Goal: Task Accomplishment & Management: Manage account settings

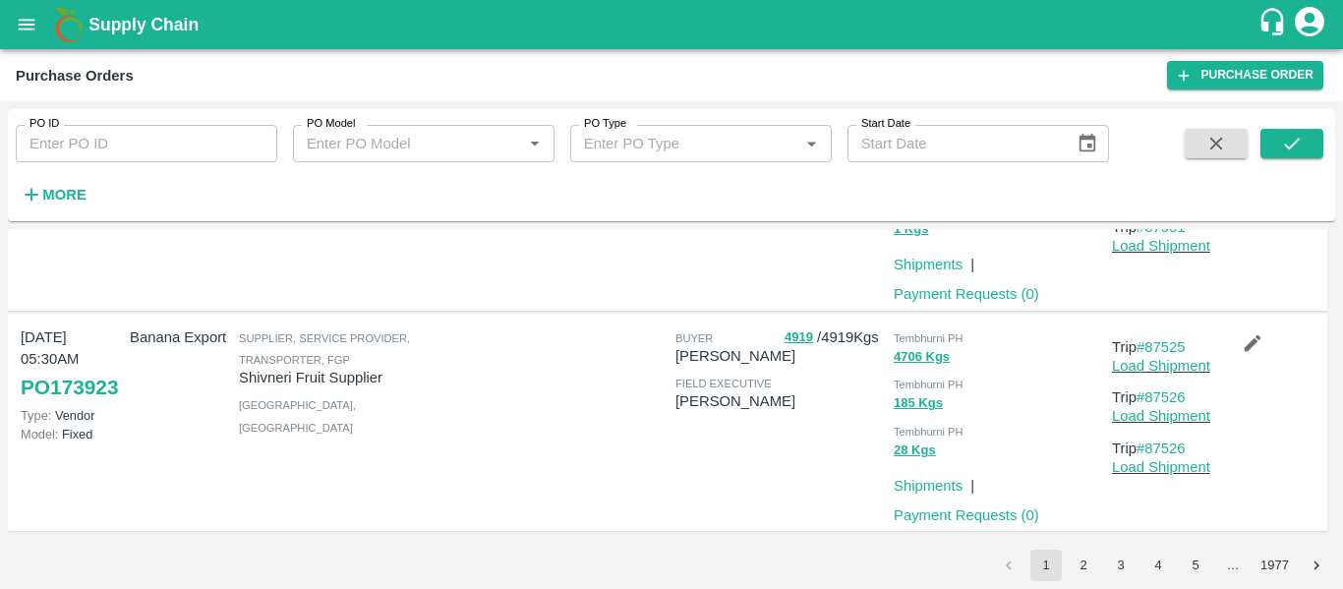
scroll to position [1754, 0]
click at [1171, 344] on link "#87525" at bounding box center [1161, 347] width 49 height 16
click at [1082, 556] on button "2" at bounding box center [1083, 565] width 31 height 31
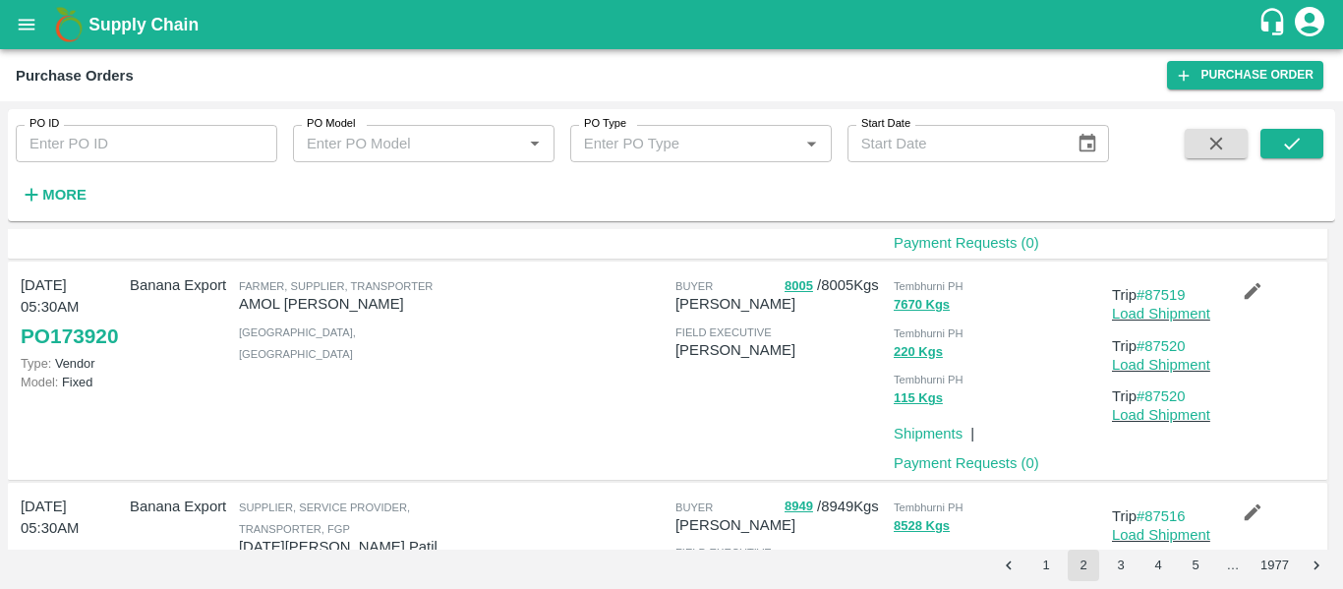
scroll to position [447, 0]
click at [1146, 292] on link "#87519" at bounding box center [1161, 294] width 49 height 16
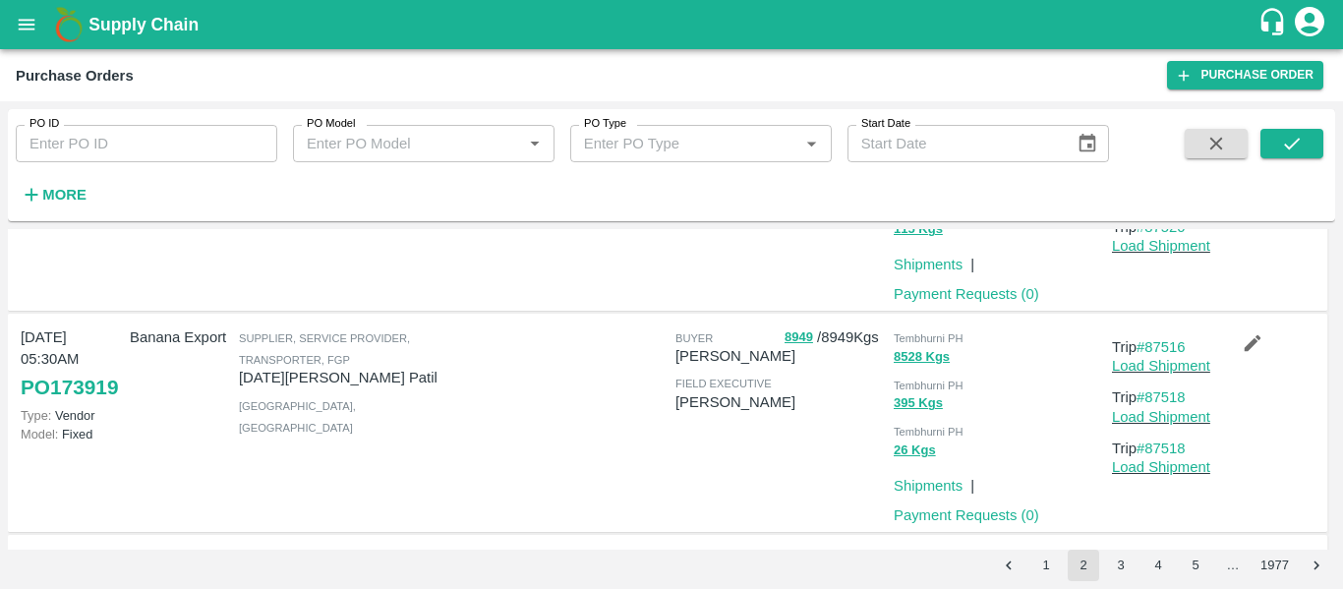
scroll to position [616, 0]
click at [1158, 352] on link "#87516" at bounding box center [1161, 346] width 49 height 16
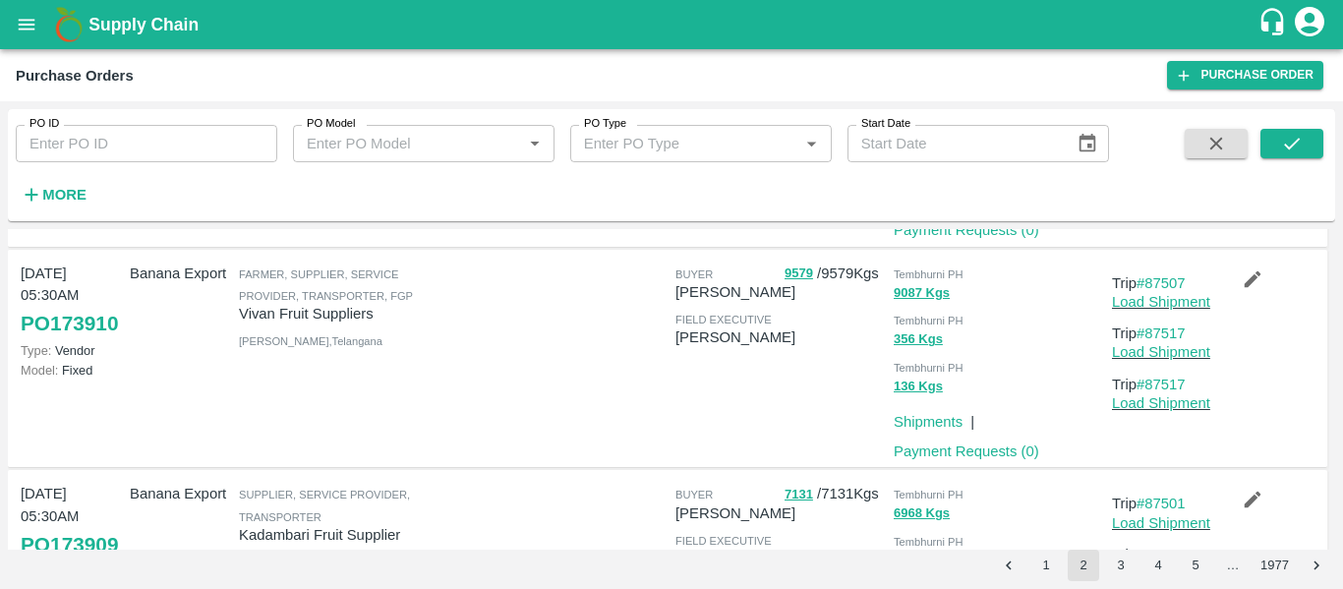
scroll to position [904, 0]
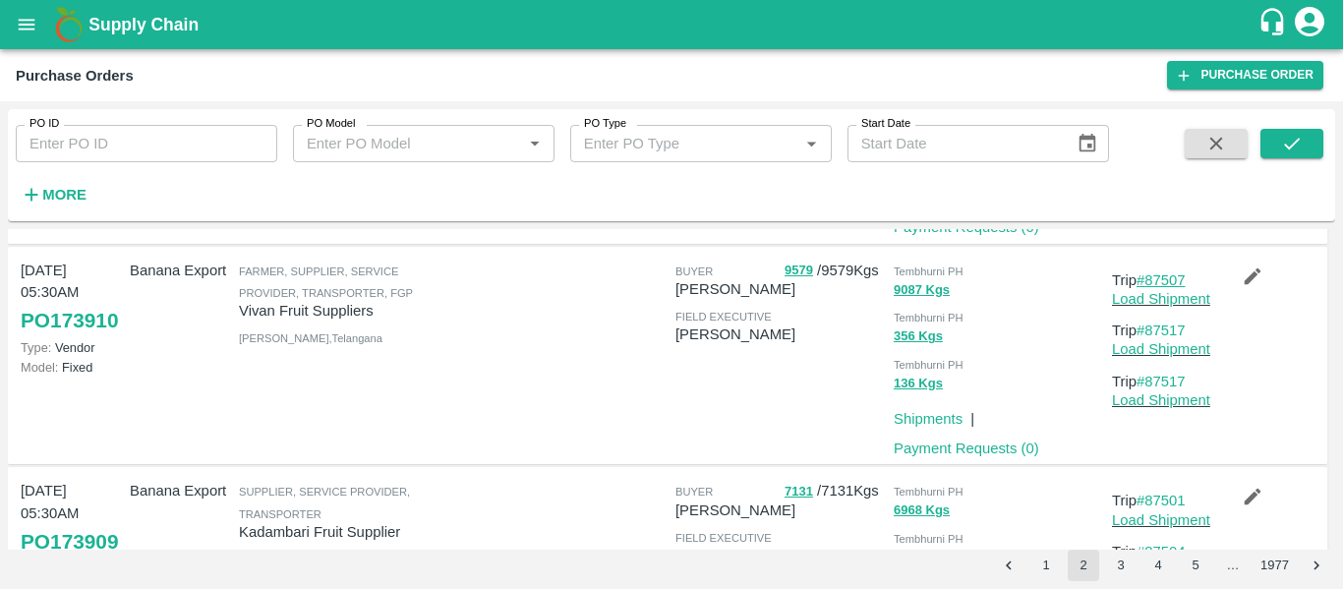
click at [1151, 283] on link "#87507" at bounding box center [1161, 280] width 49 height 16
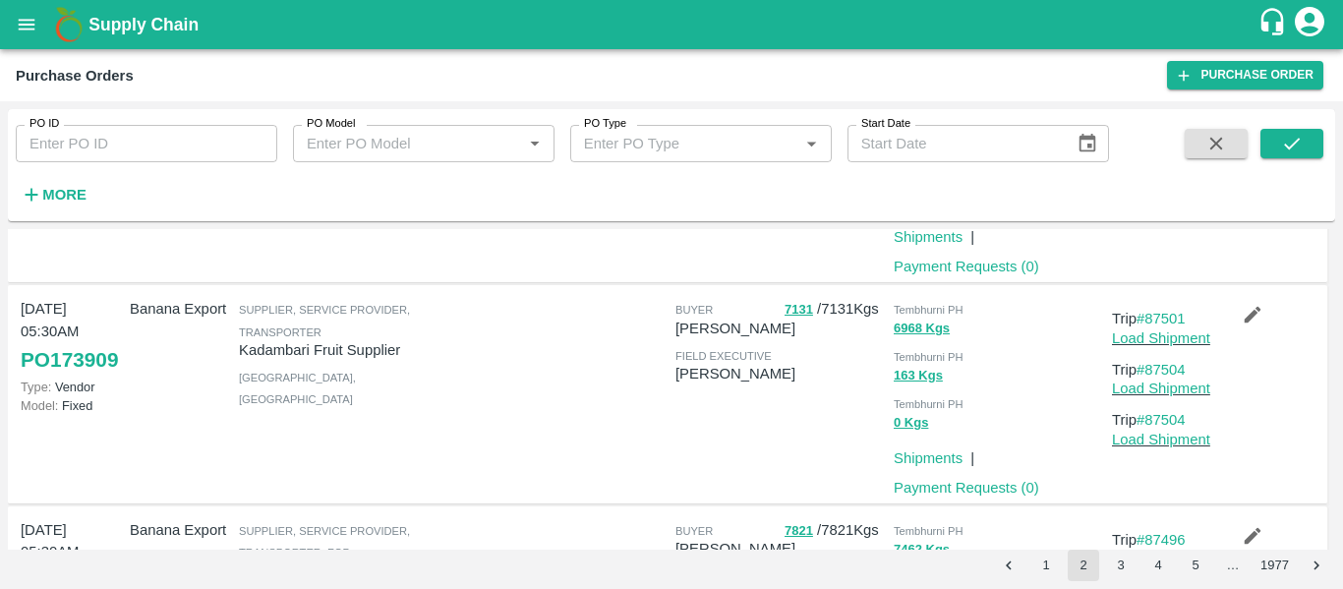
scroll to position [1088, 0]
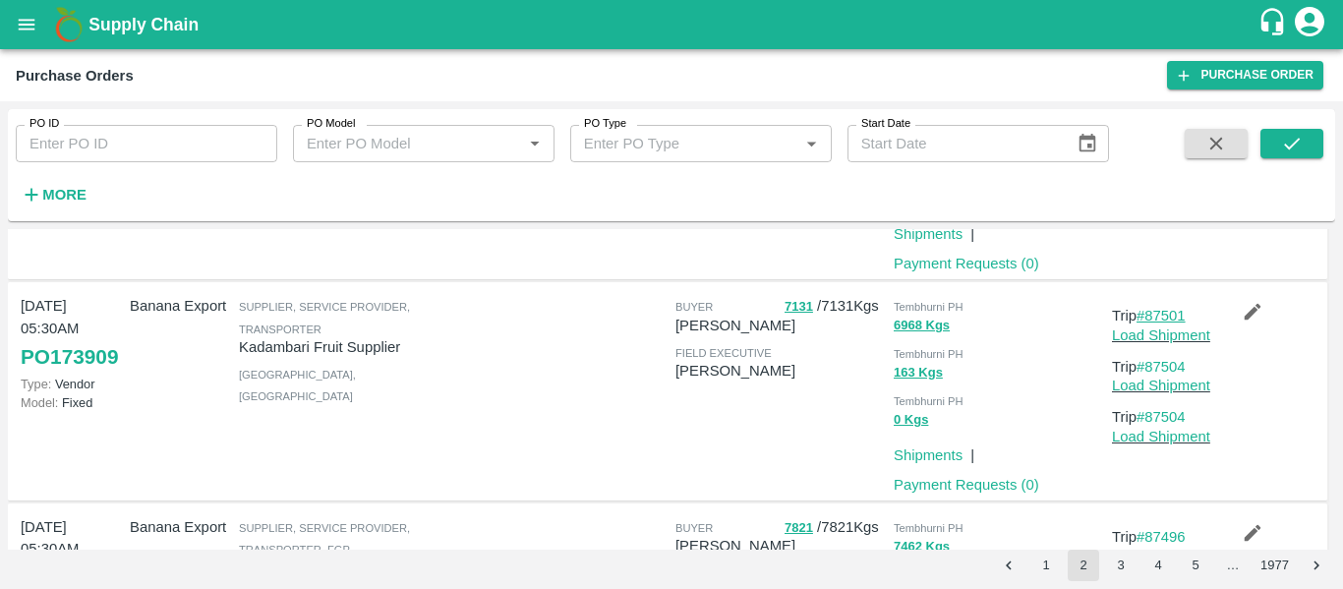
click at [1159, 309] on link "#87501" at bounding box center [1161, 316] width 49 height 16
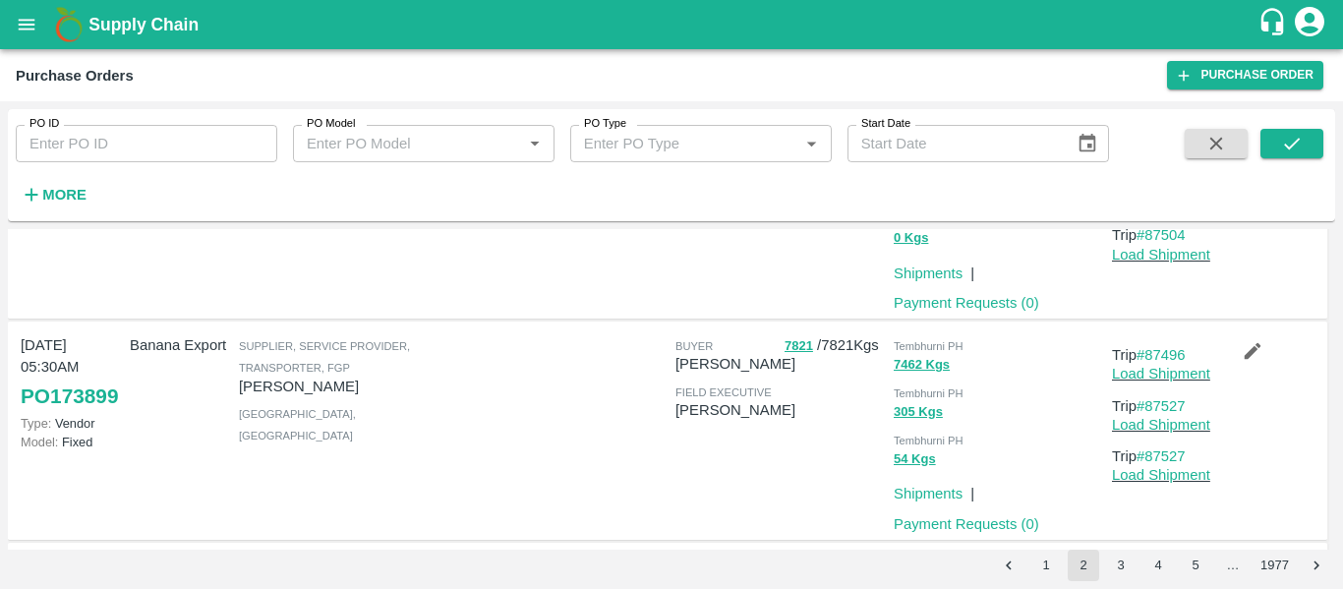
scroll to position [1271, 0]
click at [1175, 350] on link "#87496" at bounding box center [1161, 354] width 49 height 16
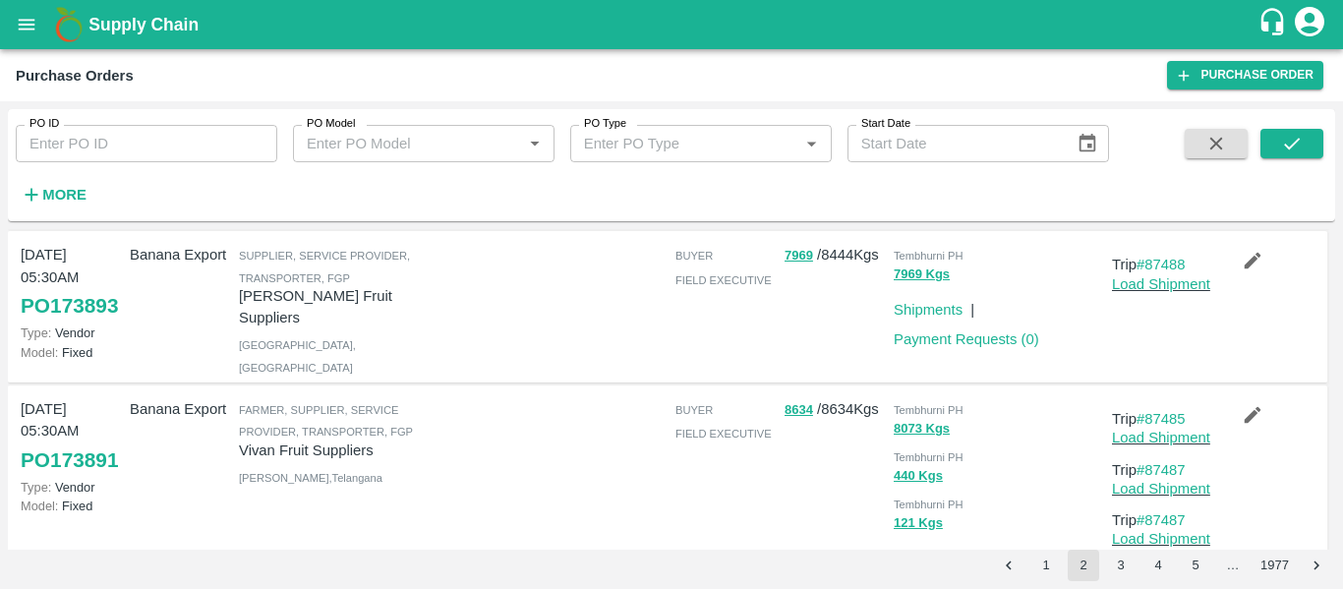
scroll to position [1835, 0]
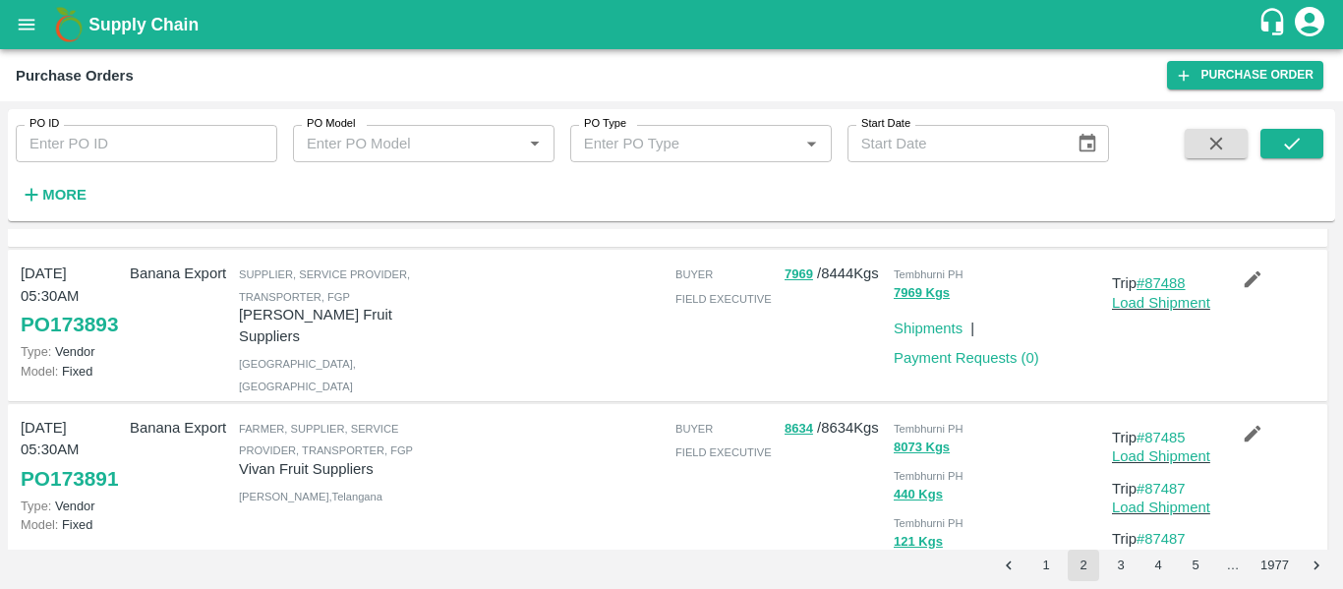
click at [1167, 285] on link "#87488" at bounding box center [1161, 283] width 49 height 16
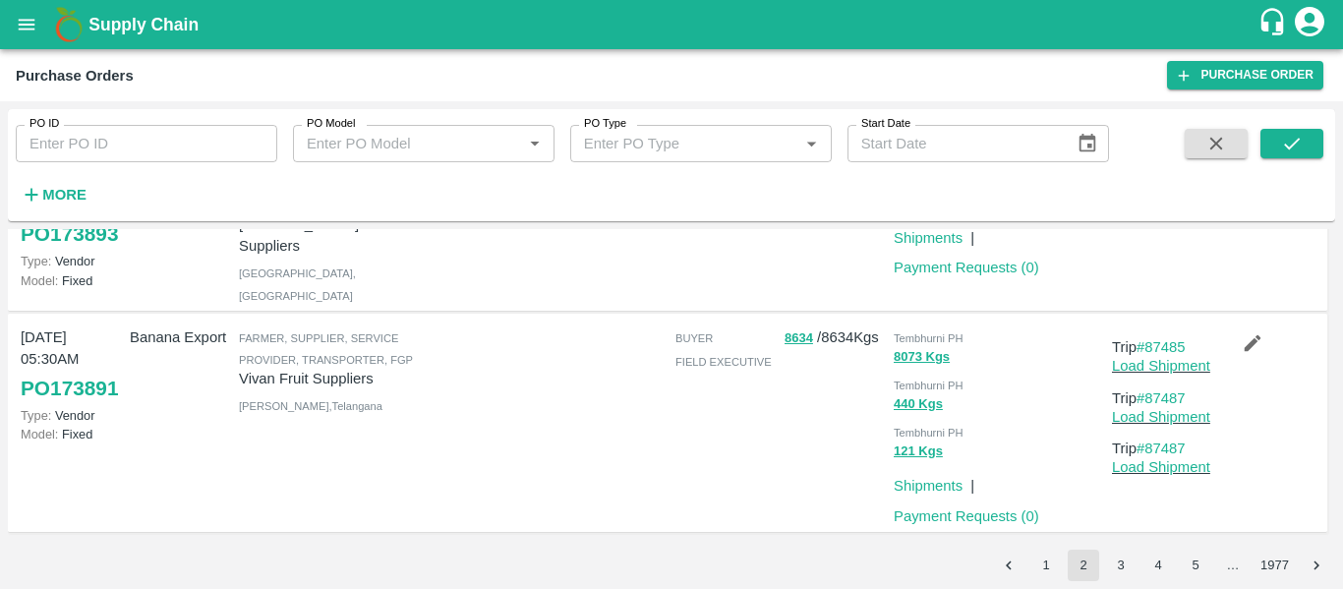
scroll to position [1947, 0]
click at [1150, 343] on link "#87485" at bounding box center [1161, 347] width 49 height 16
click at [1127, 566] on button "3" at bounding box center [1120, 565] width 31 height 31
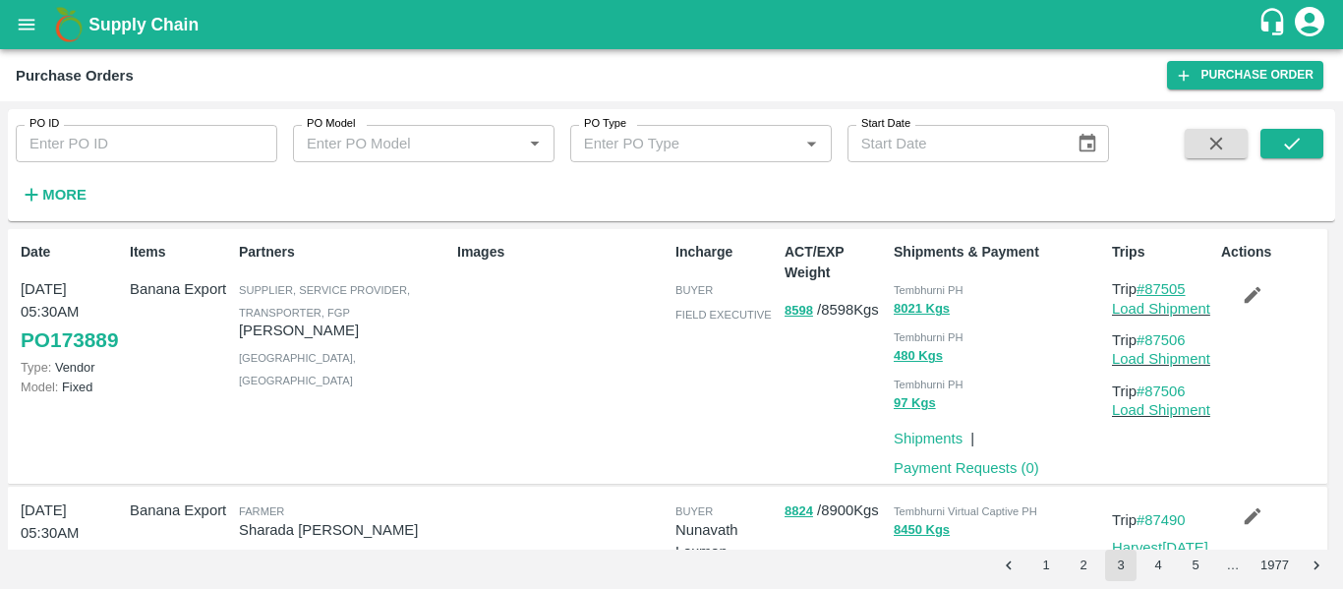
click at [1162, 282] on link "#87505" at bounding box center [1161, 289] width 49 height 16
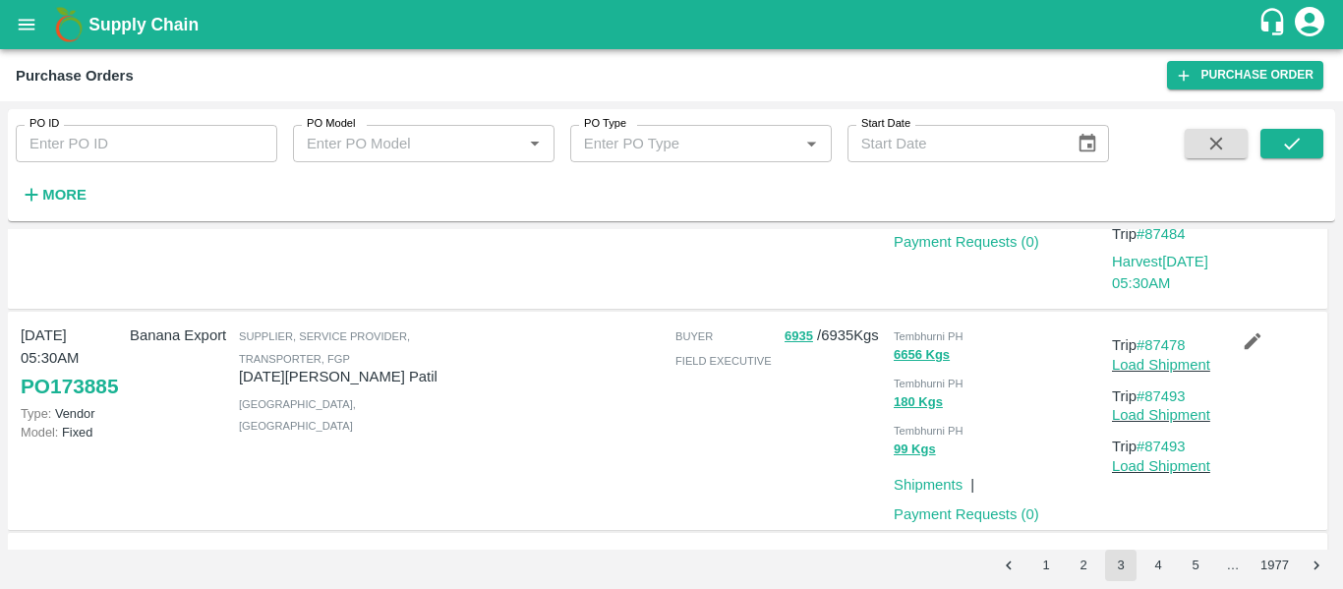
scroll to position [754, 0]
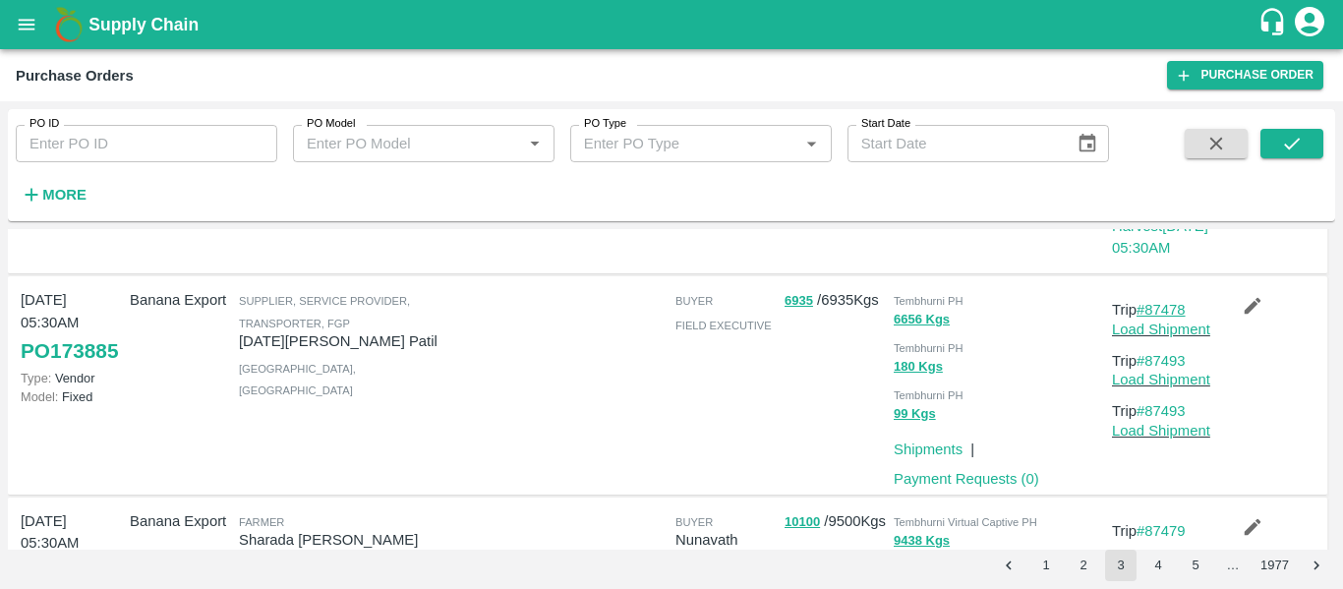
click at [1158, 304] on link "#87478" at bounding box center [1161, 310] width 49 height 16
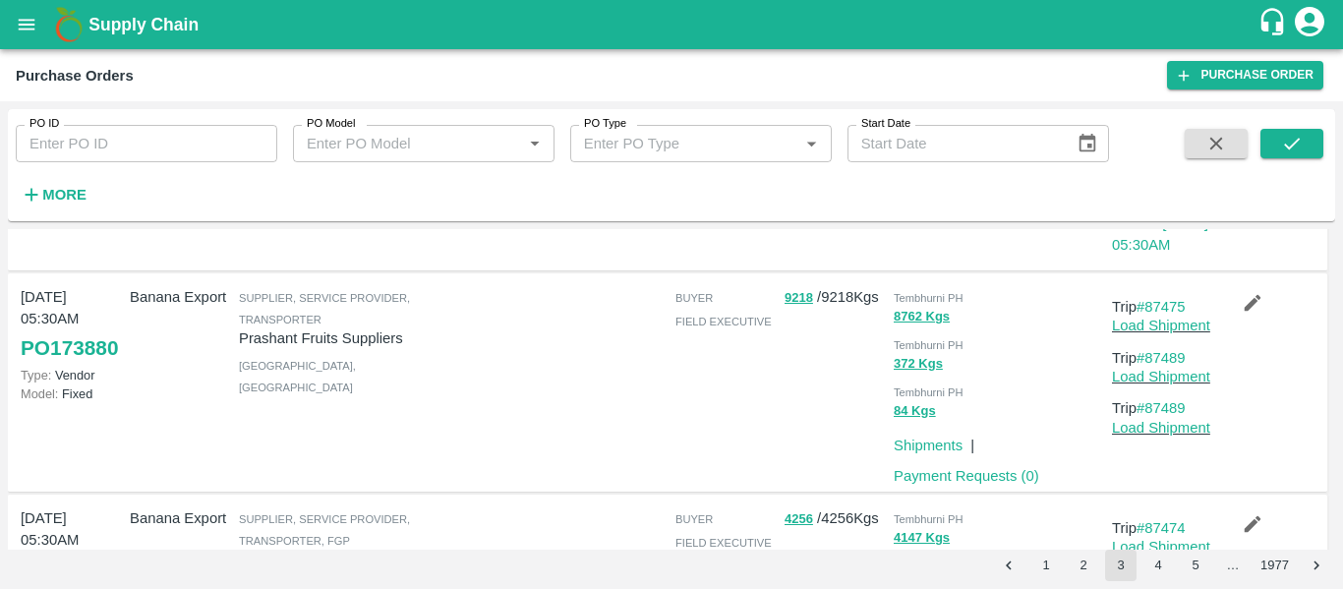
scroll to position [1527, 0]
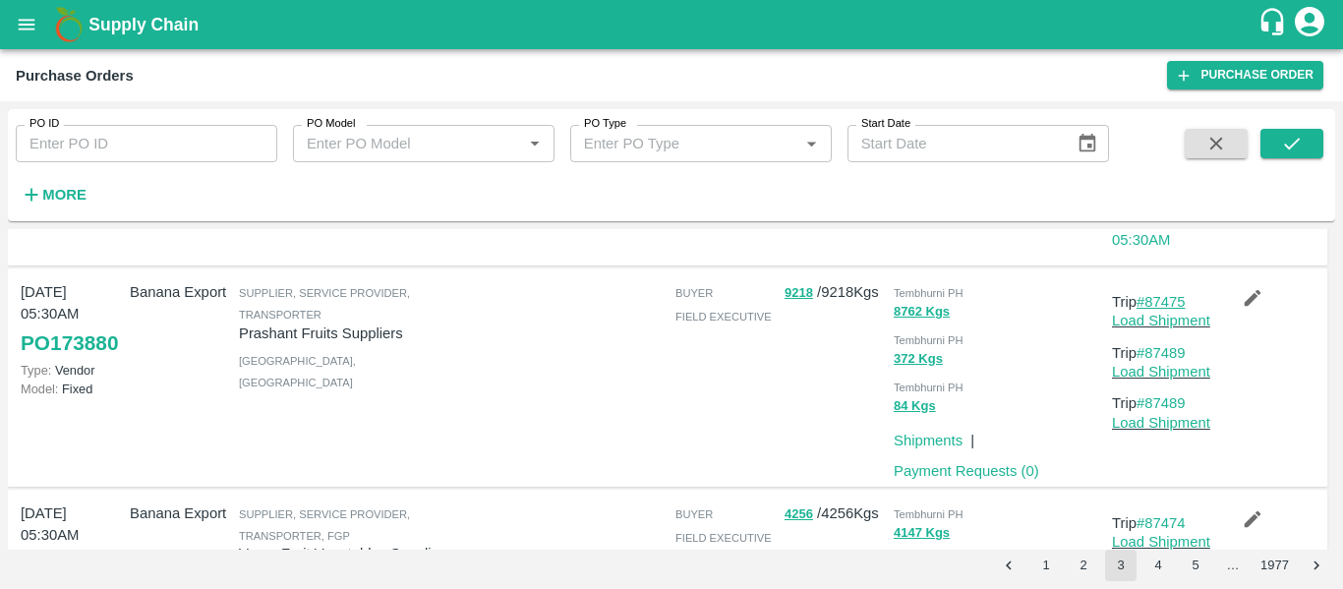
click at [1166, 297] on link "#87475" at bounding box center [1161, 302] width 49 height 16
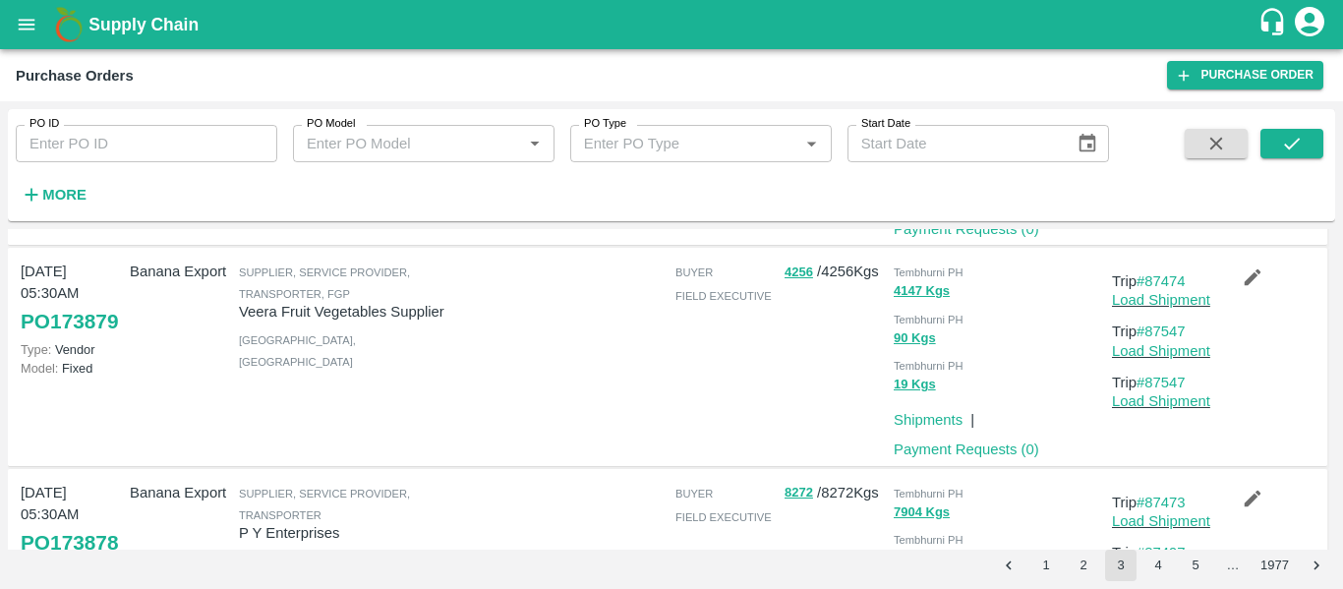
scroll to position [1770, 0]
click at [1157, 285] on link "#87474" at bounding box center [1161, 280] width 49 height 16
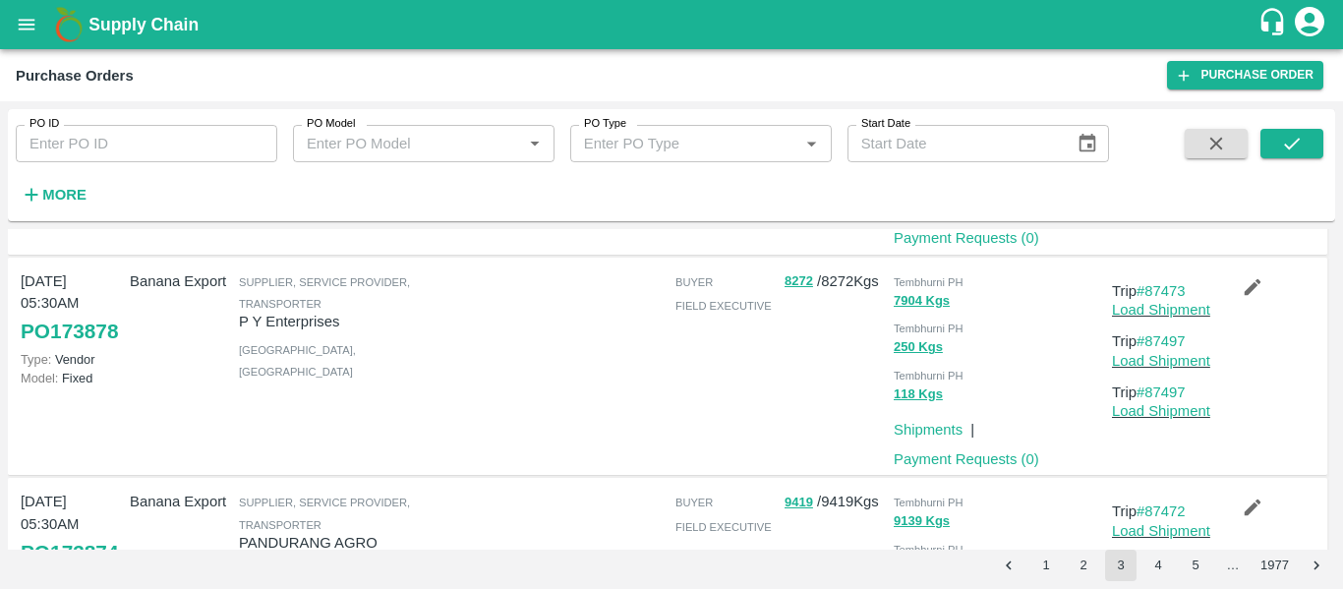
scroll to position [1981, 0]
click at [1177, 283] on link "#87473" at bounding box center [1161, 290] width 49 height 16
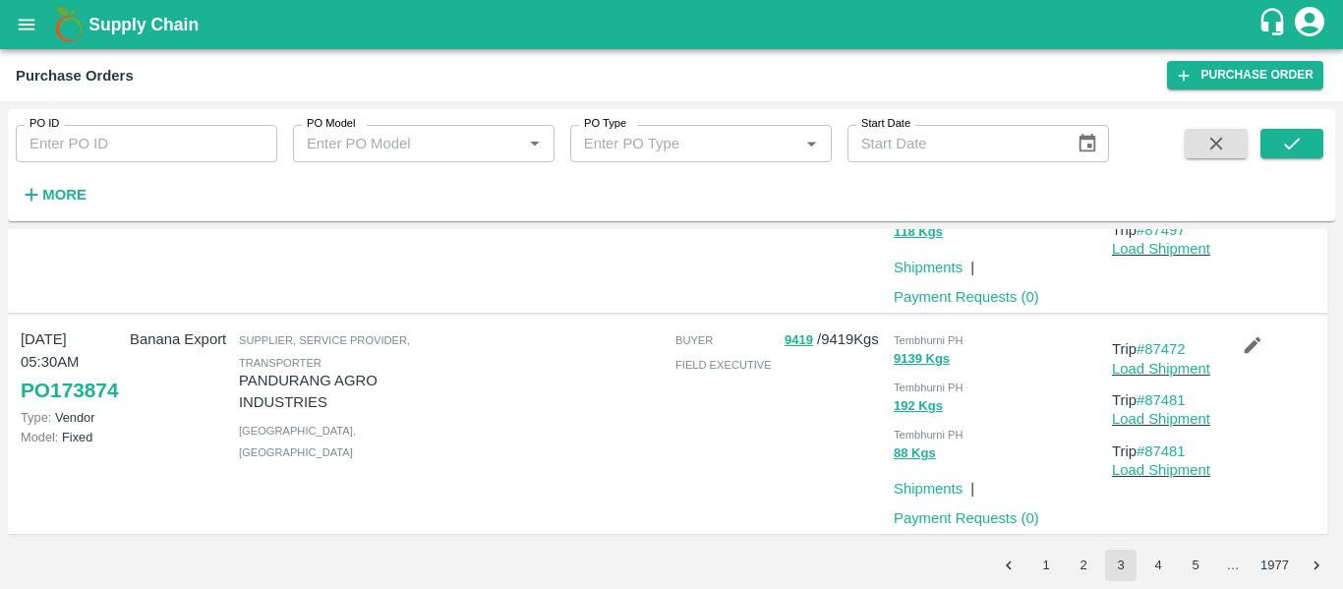
scroll to position [2146, 0]
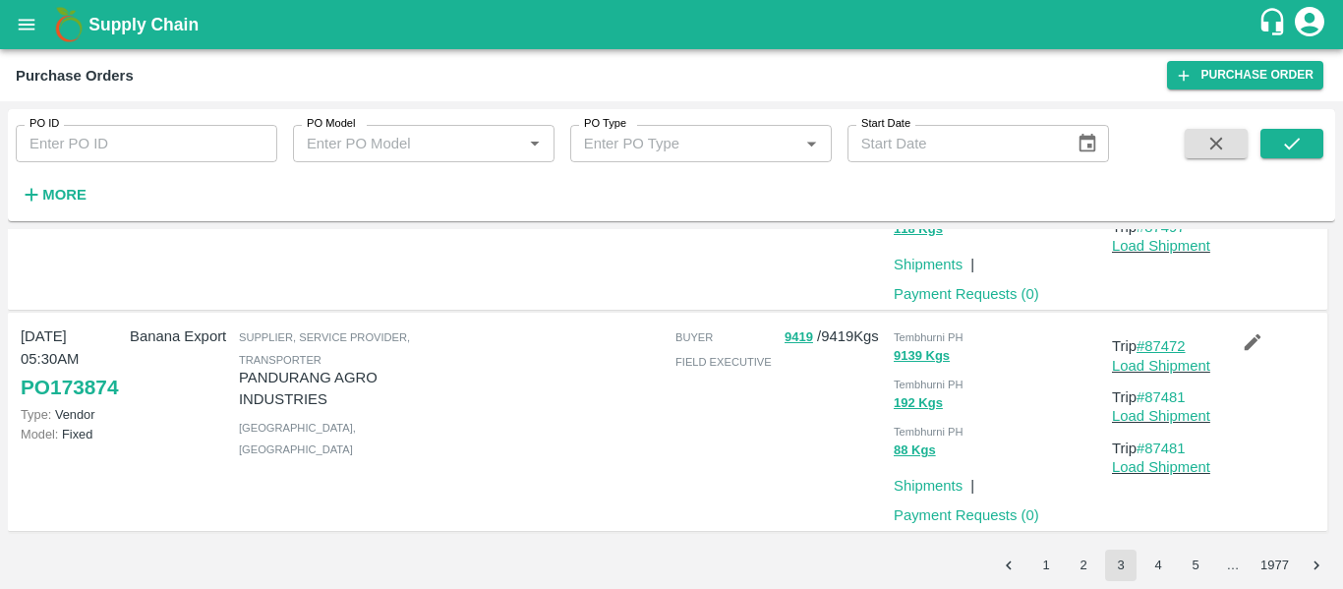
click at [1167, 344] on link "#87472" at bounding box center [1161, 346] width 49 height 16
click at [1155, 560] on button "4" at bounding box center [1157, 565] width 31 height 31
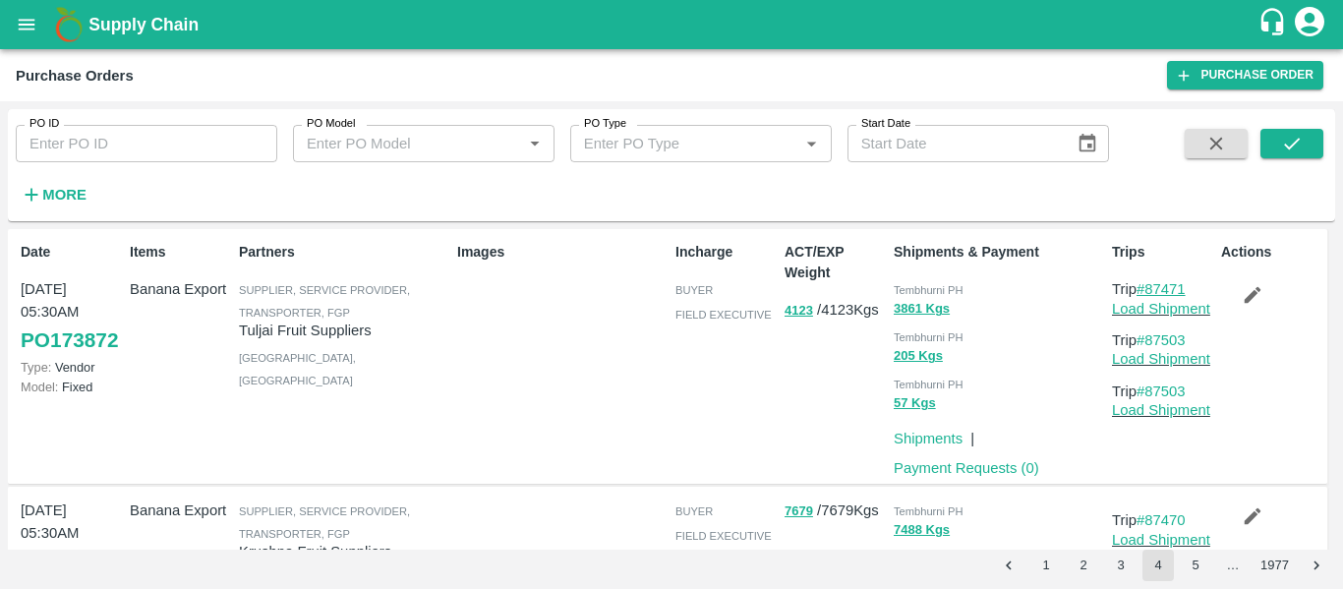
click at [1165, 283] on link "#87471" at bounding box center [1161, 289] width 49 height 16
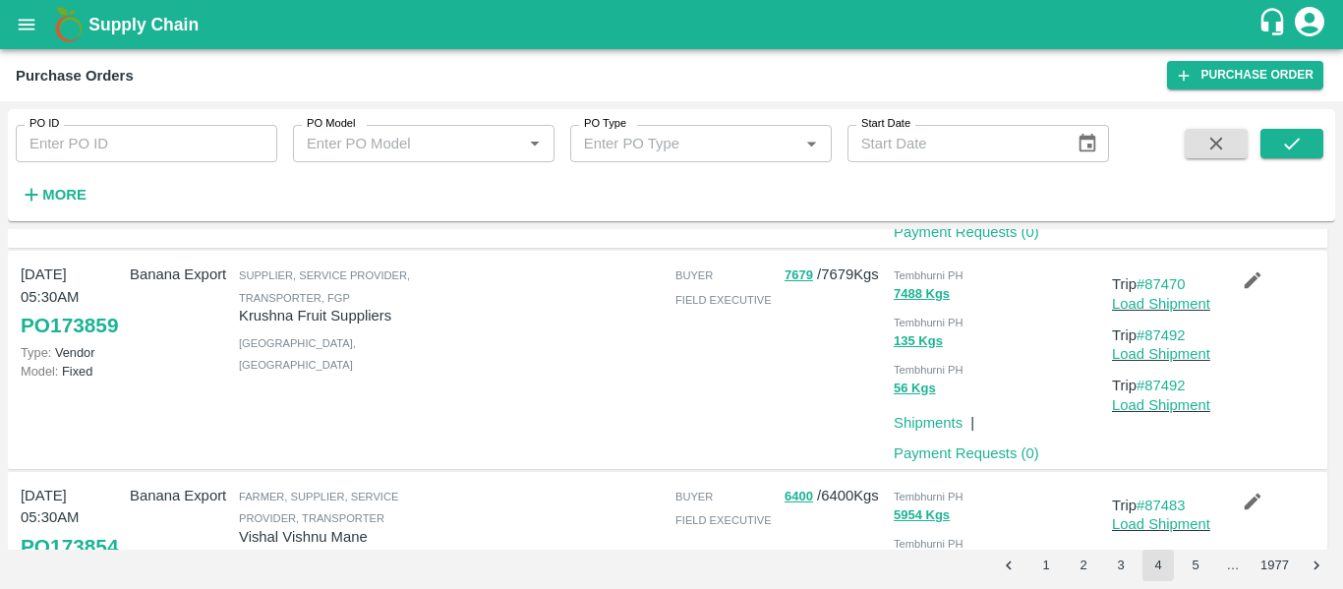
scroll to position [248, 0]
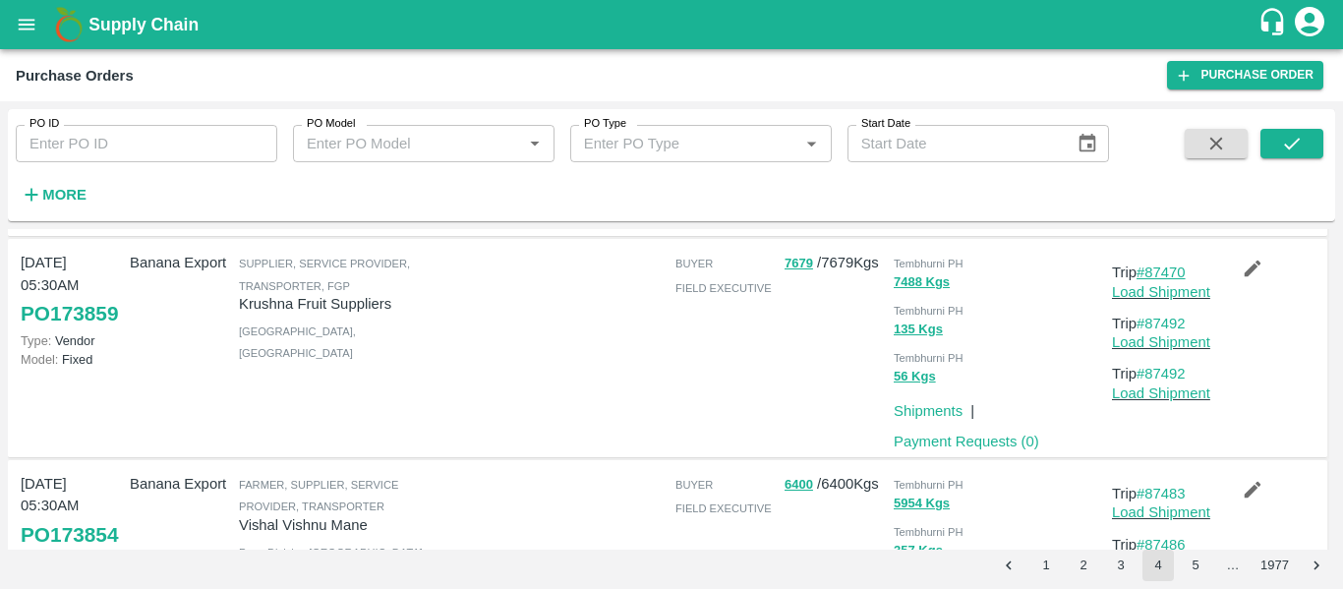
click at [1167, 279] on link "#87470" at bounding box center [1161, 272] width 49 height 16
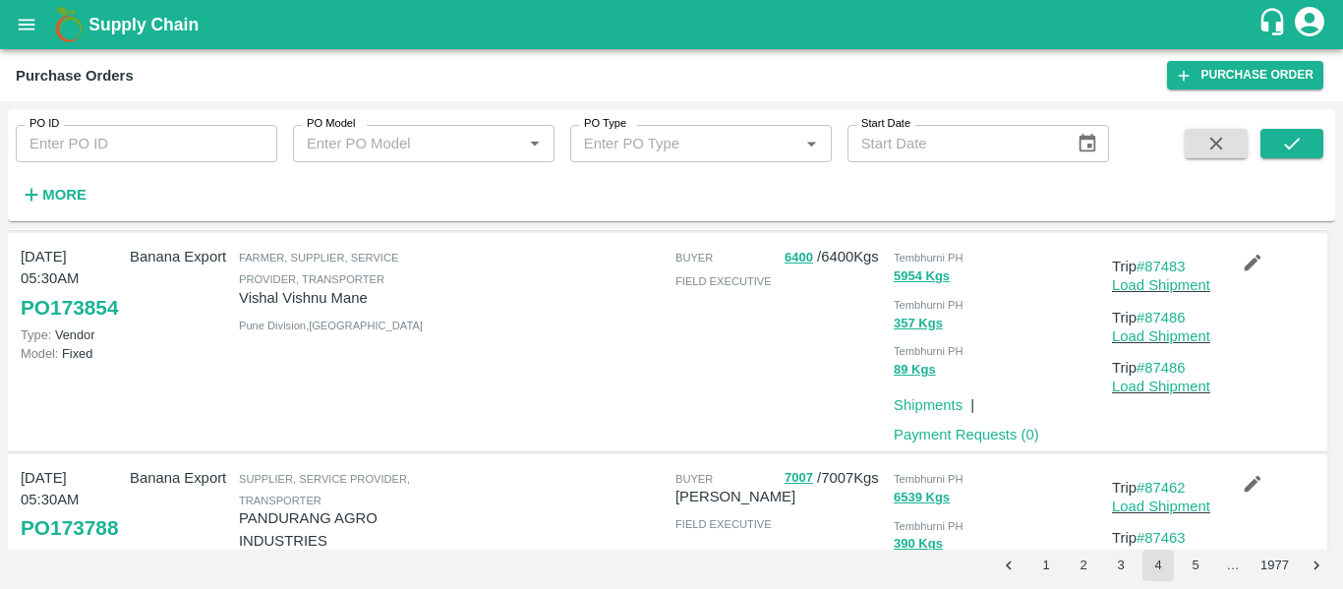
scroll to position [476, 0]
click at [1156, 263] on link "#87483" at bounding box center [1161, 266] width 49 height 16
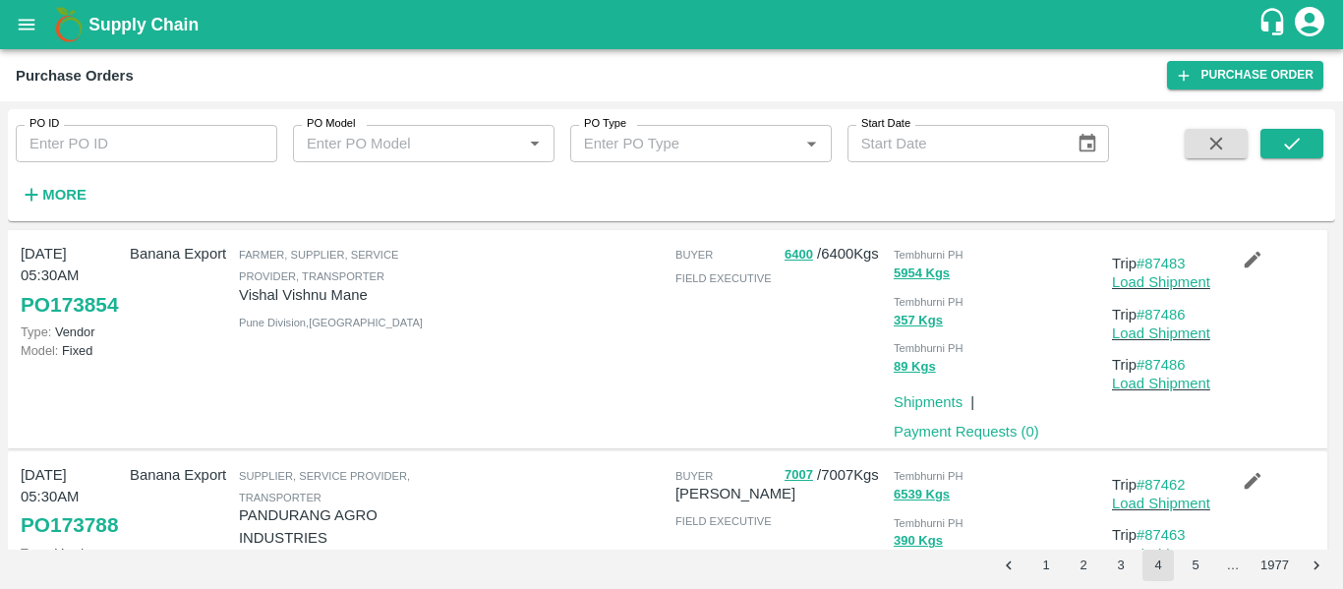
scroll to position [0, 0]
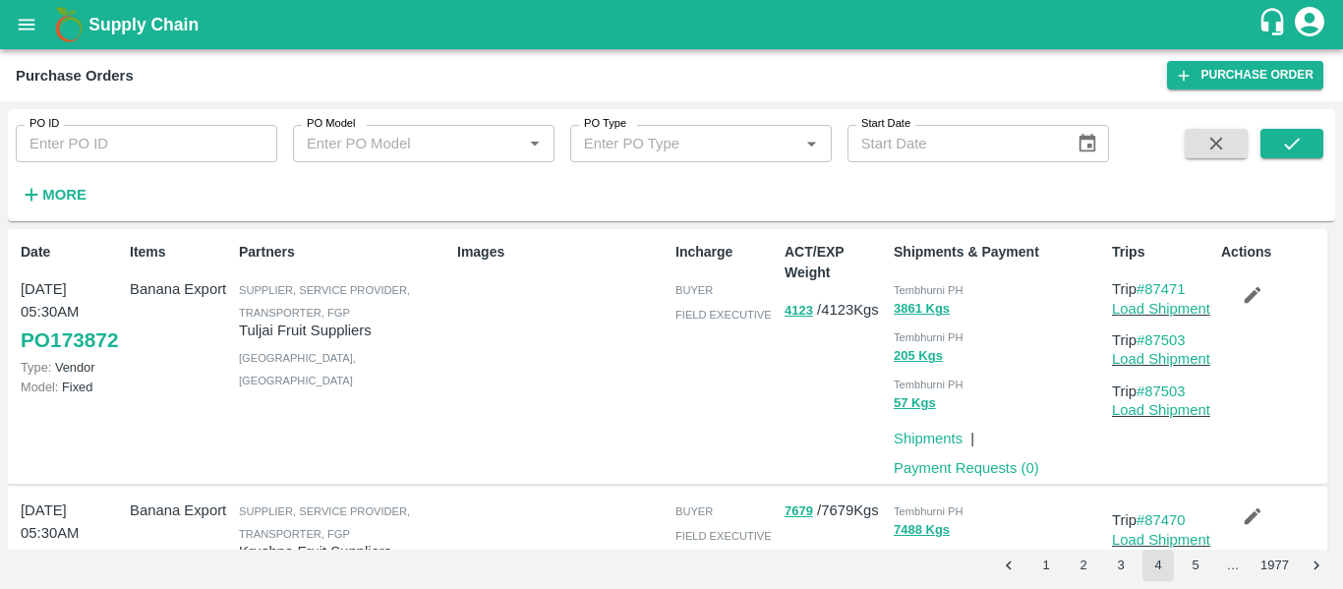
click at [185, 147] on input "PO ID" at bounding box center [147, 143] width 262 height 37
paste input "173885"
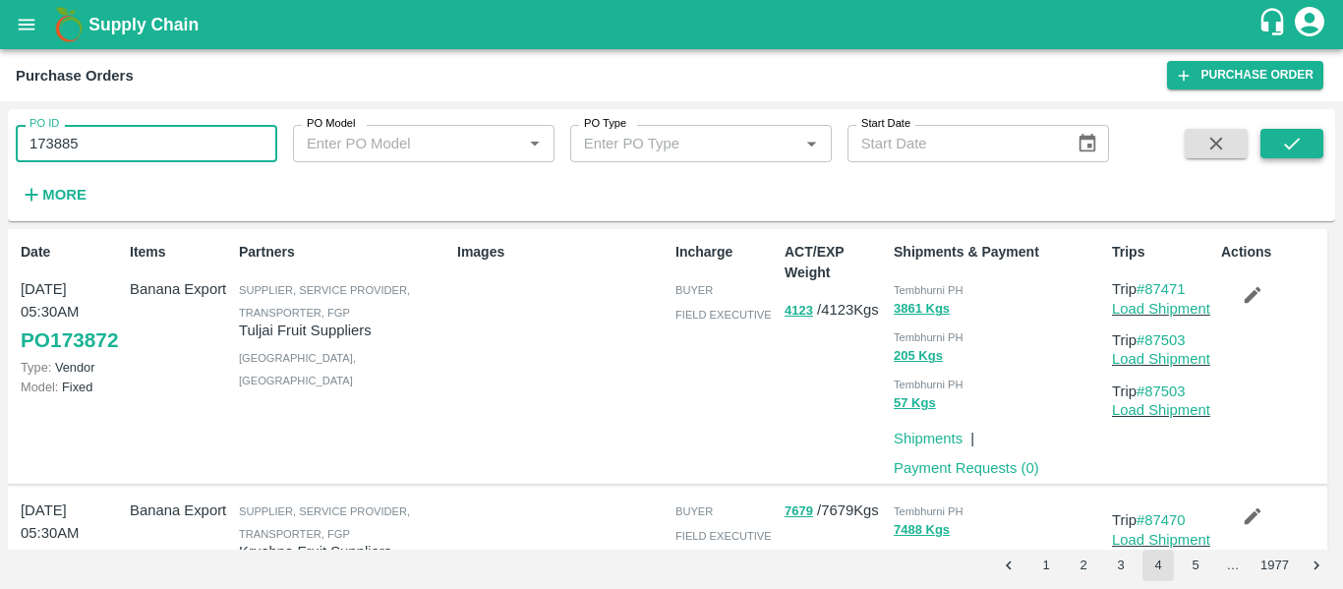
type input "173885"
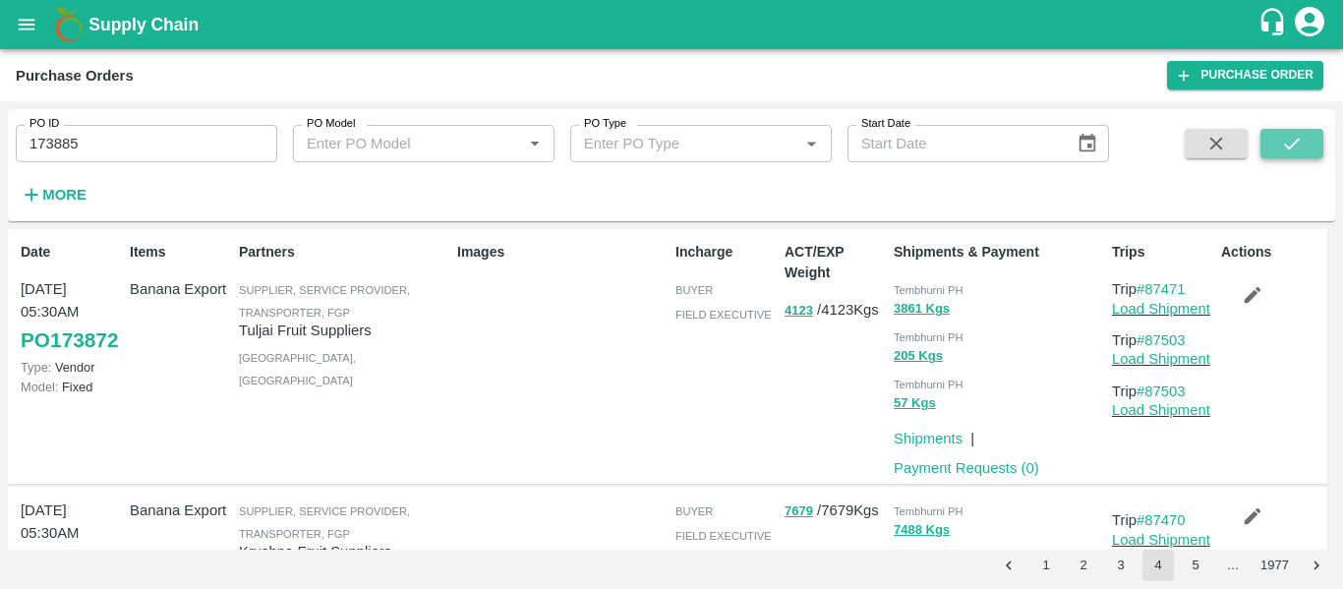
click at [1309, 142] on button "submit" at bounding box center [1291, 143] width 63 height 29
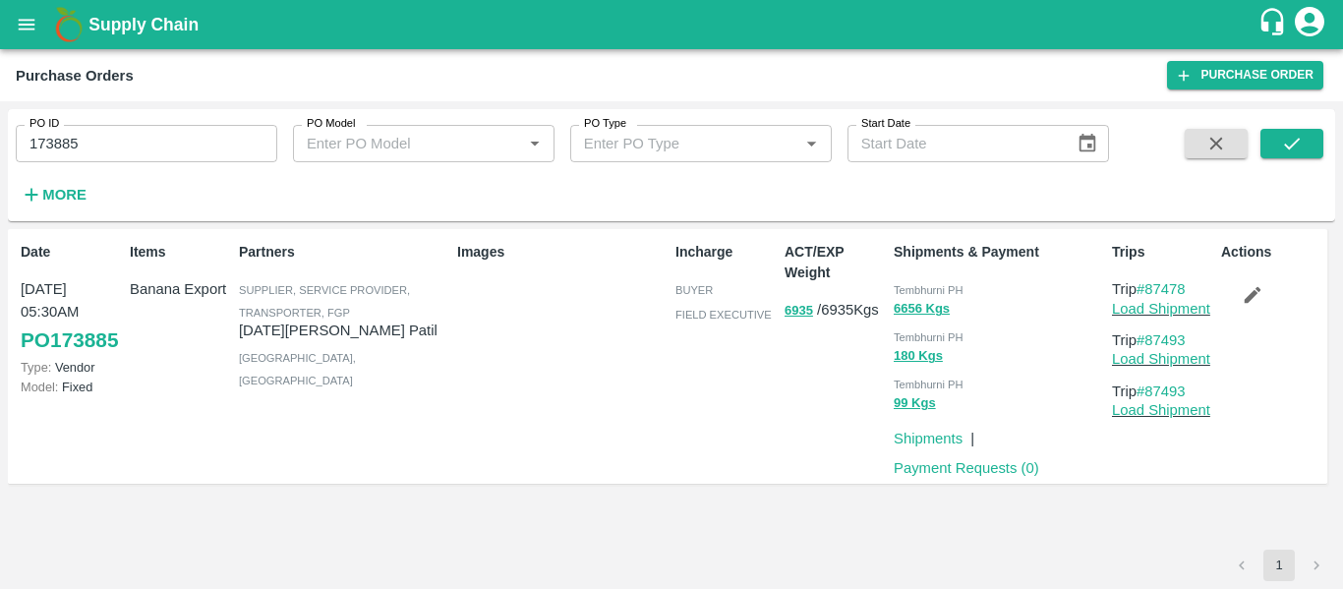
click at [1256, 295] on icon "button" at bounding box center [1253, 295] width 17 height 17
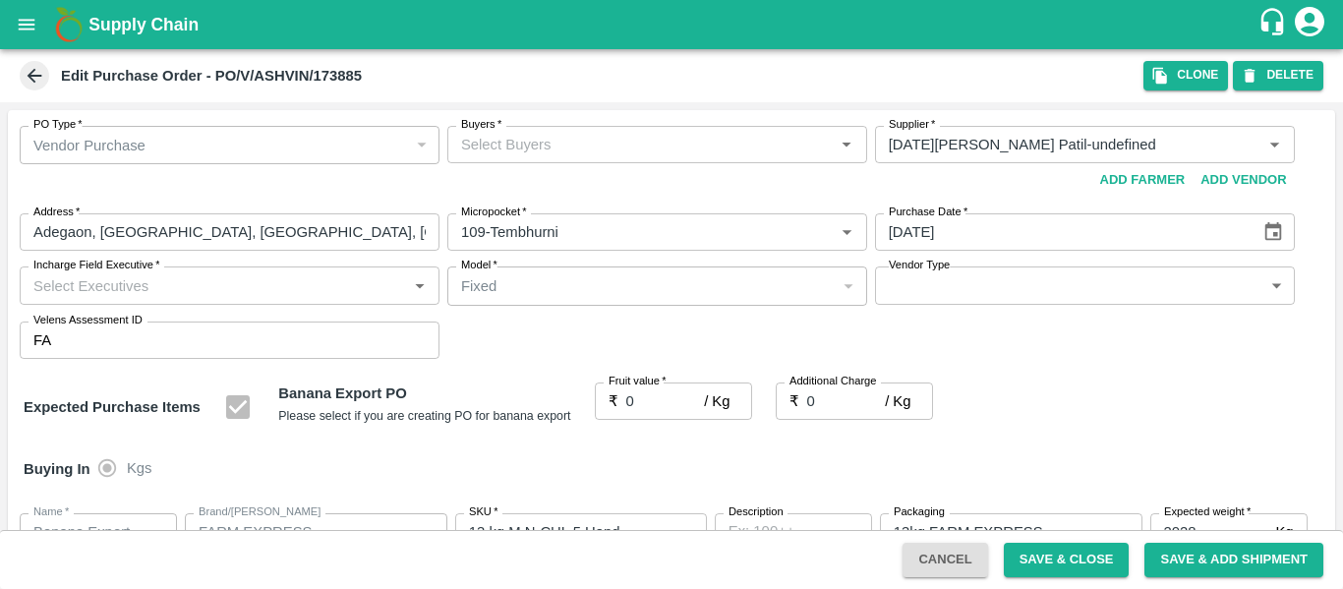
click at [600, 158] on div "Buyers   *" at bounding box center [657, 144] width 420 height 37
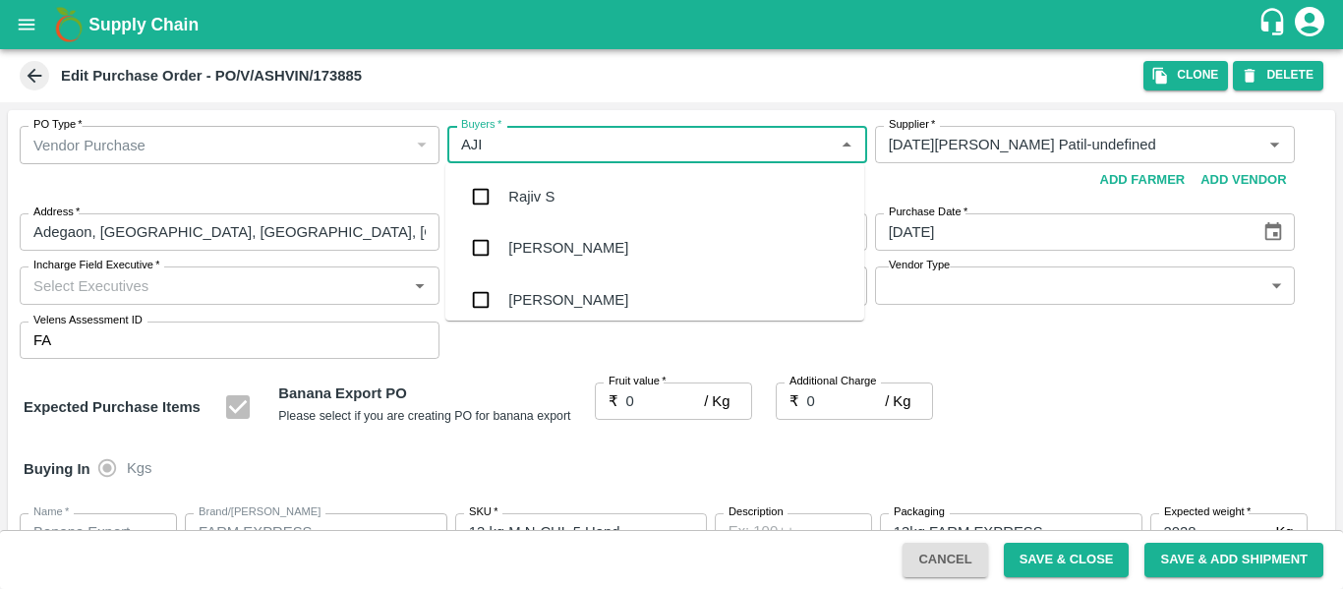
type input "AJIT"
click at [597, 197] on div "[PERSON_NAME]" at bounding box center [654, 196] width 419 height 51
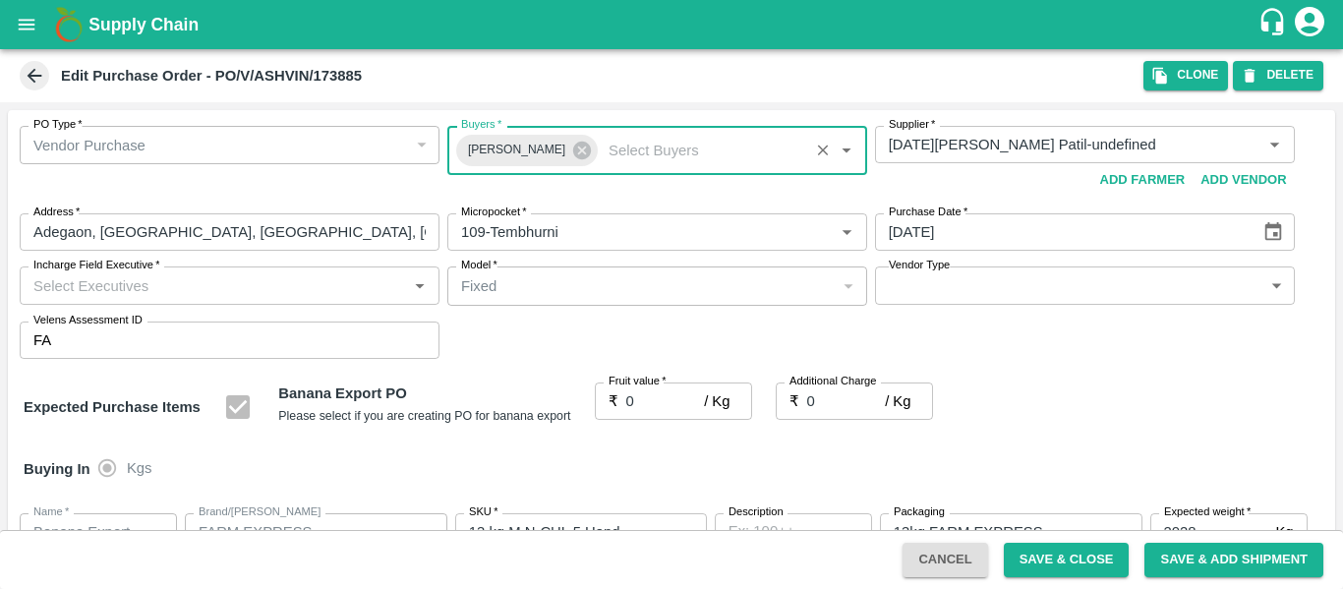
click at [641, 403] on input "0" at bounding box center [665, 400] width 79 height 37
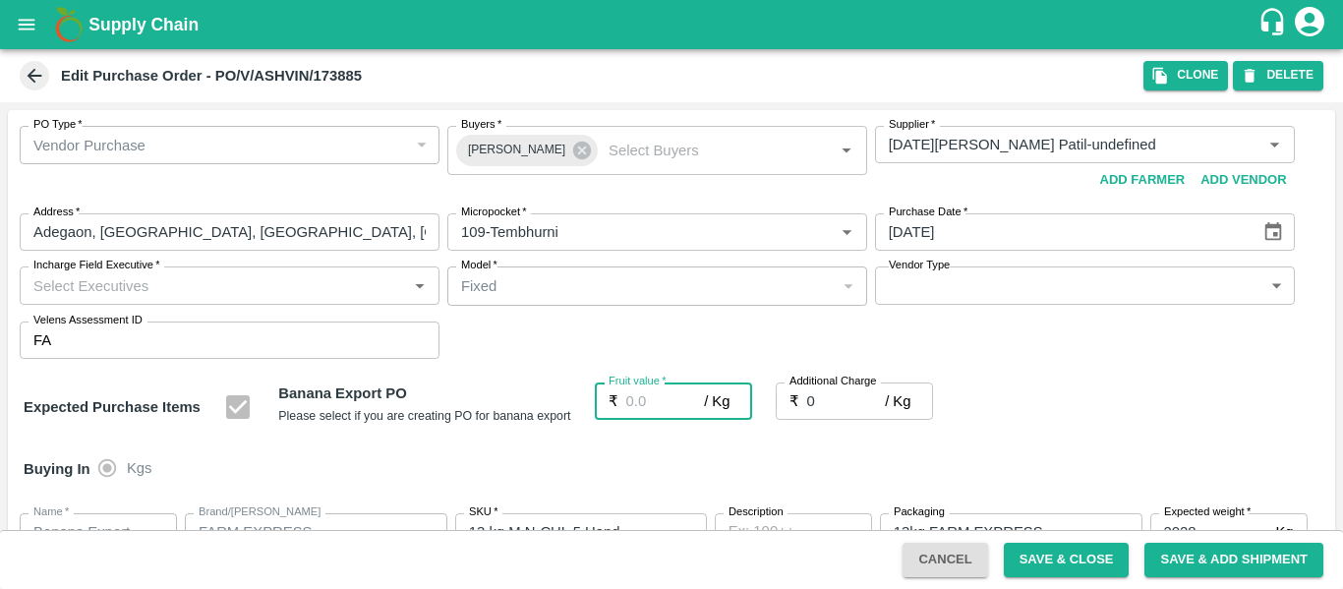
type input "2"
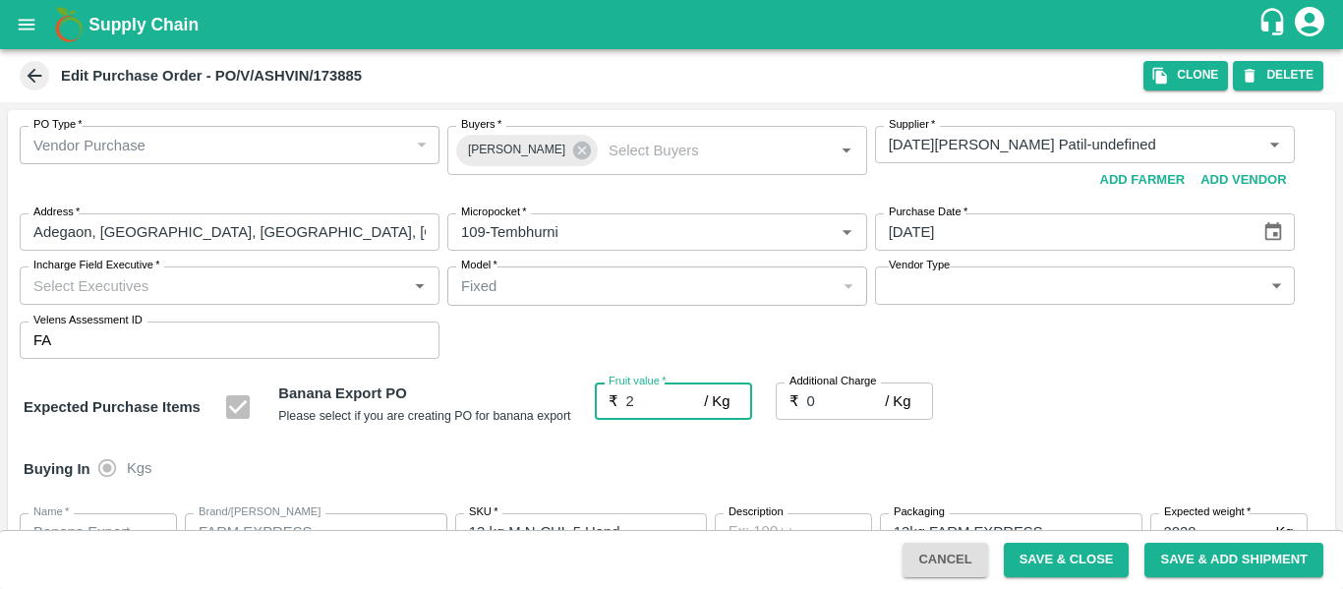
type input "2"
type input "23"
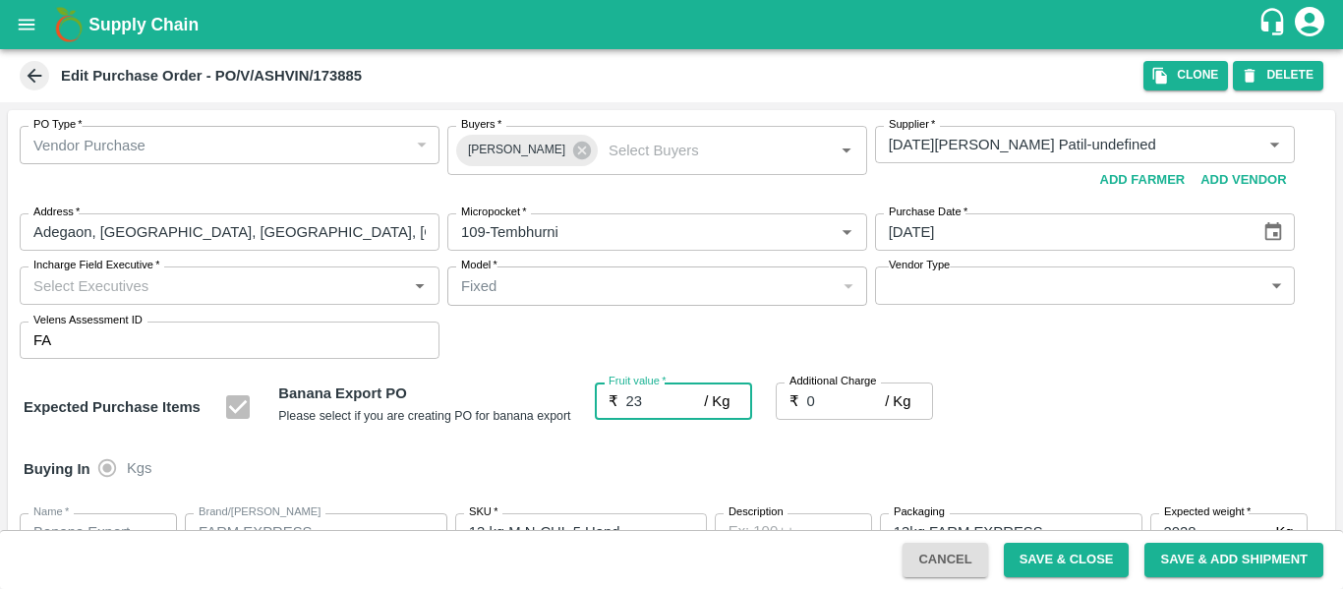
type input "23"
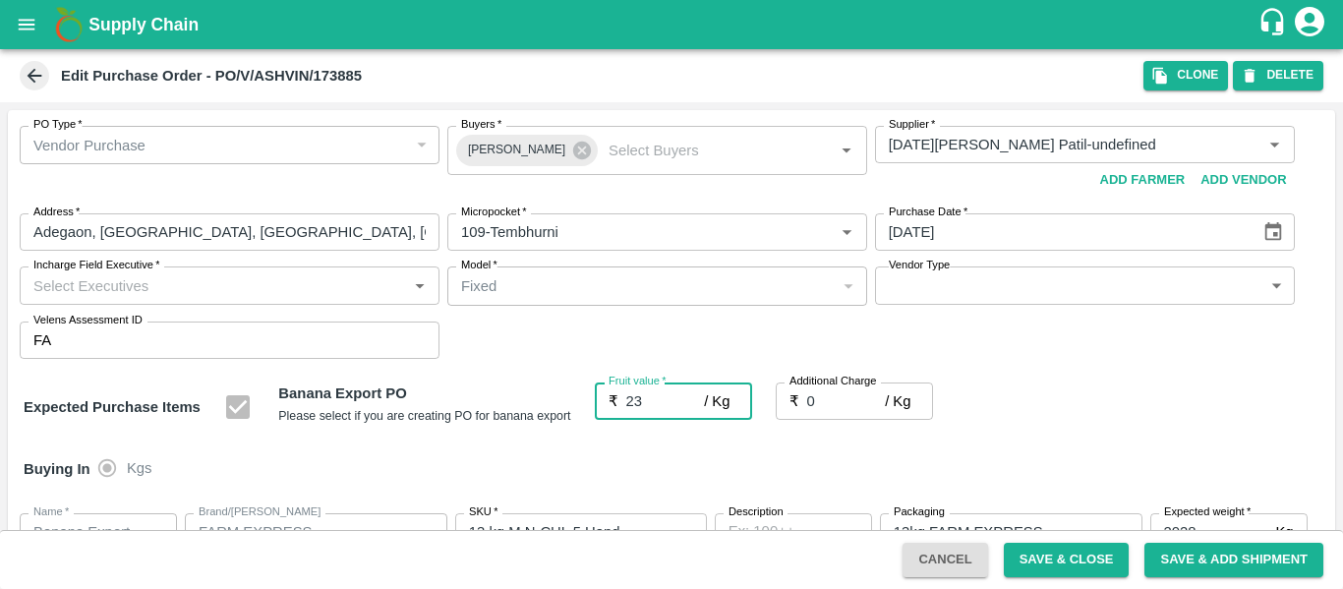
click at [819, 404] on input "0" at bounding box center [846, 400] width 79 height 37
type input "2"
type input "25"
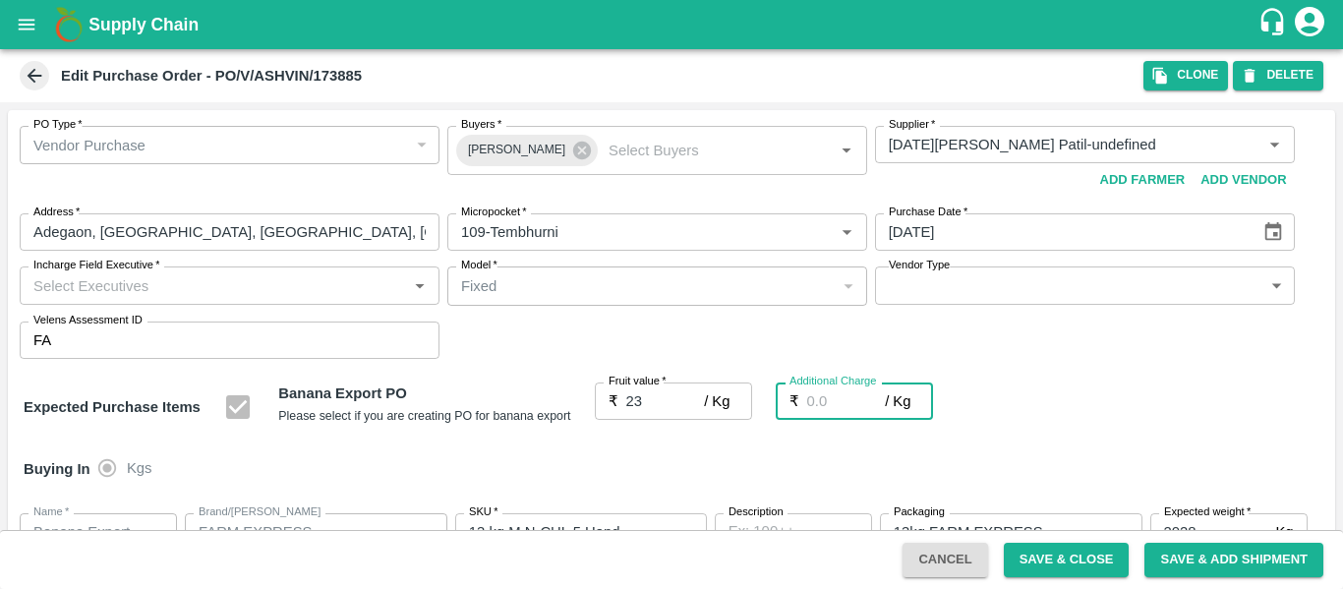
type input "25"
type input "2.7"
type input "25.7"
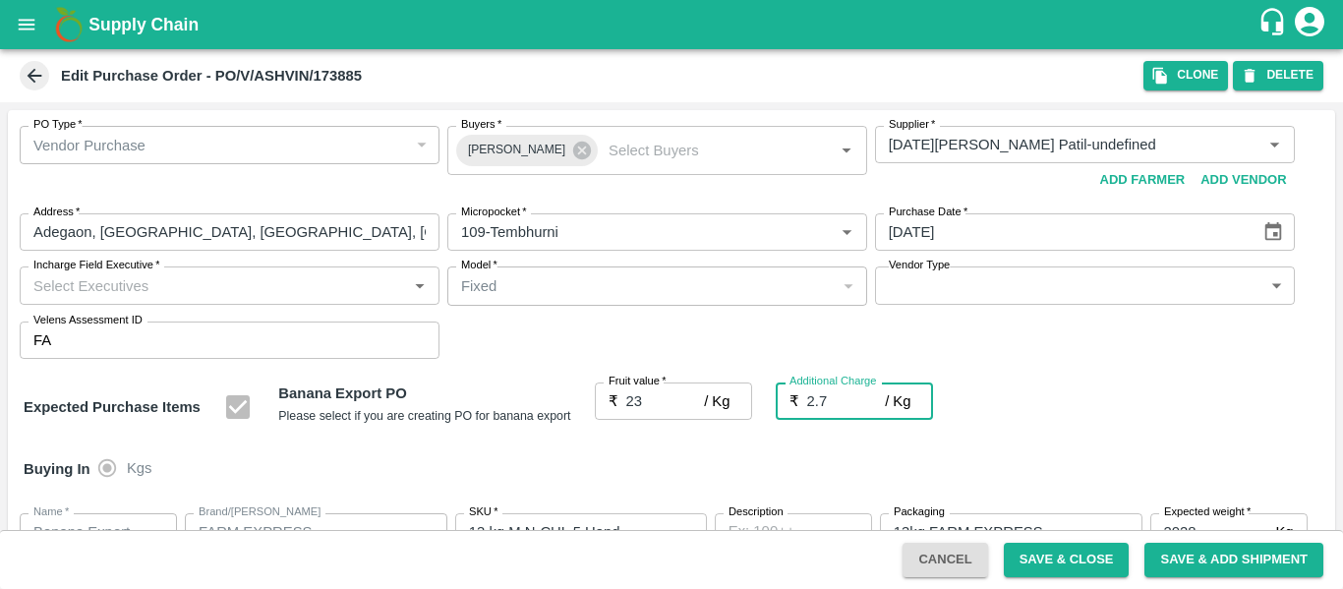
type input "25.7"
type input "2.75"
type input "25.75"
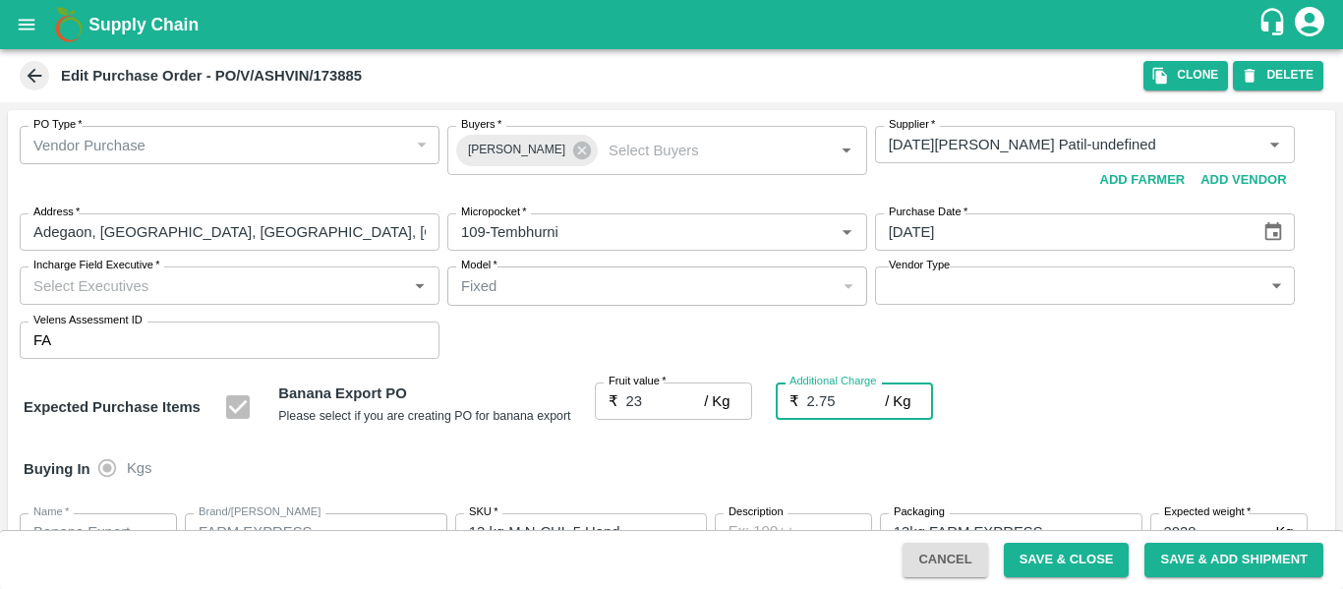
type input "25.75"
type input "2.75"
click at [1057, 444] on div "Buying In Kgs" at bounding box center [671, 468] width 1327 height 57
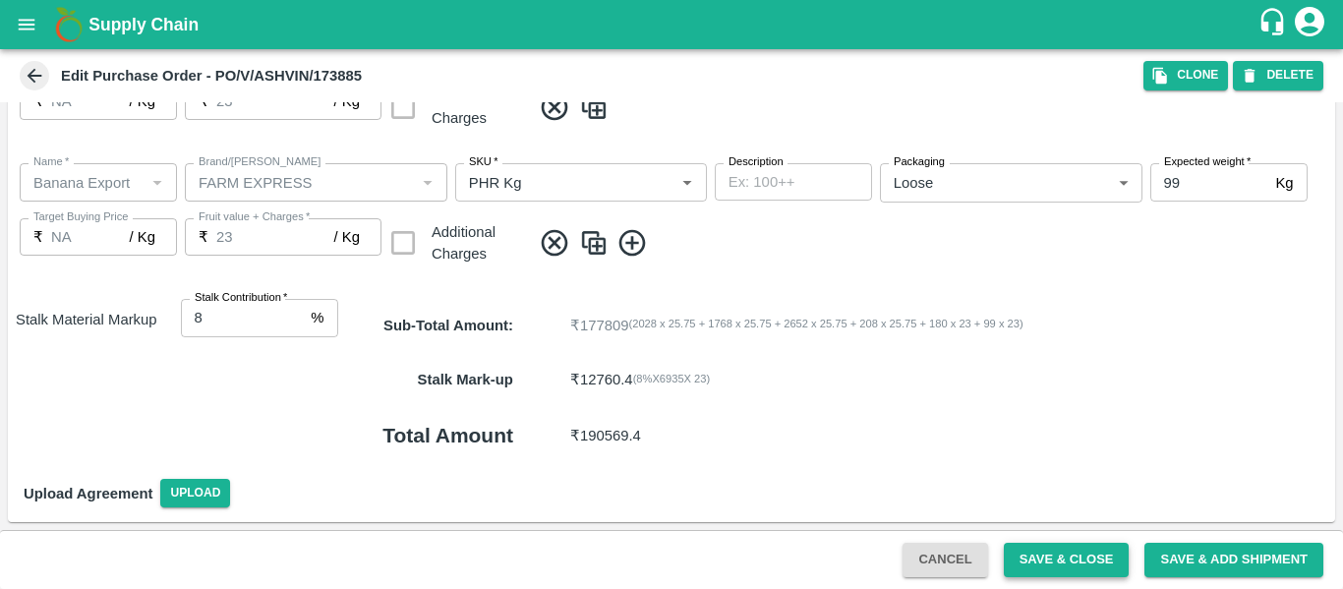
click at [1060, 556] on button "Save & Close" at bounding box center [1067, 560] width 126 height 34
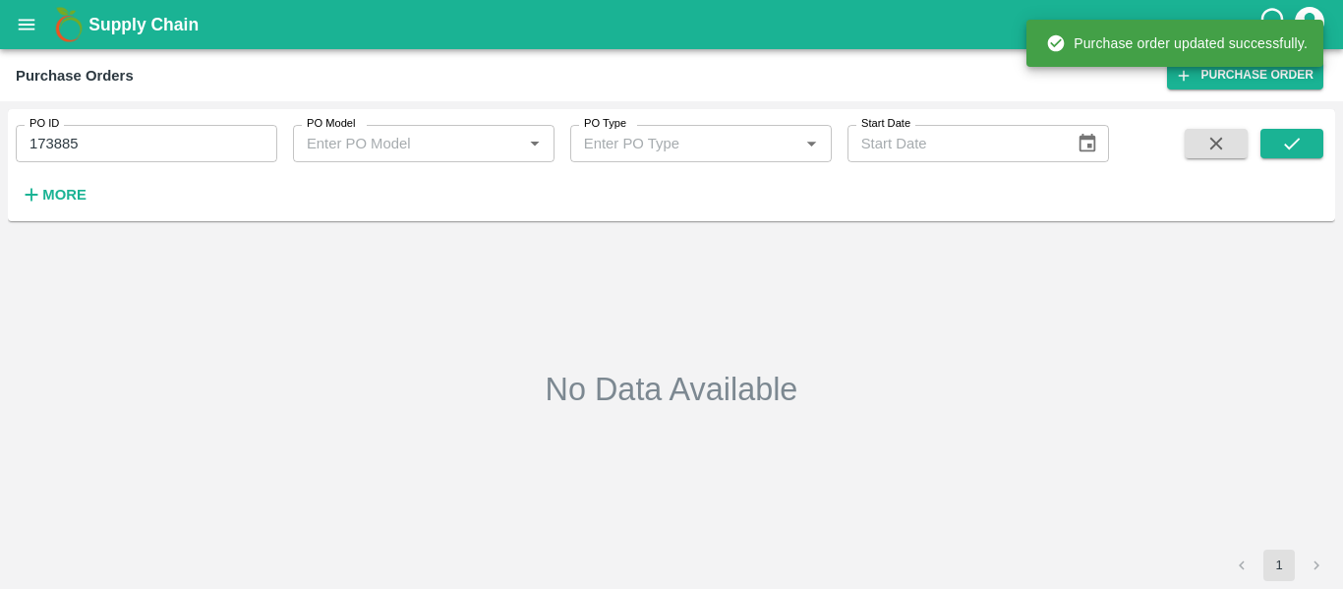
type input "173885"
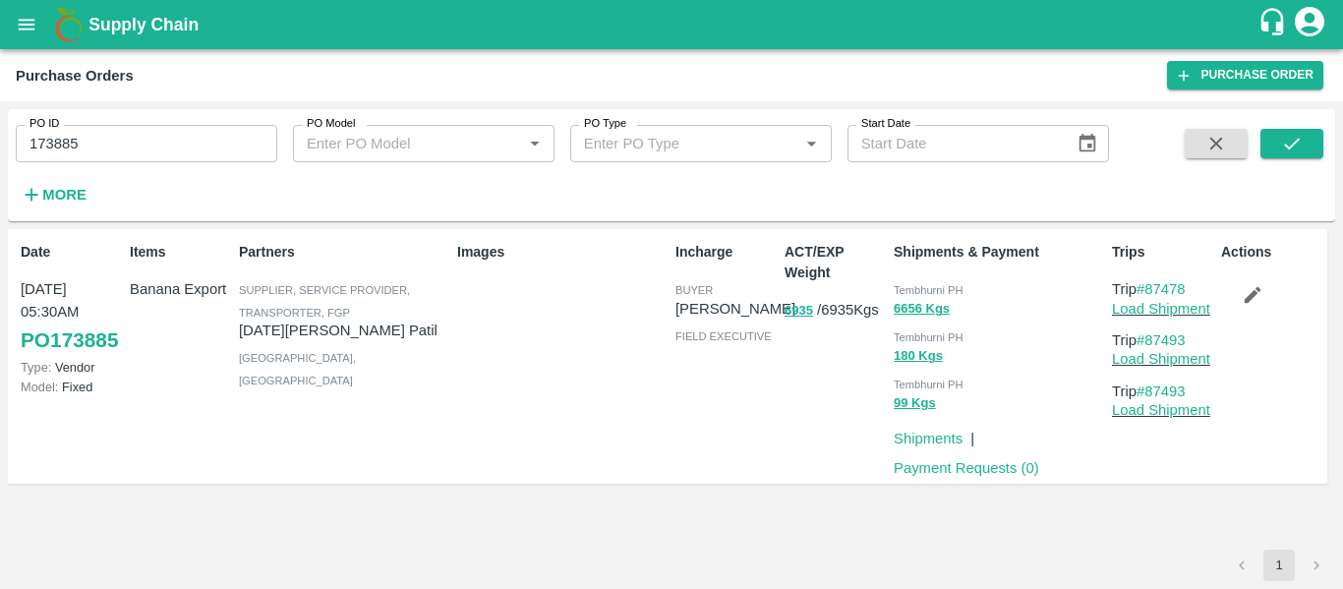
click at [1168, 321] on div "Trips Trip #87478 Load Shipment Trip #87493 Load Shipment Trip #87493 Load Ship…" at bounding box center [1158, 356] width 109 height 245
click at [1171, 303] on link "Load Shipment" at bounding box center [1161, 309] width 98 height 16
drag, startPoint x: 1198, startPoint y: 343, endPoint x: 1151, endPoint y: 343, distance: 46.2
click at [1151, 343] on p "Trip #87493" at bounding box center [1162, 340] width 101 height 22
copy link "87493"
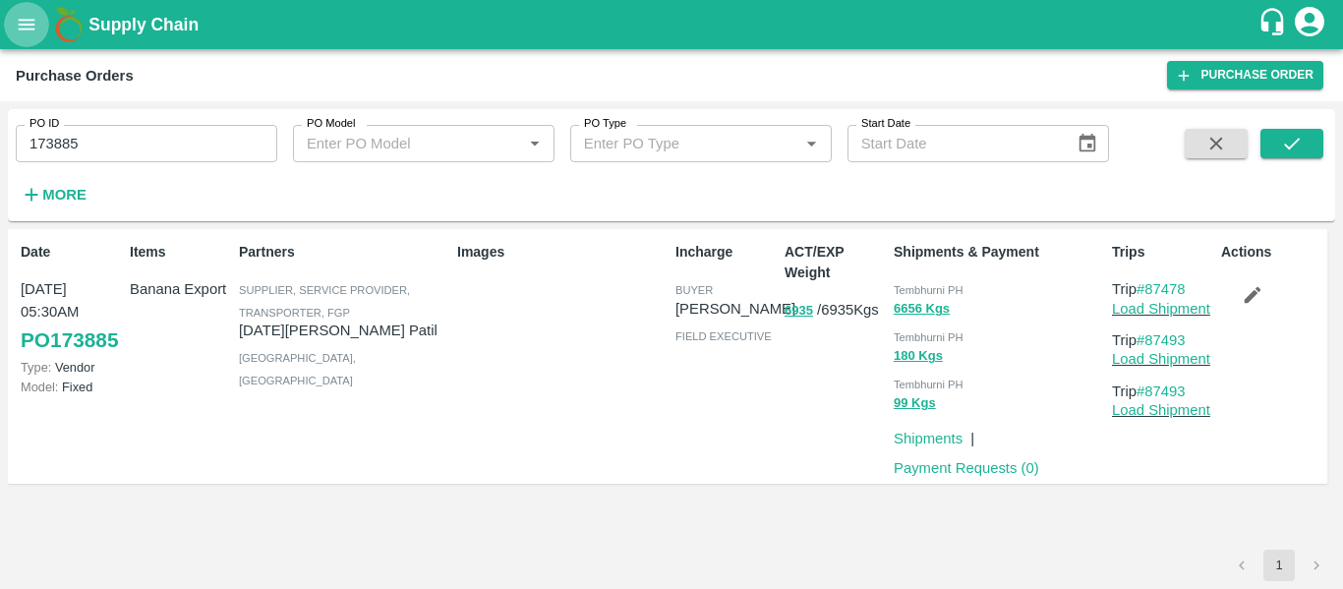
click at [31, 20] on icon "open drawer" at bounding box center [27, 24] width 17 height 11
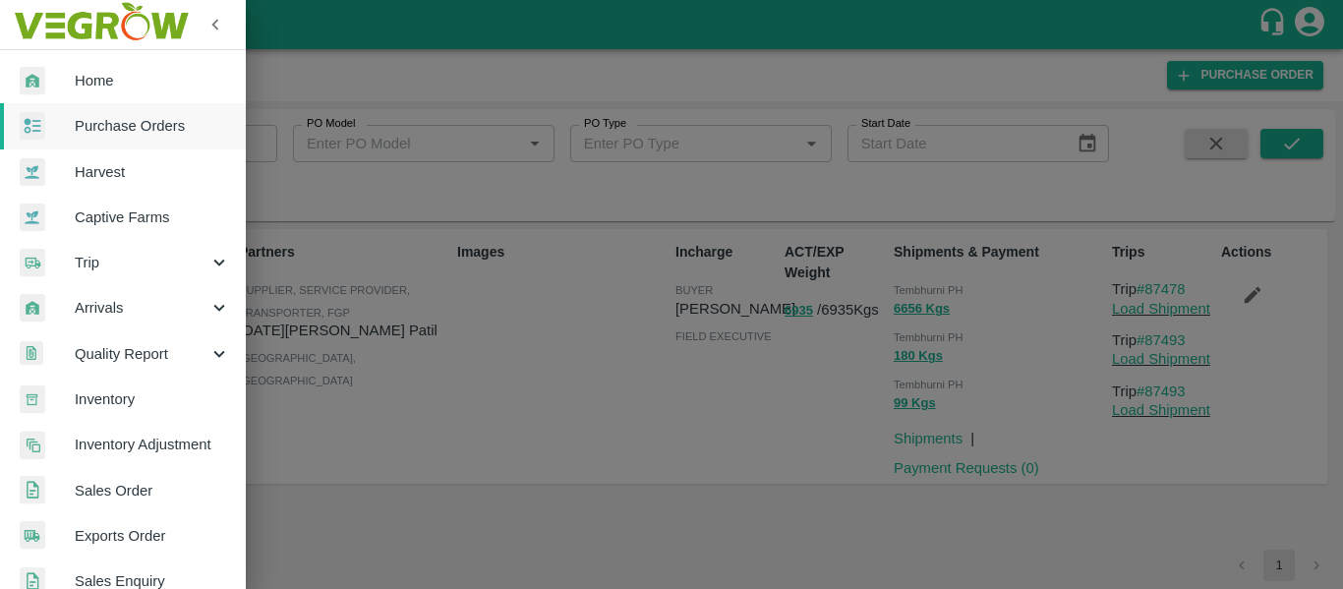
click at [127, 264] on span "Trip" at bounding box center [142, 263] width 134 height 22
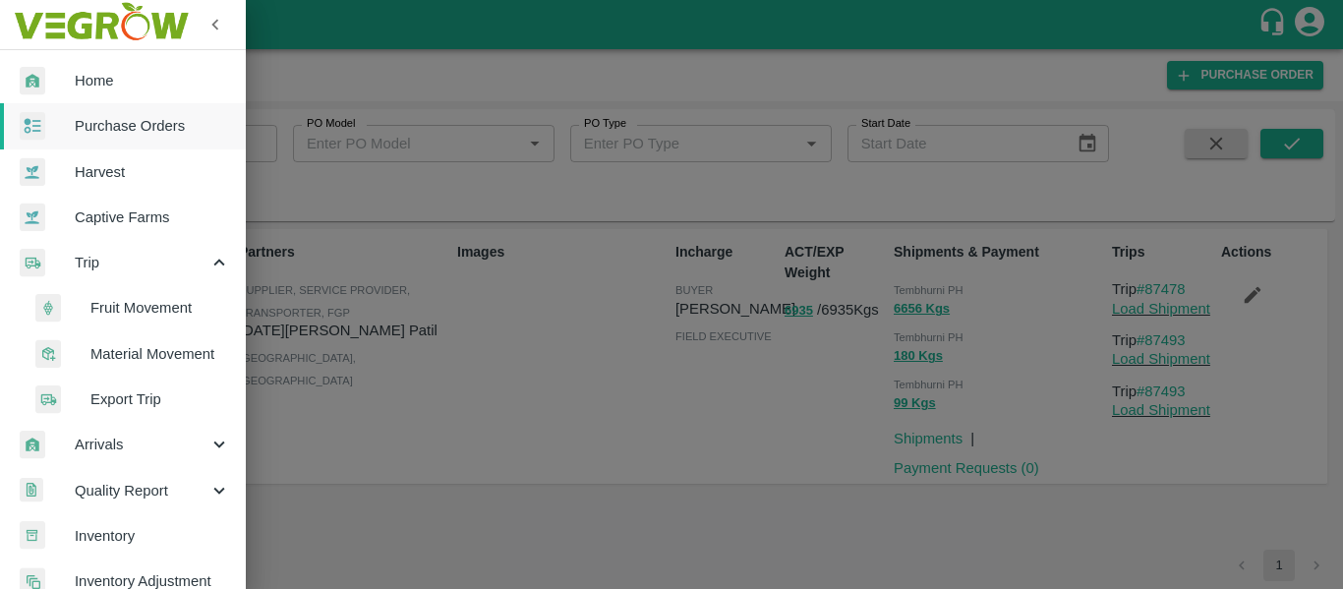
click at [149, 299] on span "Fruit Movement" at bounding box center [160, 308] width 140 height 22
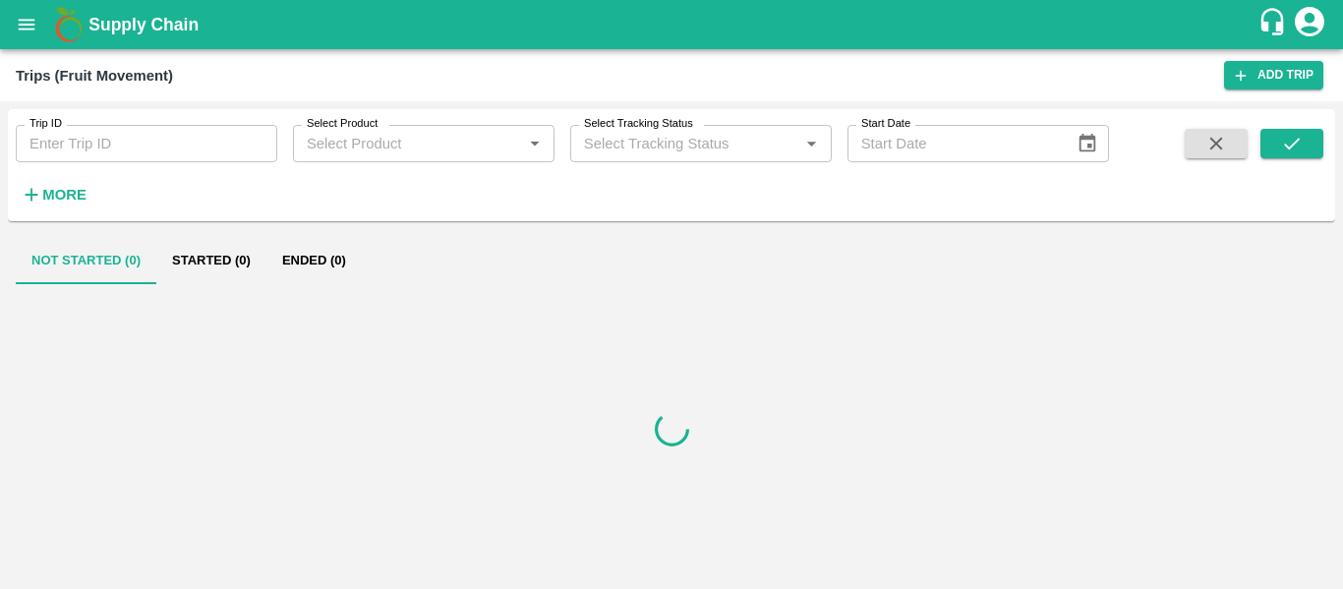
click at [108, 163] on div "Trip ID Trip ID Select Product Select Product   * Select Tracking Status Select…" at bounding box center [554, 160] width 1109 height 102
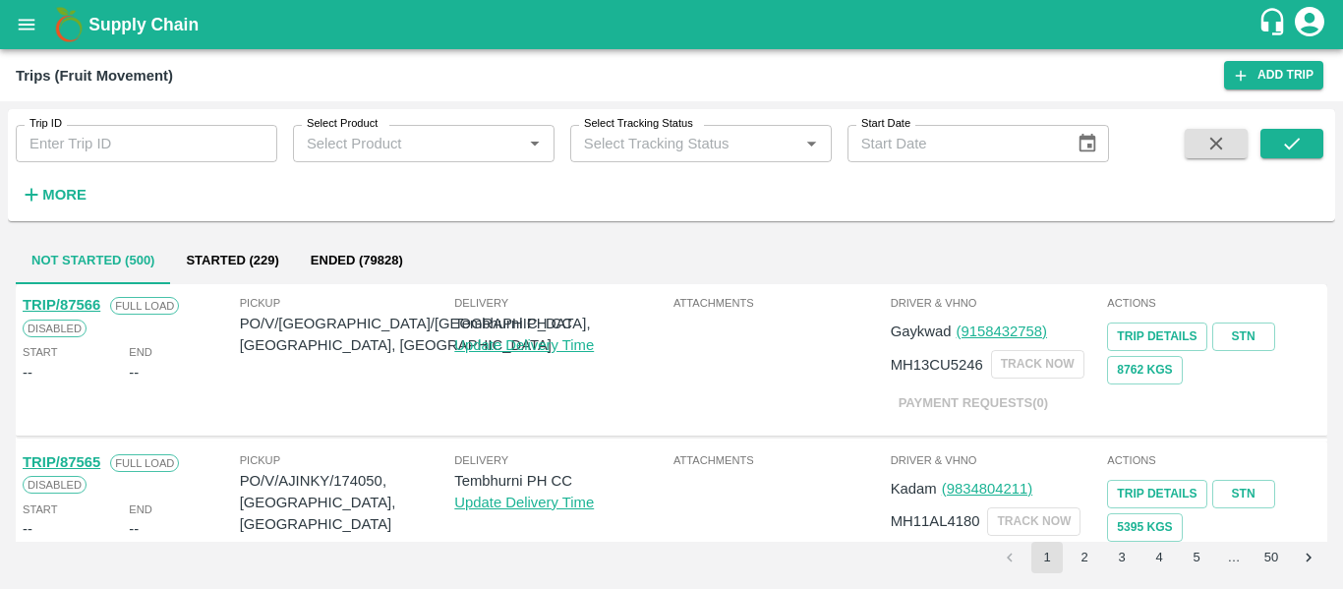
click at [91, 150] on input "Trip ID" at bounding box center [147, 143] width 262 height 37
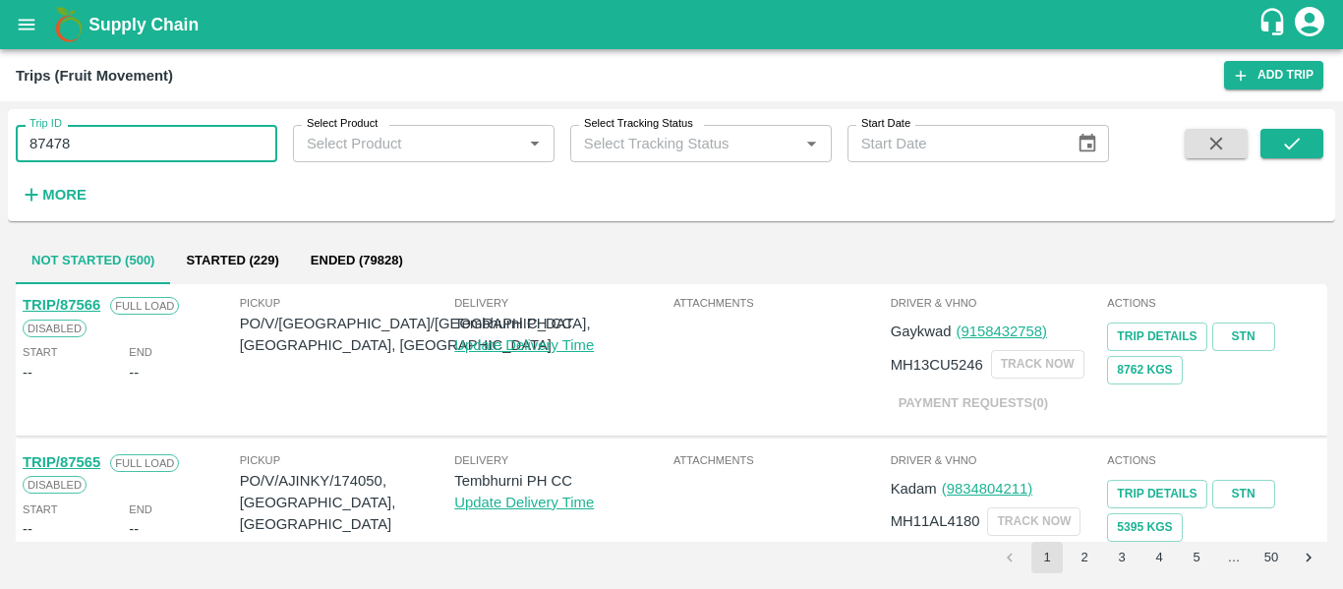
type input "87478"
click at [1293, 160] on span at bounding box center [1291, 169] width 63 height 81
click at [1287, 151] on icon "submit" at bounding box center [1292, 144] width 22 height 22
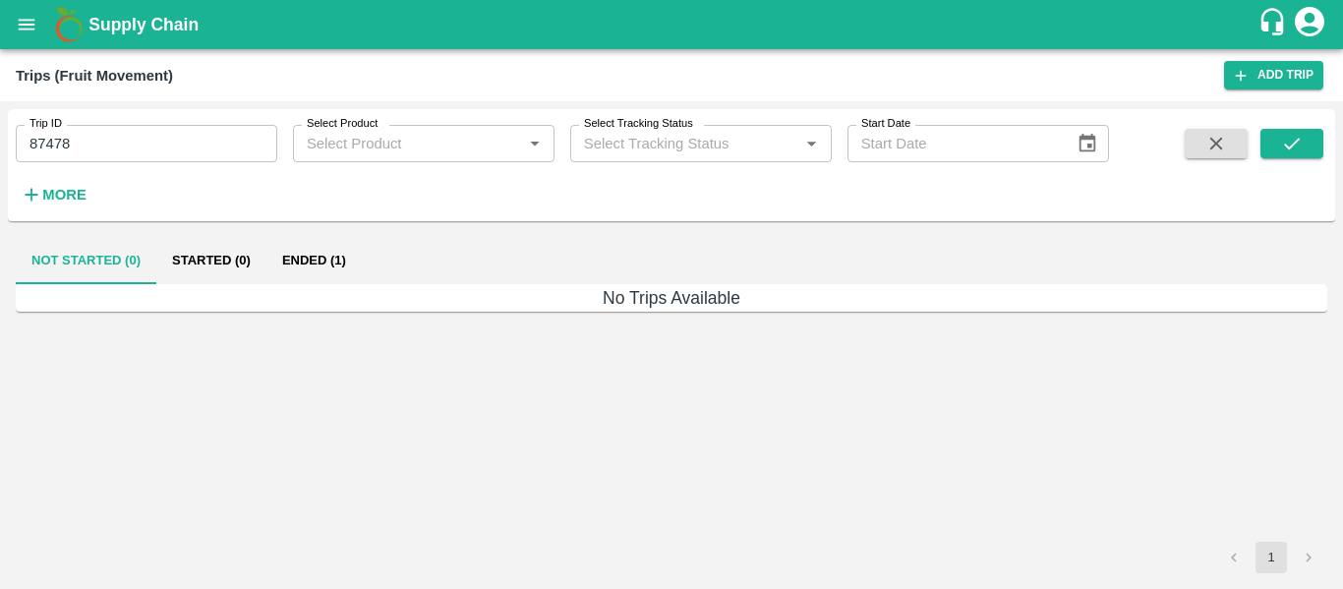
click at [334, 257] on button "Ended (1)" at bounding box center [313, 260] width 95 height 47
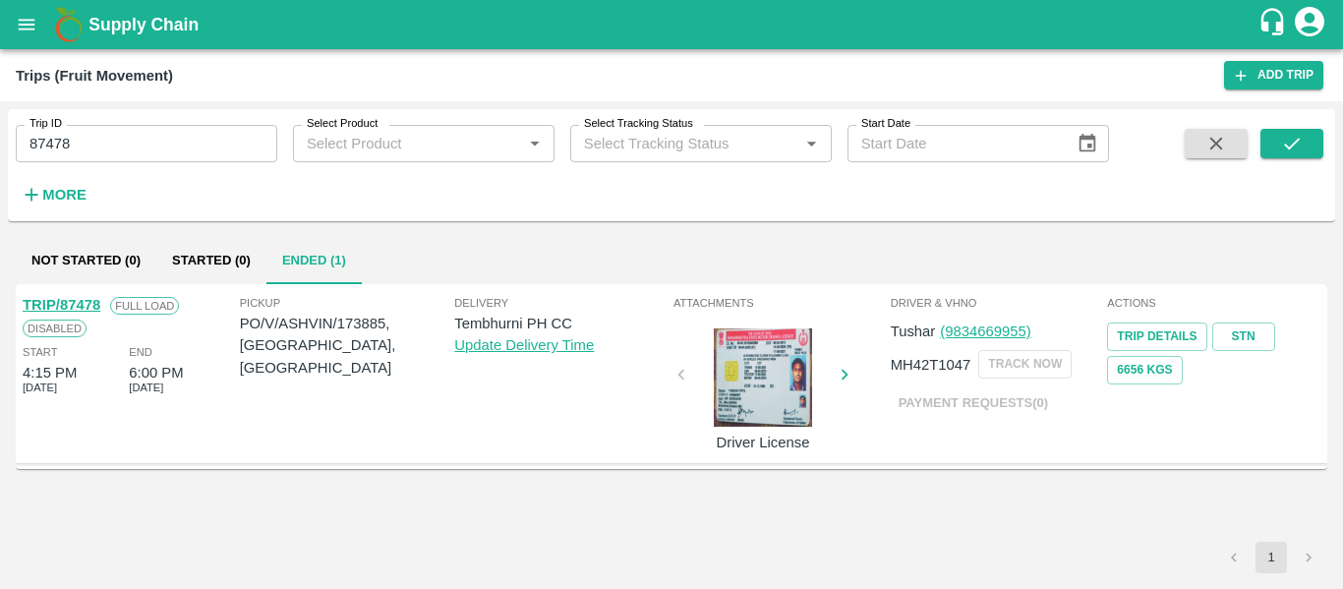
click at [75, 301] on link "TRIP/87478" at bounding box center [62, 305] width 78 height 16
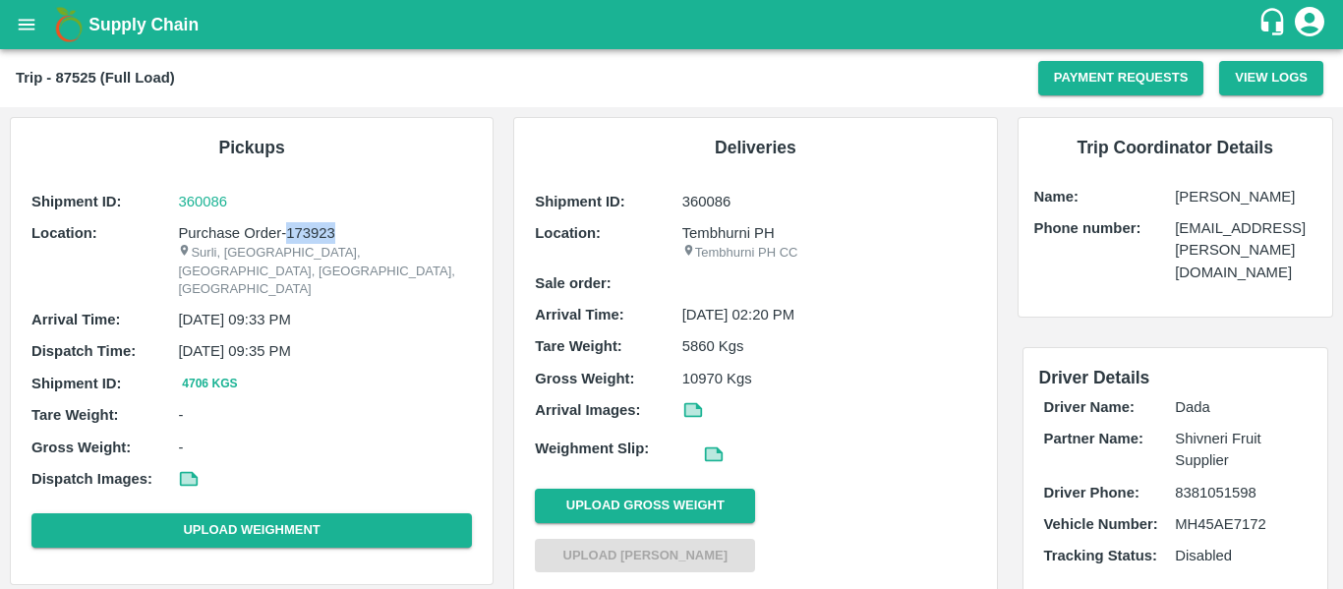
drag, startPoint x: 342, startPoint y: 232, endPoint x: 288, endPoint y: 230, distance: 54.1
click at [288, 230] on p "Purchase Order-173923" at bounding box center [325, 233] width 294 height 22
copy p "173923"
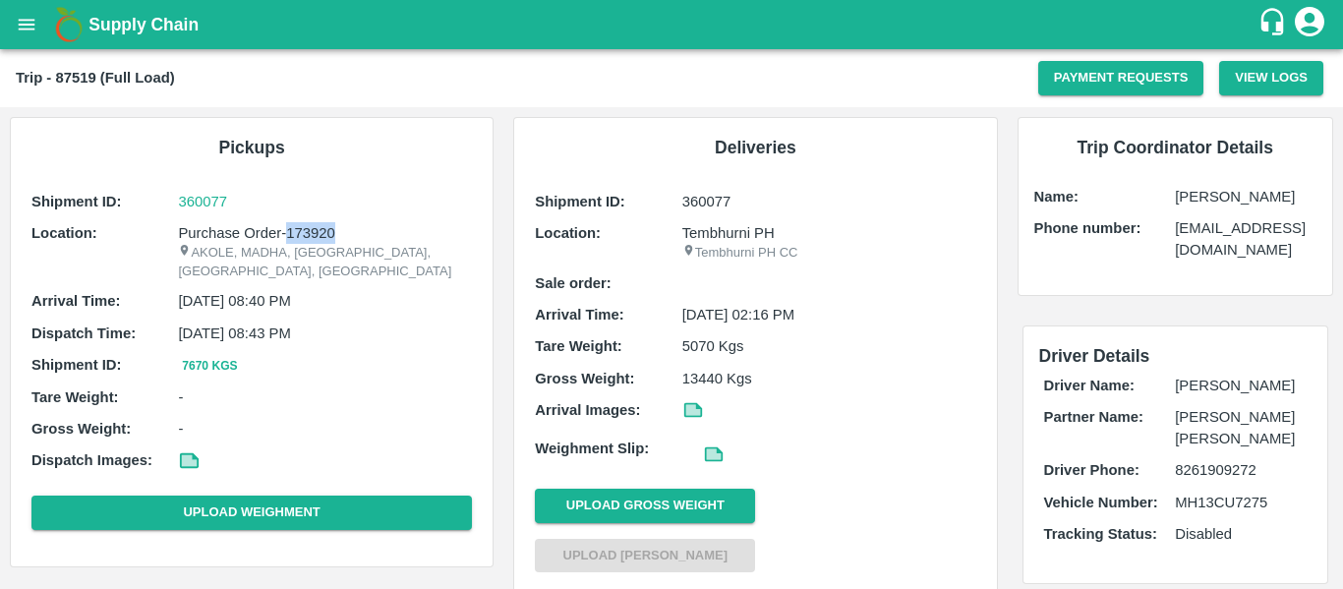
drag, startPoint x: 349, startPoint y: 231, endPoint x: 289, endPoint y: 233, distance: 60.0
click at [289, 233] on p "Purchase Order-173920" at bounding box center [325, 233] width 294 height 22
copy p "173920"
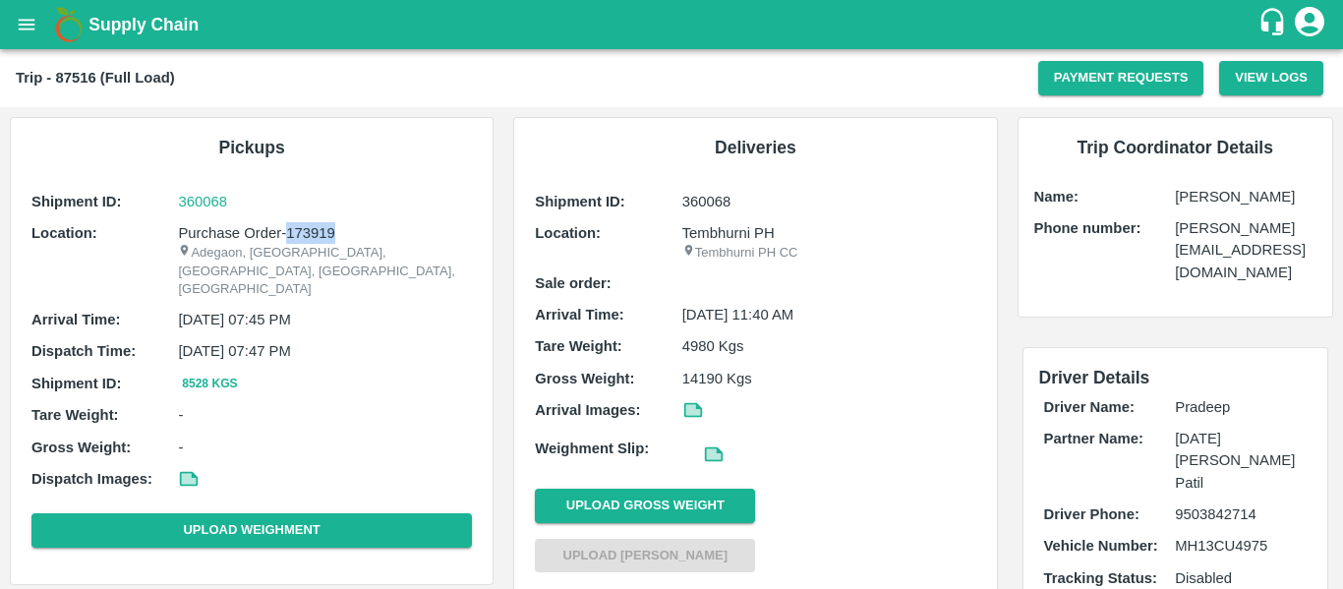
drag, startPoint x: 344, startPoint y: 236, endPoint x: 288, endPoint y: 232, distance: 56.2
click at [288, 232] on p "Purchase Order-173919" at bounding box center [325, 233] width 294 height 22
copy p "173919"
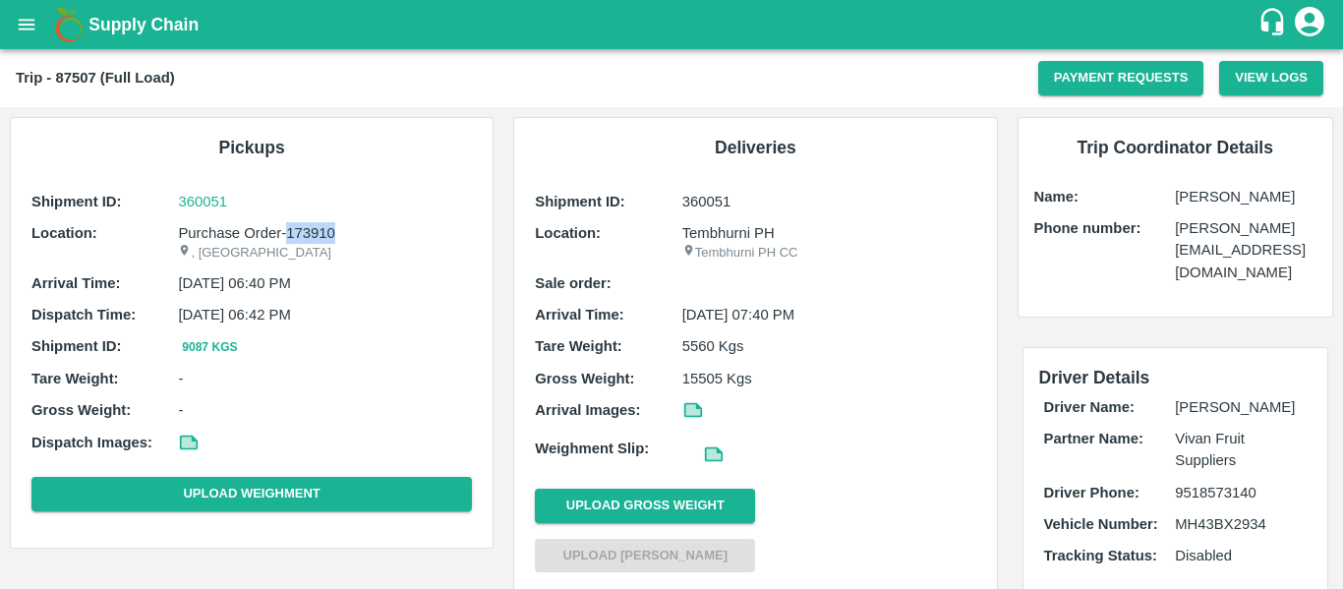
drag, startPoint x: 350, startPoint y: 231, endPoint x: 286, endPoint y: 234, distance: 64.0
click at [286, 234] on p "Purchase Order-173910" at bounding box center [325, 233] width 294 height 22
copy p "173910"
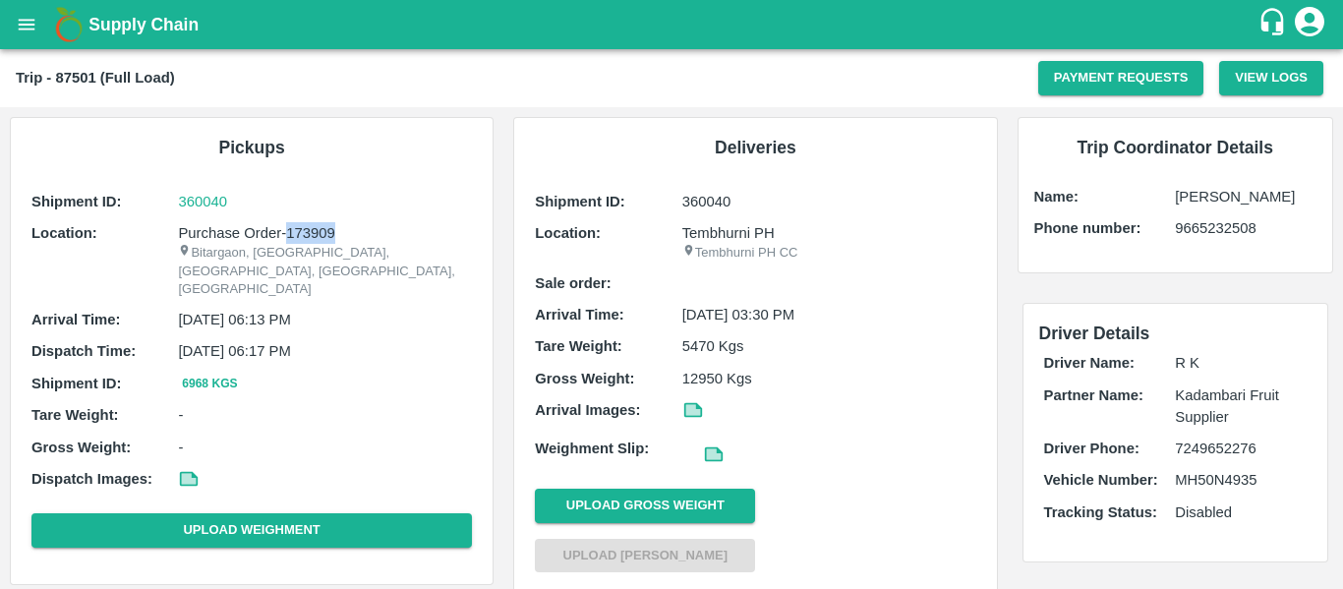
drag, startPoint x: 340, startPoint y: 231, endPoint x: 288, endPoint y: 232, distance: 52.1
click at [288, 232] on p "Purchase Order-173909" at bounding box center [325, 233] width 294 height 22
copy p "173909"
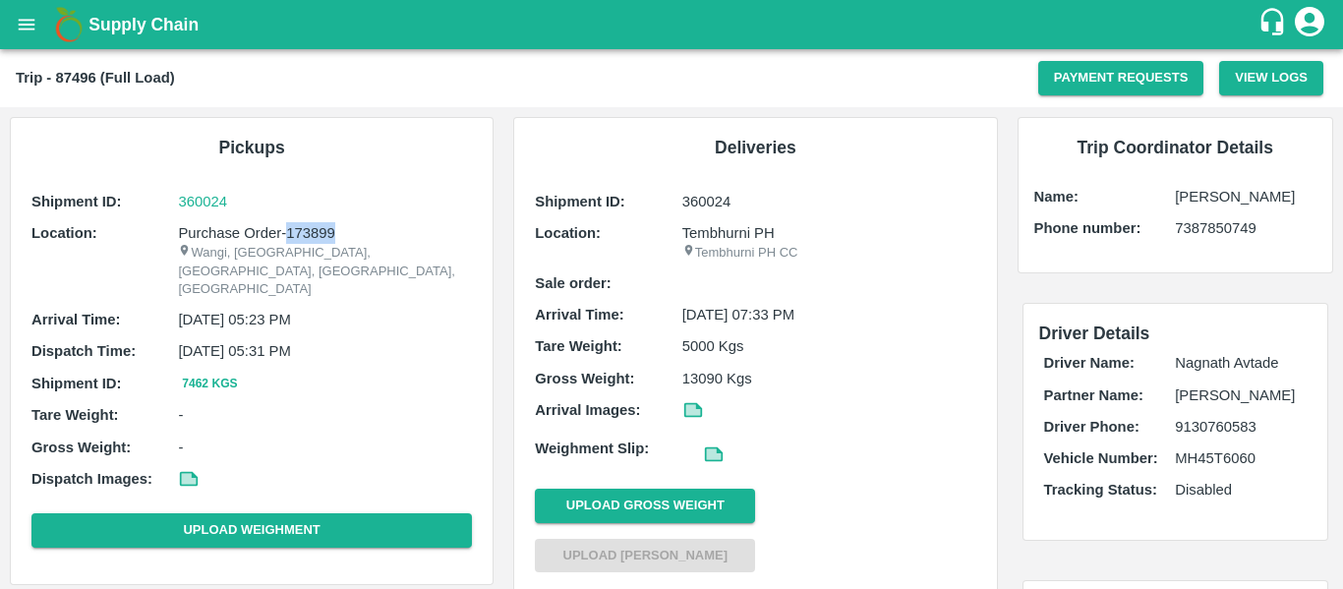
drag, startPoint x: 347, startPoint y: 230, endPoint x: 284, endPoint y: 234, distance: 63.0
click at [284, 234] on p "Purchase Order-173899" at bounding box center [325, 233] width 294 height 22
copy p "173899"
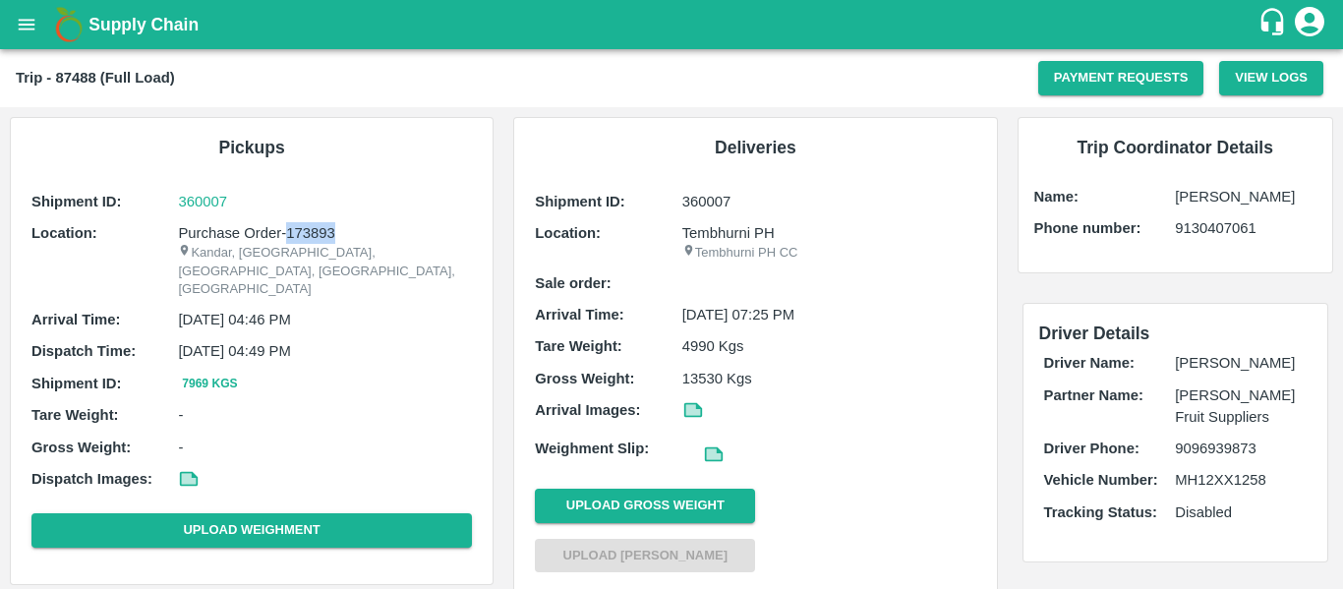
drag, startPoint x: 339, startPoint y: 235, endPoint x: 284, endPoint y: 234, distance: 55.1
click at [284, 234] on p "Purchase Order-173893" at bounding box center [325, 233] width 294 height 22
copy p "173893"
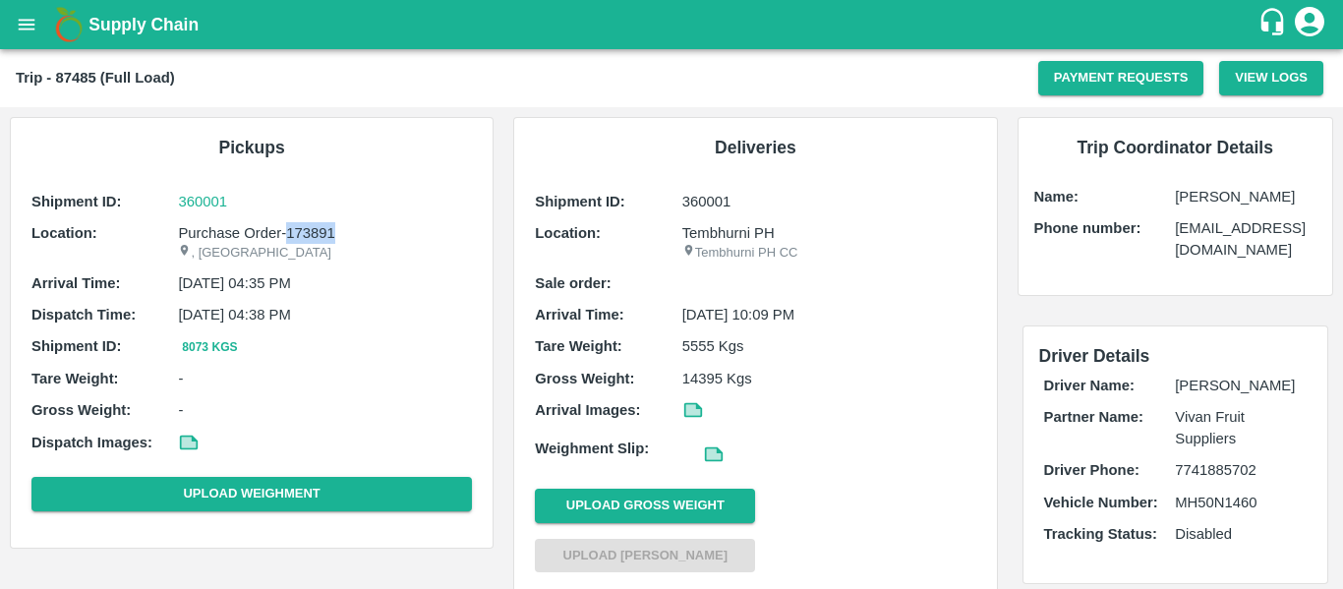
drag, startPoint x: 349, startPoint y: 229, endPoint x: 286, endPoint y: 227, distance: 63.0
click at [286, 227] on p "Purchase Order-173891" at bounding box center [325, 233] width 294 height 22
copy p "173891"
click at [329, 103] on div "Trip - 87485 (Full Load) Payment Requests View Logs" at bounding box center [671, 78] width 1343 height 58
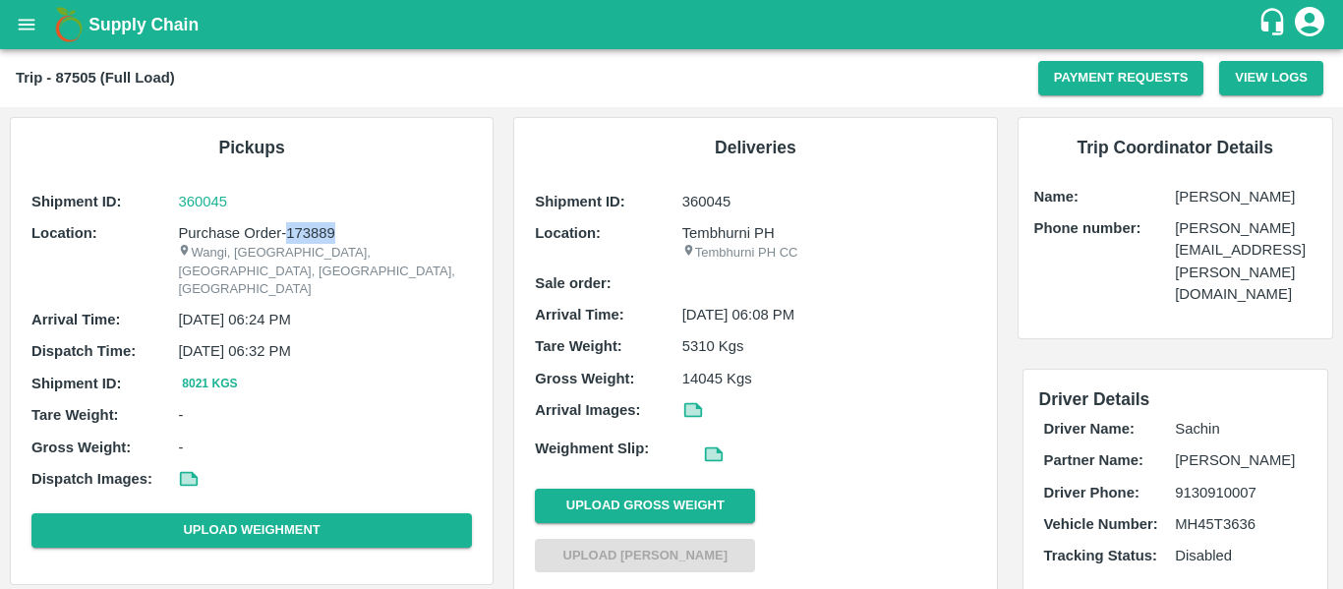
drag, startPoint x: 339, startPoint y: 228, endPoint x: 288, endPoint y: 233, distance: 51.4
click at [288, 233] on p "Purchase Order-173889" at bounding box center [325, 233] width 294 height 22
copy p "173889"
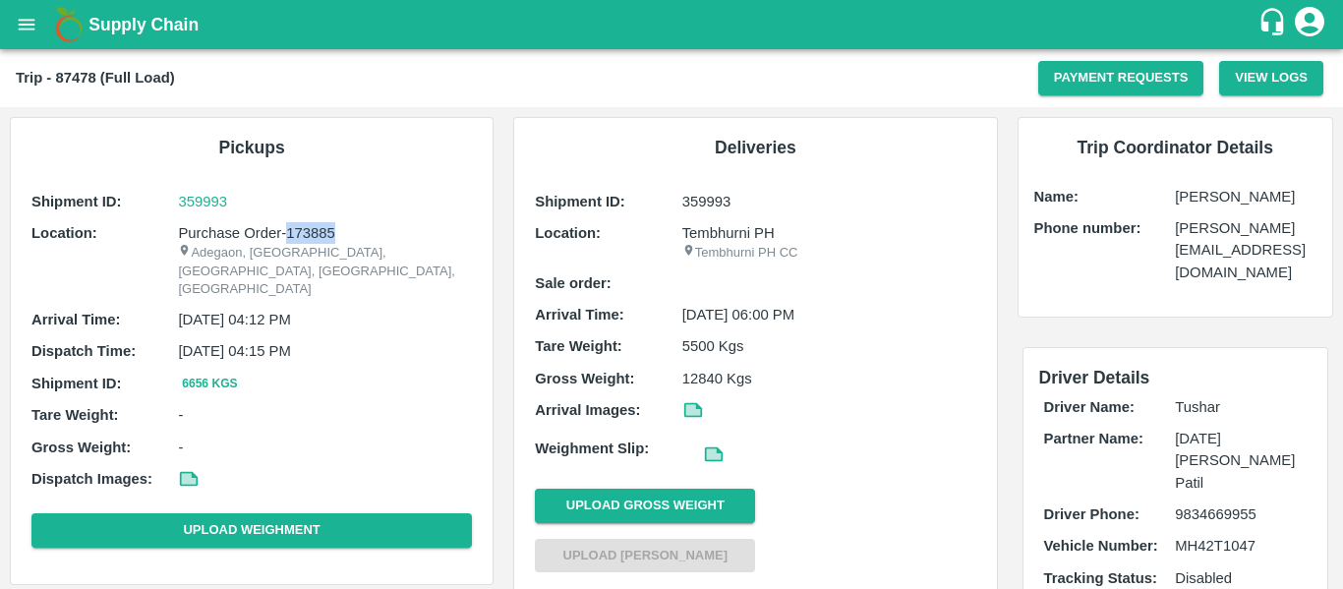
drag, startPoint x: 339, startPoint y: 227, endPoint x: 286, endPoint y: 233, distance: 53.4
click at [286, 233] on p "Purchase Order-173885" at bounding box center [325, 233] width 294 height 22
copy p "173885"
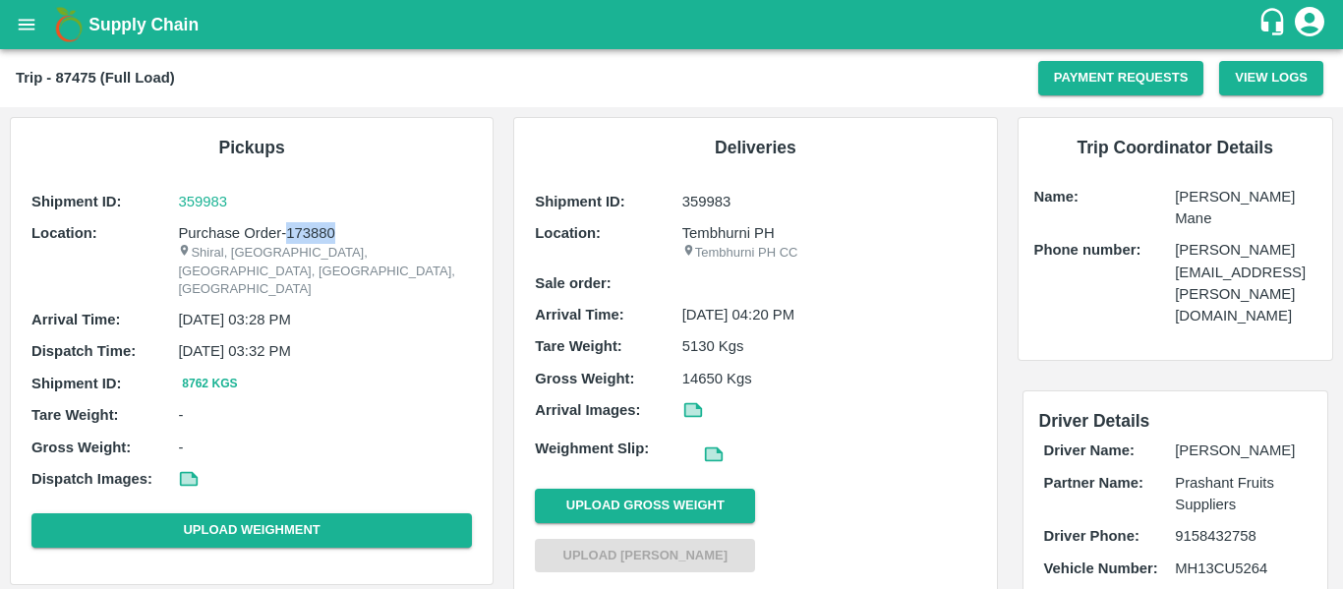
drag, startPoint x: 353, startPoint y: 230, endPoint x: 288, endPoint y: 227, distance: 65.0
click at [288, 227] on p "Purchase Order-173880" at bounding box center [325, 233] width 294 height 22
copy p "173880"
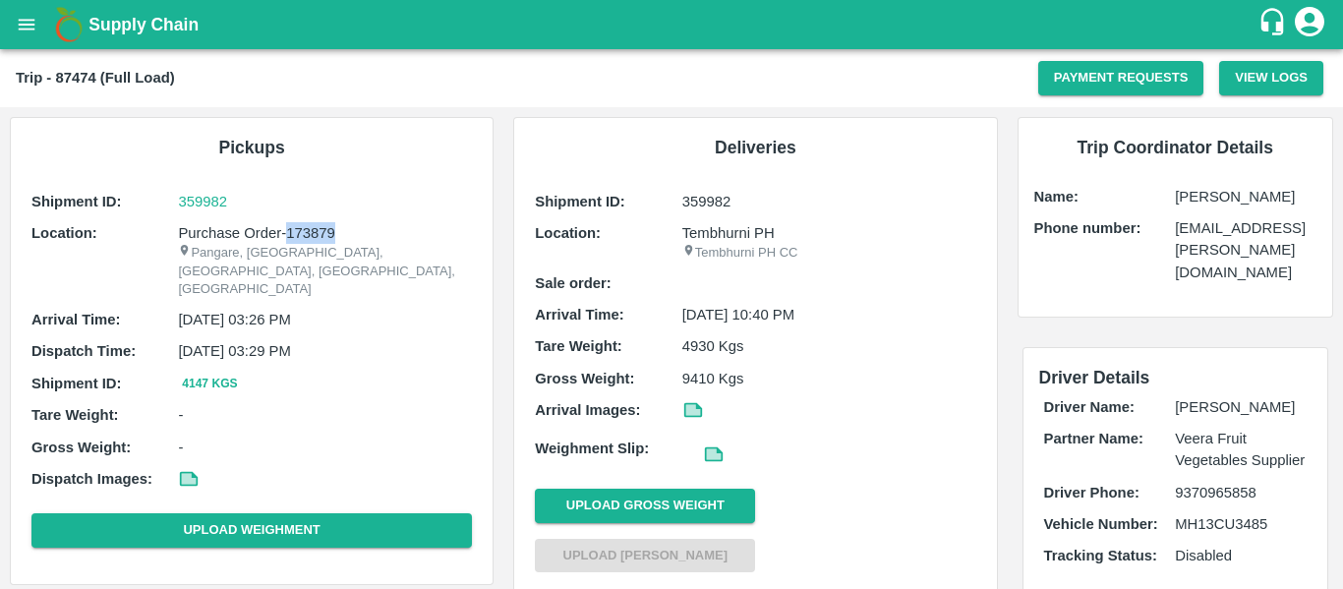
drag, startPoint x: 348, startPoint y: 228, endPoint x: 287, endPoint y: 230, distance: 61.0
click at [287, 230] on p "Purchase Order-173879" at bounding box center [325, 233] width 294 height 22
copy p "173879"
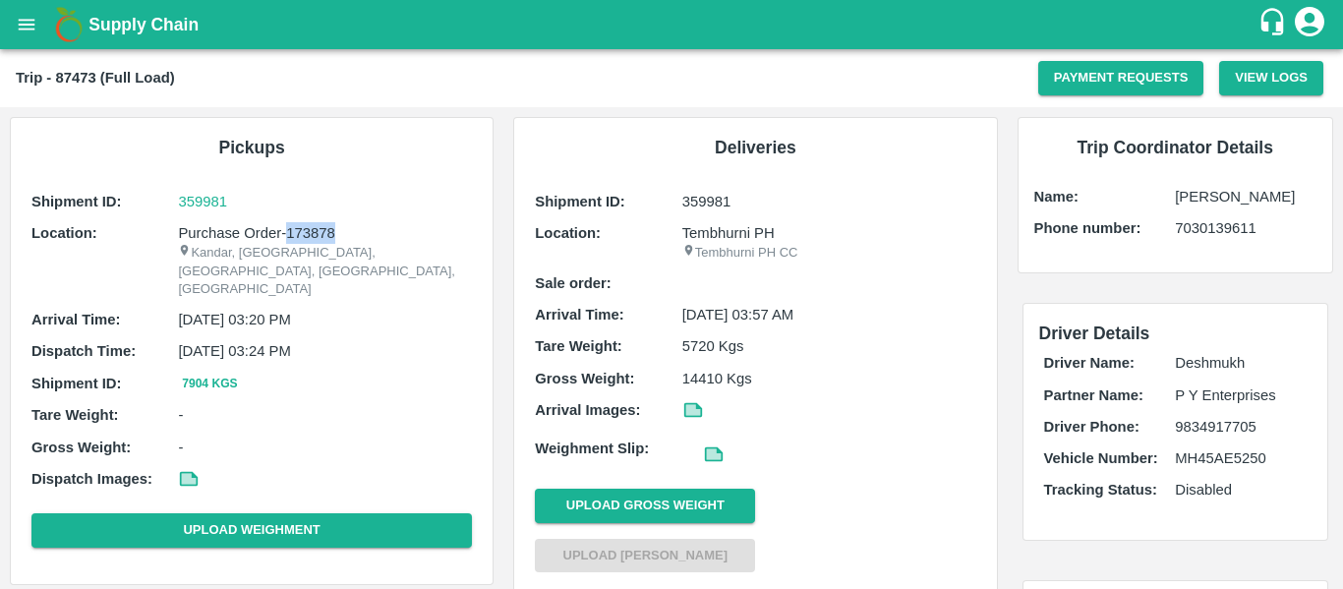
drag, startPoint x: 343, startPoint y: 229, endPoint x: 287, endPoint y: 227, distance: 56.1
click at [287, 227] on p "Purchase Order-173878" at bounding box center [325, 233] width 294 height 22
copy p "173878"
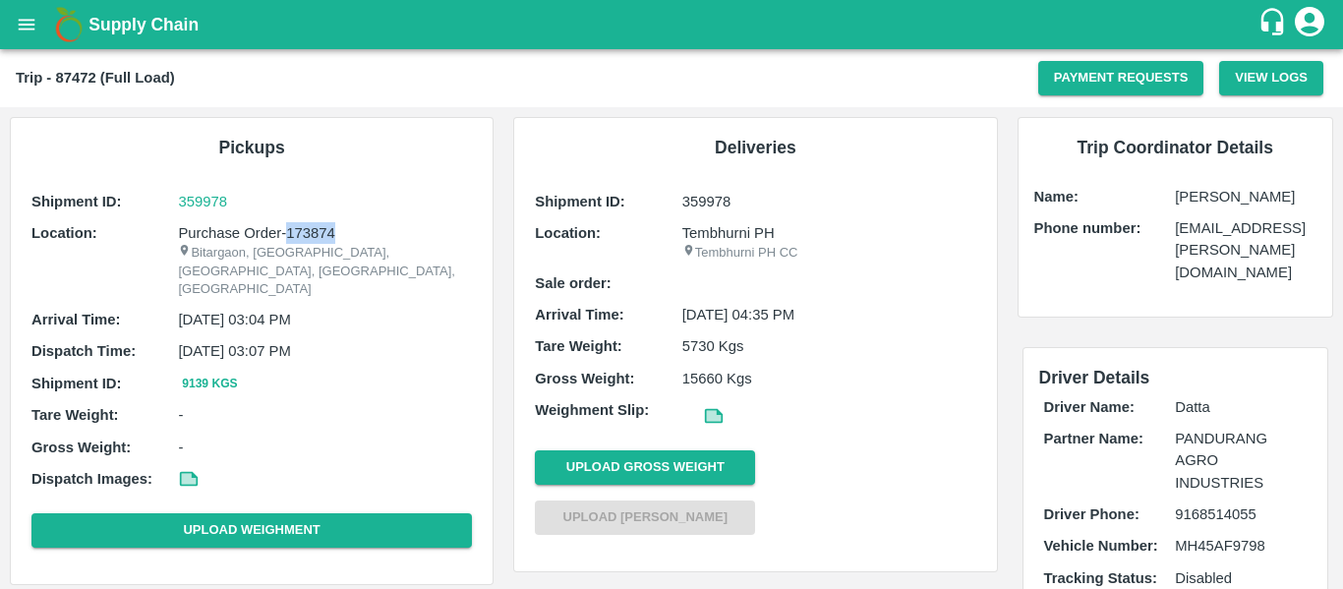
drag, startPoint x: 348, startPoint y: 231, endPoint x: 289, endPoint y: 231, distance: 59.0
click at [289, 231] on p "Purchase Order-173874" at bounding box center [325, 233] width 294 height 22
copy p "173874"
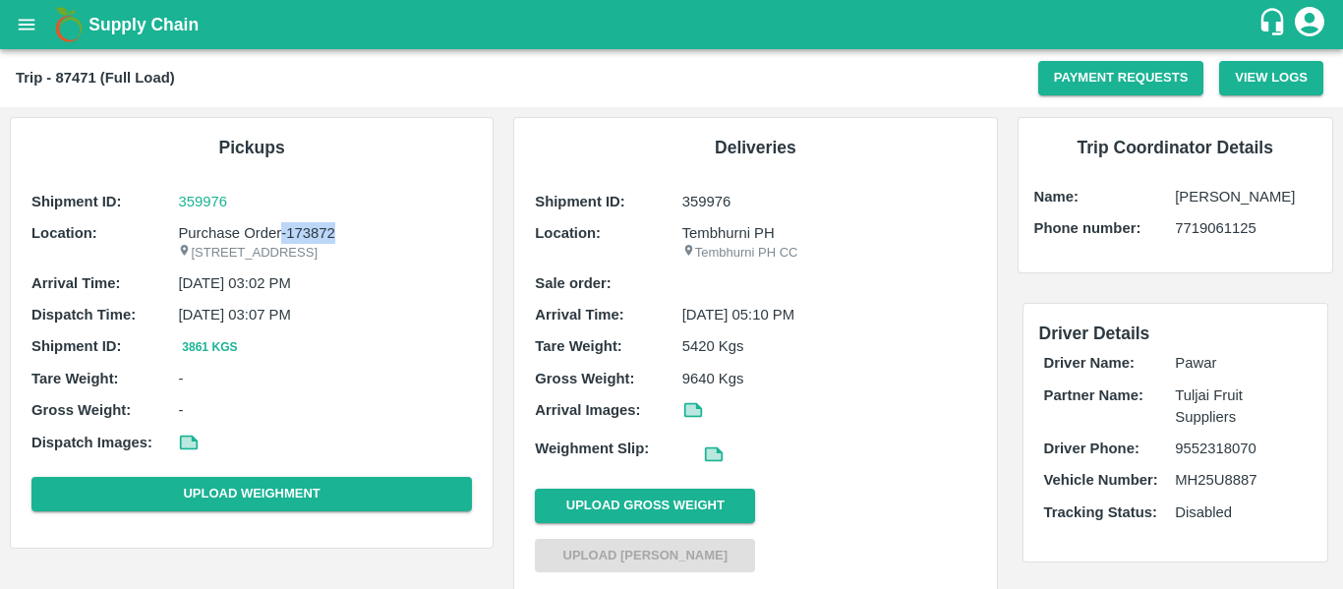
drag, startPoint x: 347, startPoint y: 229, endPoint x: 283, endPoint y: 228, distance: 63.9
click at [283, 228] on p "Purchase Order-173872" at bounding box center [325, 233] width 294 height 22
click at [355, 230] on p "Purchase Order-173872" at bounding box center [325, 233] width 294 height 22
drag, startPoint x: 340, startPoint y: 230, endPoint x: 289, endPoint y: 232, distance: 51.2
click at [289, 232] on p "Purchase Order-173872" at bounding box center [325, 233] width 294 height 22
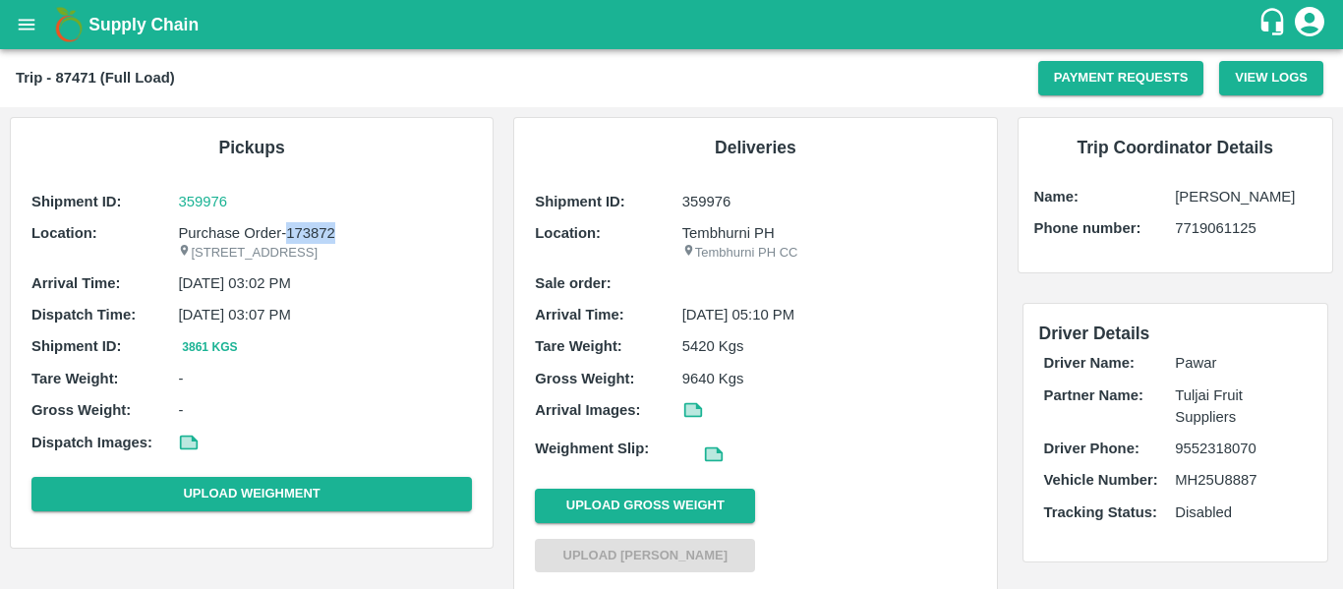
copy p "173872"
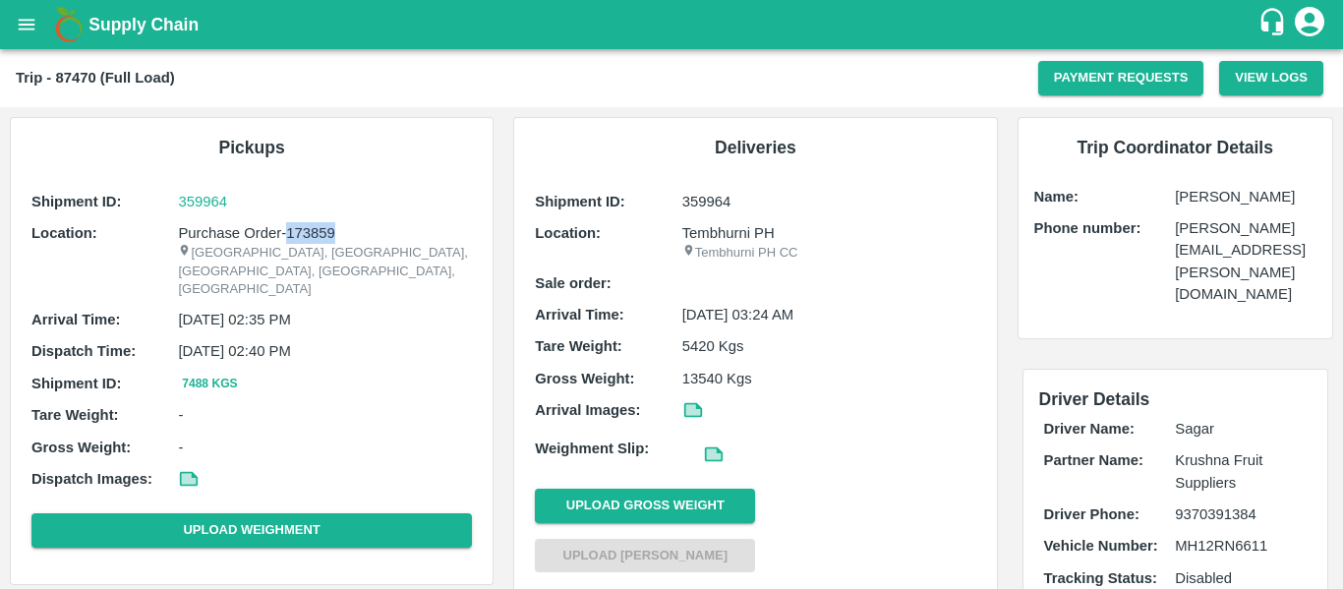
drag, startPoint x: 348, startPoint y: 233, endPoint x: 286, endPoint y: 232, distance: 61.9
click at [286, 232] on p "Purchase Order-173859" at bounding box center [325, 233] width 294 height 22
copy p "173859"
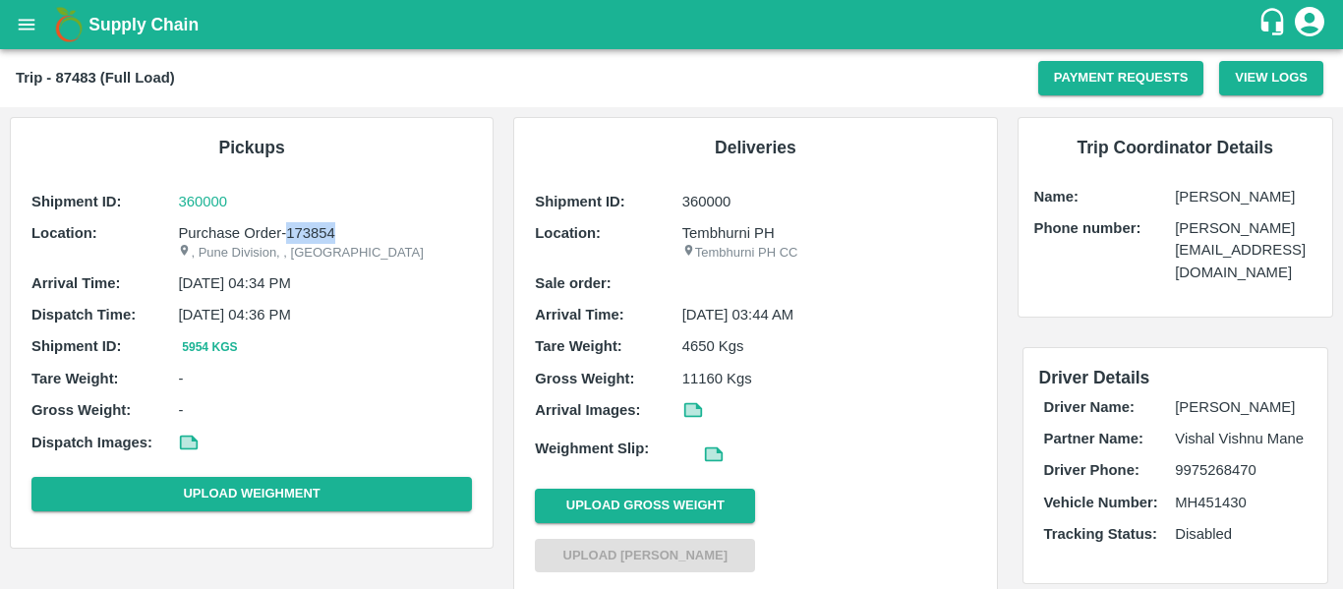
drag, startPoint x: 352, startPoint y: 234, endPoint x: 287, endPoint y: 243, distance: 65.5
click at [287, 243] on p "Purchase Order-173854" at bounding box center [325, 233] width 294 height 22
copy p "173854"
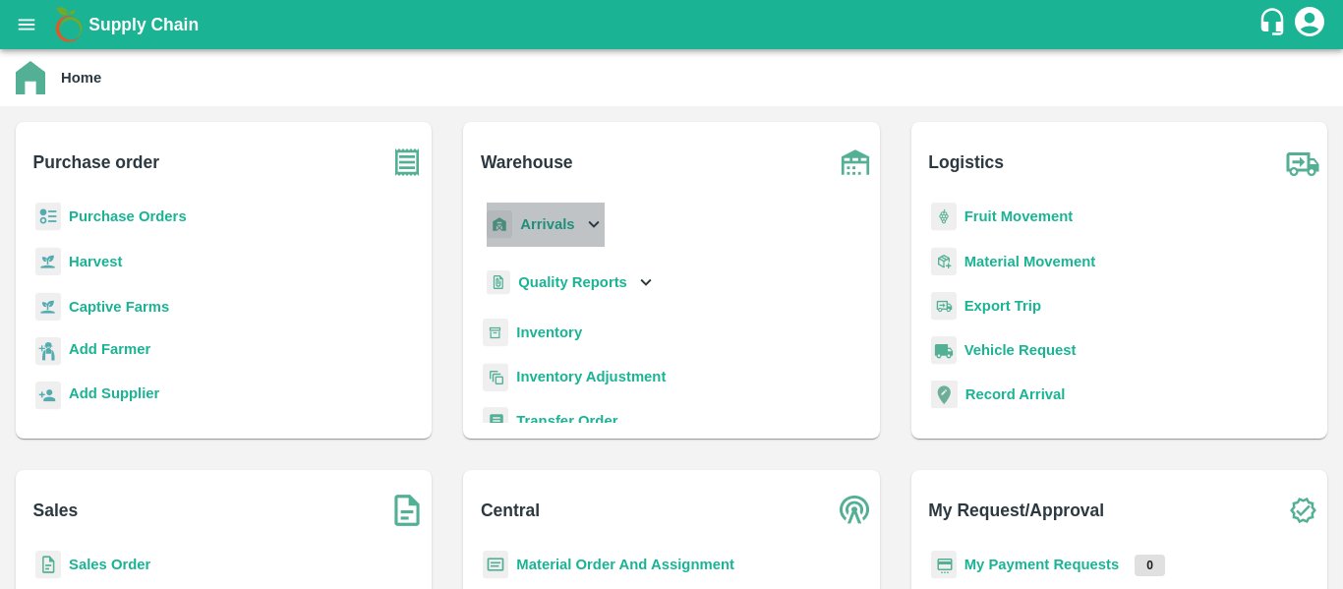
click at [561, 227] on b "Arrivals" at bounding box center [547, 224] width 54 height 16
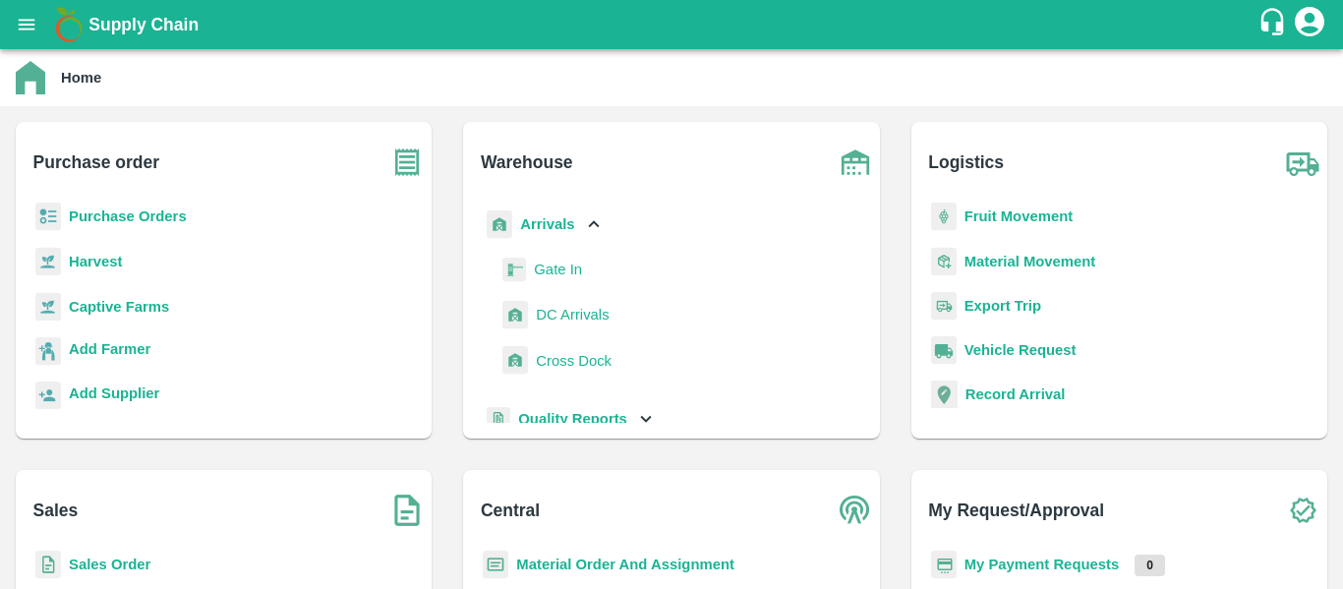
click at [550, 314] on span "DC Arrivals" at bounding box center [572, 315] width 73 height 22
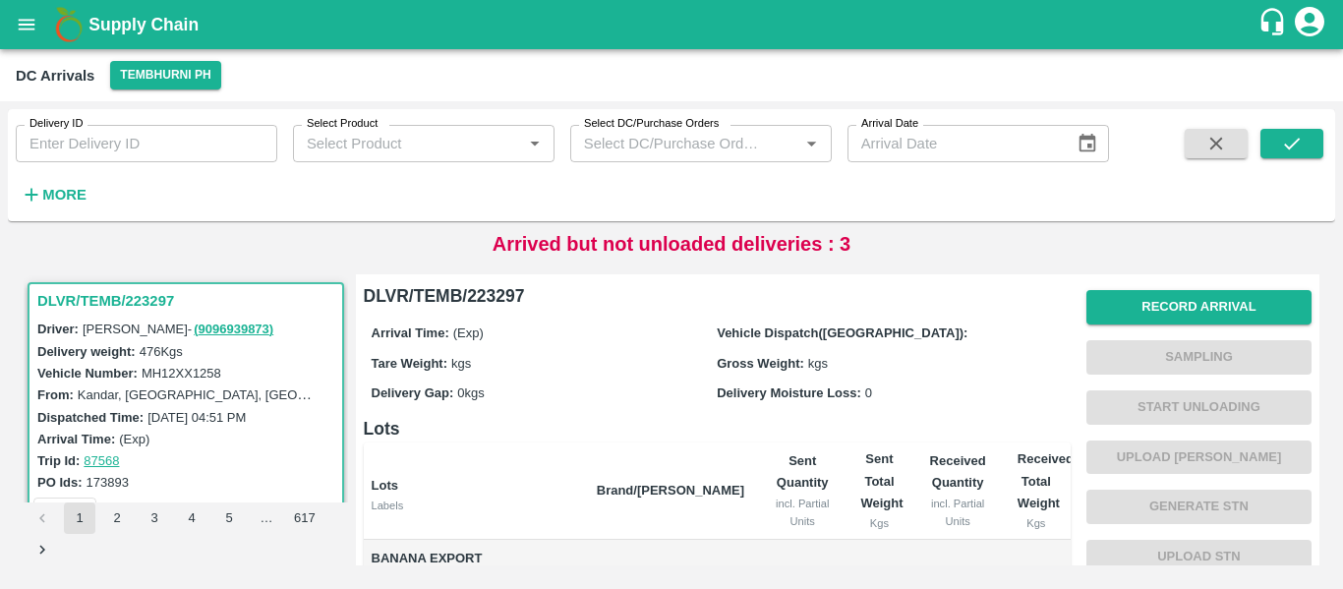
click at [56, 184] on h6 "More" at bounding box center [64, 195] width 44 height 26
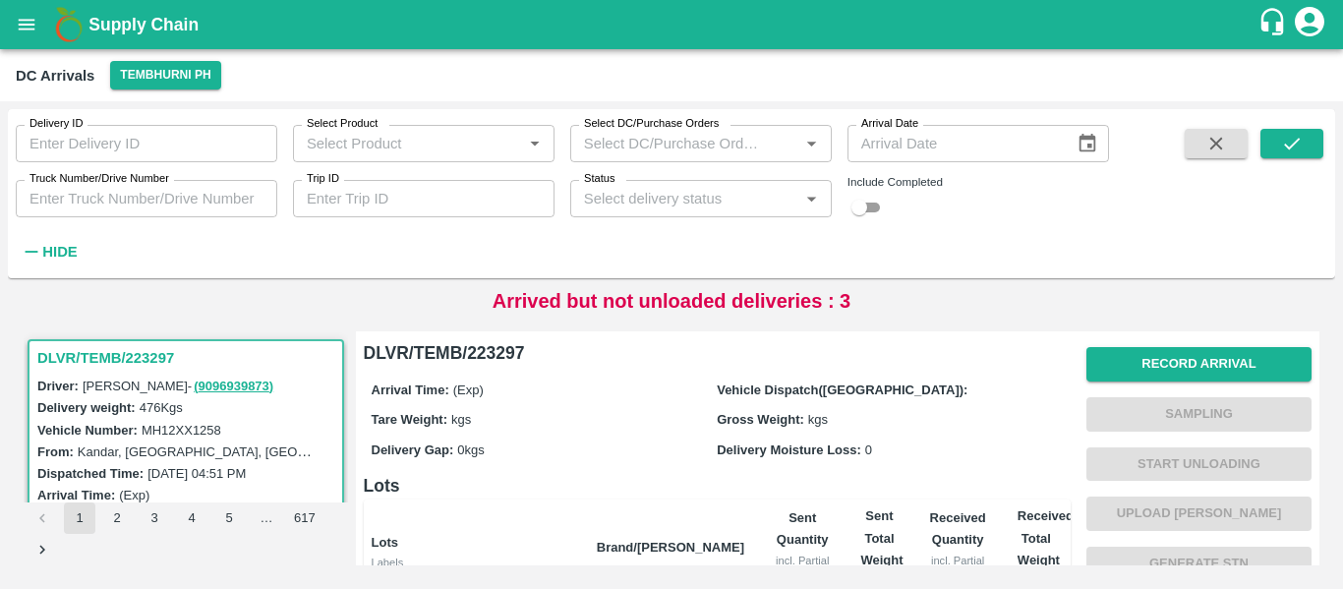
click at [451, 204] on input "Trip ID" at bounding box center [424, 198] width 262 height 37
paste input "87520"
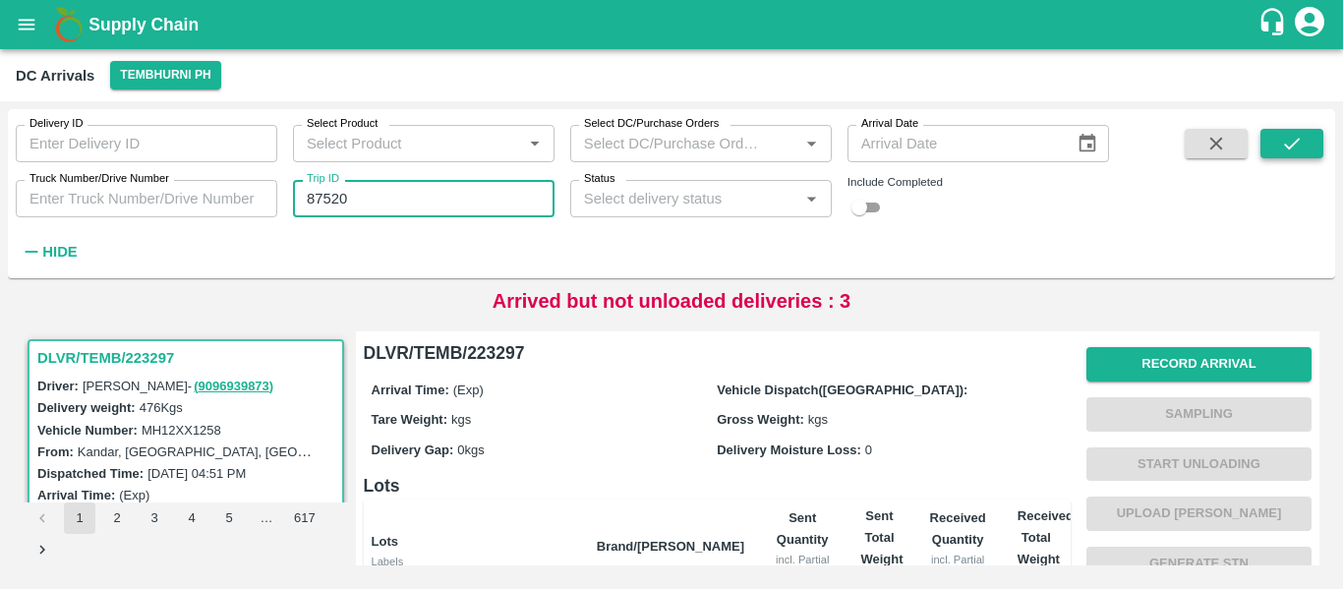
type input "87520"
click at [1297, 138] on icon "submit" at bounding box center [1292, 144] width 22 height 22
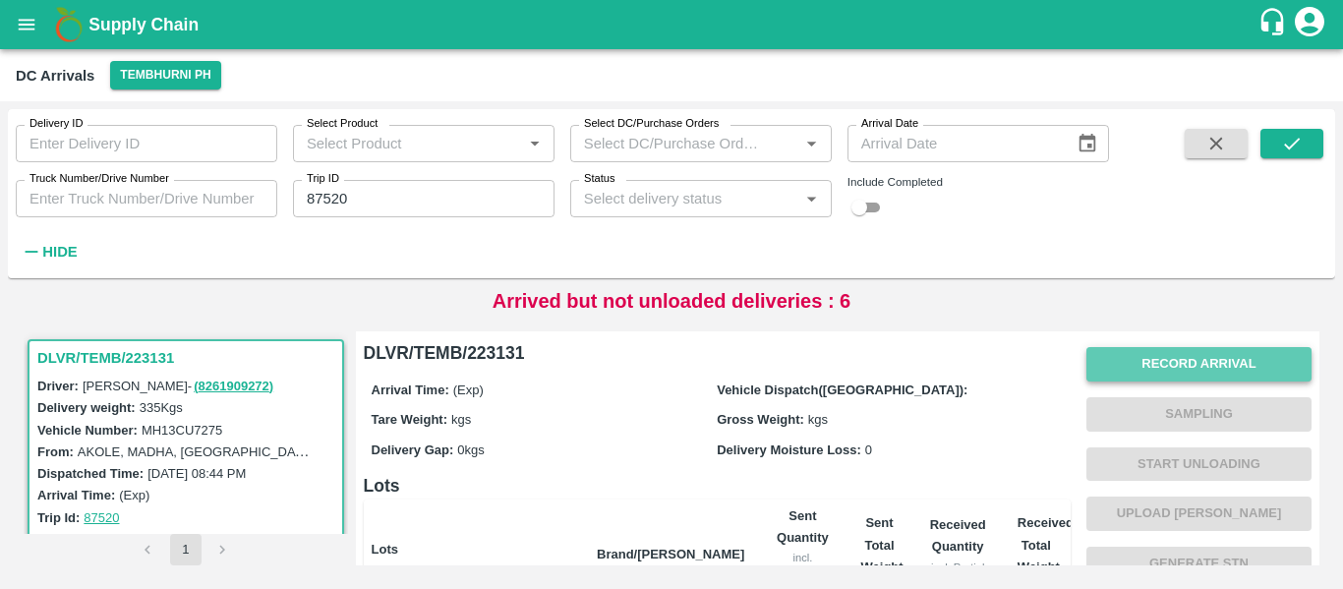
click at [1197, 370] on button "Record Arrival" at bounding box center [1198, 364] width 225 height 34
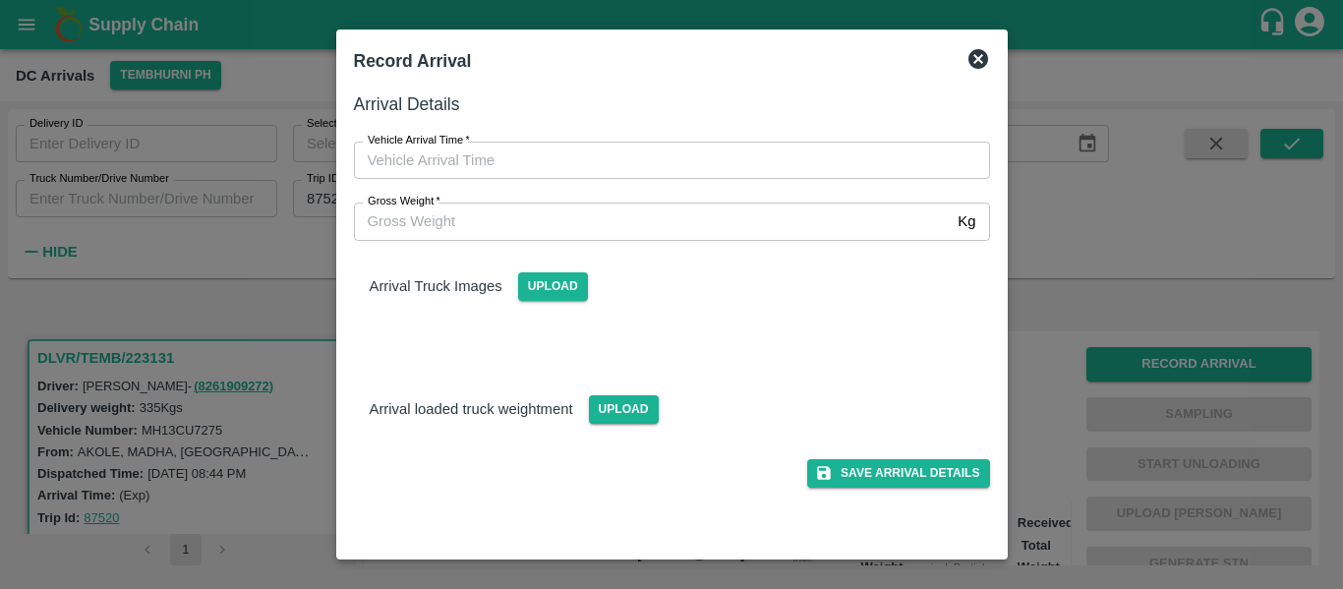
type input "DD/MM/YYYY hh:mm aa"
click at [459, 159] on input "DD/MM/YYYY hh:mm aa" at bounding box center [665, 160] width 622 height 37
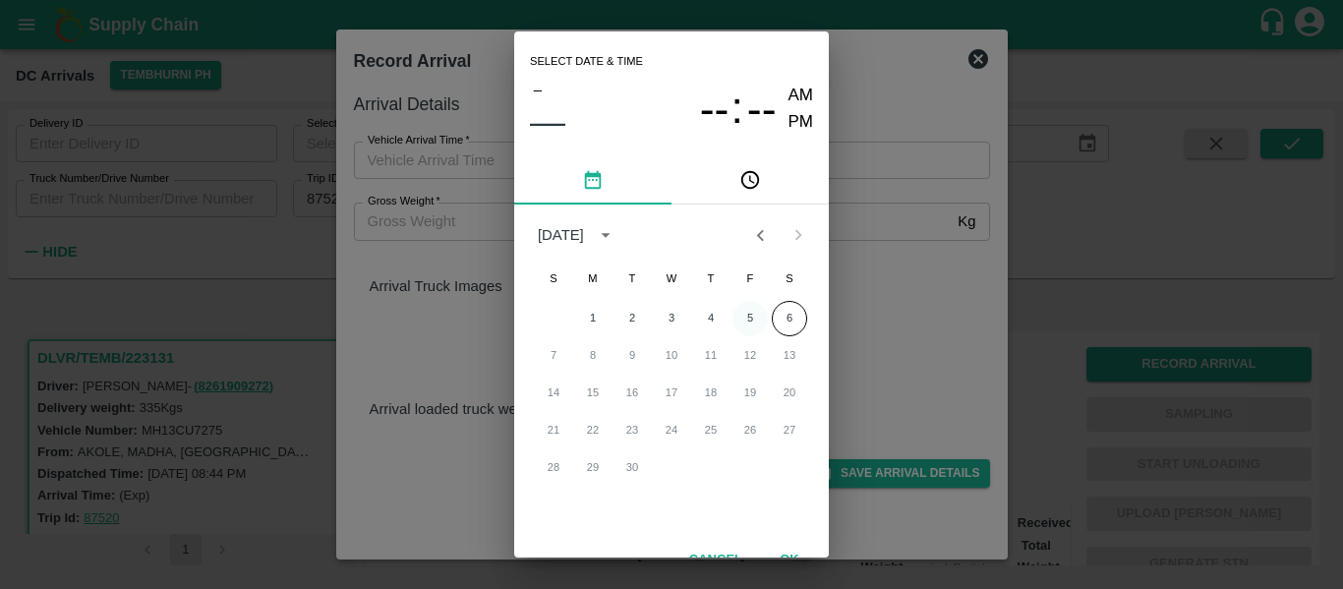
click at [754, 316] on button "5" at bounding box center [749, 318] width 35 height 35
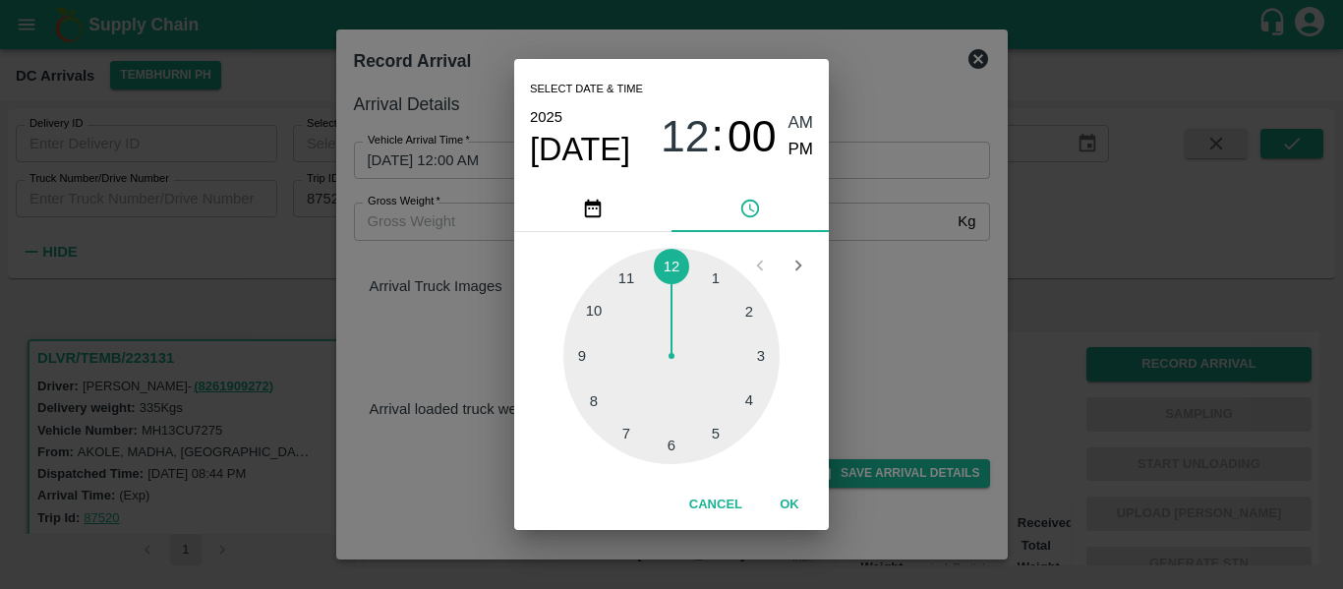
click at [710, 431] on div at bounding box center [671, 356] width 216 height 216
click at [590, 360] on div at bounding box center [671, 356] width 216 height 216
click at [800, 157] on span "PM" at bounding box center [802, 150] width 26 height 27
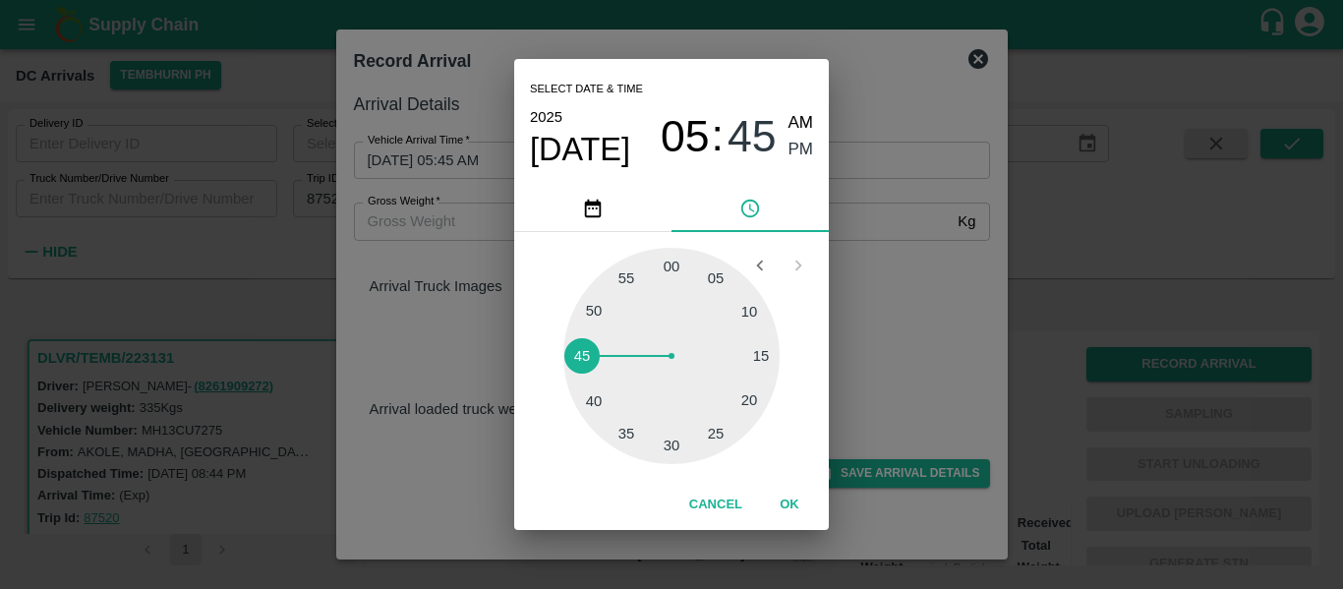
type input "05/09/2025 05:45 PM"
click at [791, 504] on button "OK" at bounding box center [789, 505] width 63 height 34
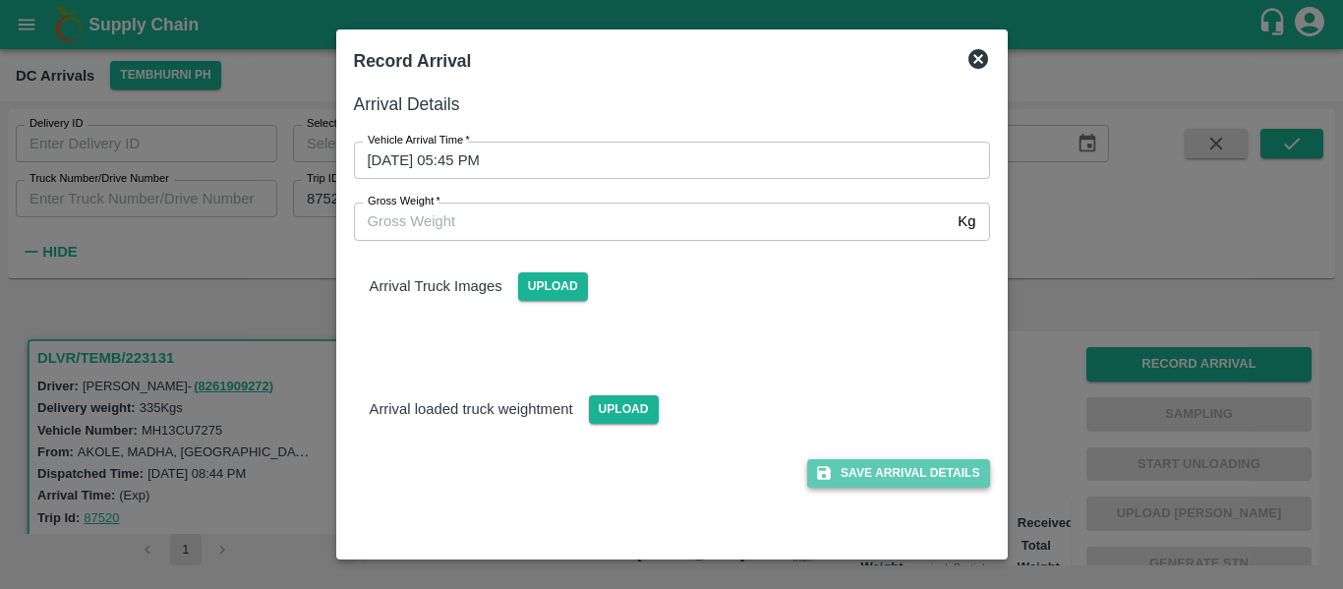
click at [899, 479] on button "Save Arrival Details" at bounding box center [898, 473] width 182 height 29
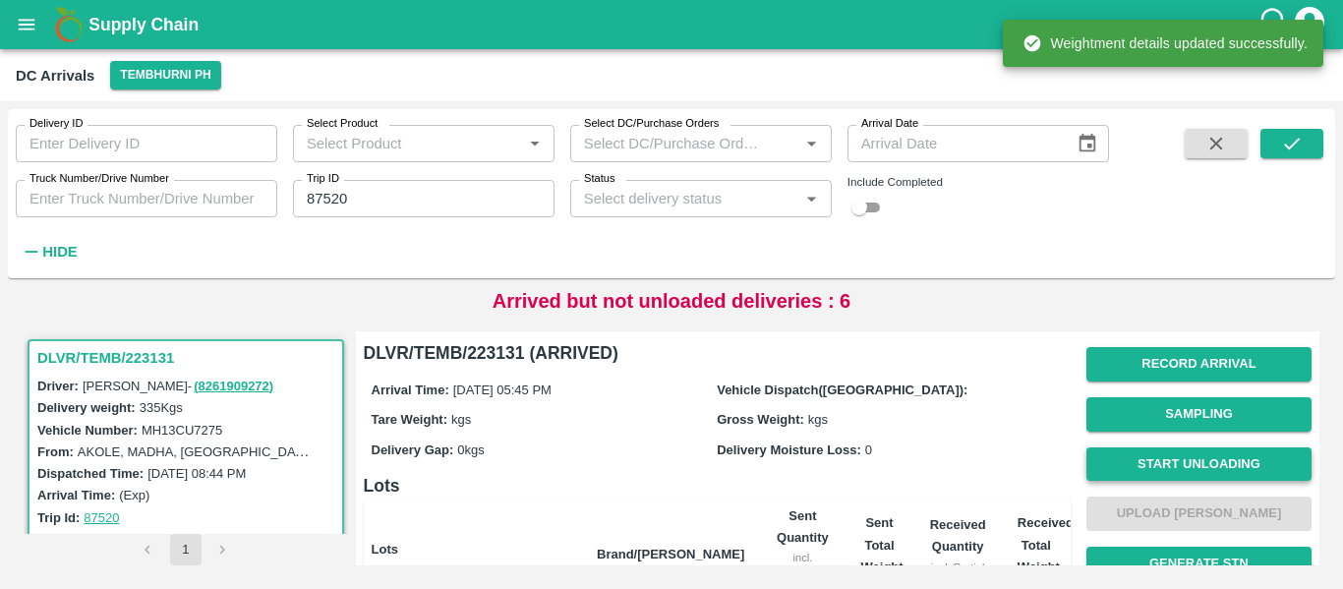
click at [1199, 462] on button "Start Unloading" at bounding box center [1198, 464] width 225 height 34
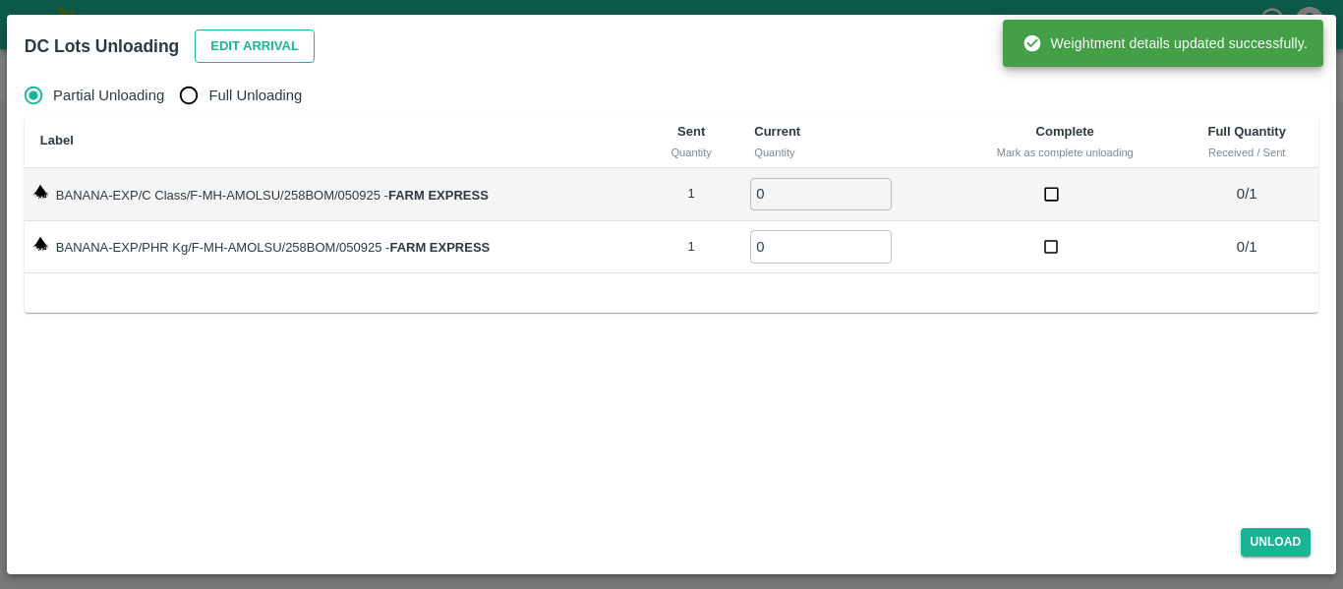
click at [296, 62] on button "Edit Arrival" at bounding box center [255, 46] width 120 height 34
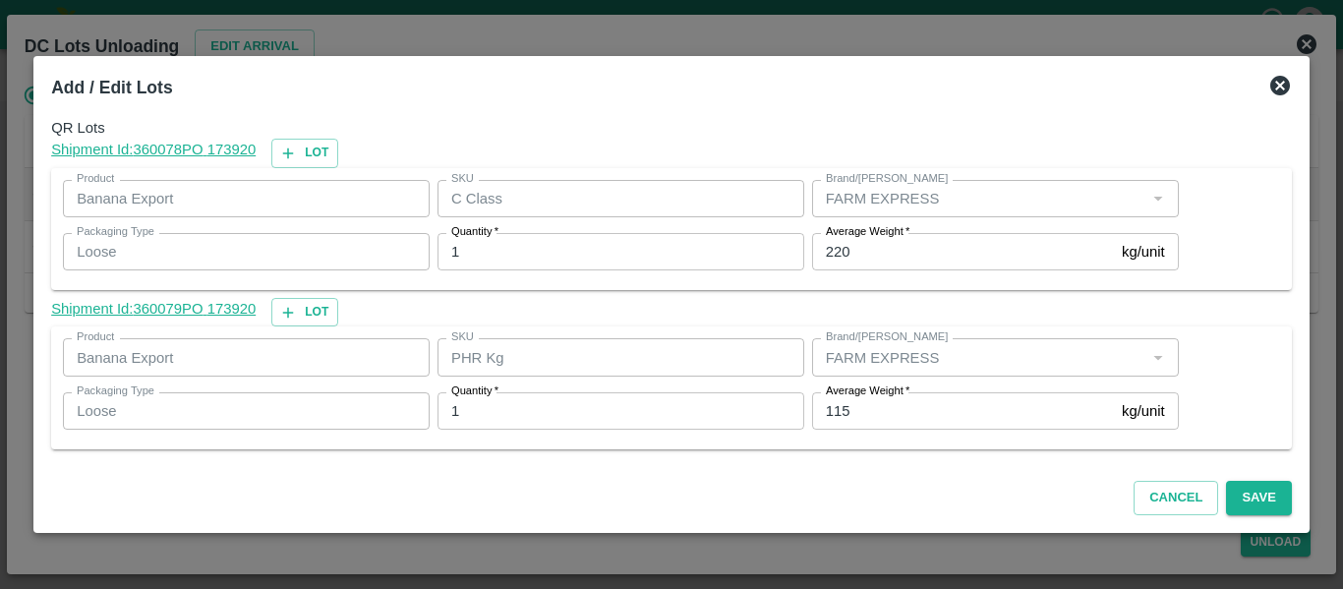
click at [885, 402] on input "115" at bounding box center [963, 410] width 302 height 37
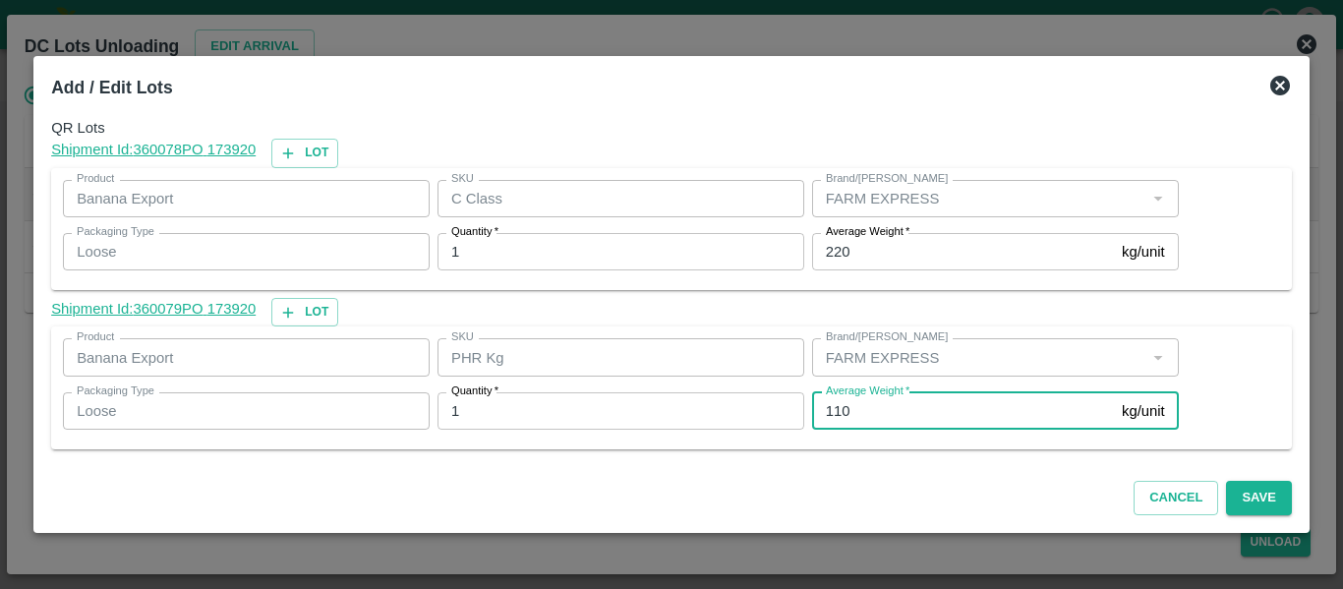
type input "110"
click at [1296, 492] on div "Add / Edit Lots QR Lots Shipment Id: 360078 PO 173920 Lot Product Banana Export…" at bounding box center [671, 294] width 1276 height 477
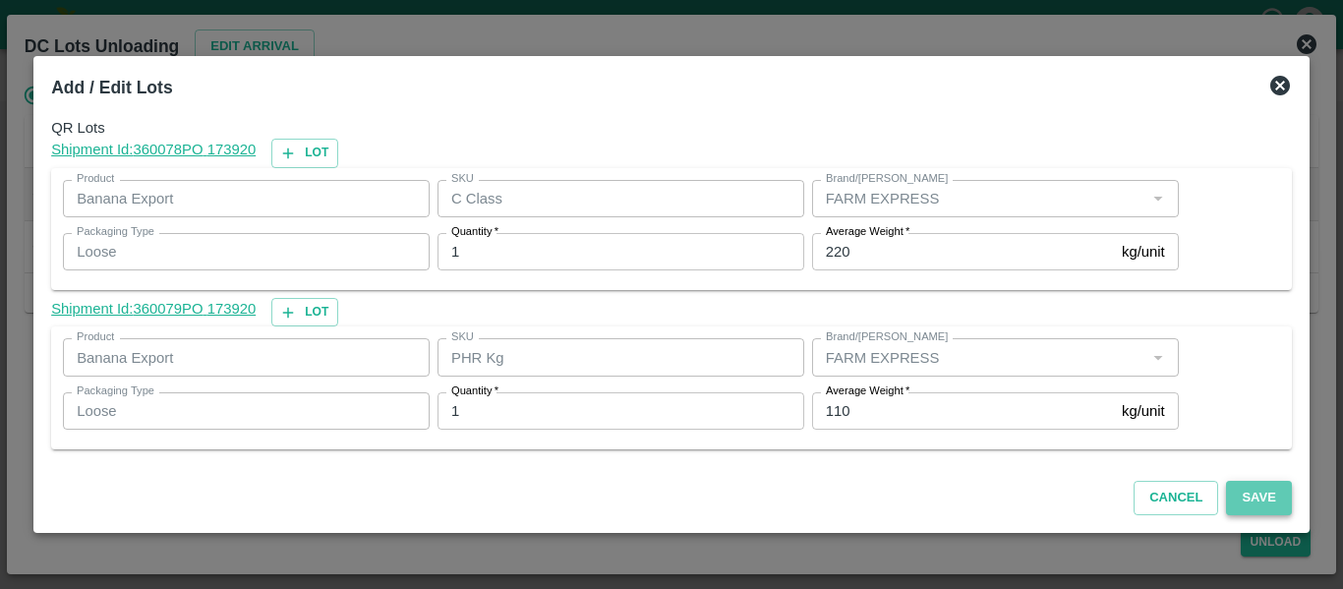
click at [1253, 496] on button "Save" at bounding box center [1258, 498] width 65 height 34
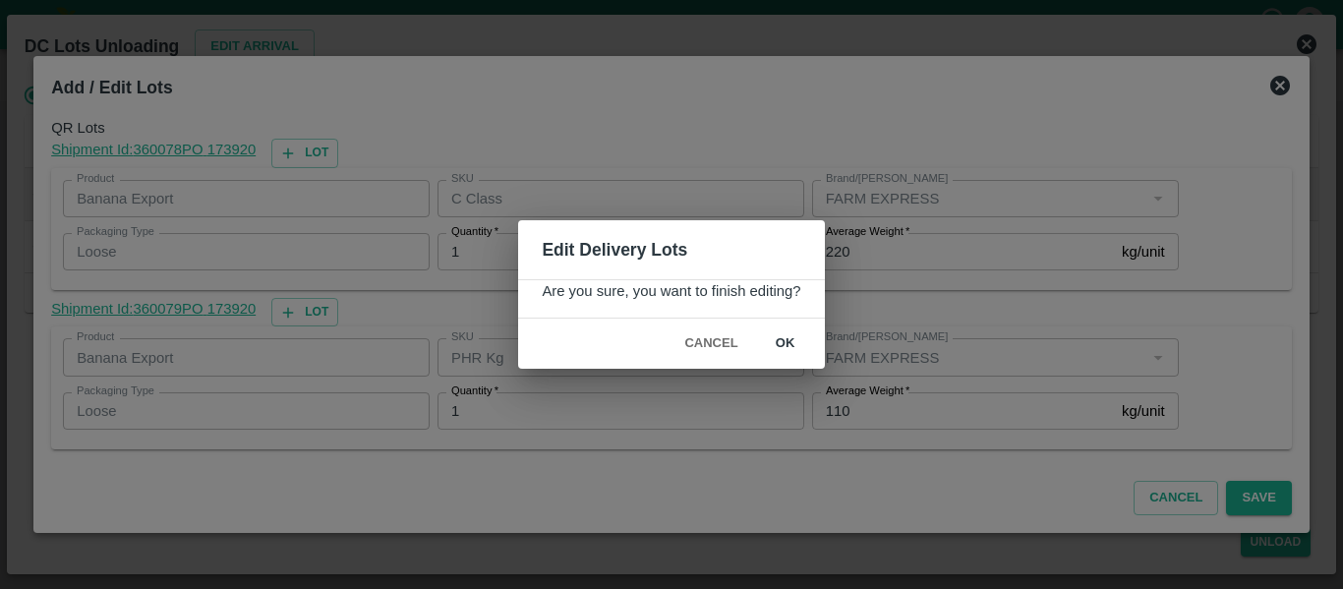
click at [793, 343] on button "ok" at bounding box center [785, 343] width 63 height 34
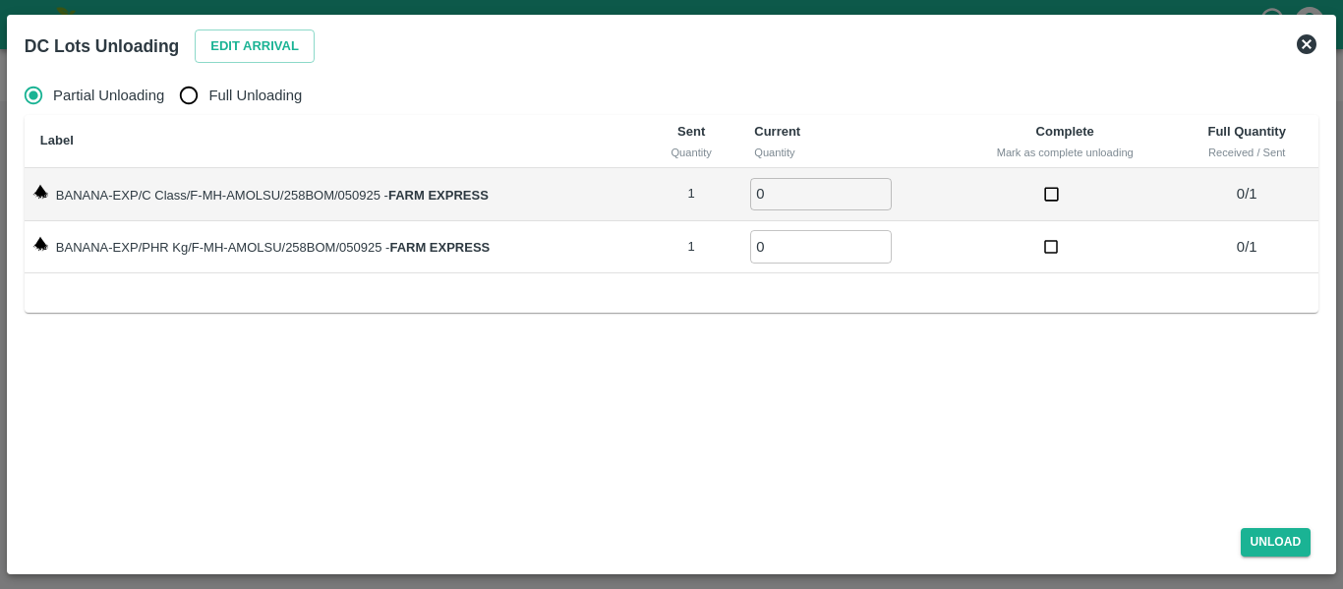
click at [233, 111] on label "Full Unloading" at bounding box center [235, 95] width 133 height 39
click at [208, 111] on input "Full Unloading" at bounding box center [188, 95] width 39 height 39
radio input "true"
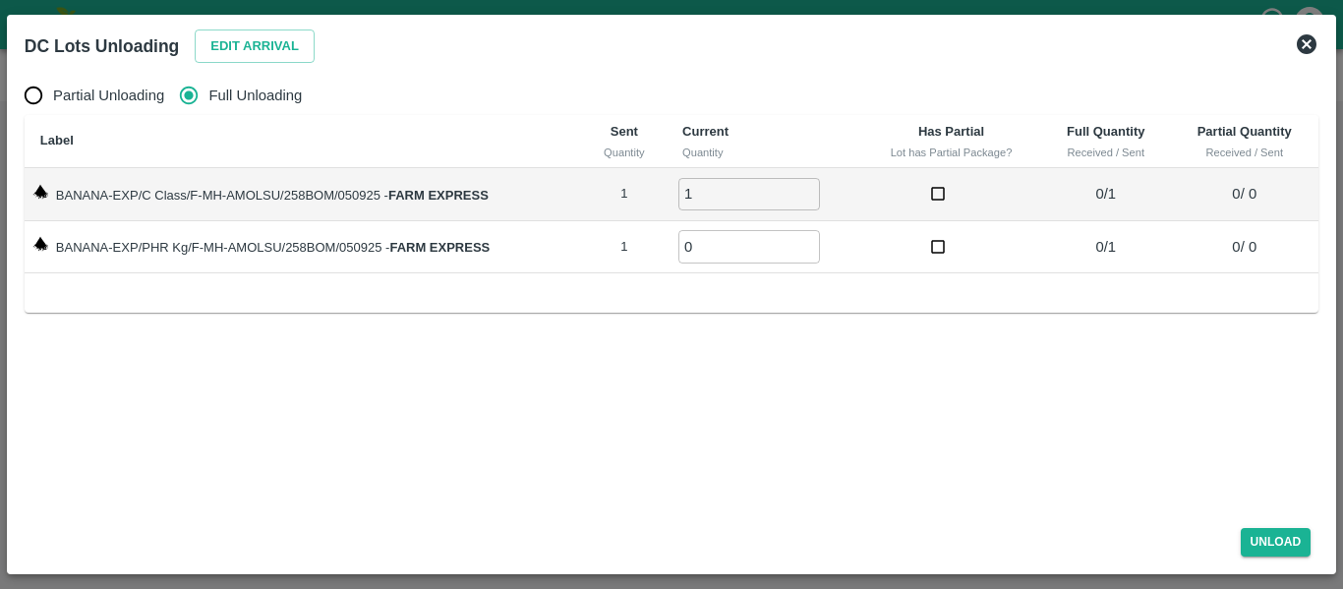
type input "1"
click at [807, 190] on input "1" at bounding box center [749, 194] width 142 height 32
type input "1"
click at [808, 244] on input "1" at bounding box center [749, 246] width 142 height 32
click at [1266, 530] on button "Unload" at bounding box center [1276, 542] width 71 height 29
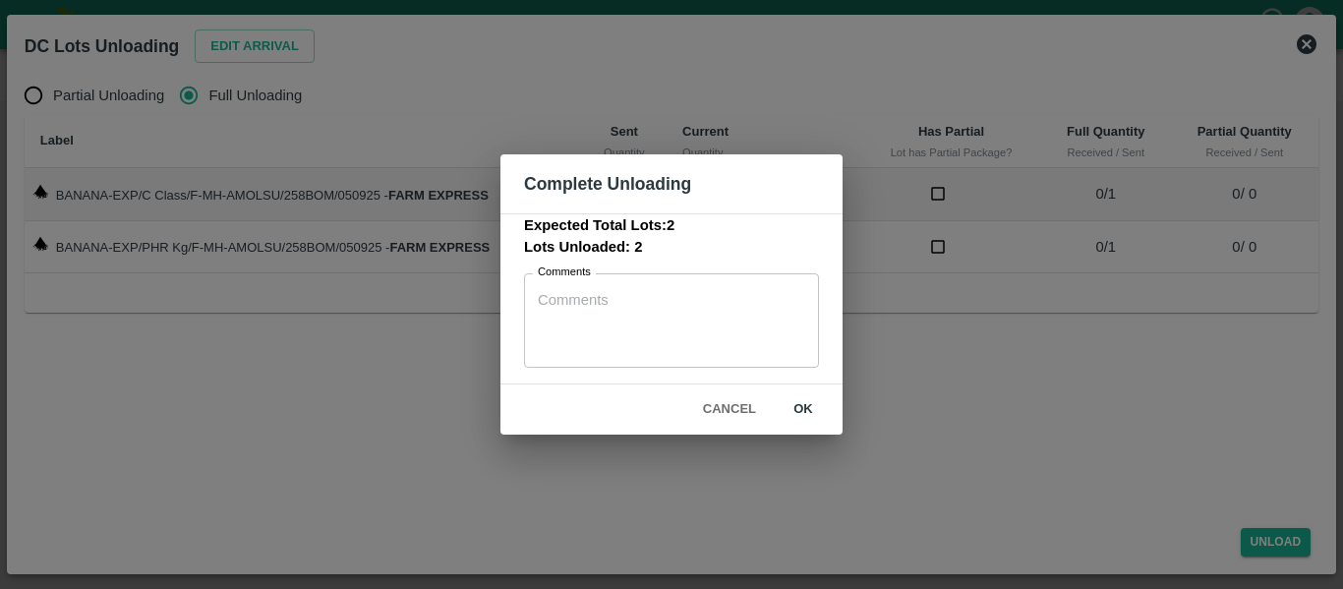
click at [820, 410] on button "ok" at bounding box center [803, 409] width 63 height 34
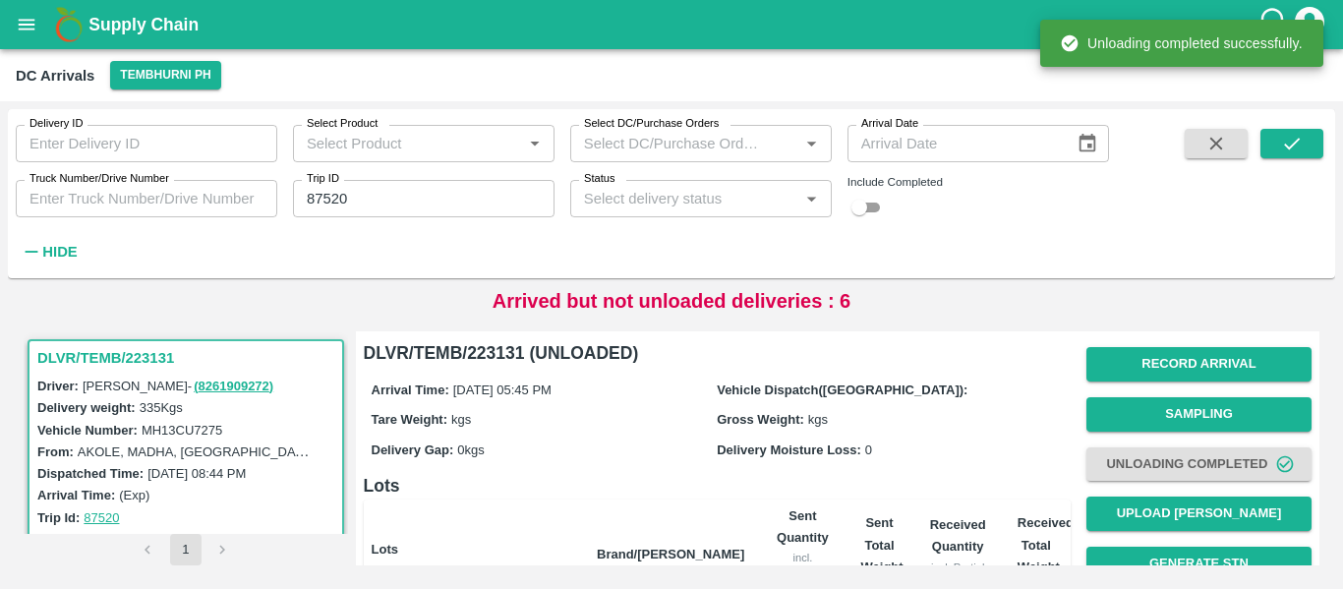
scroll to position [270, 0]
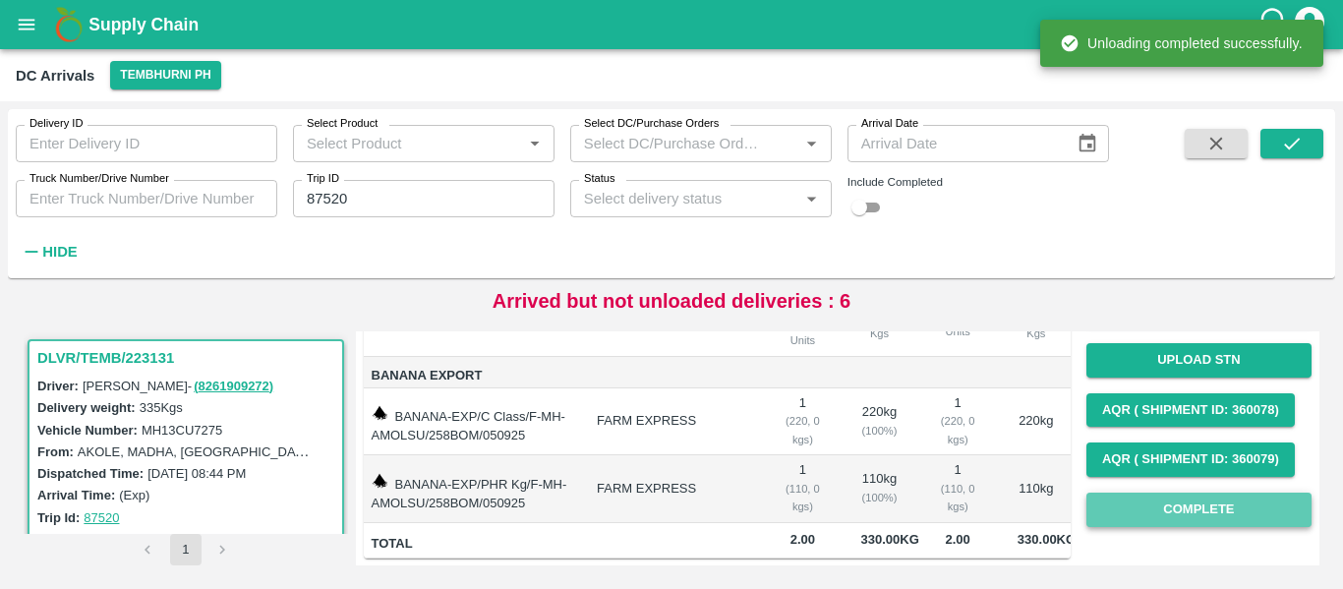
click at [1166, 493] on button "Complete" at bounding box center [1198, 510] width 225 height 34
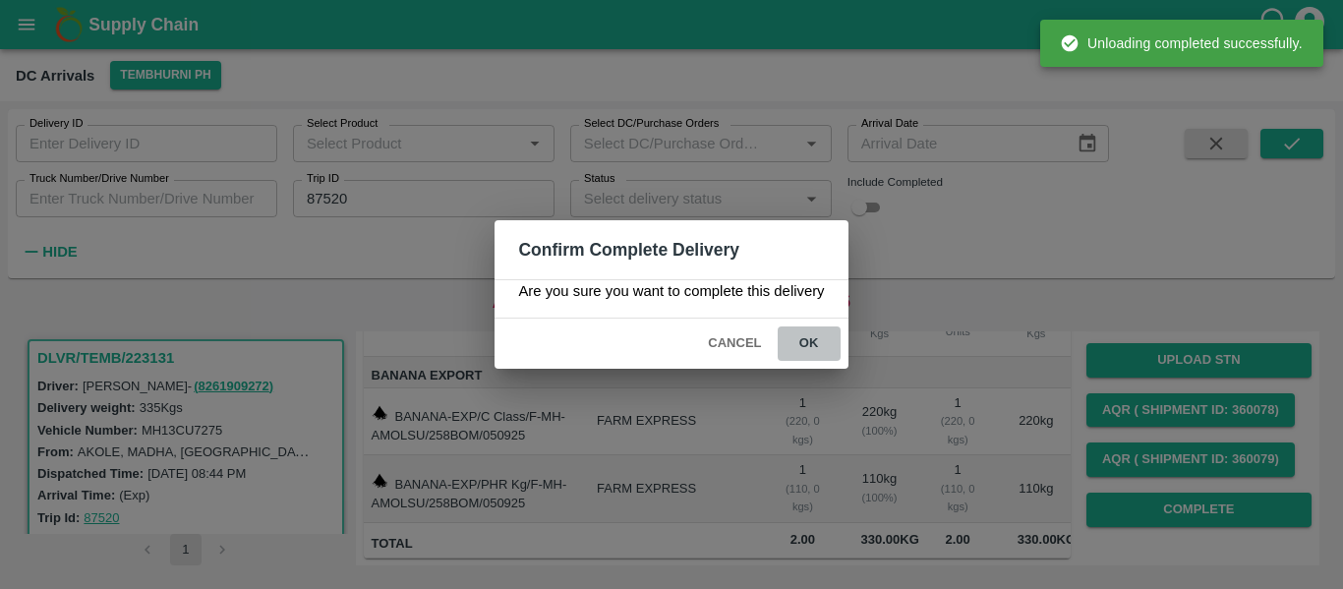
click at [807, 338] on button "ok" at bounding box center [809, 343] width 63 height 34
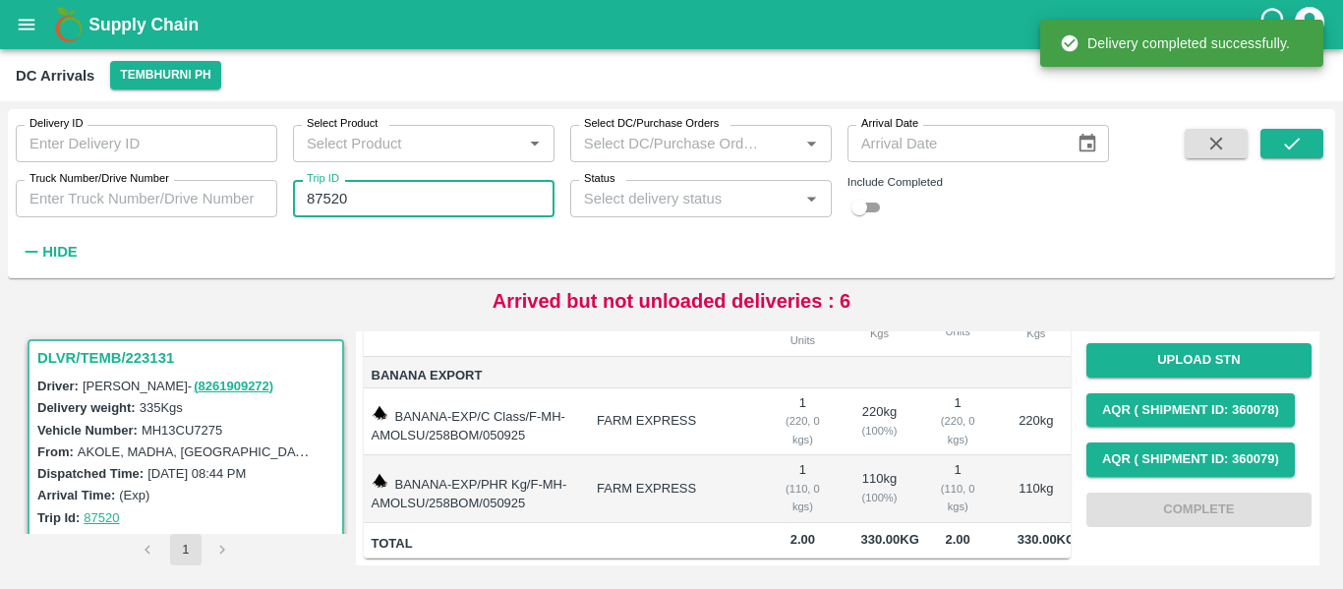
click at [328, 204] on input "87520" at bounding box center [424, 198] width 262 height 37
paste input "text"
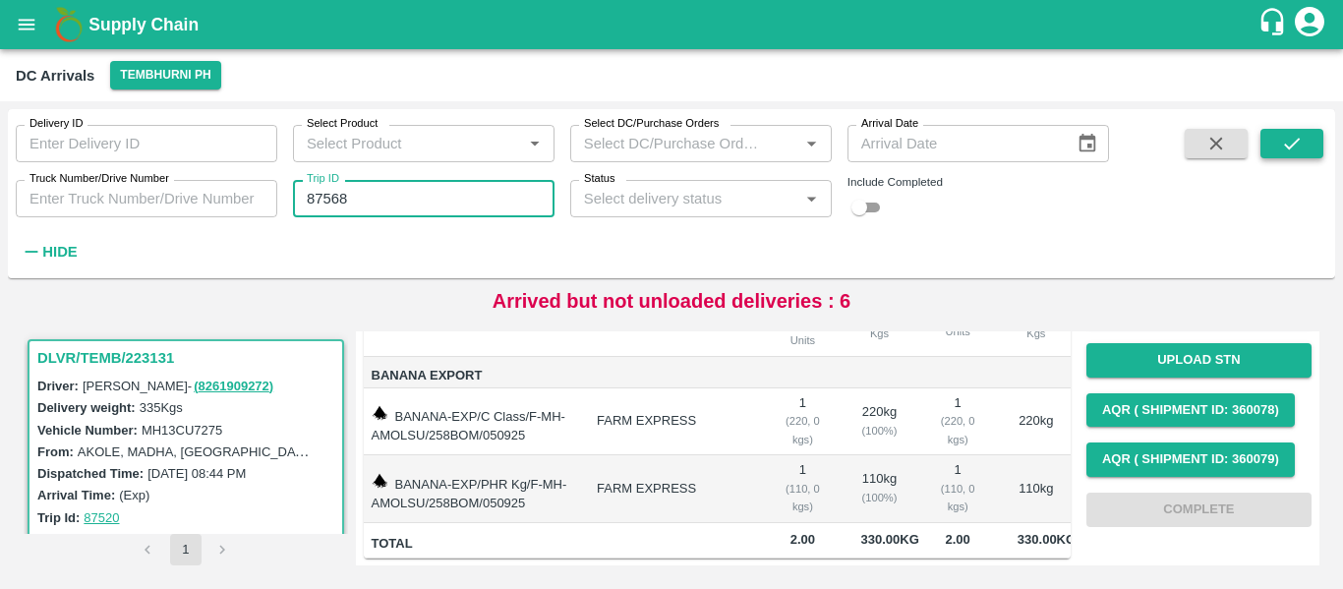
type input "87568"
click at [1293, 148] on icon "submit" at bounding box center [1292, 144] width 22 height 22
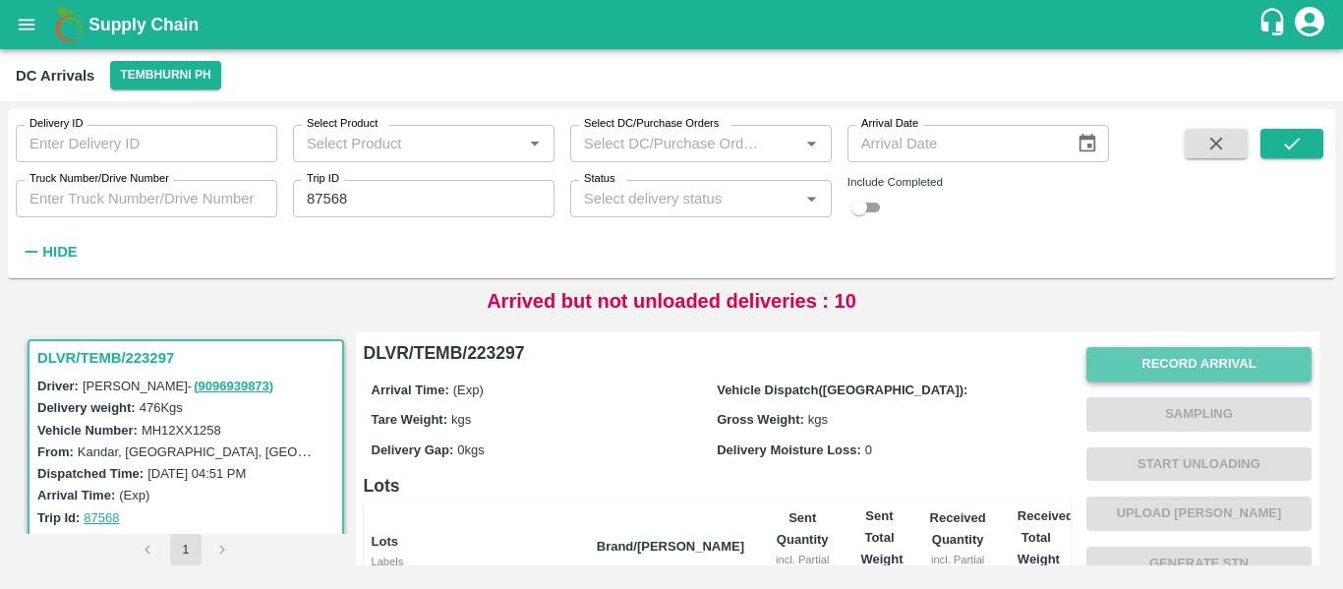
click at [1255, 349] on button "Record Arrival" at bounding box center [1198, 364] width 225 height 34
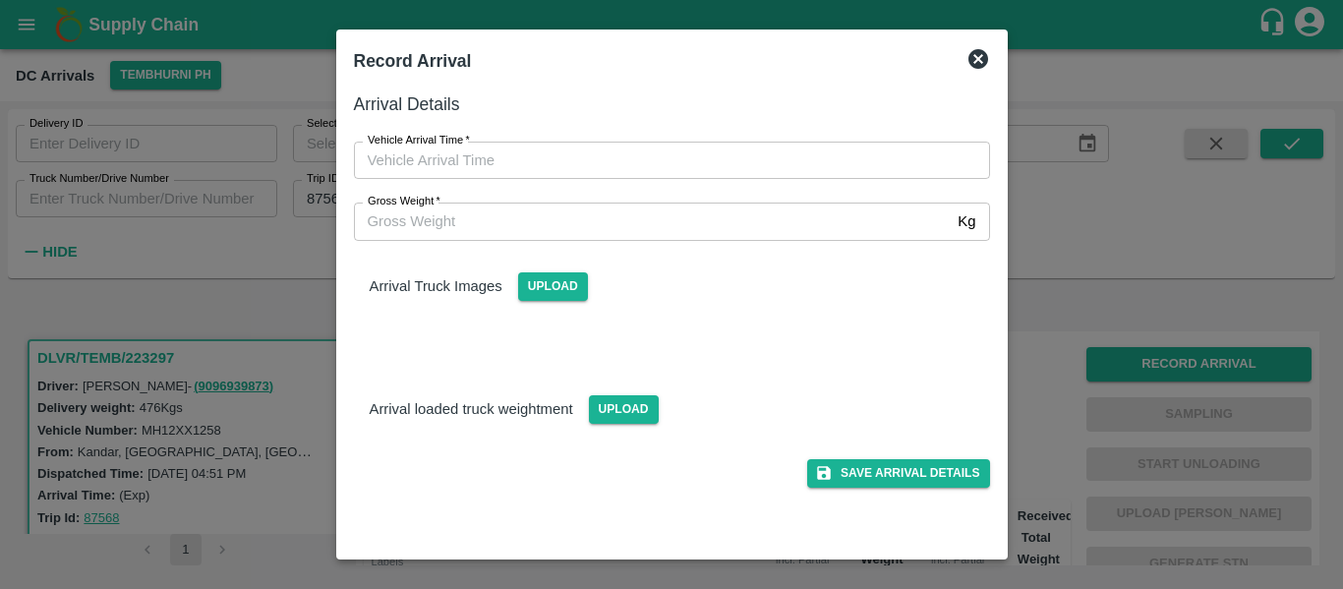
click at [487, 134] on div "Vehicle Arrival Time   * Vehicle Arrival Time" at bounding box center [660, 148] width 660 height 61
type input "DD/MM/YYYY hh:mm aa"
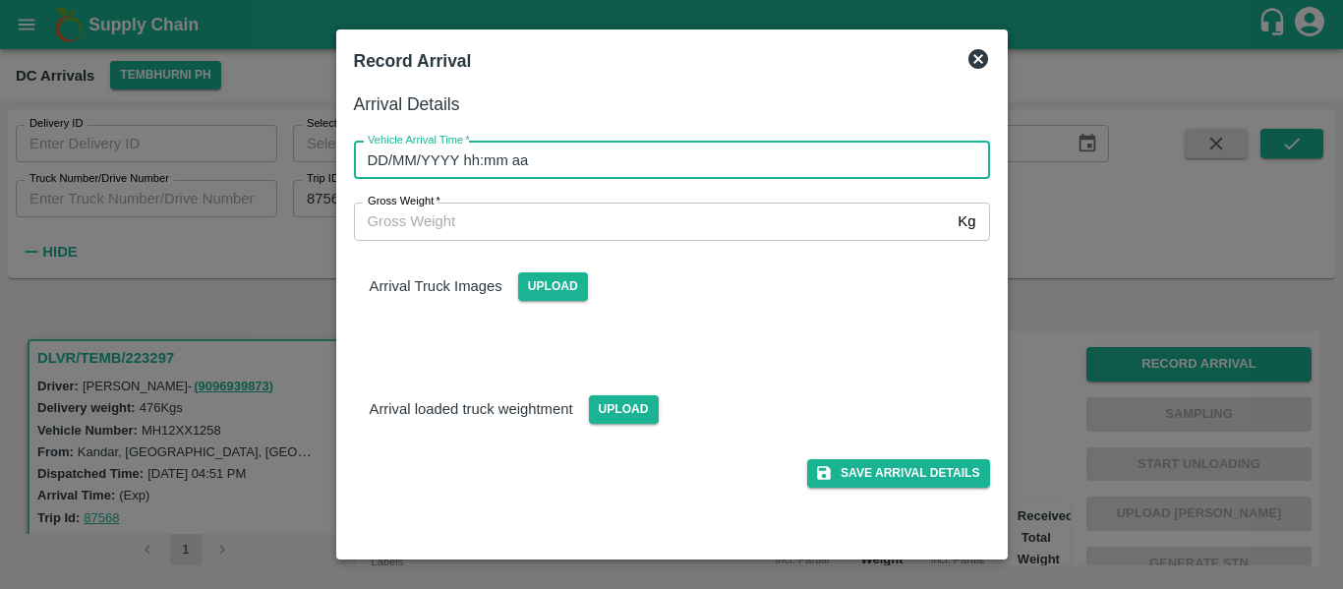
click at [493, 156] on input "DD/MM/YYYY hh:mm aa" at bounding box center [665, 160] width 622 height 37
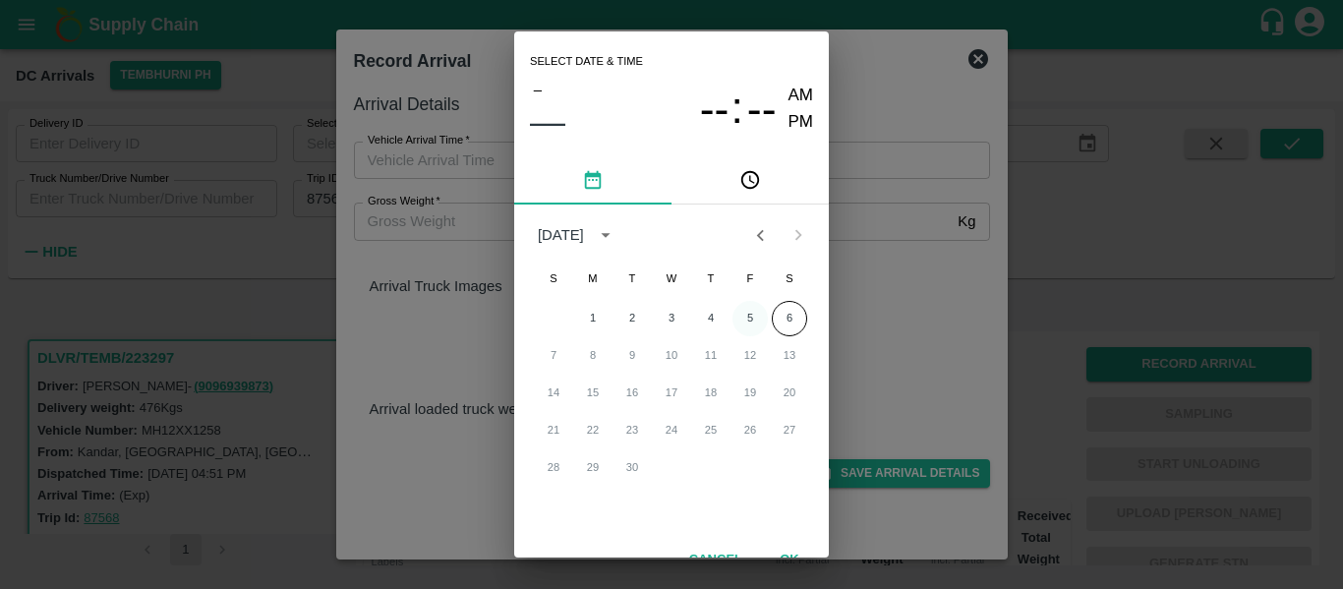
click at [752, 324] on button "5" at bounding box center [749, 318] width 35 height 35
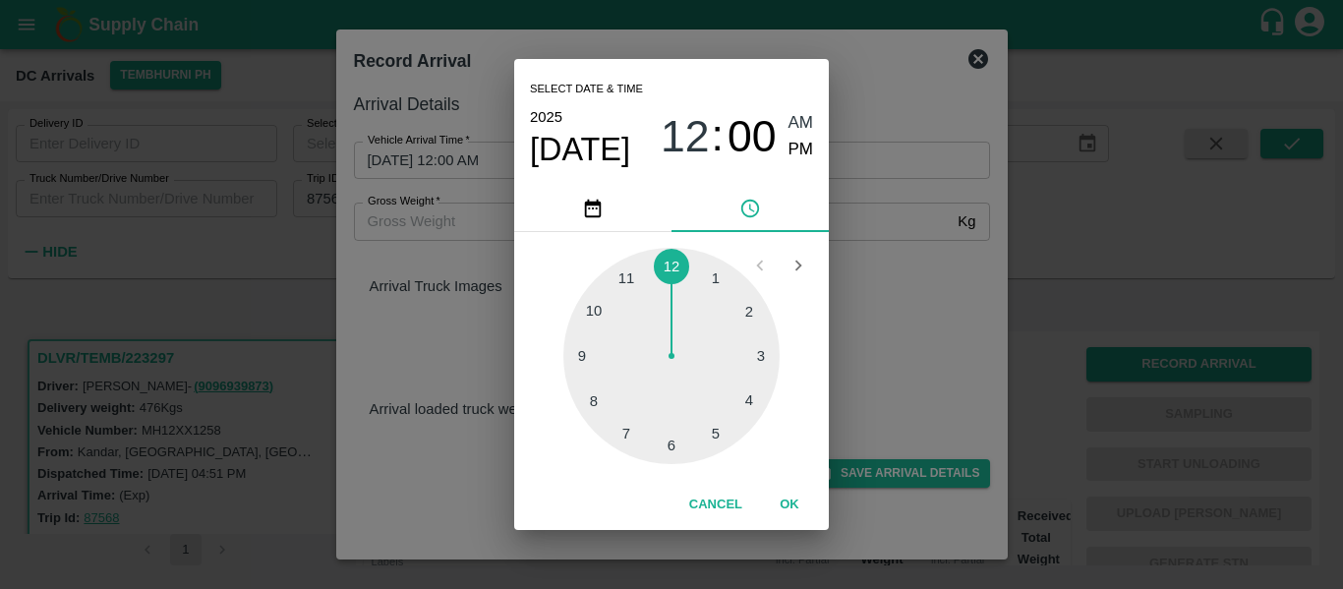
click at [669, 448] on div at bounding box center [671, 356] width 216 height 216
click at [606, 396] on div at bounding box center [671, 356] width 216 height 216
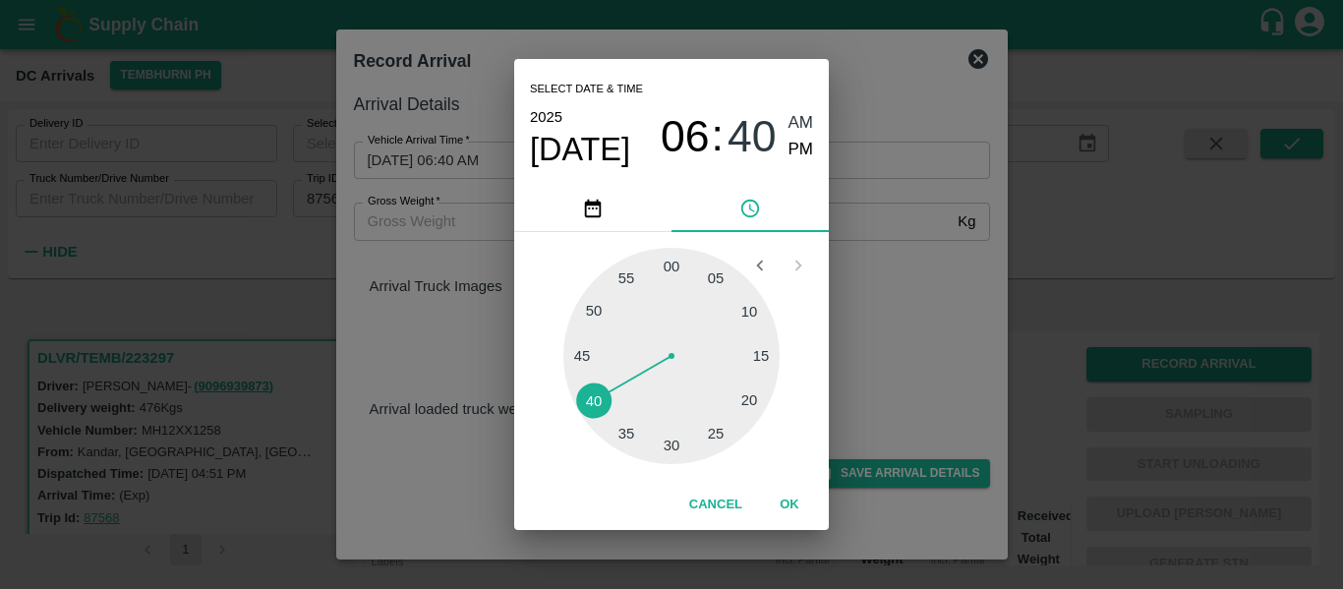
click at [798, 143] on span "PM" at bounding box center [802, 150] width 26 height 27
type input "05/09/2025 06:40 PM"
click at [793, 508] on button "OK" at bounding box center [789, 505] width 63 height 34
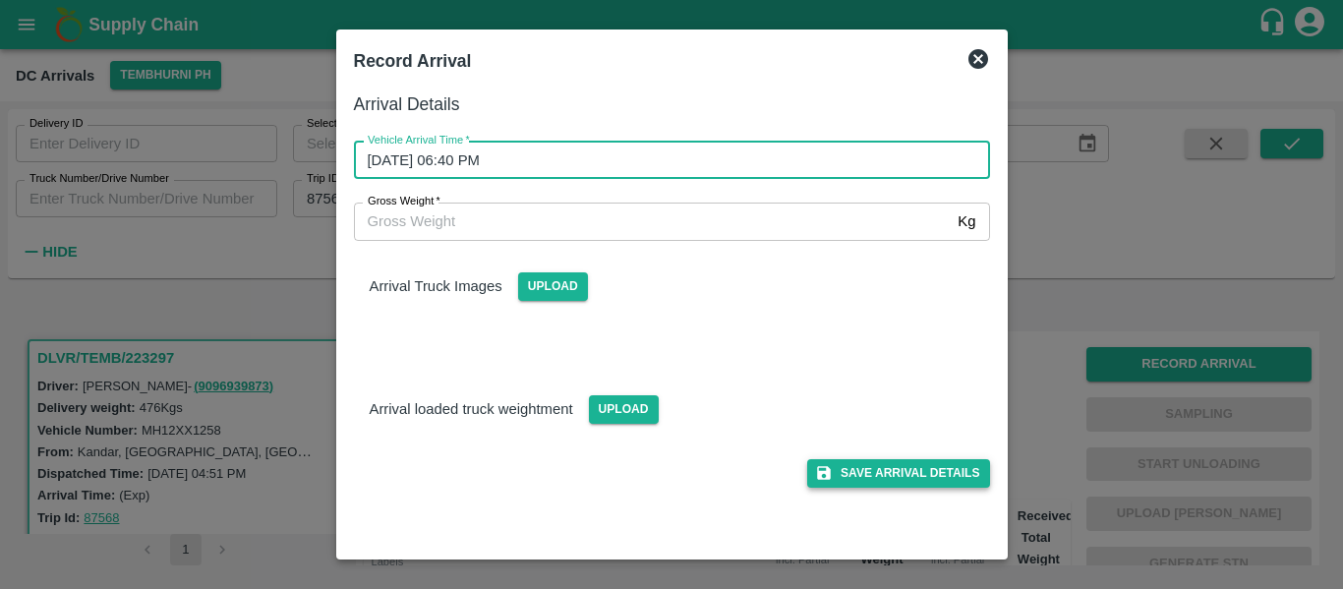
click at [964, 486] on button "Save Arrival Details" at bounding box center [898, 473] width 182 height 29
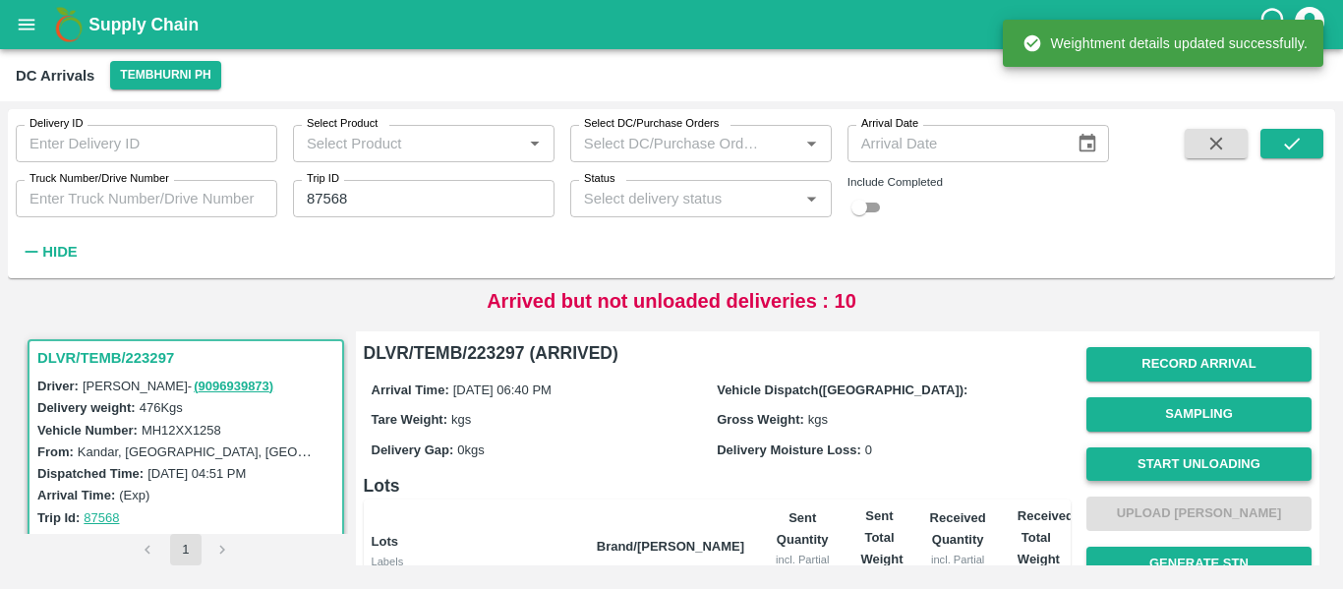
click at [1170, 459] on button "Start Unloading" at bounding box center [1198, 464] width 225 height 34
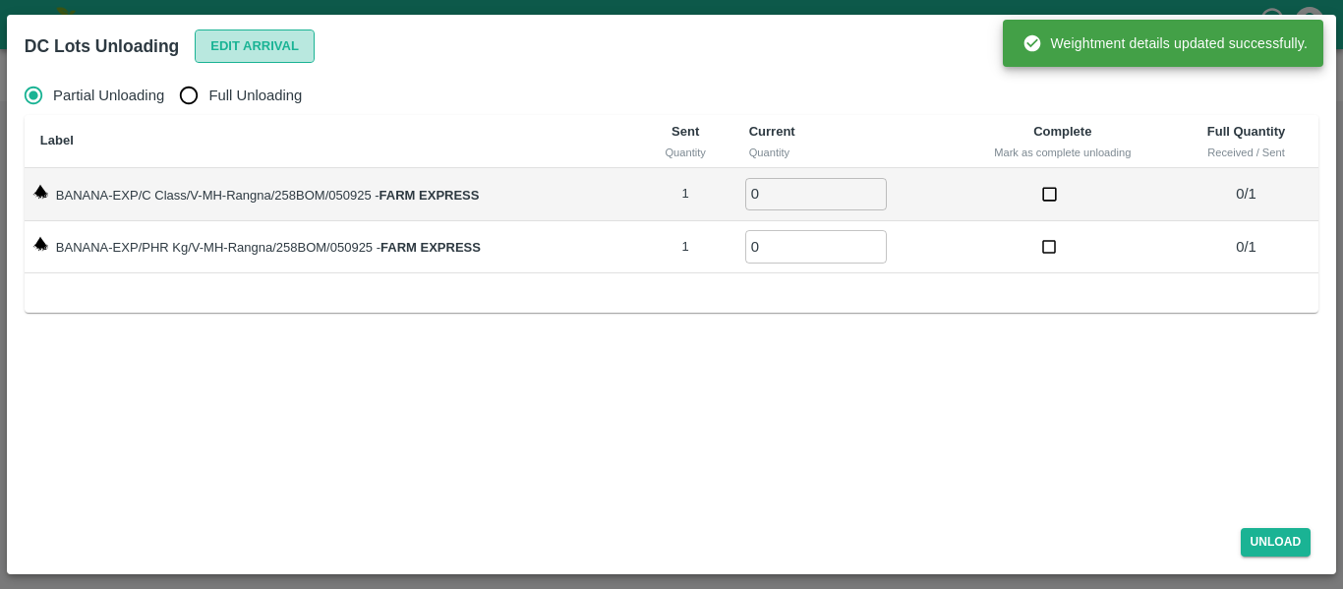
click at [238, 58] on button "Edit Arrival" at bounding box center [255, 46] width 120 height 34
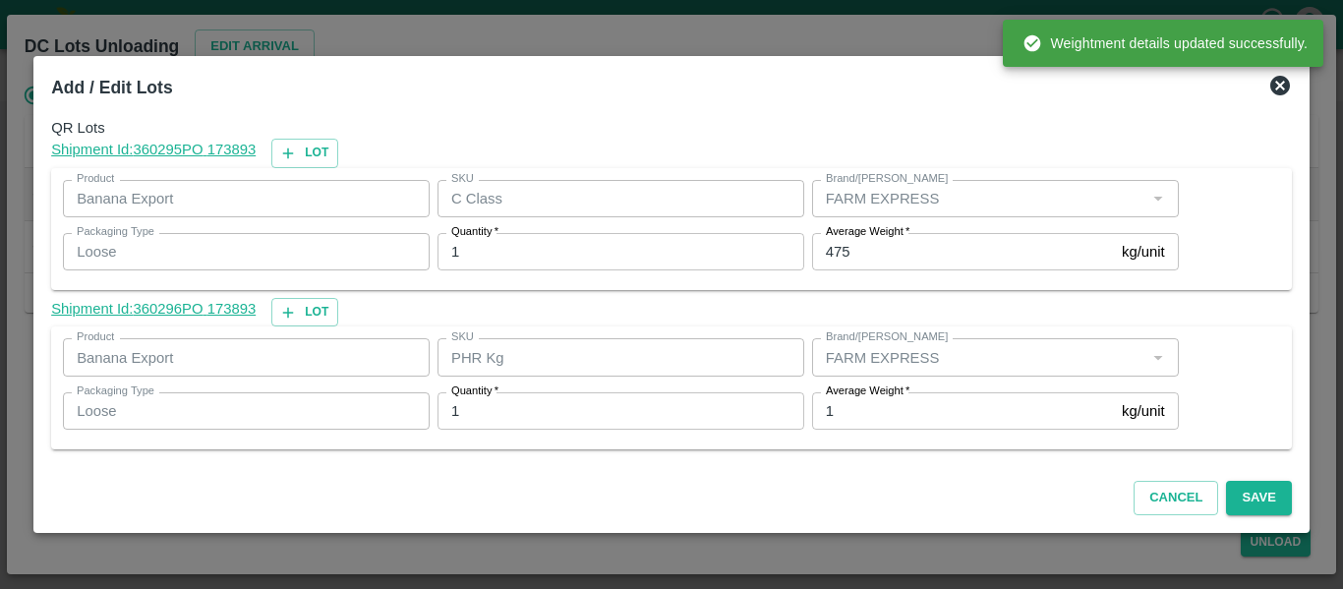
click at [858, 256] on input "475" at bounding box center [963, 251] width 302 height 37
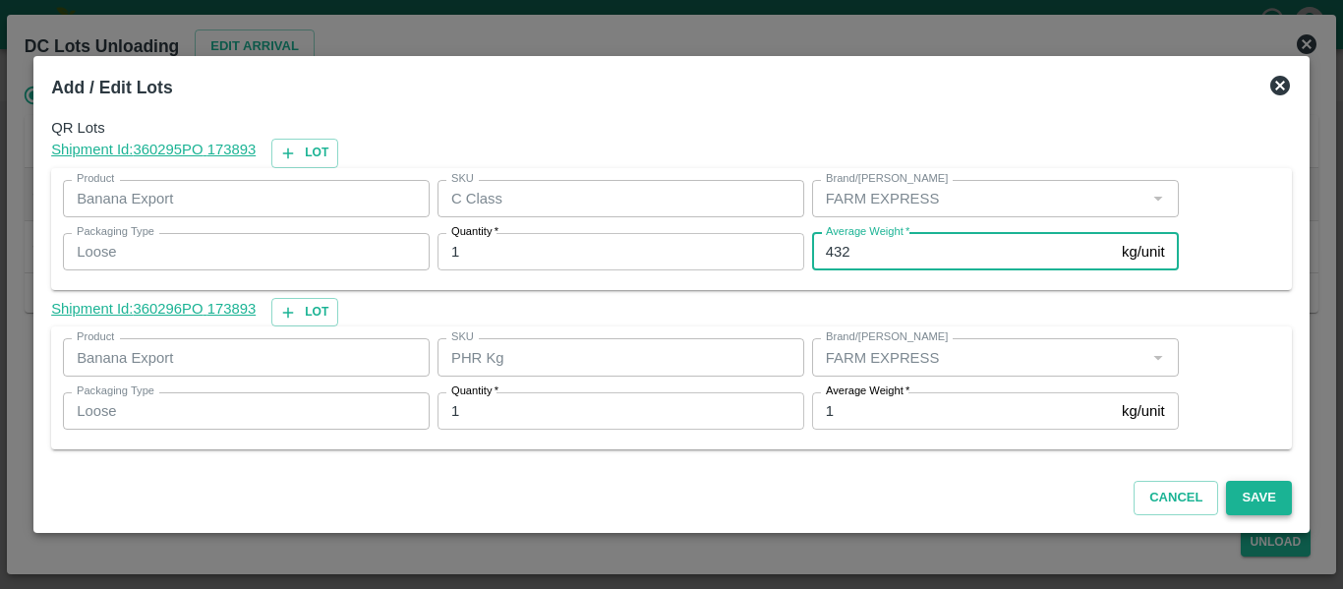
type input "432"
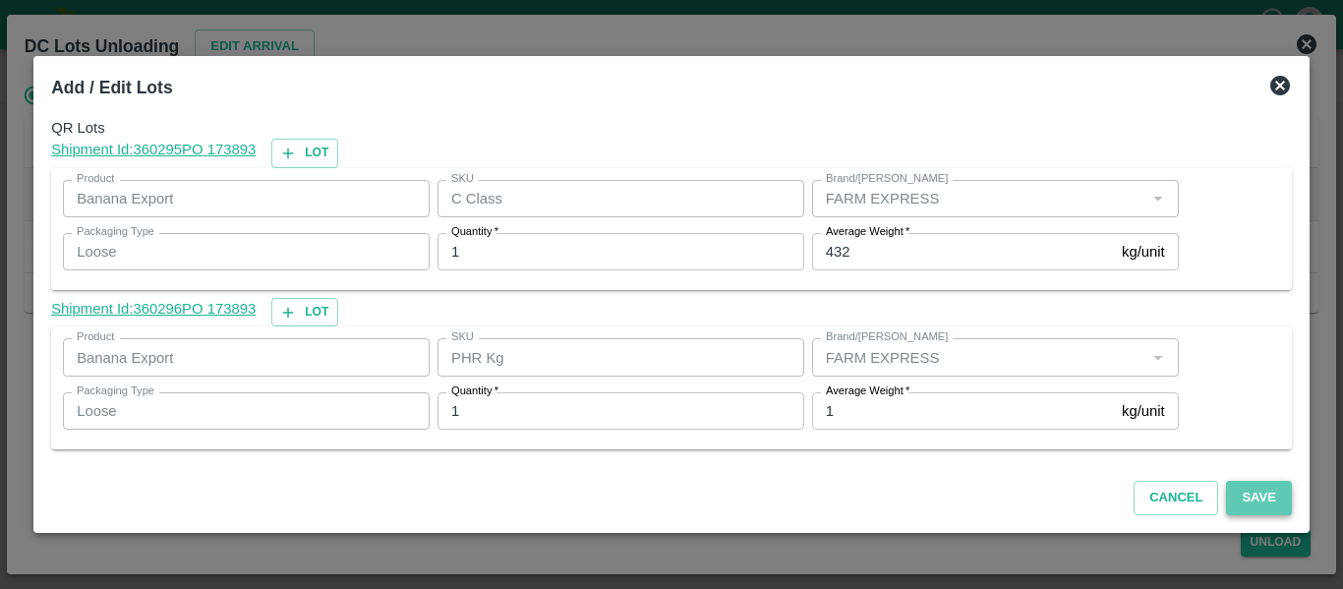
click at [1241, 511] on button "Save" at bounding box center [1258, 498] width 65 height 34
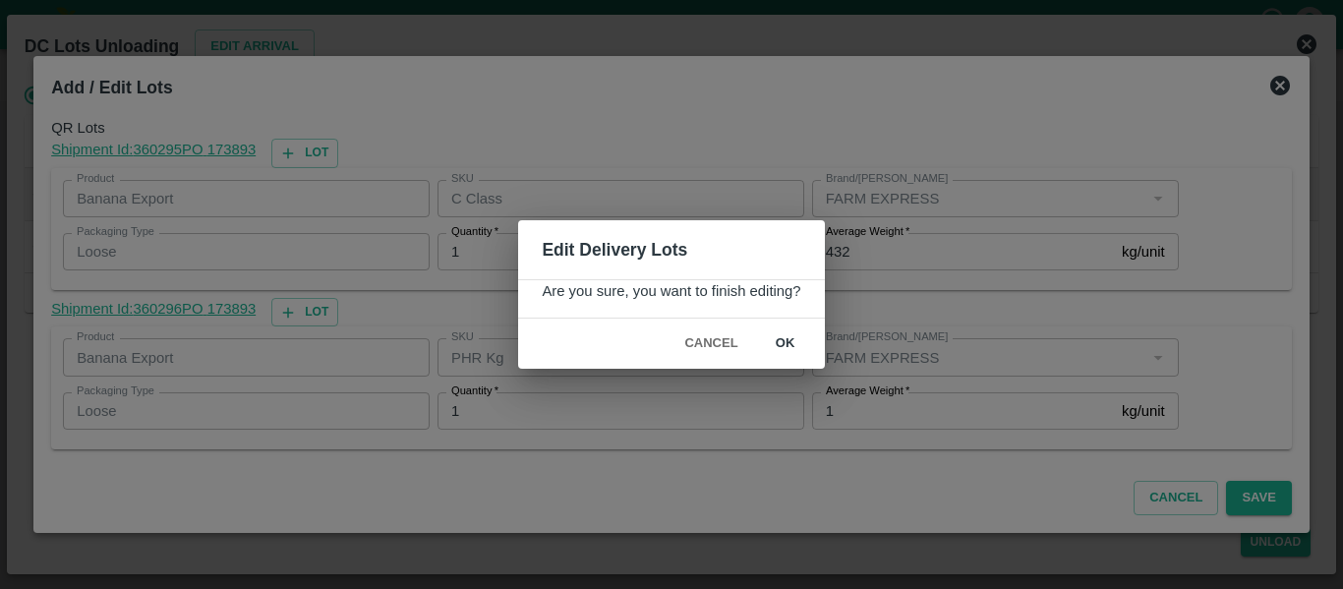
click at [802, 351] on button "ok" at bounding box center [785, 343] width 63 height 34
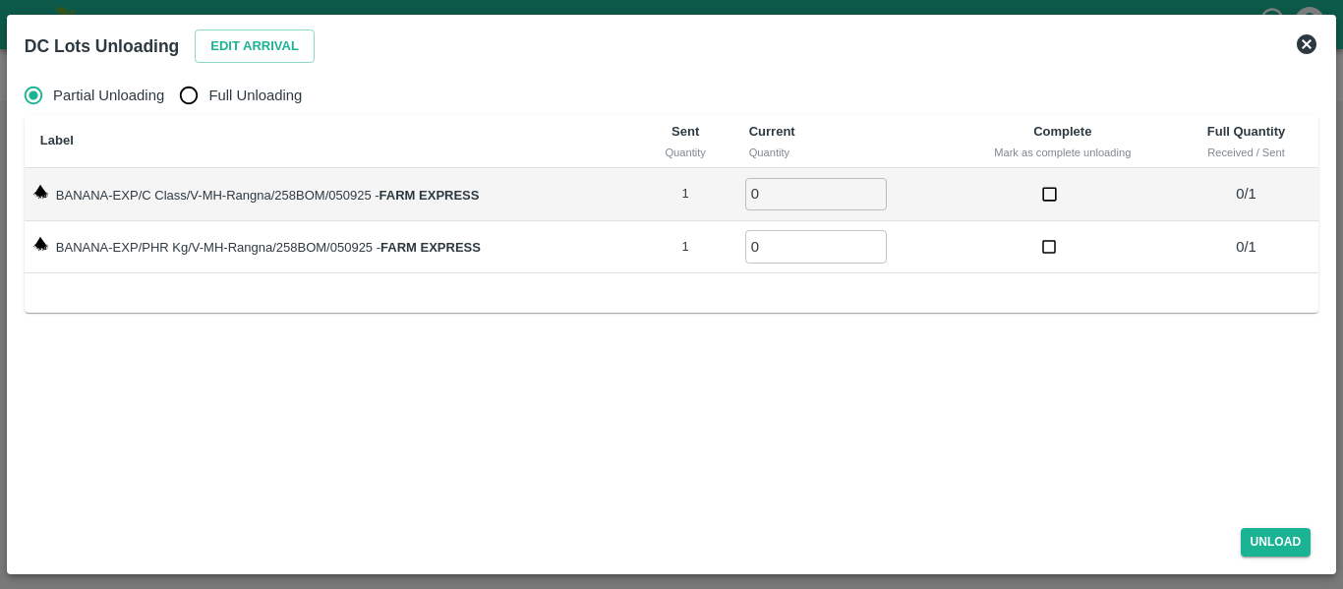
click at [206, 107] on input "Full Unloading" at bounding box center [188, 95] width 39 height 39
radio input "true"
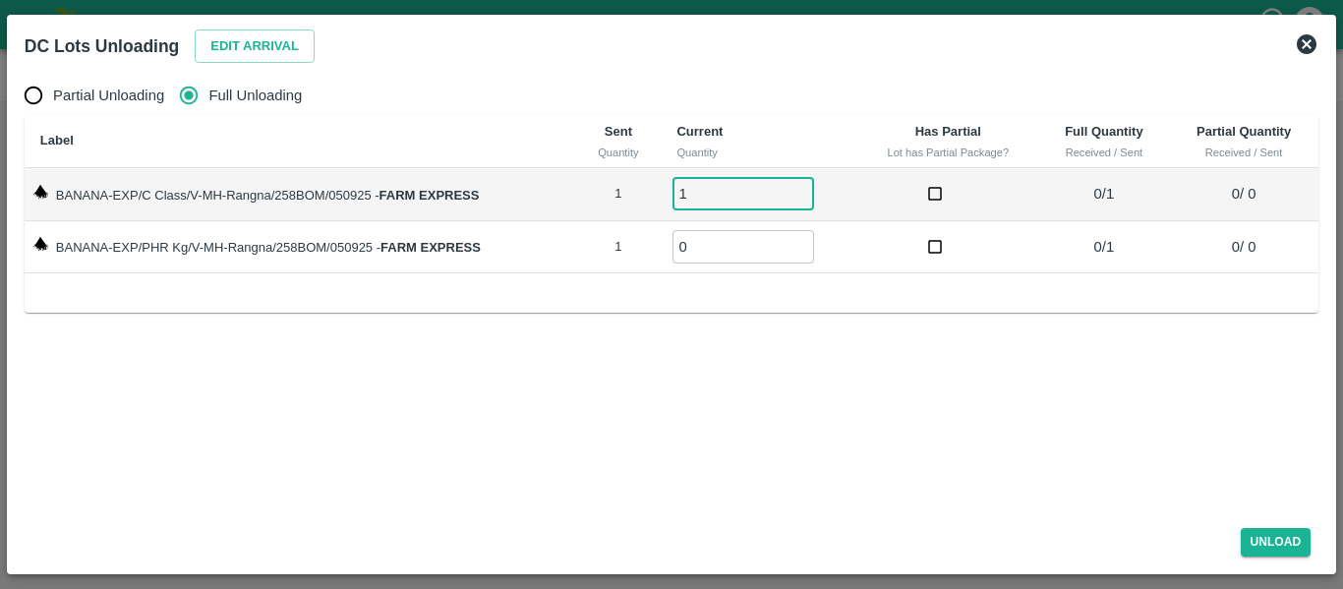
type input "1"
click at [807, 191] on input "1" at bounding box center [743, 194] width 142 height 32
type input "1"
click at [804, 243] on input "1" at bounding box center [743, 246] width 142 height 32
click at [1273, 541] on button "Unload" at bounding box center [1276, 542] width 71 height 29
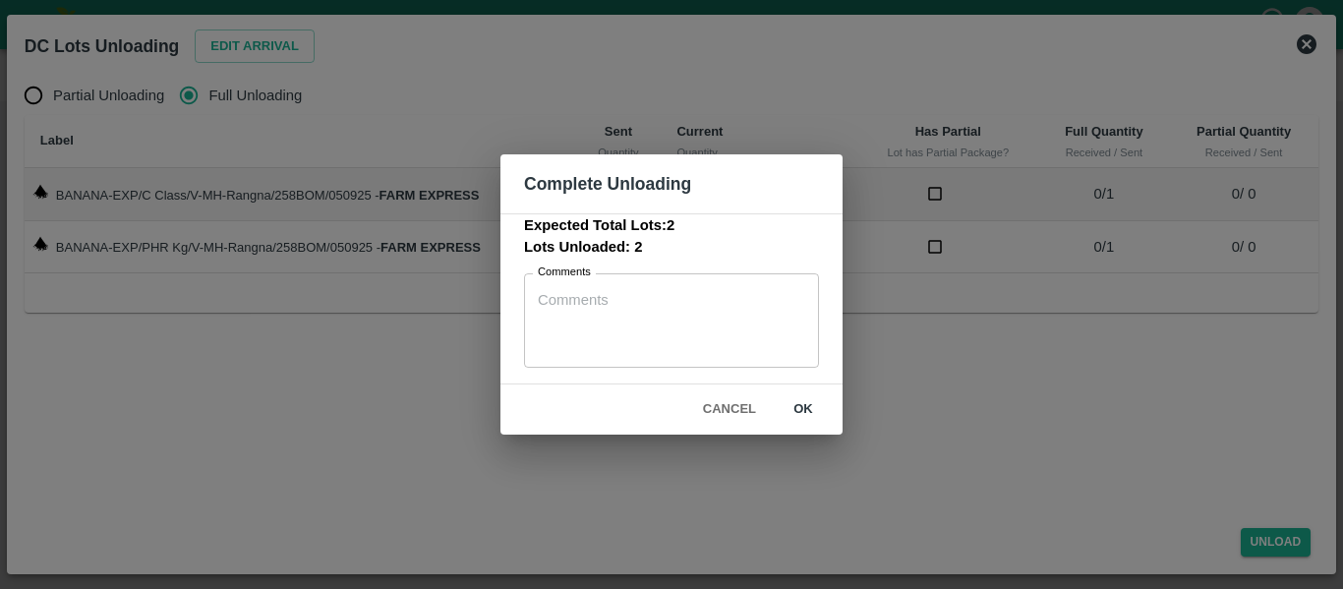
click at [797, 414] on button "ok" at bounding box center [803, 409] width 63 height 34
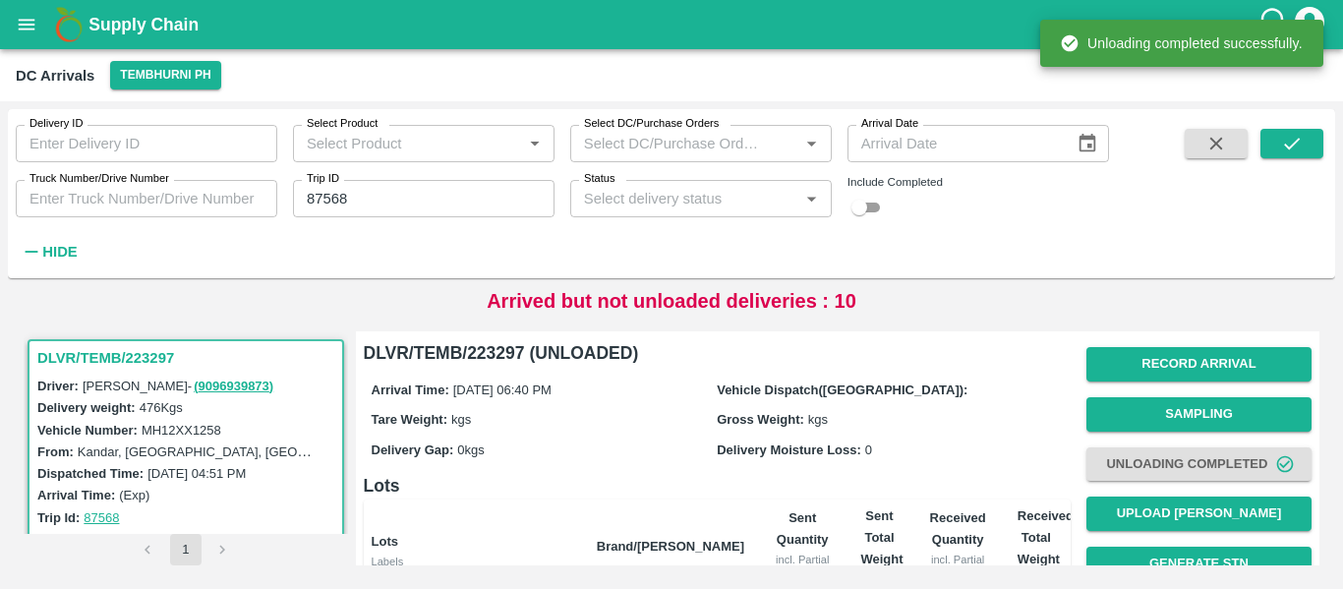
scroll to position [252, 0]
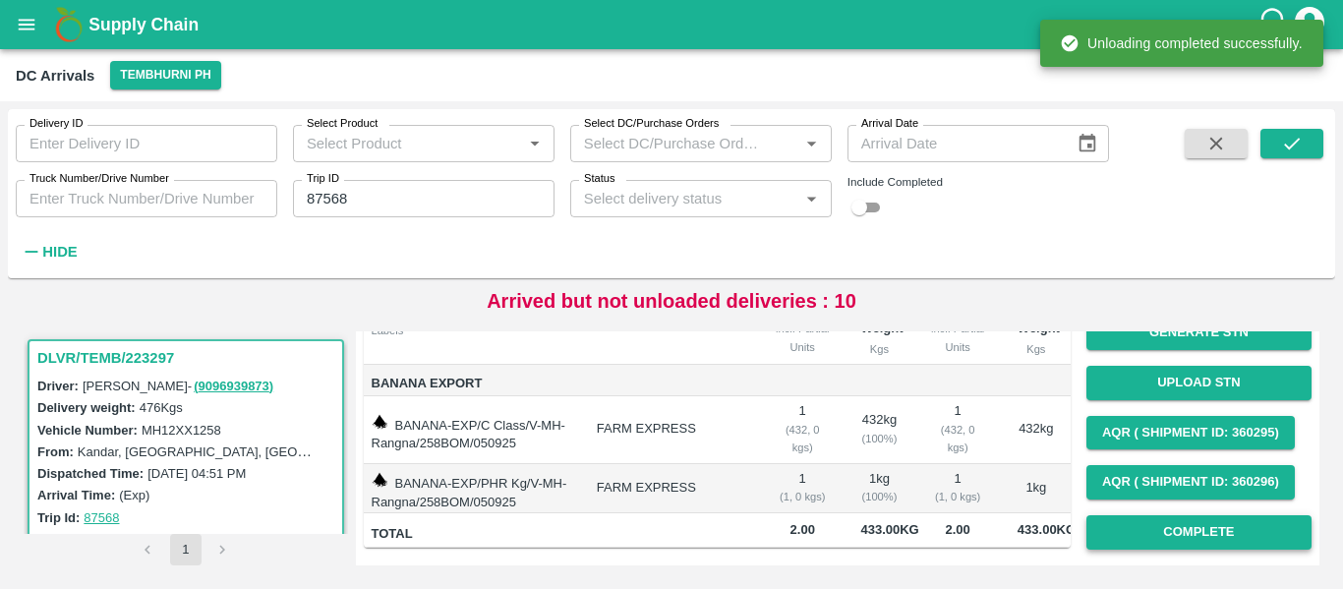
click at [1217, 515] on button "Complete" at bounding box center [1198, 532] width 225 height 34
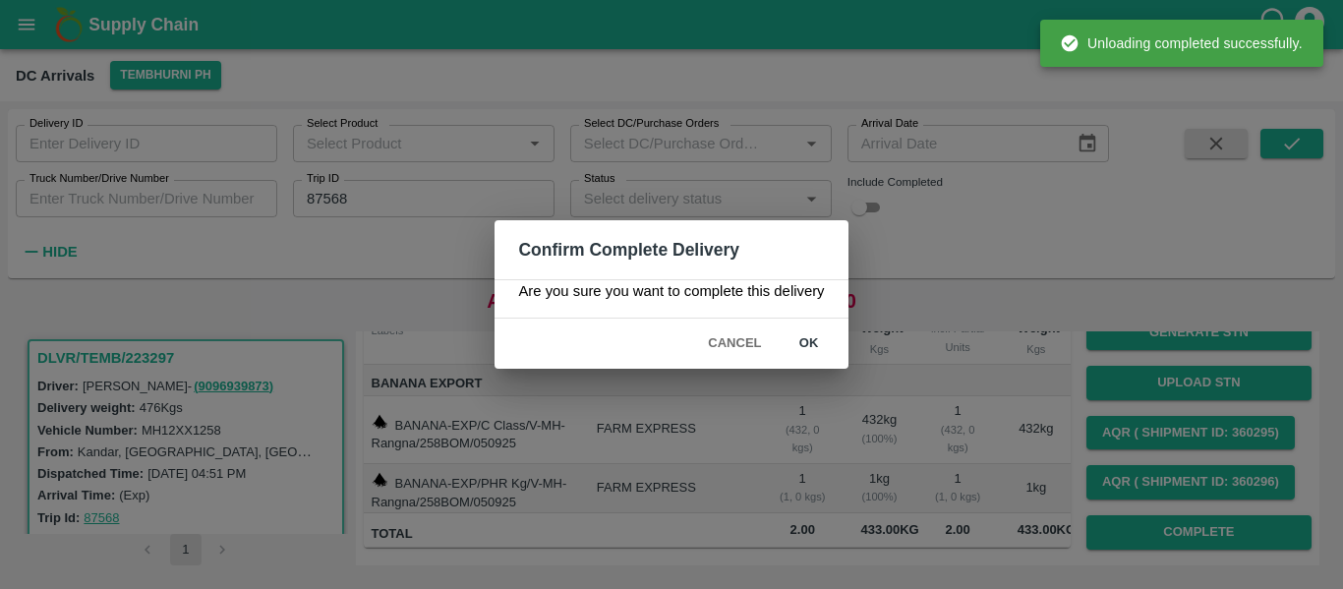
click at [816, 351] on button "ok" at bounding box center [809, 343] width 63 height 34
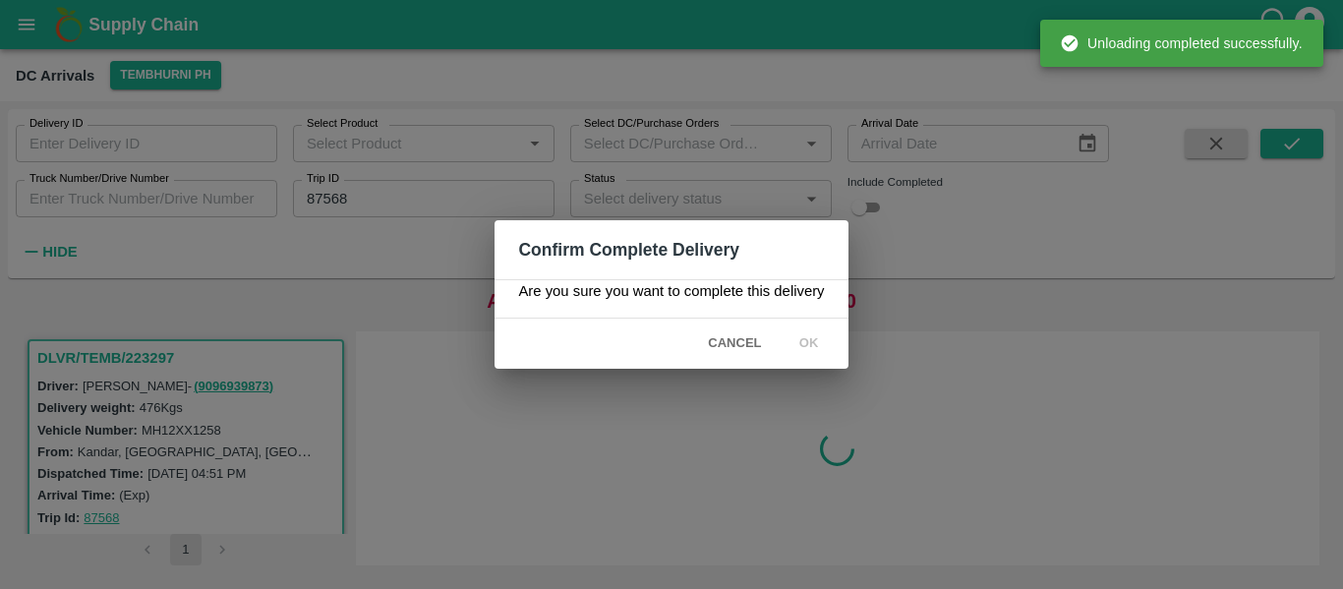
scroll to position [0, 0]
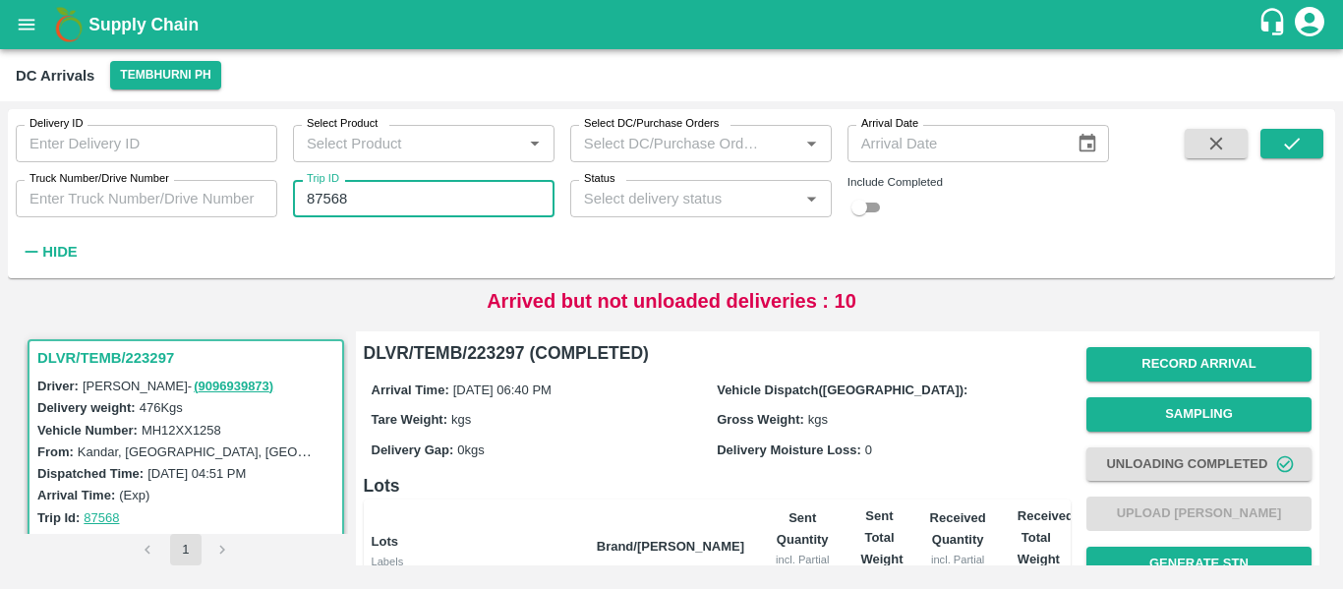
click at [461, 190] on input "87568" at bounding box center [424, 198] width 262 height 37
paste input "text"
type input "87489"
click at [1273, 146] on button "submit" at bounding box center [1291, 143] width 63 height 29
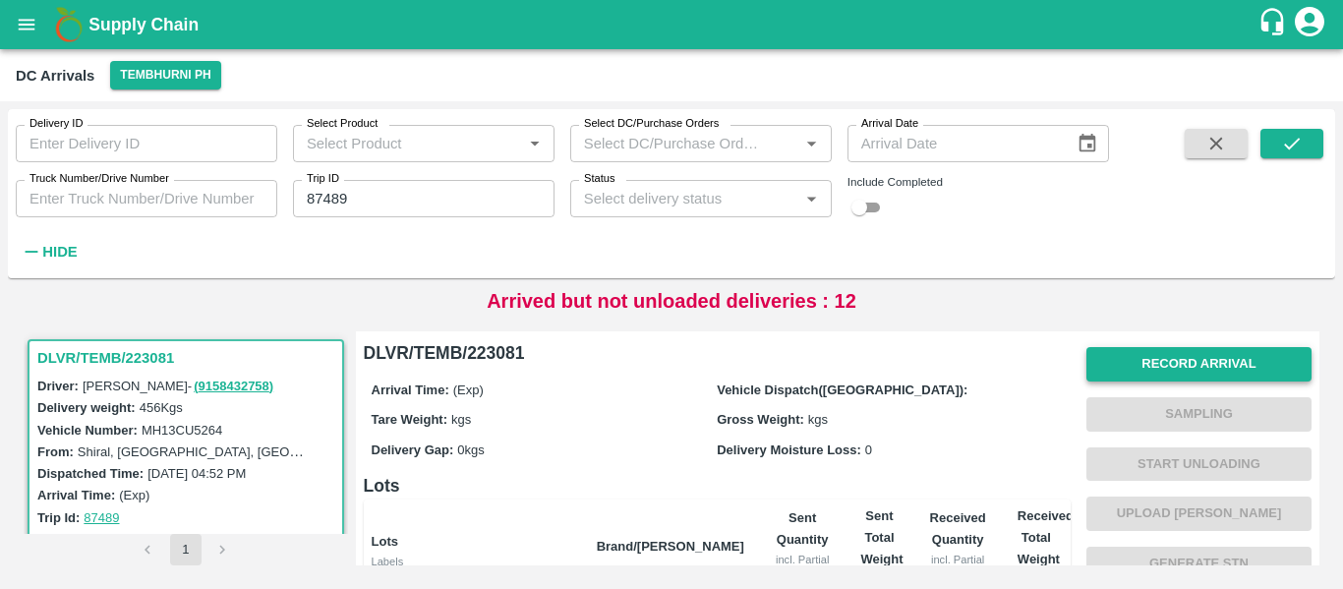
click at [1163, 371] on button "Record Arrival" at bounding box center [1198, 364] width 225 height 34
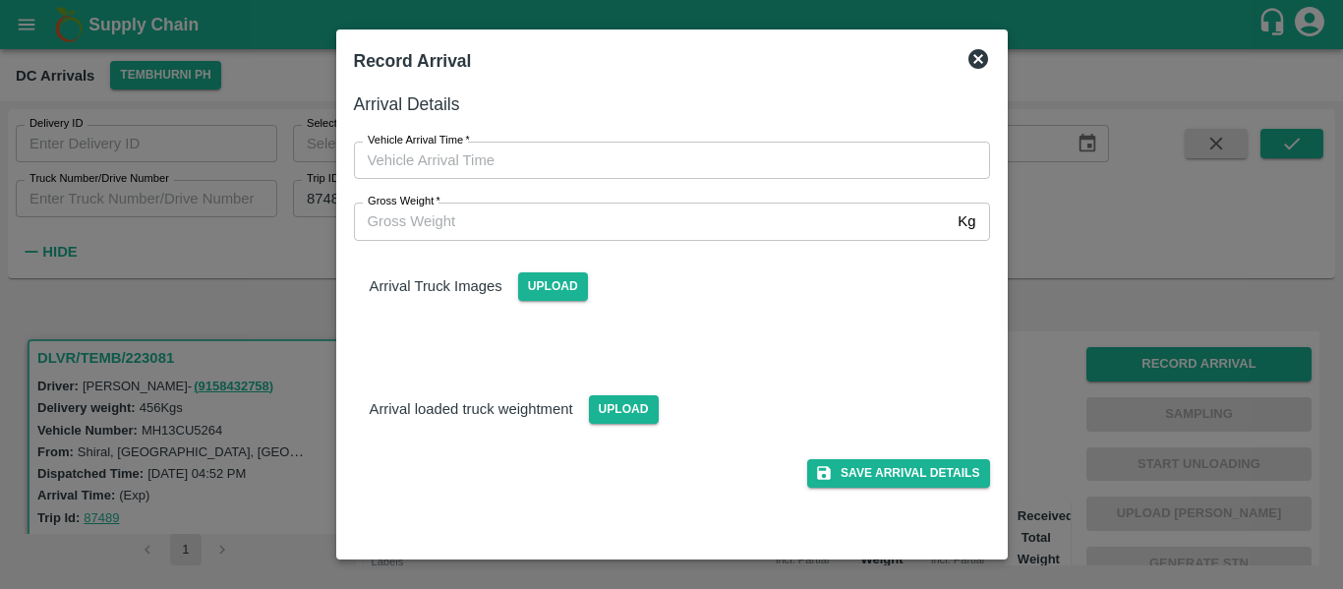
type input "DD/MM/YYYY hh:mm aa"
click at [505, 147] on input "DD/MM/YYYY hh:mm aa" at bounding box center [665, 160] width 622 height 37
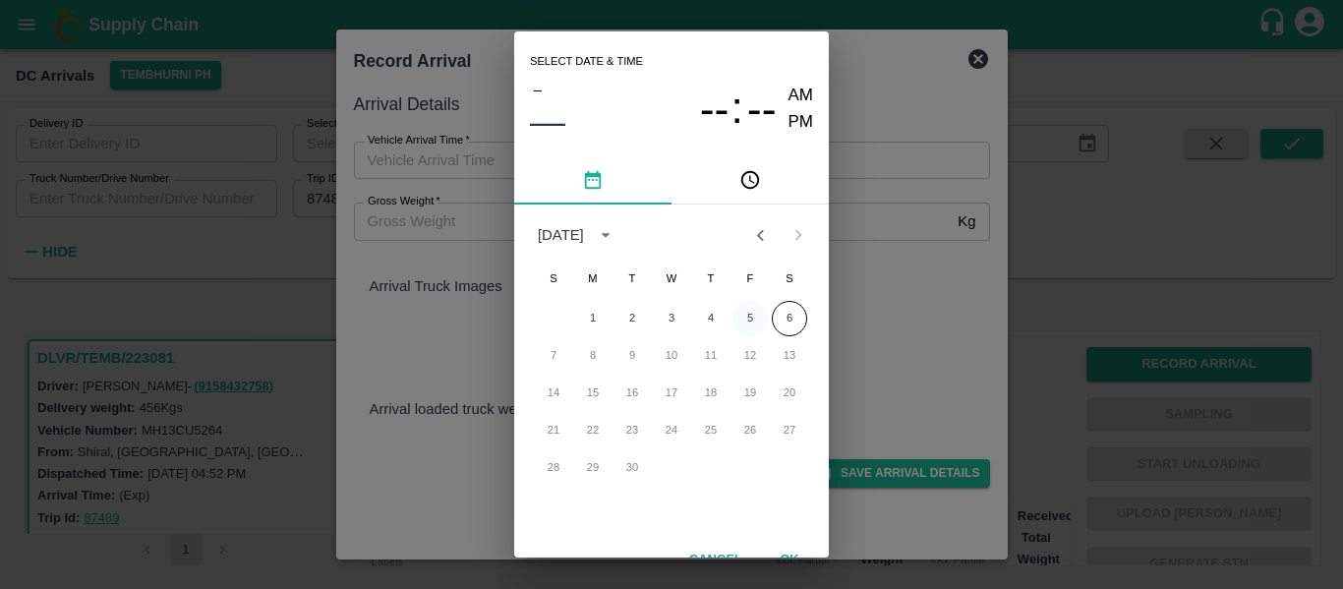
click at [754, 321] on button "5" at bounding box center [749, 318] width 35 height 35
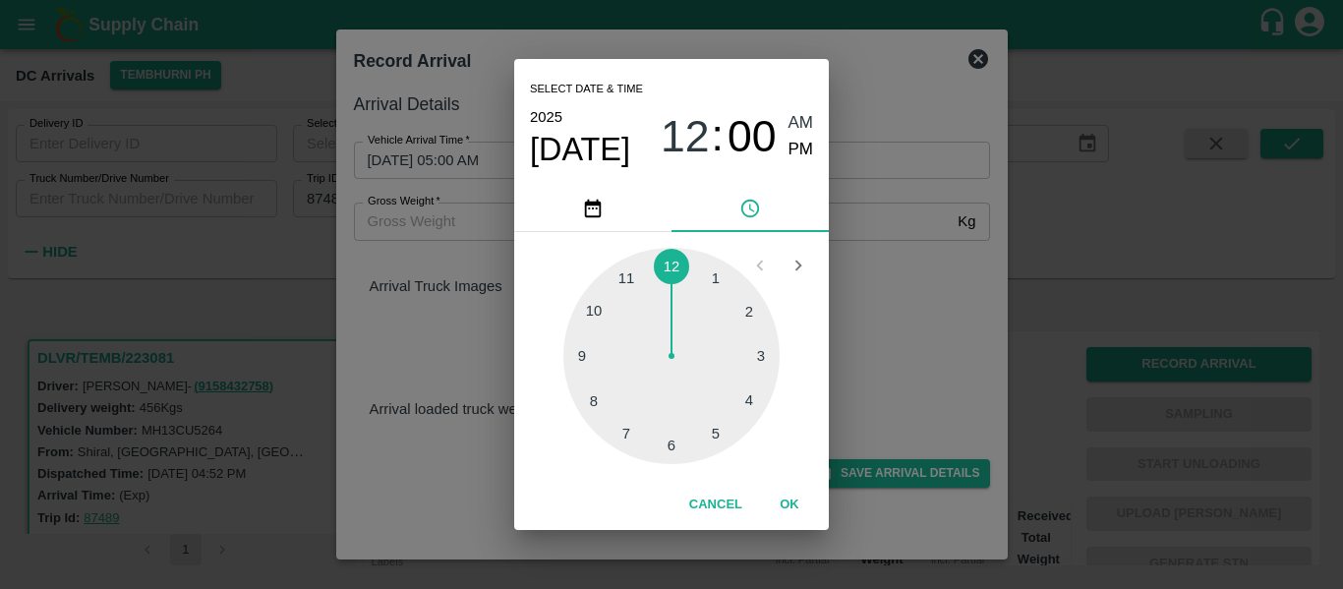
click at [729, 438] on div at bounding box center [671, 356] width 216 height 216
click at [627, 434] on div at bounding box center [671, 356] width 216 height 216
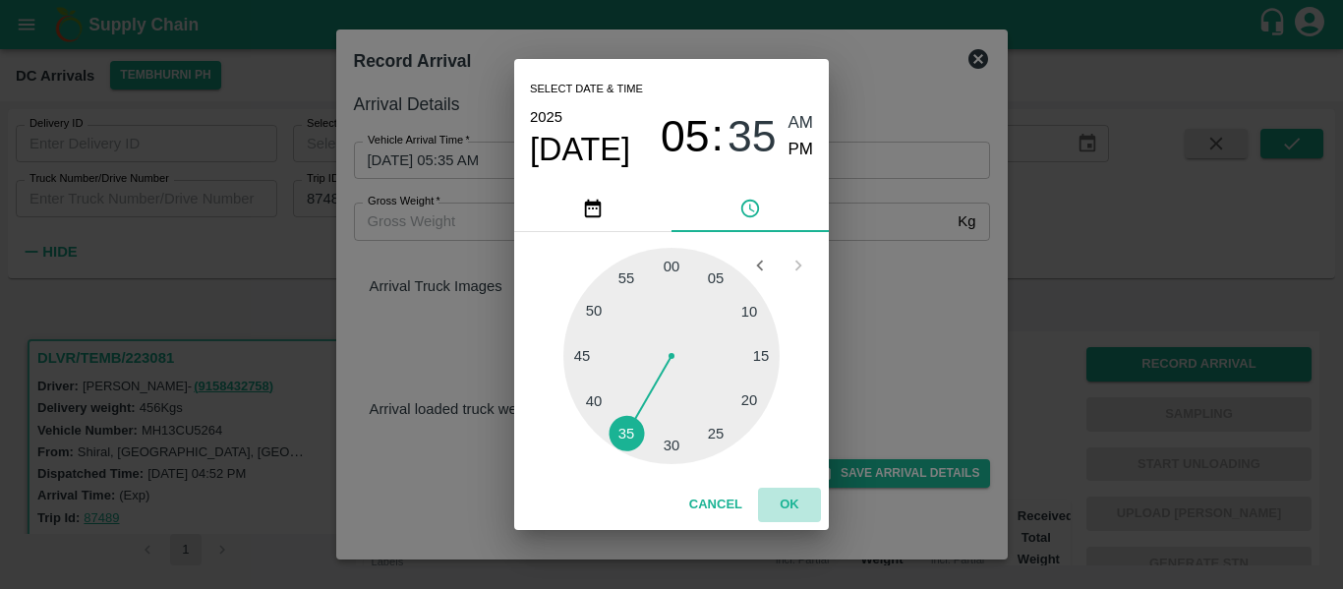
click at [796, 499] on button "OK" at bounding box center [789, 505] width 63 height 34
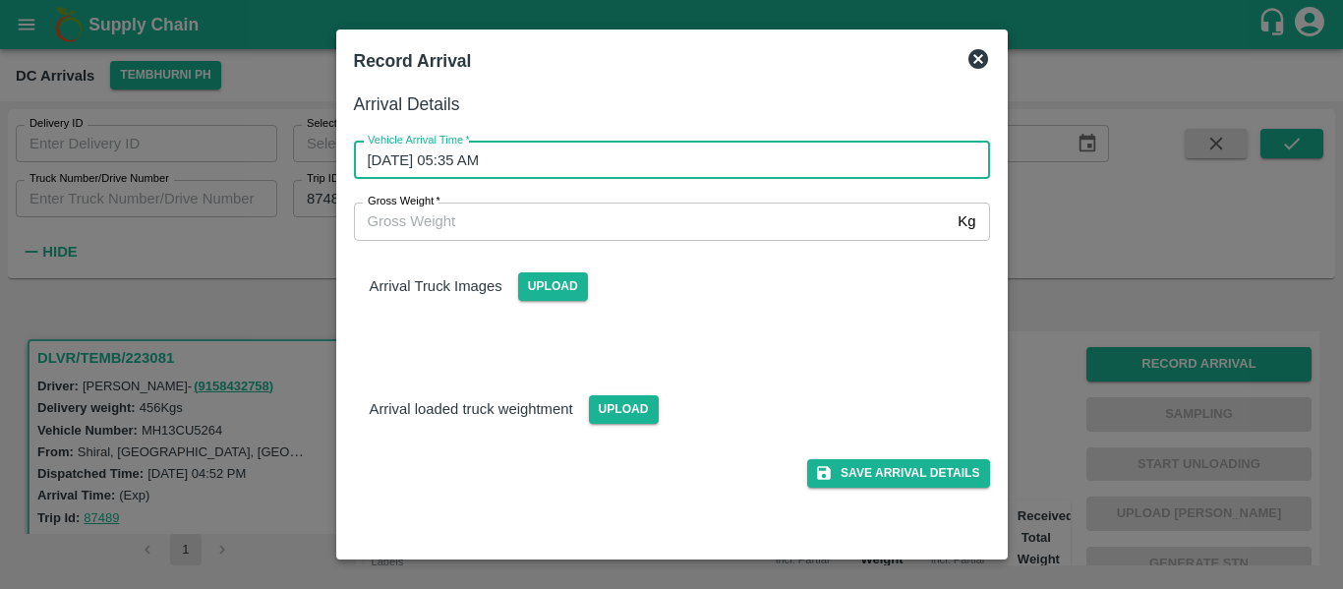
click at [579, 151] on input "05/09/2025 05:35 AM" at bounding box center [665, 160] width 622 height 37
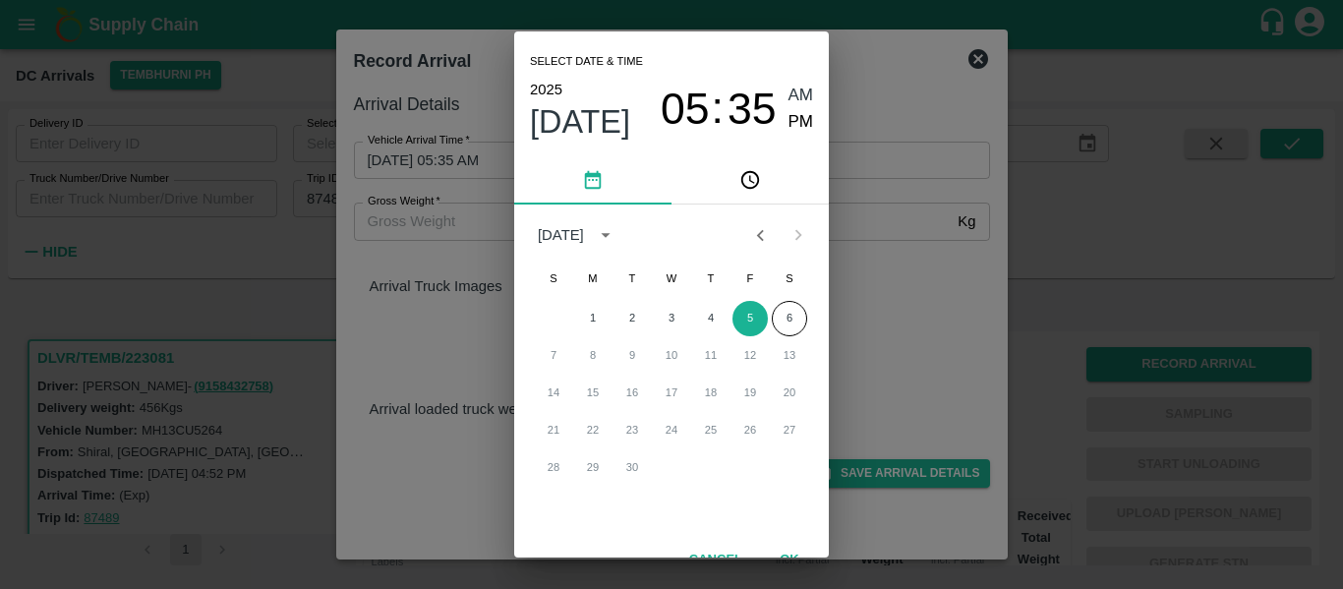
click at [799, 128] on span "PM" at bounding box center [802, 122] width 26 height 27
type input "05/09/2025 05:35 PM"
click at [907, 302] on div "Select date & time 2025 Sep 5 05 : 35 AM PM September 2025 S M T W T F S 1 2 3 …" at bounding box center [671, 294] width 1343 height 589
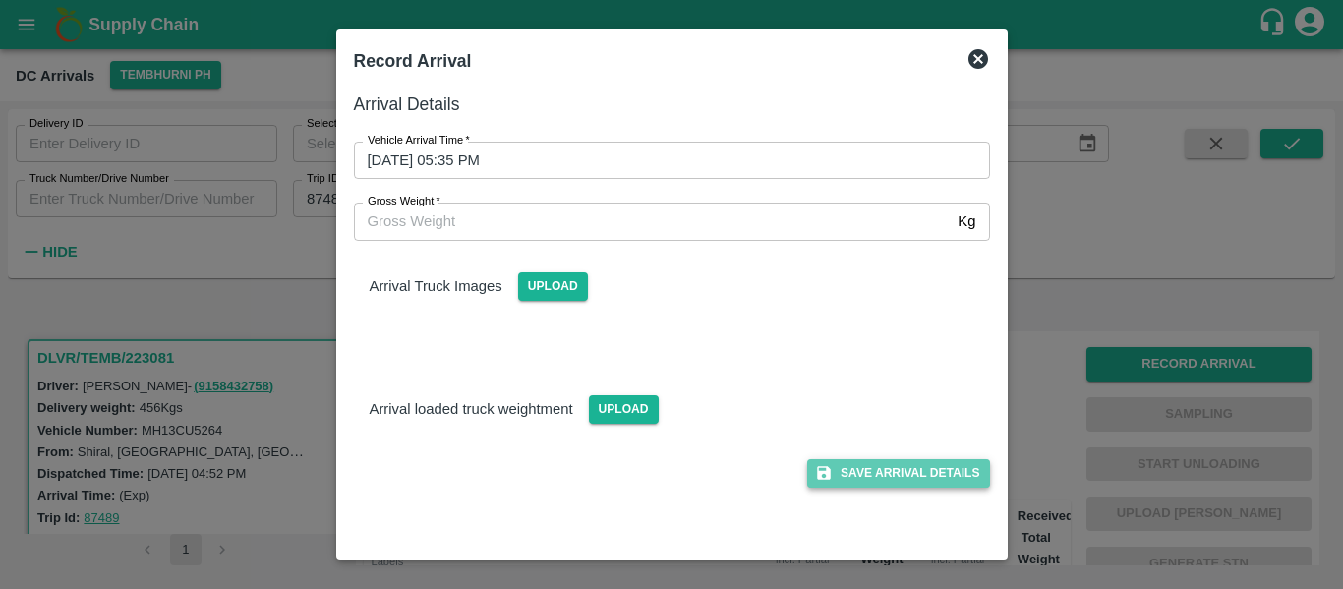
click at [925, 470] on button "Save Arrival Details" at bounding box center [898, 473] width 182 height 29
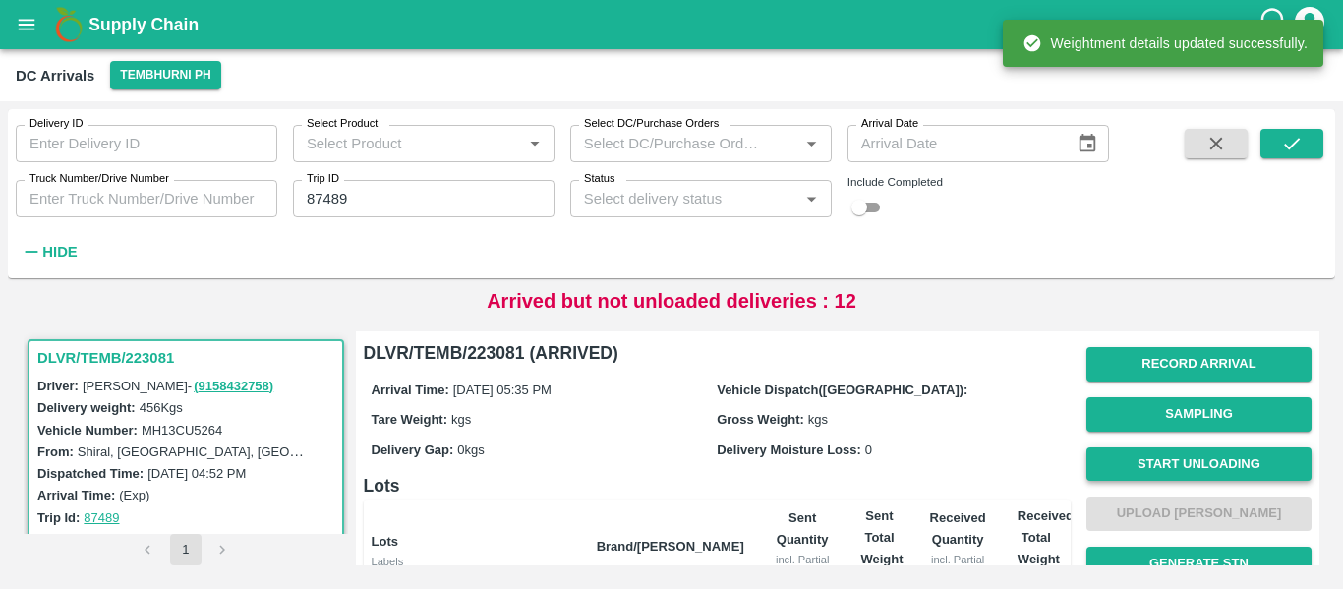
click at [1193, 458] on button "Start Unloading" at bounding box center [1198, 464] width 225 height 34
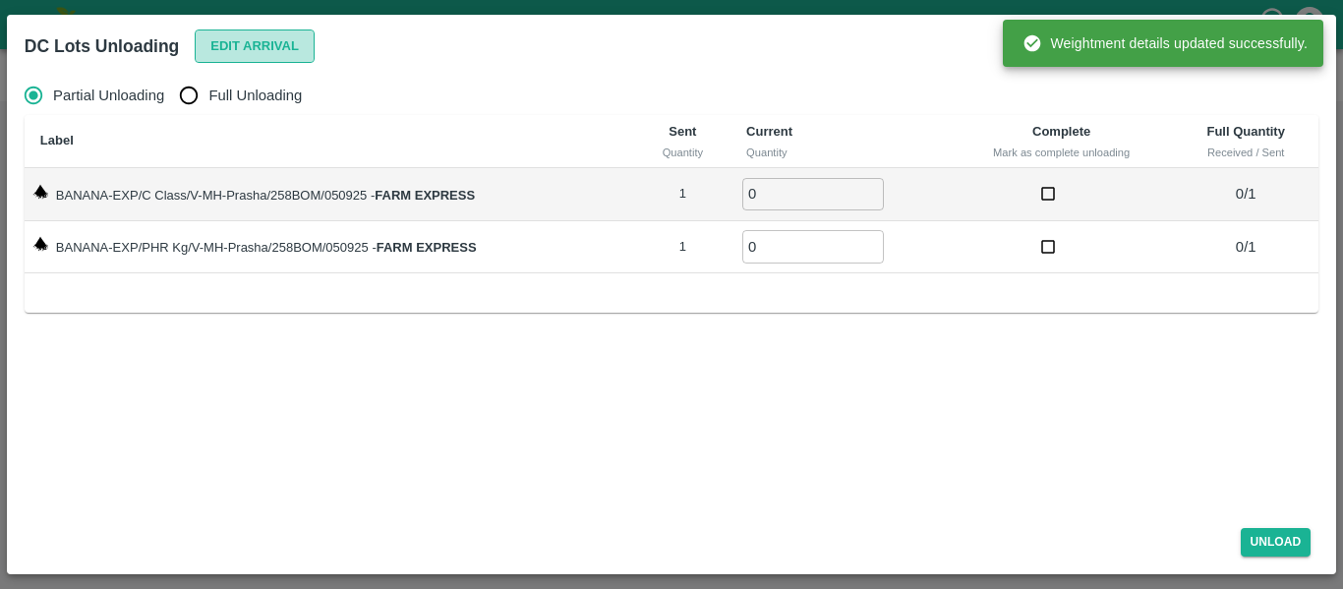
click at [280, 55] on button "Edit Arrival" at bounding box center [255, 46] width 120 height 34
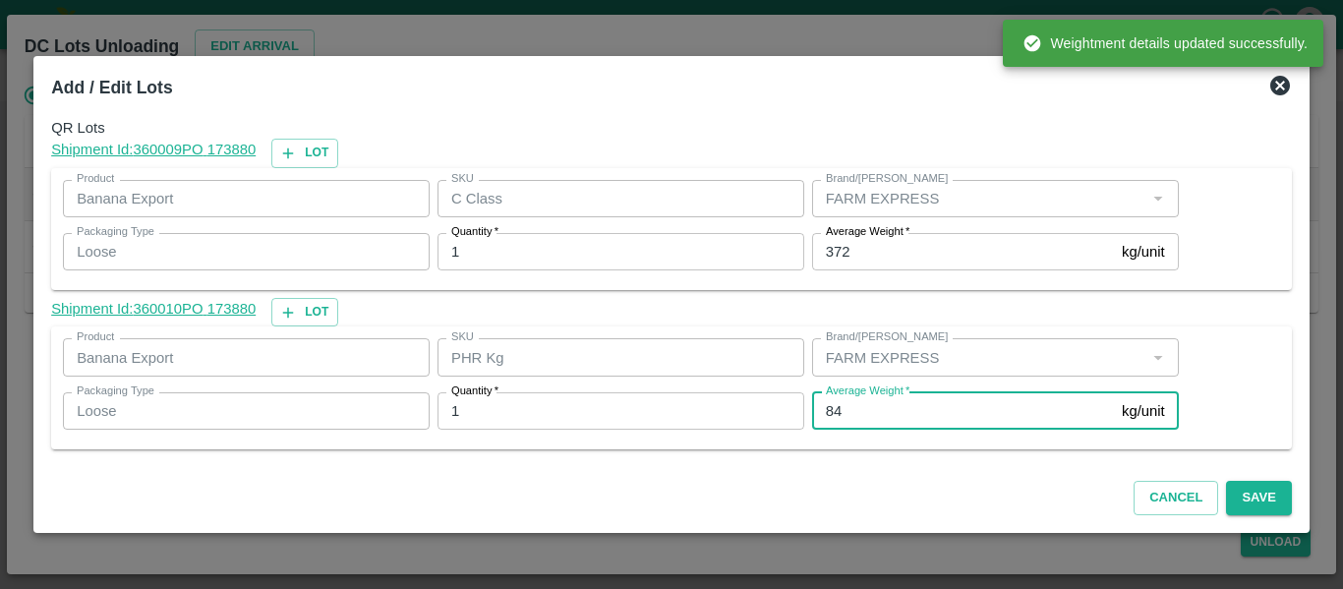
click at [886, 419] on input "84" at bounding box center [963, 410] width 302 height 37
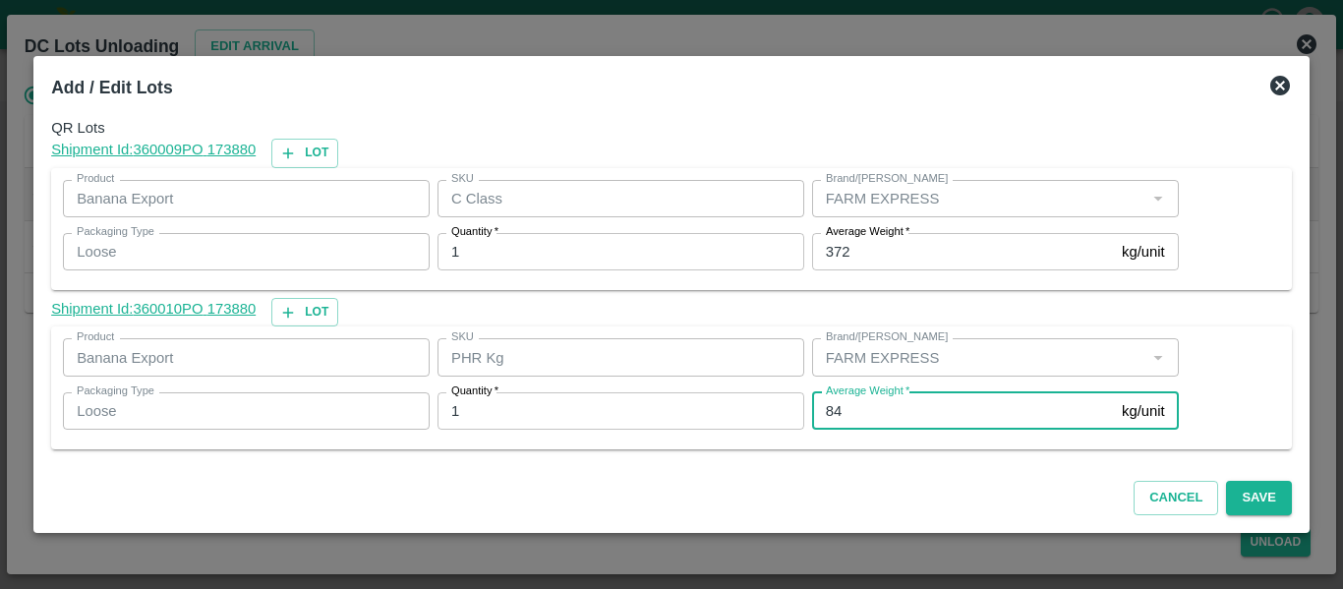
click at [895, 254] on input "372" at bounding box center [963, 251] width 302 height 37
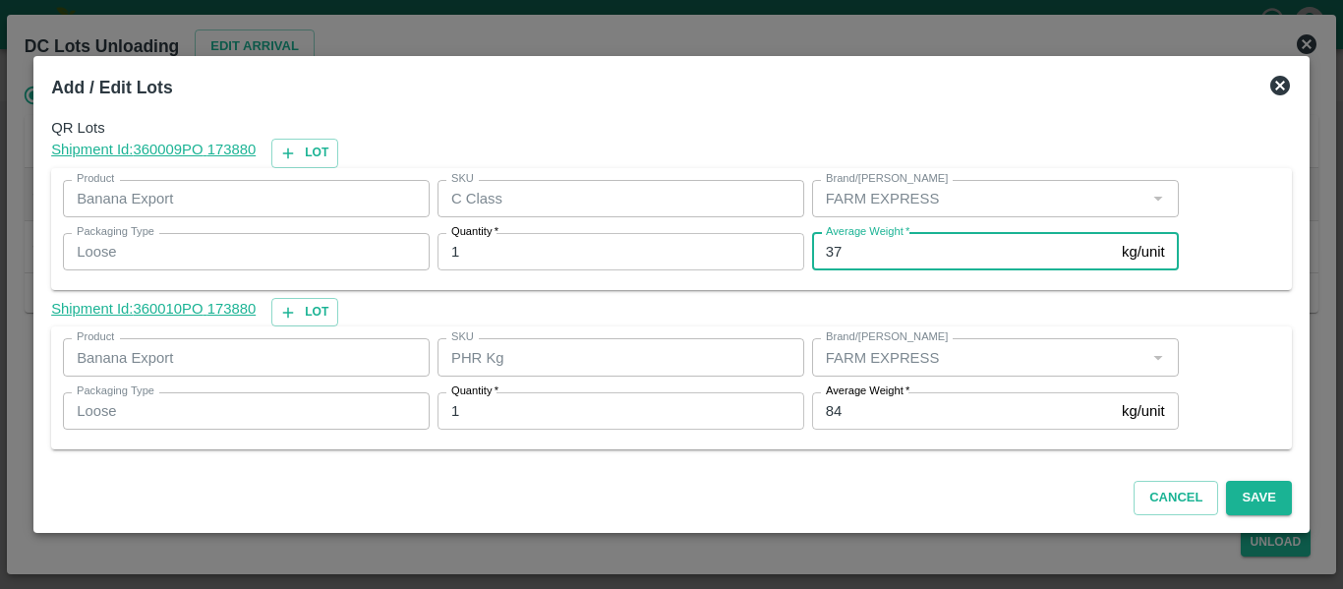
type input "3"
type input "4"
type input "372"
click at [1280, 89] on icon at bounding box center [1280, 86] width 24 height 24
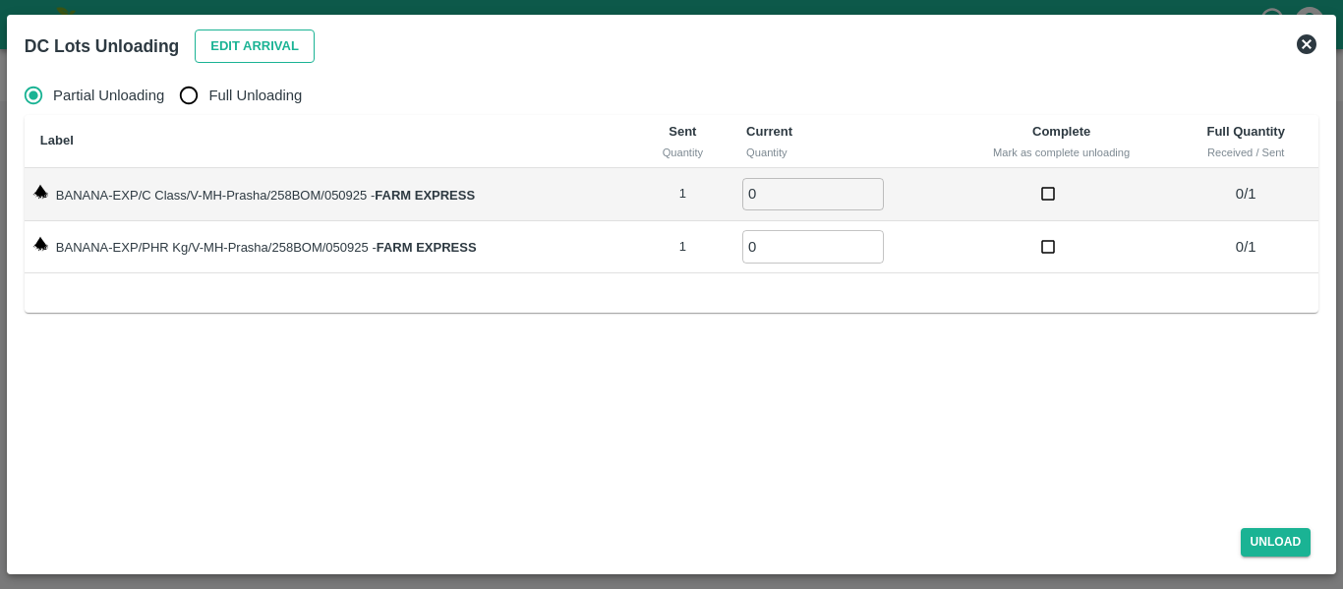
click at [252, 46] on button "Edit Arrival" at bounding box center [255, 46] width 120 height 34
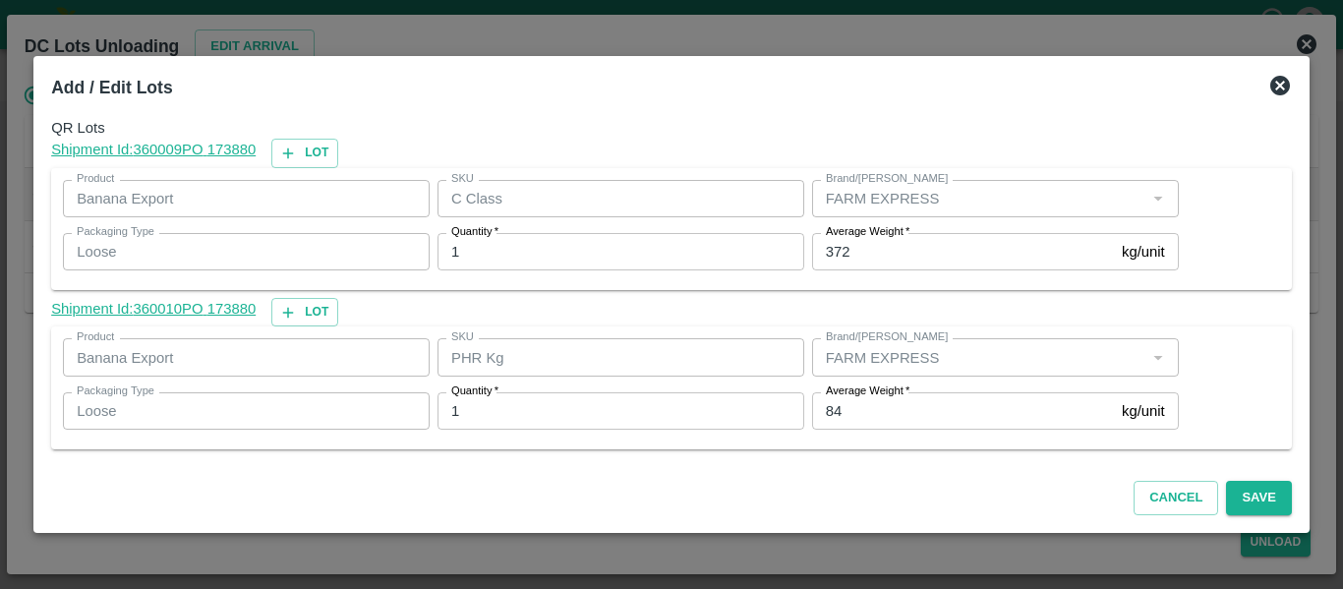
click at [1278, 81] on icon at bounding box center [1280, 86] width 20 height 20
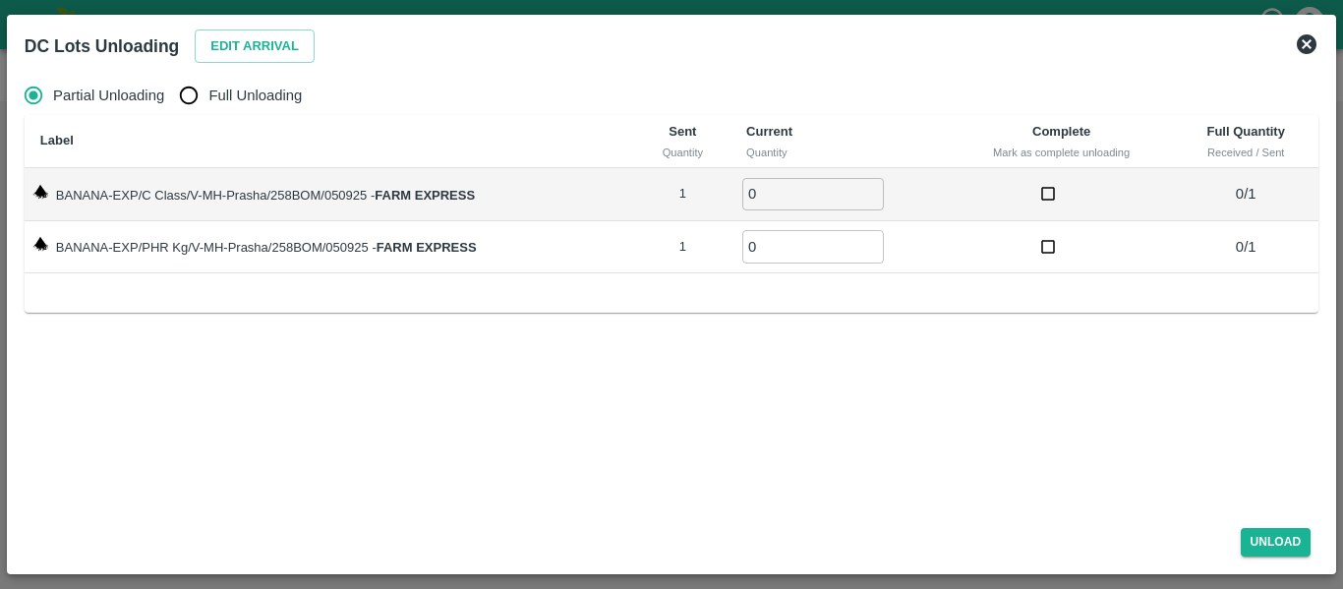
click at [241, 88] on span "Full Unloading" at bounding box center [254, 96] width 93 height 22
click at [208, 88] on input "Full Unloading" at bounding box center [188, 95] width 39 height 39
radio input "true"
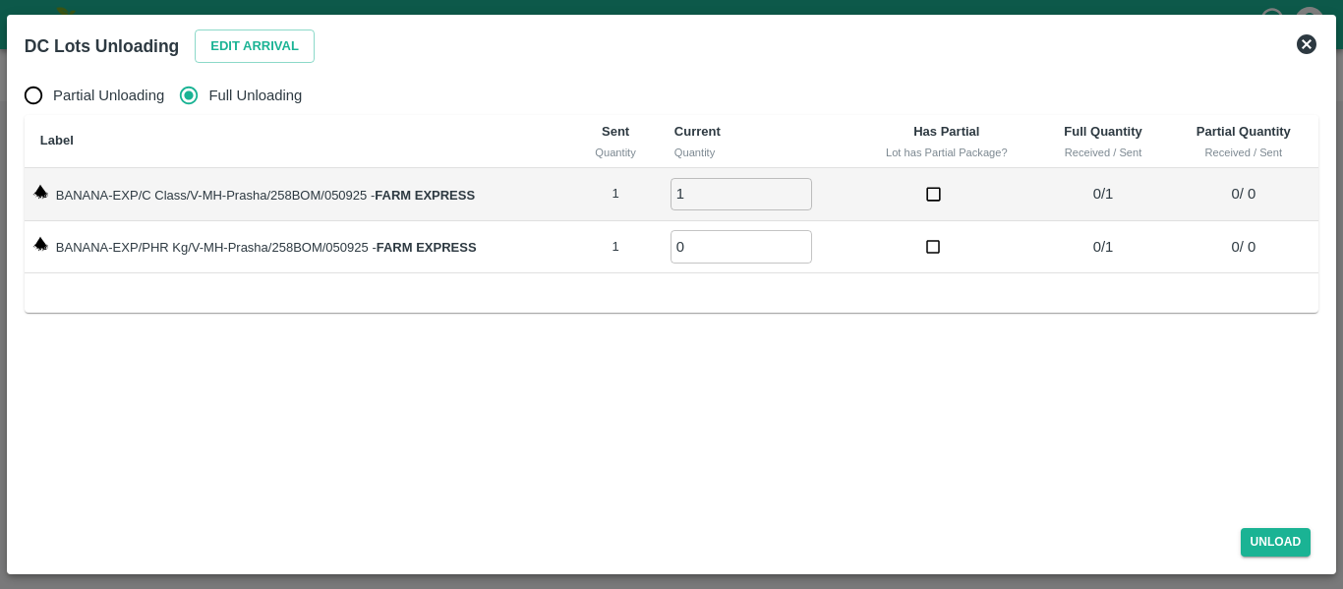
type input "1"
click at [801, 187] on input "1" at bounding box center [742, 194] width 142 height 32
type input "1"
click at [803, 245] on input "1" at bounding box center [742, 246] width 142 height 32
click at [1267, 536] on button "Unload" at bounding box center [1276, 542] width 71 height 29
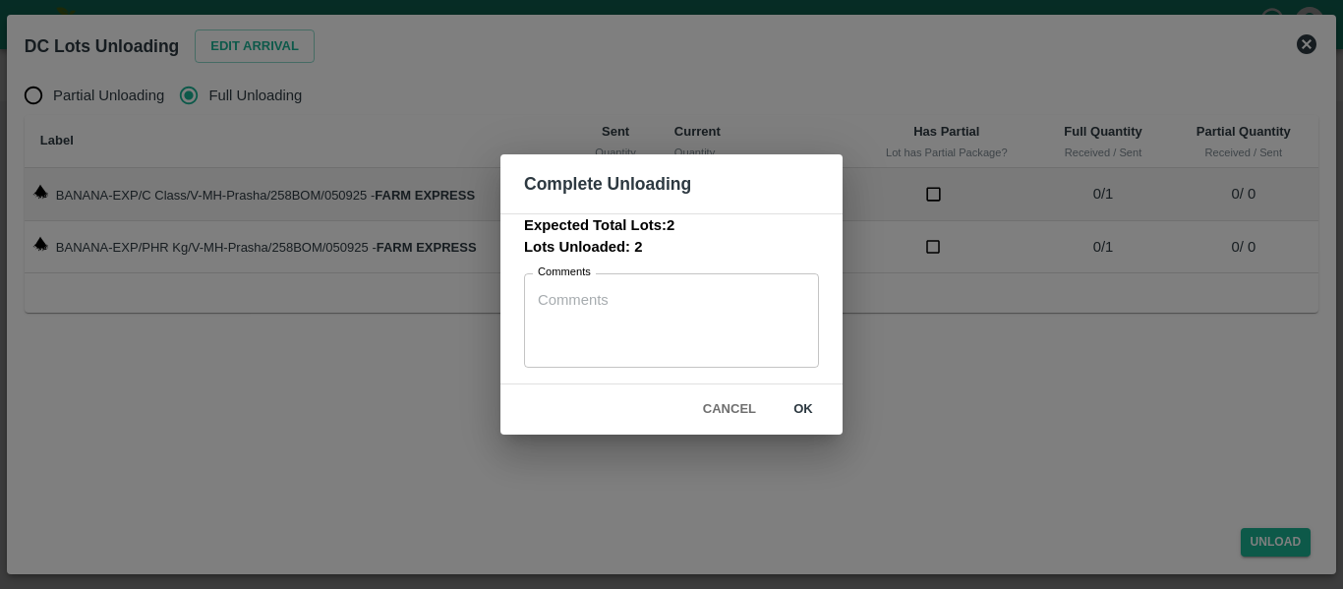
click at [791, 414] on button "ok" at bounding box center [803, 409] width 63 height 34
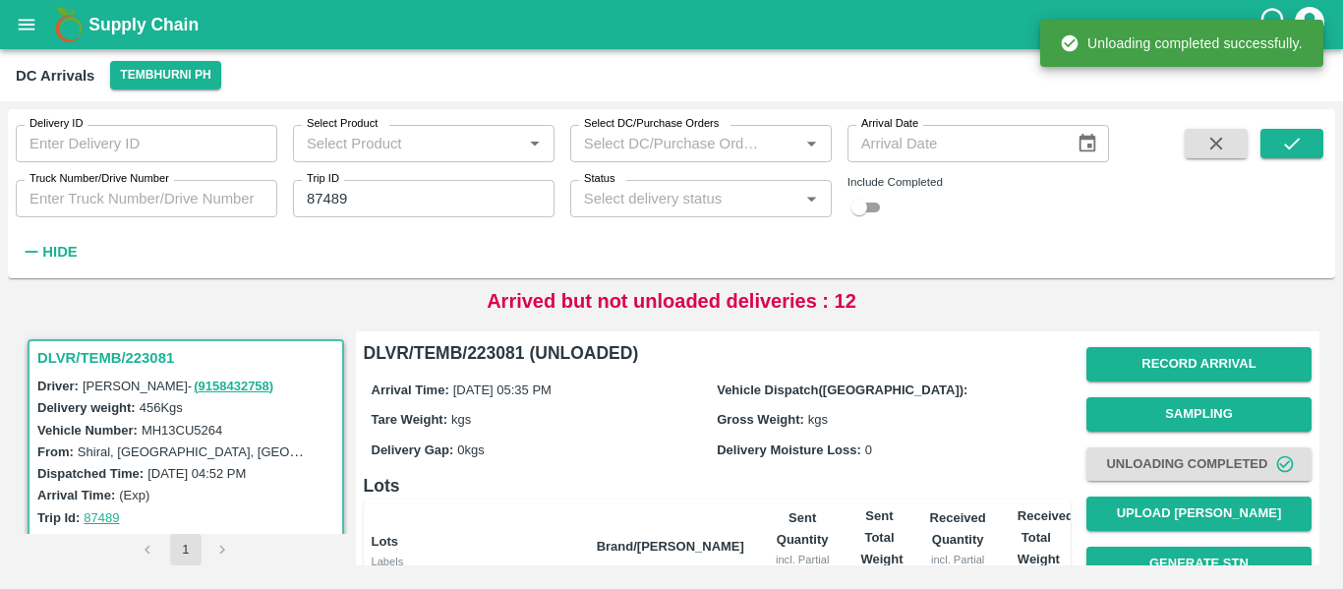
scroll to position [252, 0]
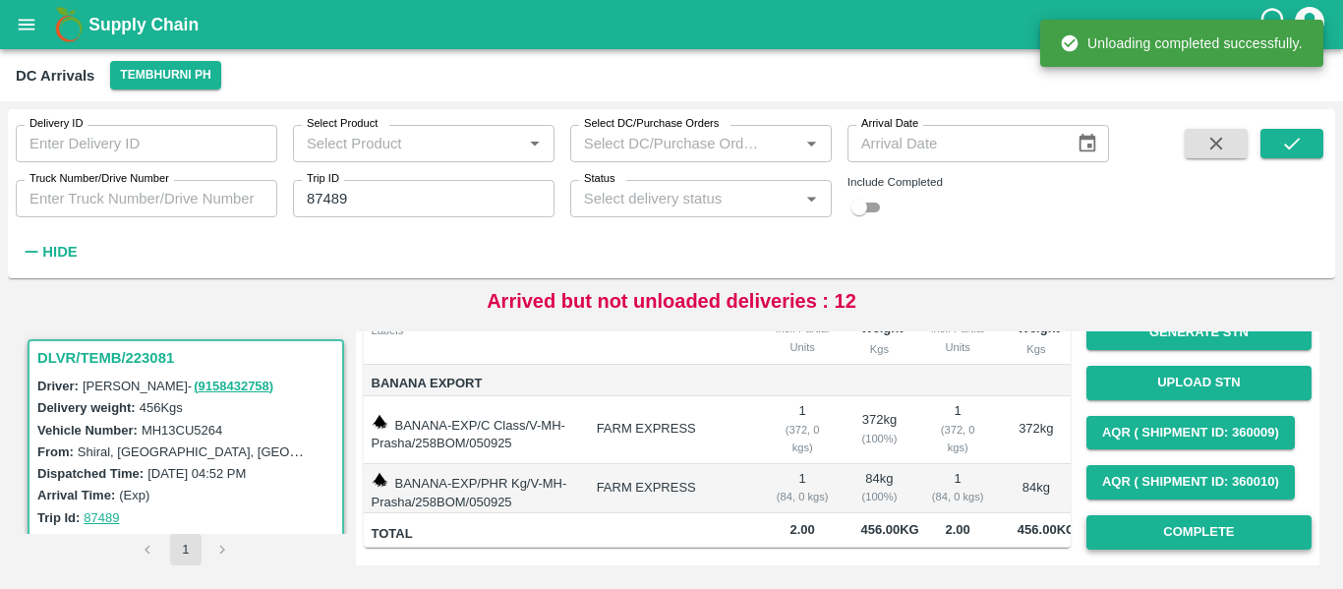
click at [1229, 517] on button "Complete" at bounding box center [1198, 532] width 225 height 34
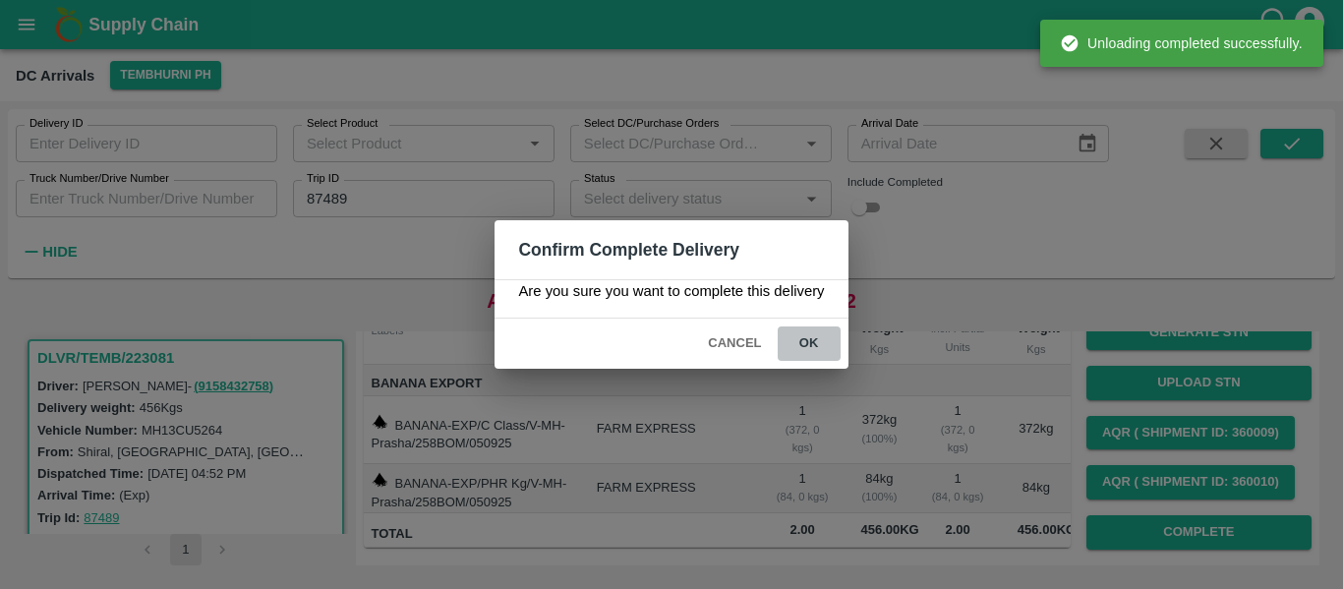
click at [812, 352] on button "ok" at bounding box center [809, 343] width 63 height 34
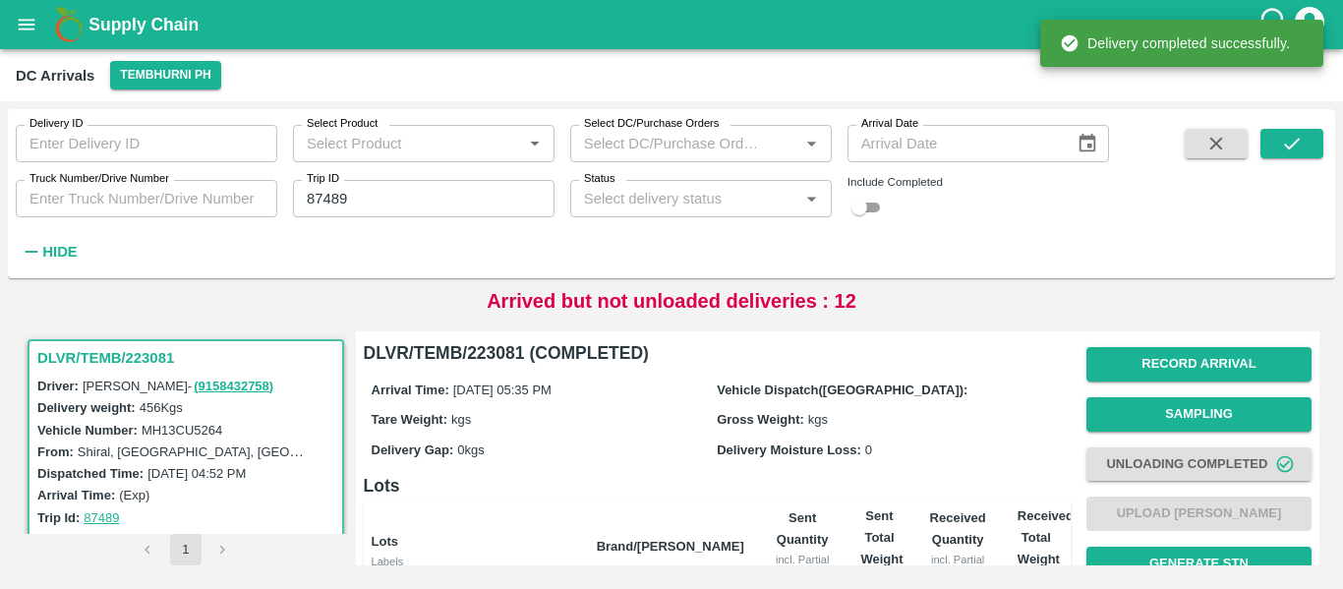
click at [475, 187] on input "87489" at bounding box center [424, 198] width 262 height 37
paste input "text"
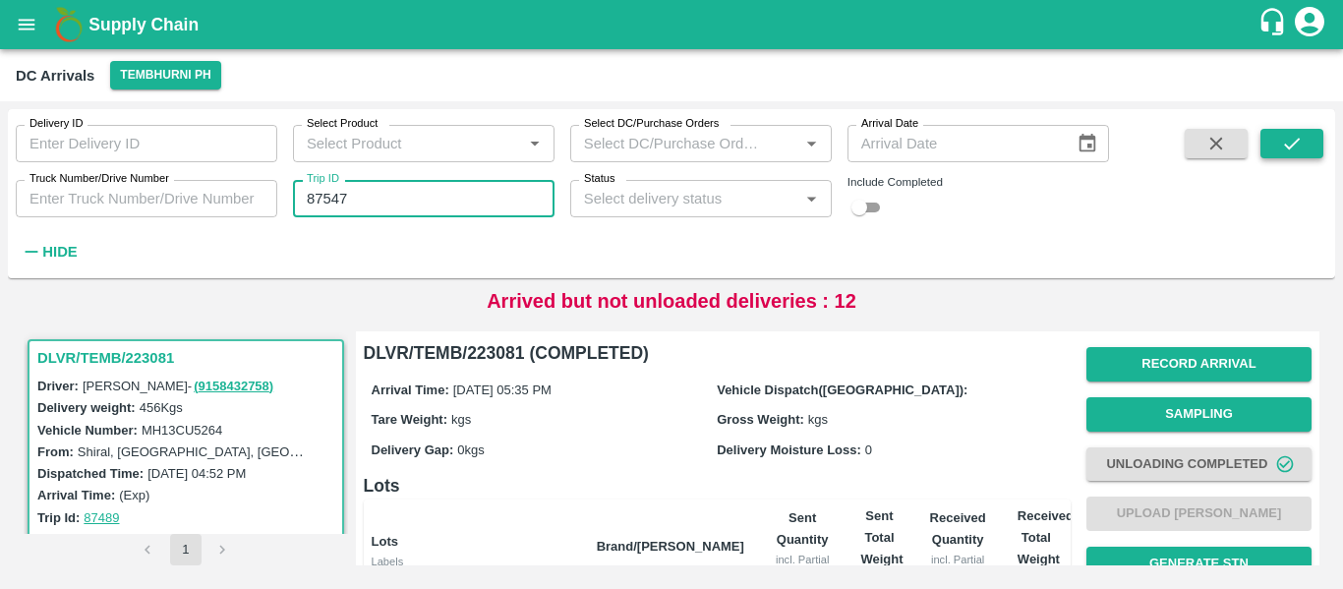
type input "87547"
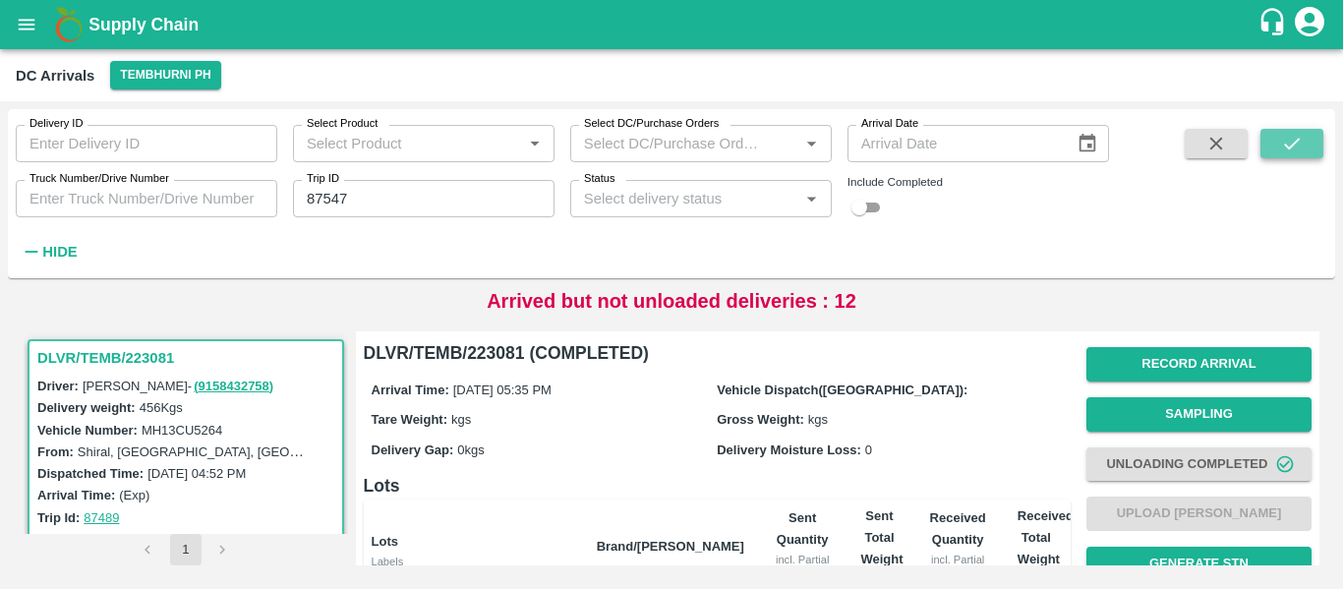
click at [1289, 155] on button "submit" at bounding box center [1291, 143] width 63 height 29
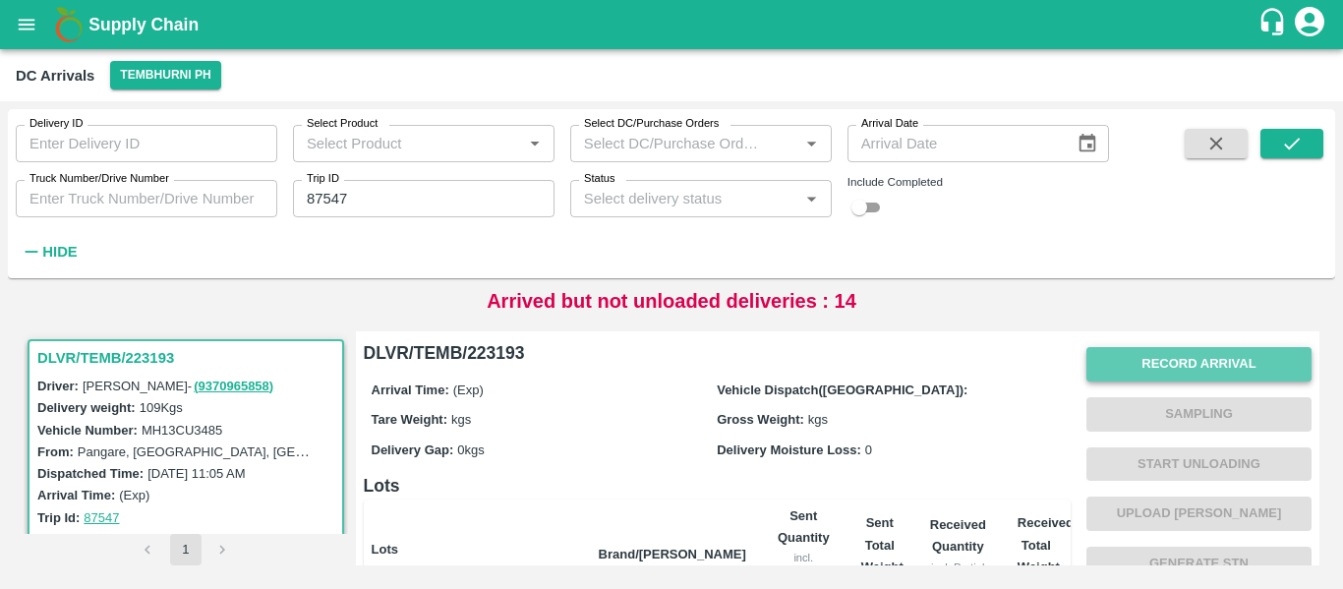
click at [1170, 365] on button "Record Arrival" at bounding box center [1198, 364] width 225 height 34
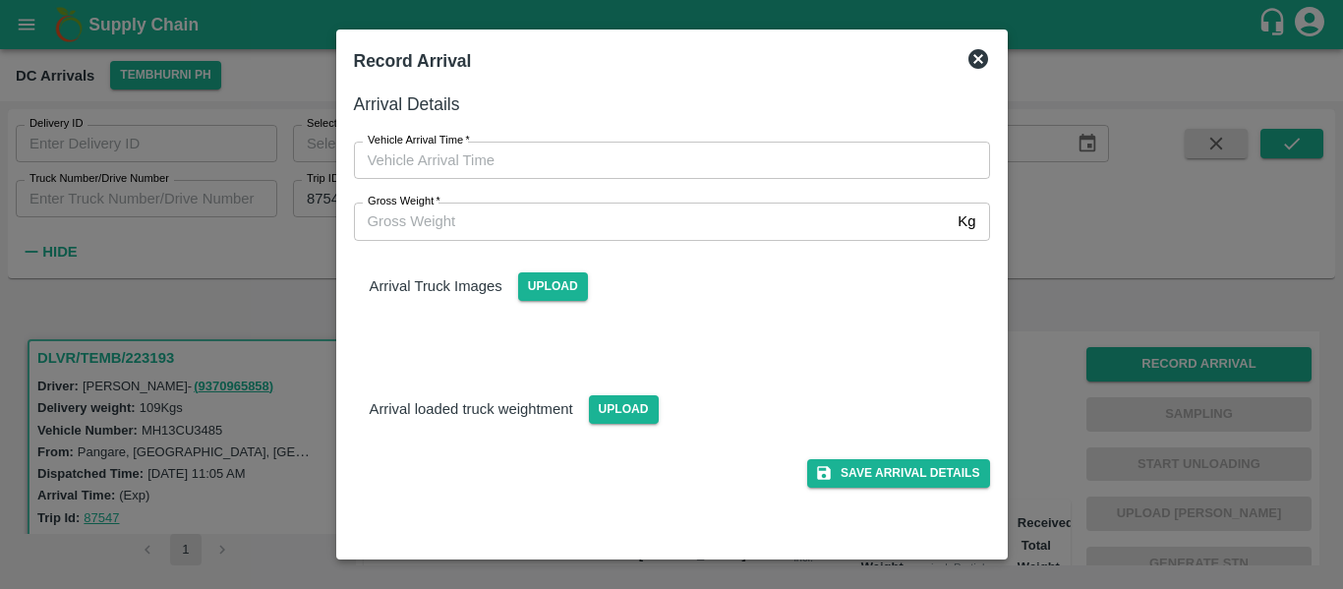
type input "DD/MM/YYYY hh:mm aa"
click at [566, 154] on input "DD/MM/YYYY hh:mm aa" at bounding box center [665, 160] width 622 height 37
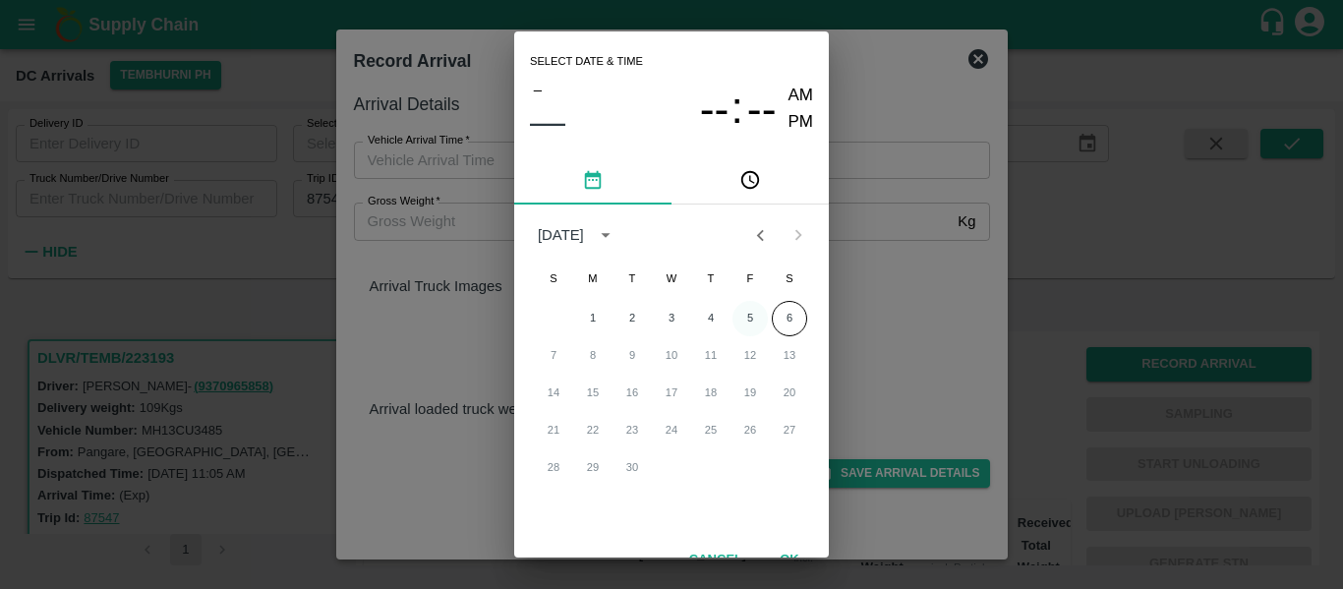
click at [749, 307] on button "5" at bounding box center [749, 318] width 35 height 35
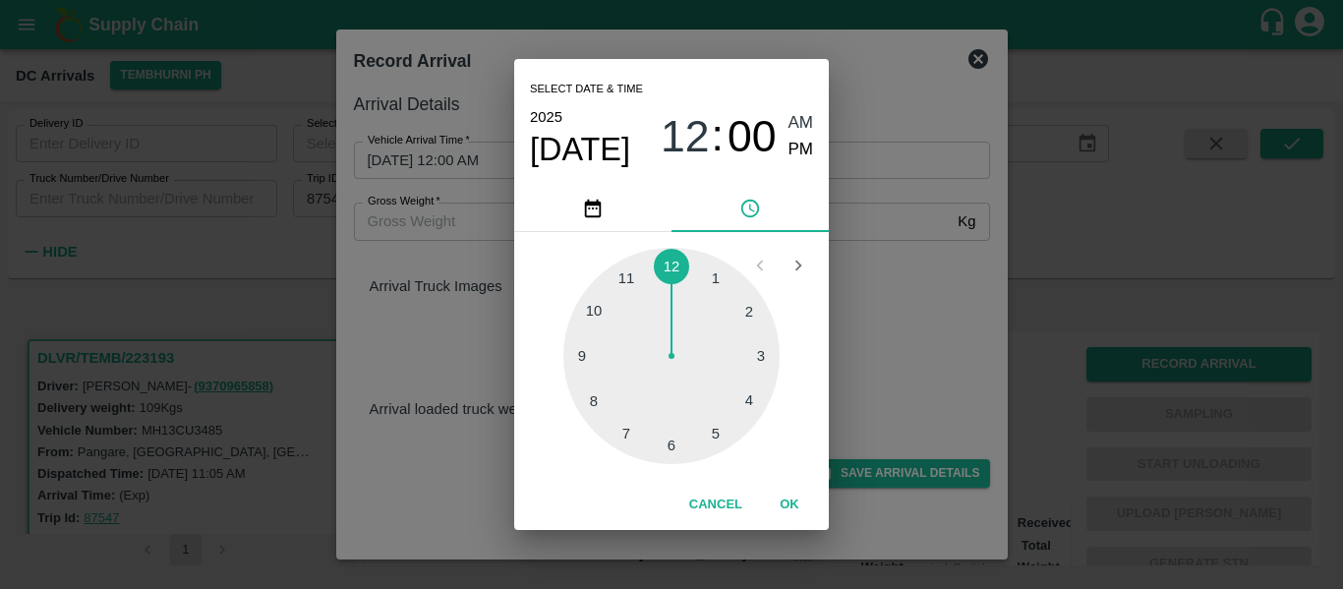
click at [764, 360] on div at bounding box center [671, 356] width 216 height 216
click at [589, 405] on div at bounding box center [671, 356] width 216 height 216
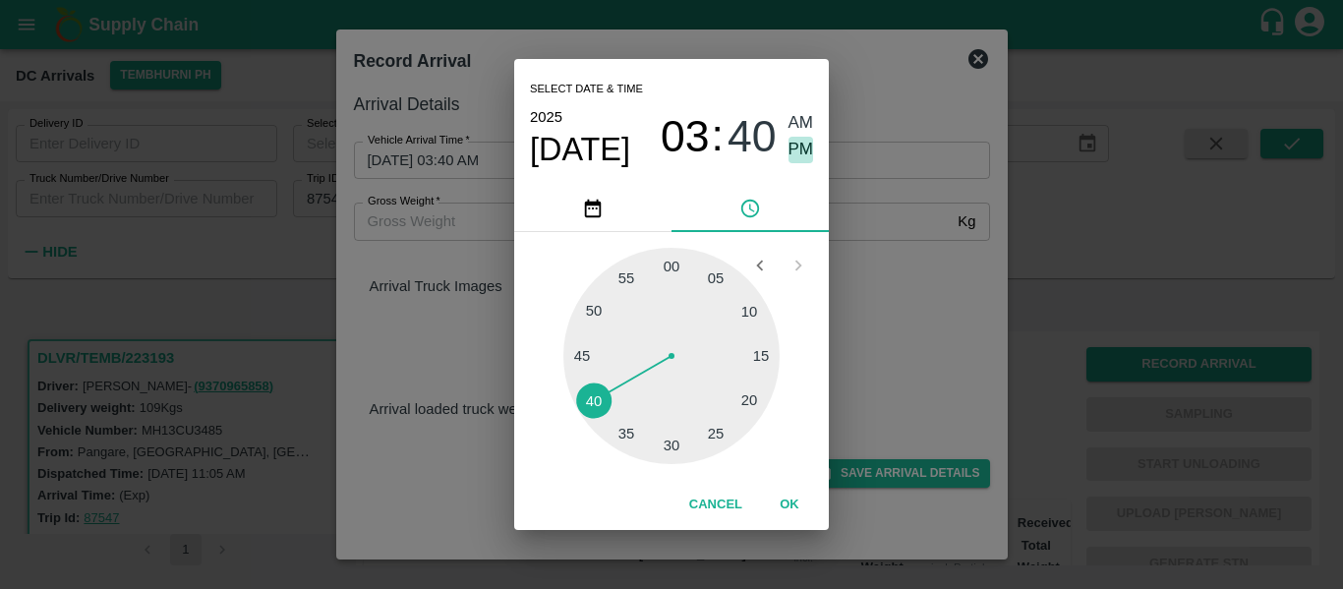
click at [800, 156] on span "PM" at bounding box center [802, 150] width 26 height 27
type input "05/09/2025 03:40 PM"
click at [794, 498] on button "OK" at bounding box center [789, 505] width 63 height 34
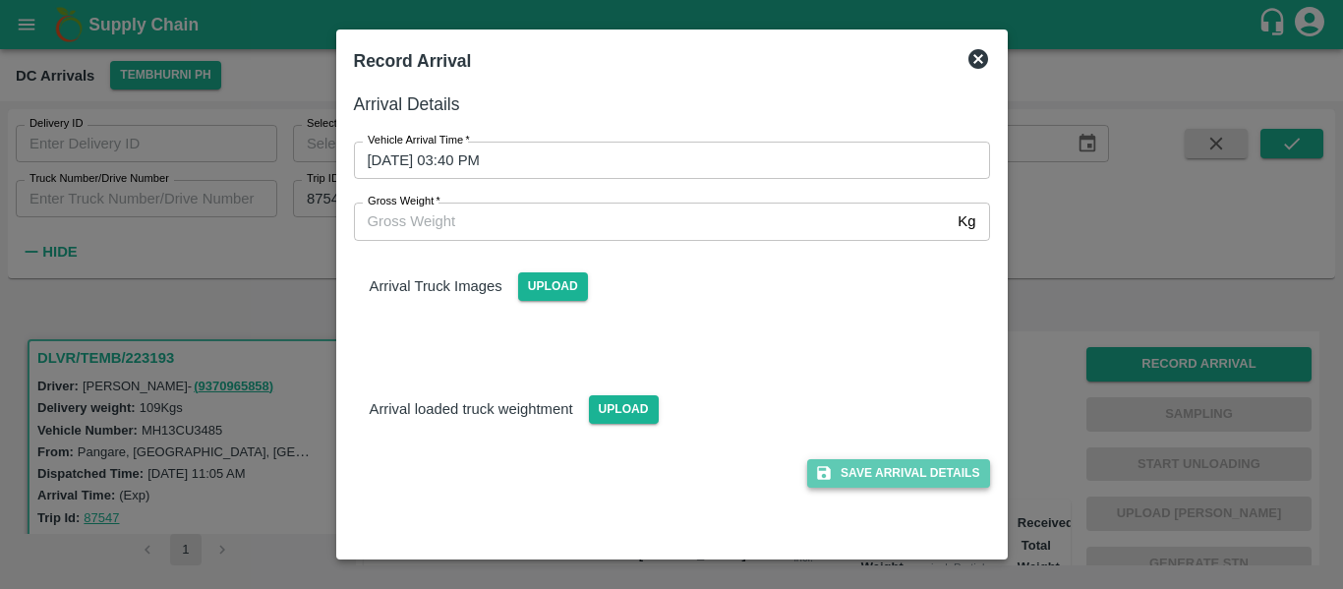
click at [893, 483] on button "Save Arrival Details" at bounding box center [898, 473] width 182 height 29
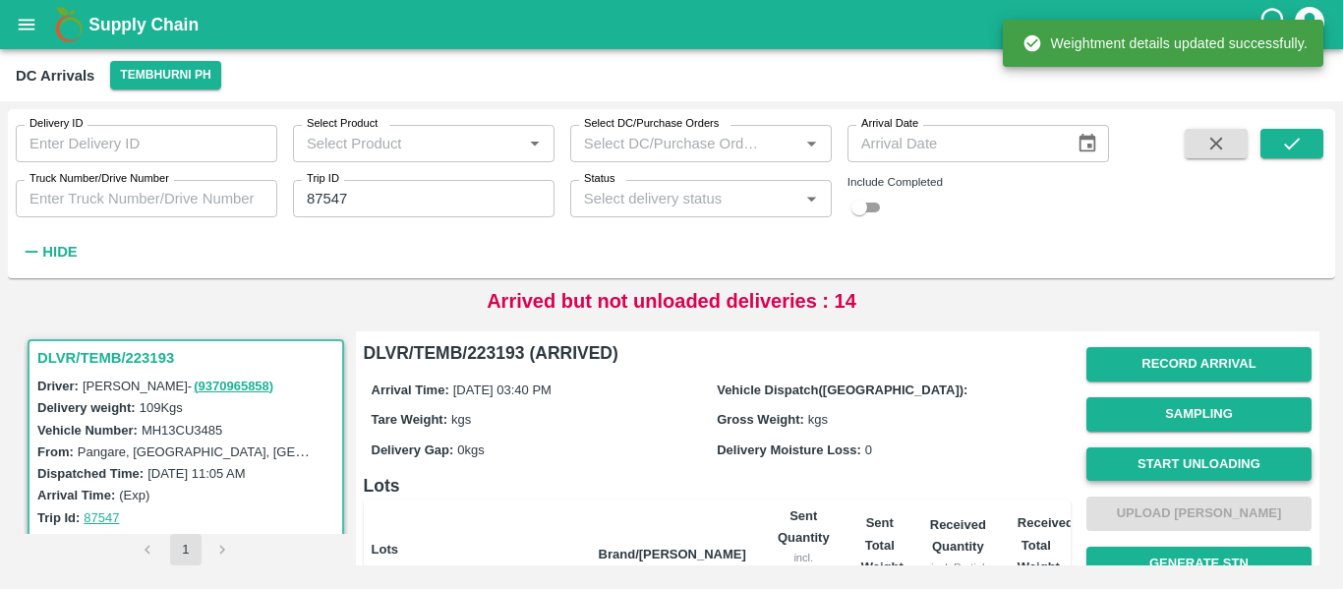
click at [1180, 467] on button "Start Unloading" at bounding box center [1198, 464] width 225 height 34
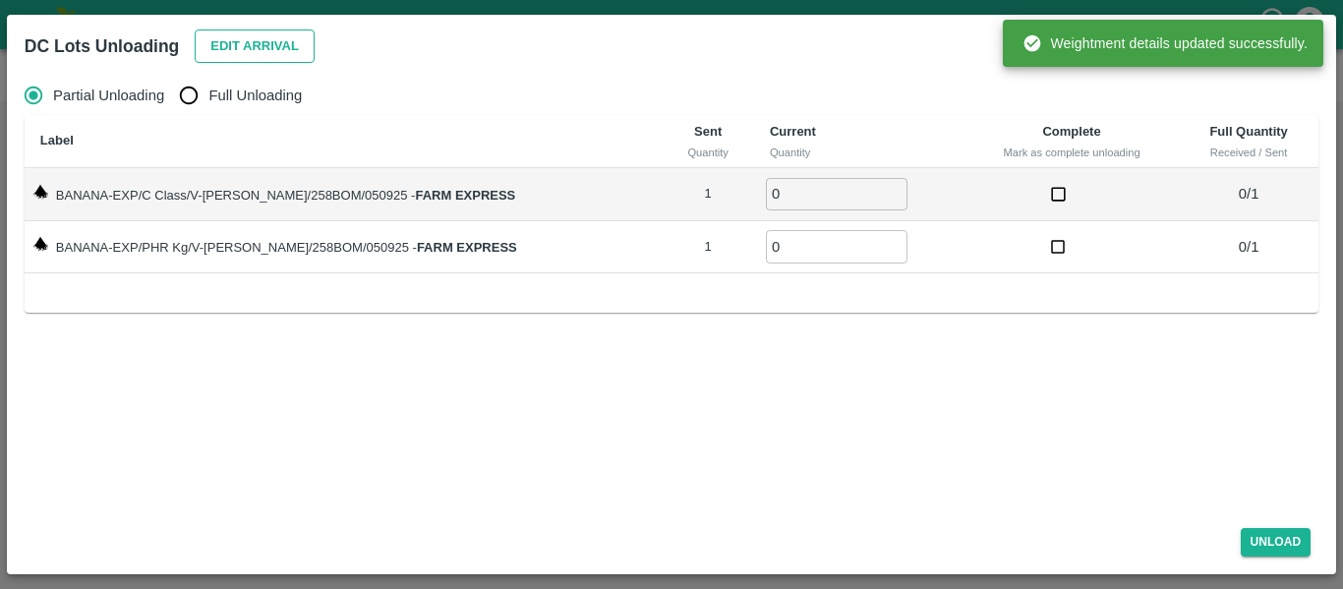
click at [279, 54] on button "Edit Arrival" at bounding box center [255, 46] width 120 height 34
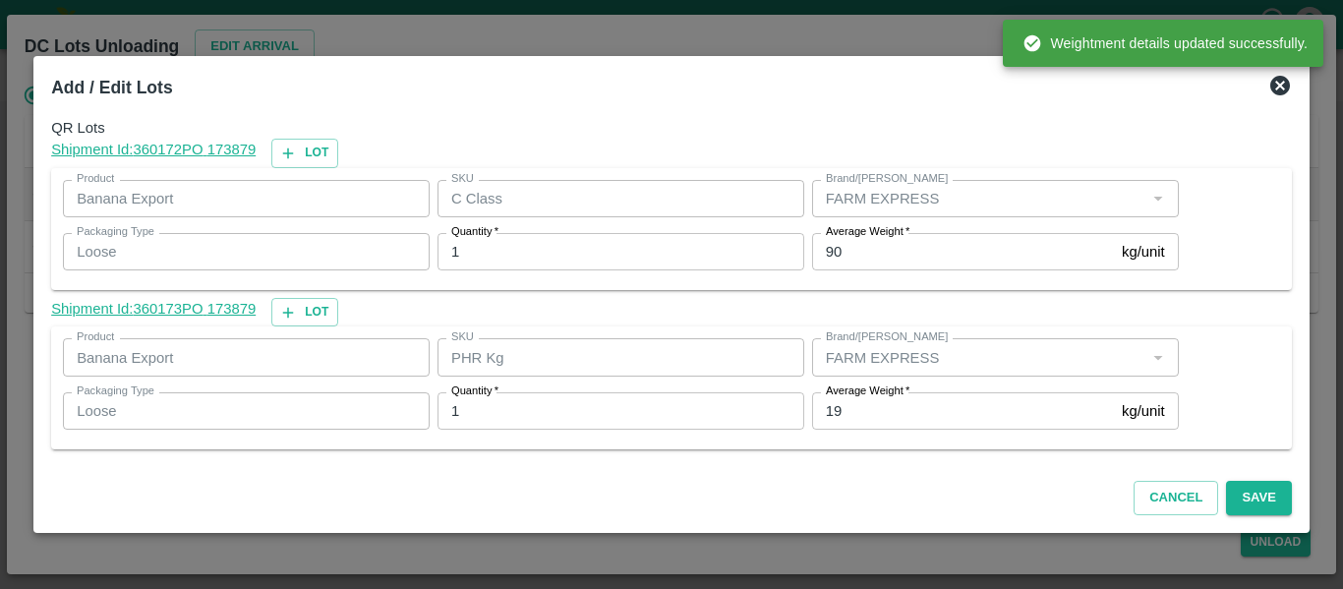
click at [875, 419] on input "19" at bounding box center [963, 410] width 302 height 37
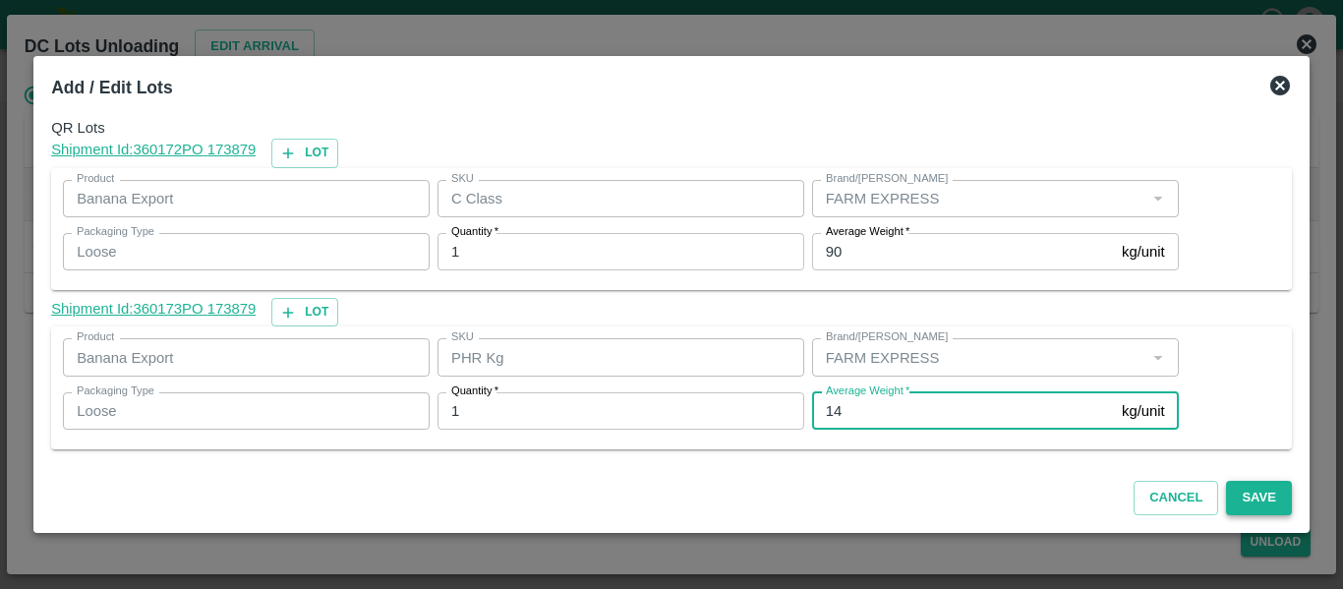
type input "14"
click at [1282, 497] on button "Save" at bounding box center [1258, 498] width 65 height 34
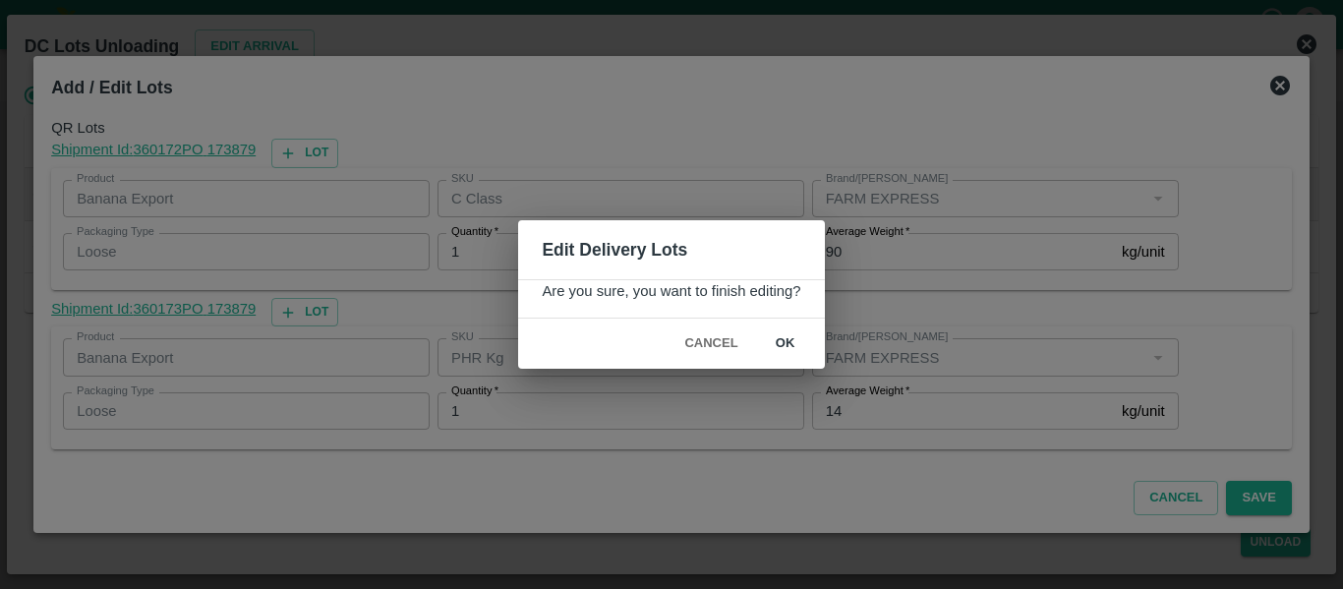
click at [800, 331] on button "ok" at bounding box center [785, 343] width 63 height 34
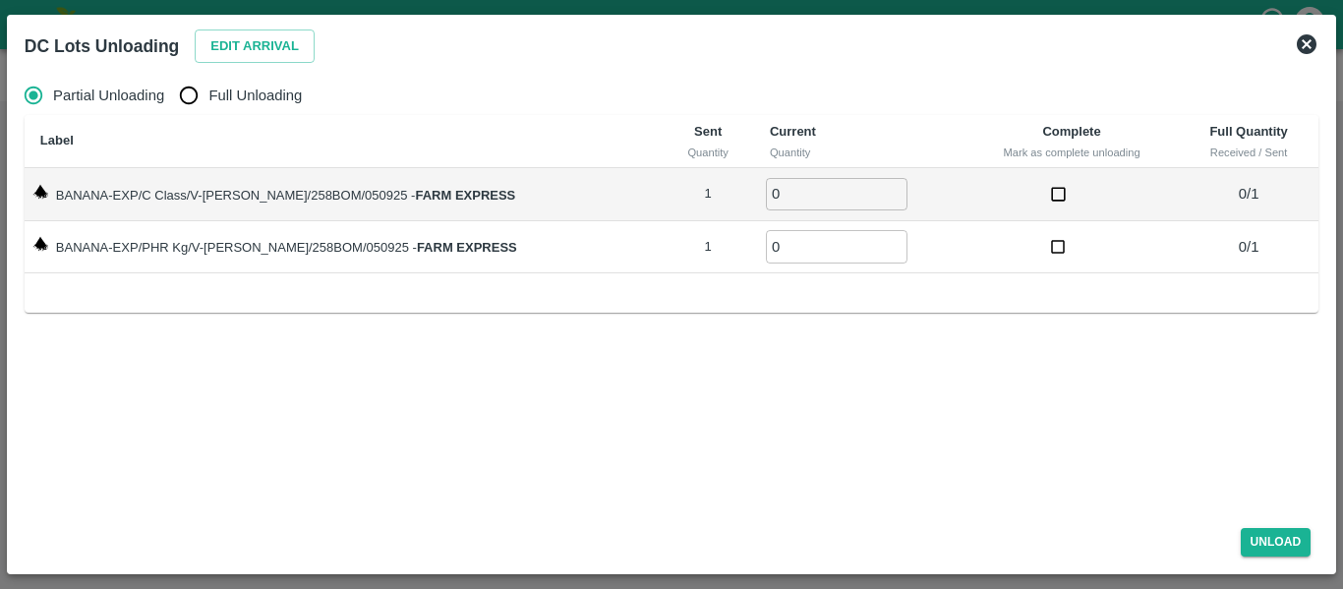
click at [220, 88] on span "Full Unloading" at bounding box center [254, 96] width 93 height 22
click at [208, 88] on input "Full Unloading" at bounding box center [188, 95] width 39 height 39
radio input "true"
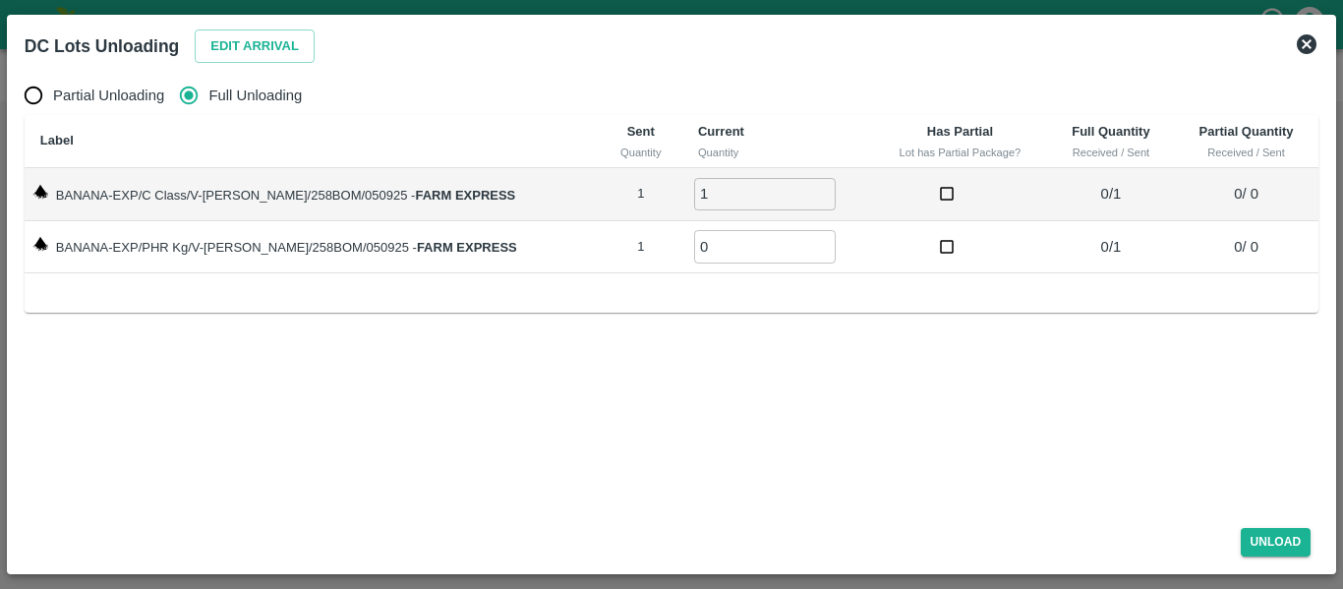
type input "1"
click at [800, 190] on input "1" at bounding box center [765, 194] width 142 height 32
type input "1"
click at [799, 241] on input "1" at bounding box center [765, 246] width 142 height 32
click at [1292, 540] on button "Unload" at bounding box center [1276, 542] width 71 height 29
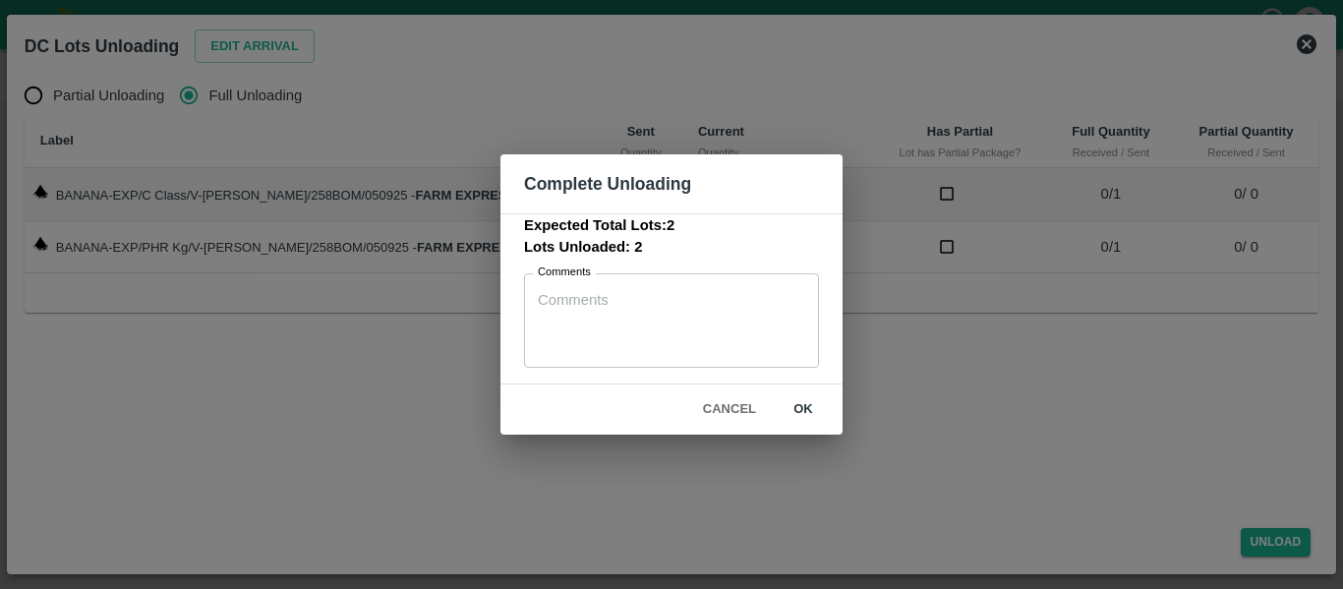
click at [788, 400] on button "ok" at bounding box center [803, 409] width 63 height 34
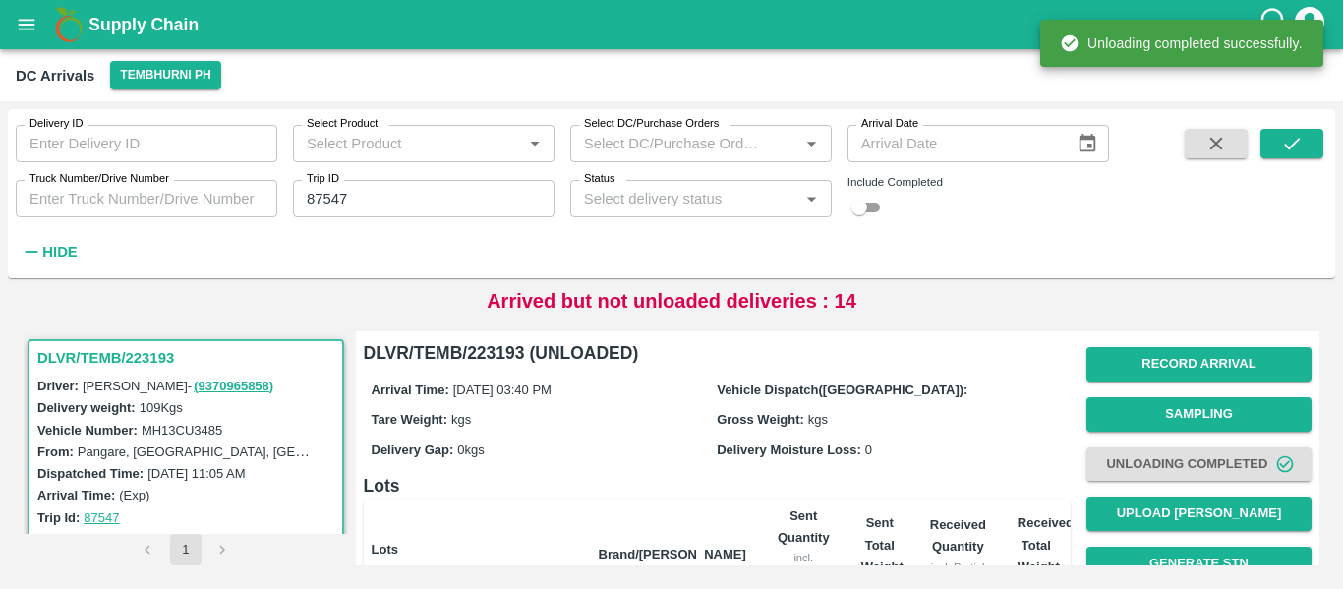
scroll to position [234, 0]
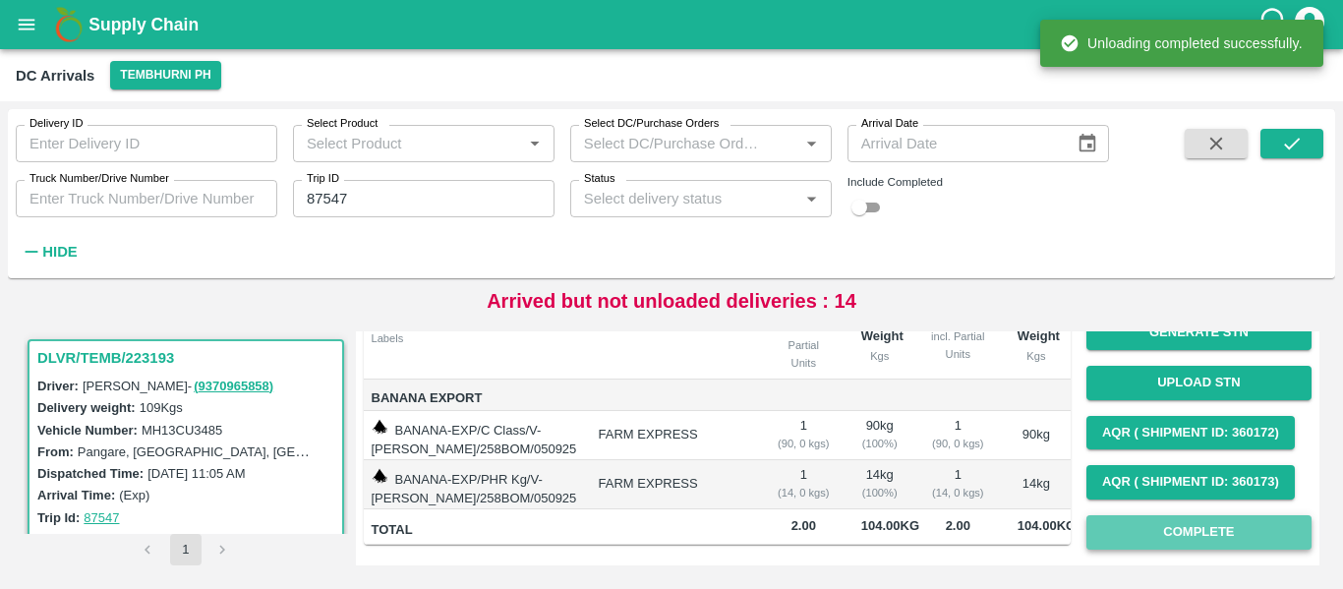
click at [1232, 524] on button "Complete" at bounding box center [1198, 532] width 225 height 34
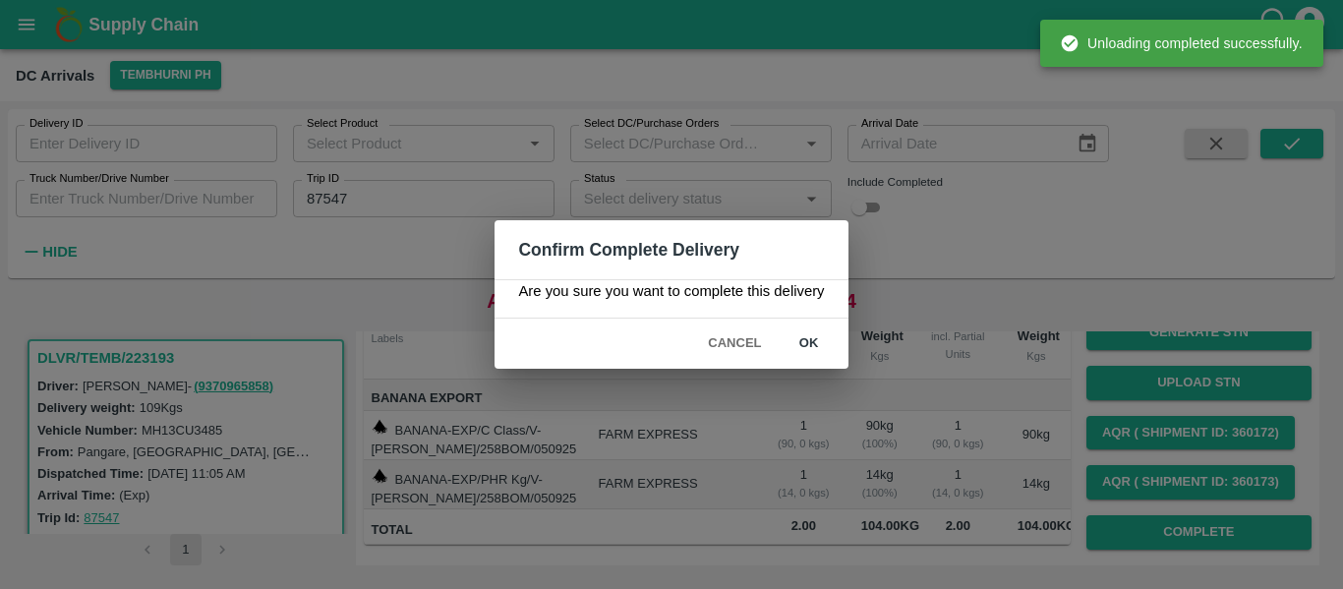
click at [818, 346] on button "ok" at bounding box center [809, 343] width 63 height 34
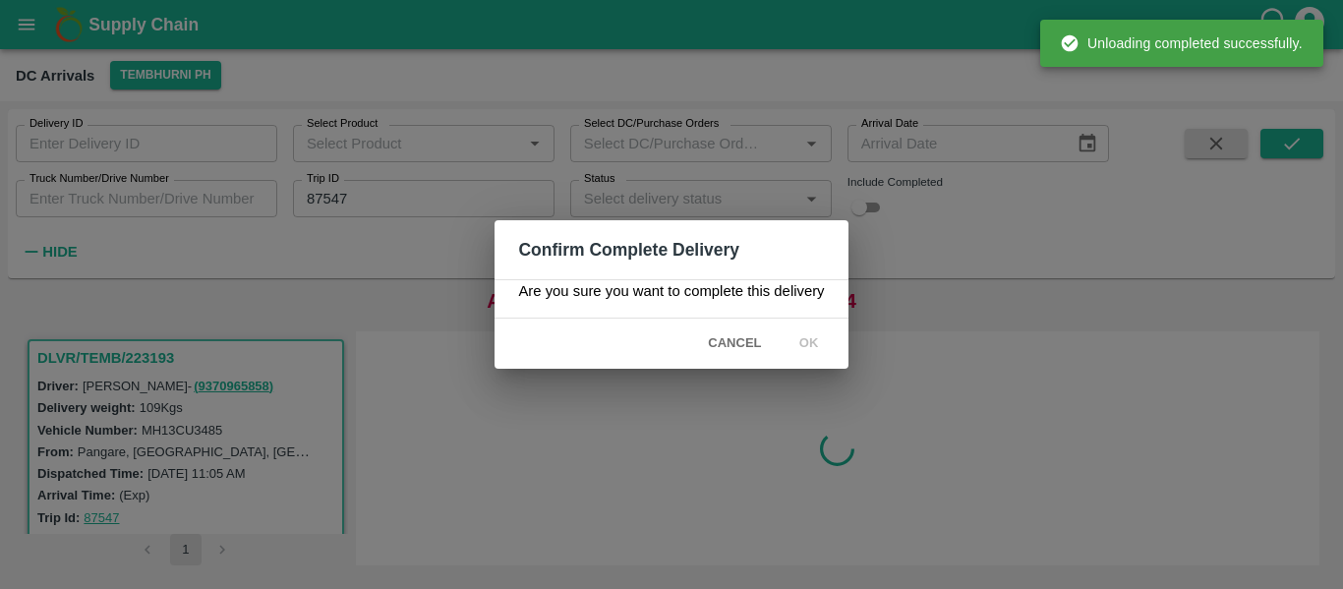
scroll to position [0, 0]
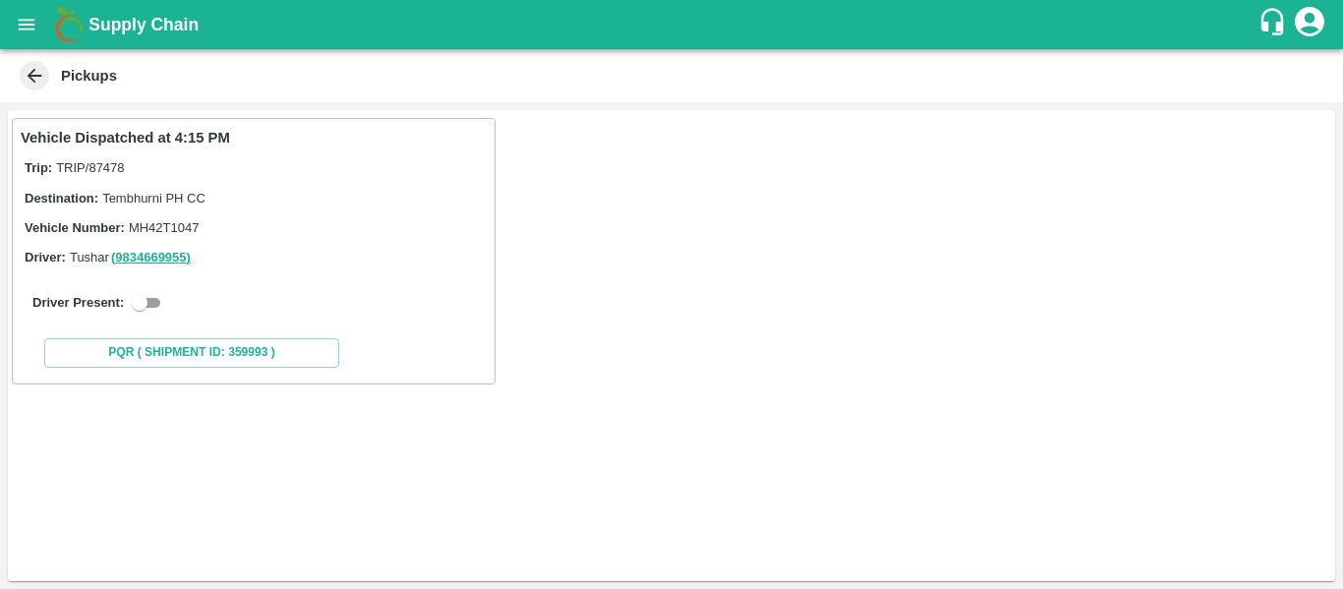
click at [167, 301] on input "checkbox" at bounding box center [139, 303] width 71 height 24
checkbox input "true"
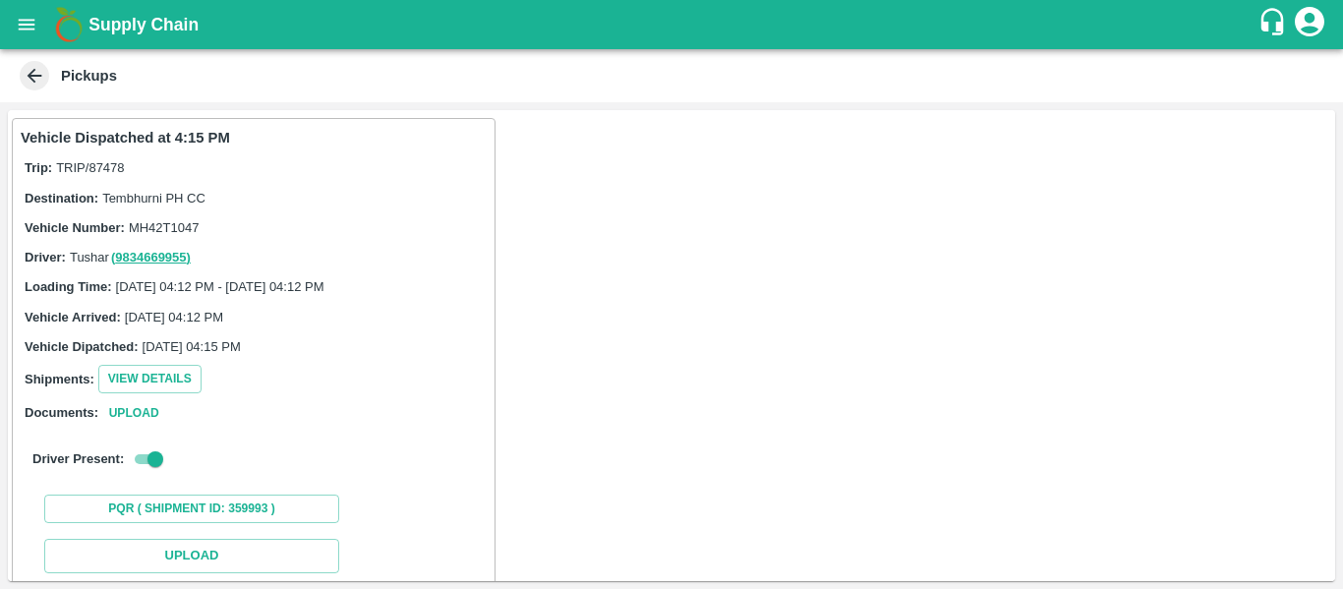
scroll to position [288, 0]
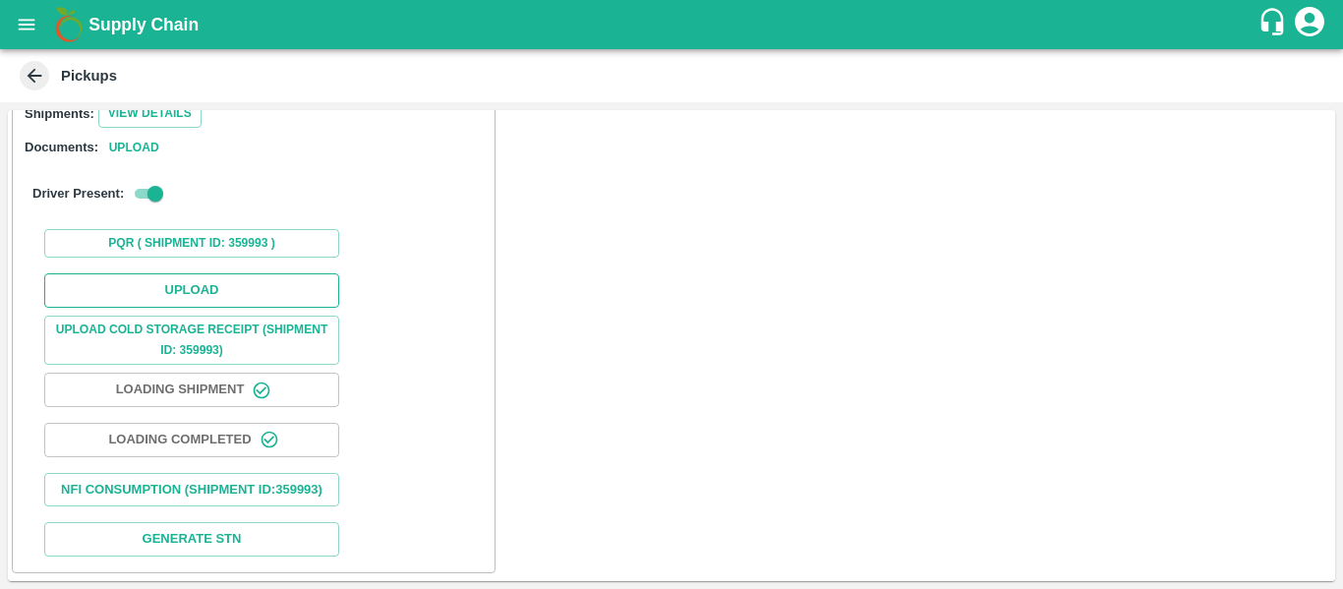
click at [203, 274] on button "Upload" at bounding box center [191, 290] width 295 height 34
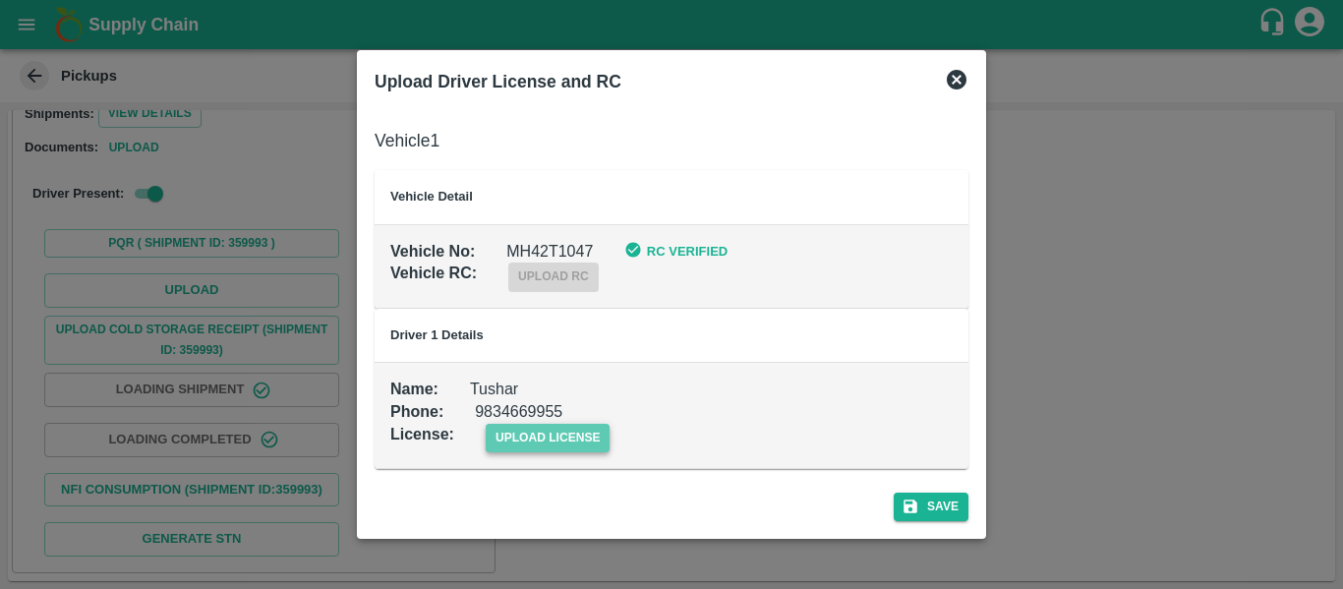
click at [500, 429] on span "upload license" at bounding box center [548, 438] width 125 height 29
click at [0, 0] on input "upload license" at bounding box center [0, 0] width 0 height 0
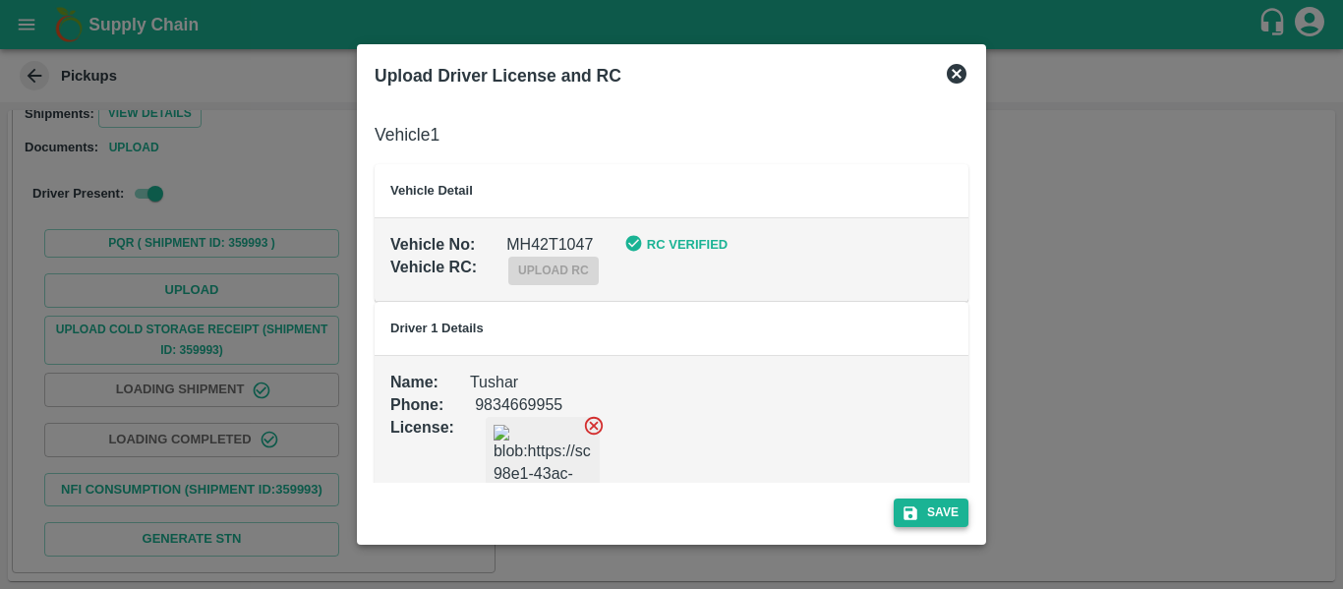
click at [932, 504] on button "Save" at bounding box center [931, 512] width 75 height 29
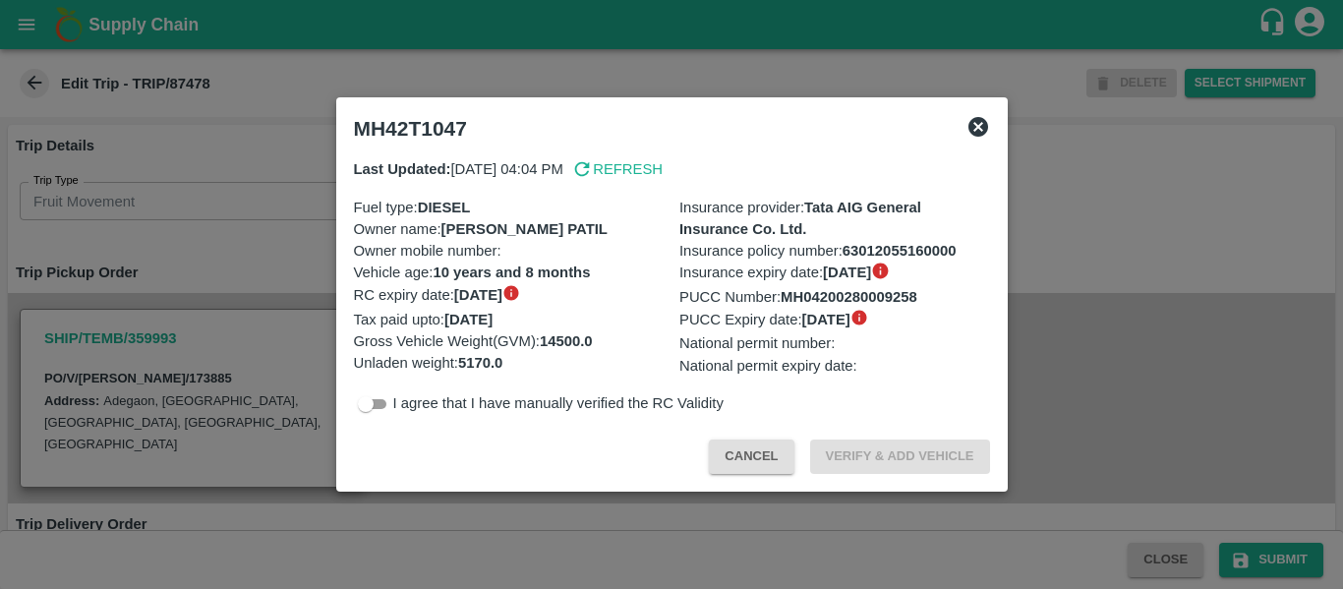
click at [296, 255] on div at bounding box center [671, 294] width 1343 height 589
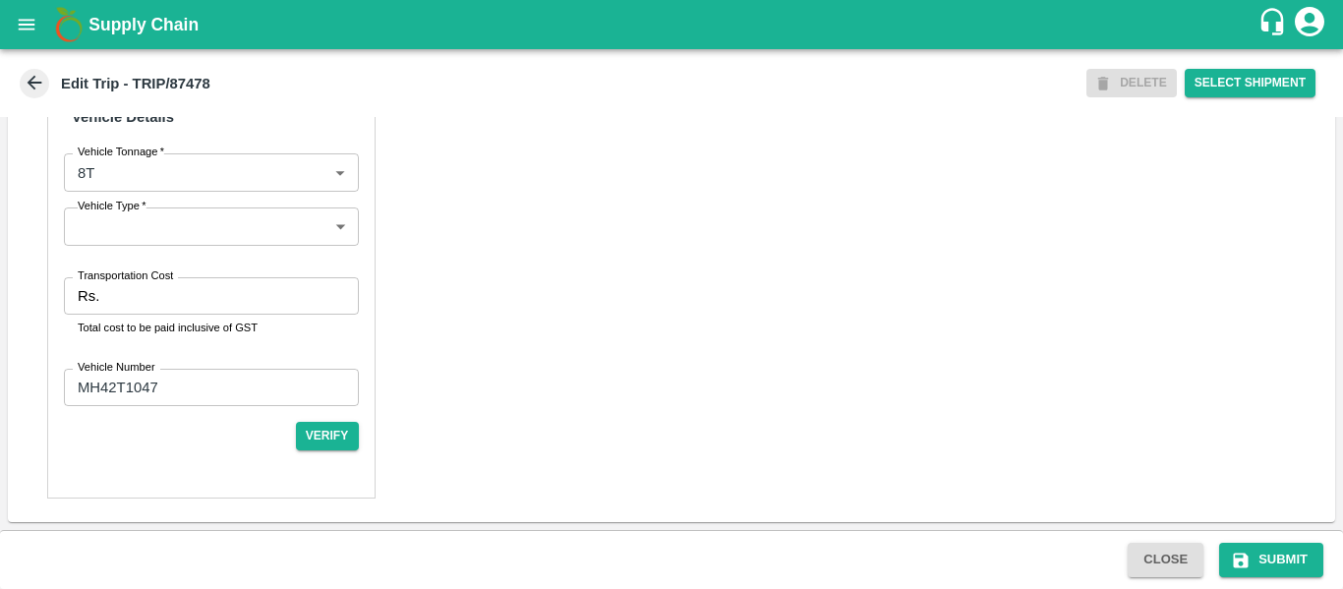
scroll to position [1512, 0]
click at [187, 285] on input "Transportation Cost" at bounding box center [232, 295] width 251 height 37
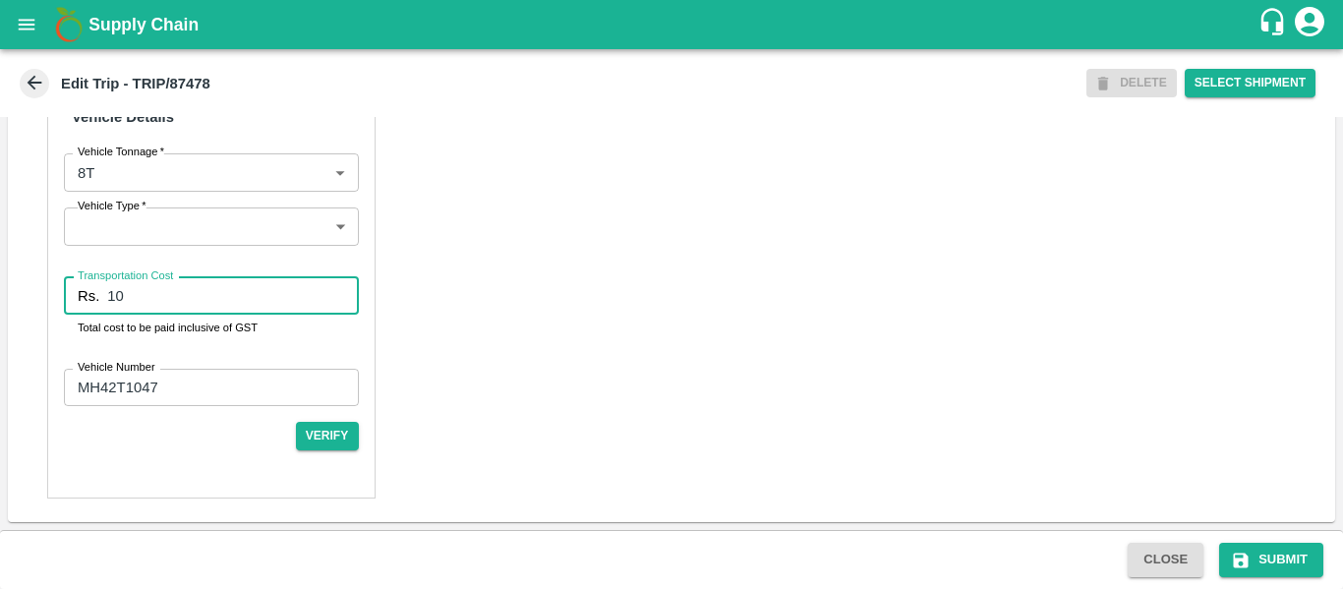
type input "1"
type input "5000"
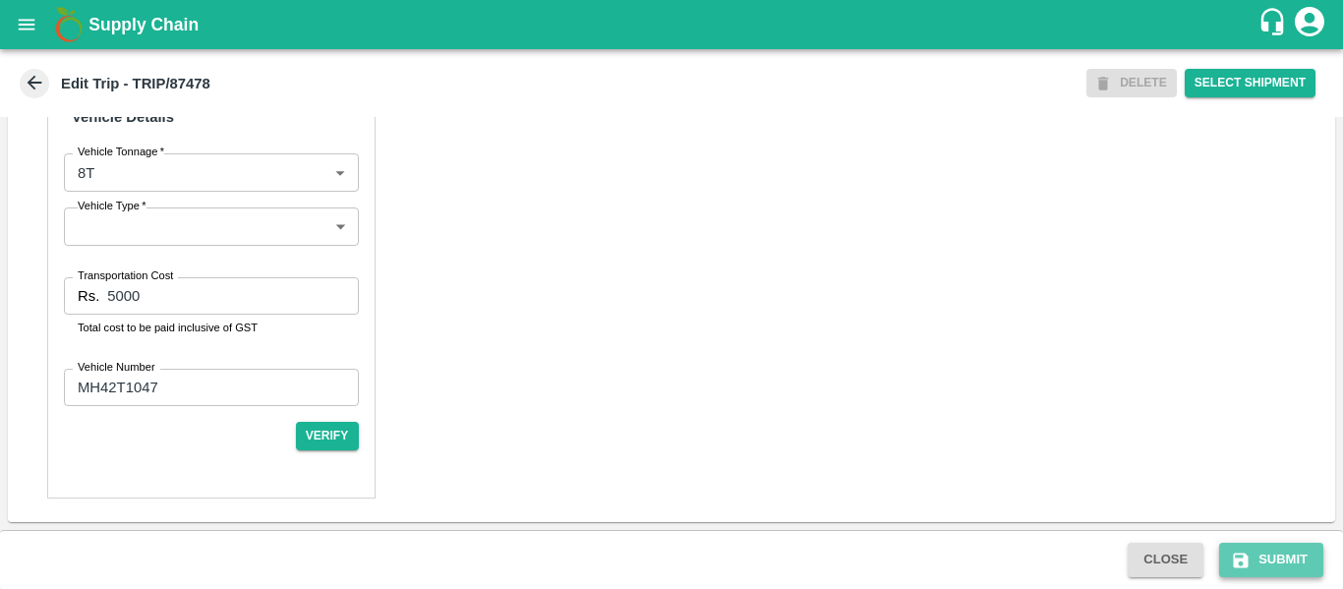
click at [1261, 554] on button "Submit" at bounding box center [1271, 560] width 104 height 34
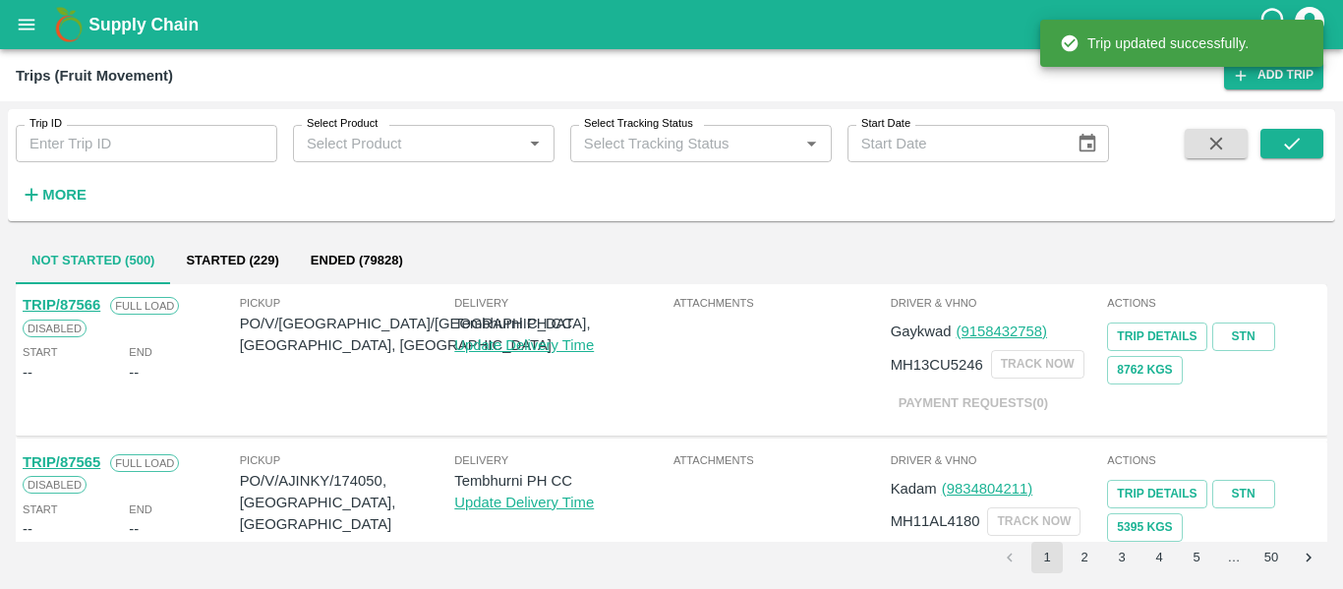
click at [169, 123] on div "Trip ID Trip ID" at bounding box center [138, 135] width 277 height 53
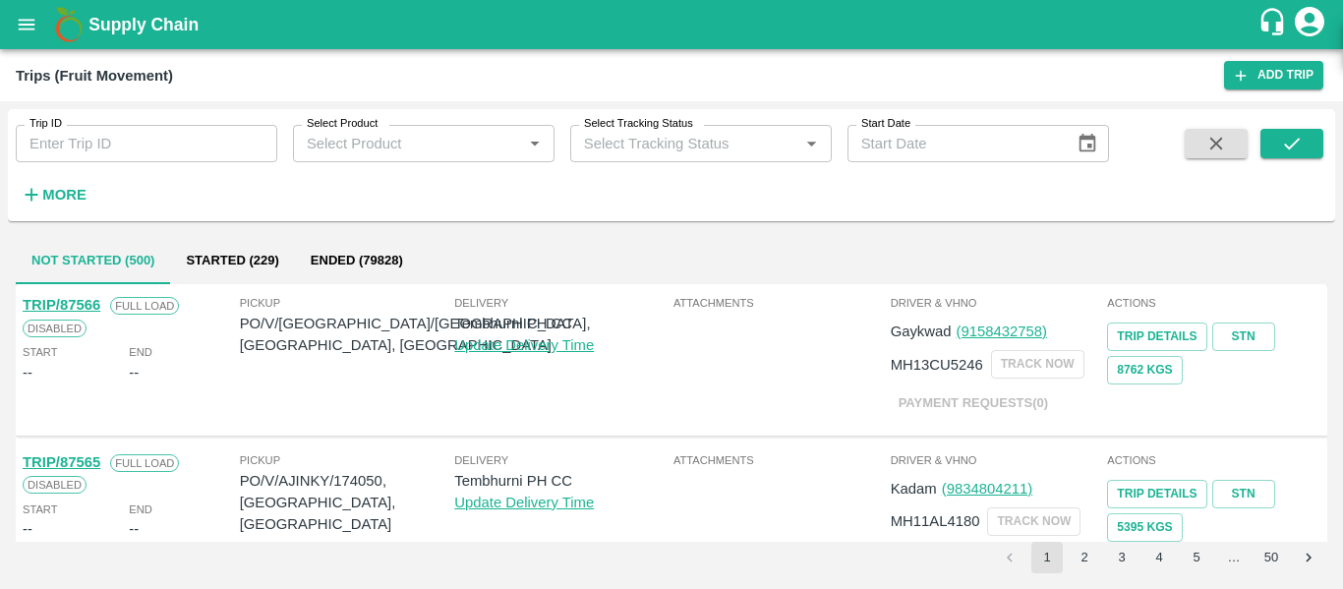
click at [169, 135] on input "Trip ID" at bounding box center [147, 143] width 262 height 37
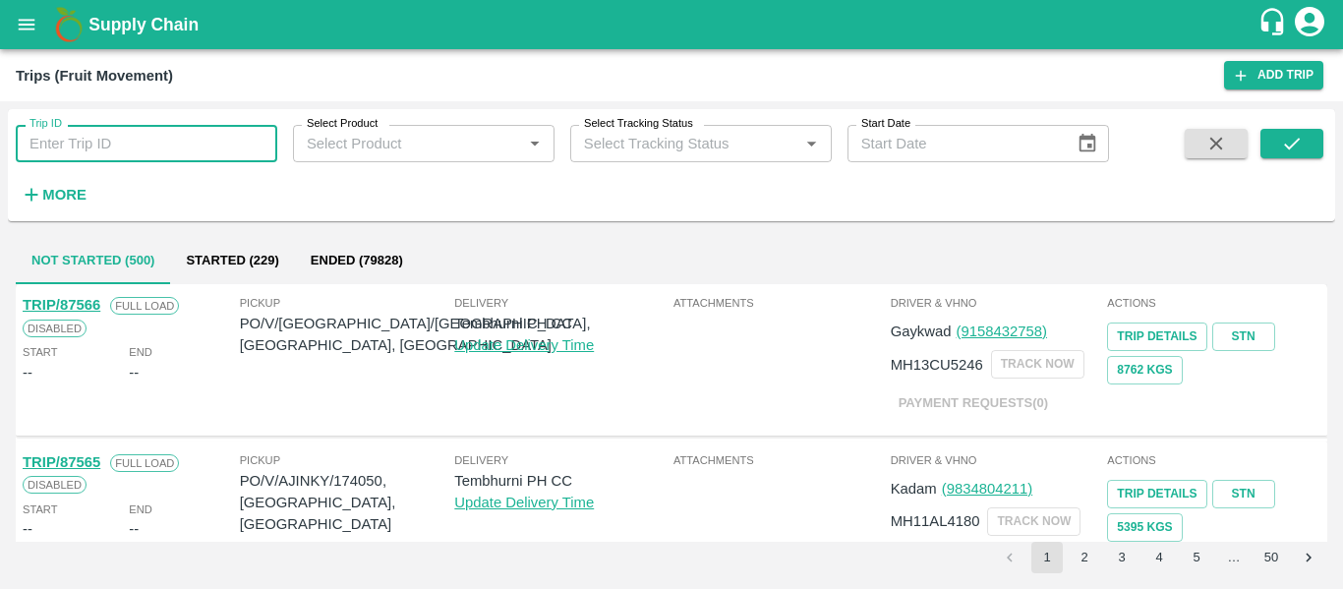
paste input "87493"
type input "87493"
click at [1298, 153] on icon "submit" at bounding box center [1292, 144] width 22 height 22
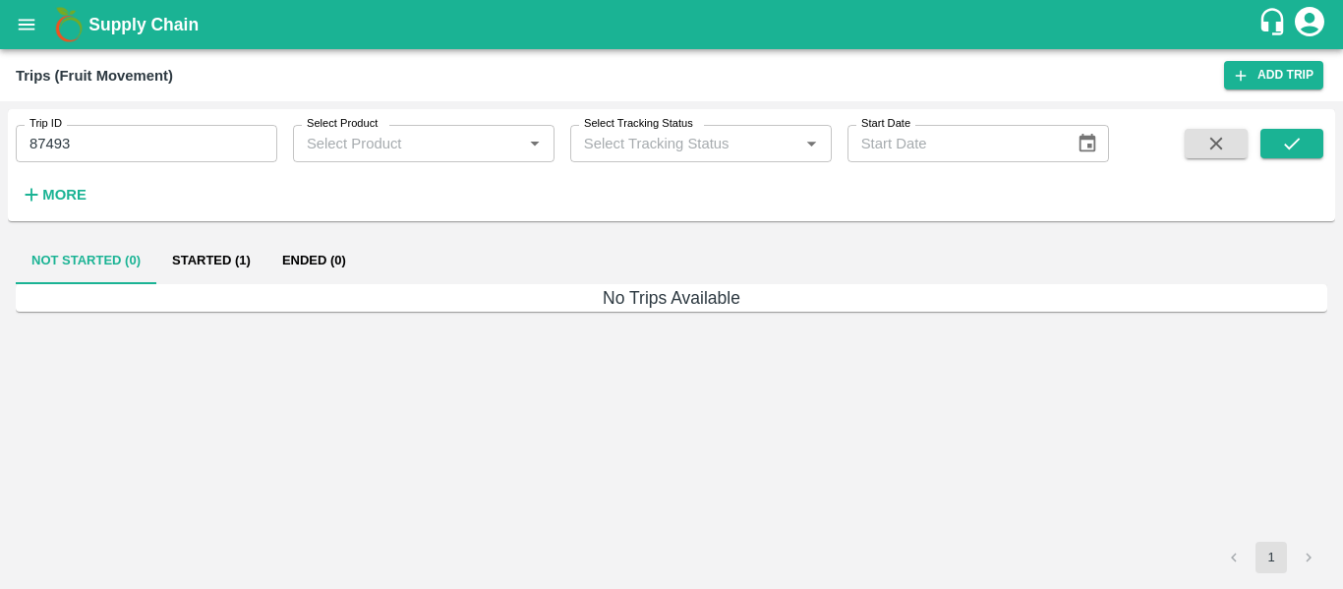
click at [228, 267] on button "Started (1)" at bounding box center [211, 260] width 110 height 47
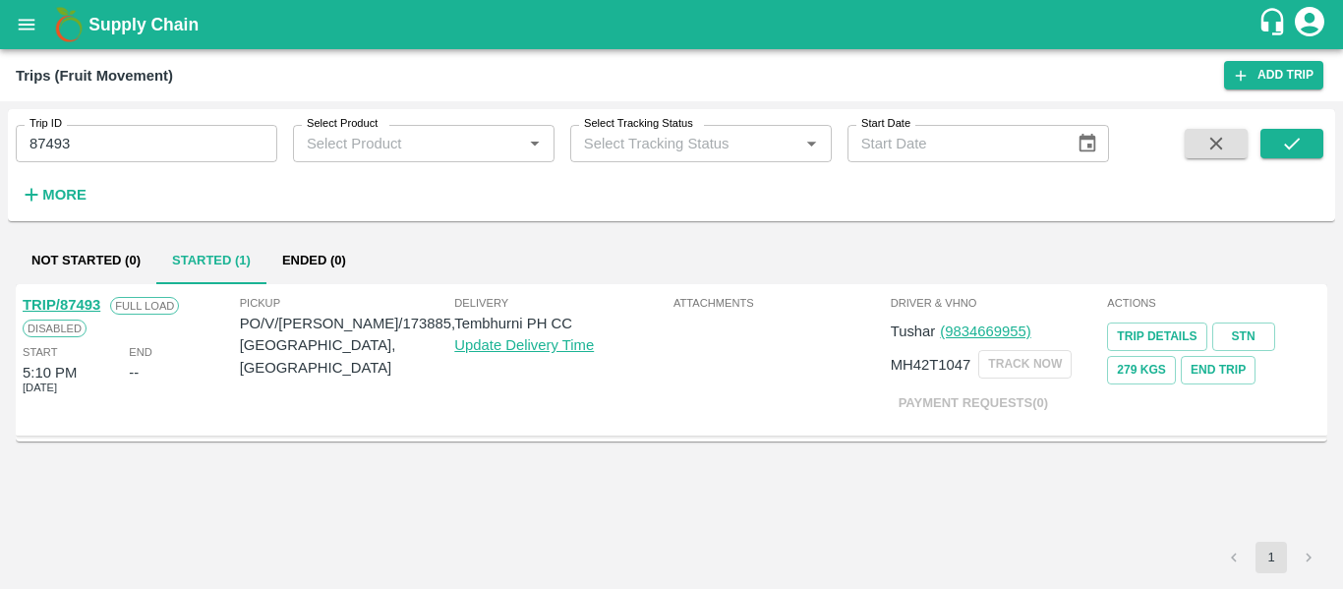
click at [80, 305] on link "TRIP/87493" at bounding box center [62, 305] width 78 height 16
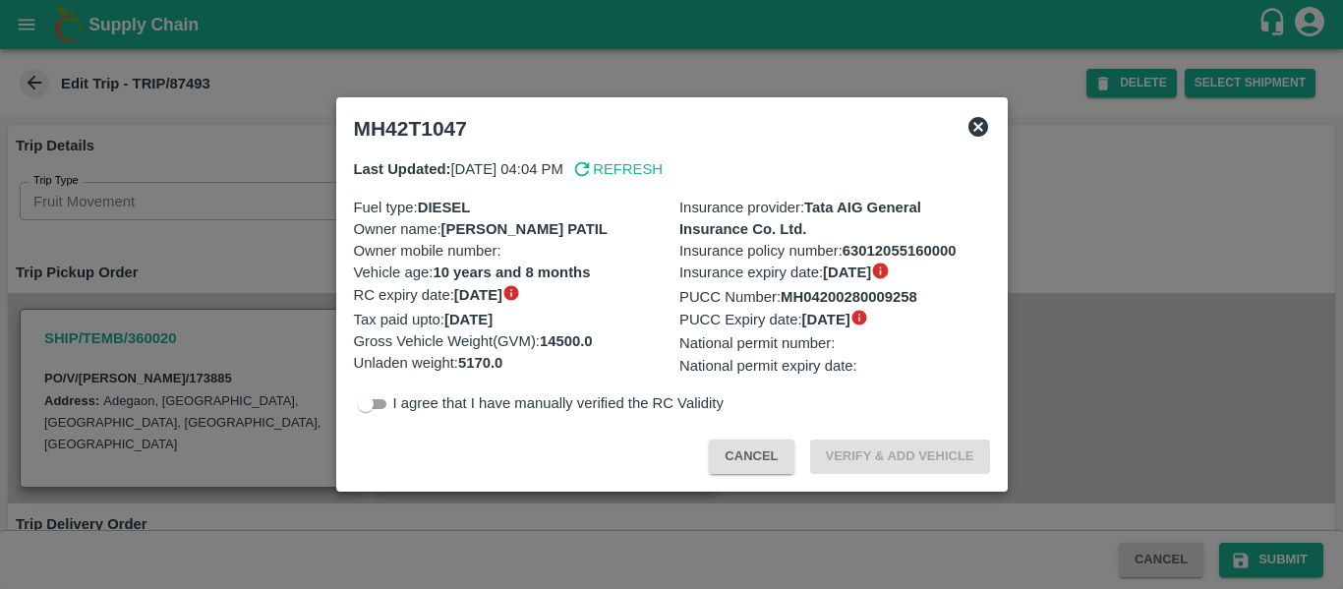
click at [303, 328] on div at bounding box center [671, 294] width 1343 height 589
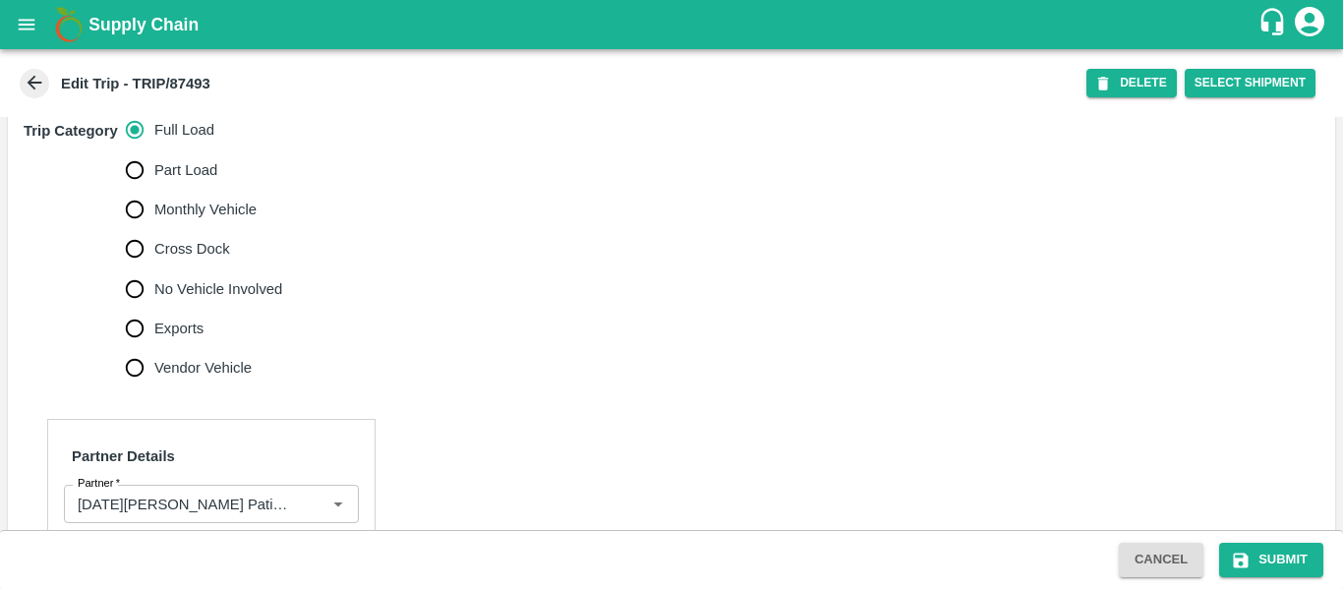
scroll to position [630, 0]
click at [218, 299] on span "No Vehicle Involved" at bounding box center [218, 288] width 128 height 22
click at [154, 308] on input "No Vehicle Involved" at bounding box center [134, 287] width 39 height 39
radio input "true"
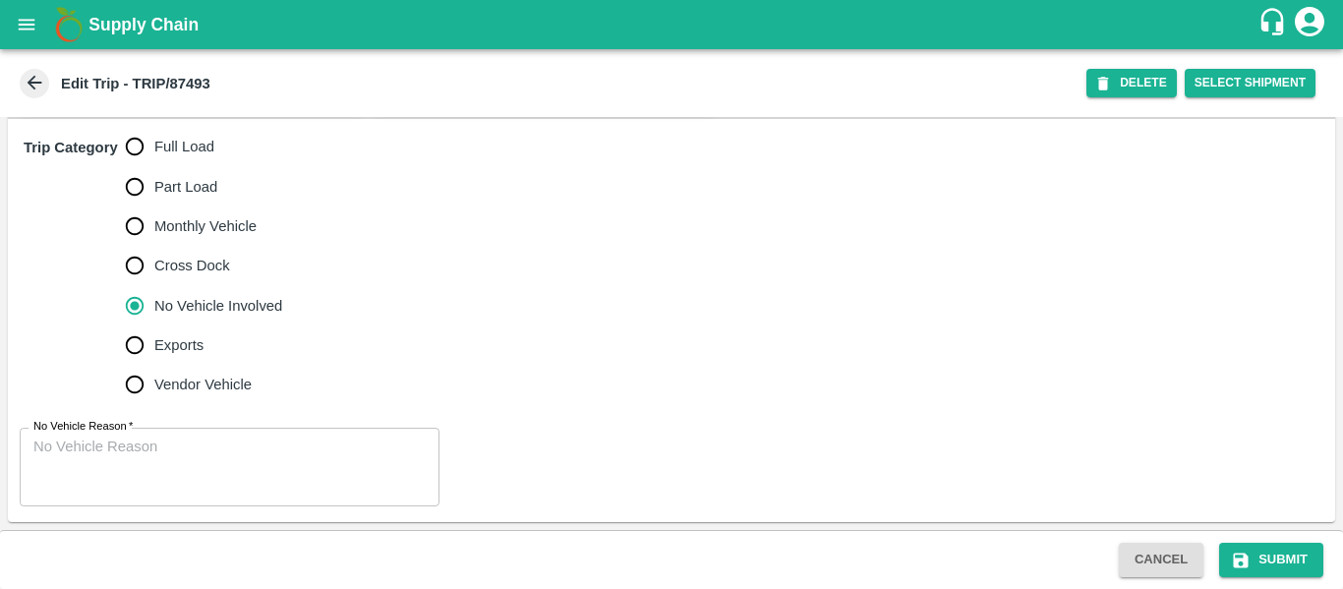
click at [231, 486] on textarea "No Vehicle Reason   *" at bounding box center [229, 468] width 392 height 62
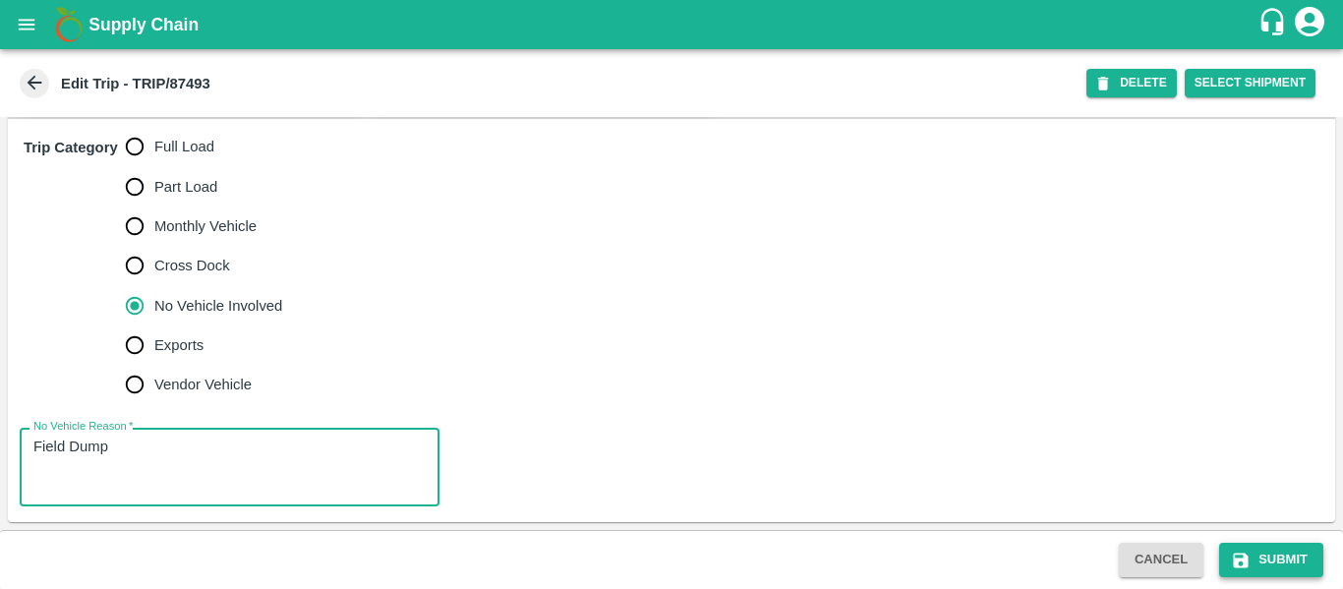
type textarea "Field Dump"
click at [1268, 545] on button "Submit" at bounding box center [1271, 560] width 104 height 34
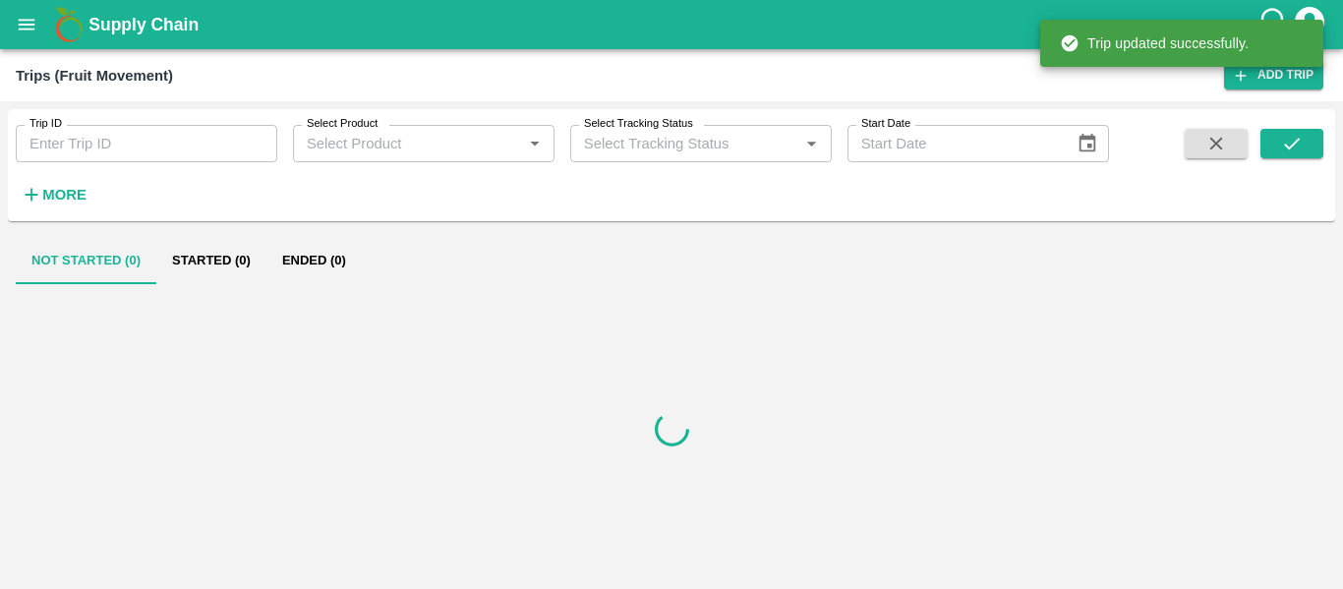
click at [31, 15] on icon "open drawer" at bounding box center [27, 25] width 22 height 22
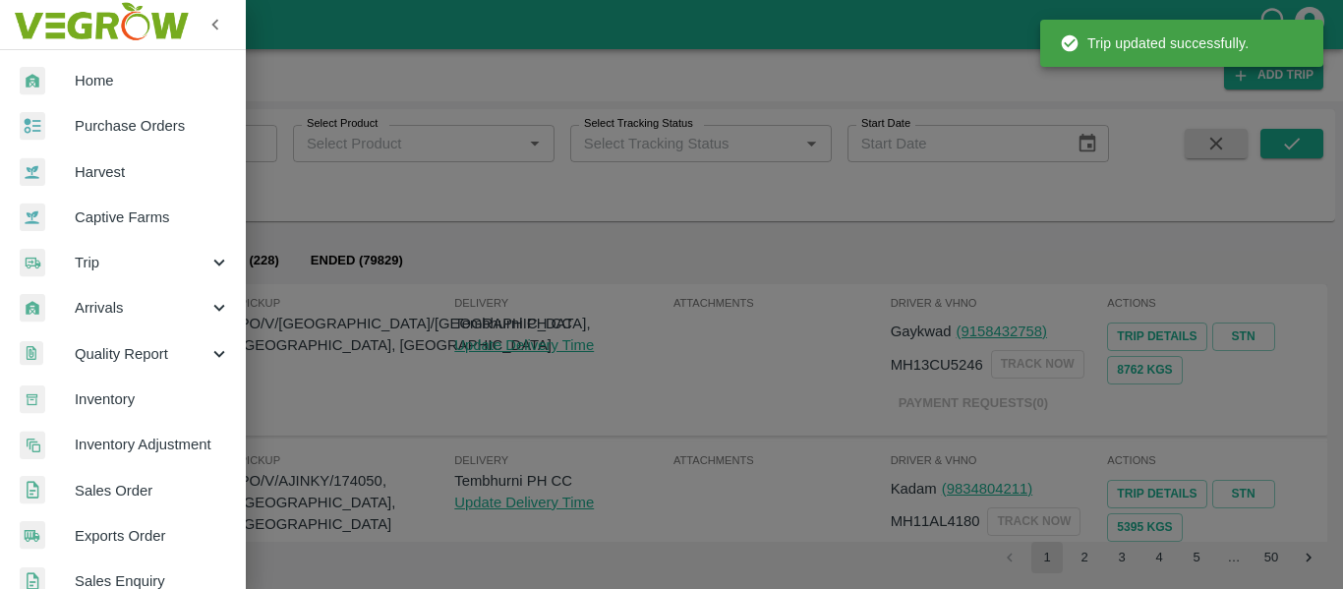
click at [134, 138] on link "Purchase Orders" at bounding box center [123, 125] width 246 height 45
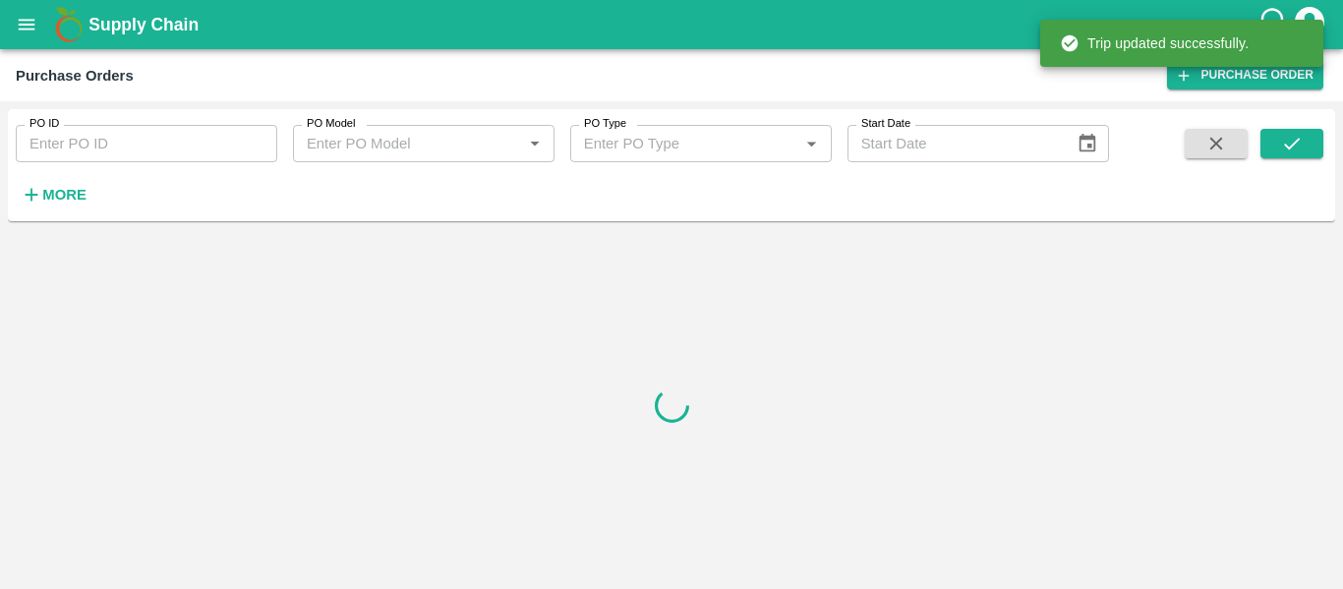
click at [143, 133] on input "PO ID" at bounding box center [147, 143] width 262 height 37
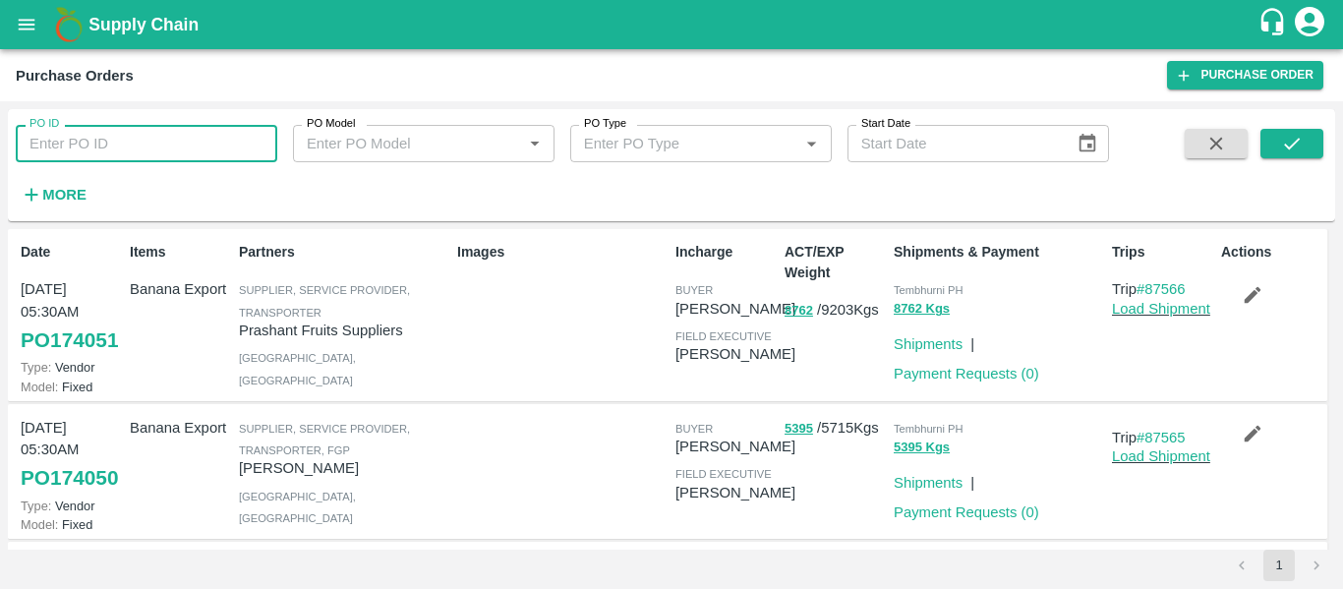
paste input "173885"
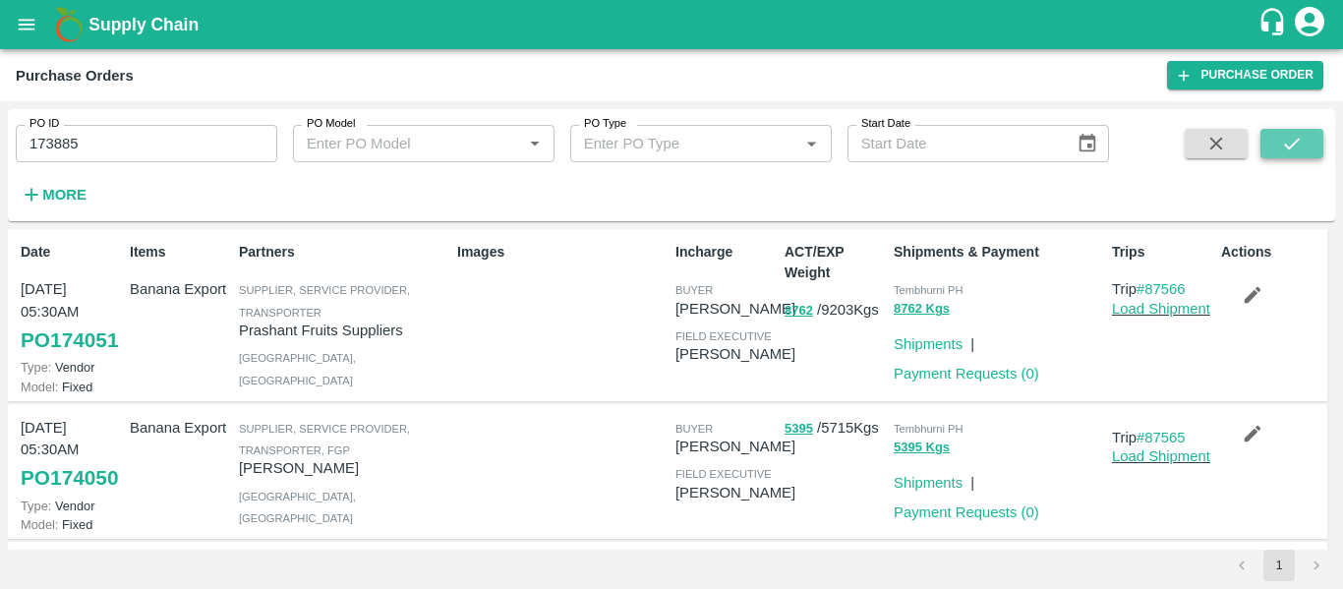
click at [1291, 139] on icon "submit" at bounding box center [1292, 144] width 22 height 22
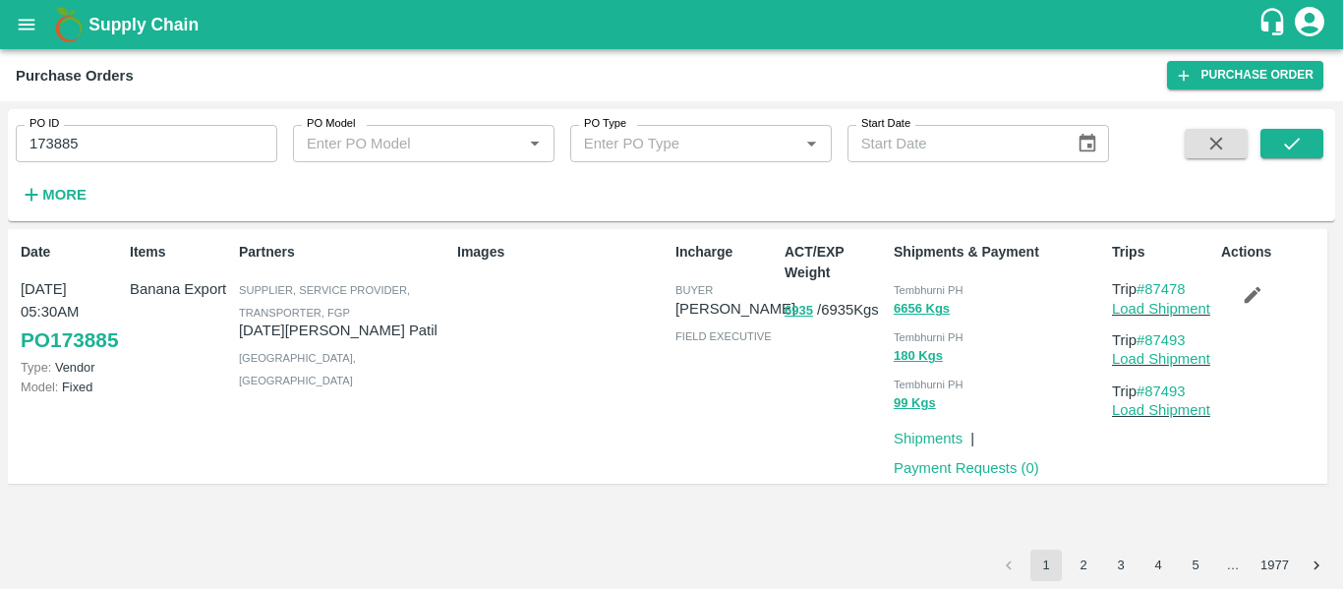
click at [123, 158] on input "173885" at bounding box center [147, 143] width 262 height 37
paste input "text"
type input "173919"
click at [1283, 149] on icon "submit" at bounding box center [1292, 144] width 22 height 22
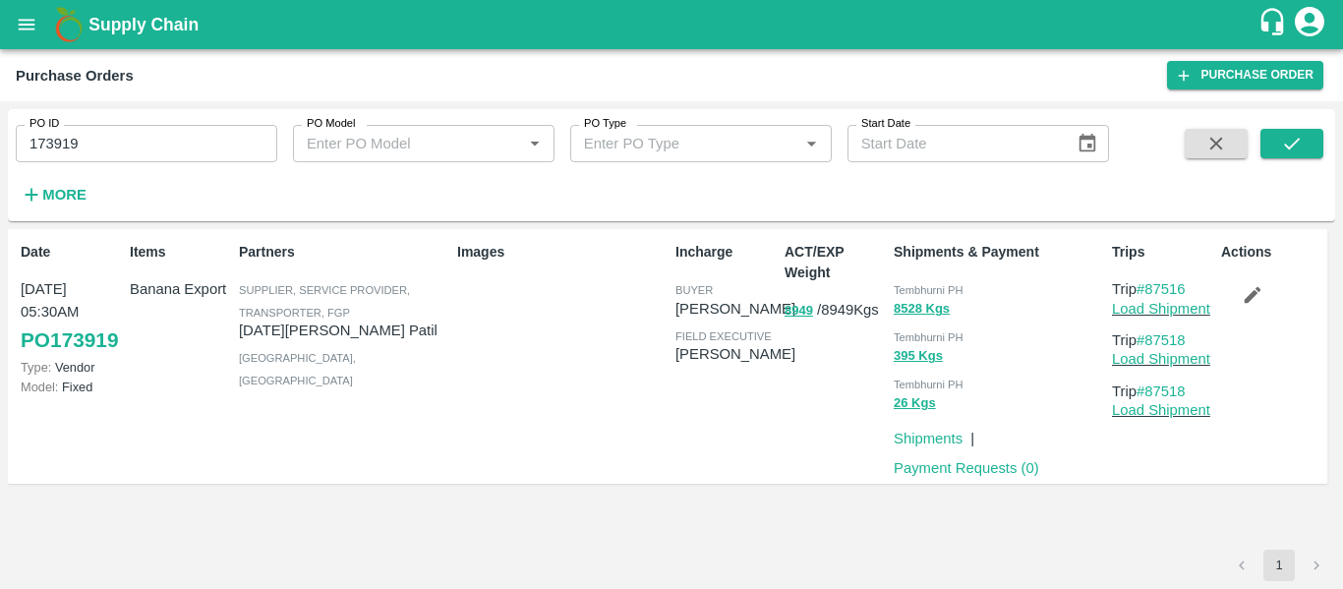
click at [1255, 306] on icon "button" at bounding box center [1253, 295] width 22 height 22
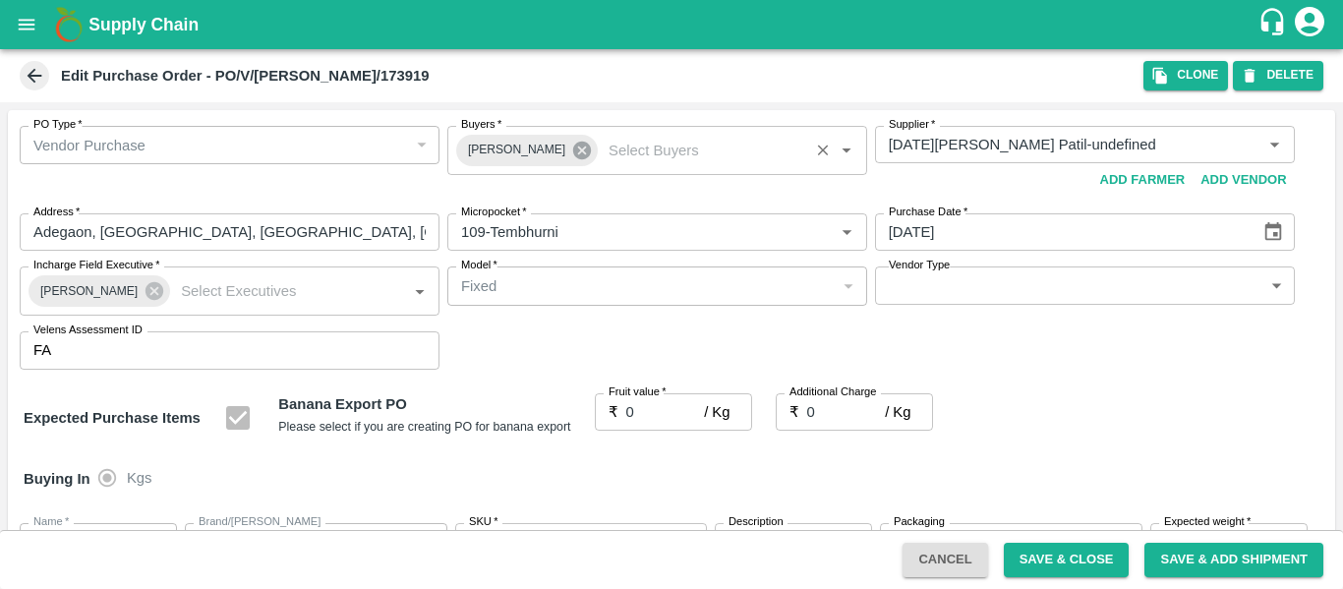
click at [572, 159] on icon at bounding box center [582, 151] width 22 height 22
click at [513, 150] on input "Buyers   *" at bounding box center [641, 145] width 376 height 26
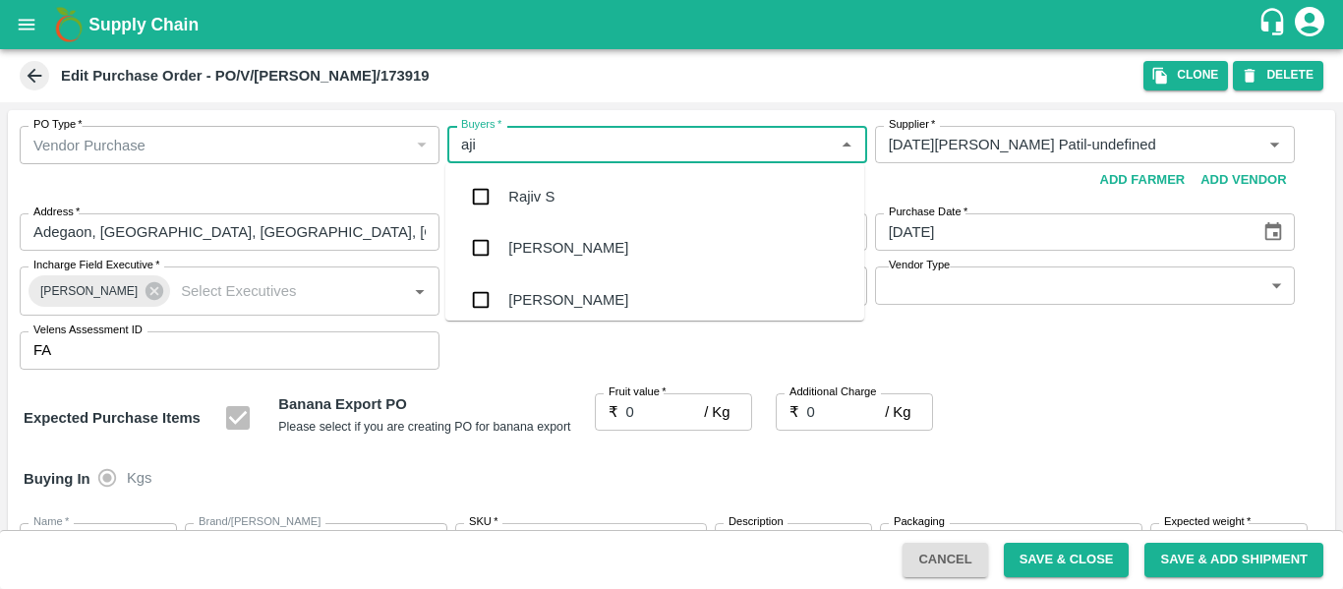
type input "ajit"
click at [517, 191] on div "[PERSON_NAME]" at bounding box center [568, 197] width 120 height 22
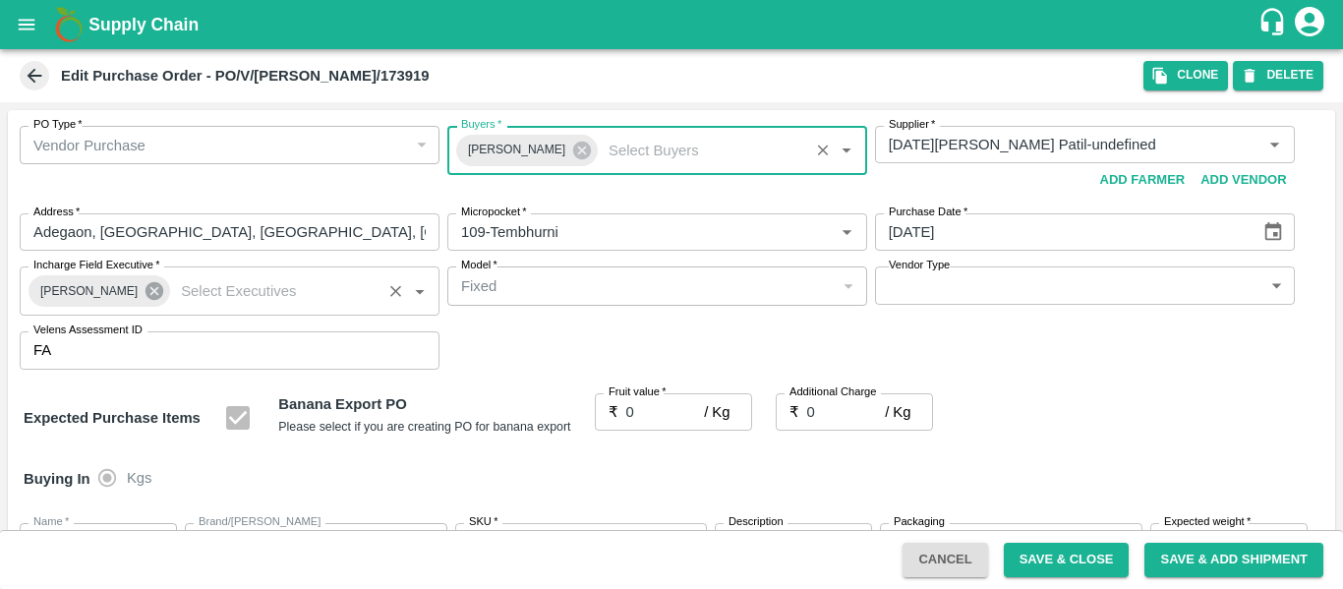
click at [146, 293] on icon at bounding box center [155, 291] width 18 height 18
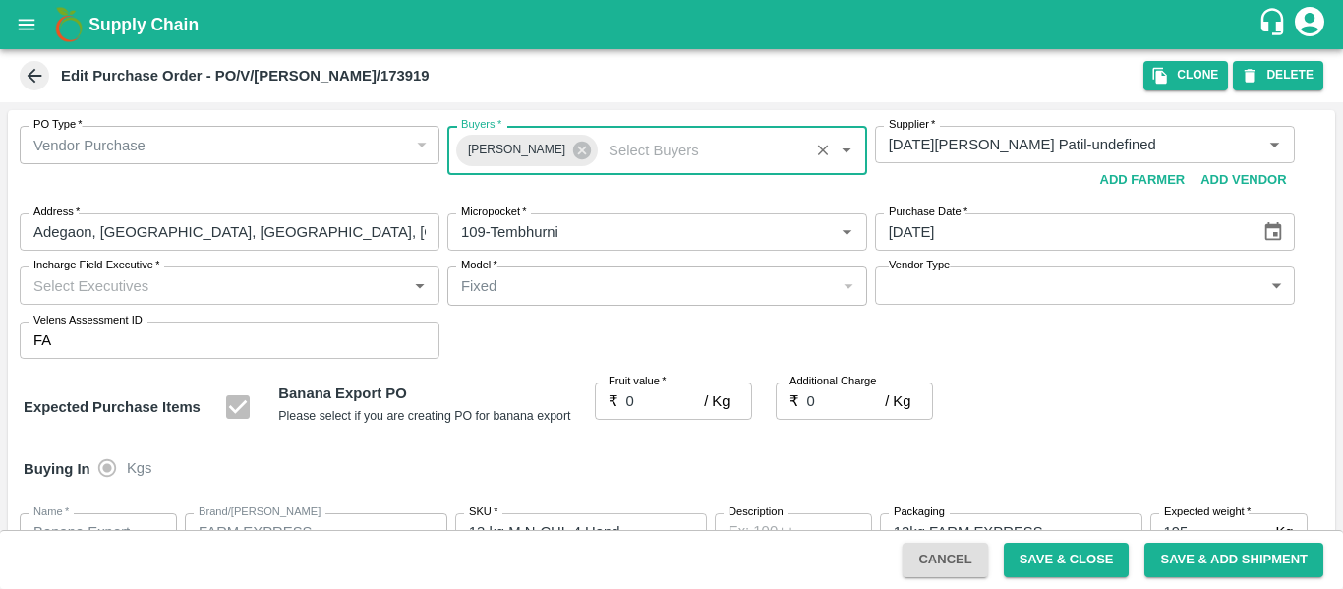
click at [169, 298] on input "Incharge Field Executive   *" at bounding box center [214, 285] width 376 height 26
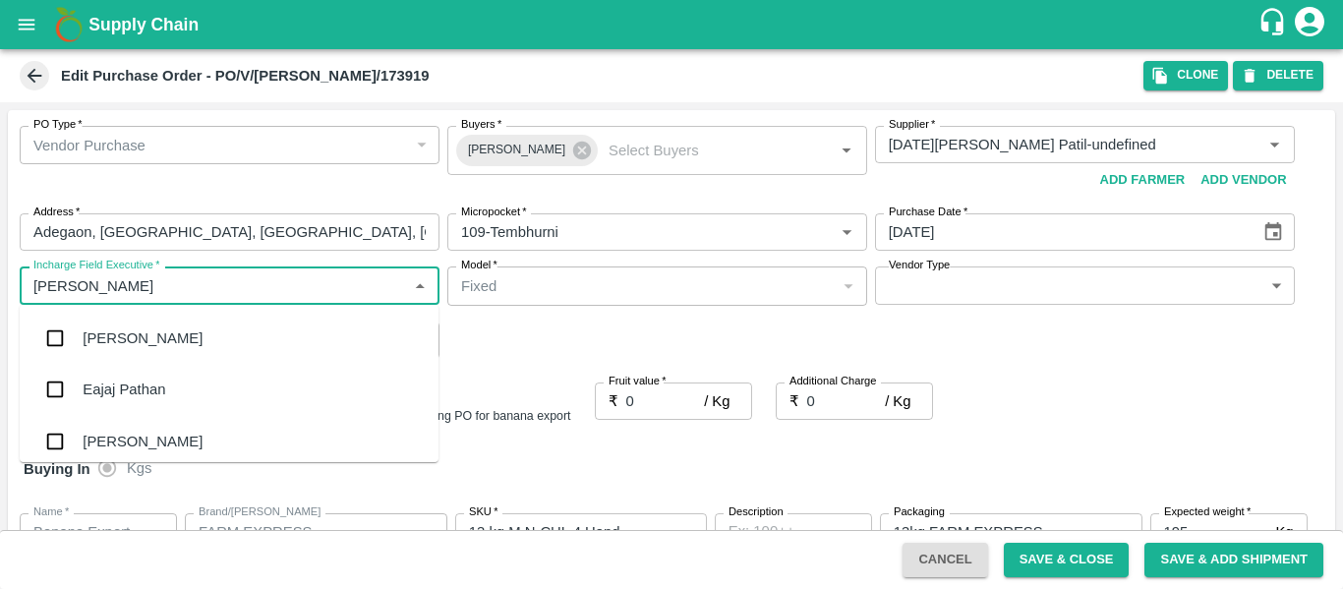
type input "jayd"
click at [169, 342] on div "jaydip Tale" at bounding box center [229, 338] width 419 height 51
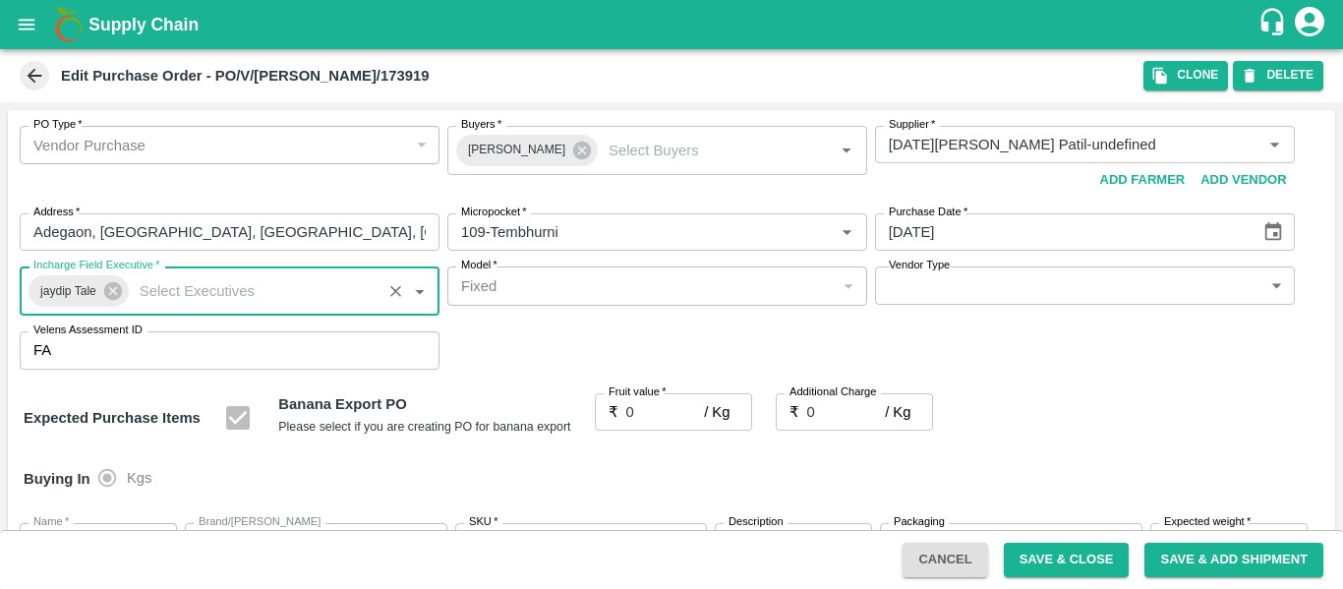
click at [639, 422] on input "0" at bounding box center [665, 411] width 79 height 37
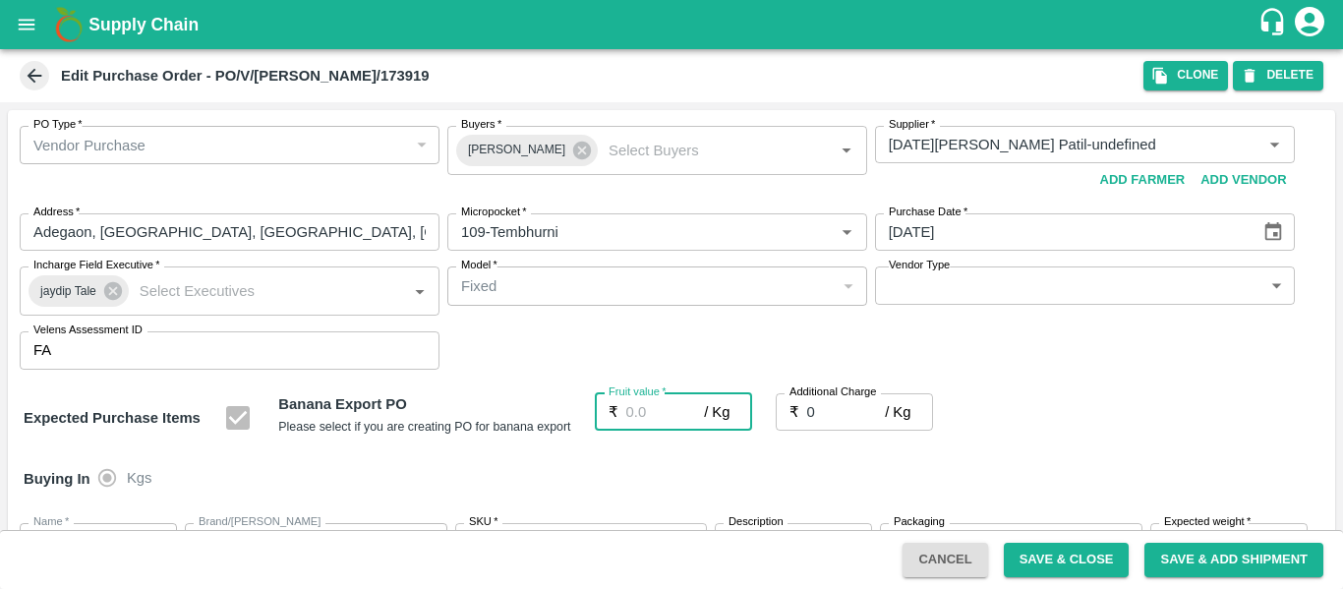
type input "2"
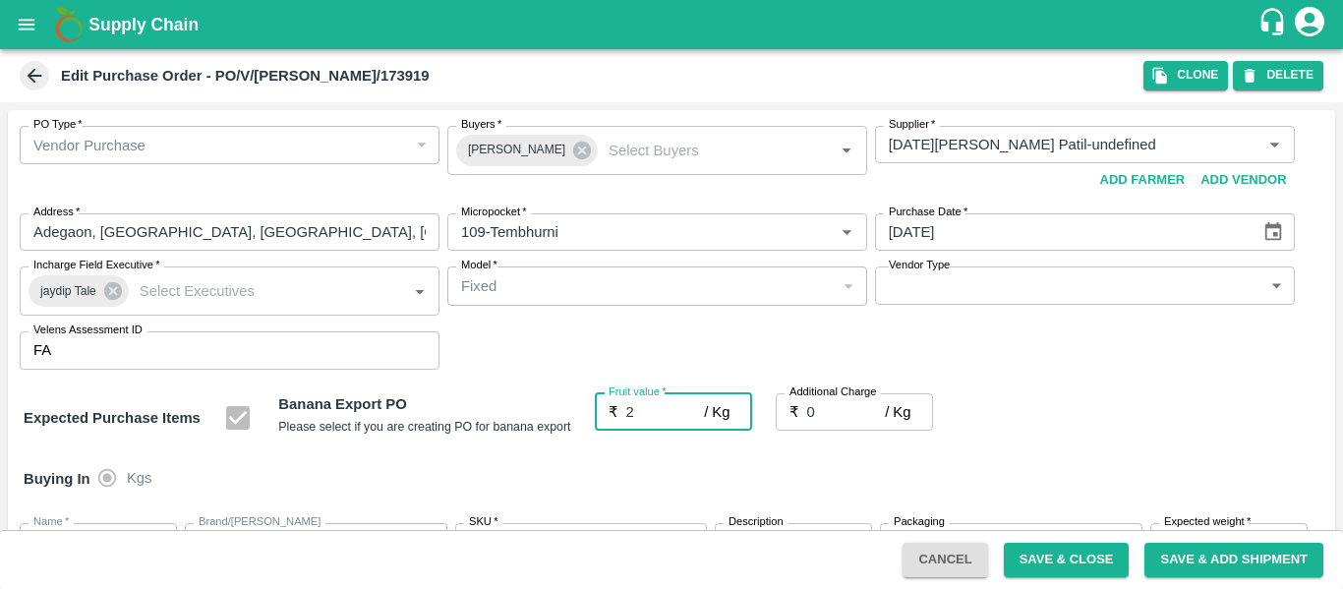
type input "2"
type input "23"
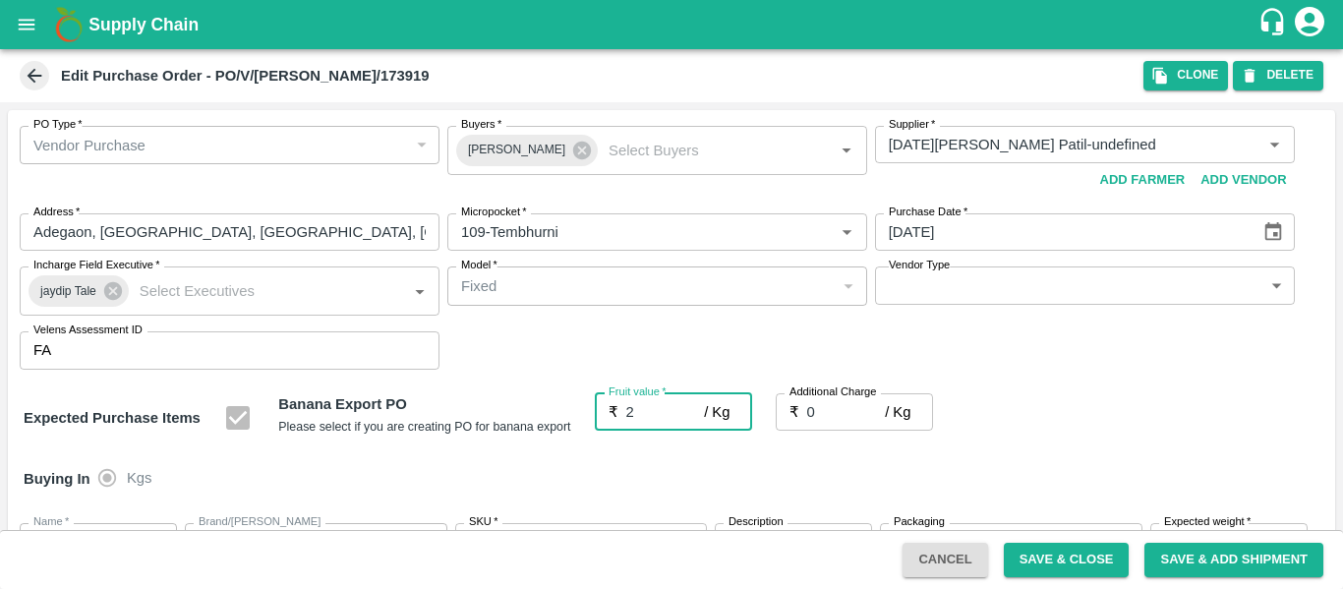
type input "23"
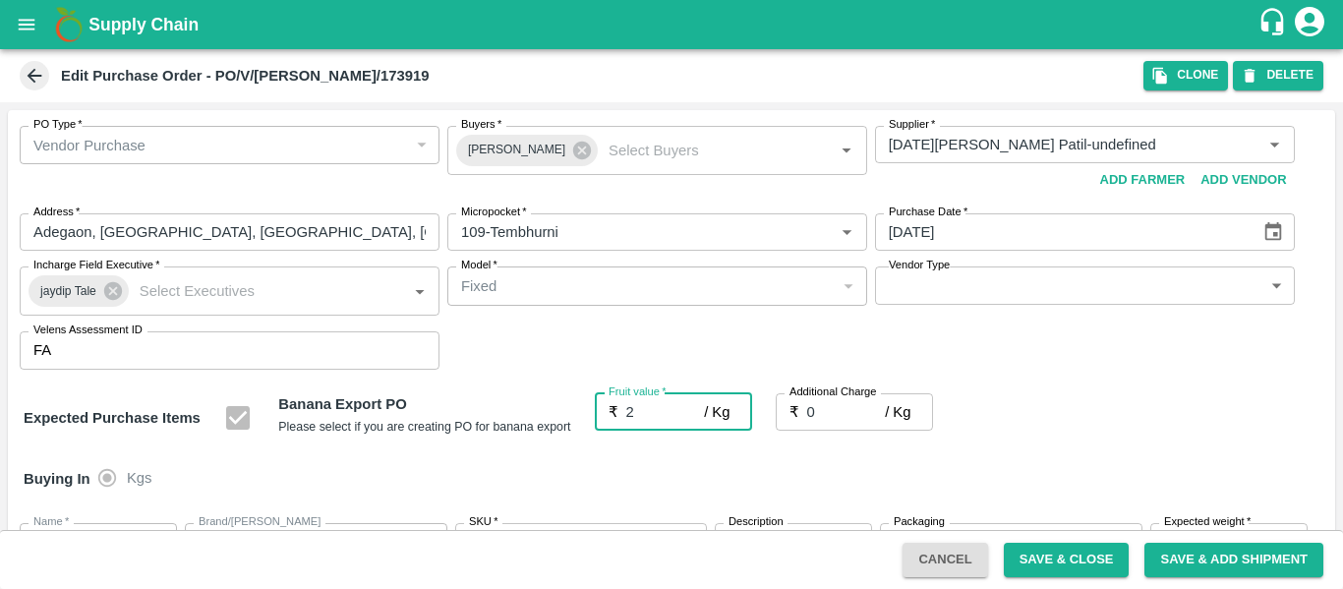
type input "23"
click at [835, 412] on input "0" at bounding box center [846, 411] width 79 height 37
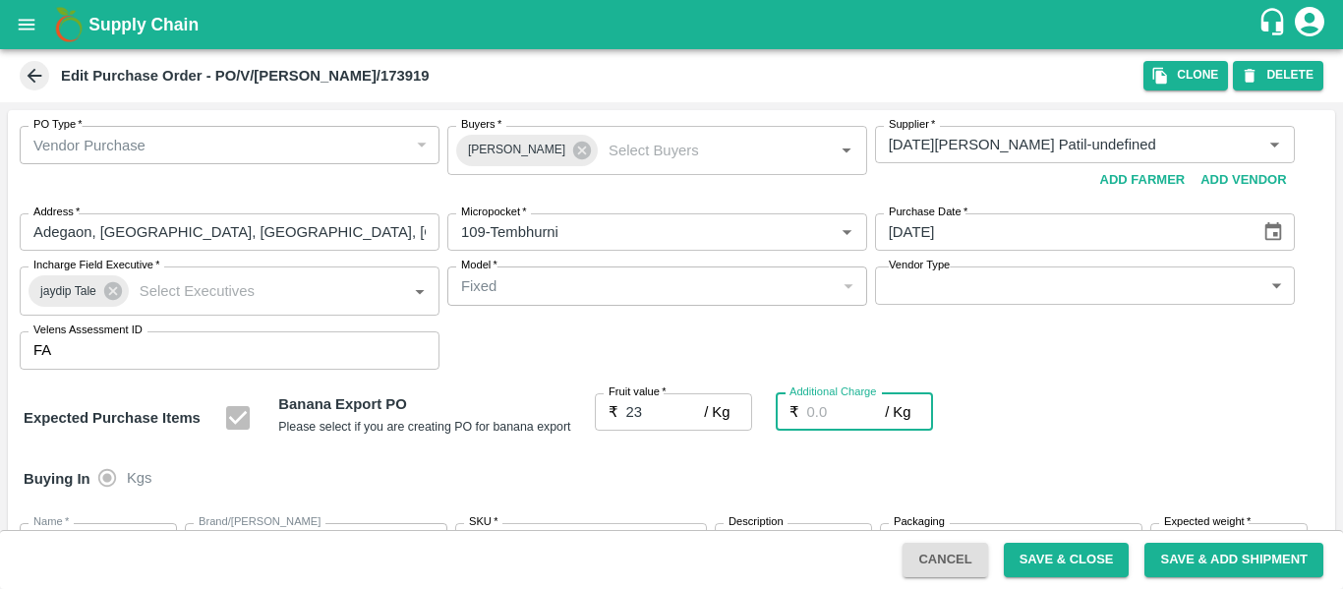
type input "2"
type input "25"
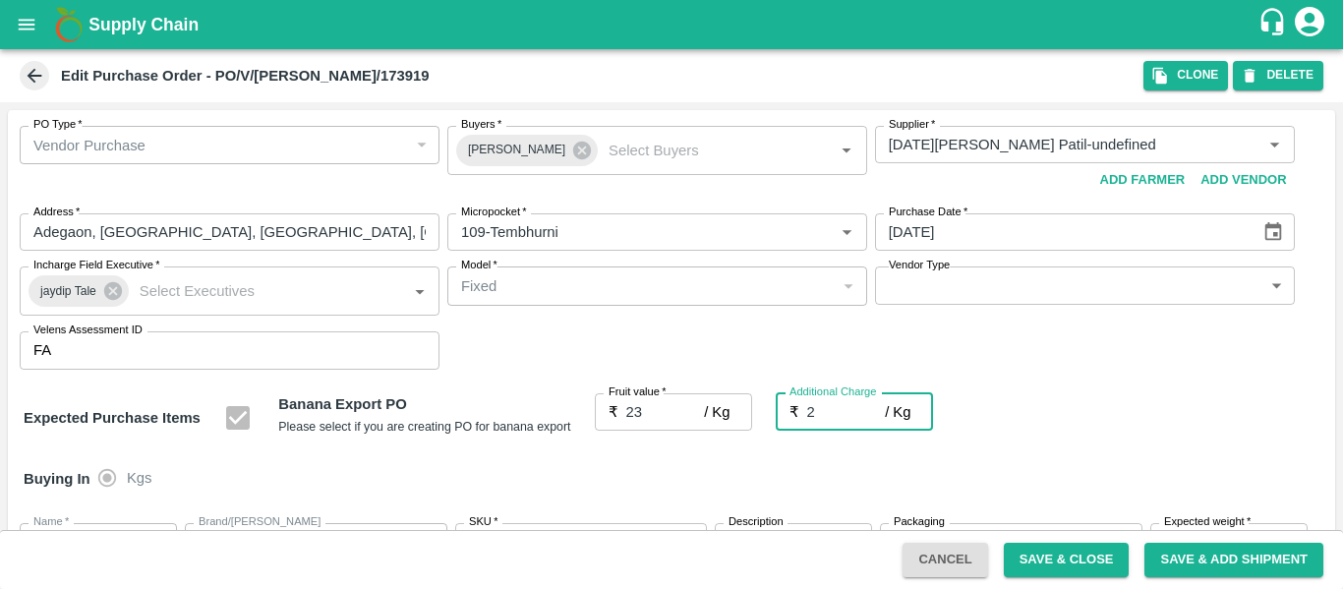
type input "25"
type input "2.7"
type input "25.7"
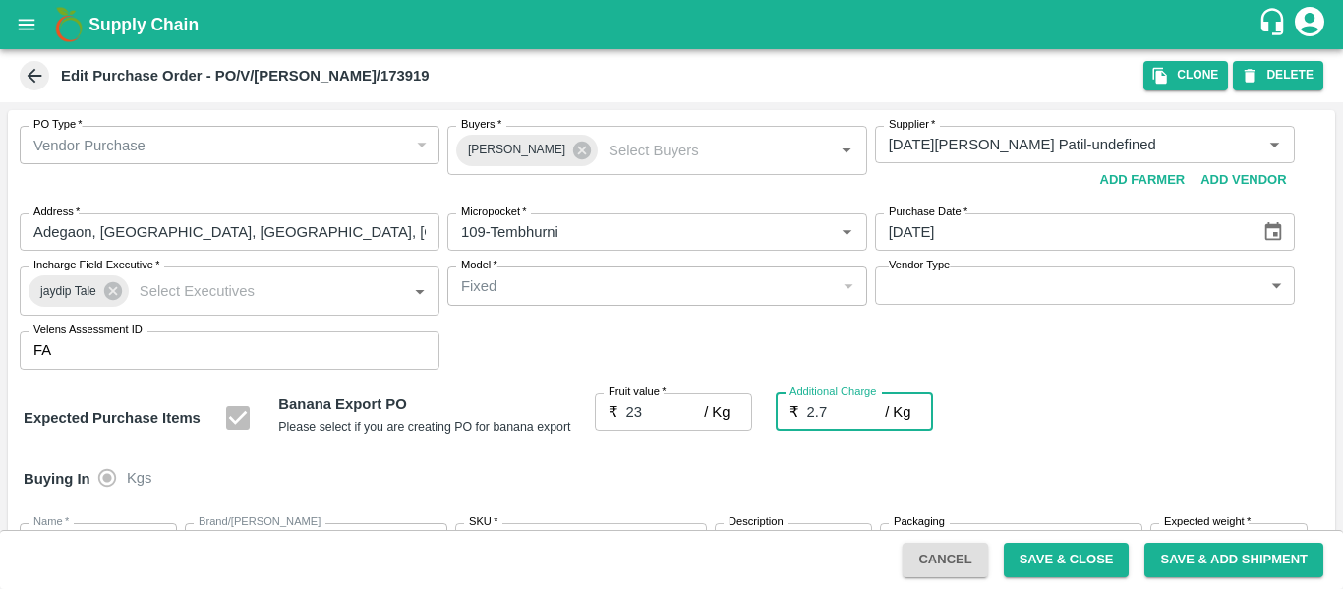
type input "25.7"
type input "2.75"
type input "25.75"
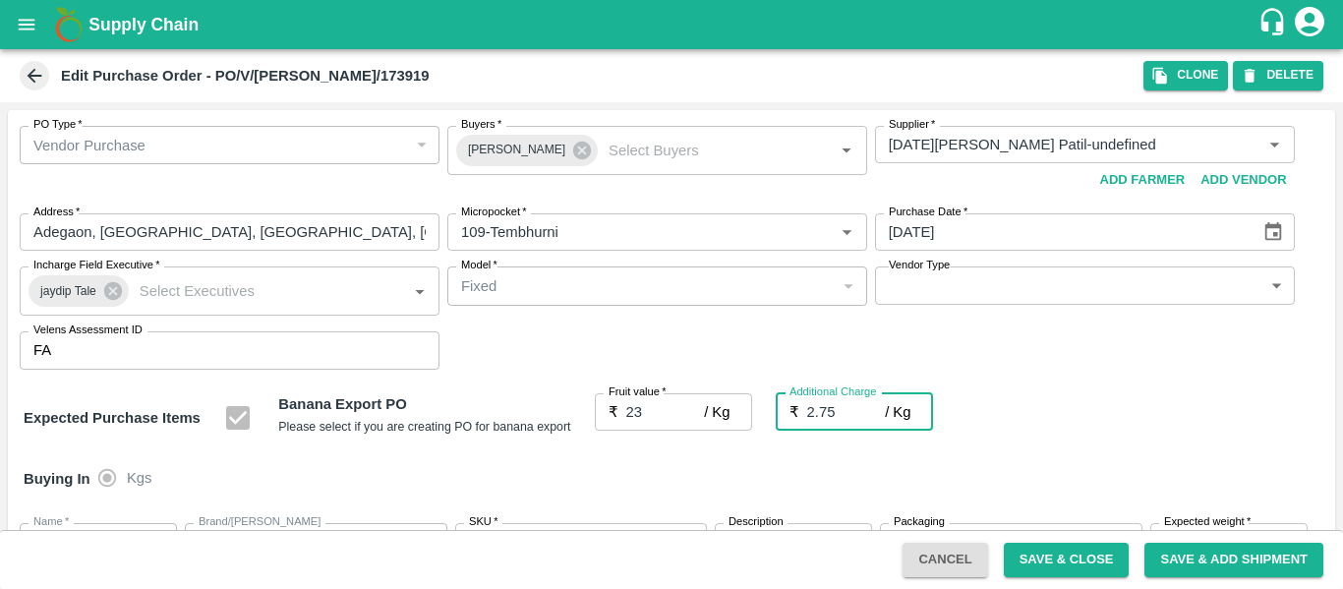
type input "25.75"
type input "2.75"
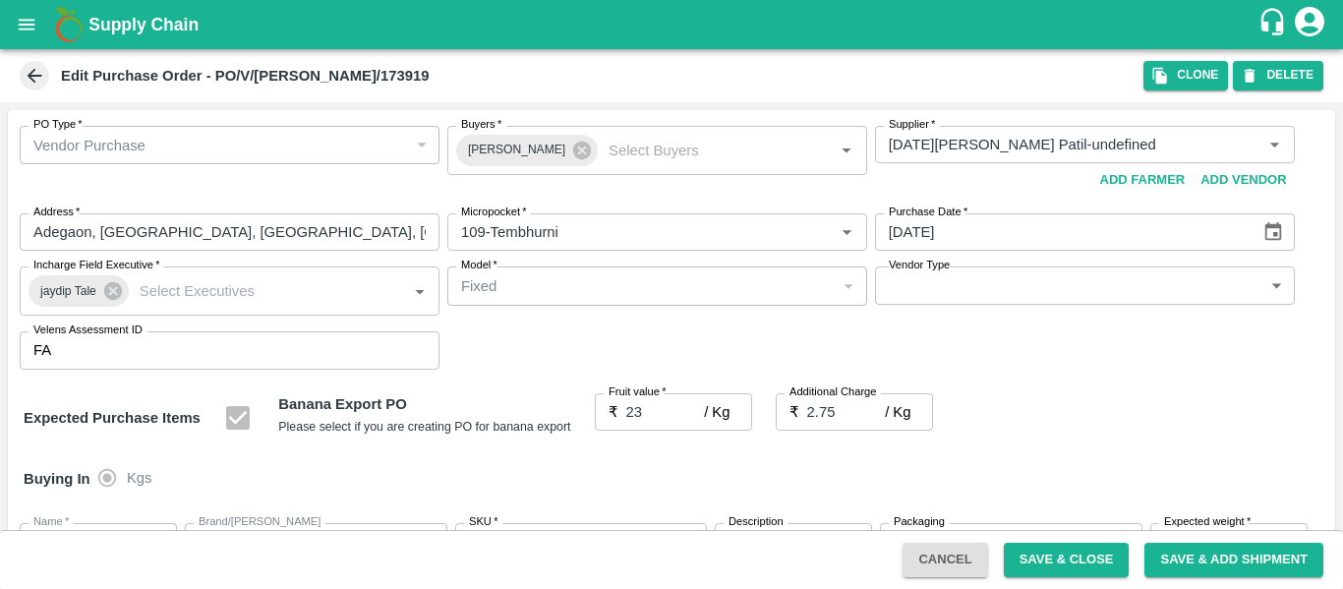
scroll to position [1172, 0]
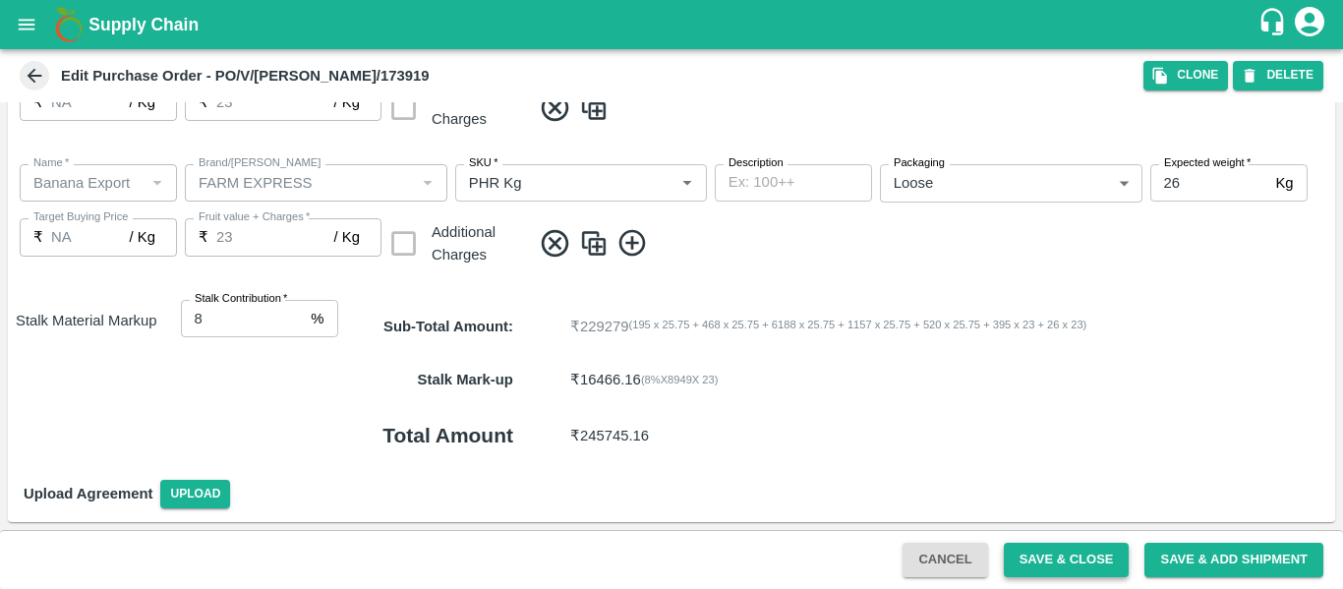
click at [1063, 548] on button "Save & Close" at bounding box center [1067, 560] width 126 height 34
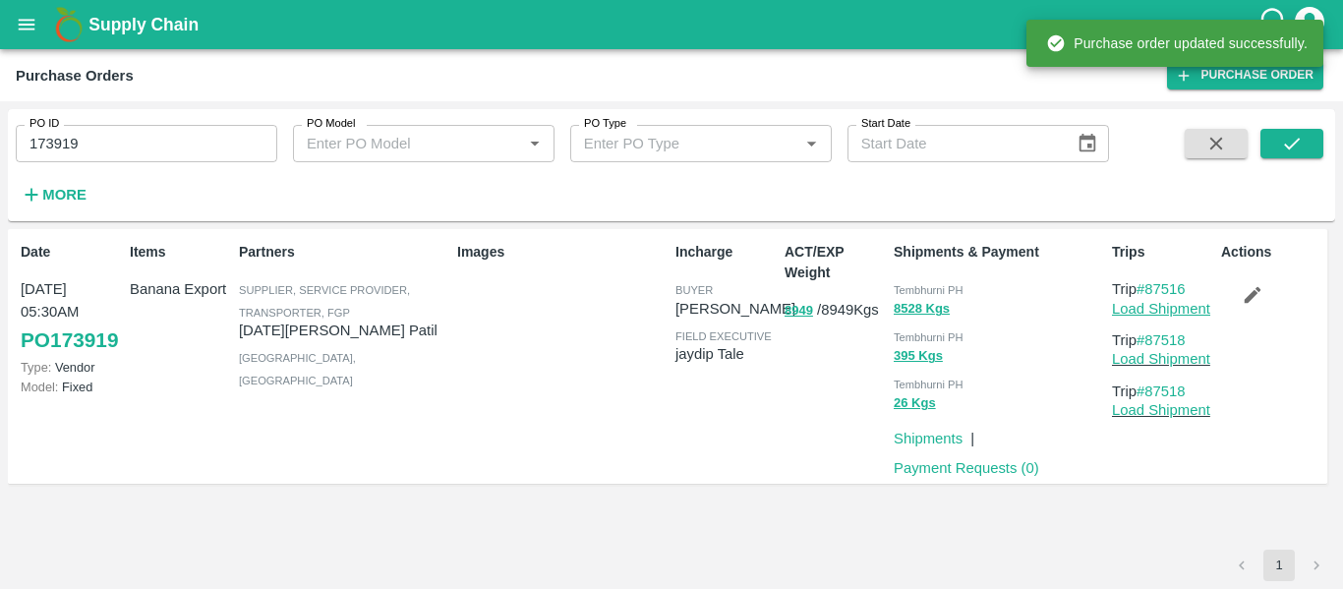
click at [1169, 315] on link "Load Shipment" at bounding box center [1161, 309] width 98 height 16
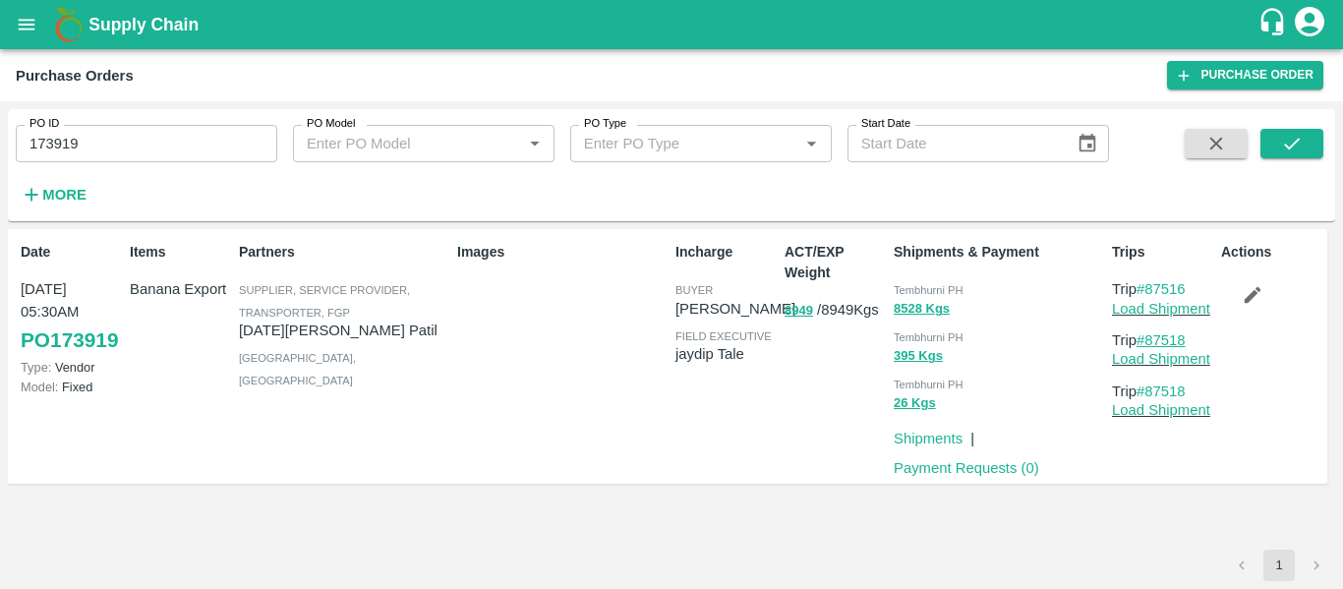
drag, startPoint x: 1201, startPoint y: 337, endPoint x: 1152, endPoint y: 345, distance: 49.8
click at [1152, 345] on p "Trip #87518" at bounding box center [1162, 340] width 101 height 22
copy link "87518"
click at [34, 30] on icon "open drawer" at bounding box center [27, 25] width 22 height 22
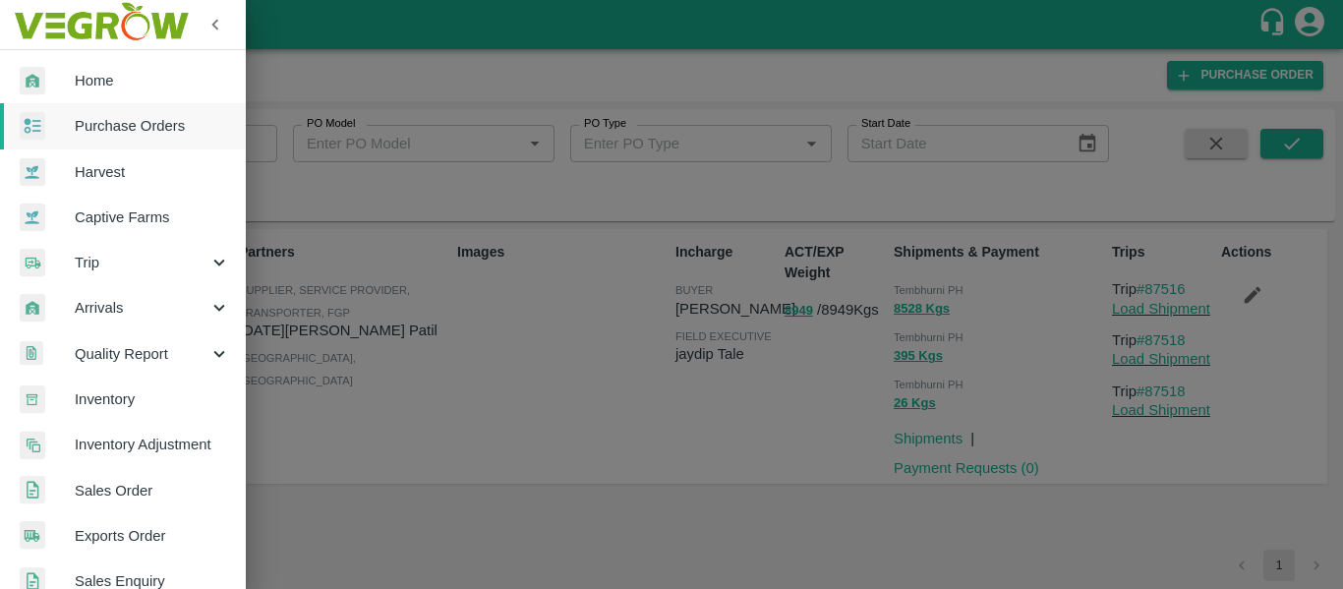
click at [123, 258] on span "Trip" at bounding box center [142, 263] width 134 height 22
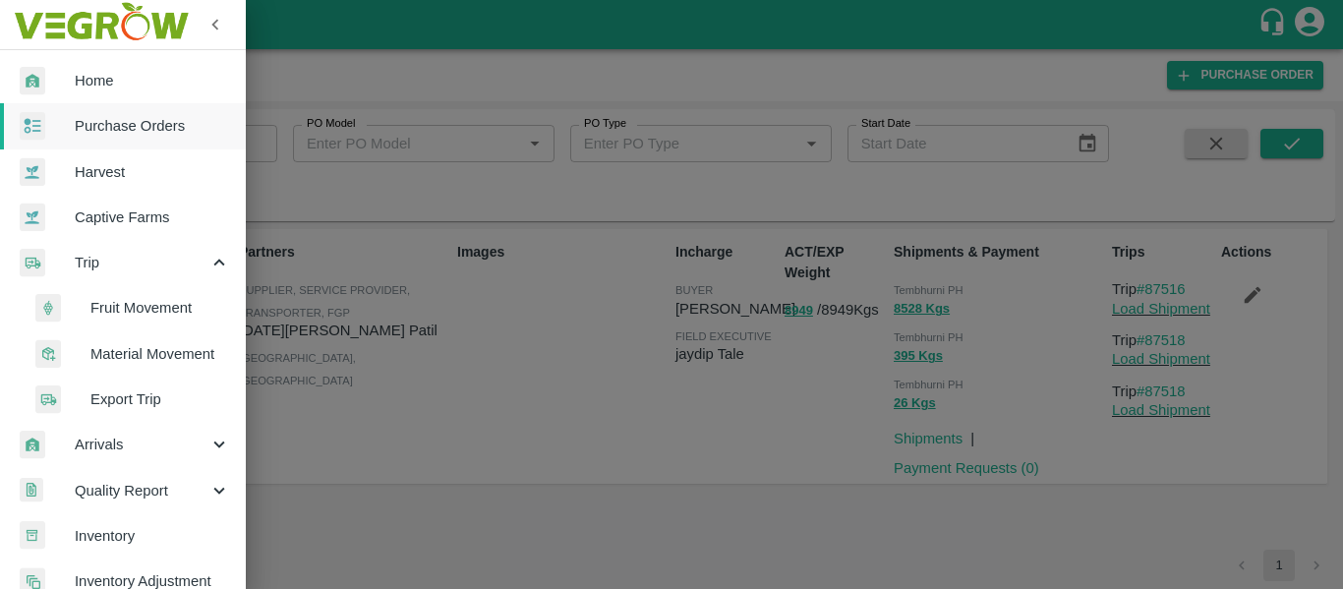
copy link "87518"
click at [141, 301] on span "Fruit Movement" at bounding box center [160, 308] width 140 height 22
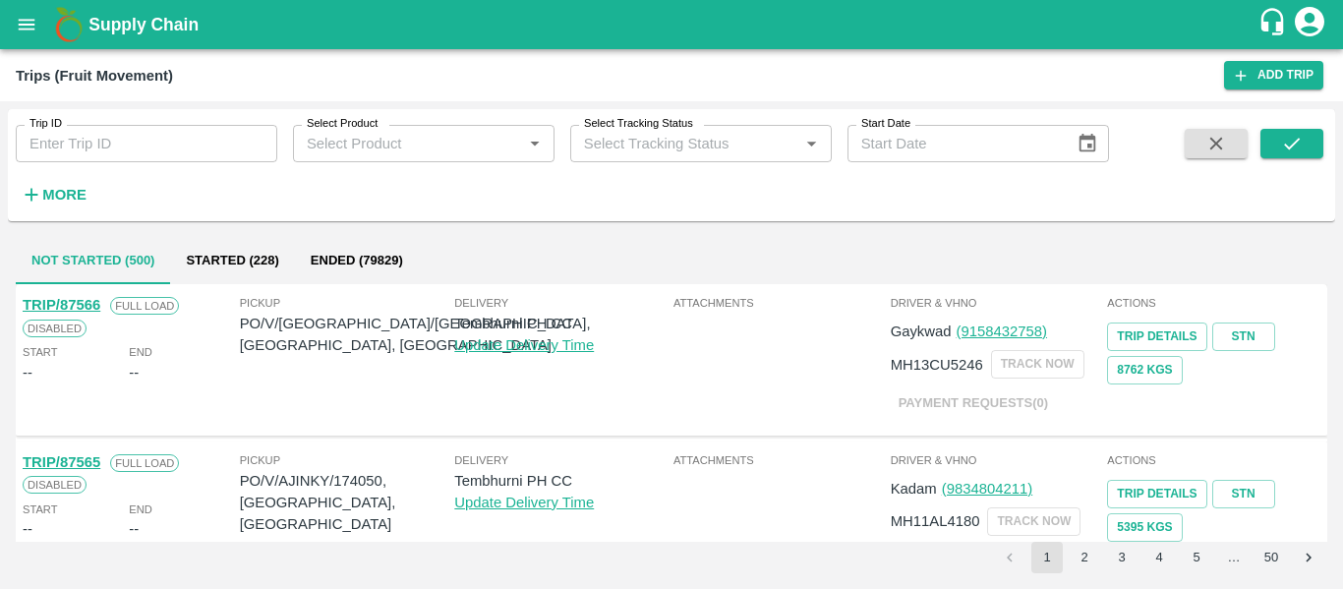
click at [87, 150] on input "Trip ID" at bounding box center [147, 143] width 262 height 37
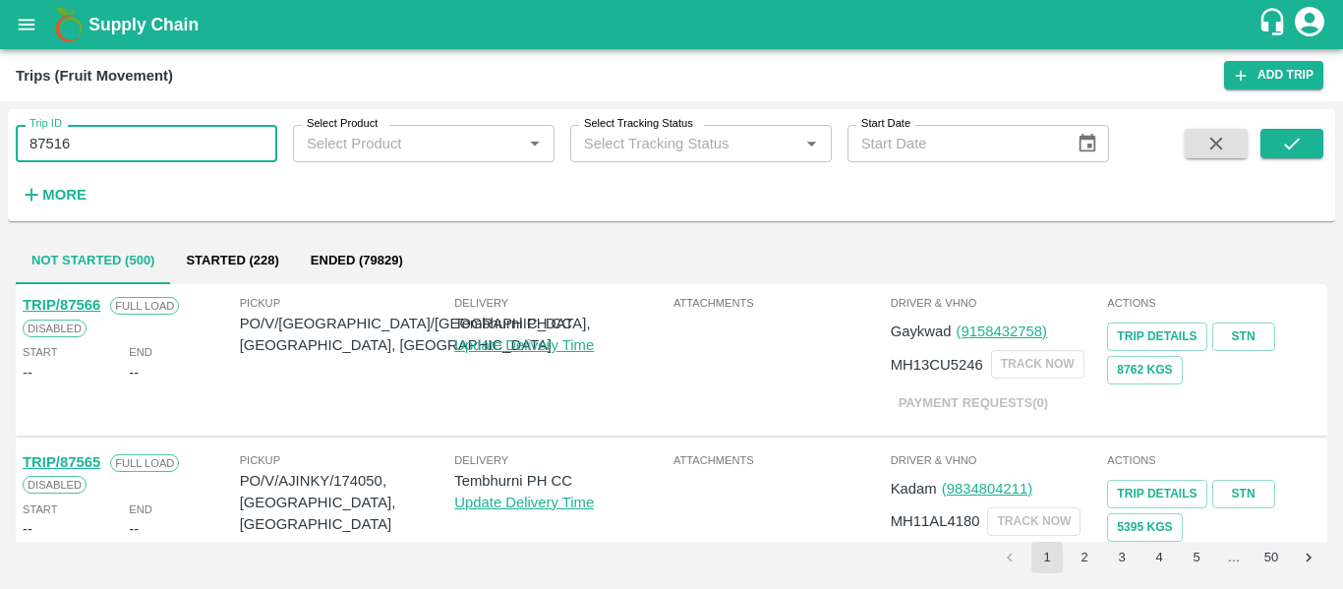
type input "87516"
click at [1290, 159] on span at bounding box center [1291, 169] width 63 height 81
click at [1297, 140] on icon "submit" at bounding box center [1292, 144] width 22 height 22
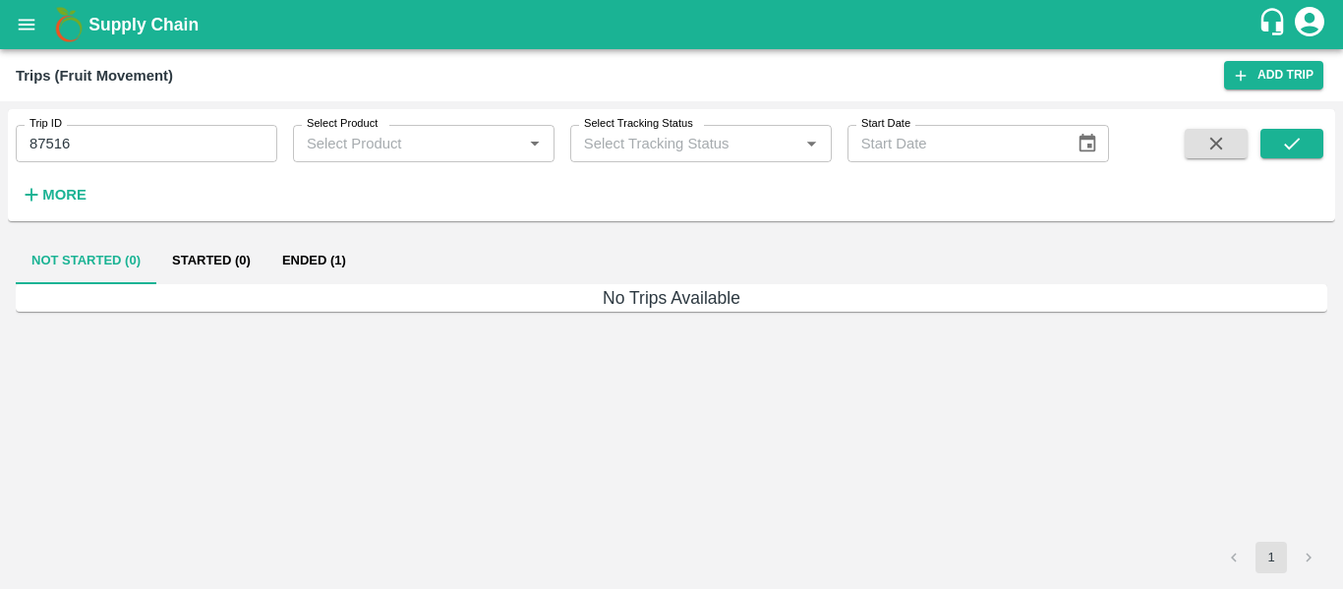
click at [327, 255] on button "Ended (1)" at bounding box center [313, 260] width 95 height 47
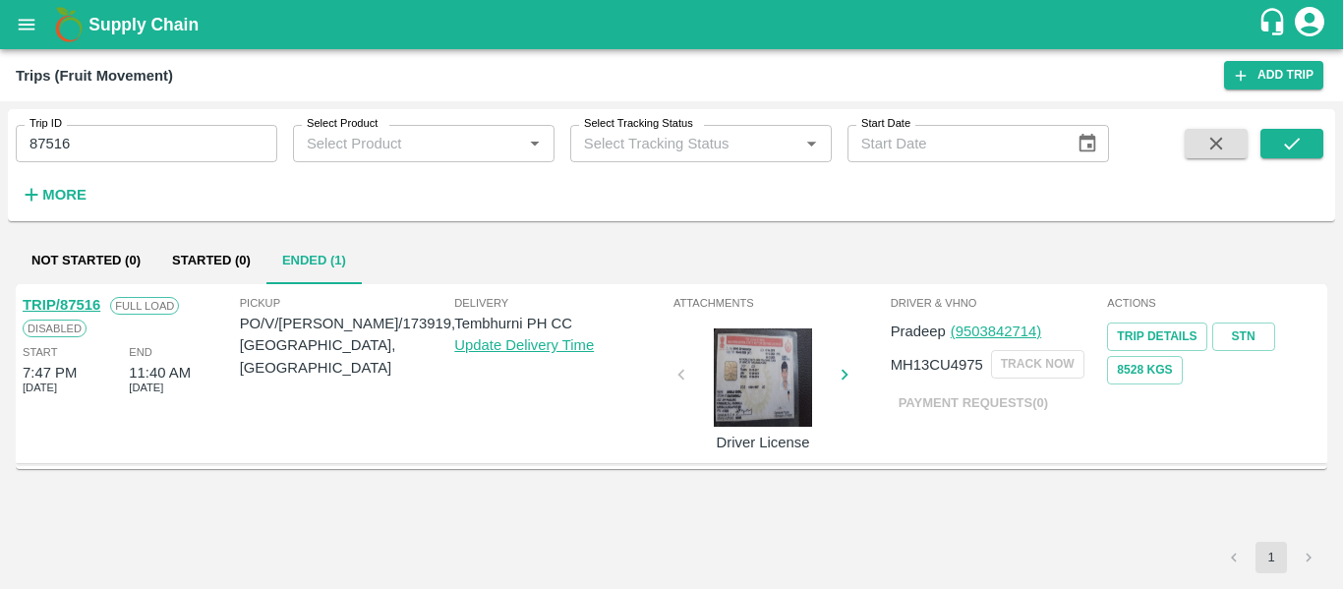
click at [83, 296] on div "TRIP/87516" at bounding box center [62, 305] width 78 height 22
click at [97, 305] on link "TRIP/87516" at bounding box center [62, 305] width 78 height 16
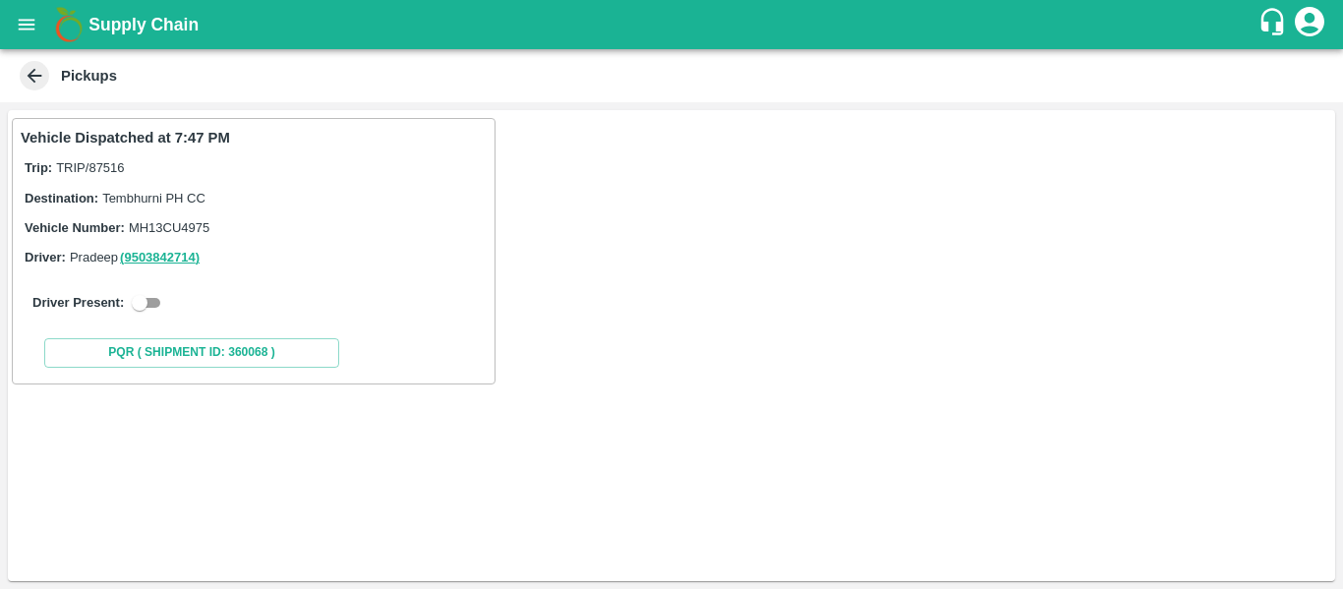
click at [144, 297] on input "checkbox" at bounding box center [139, 303] width 71 height 24
checkbox input "true"
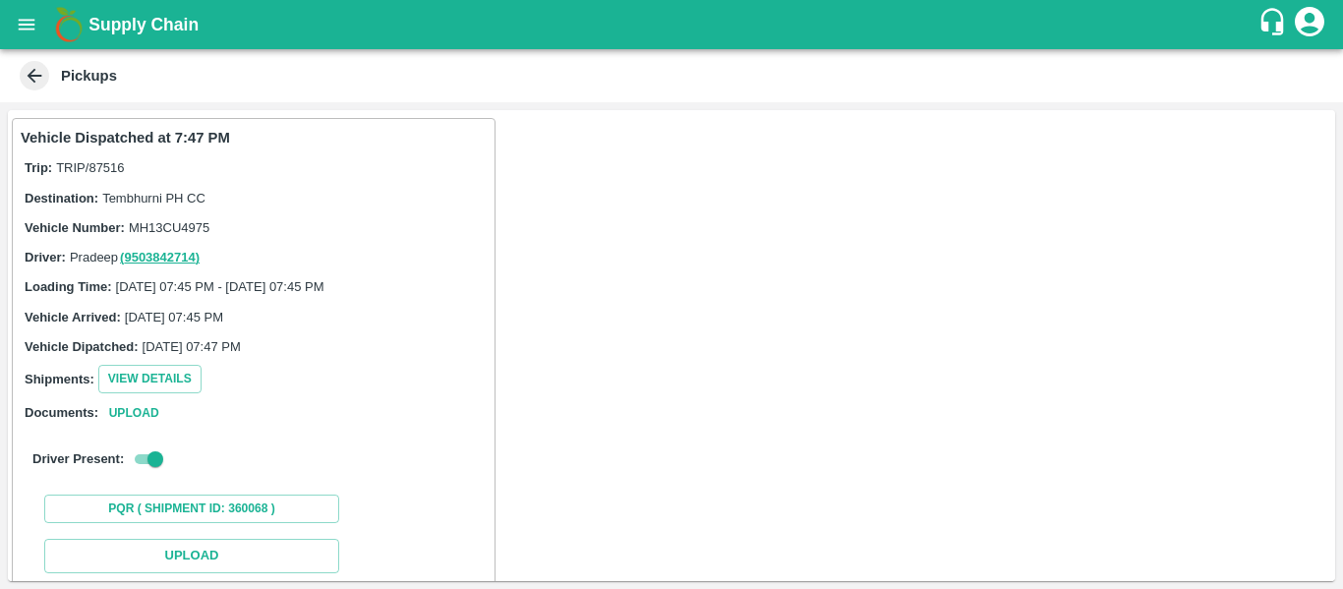
scroll to position [288, 0]
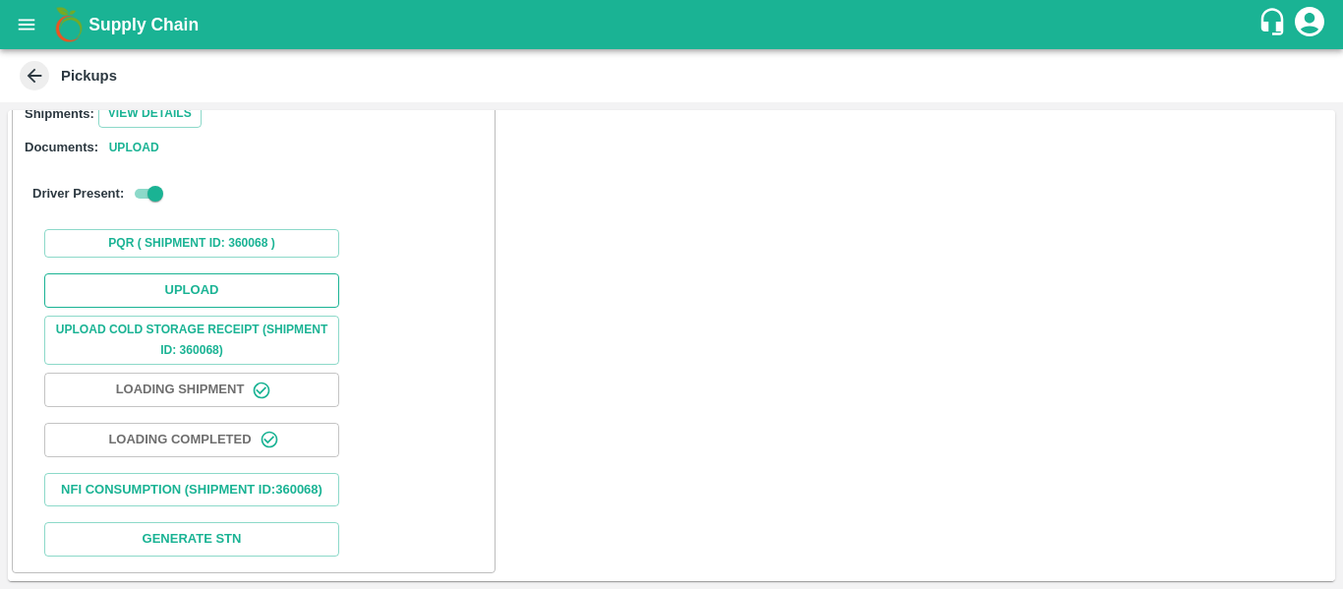
click at [227, 273] on button "Upload" at bounding box center [191, 290] width 295 height 34
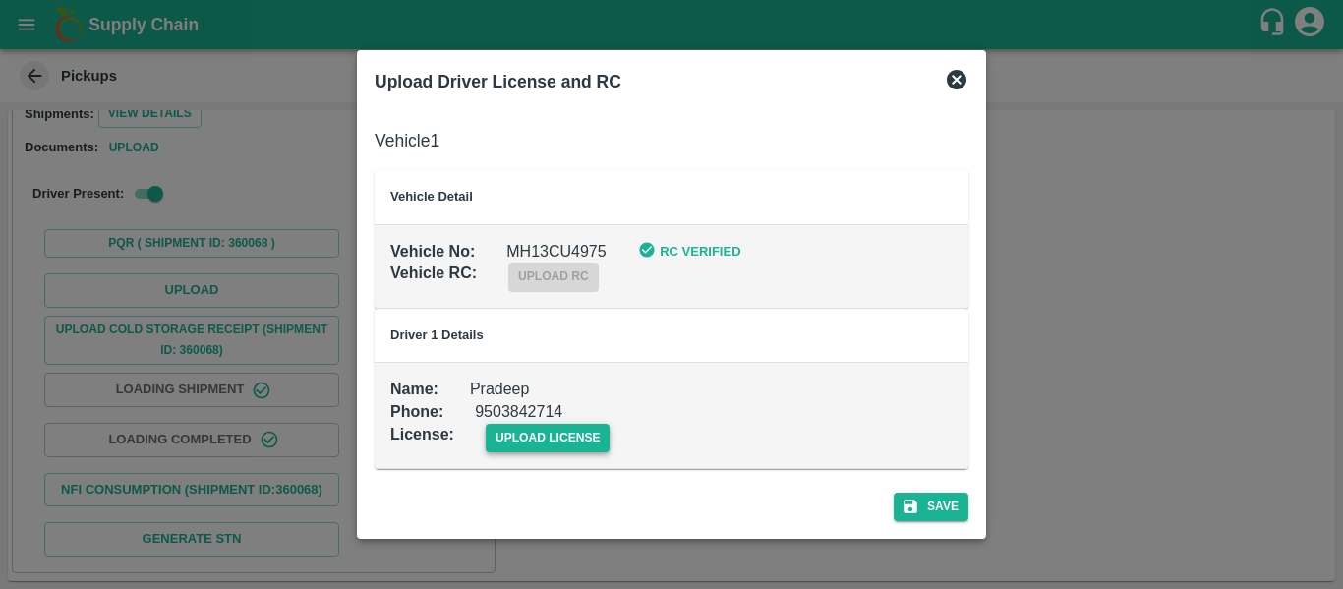
click at [518, 435] on span "upload license" at bounding box center [548, 438] width 125 height 29
click at [0, 0] on input "upload license" at bounding box center [0, 0] width 0 height 0
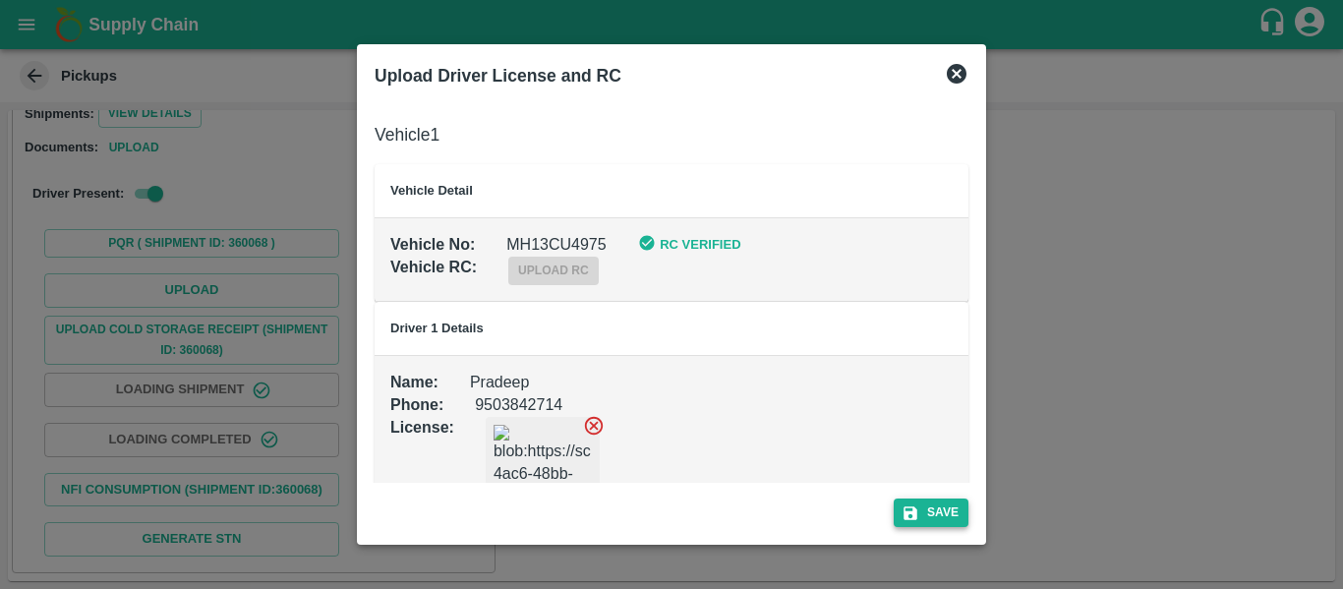
click at [956, 519] on button "Save" at bounding box center [931, 512] width 75 height 29
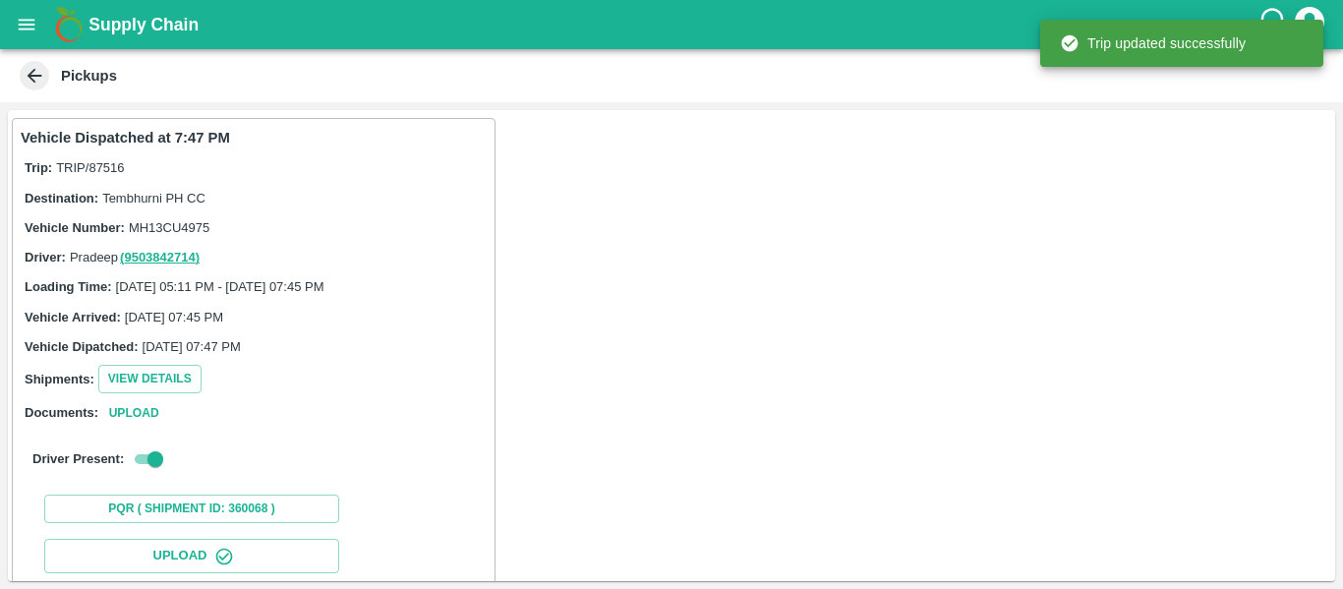
scroll to position [338, 0]
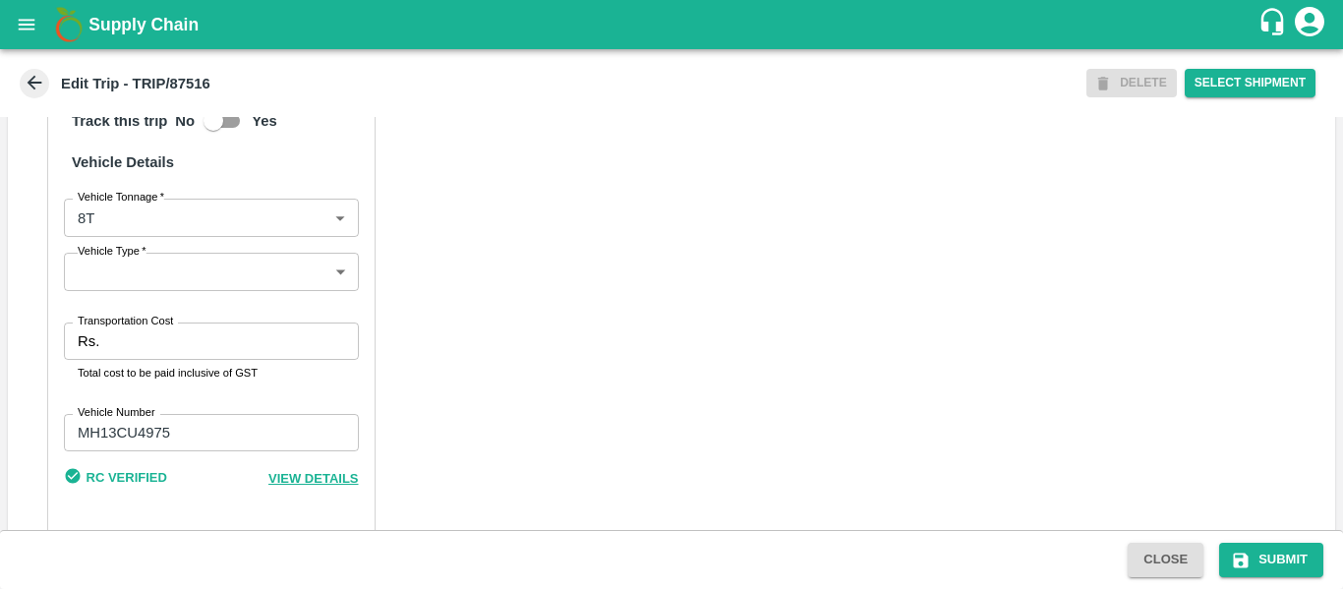
scroll to position [1507, 0]
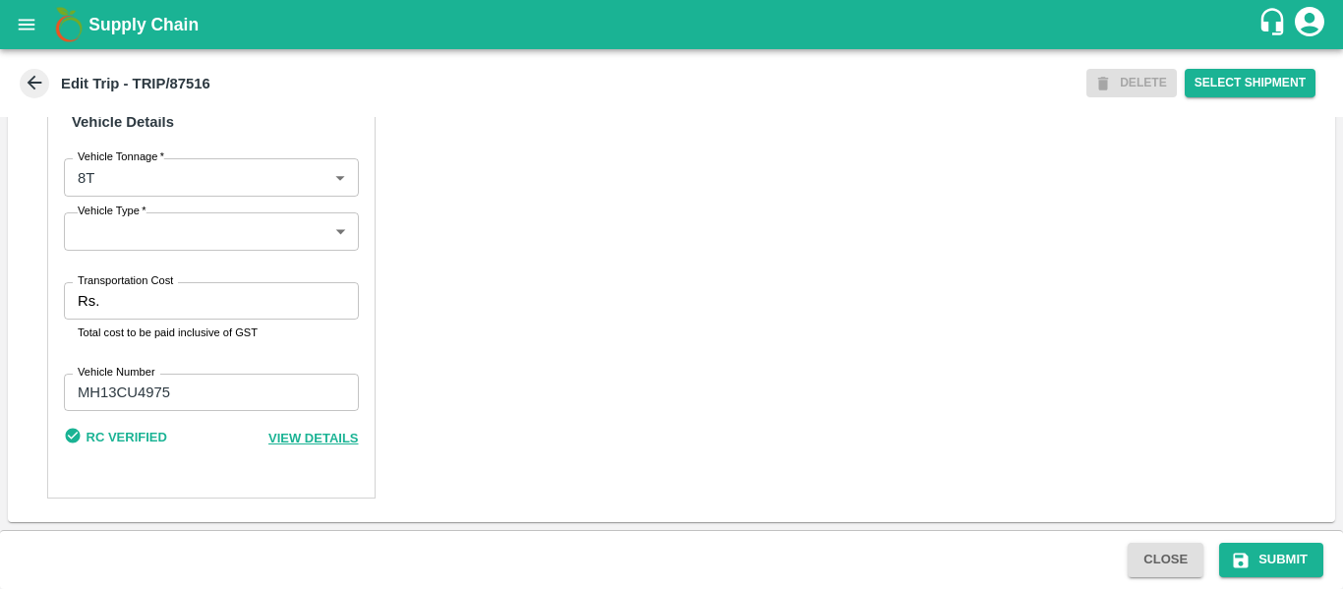
click at [170, 294] on input "Transportation Cost" at bounding box center [232, 300] width 251 height 37
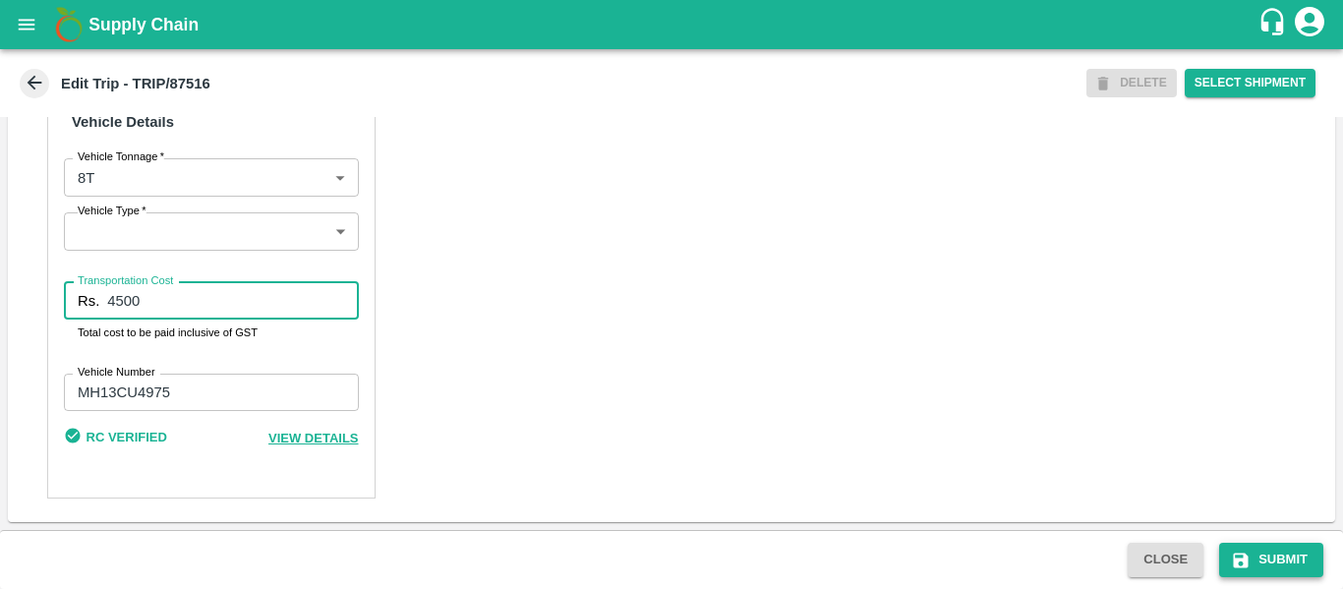
type input "4500"
click at [1270, 565] on button "Submit" at bounding box center [1271, 560] width 104 height 34
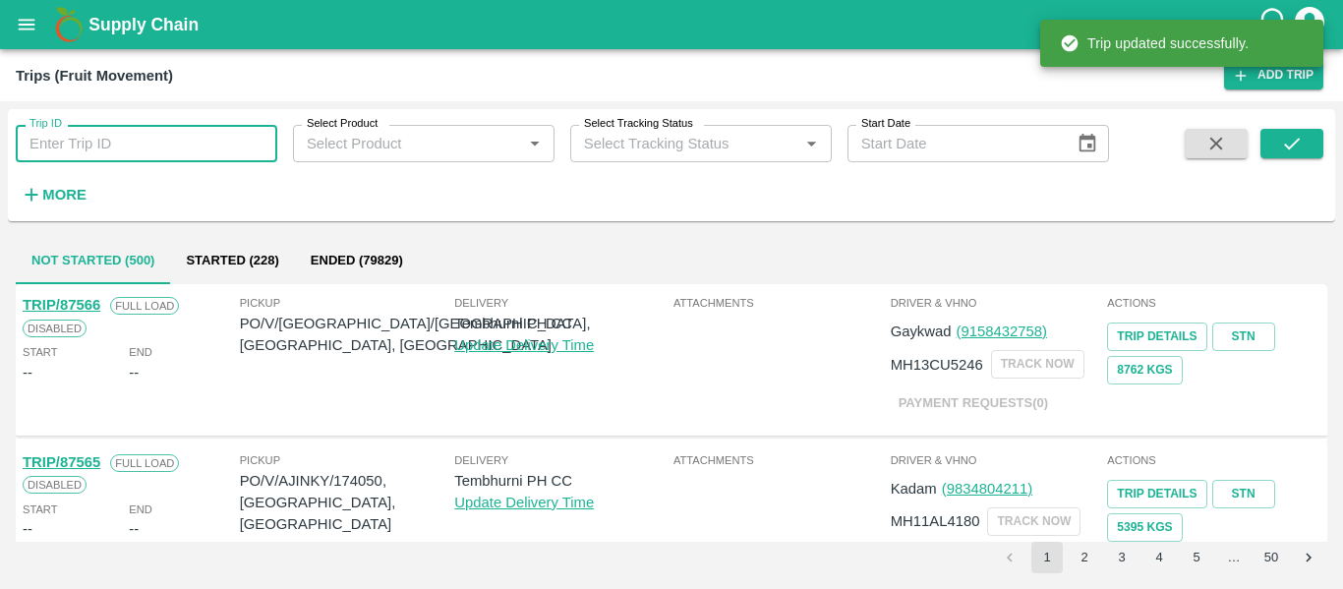
click at [105, 140] on input "Trip ID" at bounding box center [147, 143] width 262 height 37
paste input "87518"
type input "87518"
click at [1291, 133] on icon "submit" at bounding box center [1292, 144] width 22 height 22
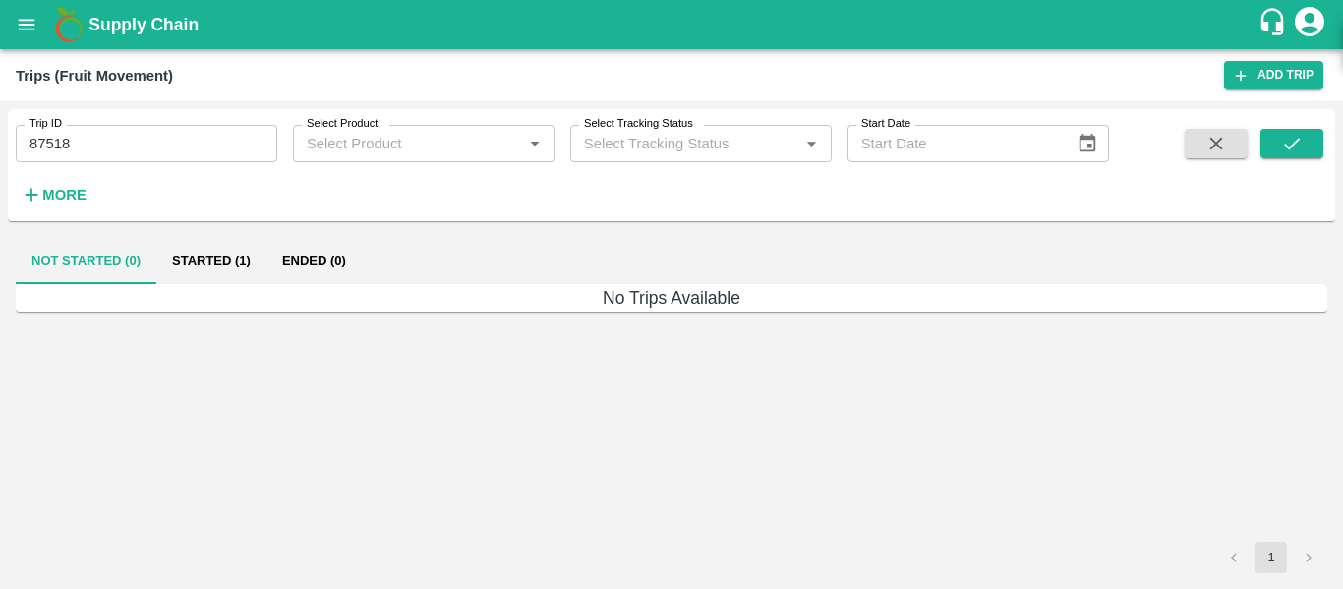
click at [229, 245] on button "Started (1)" at bounding box center [211, 260] width 110 height 47
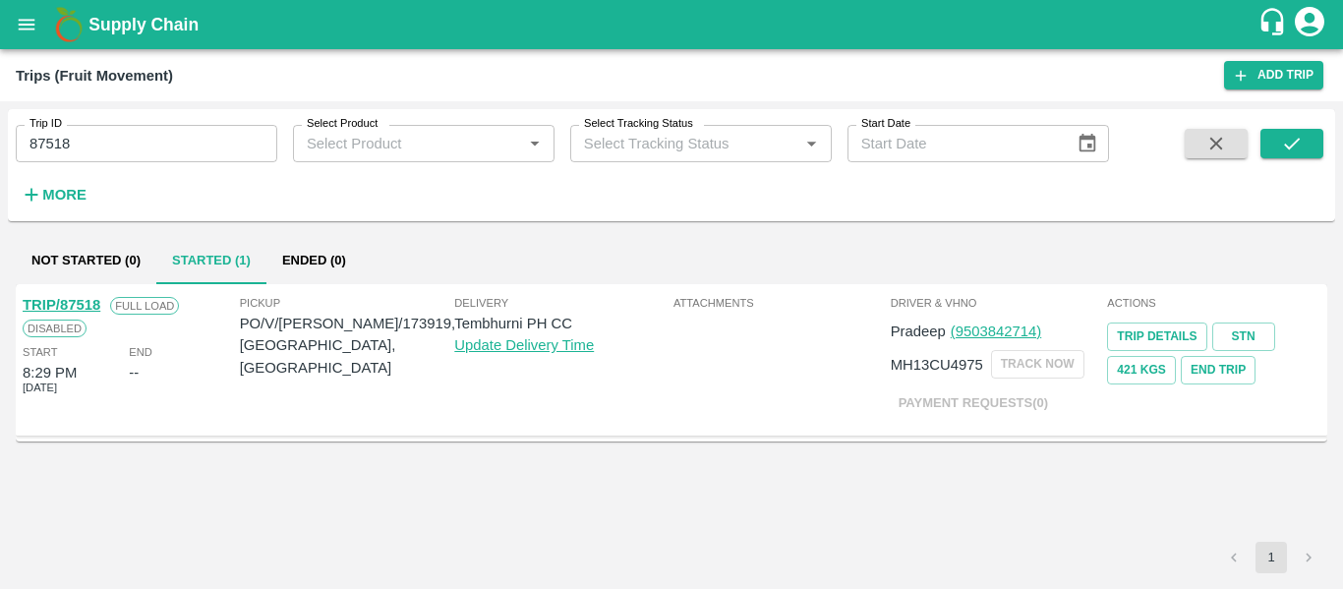
click at [88, 308] on link "TRIP/87518" at bounding box center [62, 305] width 78 height 16
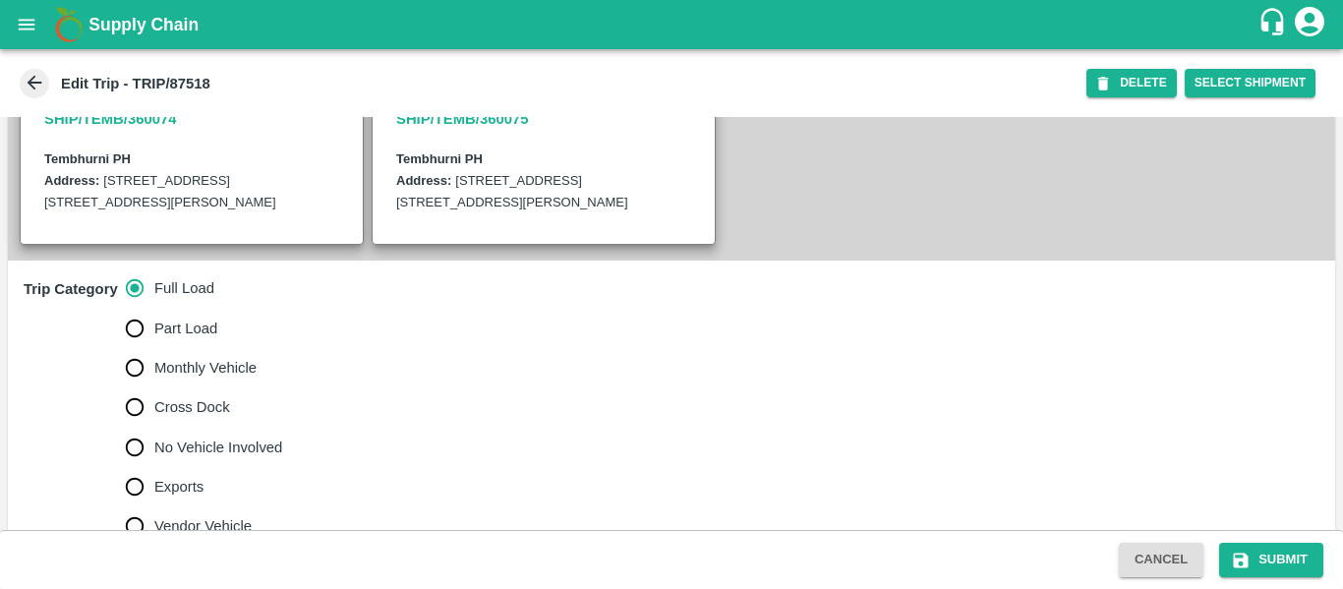
scroll to position [757, 0]
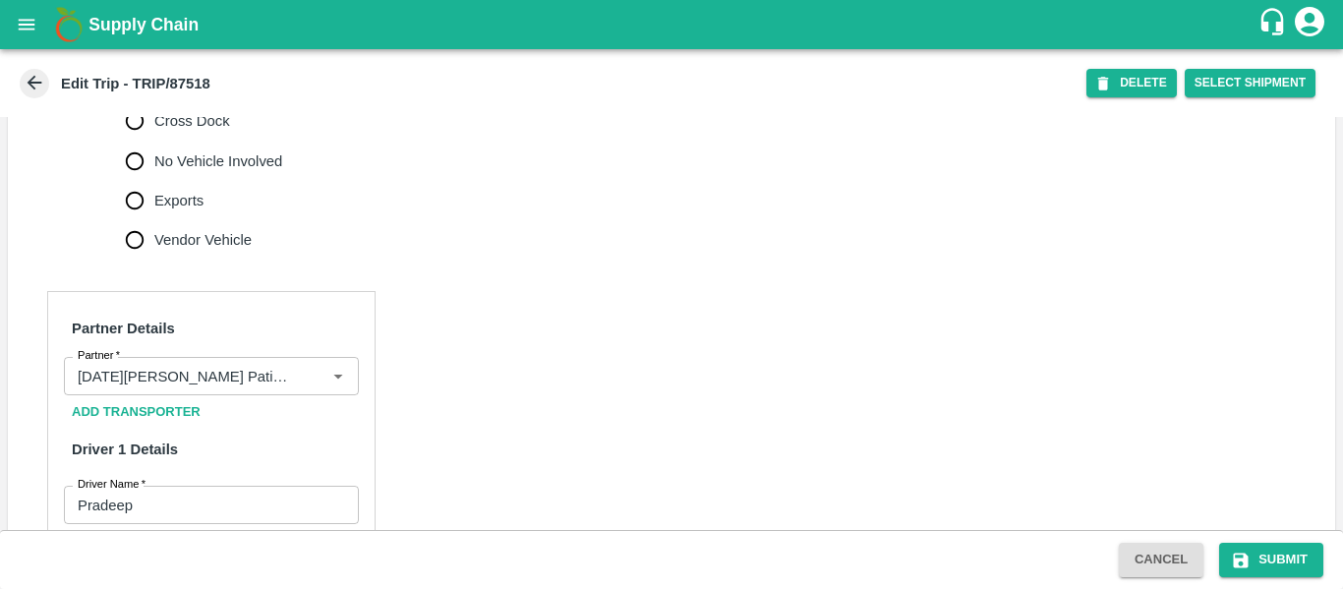
click at [193, 172] on span "No Vehicle Involved" at bounding box center [218, 161] width 128 height 22
click at [154, 177] on input "No Vehicle Involved" at bounding box center [134, 161] width 39 height 39
radio input "true"
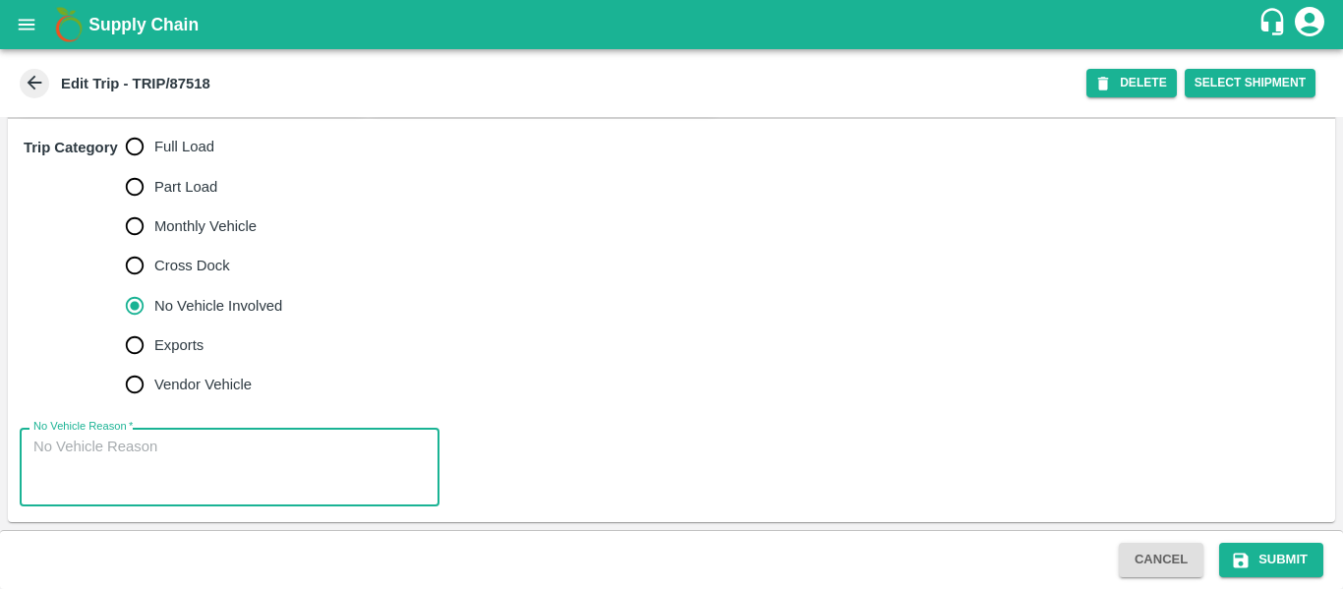
click at [124, 438] on textarea "No Vehicle Reason   *" at bounding box center [229, 468] width 392 height 62
type textarea "Field Dump"
click at [1258, 570] on button "Submit" at bounding box center [1271, 560] width 104 height 34
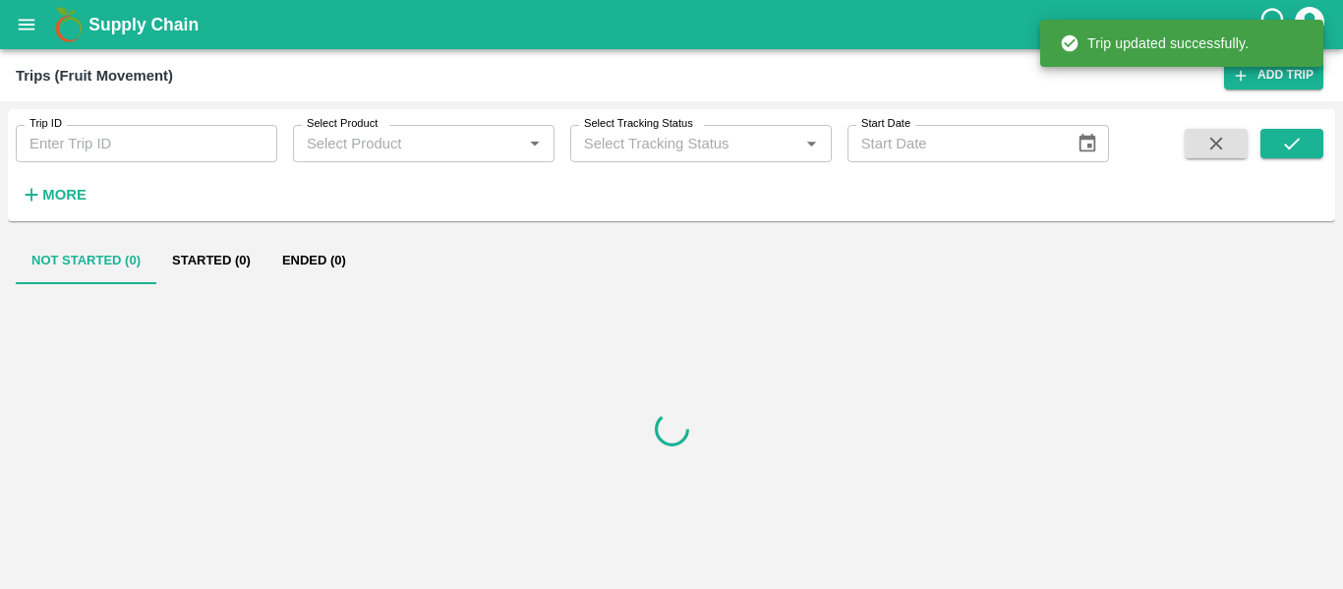
click at [15, 18] on button "open drawer" at bounding box center [26, 24] width 45 height 45
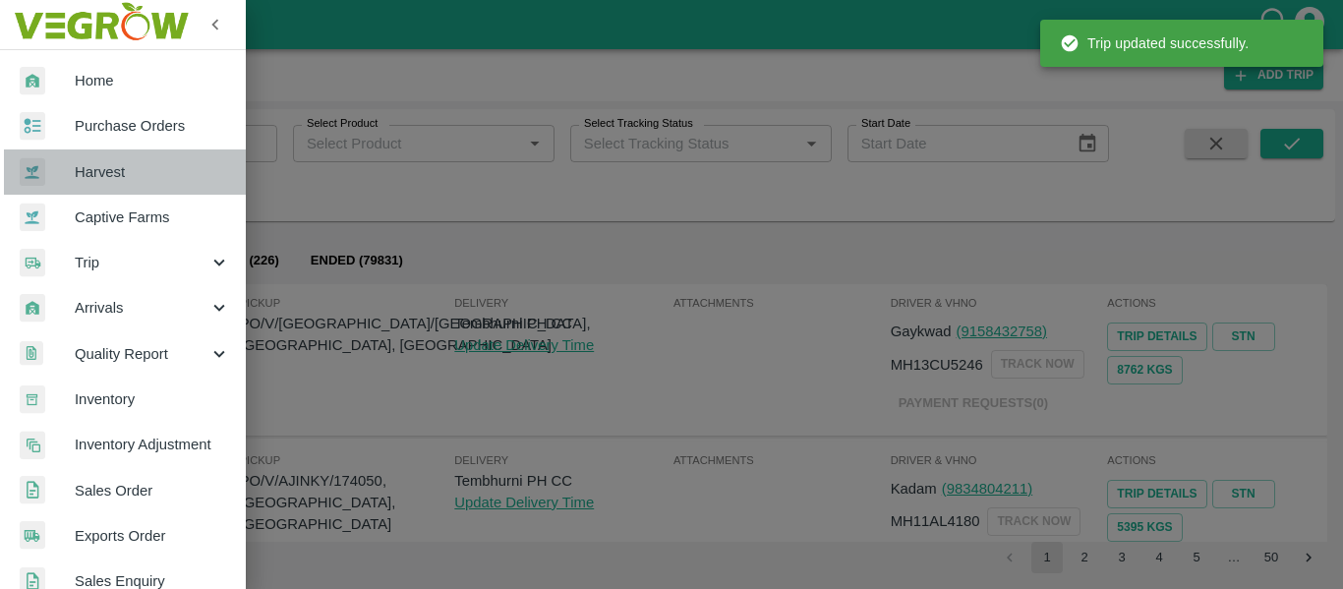
click at [139, 149] on link "Harvest" at bounding box center [123, 171] width 246 height 45
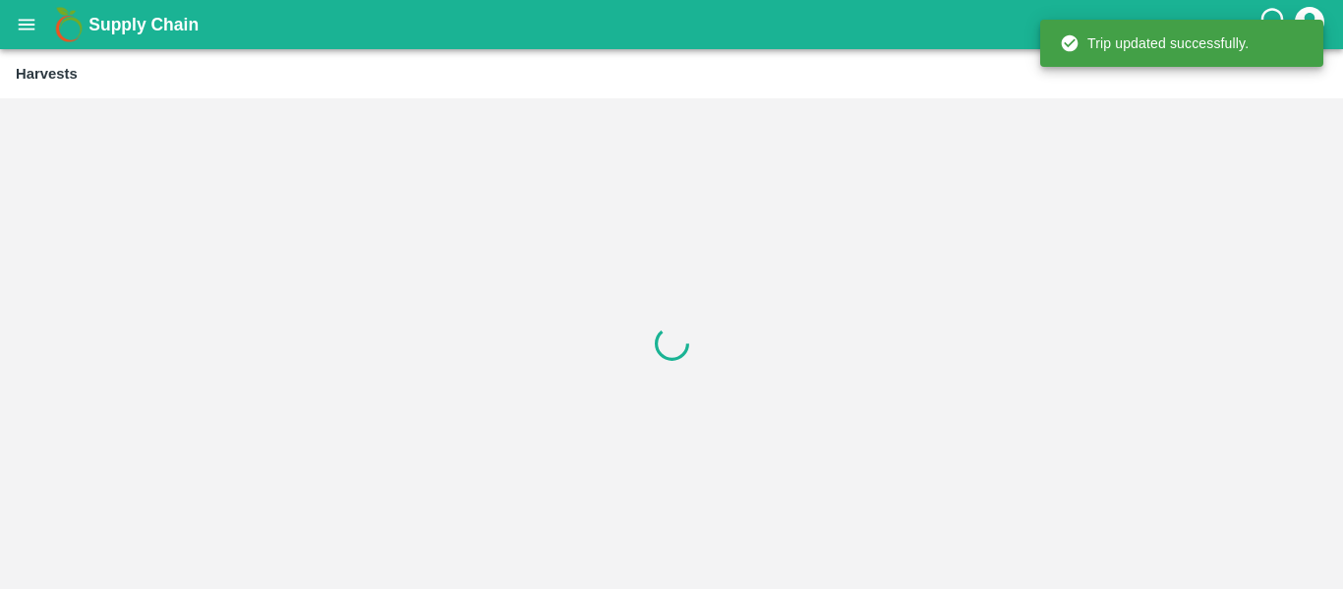
click at [25, 25] on icon "open drawer" at bounding box center [27, 24] width 17 height 11
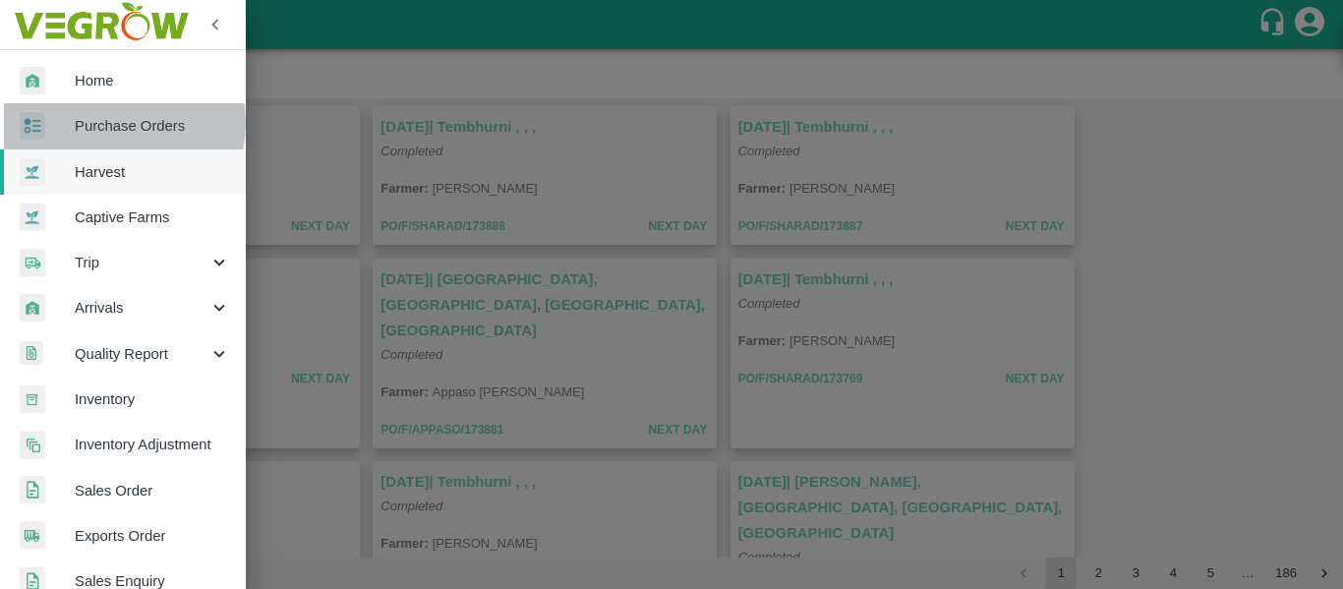
click at [110, 123] on span "Purchase Orders" at bounding box center [152, 126] width 155 height 22
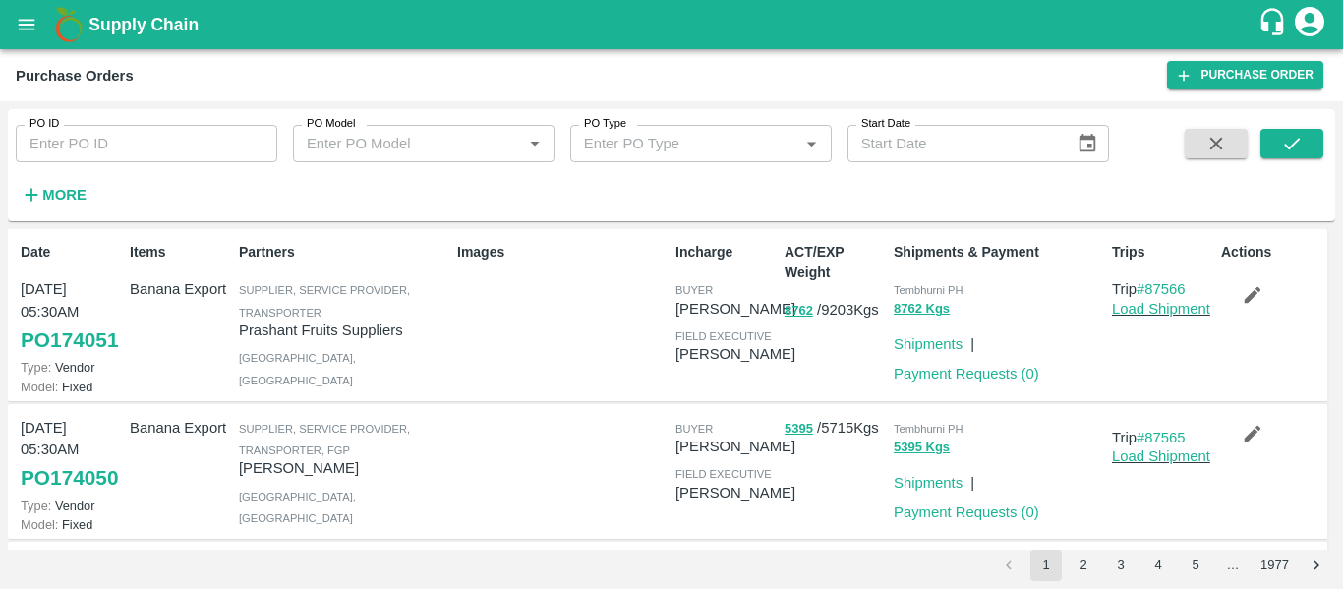
click at [126, 137] on input "PO ID" at bounding box center [147, 143] width 262 height 37
paste input "173910"
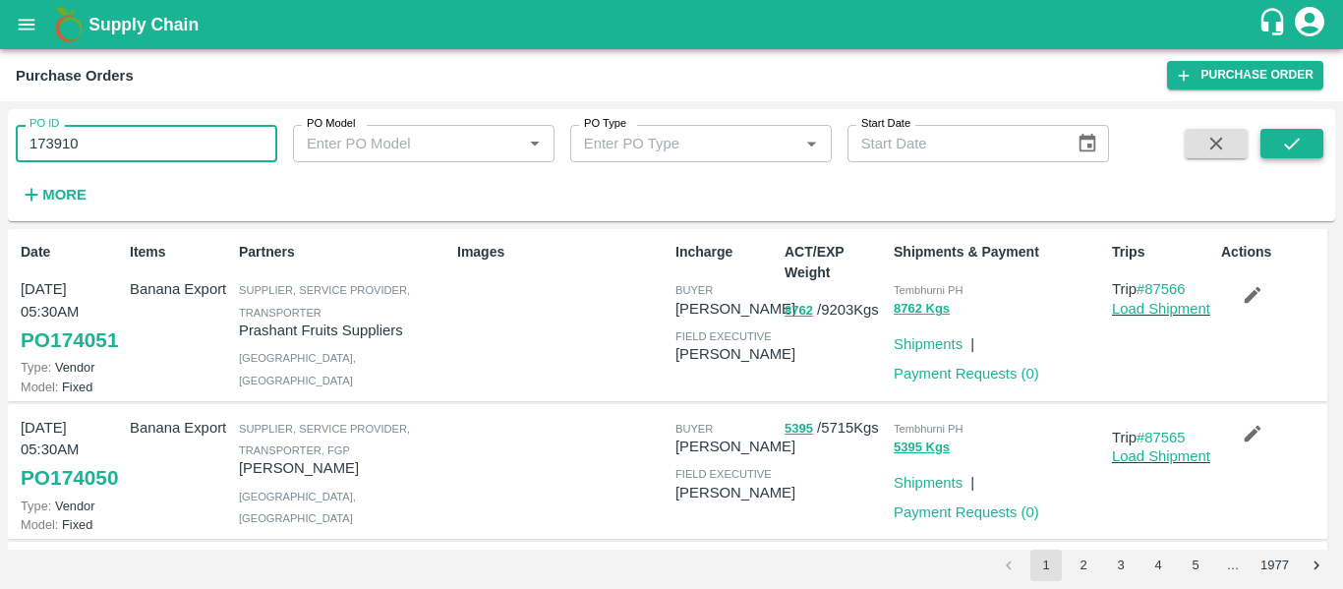
type input "173910"
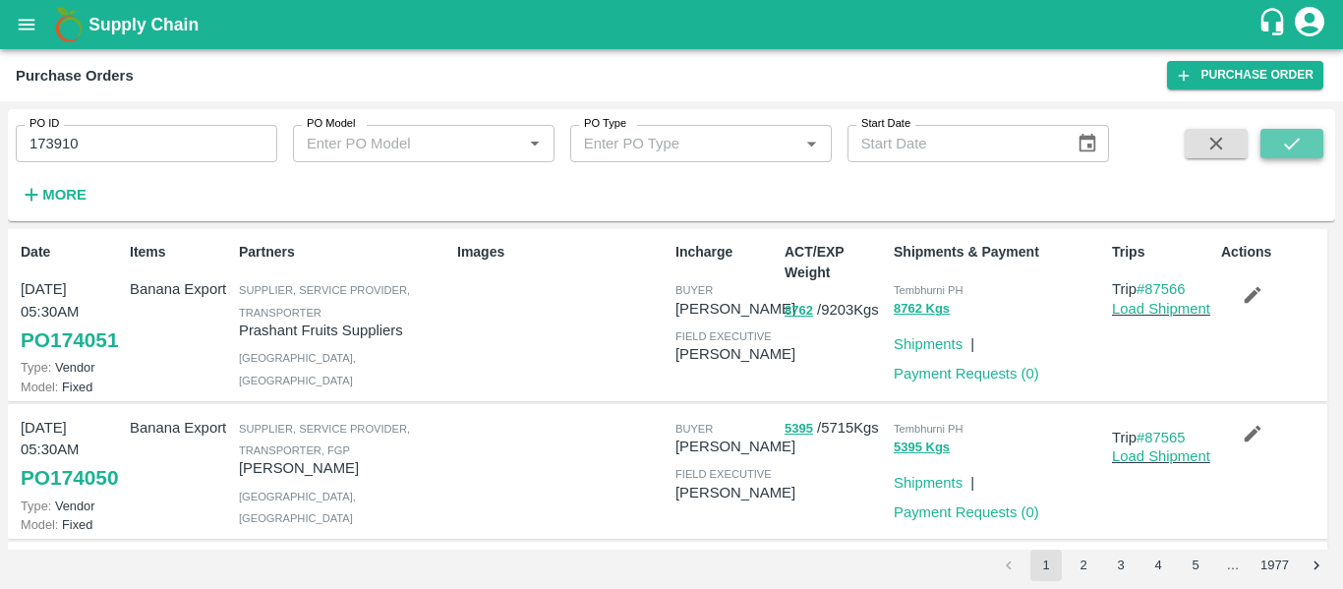
click at [1283, 146] on icon "submit" at bounding box center [1292, 144] width 22 height 22
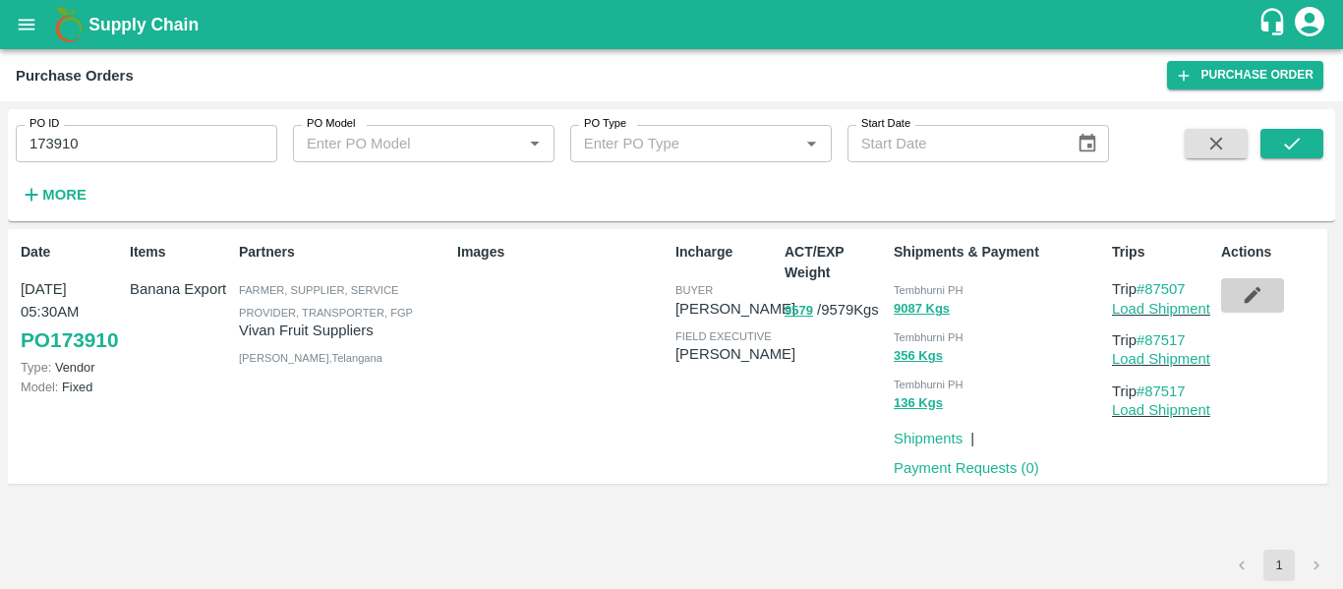
click at [1254, 300] on icon "button" at bounding box center [1253, 295] width 22 height 22
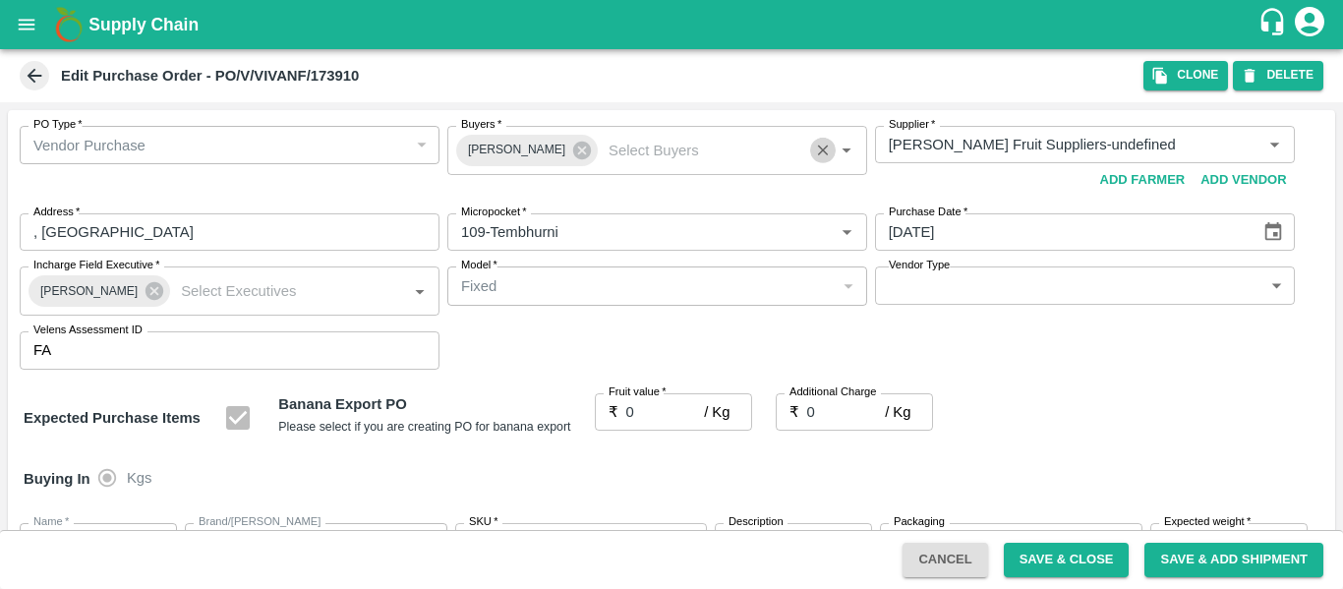
click at [814, 151] on icon "Clear" at bounding box center [823, 151] width 19 height 19
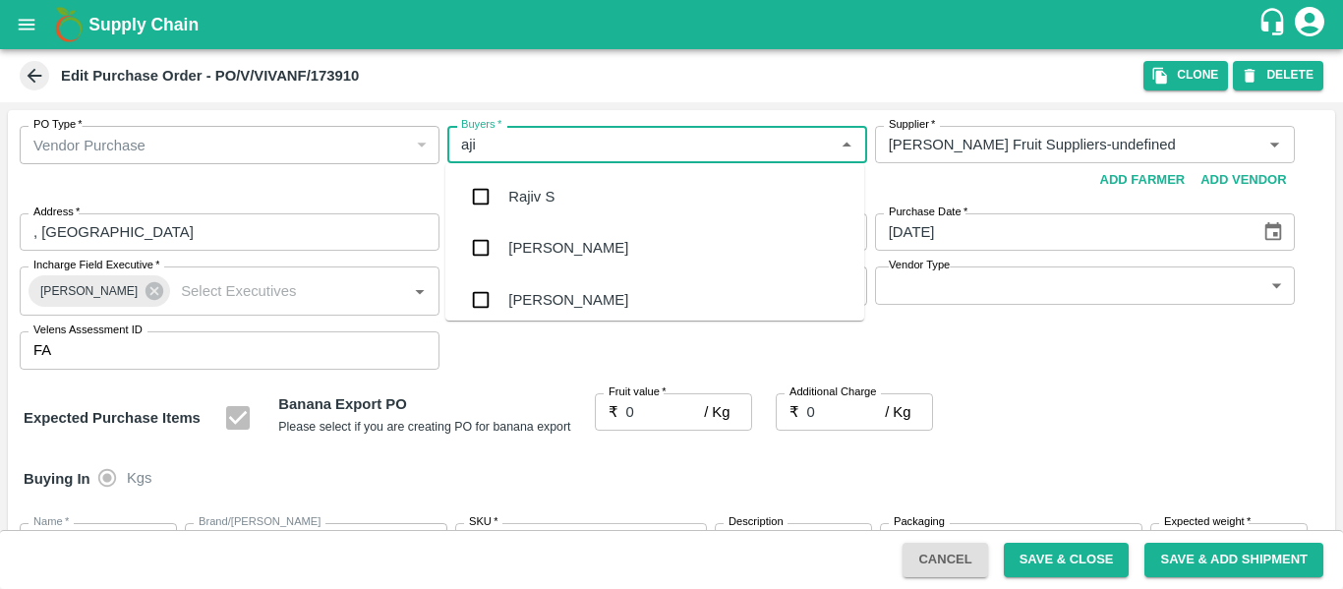
type input "ajit"
click at [579, 187] on div "Ajit Otari" at bounding box center [654, 196] width 419 height 51
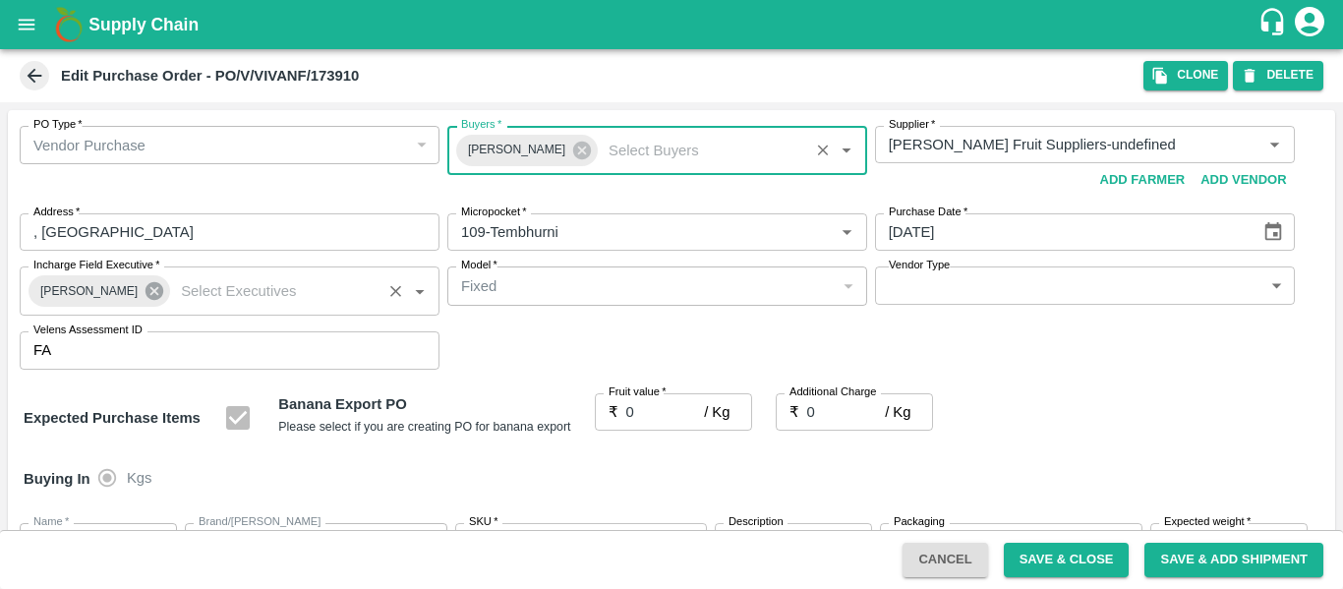
click at [146, 287] on icon at bounding box center [155, 291] width 18 height 18
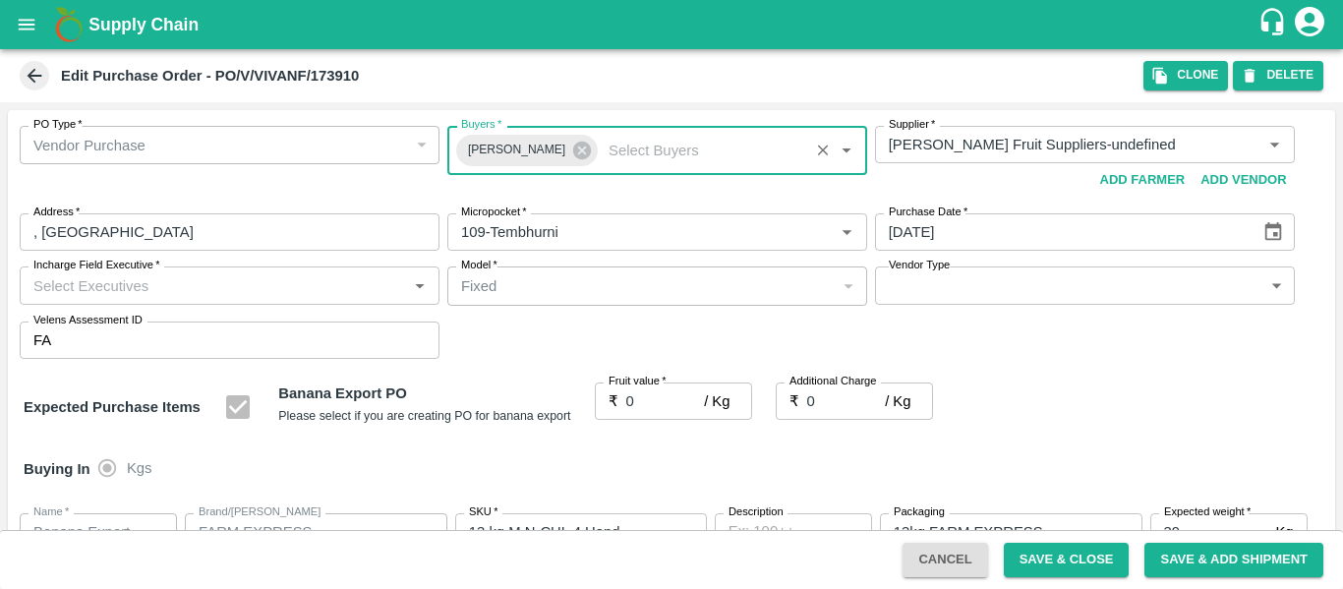
click at [149, 296] on input "Incharge Field Executive   *" at bounding box center [214, 285] width 376 height 26
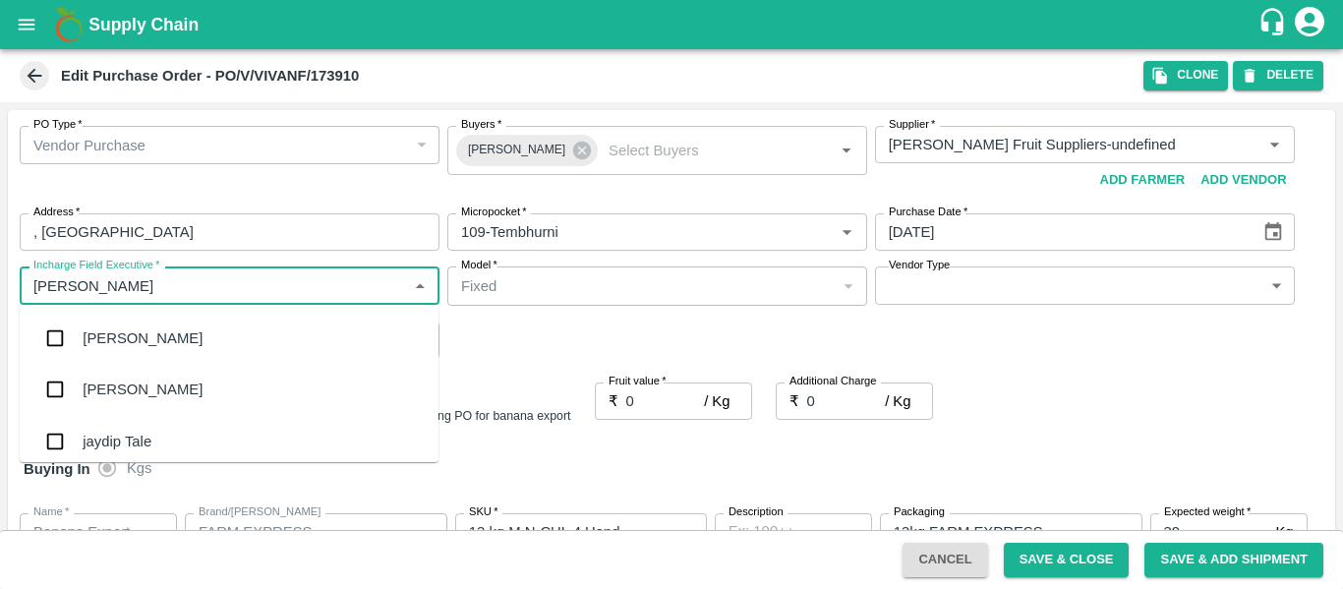
type input "jayd"
click at [152, 346] on div "jaydip Tale" at bounding box center [229, 338] width 419 height 51
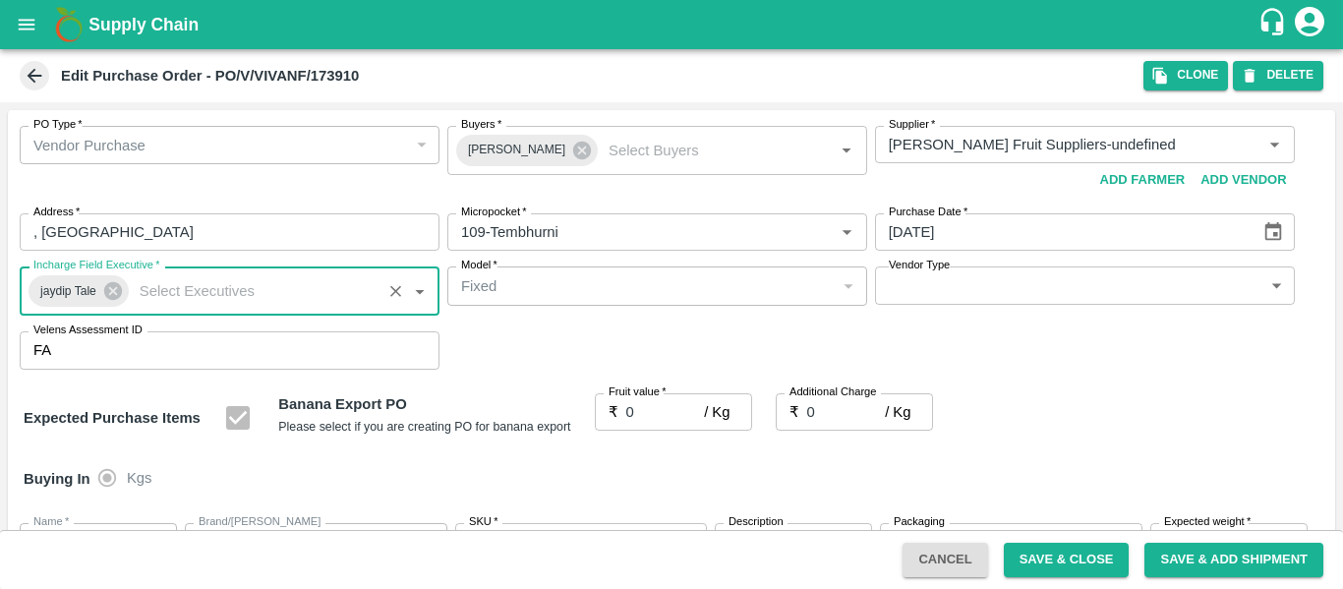
click at [656, 416] on input "0" at bounding box center [665, 411] width 79 height 37
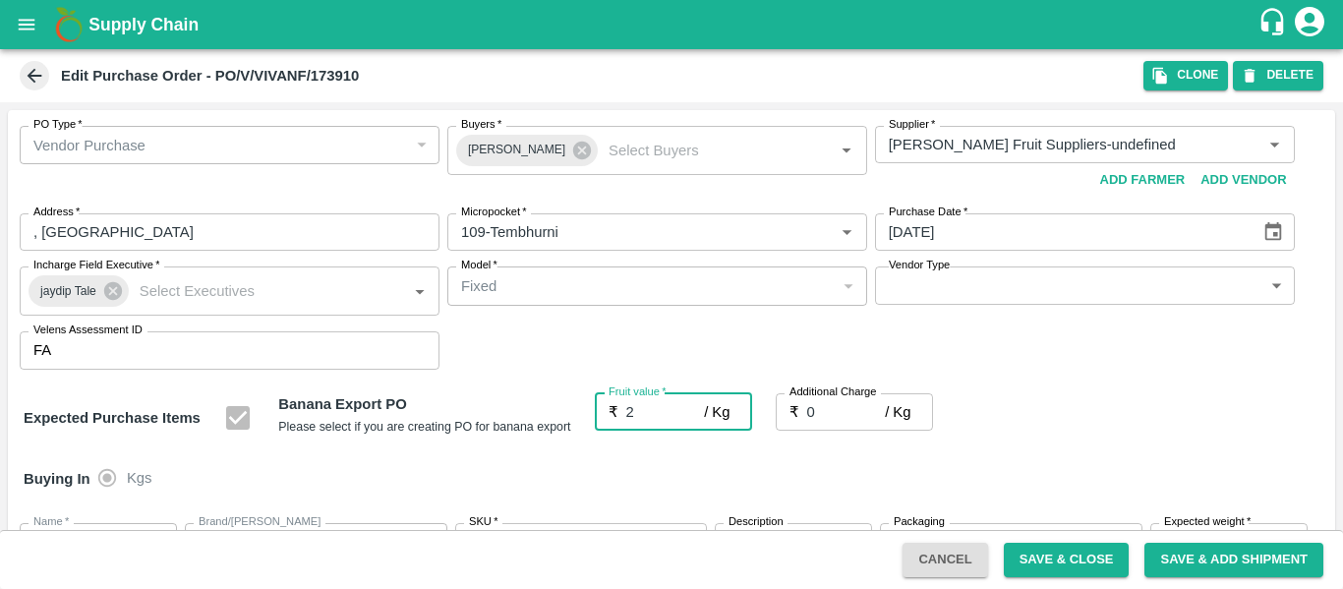
type input "26"
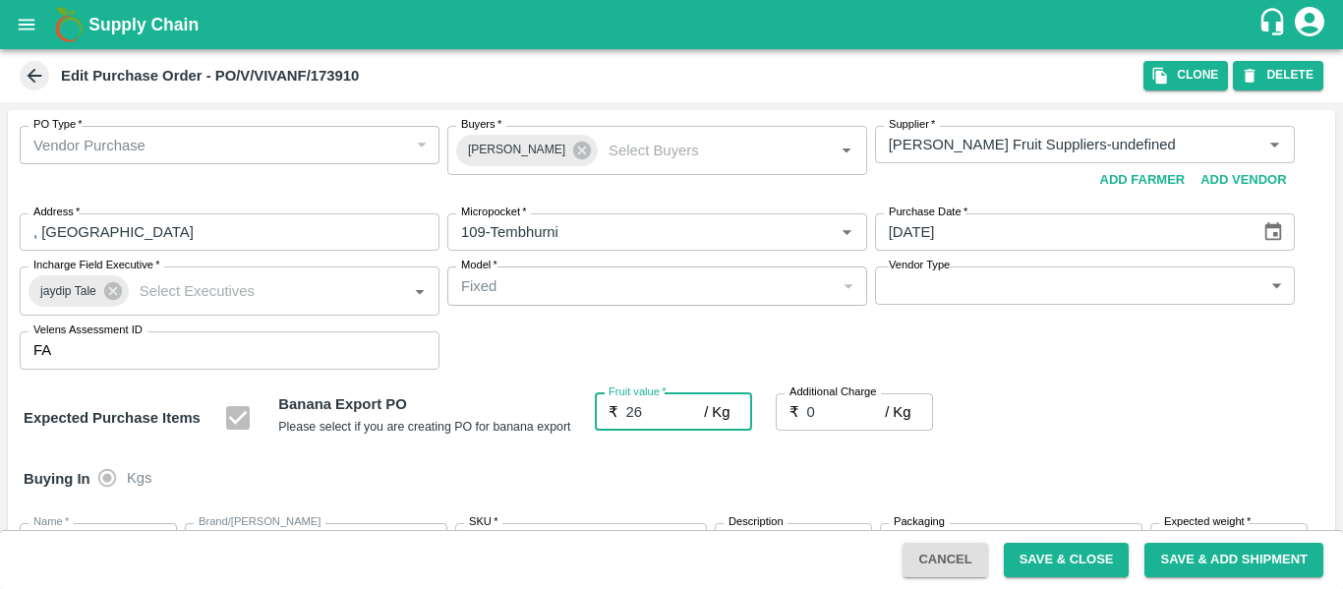
type input "26"
click at [836, 411] on input "0" at bounding box center [846, 411] width 79 height 37
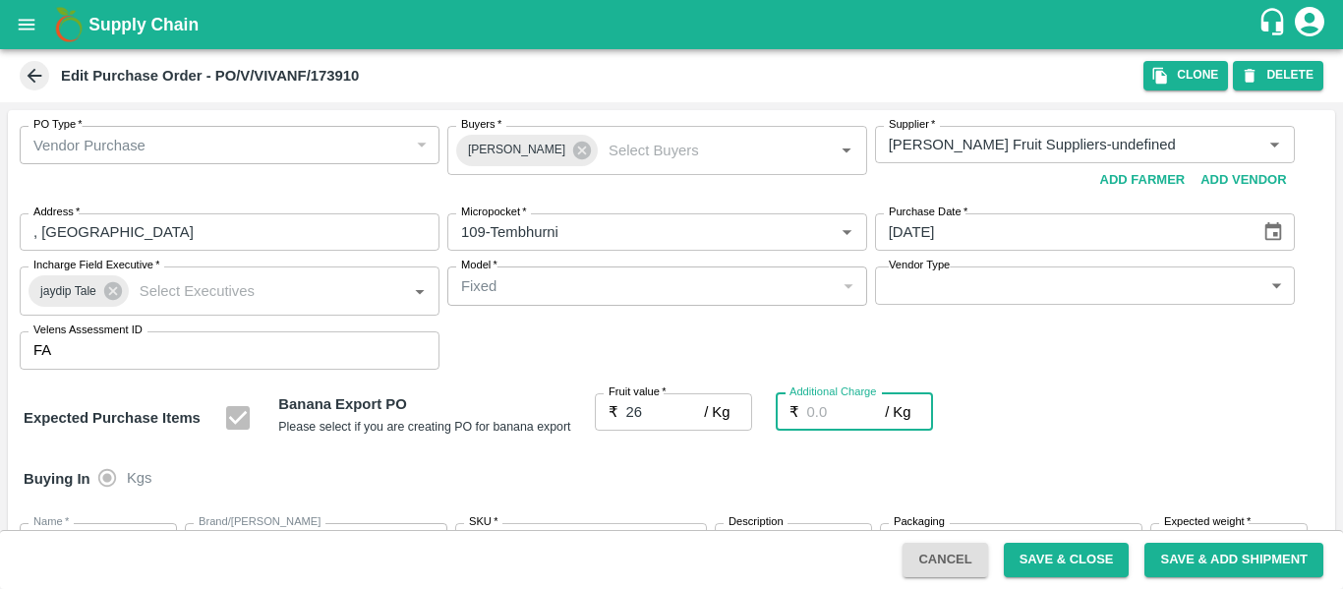
type input "2"
type input "28"
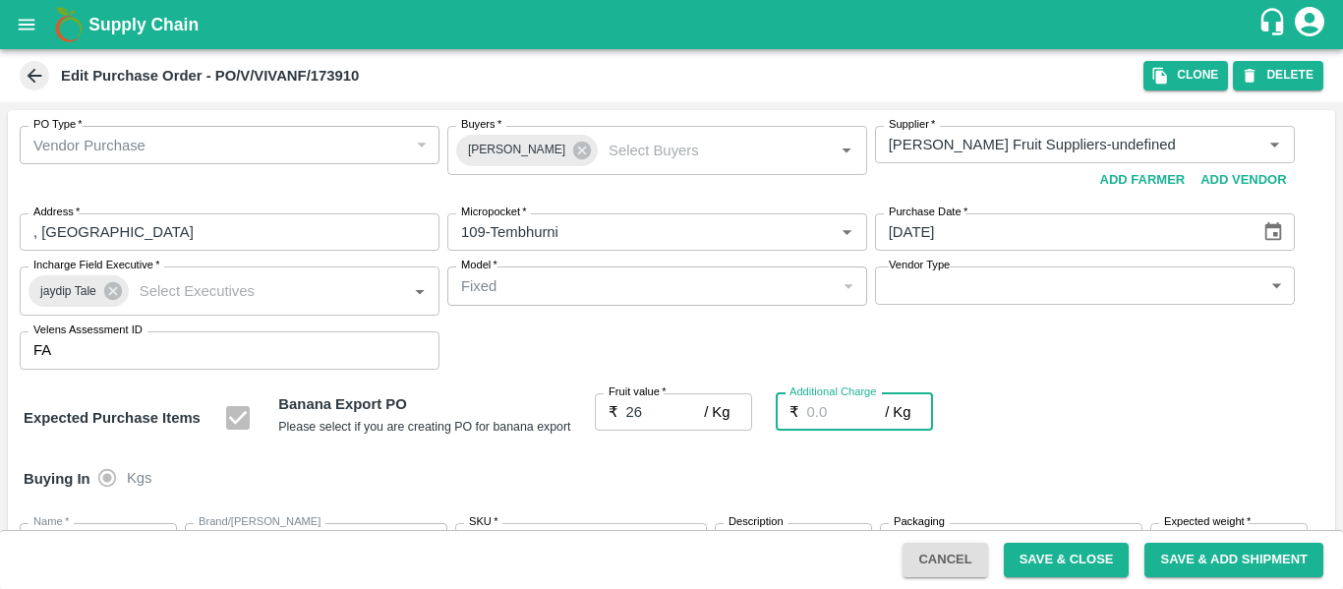
type input "28"
type input "2.7"
type input "28.7"
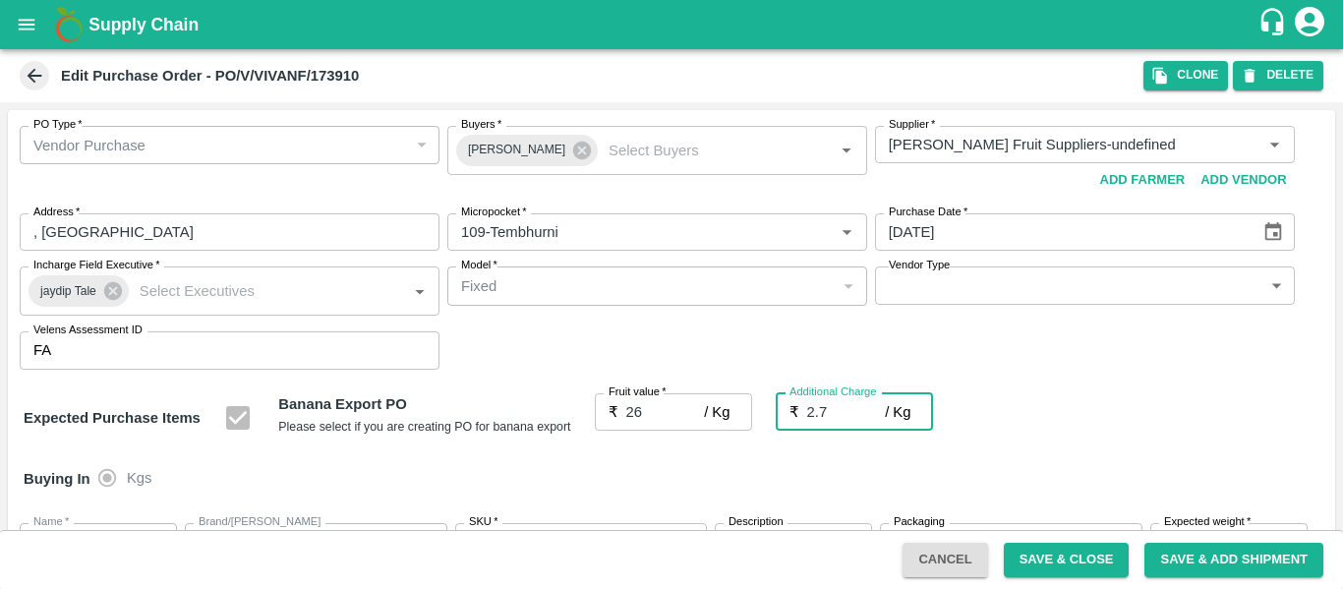
type input "28.7"
type input "2.75"
type input "28.75"
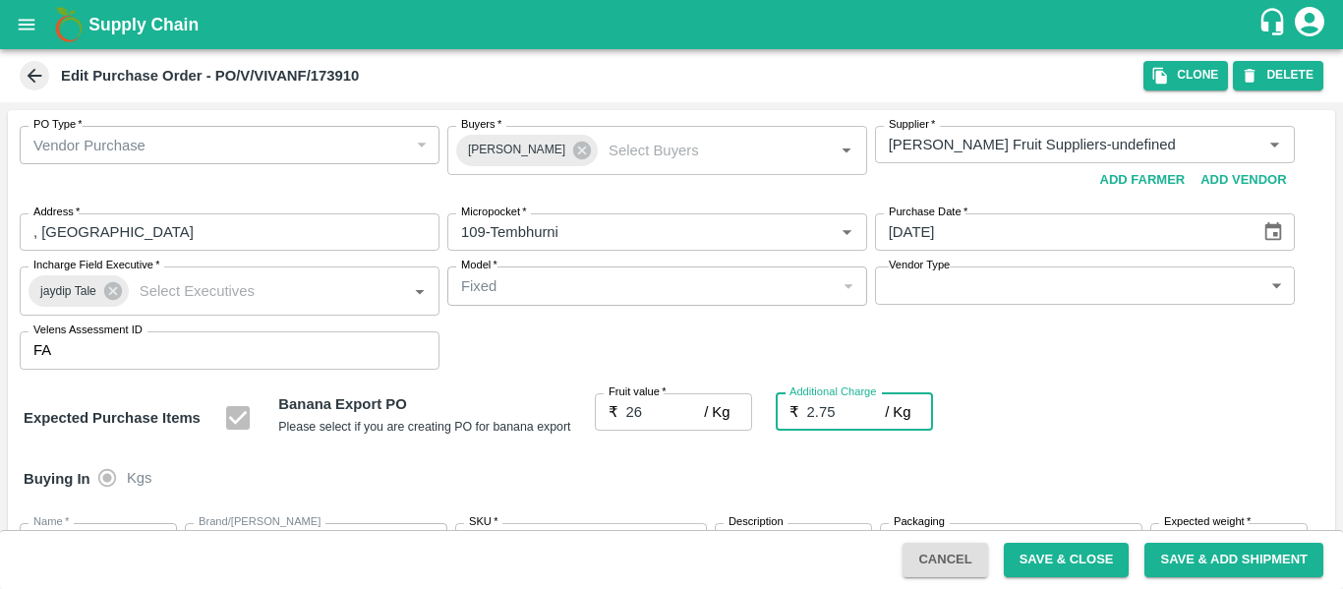
type input "28.75"
type input "2.75"
click at [1135, 413] on div "Expected Purchase Items Banana Export PO Please select if you are creating PO f…" at bounding box center [672, 418] width 1296 height 50
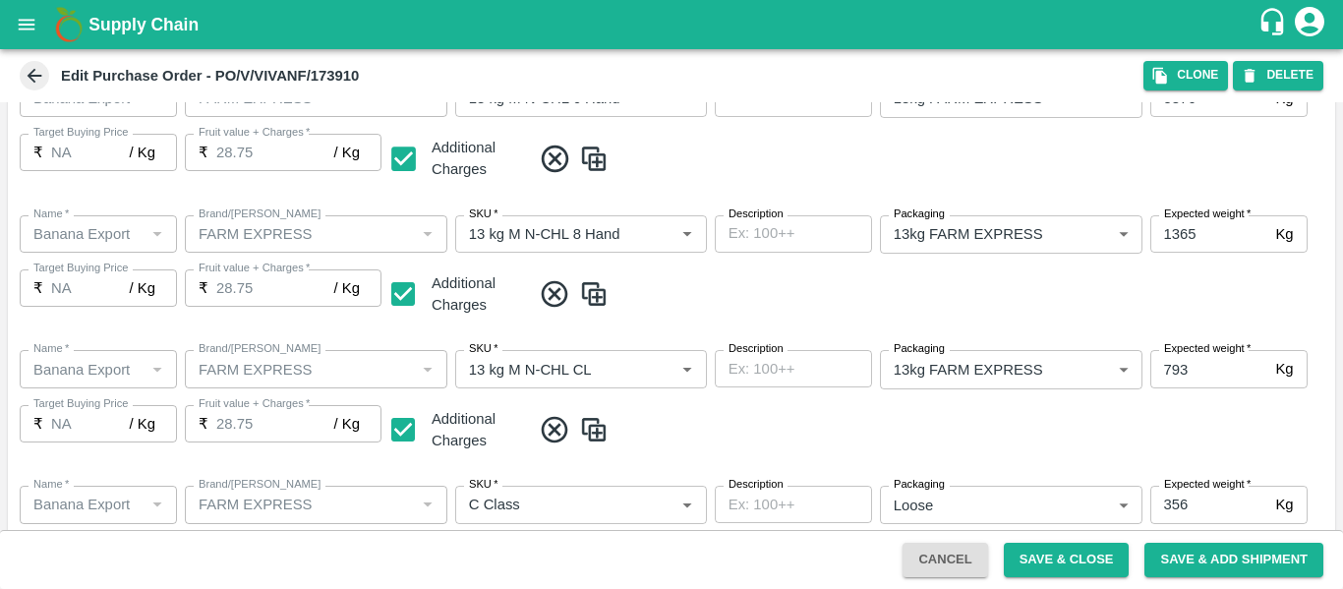
scroll to position [1172, 0]
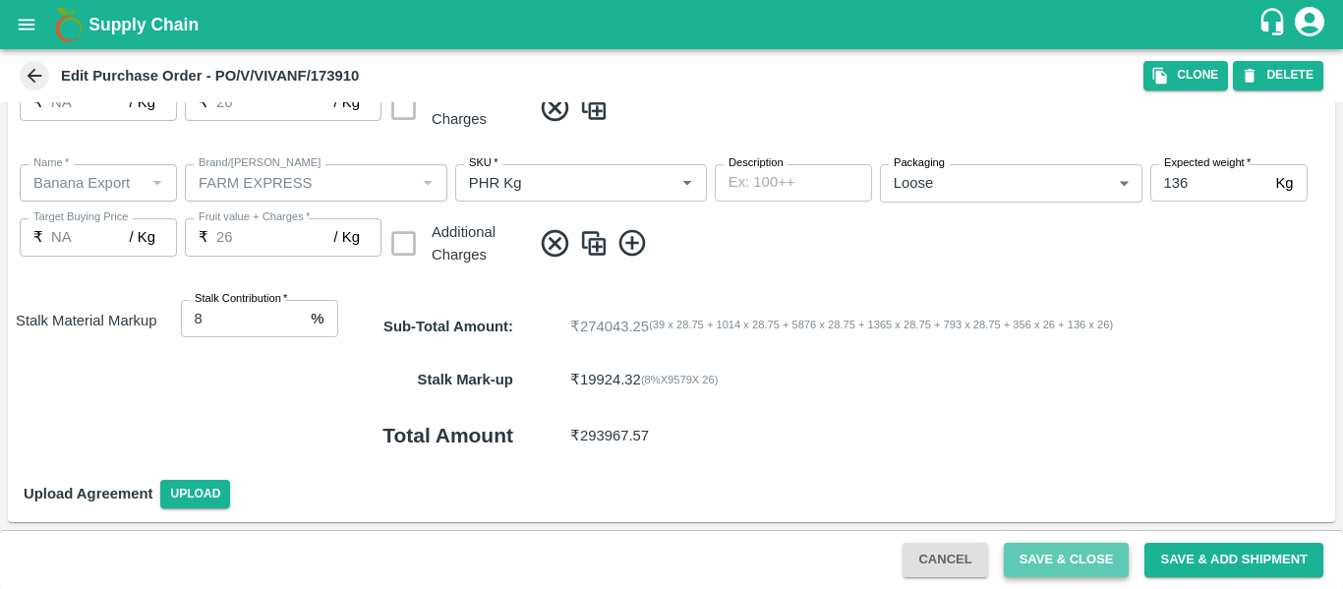
click at [1053, 570] on button "Save & Close" at bounding box center [1067, 560] width 126 height 34
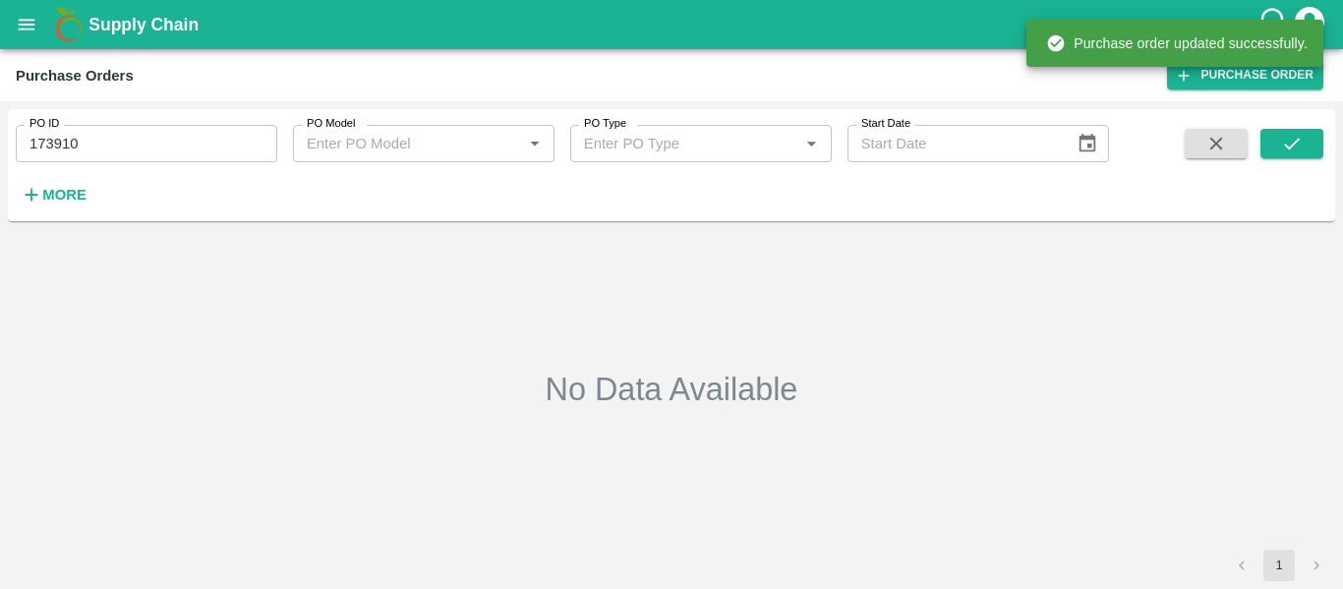
type input "173910"
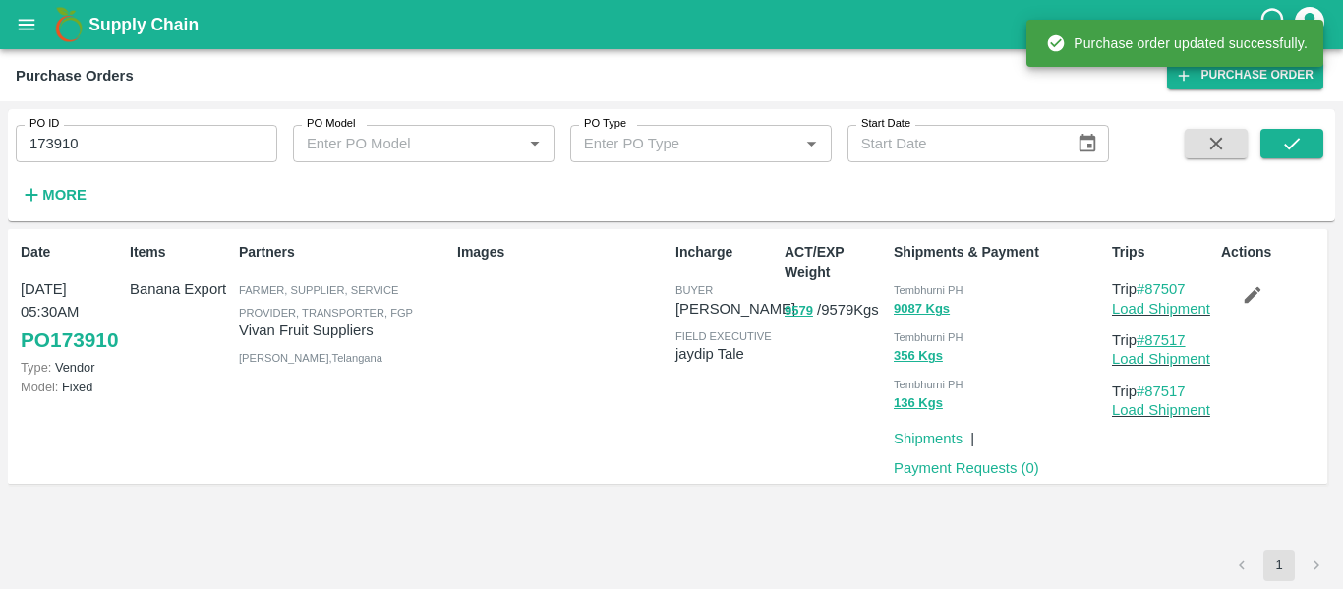
drag, startPoint x: 1202, startPoint y: 339, endPoint x: 1147, endPoint y: 343, distance: 55.2
click at [1147, 343] on p "Trip #87517" at bounding box center [1162, 340] width 101 height 22
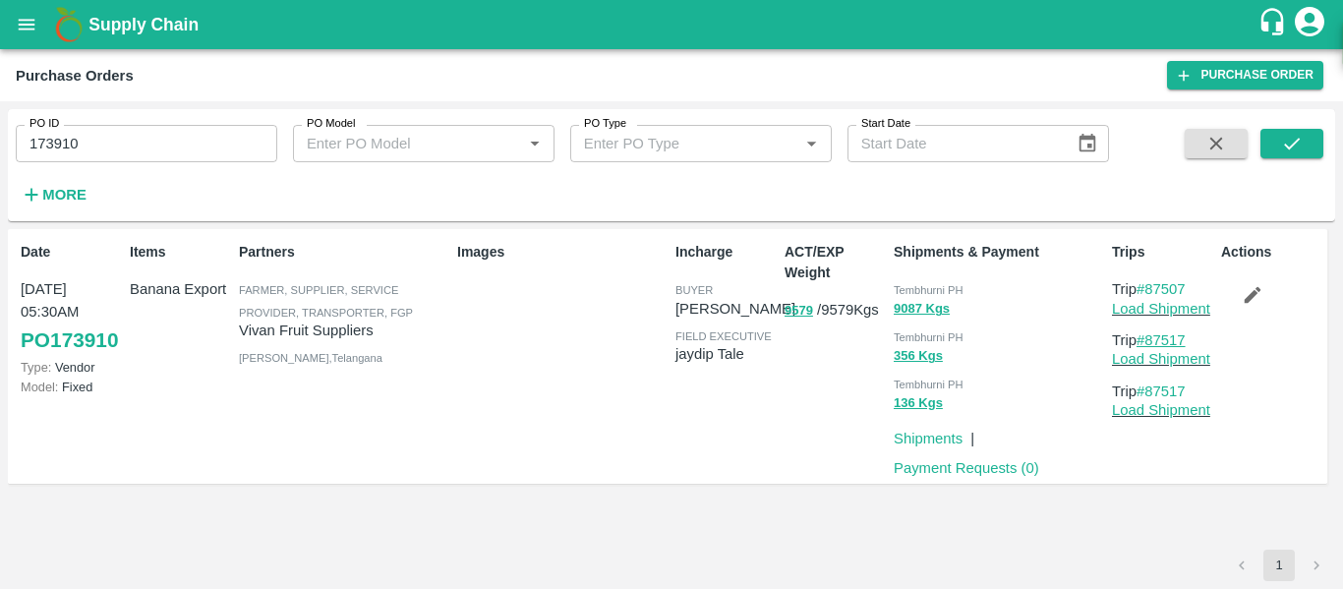
copy link "87517"
click at [1178, 306] on link "Load Shipment" at bounding box center [1161, 309] width 98 height 16
copy link "87517"
click at [13, 22] on button "open drawer" at bounding box center [26, 24] width 45 height 45
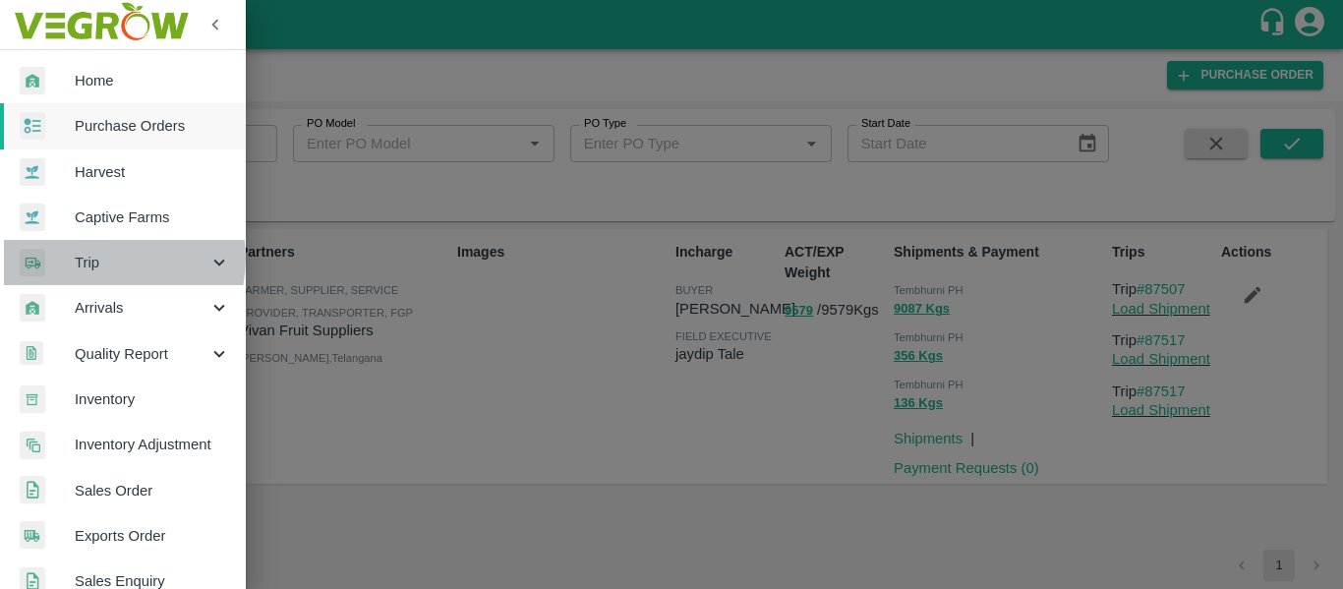
click at [109, 259] on span "Trip" at bounding box center [142, 263] width 134 height 22
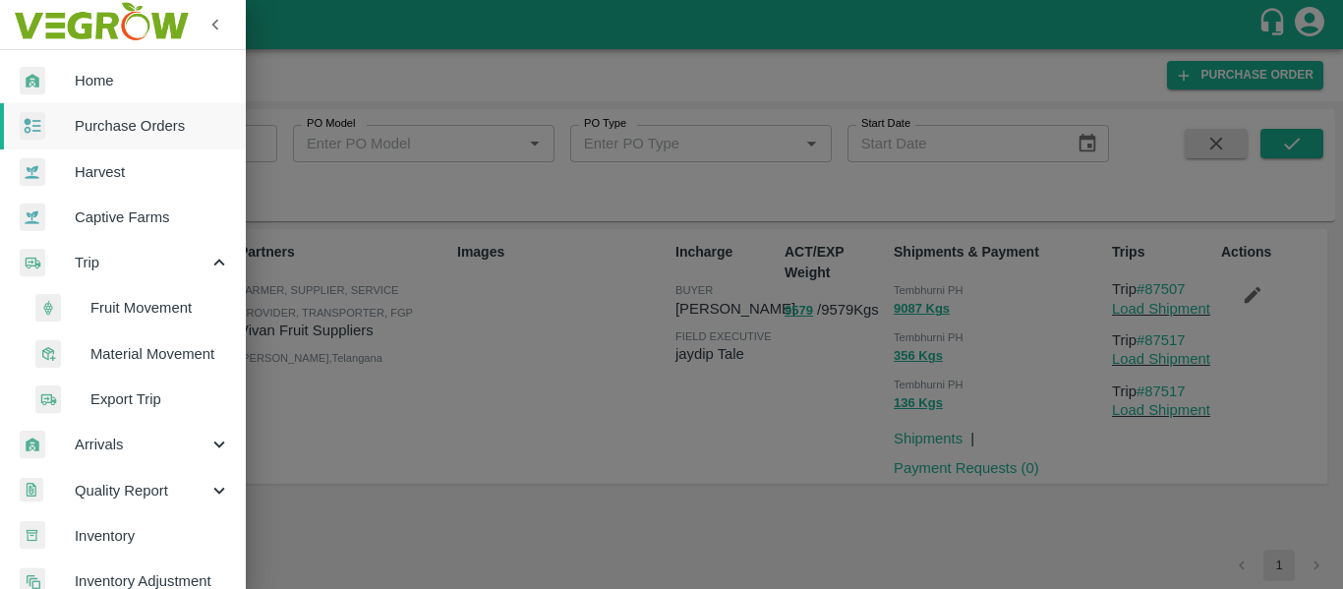
click at [138, 296] on li "Fruit Movement" at bounding box center [131, 307] width 230 height 45
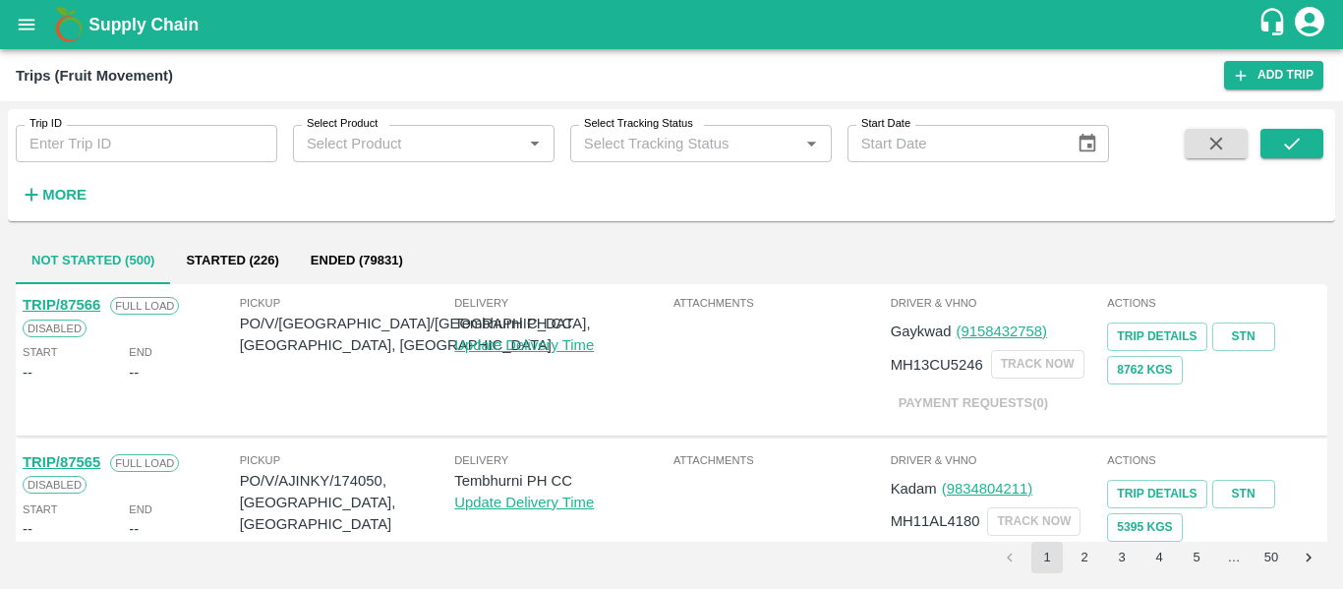
click at [141, 134] on input "Trip ID" at bounding box center [147, 143] width 262 height 37
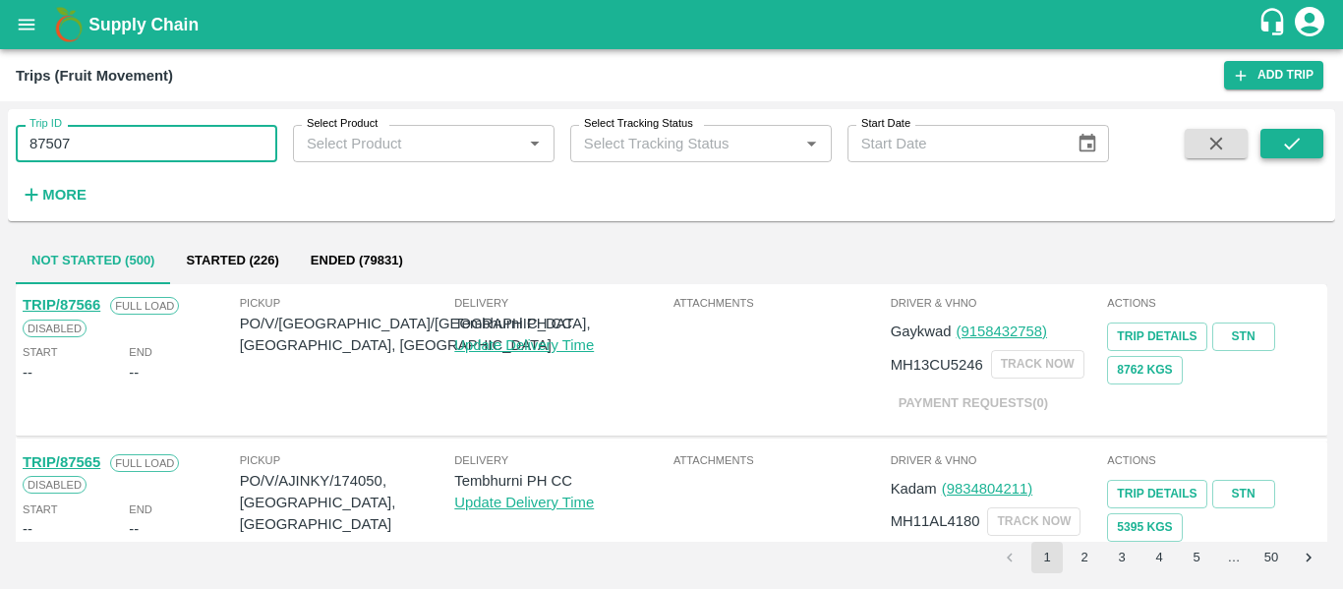
type input "87507"
click at [1298, 144] on icon "submit" at bounding box center [1292, 144] width 22 height 22
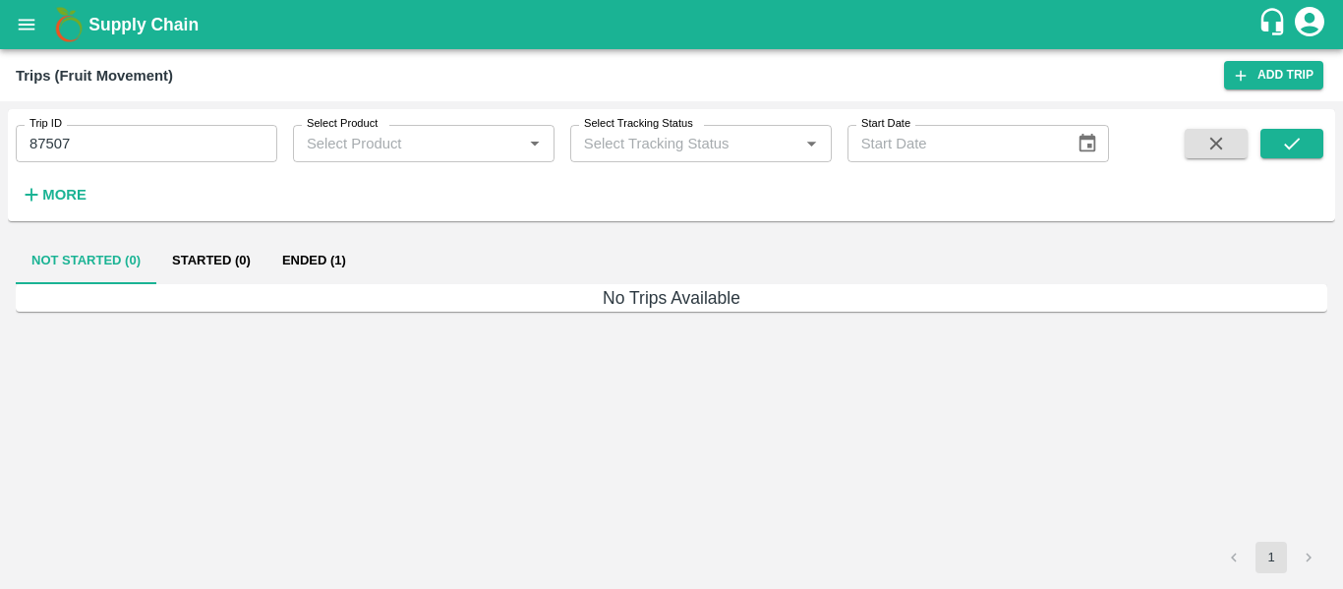
click at [318, 253] on button "Ended (1)" at bounding box center [313, 260] width 95 height 47
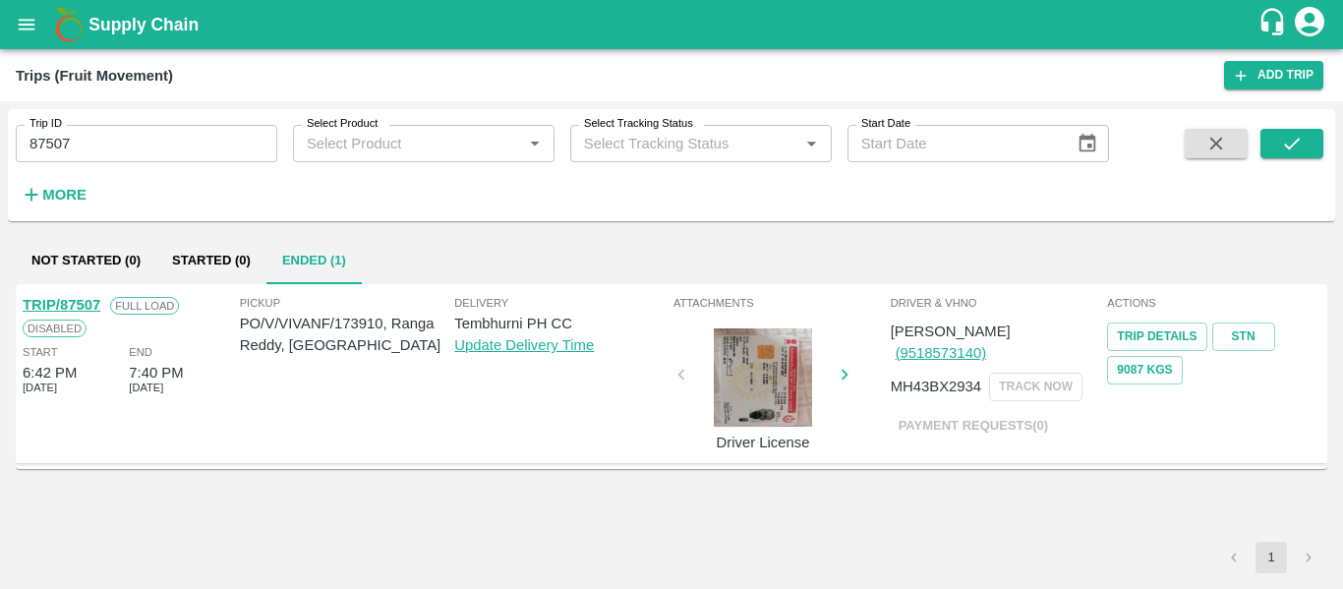
click at [73, 308] on link "TRIP/87507" at bounding box center [62, 305] width 78 height 16
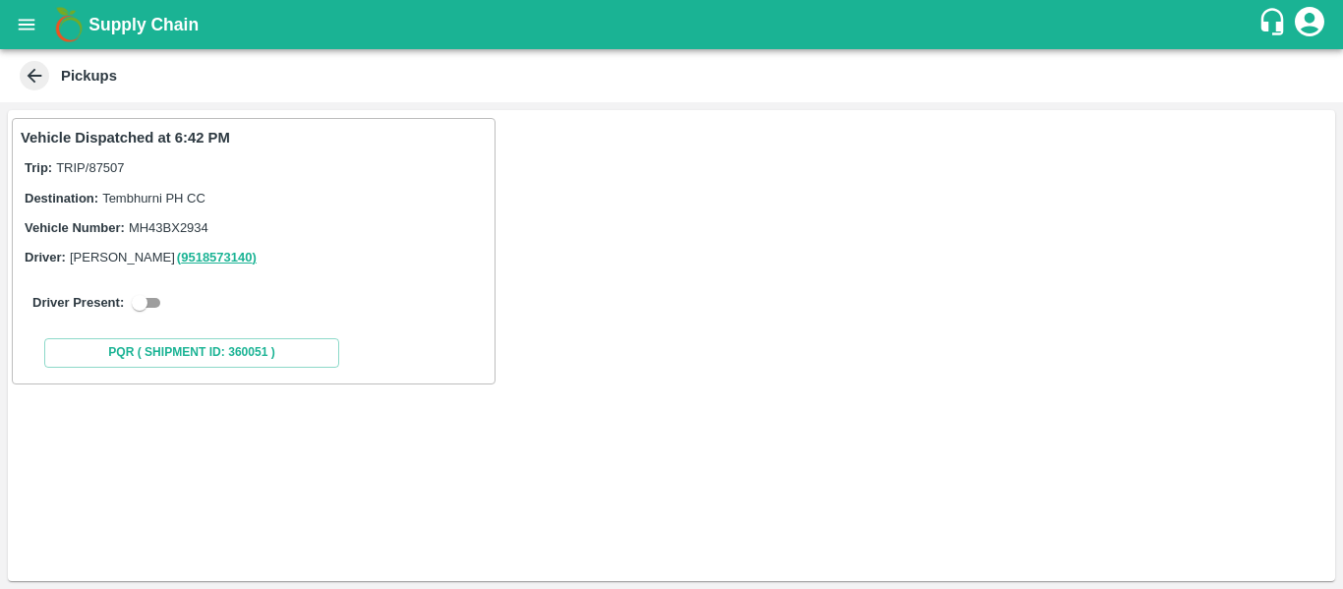
click at [160, 303] on input "checkbox" at bounding box center [139, 303] width 71 height 24
checkbox input "true"
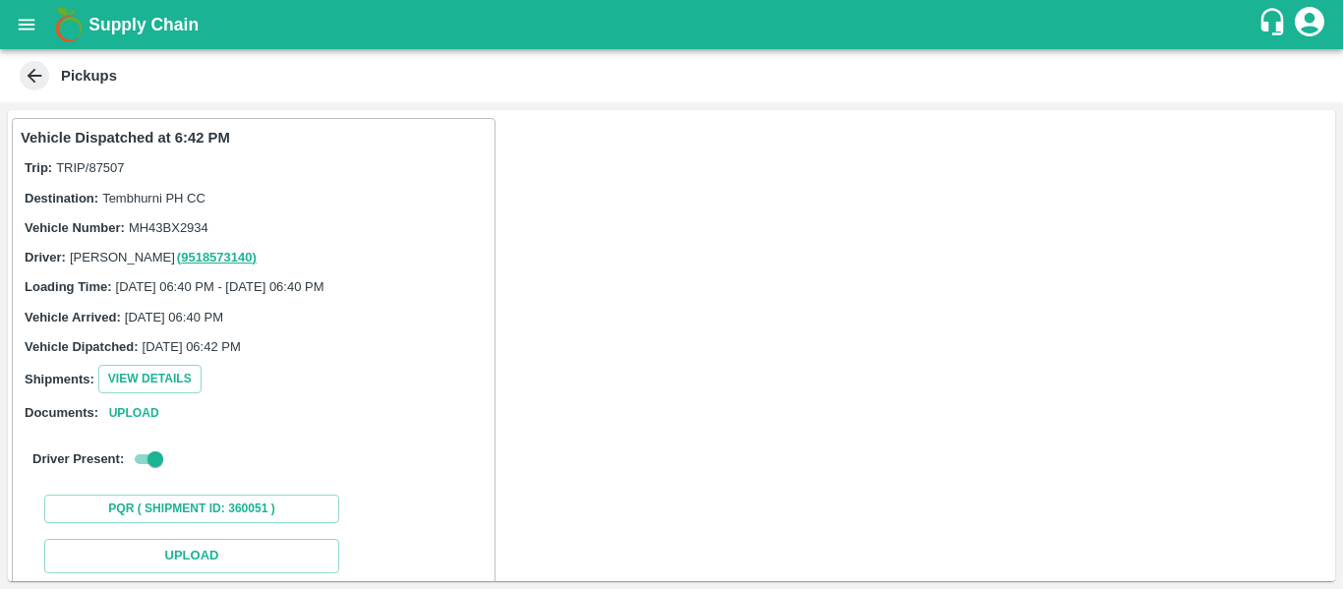
scroll to position [288, 0]
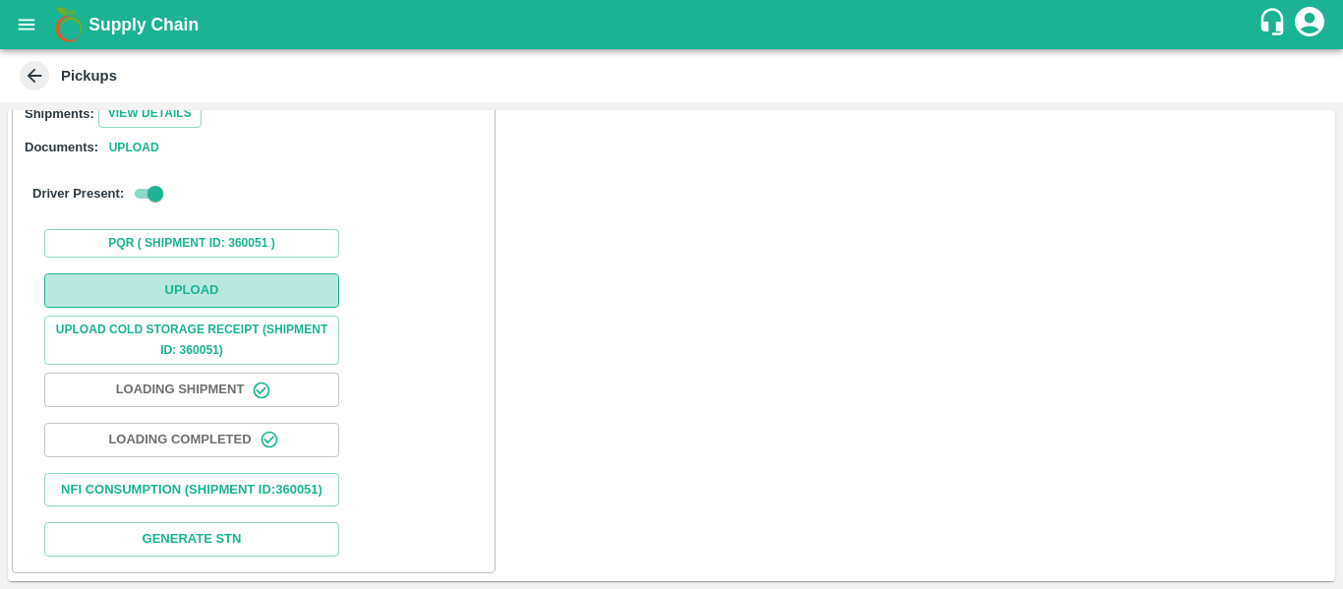
click at [166, 273] on button "Upload" at bounding box center [191, 290] width 295 height 34
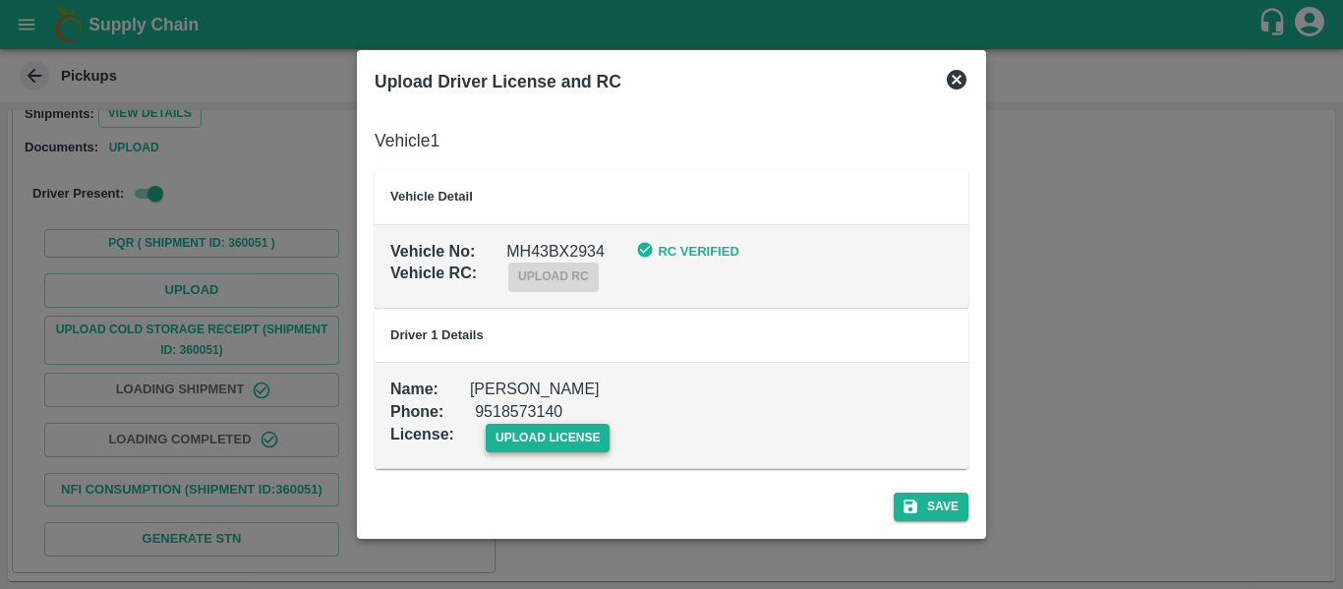
click at [545, 443] on span "upload license" at bounding box center [548, 438] width 125 height 29
click at [0, 0] on input "upload license" at bounding box center [0, 0] width 0 height 0
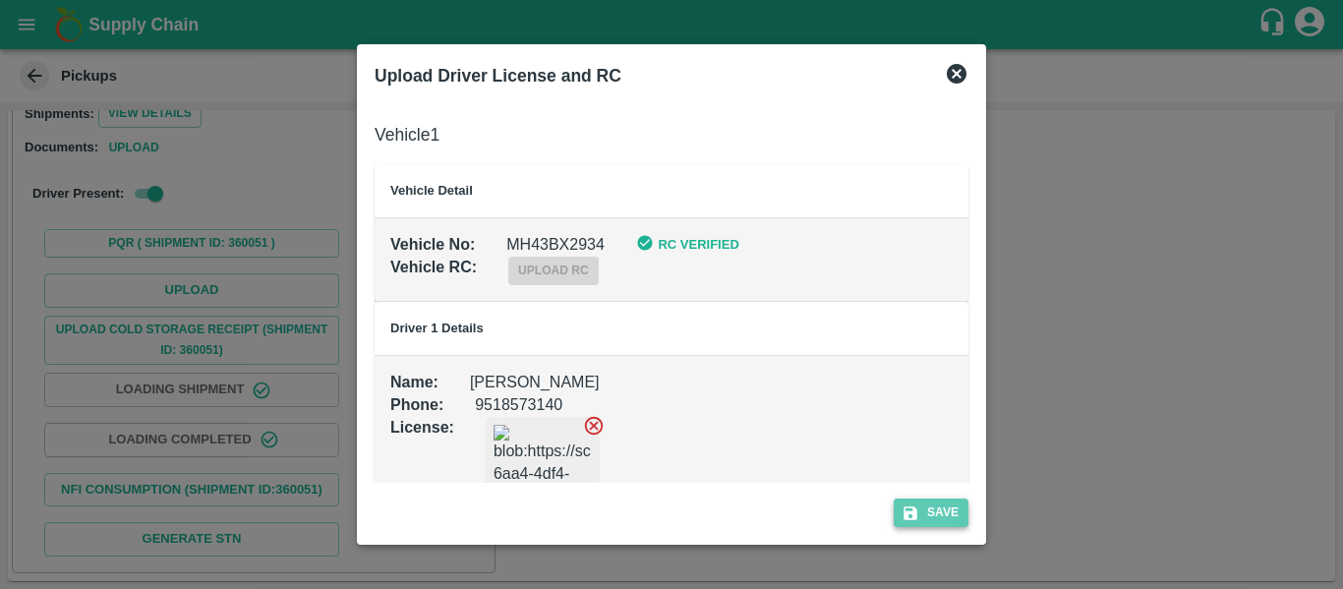
click at [966, 512] on button "Save" at bounding box center [931, 512] width 75 height 29
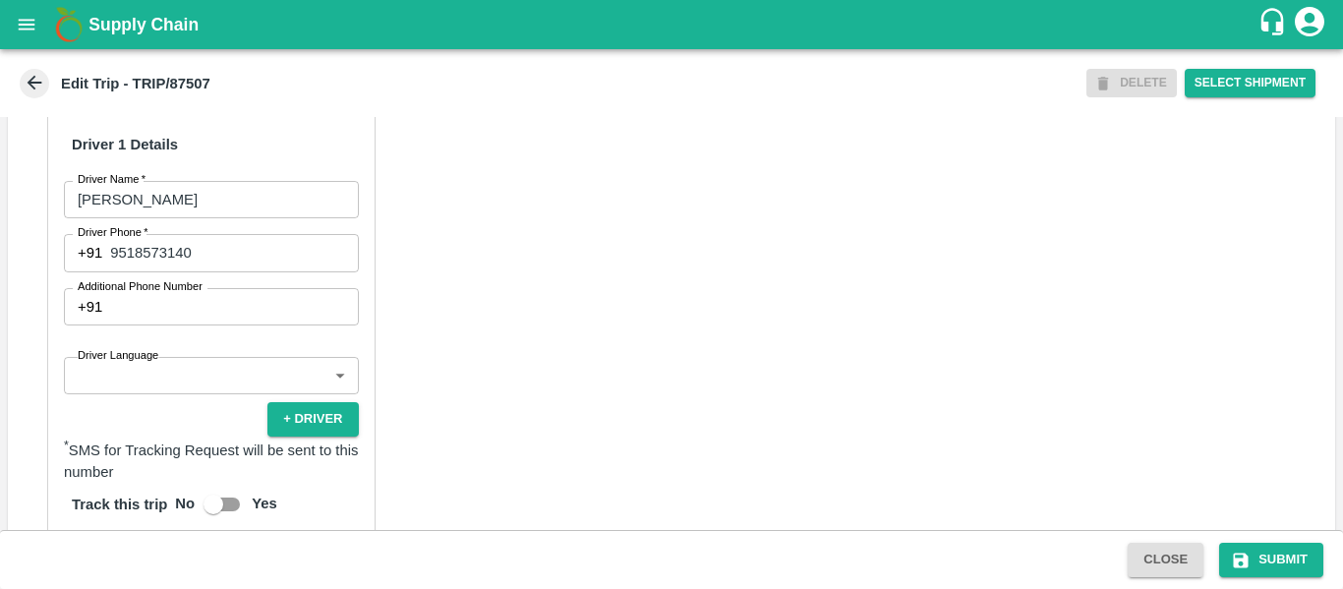
scroll to position [1532, 0]
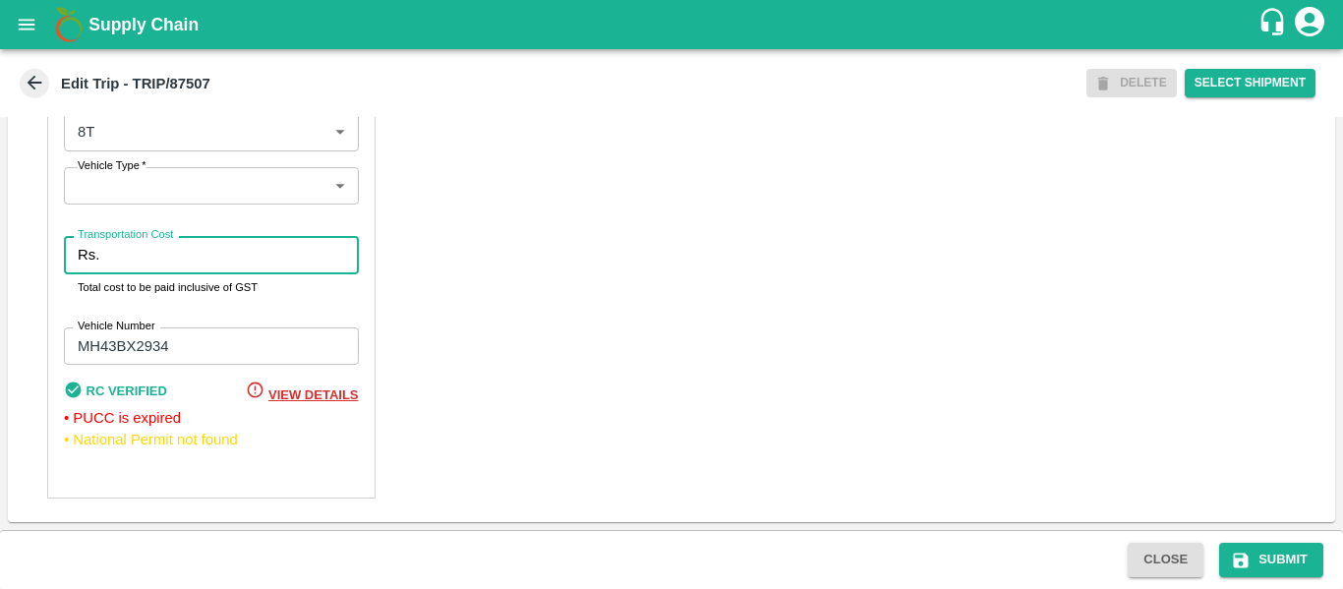
click at [123, 250] on input "Transportation Cost" at bounding box center [232, 254] width 251 height 37
type input "5000"
click at [1258, 557] on button "Submit" at bounding box center [1271, 560] width 104 height 34
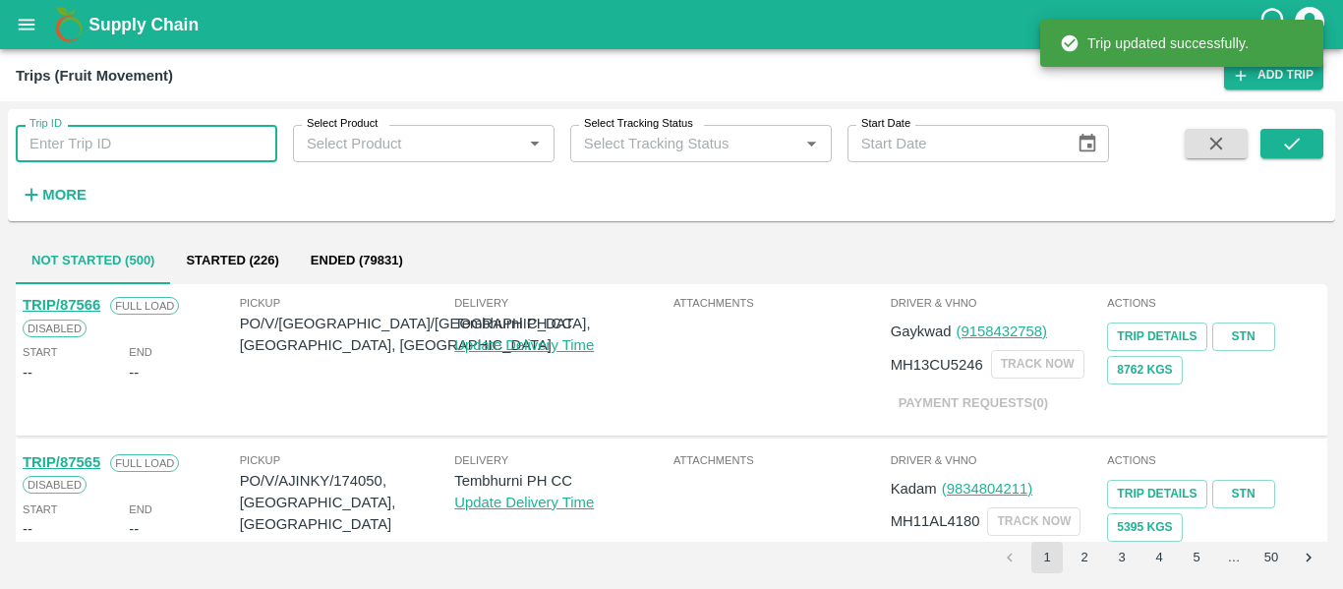
click at [98, 162] on input "Trip ID" at bounding box center [147, 143] width 262 height 37
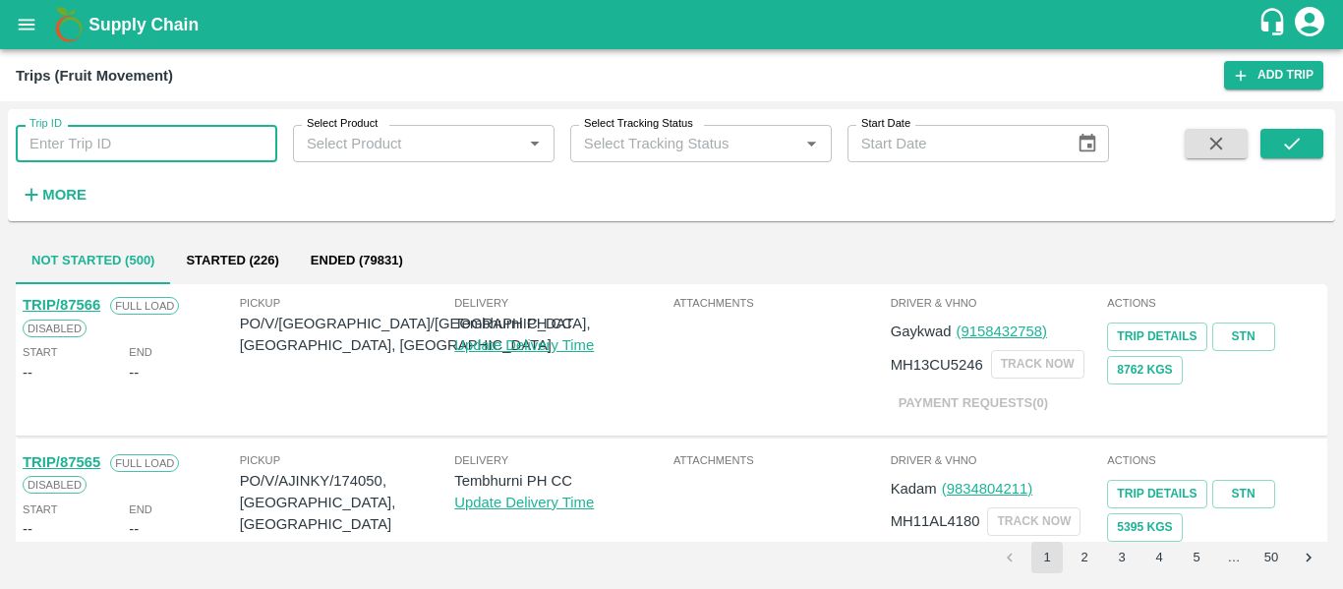
paste input "87517"
type input "87517"
click at [1285, 149] on icon "submit" at bounding box center [1292, 144] width 22 height 22
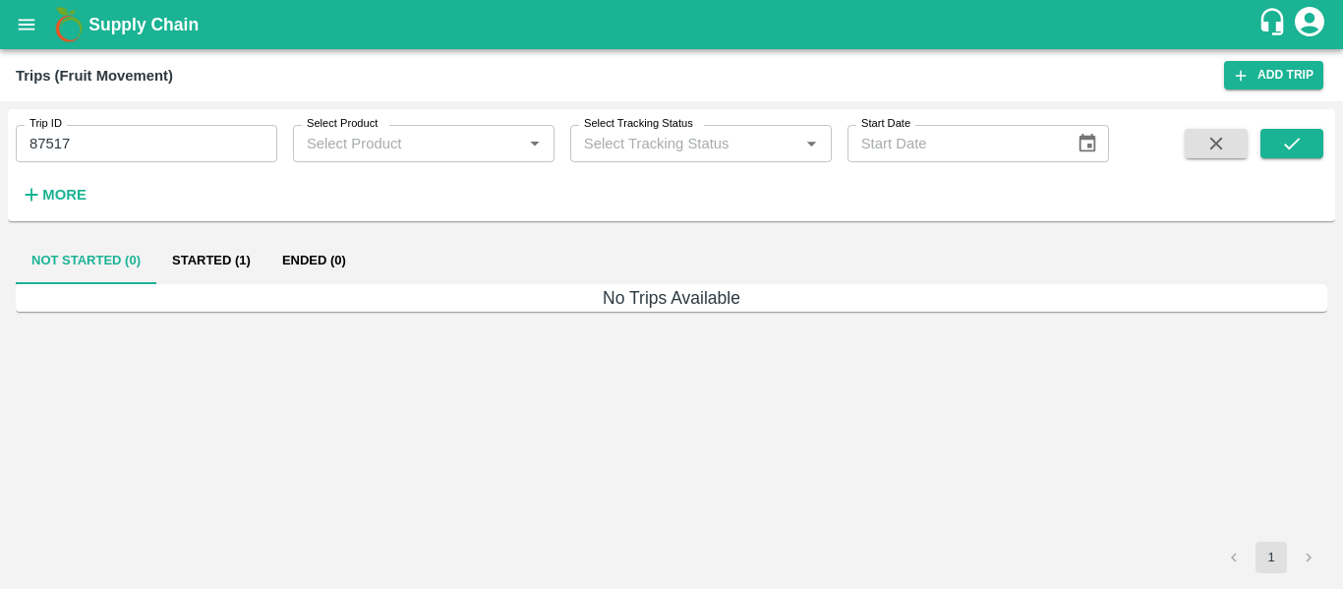
click at [221, 258] on button "Started (1)" at bounding box center [211, 260] width 110 height 47
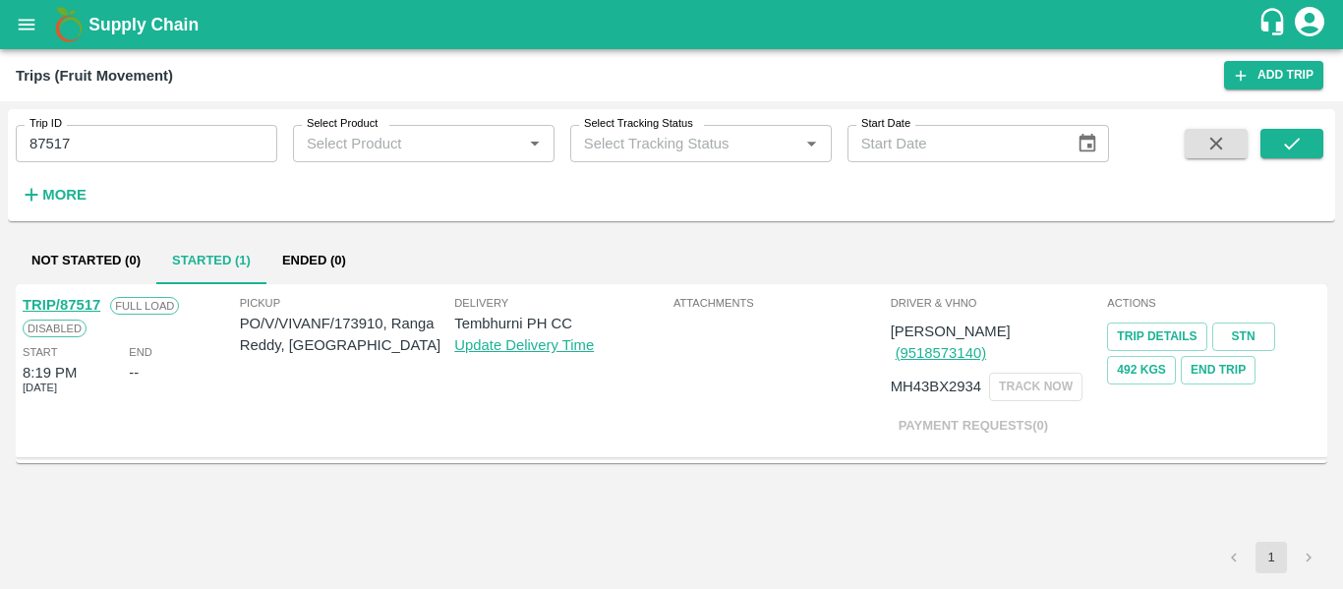
click at [87, 298] on link "TRIP/87517" at bounding box center [62, 305] width 78 height 16
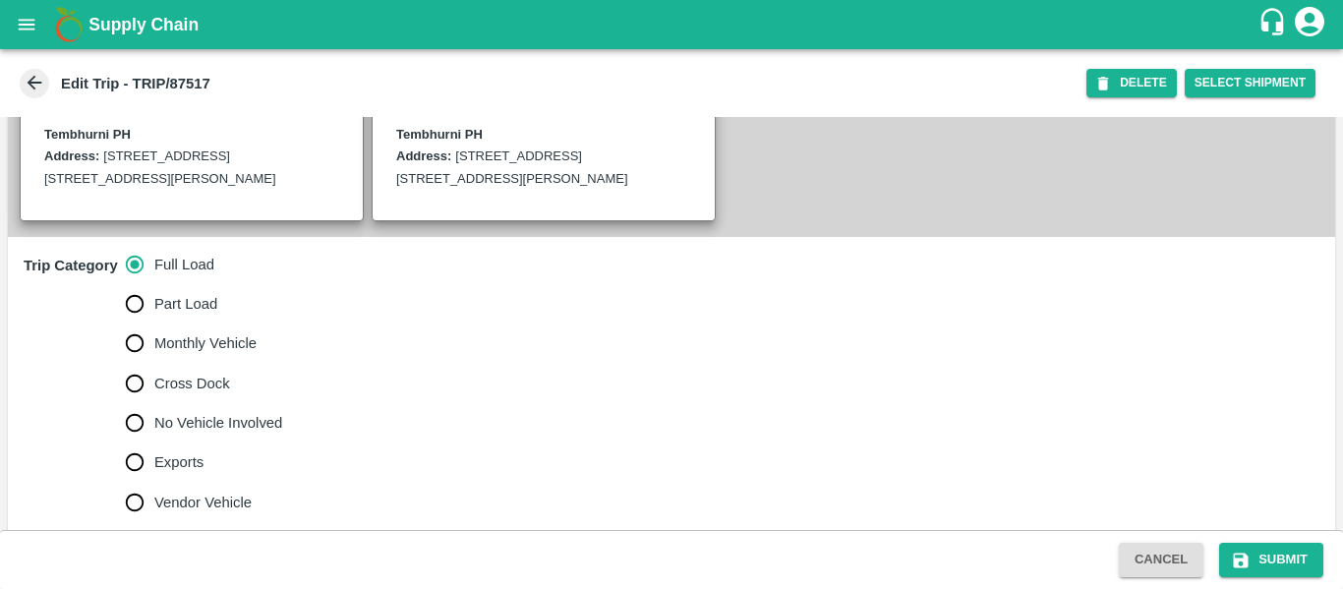
scroll to position [452, 0]
click at [233, 433] on span "No Vehicle Involved" at bounding box center [218, 422] width 128 height 22
click at [154, 441] on input "No Vehicle Involved" at bounding box center [134, 421] width 39 height 39
radio input "true"
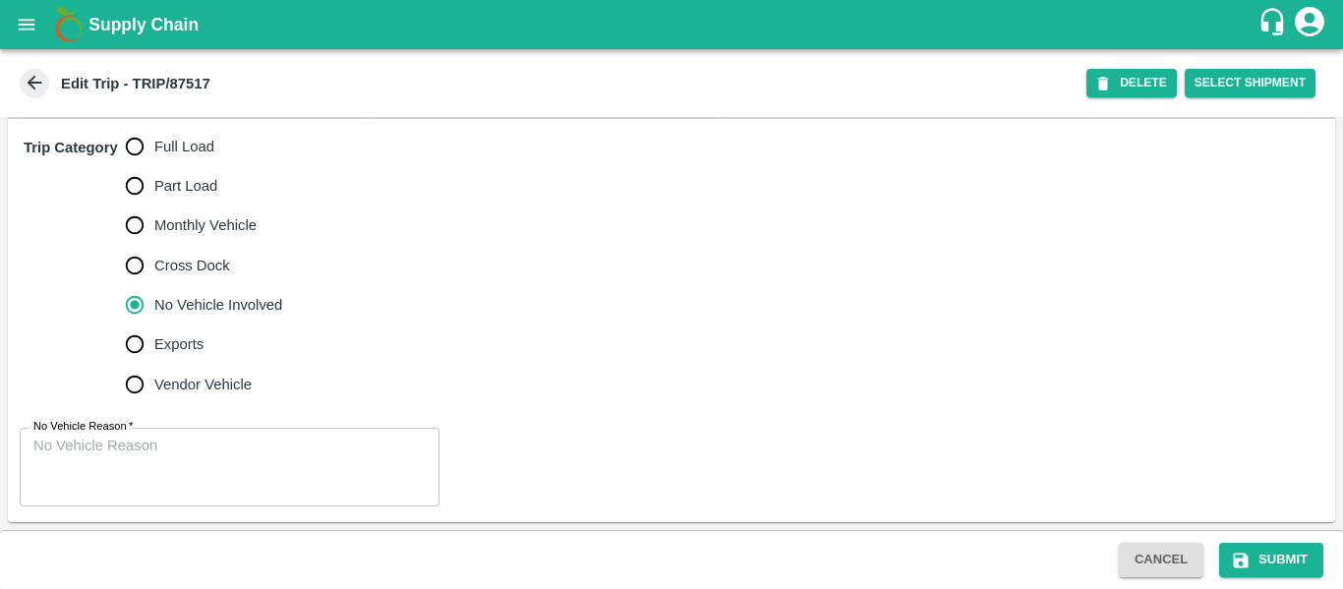
scroll to position [613, 0]
click at [261, 447] on textarea "No Vehicle Reason   *" at bounding box center [229, 467] width 392 height 62
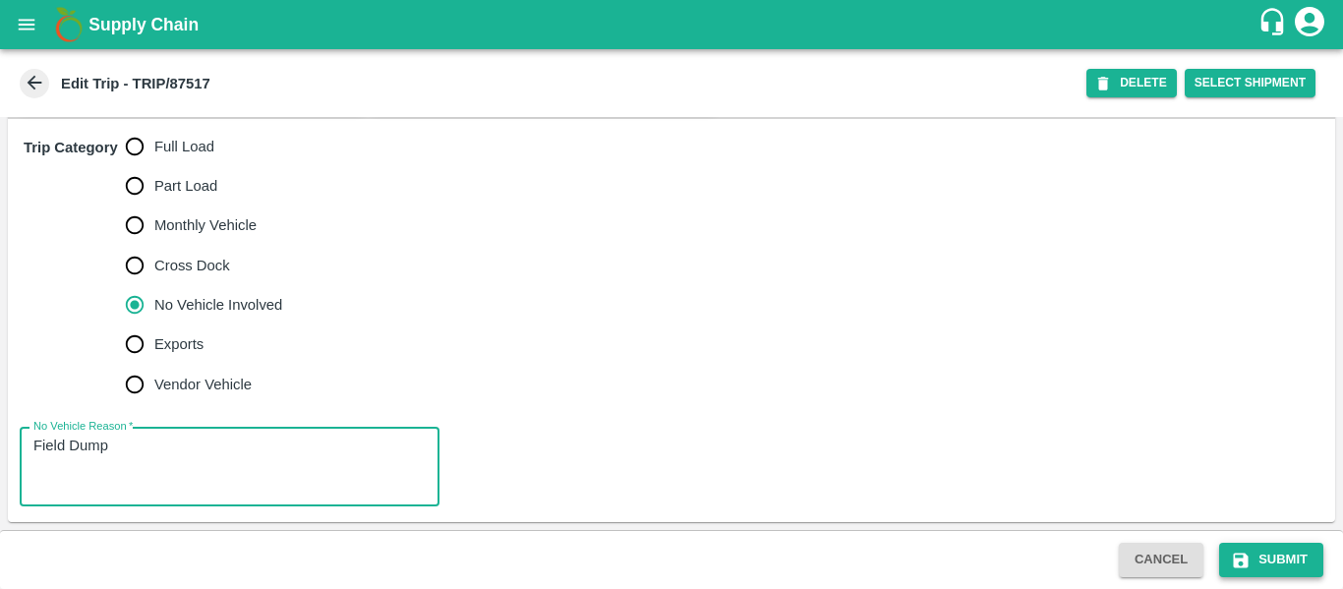
type textarea "Field Dump"
click at [1267, 564] on button "Submit" at bounding box center [1271, 560] width 104 height 34
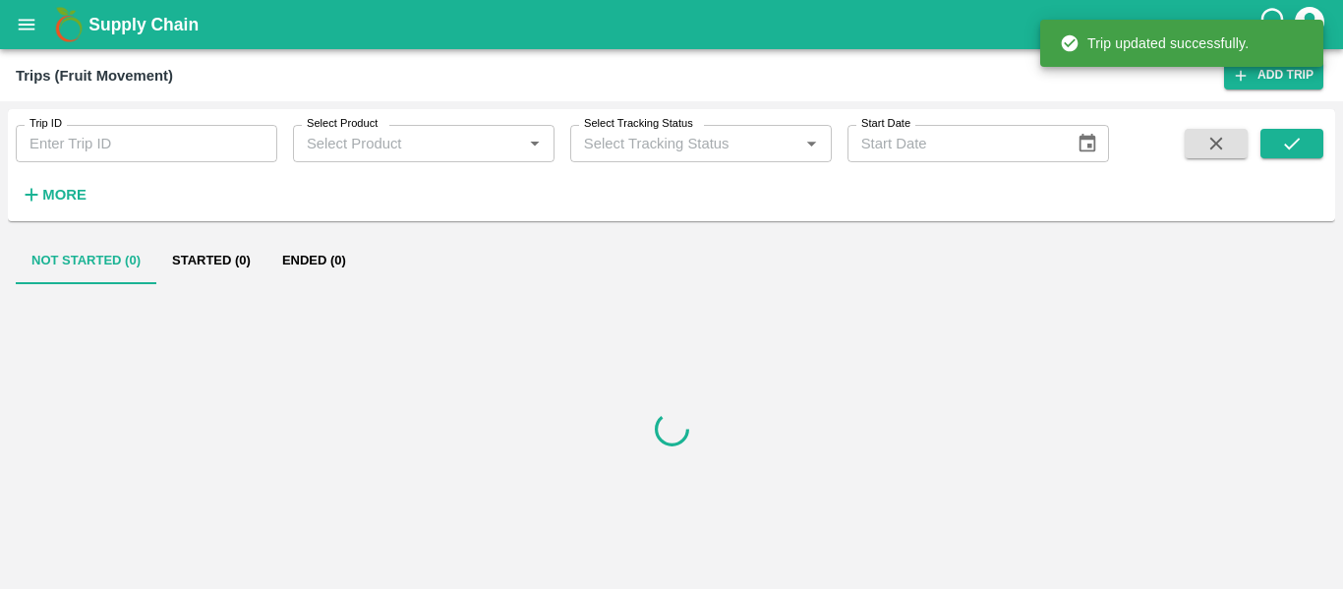
click at [23, 25] on icon "open drawer" at bounding box center [27, 24] width 17 height 11
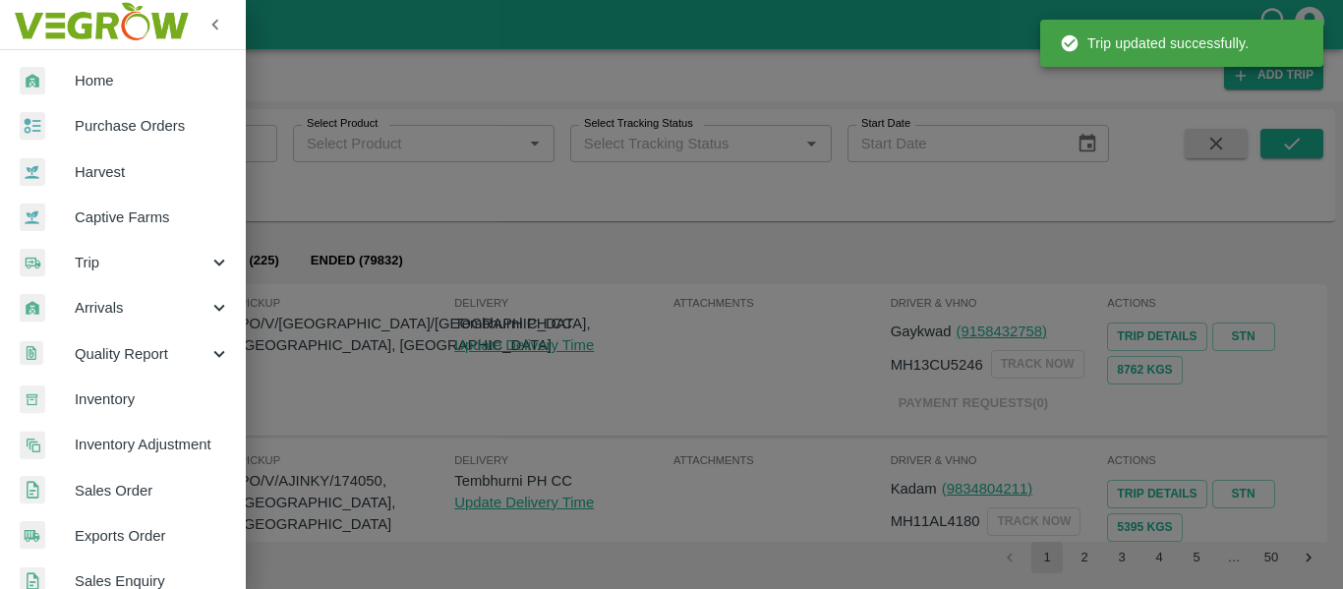
click at [103, 115] on span "Purchase Orders" at bounding box center [152, 126] width 155 height 22
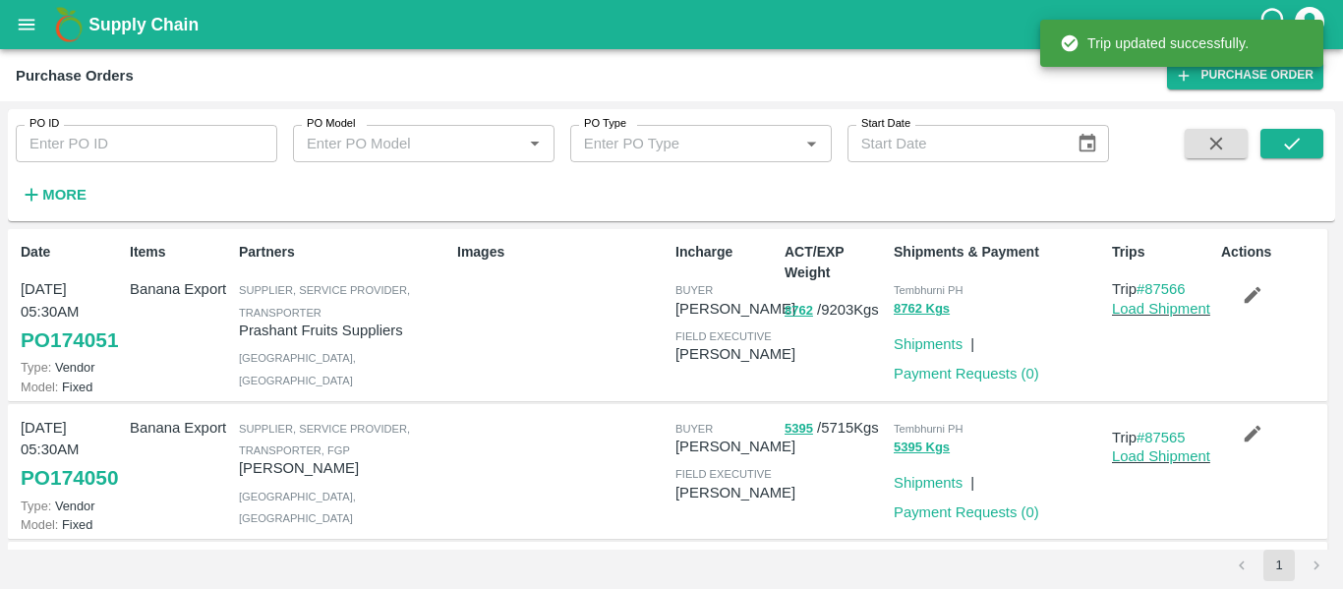
click at [111, 129] on input "PO ID" at bounding box center [147, 143] width 262 height 37
paste input "173920"
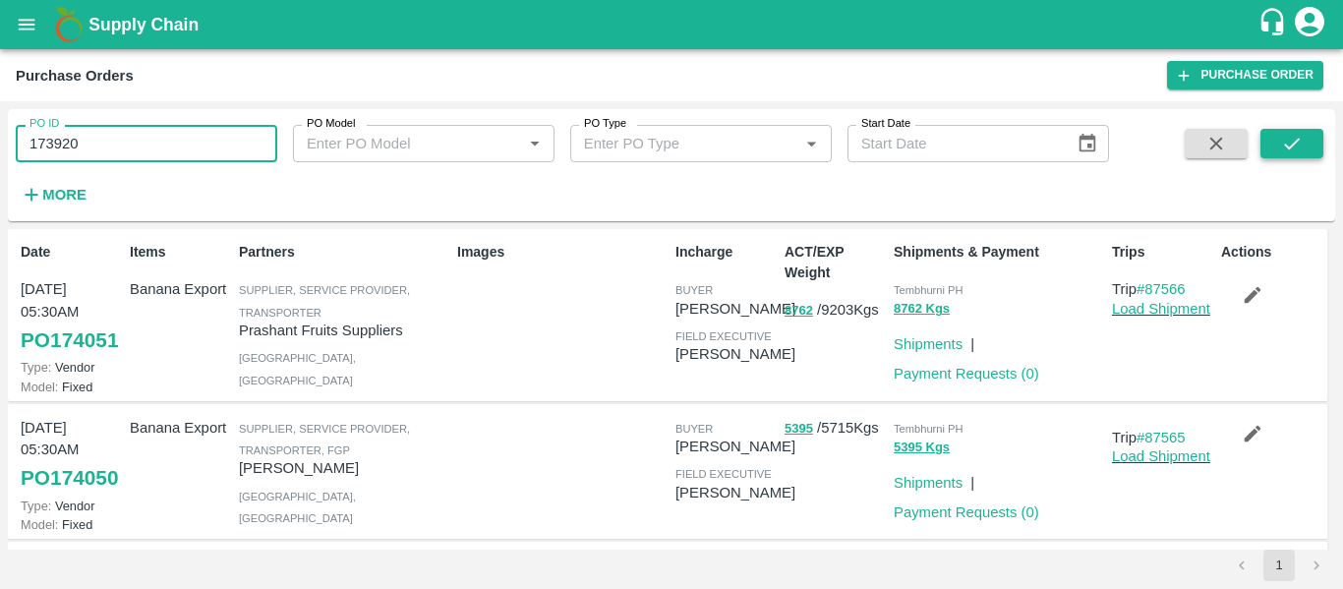
type input "173920"
click at [1310, 145] on button "submit" at bounding box center [1291, 143] width 63 height 29
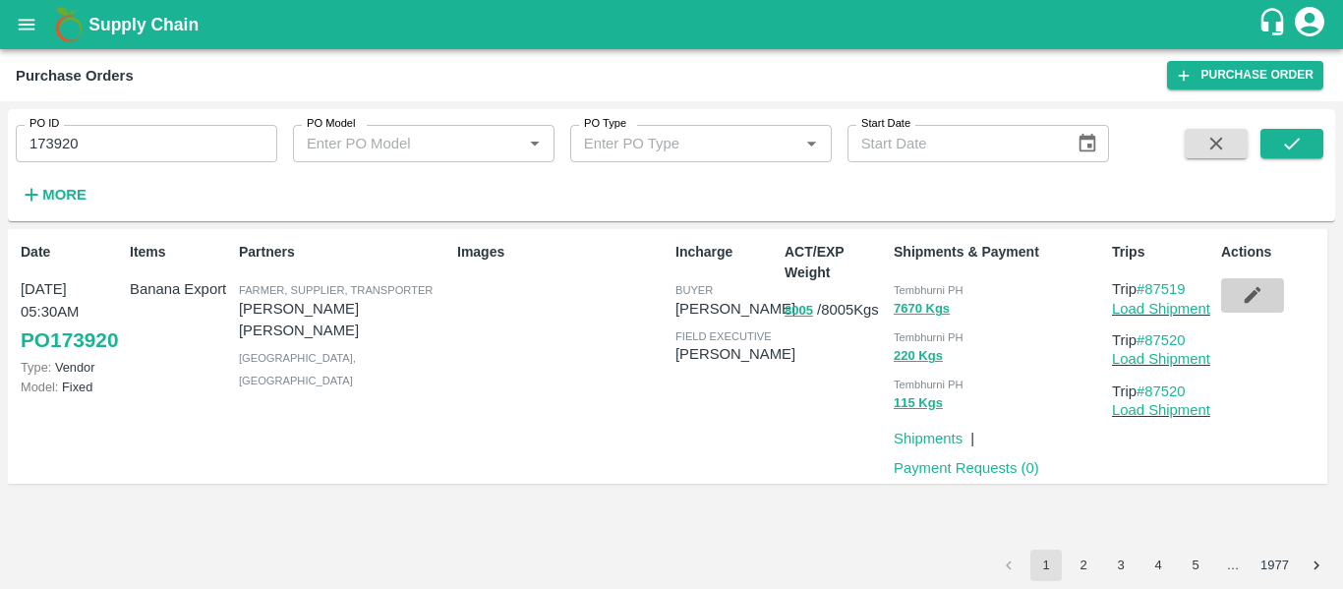
click at [1248, 281] on button "button" at bounding box center [1252, 294] width 63 height 33
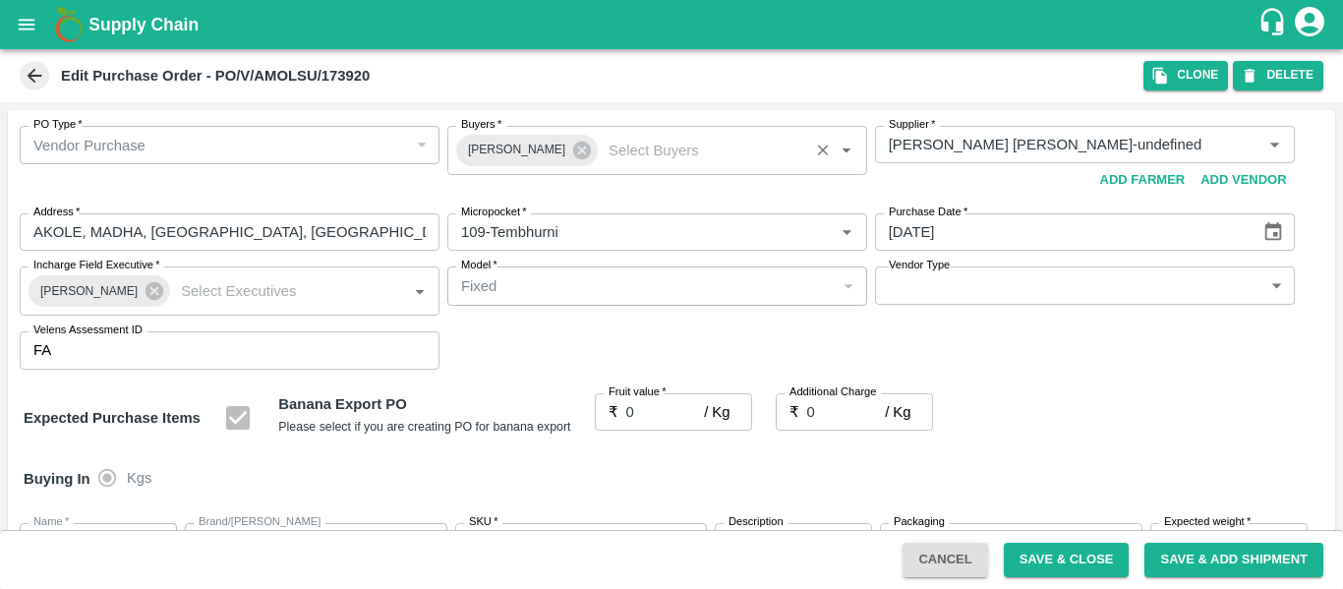
click at [810, 154] on button "Clear" at bounding box center [823, 151] width 27 height 27
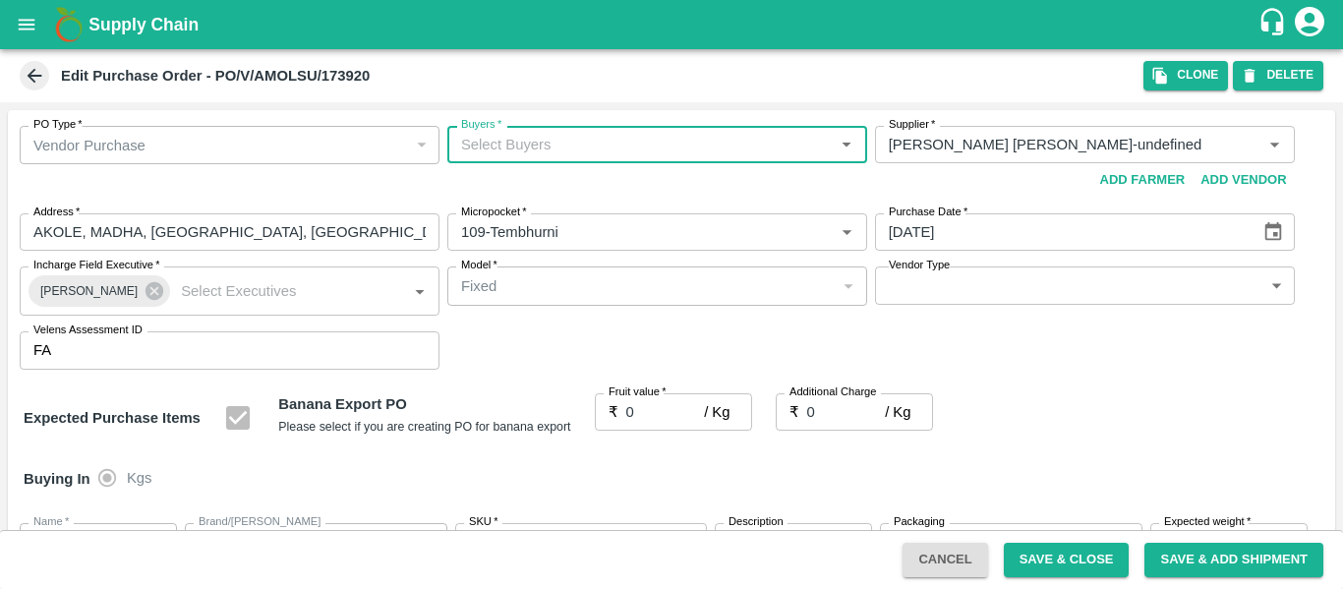
click at [591, 148] on input "Buyers   *" at bounding box center [641, 145] width 376 height 26
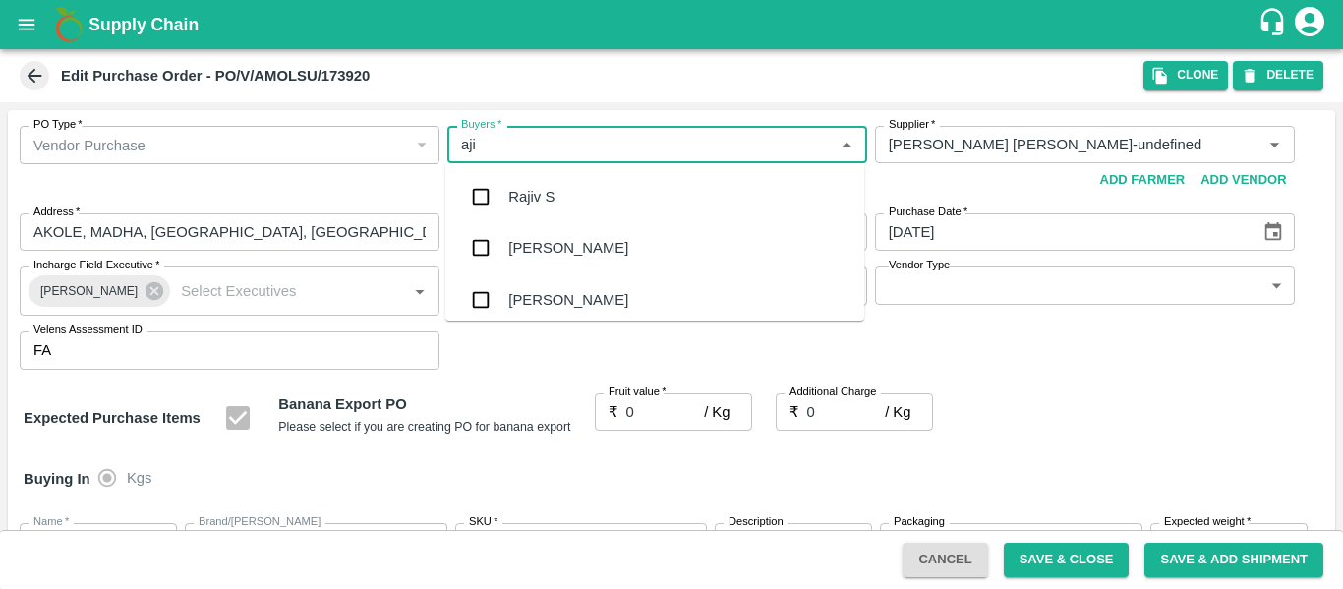
type input "ajit"
click at [591, 193] on div "[PERSON_NAME]" at bounding box center [654, 196] width 419 height 51
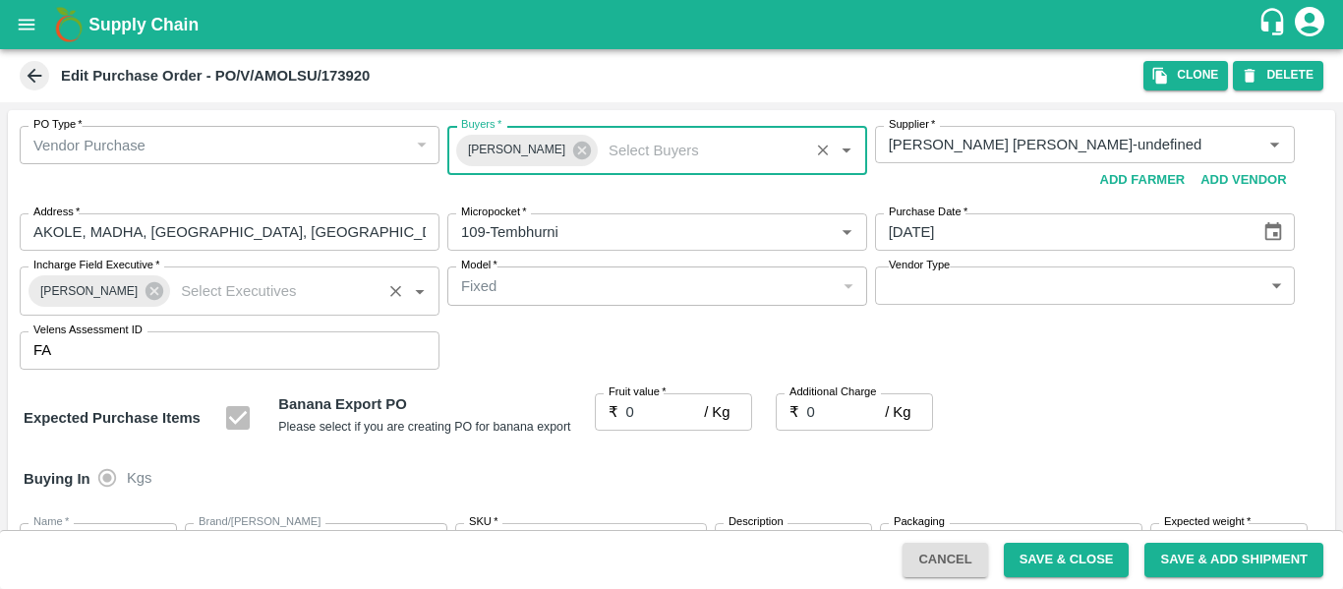
click at [154, 293] on div "[PERSON_NAME]" at bounding box center [100, 290] width 142 height 31
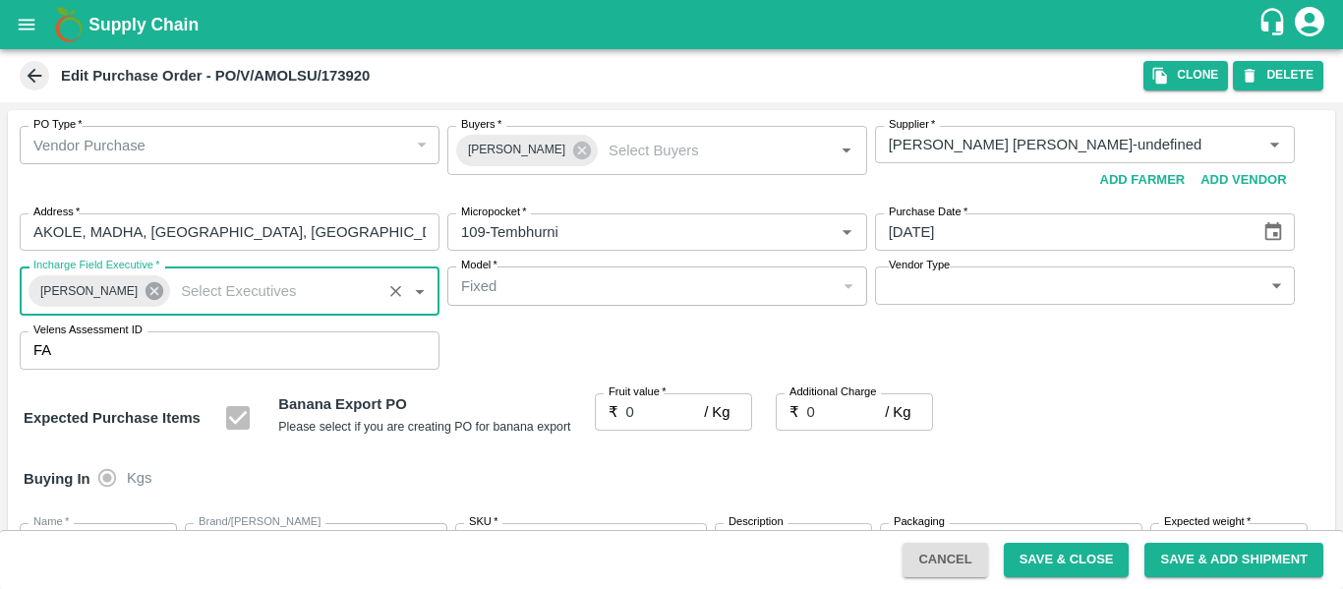
click at [146, 294] on icon at bounding box center [155, 291] width 18 height 18
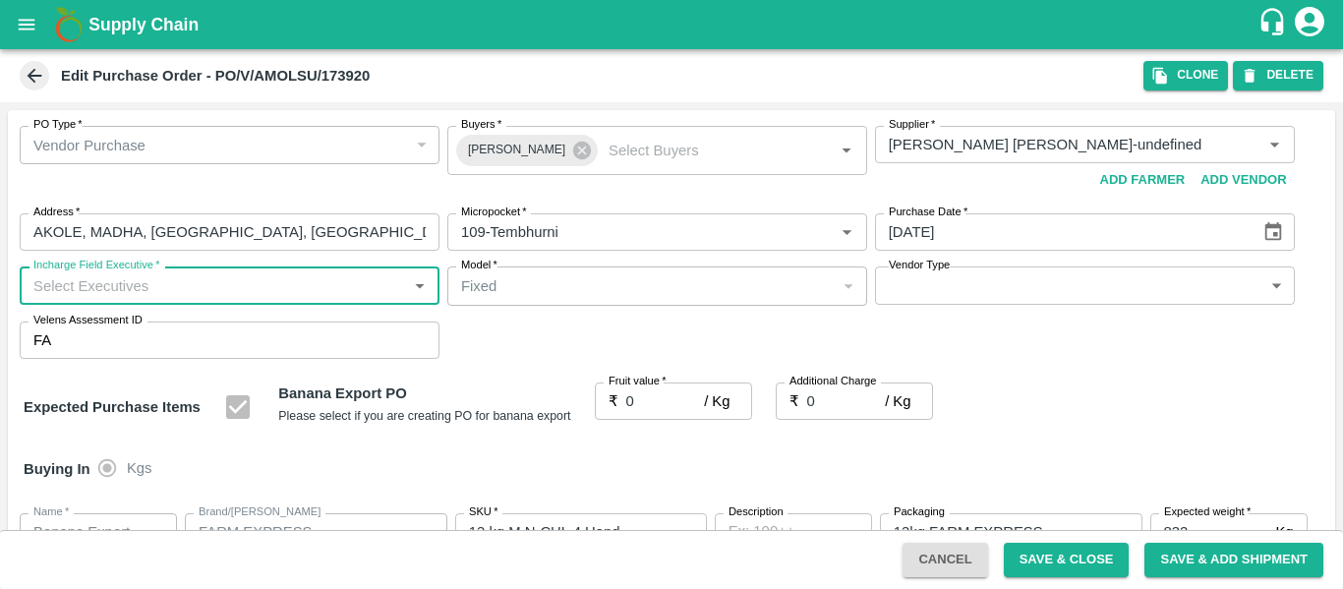
click at [173, 290] on input "Incharge Field Executive   *" at bounding box center [214, 285] width 376 height 26
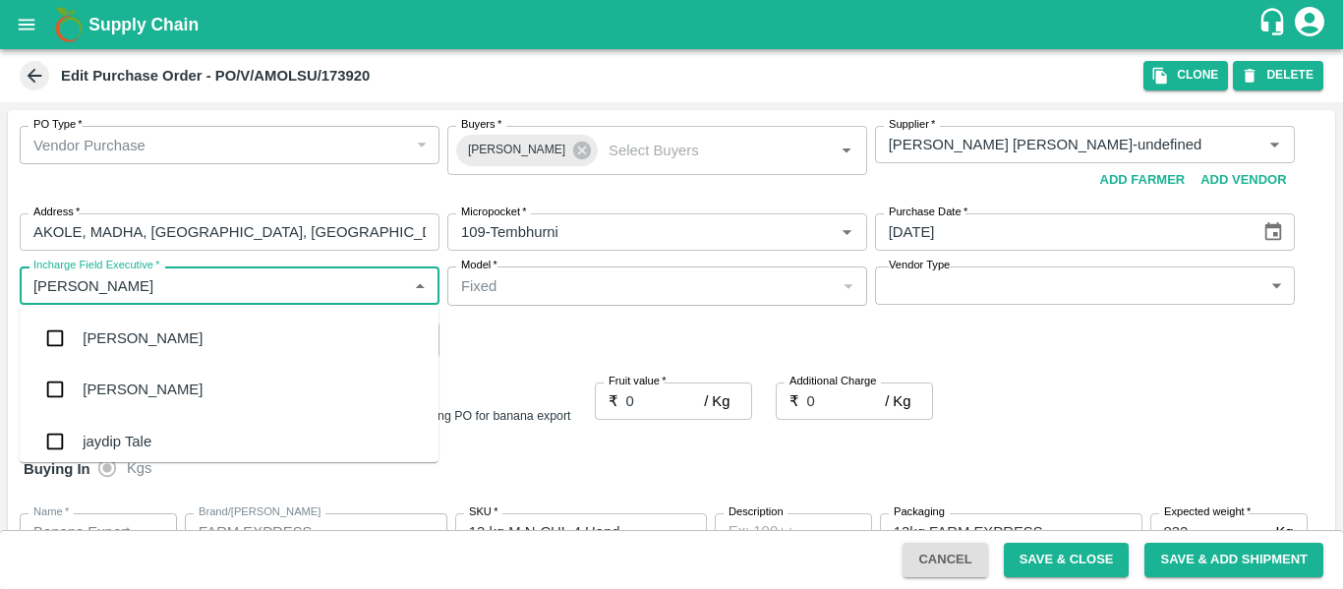
type input "jayd"
click at [172, 331] on div "jaydip Tale" at bounding box center [229, 338] width 419 height 51
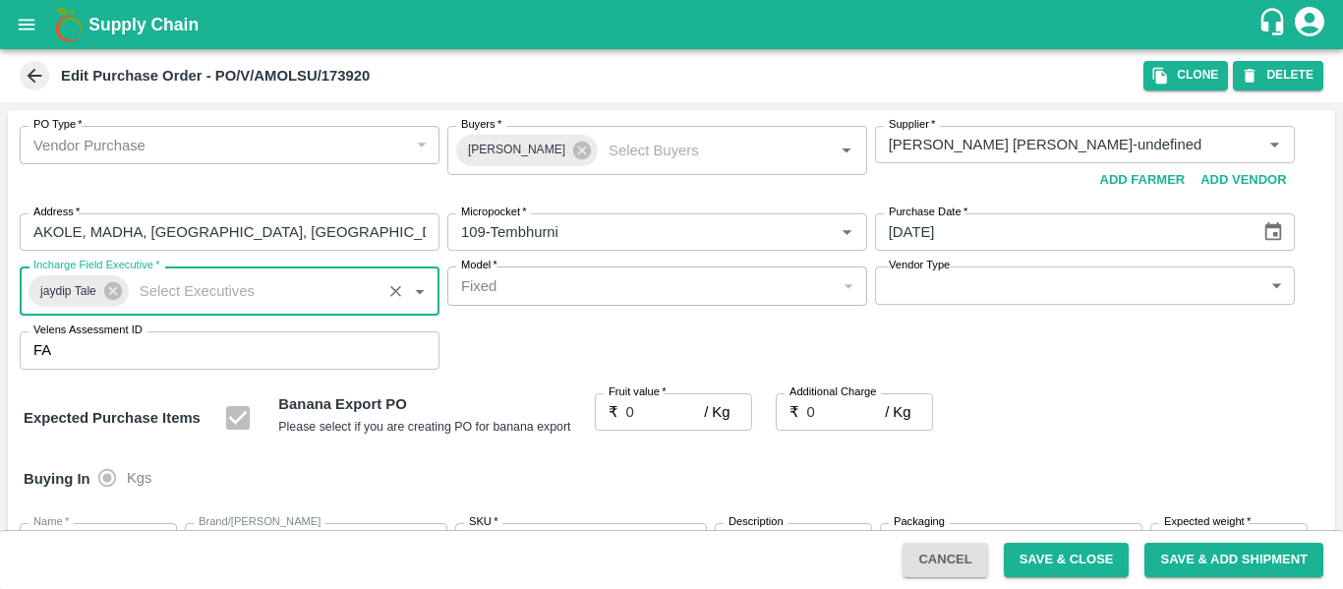
click at [676, 417] on input "0" at bounding box center [665, 411] width 79 height 37
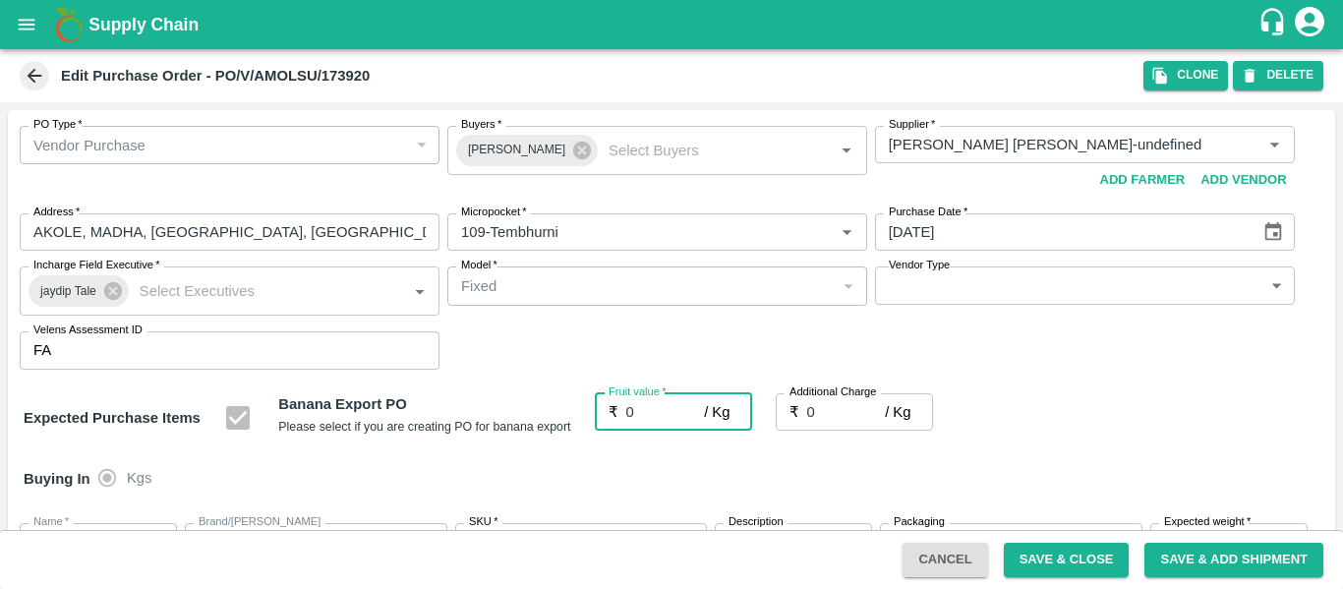
type input "02"
type input "2"
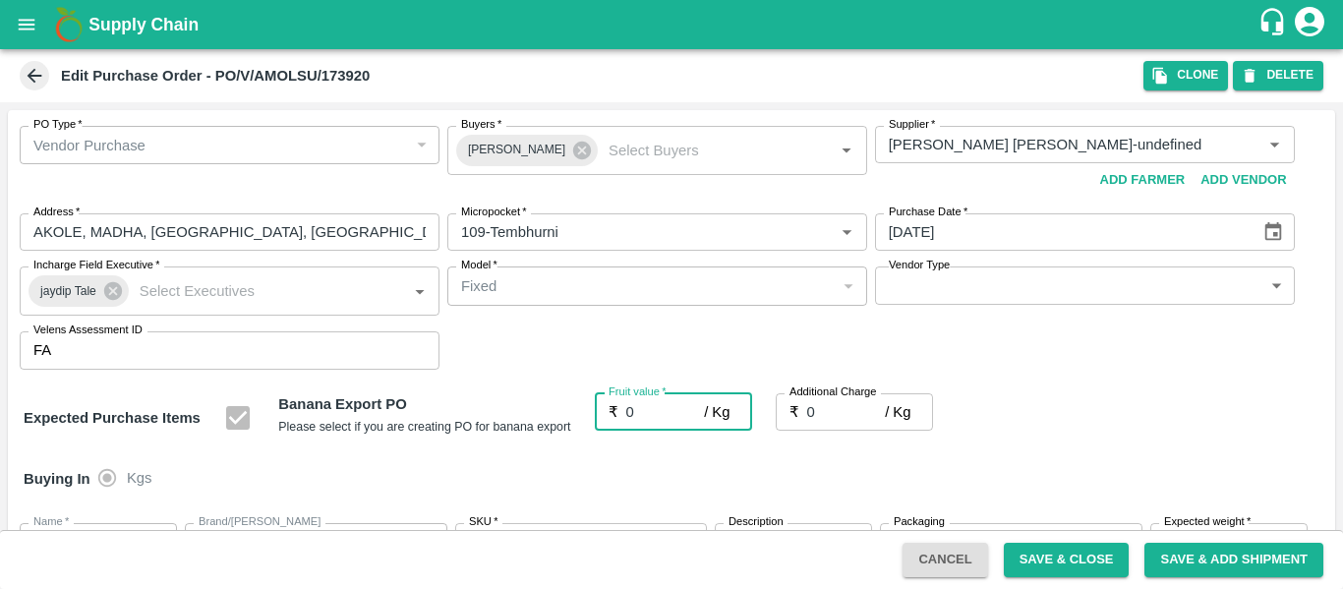
type input "2"
type input "025"
type input "25"
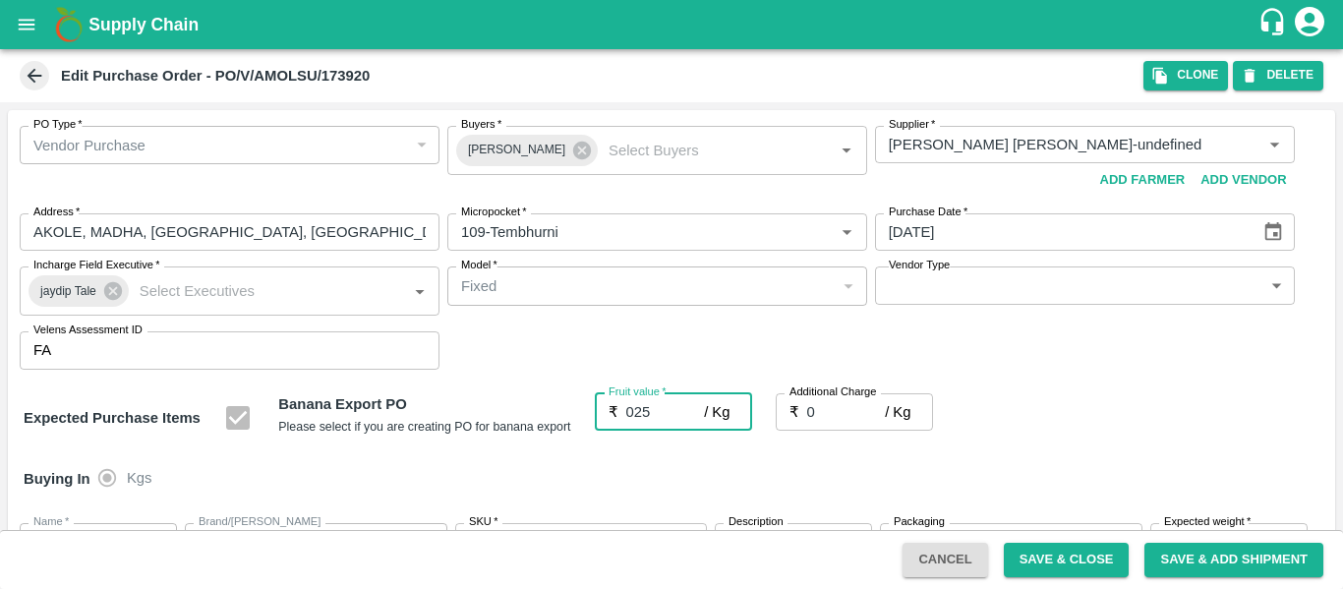
type input "25"
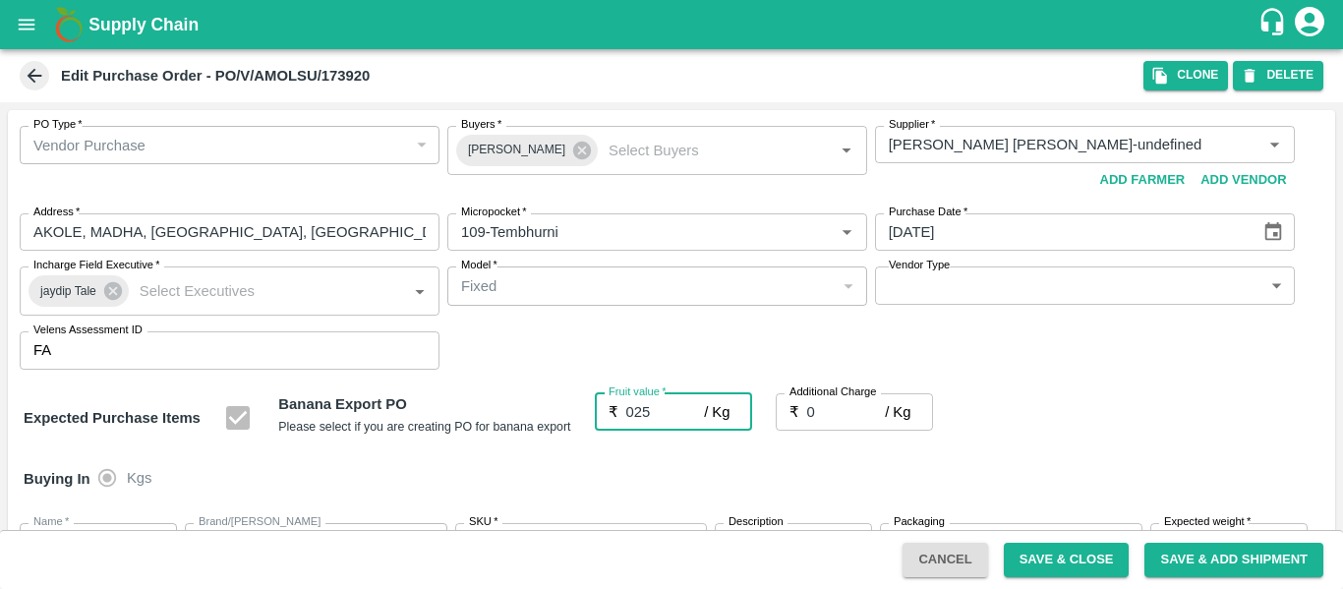
type input "25"
type input "025"
click at [831, 411] on input "0" at bounding box center [846, 411] width 79 height 37
type input "2"
type input "27"
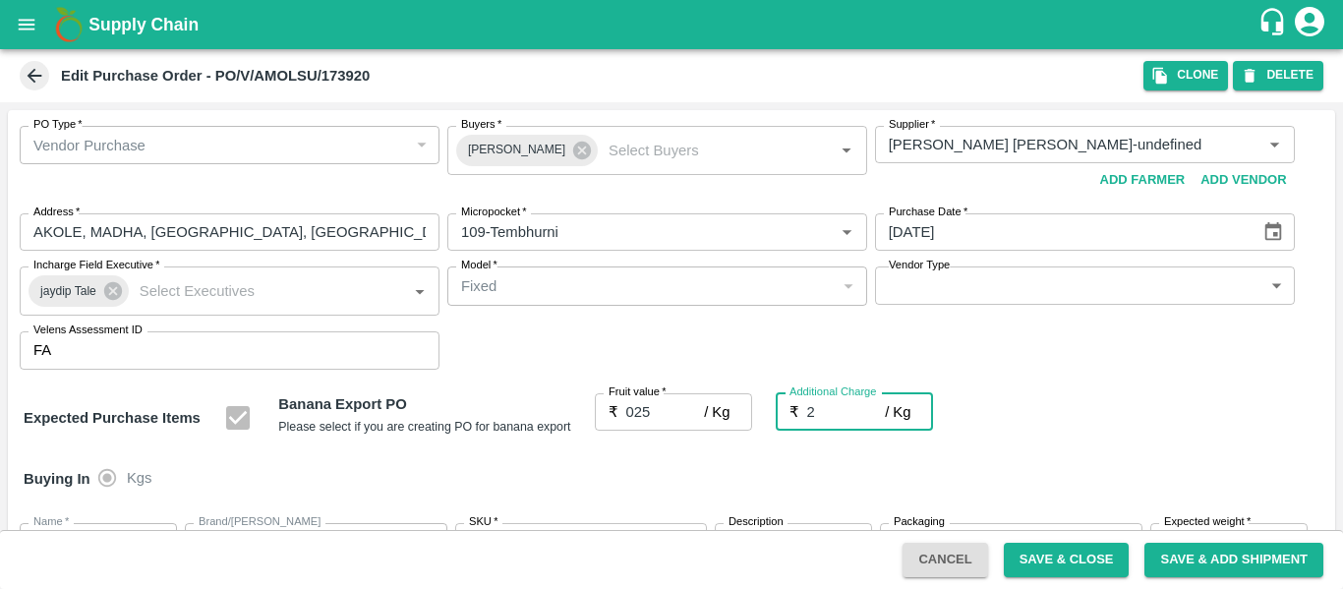
type input "27"
type input "2.7"
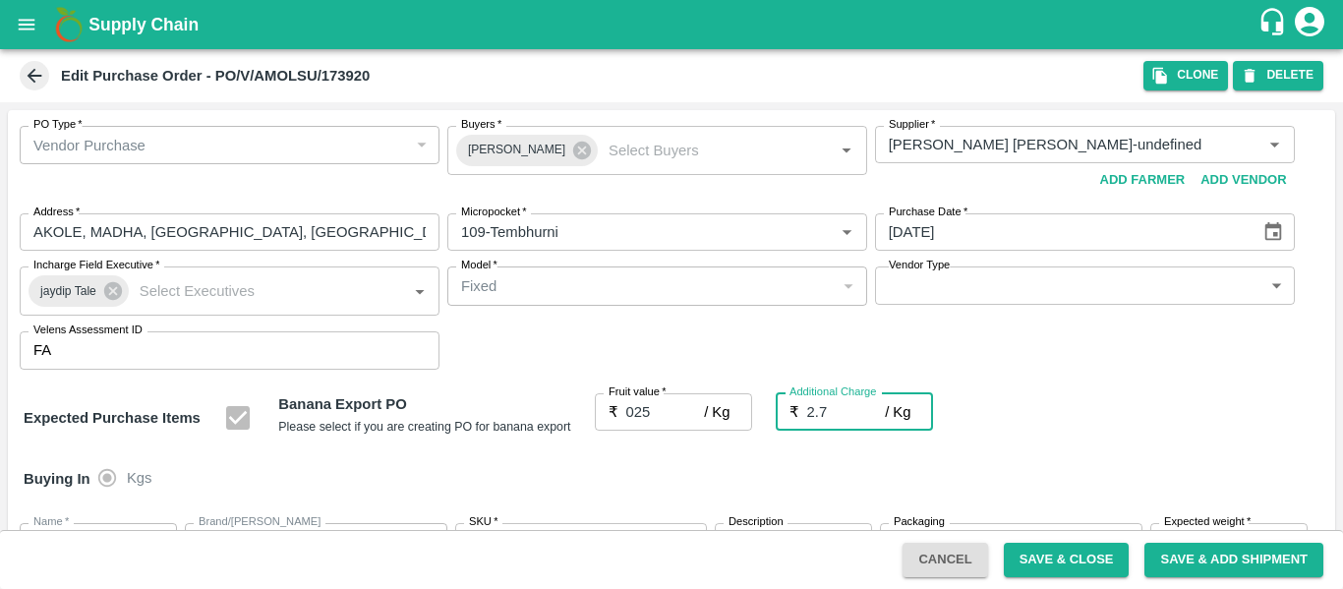
type input "27.7"
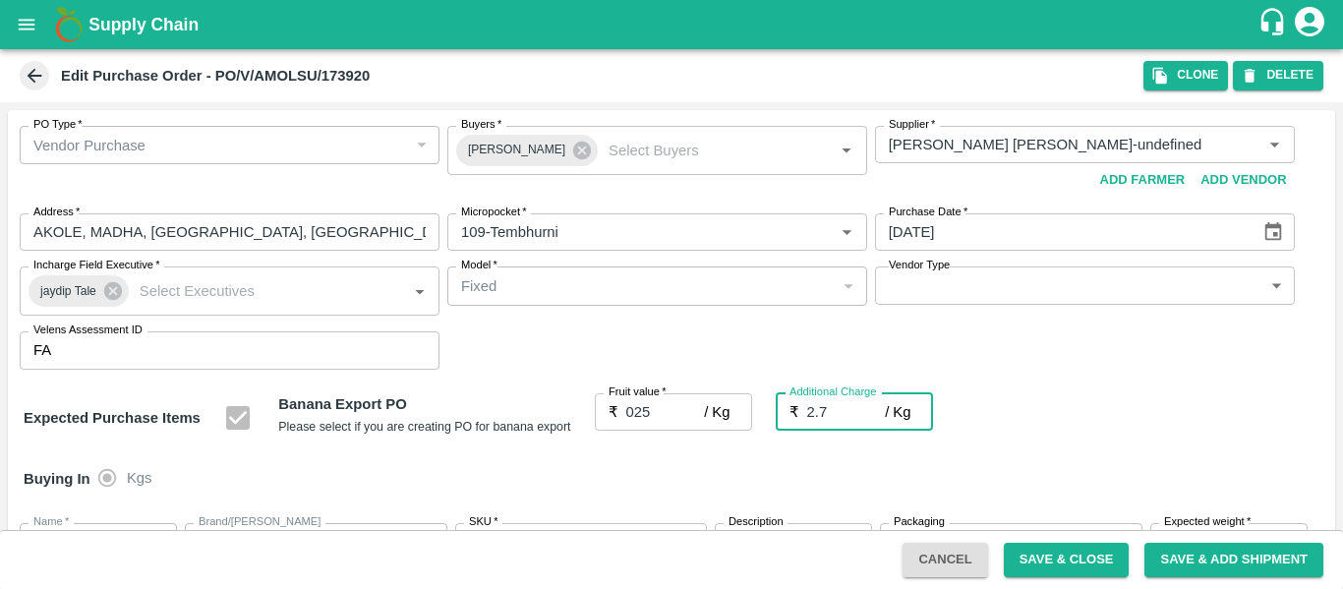
type input "2.75"
type input "27.75"
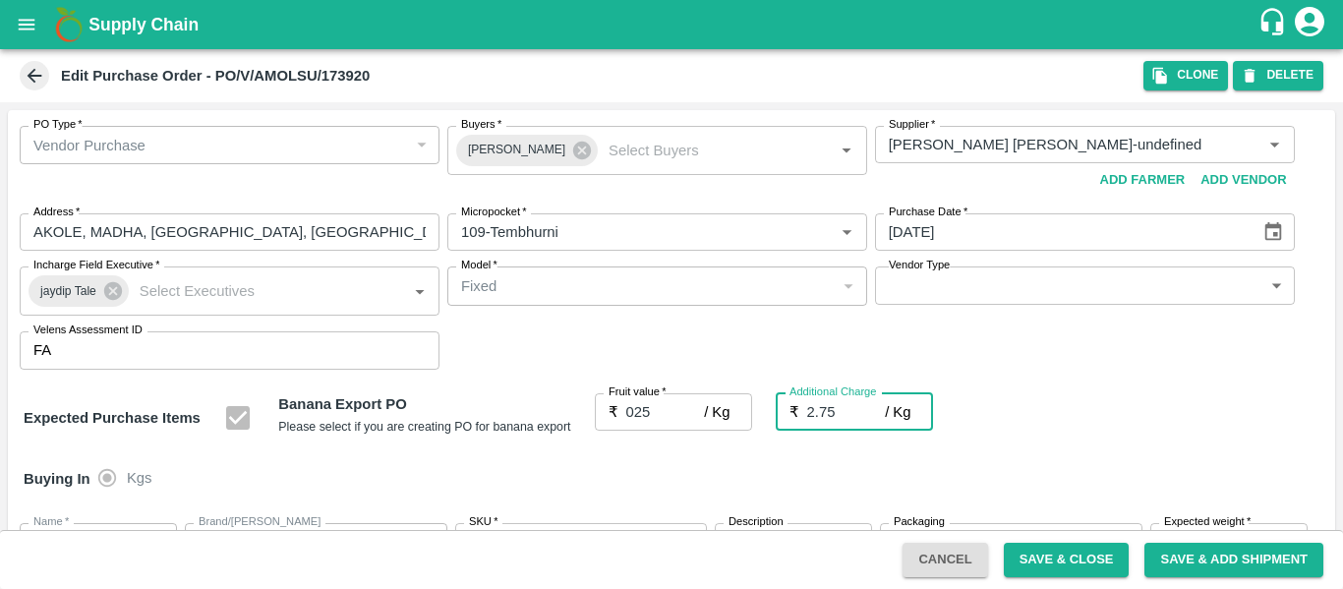
type input "27.75"
type input "2.75"
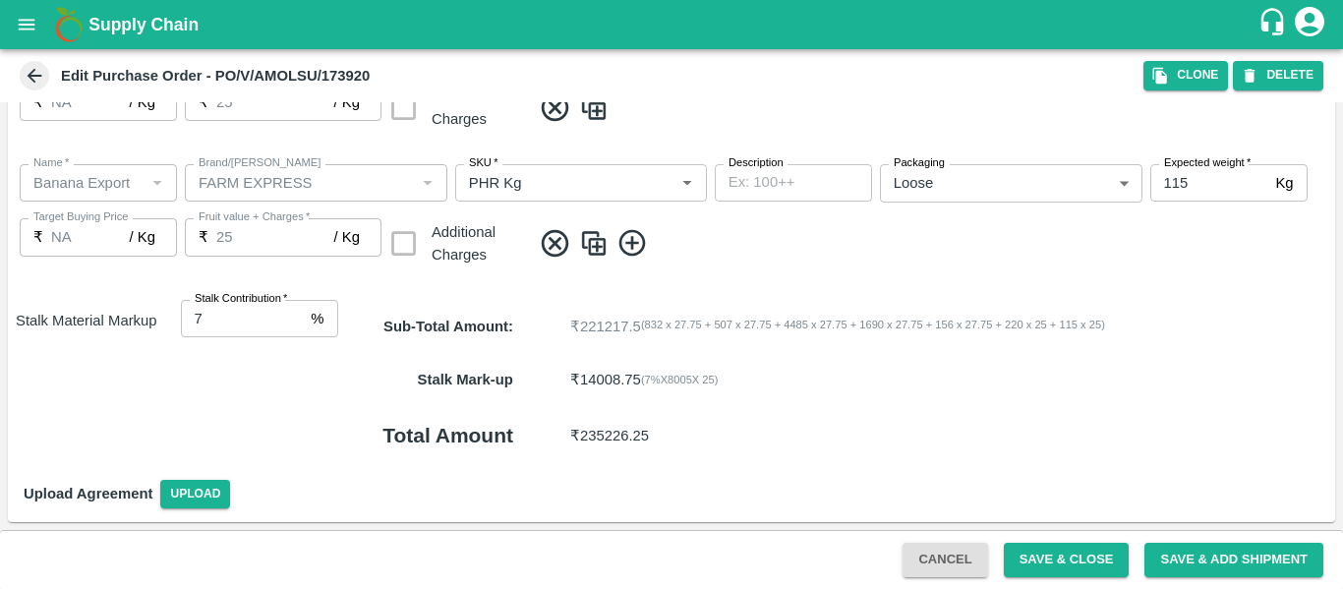
type input "8"
click at [300, 316] on input "8" at bounding box center [242, 318] width 123 height 37
click at [1041, 547] on button "Save & Close" at bounding box center [1067, 560] width 126 height 34
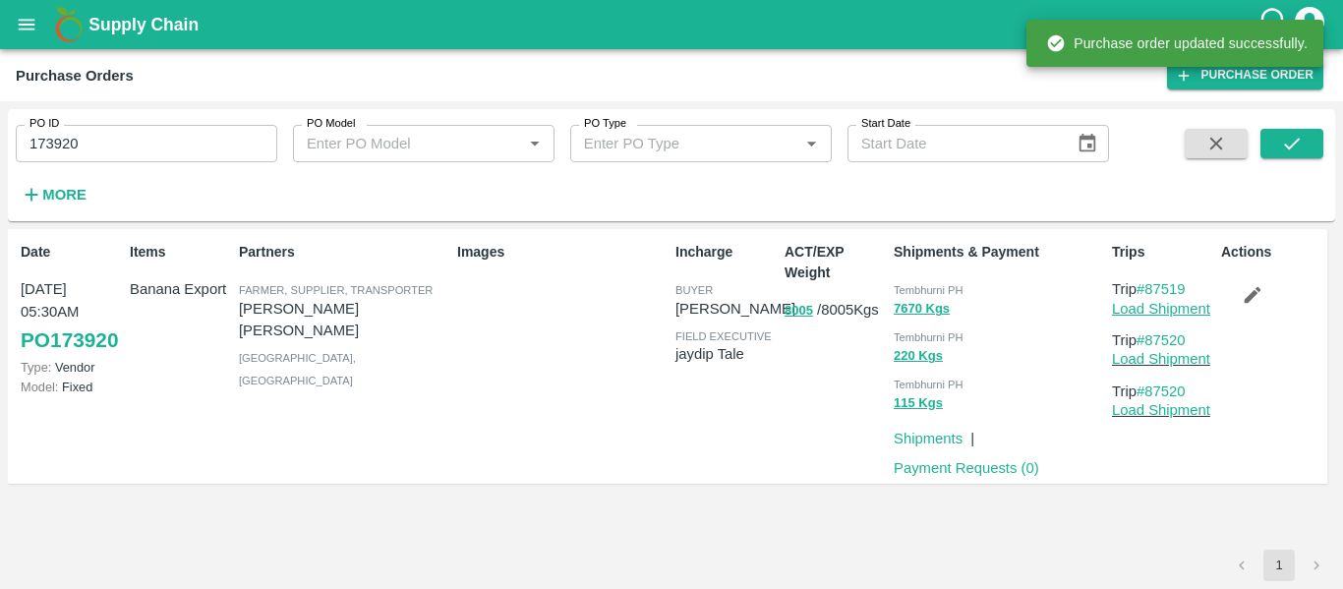
click at [1170, 311] on link "Load Shipment" at bounding box center [1161, 309] width 98 height 16
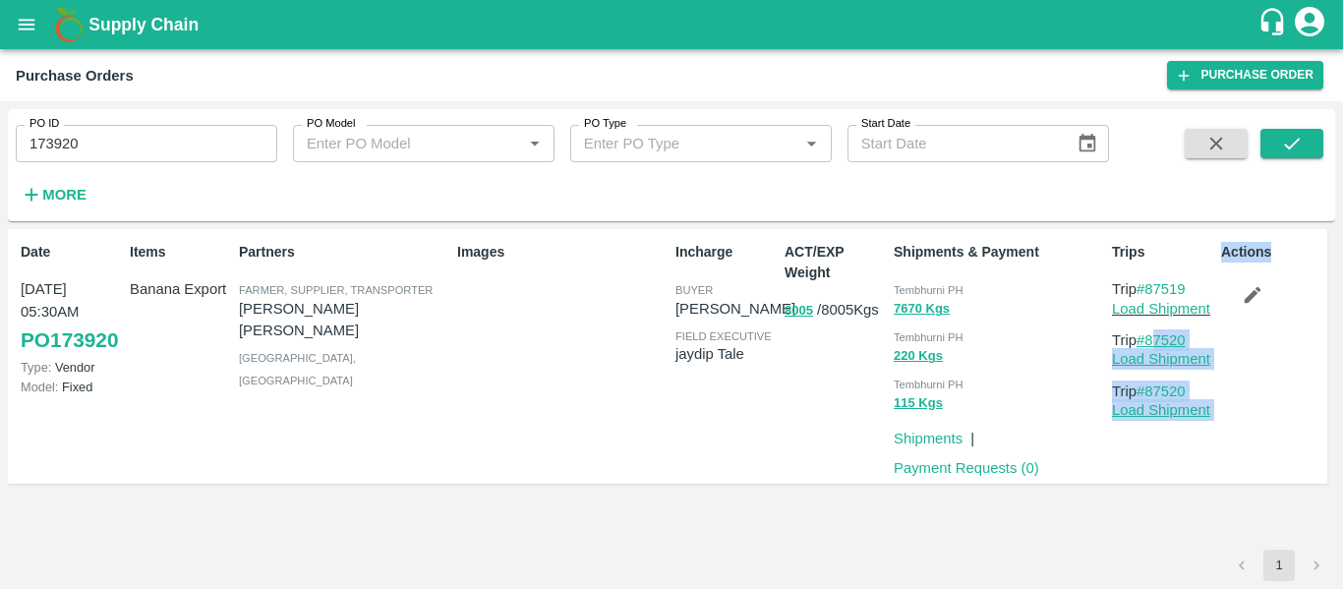
drag, startPoint x: 1215, startPoint y: 338, endPoint x: 1150, endPoint y: 338, distance: 64.9
click at [1150, 338] on div "Date [DATE] 05:30AM PO 173920 Type: Vendor Model: Fixed Items Banana Export Par…" at bounding box center [667, 357] width 1319 height 256
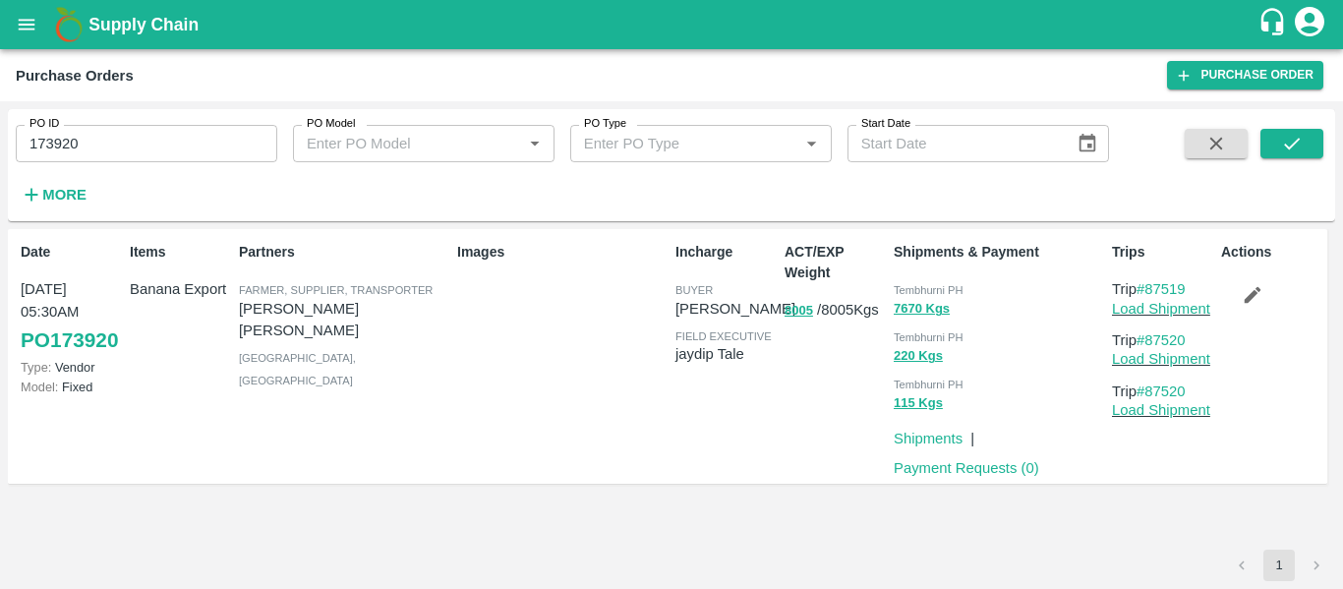
click at [1311, 343] on div "Actions" at bounding box center [1267, 356] width 109 height 245
drag, startPoint x: 1192, startPoint y: 340, endPoint x: 1148, endPoint y: 342, distance: 43.3
click at [1148, 342] on p "Trip #87520" at bounding box center [1162, 340] width 101 height 22
copy link "87520"
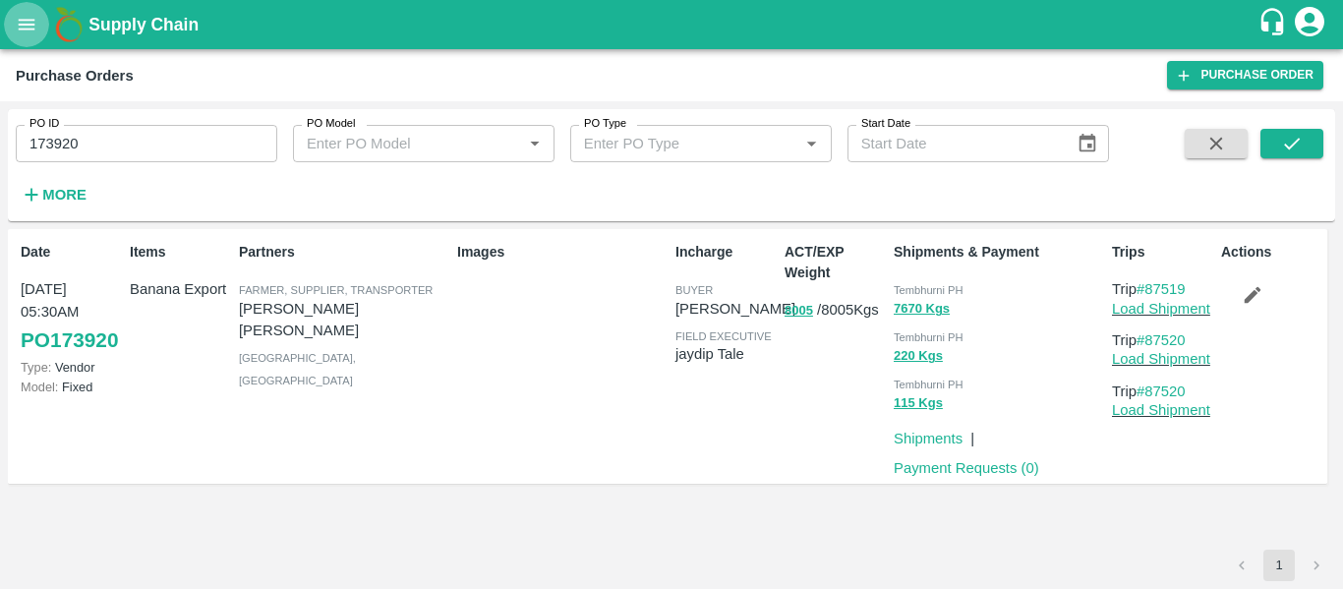
click at [28, 35] on icon "open drawer" at bounding box center [27, 25] width 22 height 22
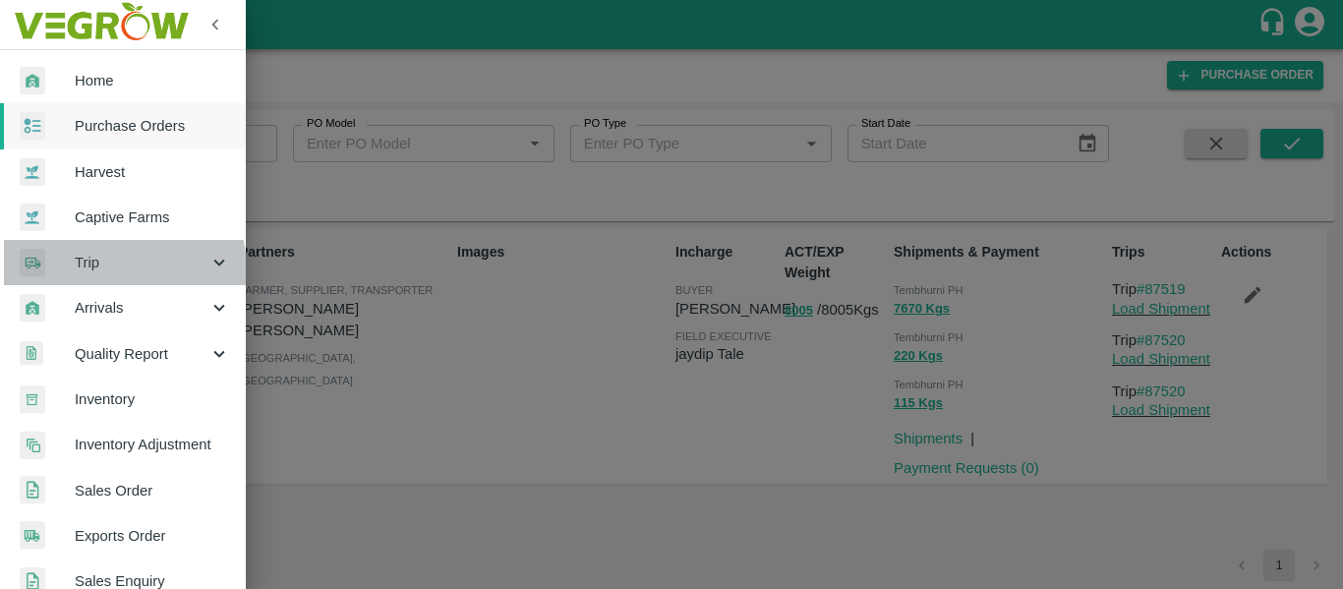
click at [92, 272] on span "Trip" at bounding box center [142, 263] width 134 height 22
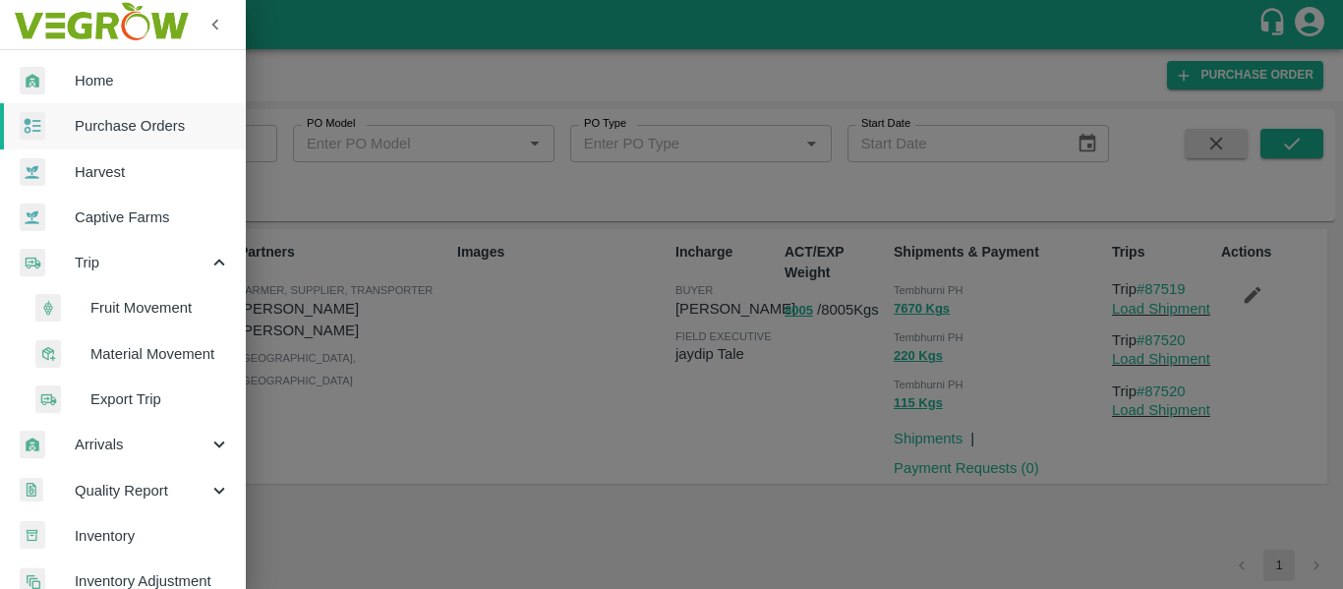
click at [139, 306] on span "Fruit Movement" at bounding box center [160, 308] width 140 height 22
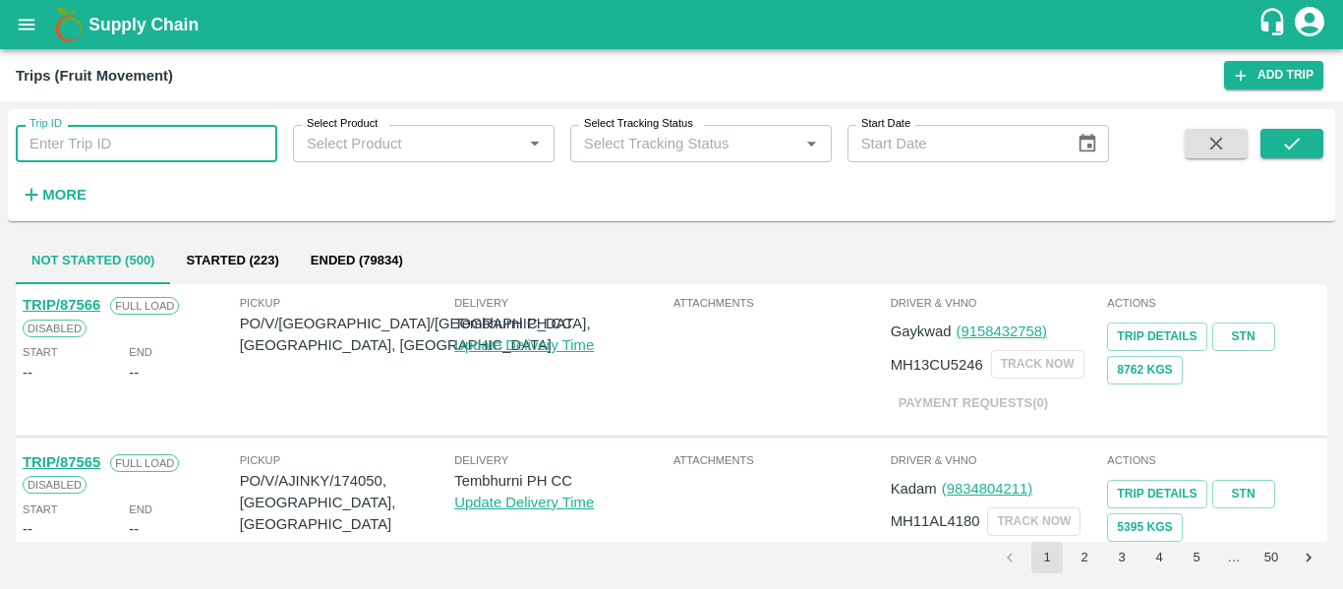
click at [149, 149] on input "Trip ID" at bounding box center [147, 143] width 262 height 37
type input "87519"
click at [1290, 149] on icon "submit" at bounding box center [1292, 144] width 22 height 22
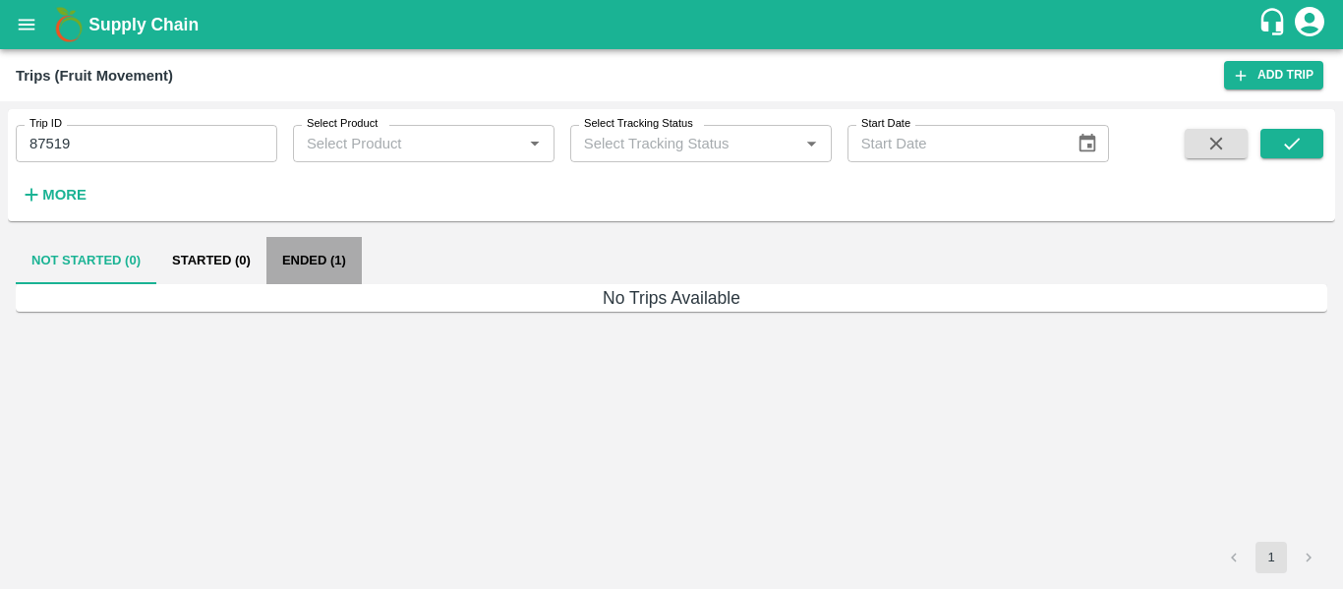
click at [316, 258] on button "Ended (1)" at bounding box center [313, 260] width 95 height 47
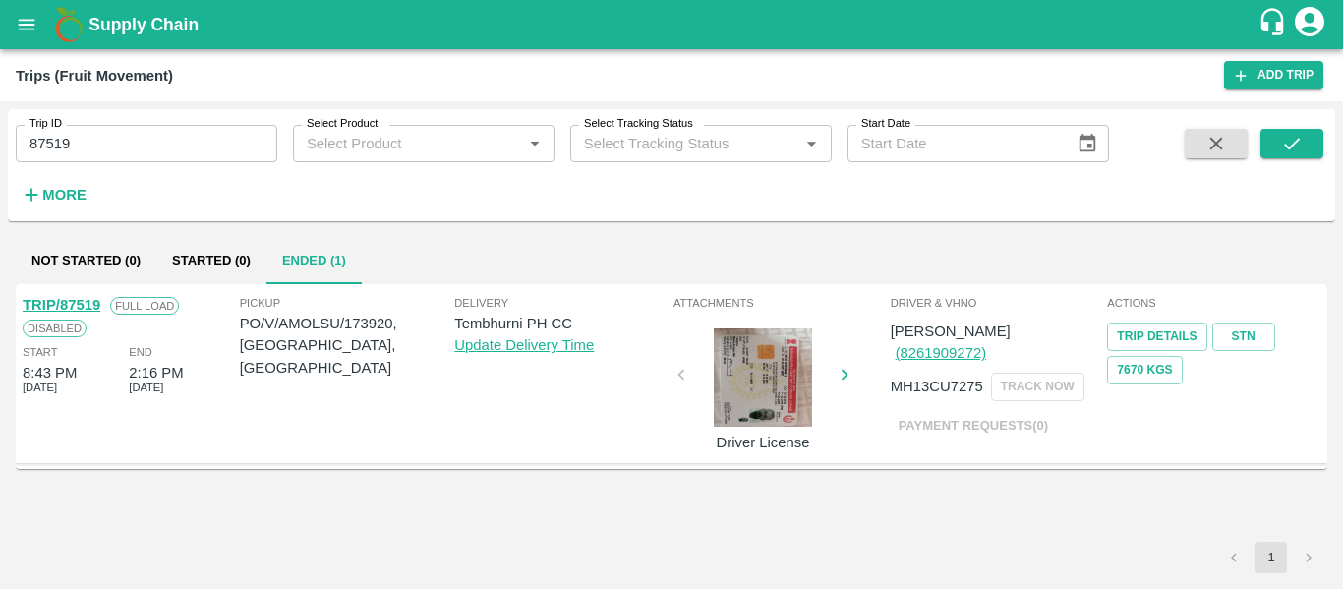
click at [84, 297] on link "TRIP/87519" at bounding box center [62, 305] width 78 height 16
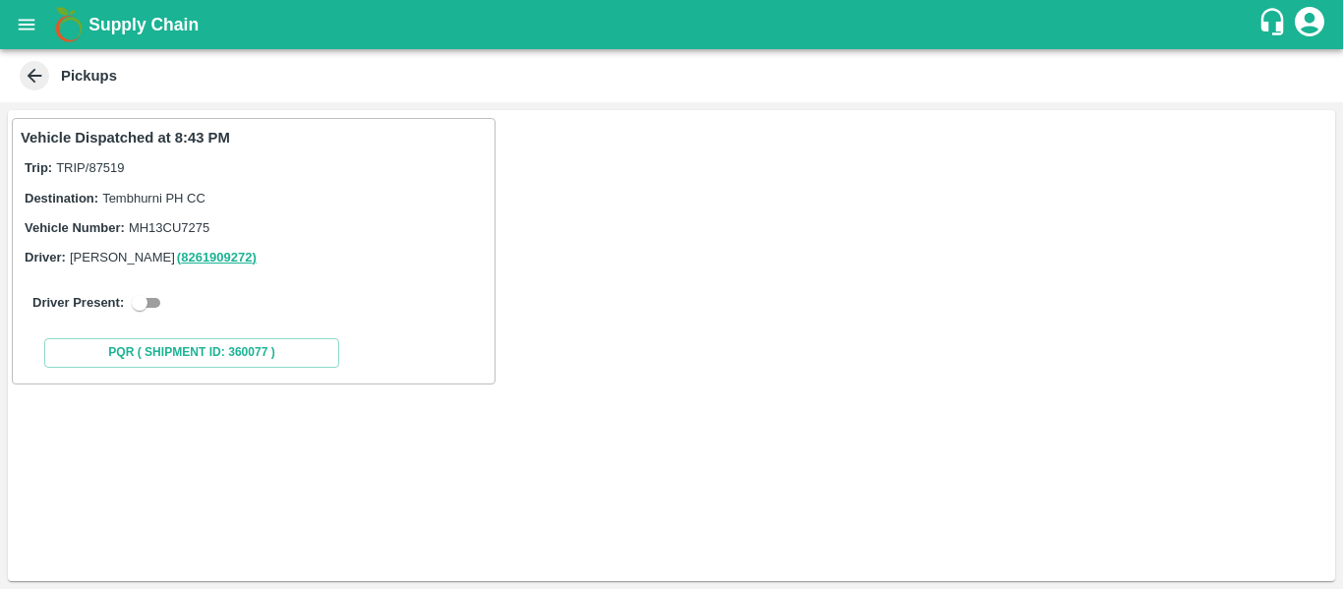
click at [155, 294] on input "checkbox" at bounding box center [139, 303] width 71 height 24
checkbox input "true"
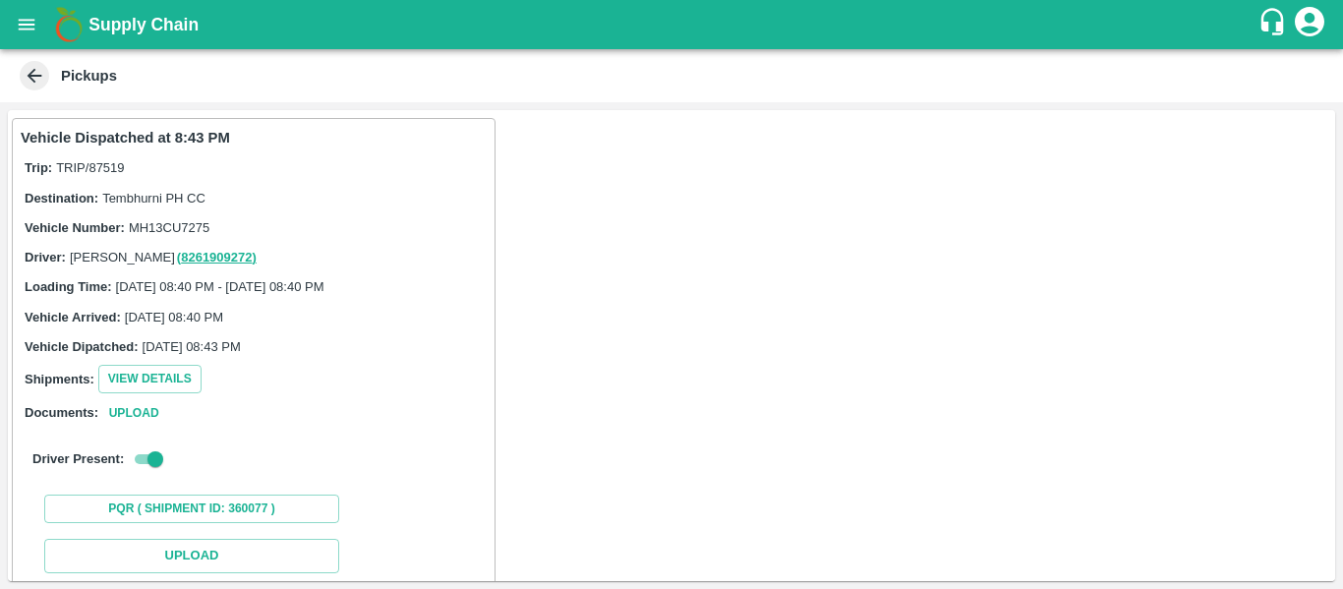
scroll to position [288, 0]
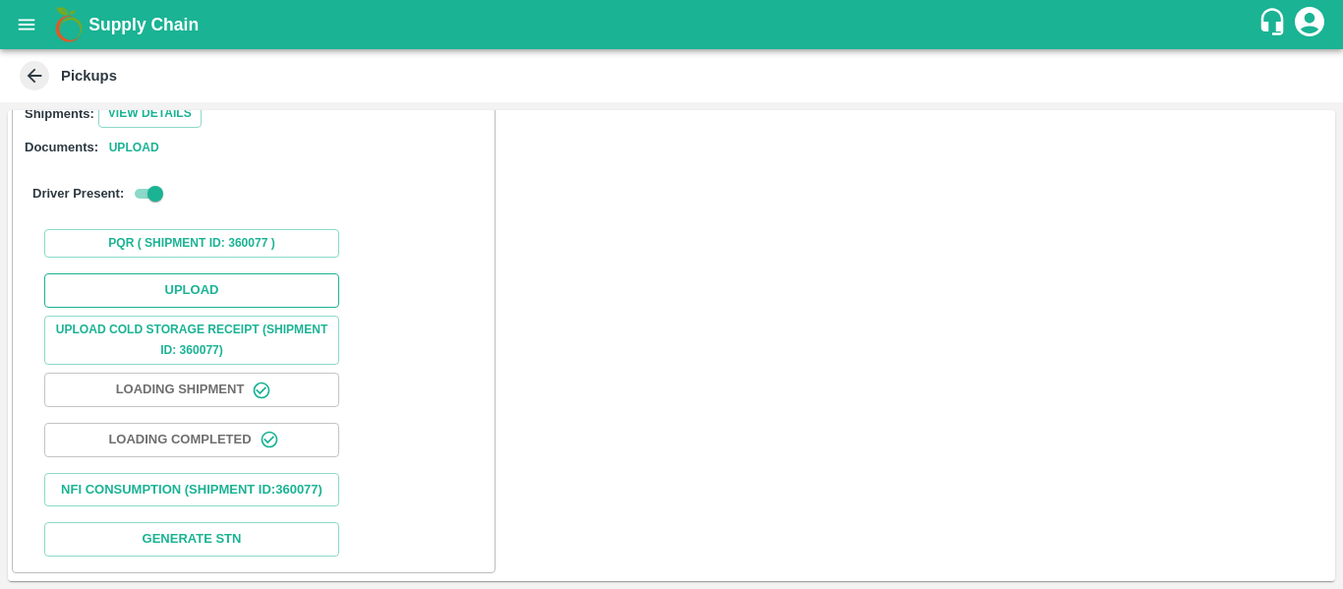
click at [221, 274] on button "Upload" at bounding box center [191, 290] width 295 height 34
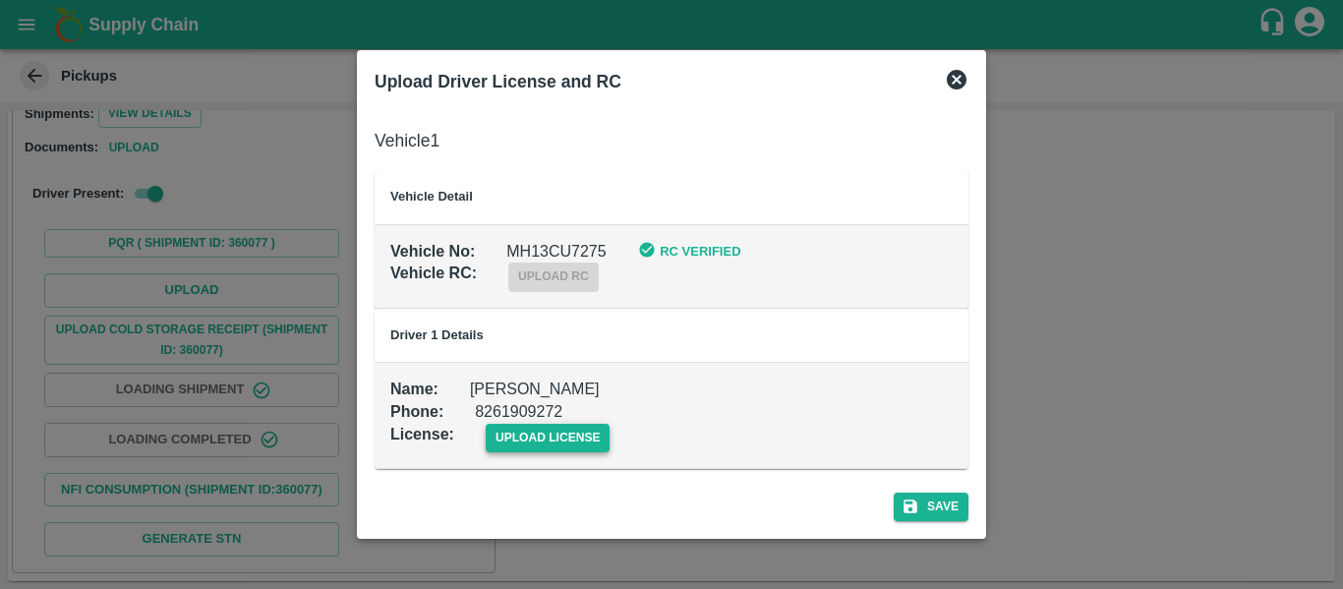
click at [593, 444] on span "upload license" at bounding box center [548, 438] width 125 height 29
click at [0, 0] on input "upload license" at bounding box center [0, 0] width 0 height 0
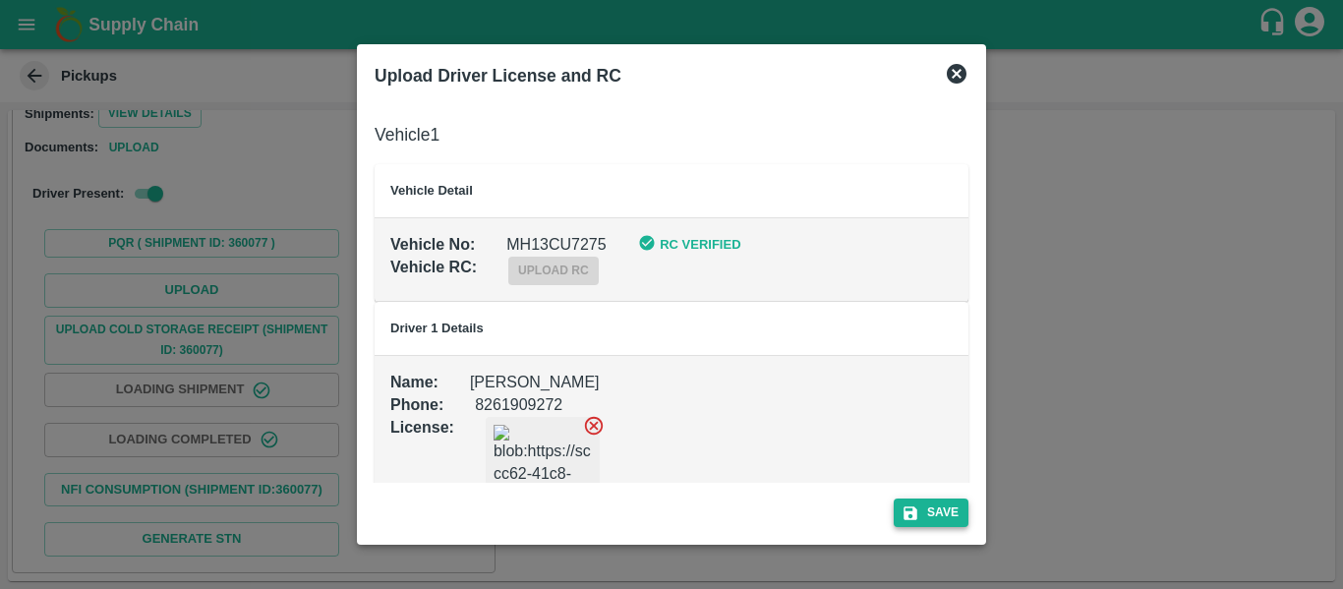
click at [950, 518] on button "Save" at bounding box center [931, 512] width 75 height 29
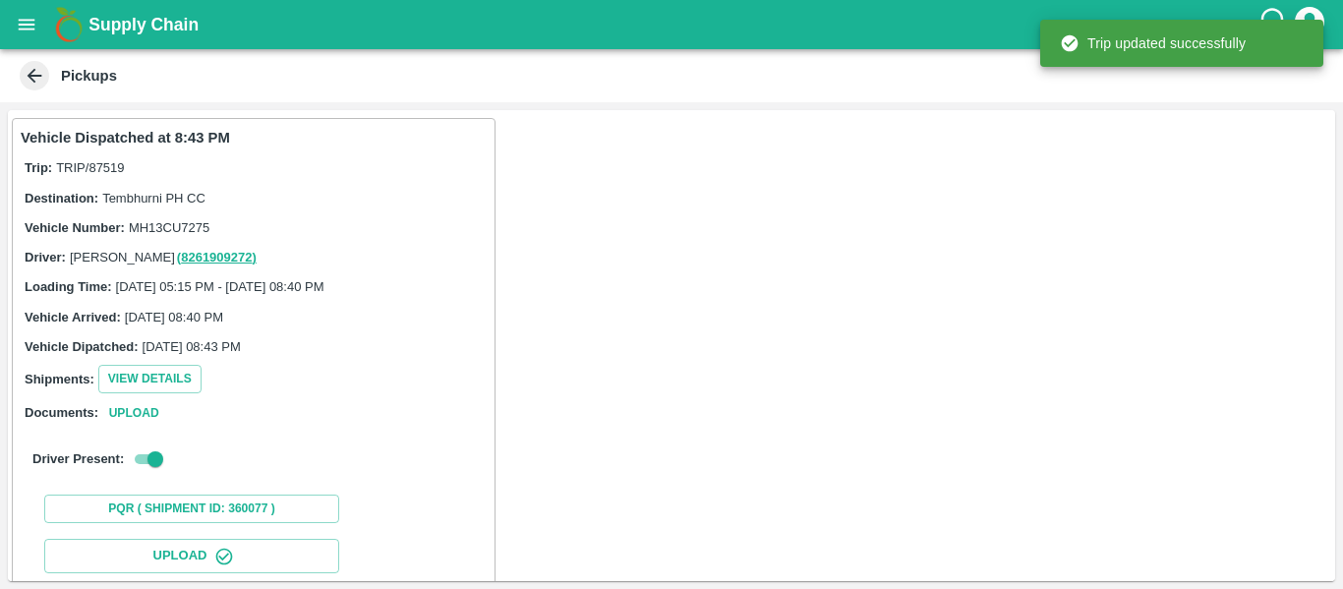
scroll to position [338, 0]
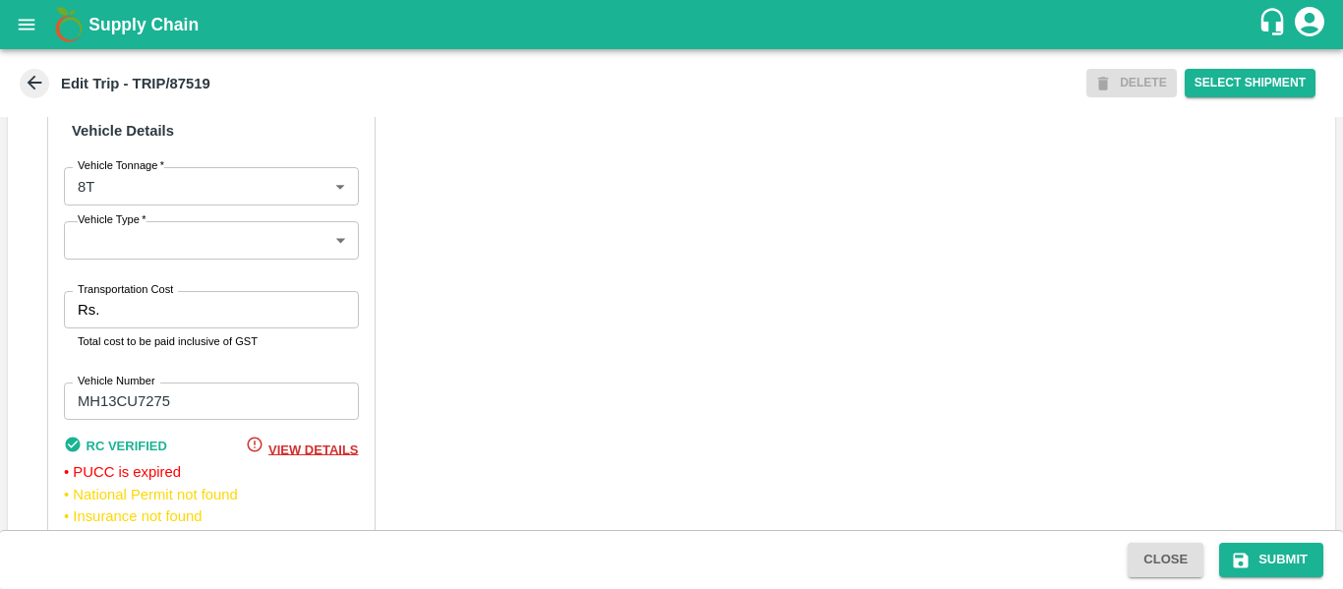
scroll to position [1575, 0]
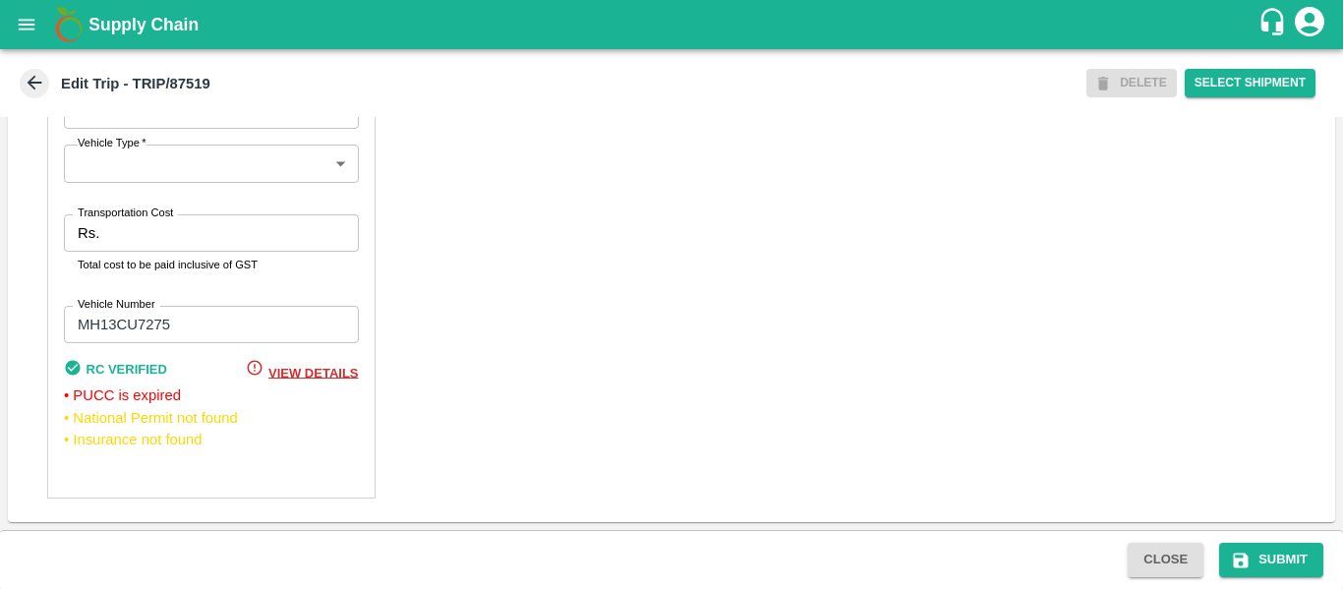
click at [117, 246] on input "Transportation Cost" at bounding box center [232, 232] width 251 height 37
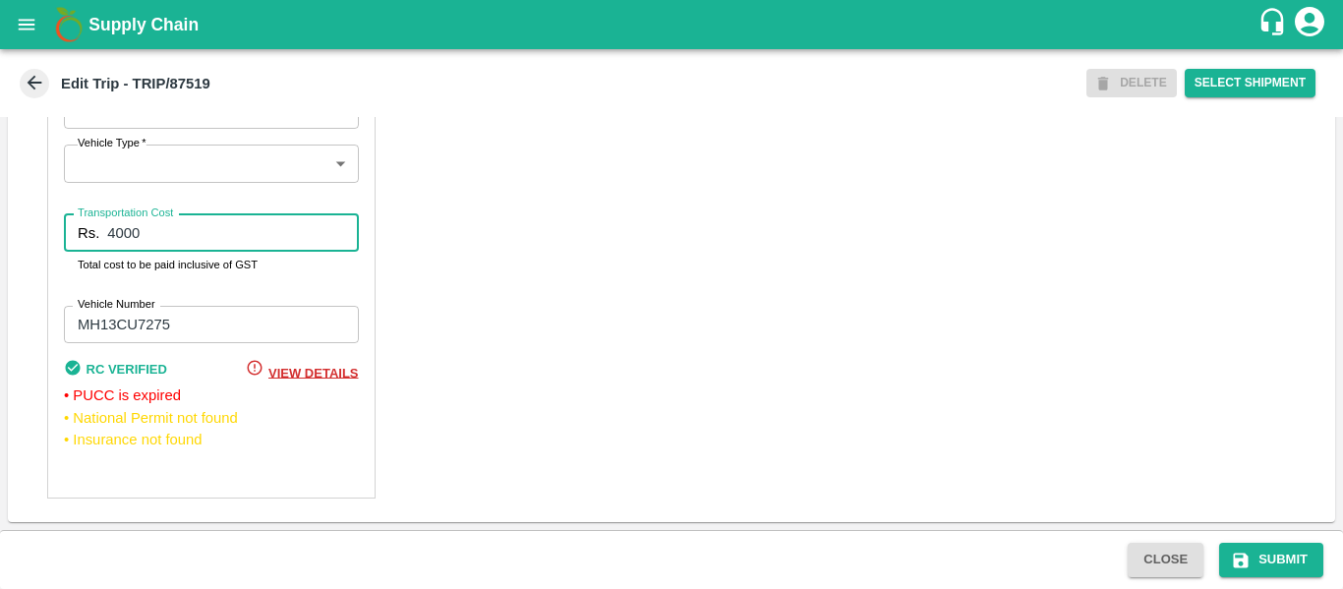
type input "4000"
click at [1301, 554] on button "Submit" at bounding box center [1271, 560] width 104 height 34
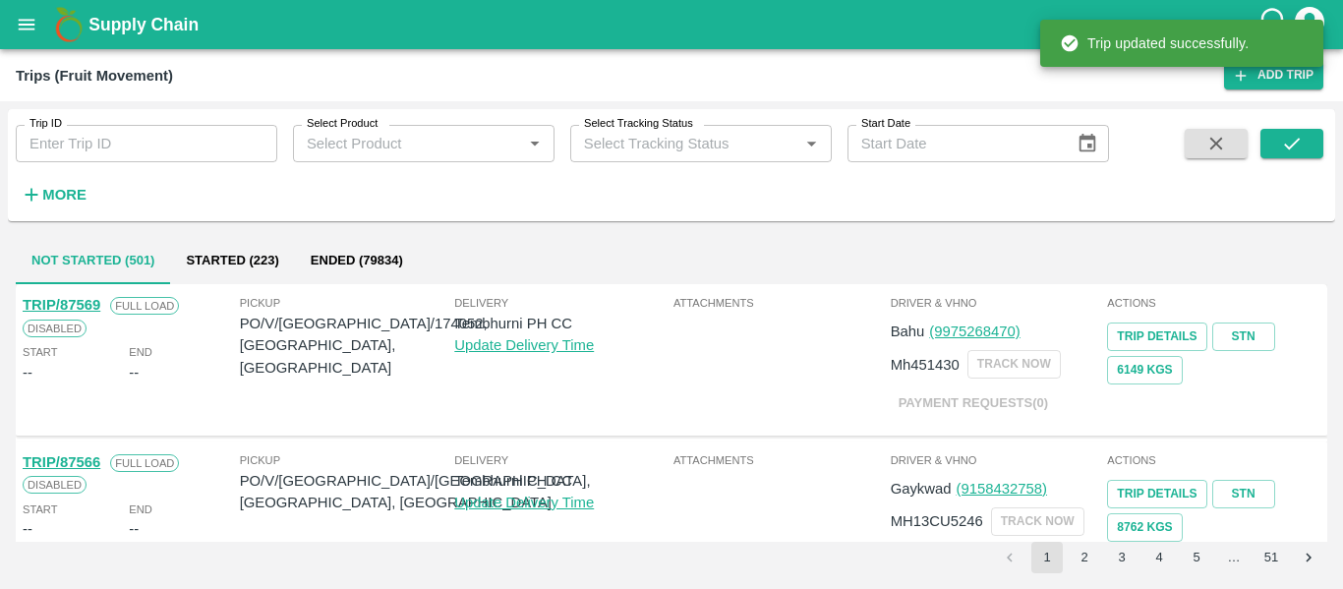
click at [42, 101] on div "Trip ID Trip ID Select Product Select Product   * Select Tracking Status Select…" at bounding box center [671, 345] width 1343 height 488
click at [61, 144] on input "Trip ID" at bounding box center [147, 143] width 262 height 37
paste input "87520"
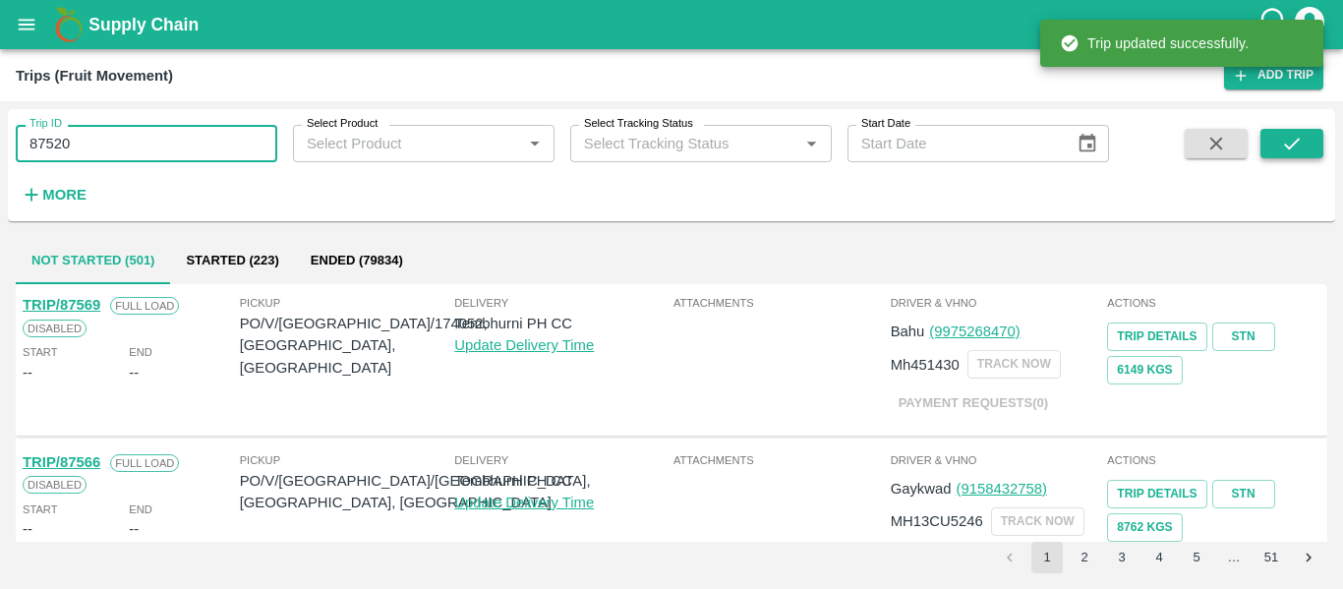
type input "87520"
click at [1293, 144] on icon "submit" at bounding box center [1292, 144] width 22 height 22
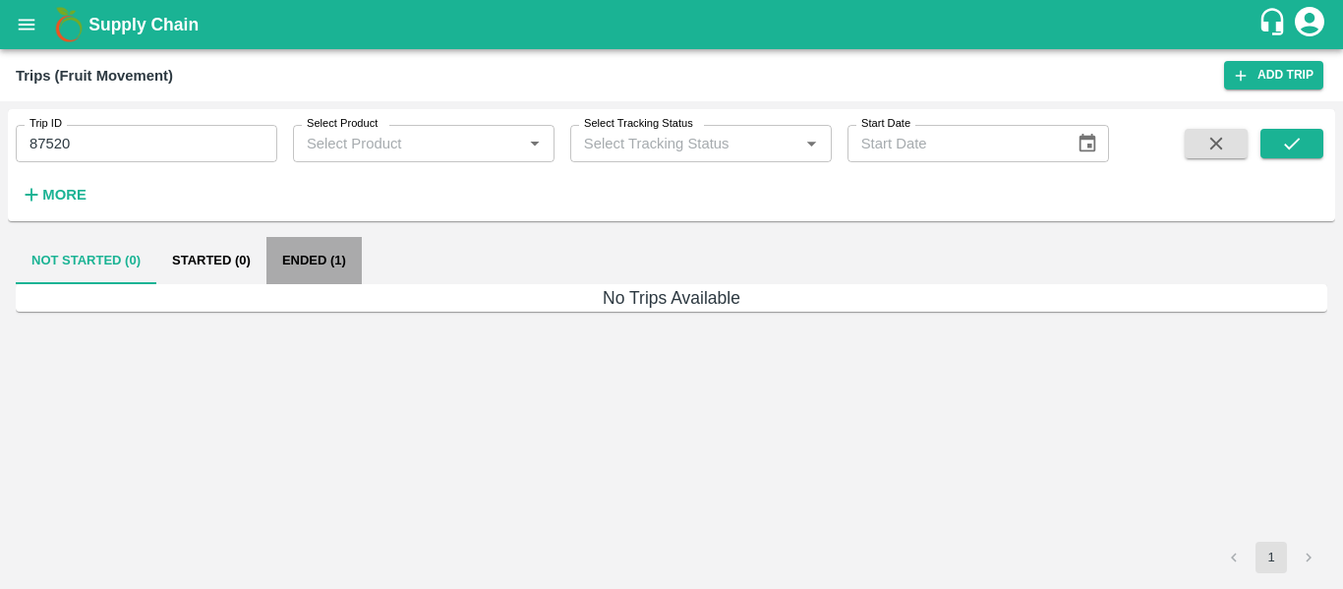
click at [326, 256] on button "Ended (1)" at bounding box center [313, 260] width 95 height 47
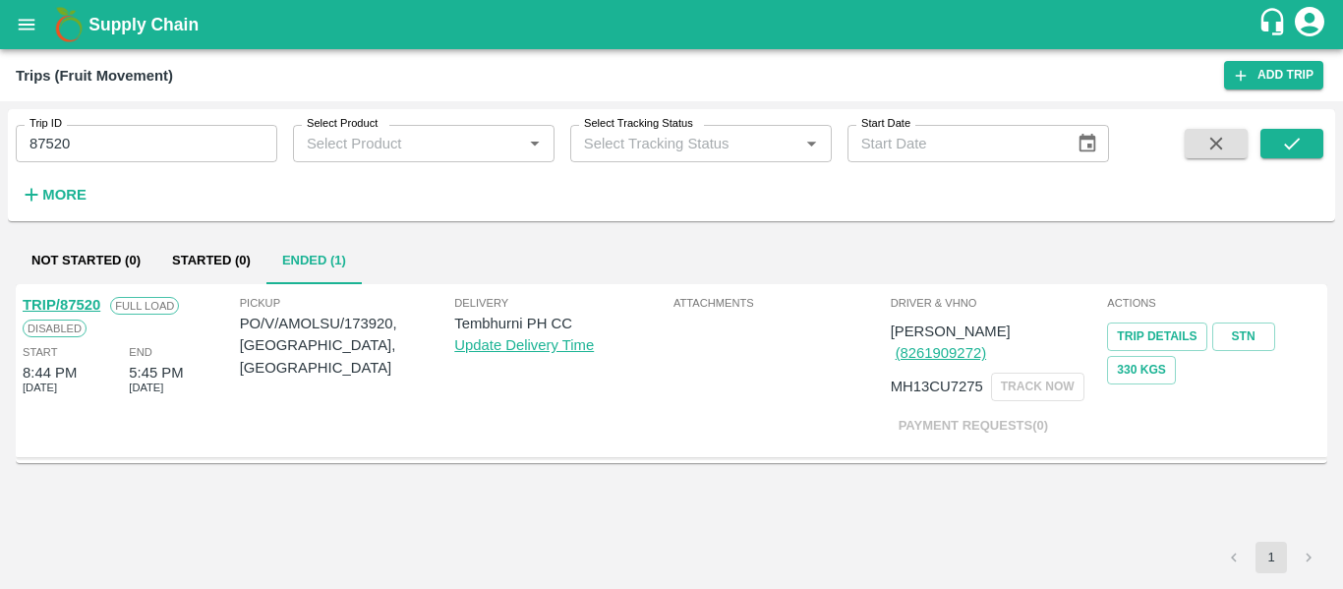
click at [85, 305] on link "TRIP/87520" at bounding box center [62, 305] width 78 height 16
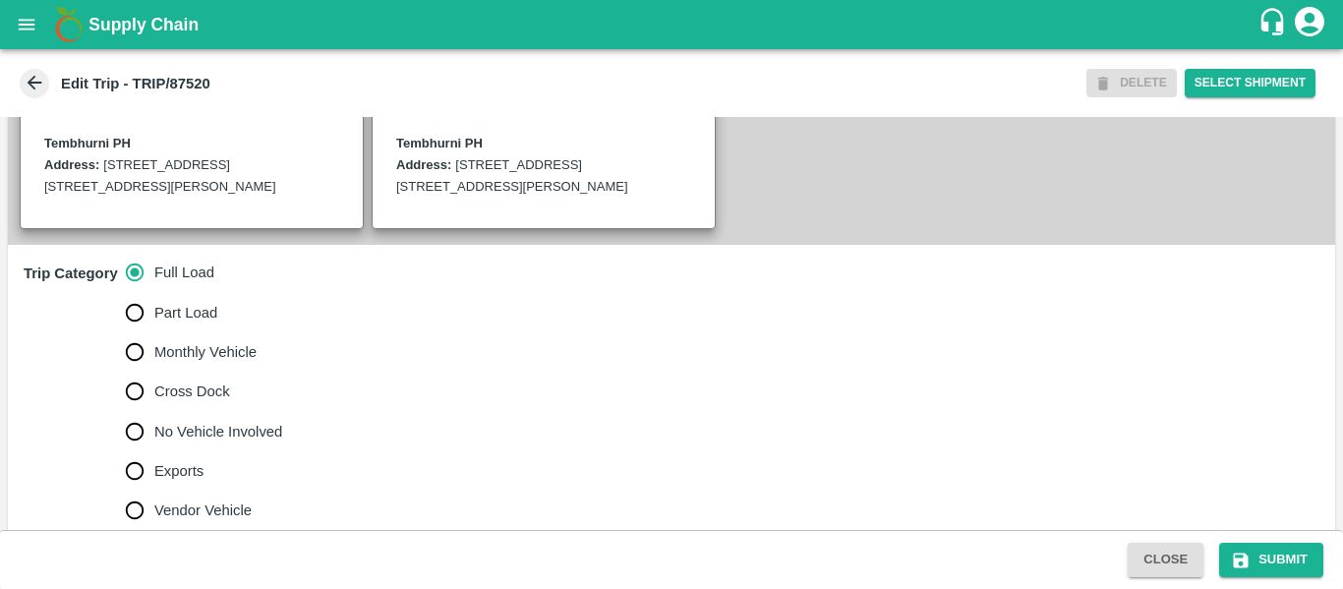
scroll to position [488, 0]
click at [219, 441] on span "No Vehicle Involved" at bounding box center [218, 431] width 128 height 22
click at [154, 449] on input "No Vehicle Involved" at bounding box center [134, 430] width 39 height 39
radio input "true"
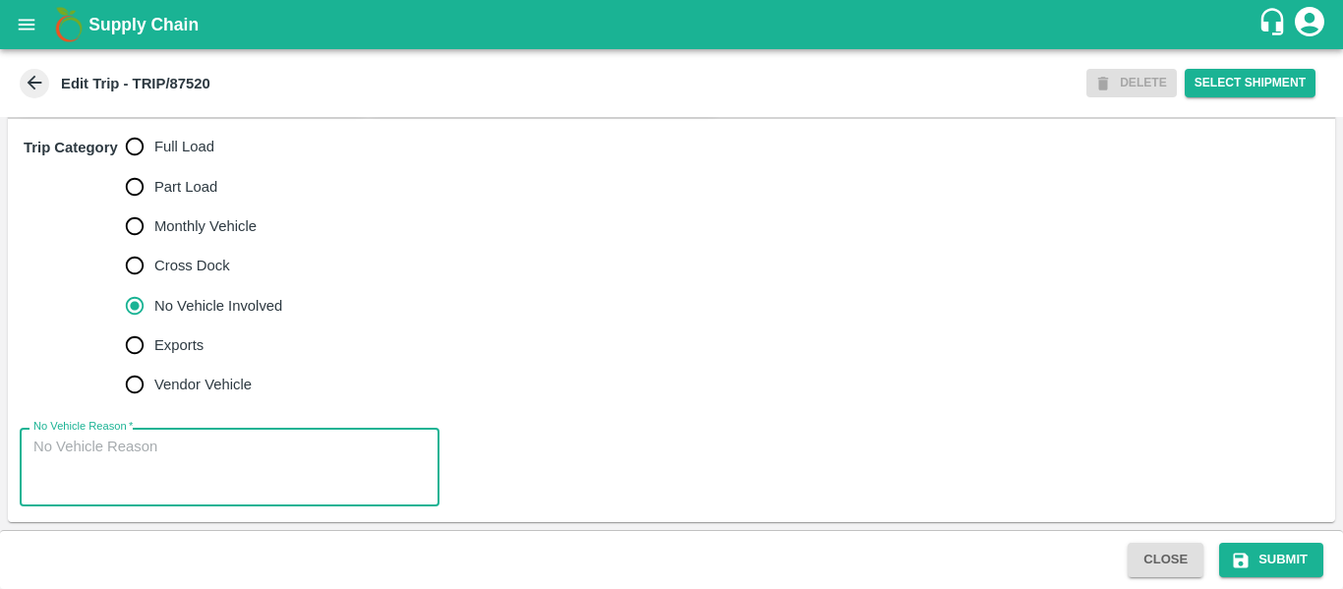
click at [217, 453] on textarea "No Vehicle Reason   *" at bounding box center [229, 468] width 392 height 62
type textarea "Field Dump"
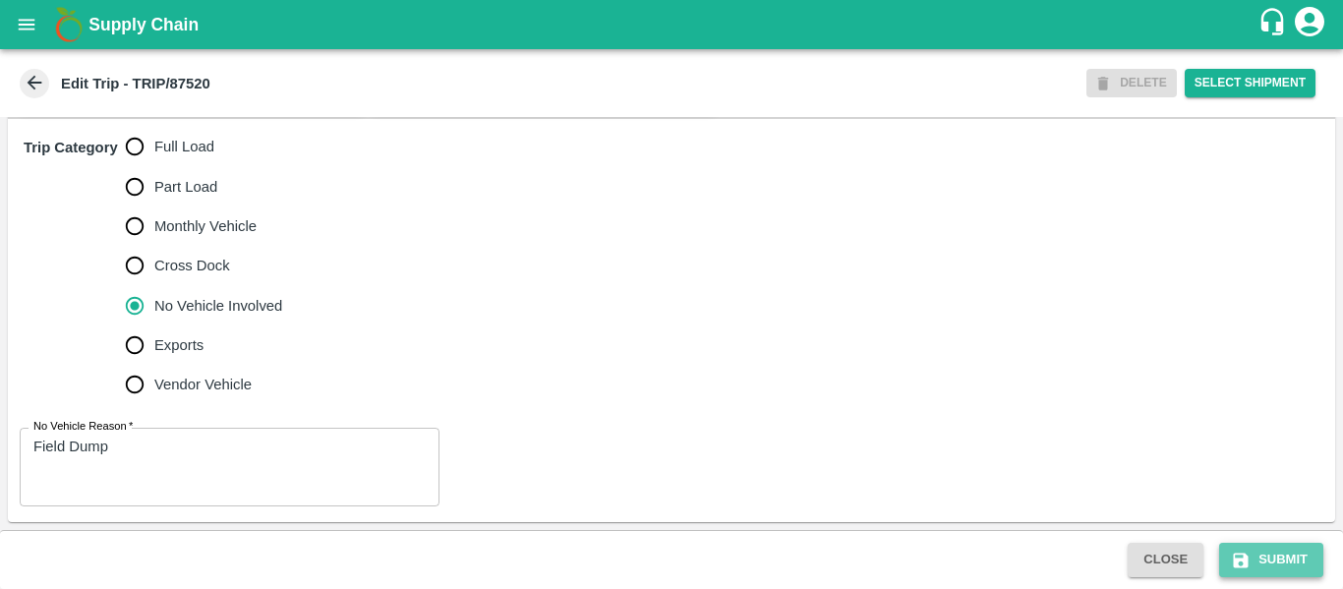
click at [1249, 560] on icon "submit" at bounding box center [1241, 561] width 20 height 20
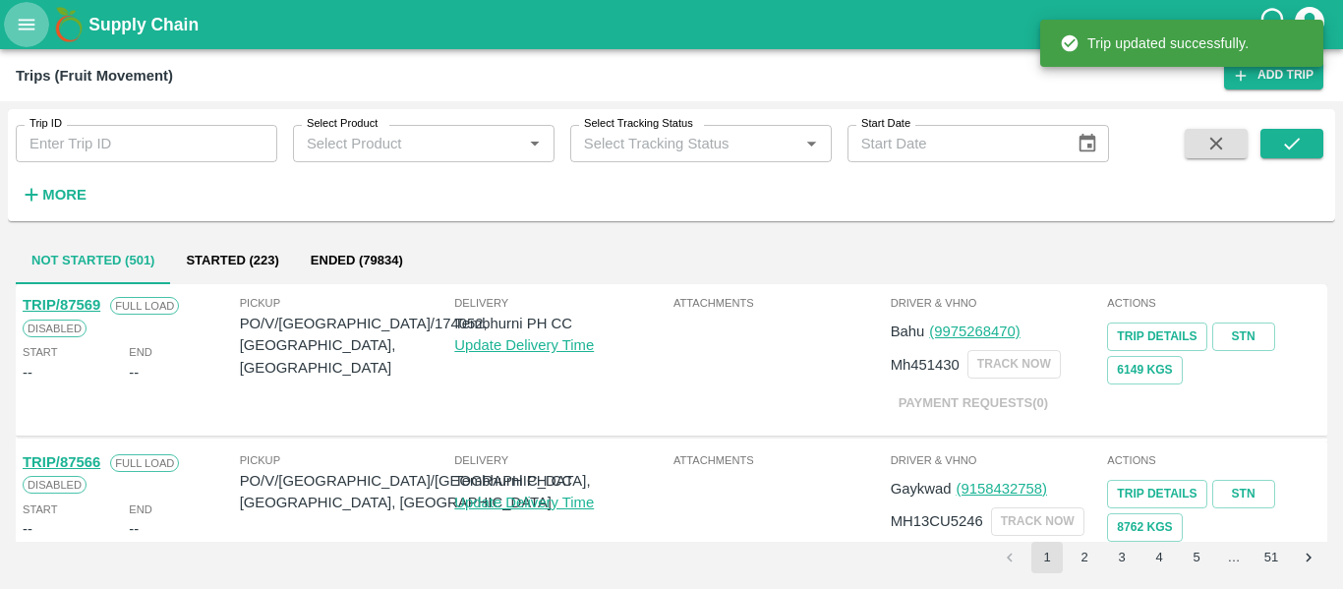
click at [27, 36] on button "open drawer" at bounding box center [26, 24] width 45 height 45
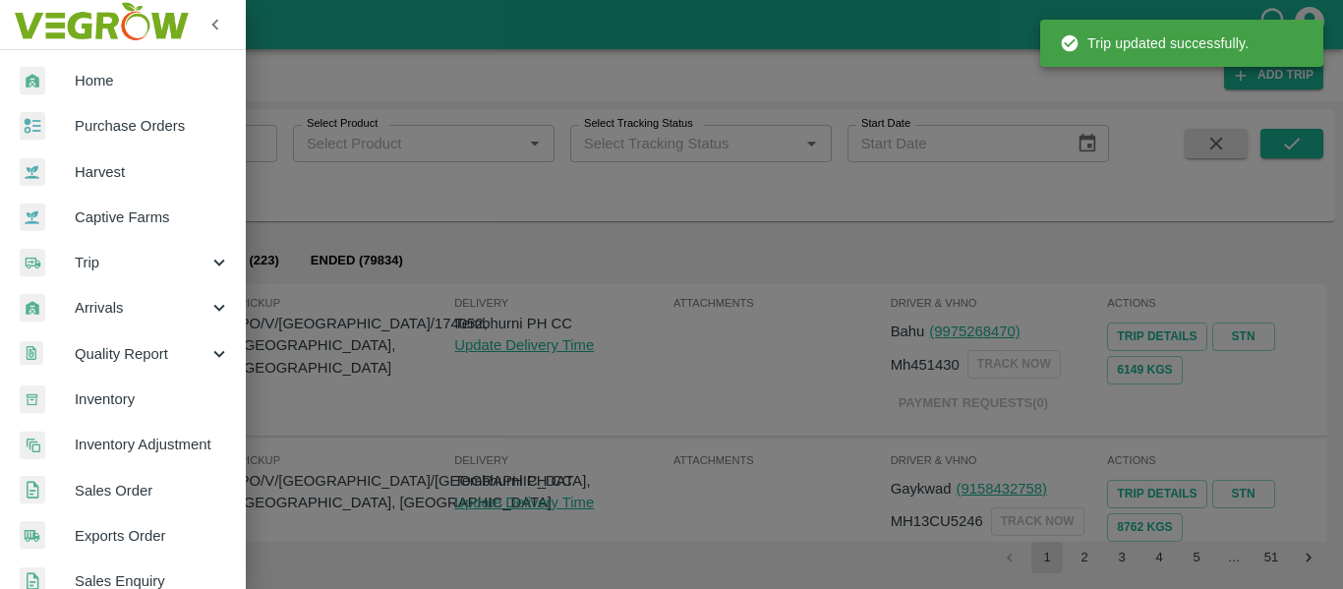
click at [139, 121] on span "Purchase Orders" at bounding box center [152, 126] width 155 height 22
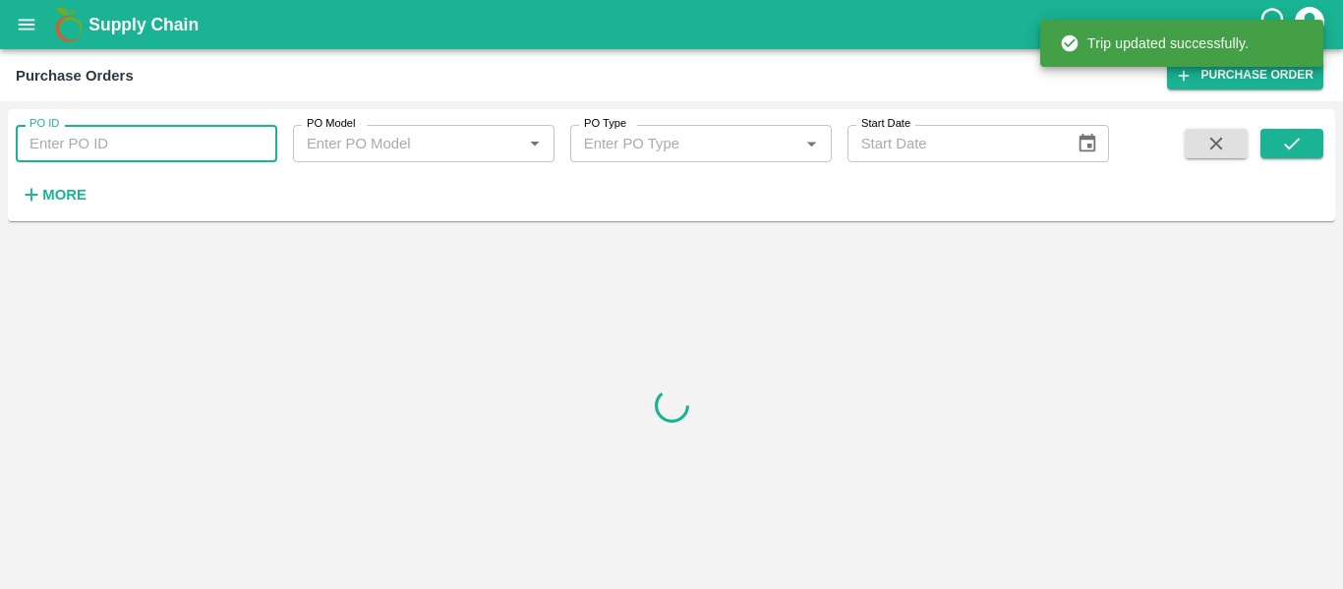
click at [177, 127] on input "PO ID" at bounding box center [147, 143] width 262 height 37
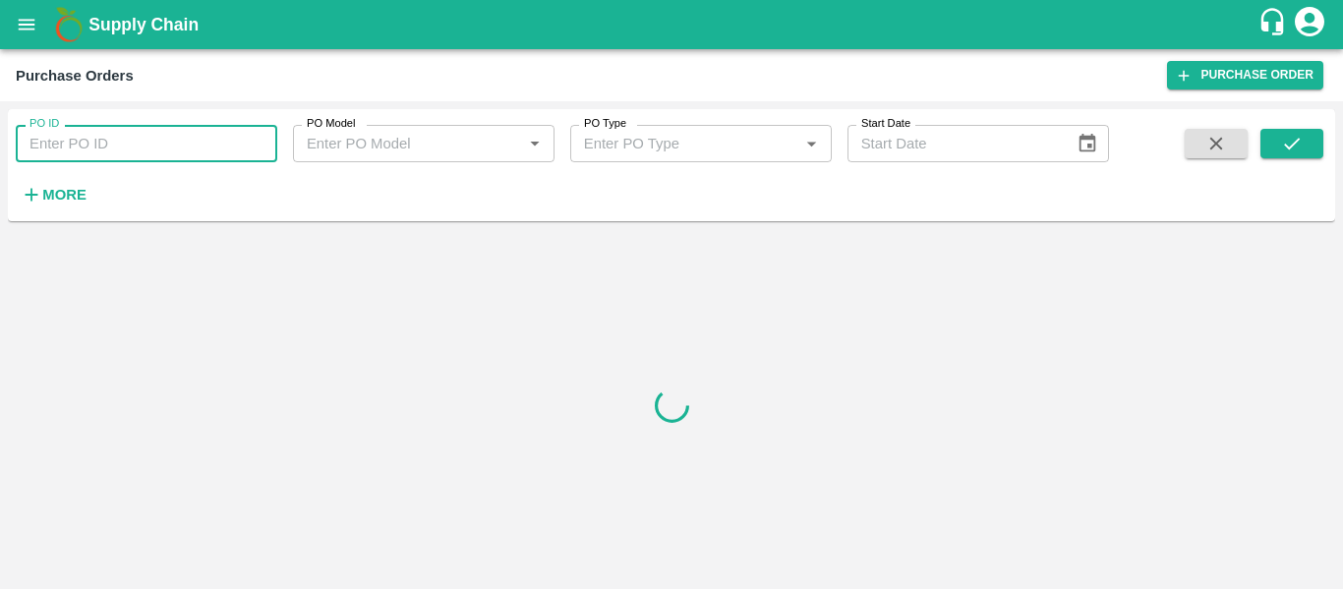
paste input "173920"
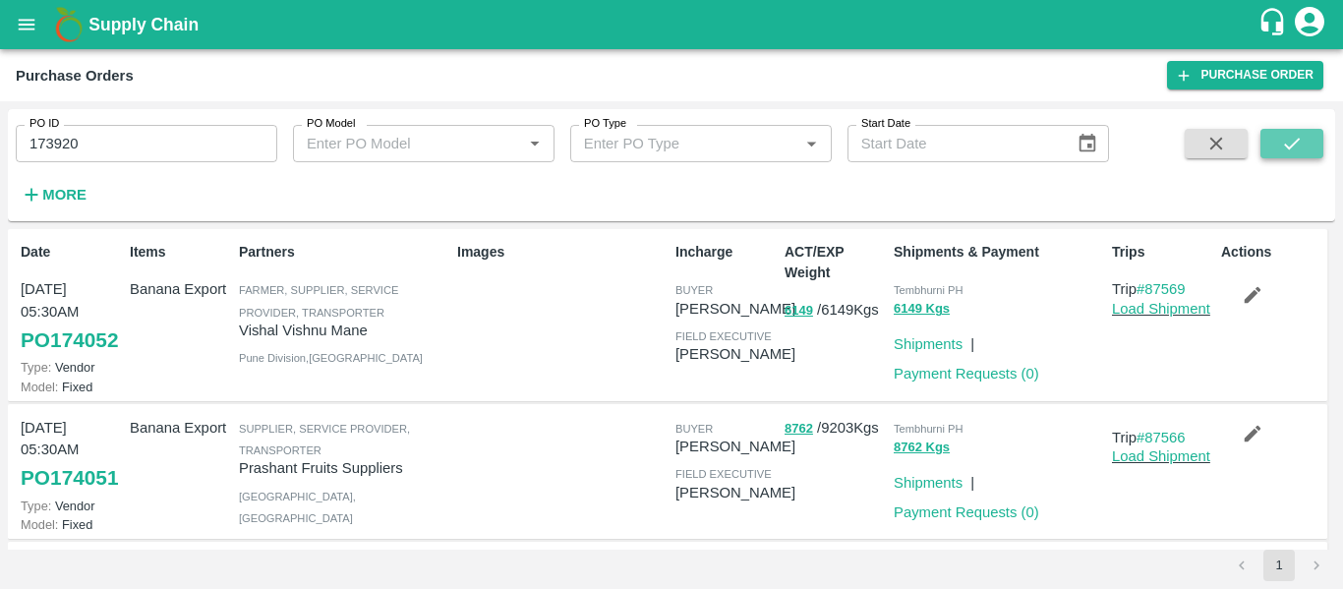
click at [1292, 152] on icon "submit" at bounding box center [1292, 144] width 22 height 22
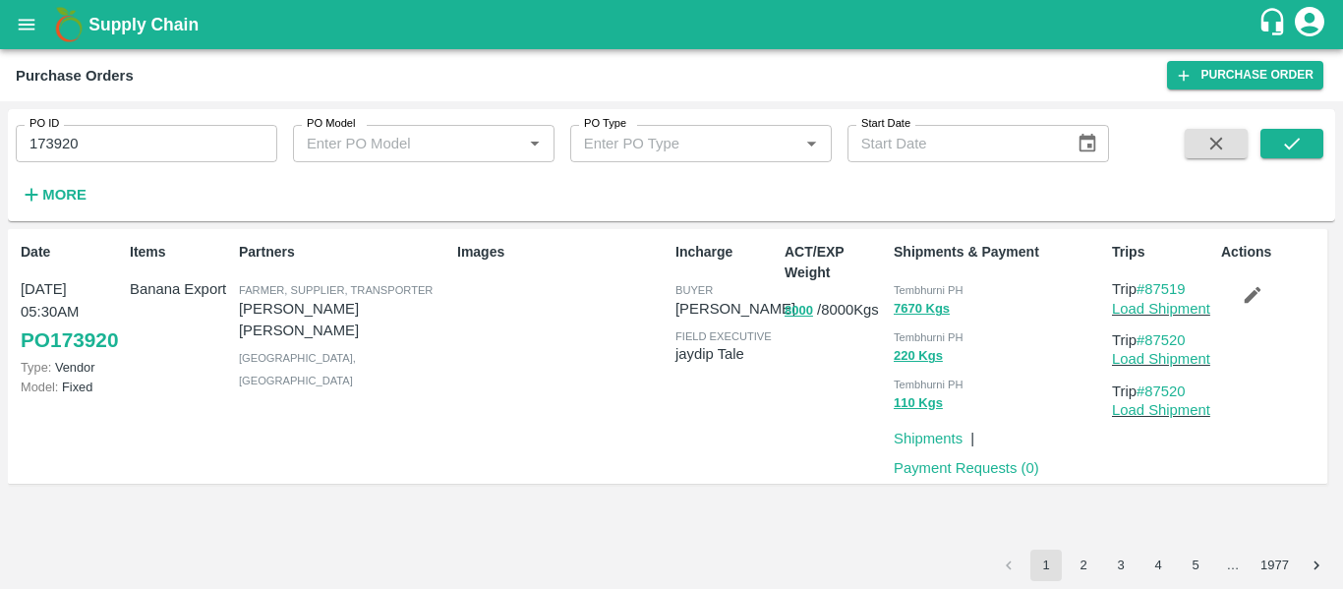
click at [116, 139] on input "173920" at bounding box center [147, 143] width 262 height 37
paste input "text"
type input "173889"
click at [1294, 158] on button "submit" at bounding box center [1291, 143] width 63 height 29
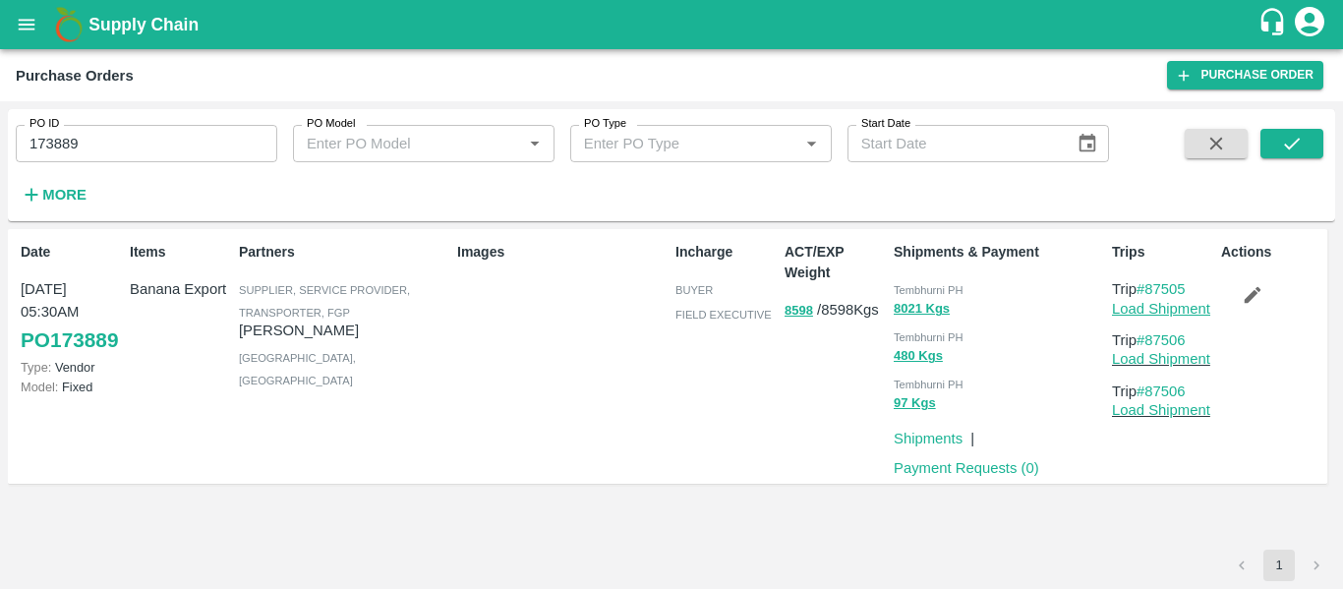
click at [1170, 304] on link "Load Shipment" at bounding box center [1161, 309] width 98 height 16
click at [1247, 293] on icon "button" at bounding box center [1253, 295] width 22 height 22
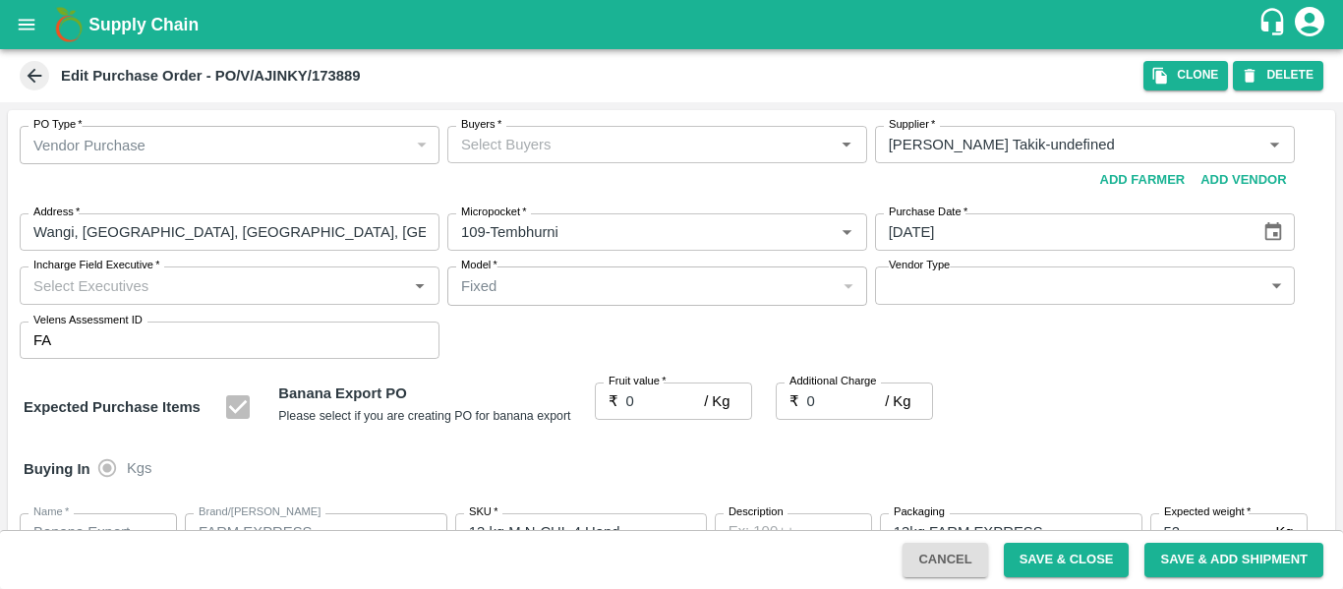
click at [534, 141] on input "Buyers   *" at bounding box center [641, 145] width 376 height 26
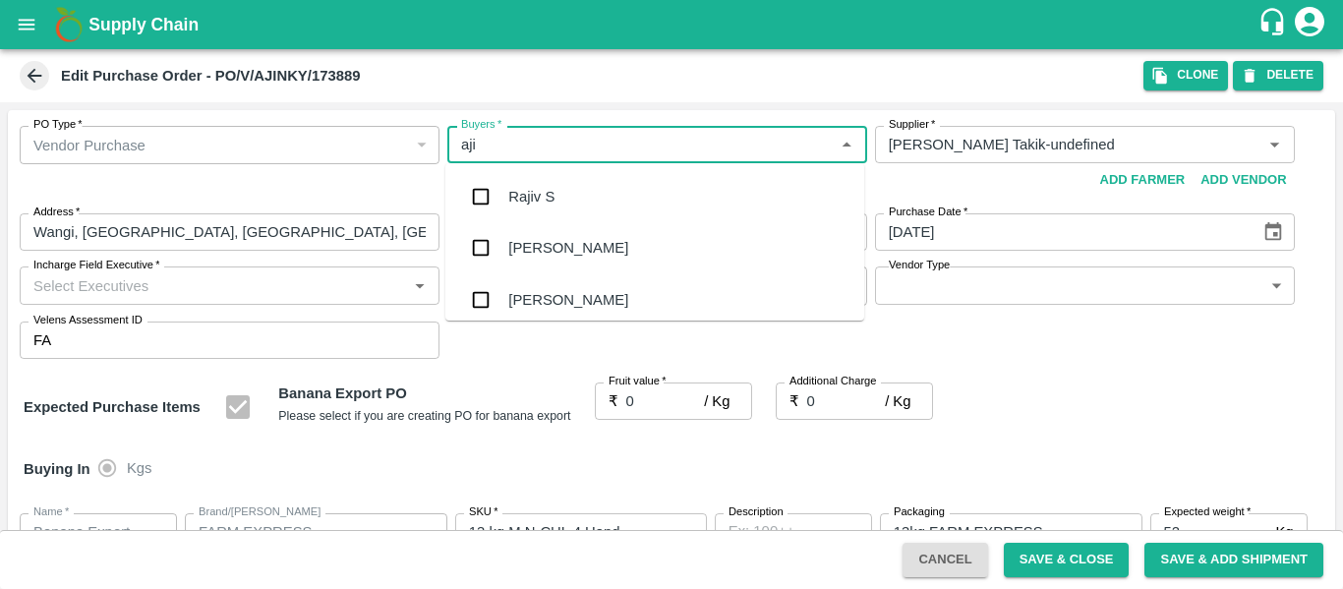
type input "ajit"
click at [538, 202] on div "Ajit Otari" at bounding box center [568, 197] width 120 height 22
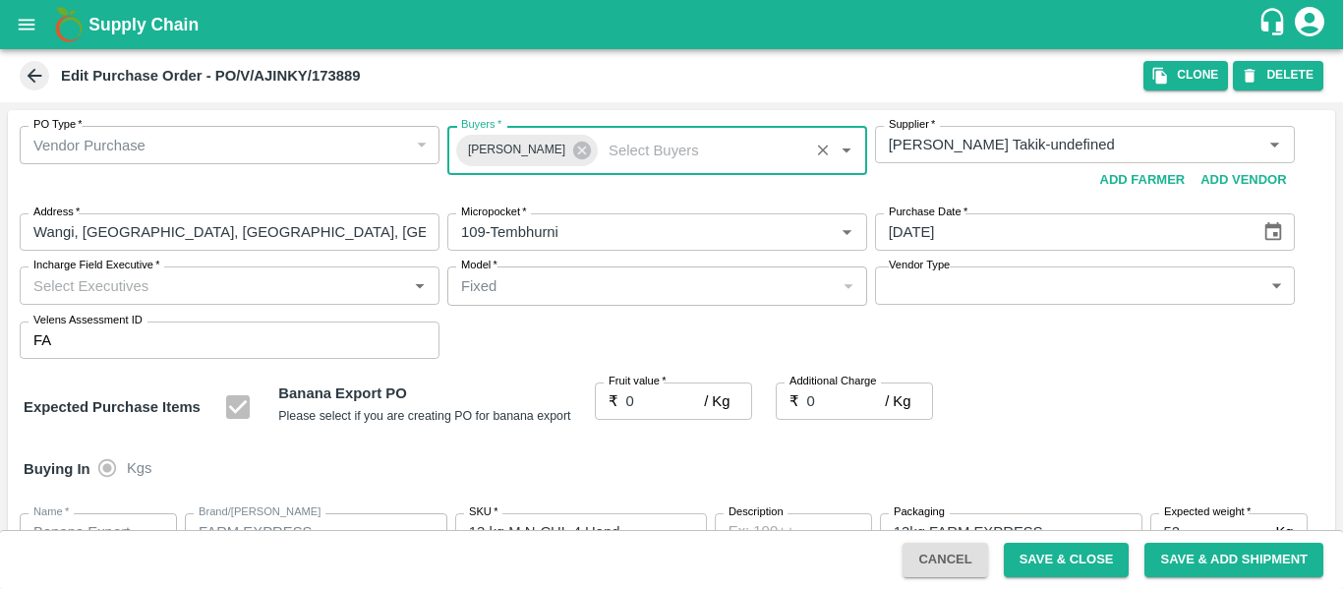
click at [652, 393] on input "0" at bounding box center [665, 400] width 79 height 37
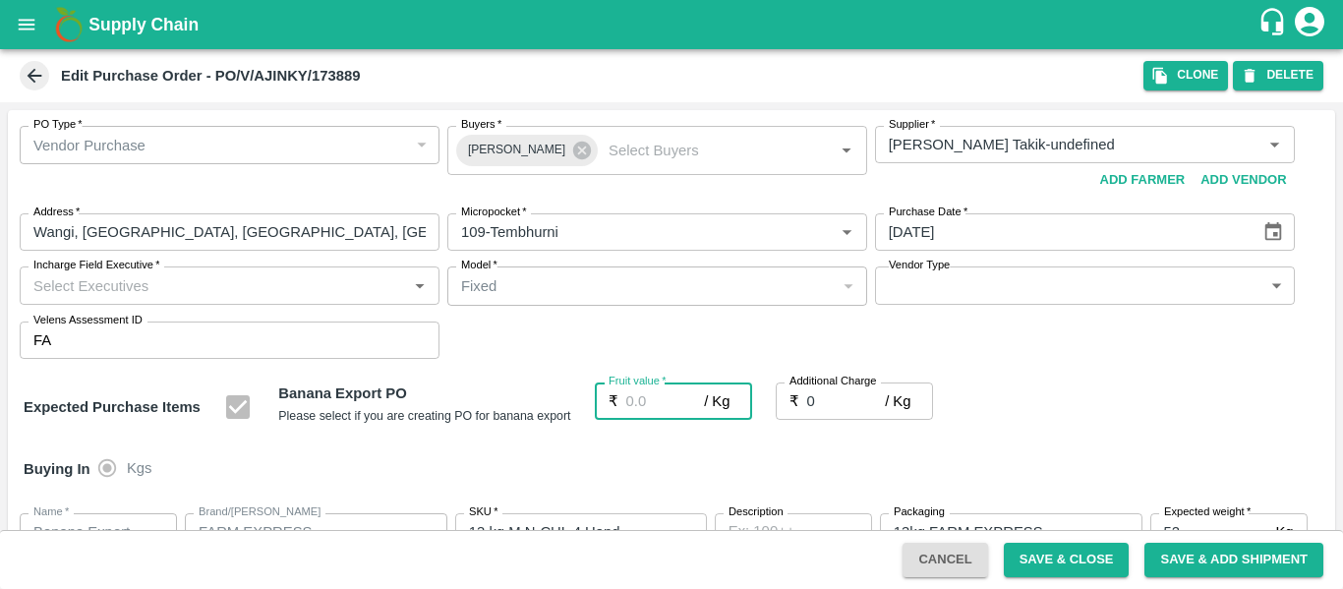
type input "2"
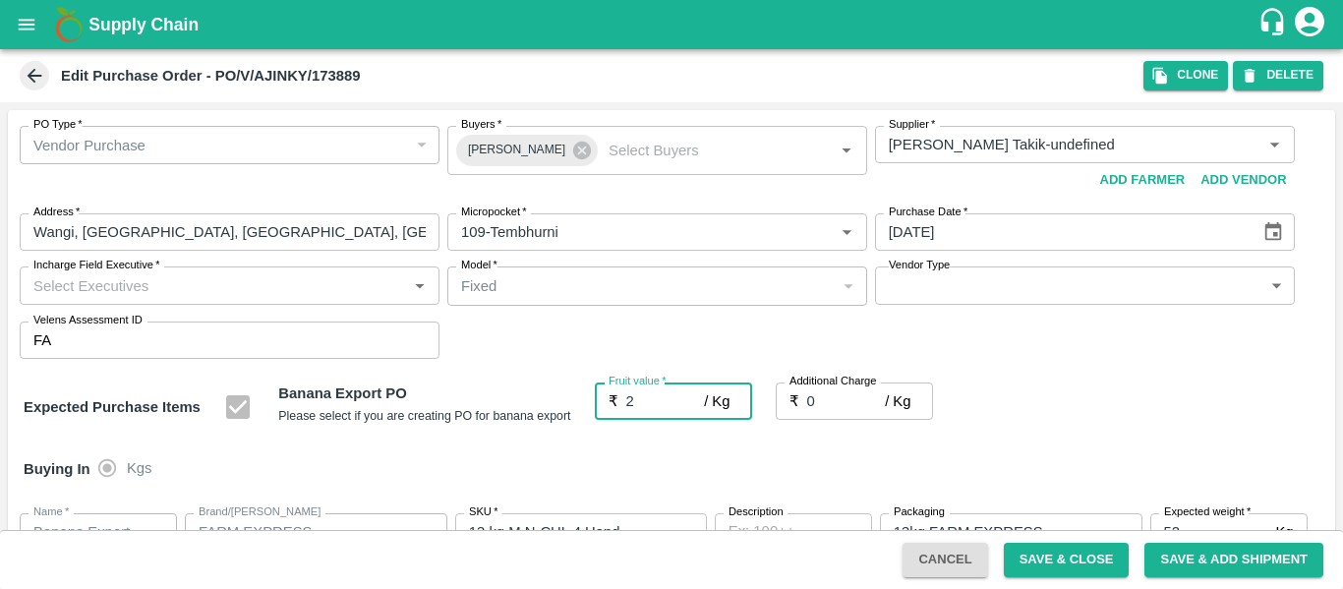
type input "2"
type input "23"
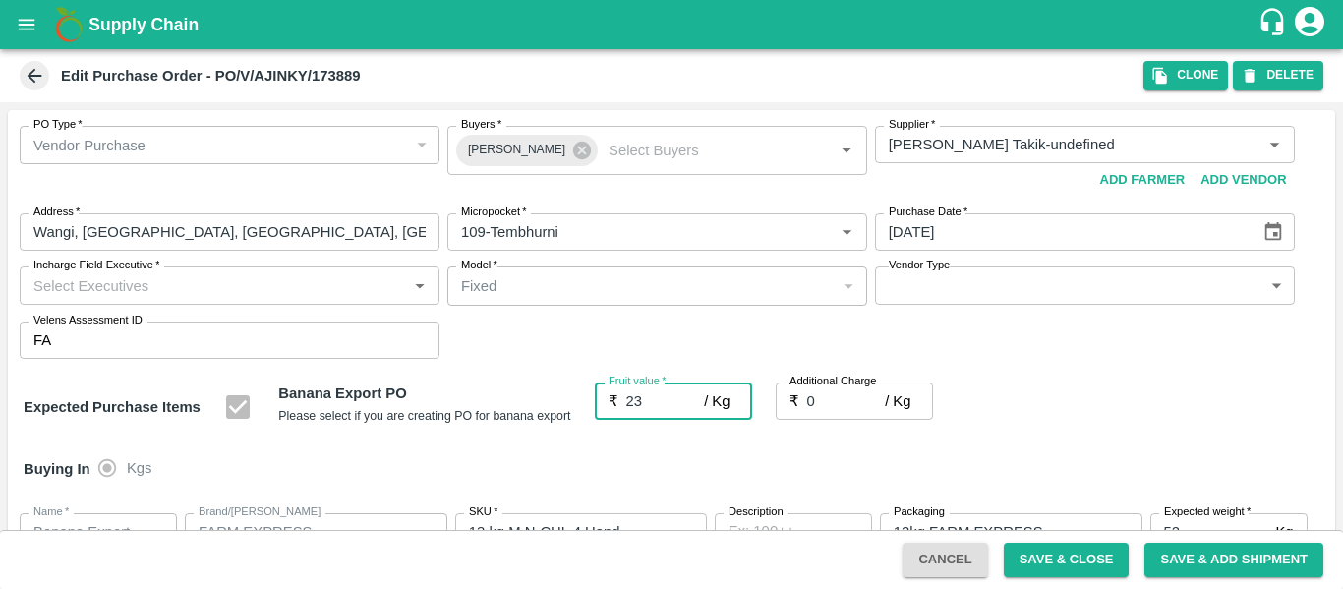
type input "23"
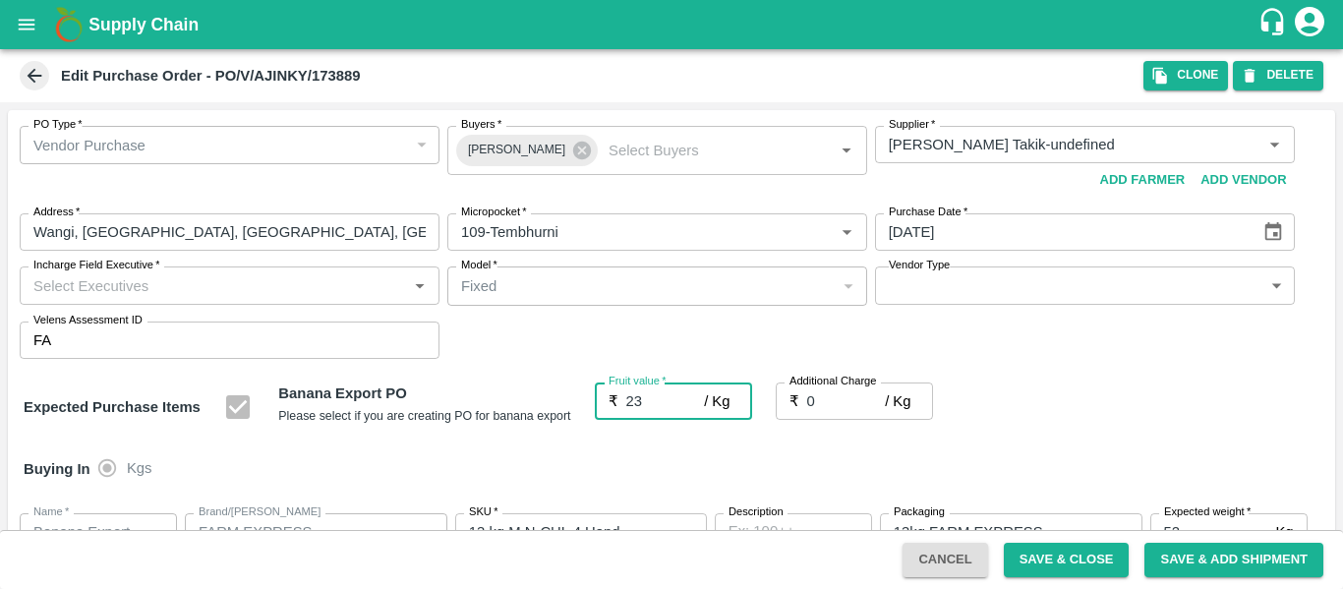
type input "23"
click at [827, 413] on input "0" at bounding box center [846, 400] width 79 height 37
type input "2"
type input "25"
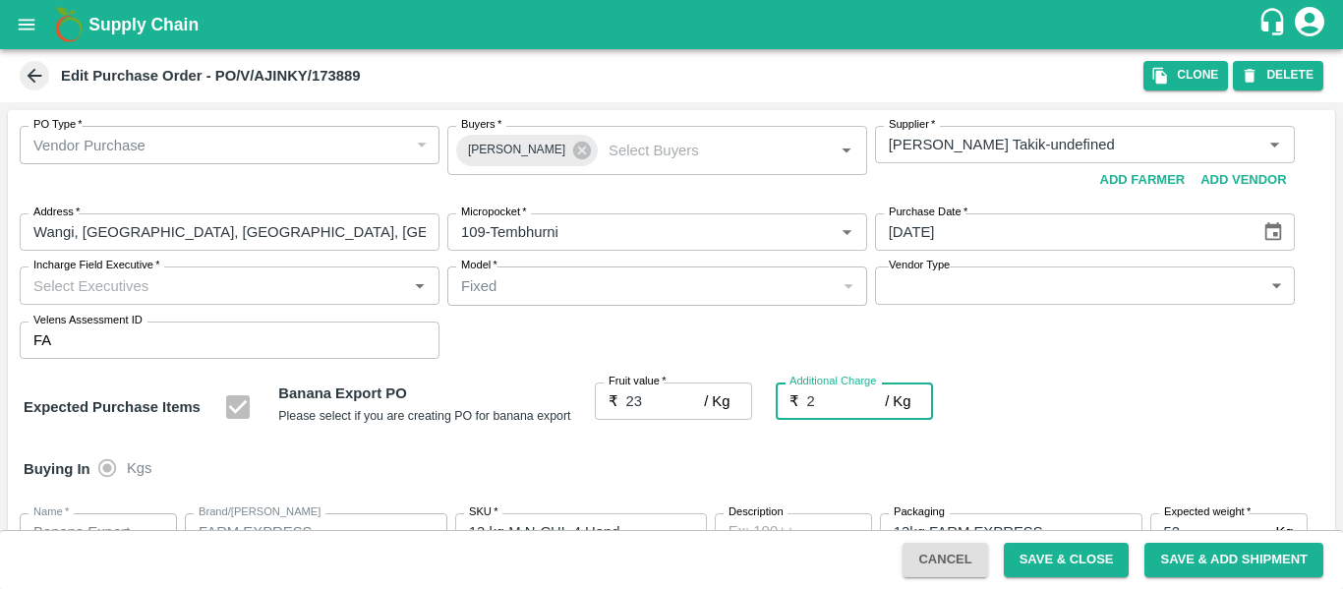
type input "25"
type input "2.7"
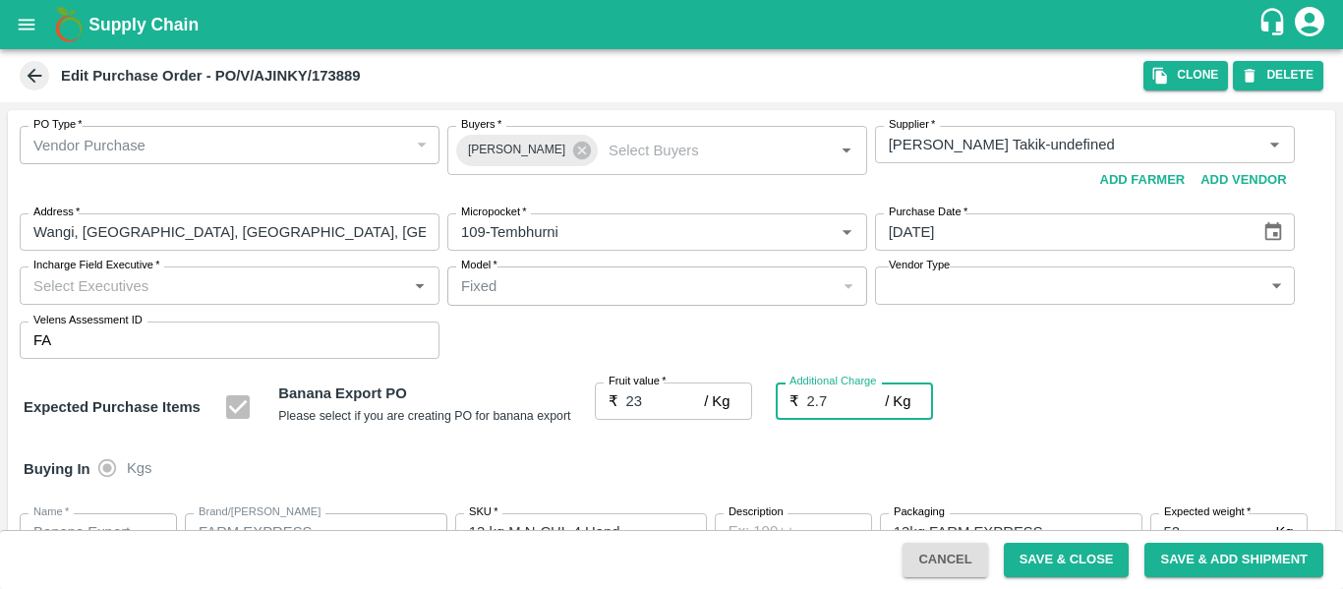
type input "25.7"
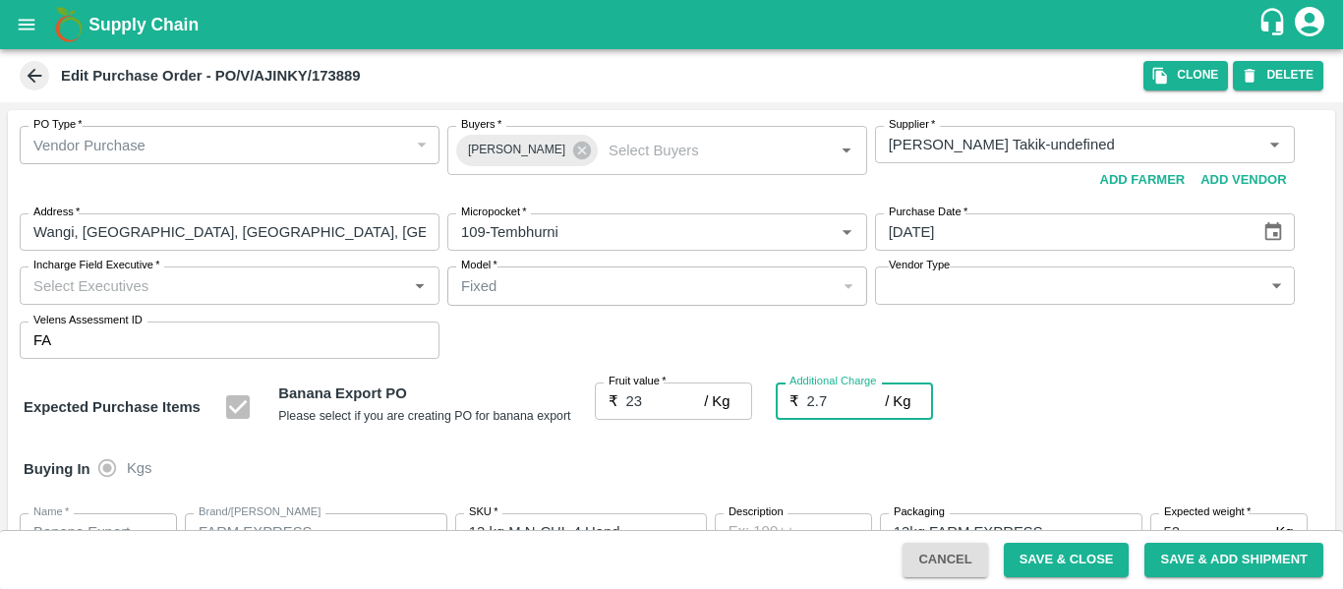
type input "2.75"
type input "25.75"
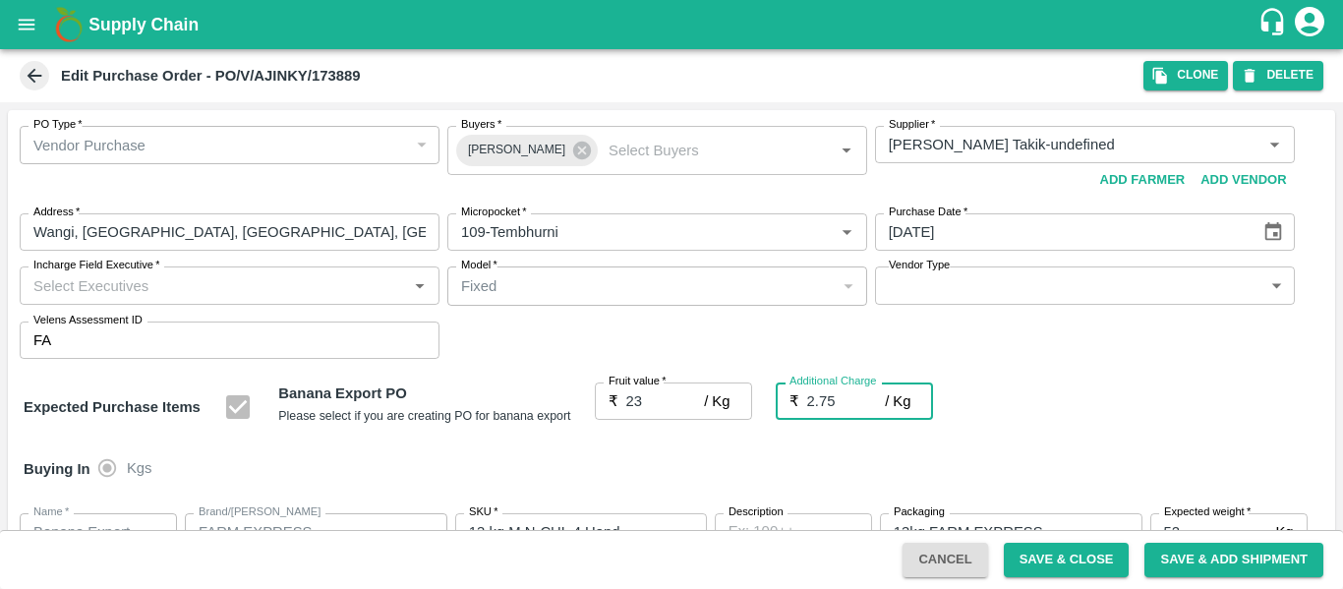
type input "25.75"
type input "2.75"
click at [999, 446] on div "Buying In Kgs" at bounding box center [671, 468] width 1327 height 57
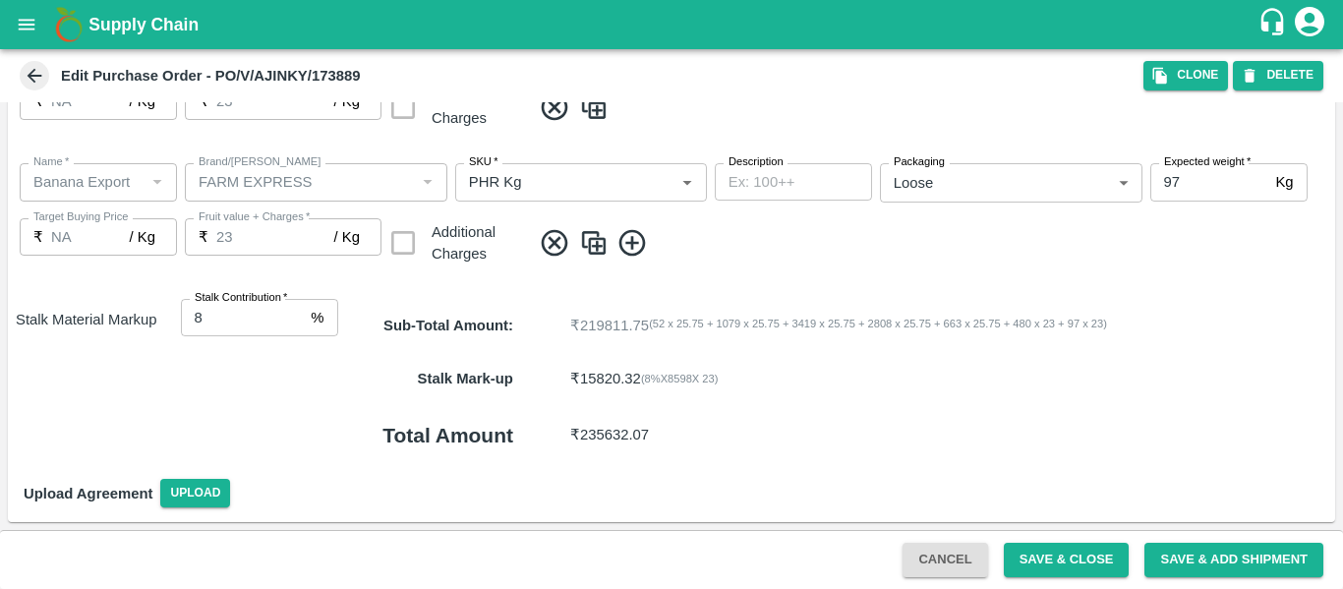
click at [1023, 556] on button "Save & Close" at bounding box center [1067, 560] width 126 height 34
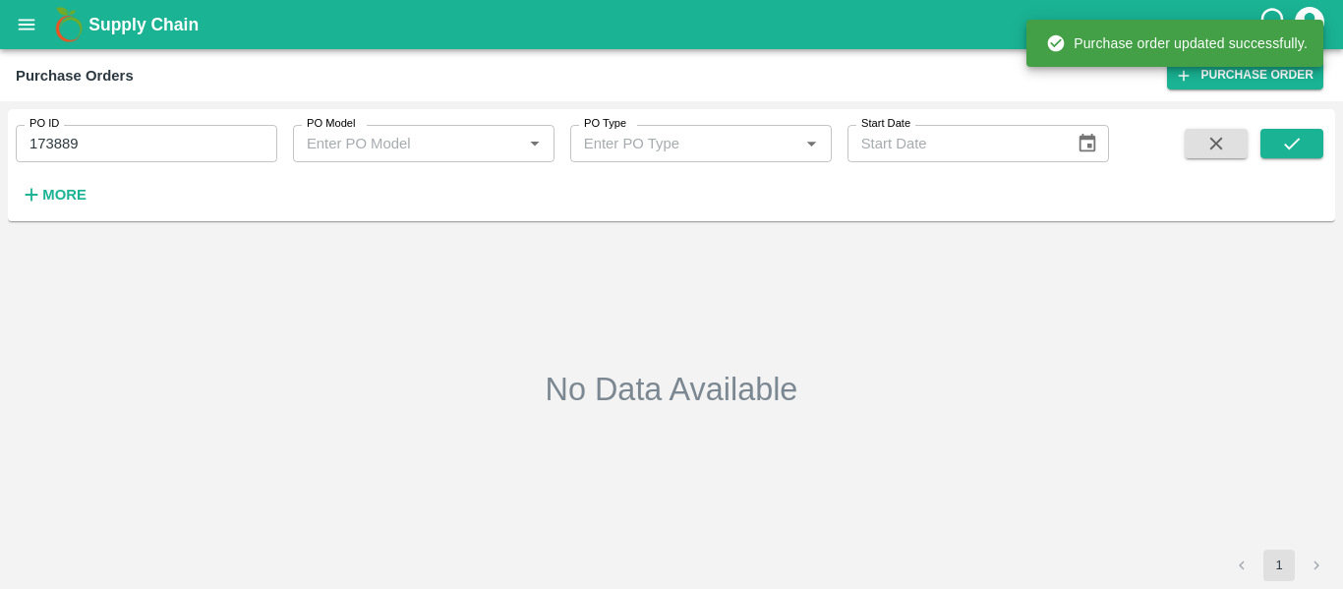
type input "173889"
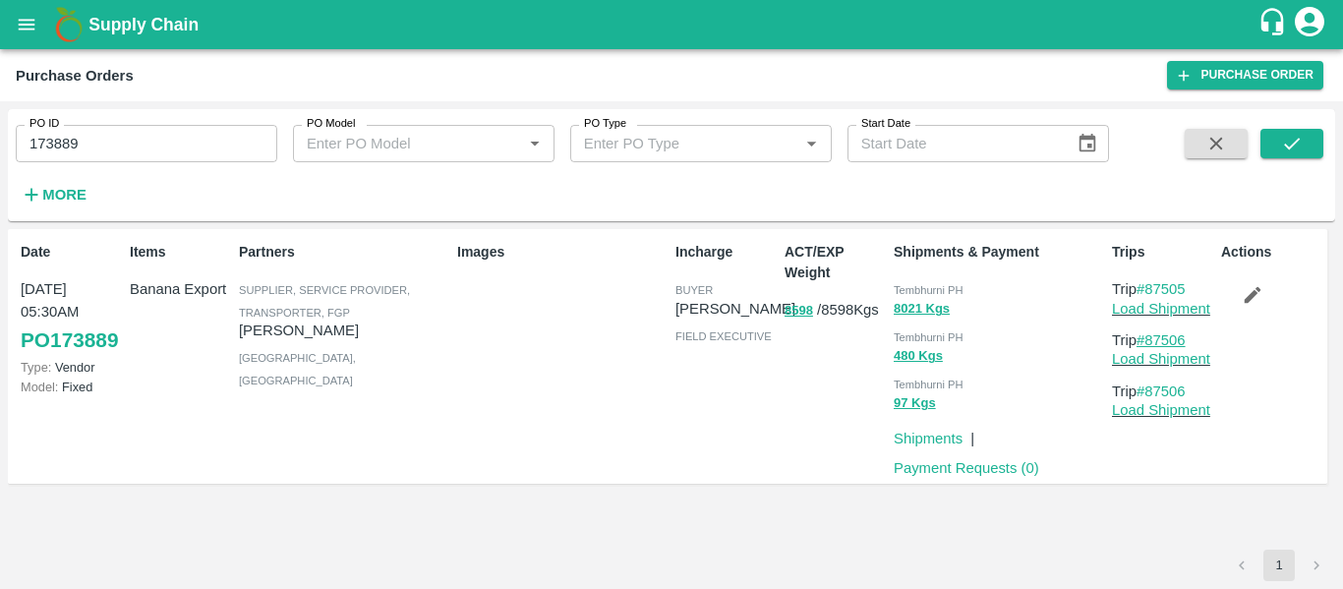
drag, startPoint x: 1206, startPoint y: 340, endPoint x: 1146, endPoint y: 340, distance: 60.0
click at [1146, 340] on p "Trip #87506" at bounding box center [1162, 340] width 101 height 22
copy link "87506"
click at [42, 21] on button "open drawer" at bounding box center [26, 24] width 45 height 45
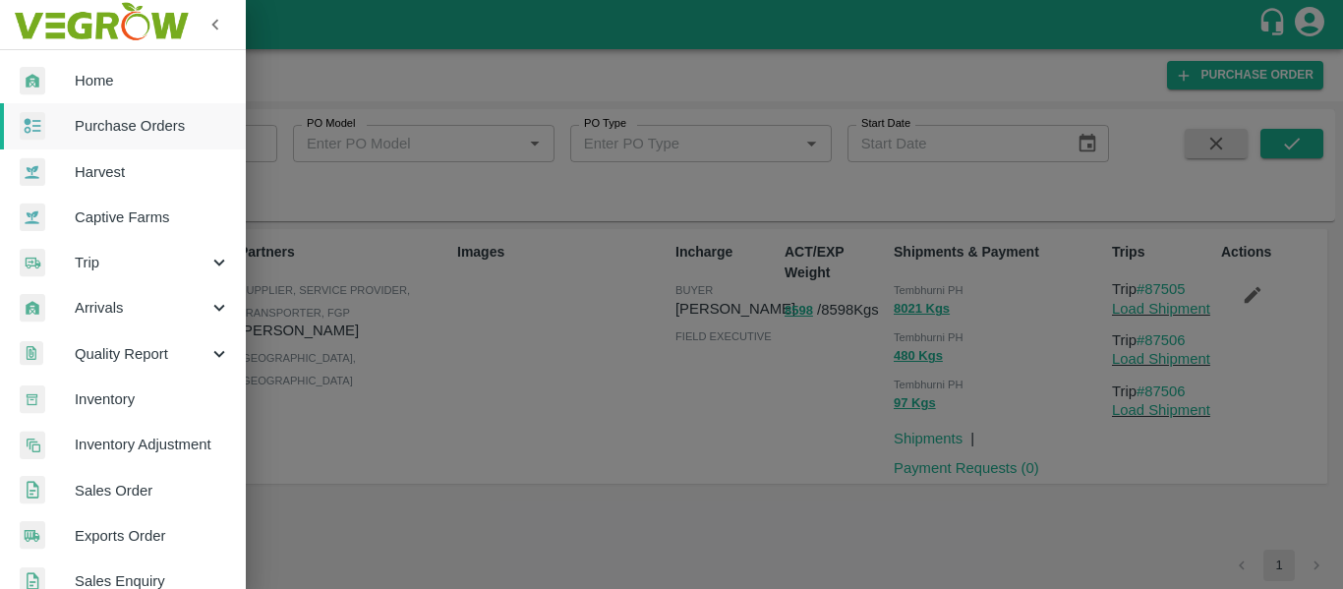
click at [124, 262] on span "Trip" at bounding box center [142, 263] width 134 height 22
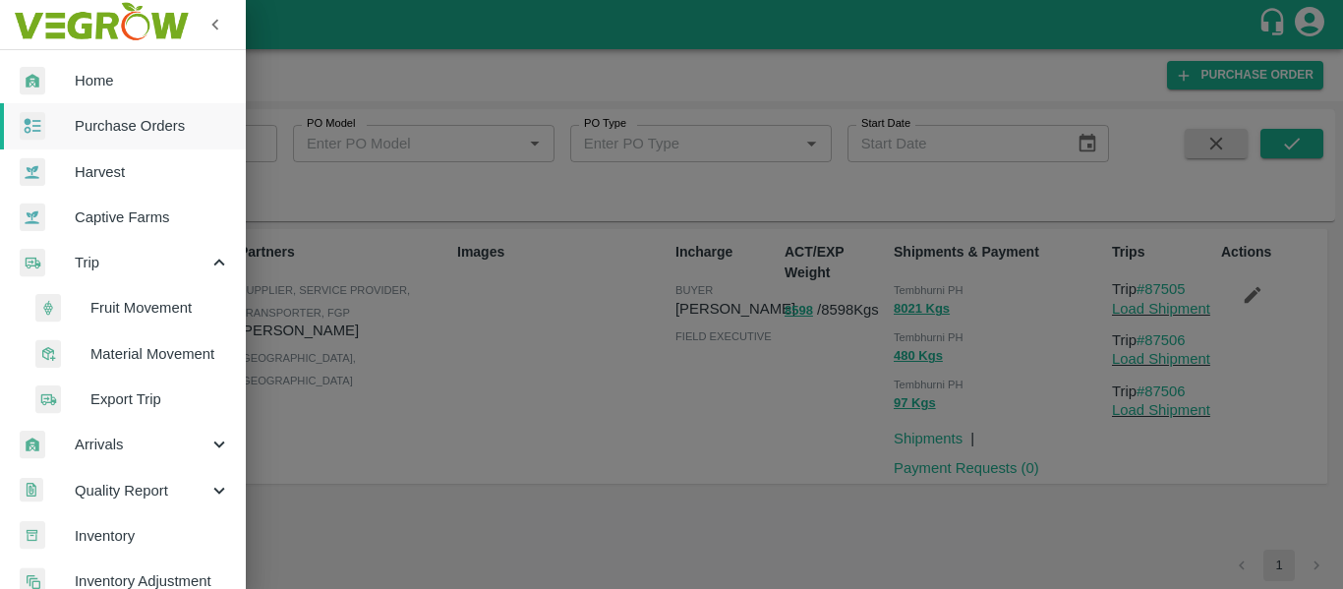
click at [151, 306] on span "Fruit Movement" at bounding box center [160, 308] width 140 height 22
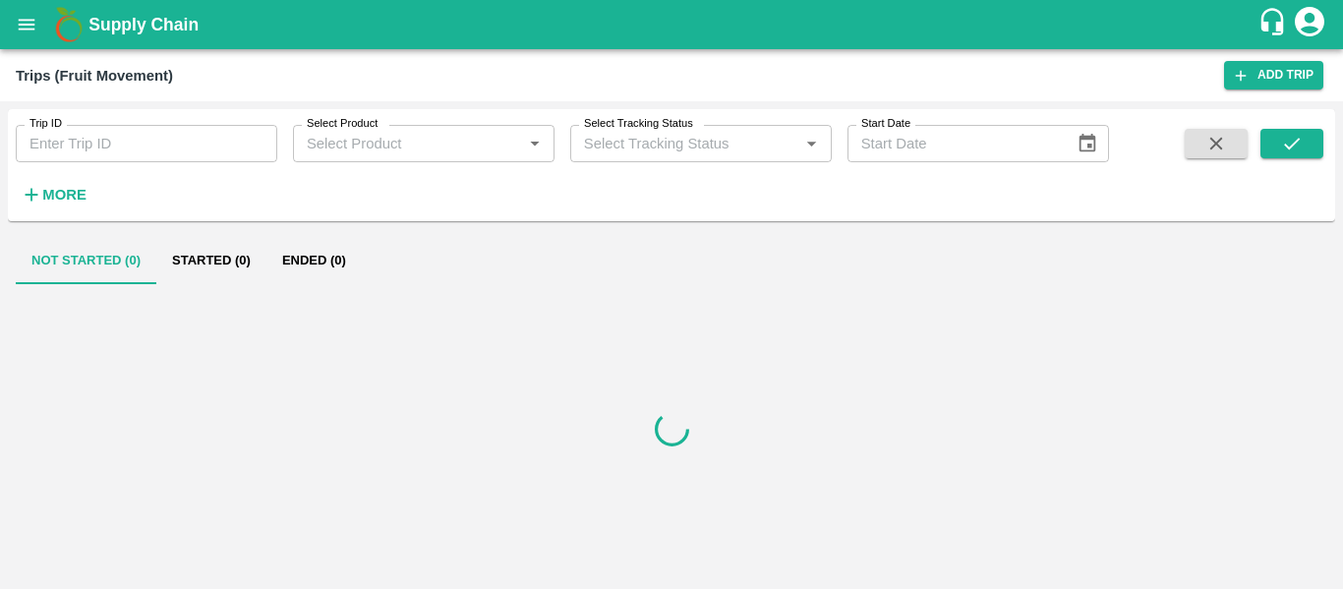
click at [176, 128] on input "Trip ID" at bounding box center [147, 143] width 262 height 37
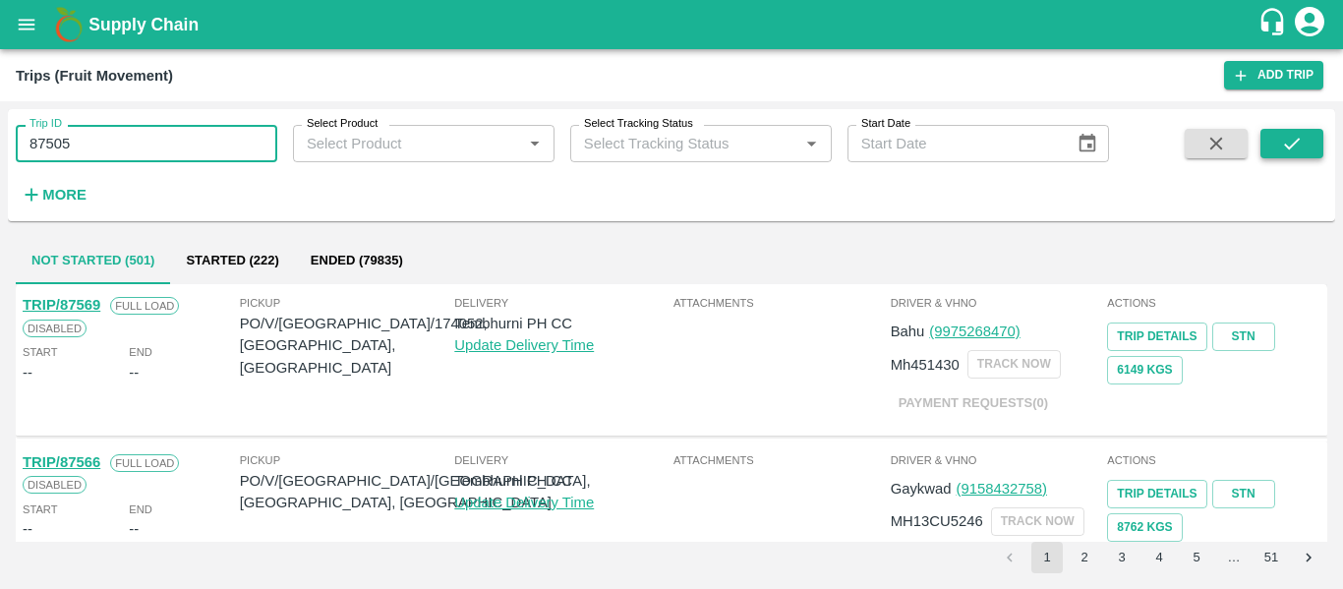
type input "87505"
click at [1300, 144] on icon "submit" at bounding box center [1292, 144] width 22 height 22
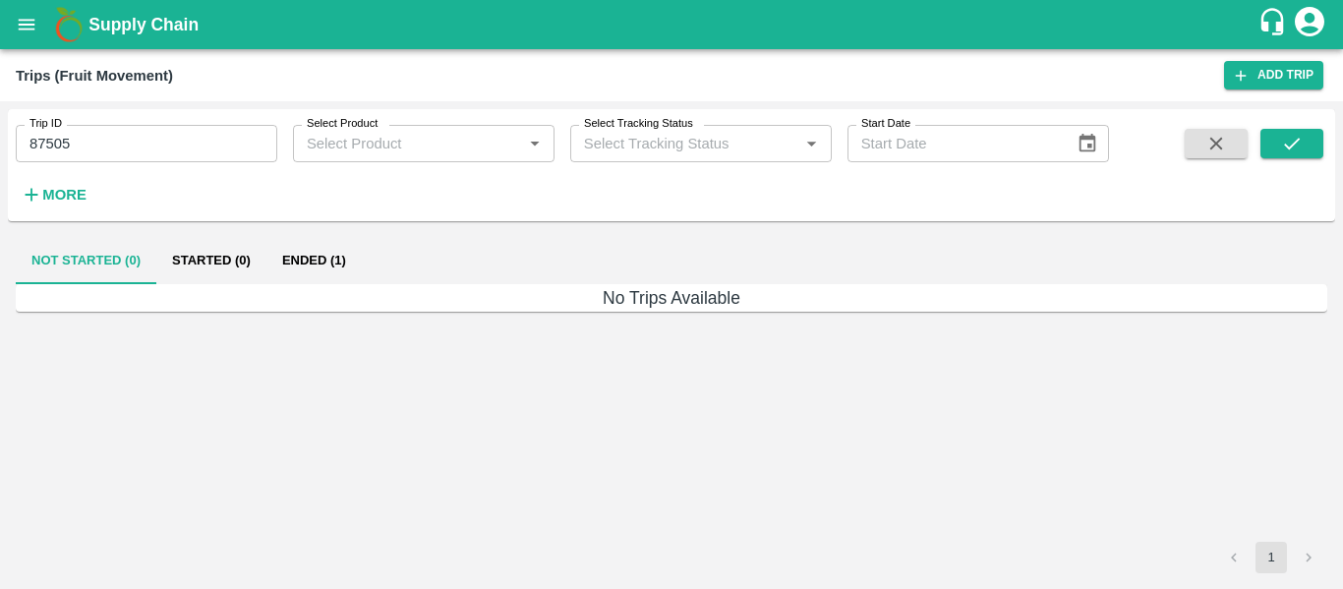
click at [321, 247] on button "Ended (1)" at bounding box center [313, 260] width 95 height 47
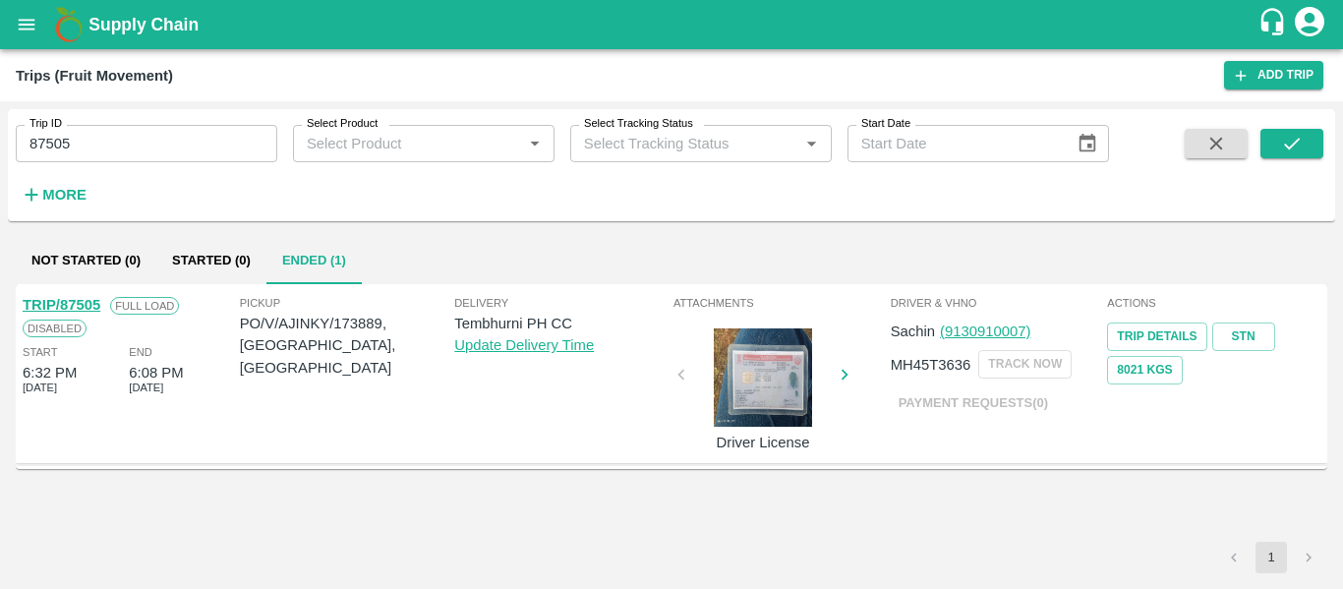
click at [68, 305] on link "TRIP/87505" at bounding box center [62, 305] width 78 height 16
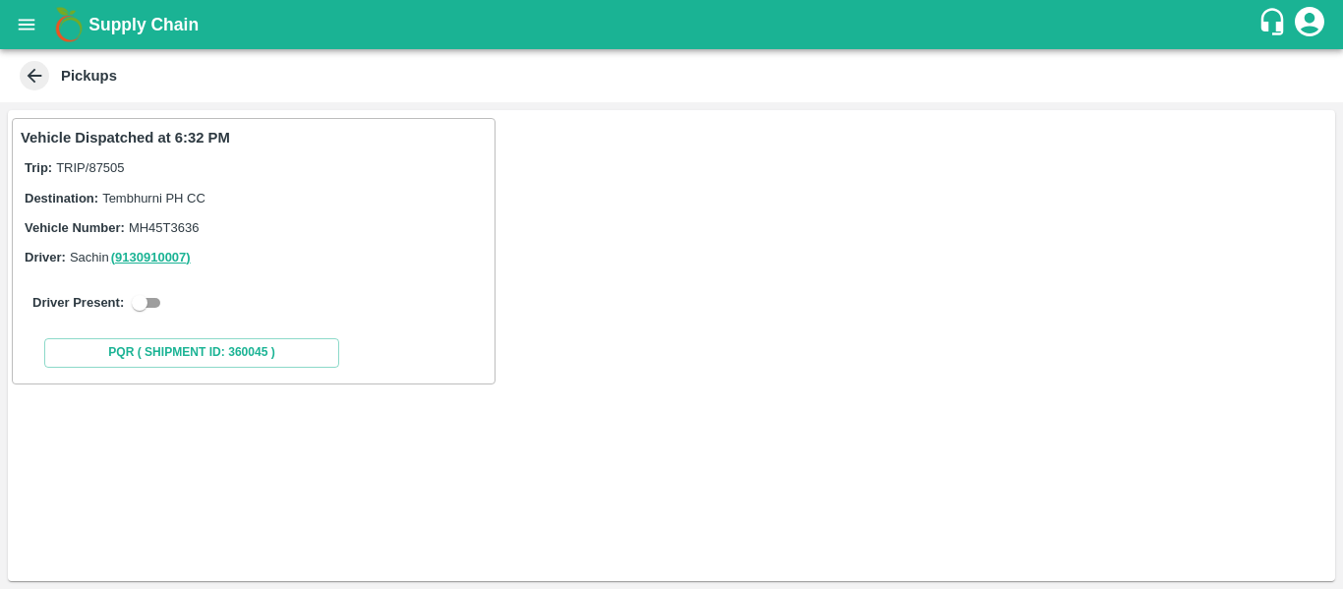
click at [106, 309] on label "Driver Present:" at bounding box center [77, 302] width 91 height 15
click at [150, 308] on input "checkbox" at bounding box center [139, 303] width 71 height 24
checkbox input "true"
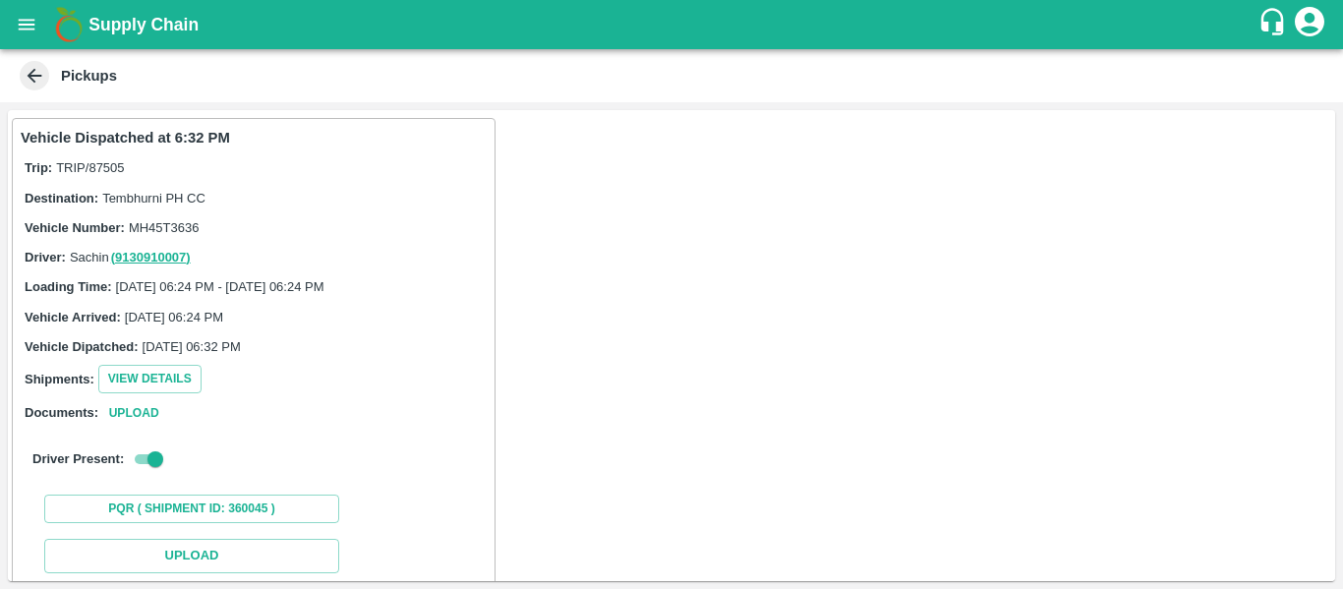
scroll to position [288, 0]
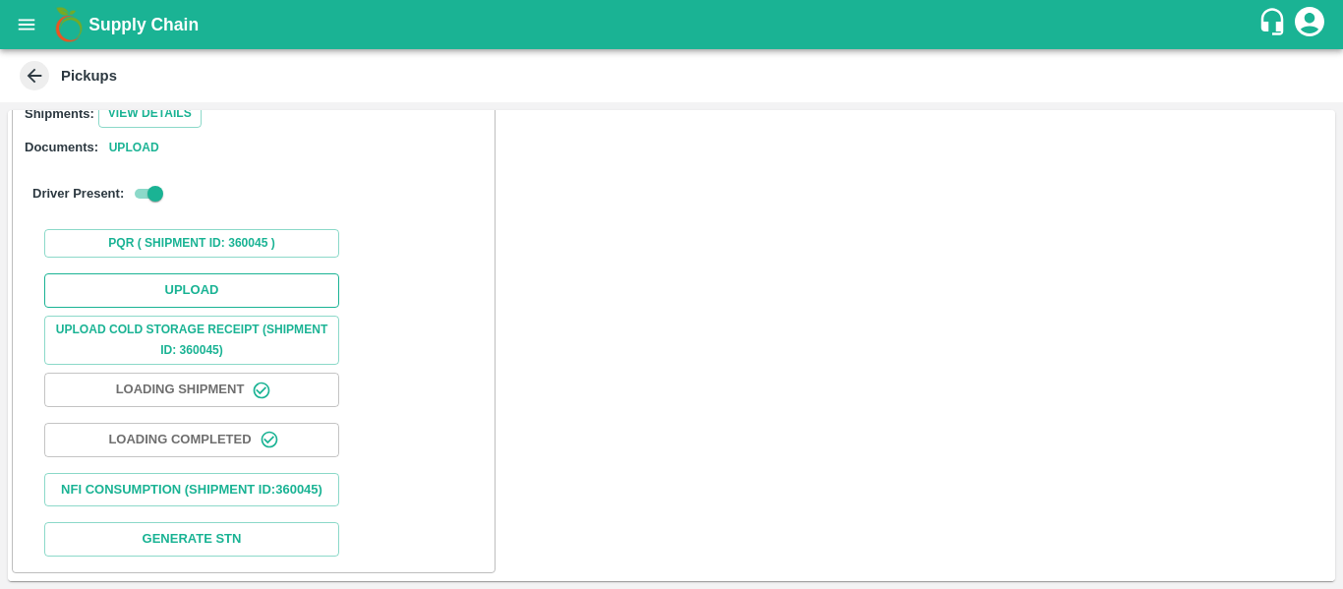
click at [182, 275] on button "Upload" at bounding box center [191, 290] width 295 height 34
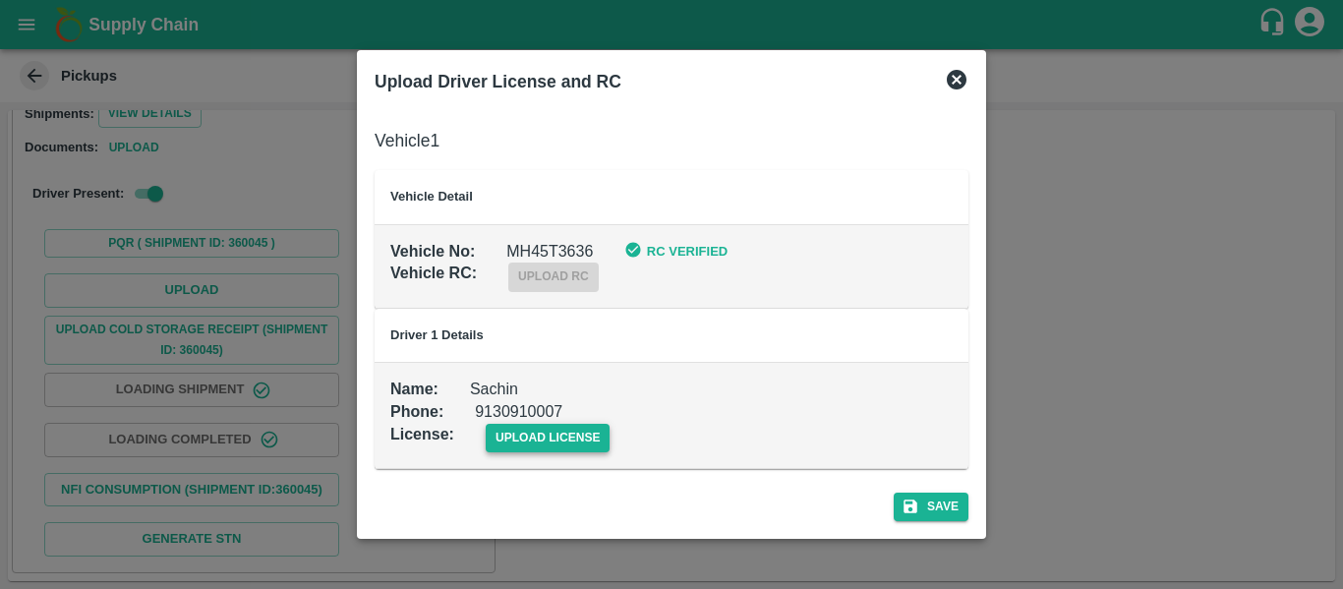
click at [588, 440] on span "upload license" at bounding box center [548, 438] width 125 height 29
click at [0, 0] on input "upload license" at bounding box center [0, 0] width 0 height 0
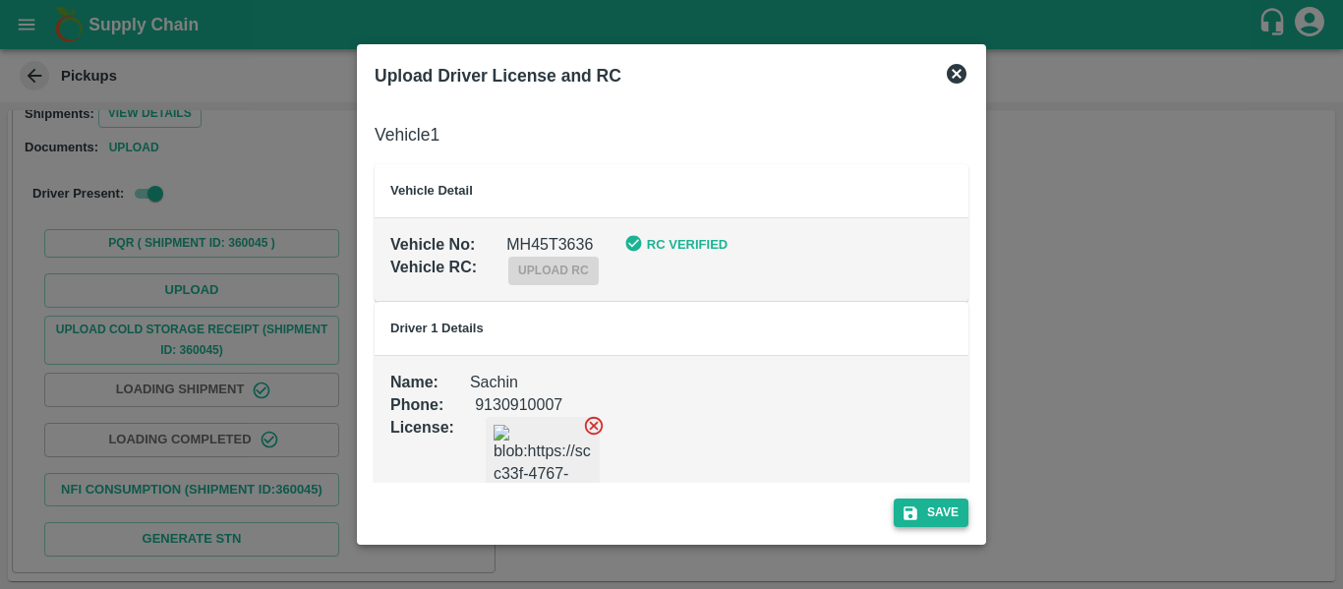
click at [933, 497] on div "Save" at bounding box center [672, 509] width 610 height 52
click at [933, 498] on button "Save" at bounding box center [931, 512] width 75 height 29
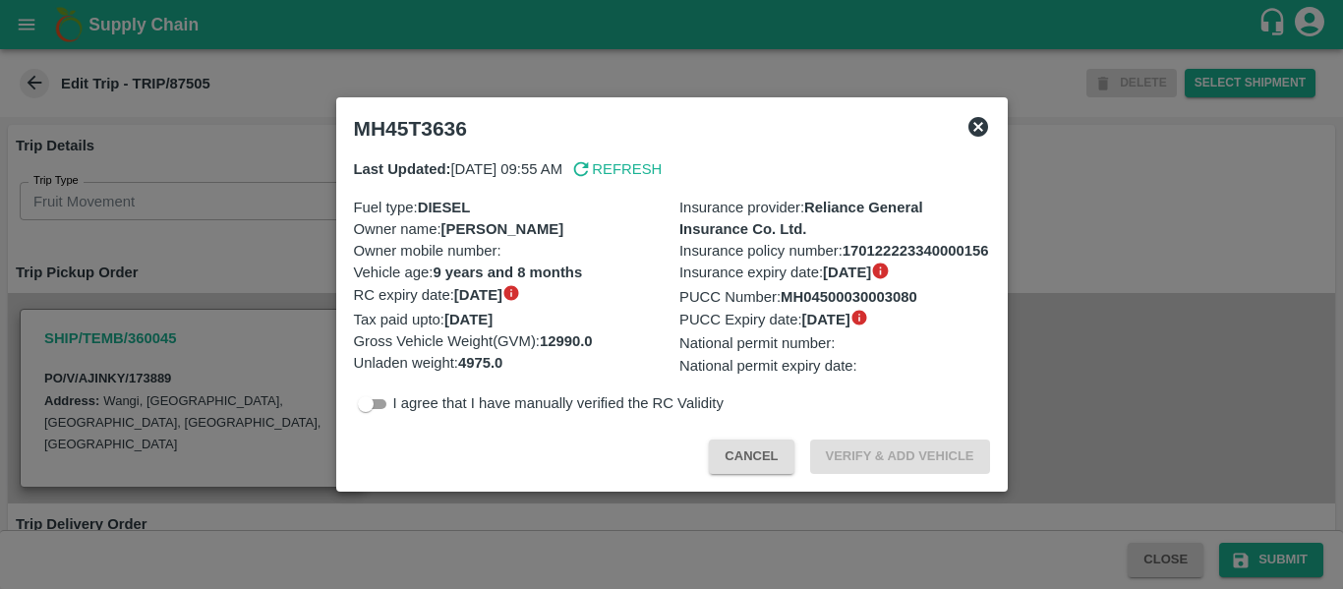
click at [1111, 330] on div at bounding box center [671, 294] width 1343 height 589
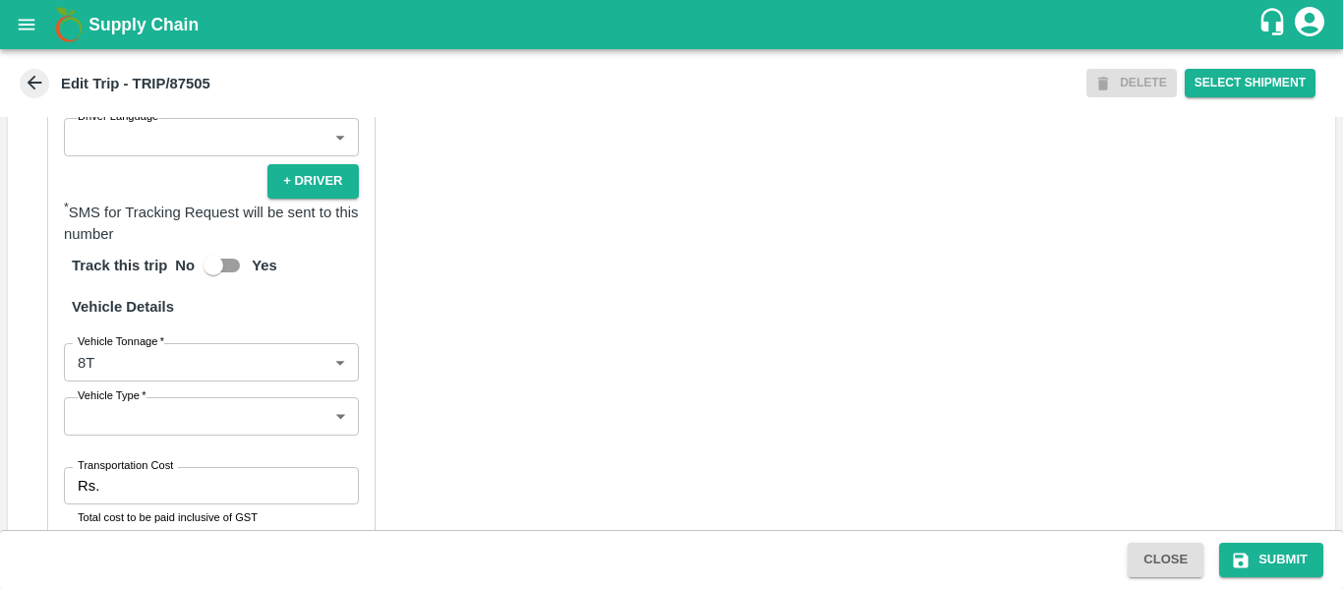
scroll to position [1512, 0]
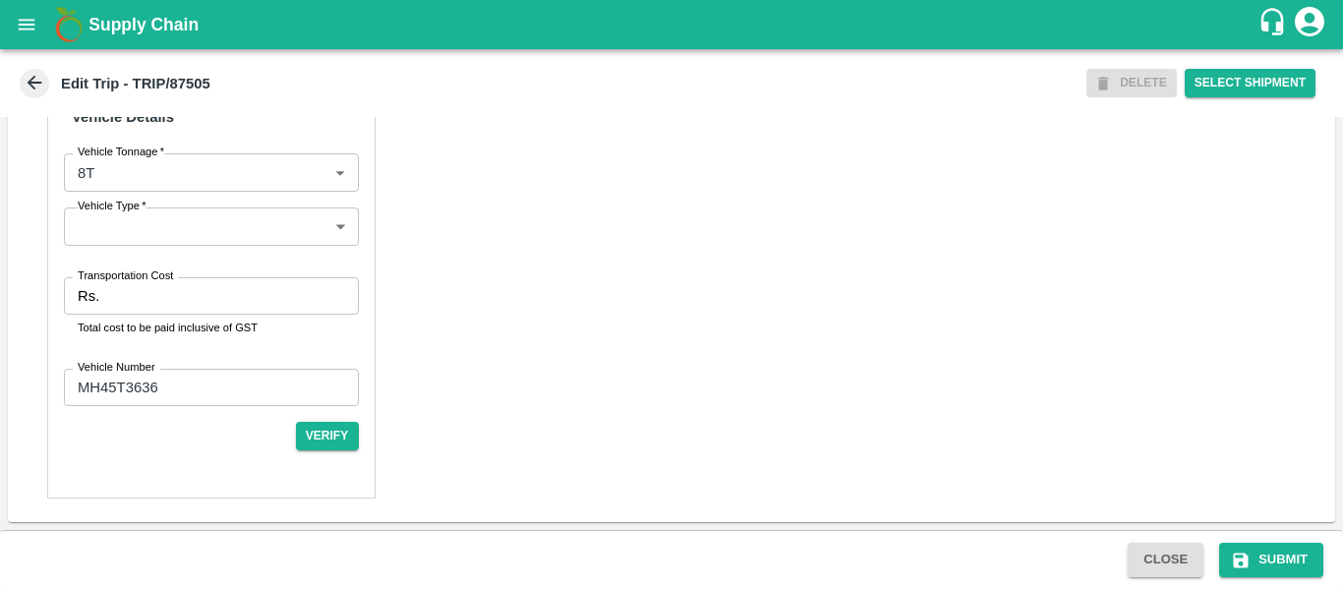
click at [118, 283] on label "Transportation Cost" at bounding box center [125, 276] width 95 height 16
click at [118, 283] on input "Transportation Cost" at bounding box center [232, 295] width 251 height 37
click at [124, 303] on input "Transportation Cost" at bounding box center [232, 295] width 251 height 37
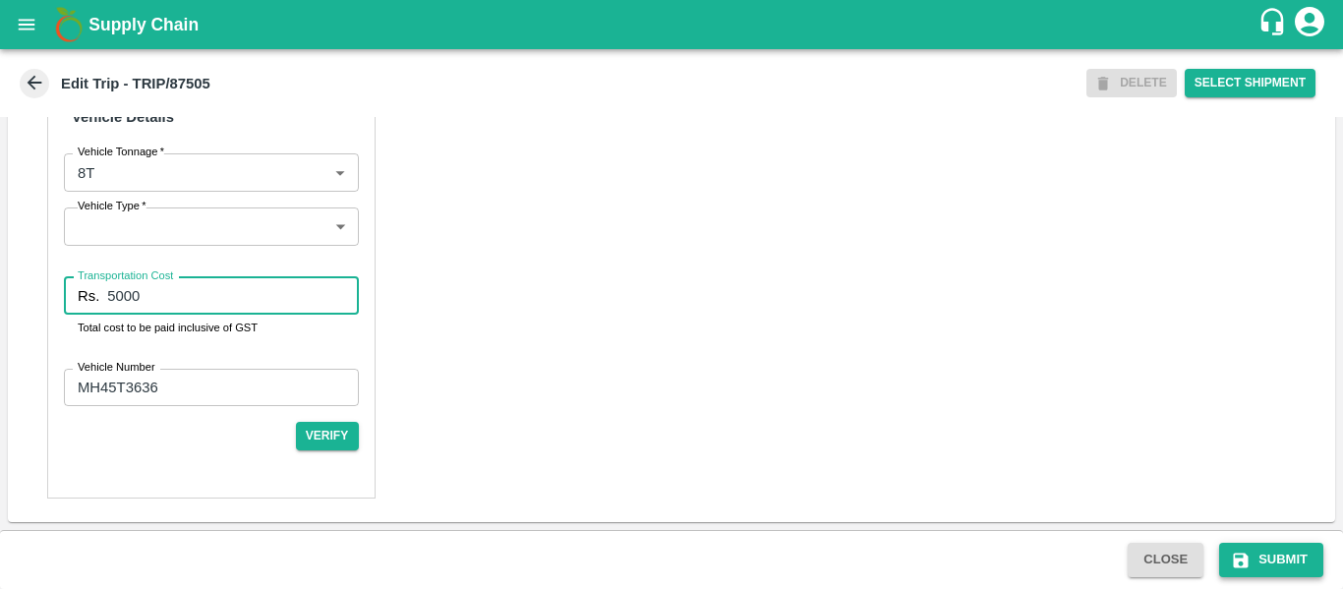
type input "5000"
click at [1273, 544] on button "Submit" at bounding box center [1271, 560] width 104 height 34
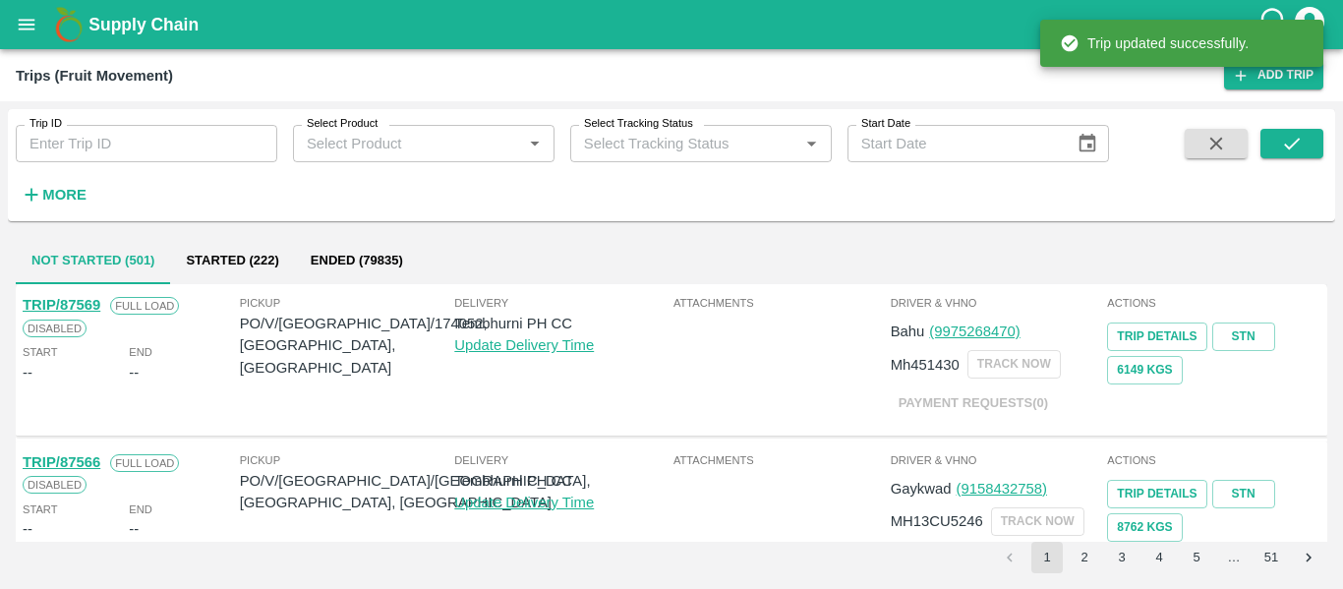
click at [192, 171] on div "Trip ID Trip ID Select Product Select Product   * Select Tracking Status Select…" at bounding box center [554, 160] width 1109 height 102
click at [146, 154] on input "Trip ID" at bounding box center [147, 143] width 262 height 37
paste input "87506"
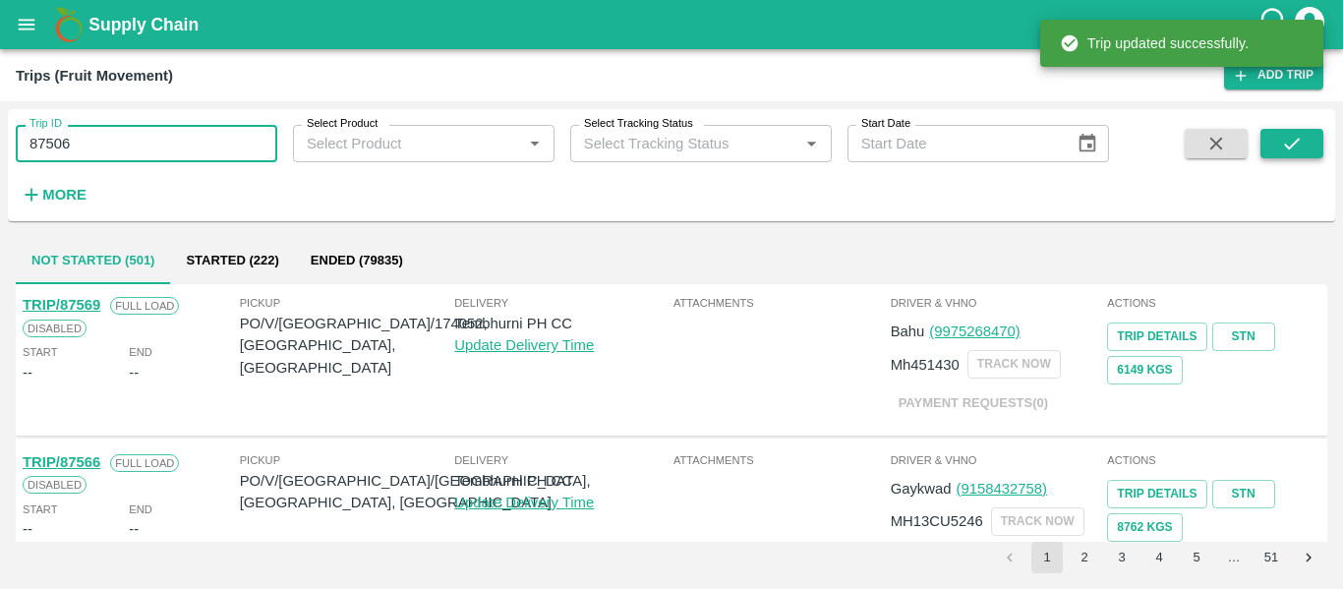
type input "87506"
click at [1302, 149] on icon "submit" at bounding box center [1292, 144] width 22 height 22
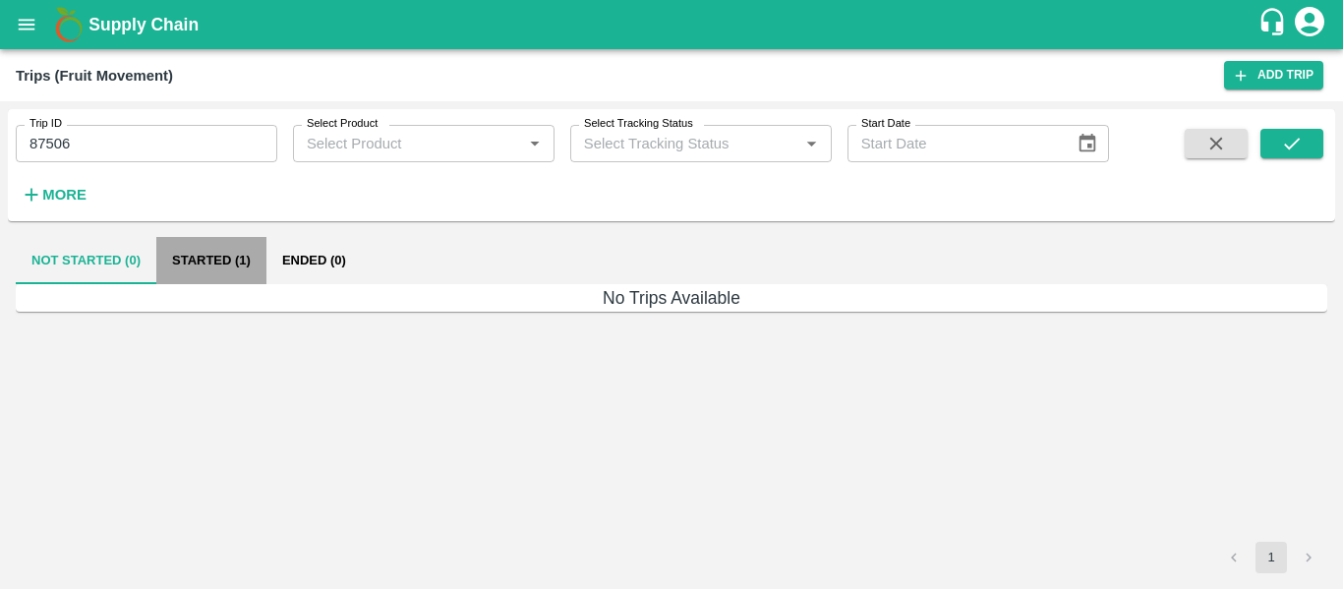
click at [217, 261] on button "Started (1)" at bounding box center [211, 260] width 110 height 47
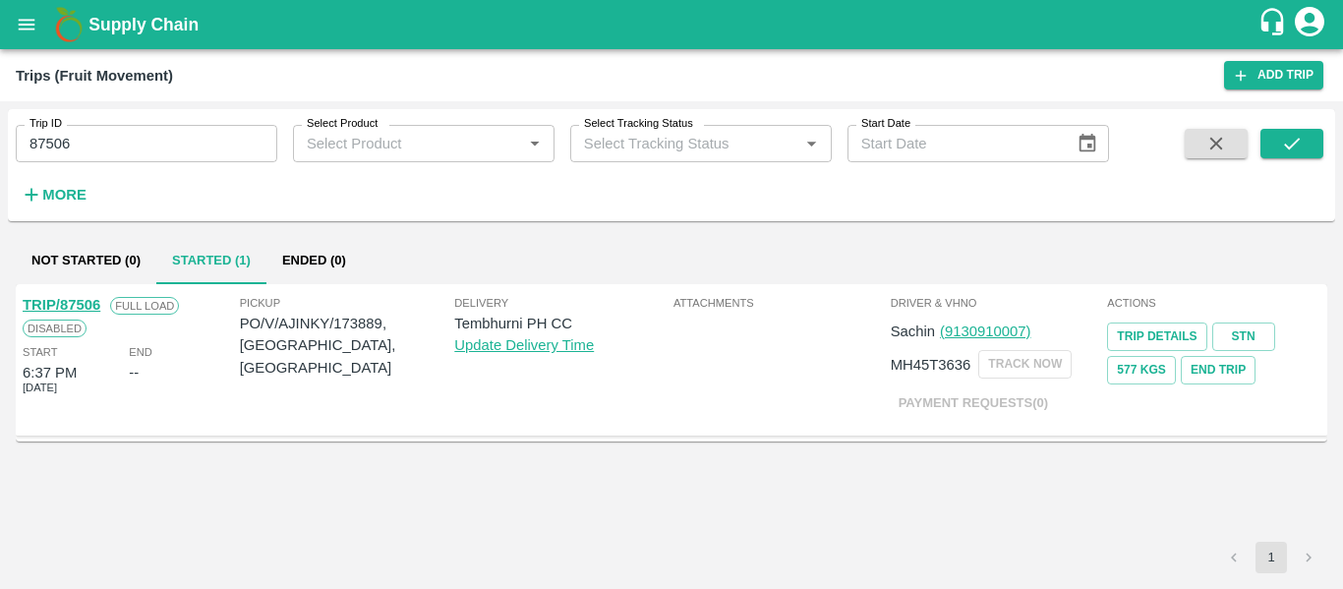
click at [70, 314] on div "TRIP/87506" at bounding box center [62, 305] width 78 height 22
click at [95, 299] on link "TRIP/87506" at bounding box center [62, 305] width 78 height 16
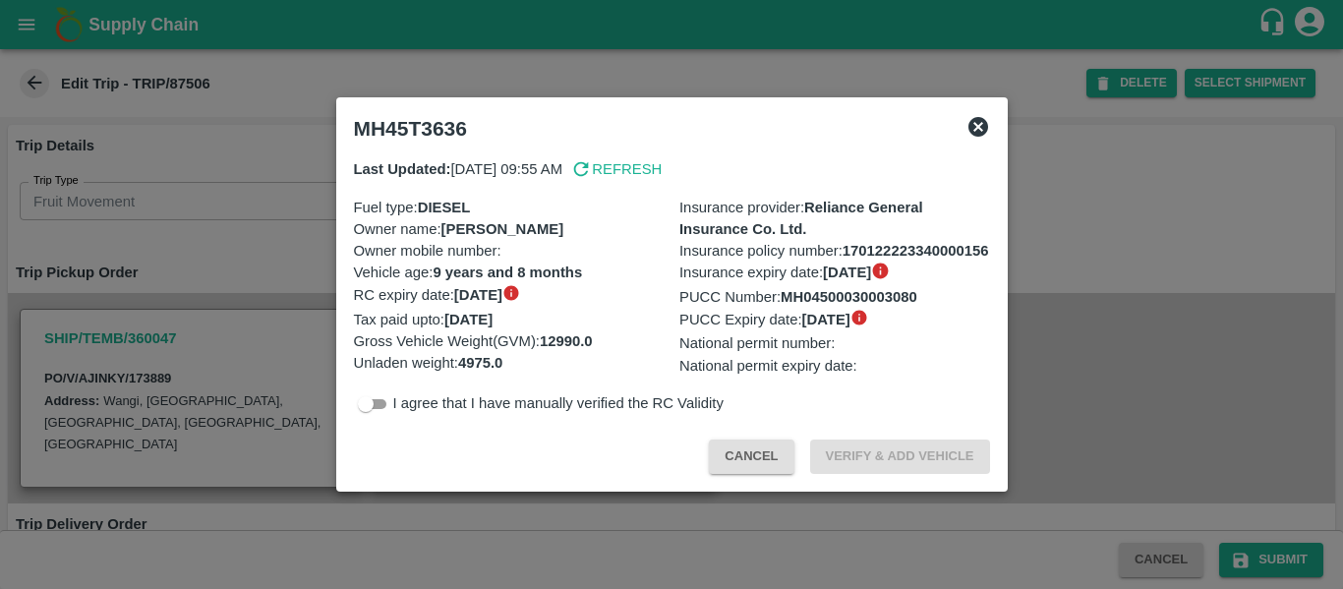
click at [233, 310] on div at bounding box center [671, 294] width 1343 height 589
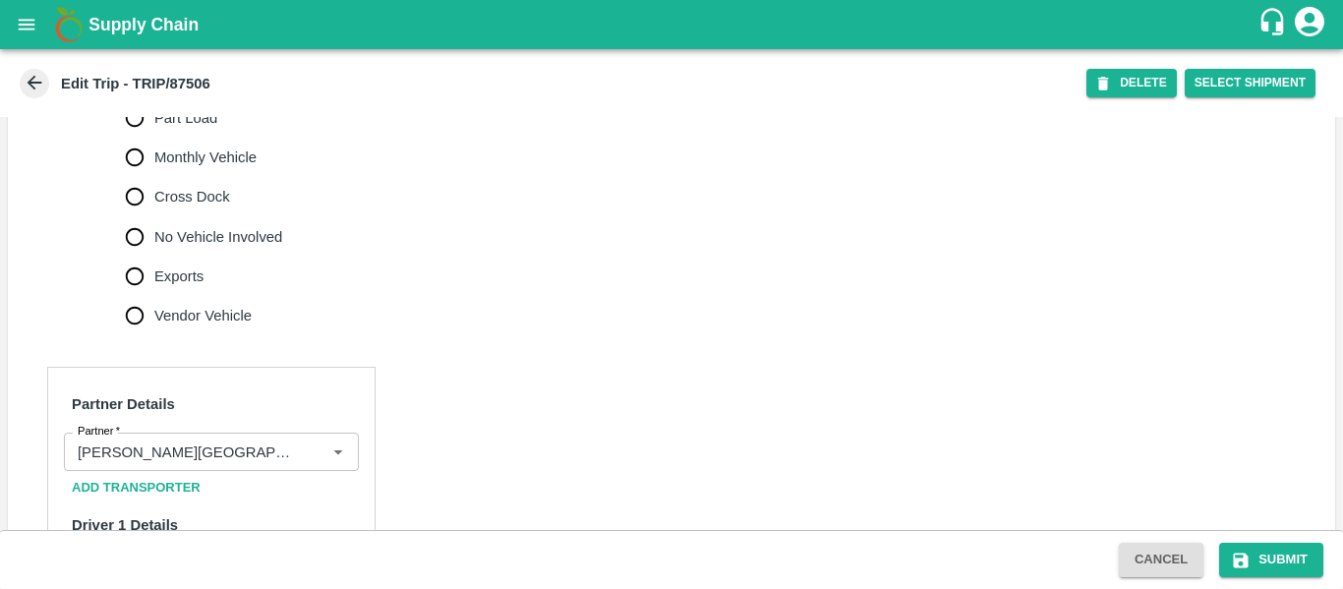
click at [189, 248] on span "No Vehicle Involved" at bounding box center [218, 237] width 128 height 22
click at [154, 254] on input "No Vehicle Involved" at bounding box center [134, 236] width 39 height 39
radio input "true"
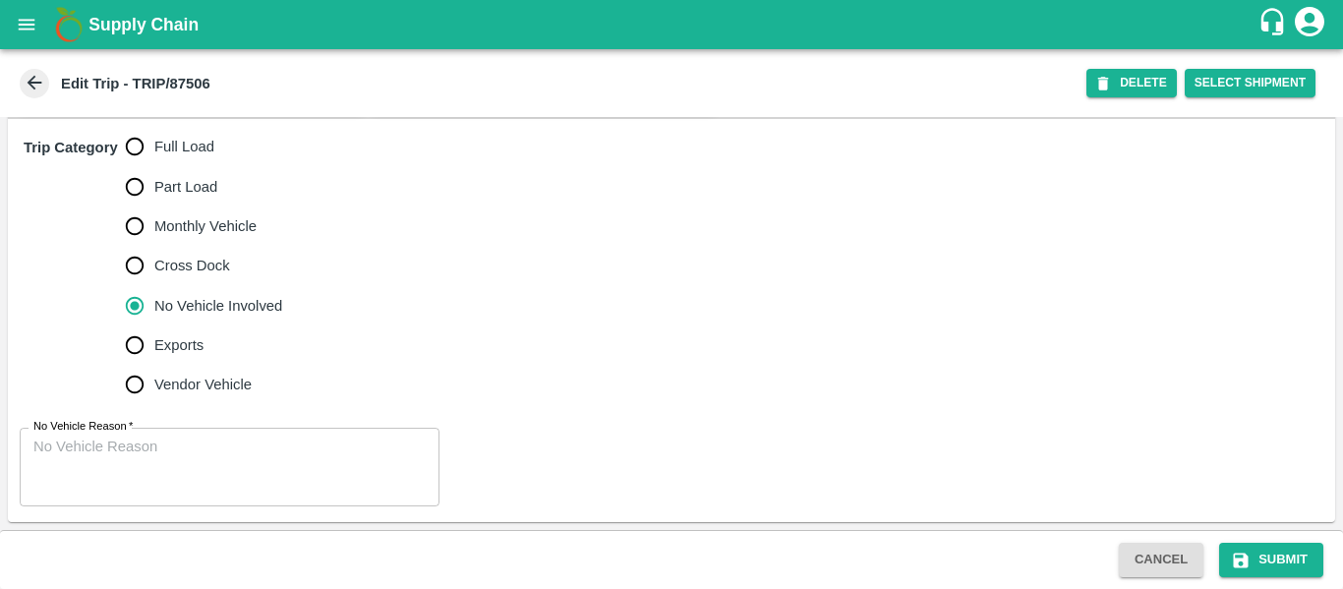
scroll to position [635, 0]
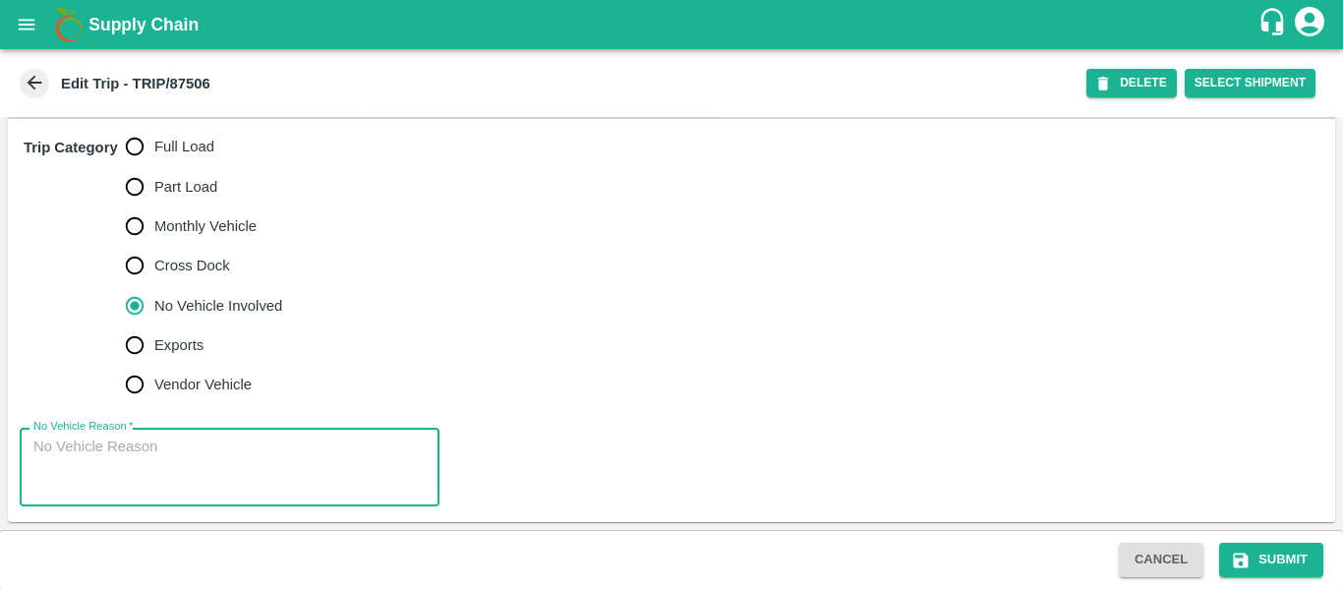
click at [194, 483] on textarea "No Vehicle Reason   *" at bounding box center [229, 468] width 392 height 62
type textarea "Field Dump"
click at [1292, 568] on button "Submit" at bounding box center [1271, 560] width 104 height 34
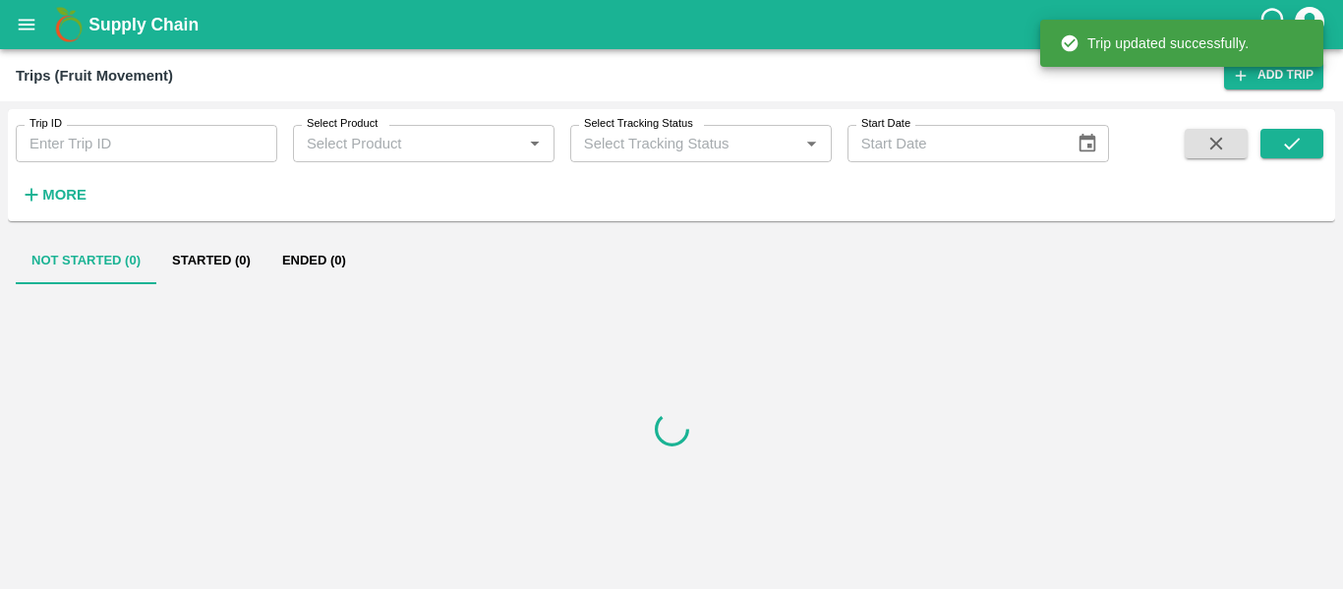
click at [40, 12] on button "open drawer" at bounding box center [26, 24] width 45 height 45
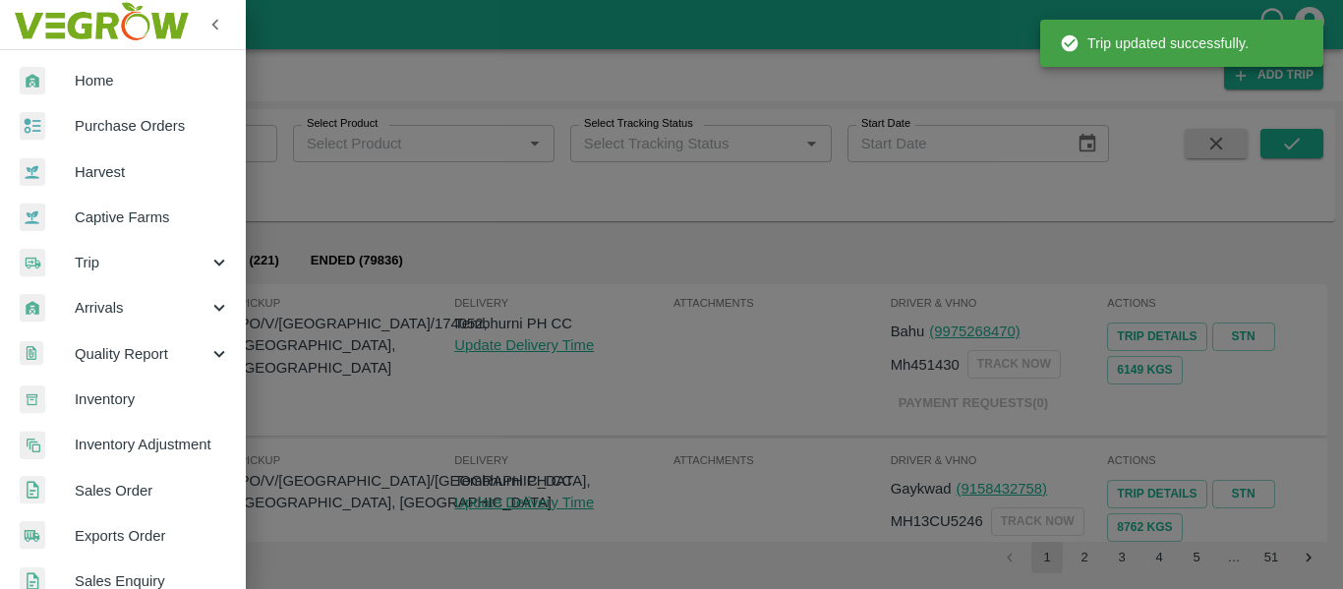
click at [146, 124] on span "Purchase Orders" at bounding box center [152, 126] width 155 height 22
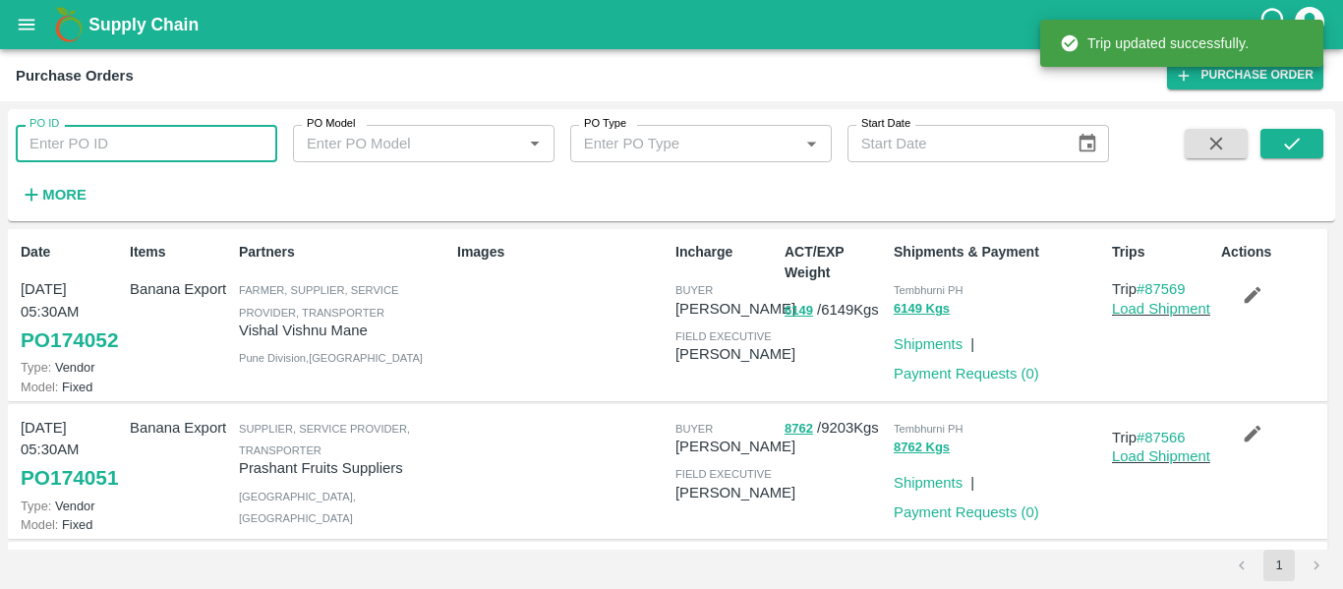
click at [124, 135] on input "PO ID" at bounding box center [147, 143] width 262 height 37
paste input "173889"
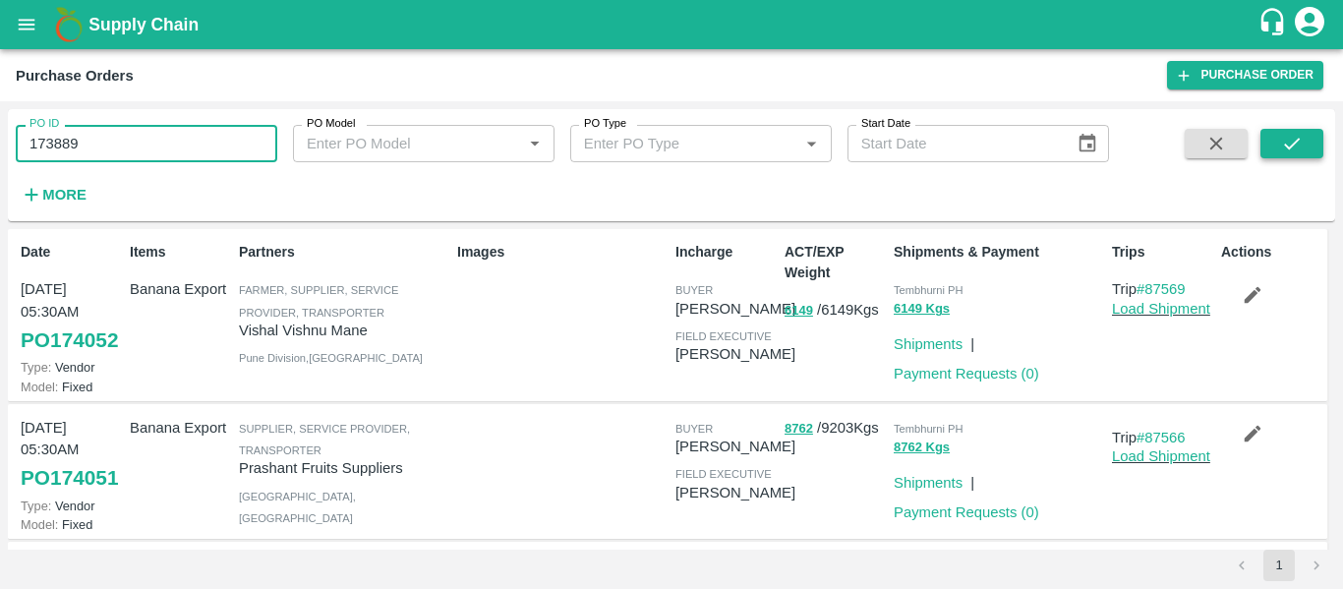
click at [1288, 157] on button "submit" at bounding box center [1291, 143] width 63 height 29
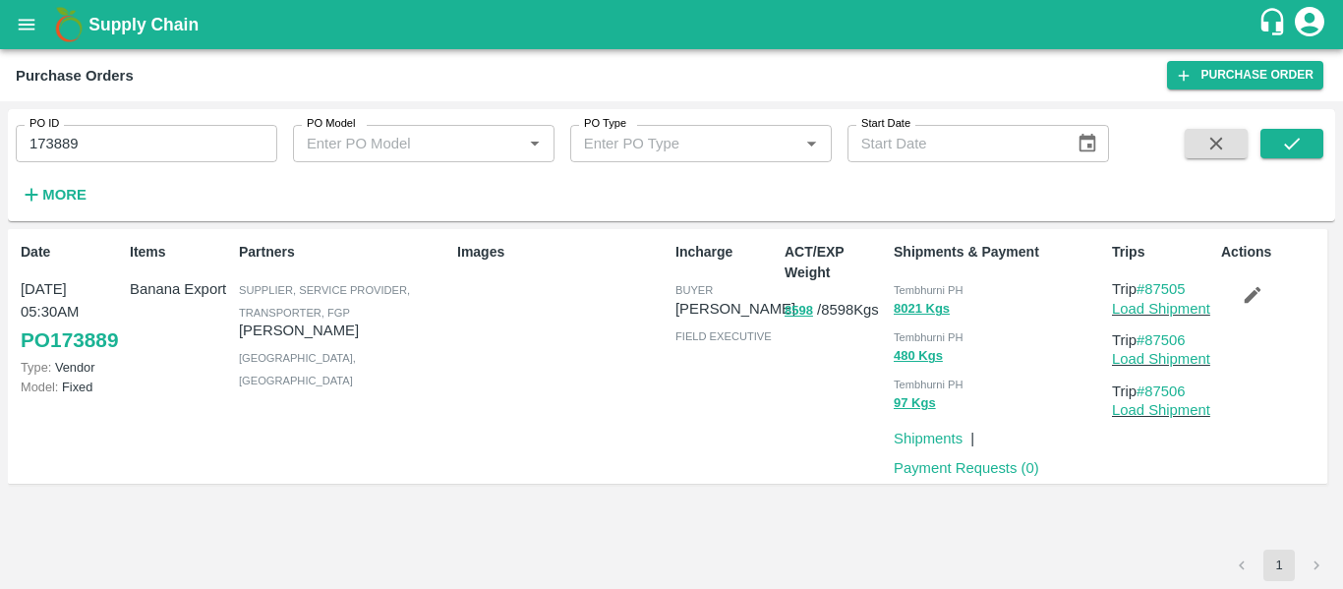
click at [104, 148] on input "173889" at bounding box center [147, 143] width 262 height 37
paste input "text"
type input "173899"
click at [1297, 151] on icon "submit" at bounding box center [1292, 144] width 22 height 22
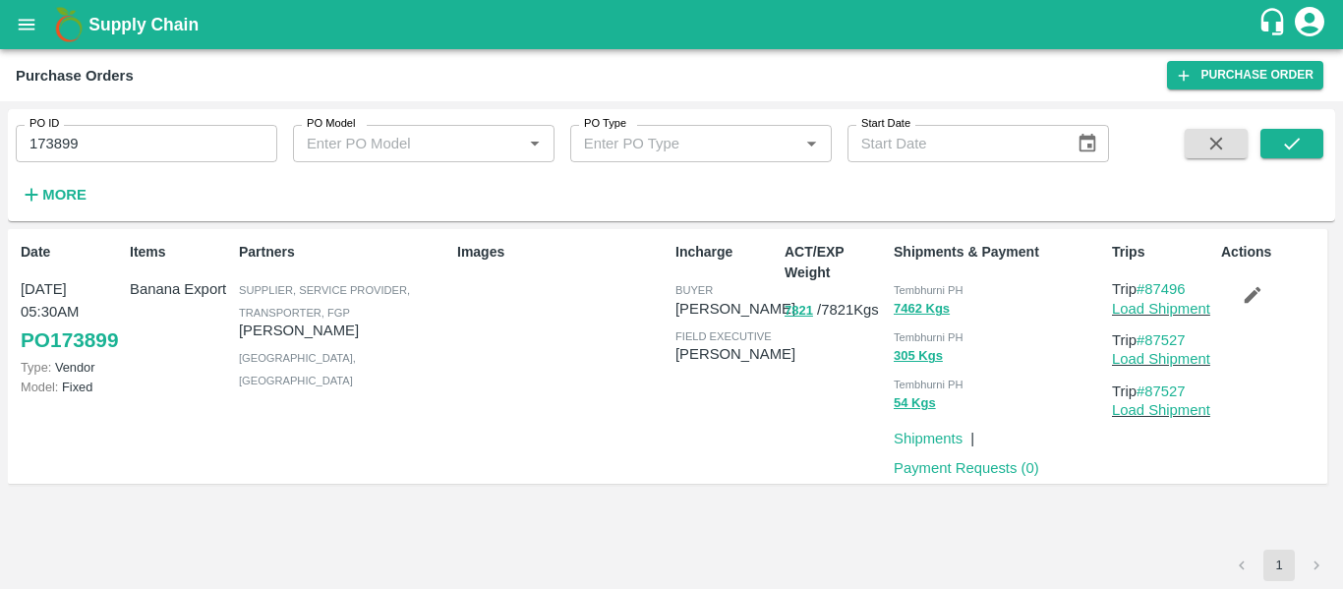
click at [1255, 293] on icon "button" at bounding box center [1253, 295] width 17 height 17
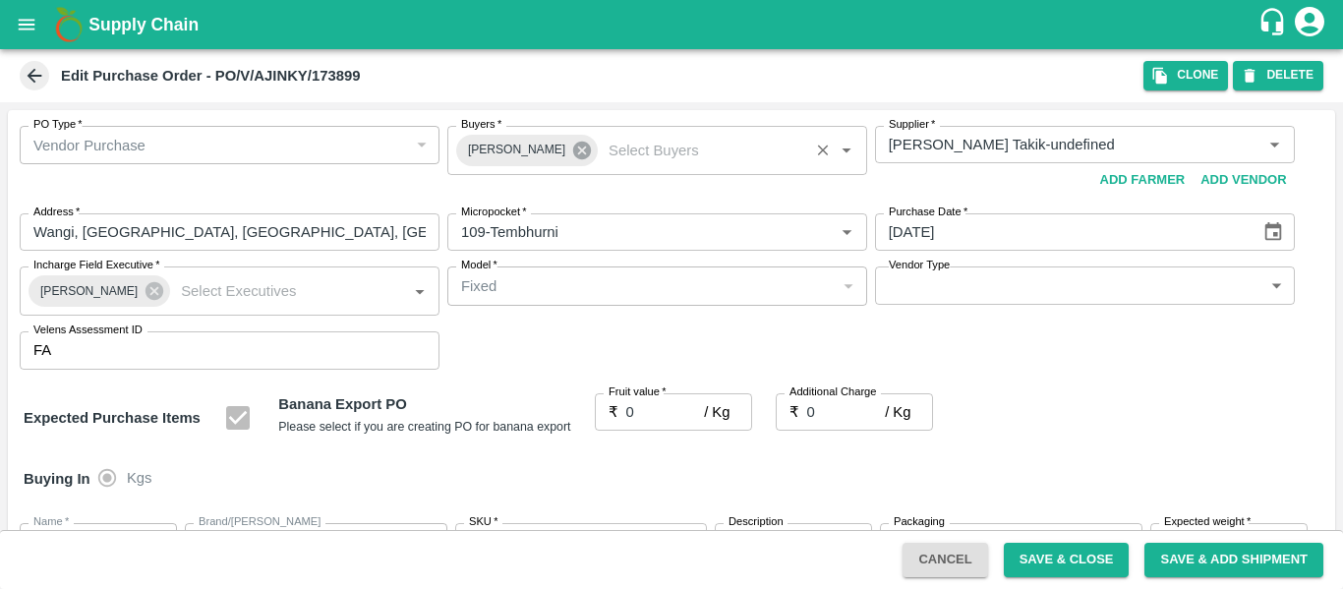
click at [571, 146] on icon at bounding box center [582, 151] width 22 height 22
click at [501, 141] on input "Buyers   *" at bounding box center [641, 145] width 376 height 26
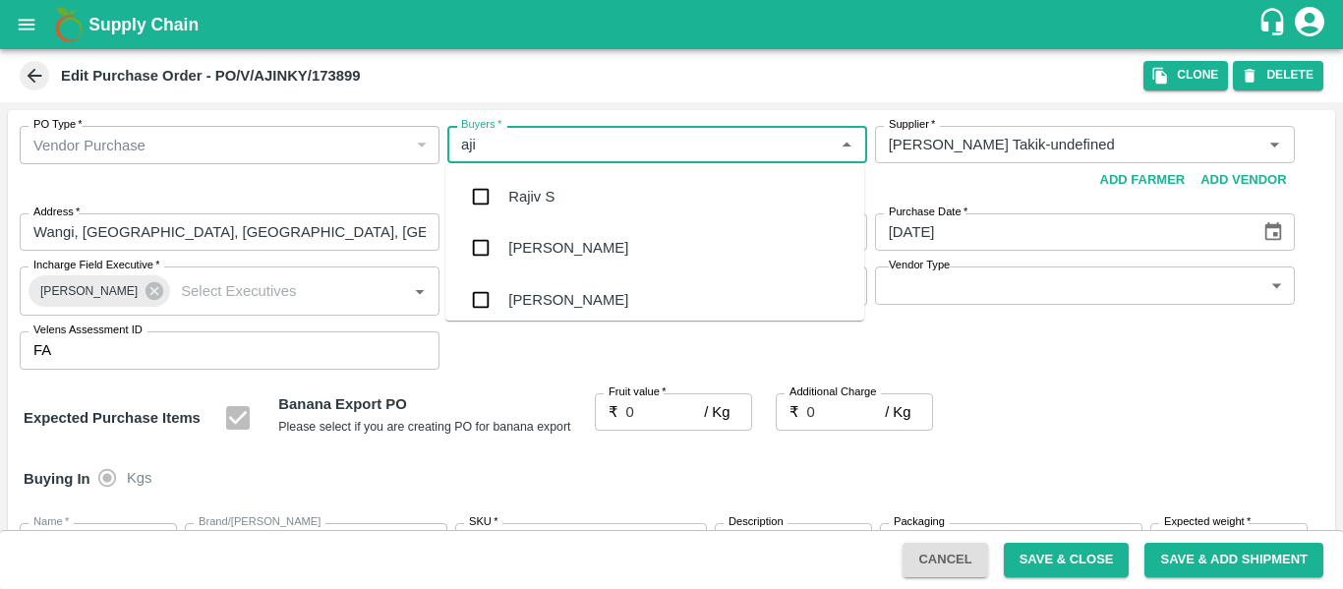
type input "ajit"
click at [514, 195] on div "Ajit Otari" at bounding box center [568, 197] width 120 height 22
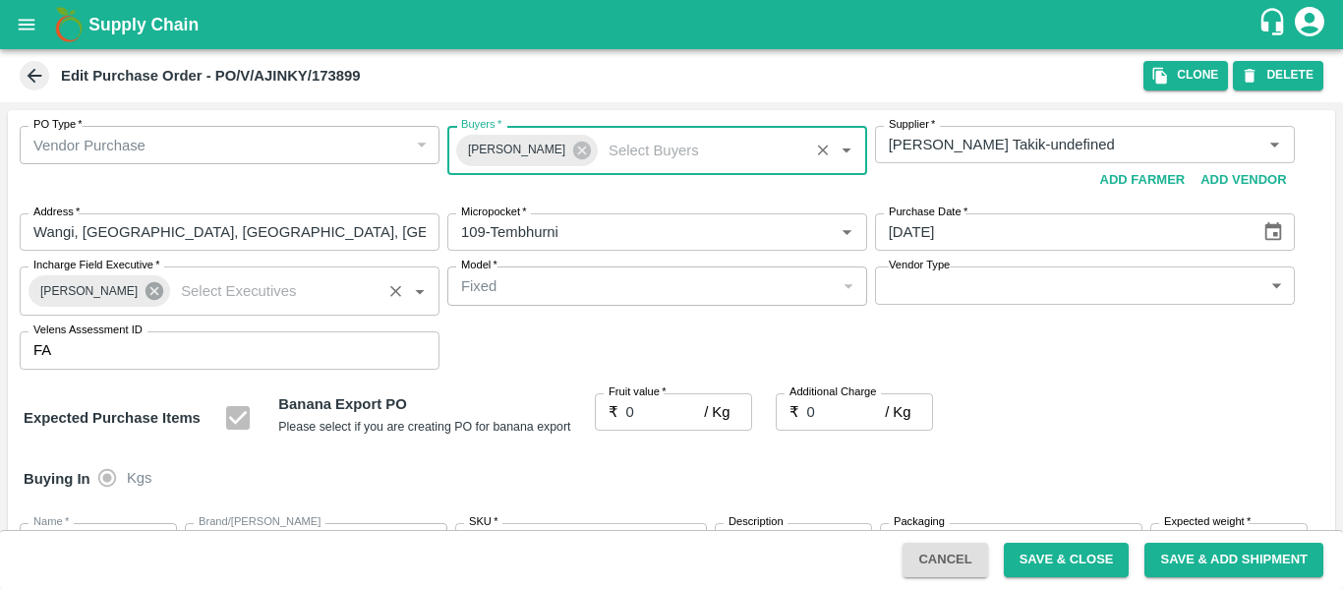
click at [146, 291] on icon at bounding box center [155, 291] width 18 height 18
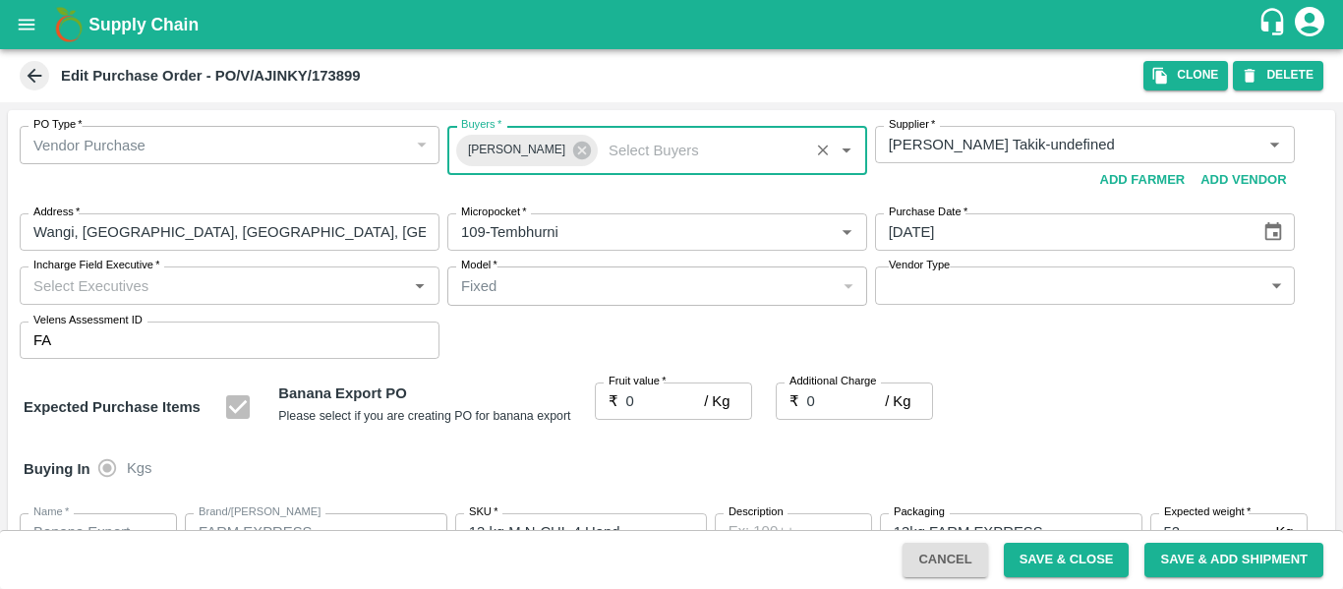
click at [112, 292] on input "Incharge Field Executive   *" at bounding box center [214, 285] width 376 height 26
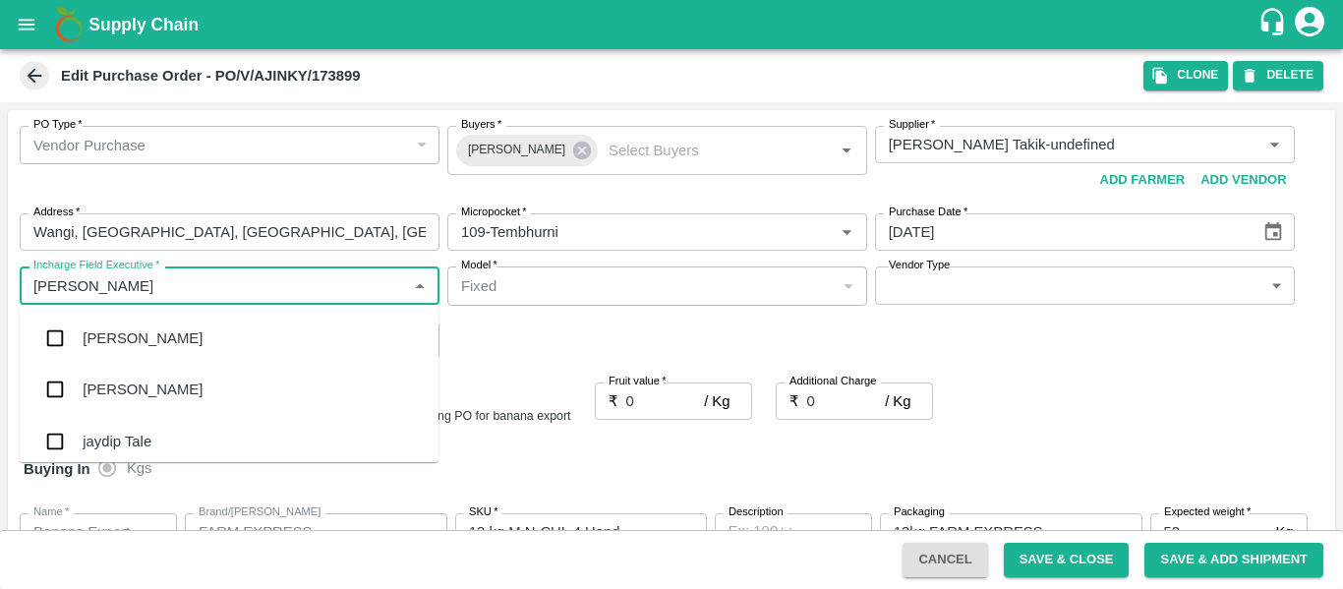
type input "jayd"
click at [120, 331] on div "jaydip Tale" at bounding box center [117, 338] width 69 height 22
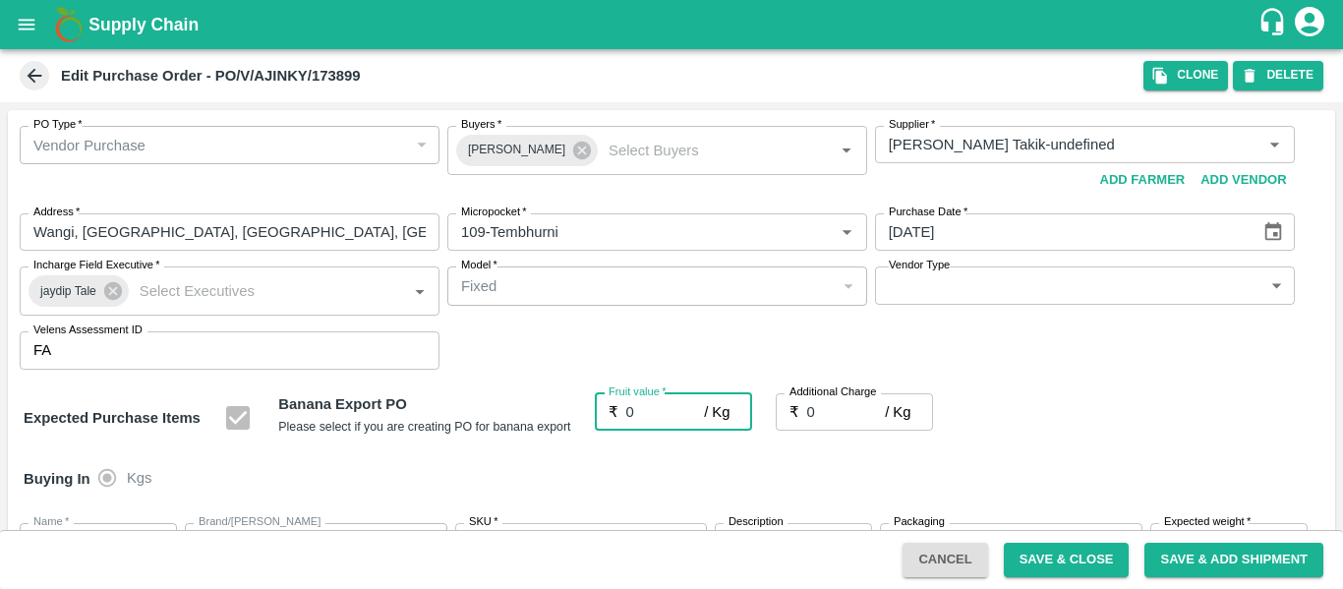
drag, startPoint x: 639, startPoint y: 414, endPoint x: 611, endPoint y: 416, distance: 28.6
click at [611, 416] on div "₹ 0 / Kg Fruit value" at bounding box center [673, 411] width 157 height 37
type input "2"
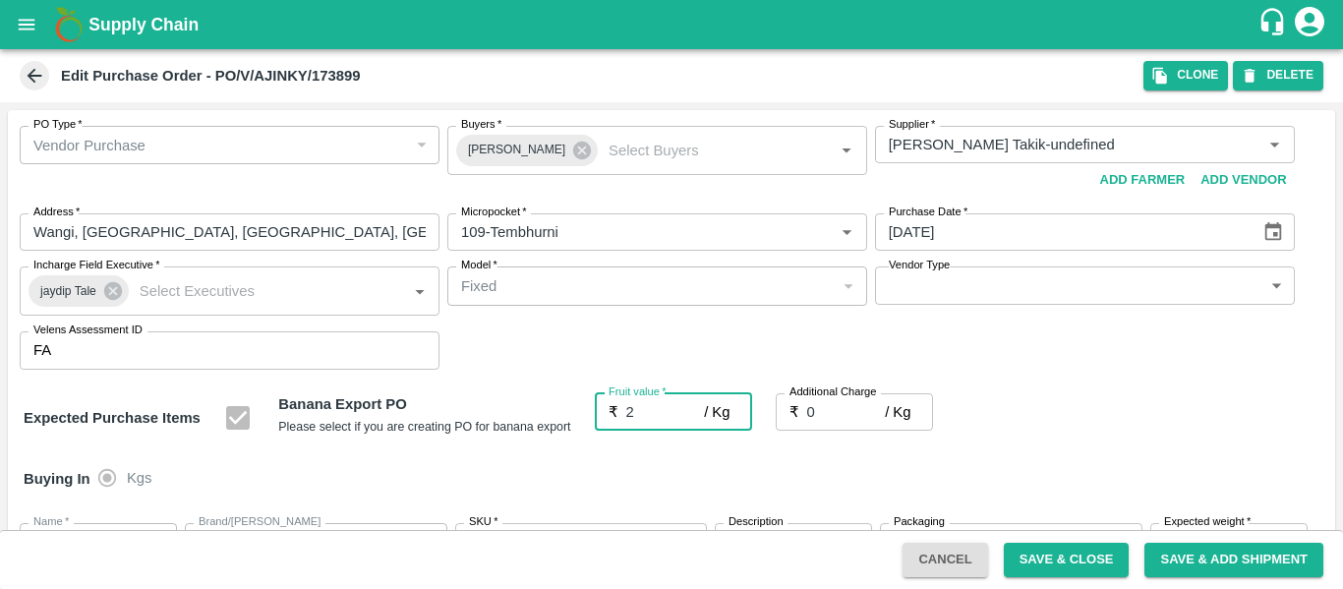
type input "2"
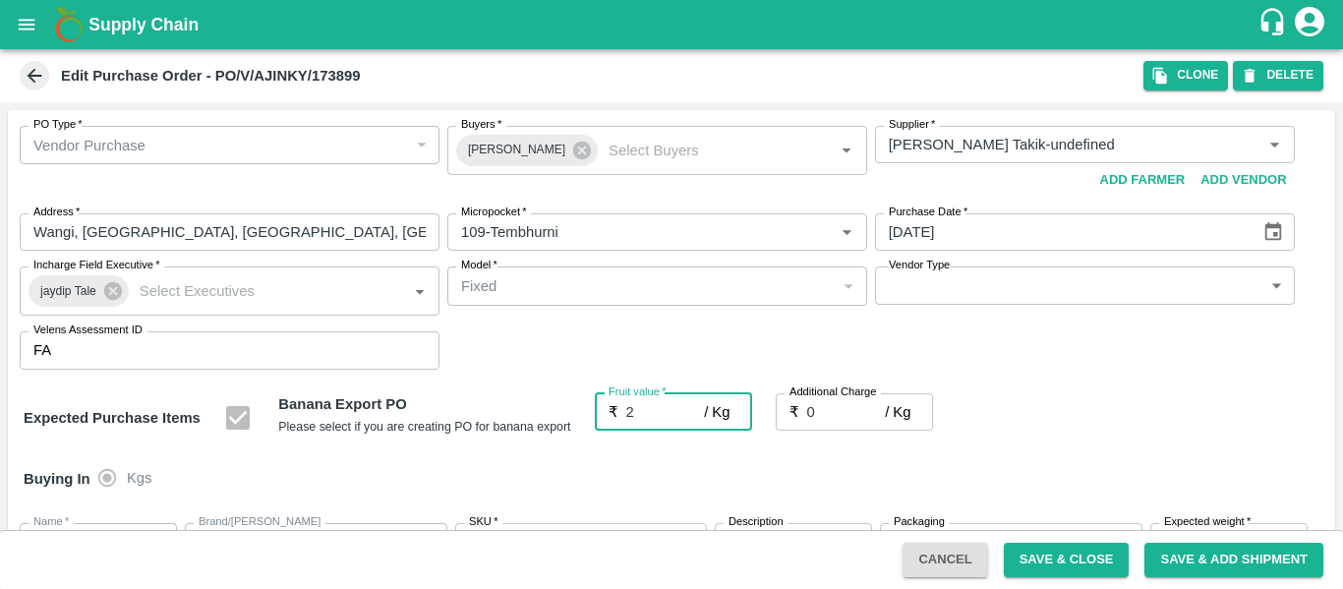
type input "23"
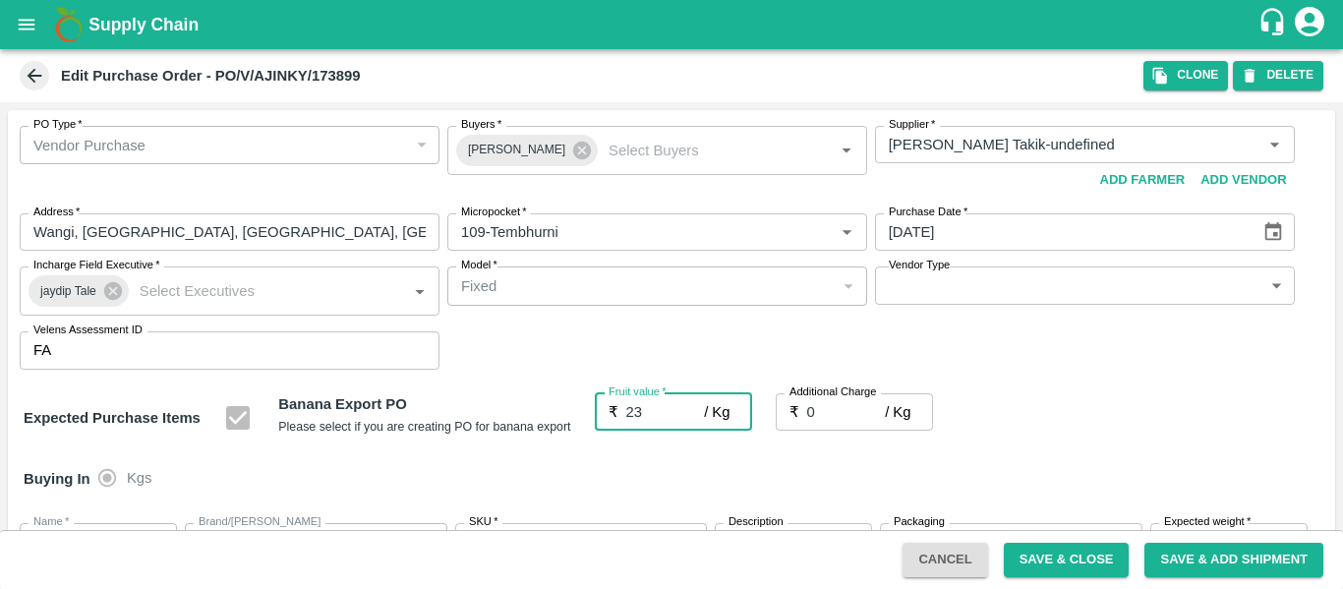
type input "23"
click at [838, 411] on input "0" at bounding box center [846, 411] width 79 height 37
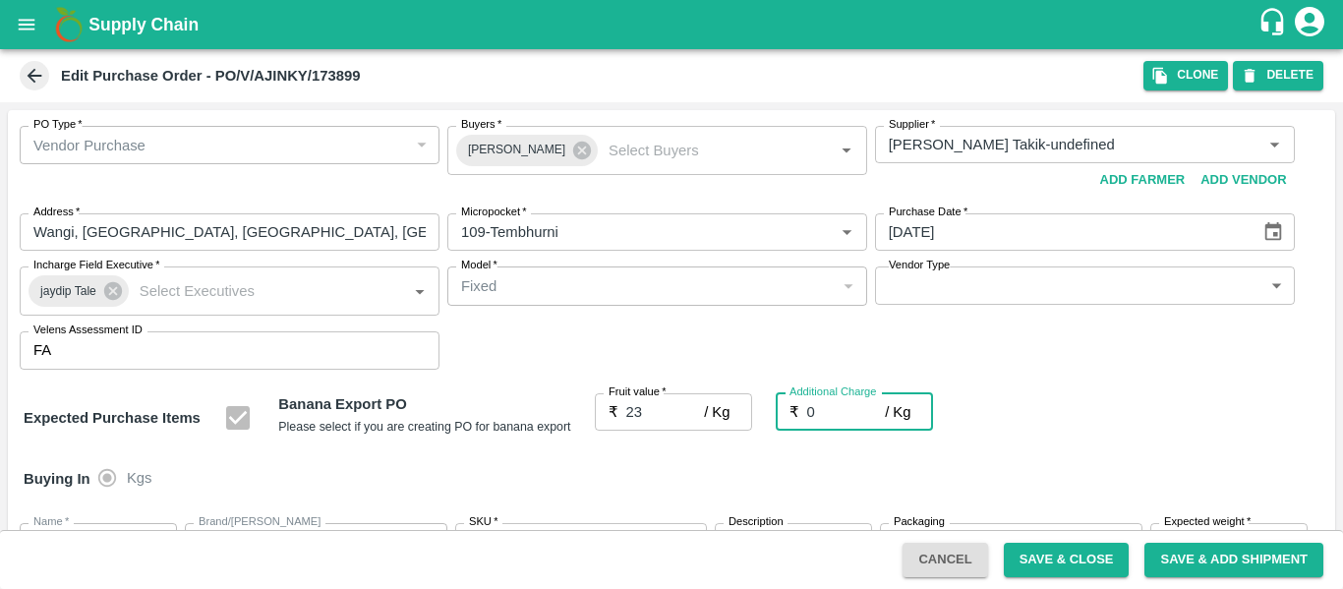
drag, startPoint x: 838, startPoint y: 411, endPoint x: 780, endPoint y: 416, distance: 58.2
click at [780, 416] on div "₹ 0 / Kg Additional Charge" at bounding box center [854, 411] width 157 height 37
type input "2"
type input "25"
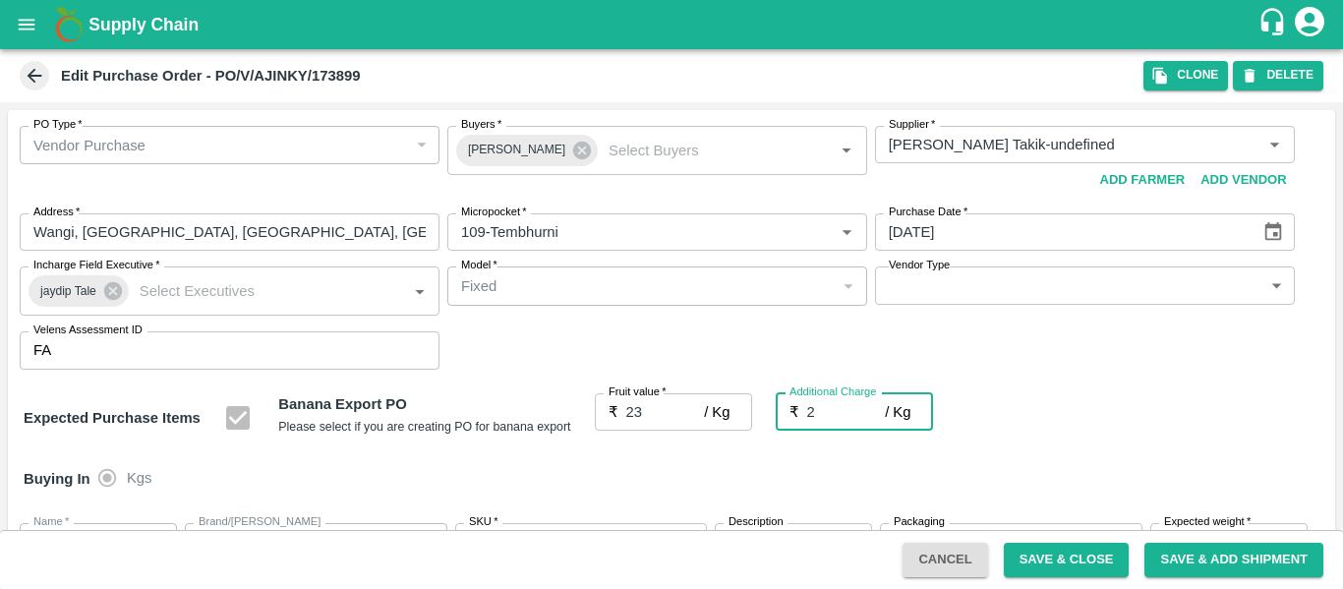
type input "25"
type input "2.7"
type input "25.7"
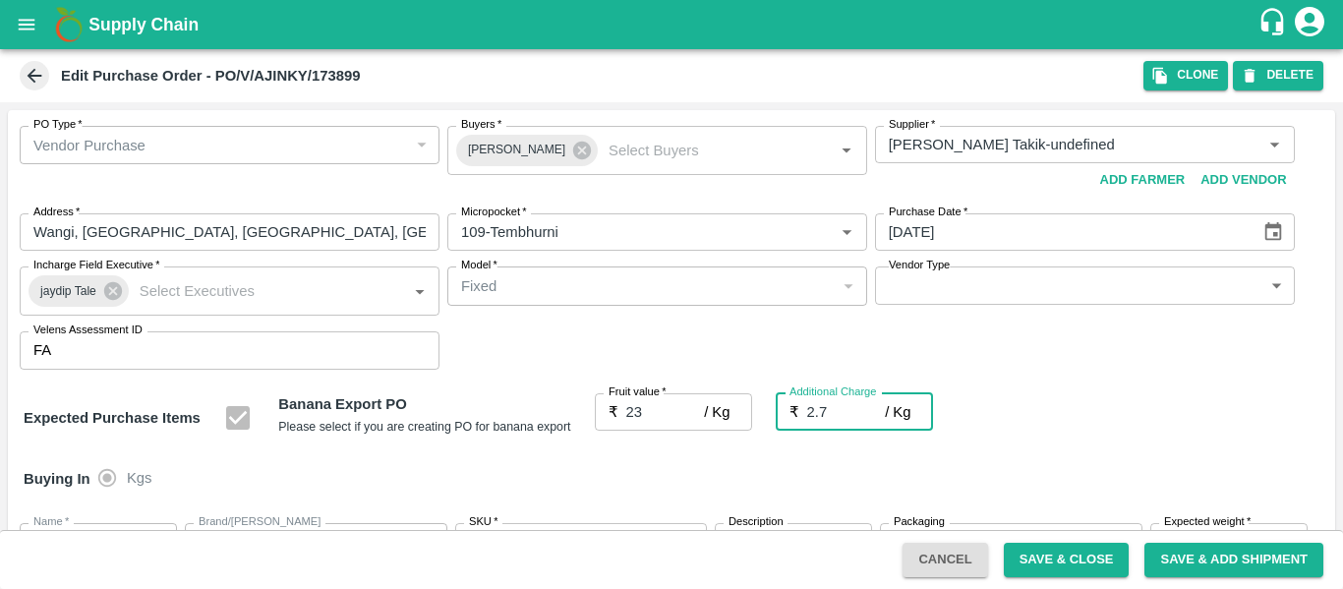
type input "25.7"
type input "2.75"
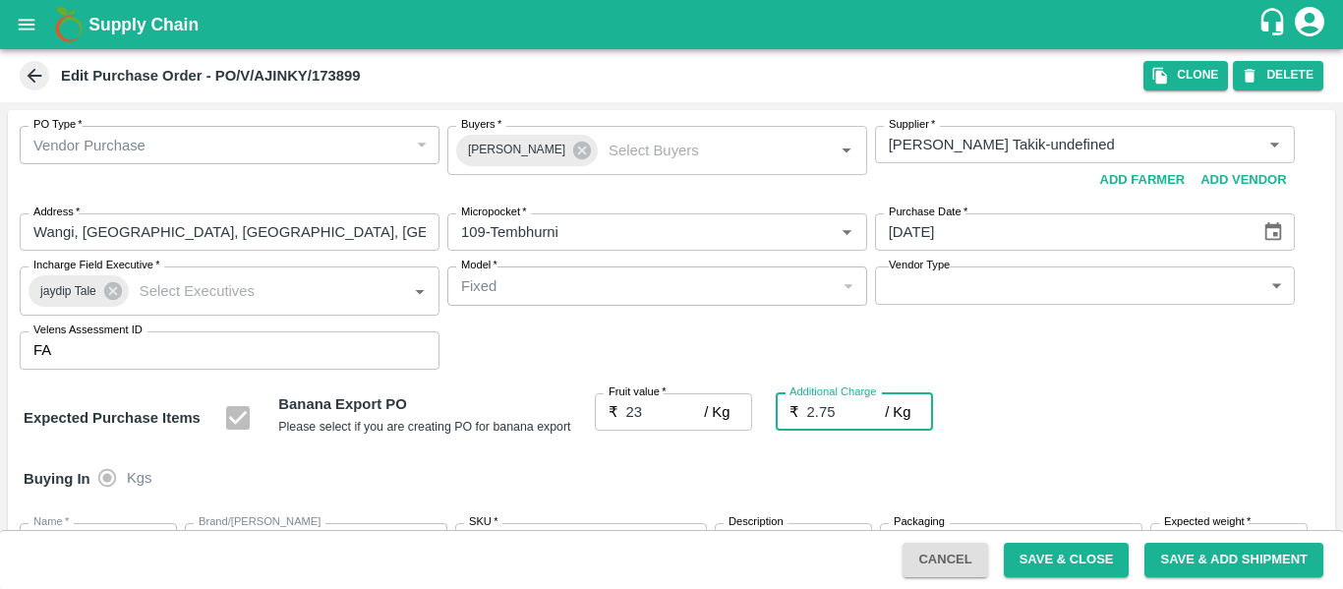
type input "25.75"
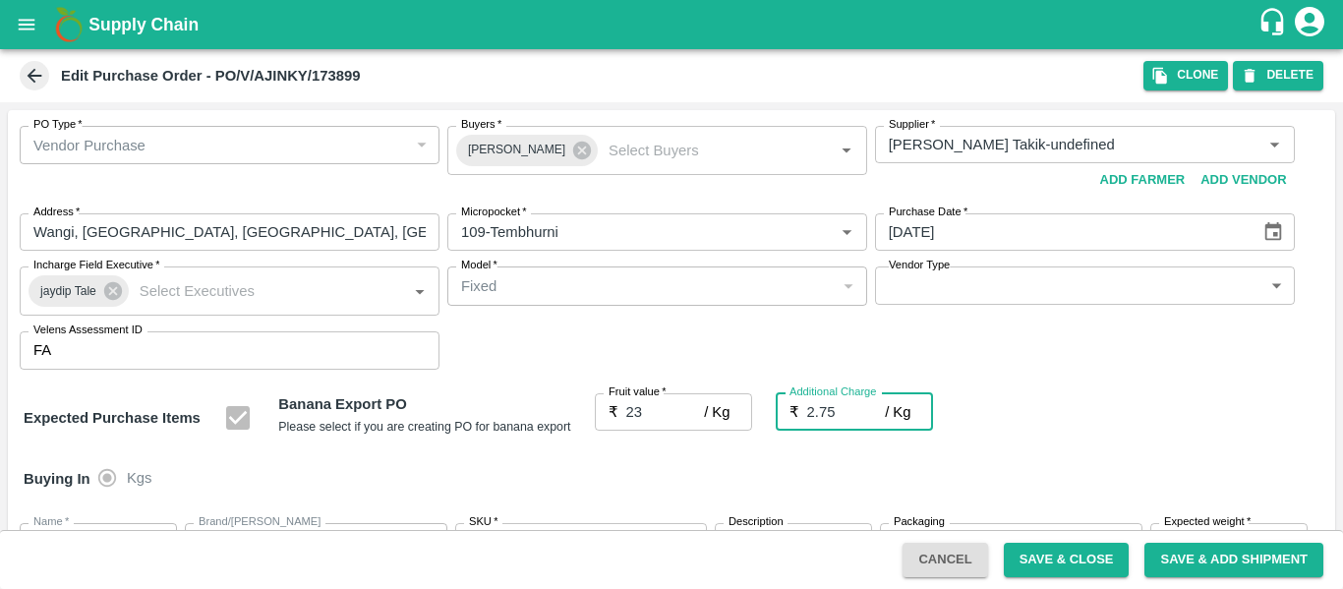
type input "2.75"
click at [1193, 421] on div "Expected Purchase Items Banana Export PO Please select if you are creating PO f…" at bounding box center [672, 418] width 1296 height 50
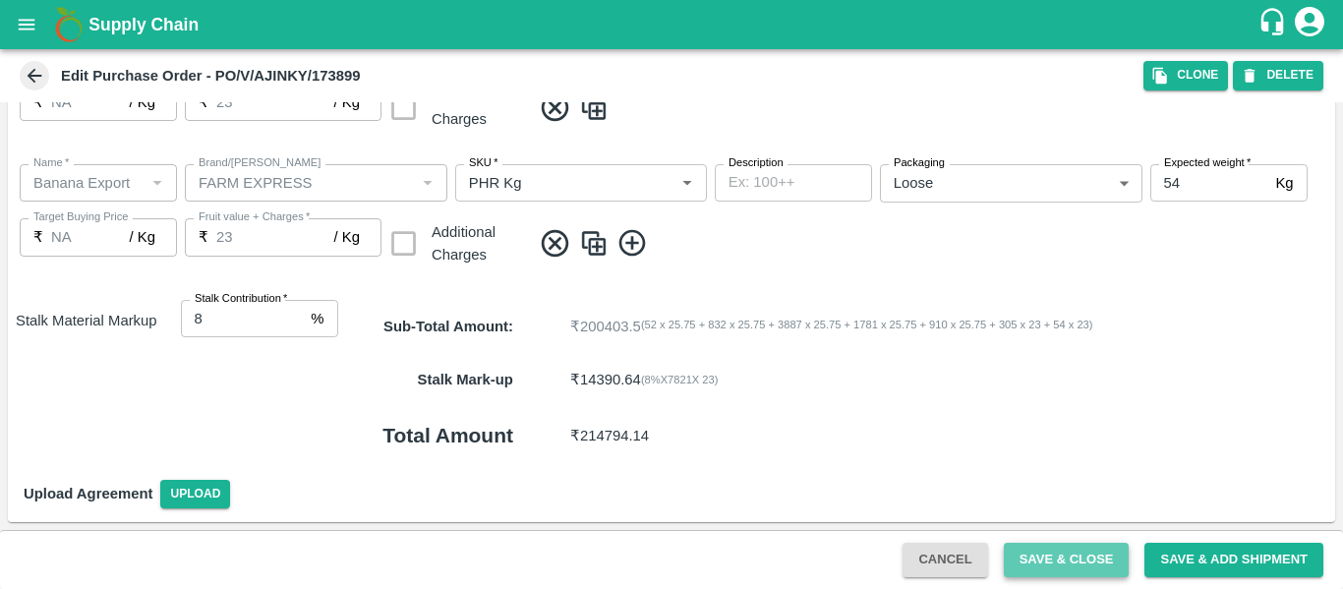
click at [1093, 560] on button "Save & Close" at bounding box center [1067, 560] width 126 height 34
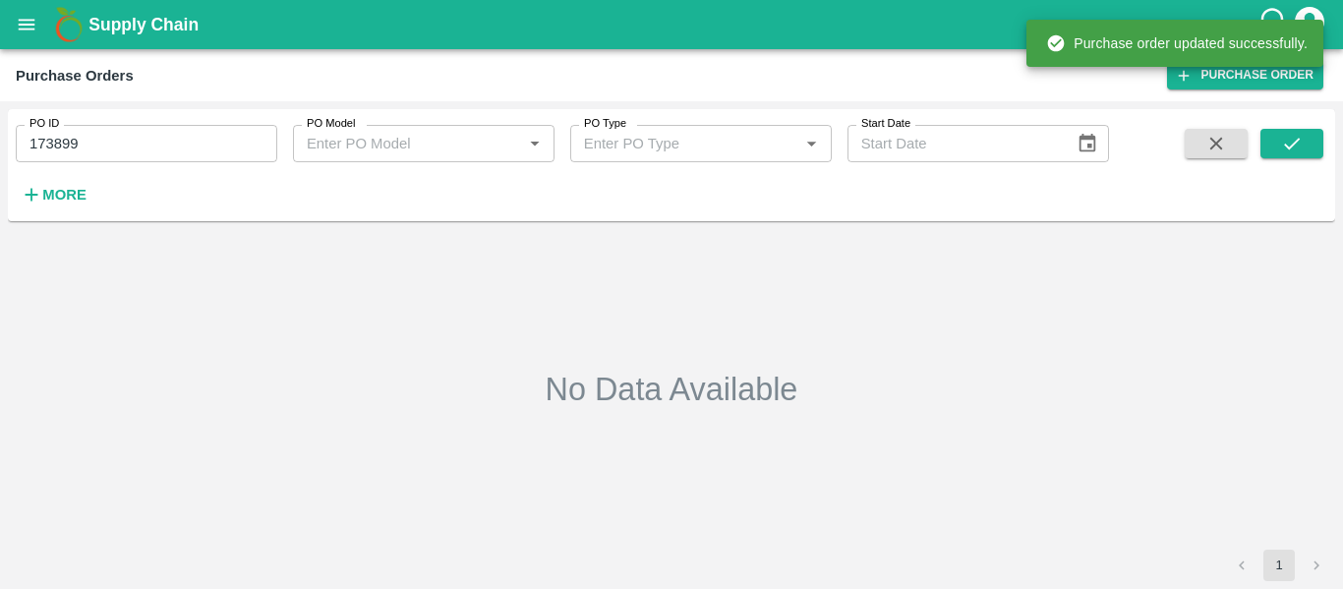
type input "173899"
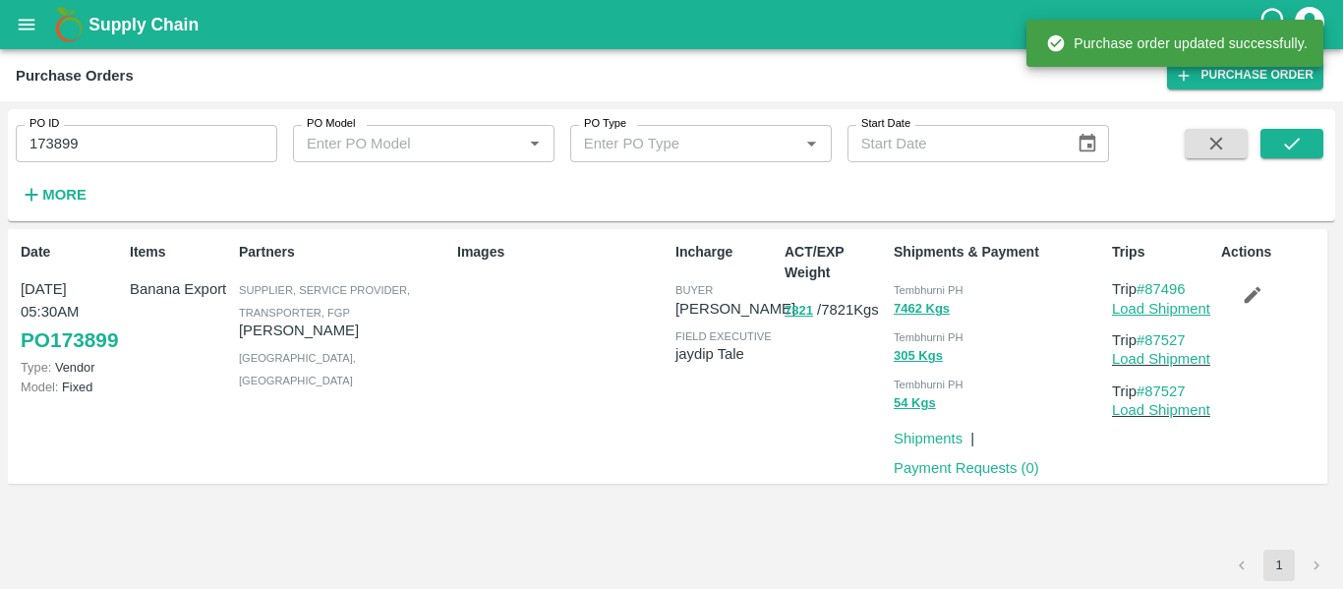
click at [1171, 312] on link "Load Shipment" at bounding box center [1161, 309] width 98 height 16
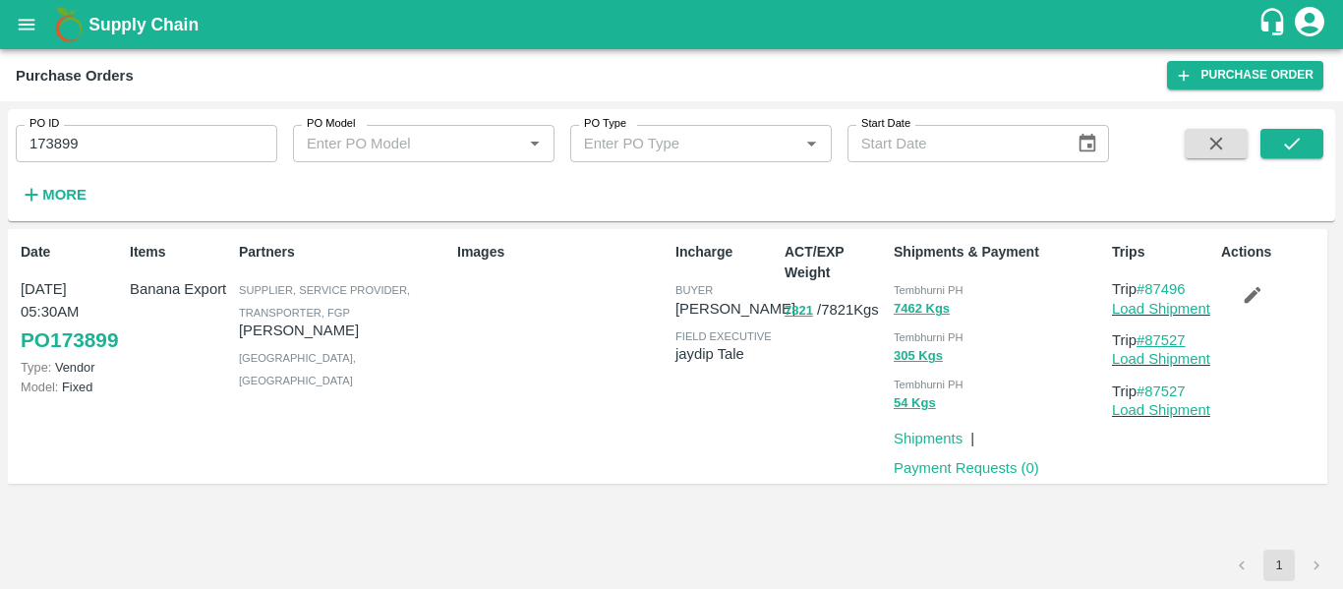
drag, startPoint x: 1201, startPoint y: 337, endPoint x: 1148, endPoint y: 343, distance: 53.4
click at [1148, 343] on p "Trip #87527" at bounding box center [1162, 340] width 101 height 22
copy link "87527"
click at [35, 29] on icon "open drawer" at bounding box center [27, 25] width 22 height 22
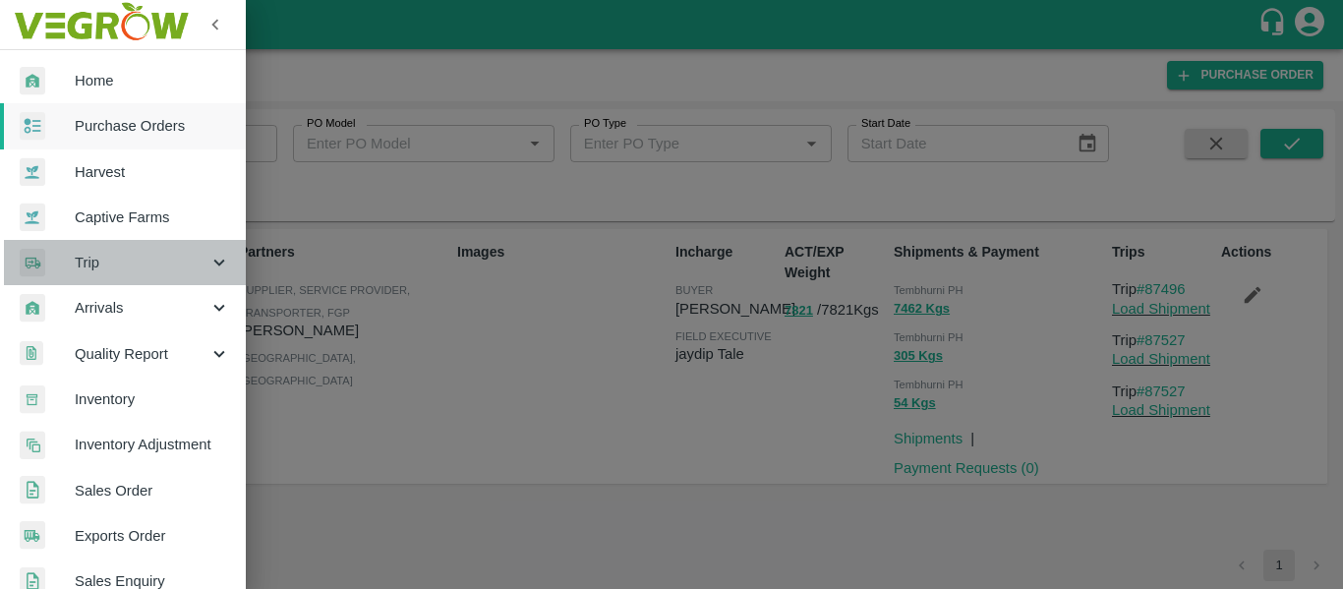
click at [151, 270] on span "Trip" at bounding box center [142, 263] width 134 height 22
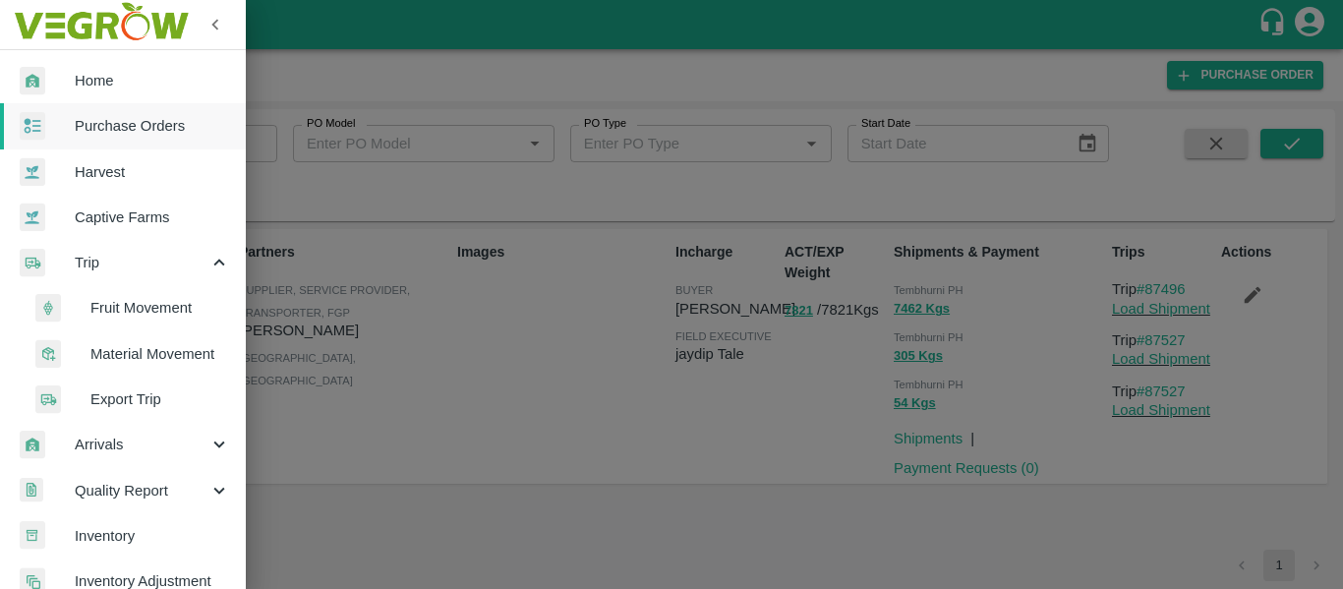
click at [185, 306] on span "Fruit Movement" at bounding box center [160, 308] width 140 height 22
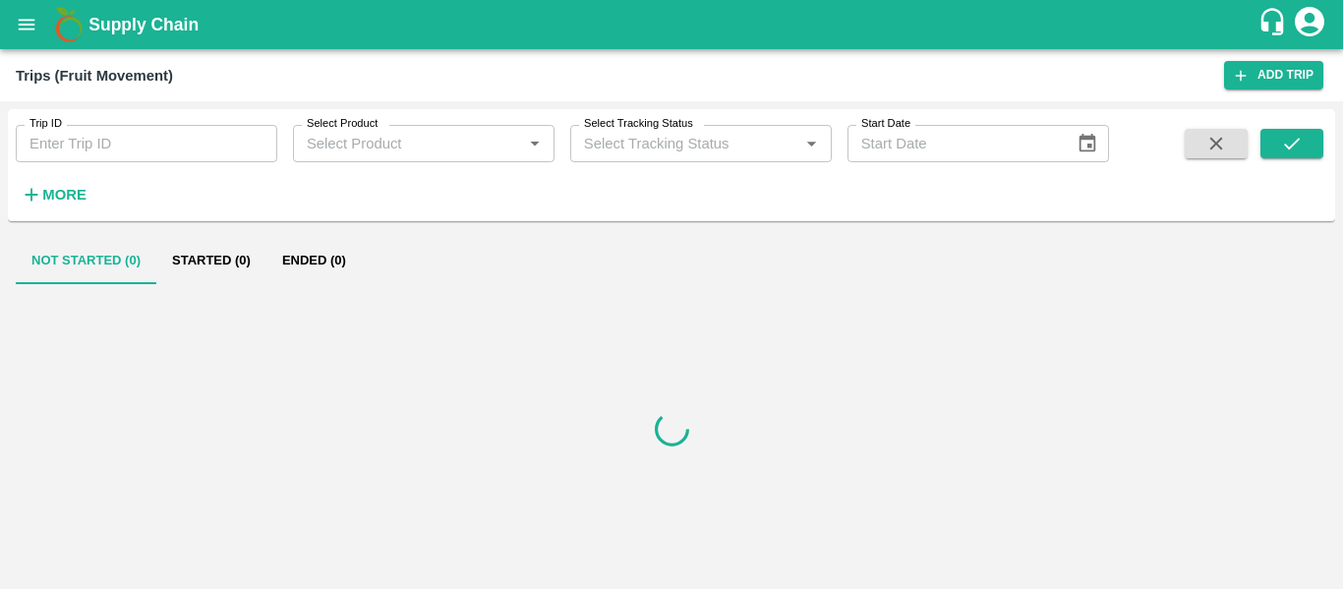
click at [131, 120] on div "Trip ID Trip ID" at bounding box center [138, 135] width 277 height 53
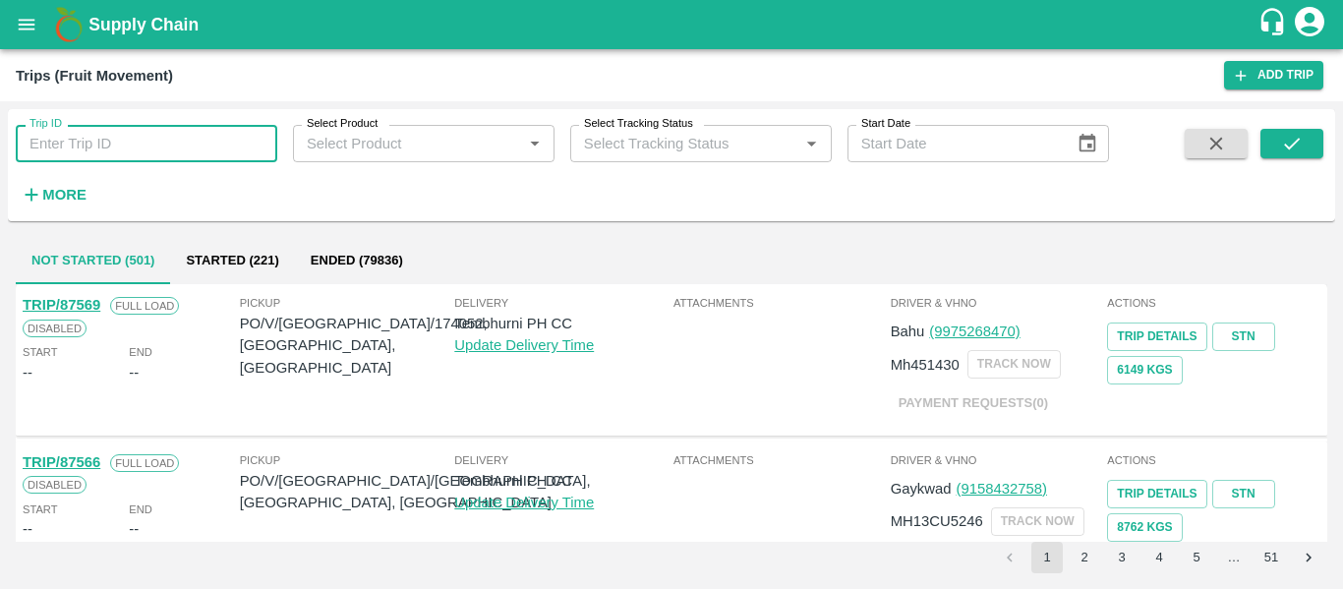
click at [132, 136] on input "Trip ID" at bounding box center [147, 143] width 262 height 37
type input "87496"
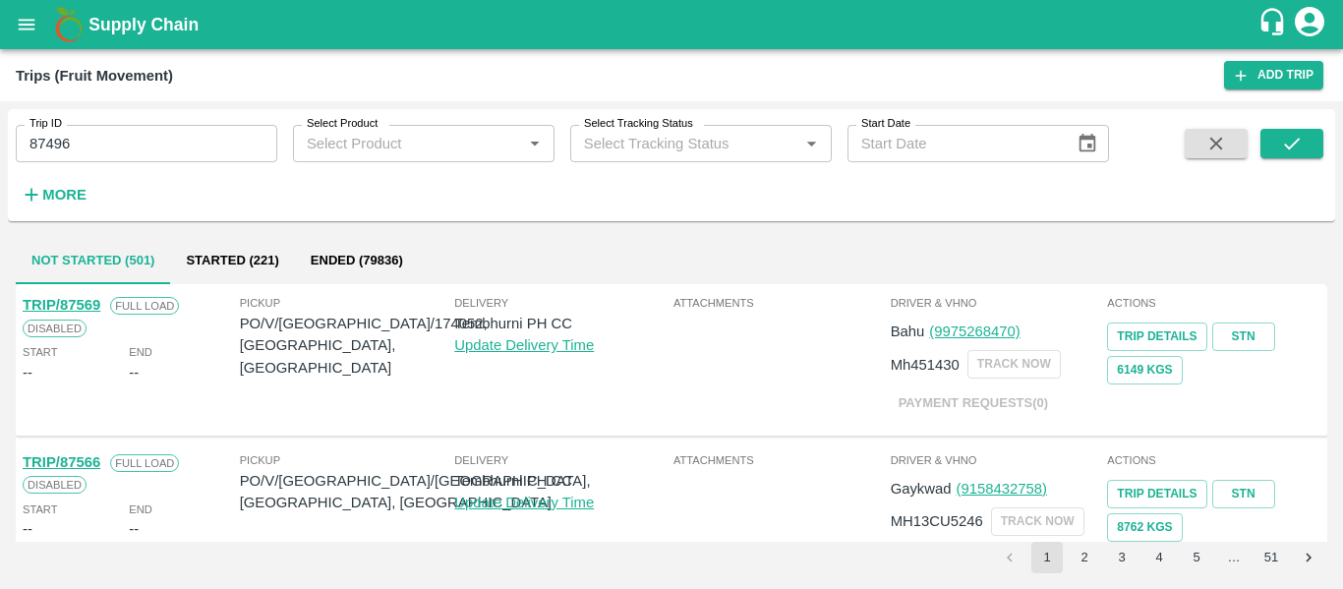
click at [1297, 128] on div "Trip ID 87496 Trip ID Select Product Select Product   * Select Tracking Status …" at bounding box center [671, 165] width 1327 height 96
click at [1296, 138] on icon "submit" at bounding box center [1292, 144] width 22 height 22
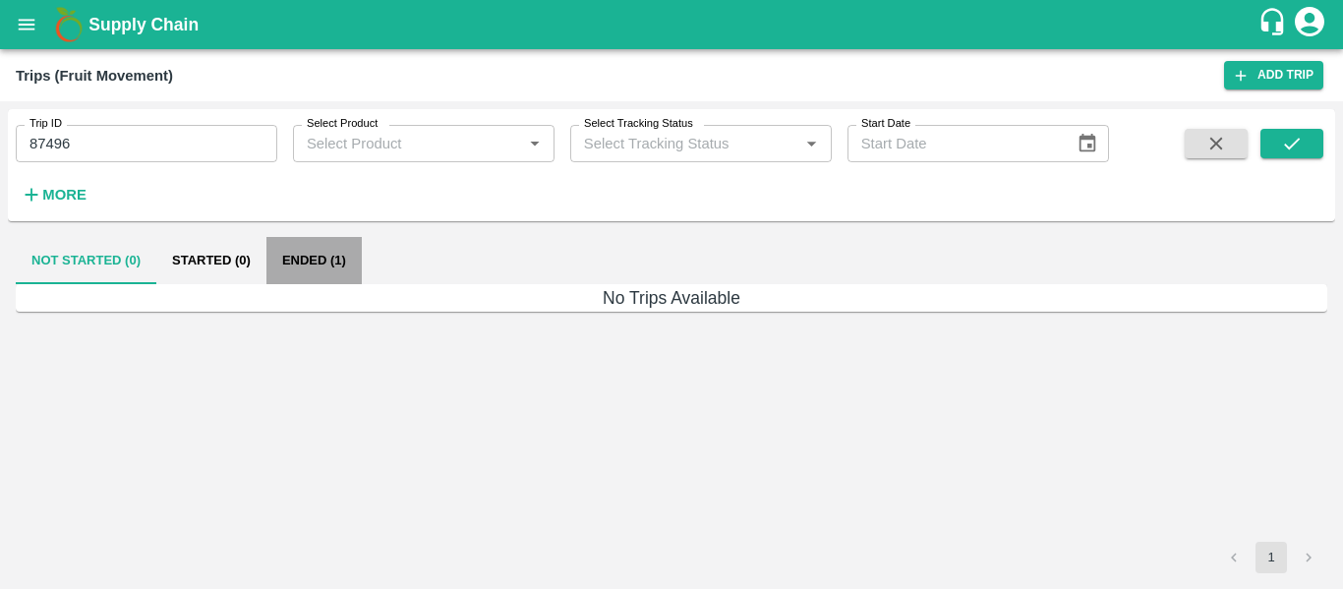
click at [318, 250] on button "Ended (1)" at bounding box center [313, 260] width 95 height 47
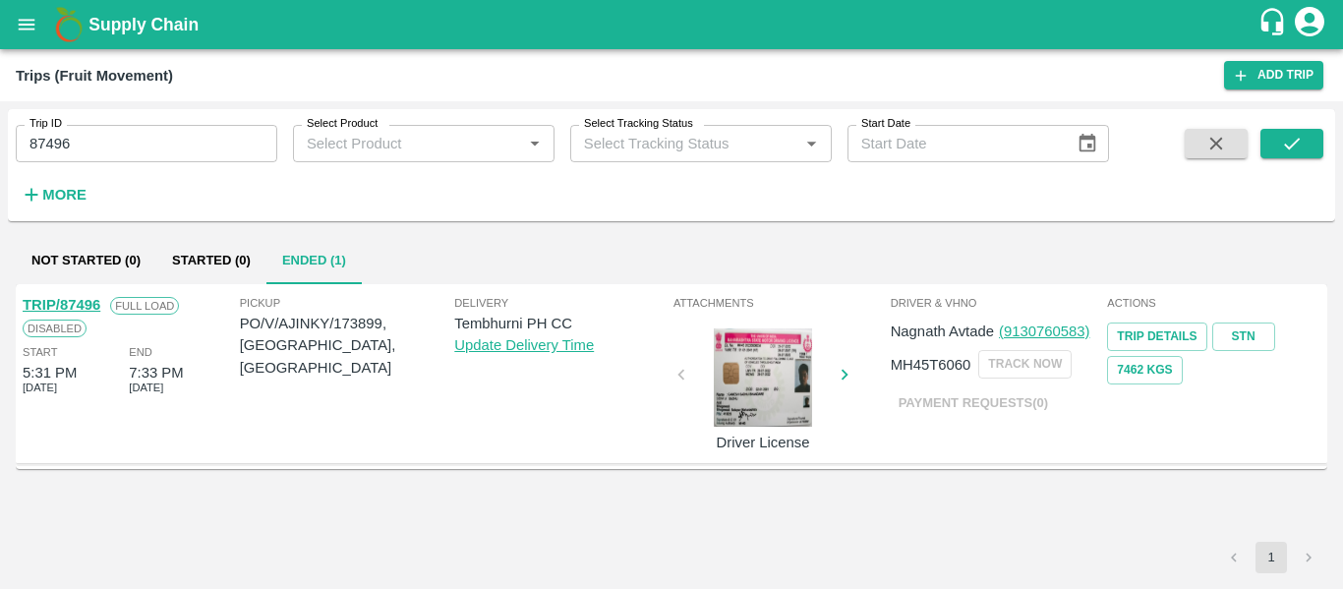
click at [77, 293] on div "TRIP/87496 Full Load Disabled Start 5:31 PM 05 Sep 2025 End 7:33 PM 05 Sep 2025" at bounding box center [129, 373] width 217 height 169
click at [78, 303] on link "TRIP/87496" at bounding box center [62, 305] width 78 height 16
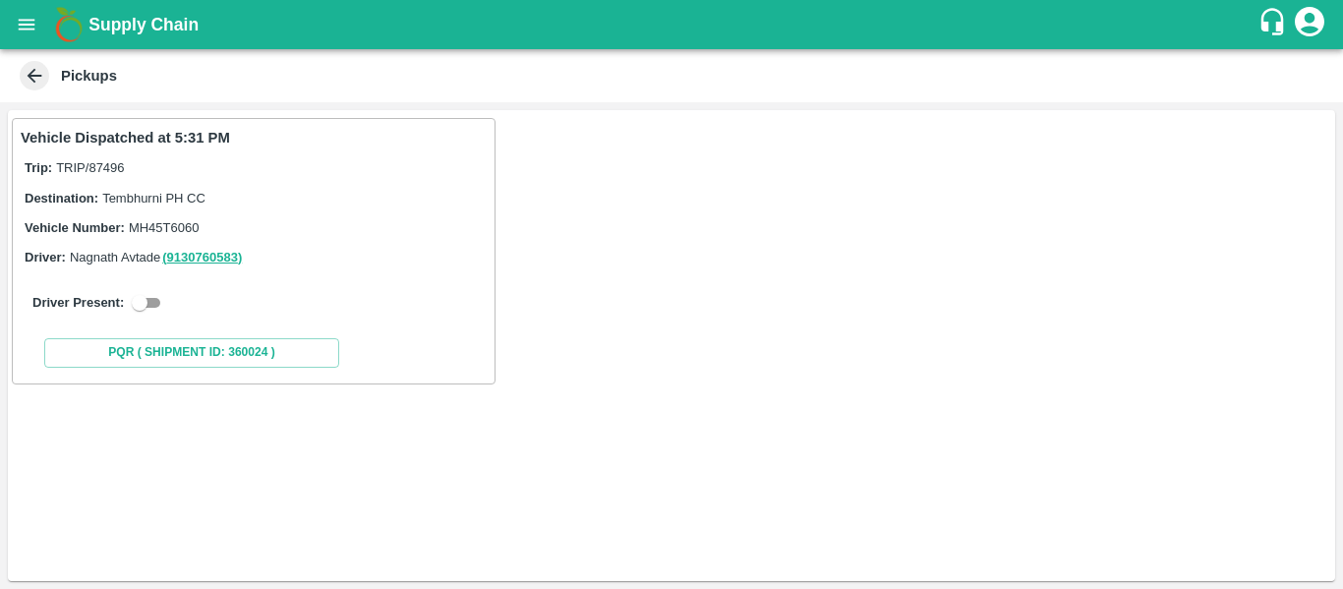
click at [154, 298] on input "checkbox" at bounding box center [139, 303] width 71 height 24
checkbox input "true"
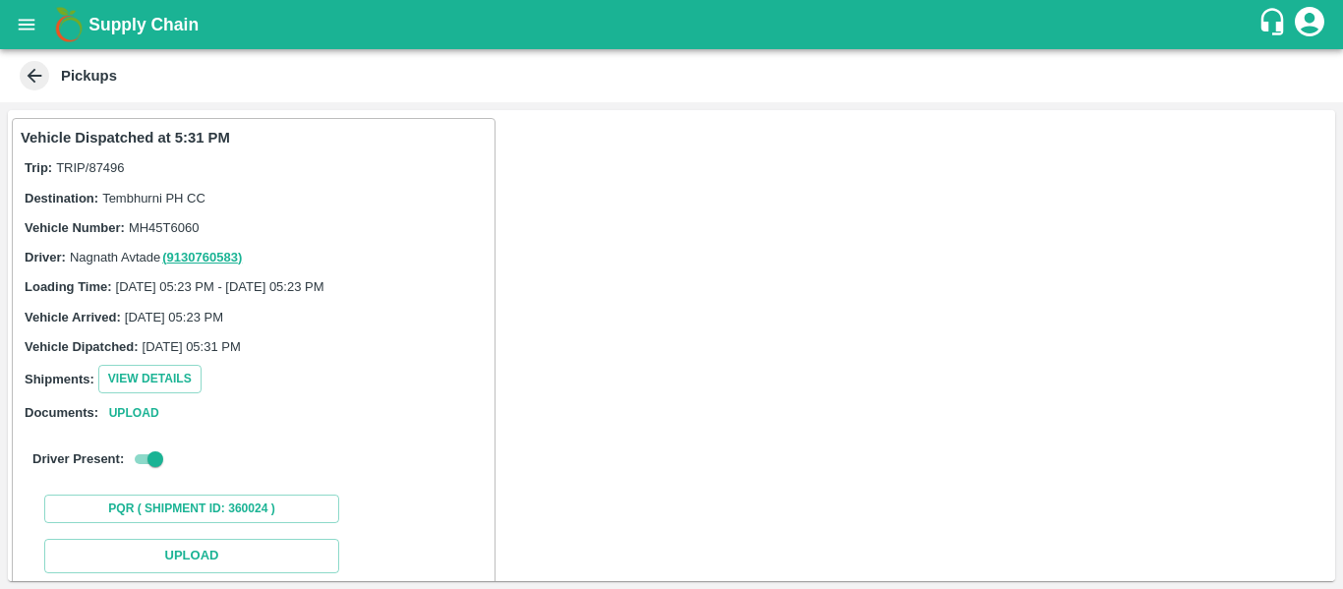
scroll to position [288, 0]
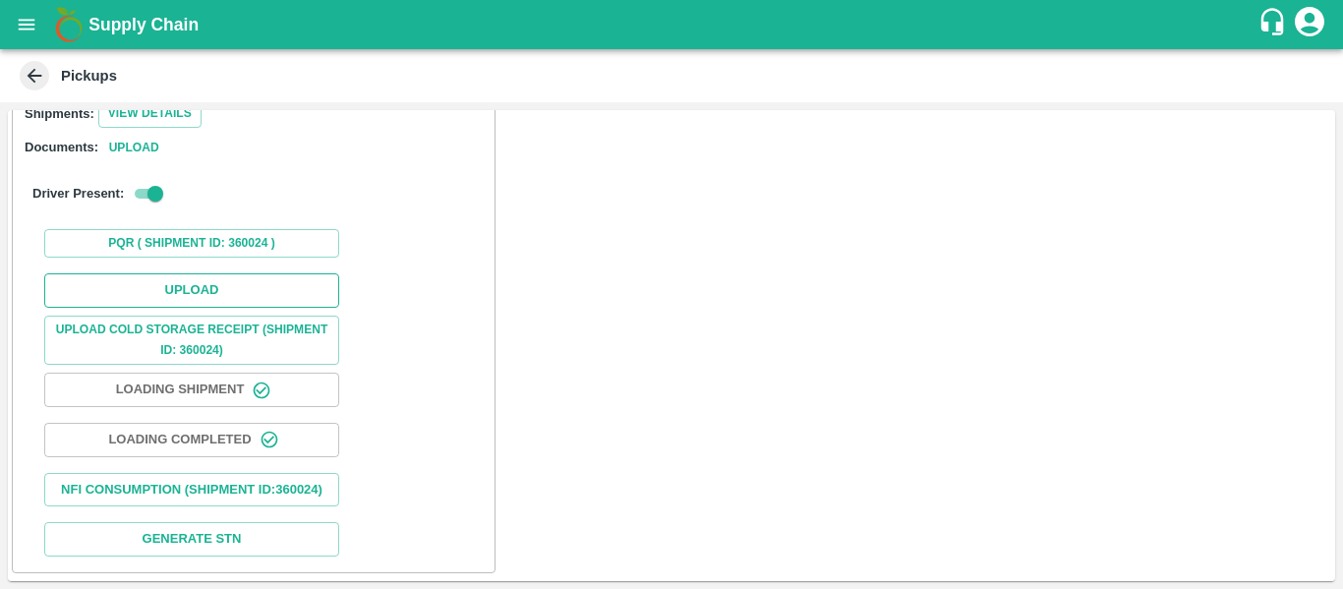
click at [220, 273] on button "Upload" at bounding box center [191, 290] width 295 height 34
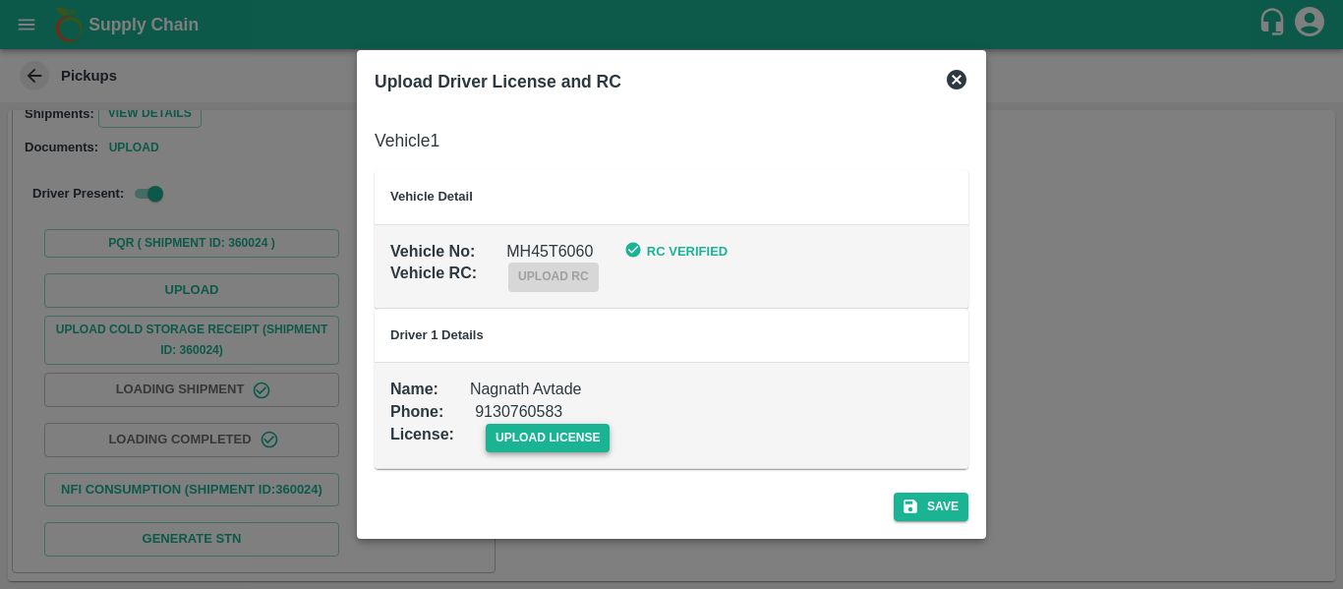
click at [579, 448] on span "upload license" at bounding box center [548, 438] width 125 height 29
click at [0, 0] on input "upload license" at bounding box center [0, 0] width 0 height 0
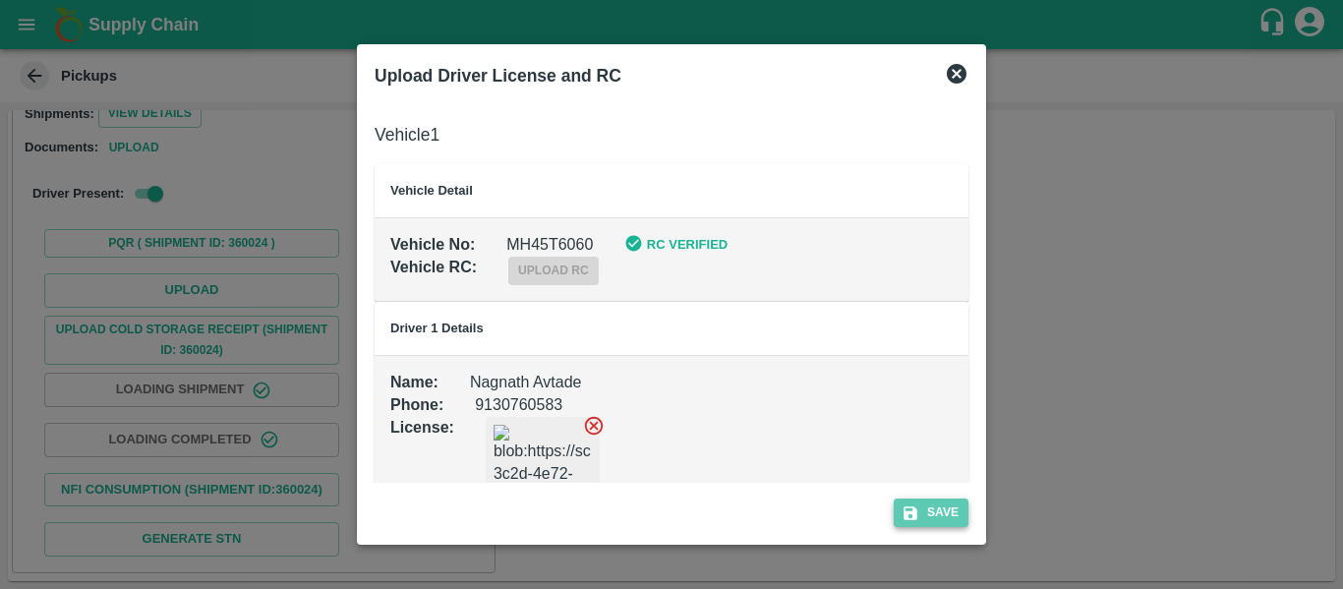
click at [934, 513] on button "Save" at bounding box center [931, 512] width 75 height 29
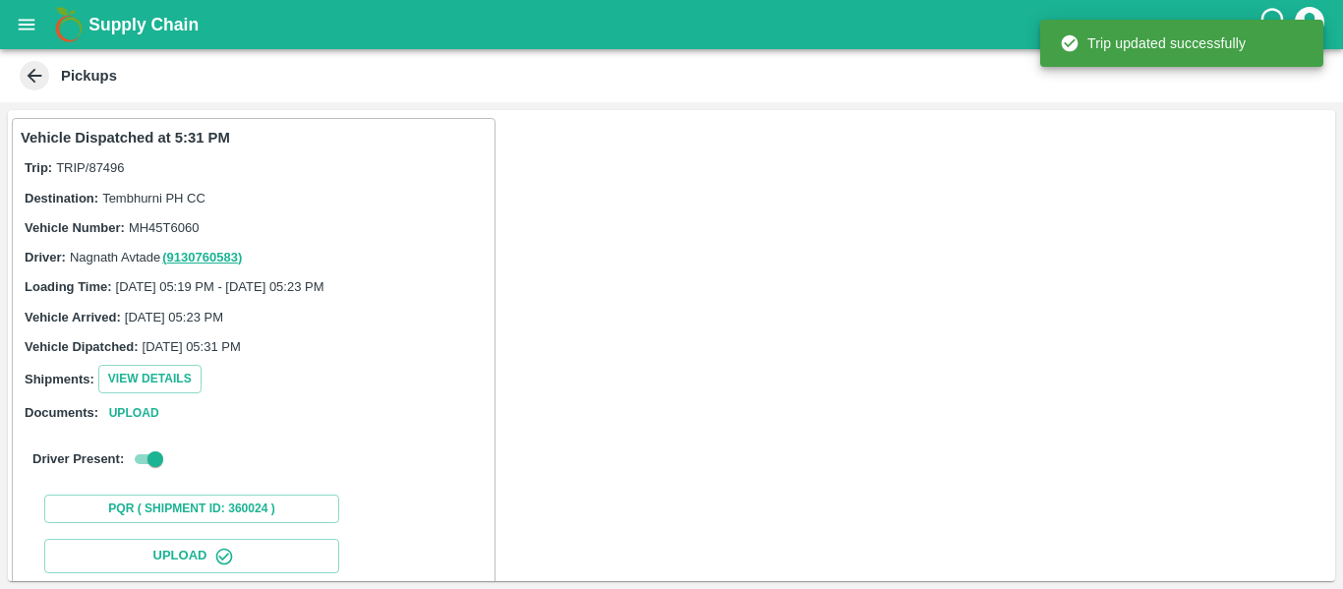
scroll to position [338, 0]
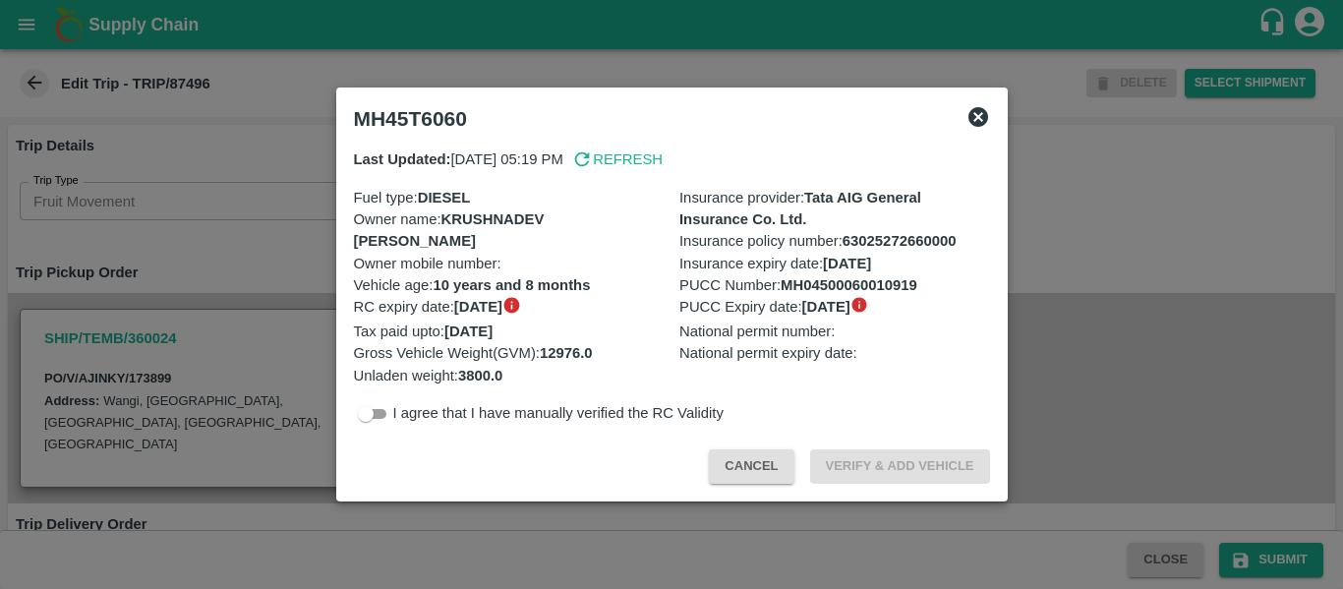
click at [1141, 258] on div at bounding box center [671, 294] width 1343 height 589
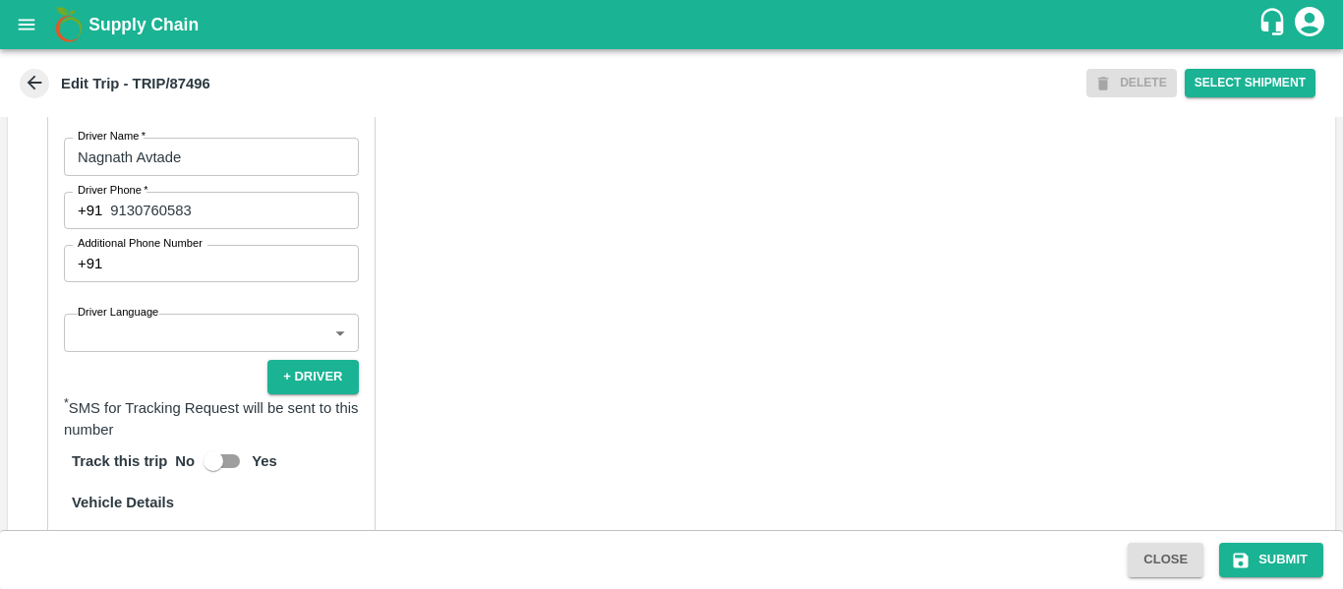
scroll to position [1512, 0]
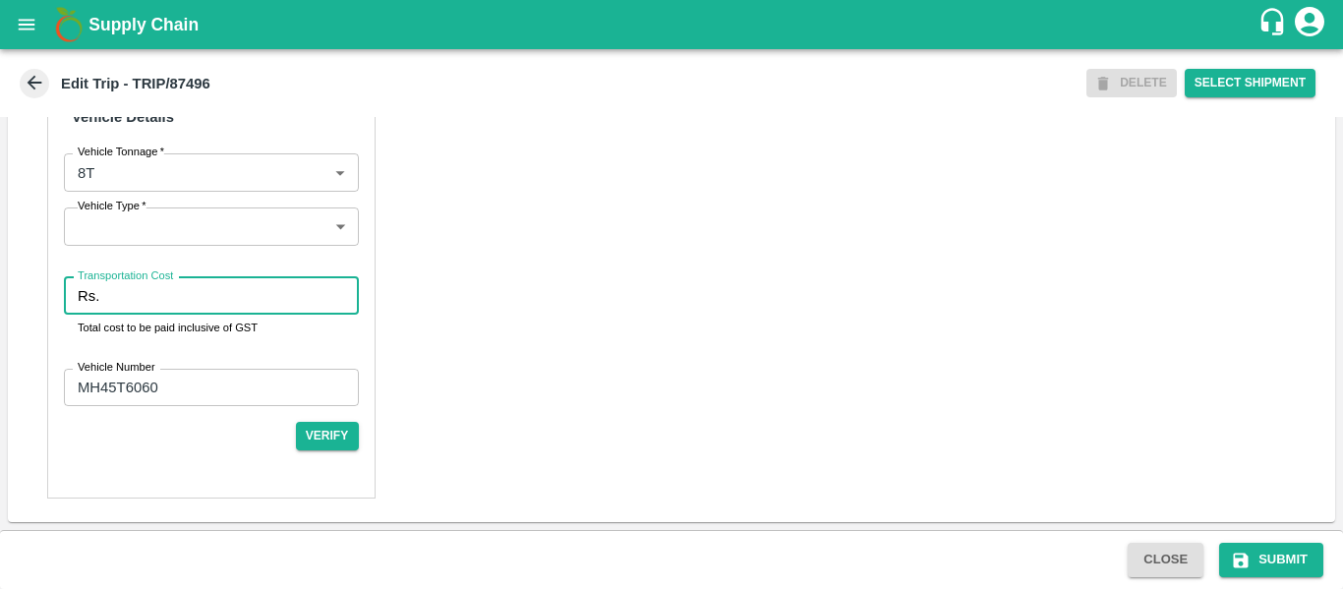
click at [152, 297] on input "Transportation Cost" at bounding box center [232, 295] width 251 height 37
type input "4500"
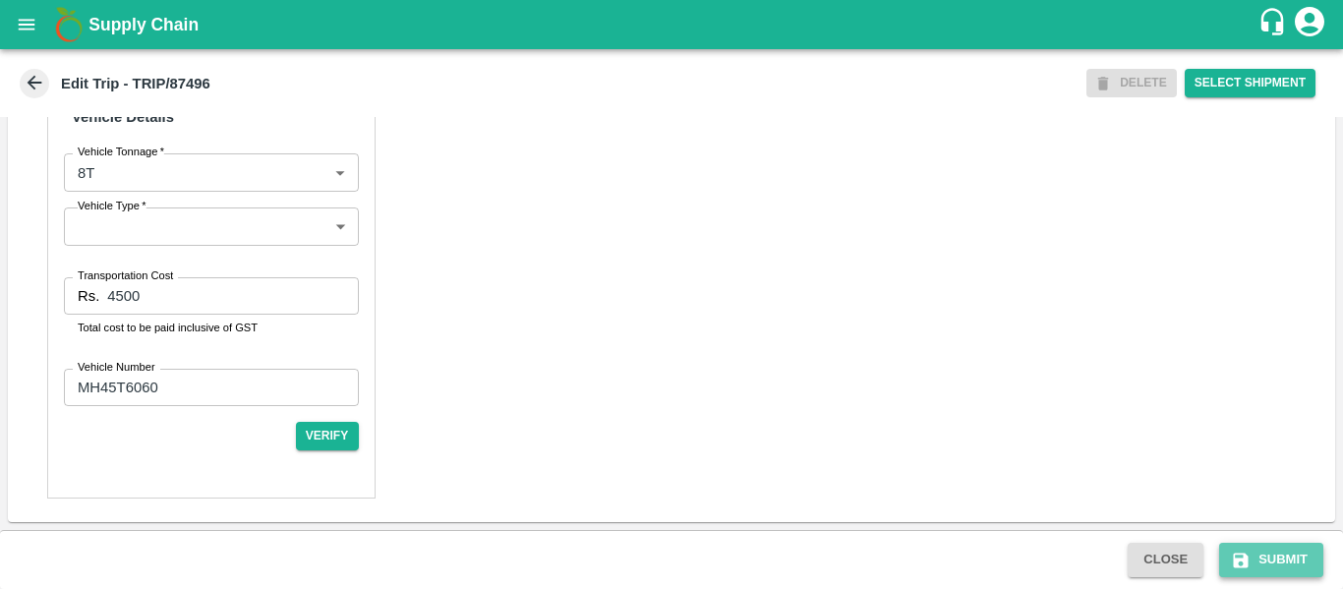
click at [1304, 557] on button "Submit" at bounding box center [1271, 560] width 104 height 34
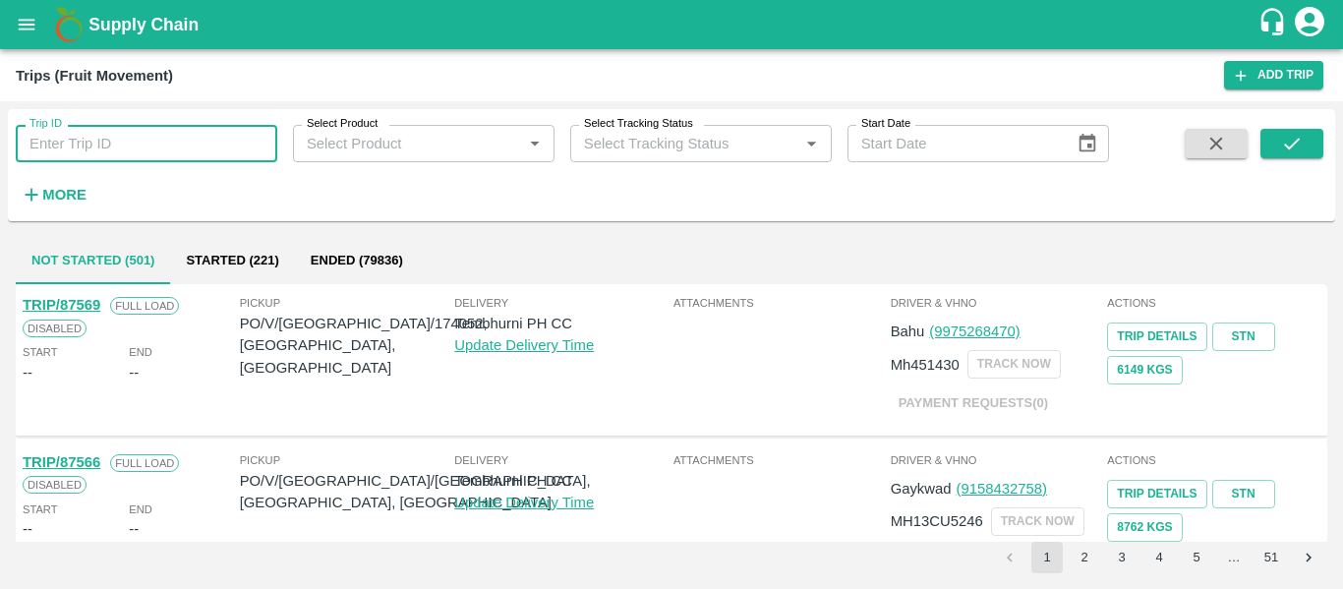
click at [106, 146] on input "Trip ID" at bounding box center [147, 143] width 262 height 37
paste input "87527"
type input "87527"
click at [1312, 143] on button "submit" at bounding box center [1291, 143] width 63 height 29
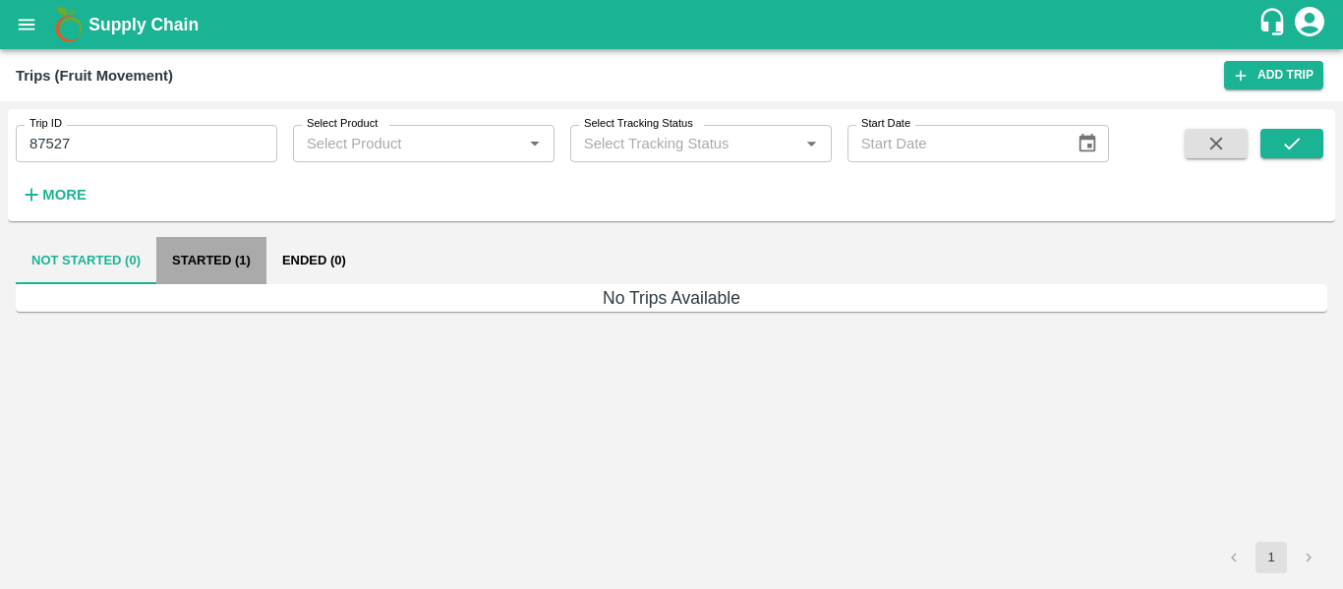
click at [239, 254] on button "Started (1)" at bounding box center [211, 260] width 110 height 47
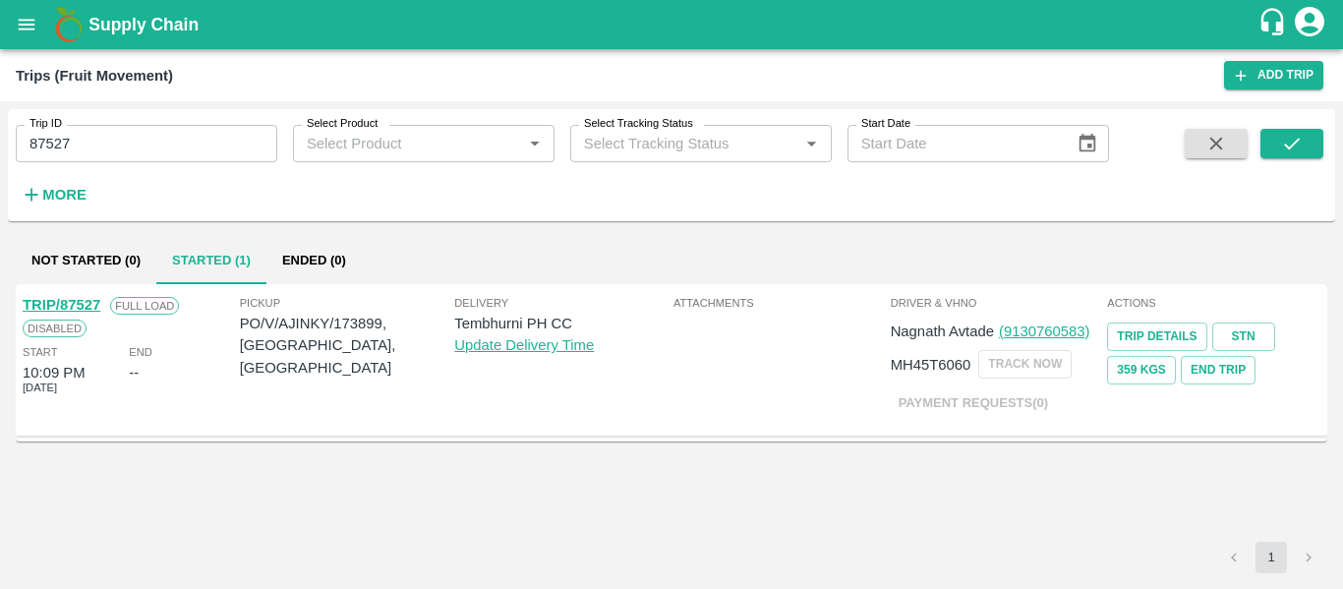
click at [63, 304] on link "TRIP/87527" at bounding box center [62, 305] width 78 height 16
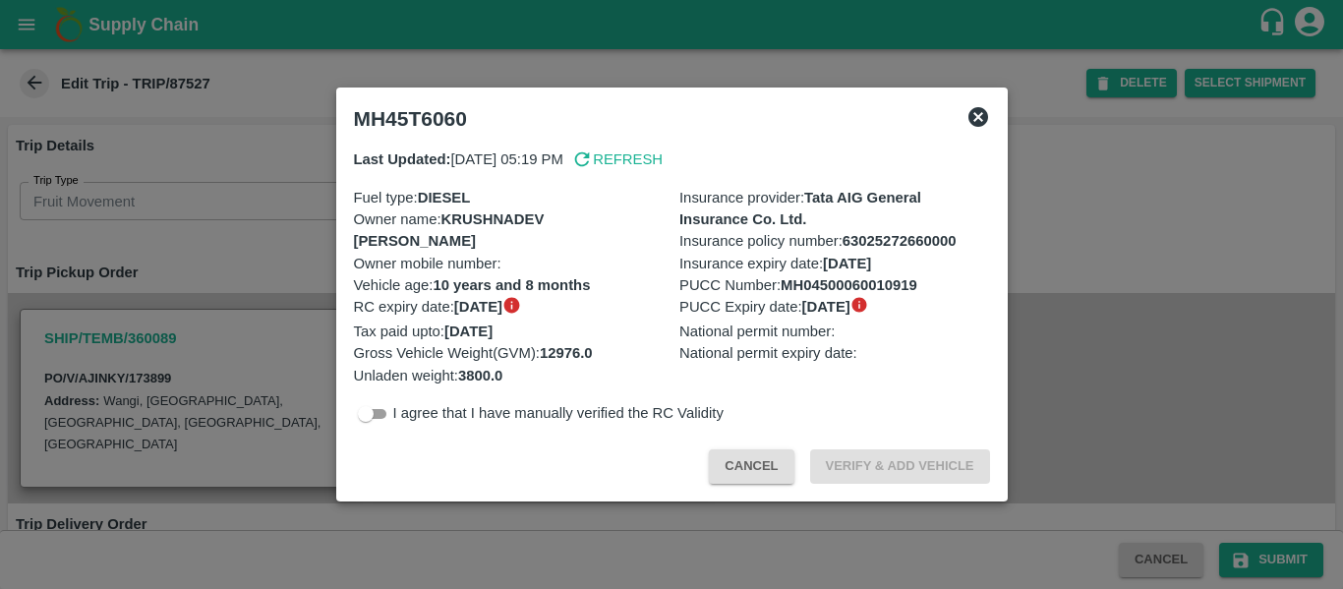
drag, startPoint x: 469, startPoint y: 320, endPoint x: 1061, endPoint y: 288, distance: 592.7
click at [1061, 288] on div at bounding box center [671, 294] width 1343 height 589
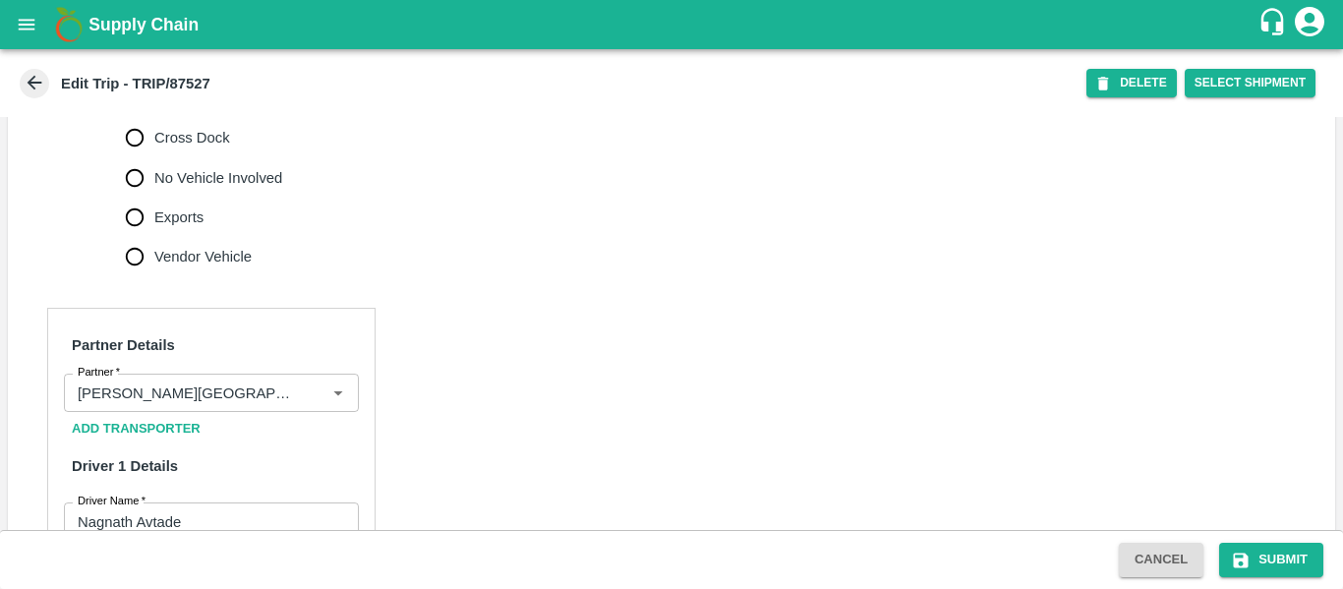
click at [196, 189] on span "No Vehicle Involved" at bounding box center [218, 178] width 128 height 22
click at [154, 198] on input "No Vehicle Involved" at bounding box center [134, 177] width 39 height 39
radio input "true"
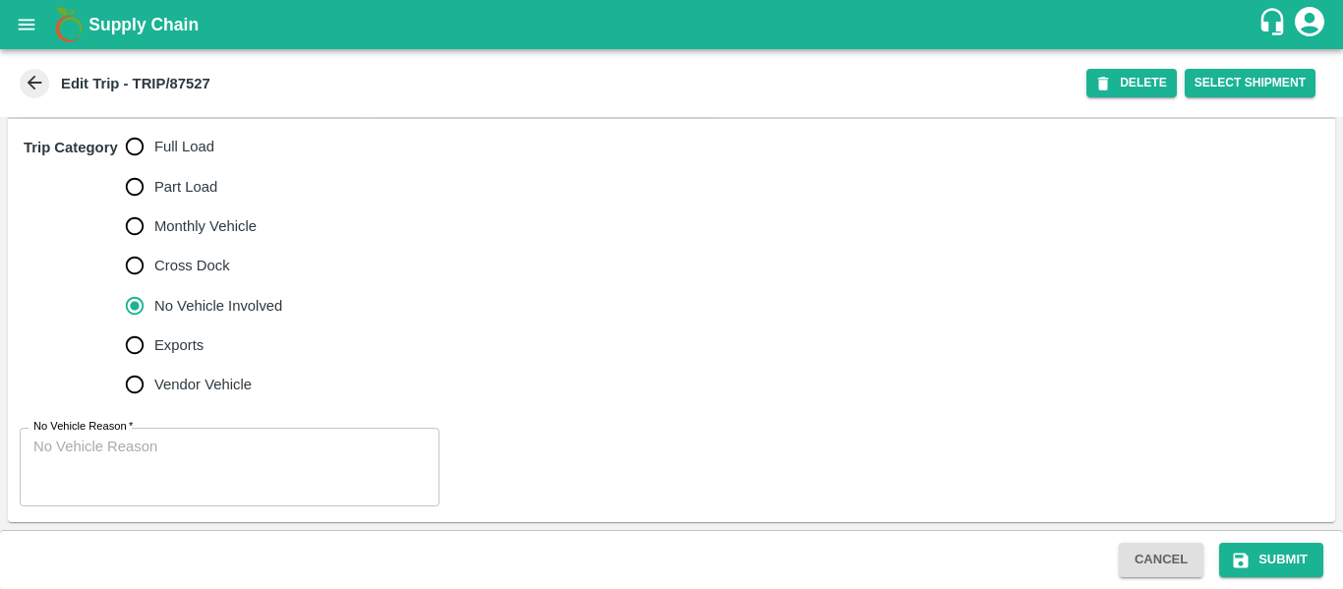
click at [168, 443] on textarea "No Vehicle Reason   *" at bounding box center [229, 468] width 392 height 62
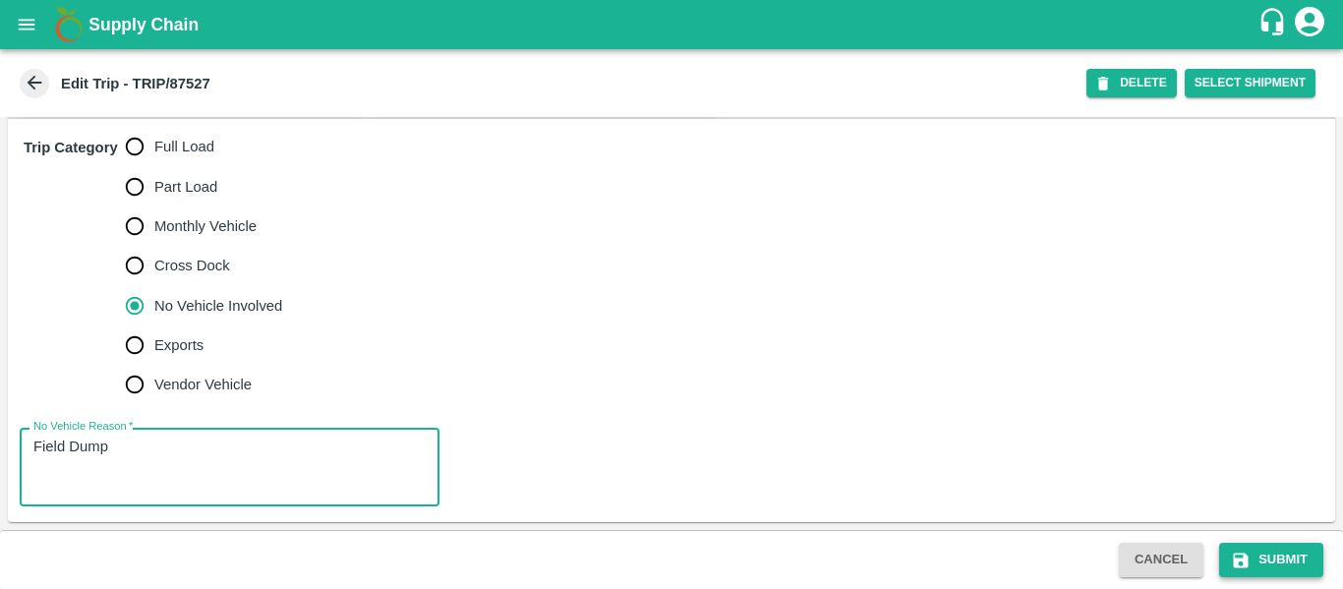
type textarea "Field Dump"
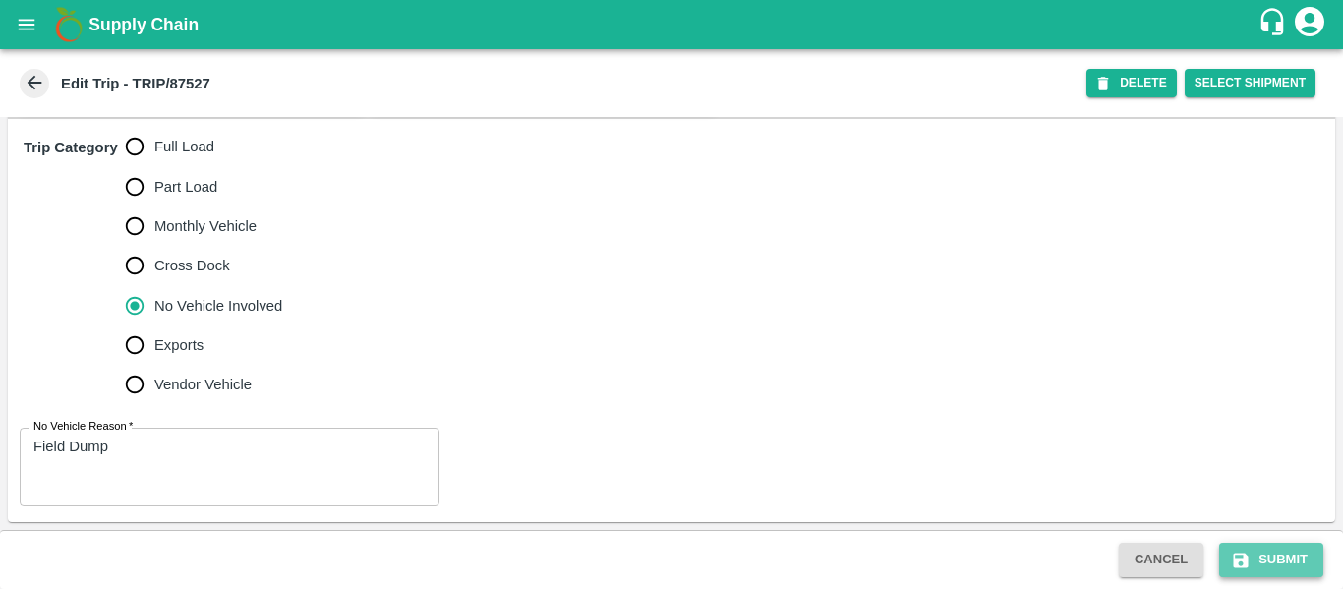
click at [1289, 555] on button "Submit" at bounding box center [1271, 560] width 104 height 34
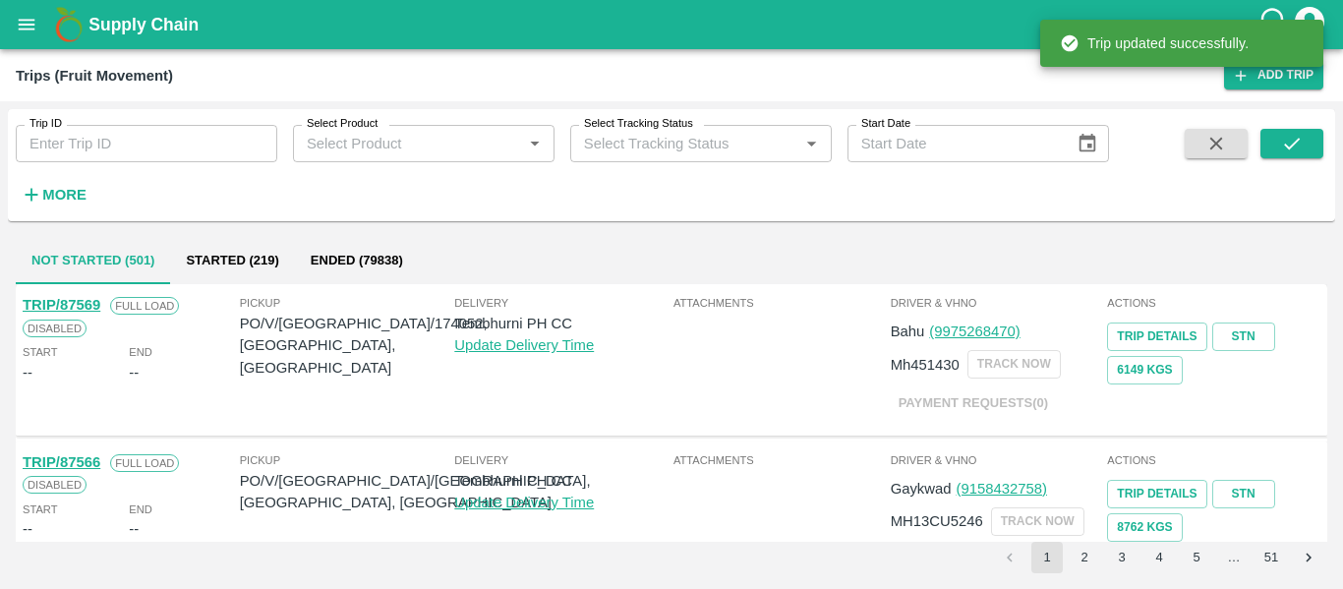
click at [3, 29] on div "Supply Chain" at bounding box center [671, 24] width 1343 height 49
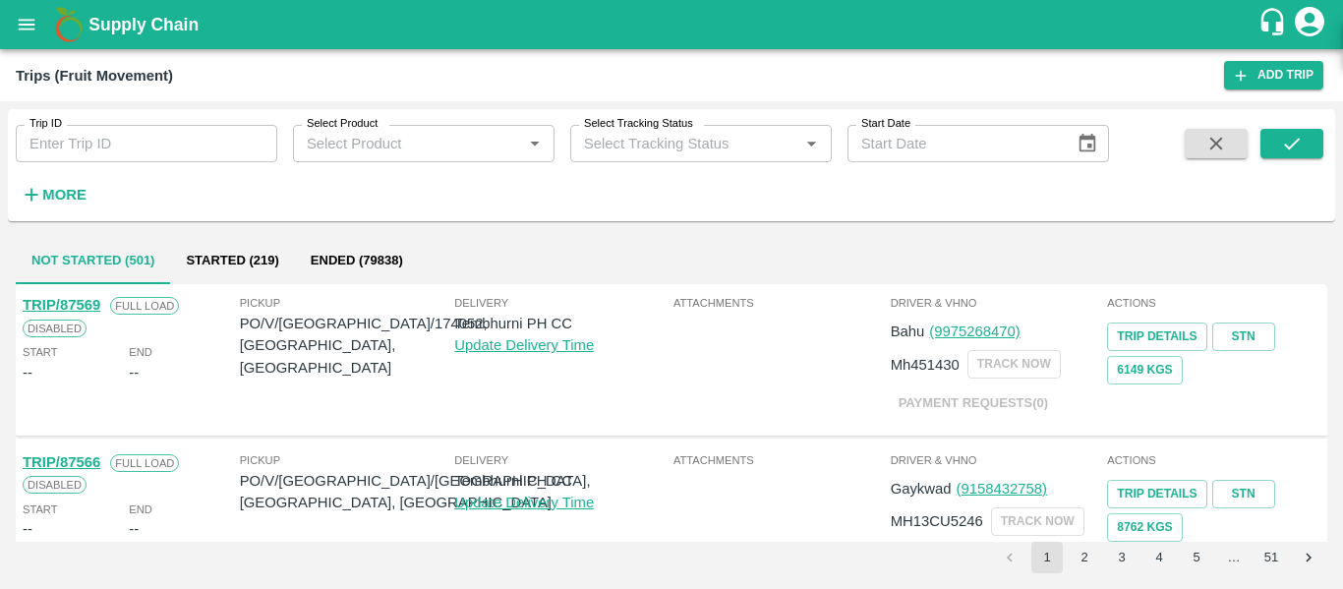
click at [15, 29] on button "open drawer" at bounding box center [26, 24] width 45 height 45
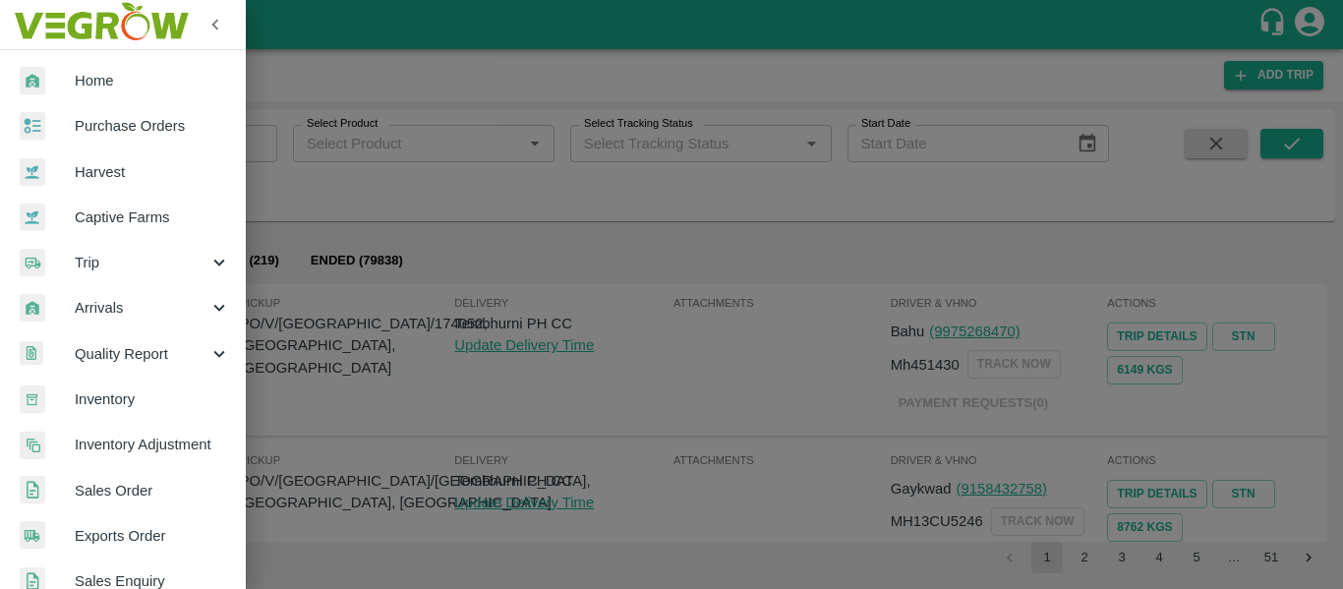
click at [96, 125] on span "Purchase Orders" at bounding box center [152, 126] width 155 height 22
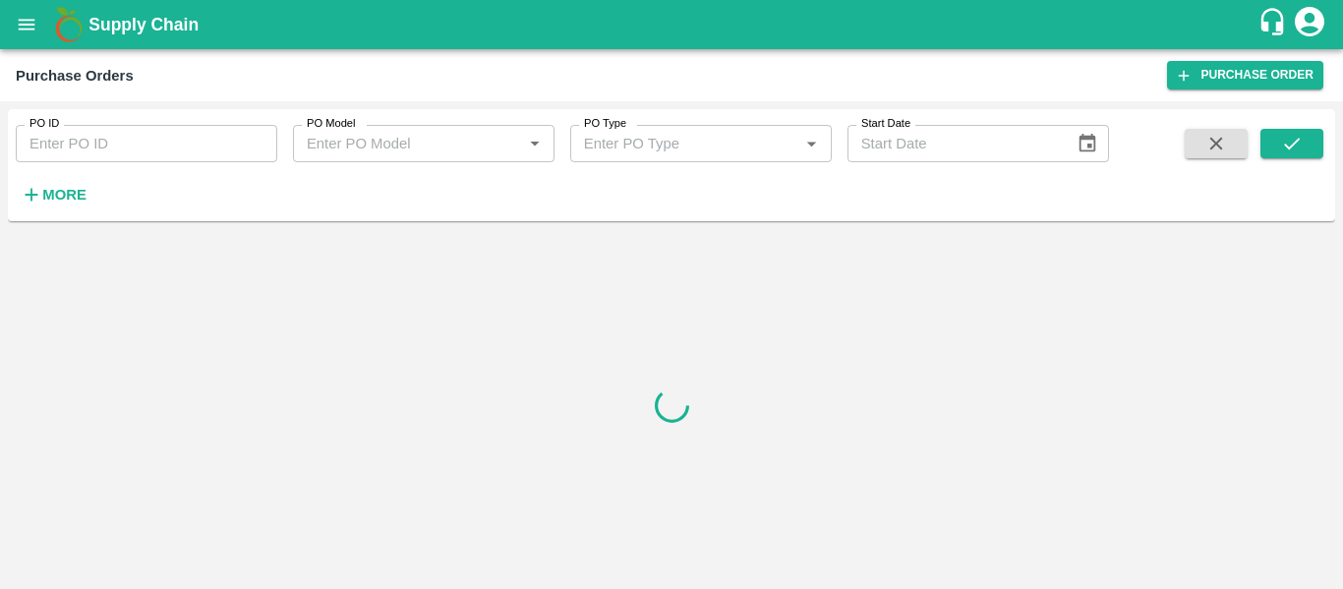
click at [145, 136] on input "PO ID" at bounding box center [147, 143] width 262 height 37
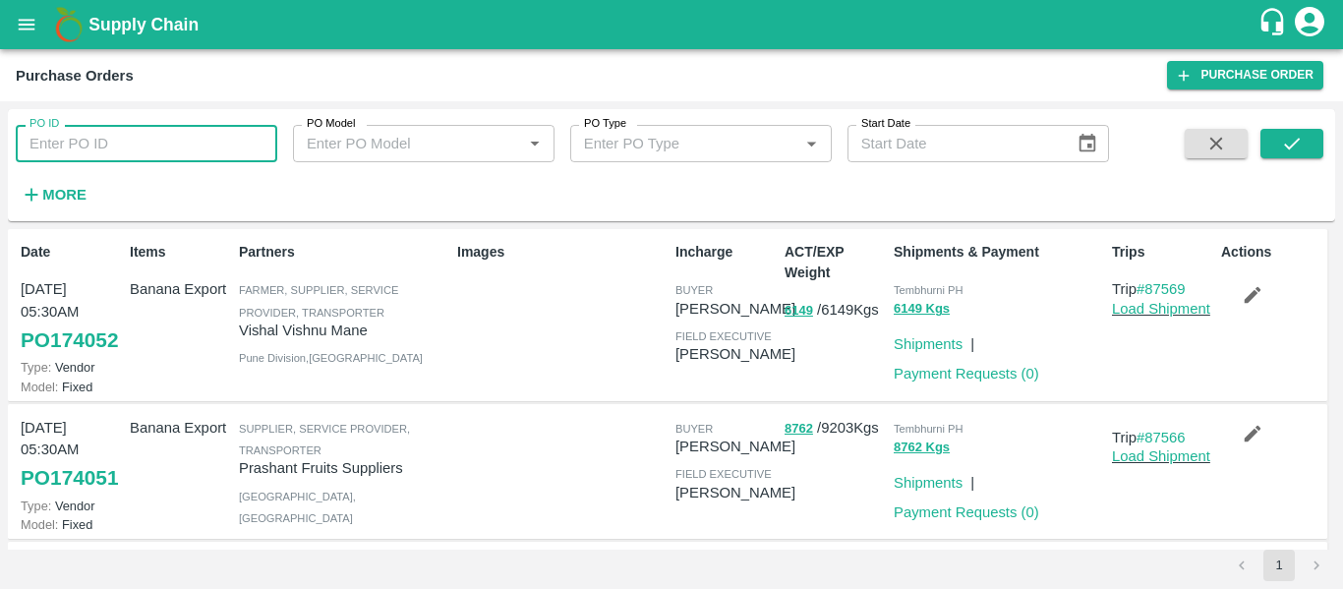
paste input "173899"
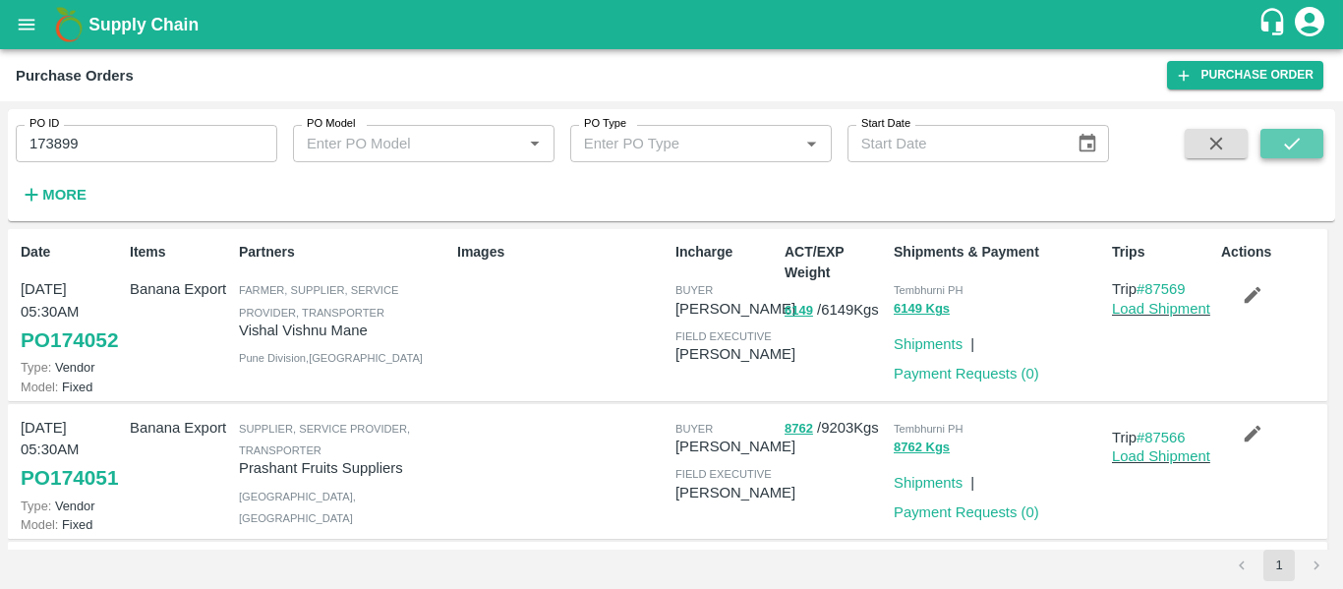
click at [1296, 152] on icon "submit" at bounding box center [1292, 144] width 22 height 22
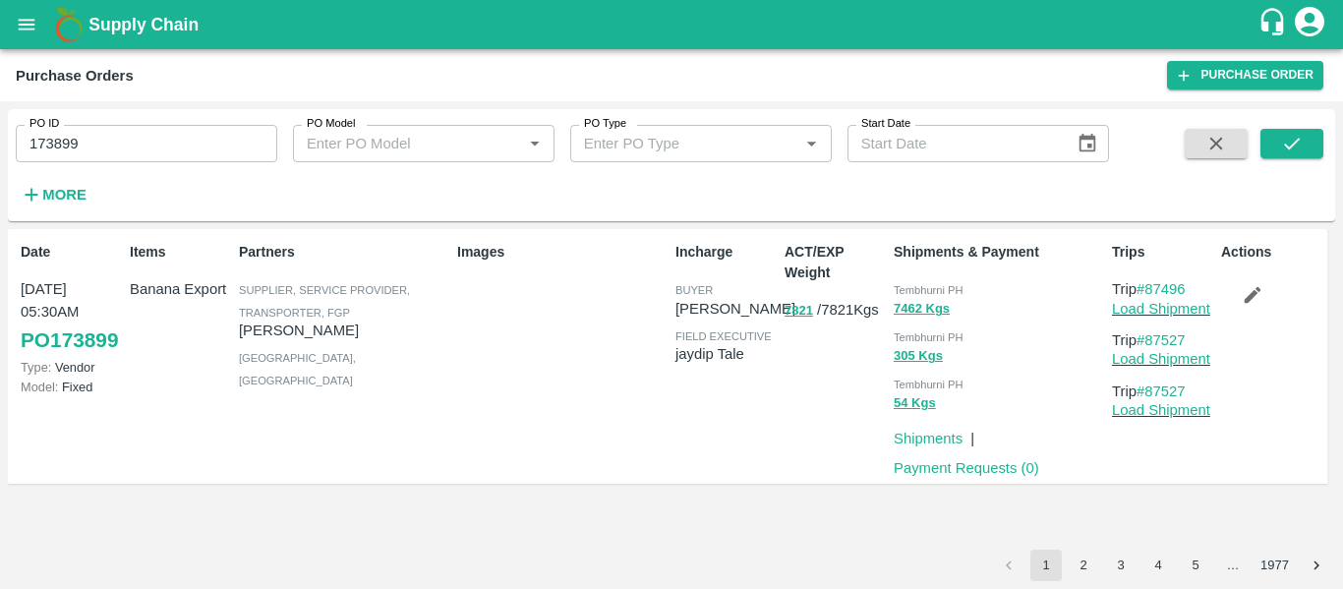
click at [128, 138] on input "173899" at bounding box center [147, 143] width 262 height 37
paste input "text"
type input "173893"
click at [1310, 139] on button "submit" at bounding box center [1291, 143] width 63 height 29
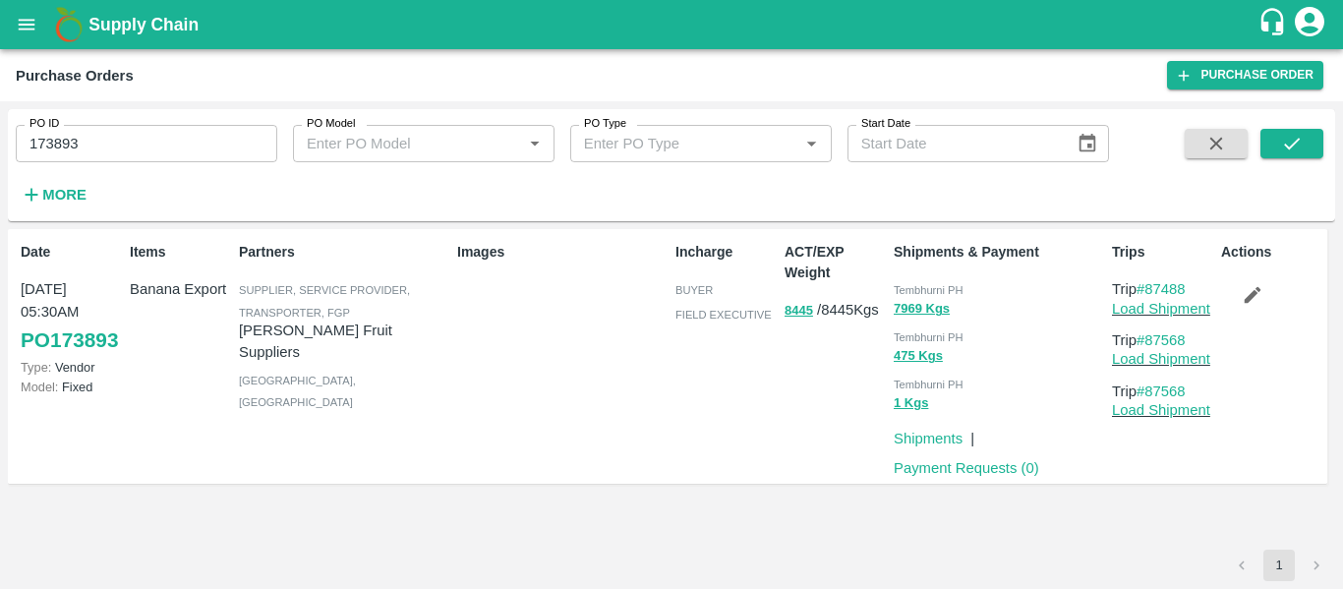
click at [1243, 296] on icon "button" at bounding box center [1253, 295] width 22 height 22
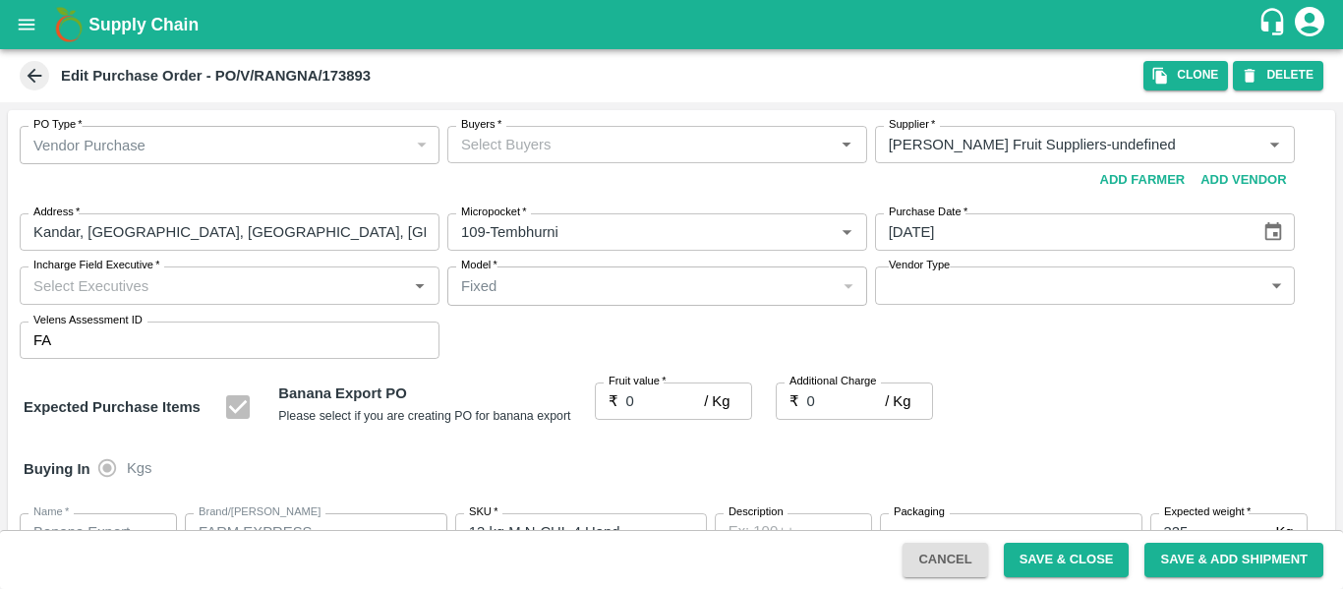
click at [524, 144] on input "Buyers   *" at bounding box center [641, 145] width 376 height 26
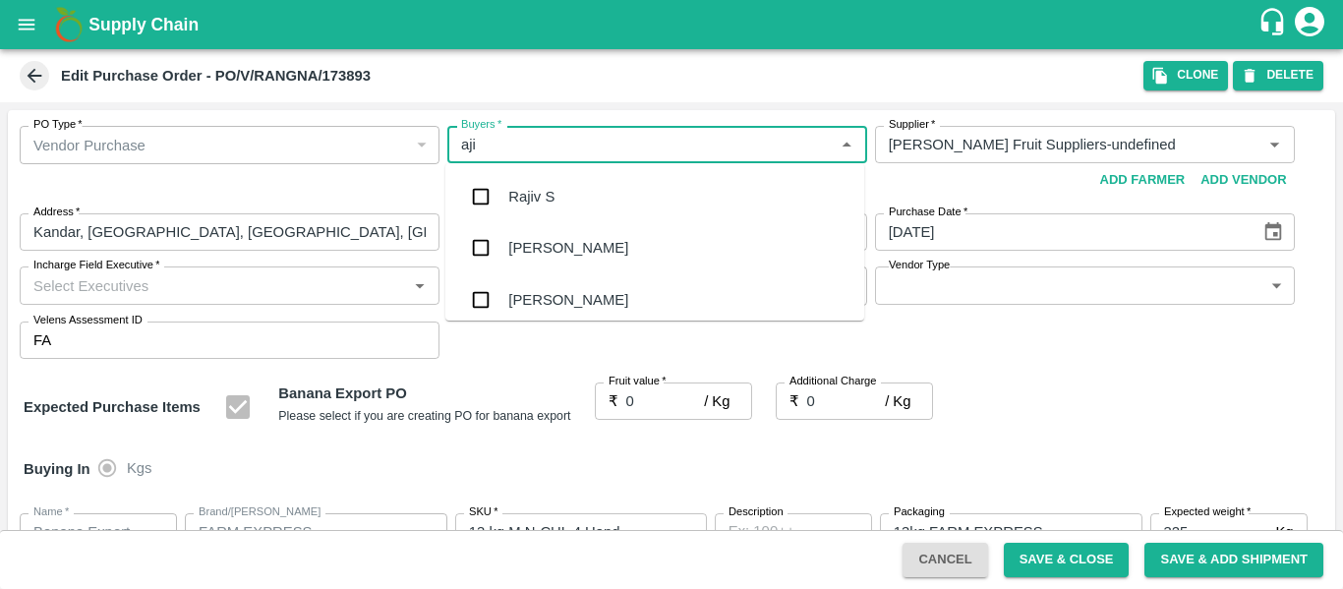
type input "ajit"
click at [527, 195] on div "[PERSON_NAME]" at bounding box center [568, 197] width 120 height 22
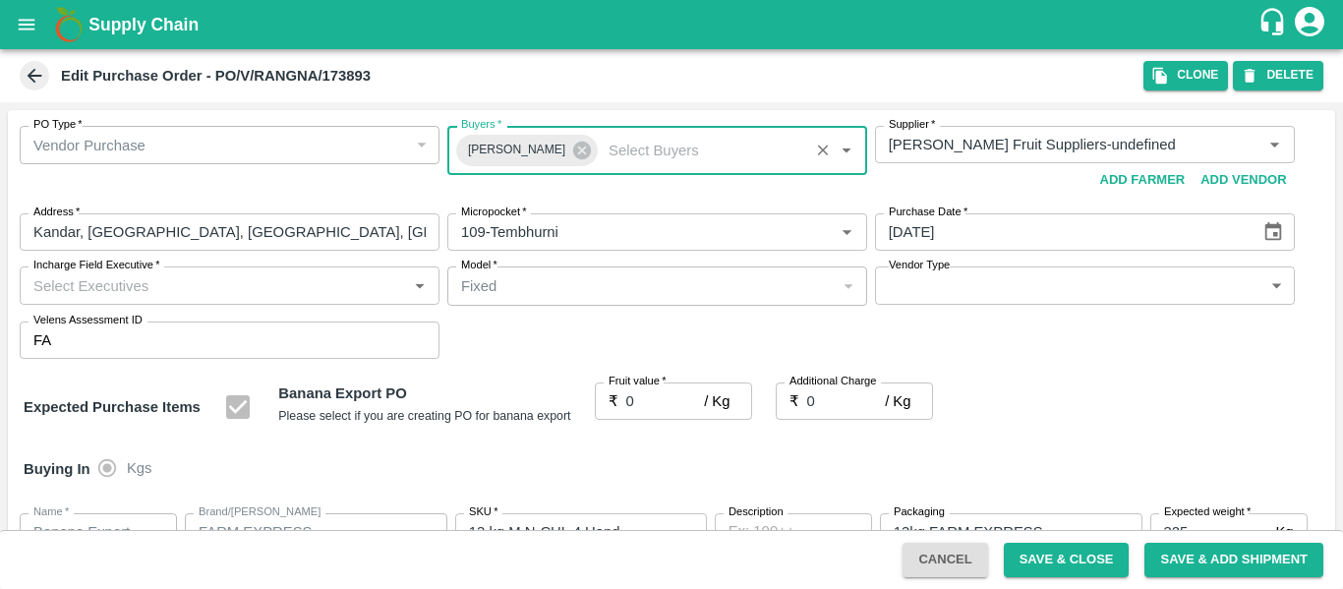
click at [663, 389] on label "Fruit value   *" at bounding box center [638, 382] width 58 height 16
click at [663, 389] on input "0" at bounding box center [665, 400] width 79 height 37
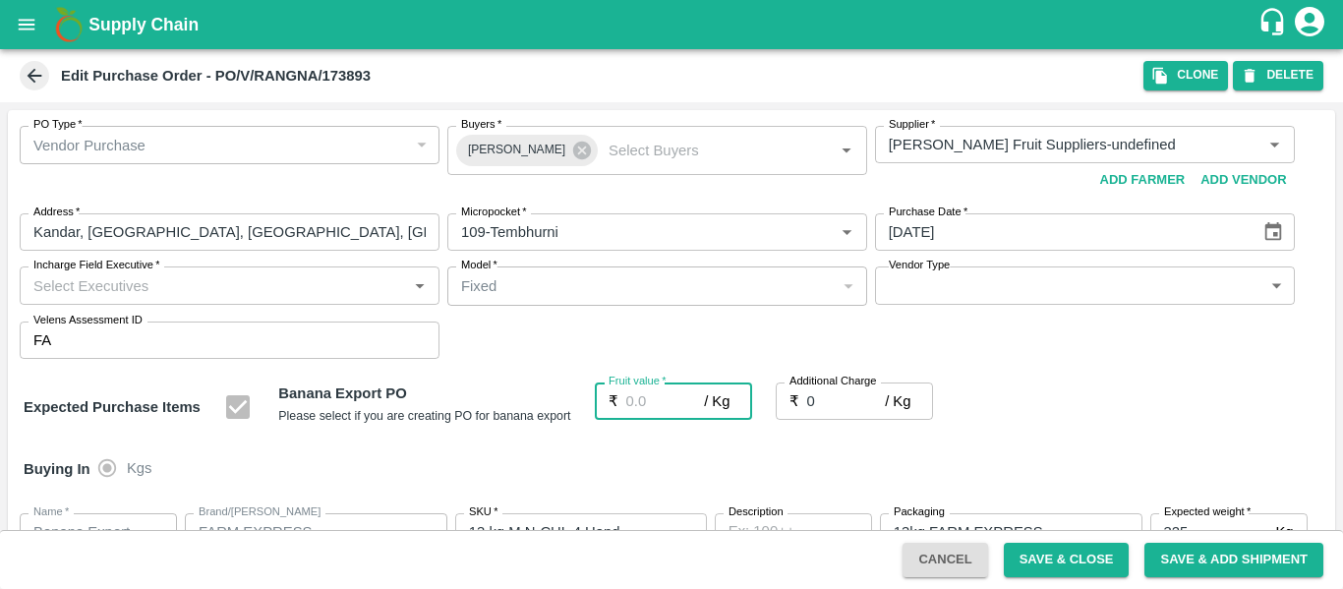
type input "2"
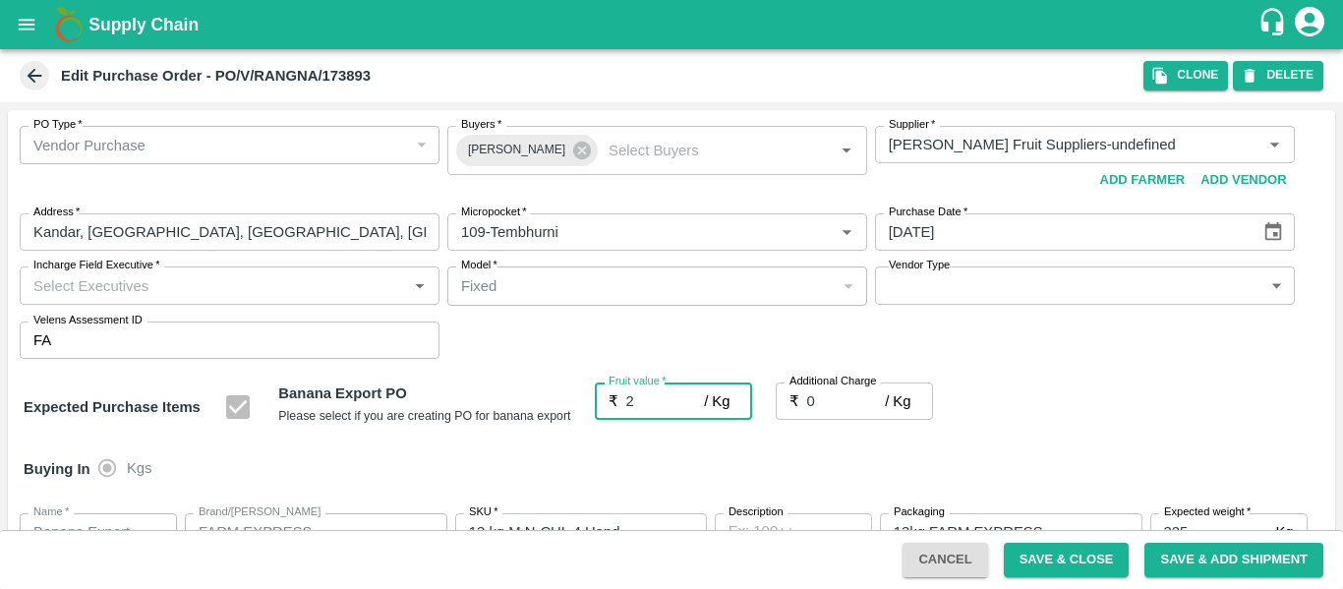
type input "2"
type input "23"
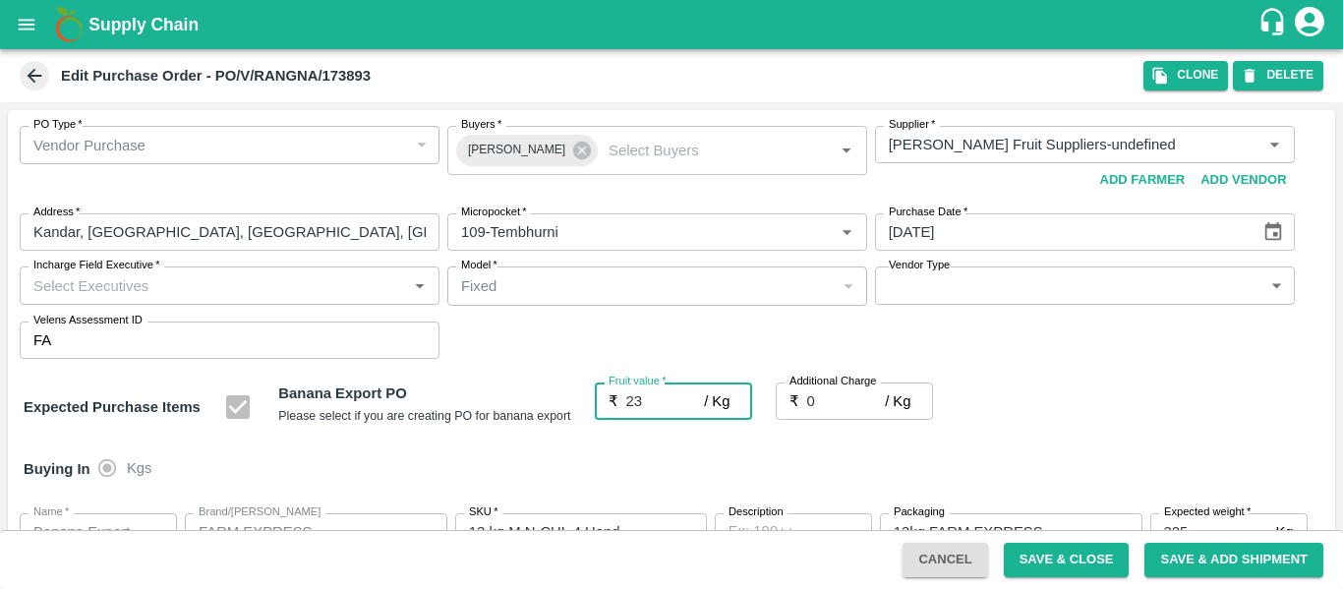
type input "23"
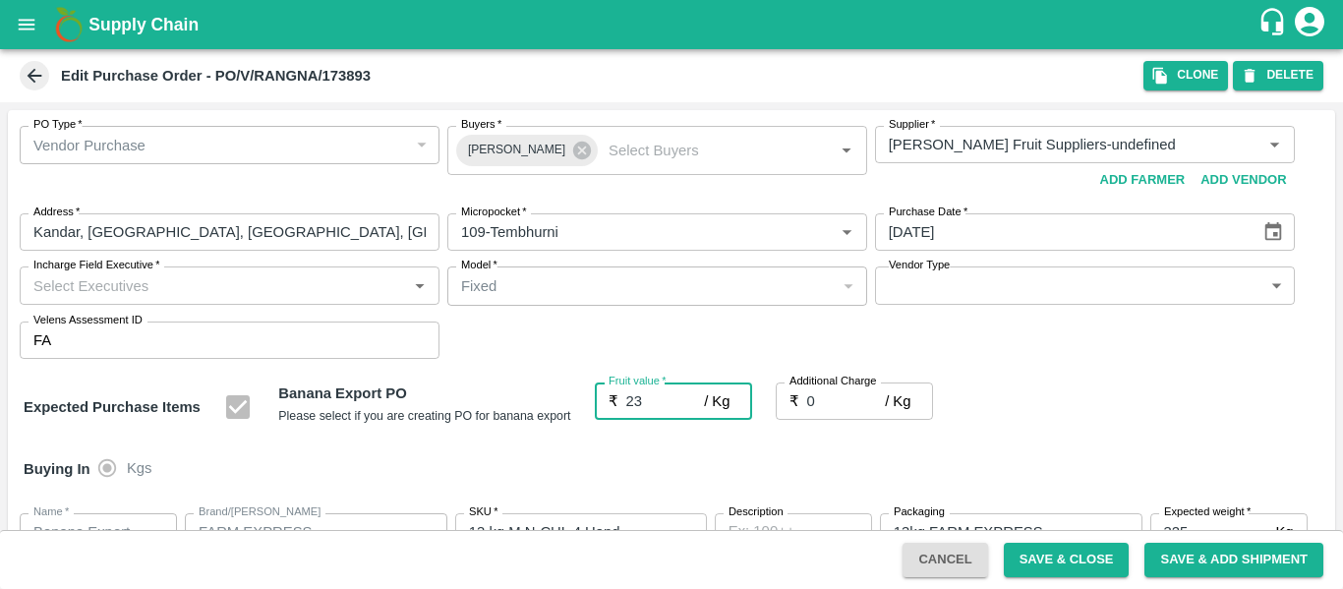
type input "23"
click at [857, 391] on input "0" at bounding box center [846, 400] width 79 height 37
type input "2"
type input "25"
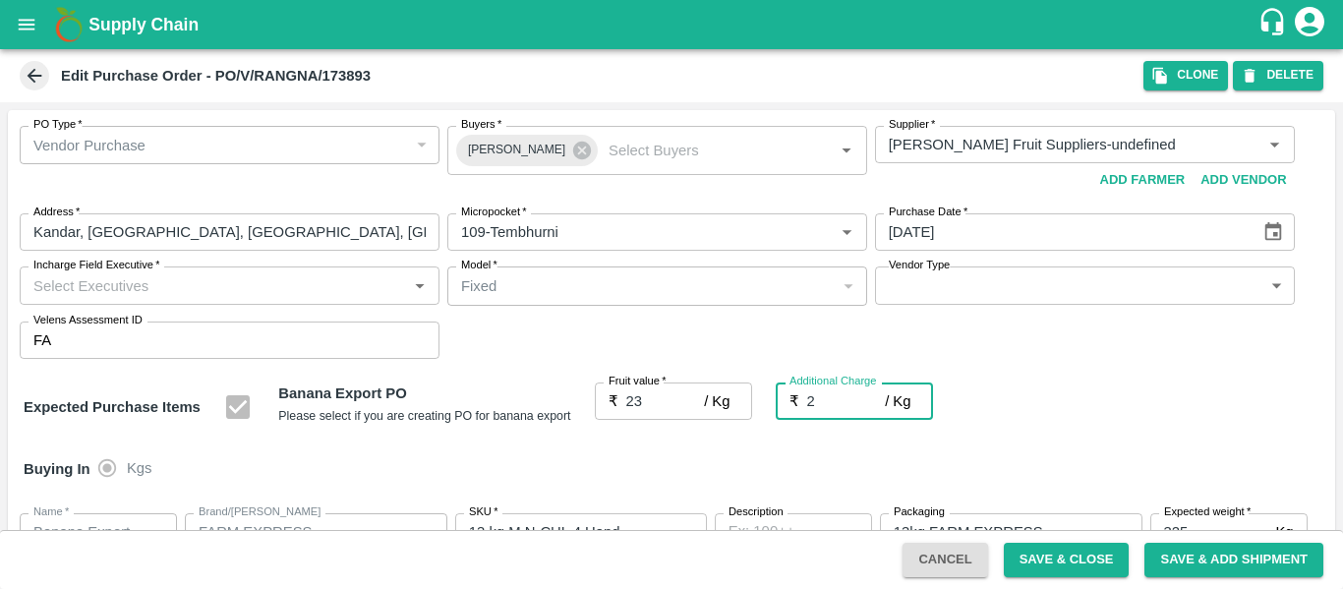
type input "25"
type input "2.7"
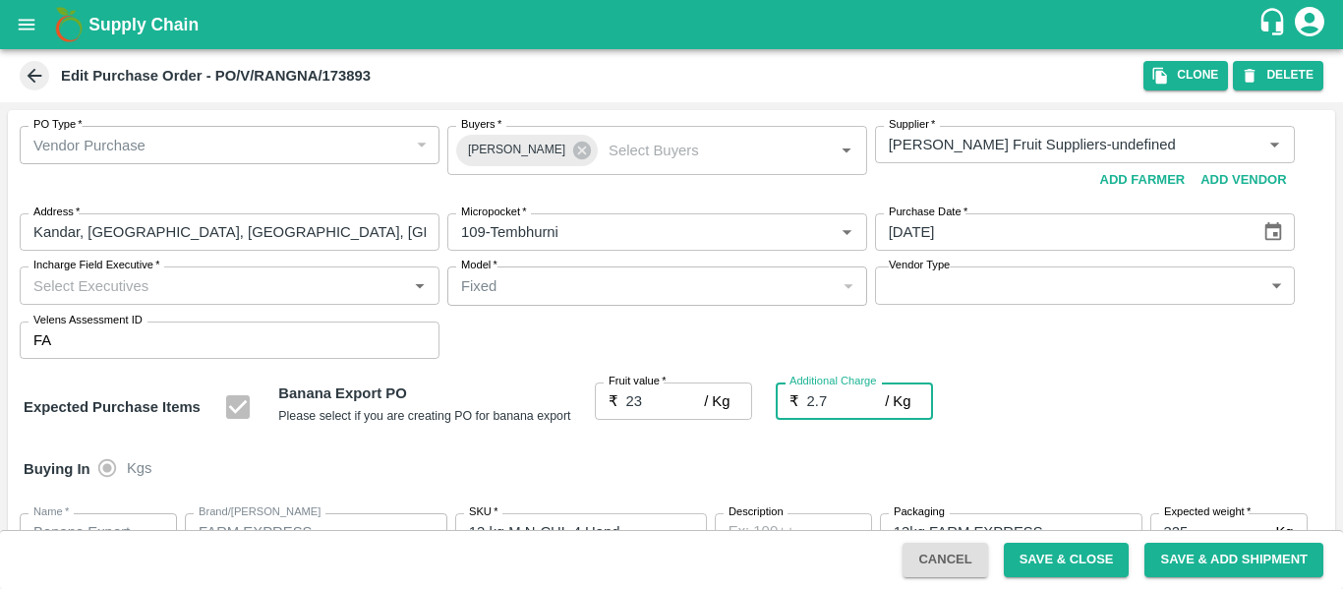
type input "25.7"
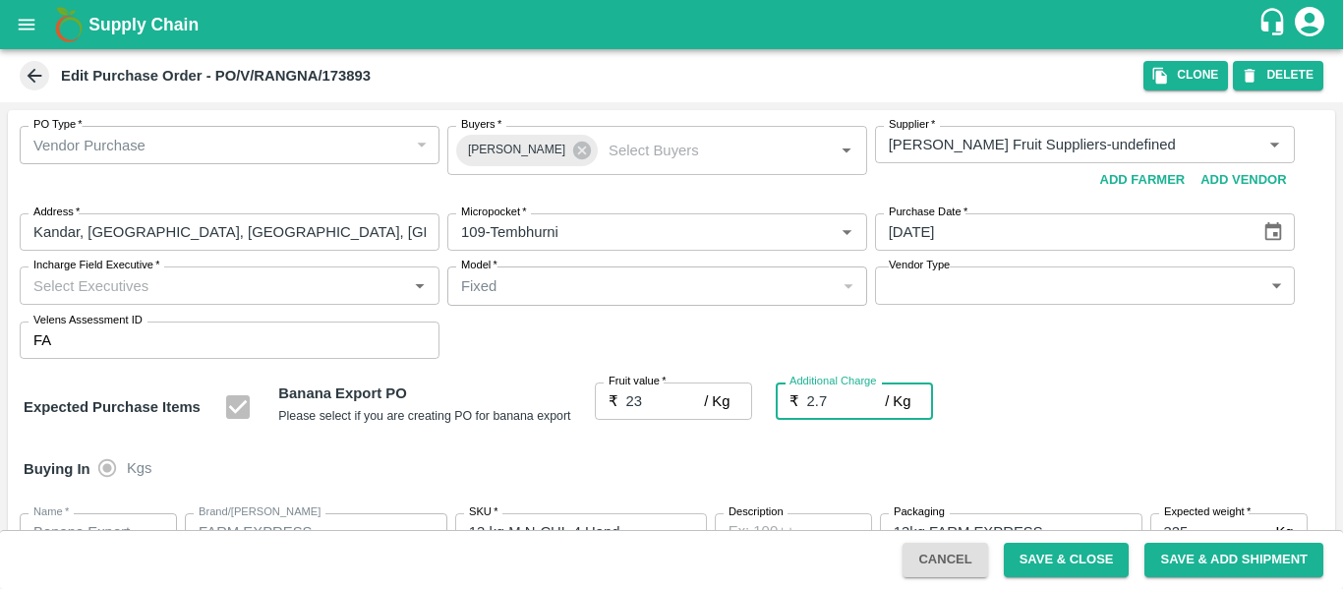
type input "2.75"
type input "25.75"
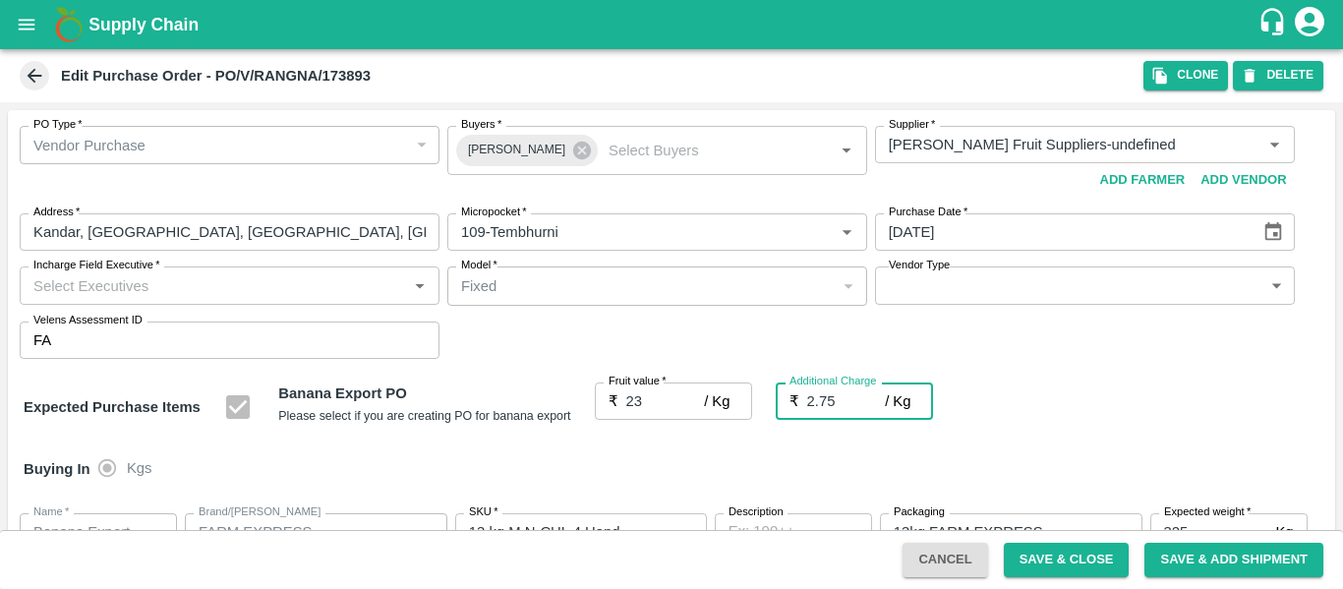
type input "25.75"
type input "2.75"
click at [1077, 432] on div "Expected Purchase Items Banana Export PO Please select if you are creating PO f…" at bounding box center [672, 407] width 1296 height 50
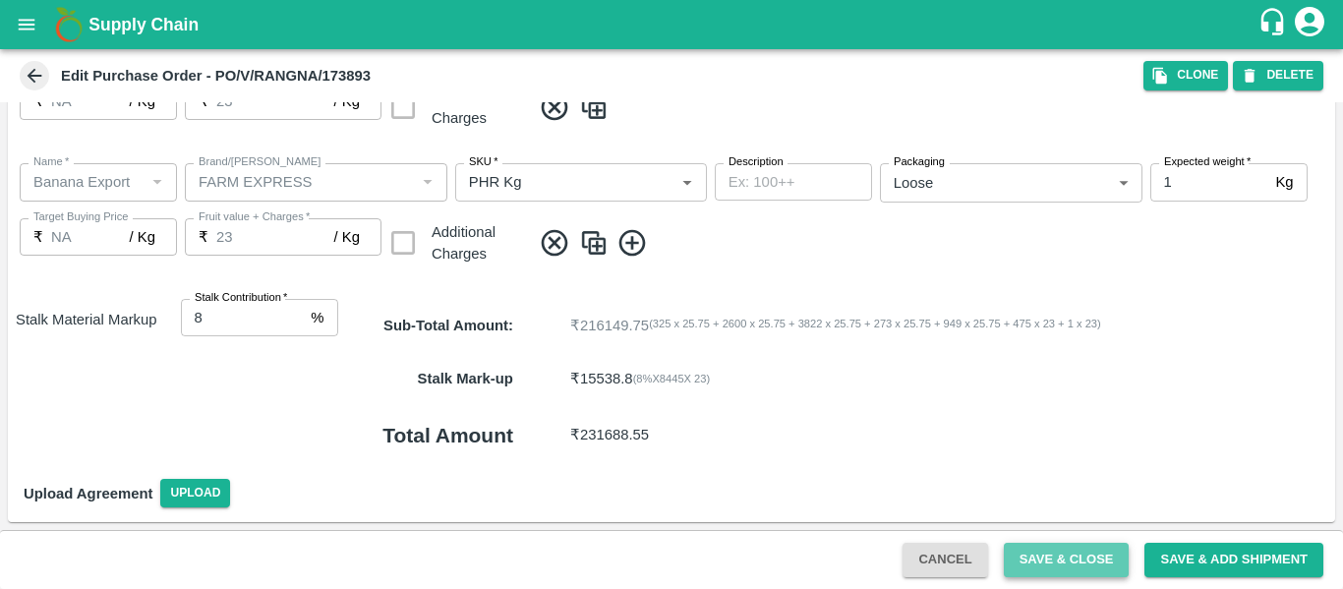
click at [1042, 548] on button "Save & Close" at bounding box center [1067, 560] width 126 height 34
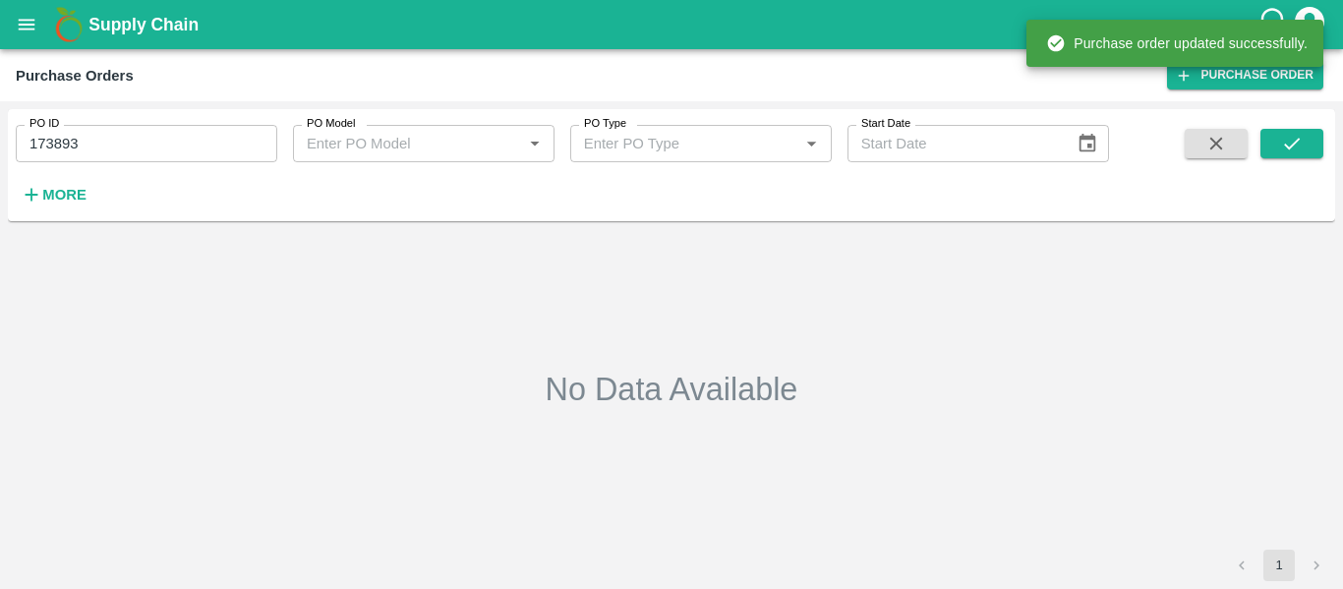
type input "173893"
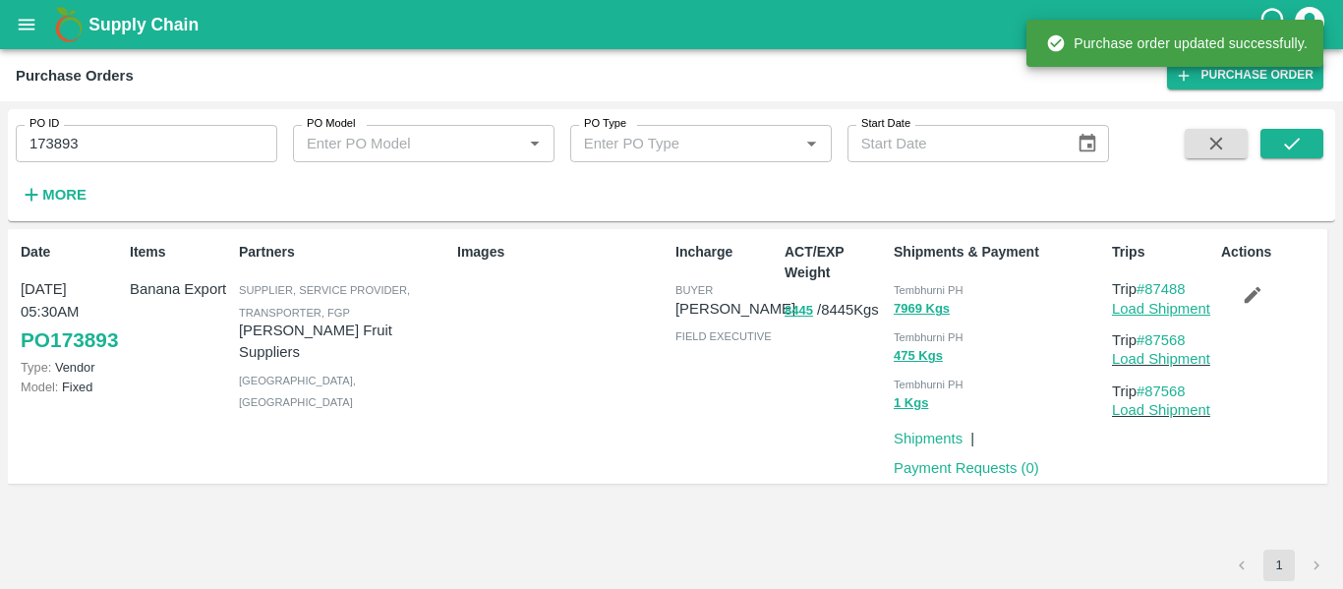
click at [1188, 311] on link "Load Shipment" at bounding box center [1161, 309] width 98 height 16
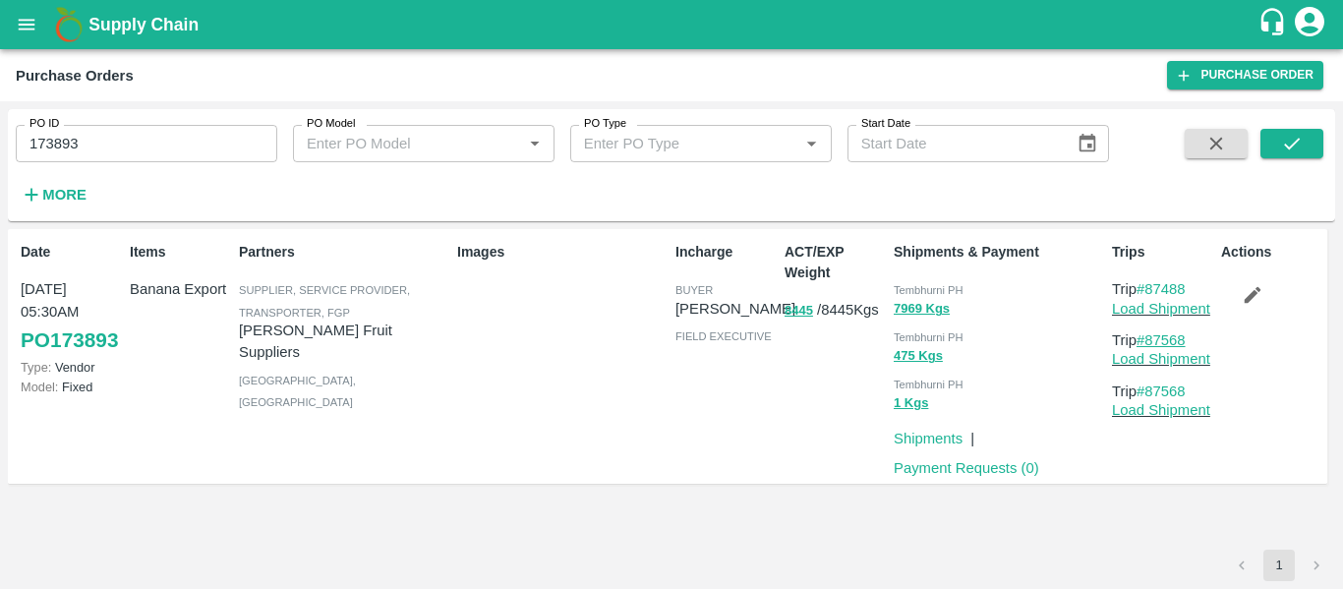
drag, startPoint x: 1198, startPoint y: 345, endPoint x: 1148, endPoint y: 345, distance: 49.2
click at [1148, 345] on p "Trip #87568" at bounding box center [1162, 340] width 101 height 22
copy link "87568"
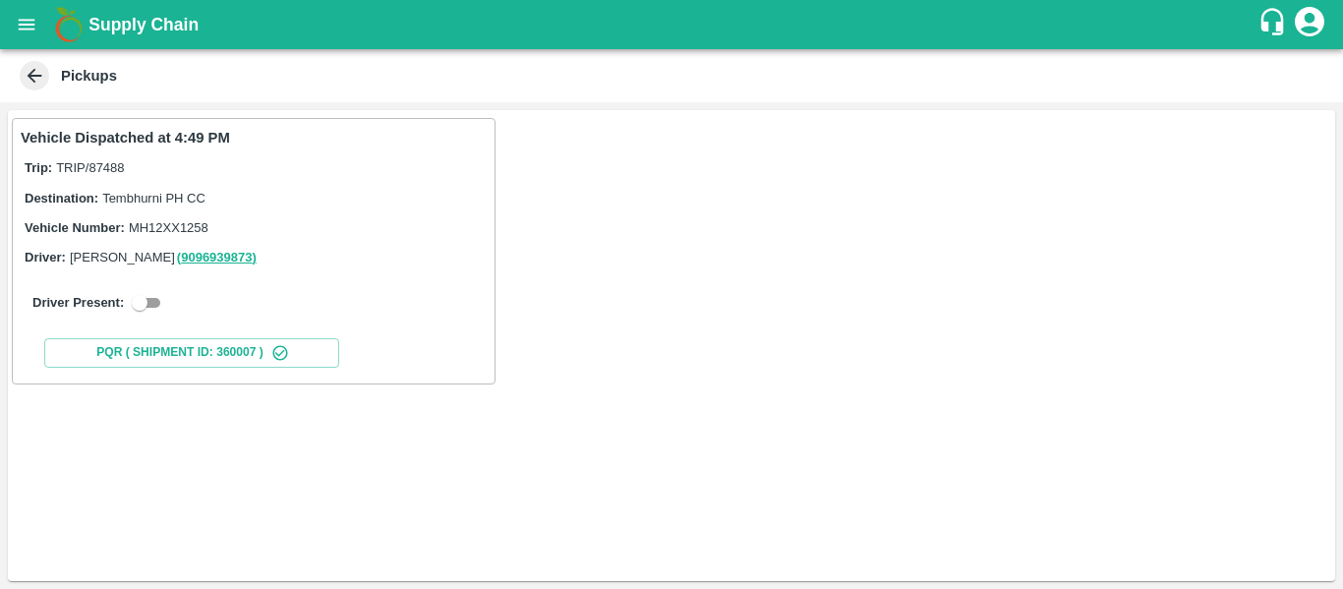
click at [158, 297] on input "checkbox" at bounding box center [139, 303] width 71 height 24
checkbox input "true"
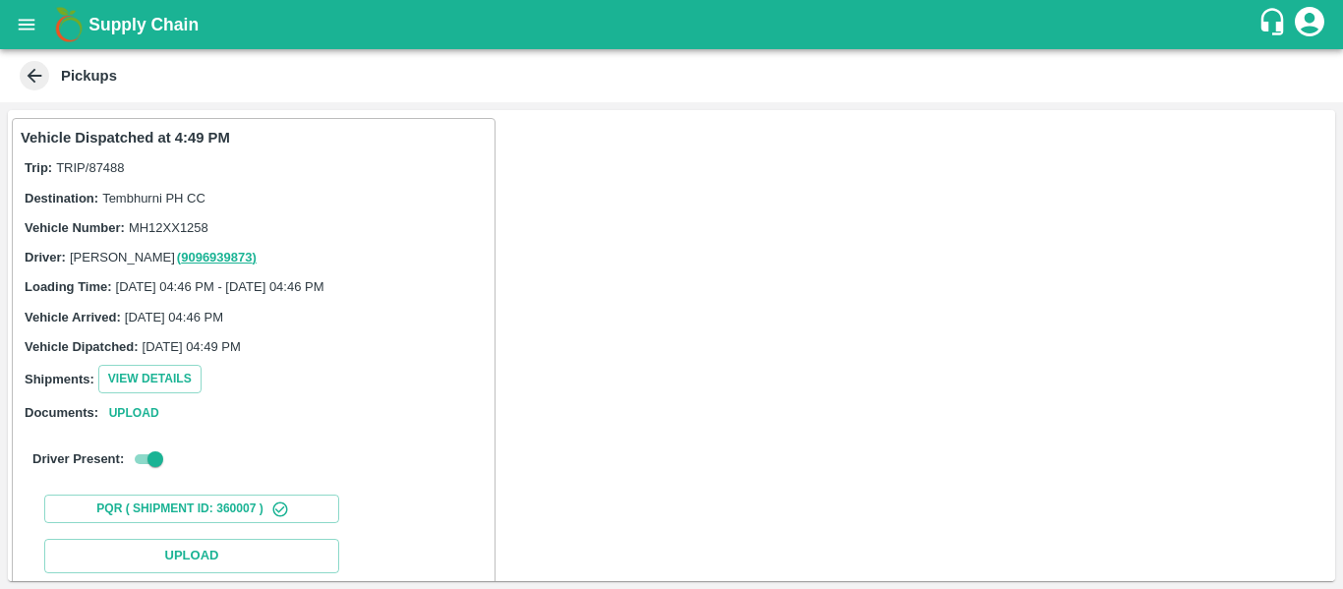
scroll to position [288, 0]
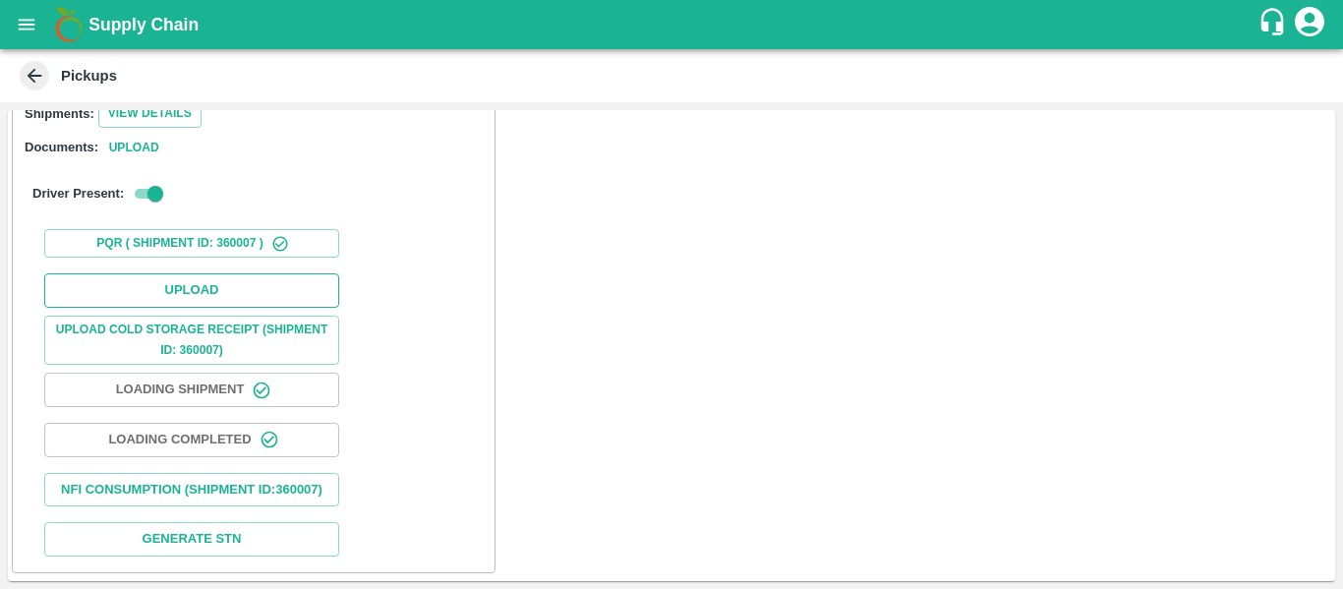
click at [160, 279] on button "Upload" at bounding box center [191, 290] width 295 height 34
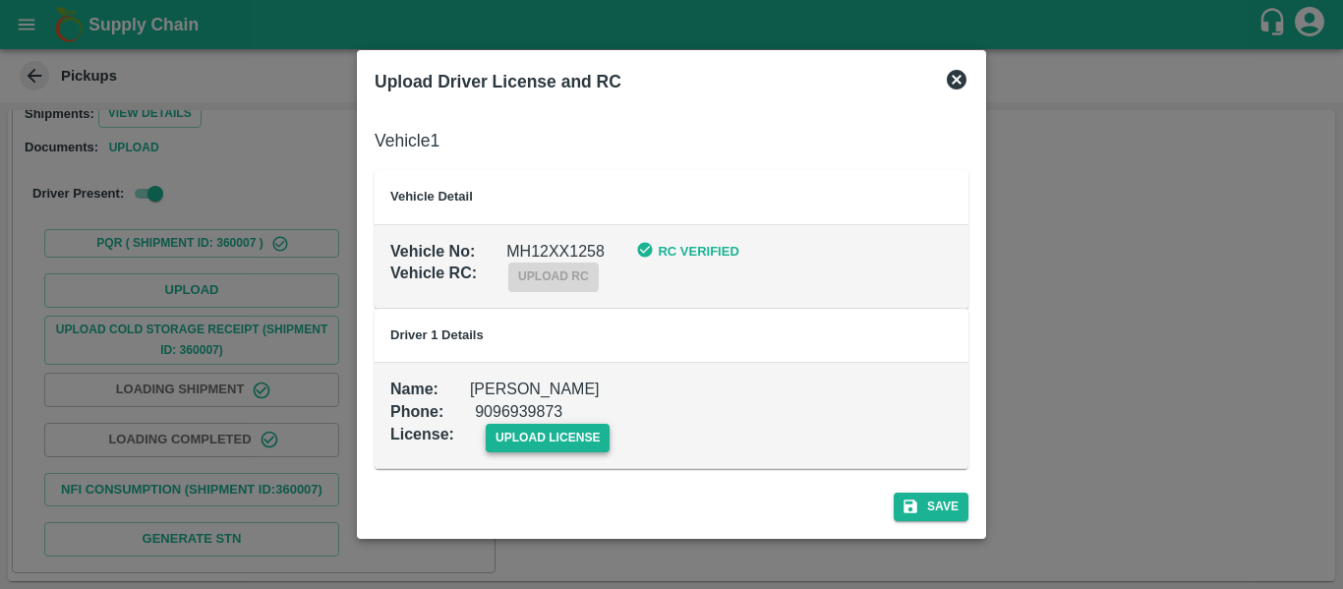
click at [541, 440] on span "upload license" at bounding box center [548, 438] width 125 height 29
click at [0, 0] on input "upload license" at bounding box center [0, 0] width 0 height 0
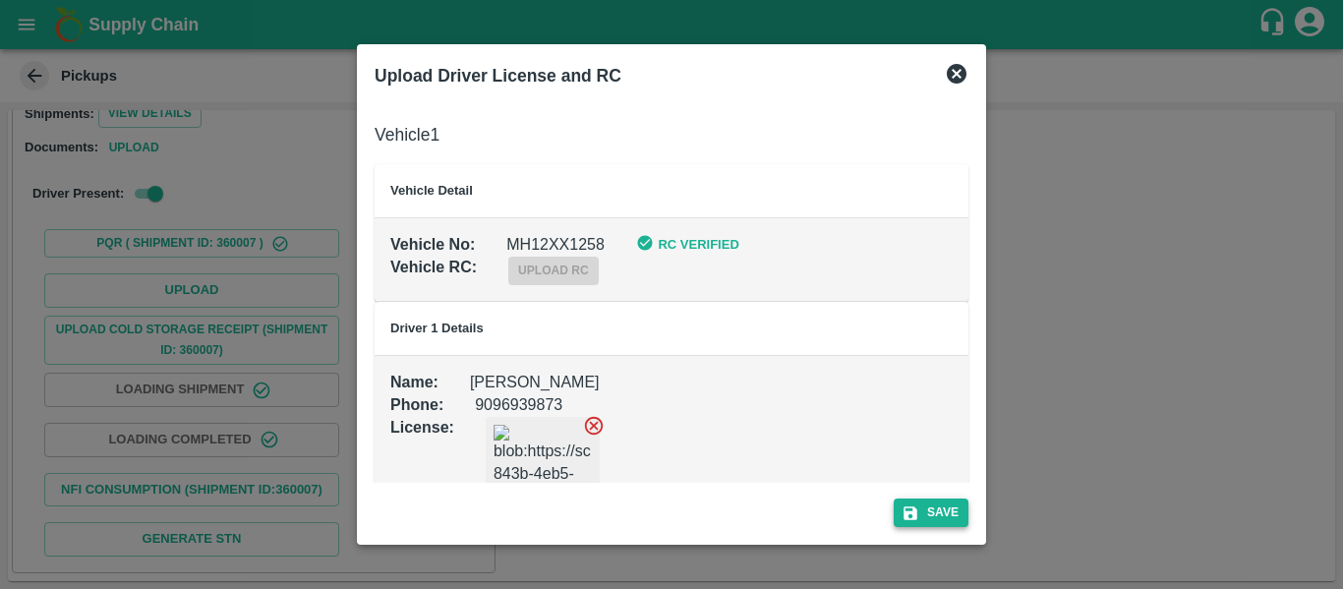
click at [966, 510] on button "Save" at bounding box center [931, 512] width 75 height 29
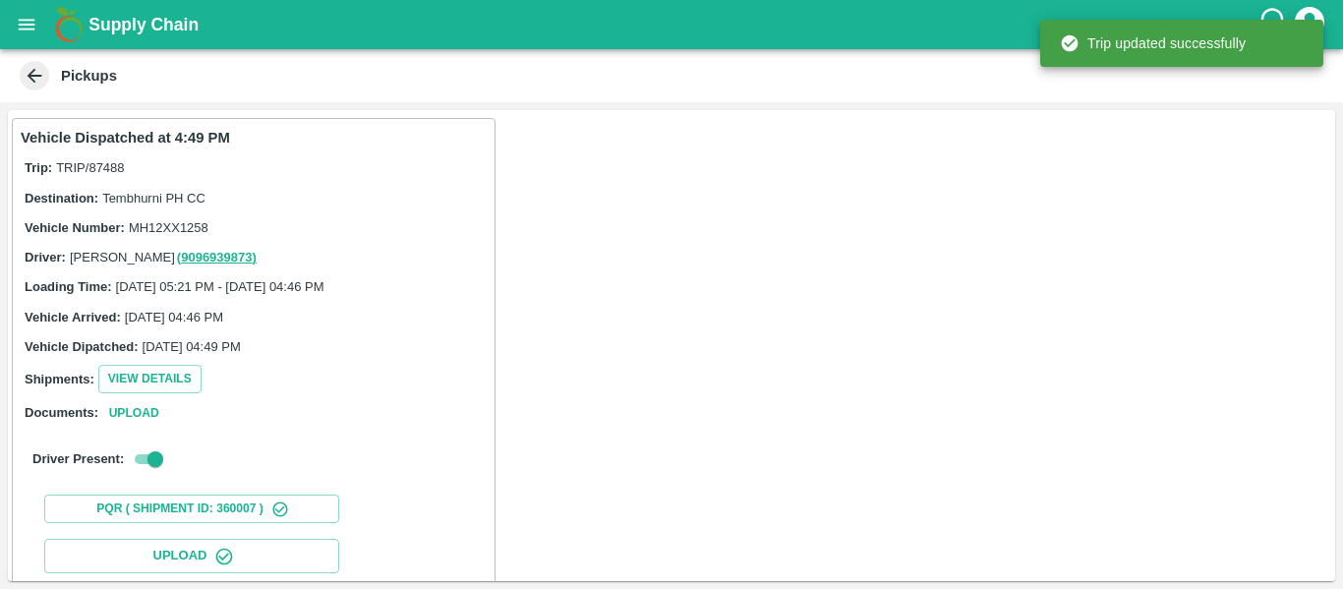
scroll to position [338, 0]
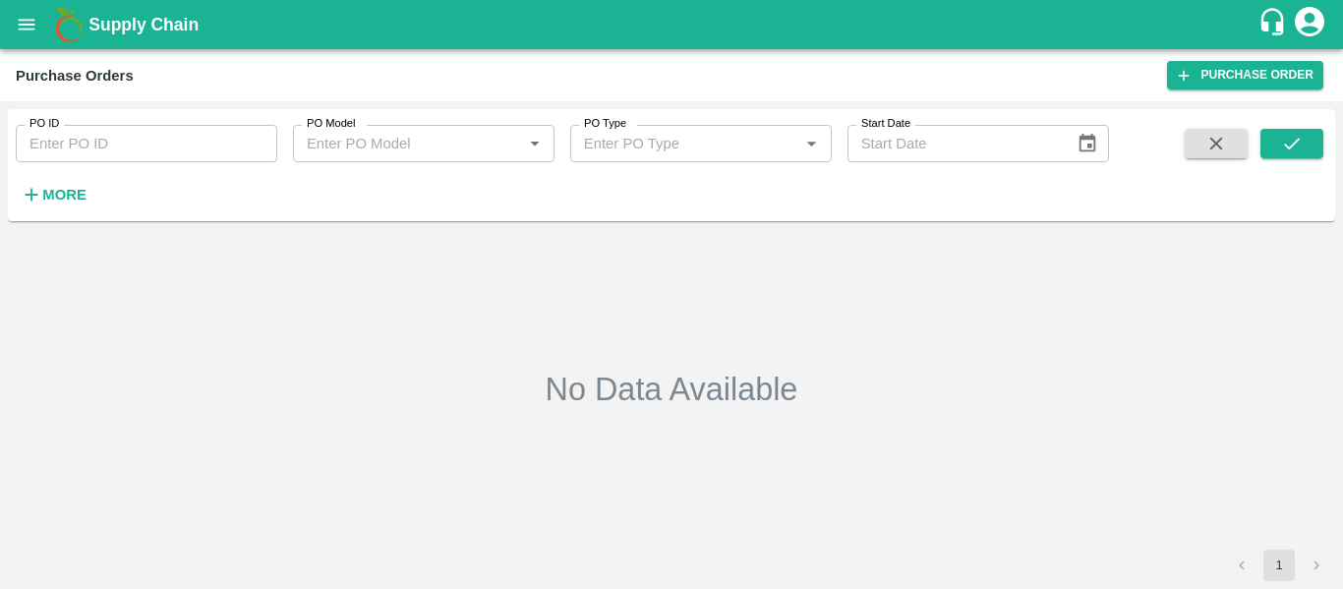
type input "173893"
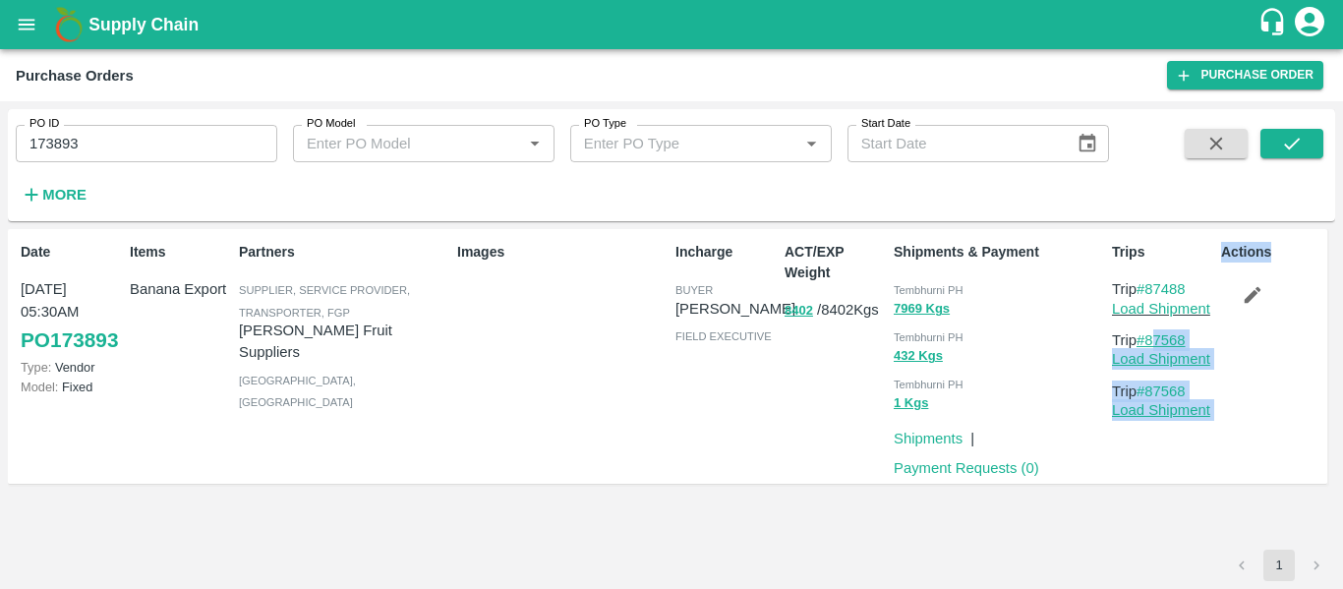
drag, startPoint x: 1217, startPoint y: 333, endPoint x: 1152, endPoint y: 346, distance: 66.1
click at [1152, 346] on div "Date [DATE] 05:30AM PO 173893 Type: Vendor Model: Fixed Items Banana Export Par…" at bounding box center [667, 357] width 1319 height 256
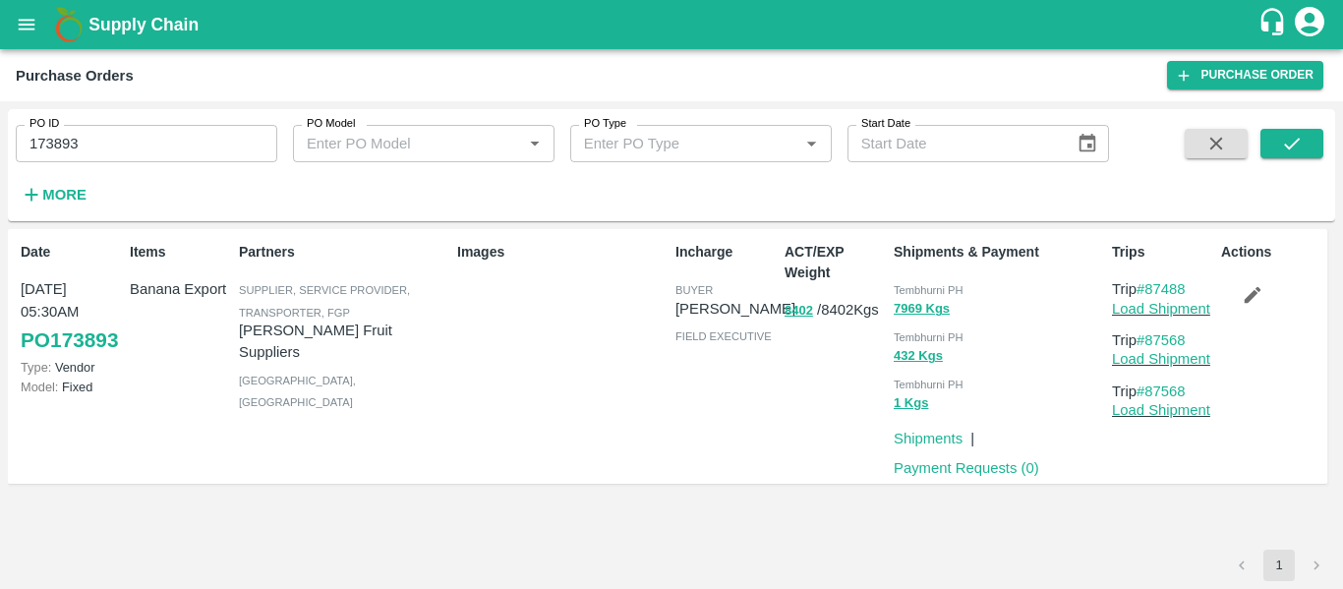
click at [1265, 330] on div "Actions" at bounding box center [1267, 356] width 109 height 245
drag, startPoint x: 1195, startPoint y: 338, endPoint x: 1151, endPoint y: 344, distance: 43.7
click at [1151, 344] on p "Trip #87568" at bounding box center [1162, 340] width 101 height 22
copy link "87568"
click at [40, 28] on button "open drawer" at bounding box center [26, 24] width 45 height 45
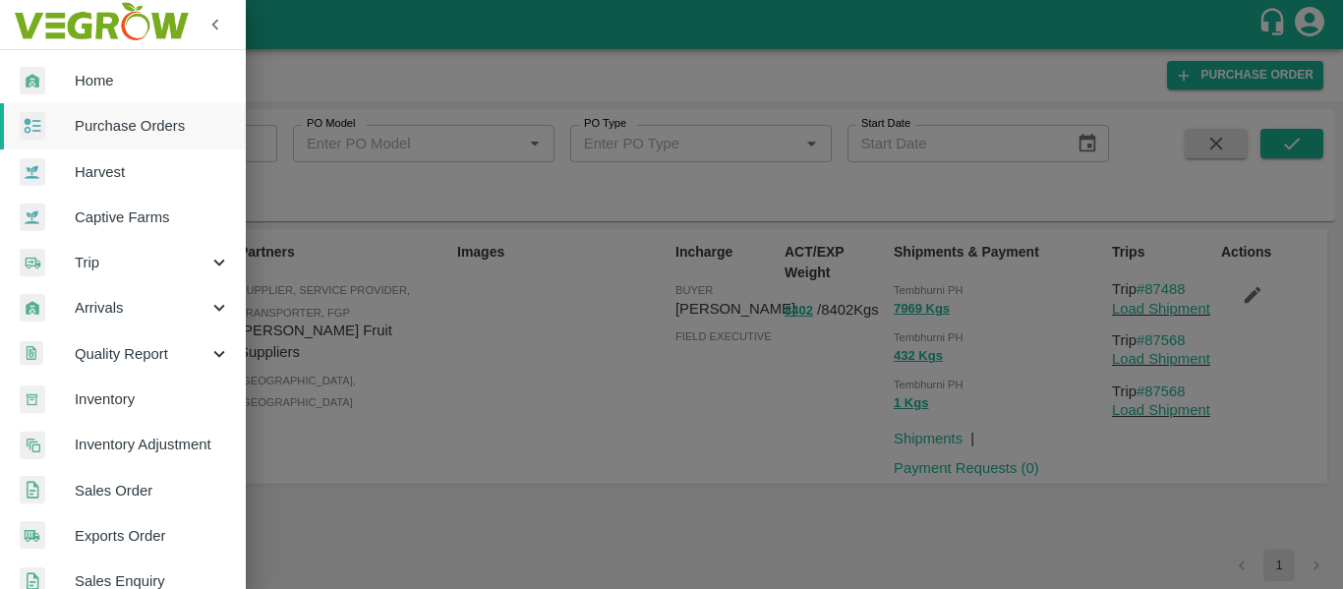
click at [115, 267] on span "Trip" at bounding box center [142, 263] width 134 height 22
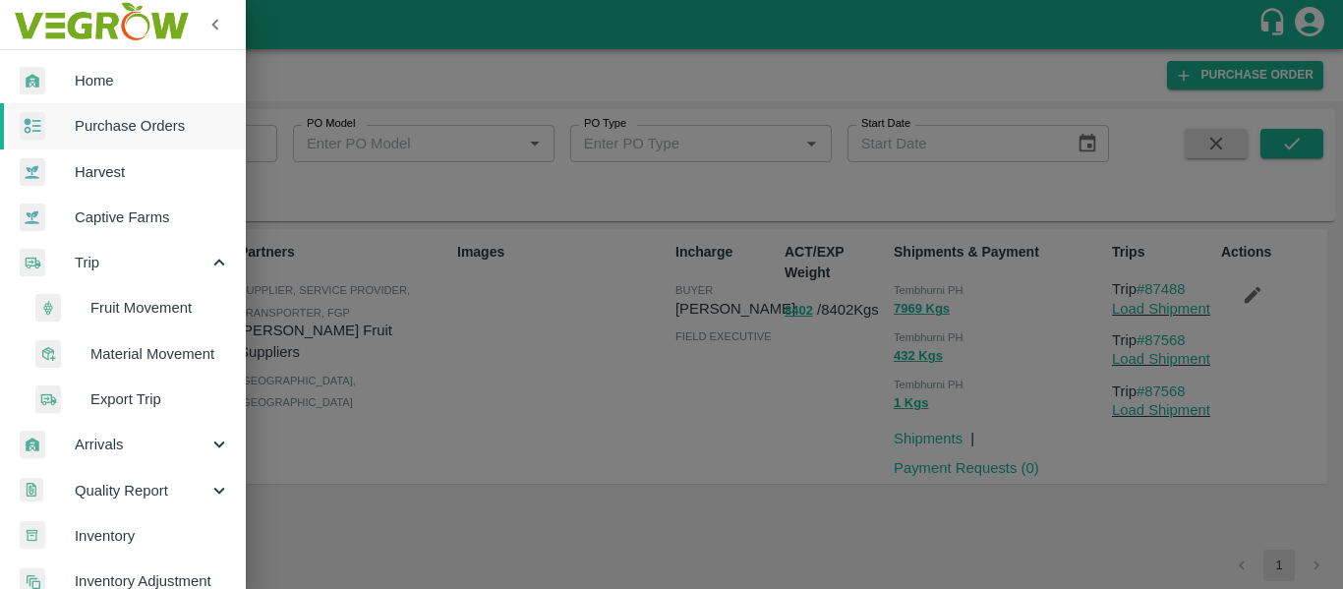
click at [165, 305] on span "Fruit Movement" at bounding box center [160, 308] width 140 height 22
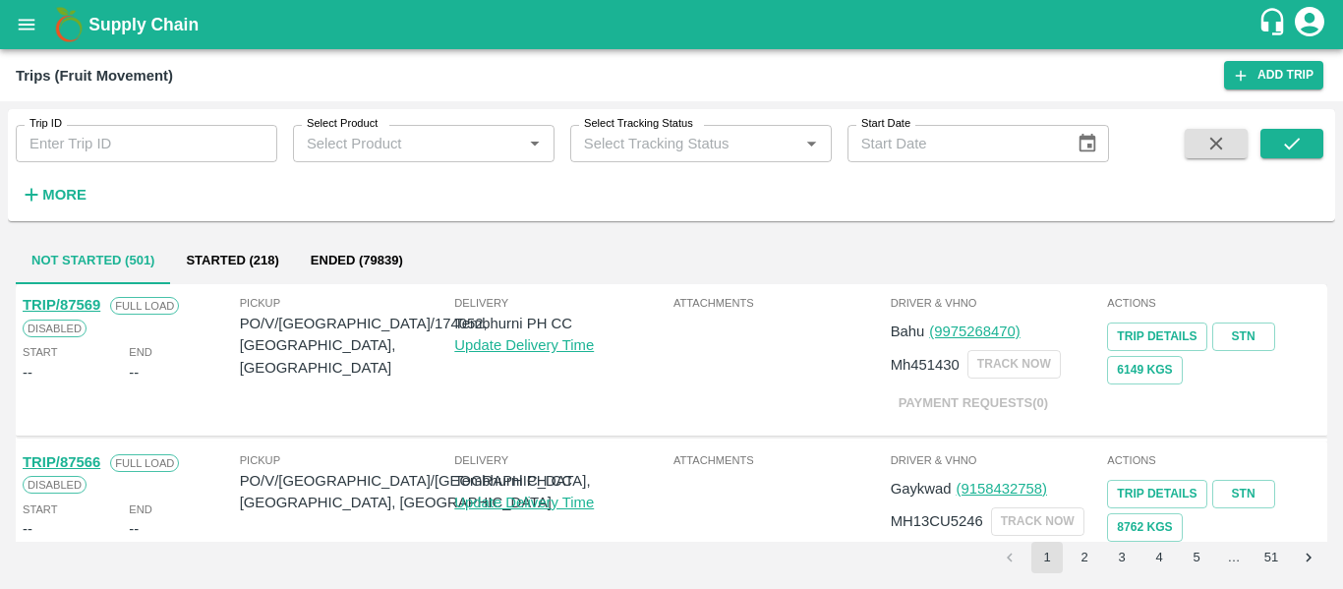
click at [146, 152] on input "Trip ID" at bounding box center [147, 143] width 262 height 37
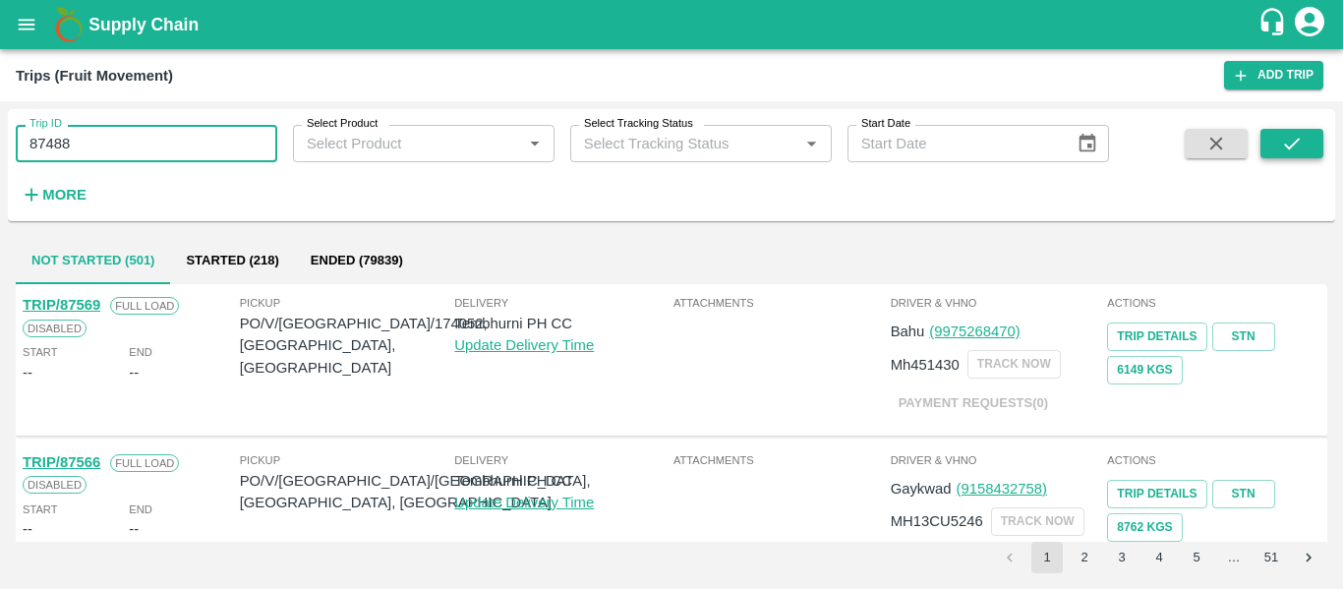
type input "87488"
click at [1281, 147] on icon "submit" at bounding box center [1292, 144] width 22 height 22
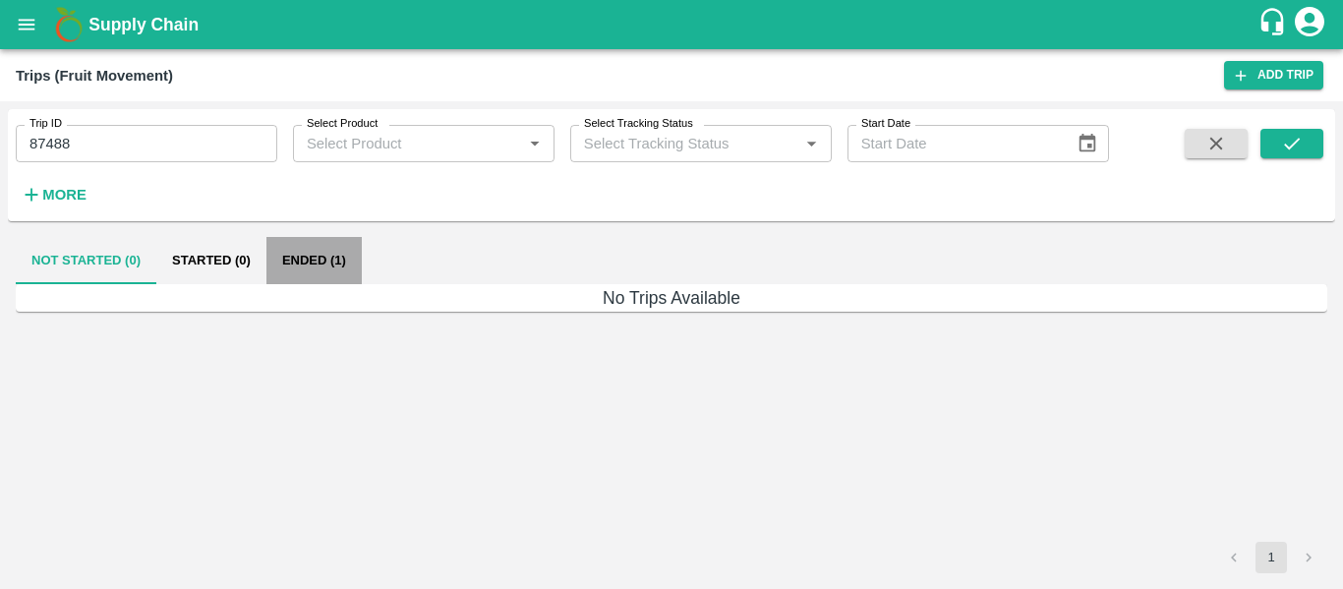
click at [331, 267] on button "Ended (1)" at bounding box center [313, 260] width 95 height 47
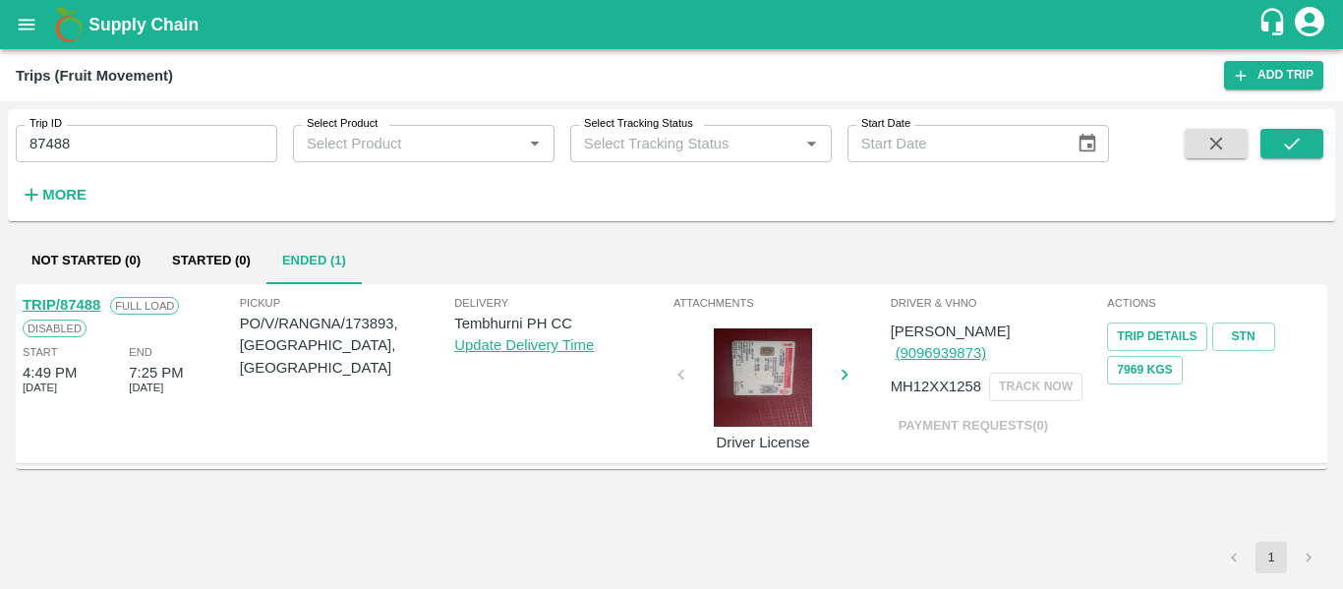
click at [86, 299] on link "TRIP/87488" at bounding box center [62, 305] width 78 height 16
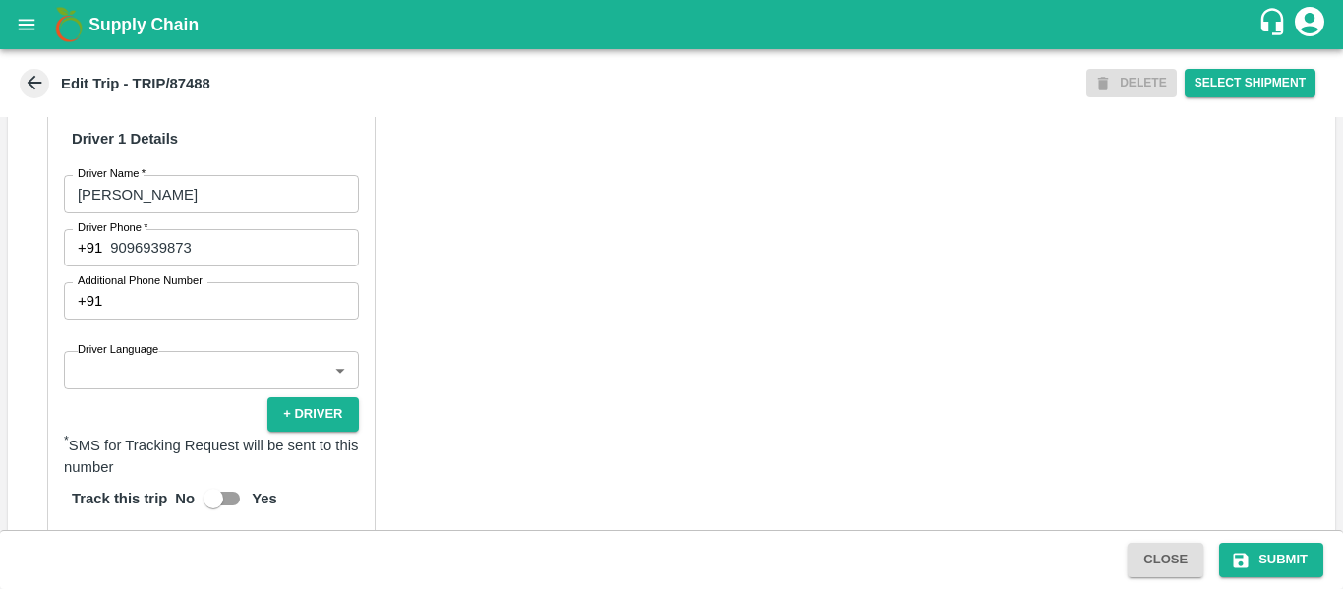
scroll to position [1532, 0]
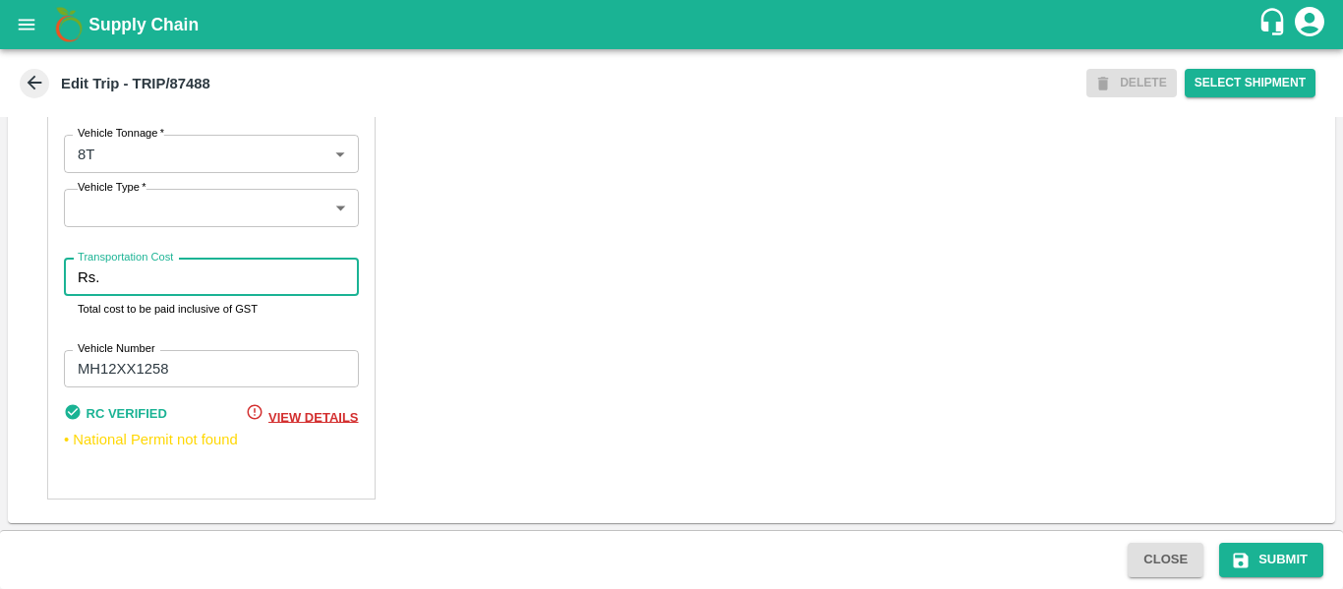
click at [131, 279] on input "Transportation Cost" at bounding box center [232, 277] width 251 height 37
type input "5000"
click at [1284, 569] on button "Submit" at bounding box center [1271, 560] width 104 height 34
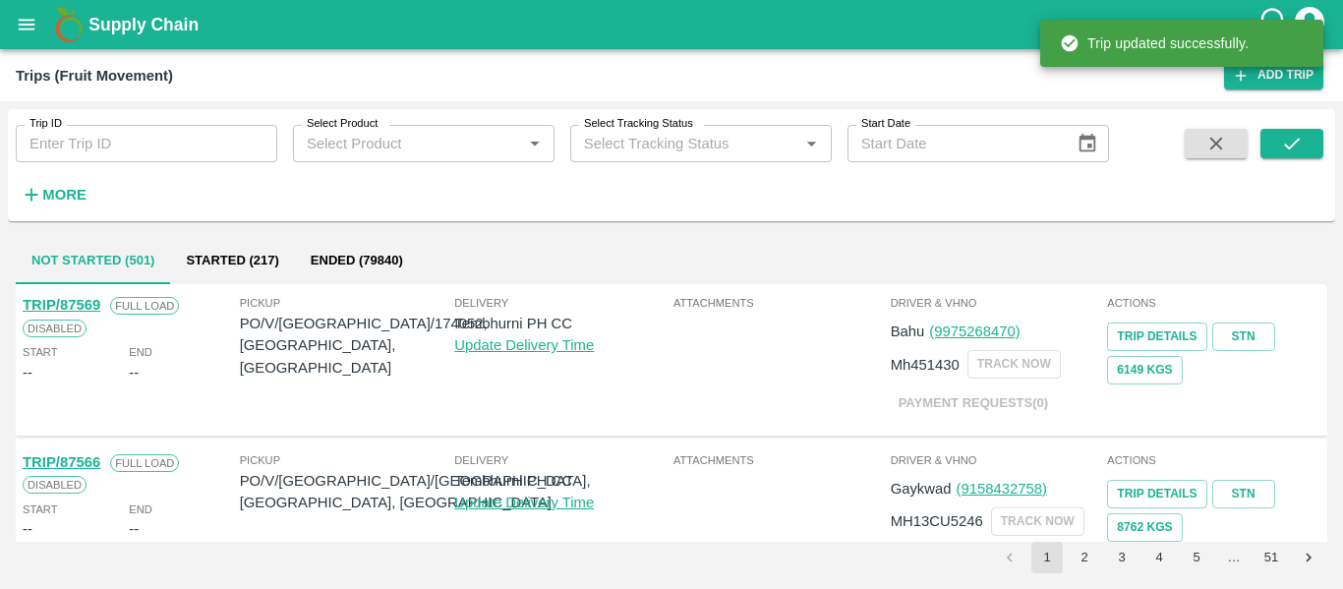
click at [175, 162] on input "Trip ID" at bounding box center [147, 143] width 262 height 37
paste input "87568"
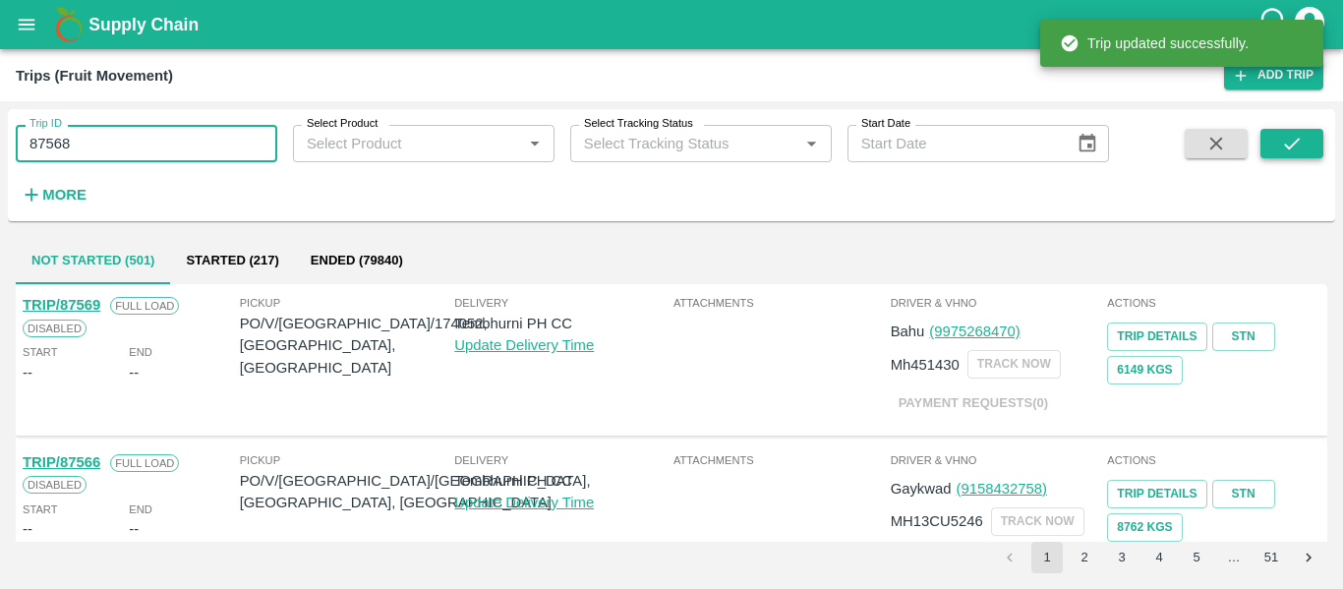
type input "87568"
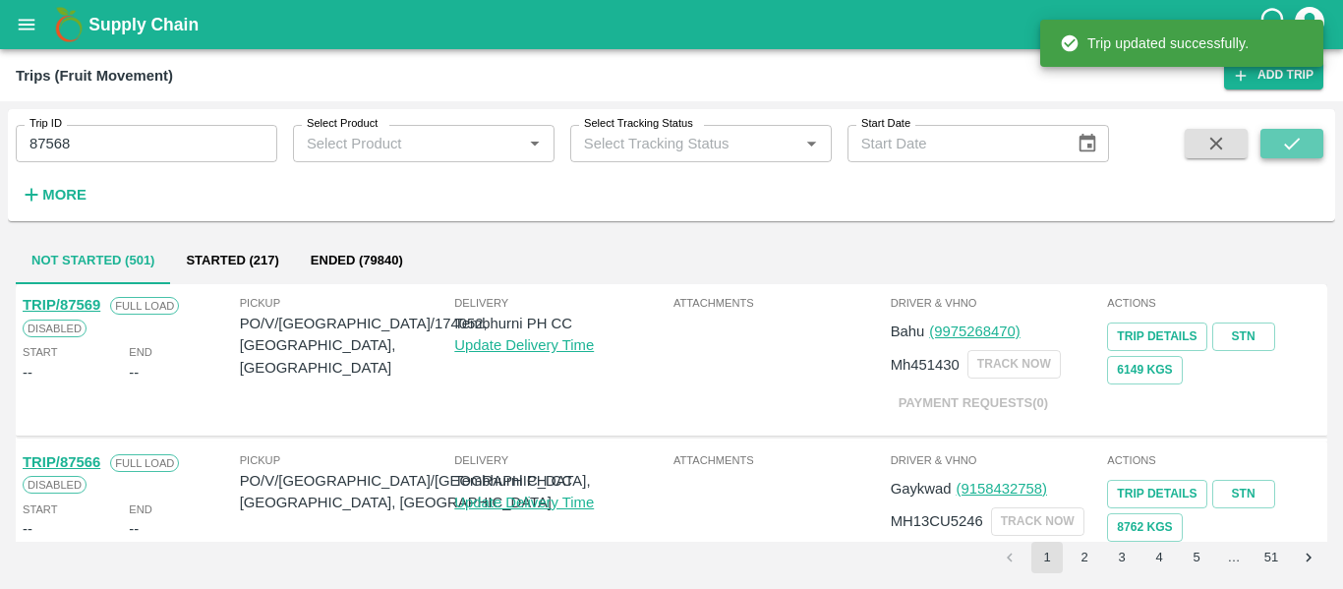
click at [1302, 132] on button "submit" at bounding box center [1291, 143] width 63 height 29
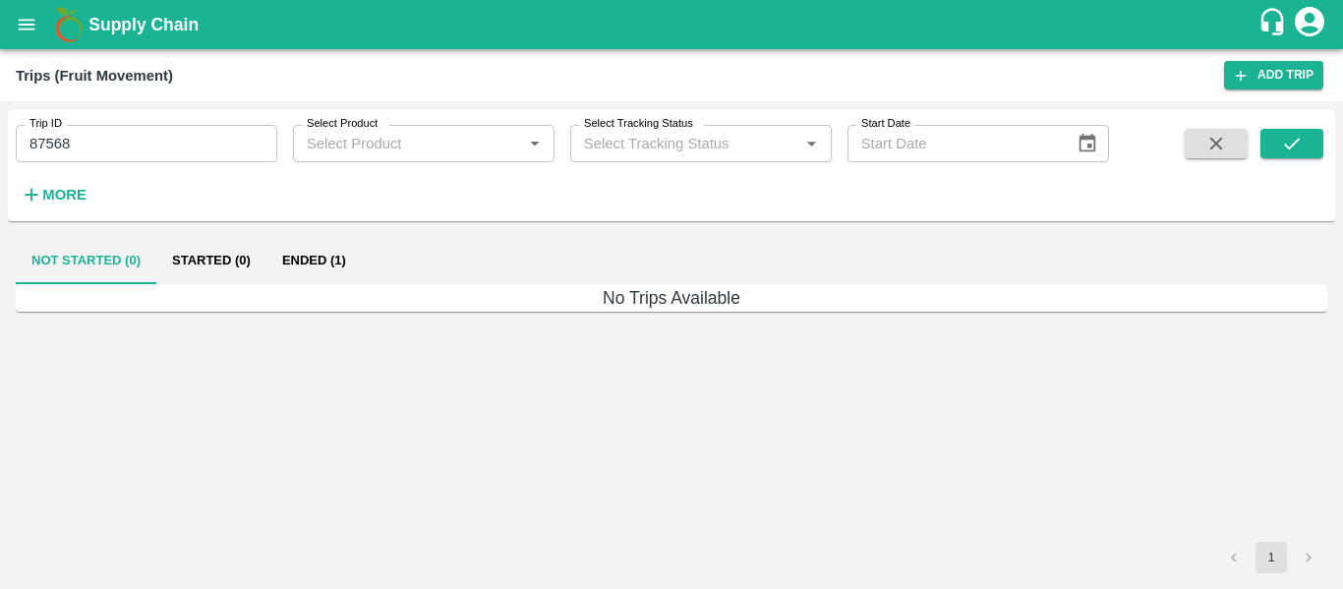
click at [320, 263] on button "Ended (1)" at bounding box center [313, 260] width 95 height 47
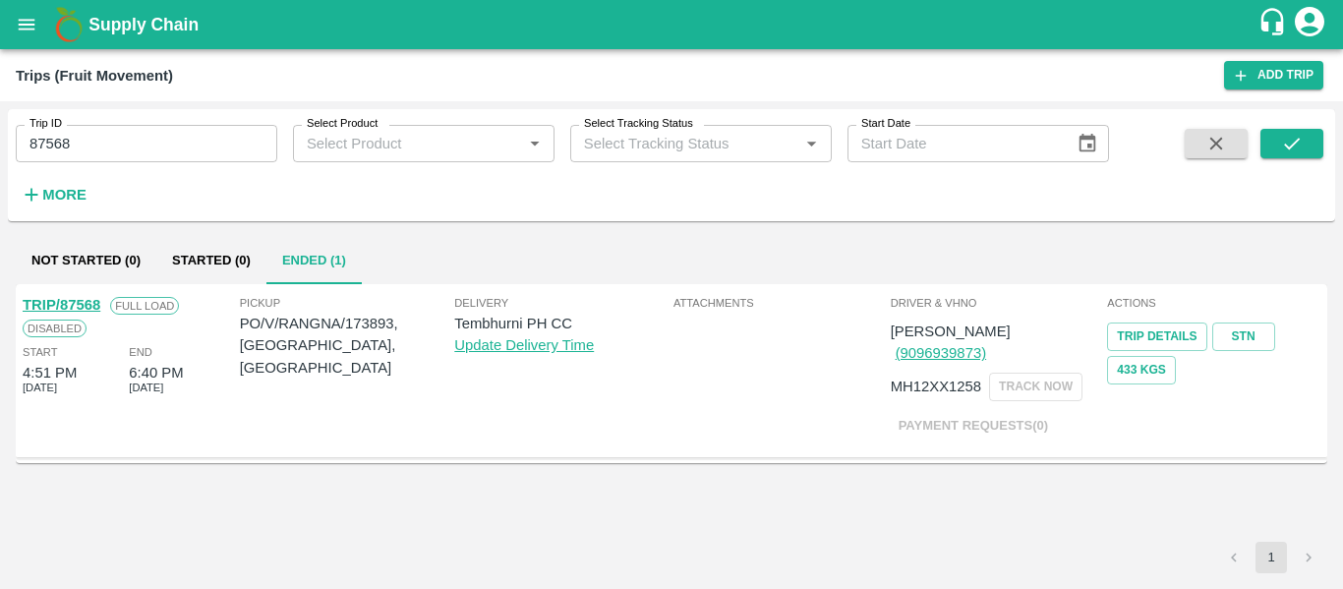
click at [74, 304] on link "TRIP/87568" at bounding box center [62, 305] width 78 height 16
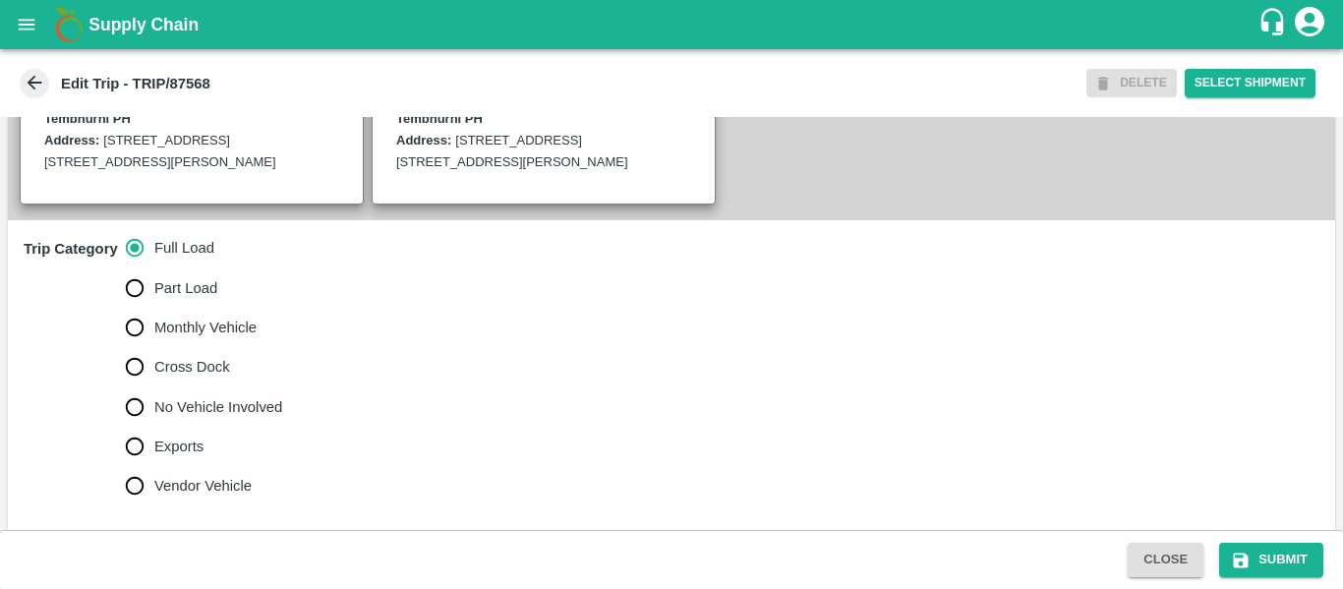
scroll to position [512, 0]
click at [247, 417] on span "No Vehicle Involved" at bounding box center [218, 406] width 128 height 22
click at [154, 426] on input "No Vehicle Involved" at bounding box center [134, 405] width 39 height 39
radio input "true"
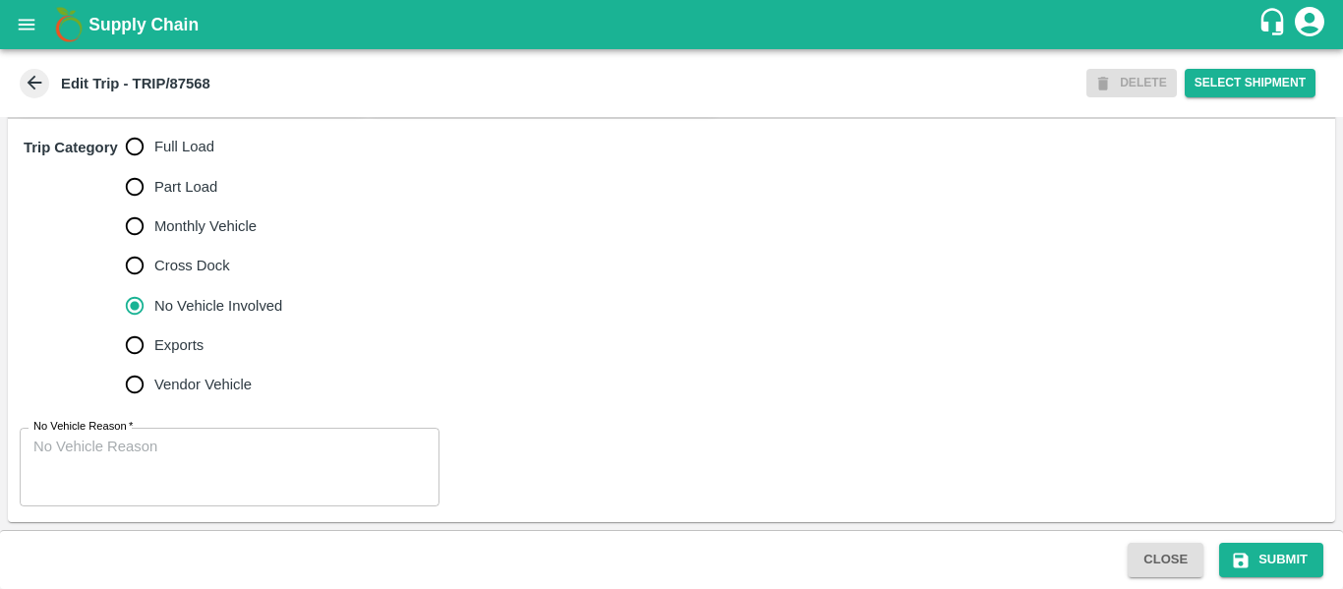
click at [276, 467] on textarea "No Vehicle Reason   *" at bounding box center [229, 468] width 392 height 62
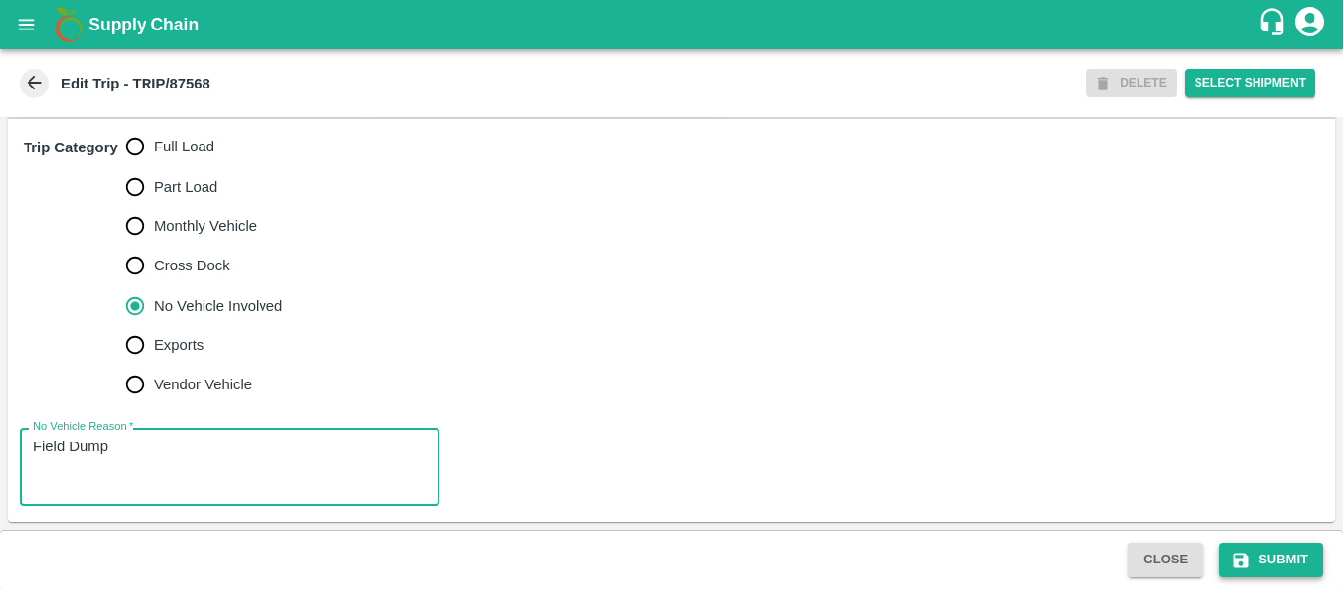
type textarea "Field Dump"
click at [1303, 554] on button "Submit" at bounding box center [1271, 560] width 104 height 34
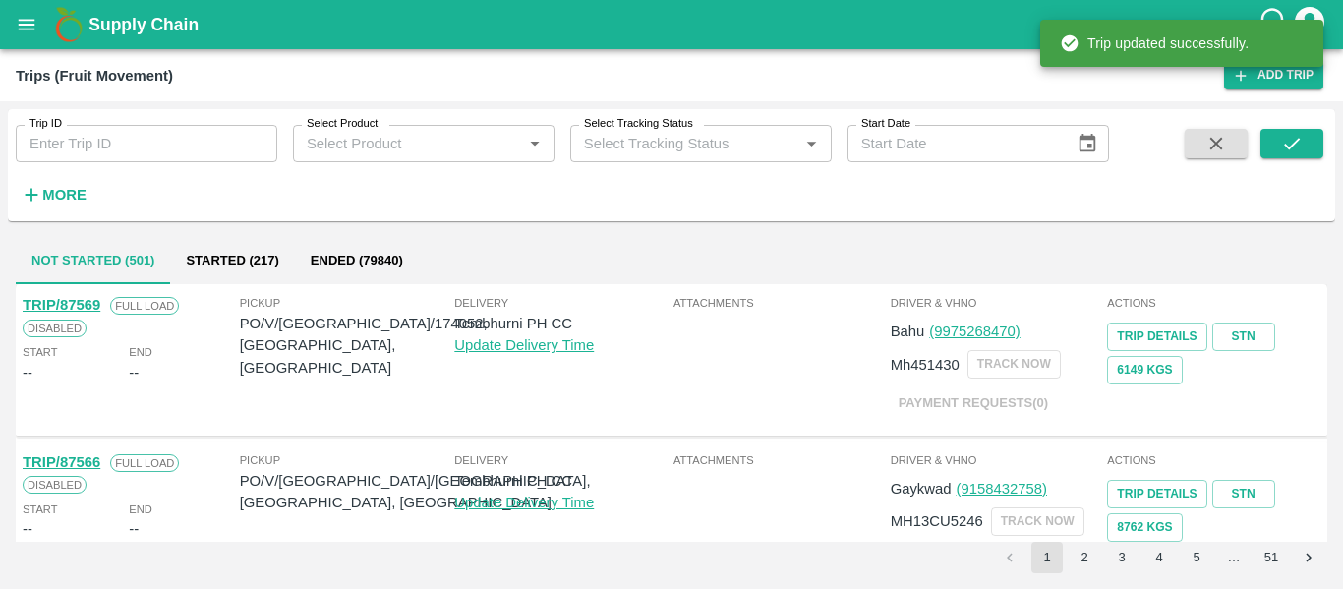
click at [6, 19] on button "open drawer" at bounding box center [26, 24] width 45 height 45
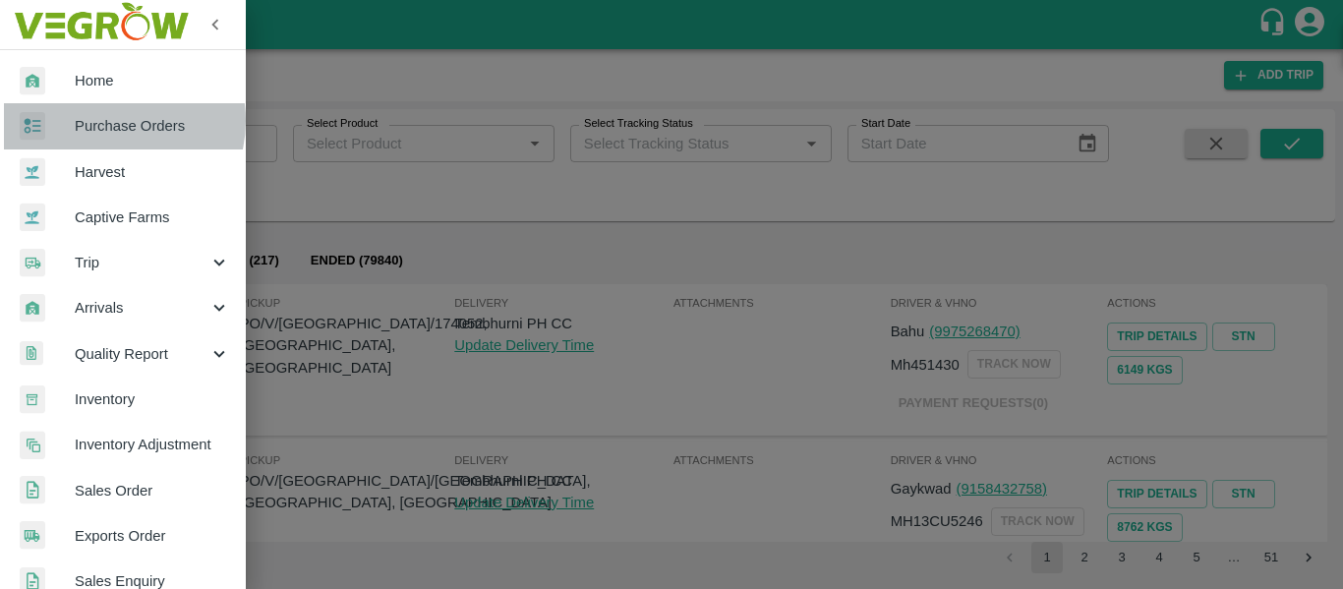
click at [108, 121] on span "Purchase Orders" at bounding box center [152, 126] width 155 height 22
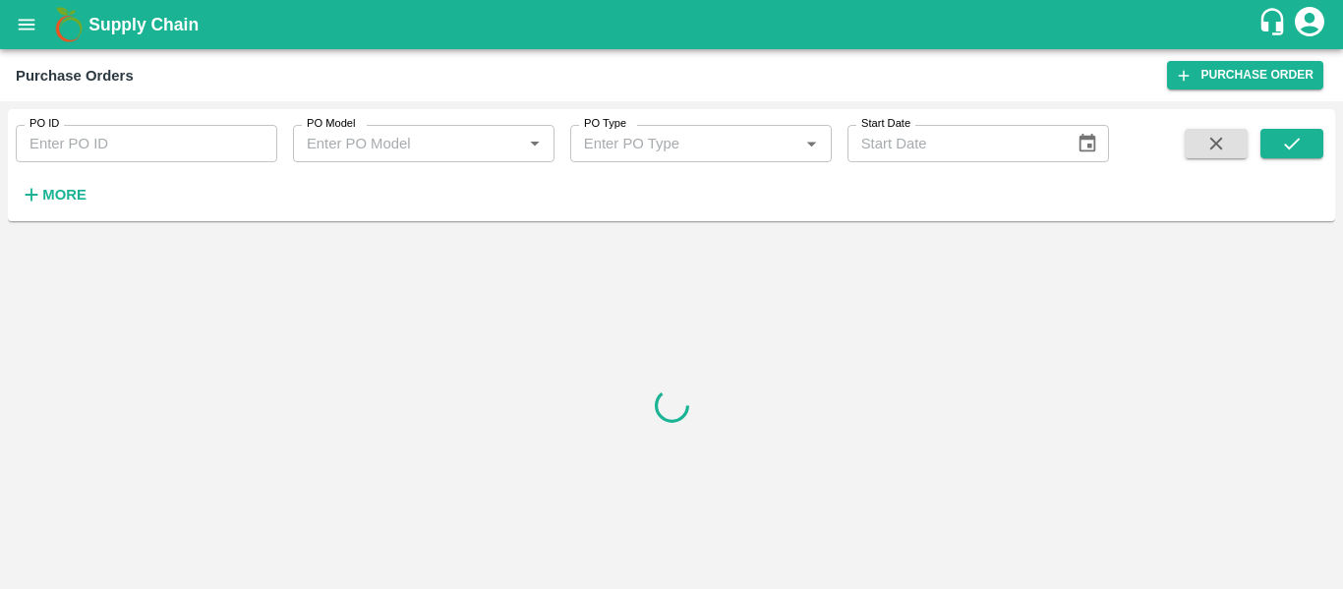
click at [124, 146] on input "PO ID" at bounding box center [147, 143] width 262 height 37
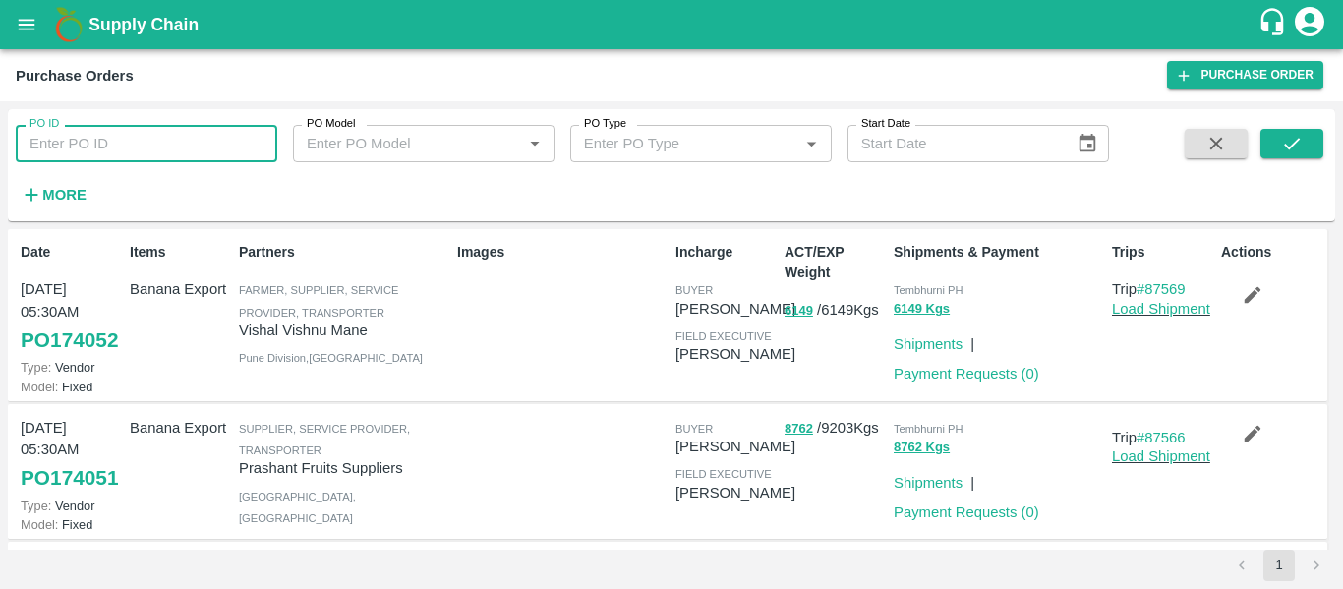
paste input "173893"
click at [1308, 136] on button "submit" at bounding box center [1291, 143] width 63 height 29
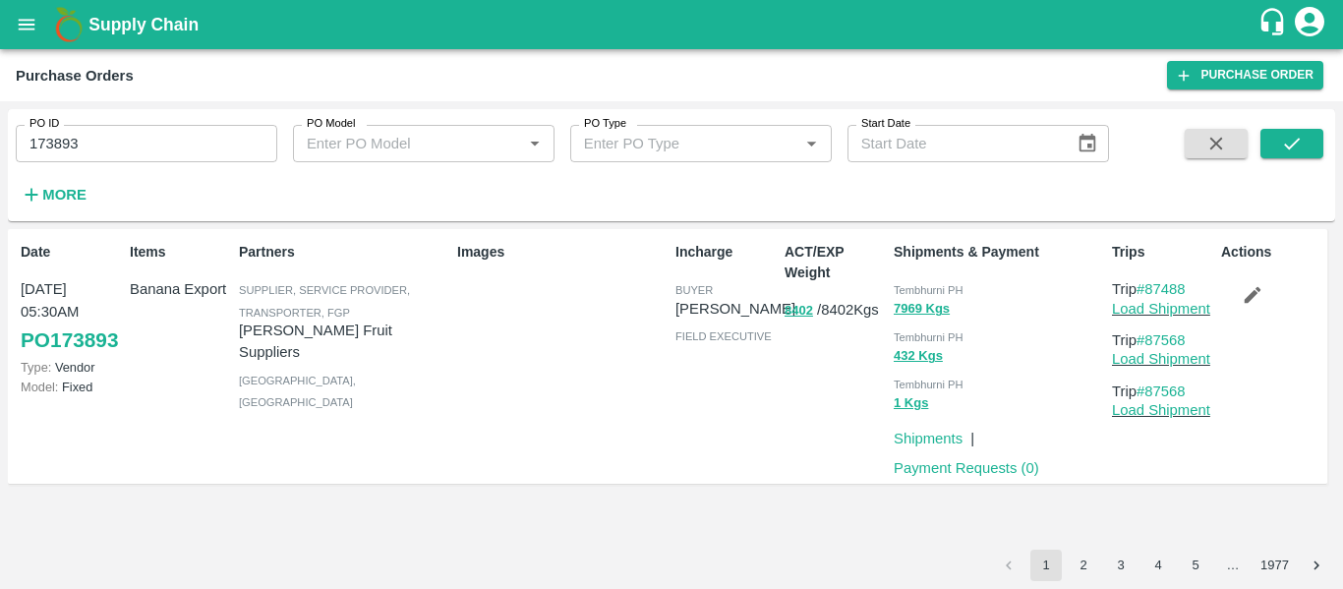
click at [168, 143] on input "173893" at bounding box center [147, 143] width 262 height 37
paste input "text"
type input "173891"
click at [1295, 150] on icon "submit" at bounding box center [1292, 144] width 22 height 22
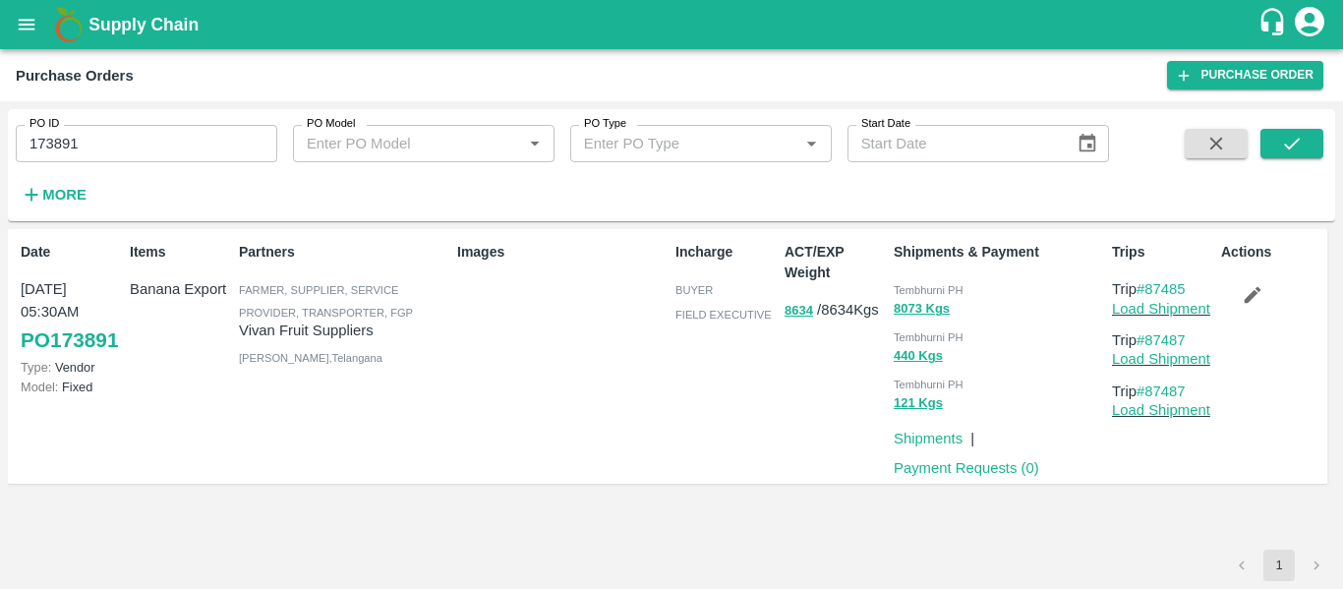
click at [1254, 307] on button "button" at bounding box center [1252, 294] width 63 height 33
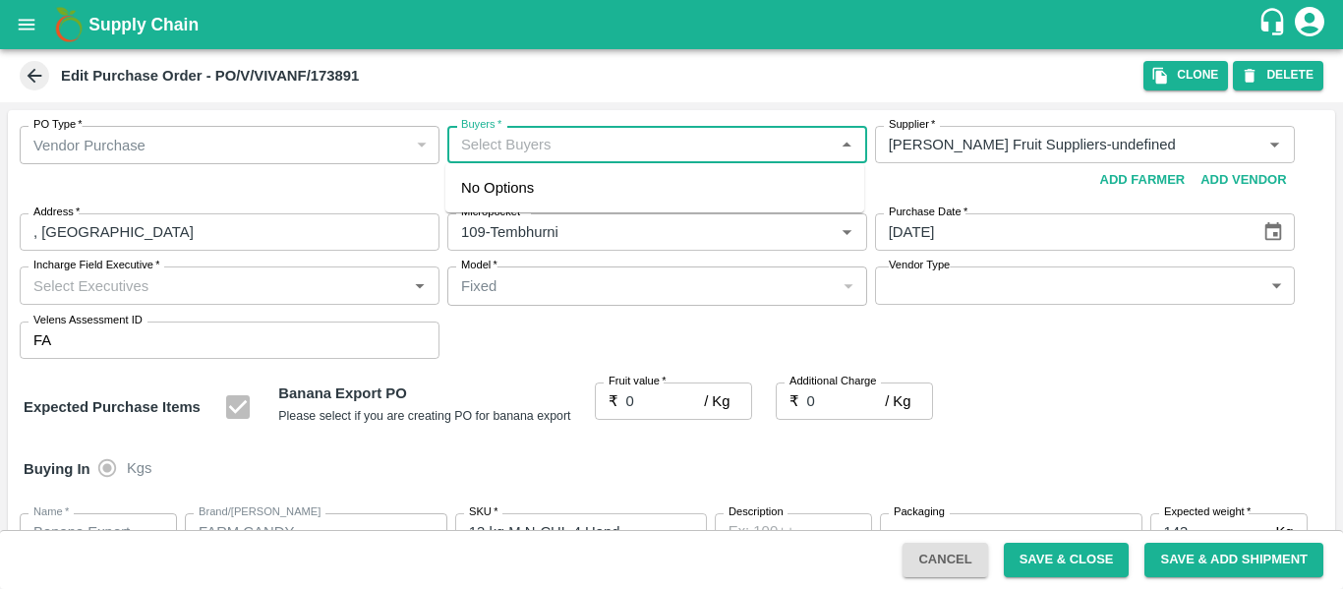
click at [547, 147] on input "Buyers   *" at bounding box center [641, 145] width 376 height 26
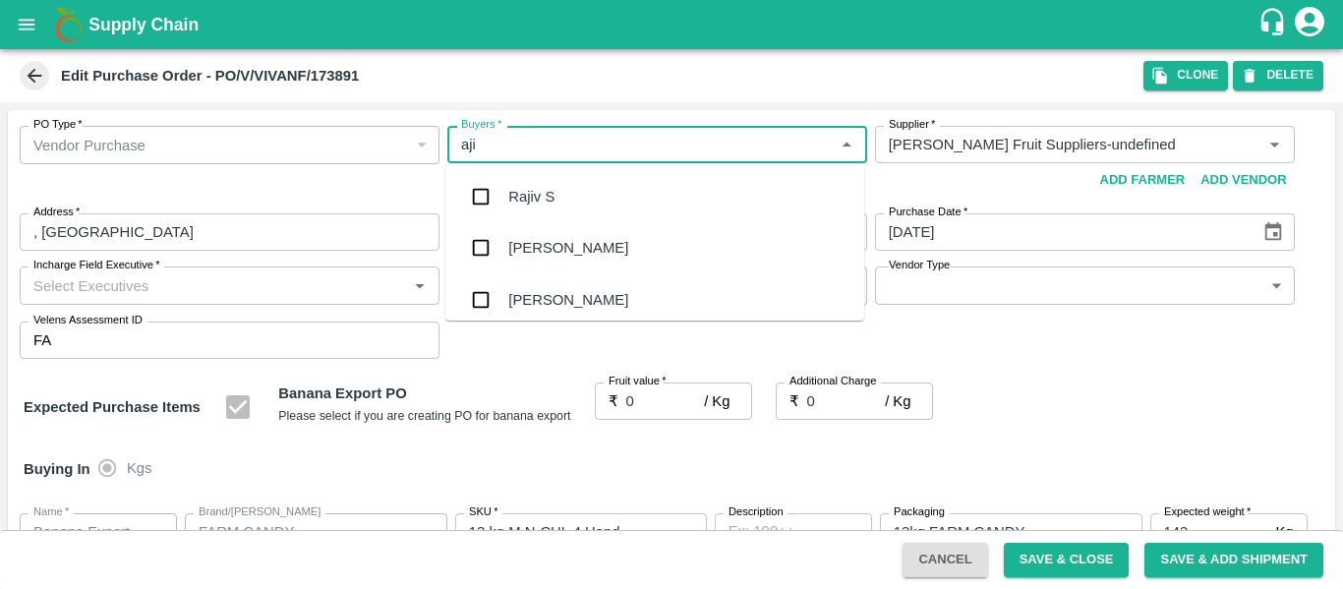
type input "ajit"
click at [549, 186] on div "Ajit Otari" at bounding box center [568, 197] width 120 height 22
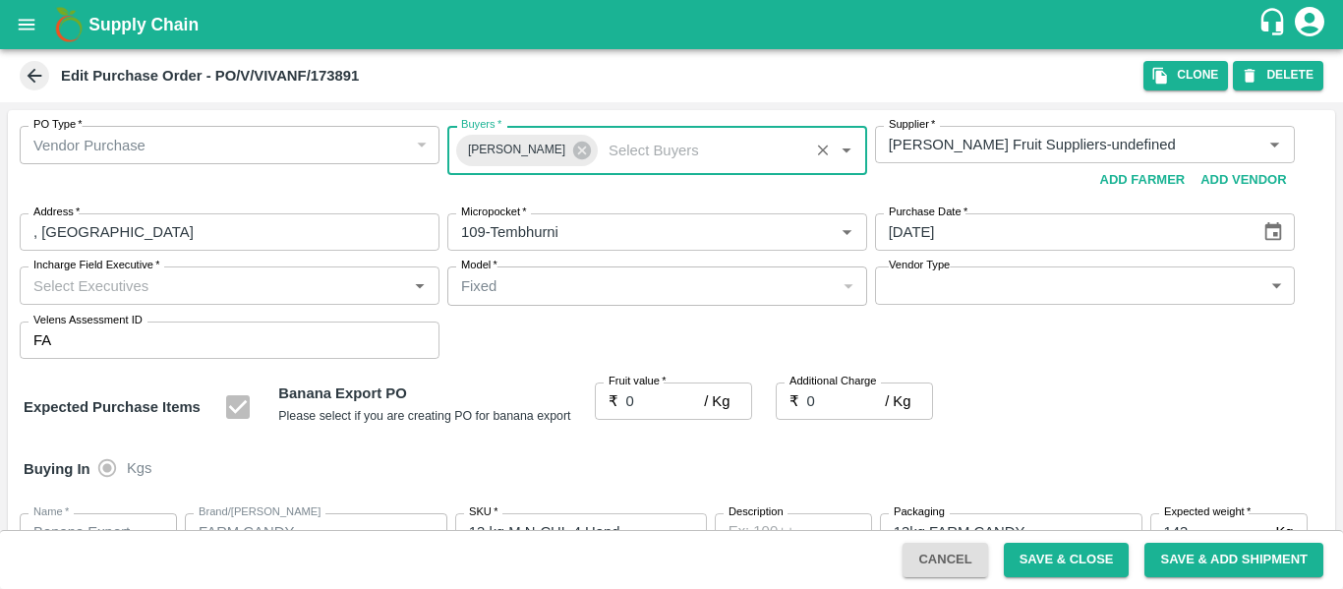
click at [649, 396] on input "0" at bounding box center [665, 400] width 79 height 37
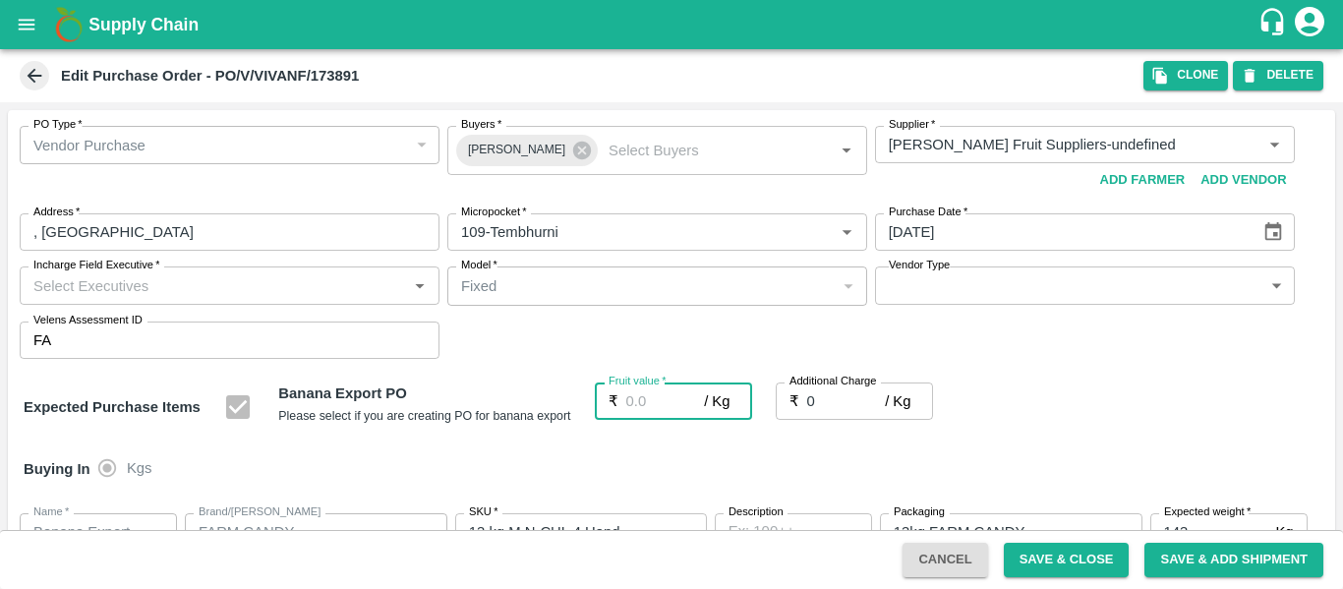
type input "2"
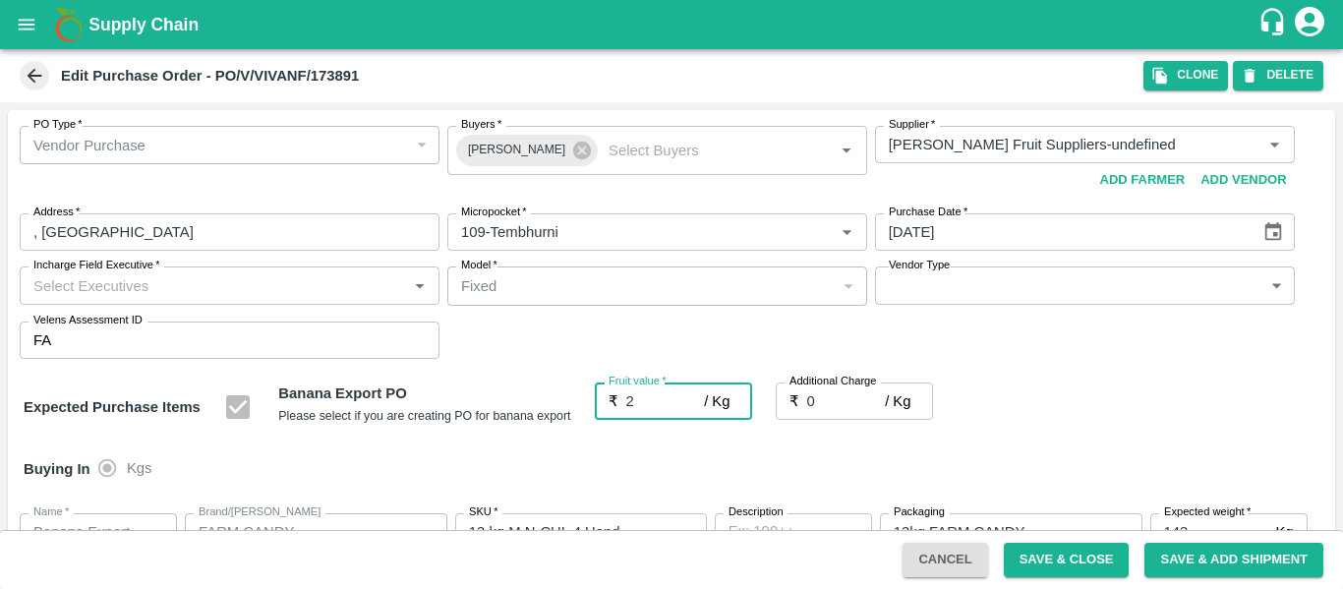
type input "2"
type input "2.7"
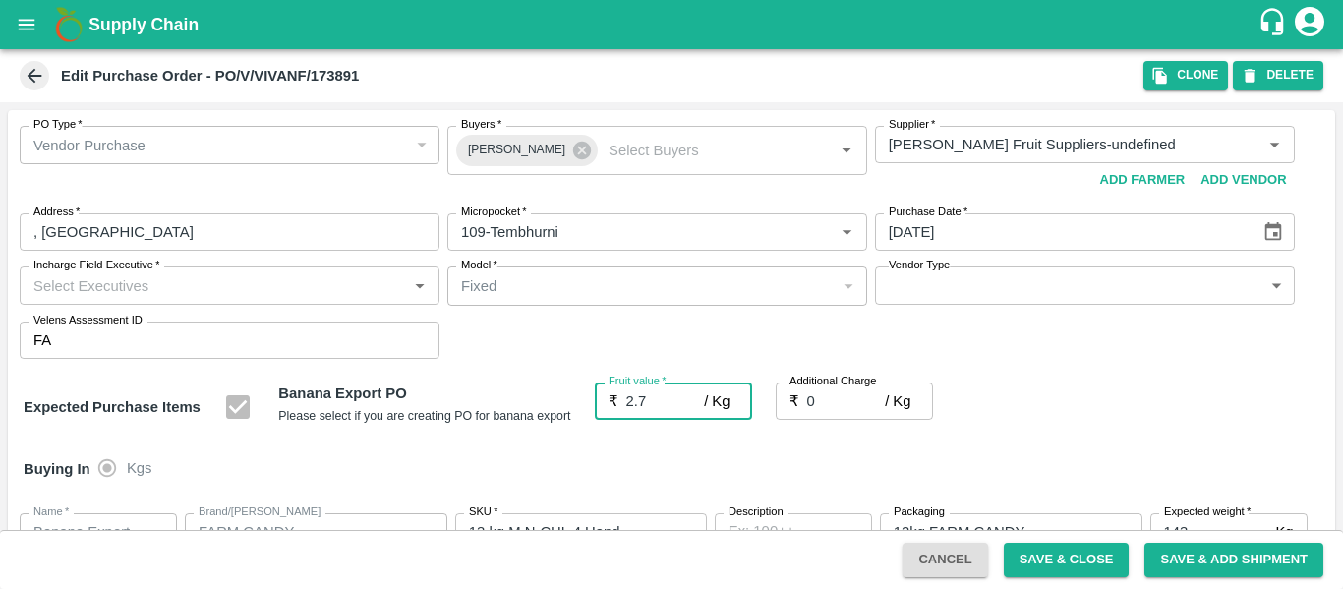
type input "2.7"
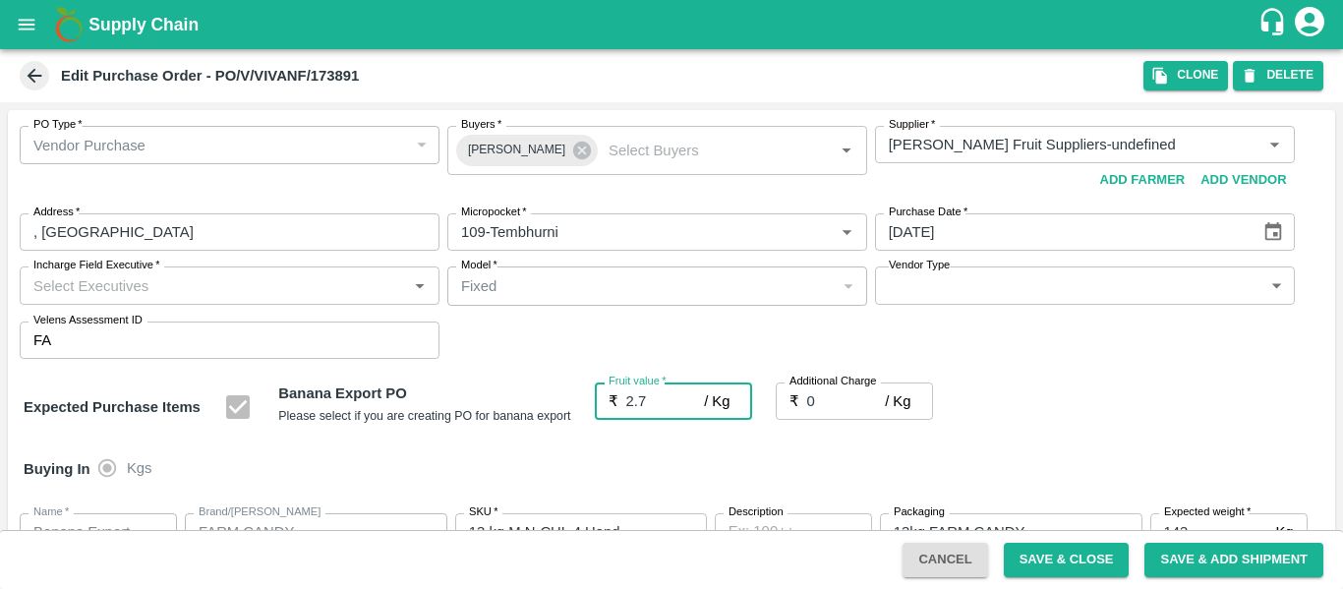
type input "2.7"
type input "2.75"
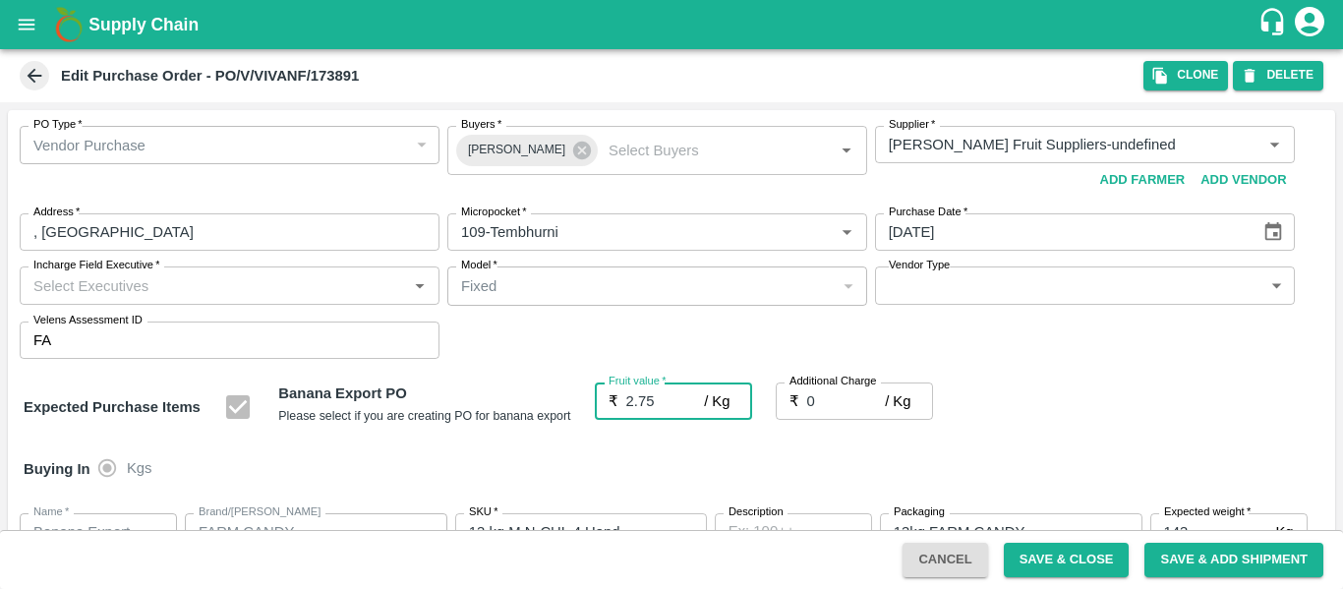
type input "2.75"
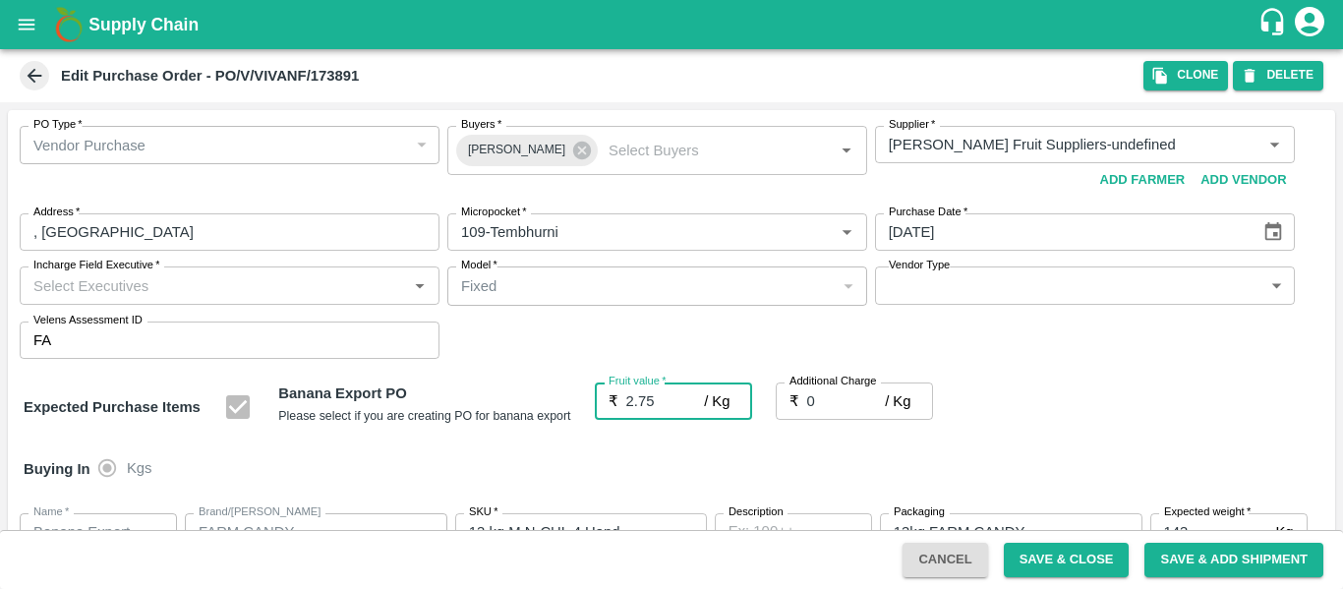
click at [858, 386] on label "Additional Charge" at bounding box center [833, 382] width 88 height 16
click at [858, 386] on input "0" at bounding box center [846, 400] width 79 height 37
type input "2"
type input "4.75"
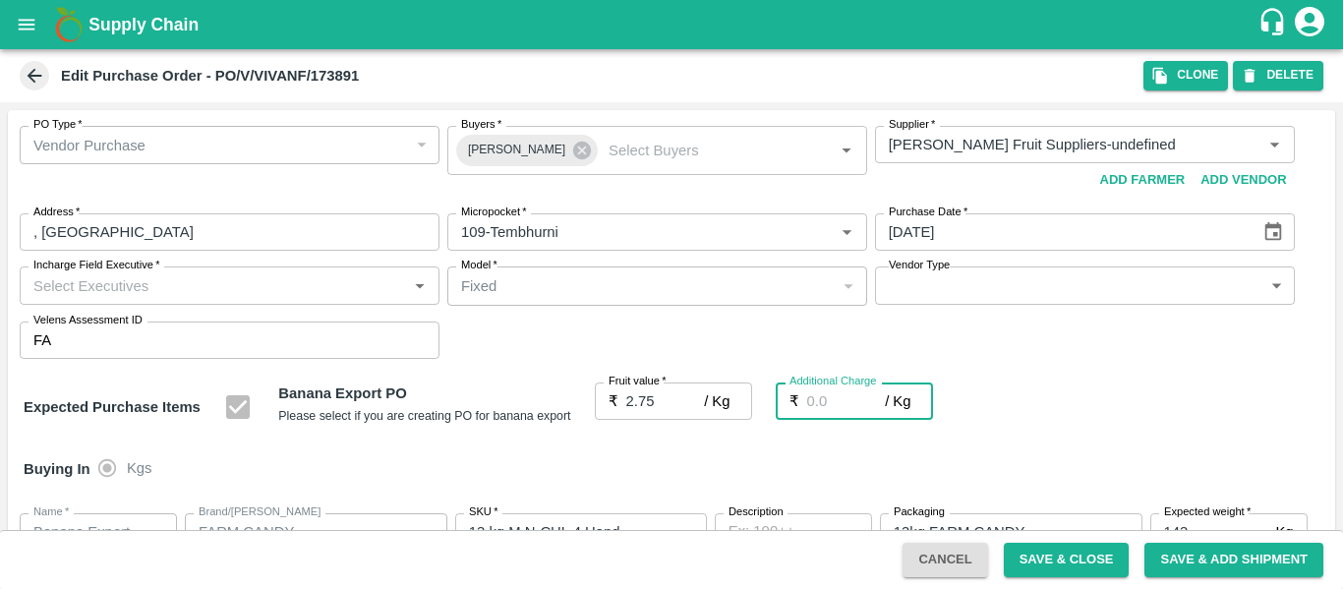
type input "4.75"
type input "2.7"
type input "5.45"
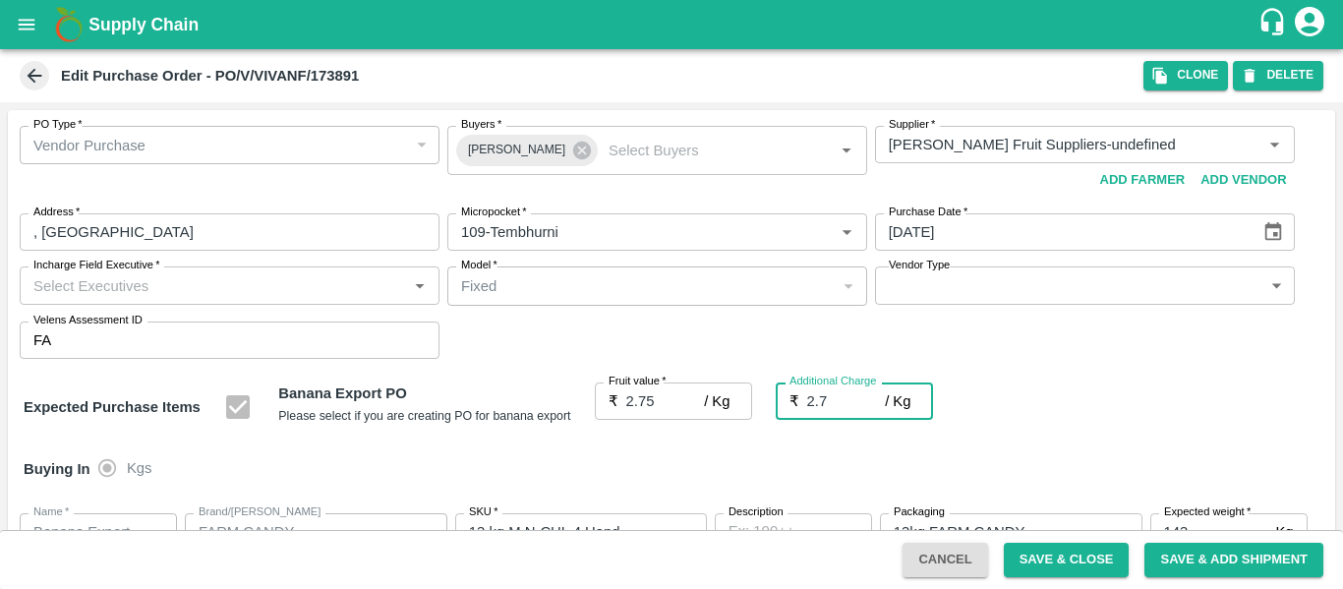
type input "5.45"
type input "2.75"
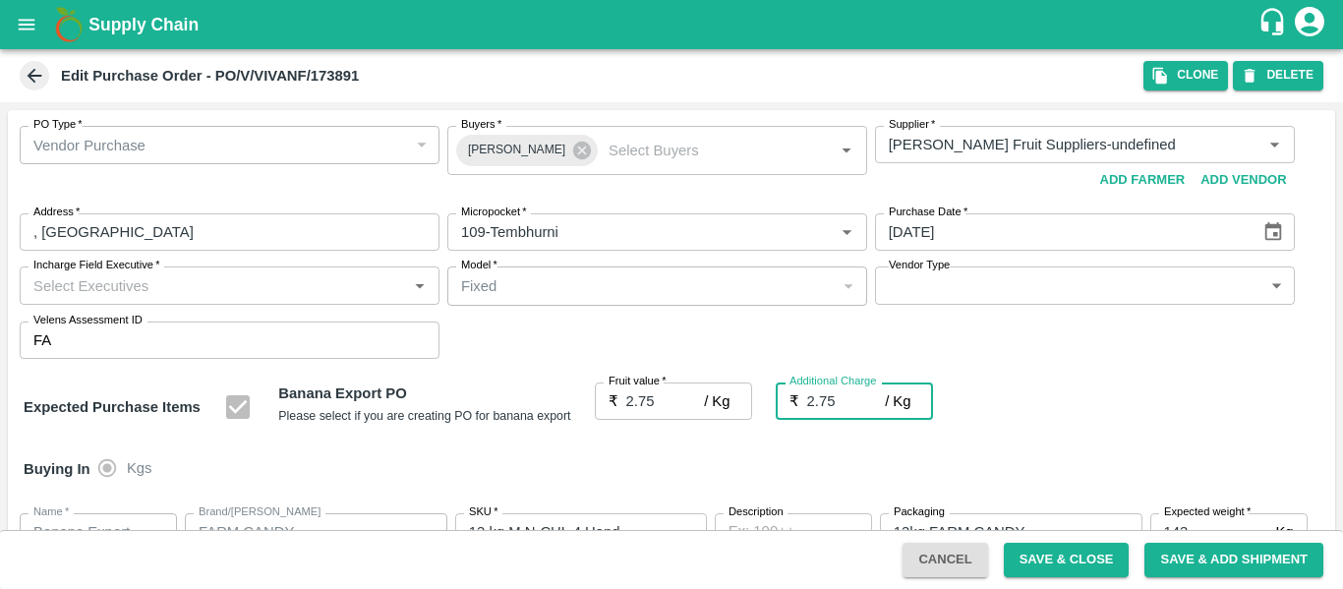
type input "5.5"
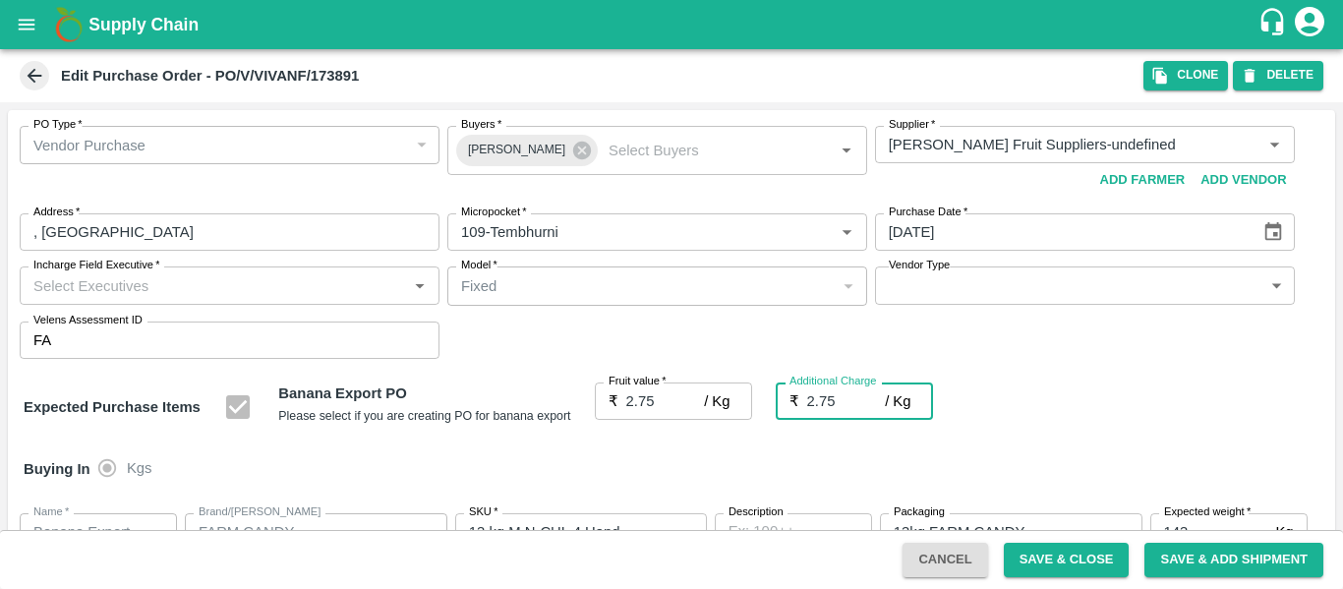
type input "2.75"
drag, startPoint x: 662, startPoint y: 406, endPoint x: 619, endPoint y: 401, distance: 42.6
click at [619, 401] on div "₹ 2.75 / Kg Fruit value" at bounding box center [673, 400] width 157 height 37
type input "2"
type input "4.75"
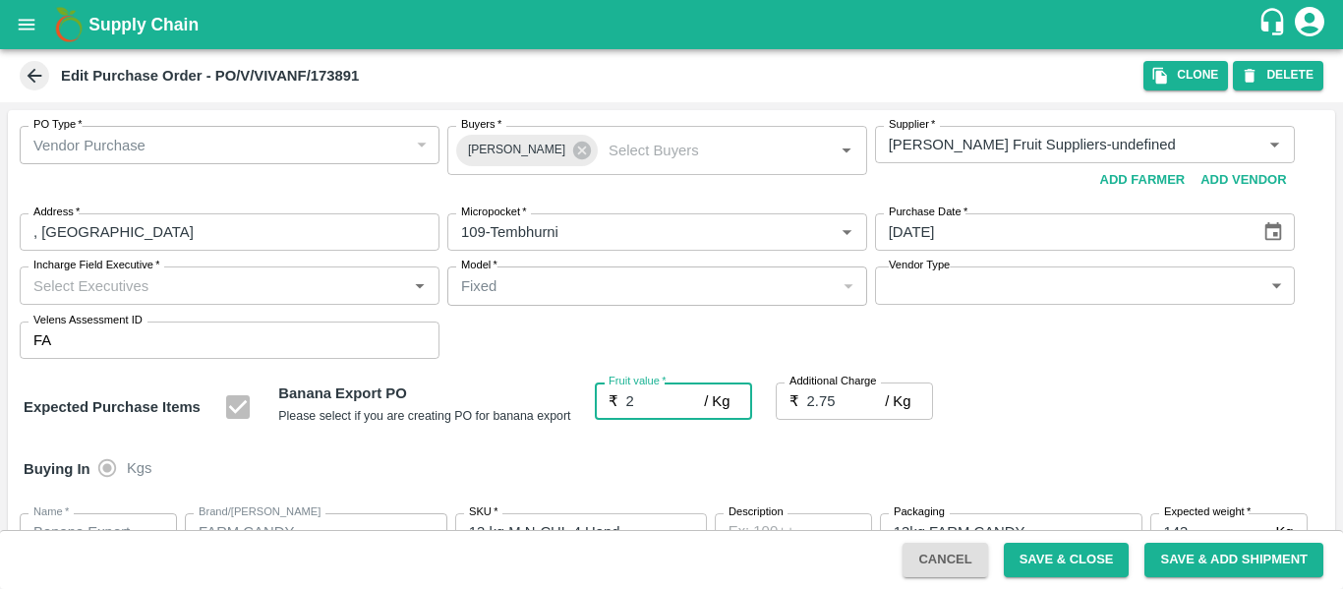
type input "4.75"
type input "2"
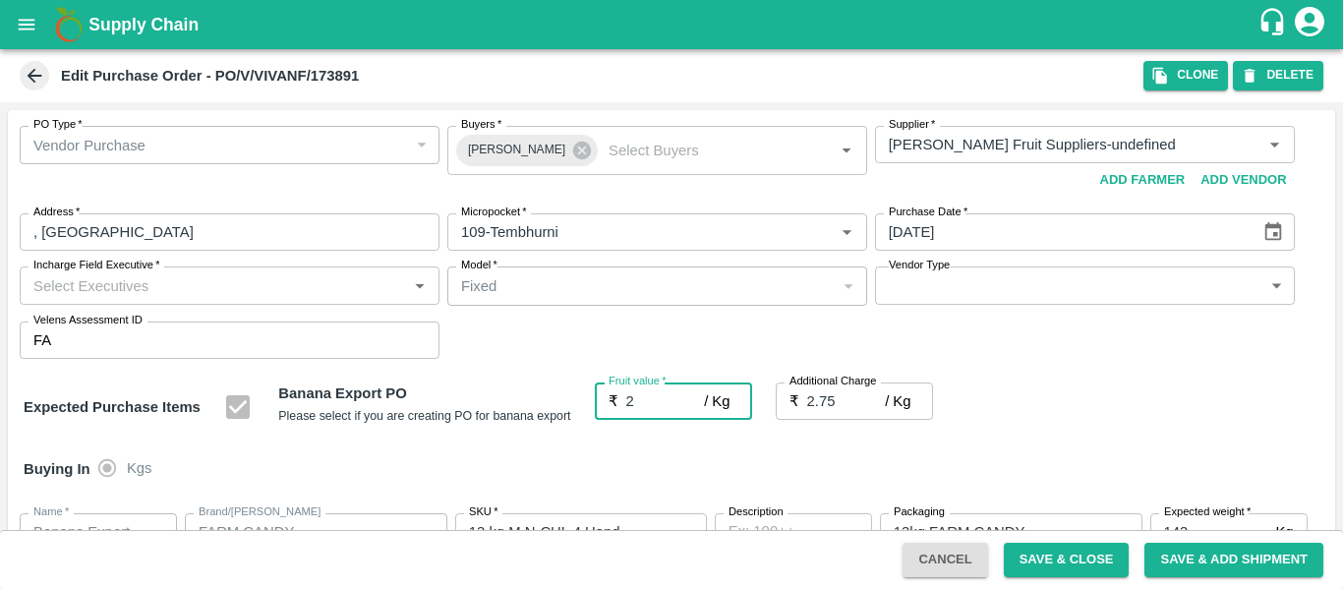
type input "2"
type input "23"
type input "25.75"
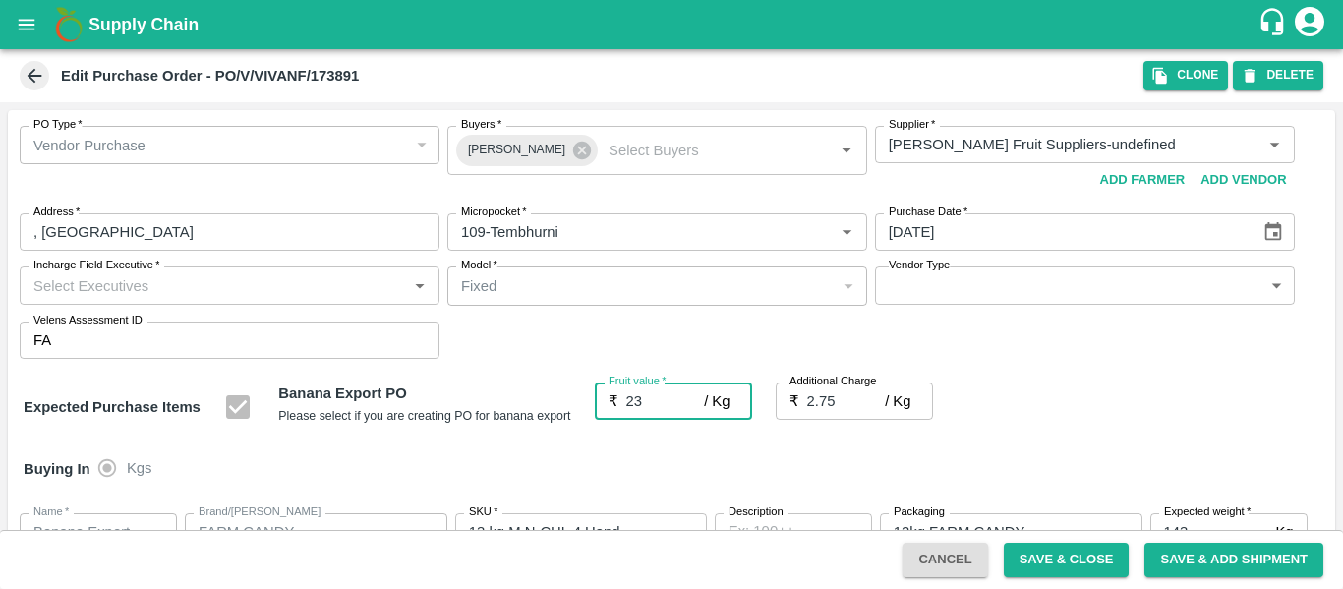
type input "25.75"
type input "23"
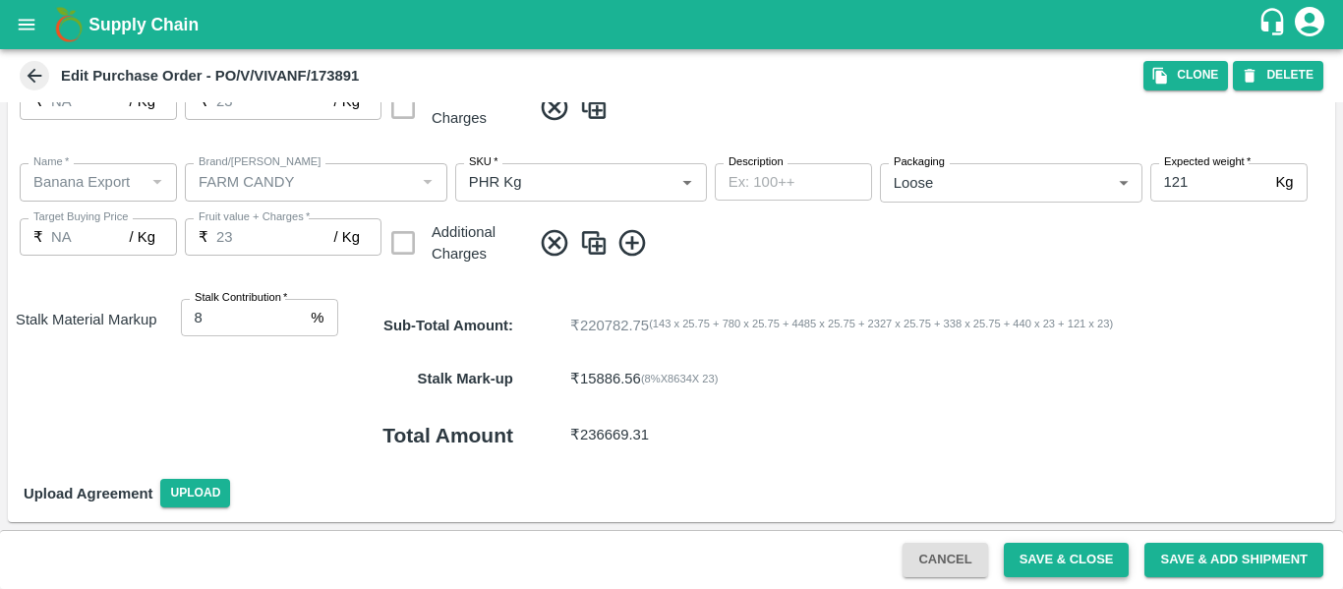
click at [1077, 551] on button "Save & Close" at bounding box center [1067, 560] width 126 height 34
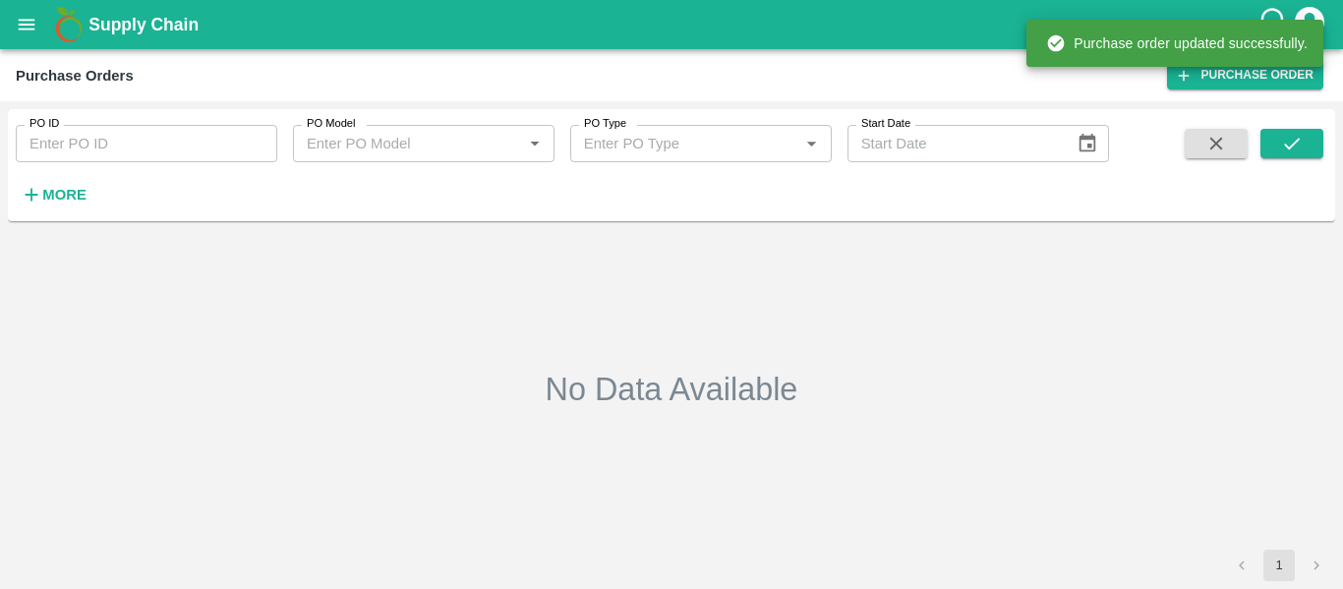
type input "173891"
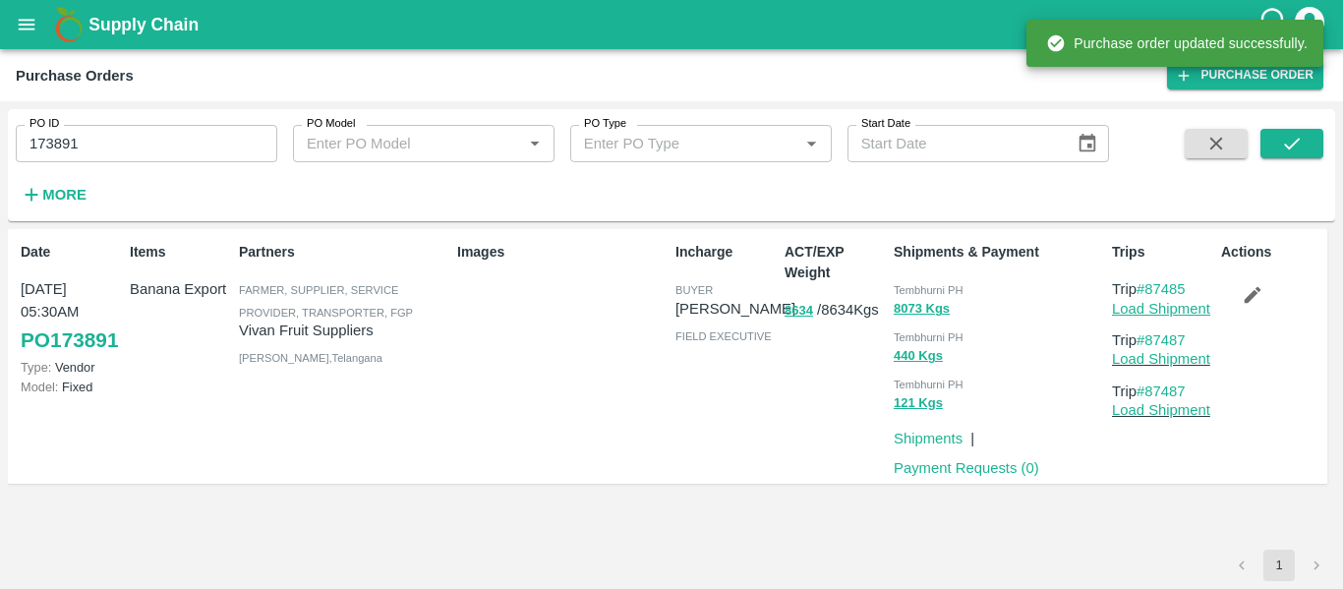
click at [1151, 306] on link "Load Shipment" at bounding box center [1161, 309] width 98 height 16
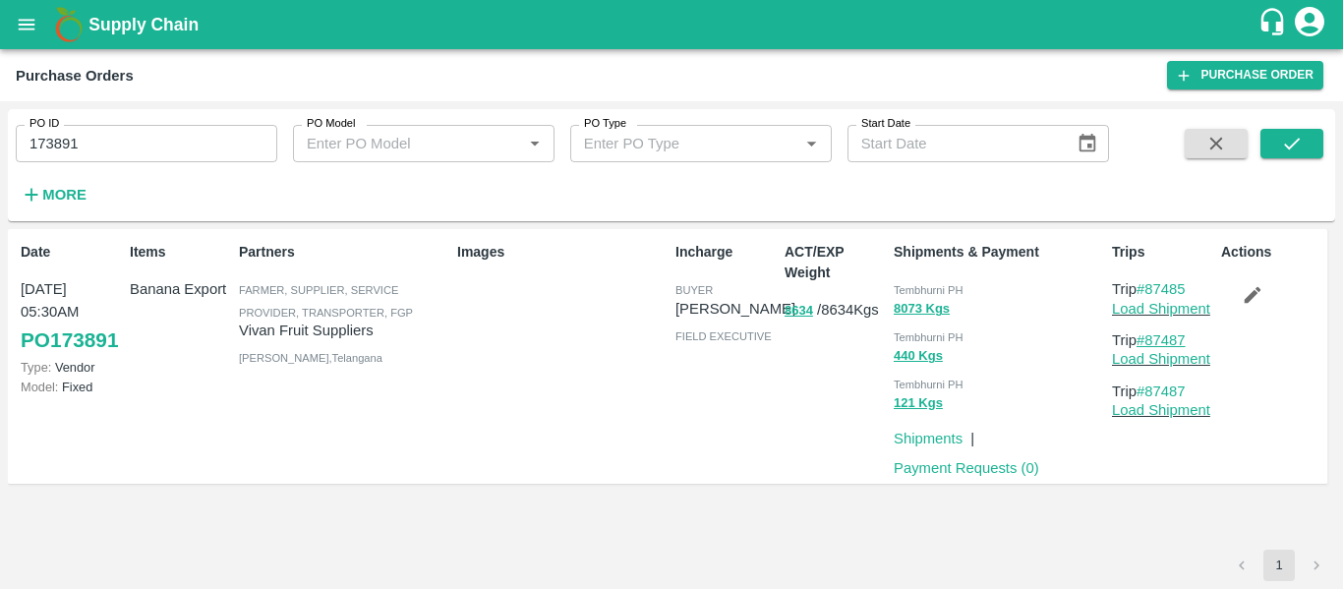
drag, startPoint x: 1195, startPoint y: 339, endPoint x: 1147, endPoint y: 339, distance: 47.2
click at [1147, 339] on p "Trip #87487" at bounding box center [1162, 340] width 101 height 22
copy link "87487"
click at [33, 23] on icon "open drawer" at bounding box center [27, 25] width 22 height 22
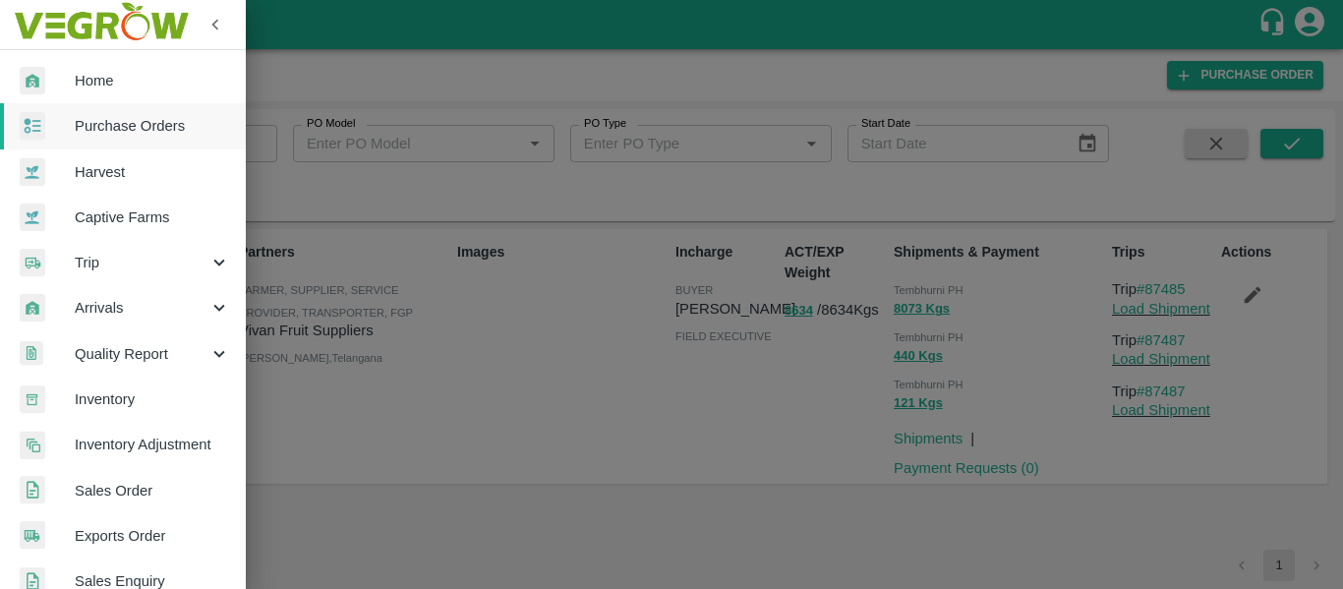
click at [464, 131] on div at bounding box center [671, 294] width 1343 height 589
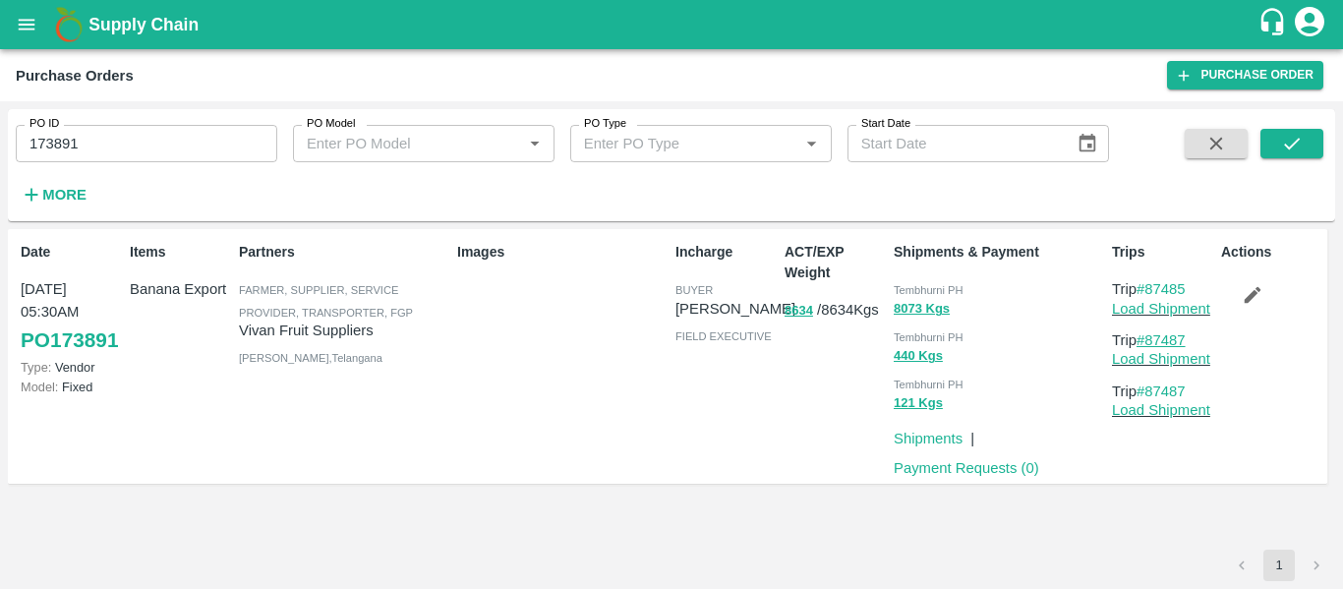
drag, startPoint x: 1198, startPoint y: 333, endPoint x: 1149, endPoint y: 345, distance: 49.6
click at [1149, 345] on p "Trip #87487" at bounding box center [1162, 340] width 101 height 22
copy link "87487"
click at [17, 38] on button "open drawer" at bounding box center [26, 24] width 45 height 45
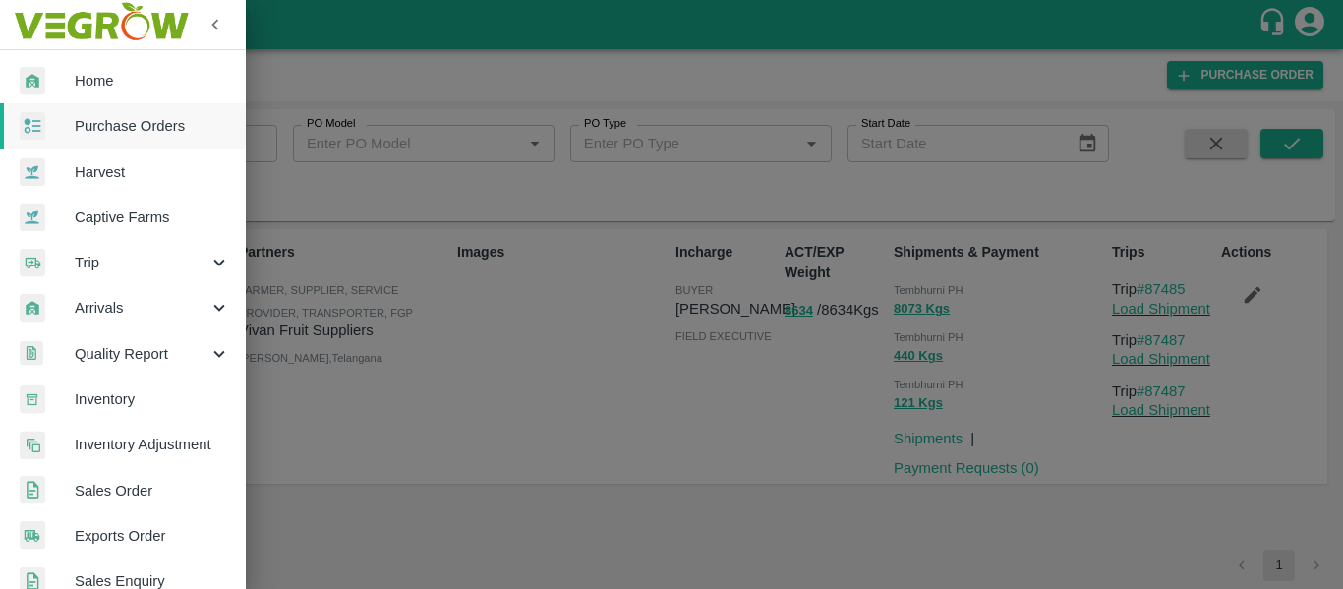
click at [129, 269] on span "Trip" at bounding box center [142, 263] width 134 height 22
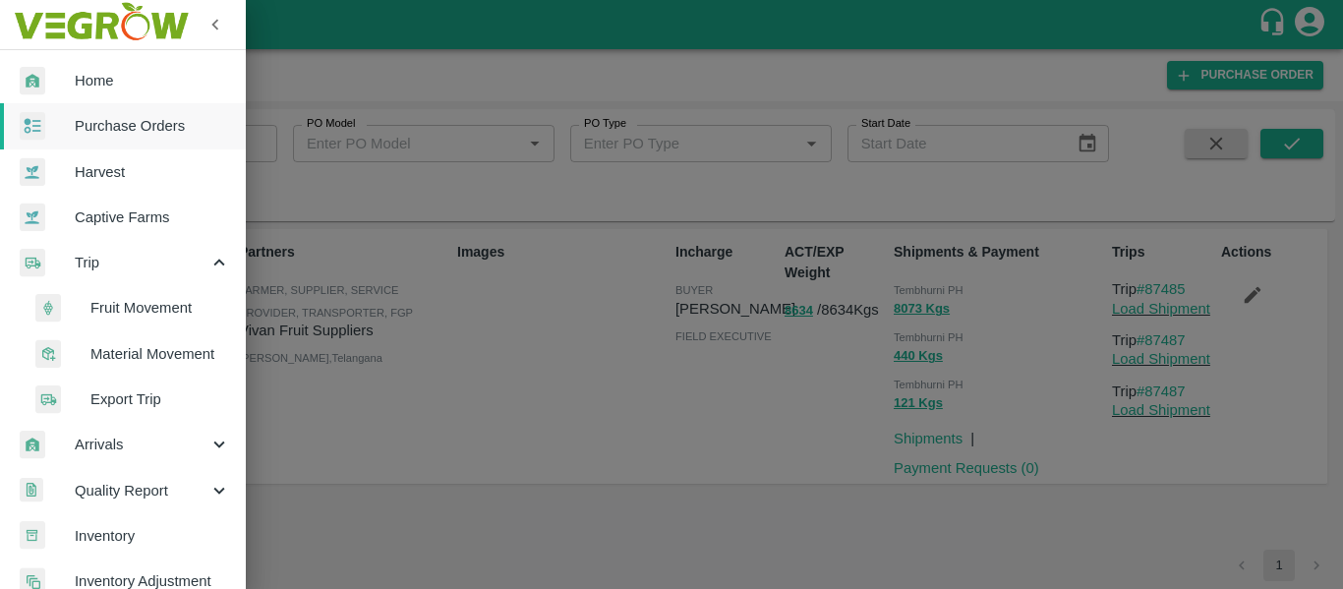
click at [146, 299] on span "Fruit Movement" at bounding box center [160, 308] width 140 height 22
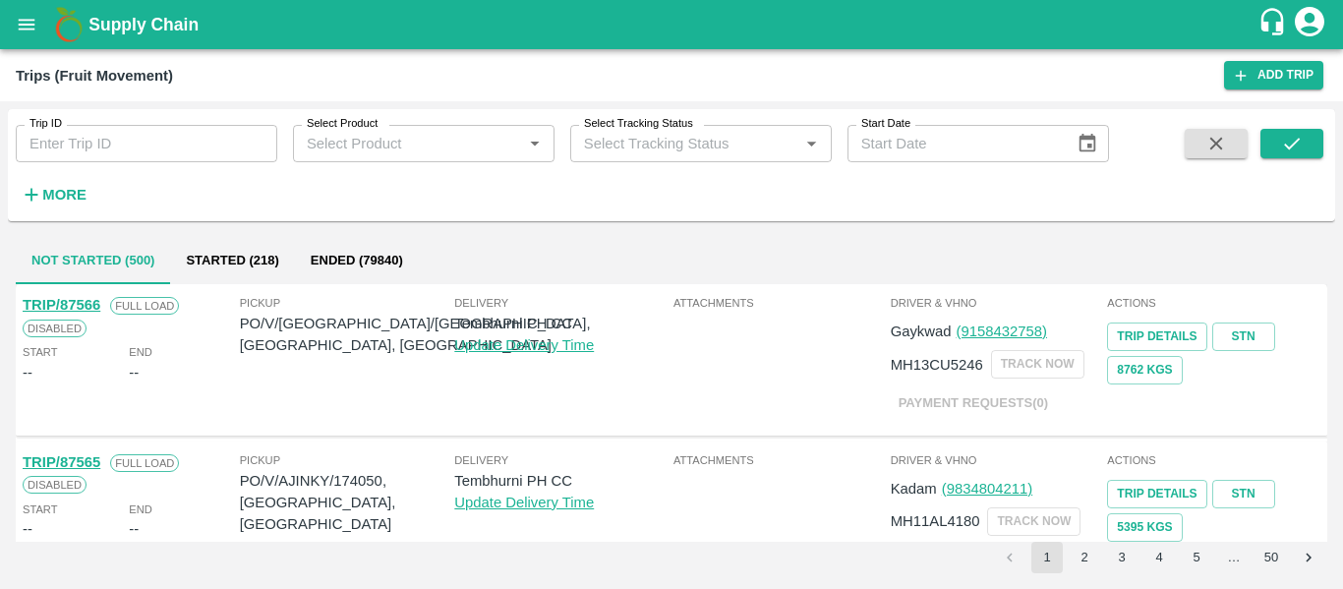
click at [127, 121] on div "Trip ID Trip ID" at bounding box center [138, 135] width 277 height 53
click at [132, 140] on input "Trip ID" at bounding box center [147, 143] width 262 height 37
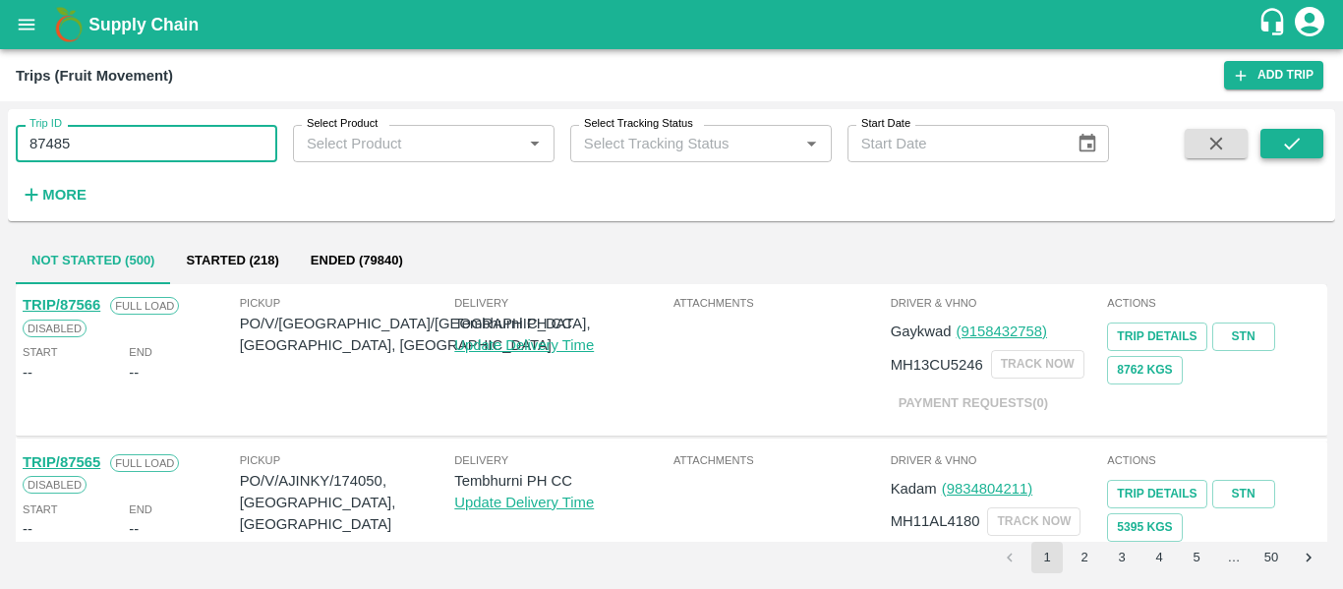
type input "87485"
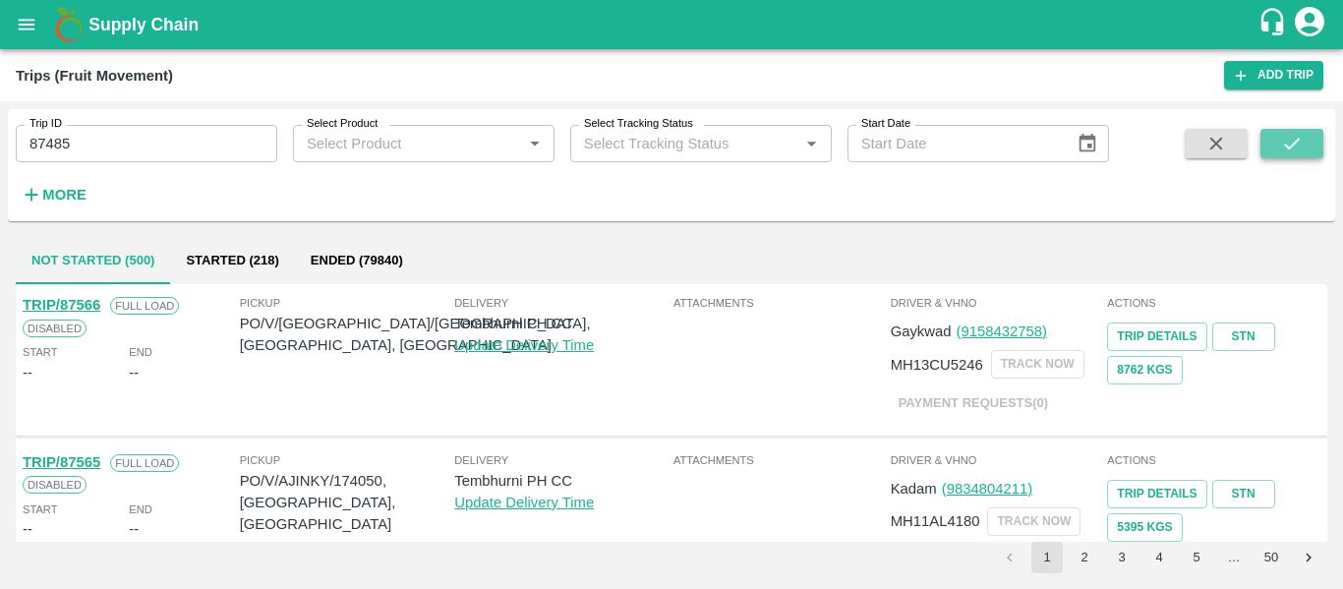
click at [1294, 146] on icon "submit" at bounding box center [1292, 144] width 22 height 22
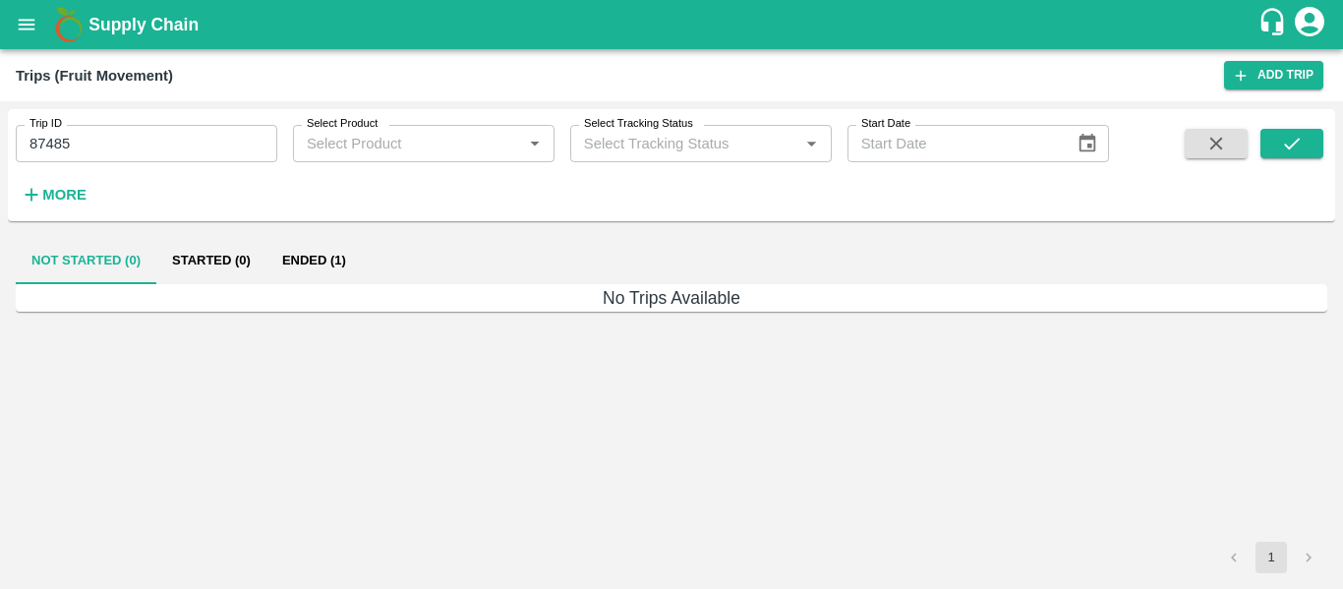
click at [293, 271] on button "Ended (1)" at bounding box center [313, 260] width 95 height 47
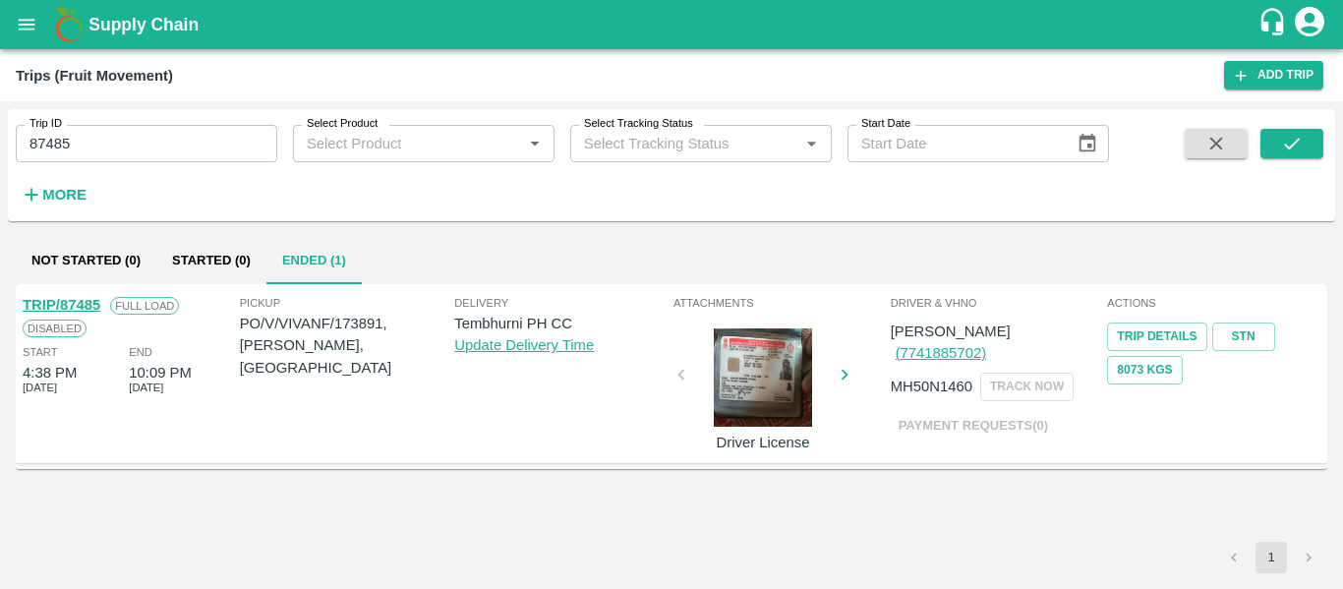
click at [54, 311] on link "TRIP/87485" at bounding box center [62, 305] width 78 height 16
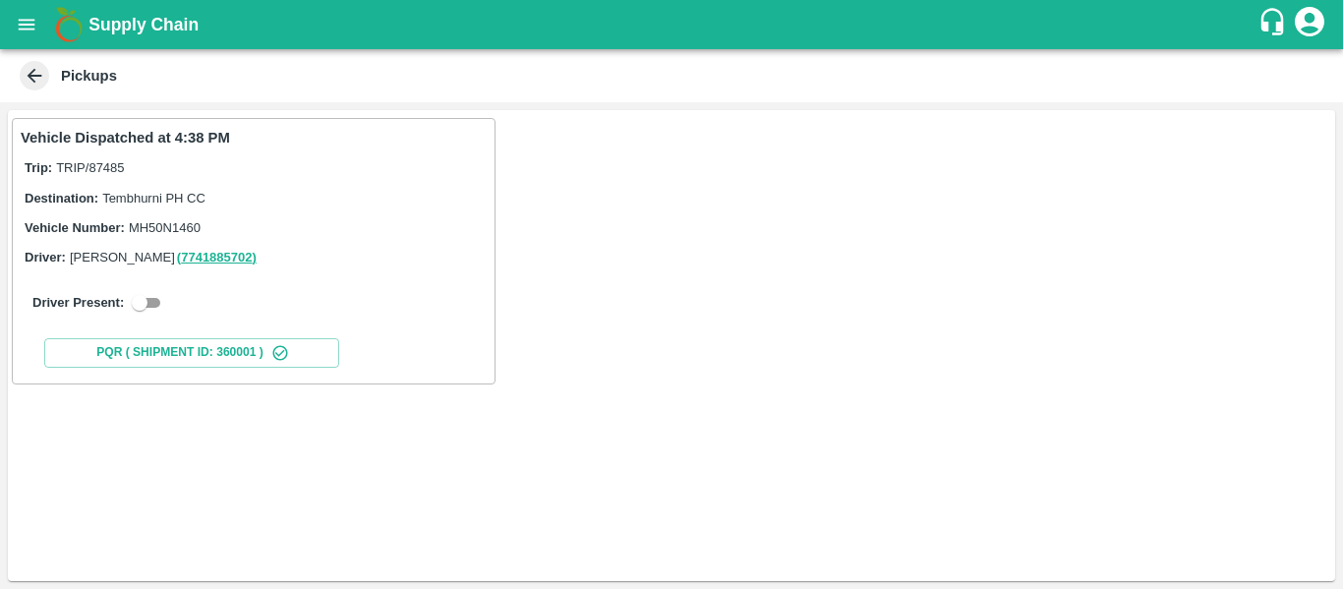
click at [163, 295] on input "checkbox" at bounding box center [139, 303] width 71 height 24
checkbox input "true"
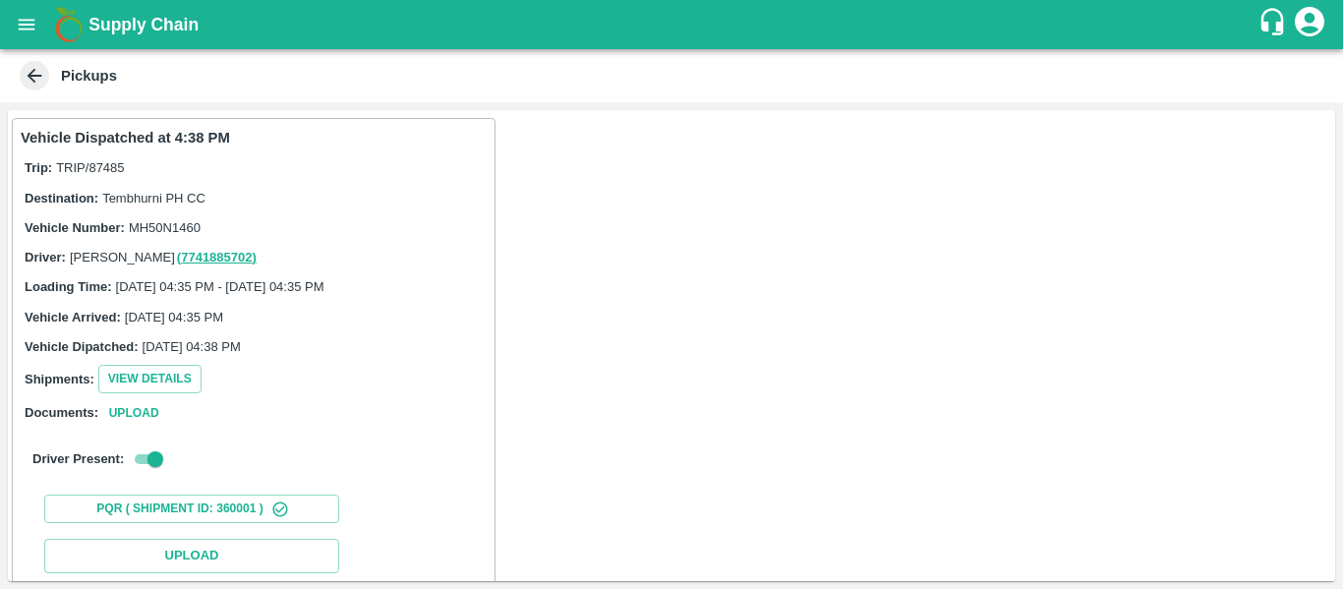
scroll to position [288, 0]
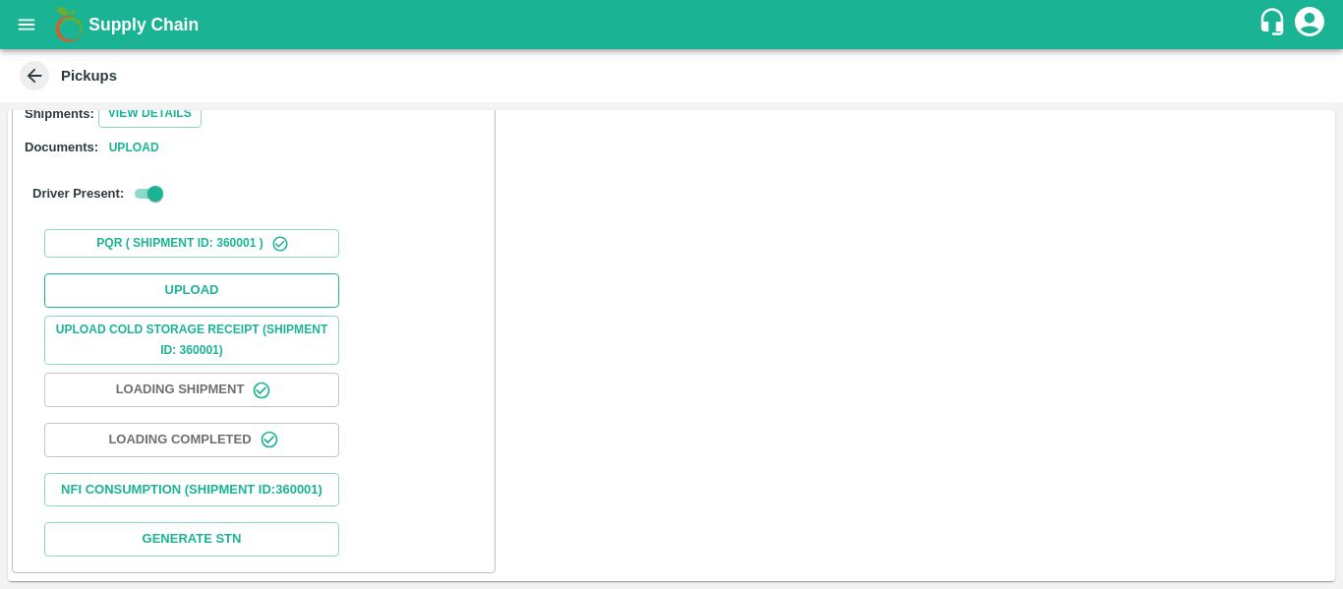
click at [194, 273] on button "Upload" at bounding box center [191, 290] width 295 height 34
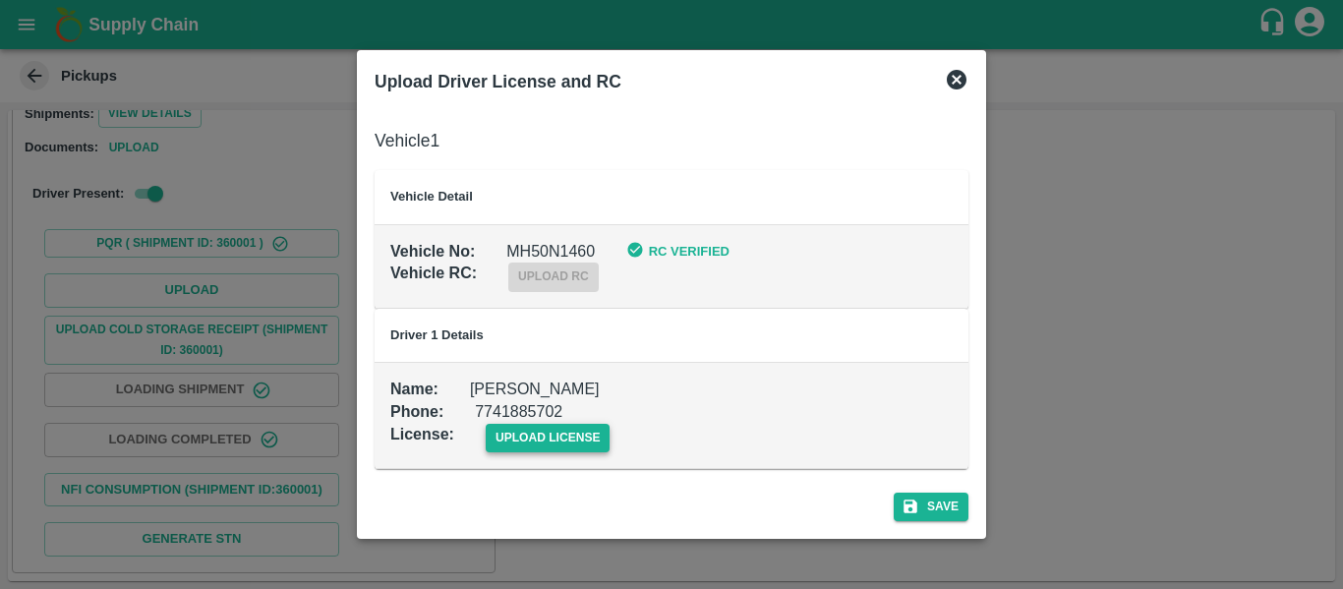
click at [524, 437] on span "upload license" at bounding box center [548, 438] width 125 height 29
click at [0, 0] on input "upload license" at bounding box center [0, 0] width 0 height 0
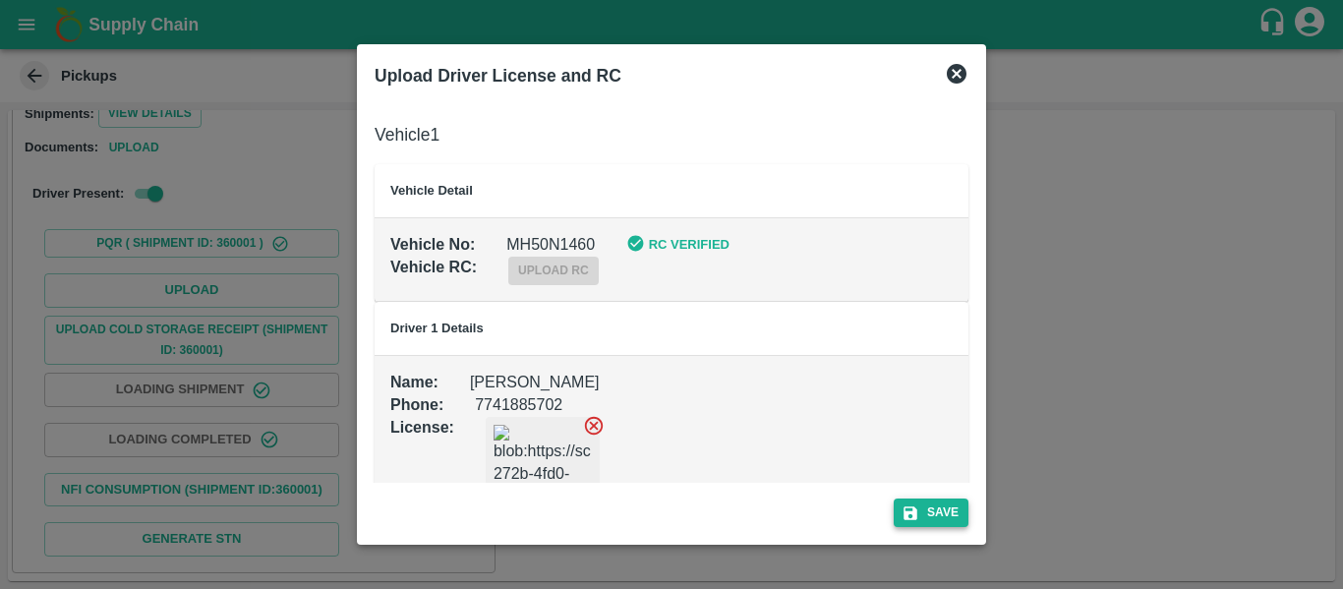
click at [922, 510] on button "Save" at bounding box center [931, 512] width 75 height 29
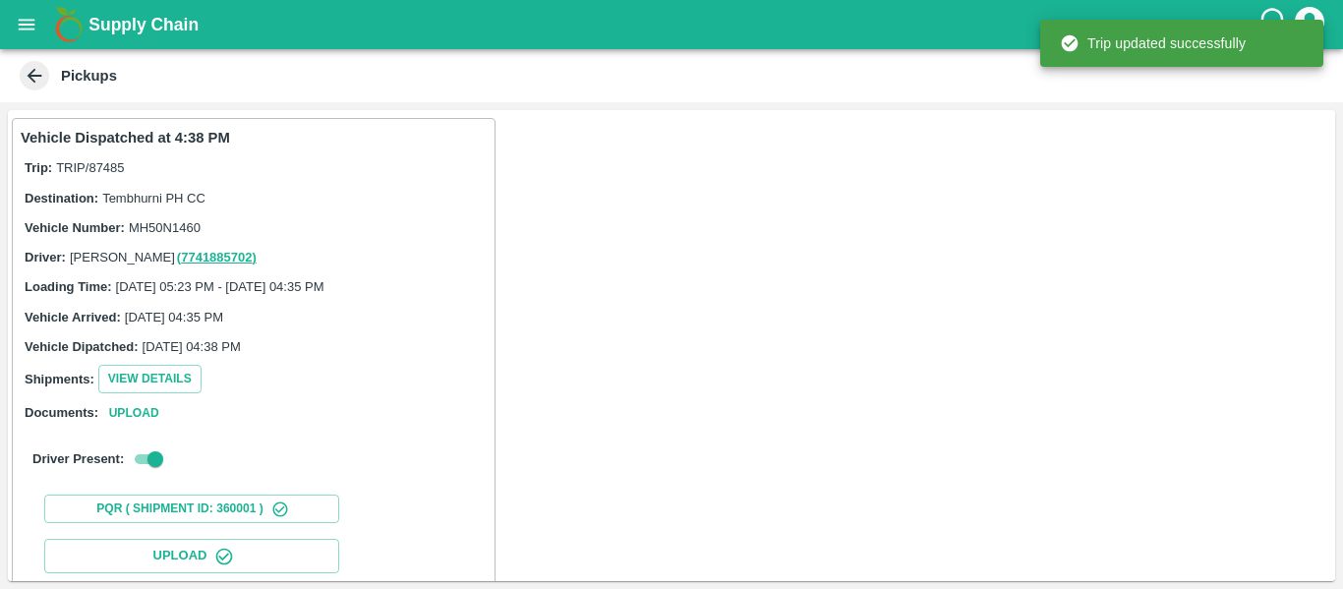
scroll to position [338, 0]
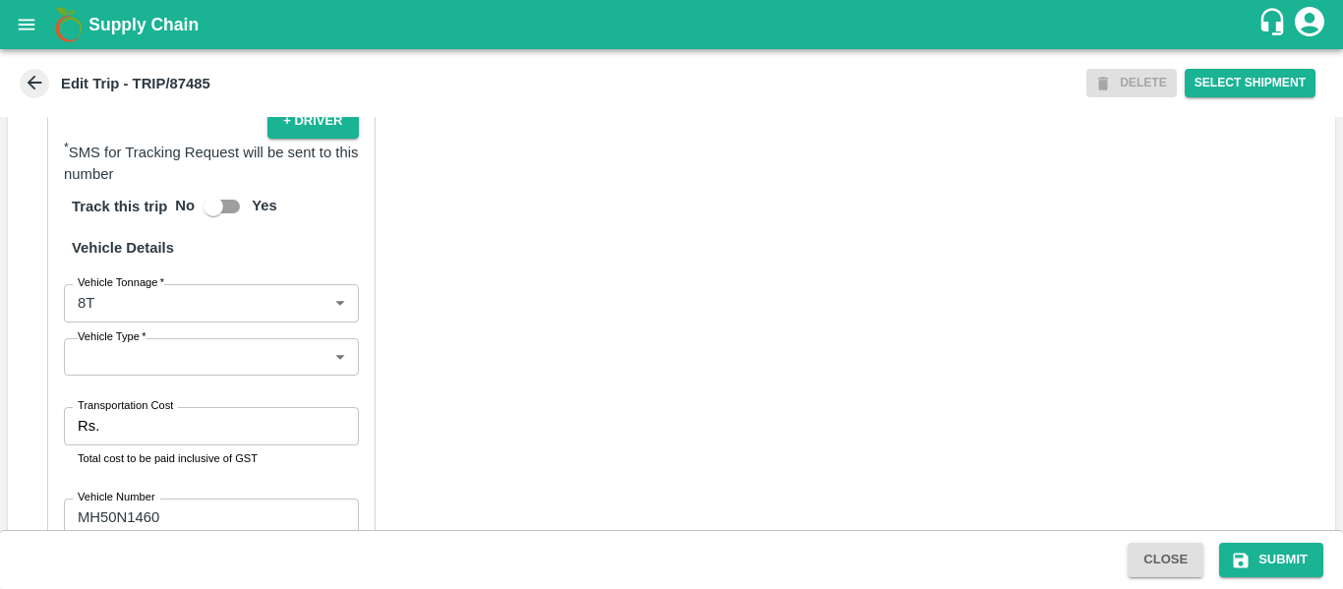
scroll to position [1486, 0]
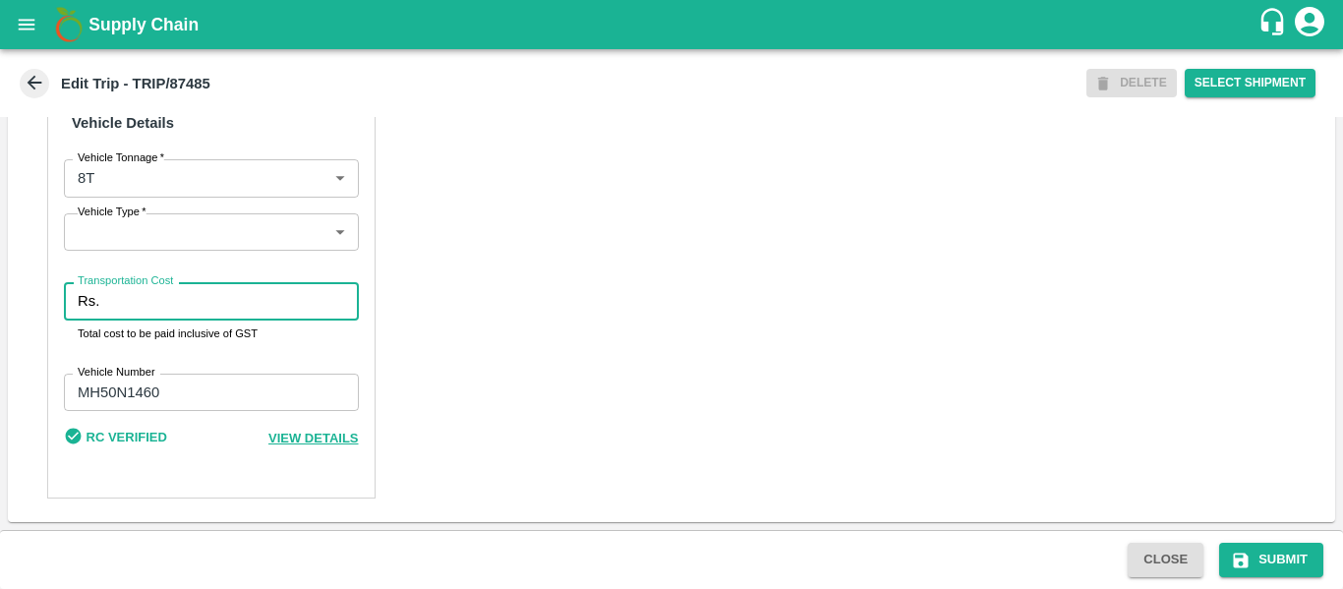
click at [188, 289] on input "Transportation Cost" at bounding box center [232, 300] width 251 height 37
type input "5000"
click at [1271, 548] on button "Submit" at bounding box center [1271, 560] width 104 height 34
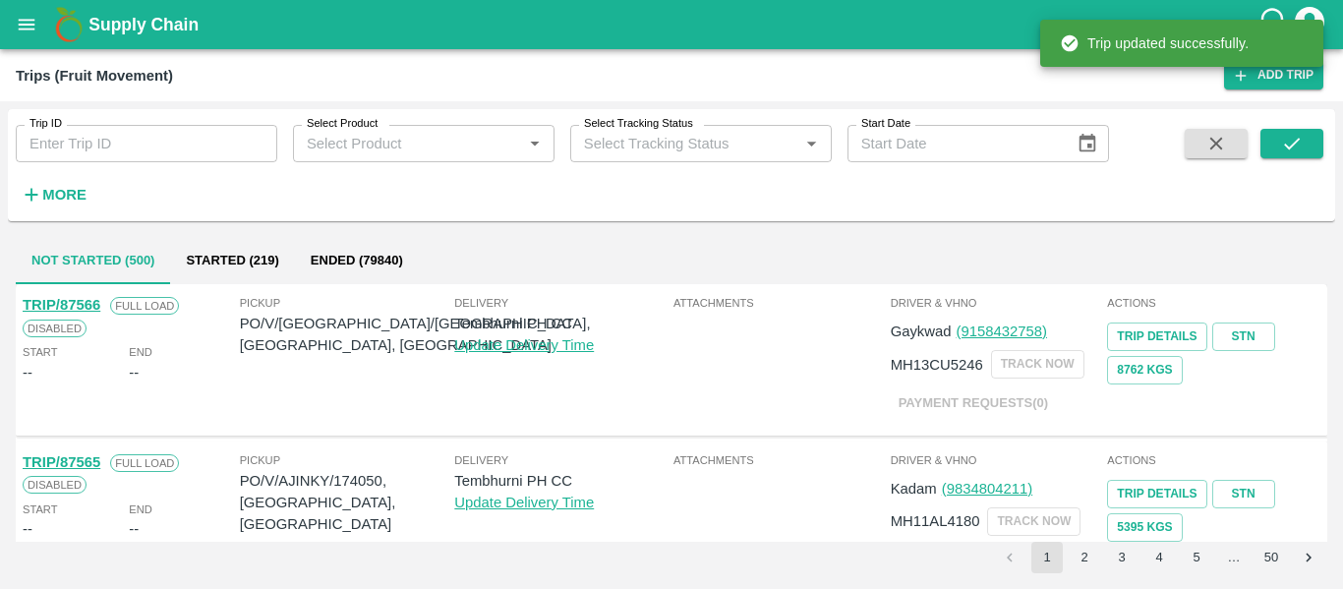
click at [139, 153] on input "Trip ID" at bounding box center [147, 143] width 262 height 37
paste input "87487"
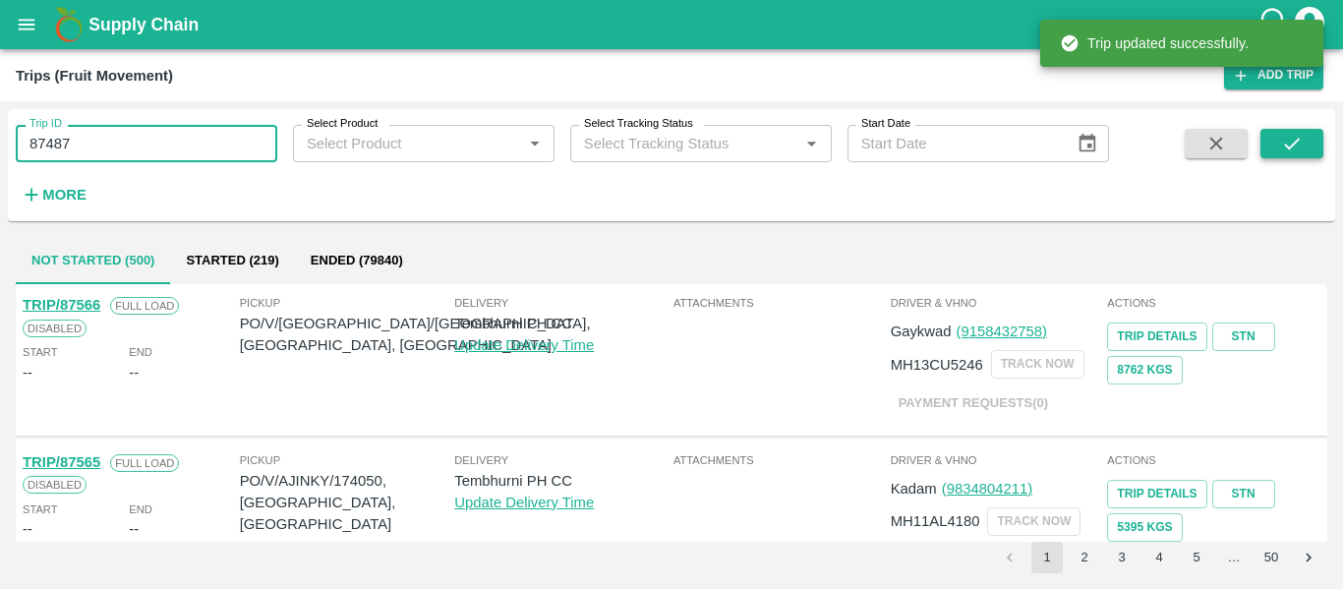
type input "87487"
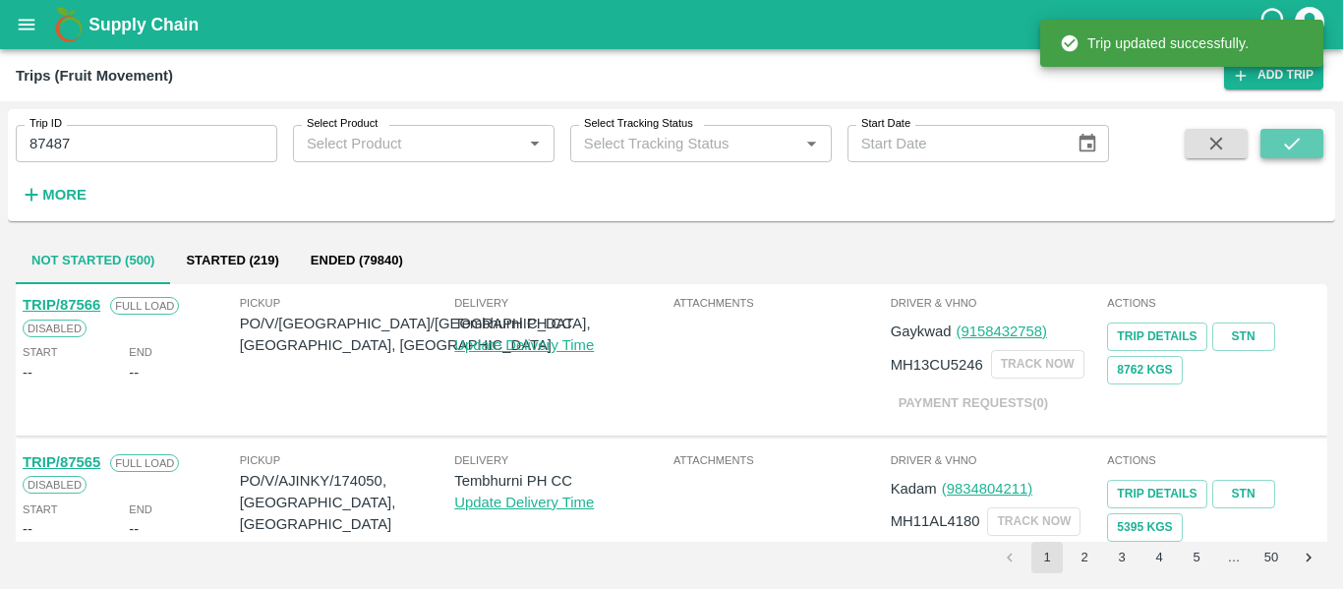
click at [1309, 138] on button "submit" at bounding box center [1291, 143] width 63 height 29
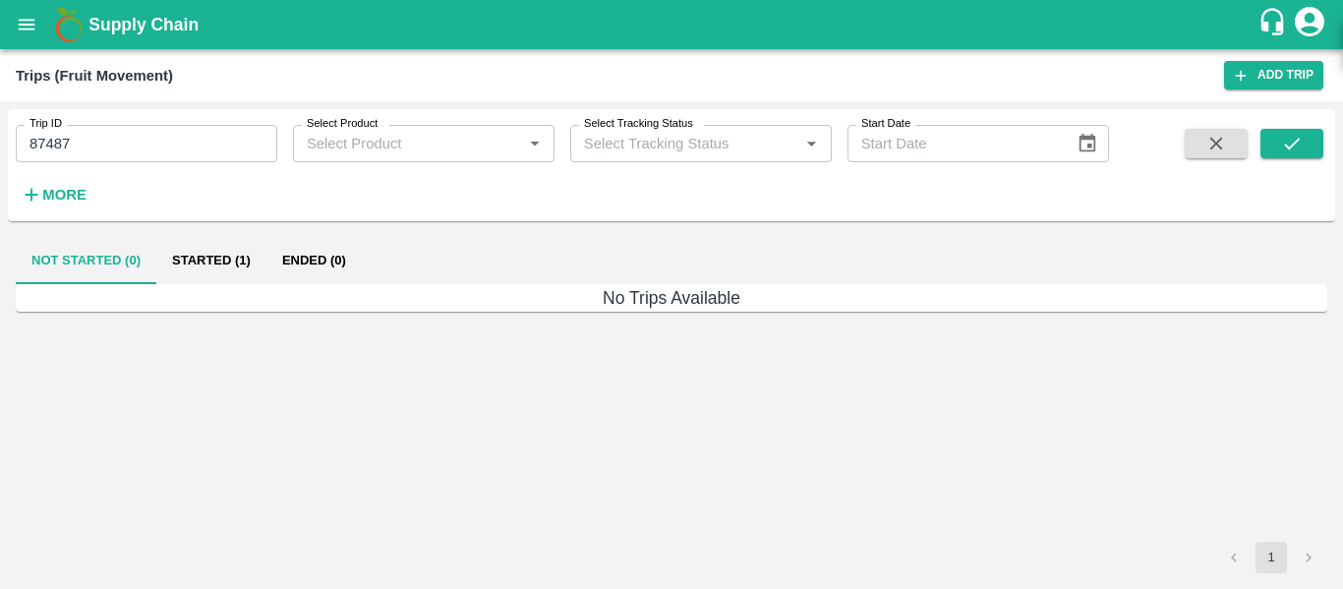
click at [220, 263] on button "Started (1)" at bounding box center [211, 260] width 110 height 47
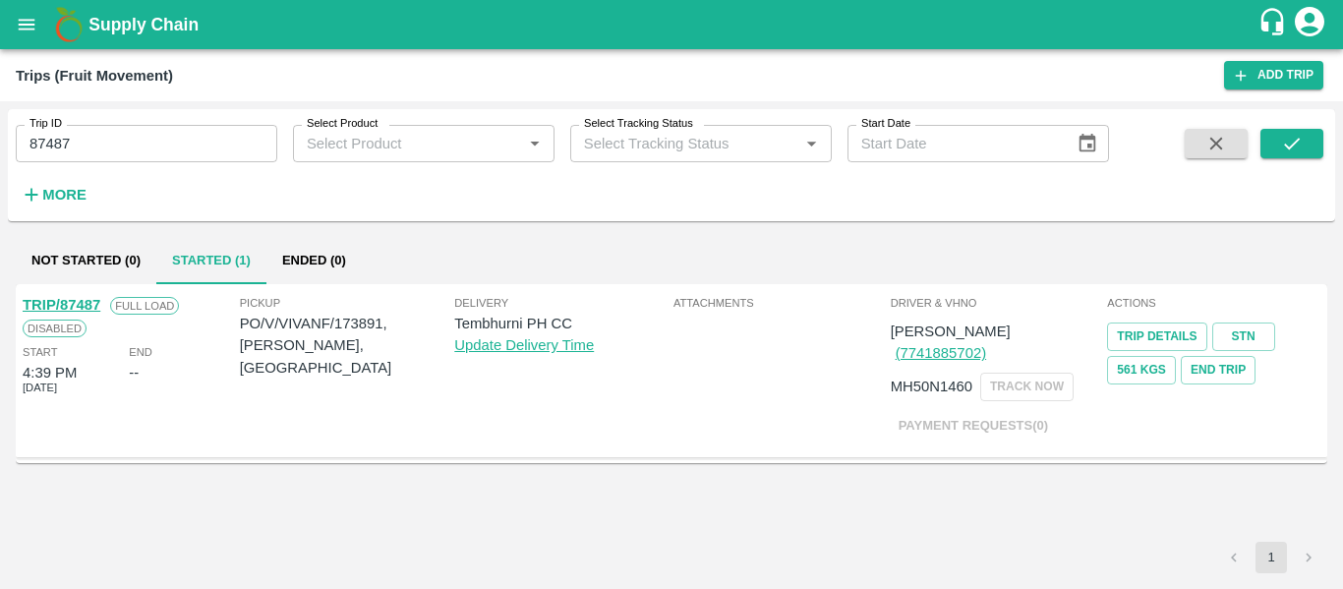
click at [81, 301] on link "TRIP/87487" at bounding box center [62, 305] width 78 height 16
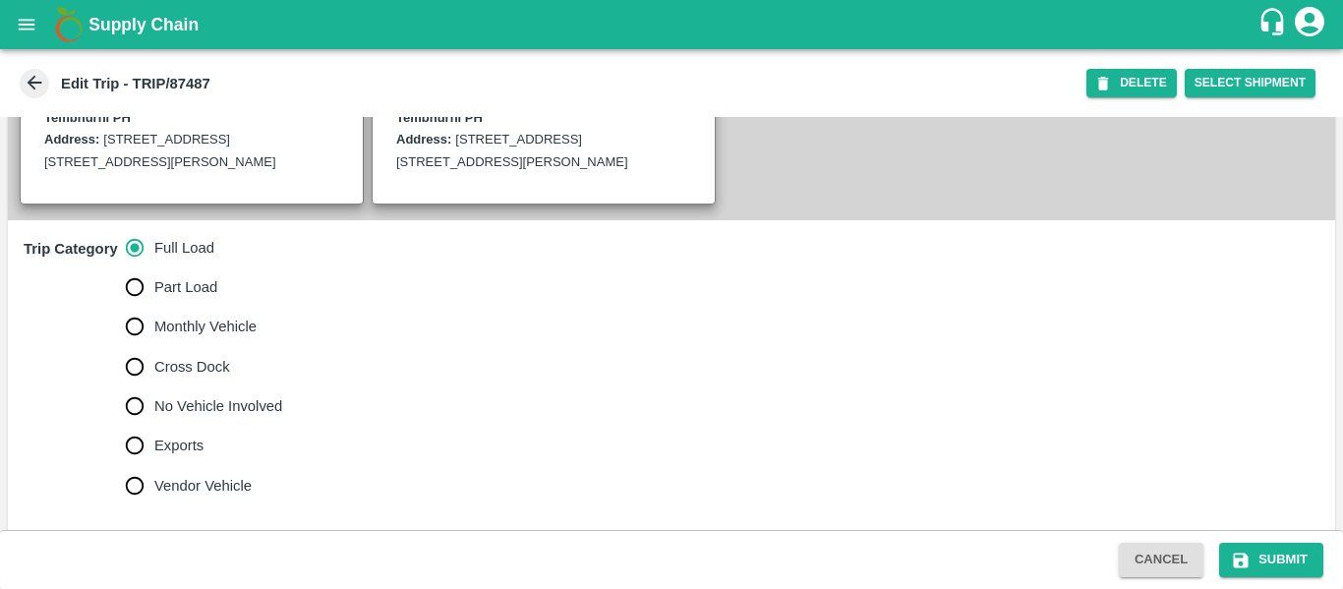
scroll to position [479, 0]
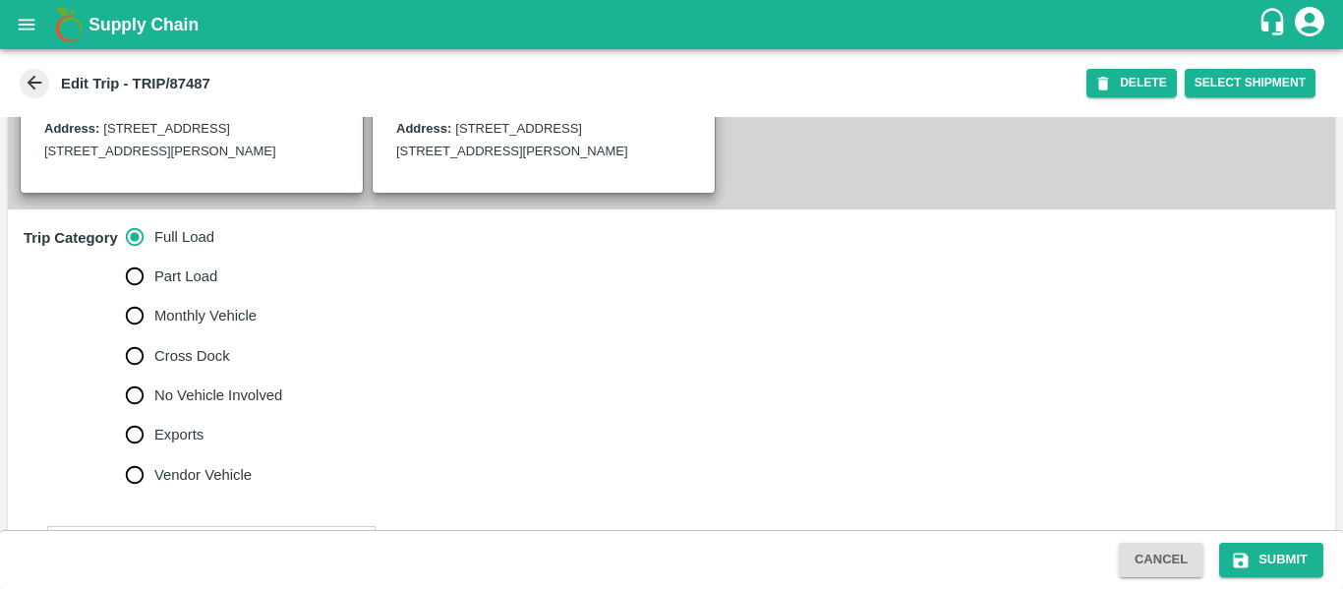
click at [217, 406] on span "No Vehicle Involved" at bounding box center [218, 395] width 128 height 22
click at [154, 415] on input "No Vehicle Involved" at bounding box center [134, 395] width 39 height 39
radio input "true"
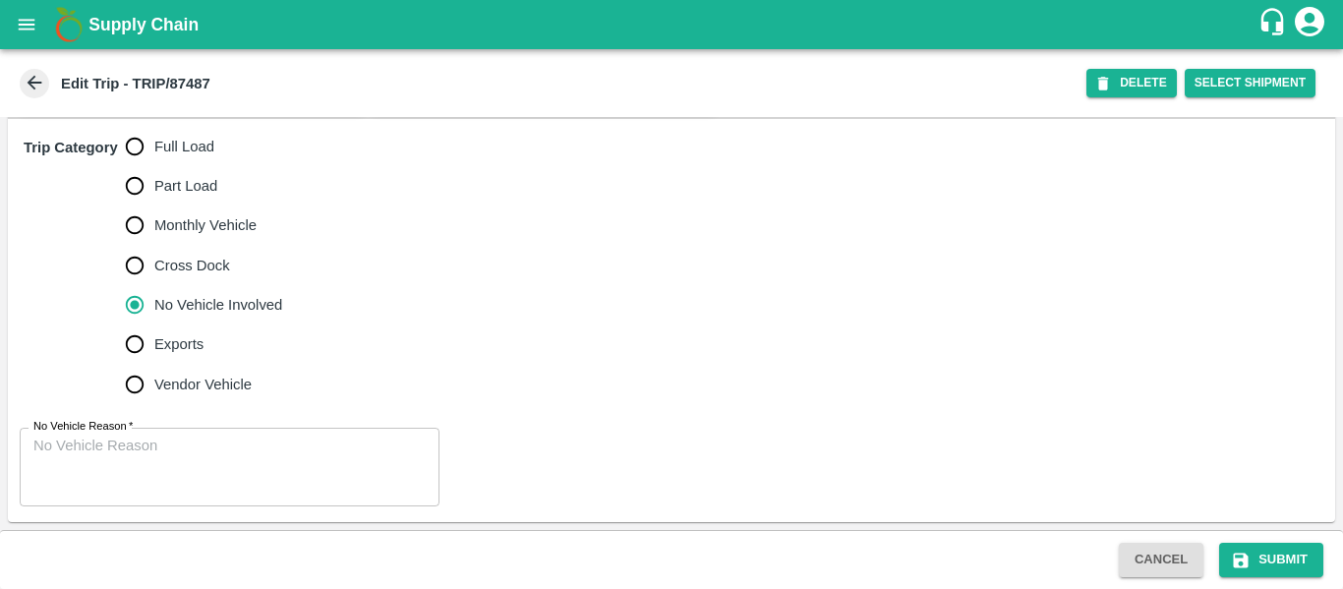
click at [271, 443] on textarea "No Vehicle Reason   *" at bounding box center [229, 467] width 392 height 62
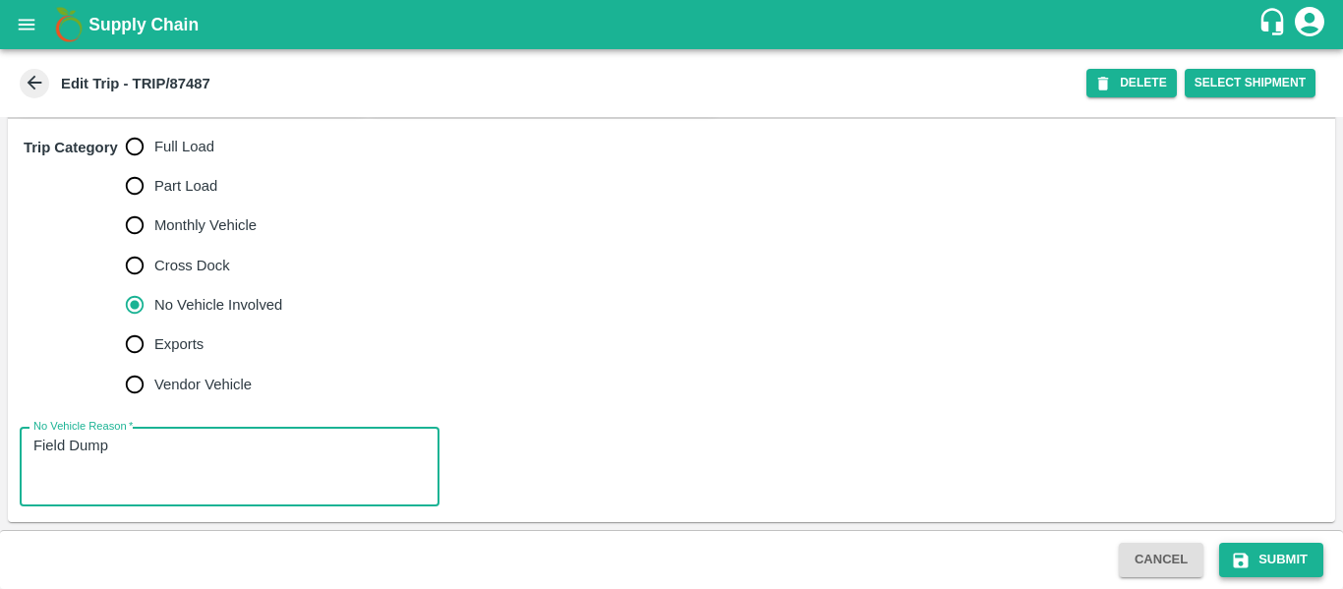
type textarea "Field Dump"
click at [1315, 546] on button "Submit" at bounding box center [1271, 560] width 104 height 34
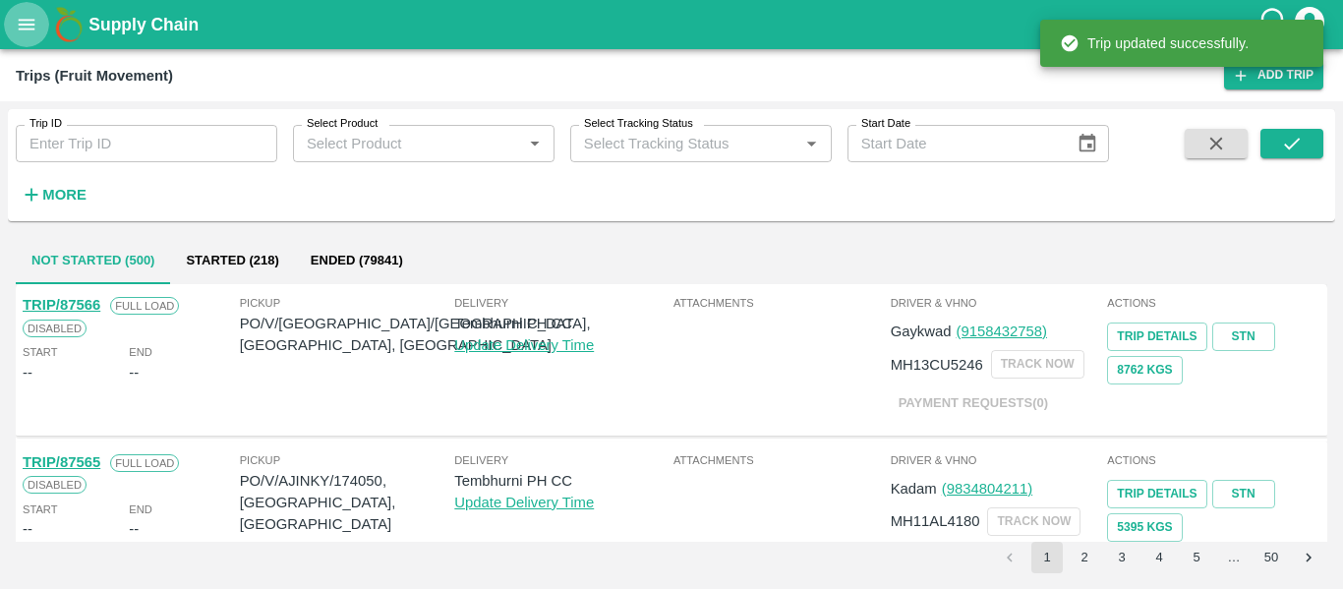
click at [19, 36] on button "open drawer" at bounding box center [26, 24] width 45 height 45
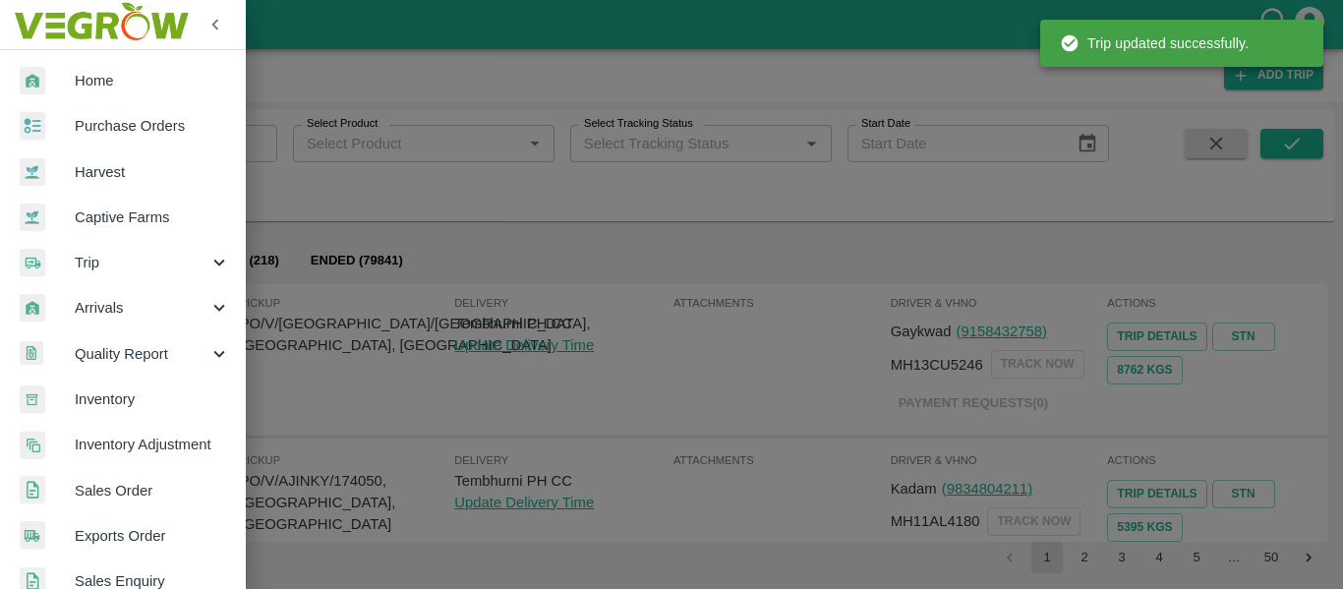
click at [115, 129] on span "Purchase Orders" at bounding box center [152, 126] width 155 height 22
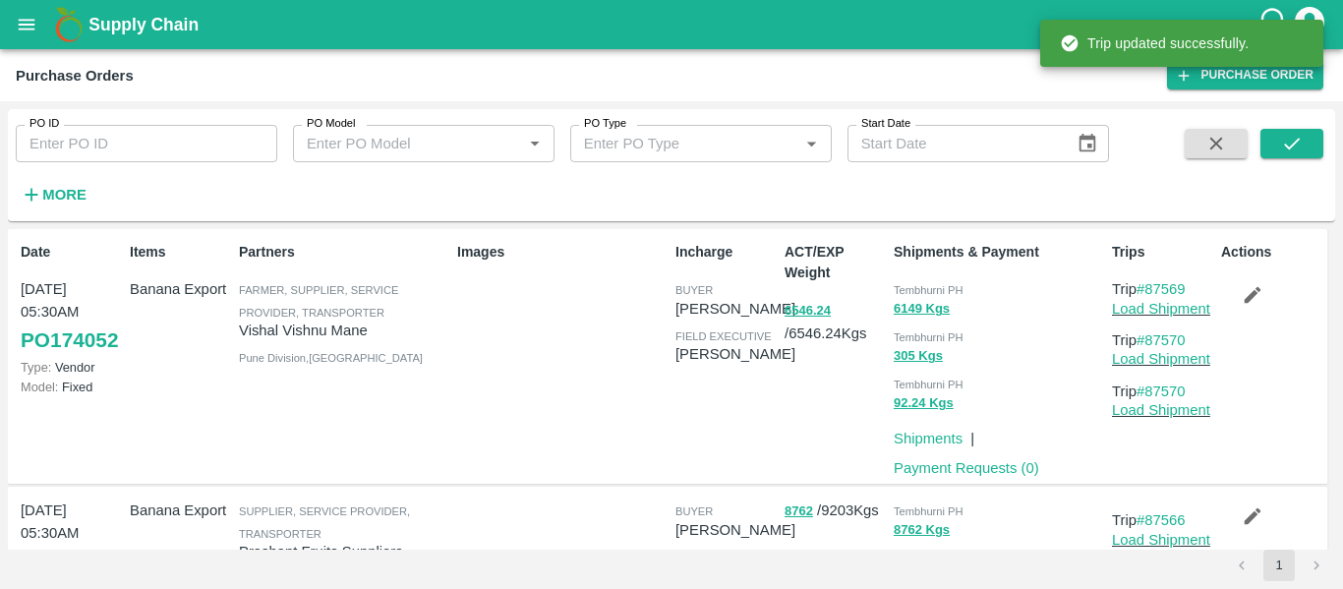
click at [101, 138] on input "PO ID" at bounding box center [147, 143] width 262 height 37
paste input "173891"
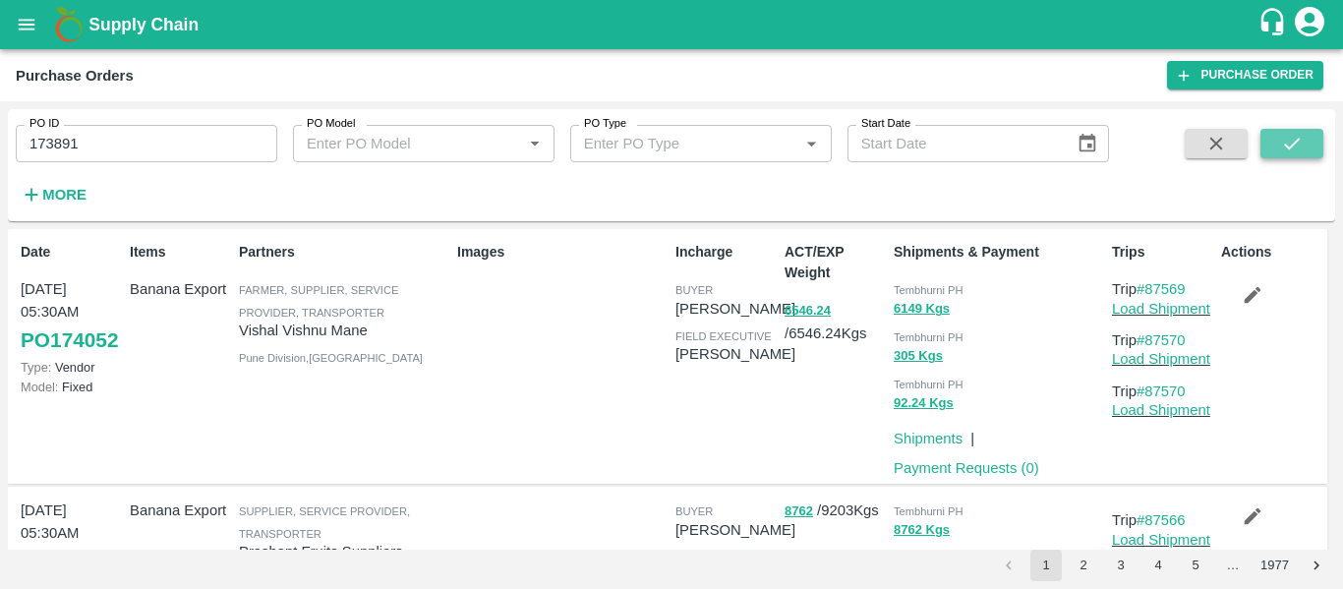
click at [1290, 141] on icon "submit" at bounding box center [1292, 144] width 22 height 22
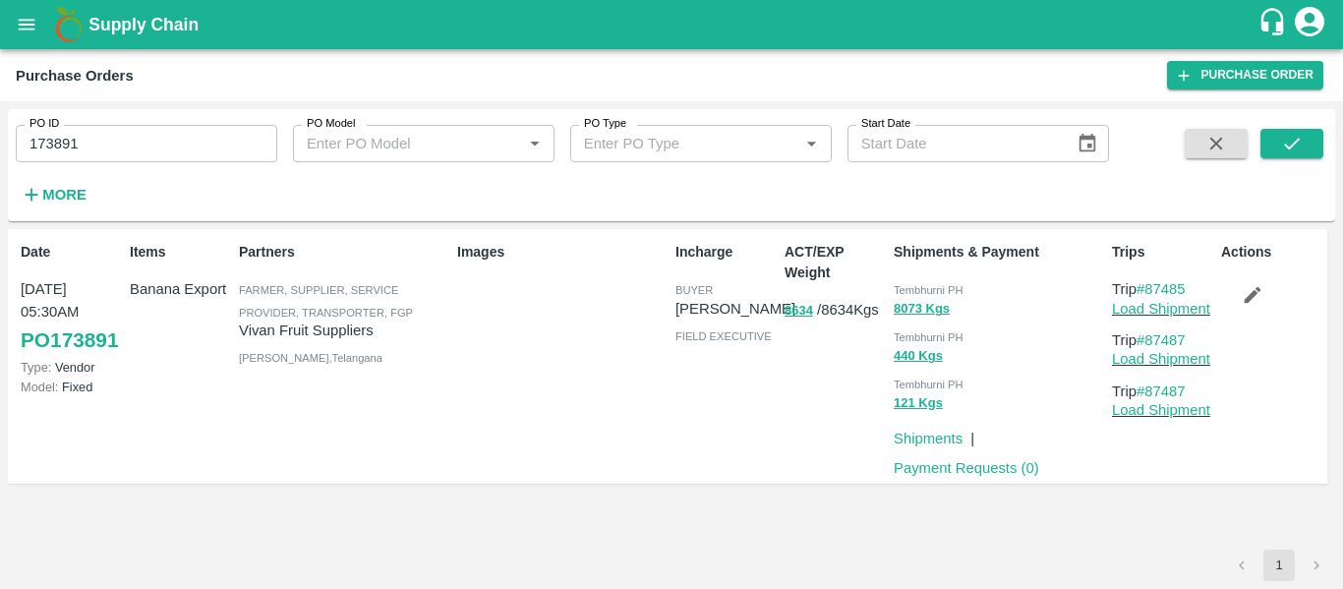
click at [178, 139] on input "173891" at bounding box center [147, 143] width 262 height 37
paste input "text"
type input "173880"
click at [1286, 151] on icon "submit" at bounding box center [1292, 144] width 22 height 22
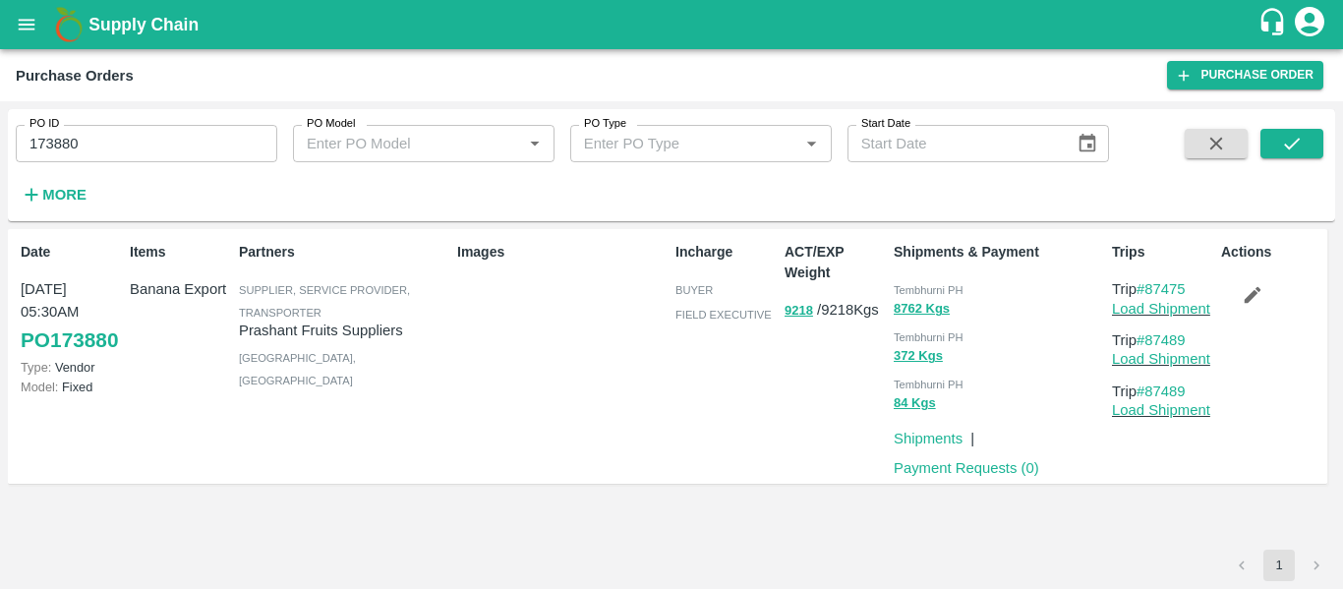
click at [1230, 314] on div "Actions" at bounding box center [1267, 356] width 109 height 245
click at [1248, 305] on icon "button" at bounding box center [1253, 295] width 22 height 22
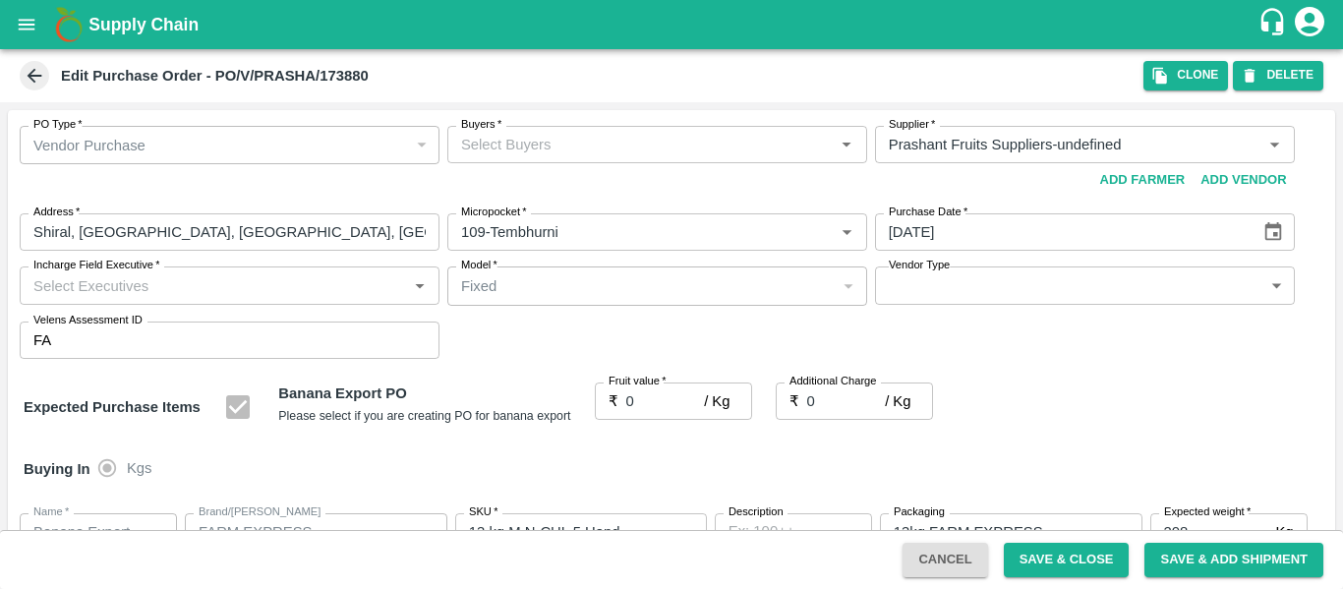
click at [587, 128] on div "PO Type   * Vendor Purchase 2 PO Type Buyers   * Buyers   * Supplier   * Suppli…" at bounding box center [671, 242] width 1327 height 264
click at [591, 146] on input "Buyers   *" at bounding box center [641, 145] width 376 height 26
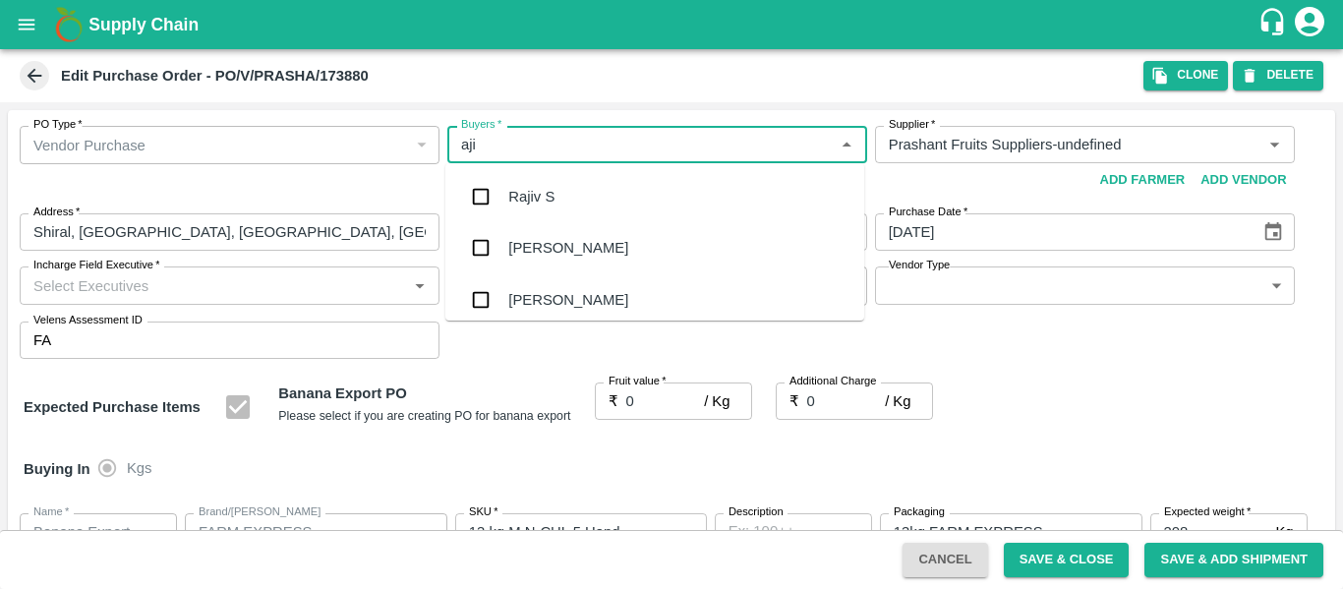
type input "ajit"
click at [590, 192] on div "[PERSON_NAME]" at bounding box center [654, 196] width 419 height 51
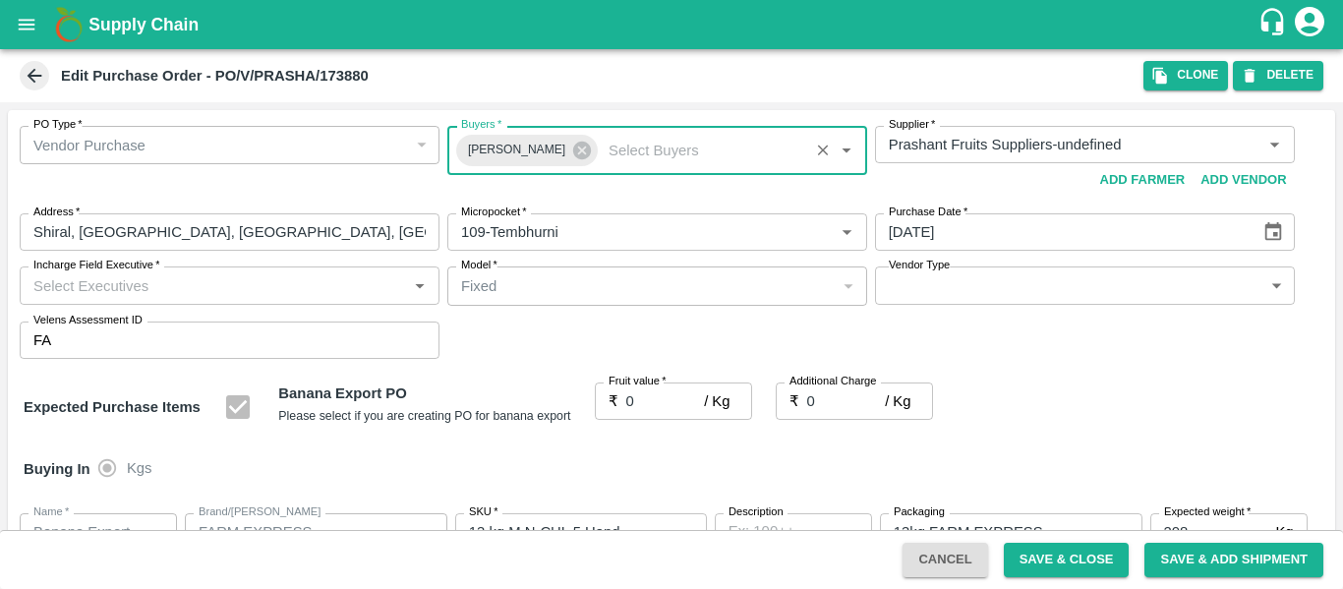
click at [655, 408] on input "0" at bounding box center [665, 400] width 79 height 37
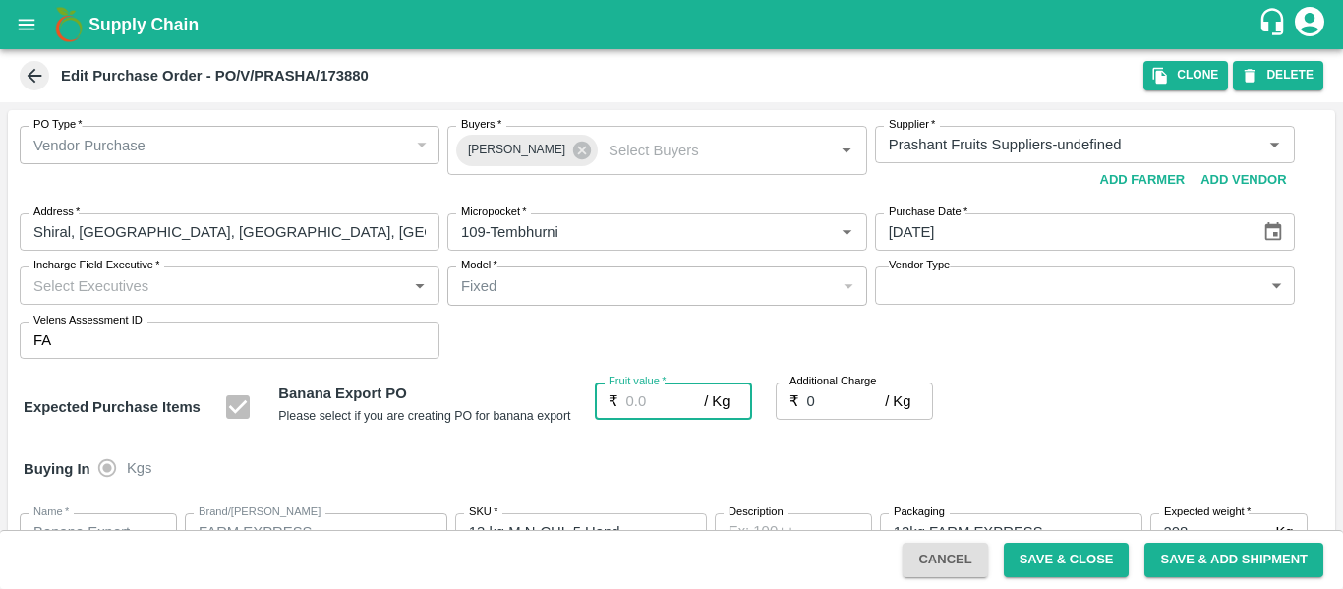
type input "2"
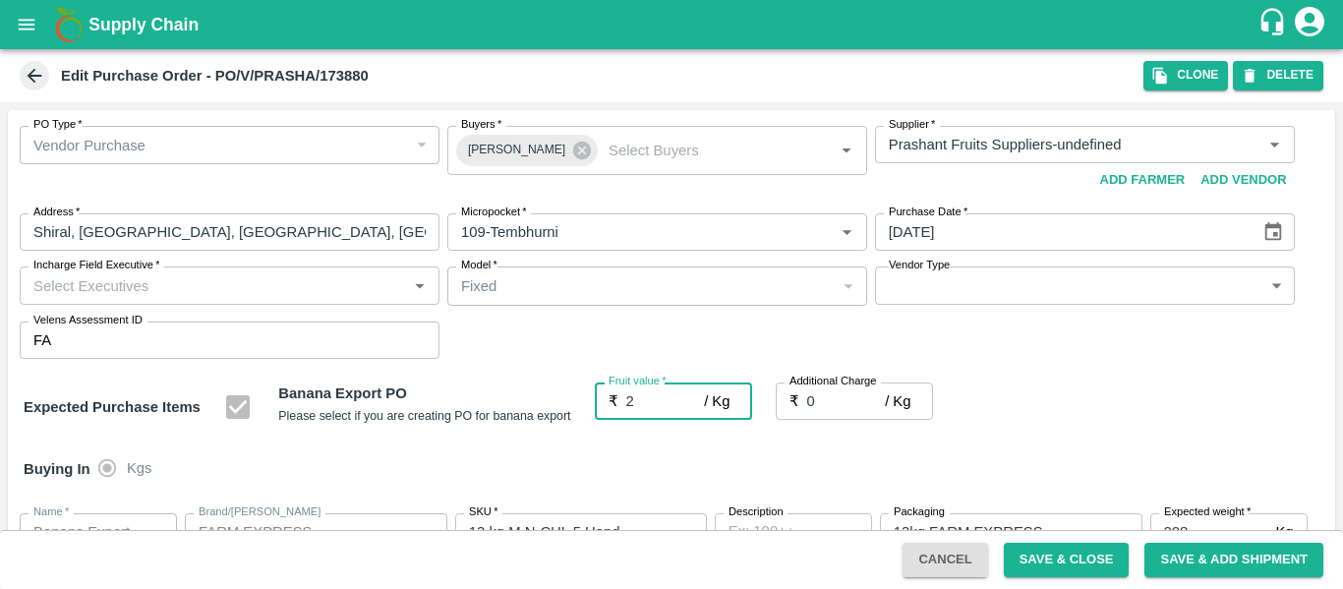
type input "2"
type input "23"
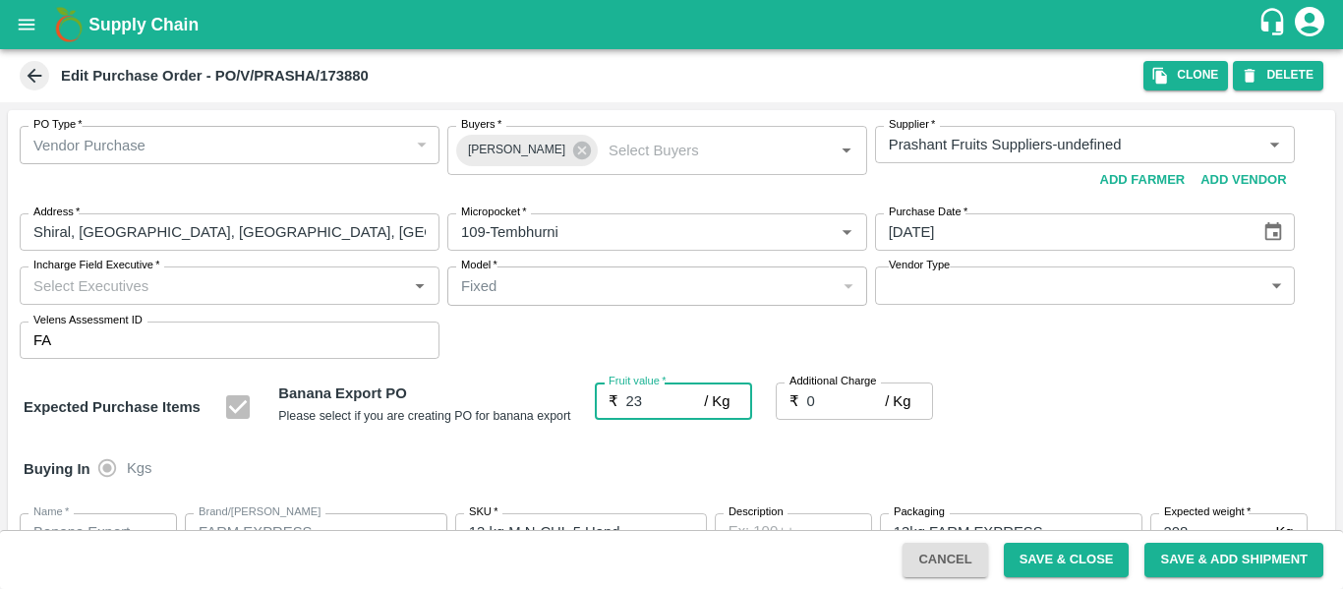
type input "23"
type input "23.5"
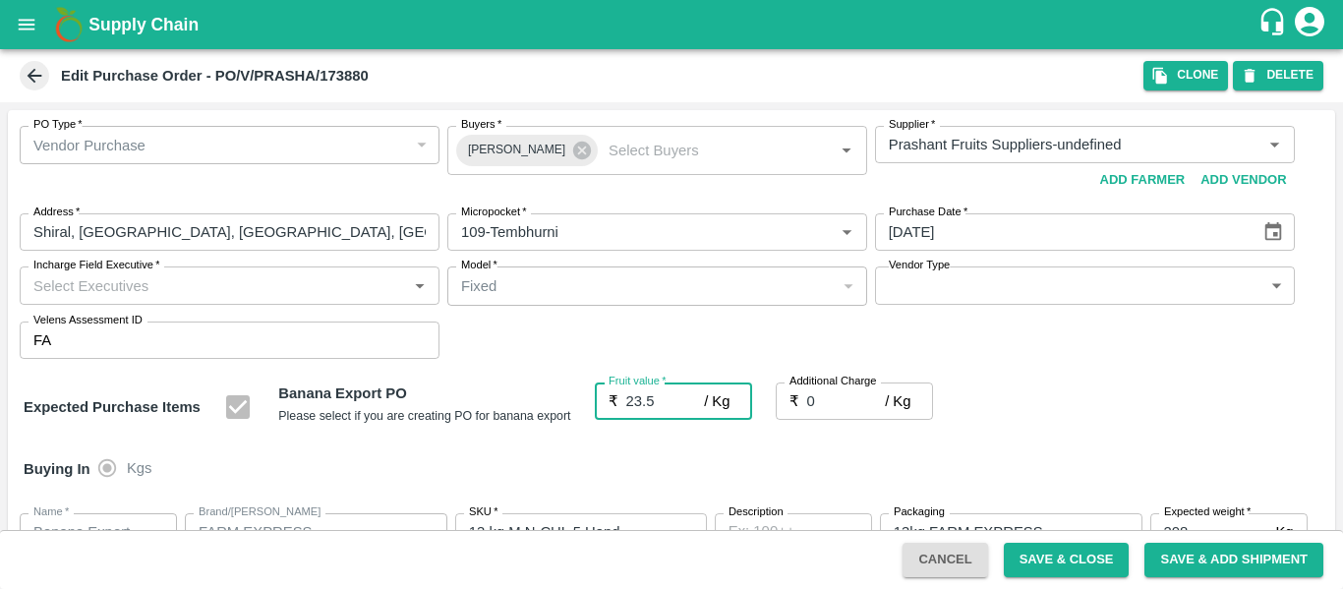
type input "23.5"
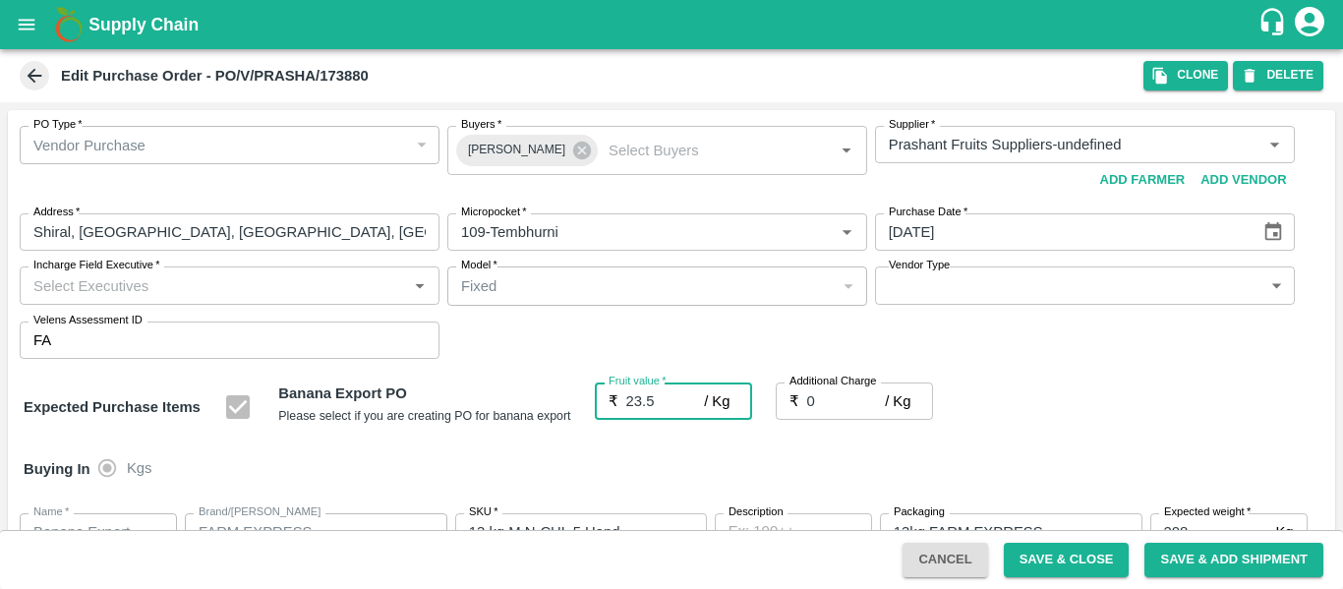
type input "23.5"
click at [854, 386] on label "Additional Charge" at bounding box center [833, 382] width 88 height 16
click at [854, 386] on input "0" at bounding box center [846, 400] width 79 height 37
type input "2"
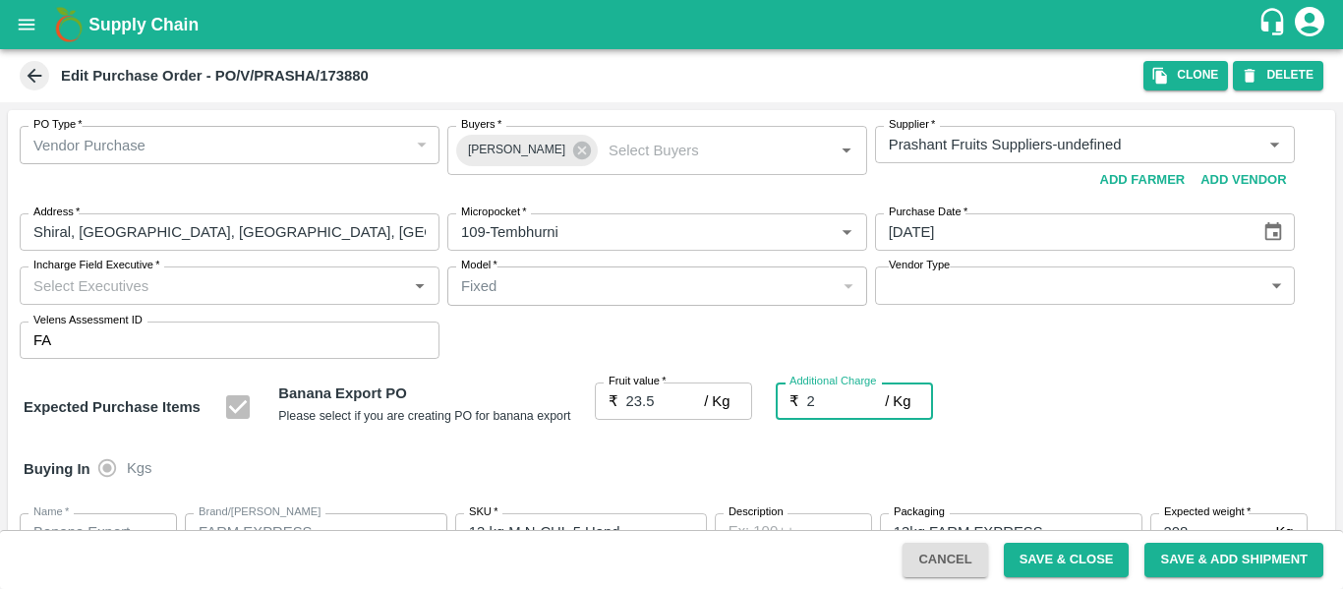
type input "25.5"
type input "2.7"
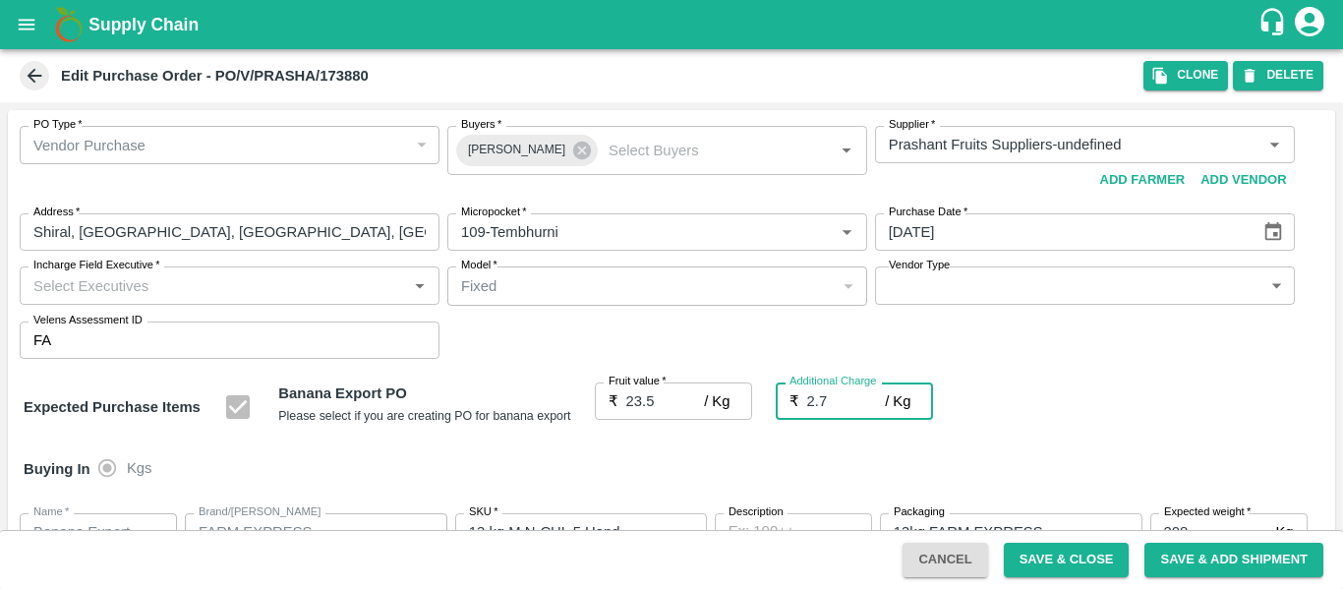
type input "26.2"
type input "2.75"
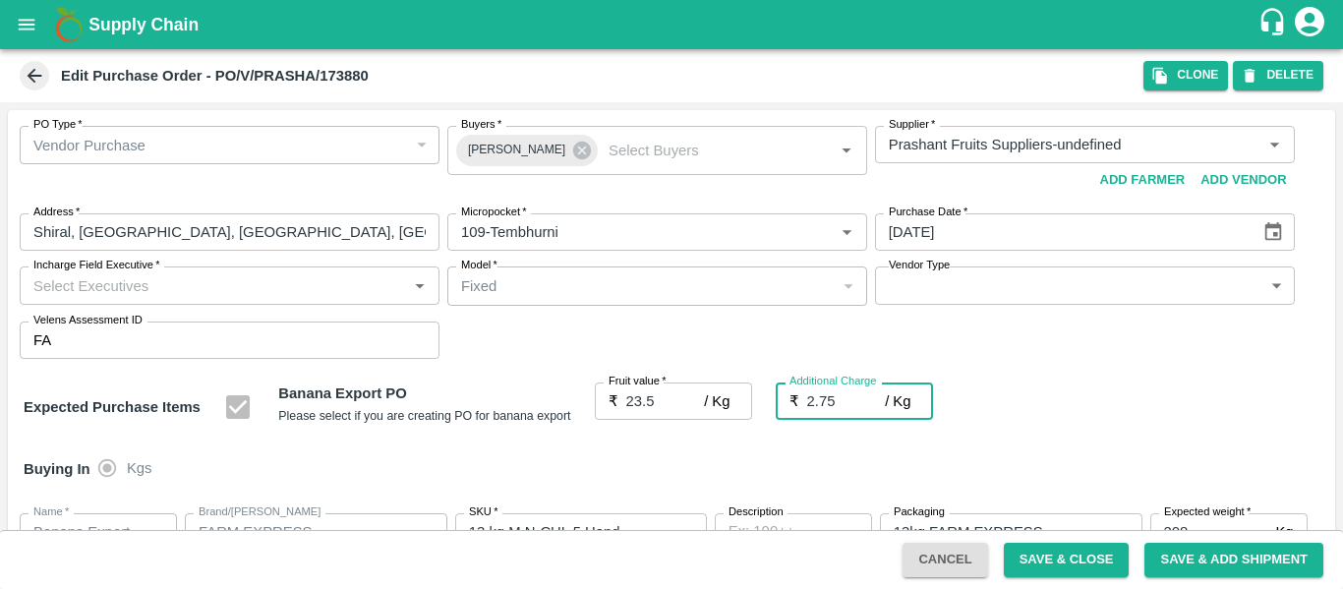
type input "26.25"
type input "2.75"
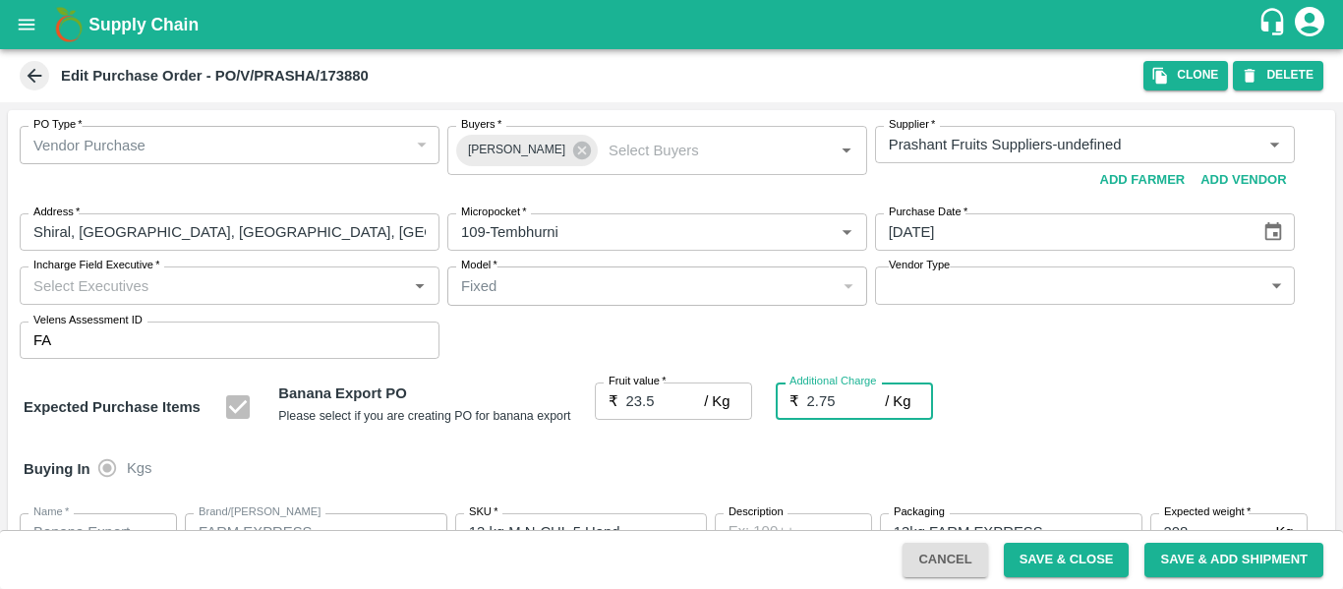
click at [1118, 420] on div "Expected Purchase Items Banana Export PO Please select if you are creating PO f…" at bounding box center [672, 407] width 1296 height 50
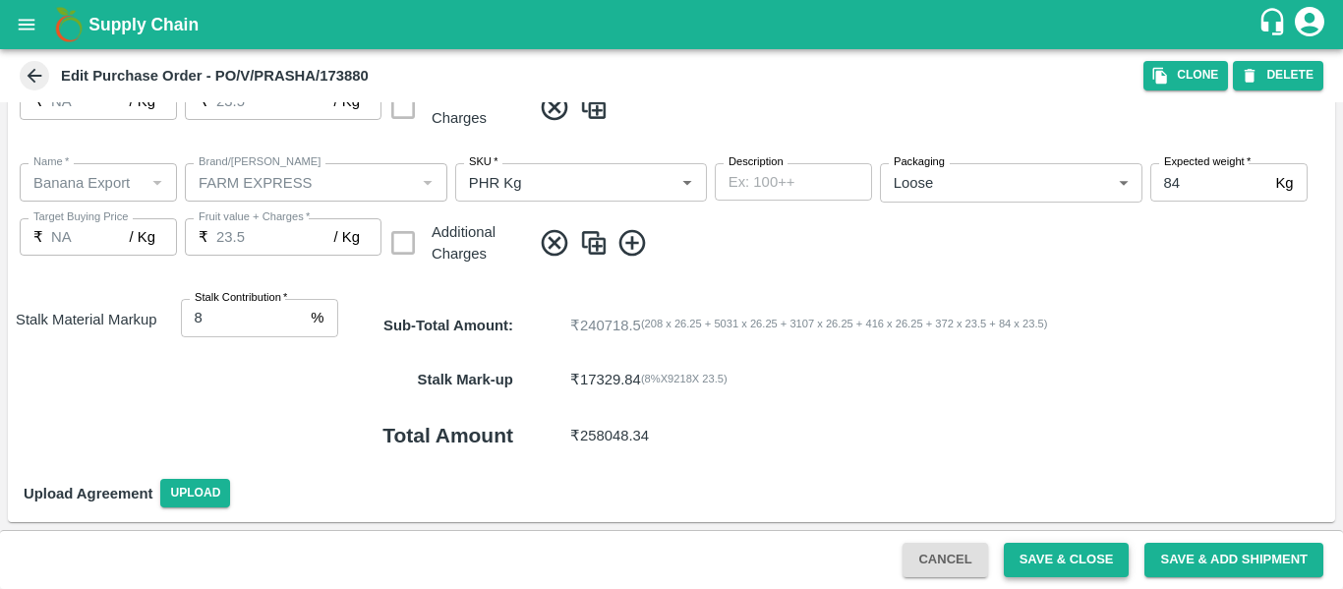
click at [1024, 554] on button "Save & Close" at bounding box center [1067, 560] width 126 height 34
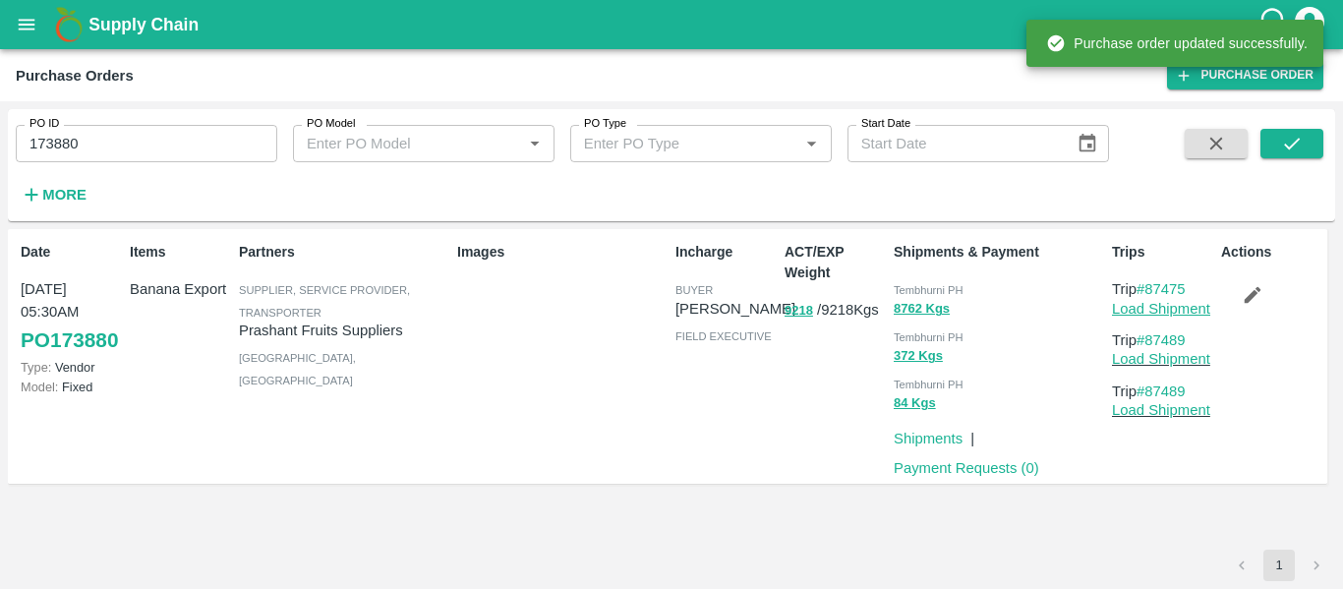
click at [1135, 316] on link "Load Shipment" at bounding box center [1161, 309] width 98 height 16
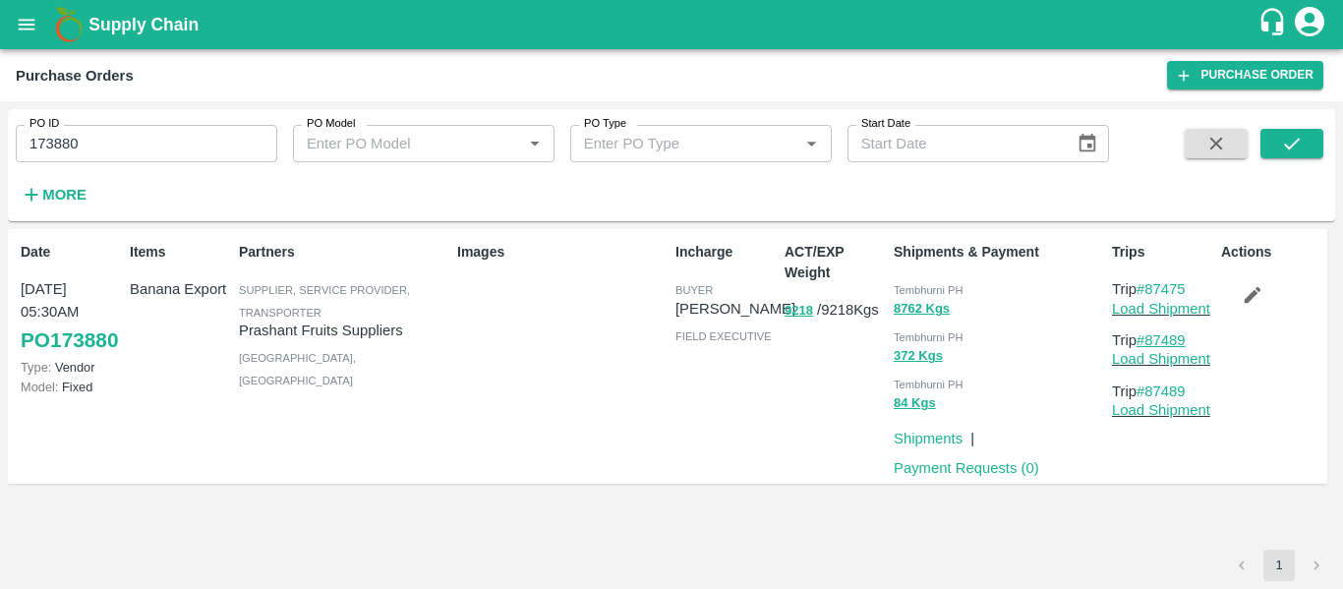
drag, startPoint x: 1201, startPoint y: 339, endPoint x: 1152, endPoint y: 336, distance: 49.2
click at [1152, 336] on p "Trip #87489" at bounding box center [1162, 340] width 101 height 22
copy link "87489"
click at [18, 26] on icon "open drawer" at bounding box center [27, 25] width 22 height 22
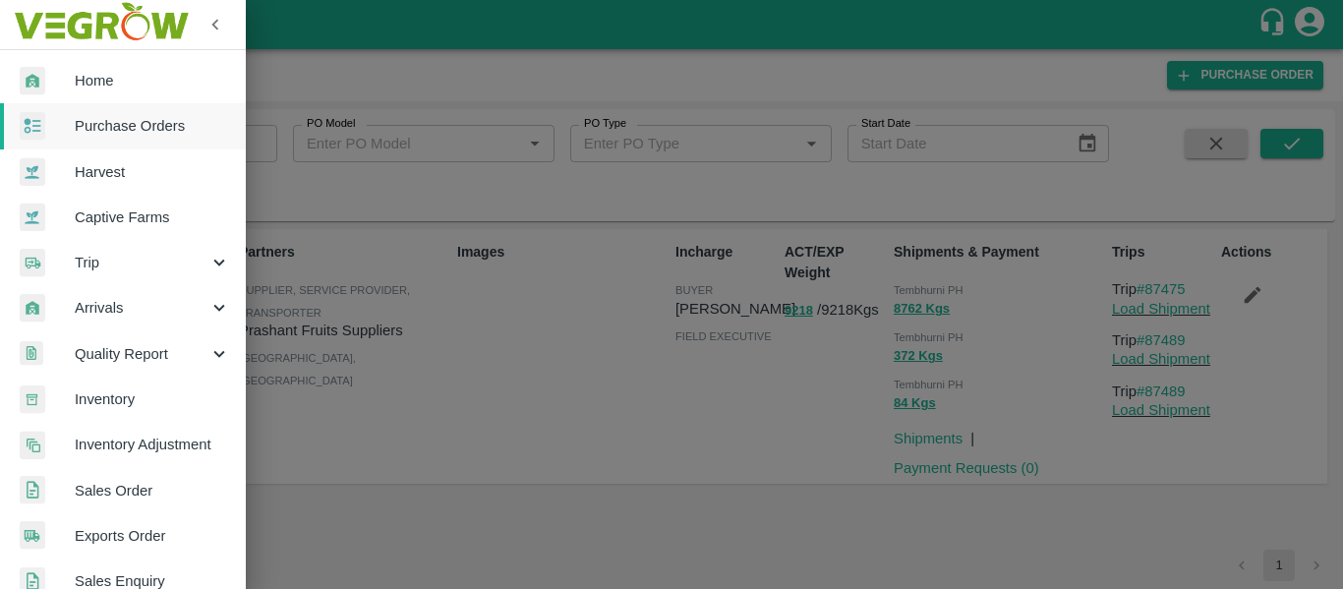
click at [136, 270] on span "Trip" at bounding box center [142, 263] width 134 height 22
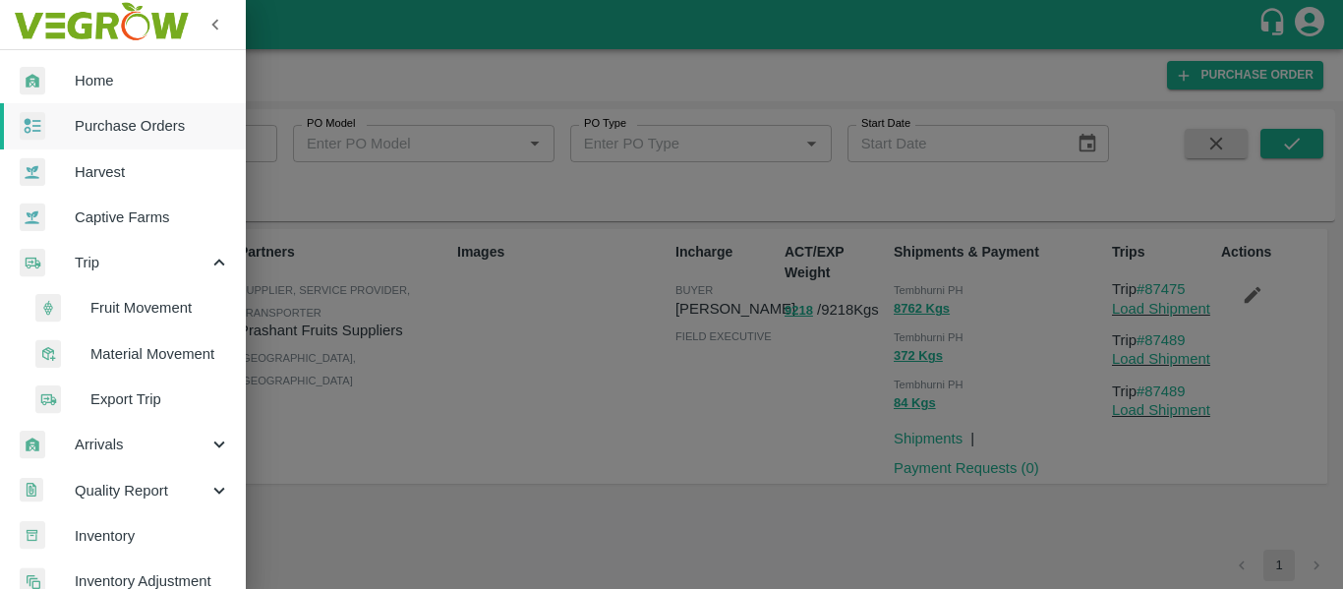
click at [154, 302] on span "Fruit Movement" at bounding box center [160, 308] width 140 height 22
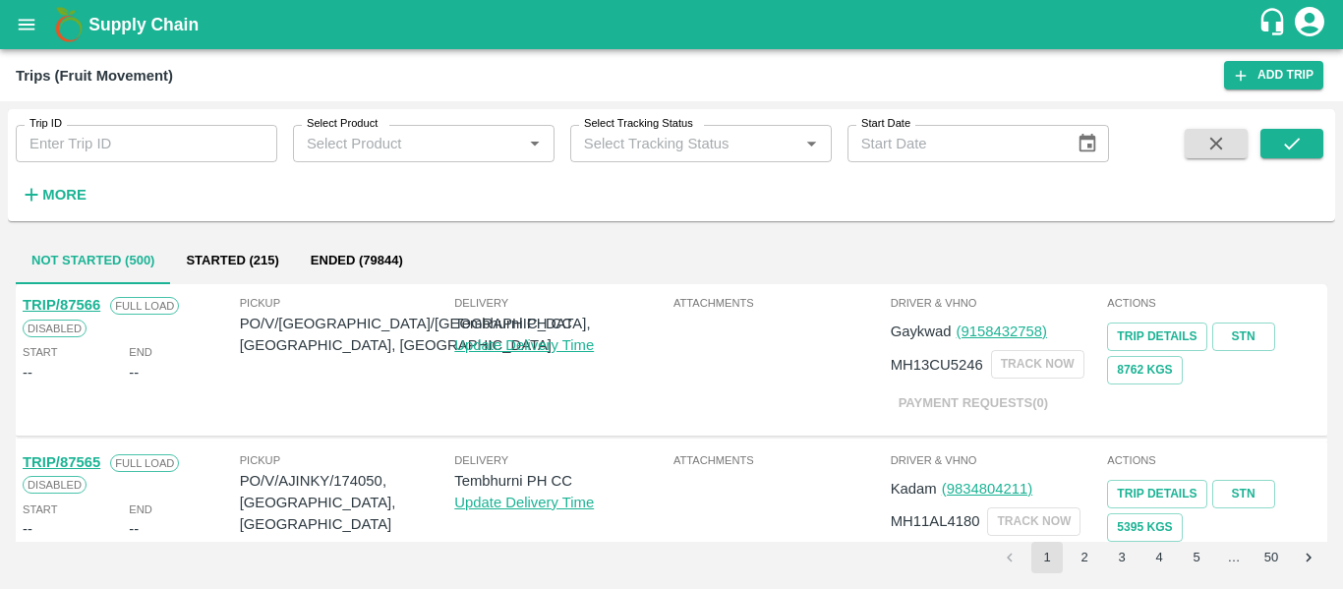
click at [117, 134] on input "Trip ID" at bounding box center [147, 143] width 262 height 37
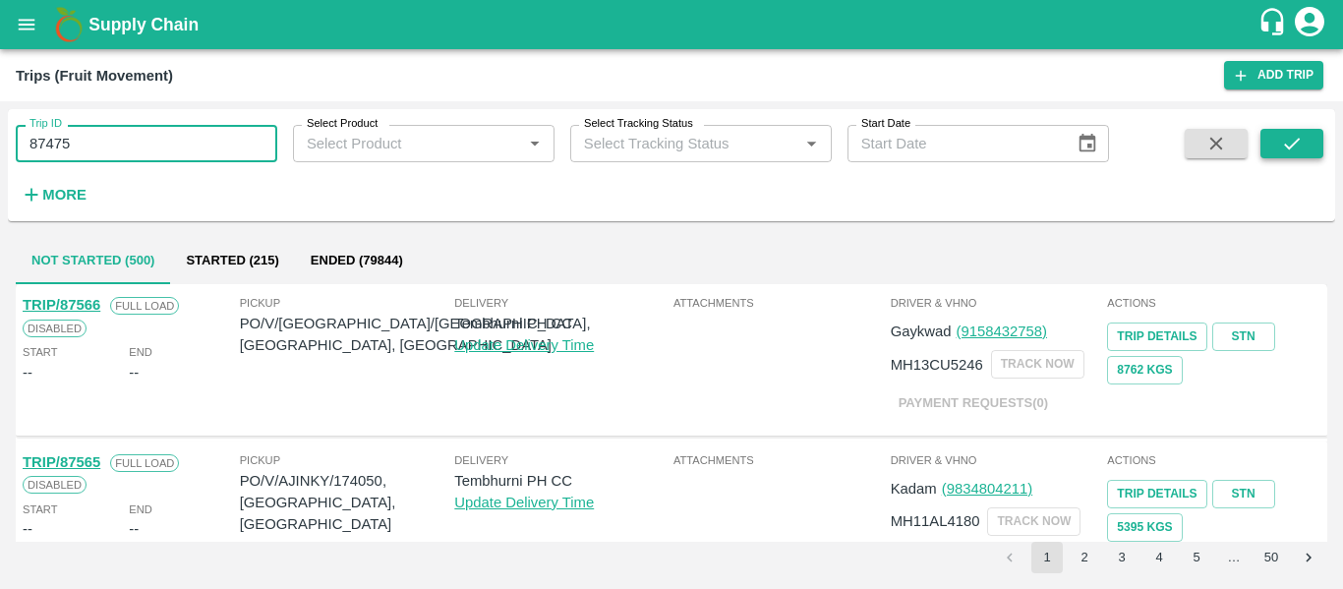
type input "87475"
click at [1302, 145] on icon "submit" at bounding box center [1292, 144] width 22 height 22
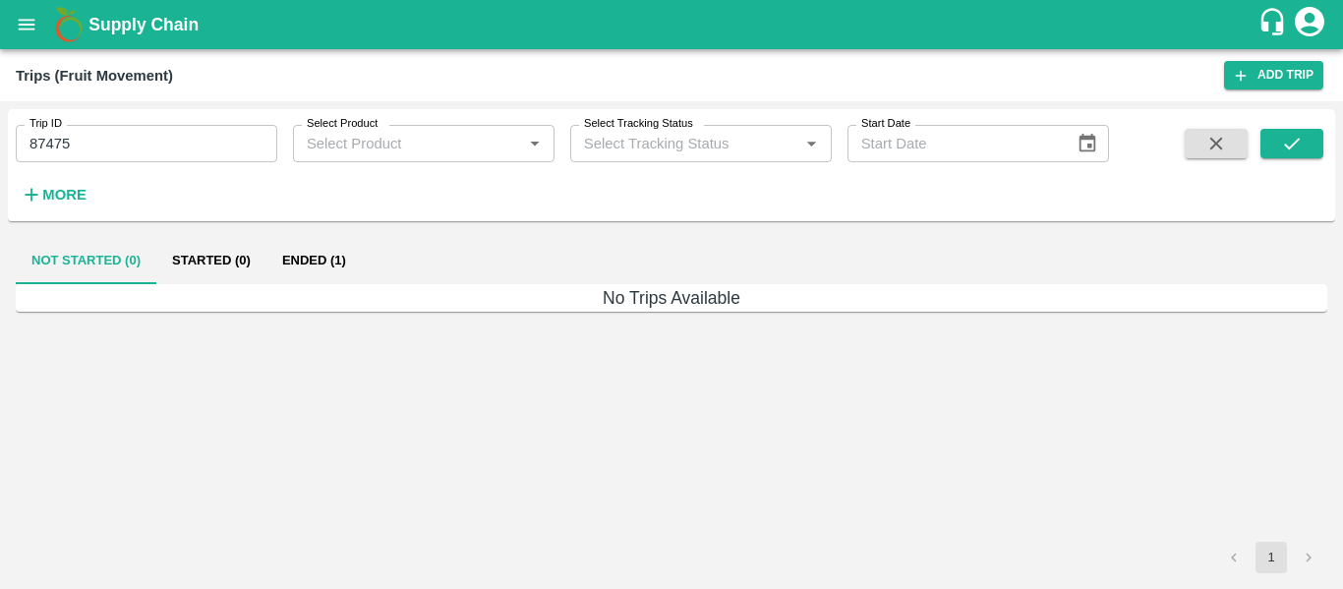
click at [346, 259] on button "Ended (1)" at bounding box center [313, 260] width 95 height 47
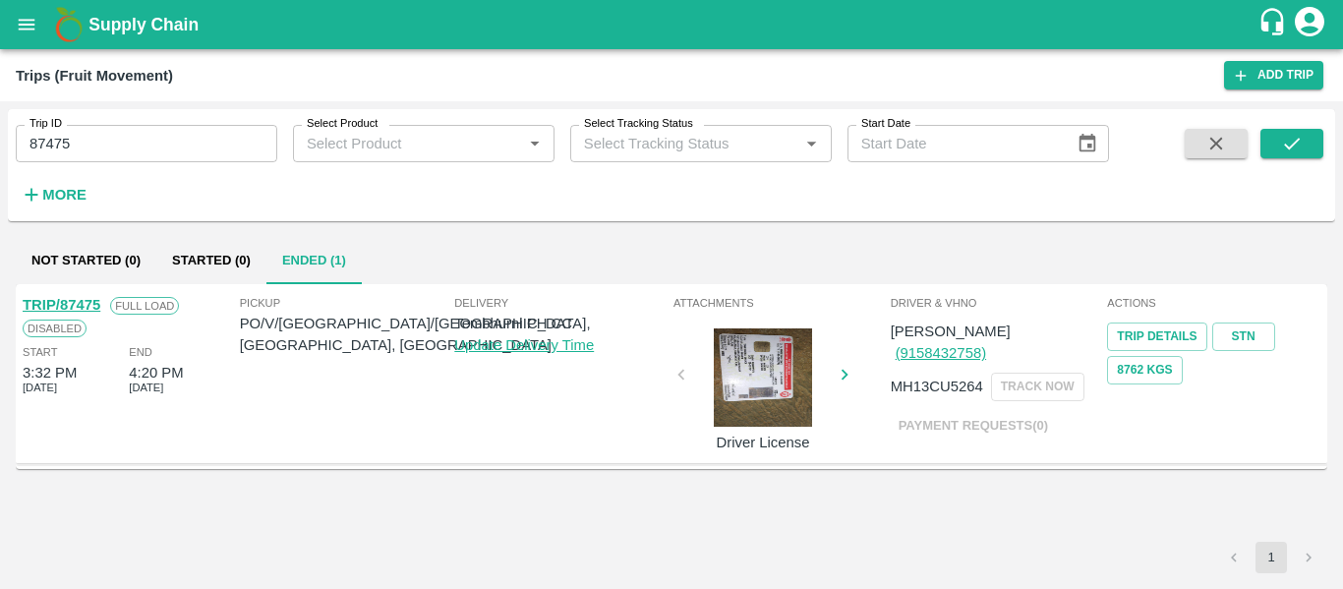
click at [93, 298] on link "TRIP/87475" at bounding box center [62, 305] width 78 height 16
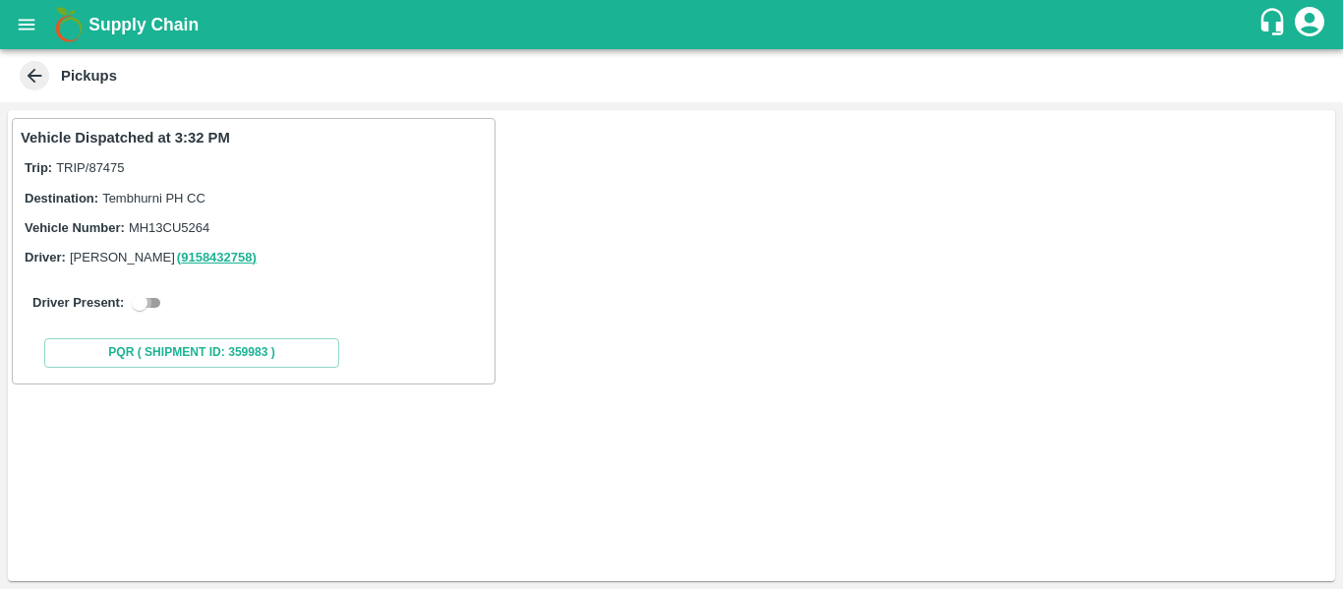
click at [149, 305] on input "checkbox" at bounding box center [139, 303] width 71 height 24
checkbox input "true"
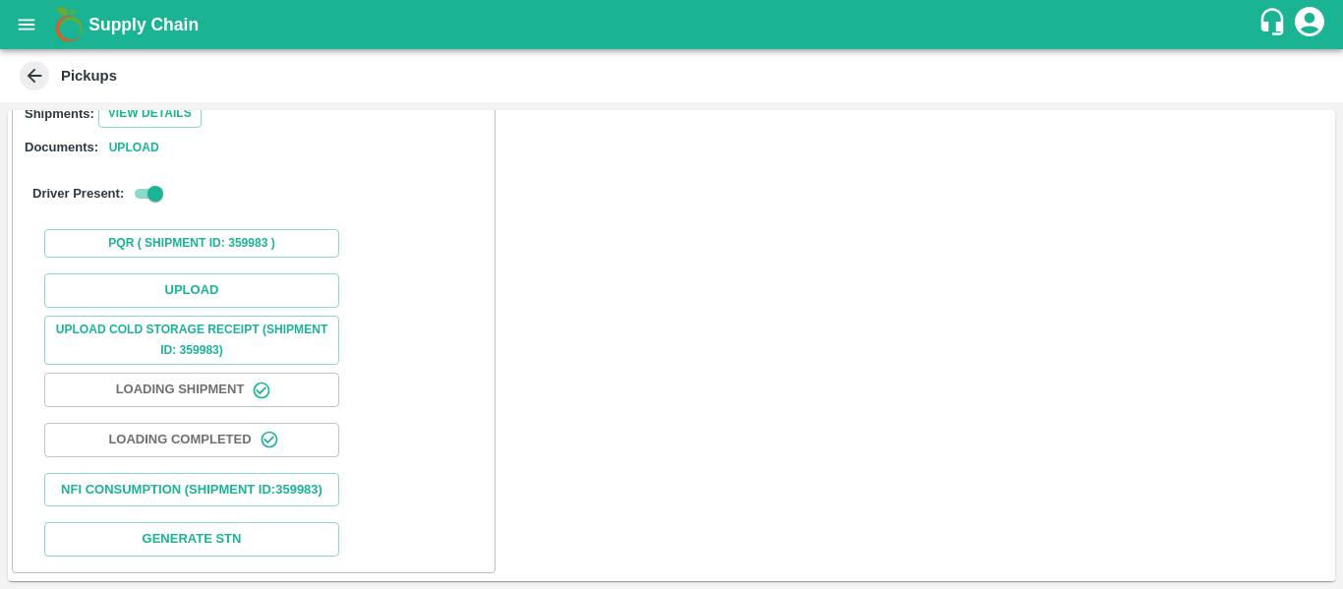
scroll to position [288, 0]
click at [206, 273] on button "Upload" at bounding box center [191, 290] width 295 height 34
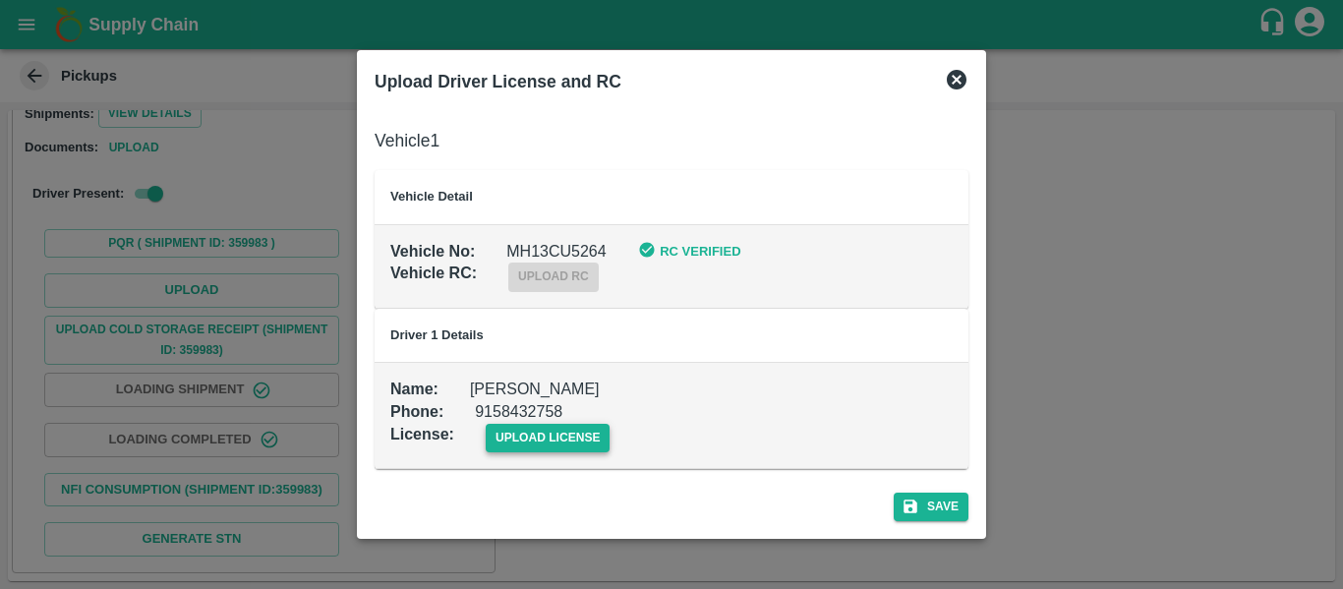
click at [537, 436] on span "upload license" at bounding box center [548, 438] width 125 height 29
click at [0, 0] on input "upload license" at bounding box center [0, 0] width 0 height 0
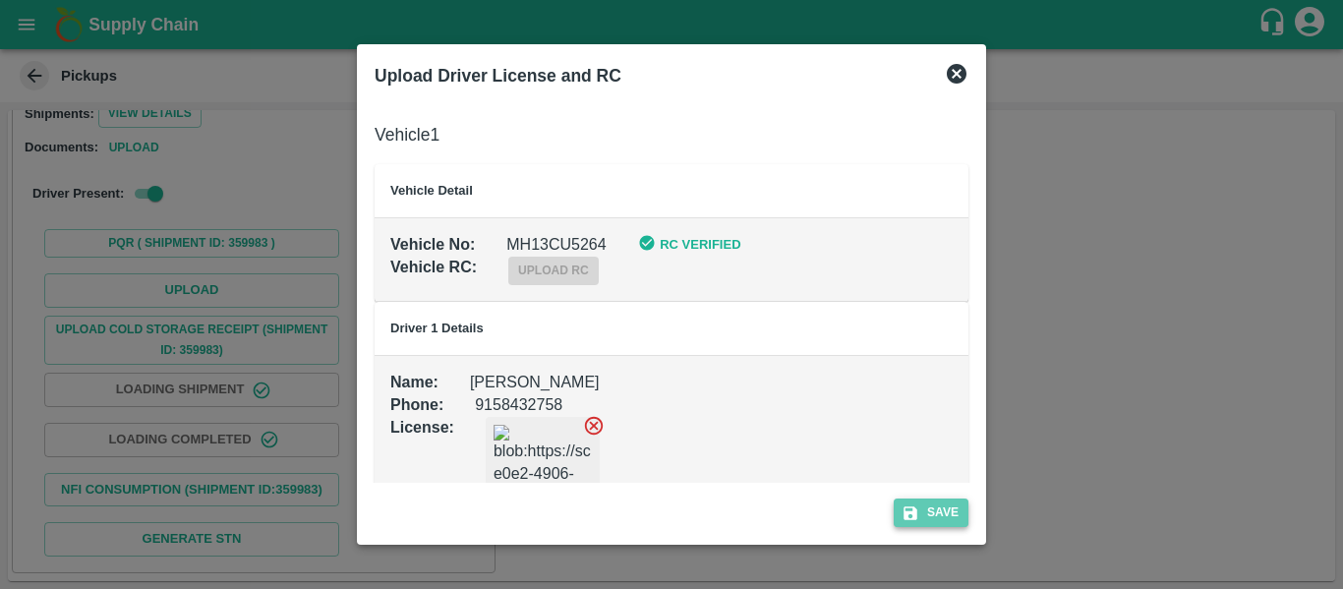
click at [956, 525] on button "Save" at bounding box center [931, 512] width 75 height 29
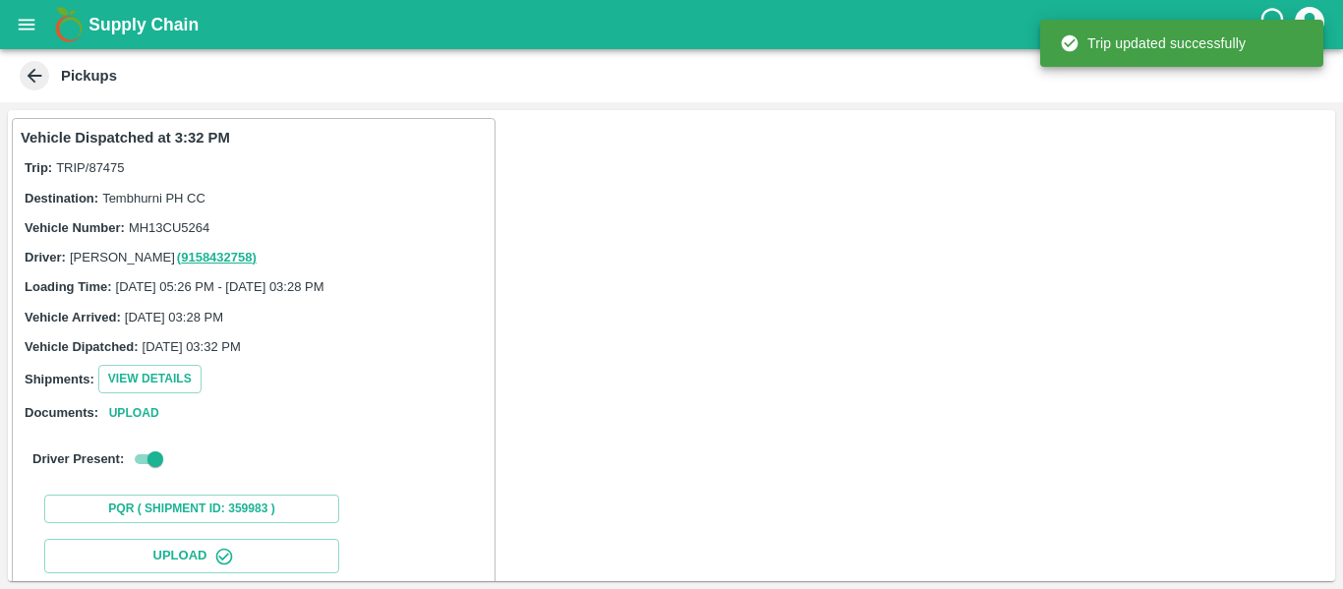
scroll to position [338, 0]
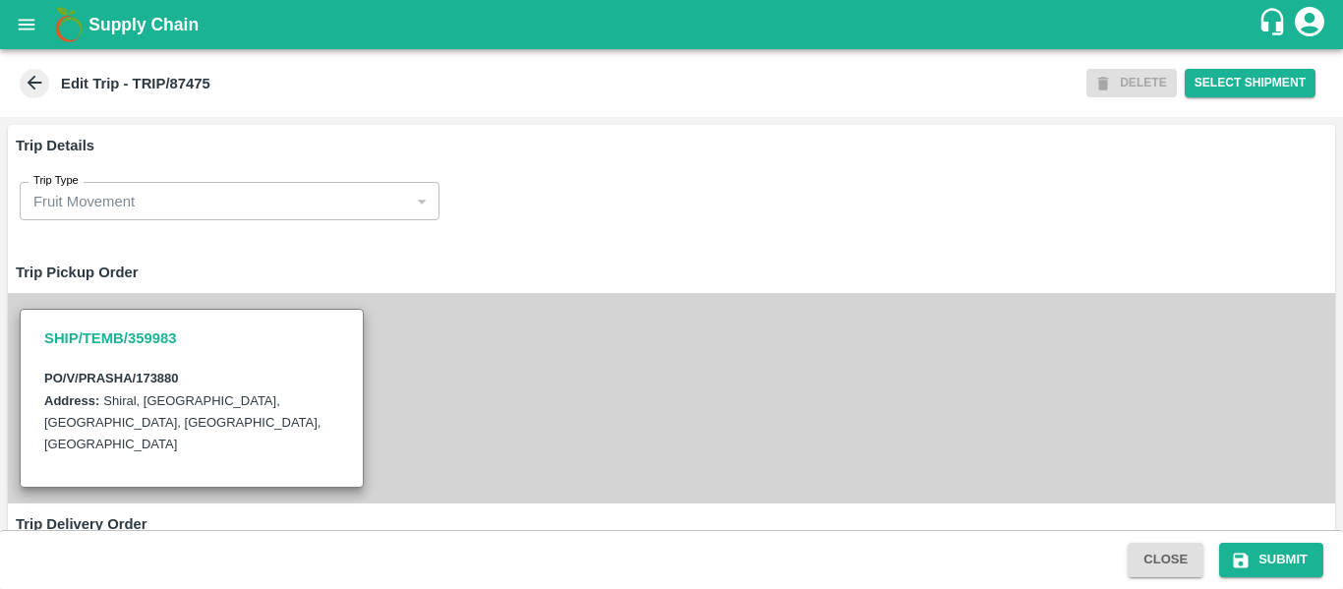
type input "Prashant Fruits Suppliers-[GEOGRAPHIC_DATA], [GEOGRAPHIC_DATA]-98817 04744(Supp…"
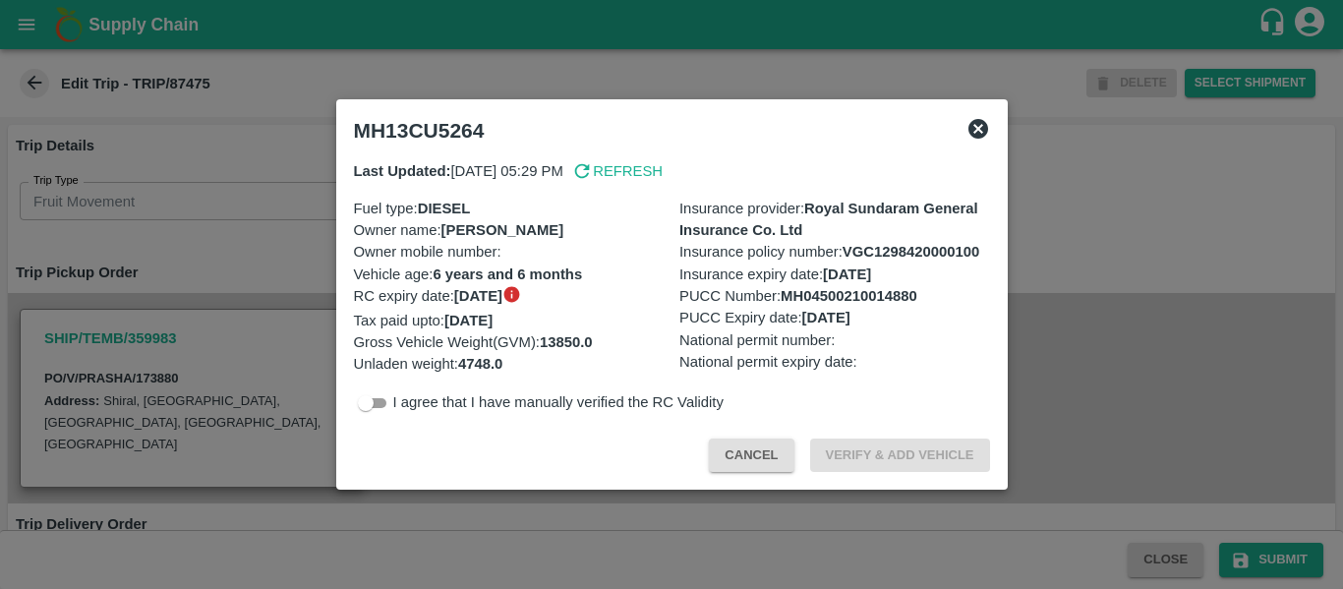
click at [946, 121] on div "MH13CU5264" at bounding box center [648, 126] width 620 height 51
click at [1127, 200] on div at bounding box center [671, 294] width 1343 height 589
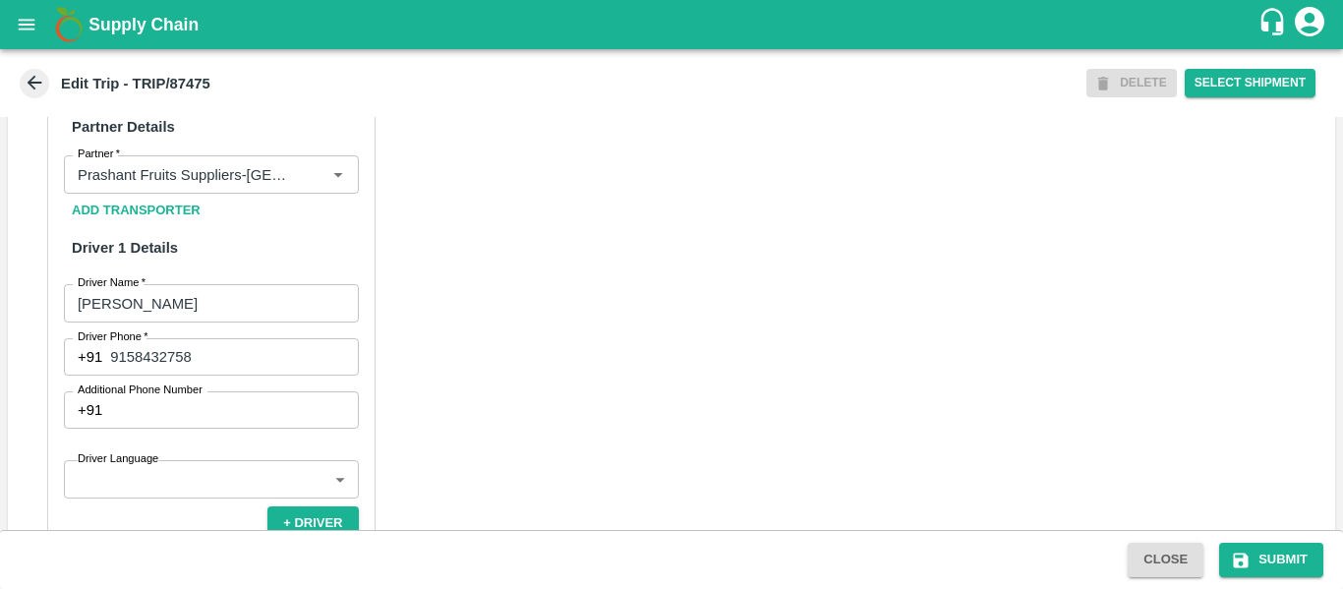
scroll to position [1512, 0]
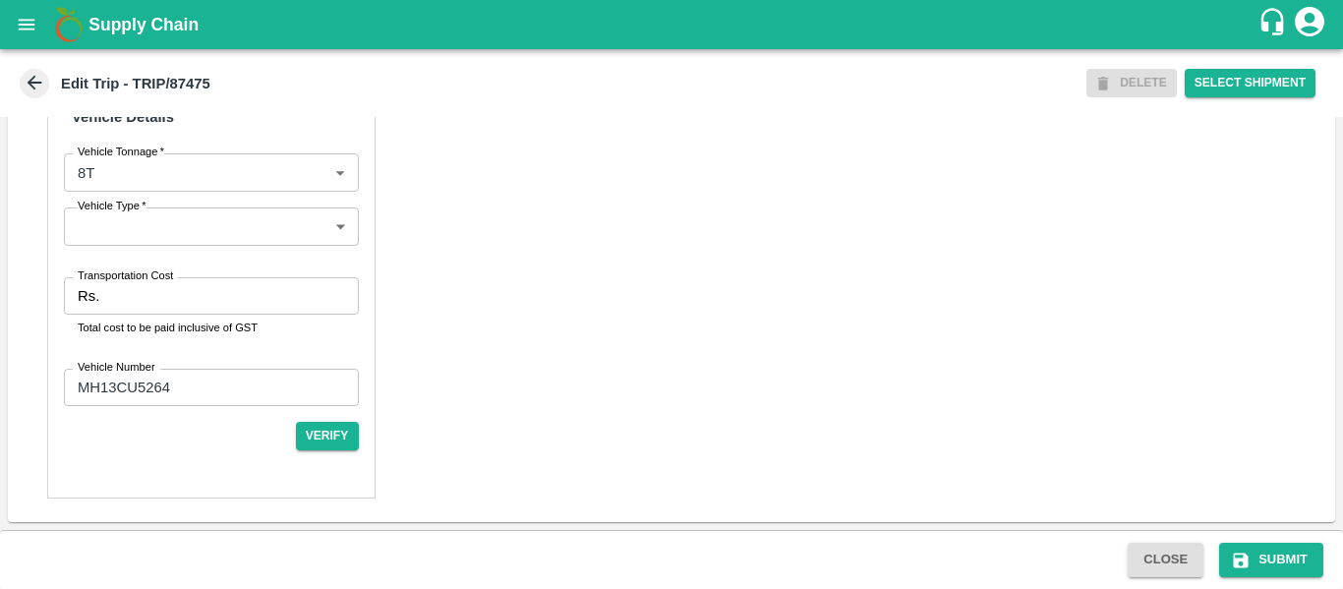
click at [228, 313] on input "Transportation Cost" at bounding box center [232, 295] width 251 height 37
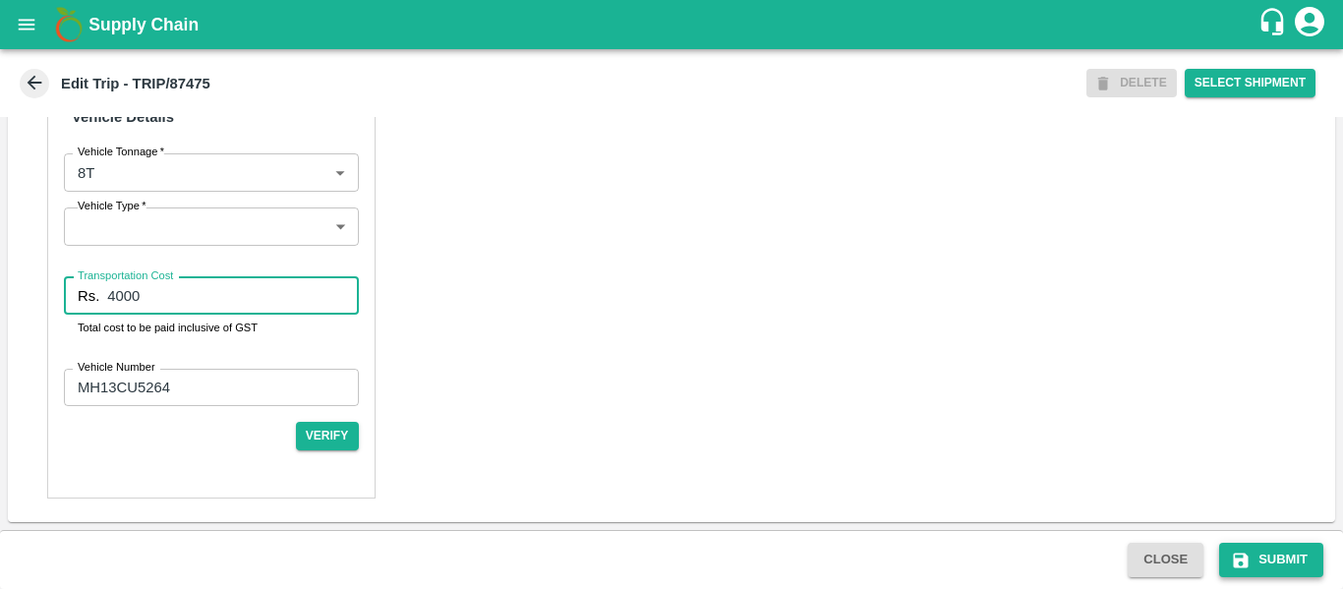
type input "4000"
click at [1308, 565] on button "Submit" at bounding box center [1271, 560] width 104 height 34
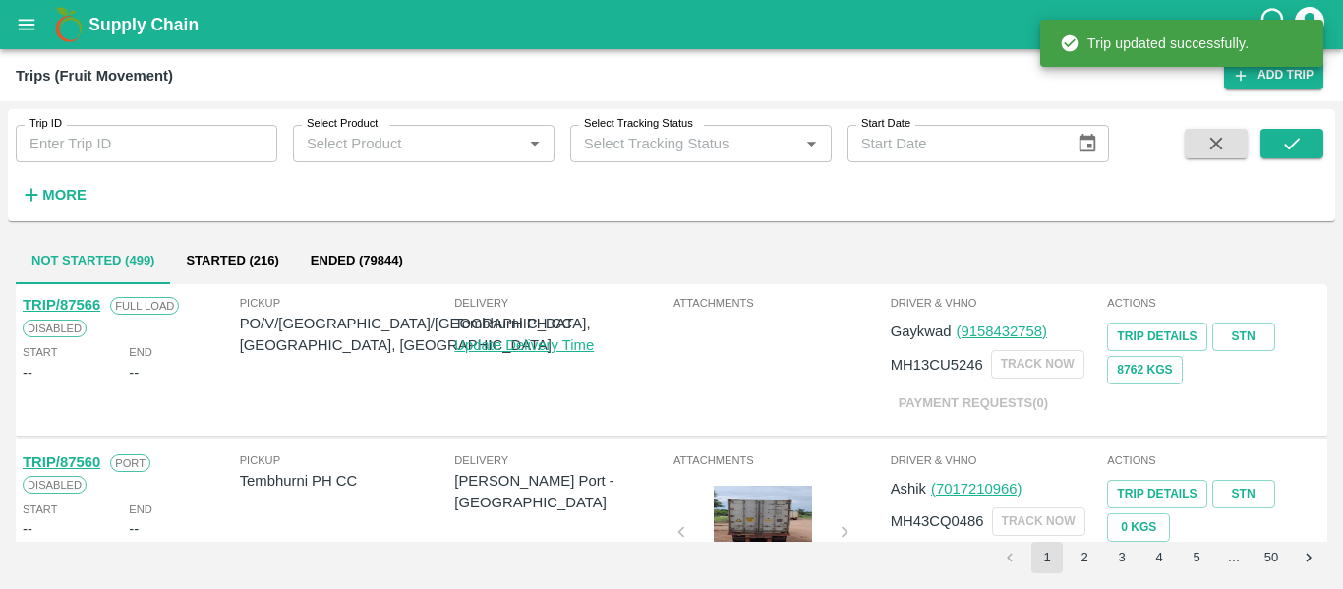
click at [200, 147] on input "Trip ID" at bounding box center [147, 143] width 262 height 37
paste input "87489"
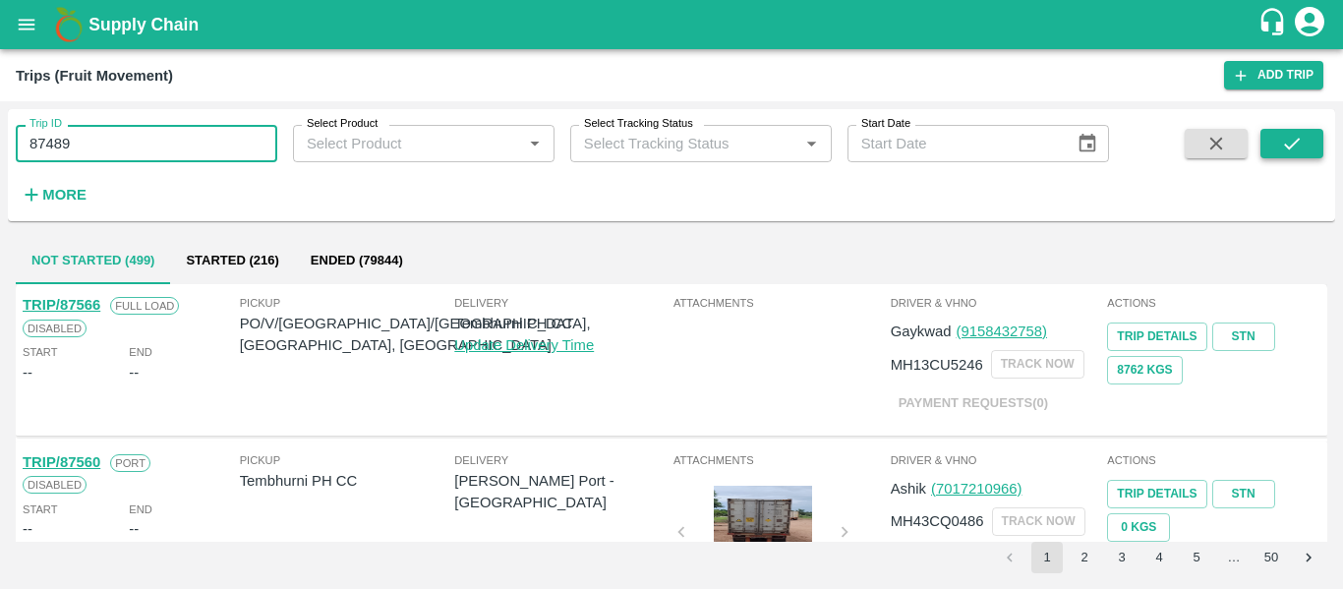
type input "87489"
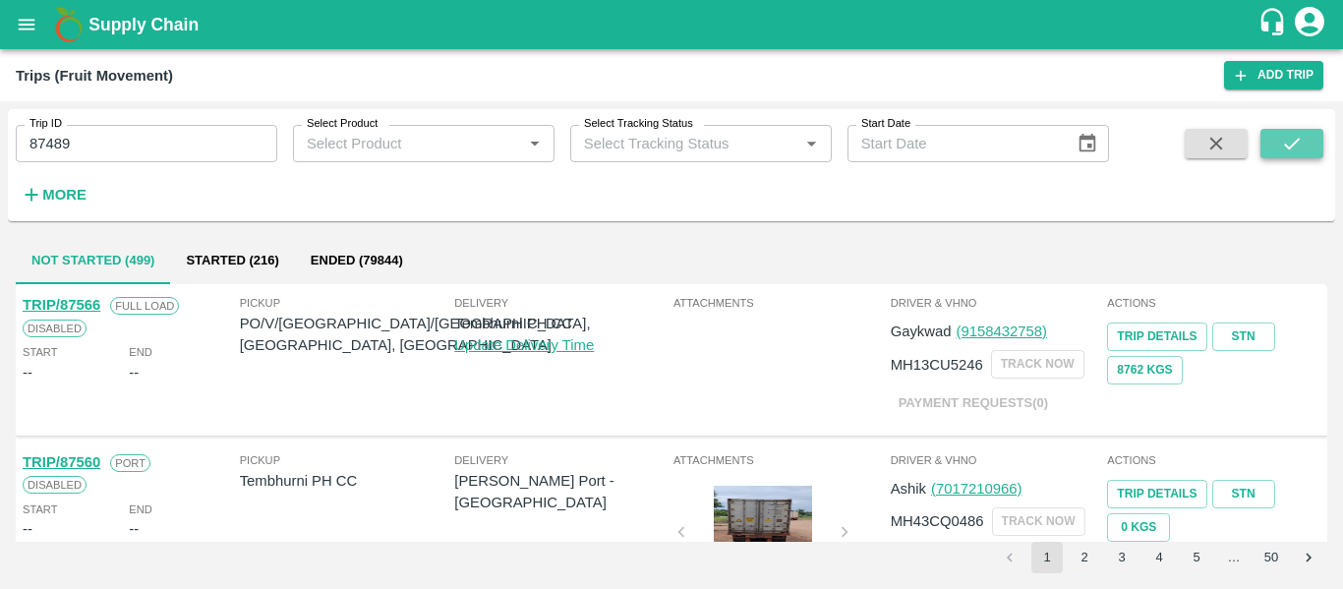
click at [1271, 132] on button "submit" at bounding box center [1291, 143] width 63 height 29
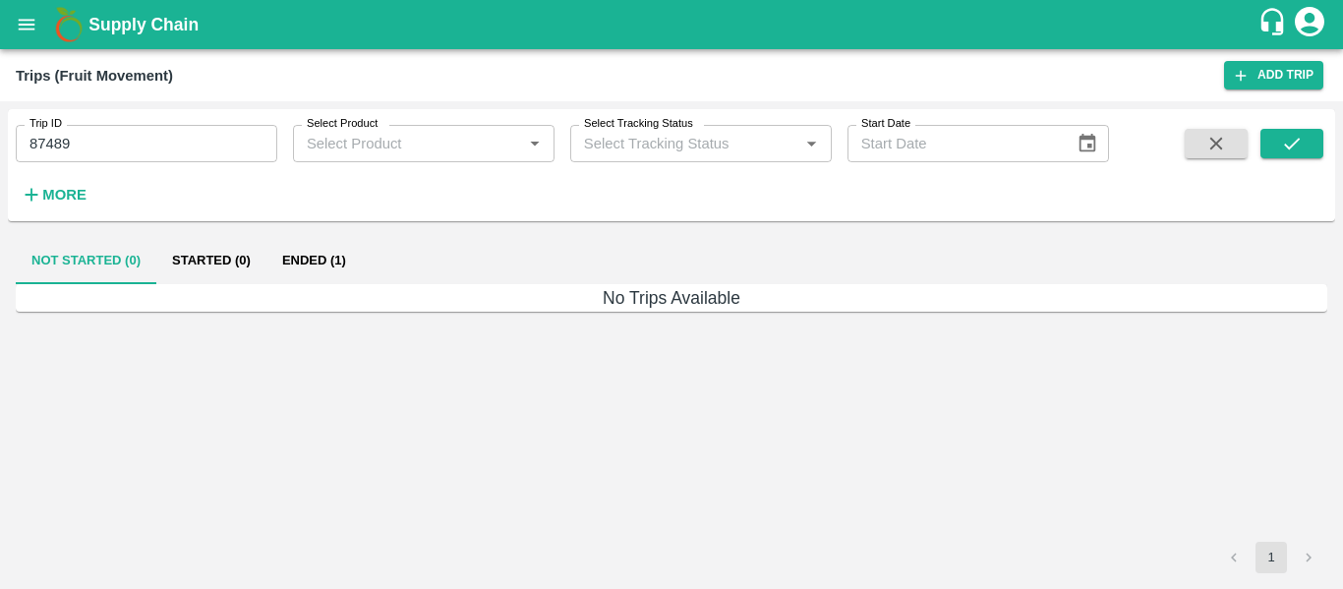
click at [298, 258] on button "Ended (1)" at bounding box center [313, 260] width 95 height 47
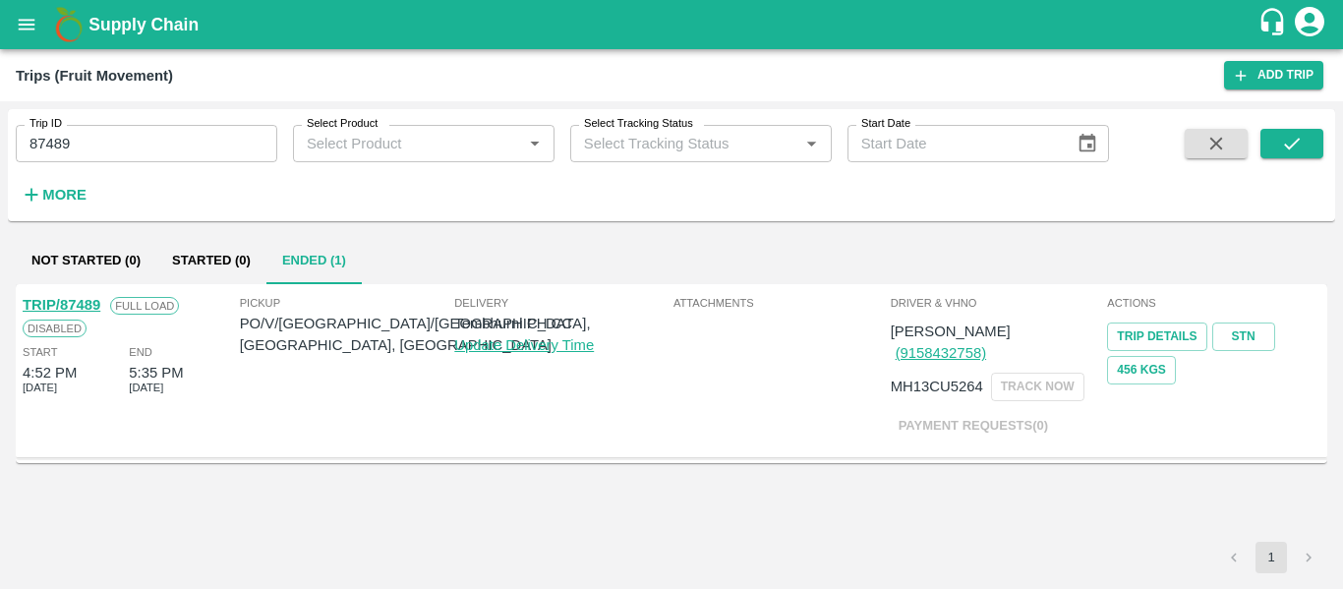
click at [60, 302] on link "TRIP/87489" at bounding box center [62, 305] width 78 height 16
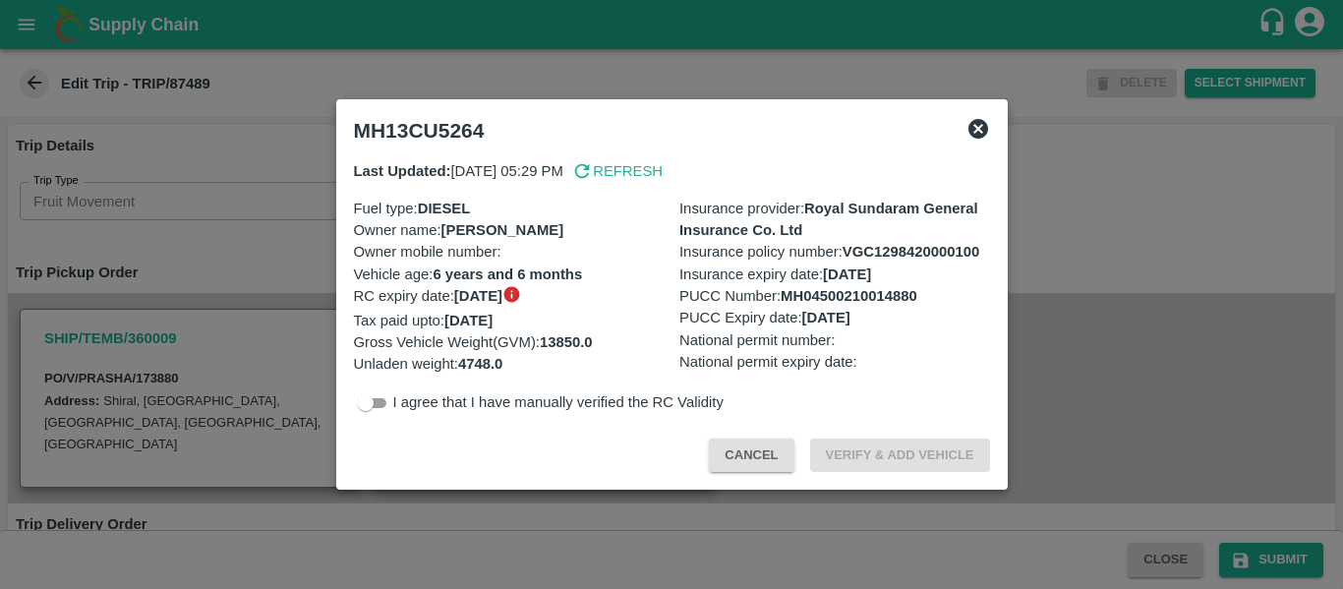
click at [310, 339] on div at bounding box center [671, 294] width 1343 height 589
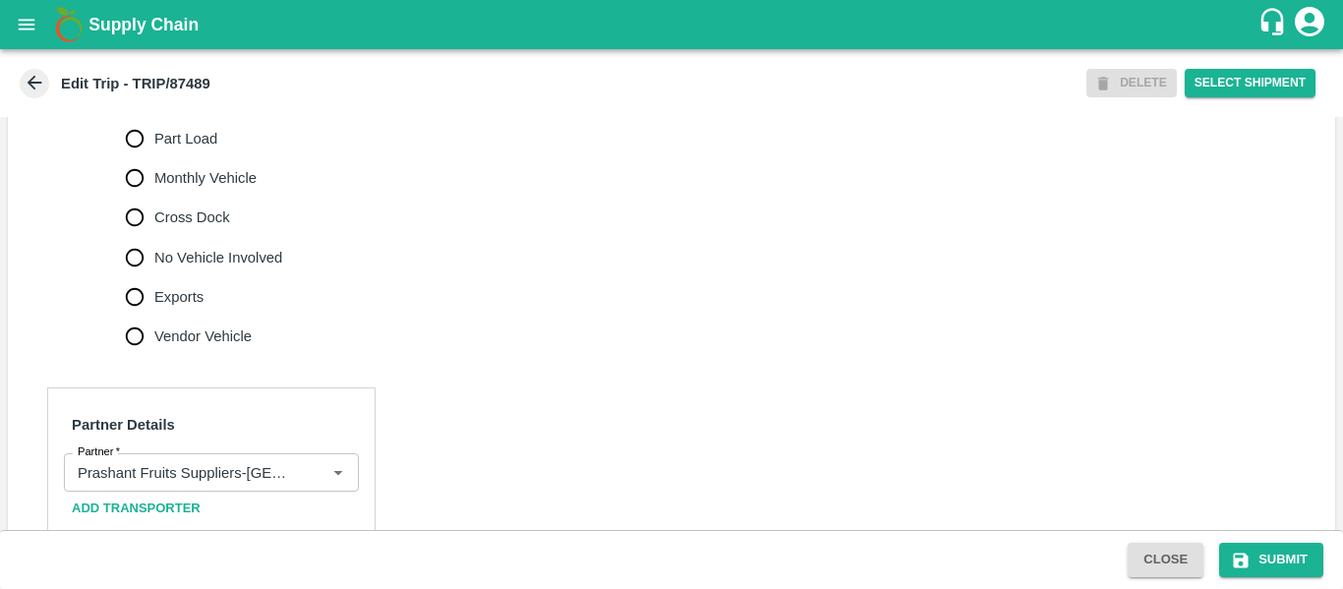
click at [224, 268] on span "No Vehicle Involved" at bounding box center [218, 258] width 128 height 22
click at [154, 271] on input "No Vehicle Involved" at bounding box center [134, 257] width 39 height 39
radio input "true"
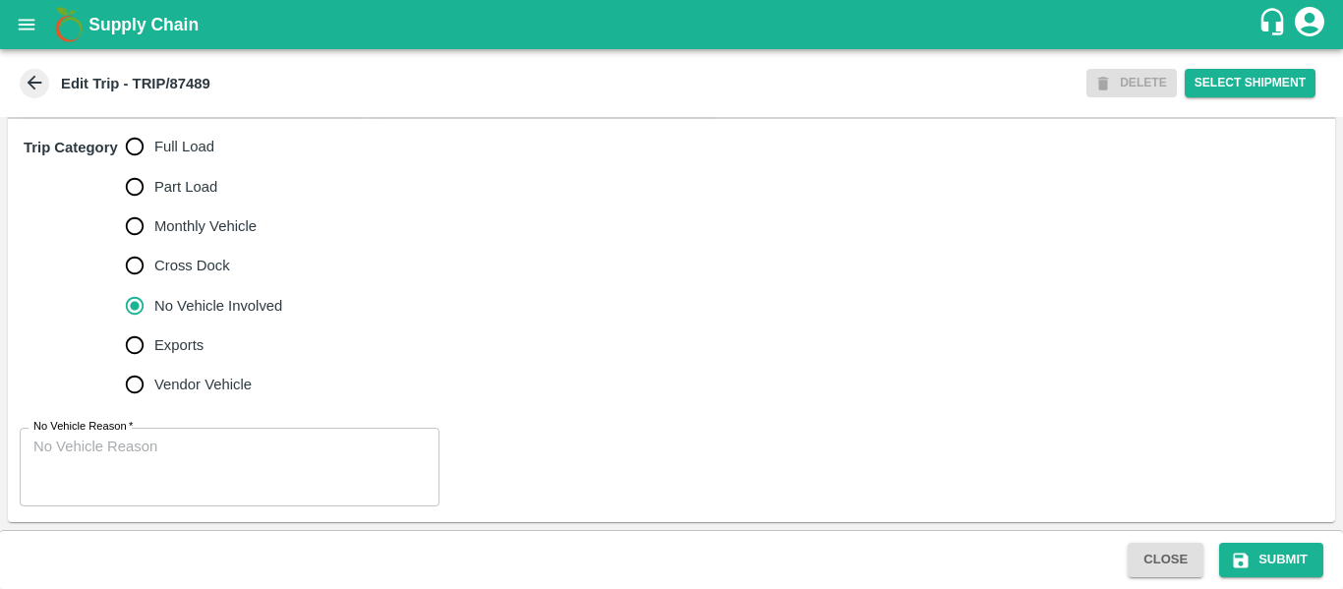
click at [156, 452] on textarea "No Vehicle Reason   *" at bounding box center [229, 468] width 392 height 62
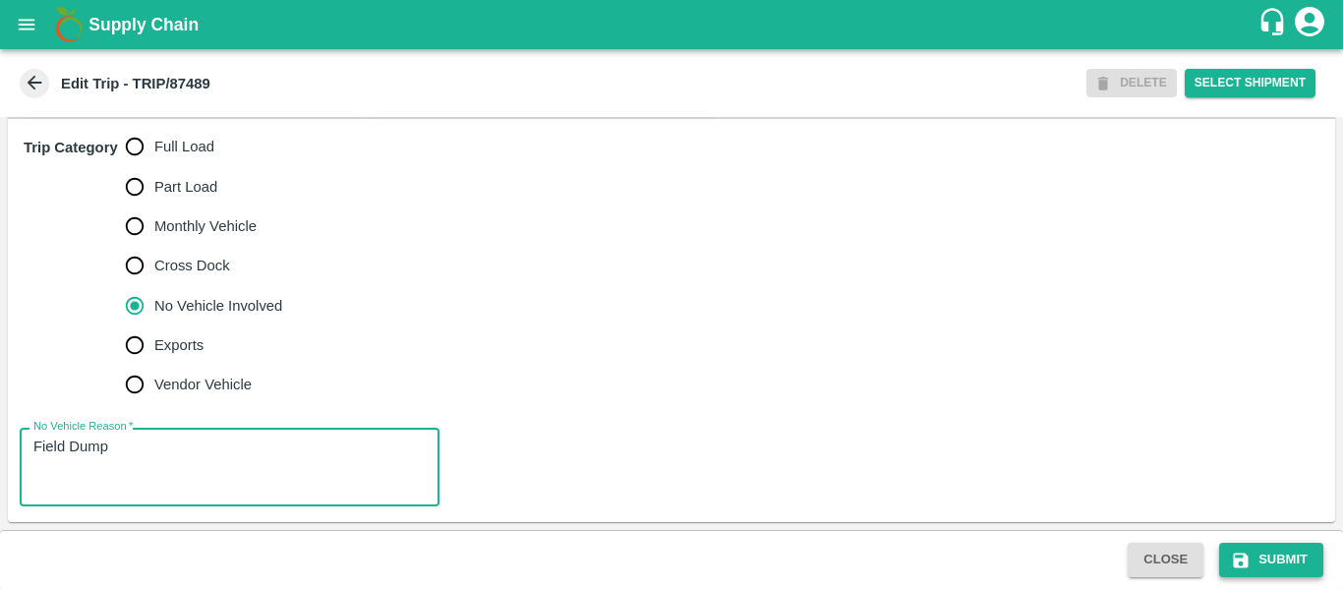
type textarea "Field Dump"
click at [1247, 558] on icon "submit" at bounding box center [1241, 560] width 15 height 15
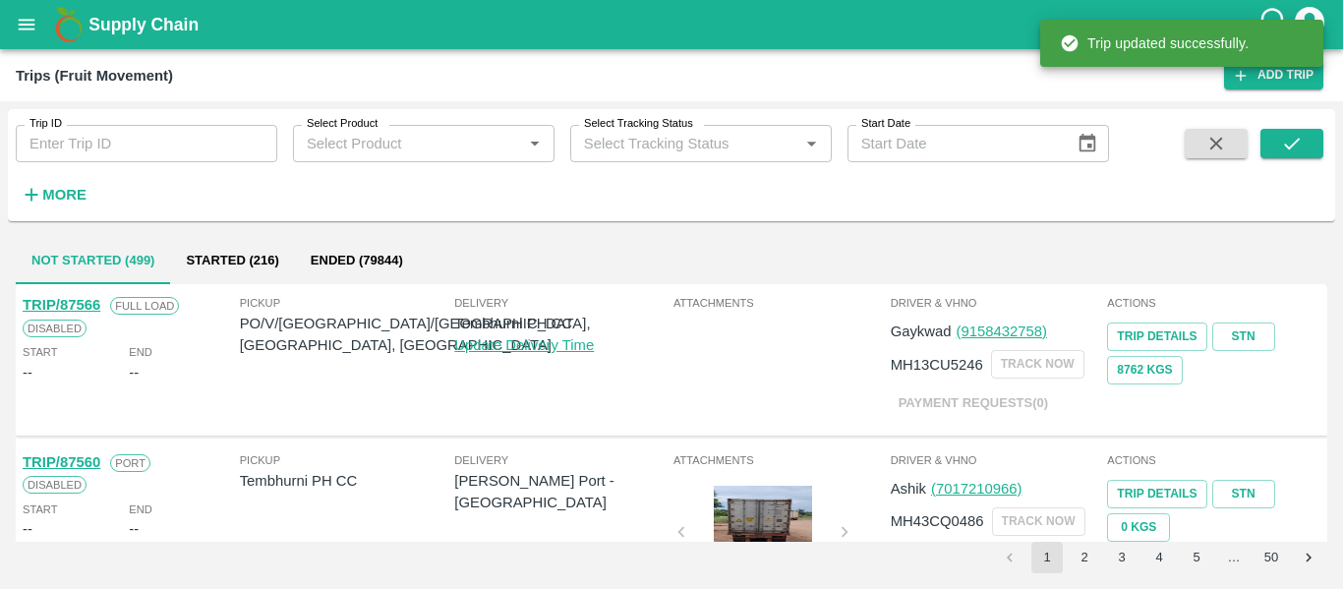
click at [26, 34] on icon "open drawer" at bounding box center [27, 25] width 22 height 22
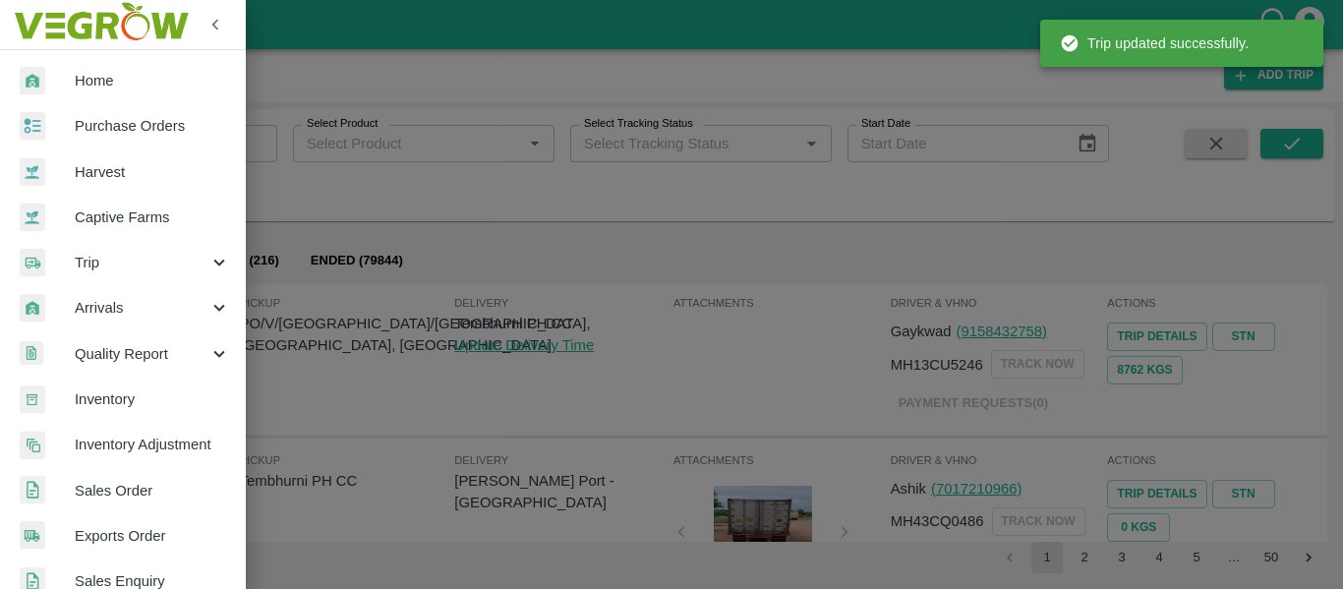
click at [108, 129] on span "Purchase Orders" at bounding box center [152, 126] width 155 height 22
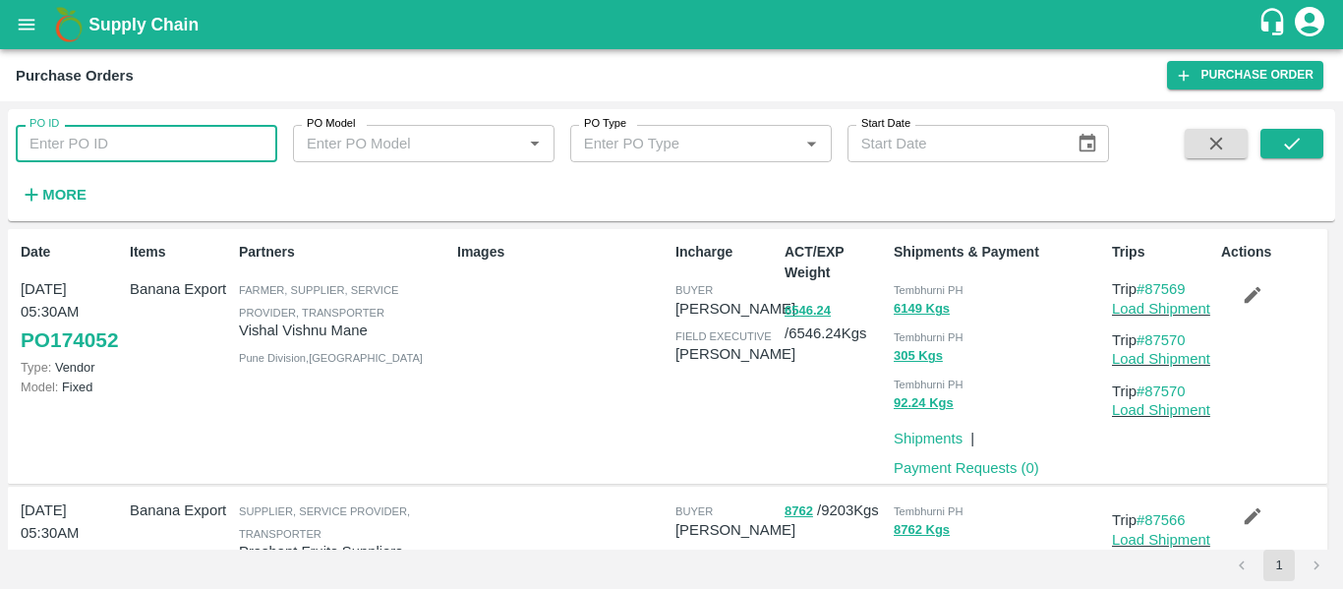
click at [143, 146] on input "PO ID" at bounding box center [147, 143] width 262 height 37
paste input "173880"
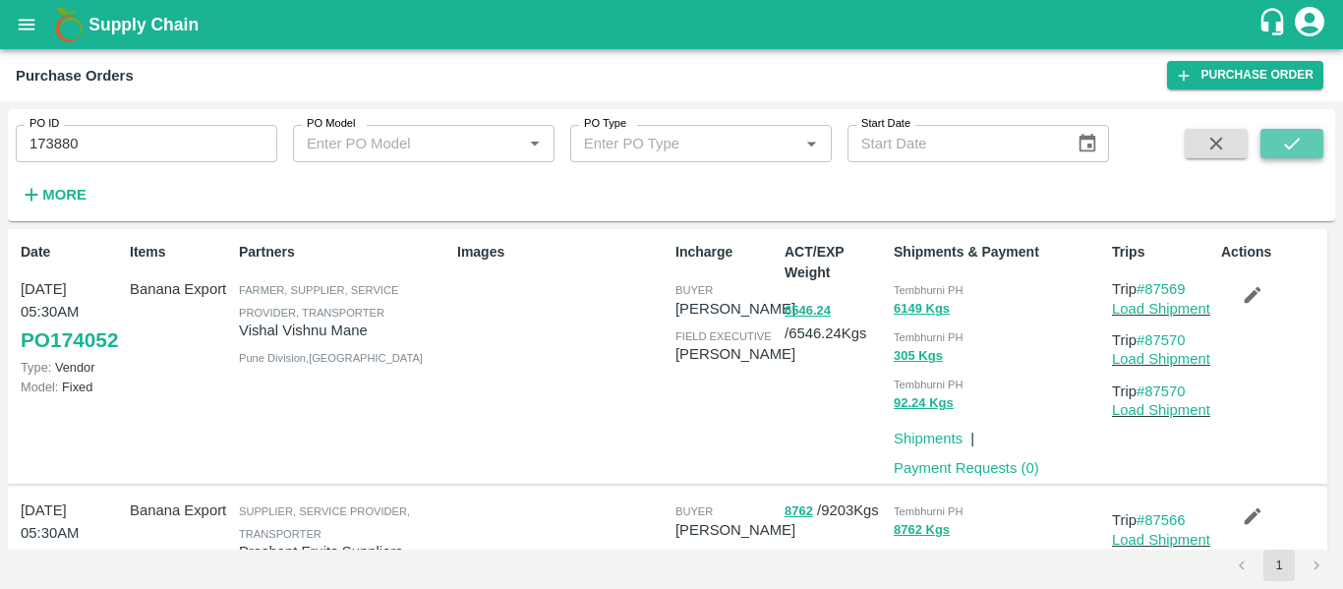
click at [1309, 133] on button "submit" at bounding box center [1291, 143] width 63 height 29
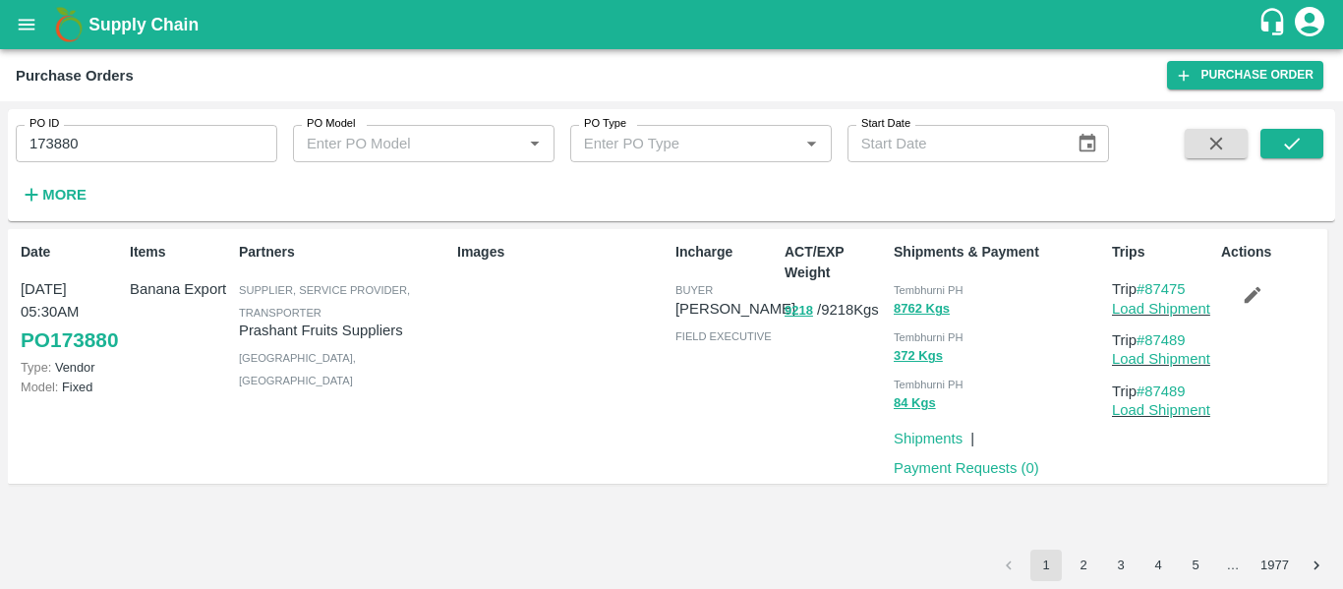
click at [134, 138] on input "173880" at bounding box center [147, 143] width 262 height 37
paste input "text"
type input "173879"
click at [1261, 155] on button "submit" at bounding box center [1291, 143] width 63 height 29
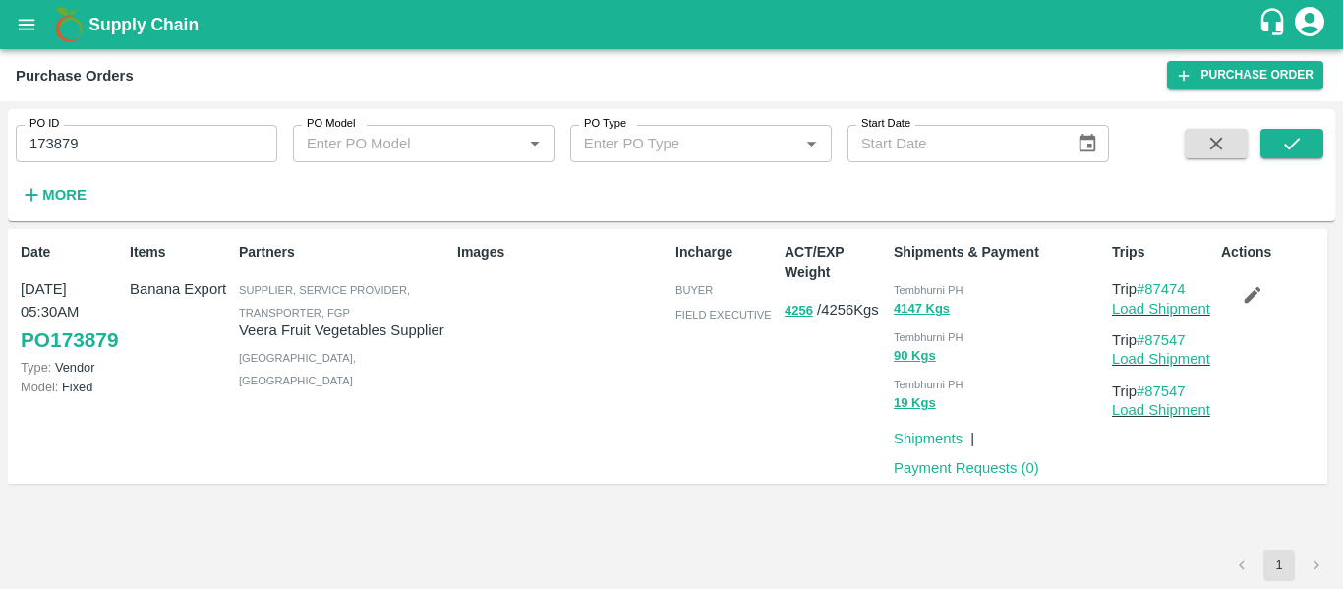
click at [1257, 296] on icon "button" at bounding box center [1253, 295] width 22 height 22
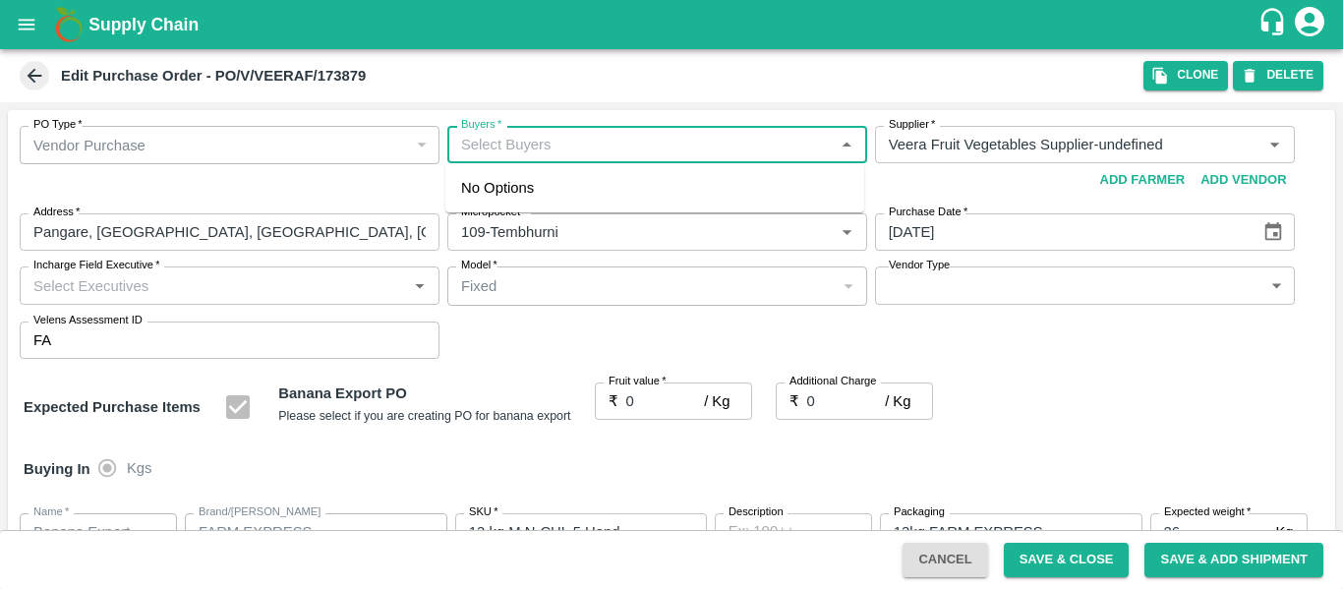
click at [509, 152] on input "Buyers   *" at bounding box center [641, 145] width 376 height 26
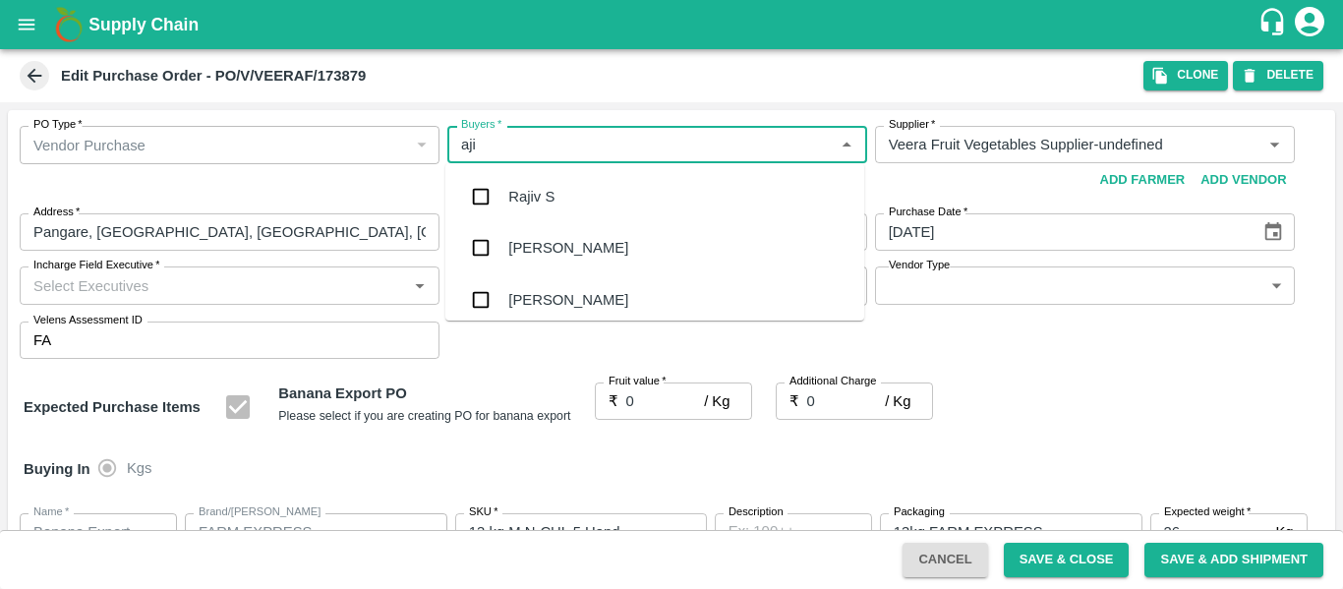
type input "ajit"
click at [515, 192] on div "Ajit Otari" at bounding box center [568, 197] width 120 height 22
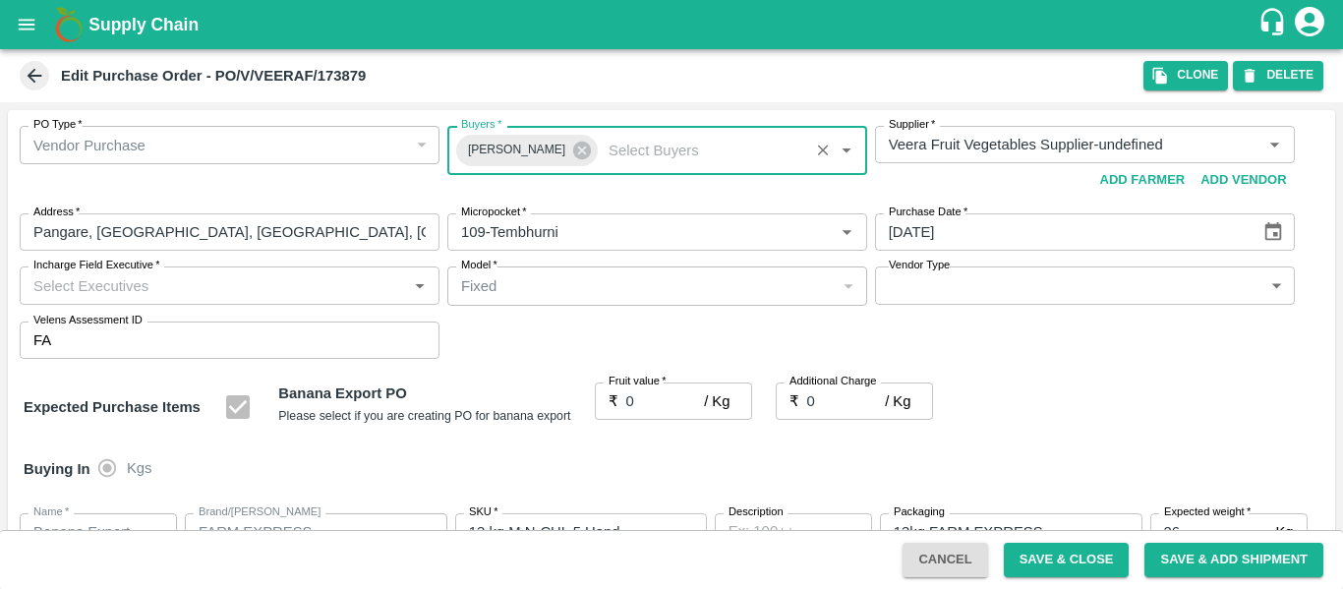
click at [651, 383] on label "Fruit value   *" at bounding box center [638, 382] width 58 height 16
click at [651, 383] on input "0" at bounding box center [665, 400] width 79 height 37
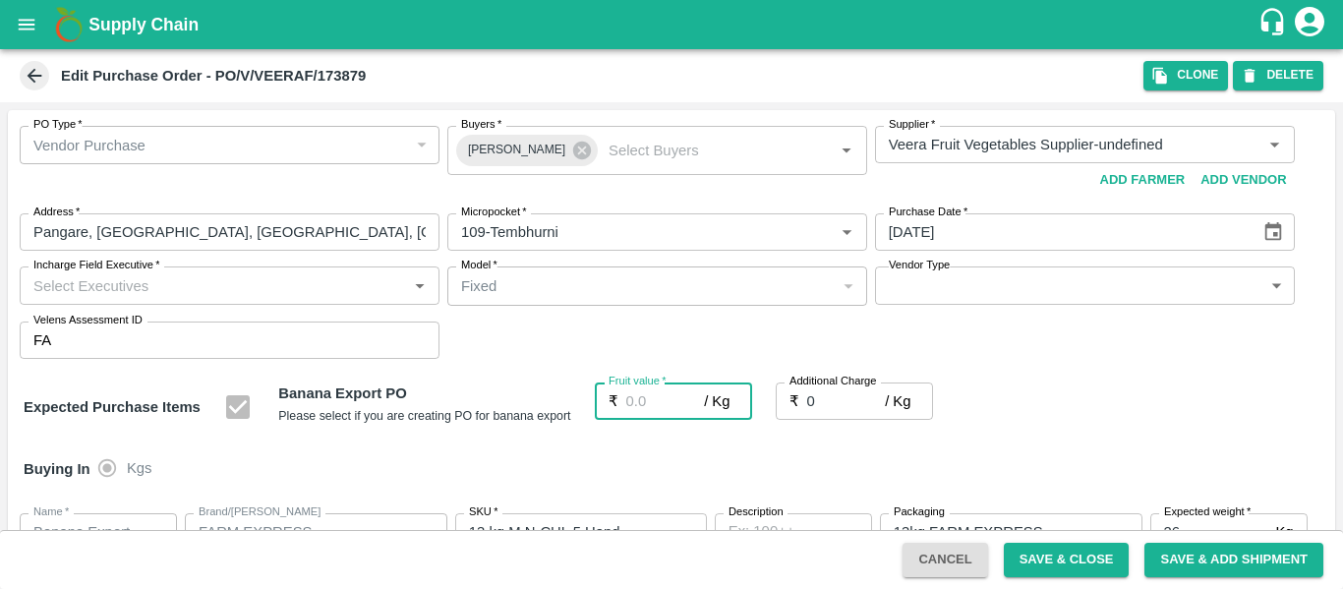
type input "2"
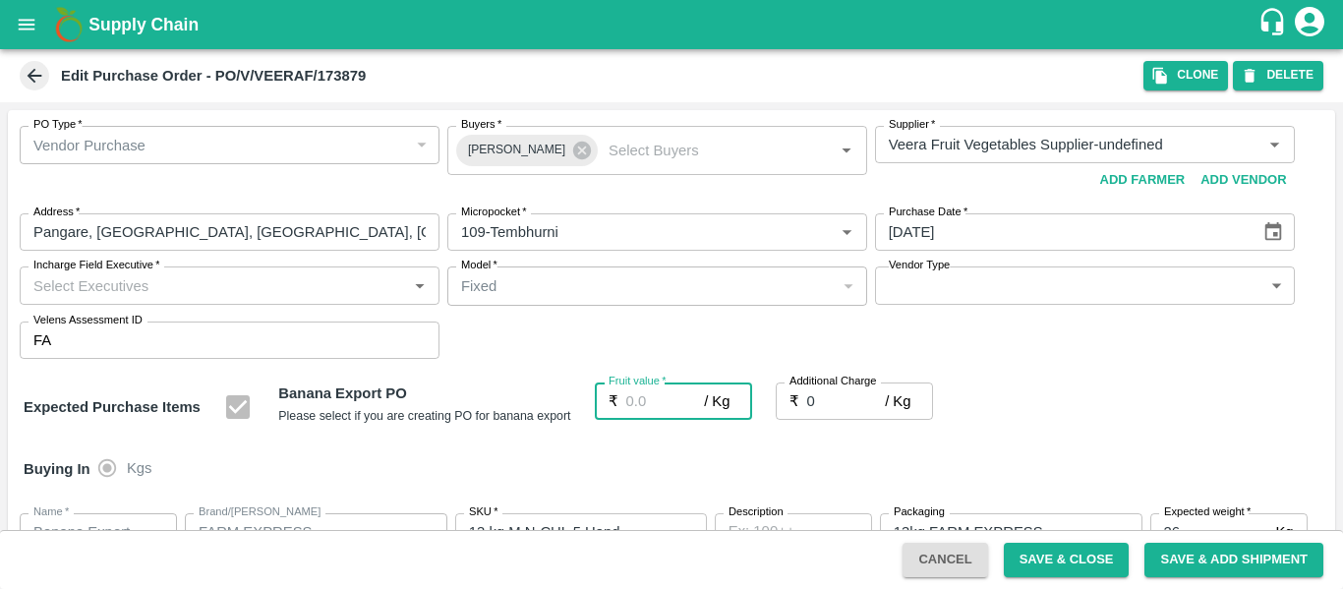
type input "2"
type input "23"
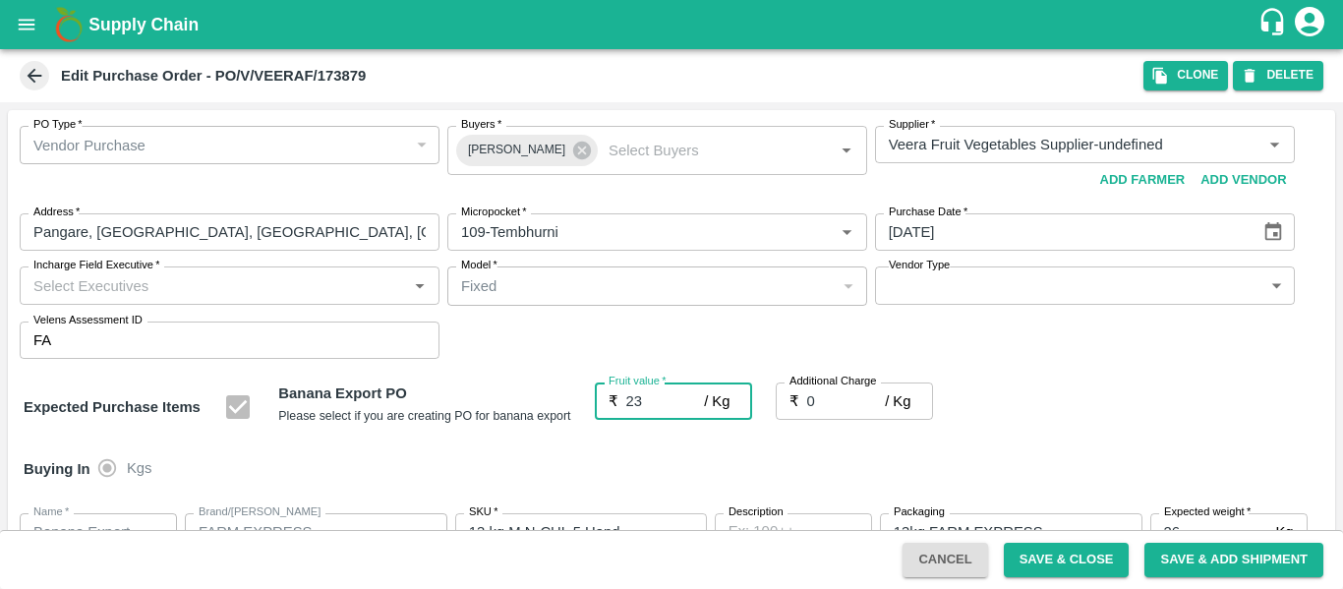
type input "23"
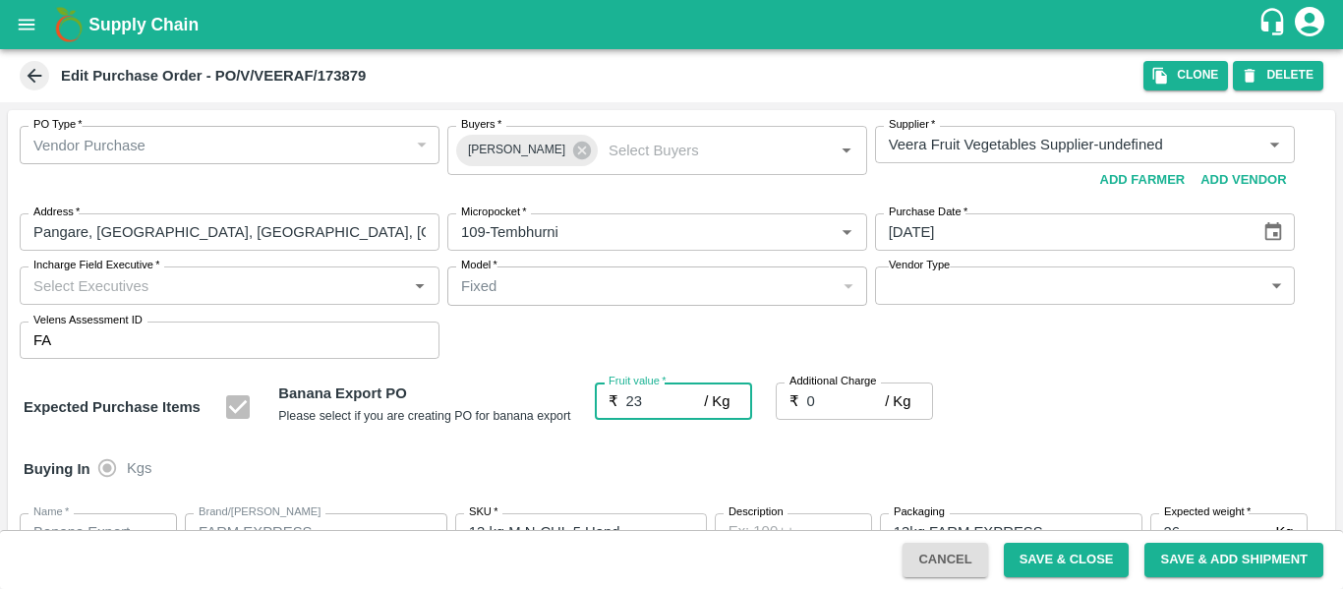
click at [837, 407] on input "0" at bounding box center [846, 400] width 79 height 37
type input "2"
type input "25"
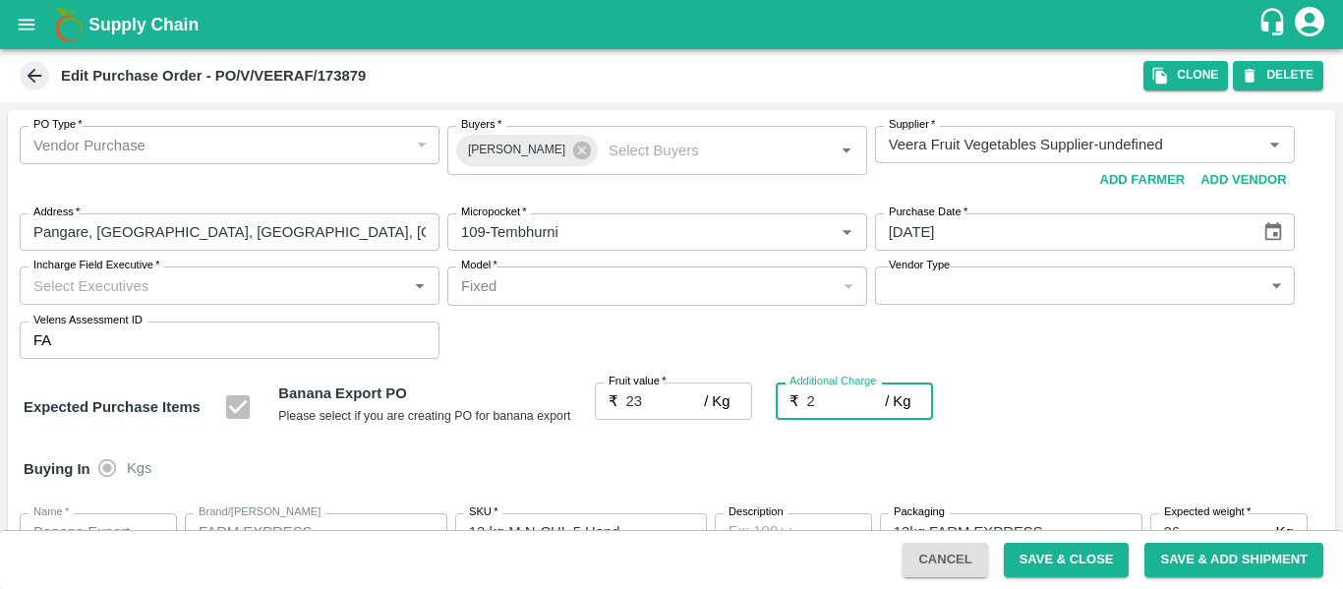
type input "25"
type input "2.7"
type input "25.7"
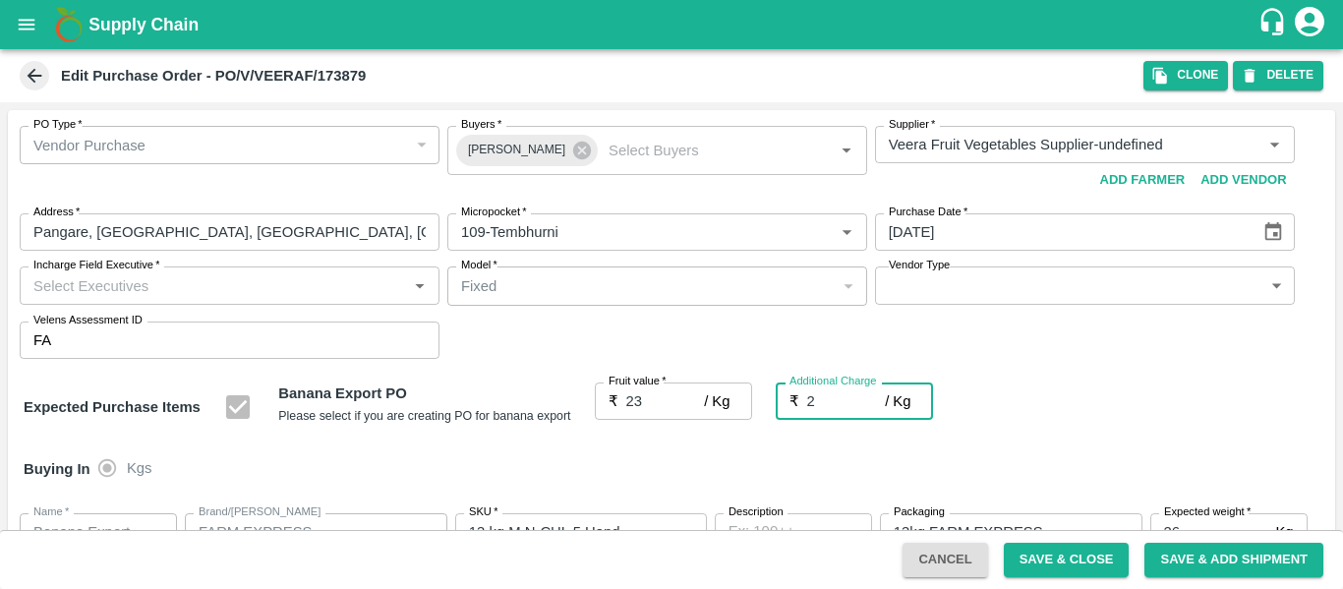
type input "25.7"
type input "2.75"
type input "25.75"
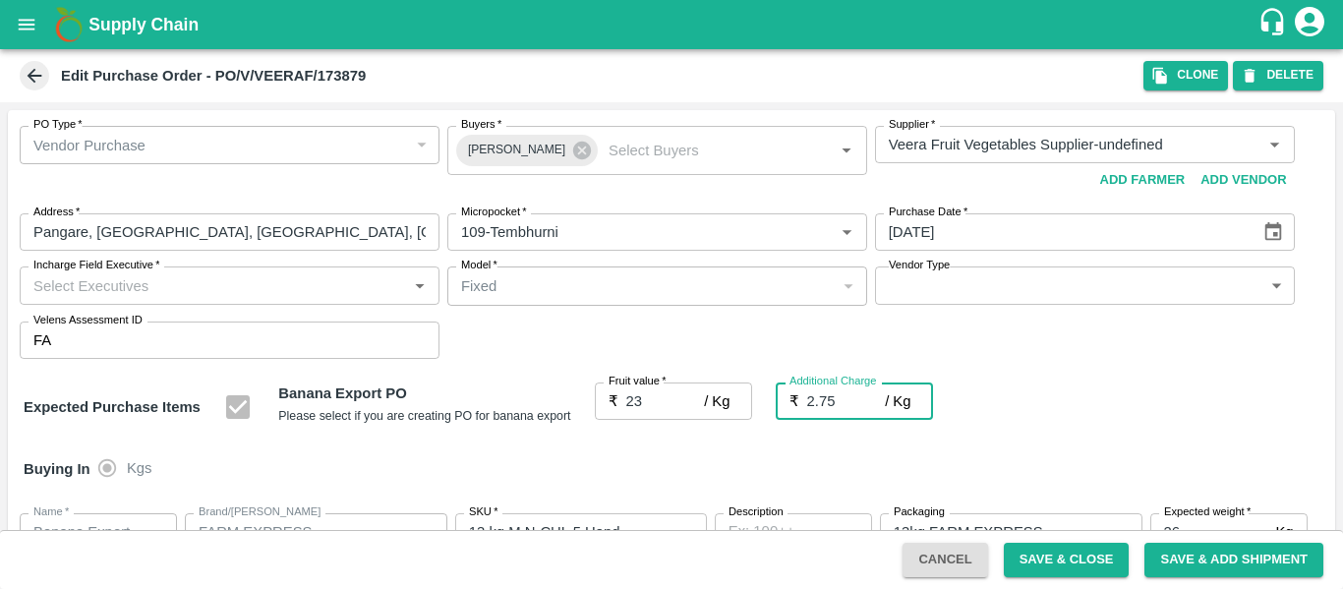
type input "25.75"
type input "2.75"
click at [1038, 423] on div "Expected Purchase Items Banana Export PO Please select if you are creating PO f…" at bounding box center [672, 407] width 1296 height 50
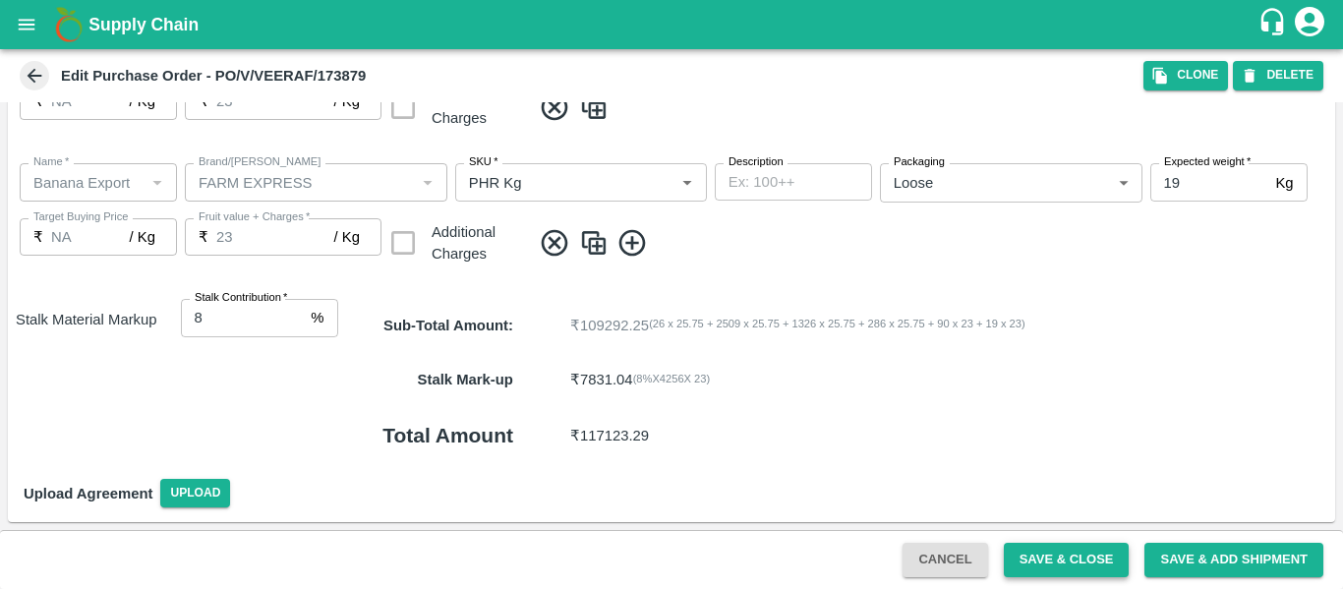
click at [1074, 564] on button "Save & Close" at bounding box center [1067, 560] width 126 height 34
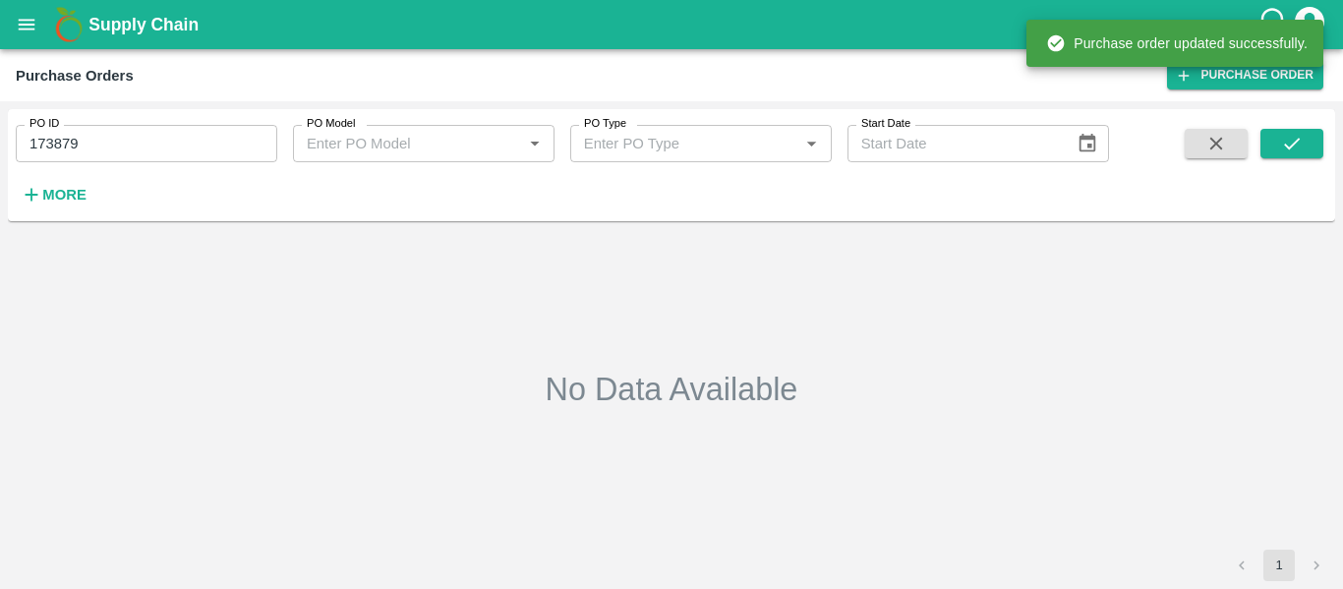
type input "173879"
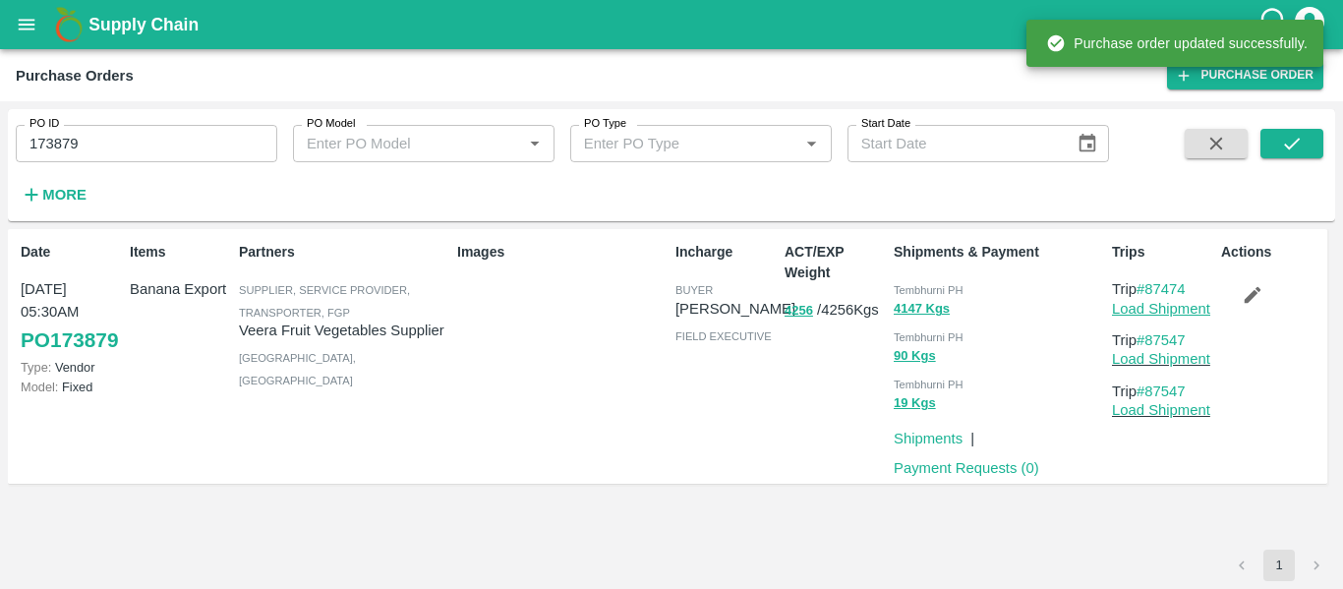
click at [1145, 314] on link "Load Shipment" at bounding box center [1161, 309] width 98 height 16
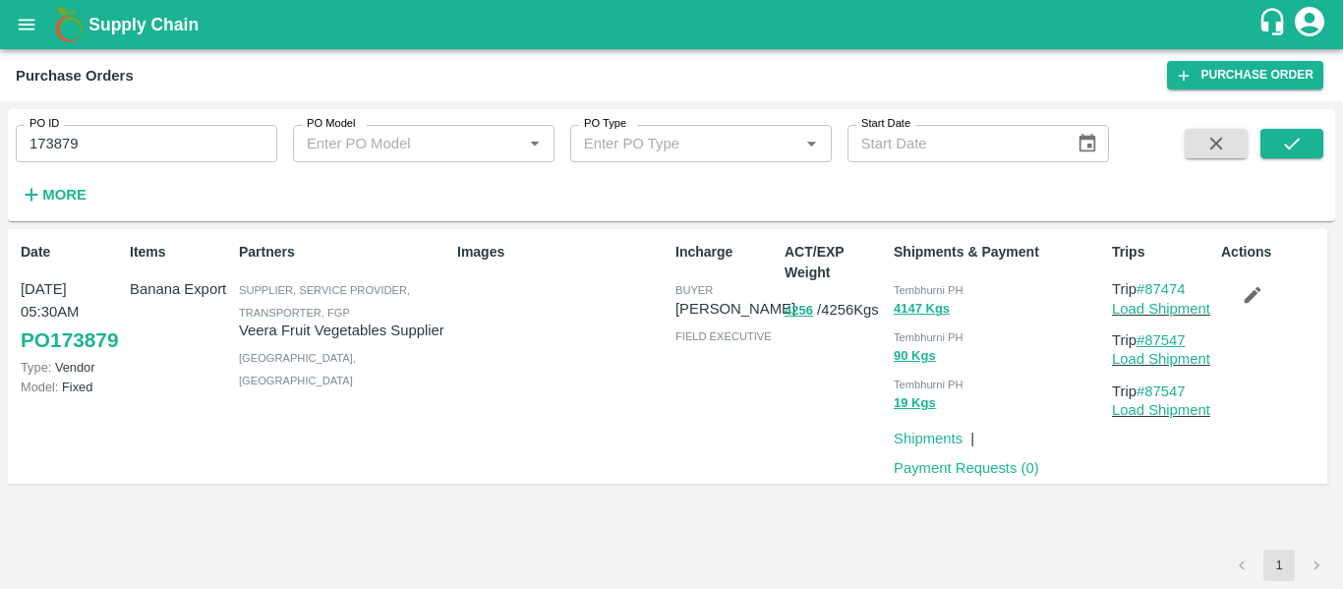
drag, startPoint x: 1200, startPoint y: 337, endPoint x: 1149, endPoint y: 343, distance: 51.5
click at [1149, 343] on p "Trip #87547" at bounding box center [1162, 340] width 101 height 22
copy link "87547"
click at [42, 20] on button "open drawer" at bounding box center [26, 24] width 45 height 45
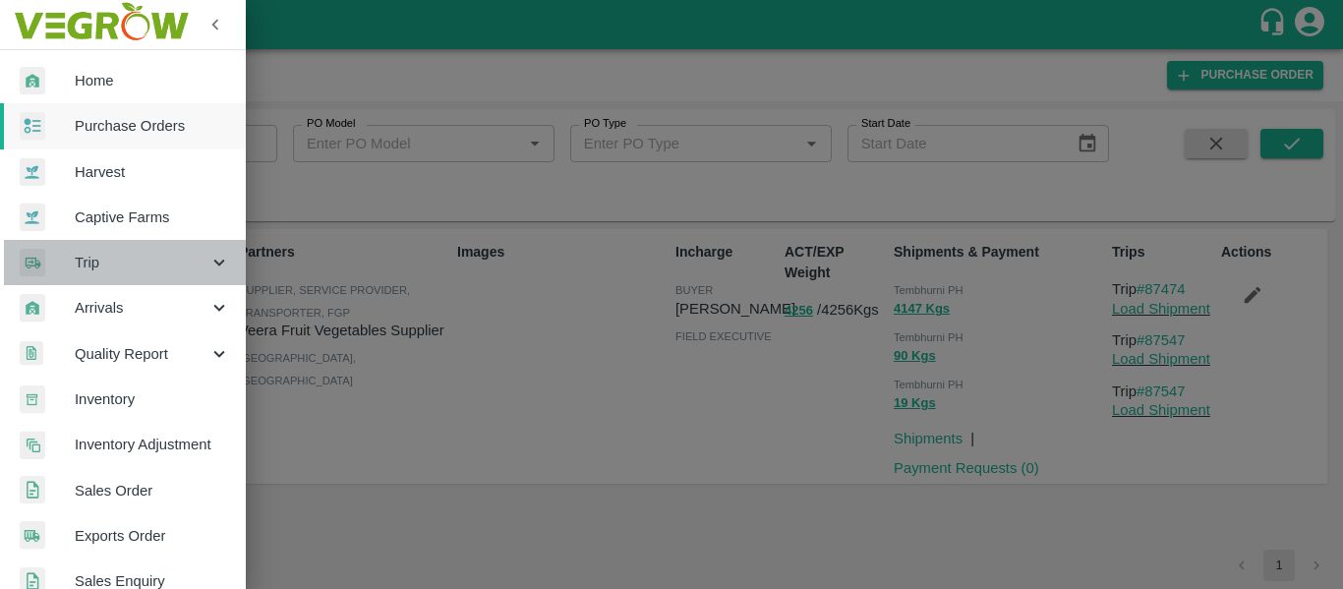
click at [134, 260] on span "Trip" at bounding box center [142, 263] width 134 height 22
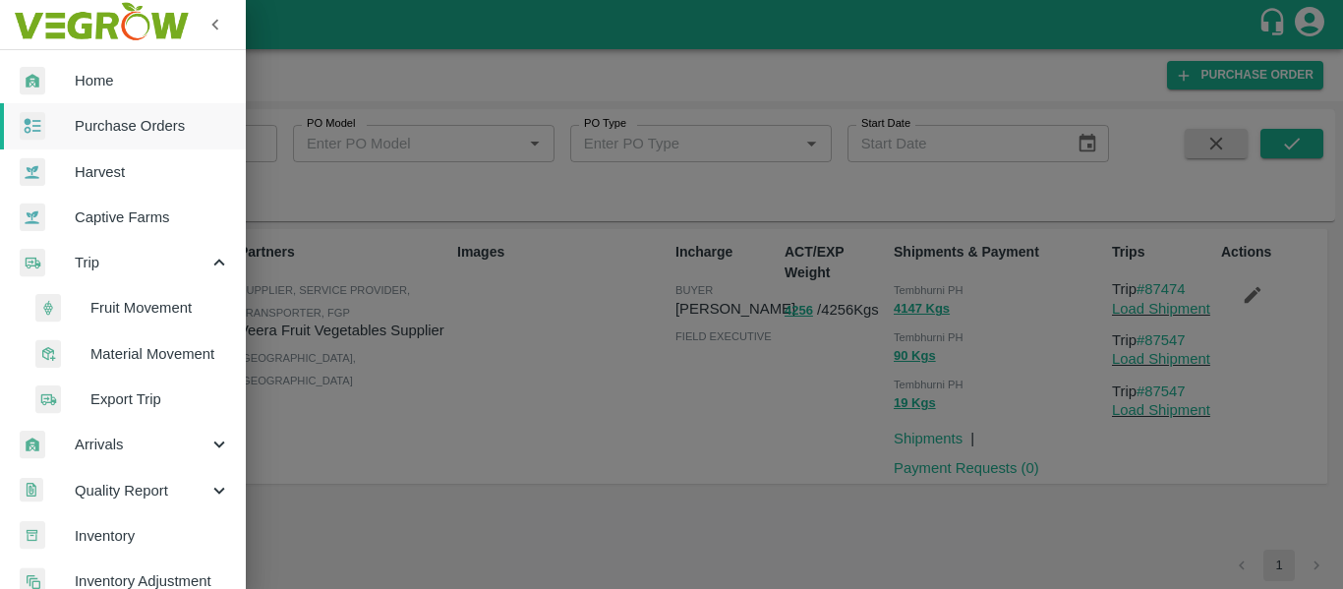
click at [146, 303] on span "Fruit Movement" at bounding box center [160, 308] width 140 height 22
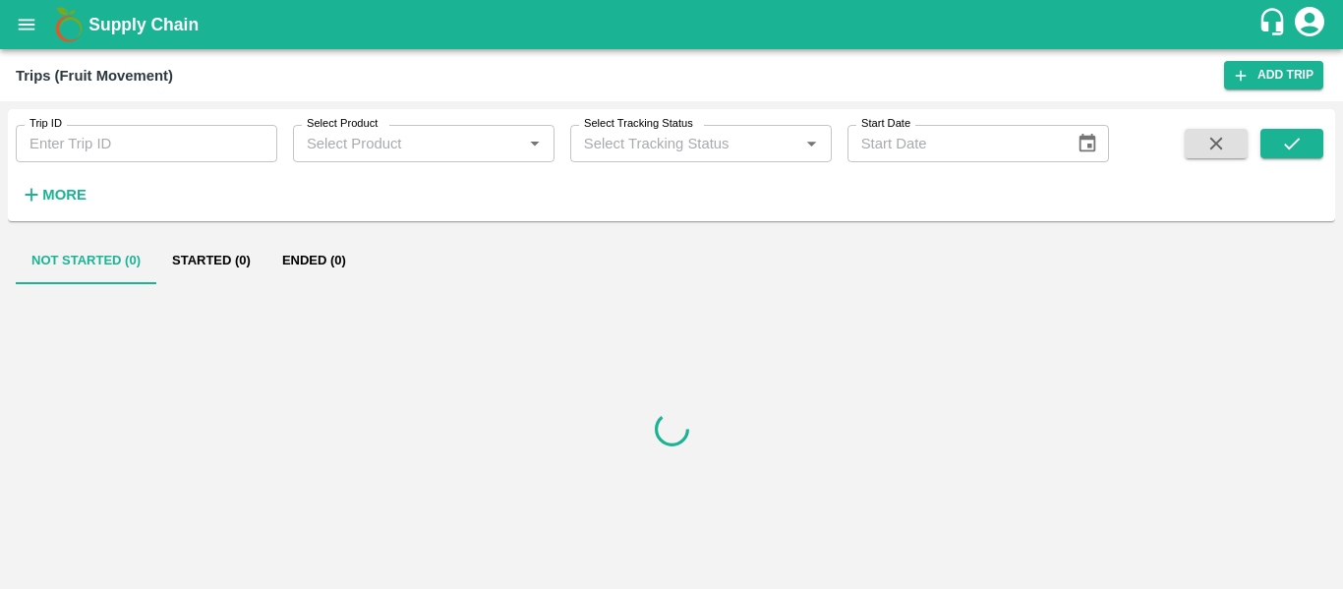
click at [113, 143] on input "Trip ID" at bounding box center [147, 143] width 262 height 37
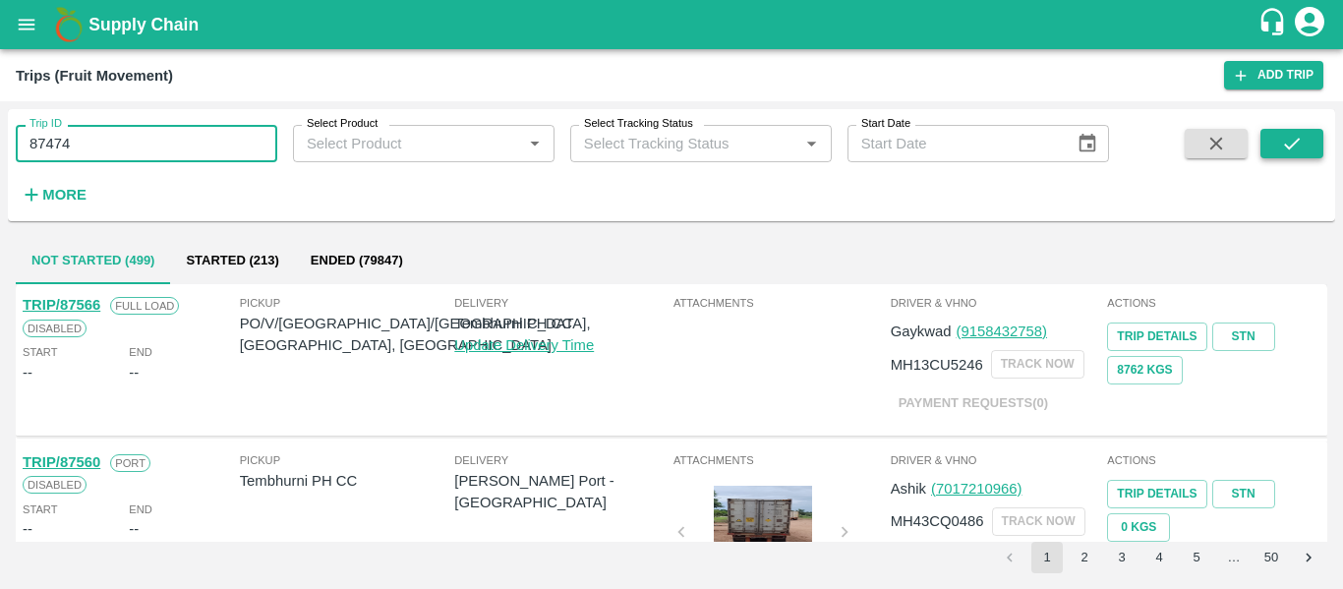
type input "87474"
click at [1294, 153] on icon "submit" at bounding box center [1292, 144] width 22 height 22
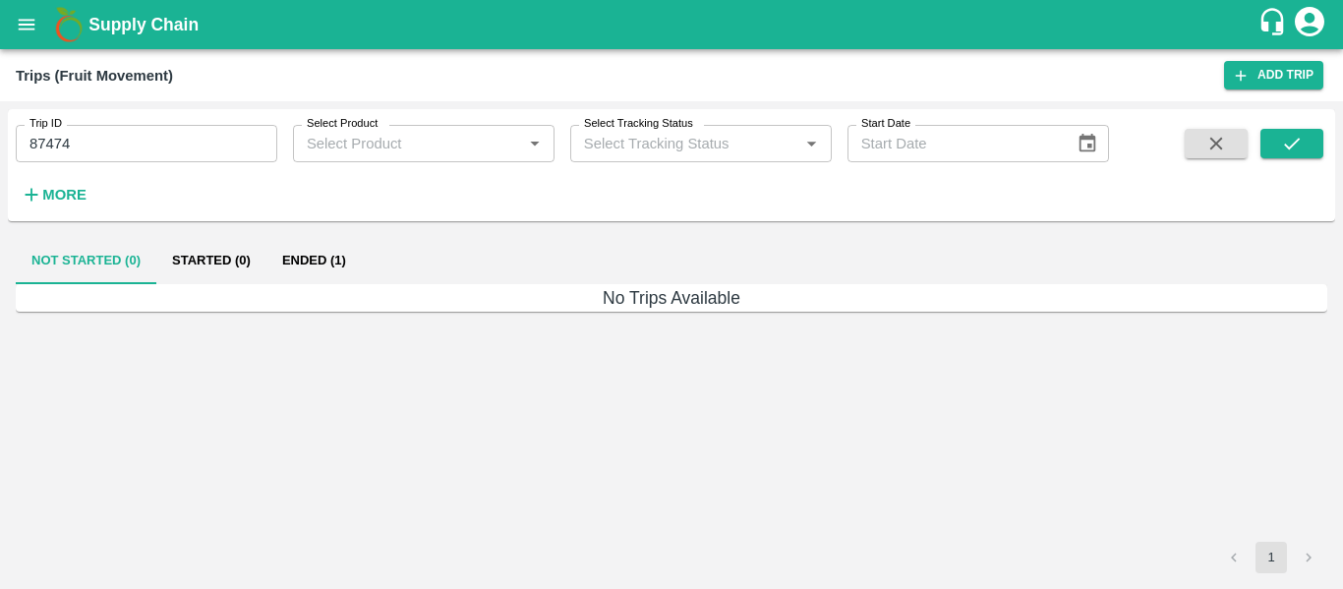
click at [324, 269] on button "Ended (1)" at bounding box center [313, 260] width 95 height 47
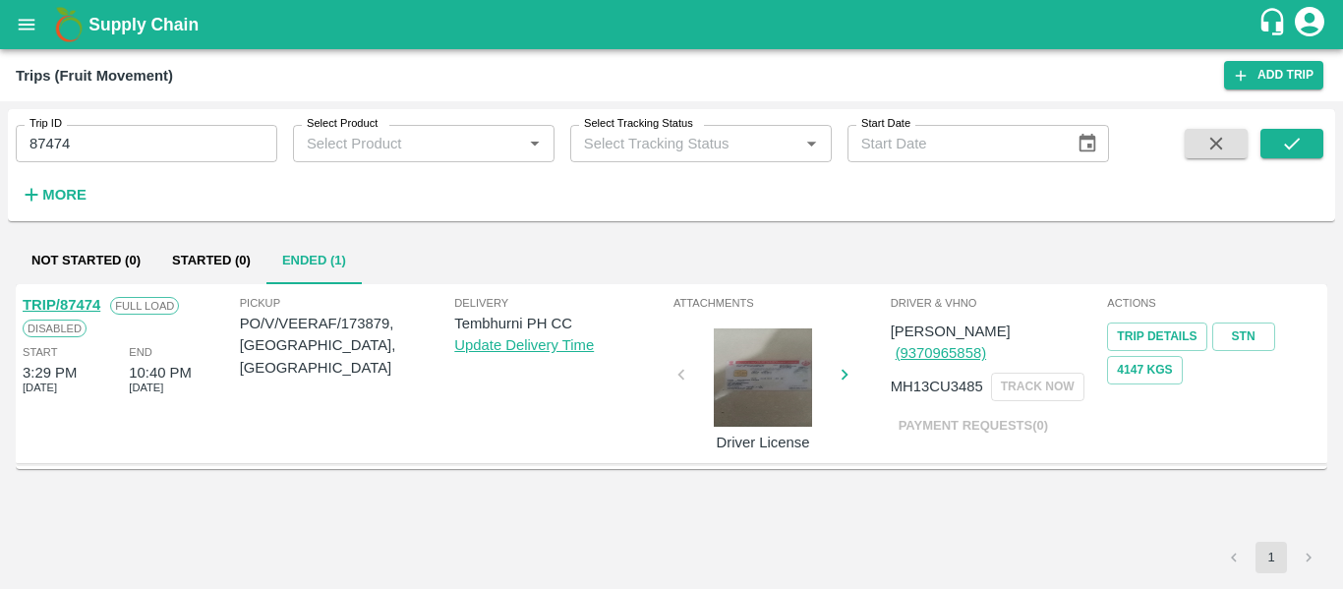
click at [85, 301] on link "TRIP/87474" at bounding box center [62, 305] width 78 height 16
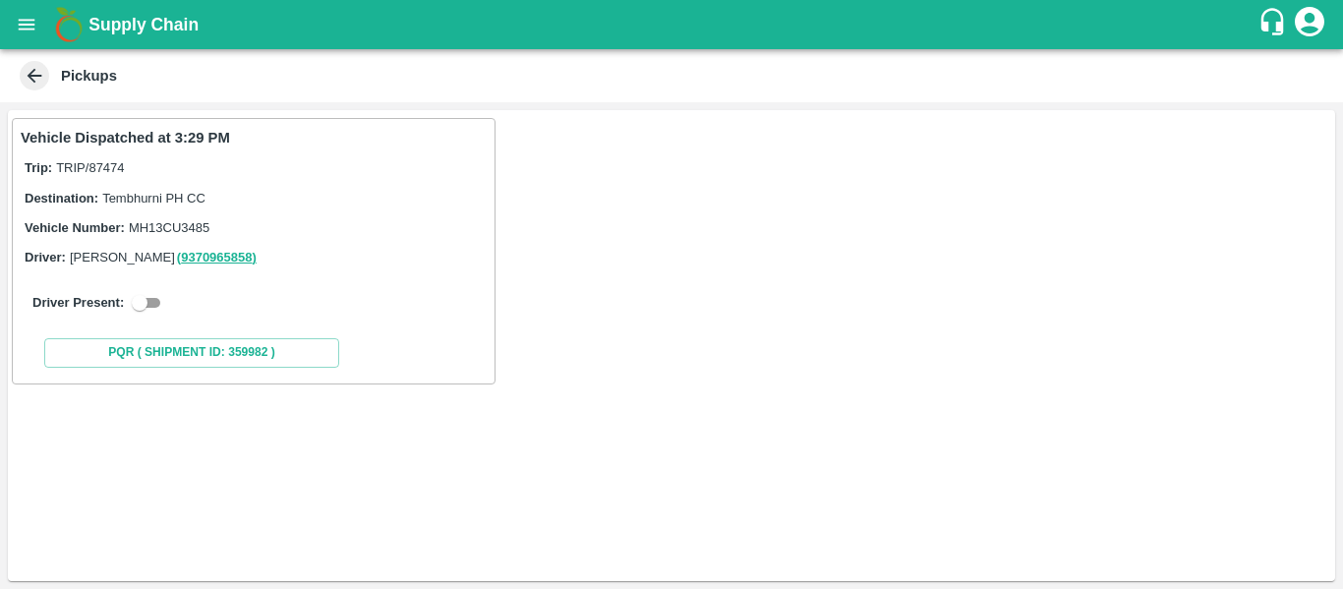
click at [152, 291] on input "checkbox" at bounding box center [139, 303] width 71 height 24
checkbox input "true"
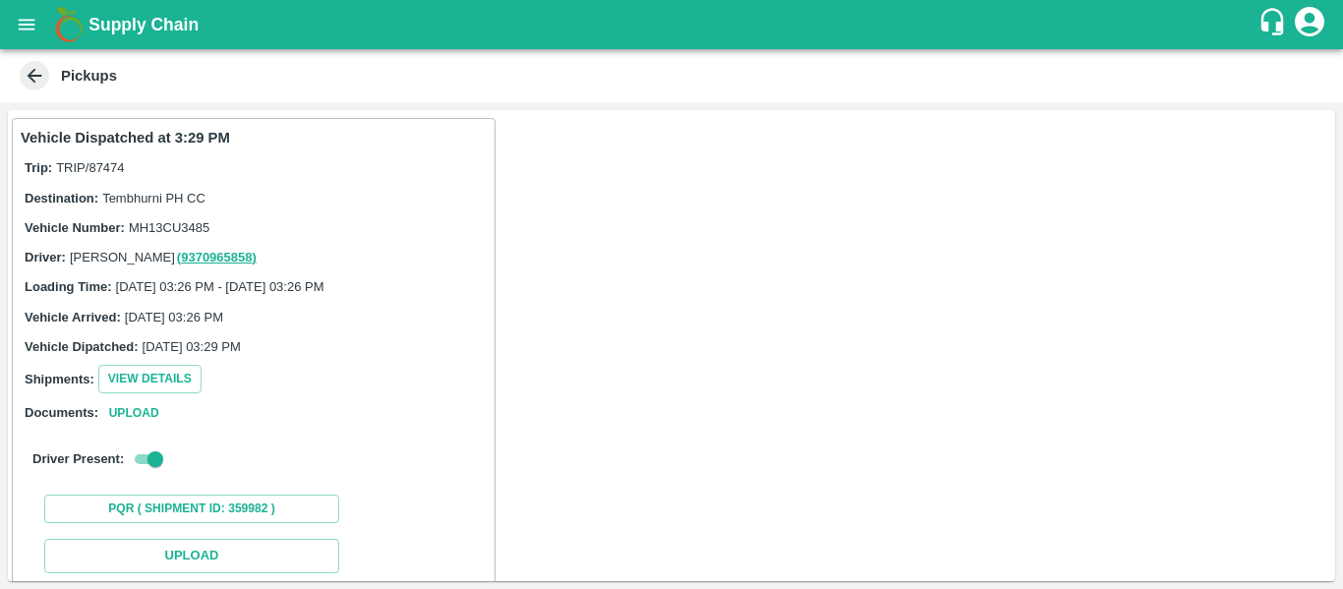
scroll to position [288, 0]
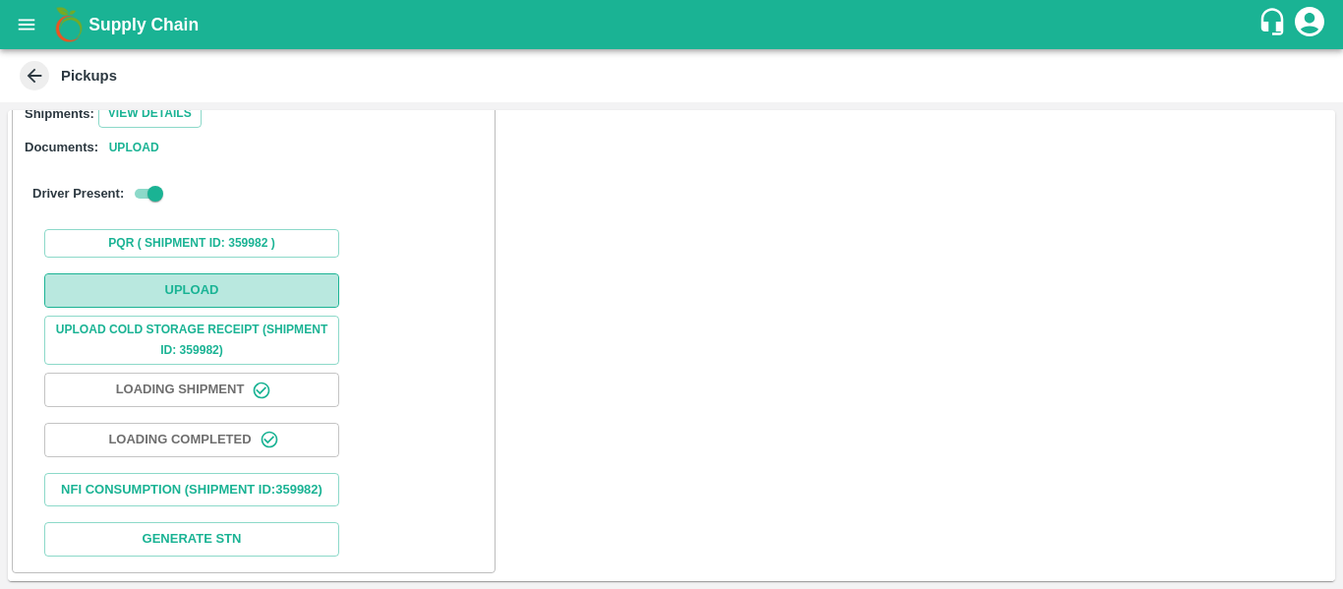
click at [197, 273] on button "Upload" at bounding box center [191, 290] width 295 height 34
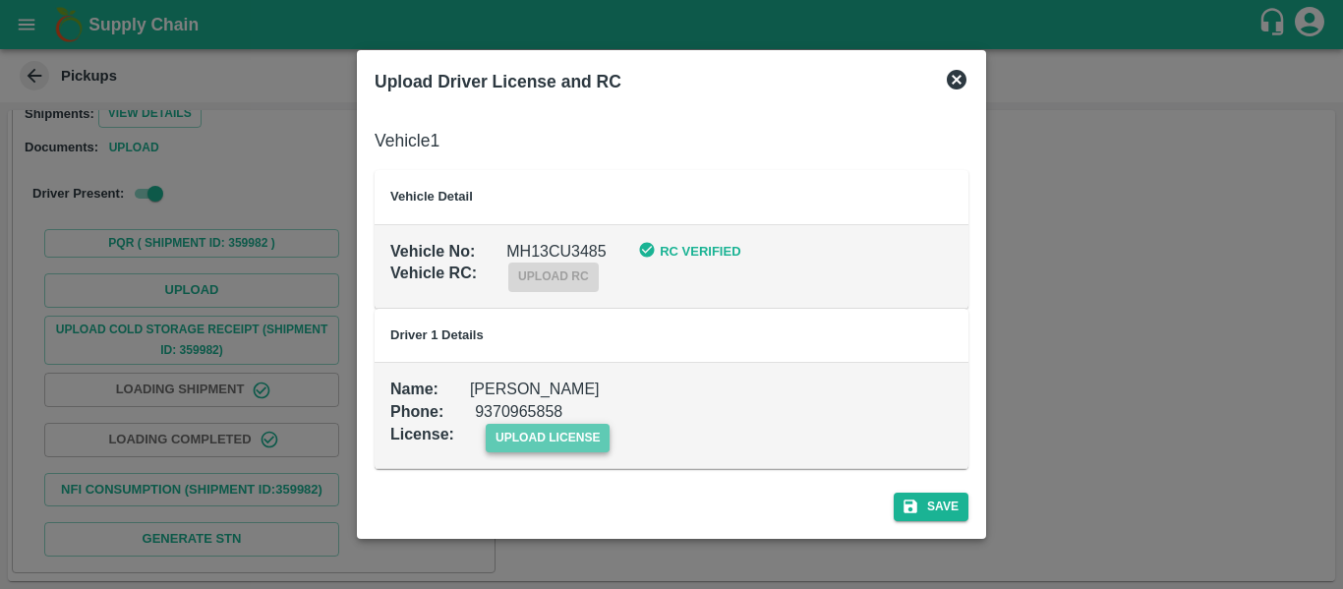
click at [581, 441] on span "upload license" at bounding box center [548, 438] width 125 height 29
click at [0, 0] on input "upload license" at bounding box center [0, 0] width 0 height 0
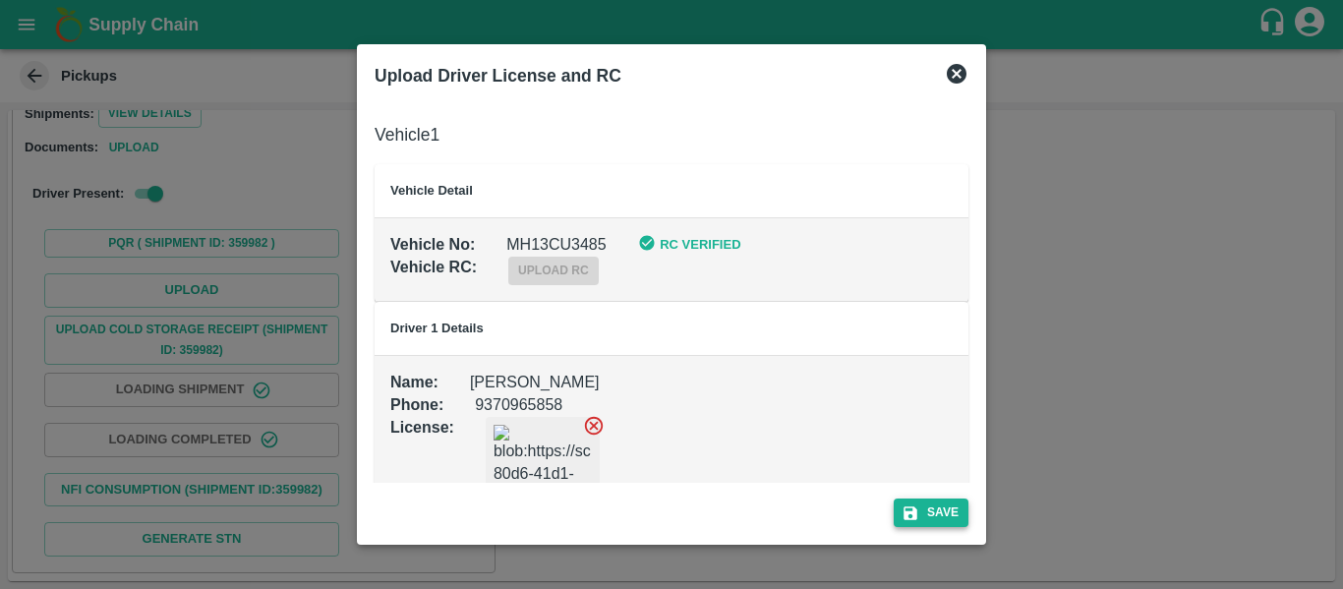
click at [930, 513] on button "Save" at bounding box center [931, 512] width 75 height 29
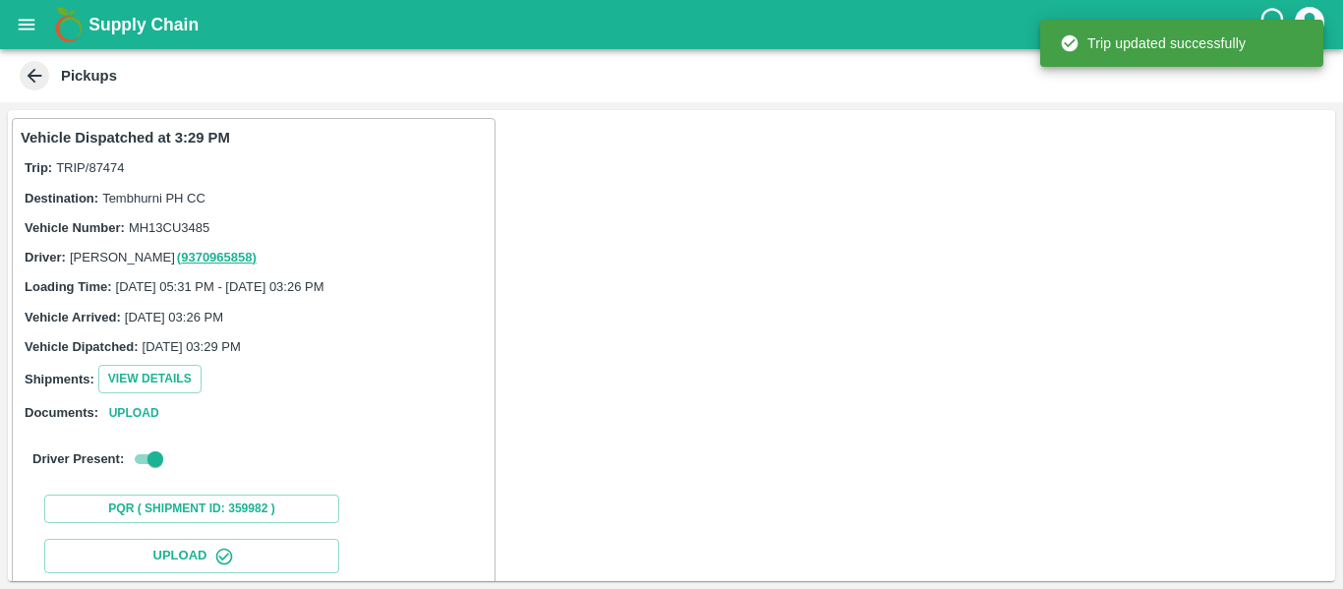
scroll to position [338, 0]
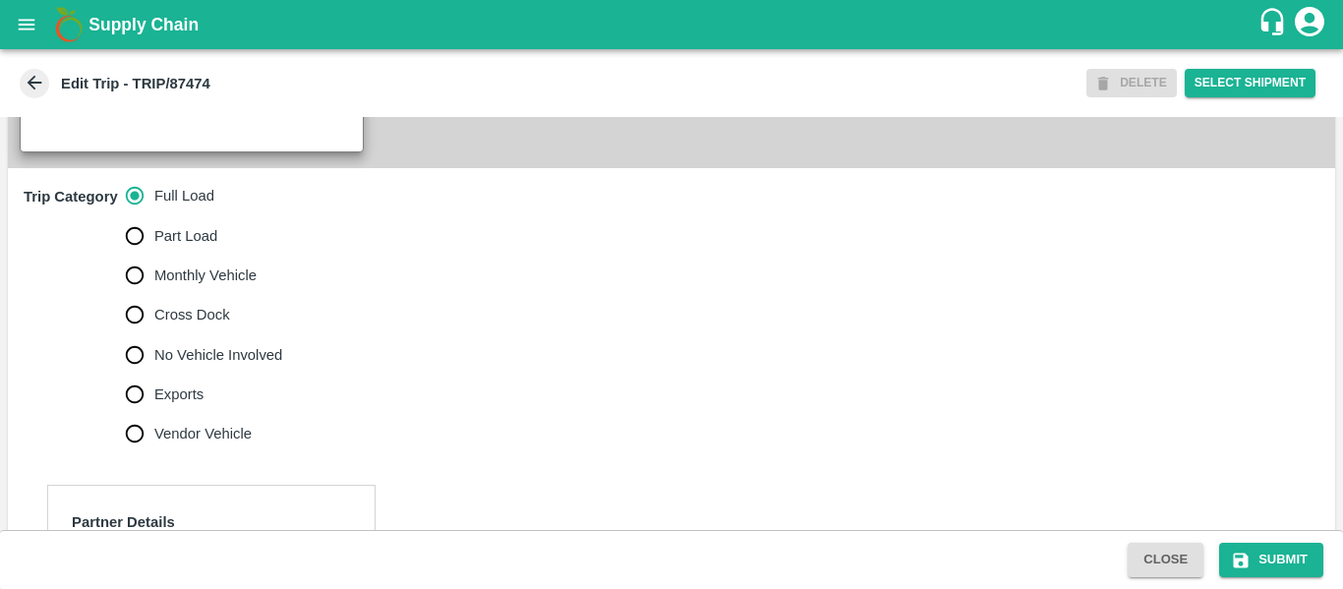
scroll to position [1532, 0]
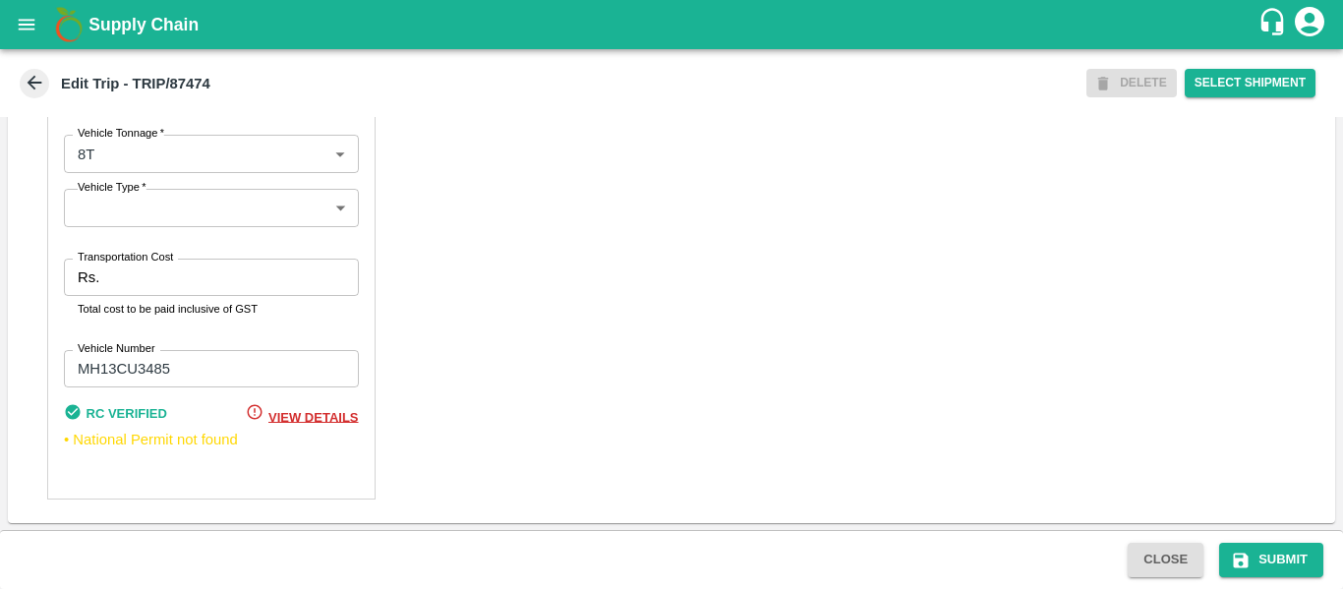
click at [217, 288] on input "Transportation Cost" at bounding box center [232, 277] width 251 height 37
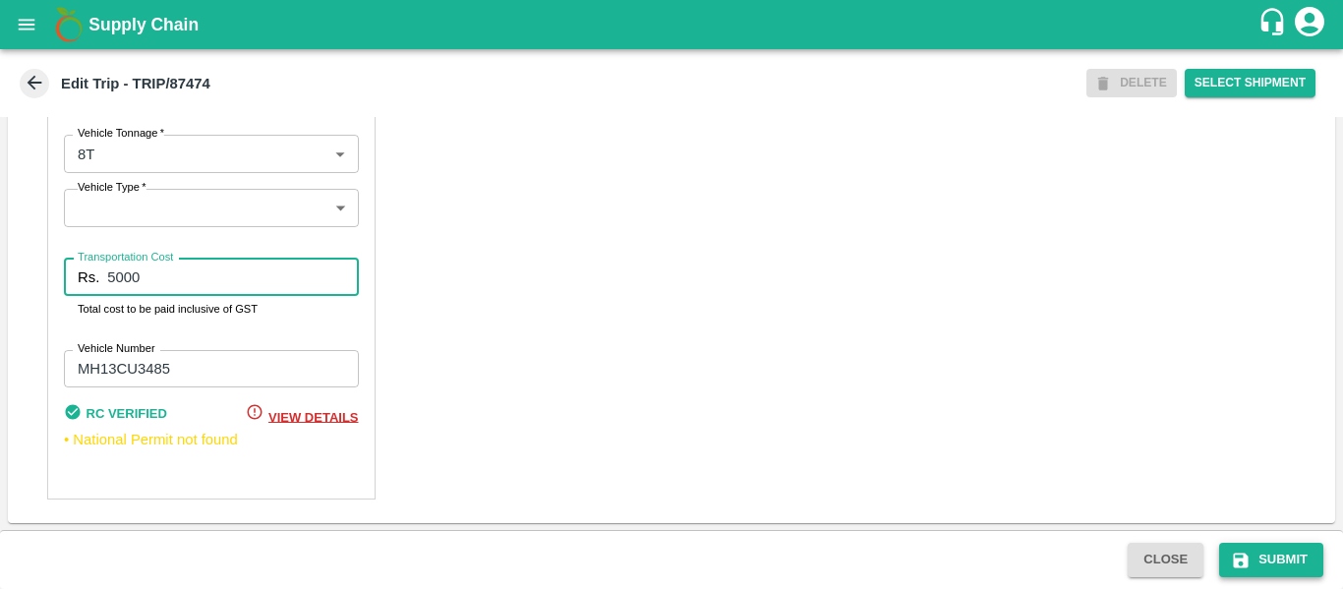
type input "5000"
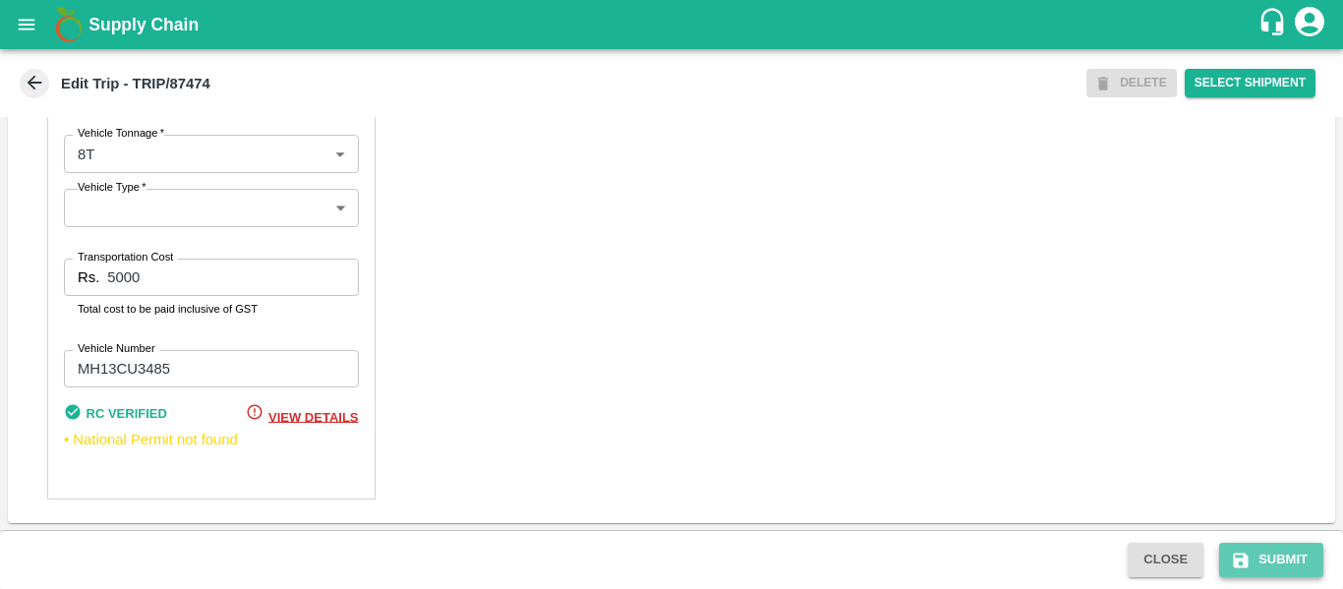
click at [1300, 568] on button "Submit" at bounding box center [1271, 560] width 104 height 34
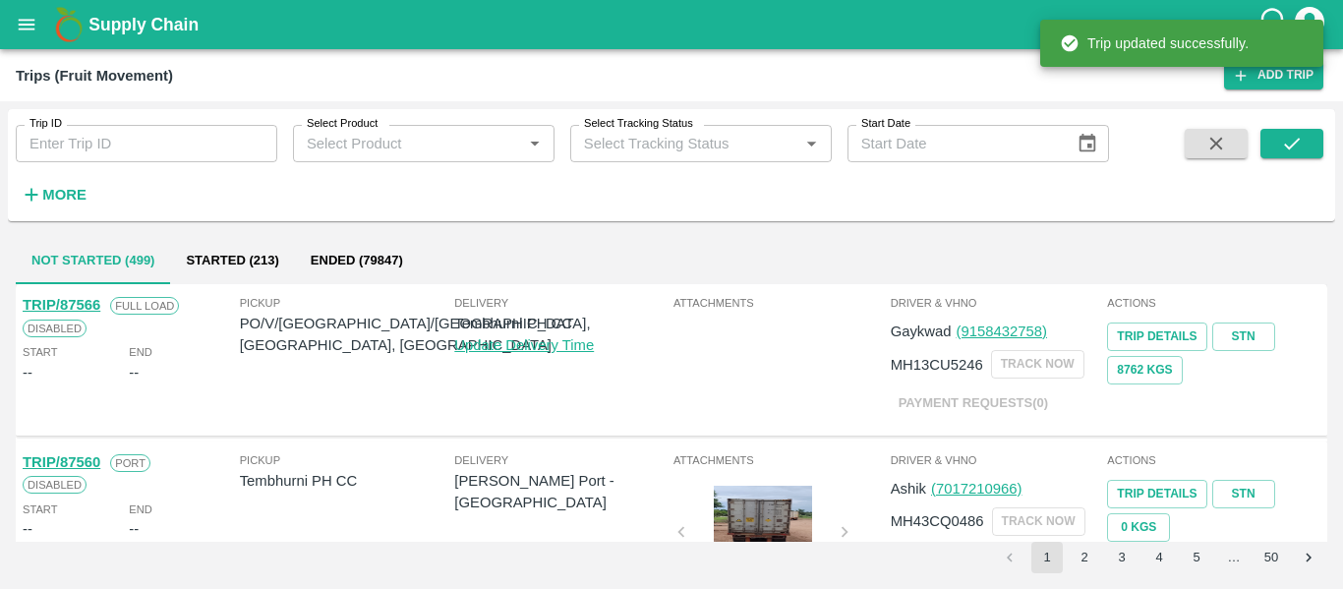
click at [167, 168] on div "Trip ID Trip ID Select Product Select Product   * Select Tracking Status Select…" at bounding box center [554, 160] width 1109 height 102
click at [139, 155] on input "Trip ID" at bounding box center [147, 143] width 262 height 37
paste input "87547"
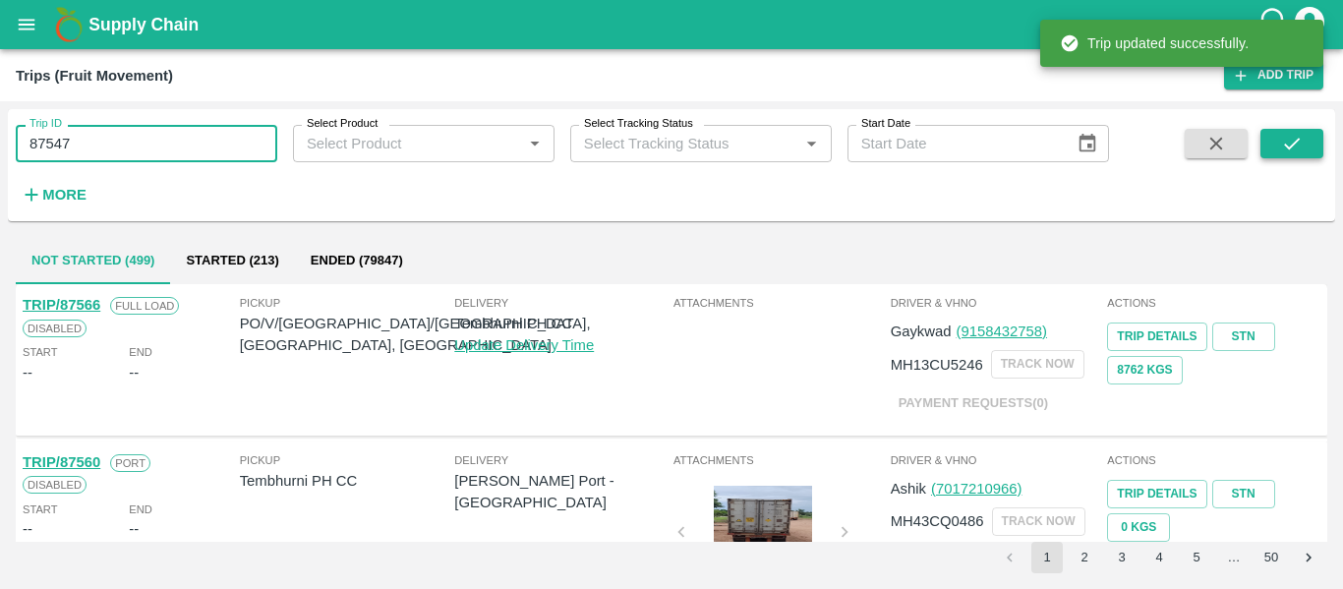
type input "87547"
click at [1289, 142] on icon "submit" at bounding box center [1292, 144] width 22 height 22
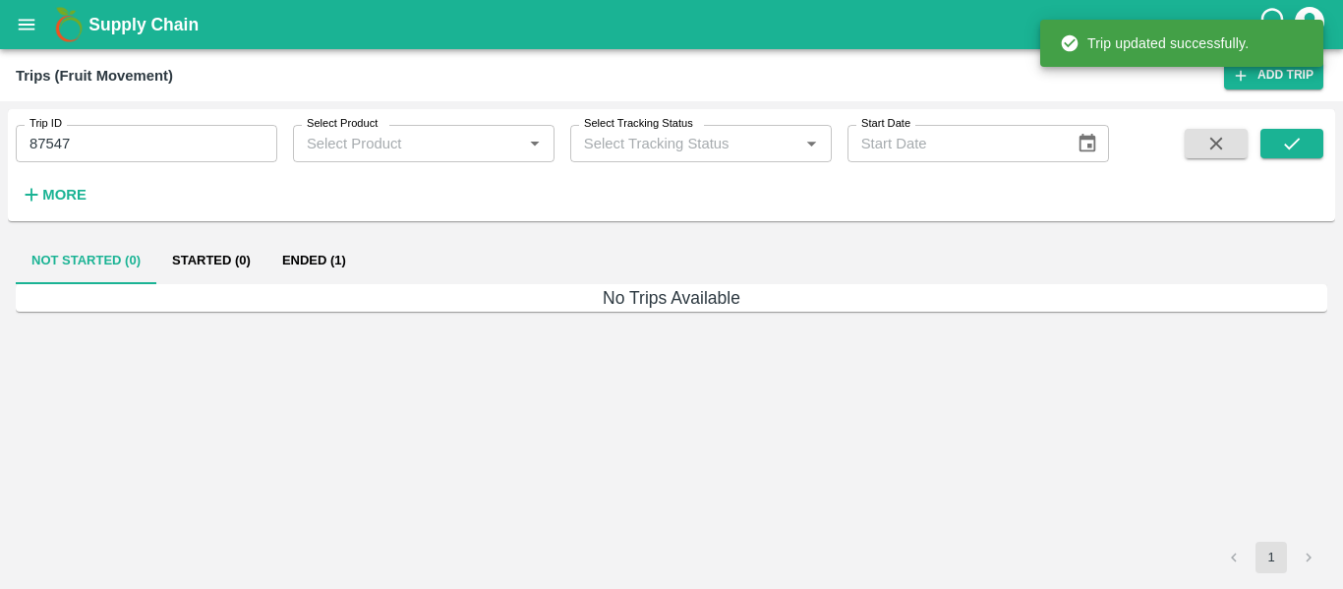
click at [334, 266] on button "Ended (1)" at bounding box center [313, 260] width 95 height 47
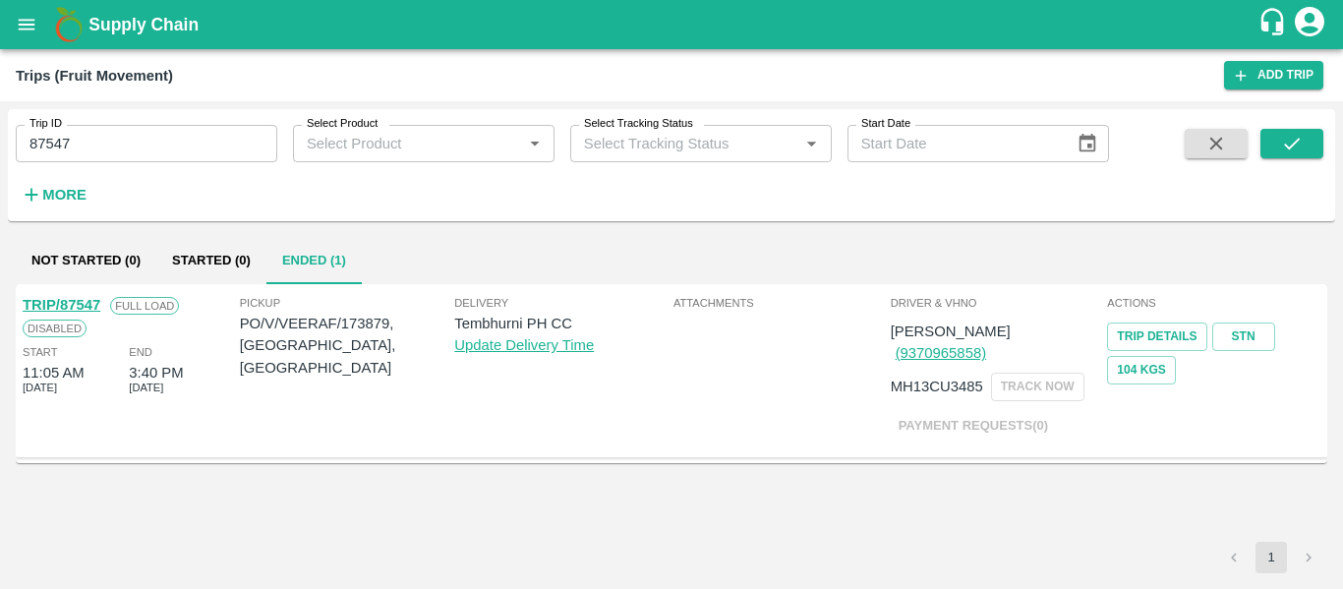
click at [85, 307] on link "TRIP/87547" at bounding box center [62, 305] width 78 height 16
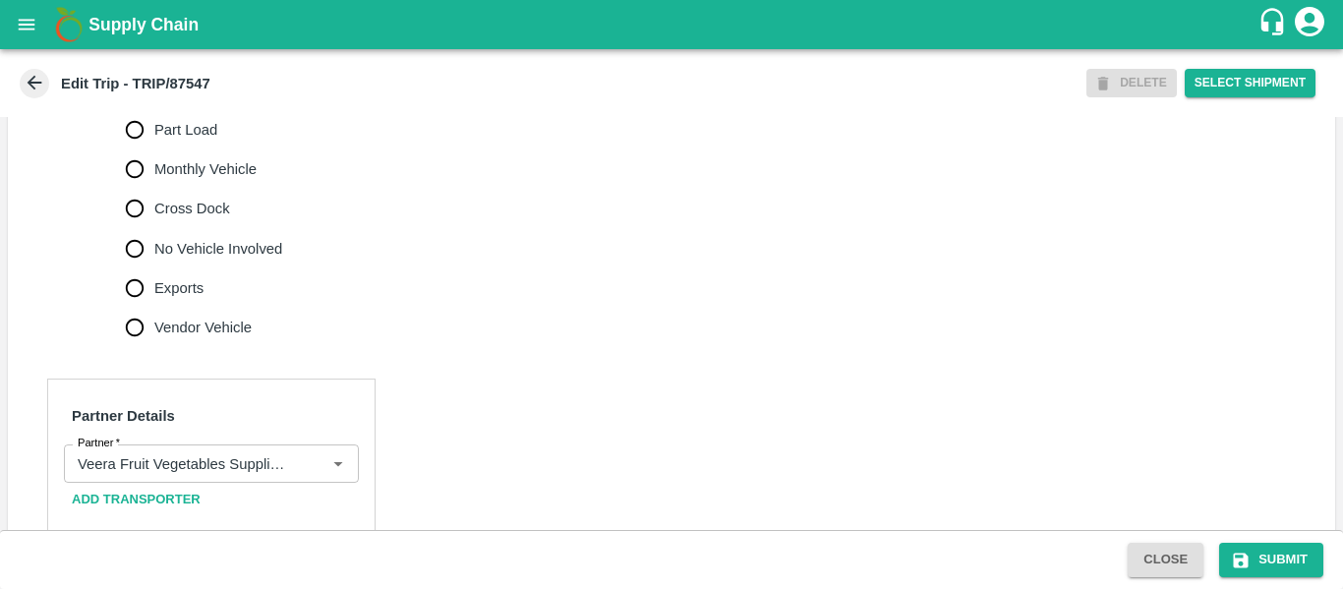
click at [178, 260] on span "No Vehicle Involved" at bounding box center [218, 249] width 128 height 22
click at [154, 260] on input "No Vehicle Involved" at bounding box center [134, 248] width 39 height 39
radio input "true"
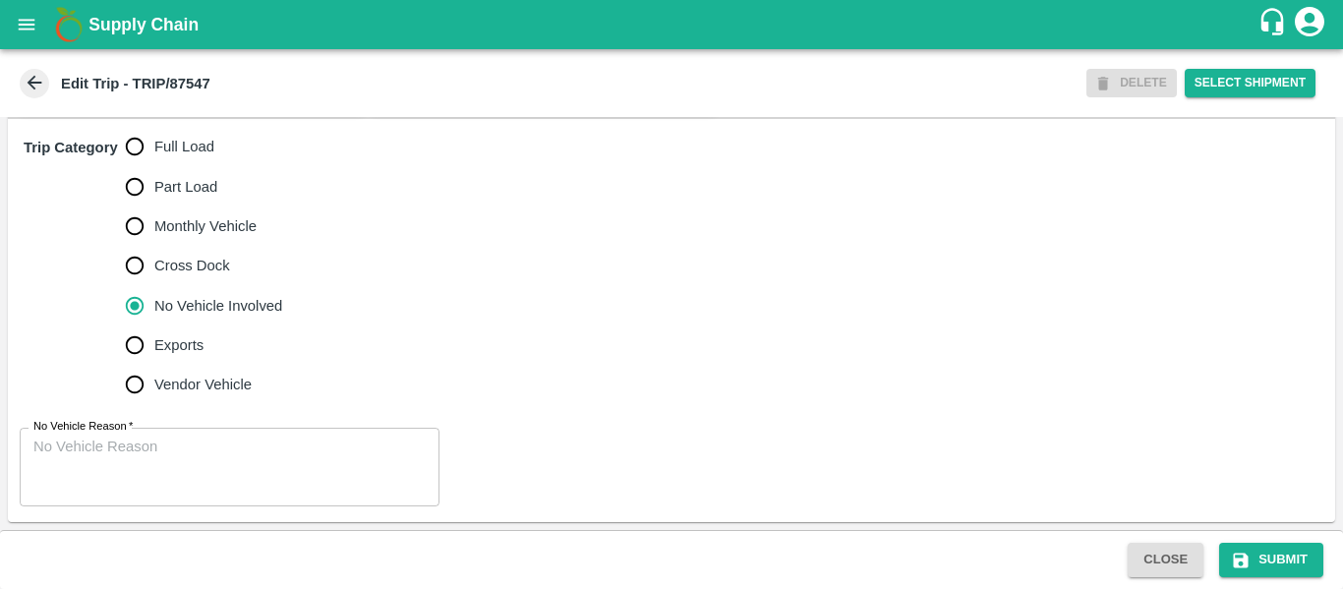
scroll to position [635, 0]
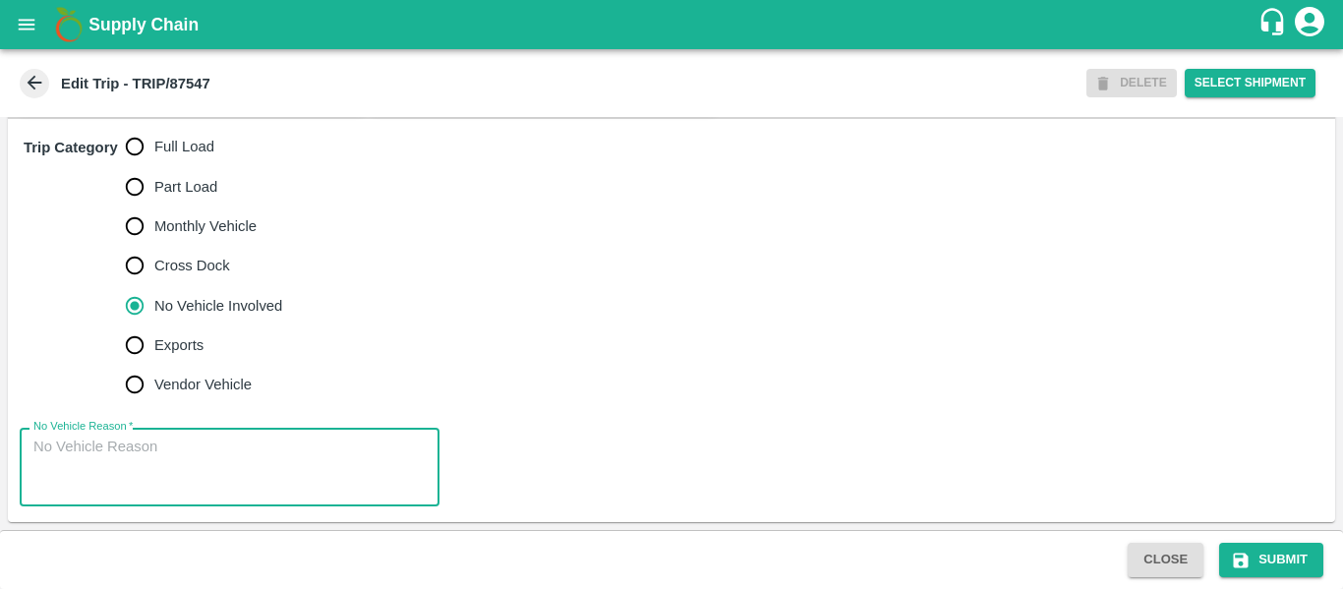
click at [171, 441] on textarea "No Vehicle Reason   *" at bounding box center [229, 468] width 392 height 62
type textarea "Field Dump"
click at [1255, 555] on button "Submit" at bounding box center [1271, 560] width 104 height 34
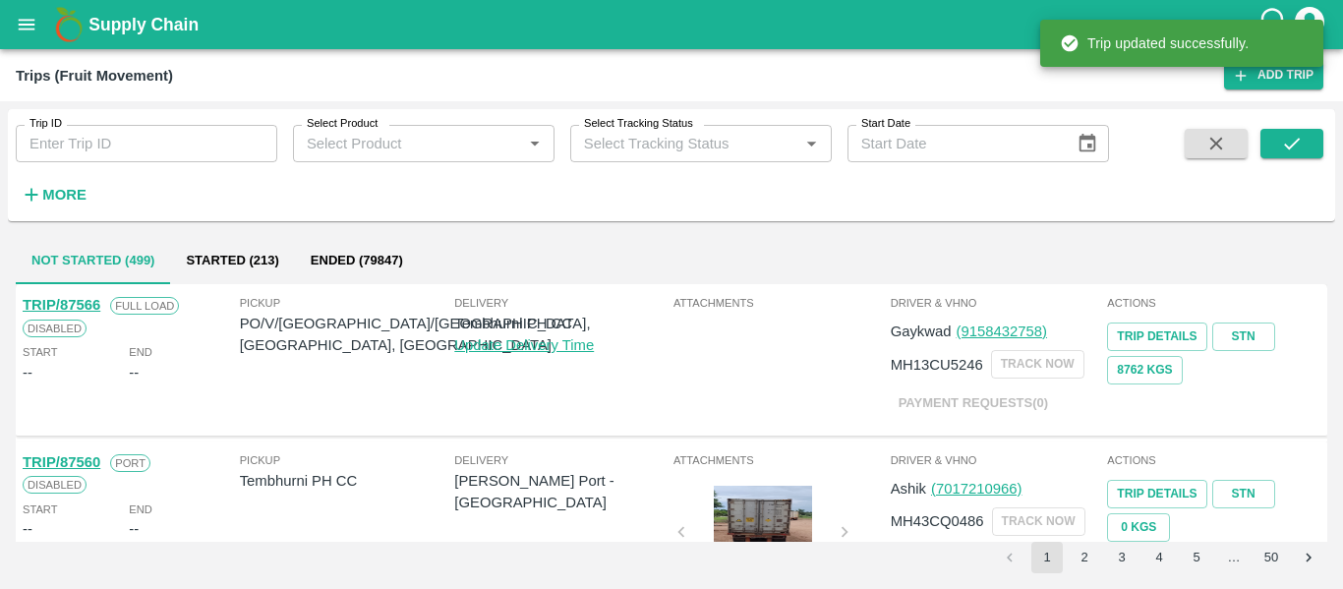
click at [42, 35] on button "open drawer" at bounding box center [26, 24] width 45 height 45
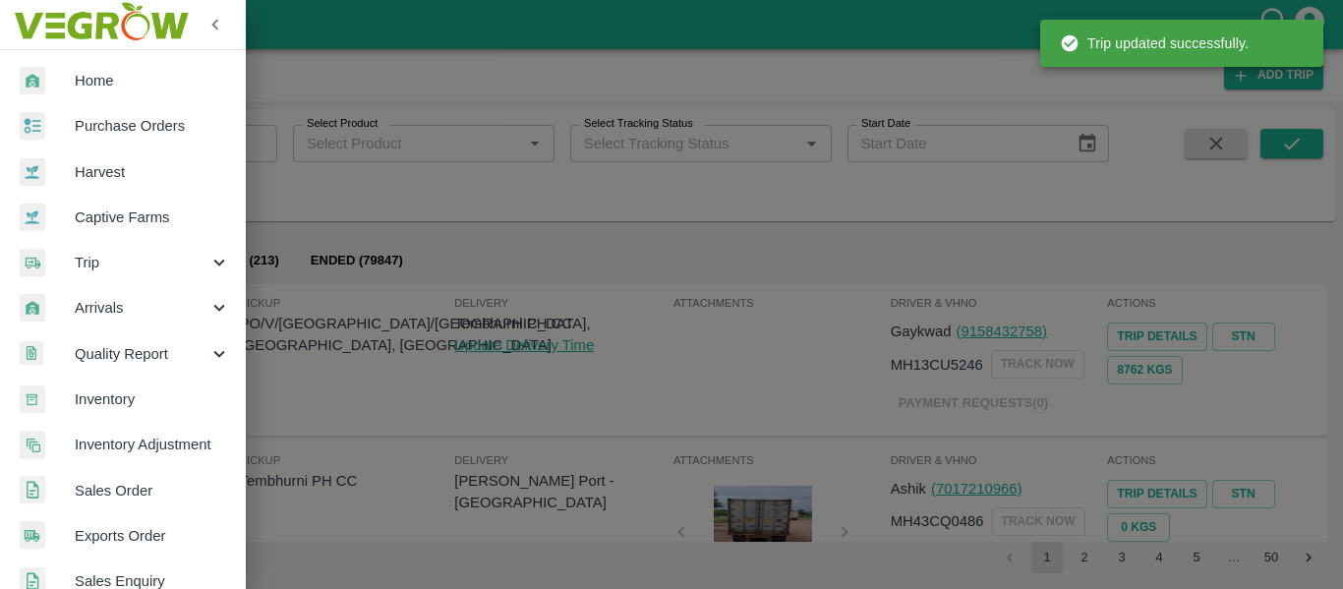
click at [119, 123] on span "Purchase Orders" at bounding box center [152, 126] width 155 height 22
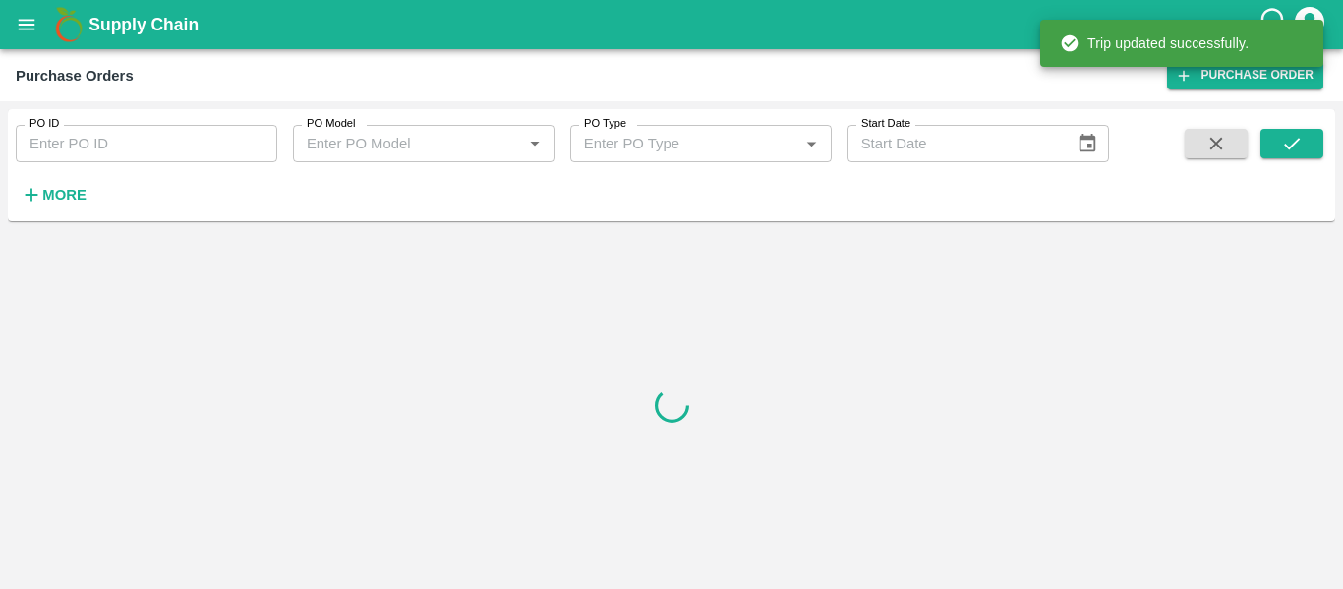
click at [166, 129] on input "PO ID" at bounding box center [147, 143] width 262 height 37
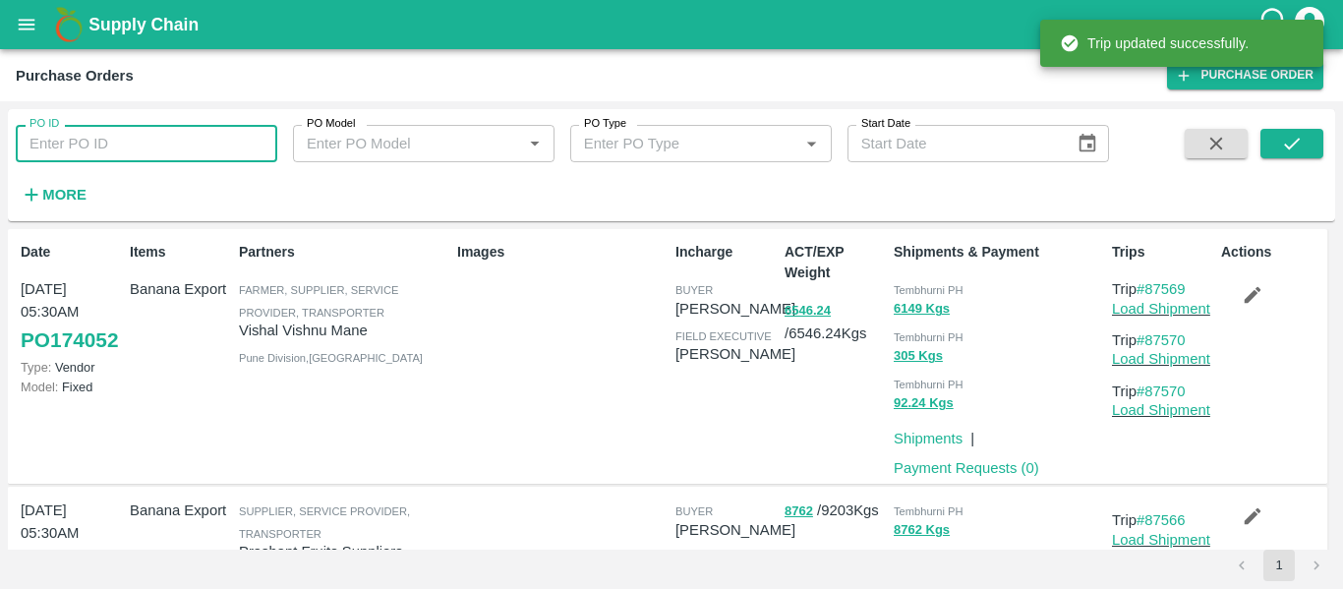
paste input "173879"
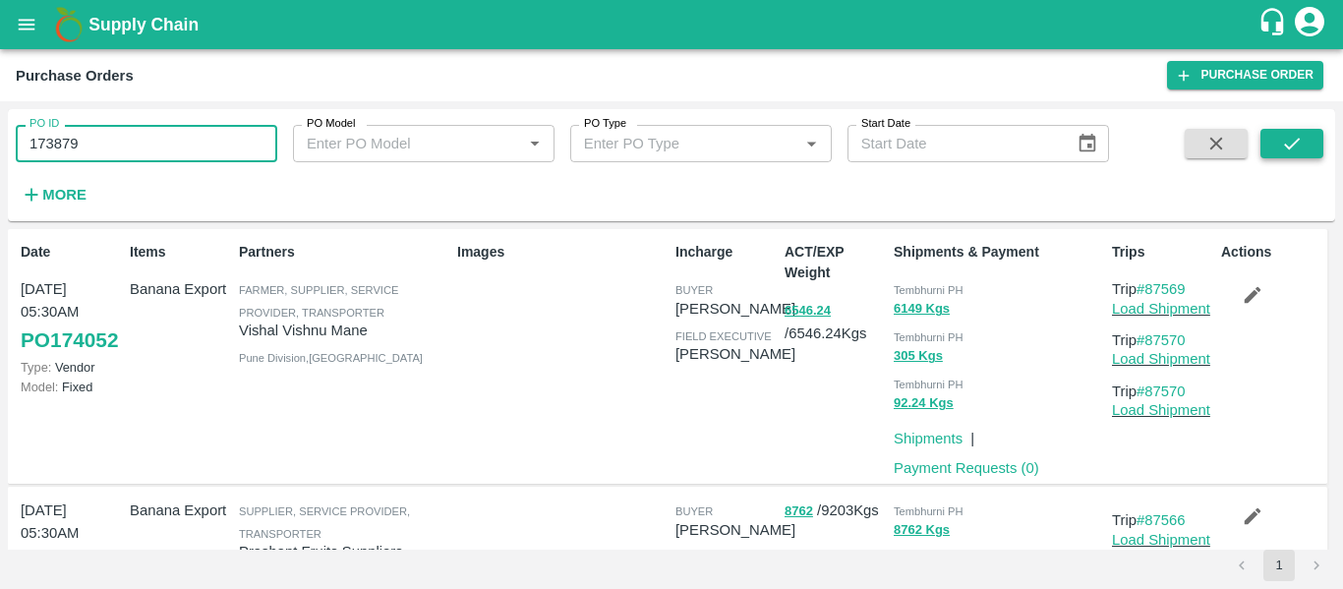
click at [1281, 141] on icon "submit" at bounding box center [1292, 144] width 22 height 22
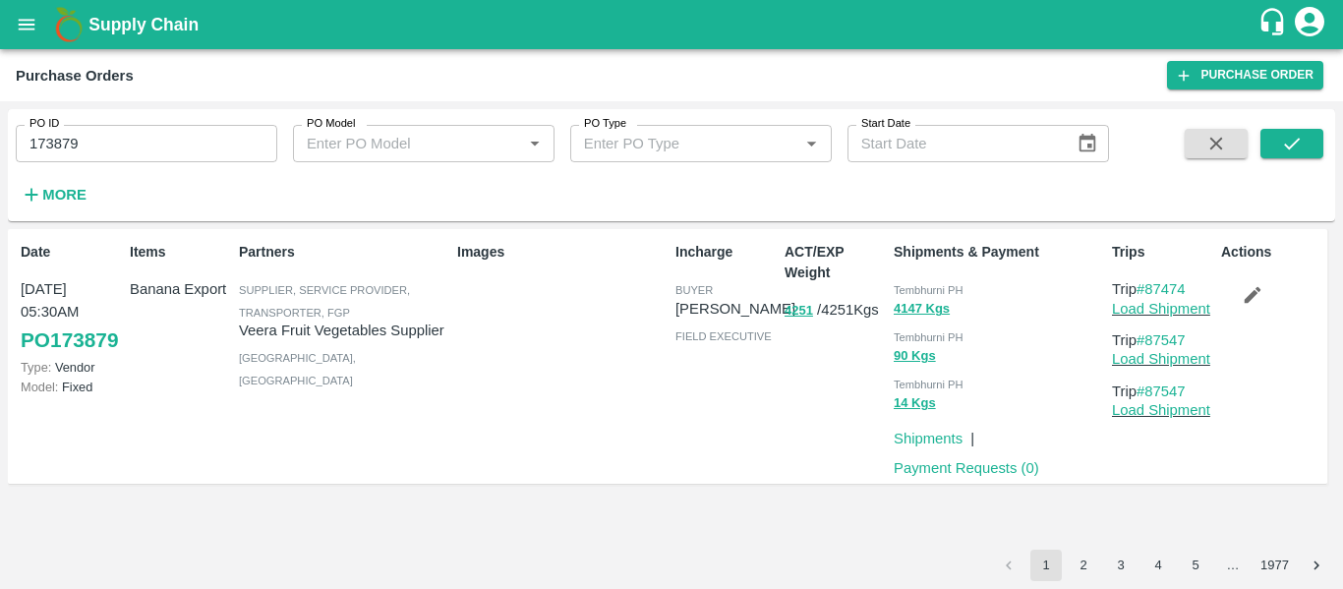
click at [142, 136] on input "173879" at bounding box center [147, 143] width 262 height 37
paste input "text"
type input "173874"
click at [1288, 140] on icon "submit" at bounding box center [1292, 144] width 22 height 22
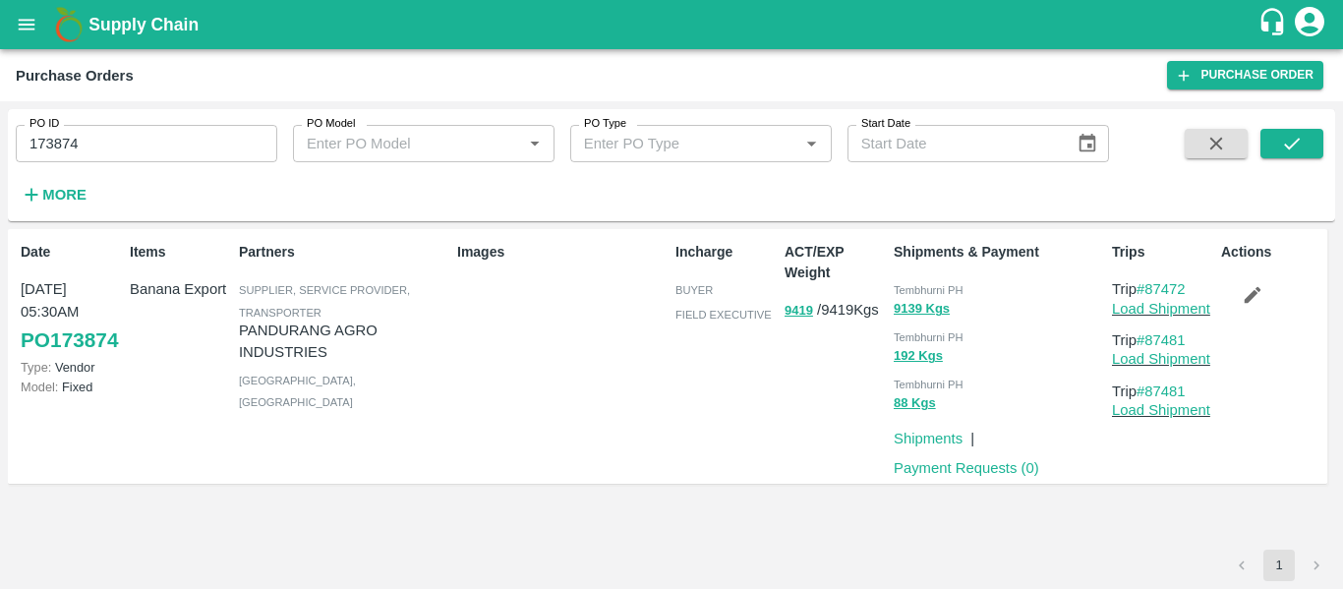
click at [1263, 301] on icon "button" at bounding box center [1253, 295] width 22 height 22
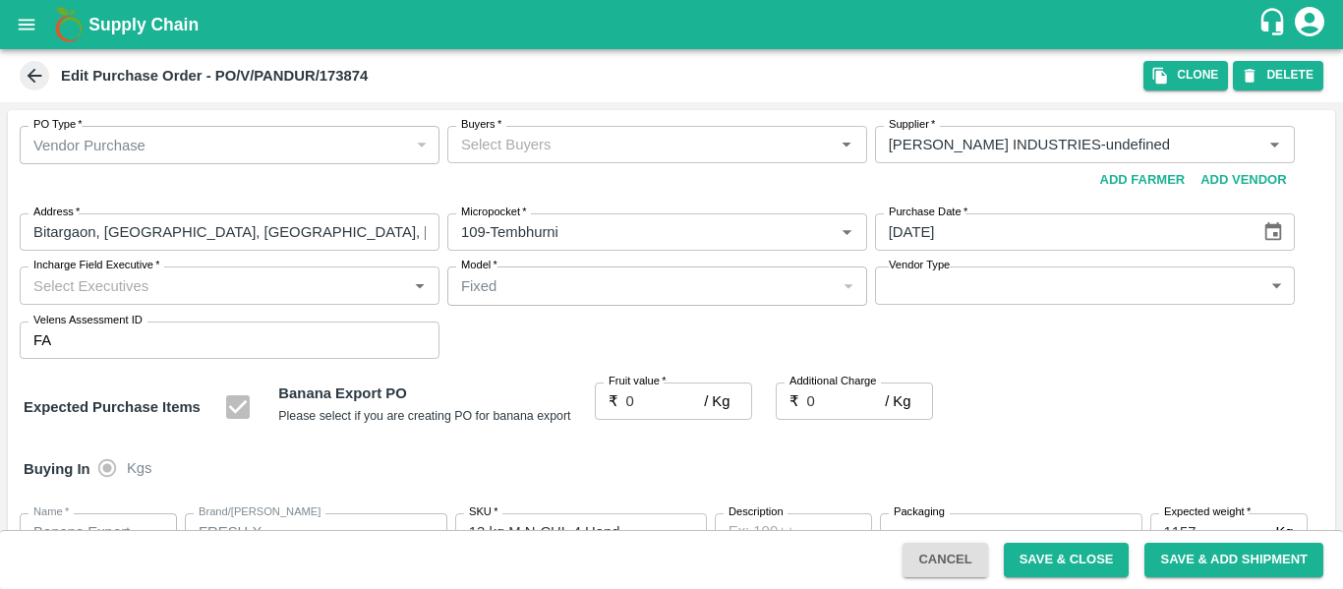
click at [549, 159] on div "Buyers   *" at bounding box center [657, 144] width 420 height 37
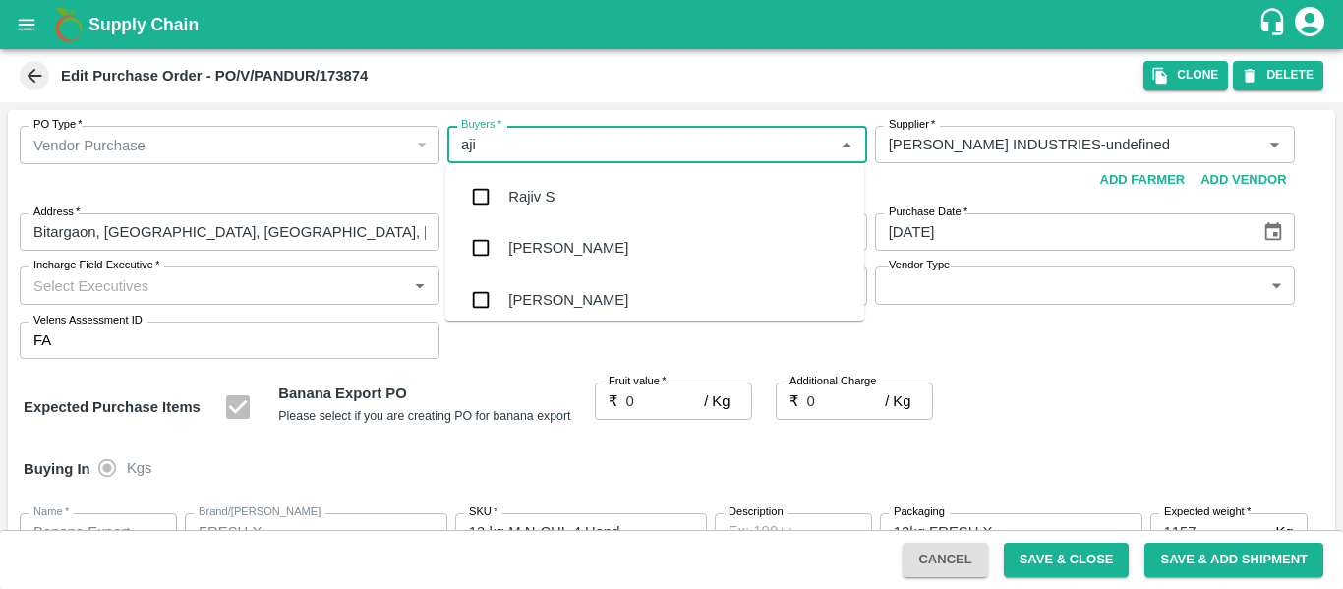
type input "ajit"
click at [549, 201] on div "Ajit Otari" at bounding box center [568, 197] width 120 height 22
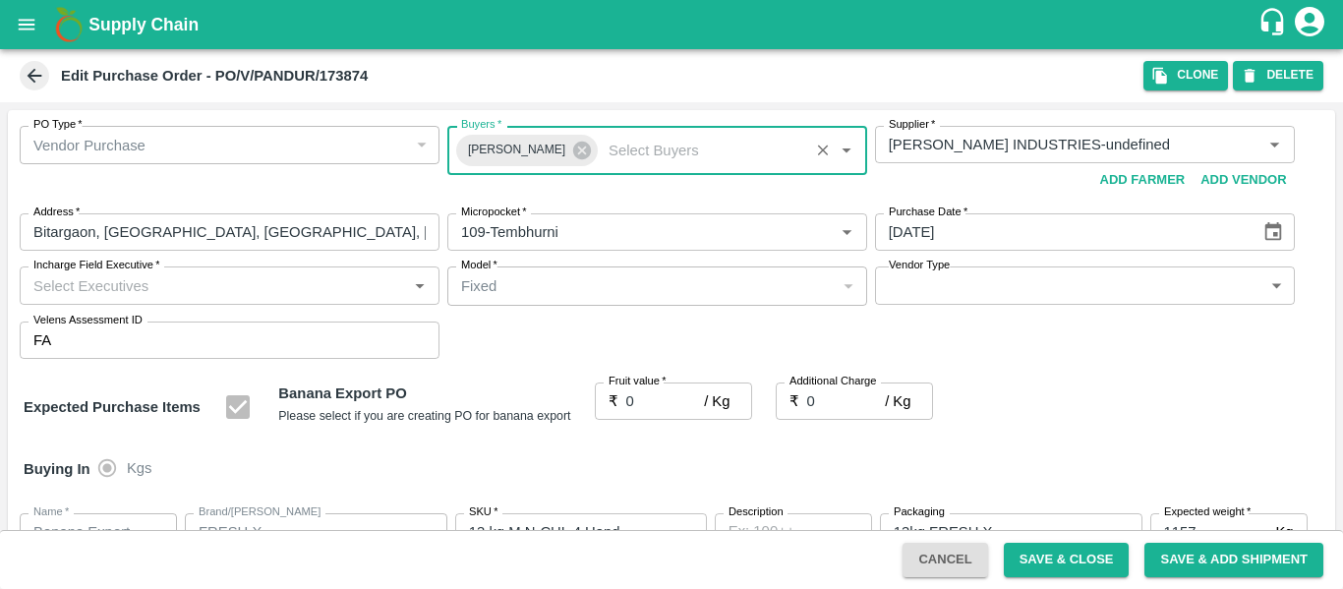
click at [641, 420] on input "0" at bounding box center [665, 400] width 79 height 37
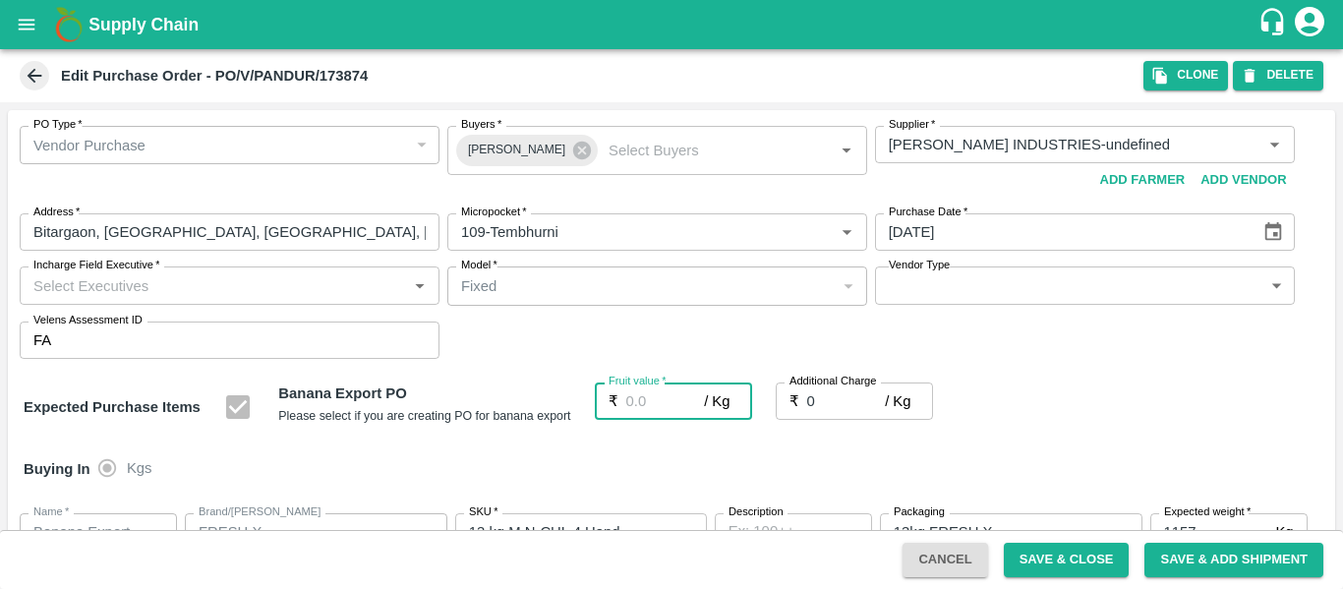
type input "2"
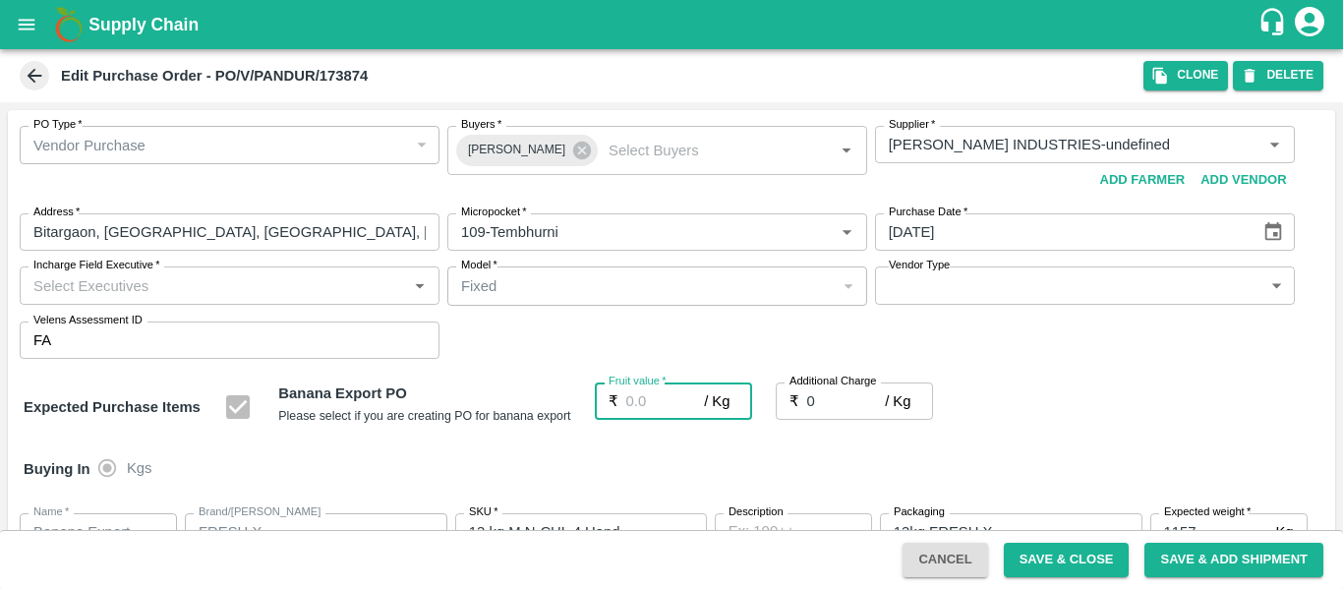
type input "2"
type input "23"
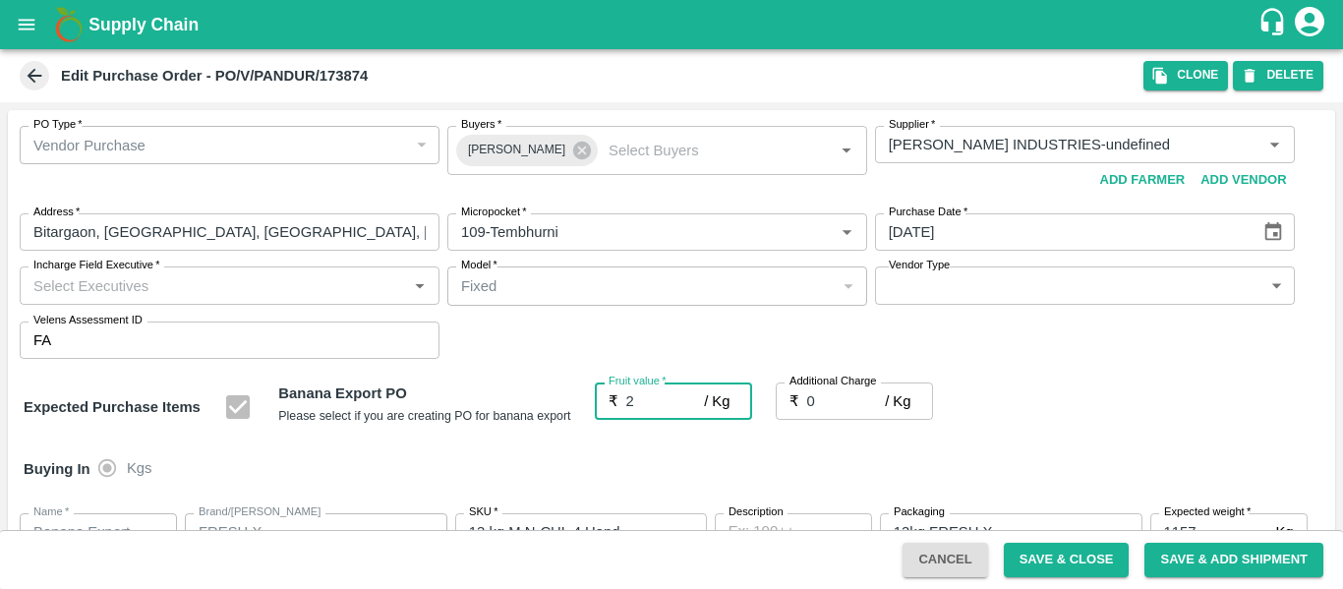
type input "23"
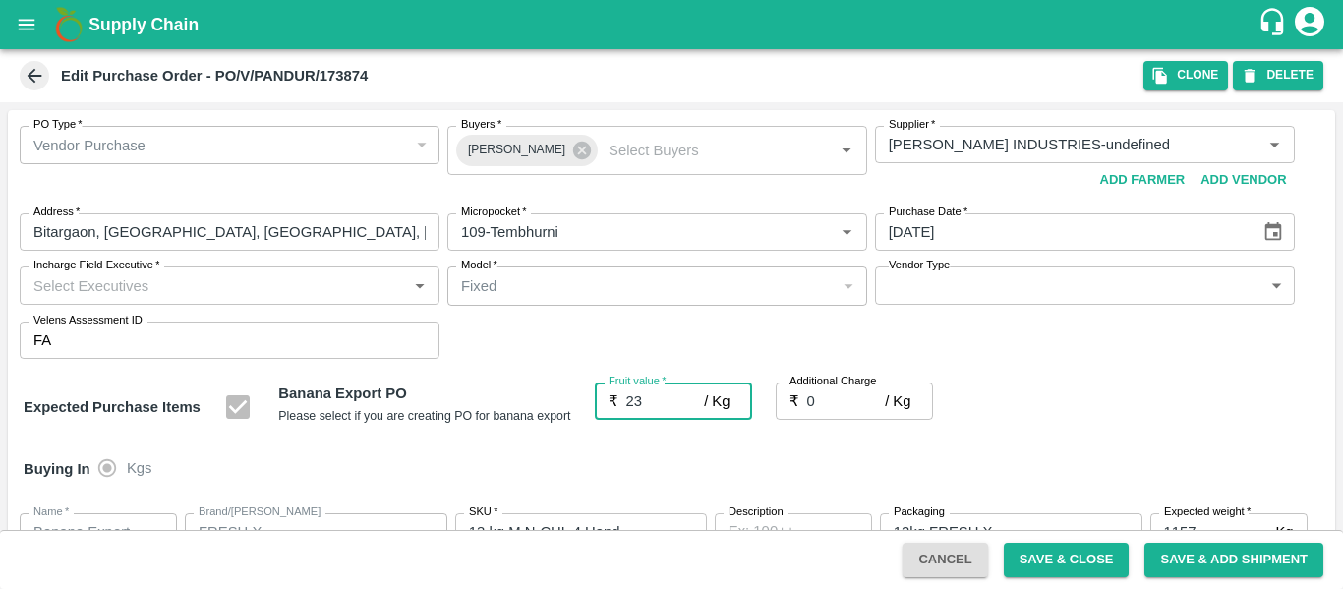
click at [823, 398] on input "0" at bounding box center [846, 400] width 79 height 37
type input "2"
type input "25"
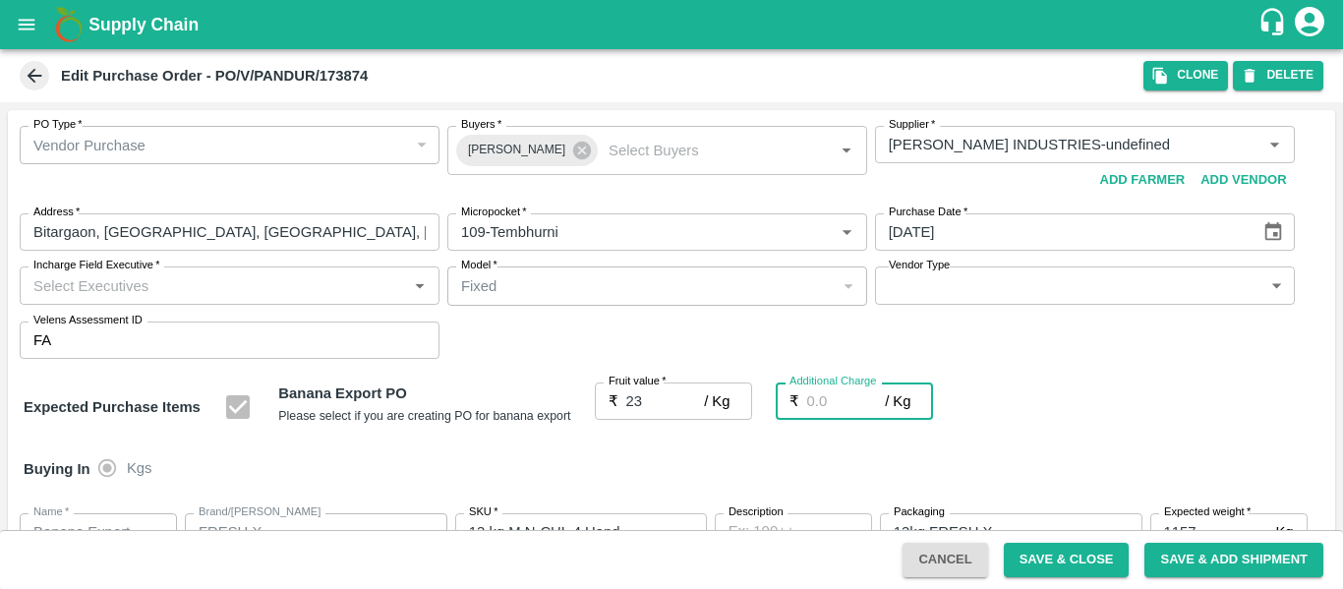
type input "25"
type input "2.7"
type input "25.7"
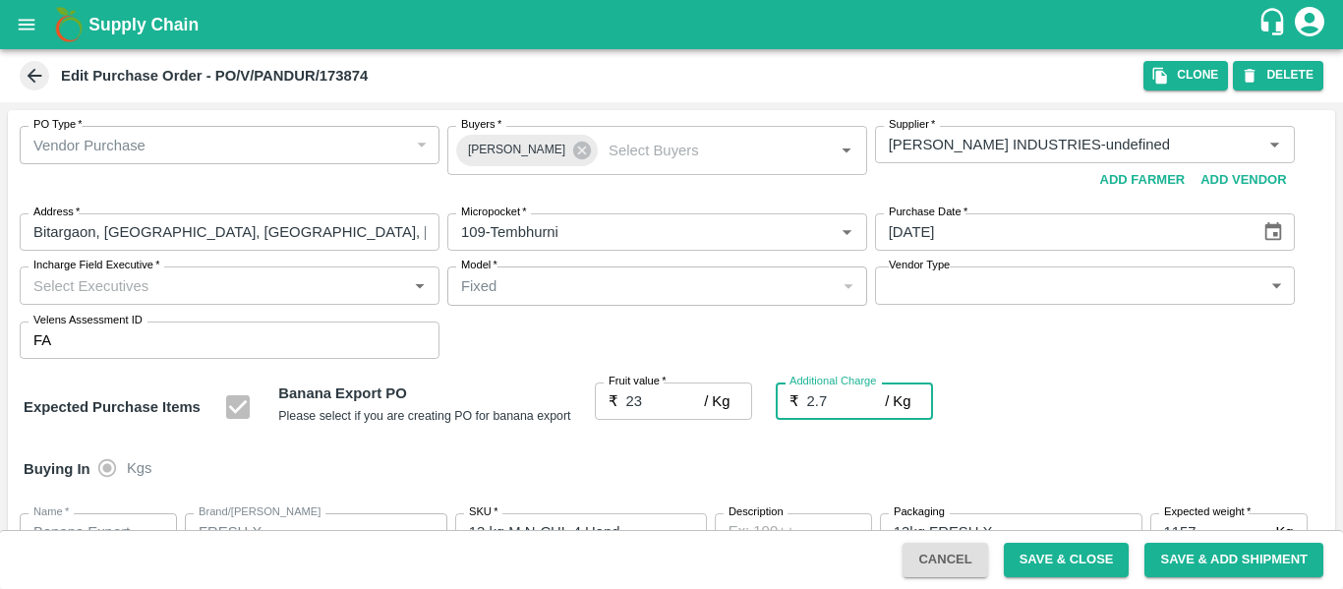
type input "25.7"
type input "2.75"
type input "25.75"
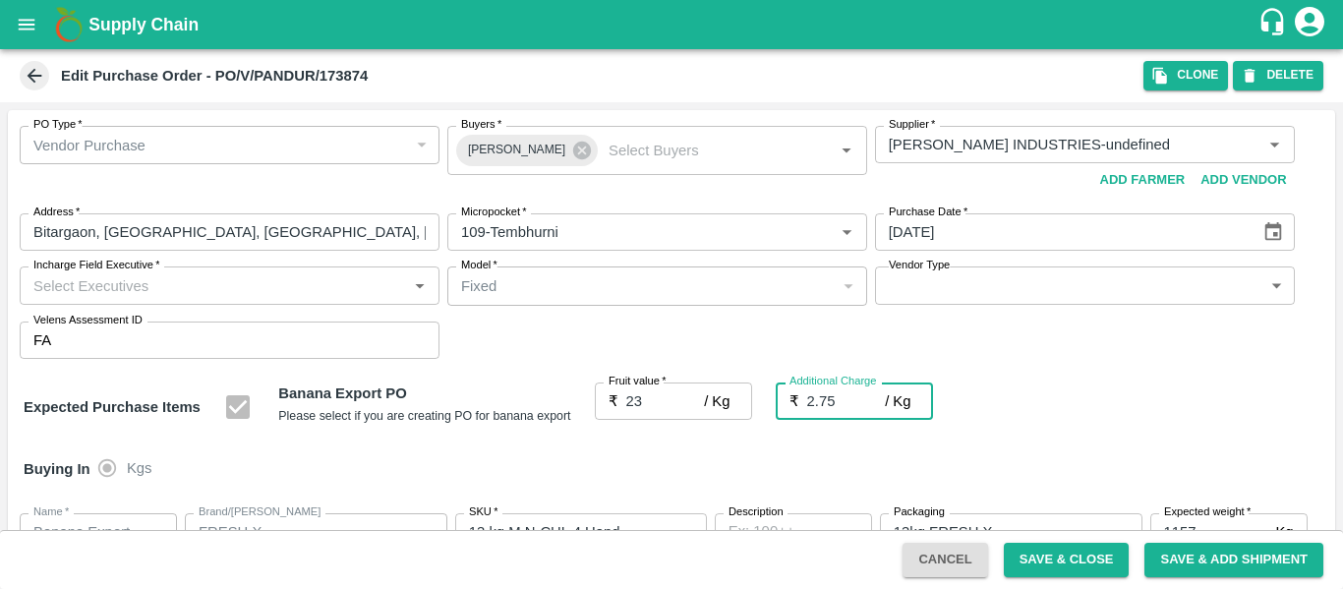
type input "25.75"
type input "2.75"
click at [1077, 409] on div "Expected Purchase Items Banana Export PO Please select if you are creating PO f…" at bounding box center [672, 407] width 1296 height 50
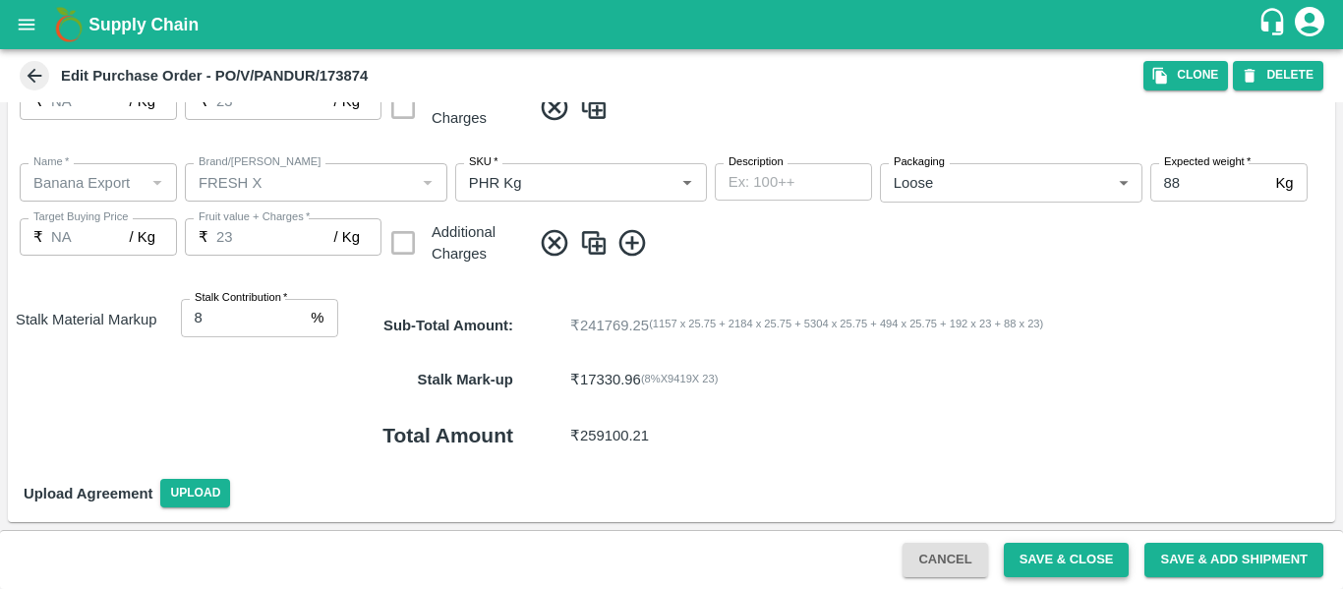
click at [1023, 548] on button "Save & Close" at bounding box center [1067, 560] width 126 height 34
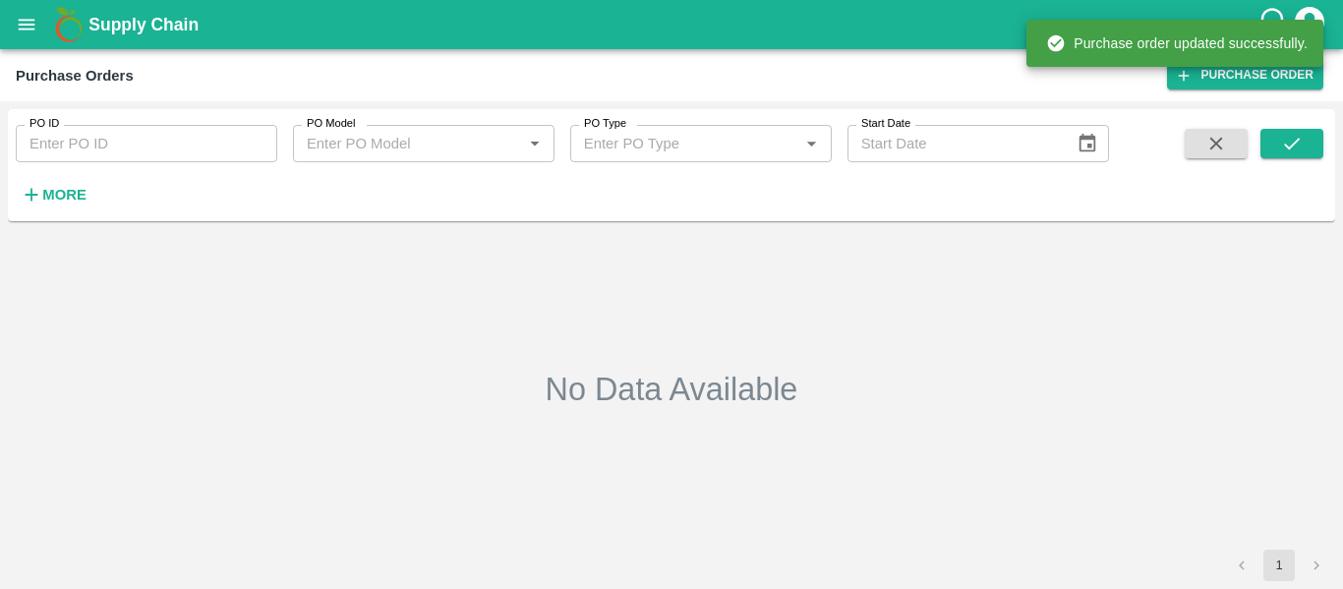
type input "173874"
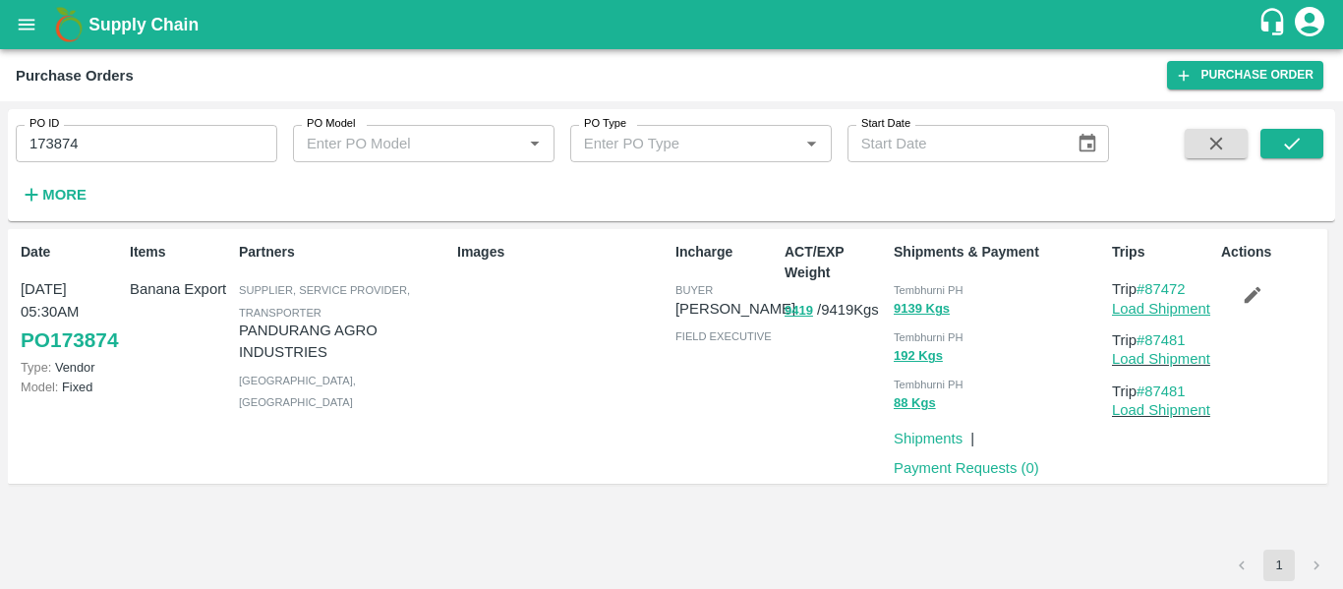
click at [1173, 314] on link "Load Shipment" at bounding box center [1161, 309] width 98 height 16
drag, startPoint x: 1207, startPoint y: 333, endPoint x: 1151, endPoint y: 340, distance: 56.5
click at [1151, 340] on p "Trip #87481" at bounding box center [1162, 340] width 101 height 22
copy link "87481"
click at [29, 33] on icon "open drawer" at bounding box center [27, 25] width 22 height 22
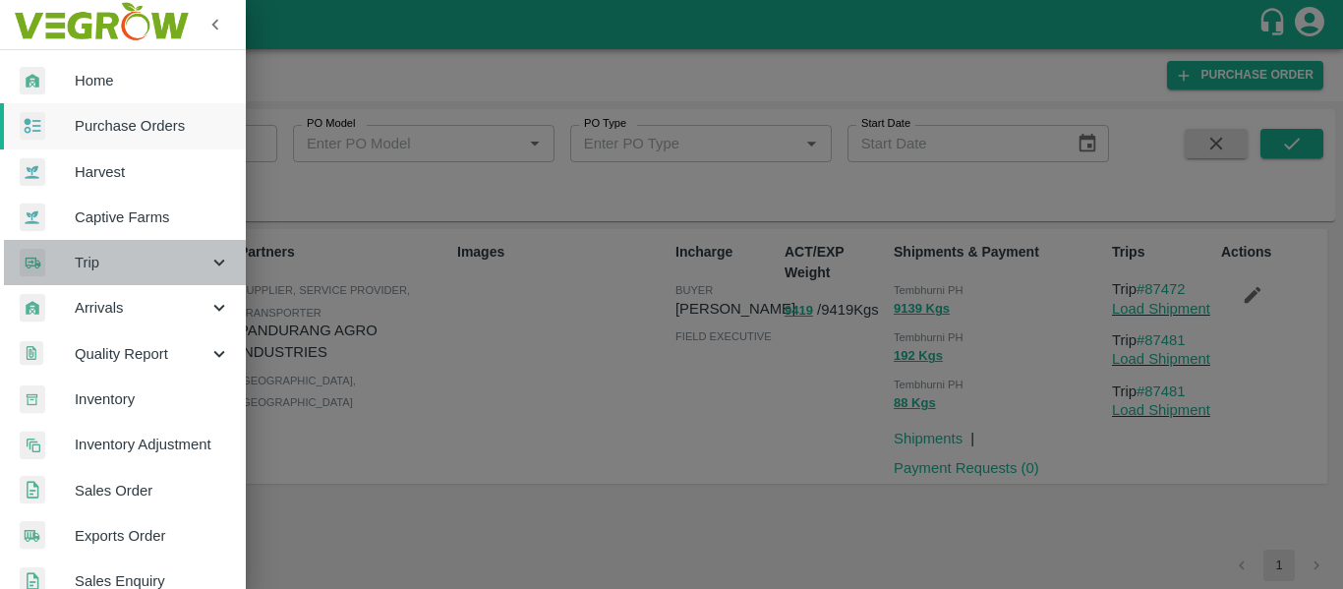
click at [173, 267] on span "Trip" at bounding box center [142, 263] width 134 height 22
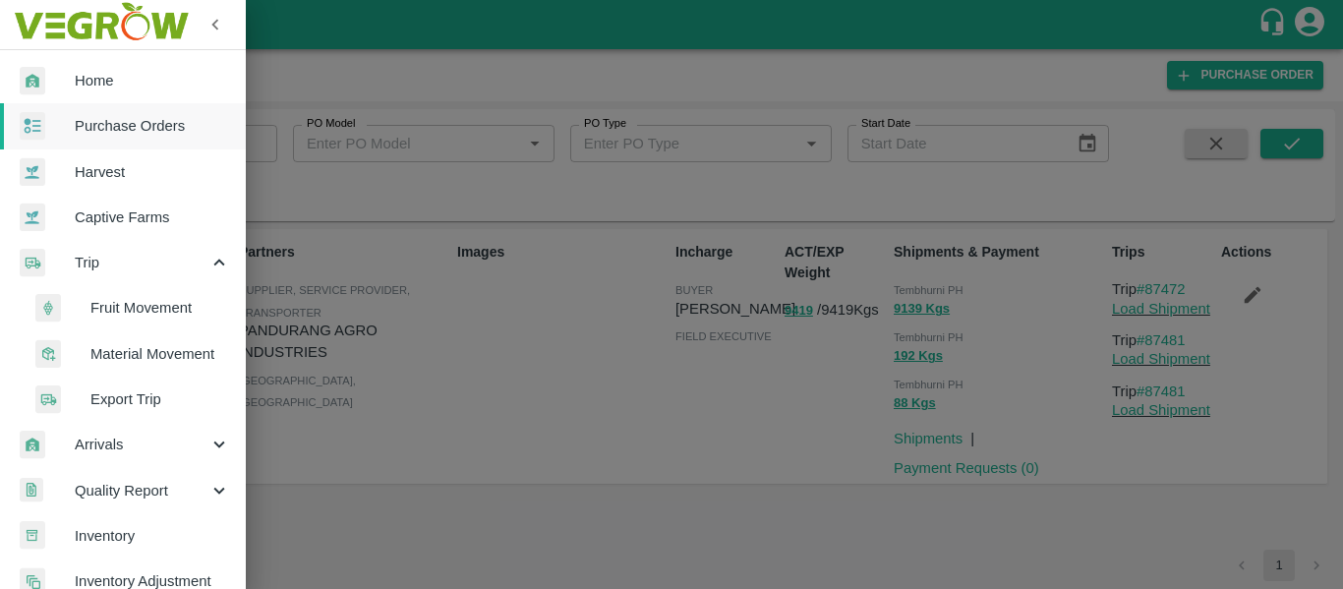
click at [180, 305] on span "Fruit Movement" at bounding box center [160, 308] width 140 height 22
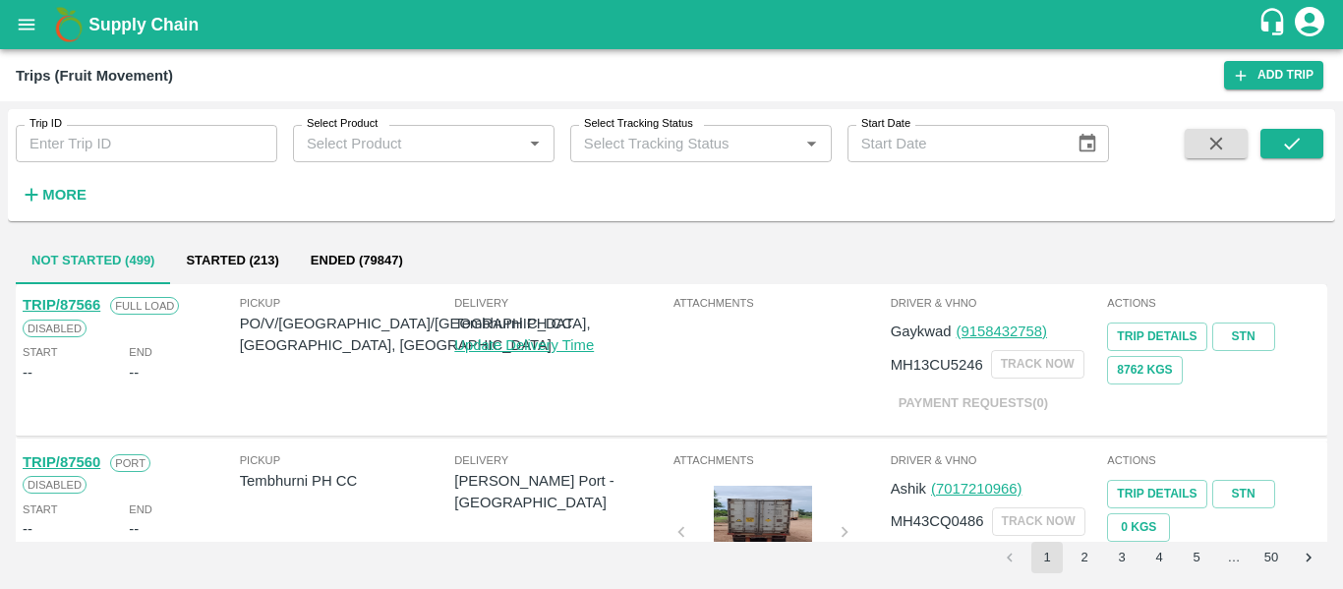
click at [104, 147] on input "Trip ID" at bounding box center [147, 143] width 262 height 37
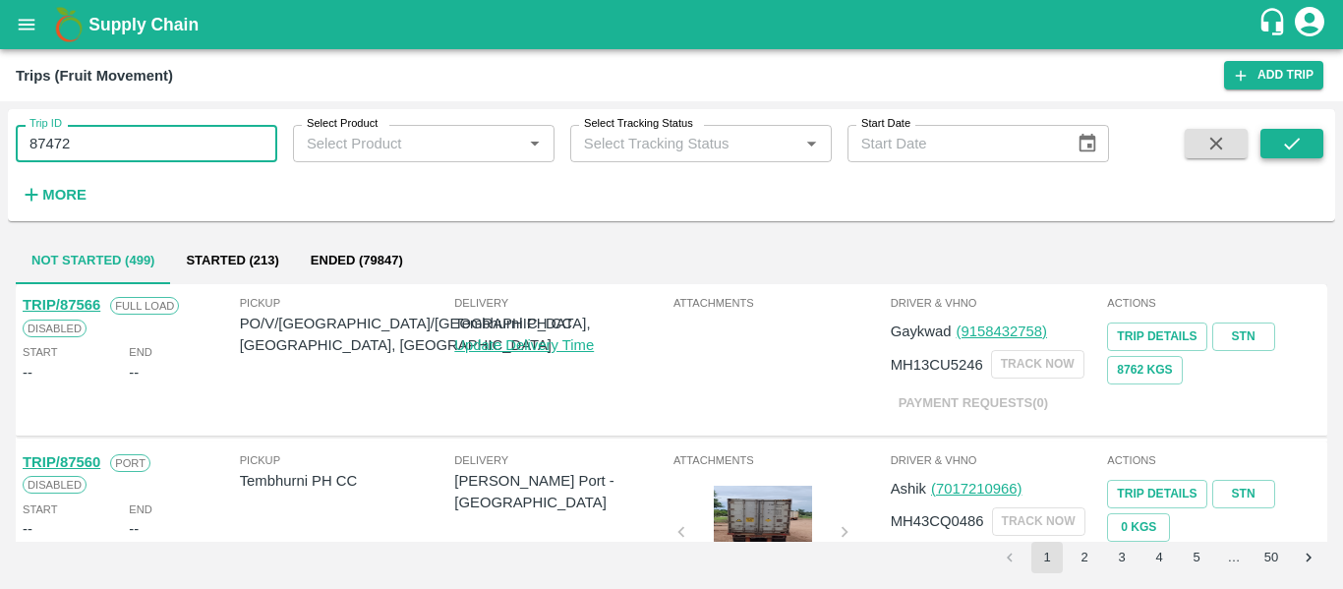
type input "87472"
click at [1273, 146] on button "submit" at bounding box center [1291, 143] width 63 height 29
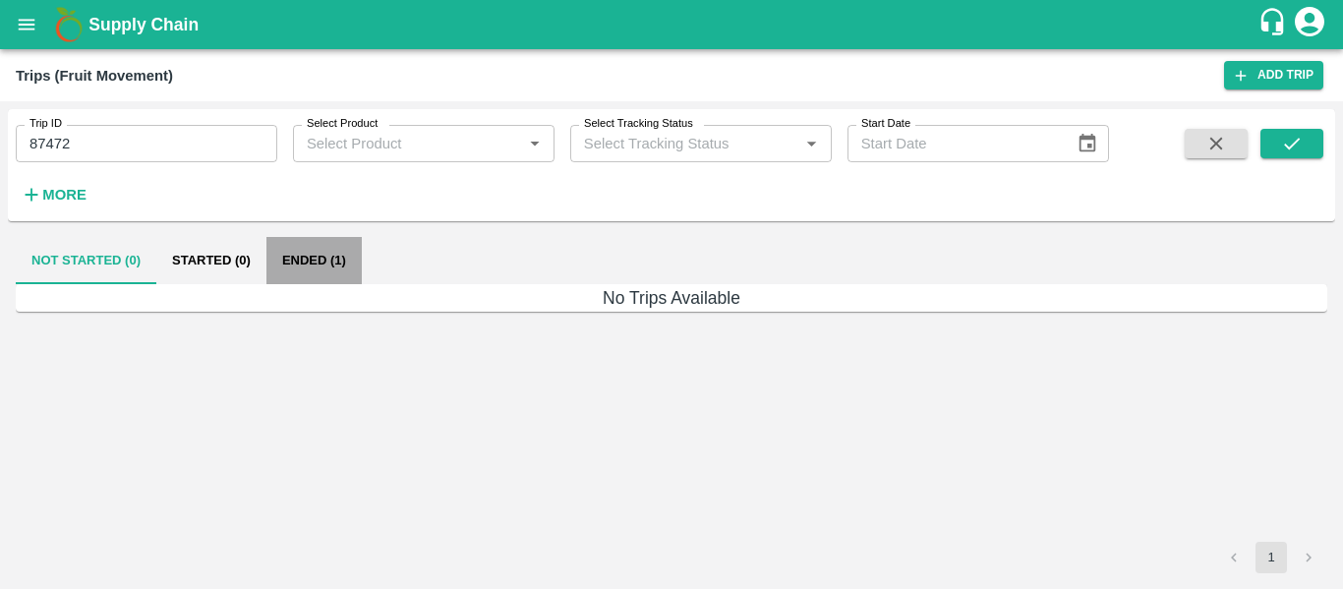
click at [327, 267] on button "Ended (1)" at bounding box center [313, 260] width 95 height 47
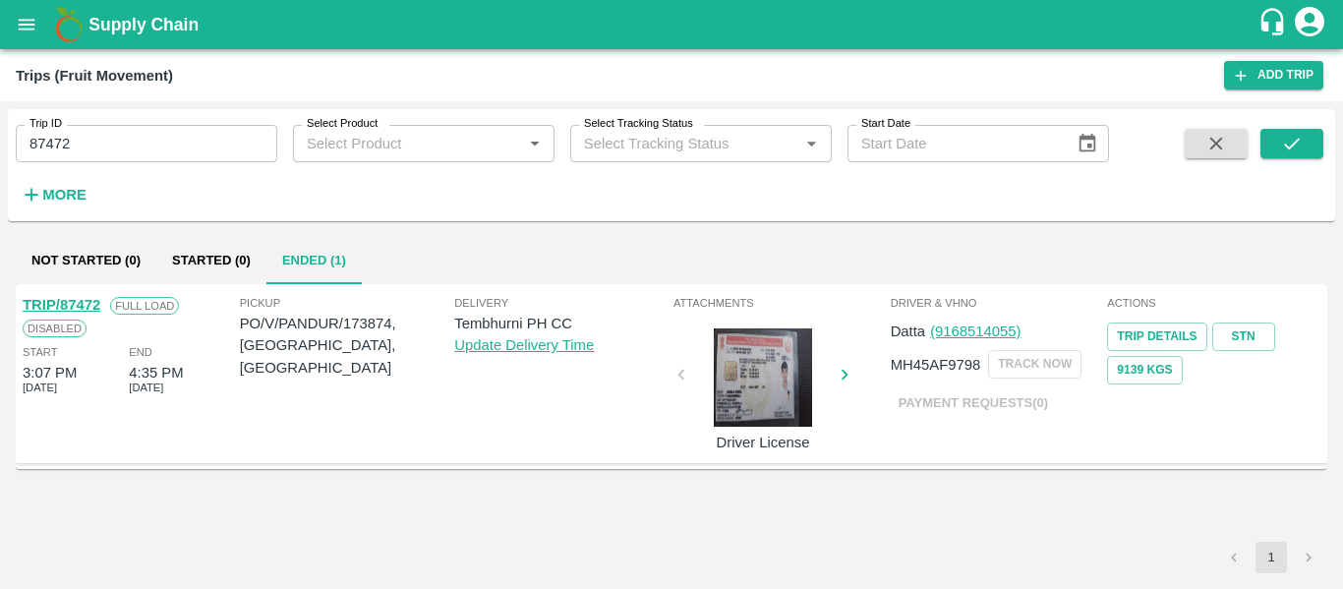
click at [78, 305] on link "TRIP/87472" at bounding box center [62, 305] width 78 height 16
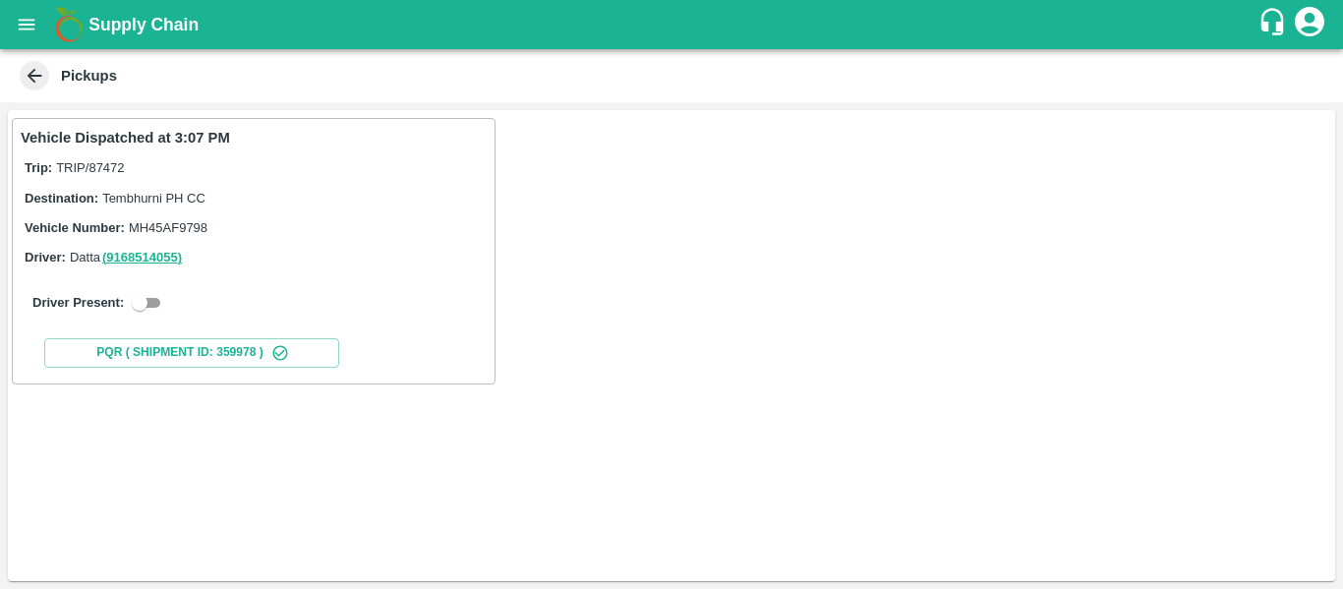
click at [153, 308] on input "checkbox" at bounding box center [139, 303] width 71 height 24
checkbox input "true"
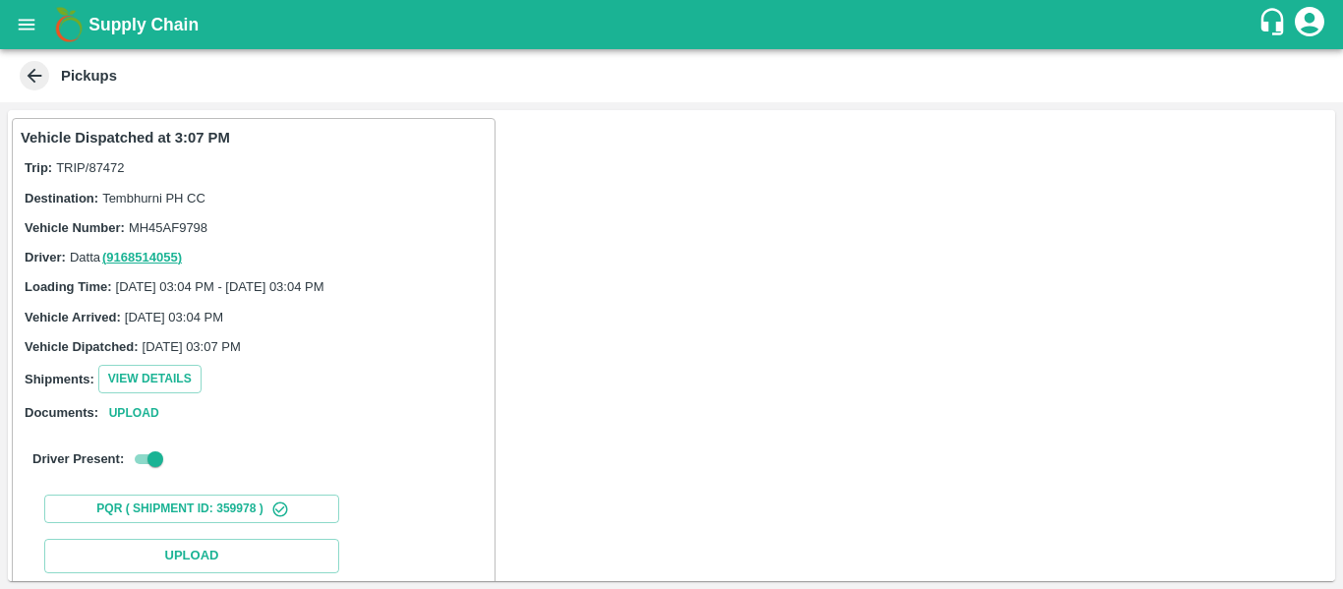
scroll to position [288, 0]
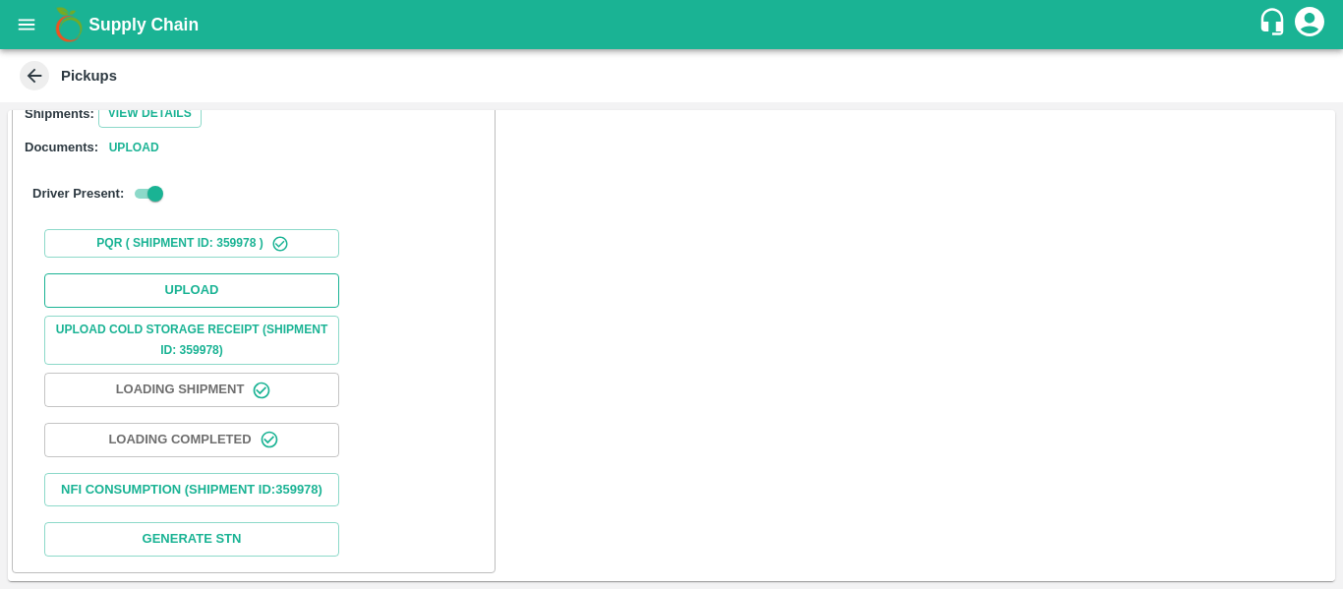
click at [228, 273] on button "Upload" at bounding box center [191, 290] width 295 height 34
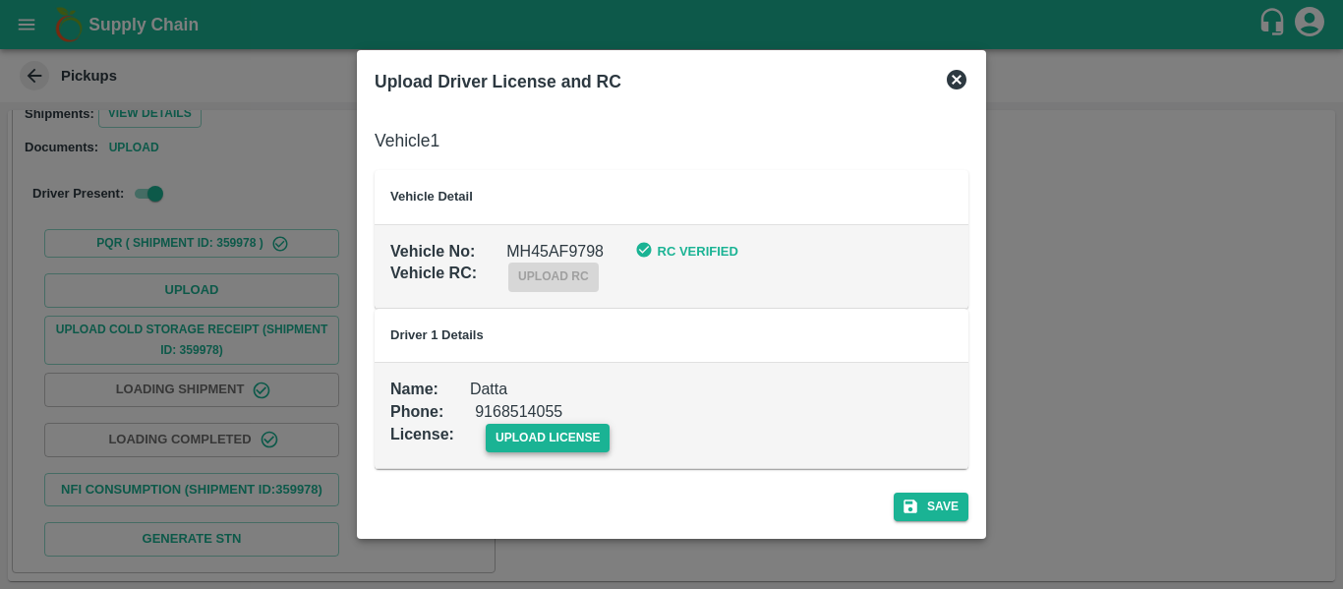
click at [598, 429] on span "upload license" at bounding box center [548, 438] width 125 height 29
click at [0, 0] on input "upload license" at bounding box center [0, 0] width 0 height 0
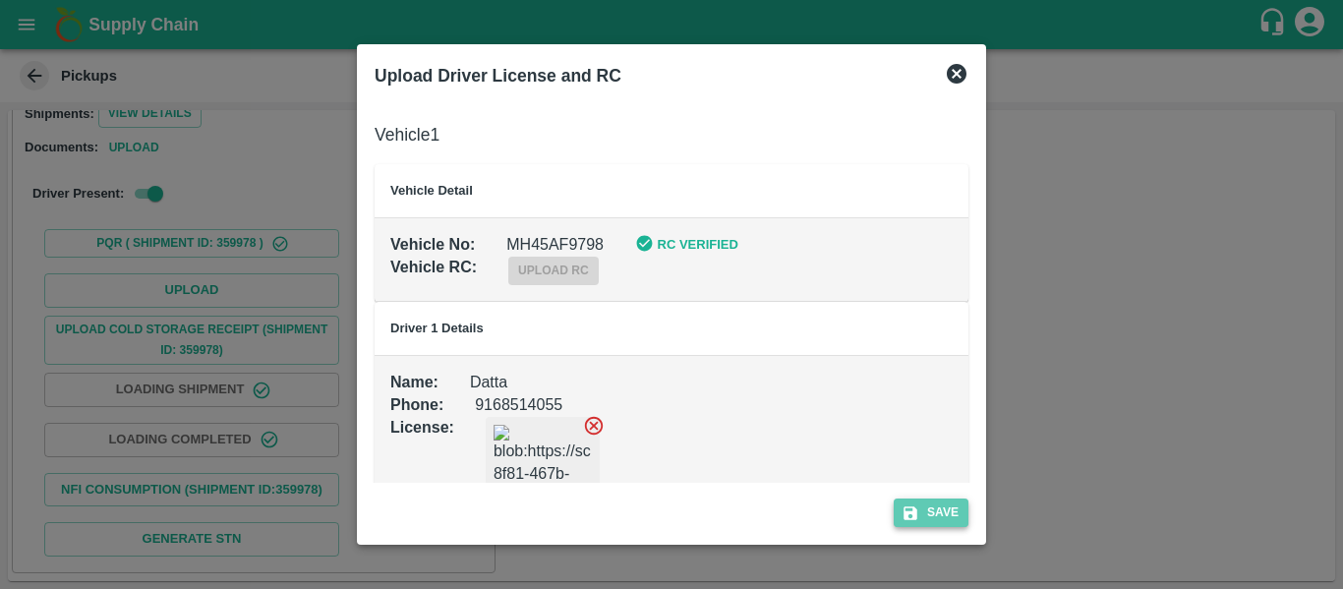
click at [934, 511] on button "Save" at bounding box center [931, 512] width 75 height 29
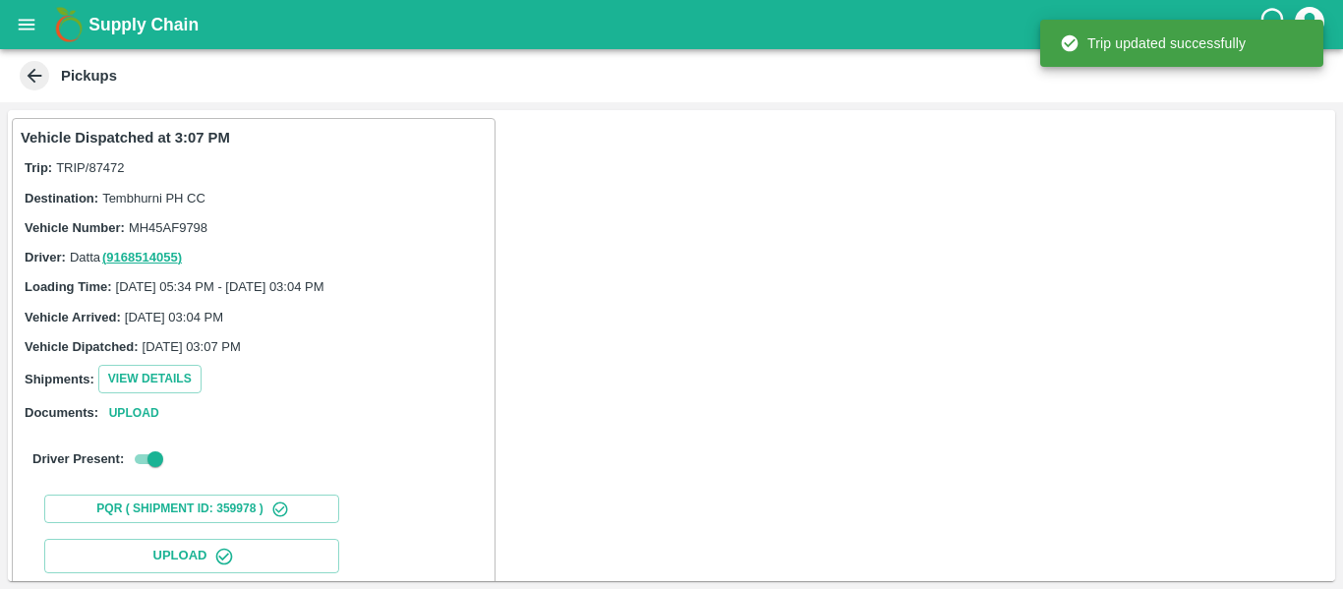
scroll to position [338, 0]
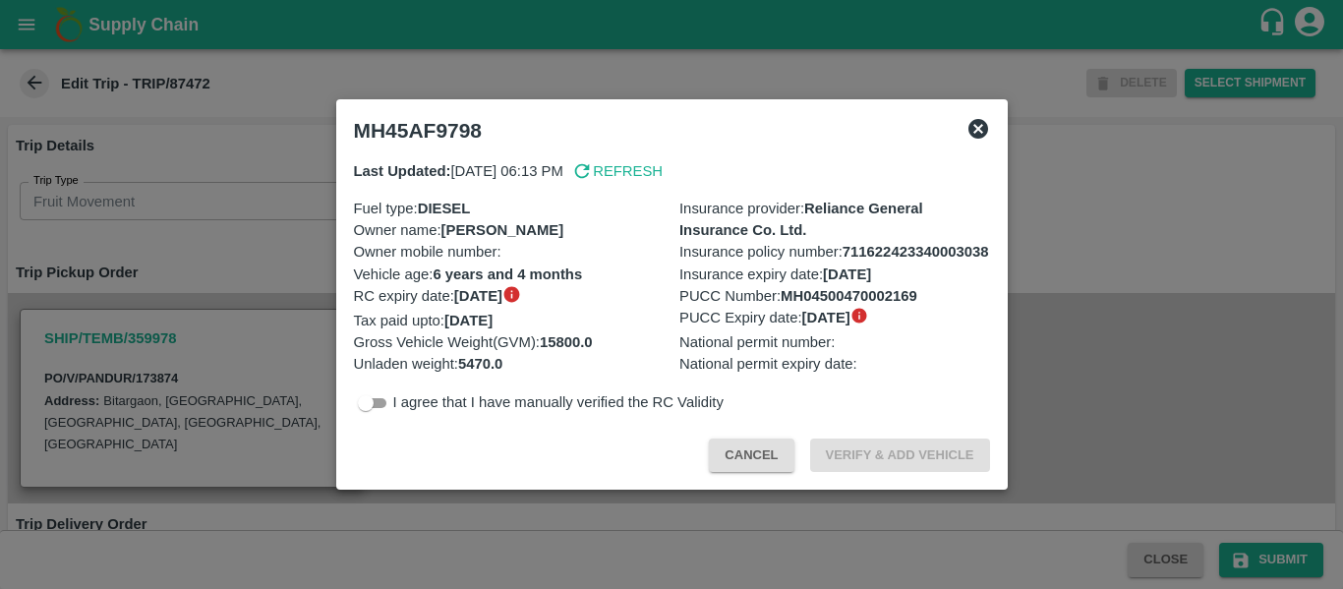
click at [1111, 296] on div at bounding box center [671, 294] width 1343 height 589
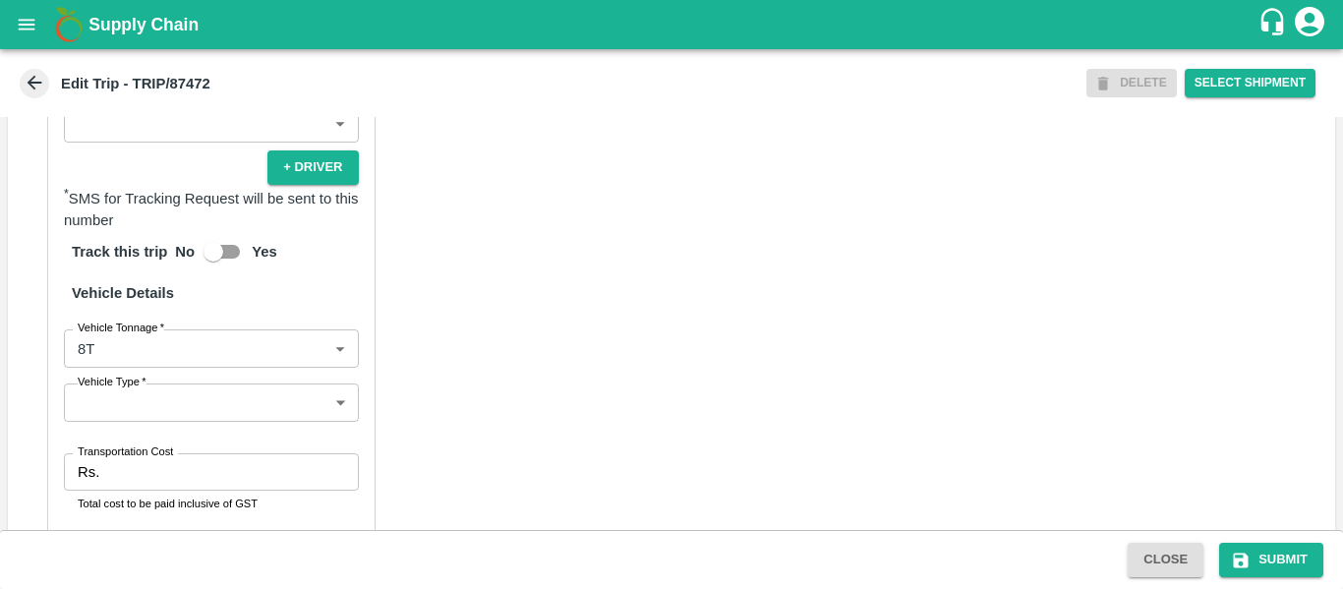
scroll to position [1512, 0]
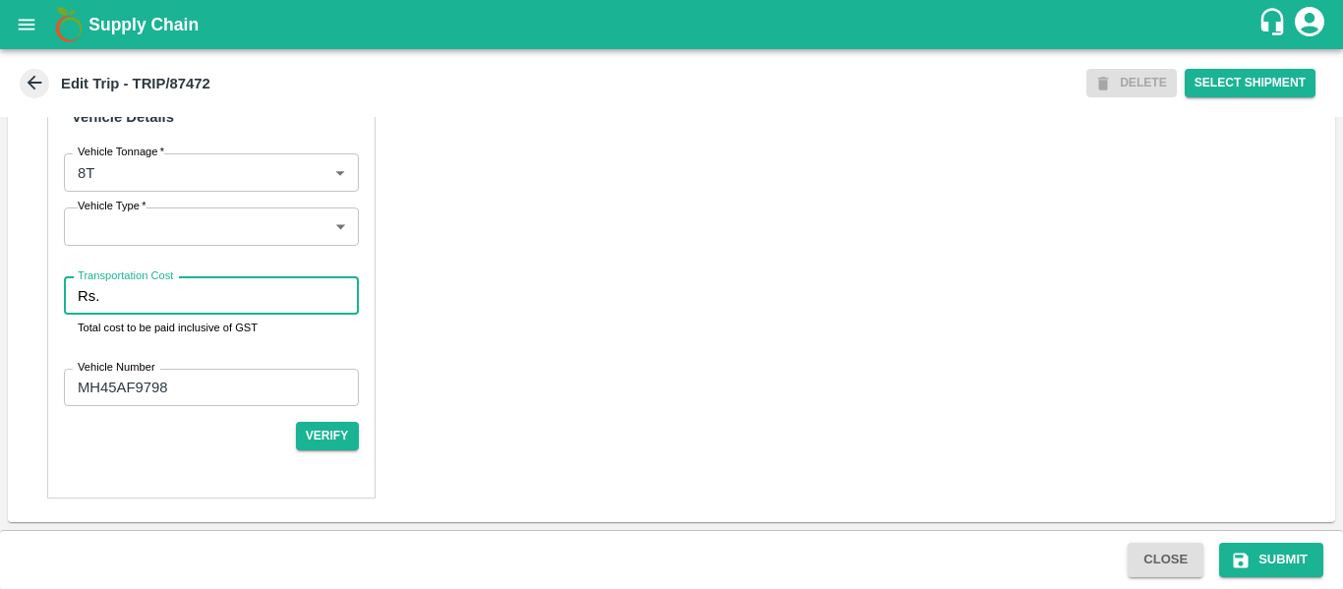
click at [238, 290] on input "Transportation Cost" at bounding box center [232, 295] width 251 height 37
type input "5000"
click at [1269, 564] on button "Submit" at bounding box center [1271, 560] width 104 height 34
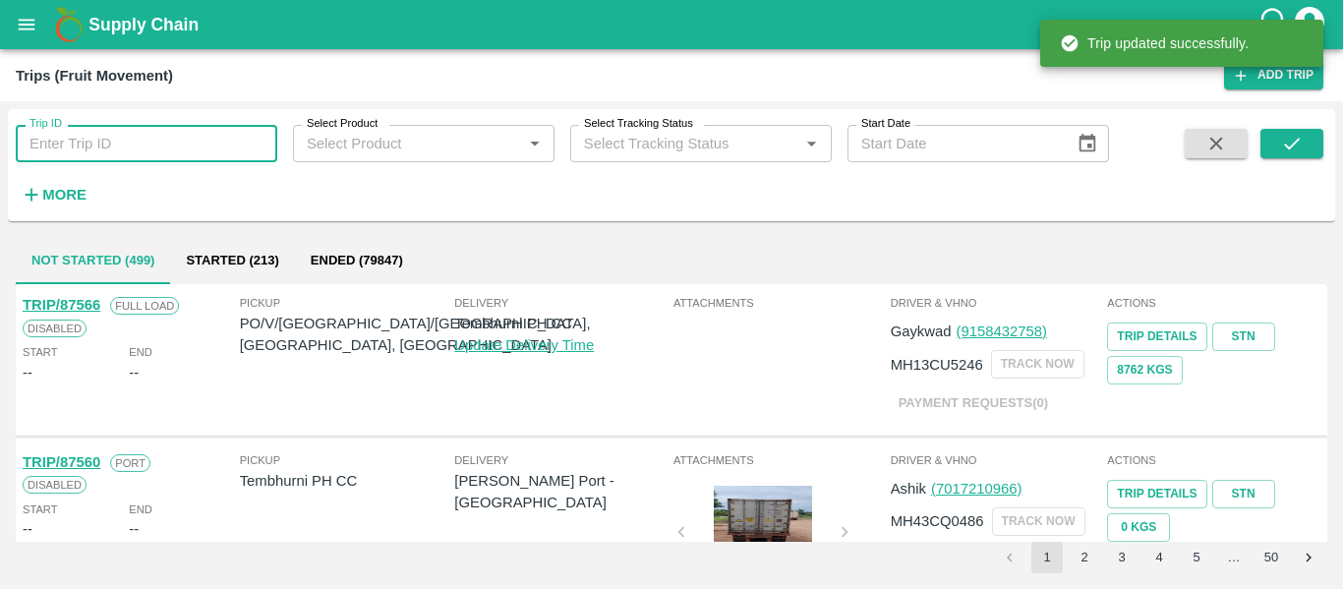
click at [119, 146] on input "Trip ID" at bounding box center [147, 143] width 262 height 37
paste input "87481"
type input "87481"
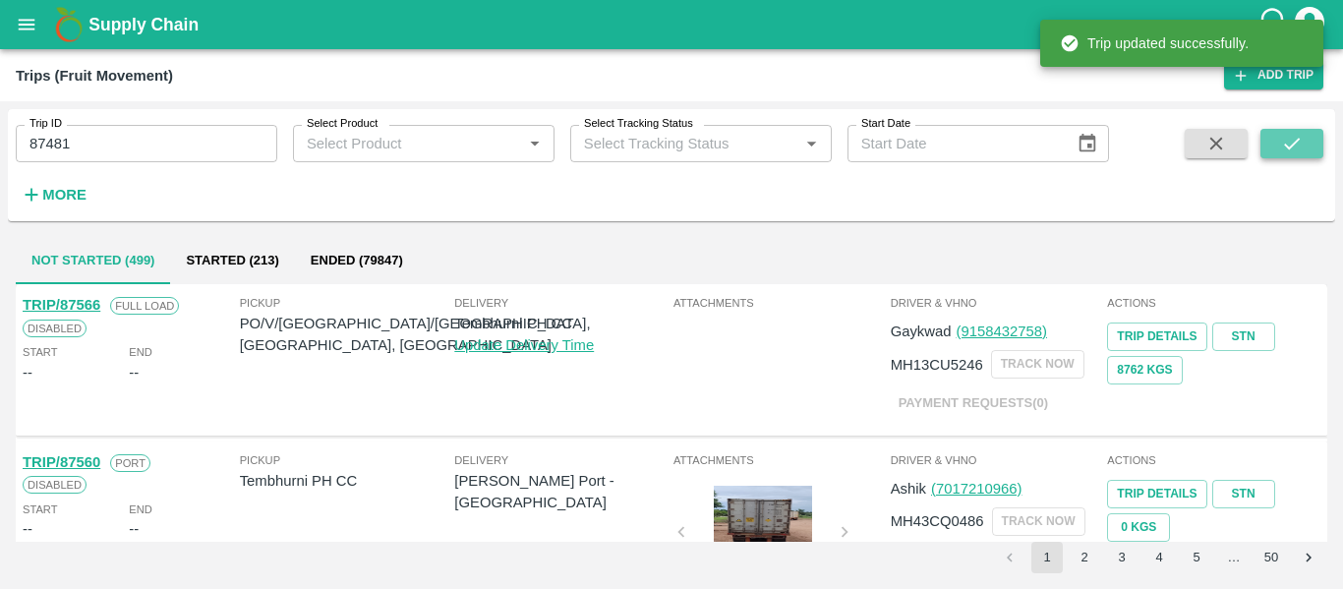
click at [1305, 133] on button "submit" at bounding box center [1291, 143] width 63 height 29
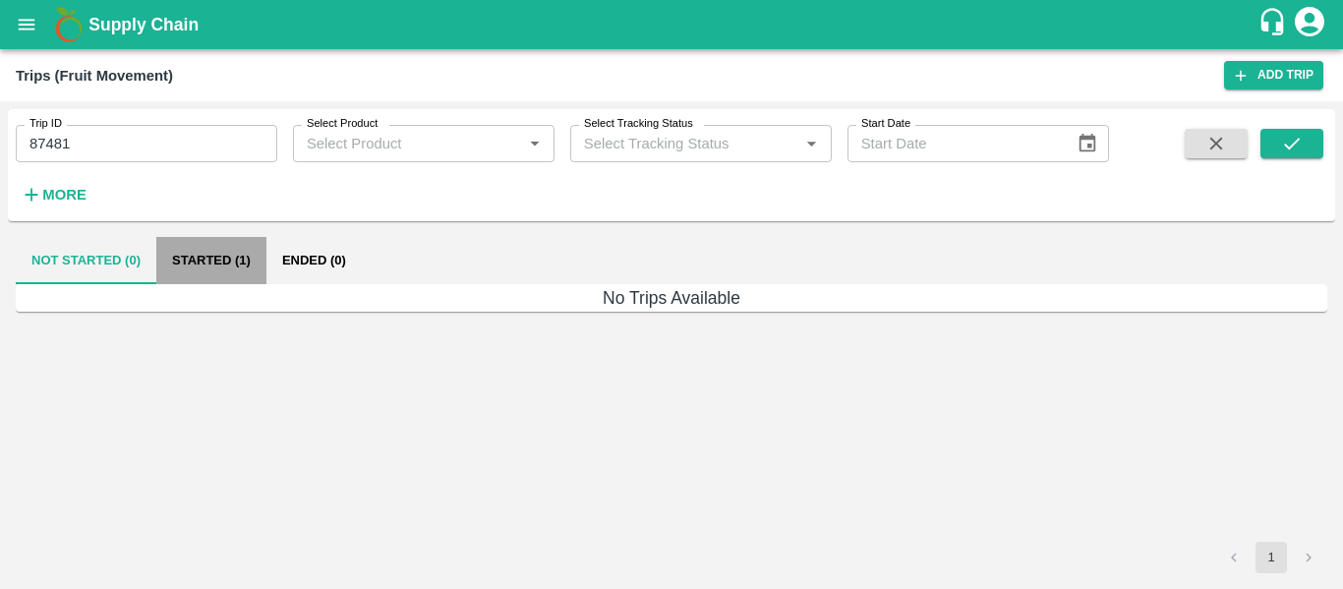
click at [187, 257] on button "Started (1)" at bounding box center [211, 260] width 110 height 47
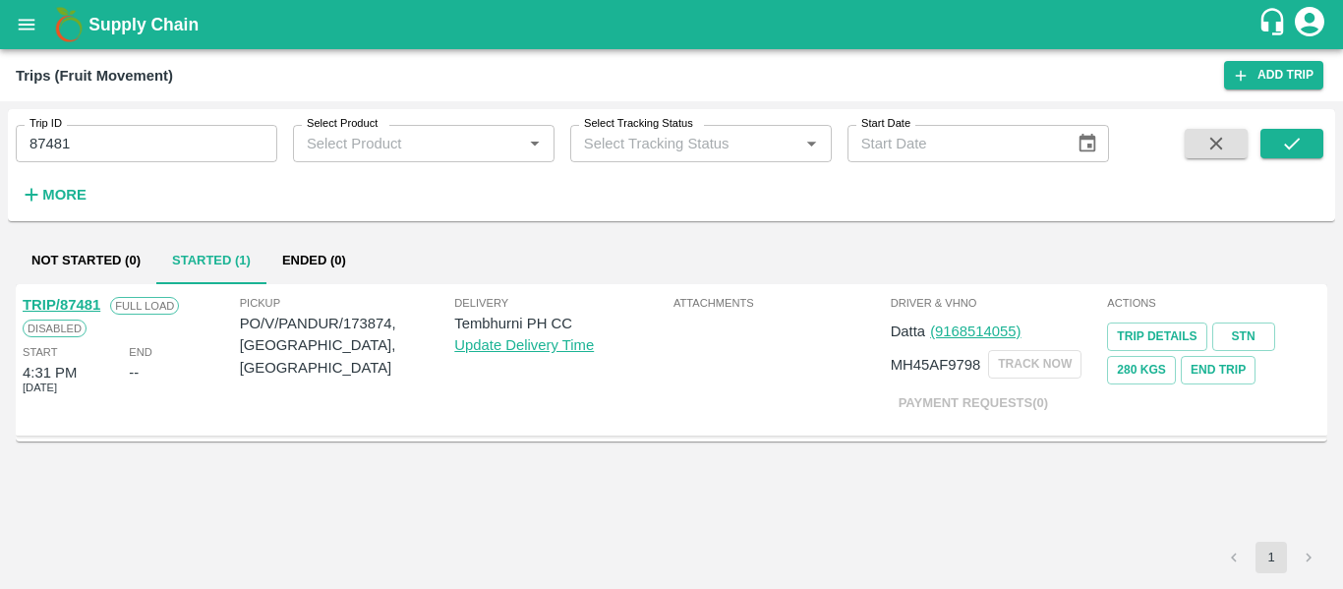
click at [65, 296] on div "TRIP/87481" at bounding box center [62, 305] width 78 height 22
click at [85, 303] on link "TRIP/87481" at bounding box center [62, 305] width 78 height 16
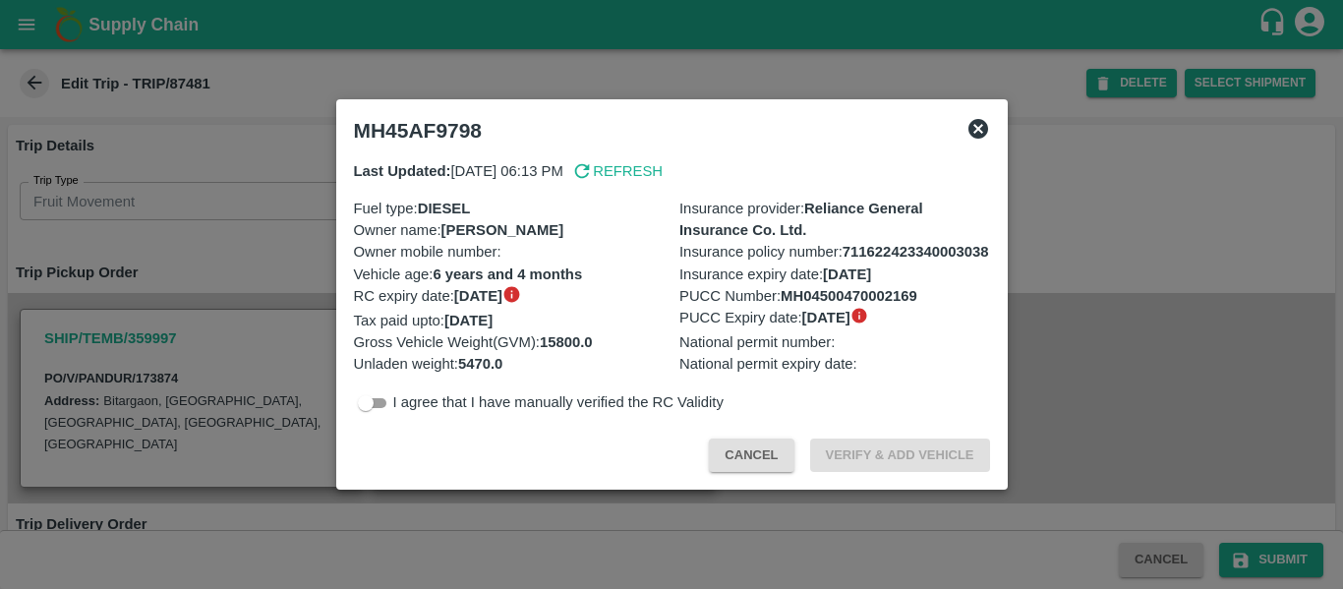
click at [1187, 367] on div at bounding box center [671, 294] width 1343 height 589
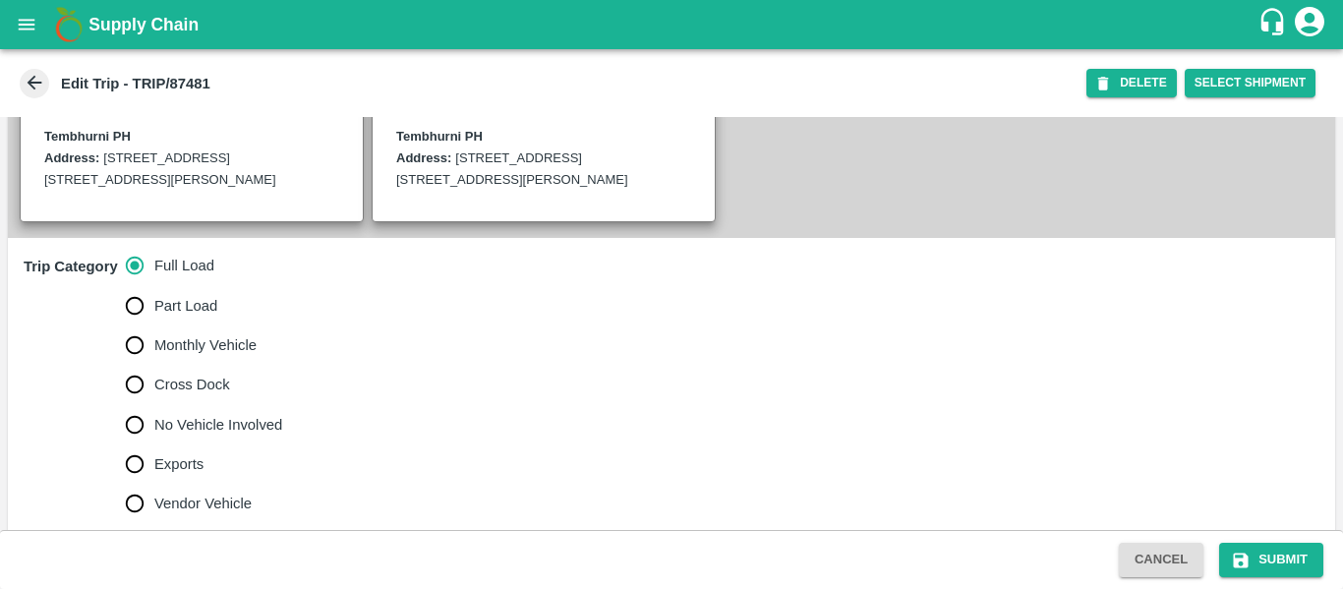
scroll to position [495, 0]
click at [228, 435] on span "No Vehicle Involved" at bounding box center [218, 424] width 128 height 22
click at [154, 443] on input "No Vehicle Involved" at bounding box center [134, 423] width 39 height 39
radio input "true"
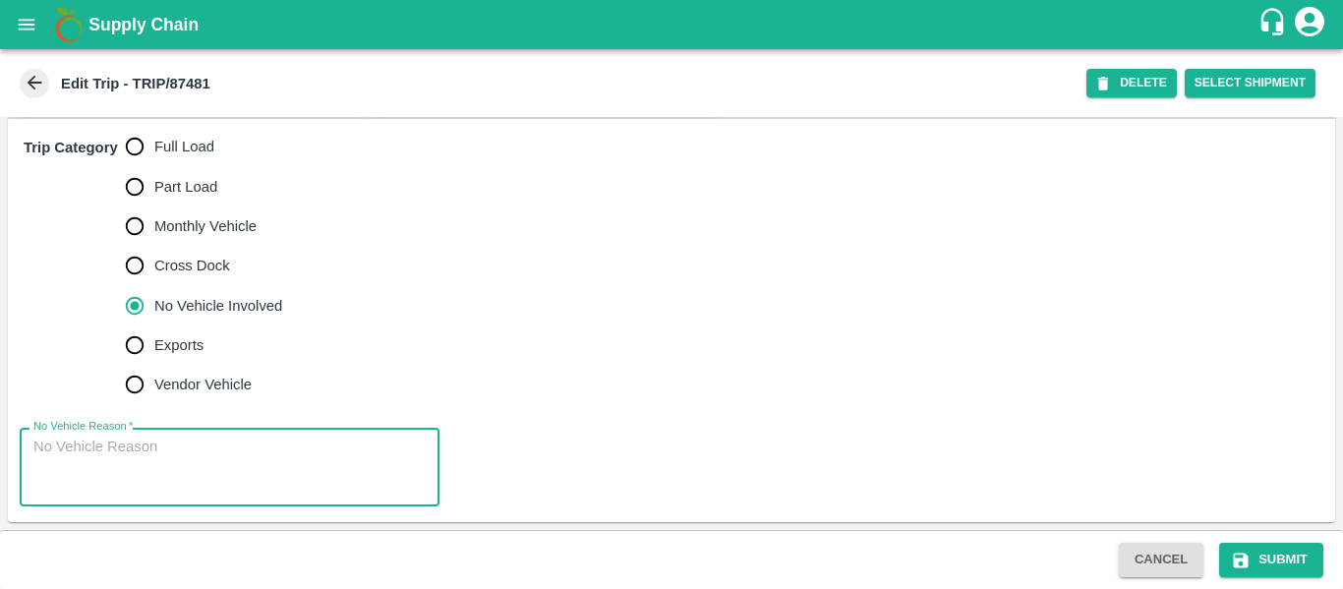
click at [263, 448] on textarea "No Vehicle Reason   *" at bounding box center [229, 468] width 392 height 62
type textarea "Field Dump"
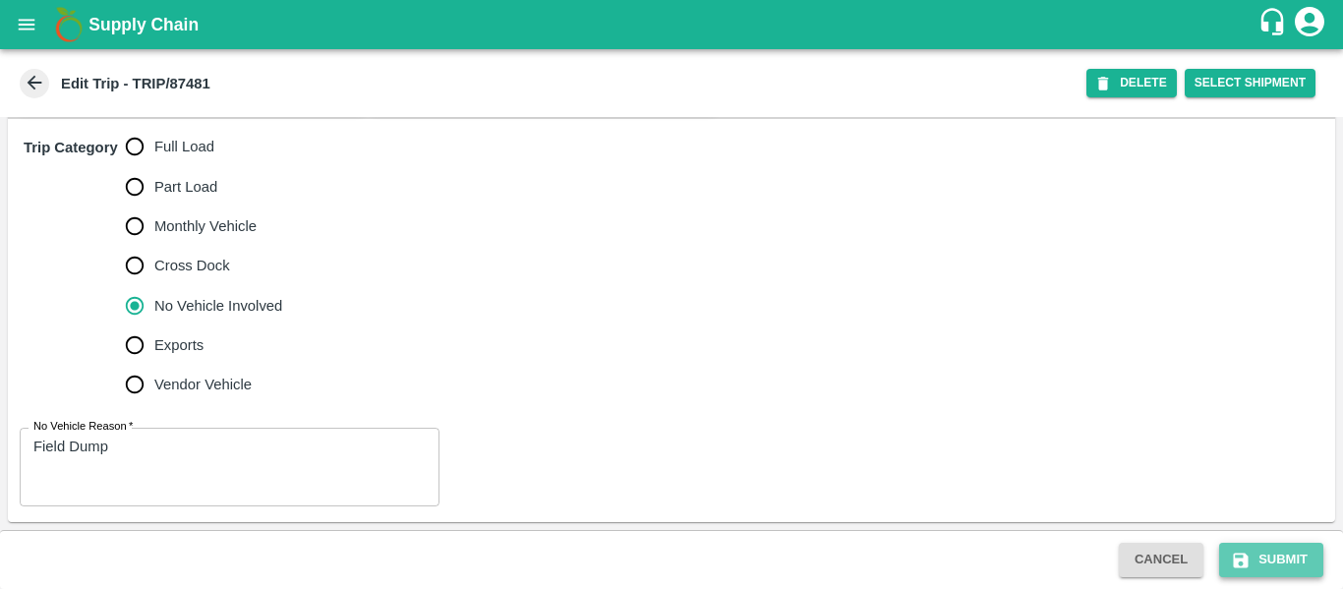
click at [1256, 559] on button "Submit" at bounding box center [1271, 560] width 104 height 34
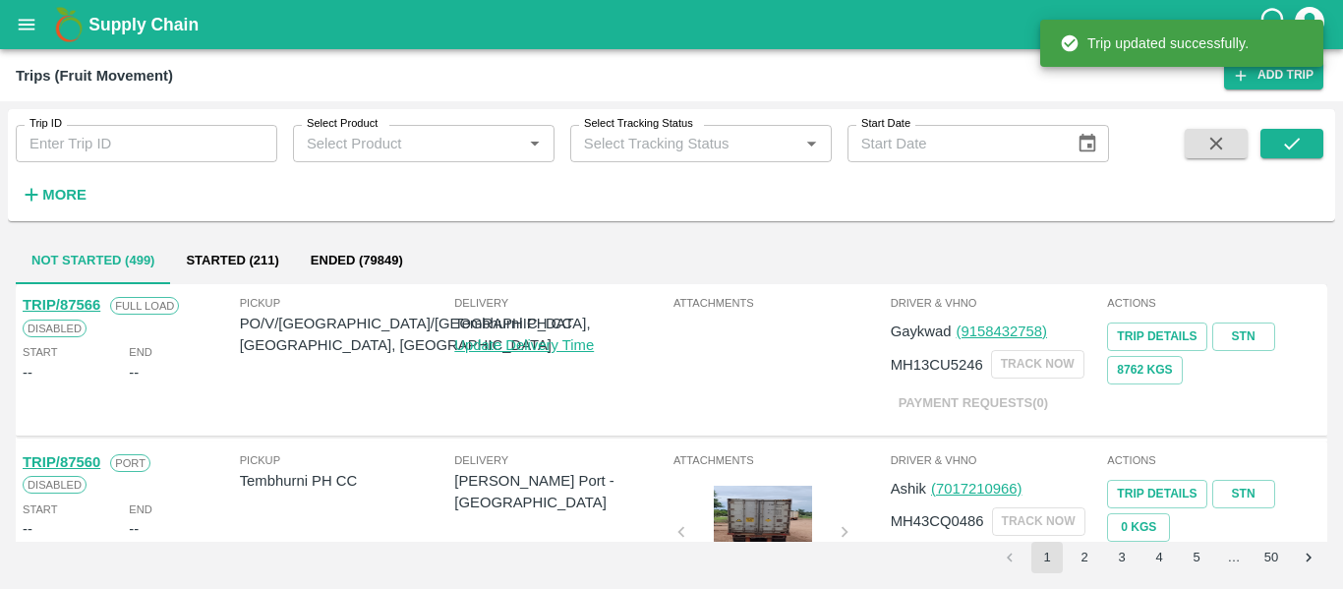
click at [27, 30] on icon "open drawer" at bounding box center [27, 25] width 22 height 22
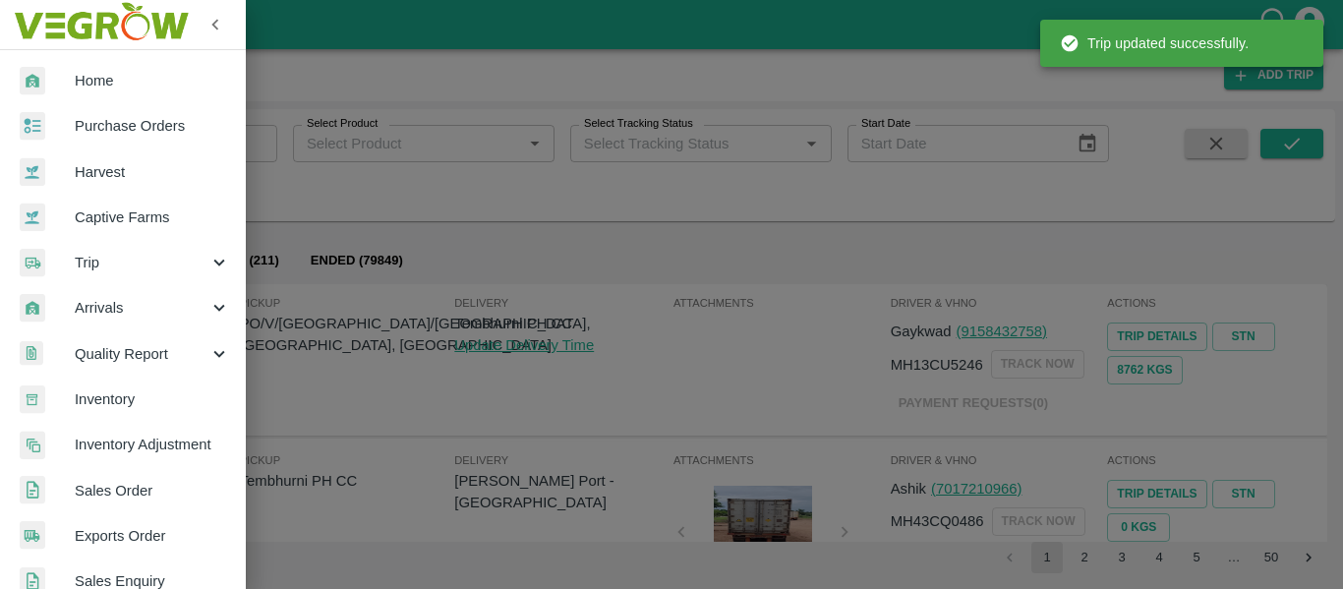
click at [98, 105] on link "Purchase Orders" at bounding box center [123, 125] width 246 height 45
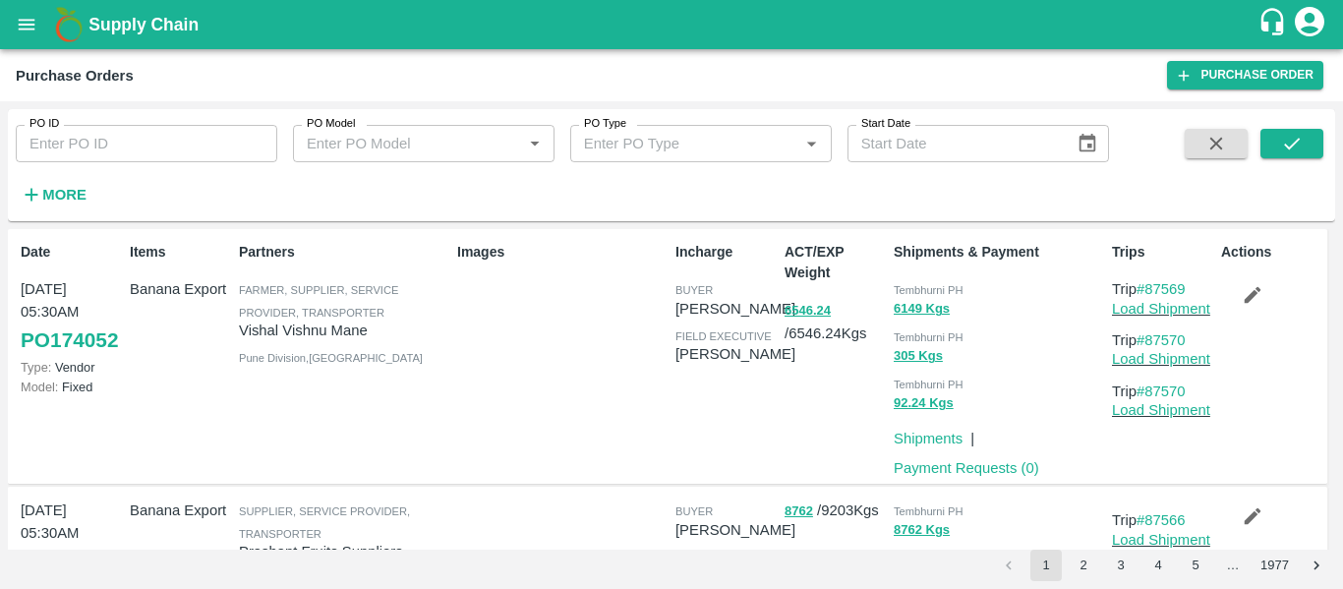
click at [77, 142] on input "PO ID" at bounding box center [147, 143] width 262 height 37
paste input "173874"
click at [1298, 134] on icon "submit" at bounding box center [1292, 144] width 22 height 22
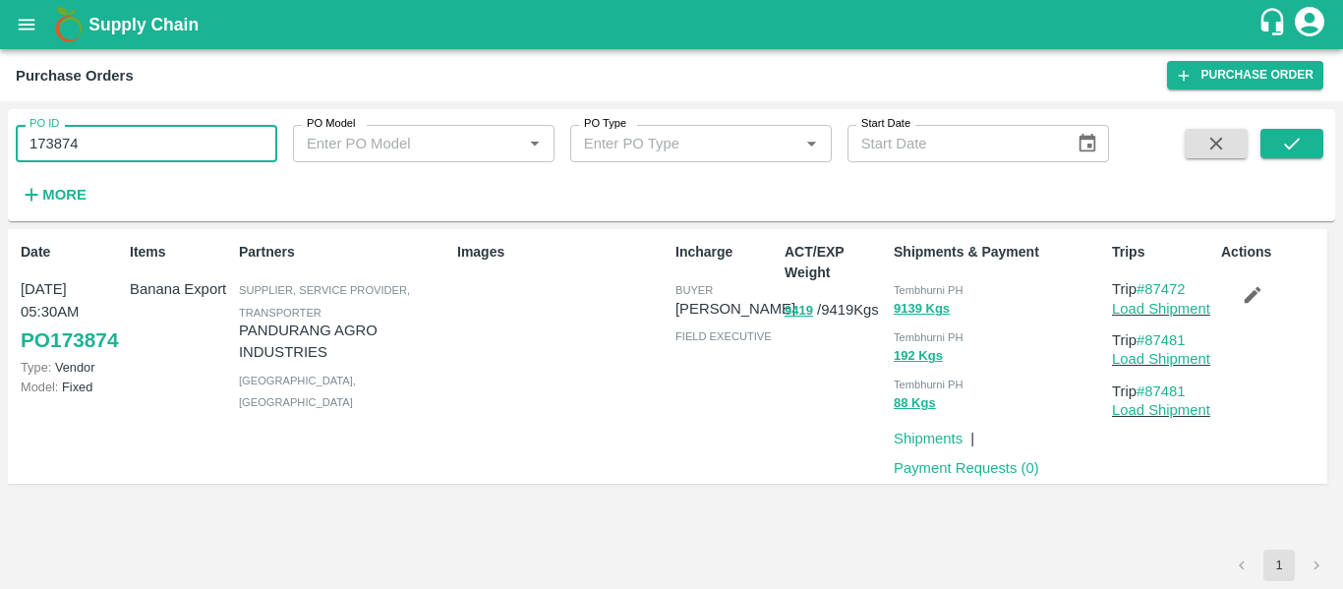
click at [178, 154] on input "173874" at bounding box center [147, 143] width 262 height 37
paste input "text"
type input "173854"
click at [1312, 153] on button "submit" at bounding box center [1291, 143] width 63 height 29
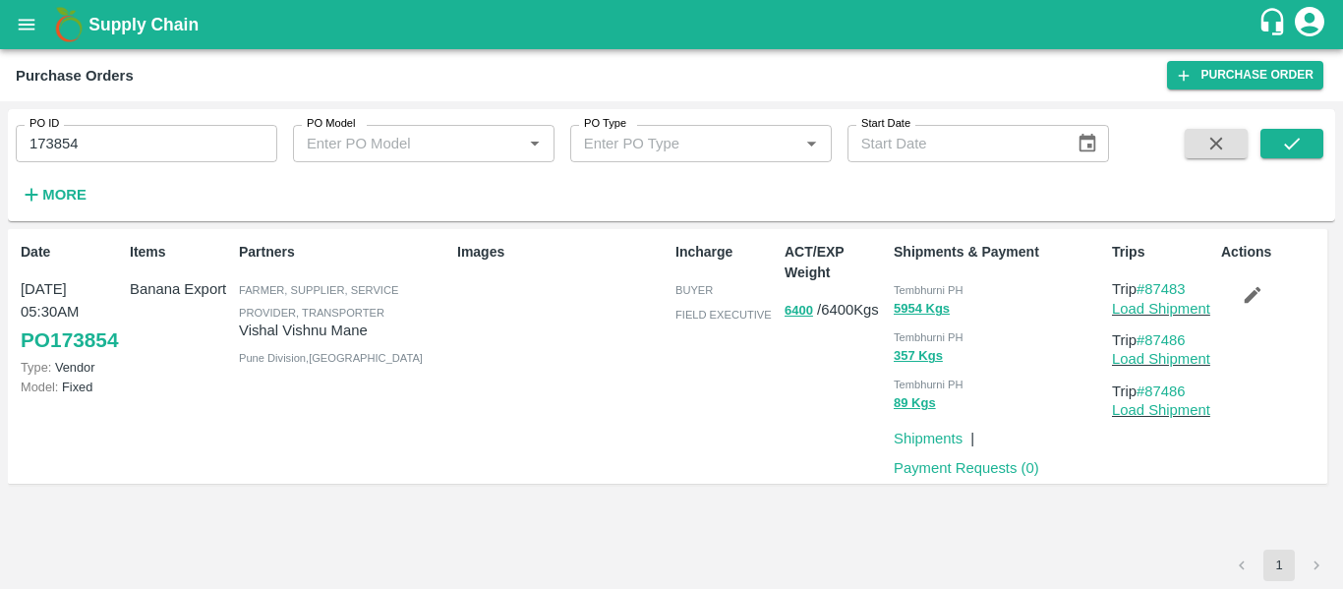
click at [1240, 289] on button "button" at bounding box center [1252, 294] width 63 height 33
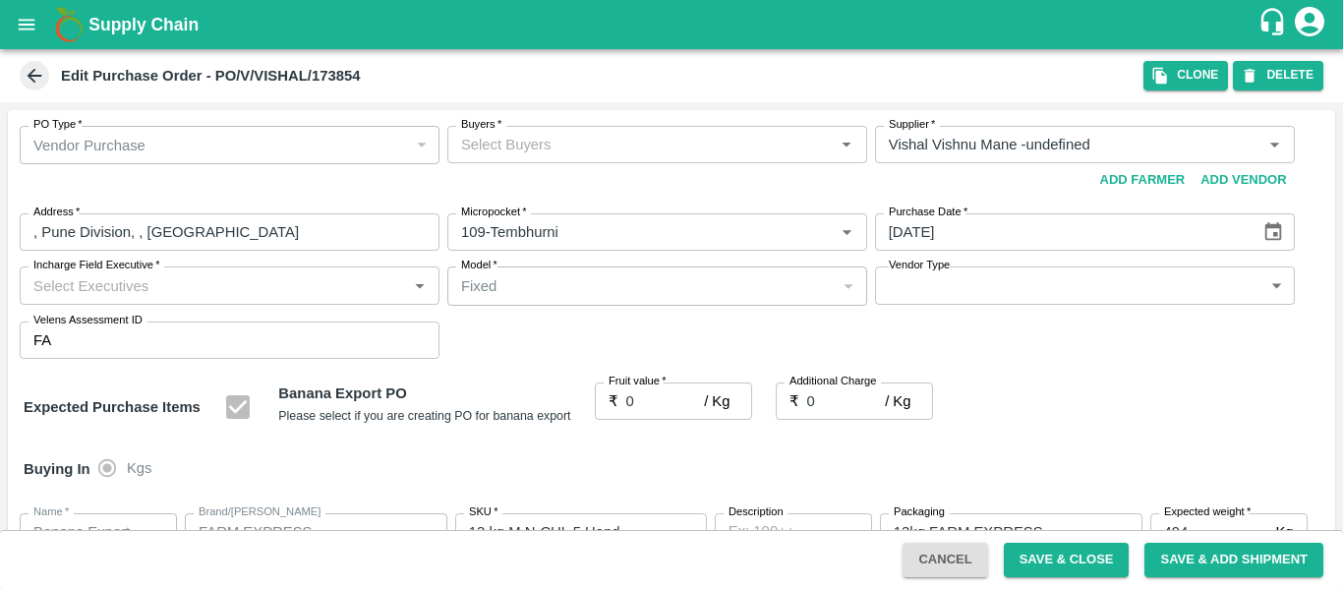
click at [545, 150] on input "Buyers   *" at bounding box center [641, 145] width 376 height 26
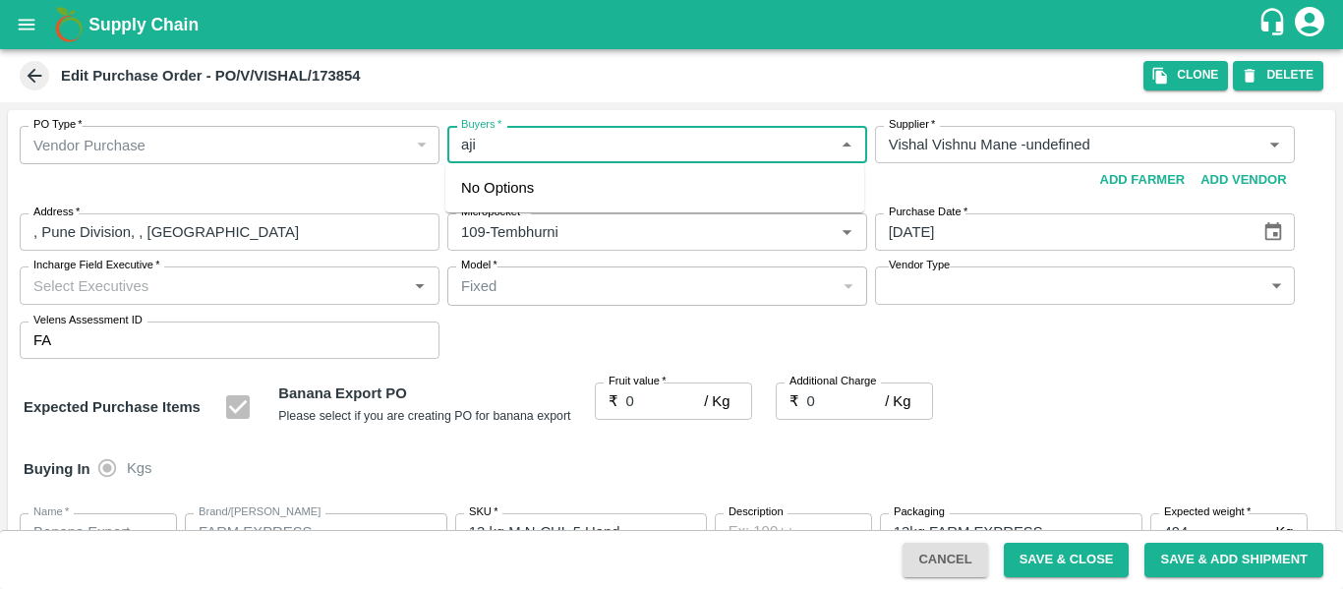
type input "ajit"
click at [555, 191] on div "[PERSON_NAME]" at bounding box center [568, 197] width 120 height 22
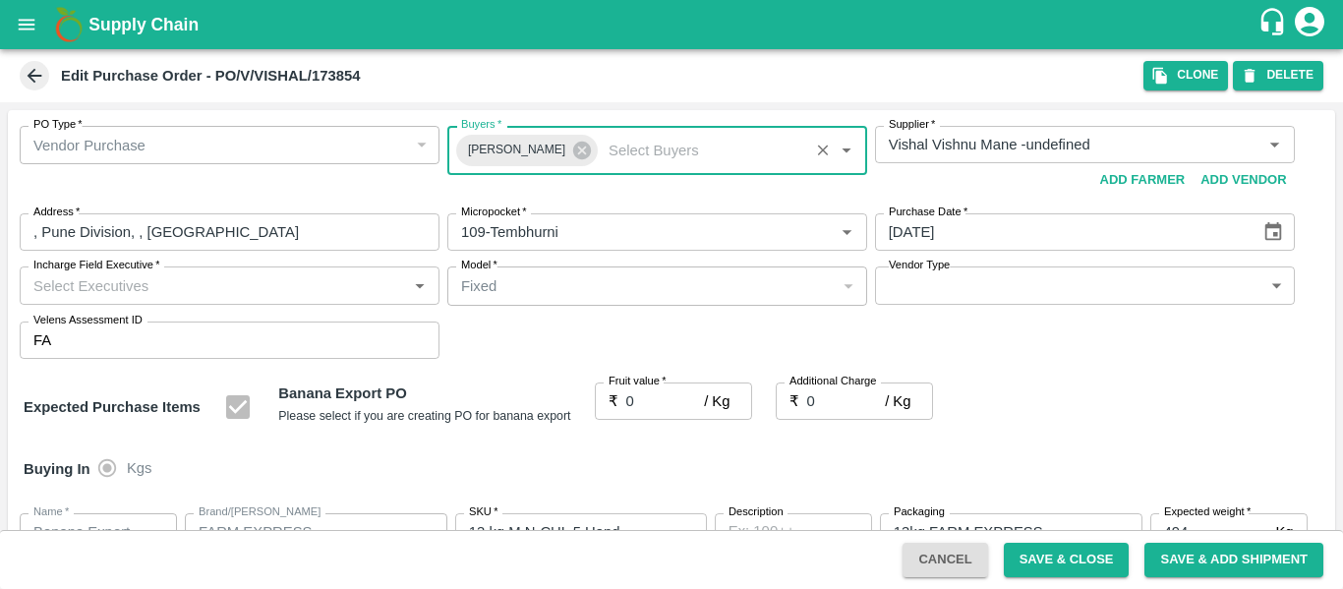
click at [665, 423] on div "Fruit value   * ₹ 0 / Kg Fruit value" at bounding box center [673, 407] width 157 height 50
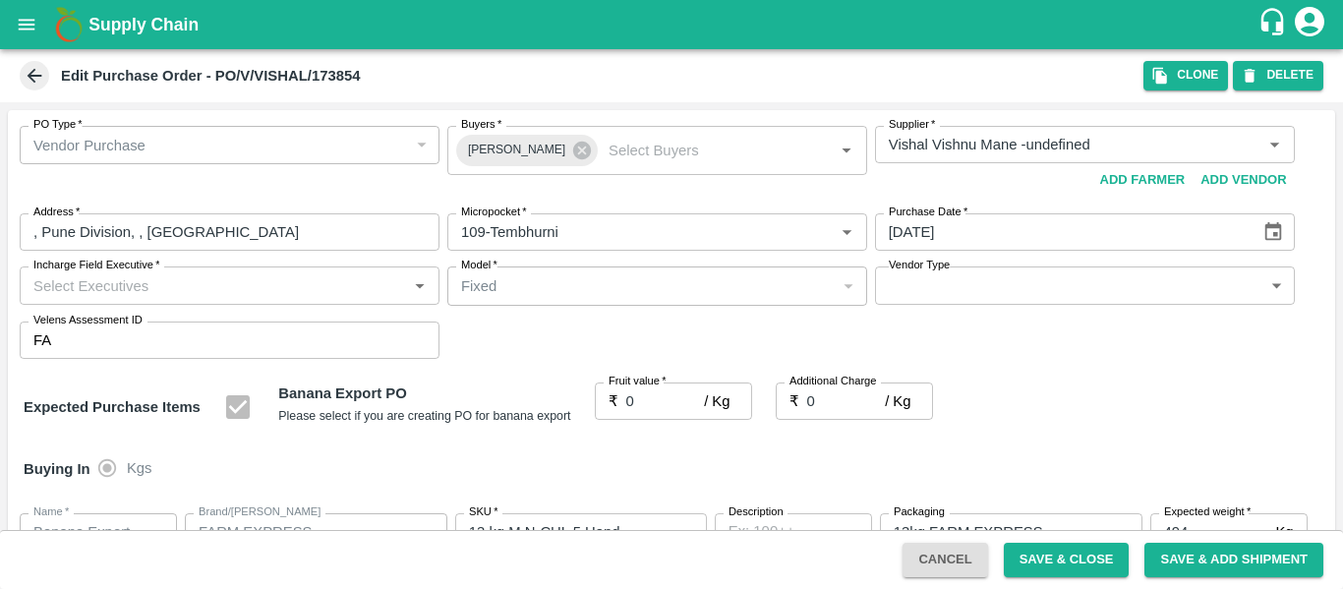
click at [658, 416] on input "0" at bounding box center [665, 400] width 79 height 37
type input "2"
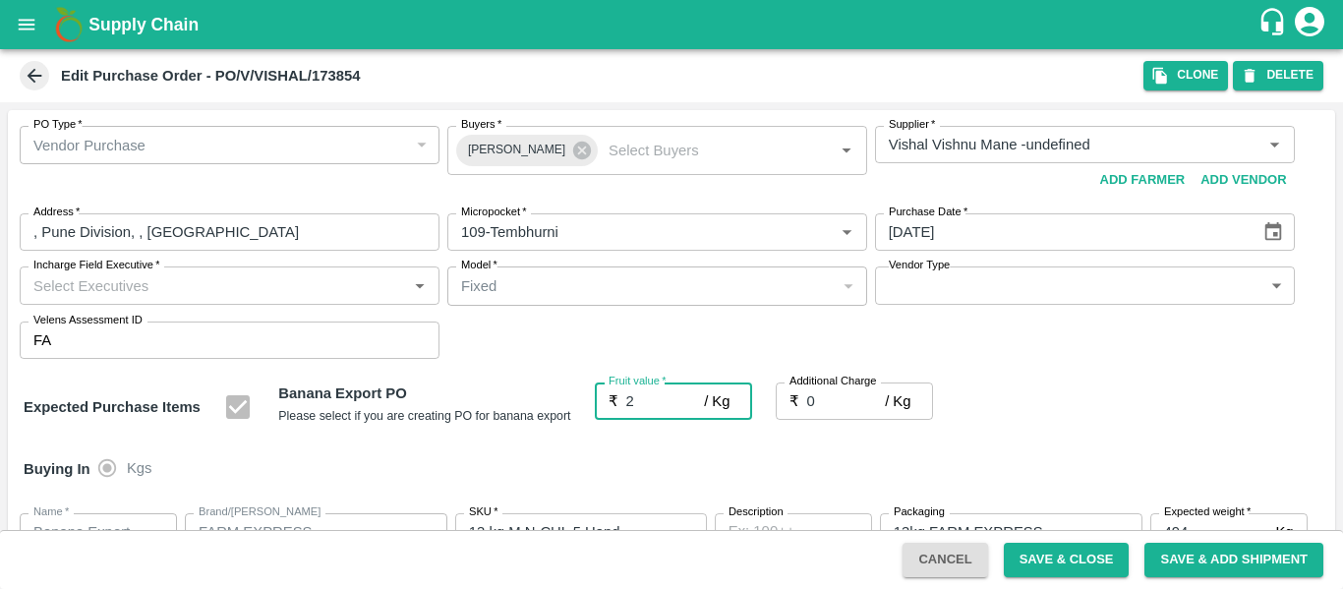
type input "2"
type input "25"
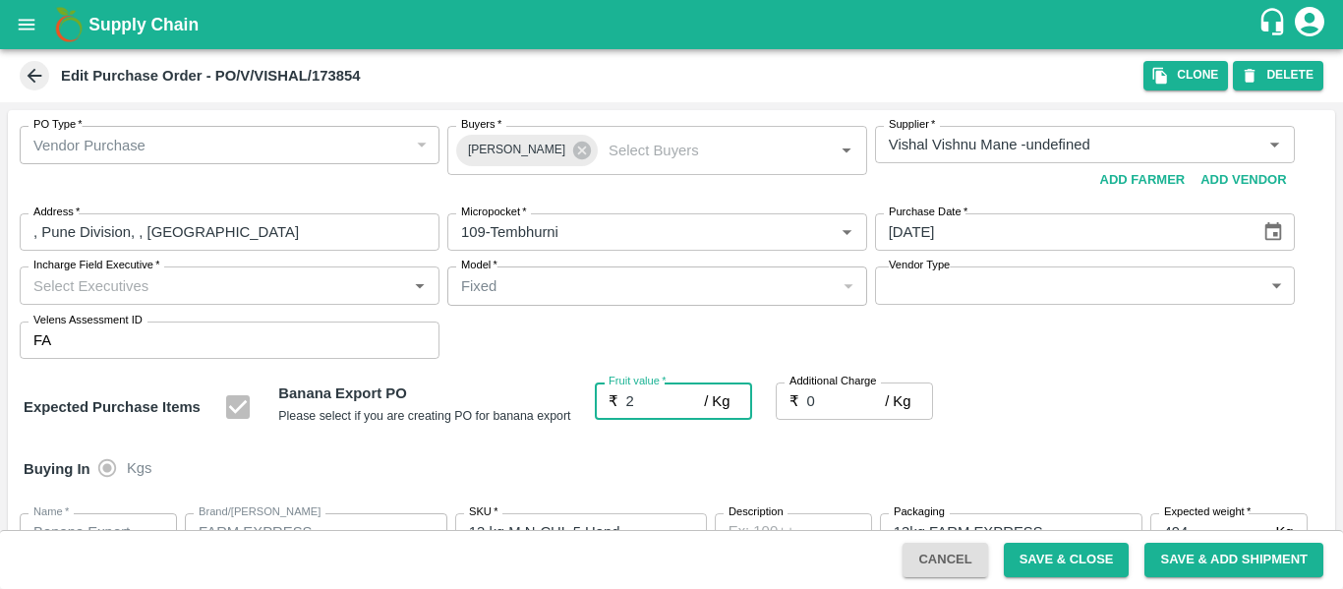
type input "25"
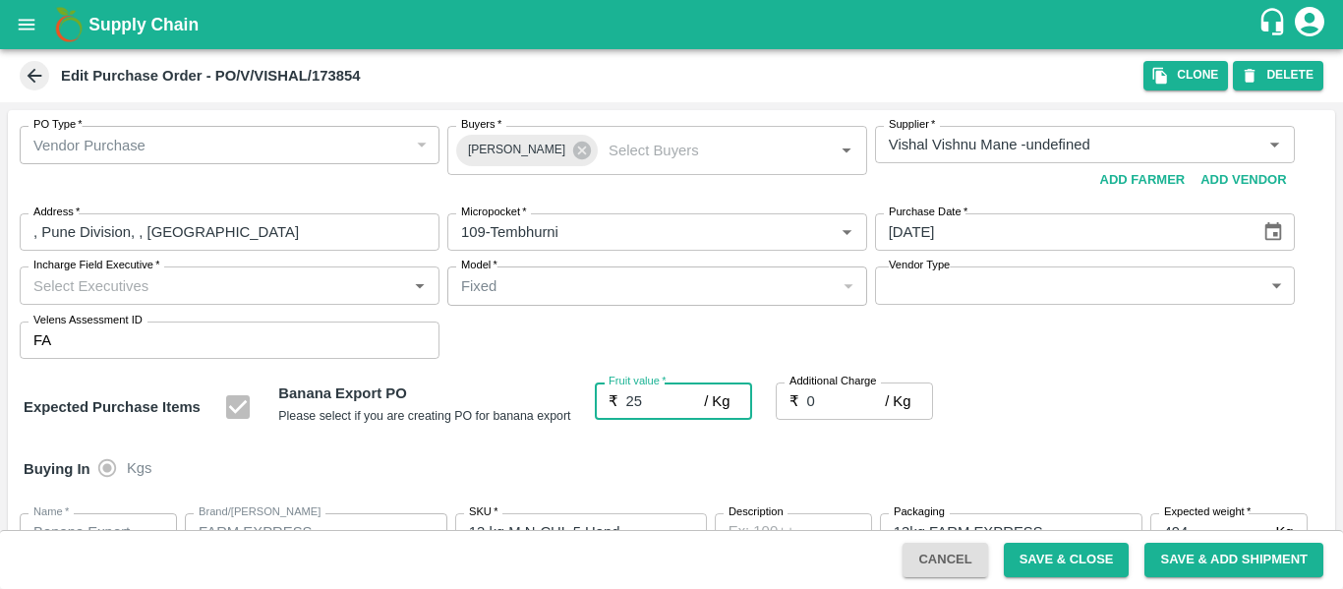
type input "25"
click at [841, 399] on input "0" at bounding box center [846, 400] width 79 height 37
type input "2"
type input "27"
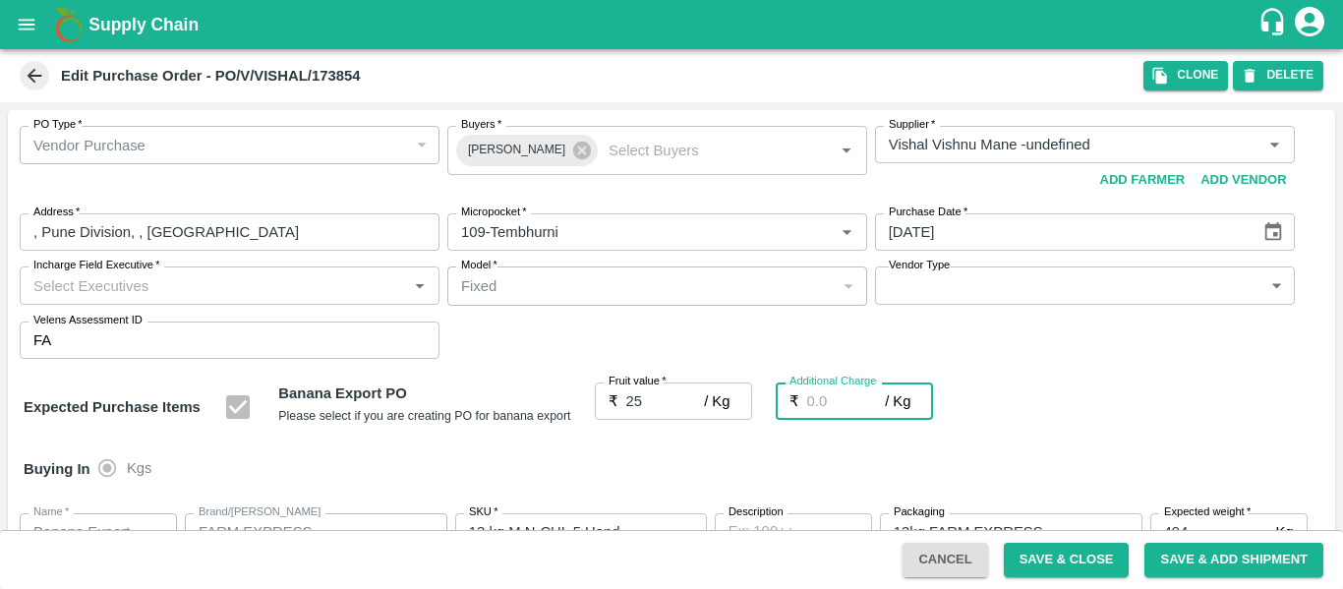
type input "27"
type input "2.7"
type input "27.7"
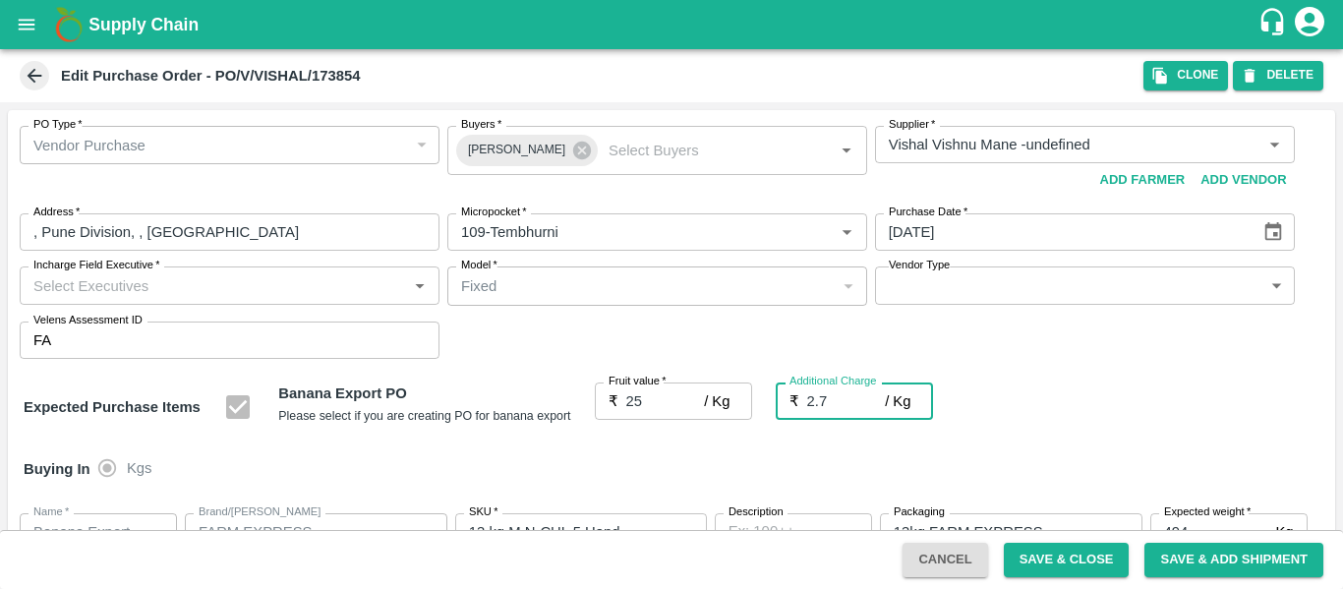
type input "27.7"
type input "2.75"
type input "27.75"
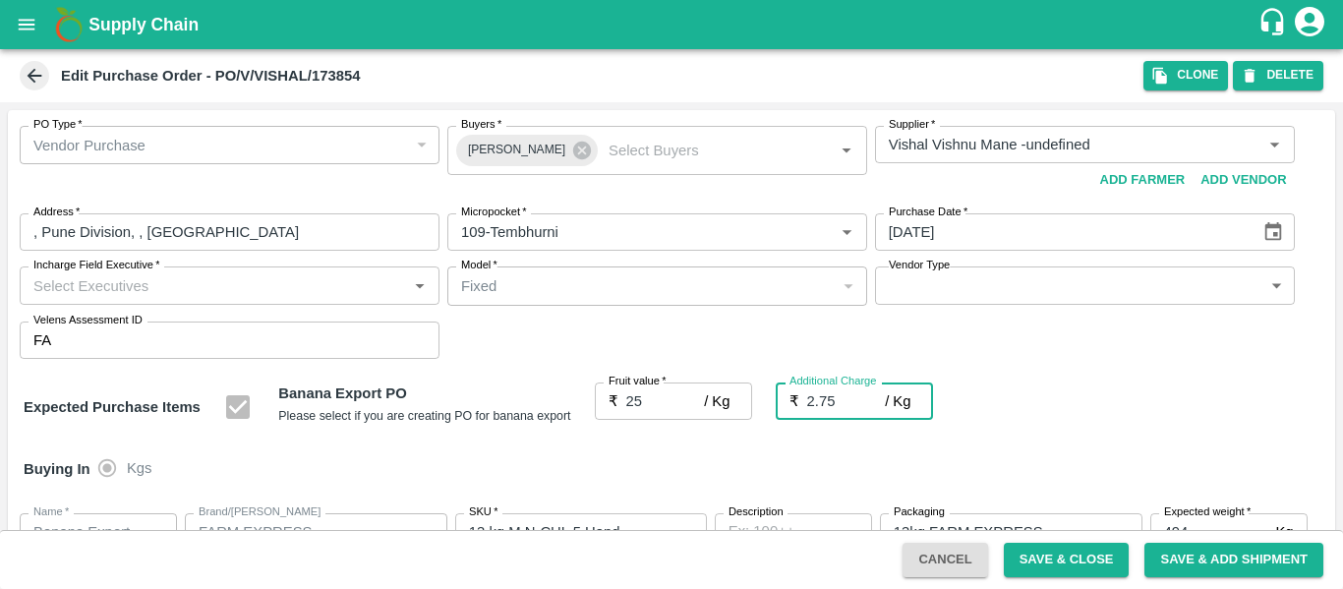
type input "27.75"
type input "2.75"
click at [1105, 422] on div "Expected Purchase Items Banana Export PO Please select if you are creating PO f…" at bounding box center [672, 407] width 1296 height 50
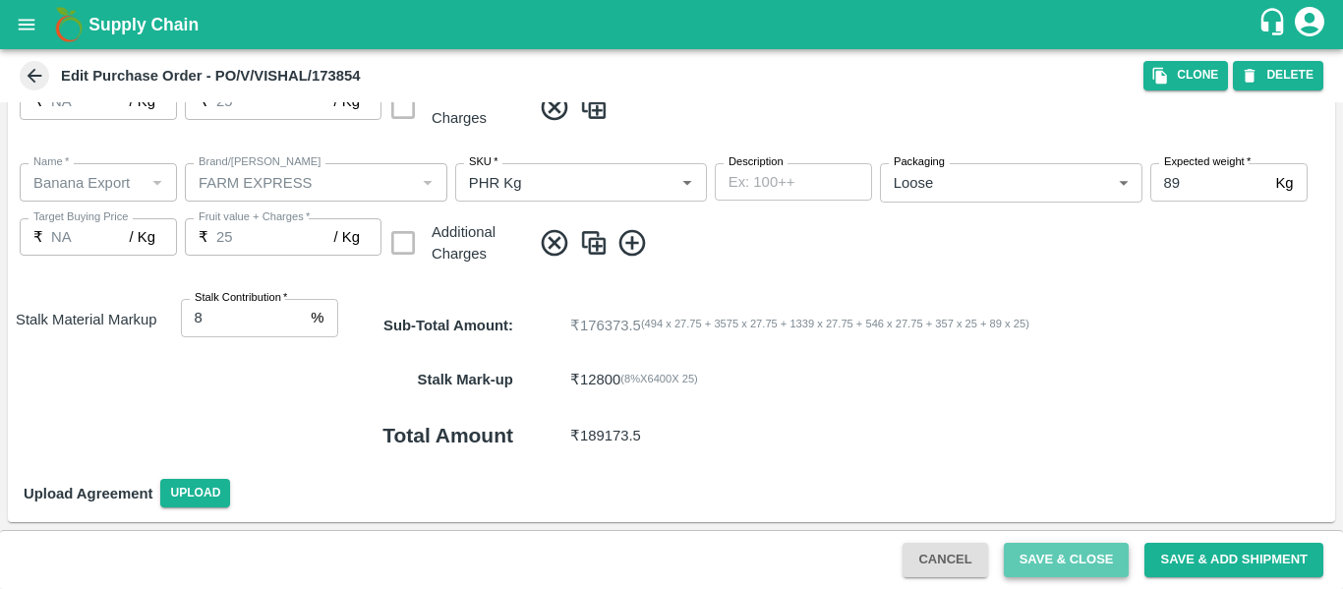
click at [1009, 553] on button "Save & Close" at bounding box center [1067, 560] width 126 height 34
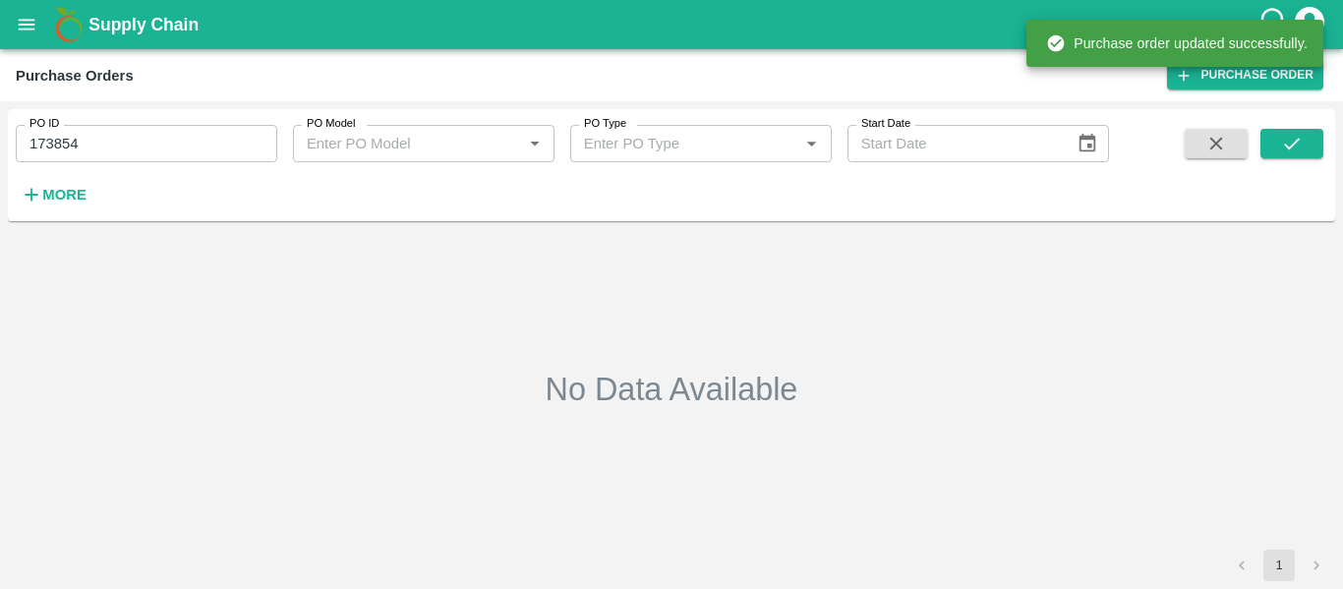
type input "173854"
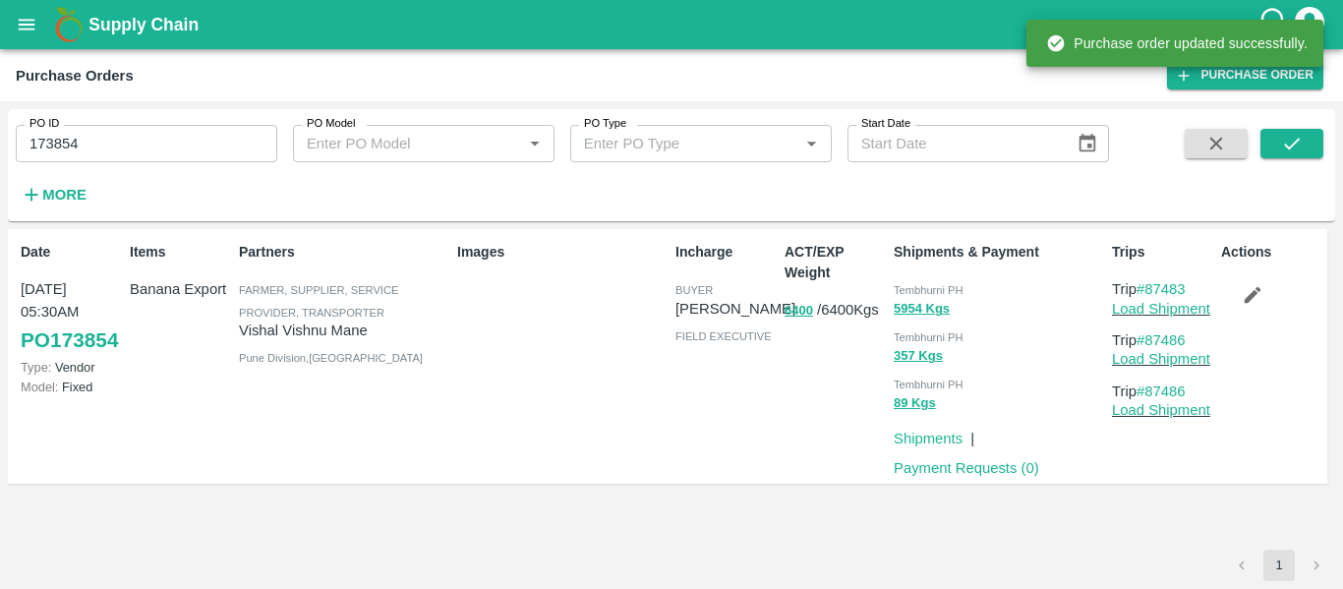
click at [1158, 320] on p "Load Shipment" at bounding box center [1162, 309] width 101 height 22
click at [1158, 309] on link "Load Shipment" at bounding box center [1161, 309] width 98 height 16
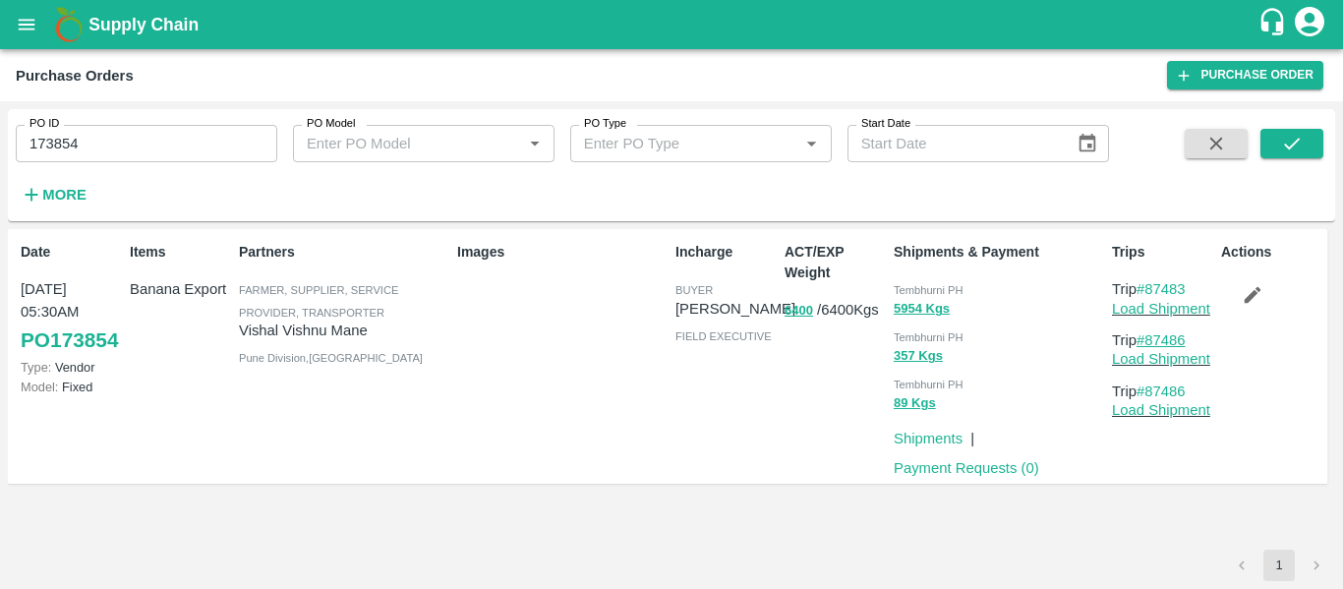
drag, startPoint x: 1208, startPoint y: 335, endPoint x: 1151, endPoint y: 343, distance: 57.6
click at [1151, 343] on p "Trip #87486" at bounding box center [1162, 340] width 101 height 22
copy link "87486"
click at [26, 29] on icon "open drawer" at bounding box center [27, 24] width 17 height 11
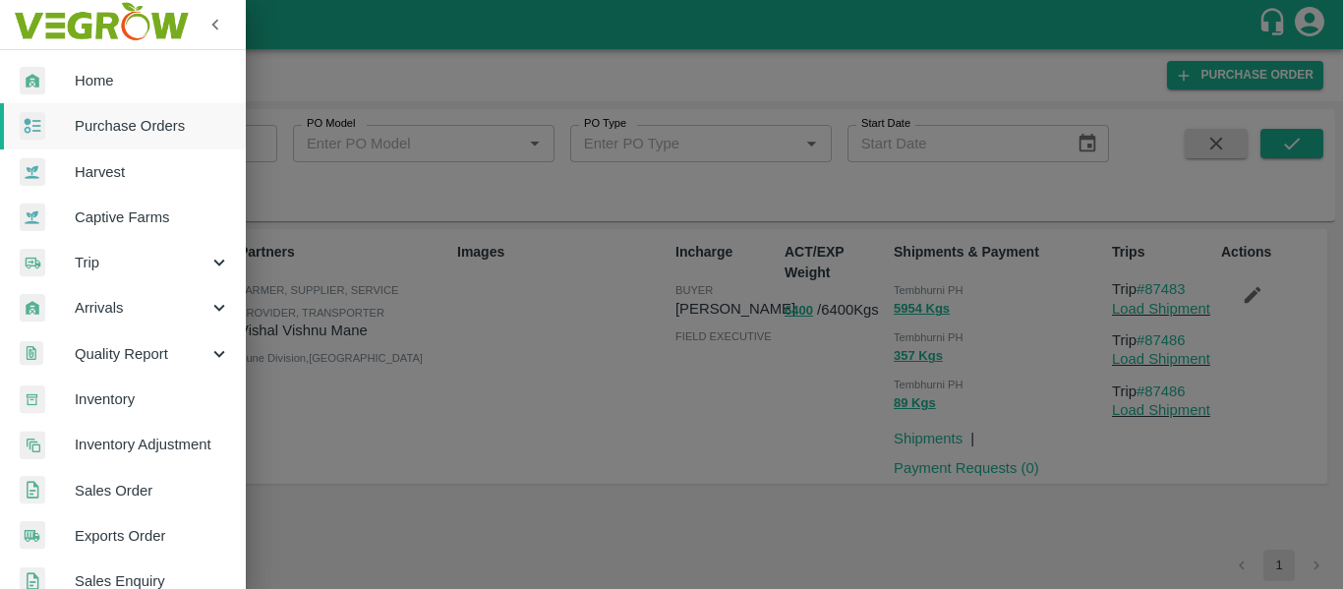
click at [115, 255] on span "Trip" at bounding box center [142, 263] width 134 height 22
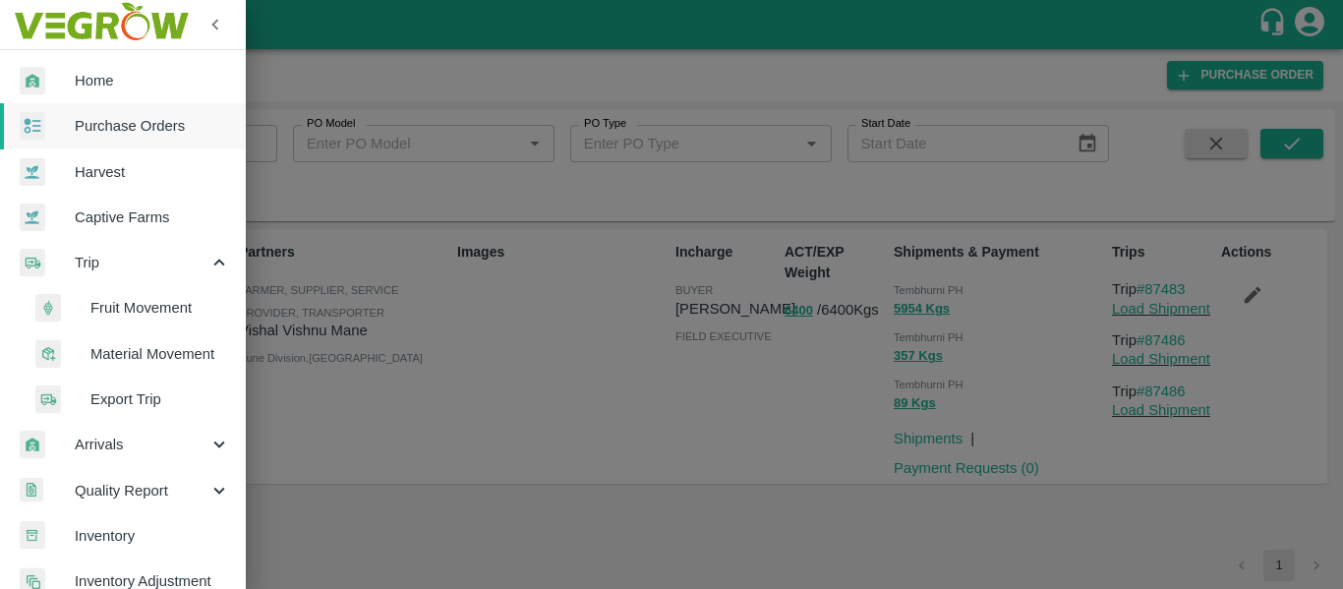
click at [172, 331] on li "Material Movement" at bounding box center [131, 353] width 230 height 45
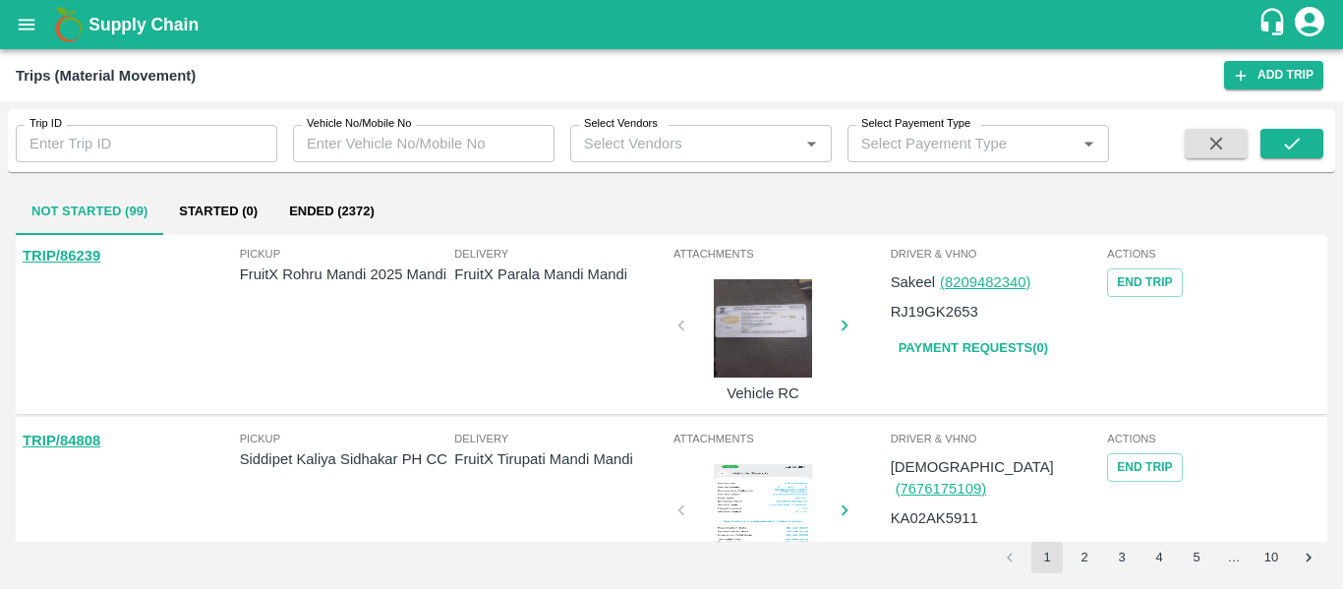
click at [113, 146] on input "Trip ID" at bounding box center [147, 143] width 262 height 37
click at [43, 19] on button "open drawer" at bounding box center [26, 24] width 45 height 45
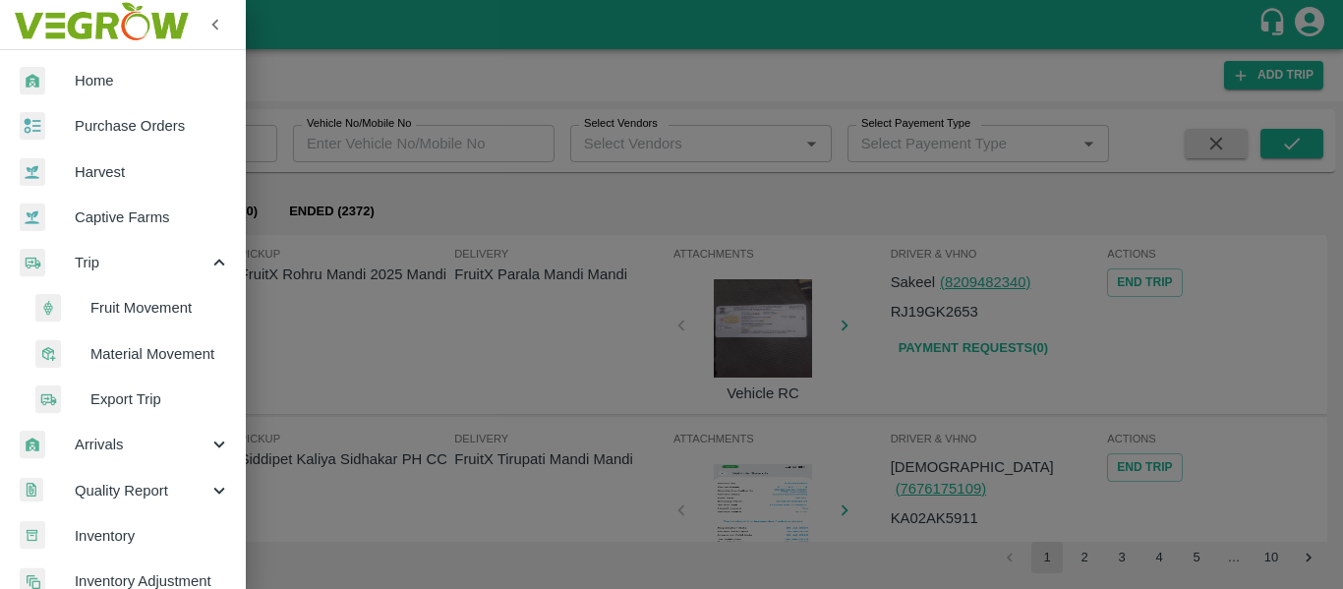
click at [131, 260] on span "Trip" at bounding box center [142, 263] width 134 height 22
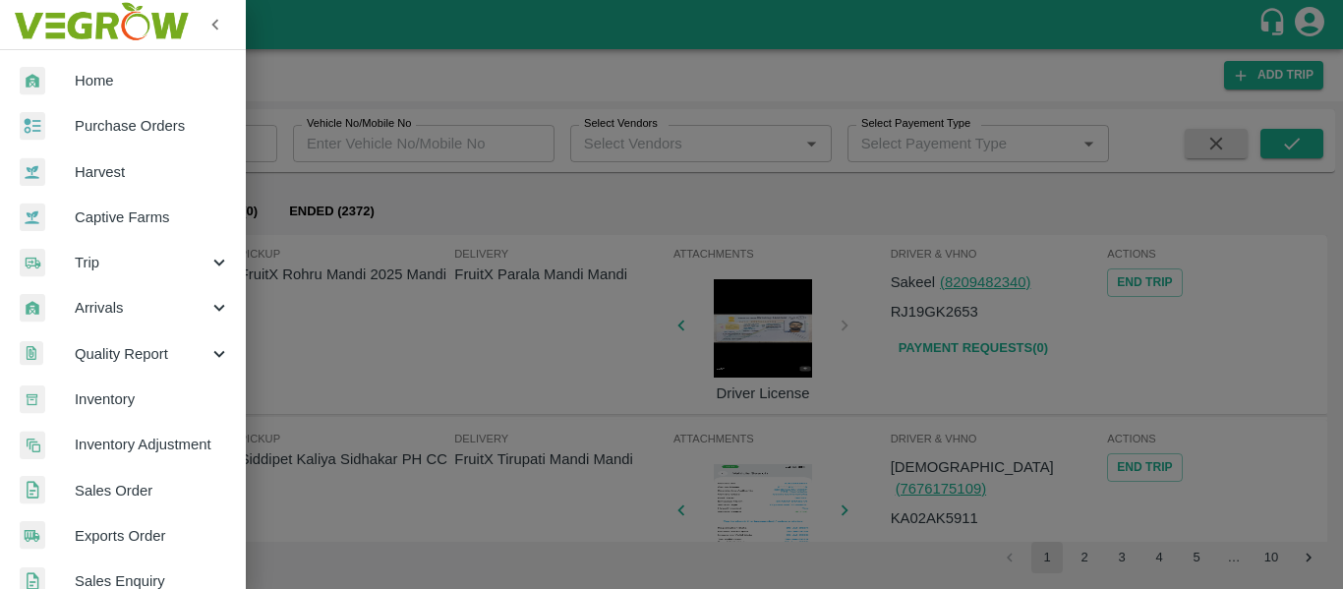
click at [131, 260] on span "Trip" at bounding box center [142, 263] width 134 height 22
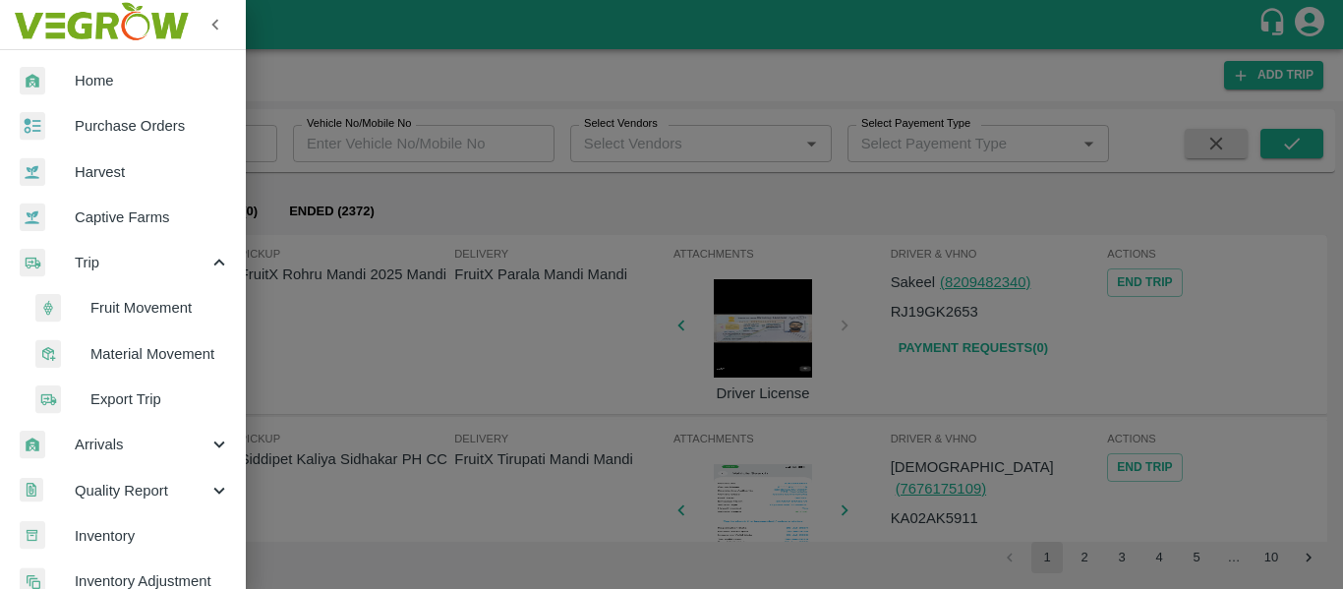
click at [155, 311] on span "Fruit Movement" at bounding box center [160, 308] width 140 height 22
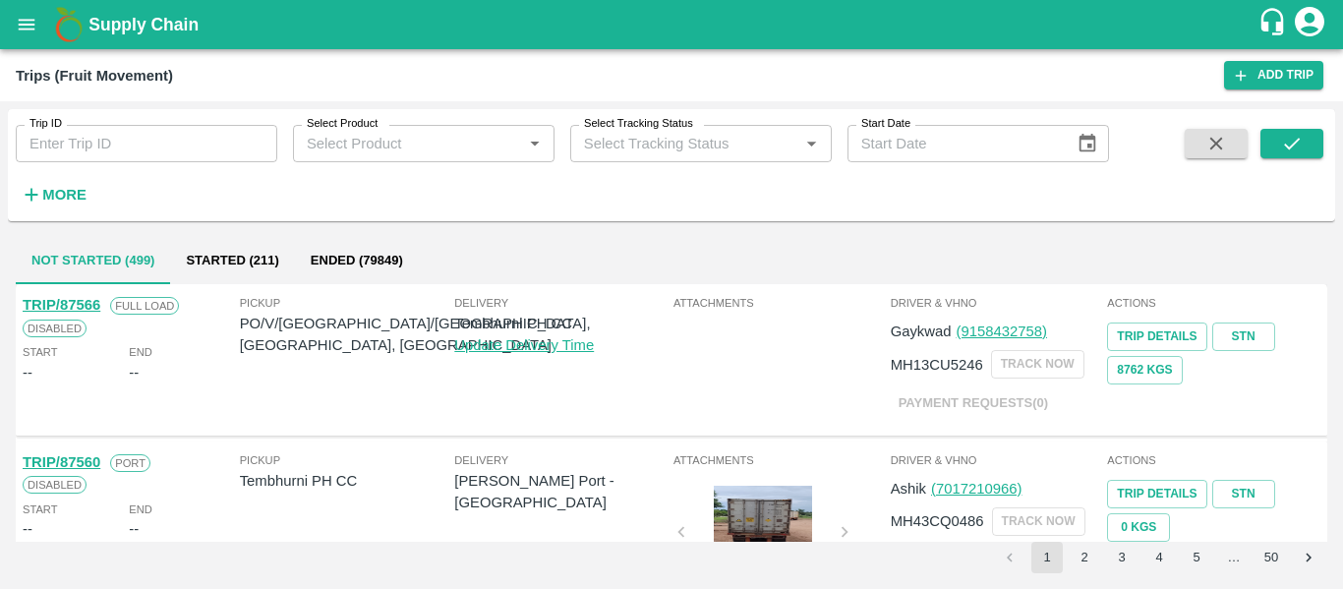
click at [83, 131] on input "Trip ID" at bounding box center [147, 143] width 262 height 37
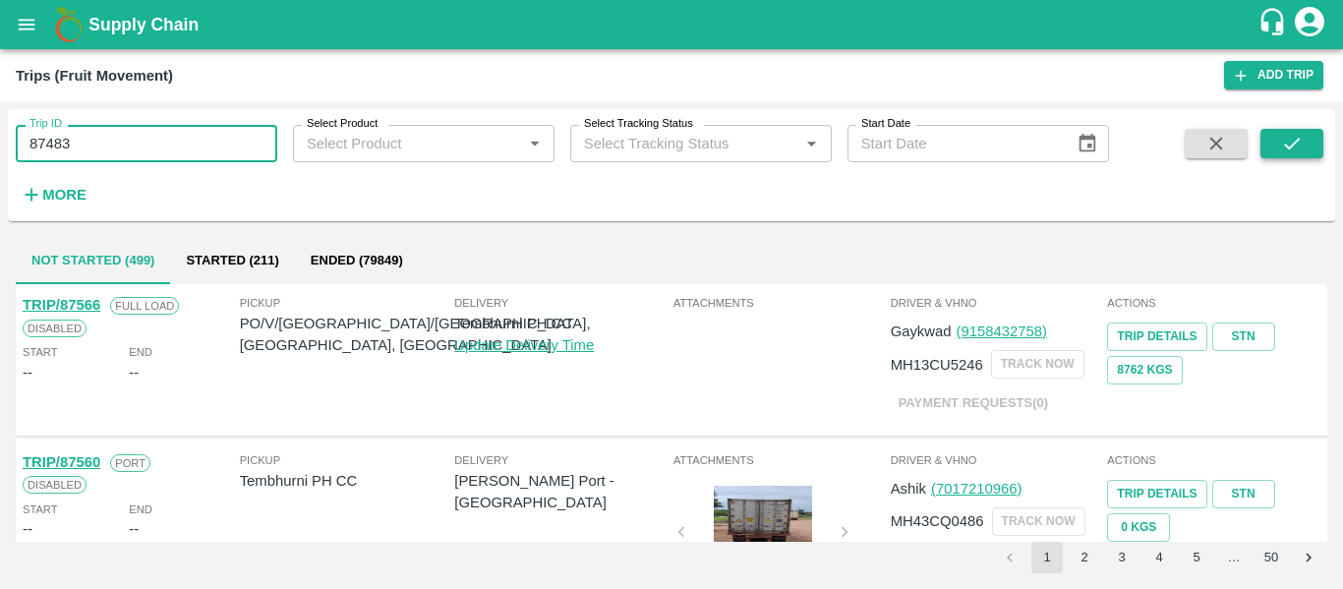
type input "87483"
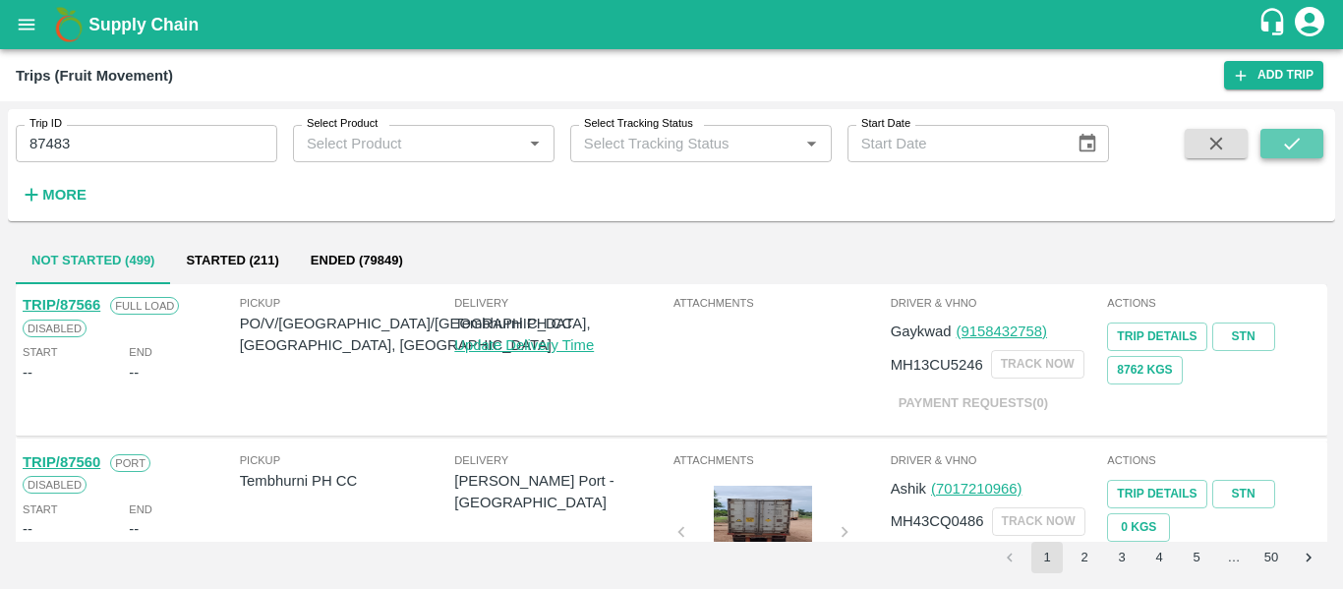
click at [1302, 137] on icon "submit" at bounding box center [1292, 144] width 22 height 22
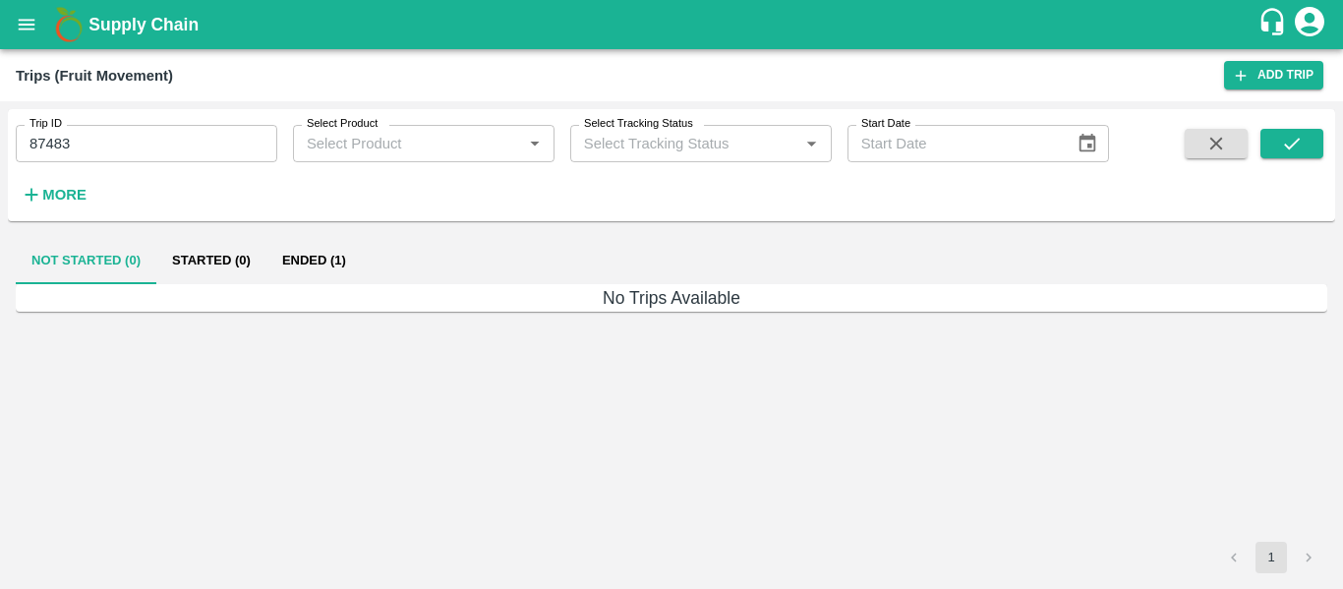
click at [343, 265] on button "Ended (1)" at bounding box center [313, 260] width 95 height 47
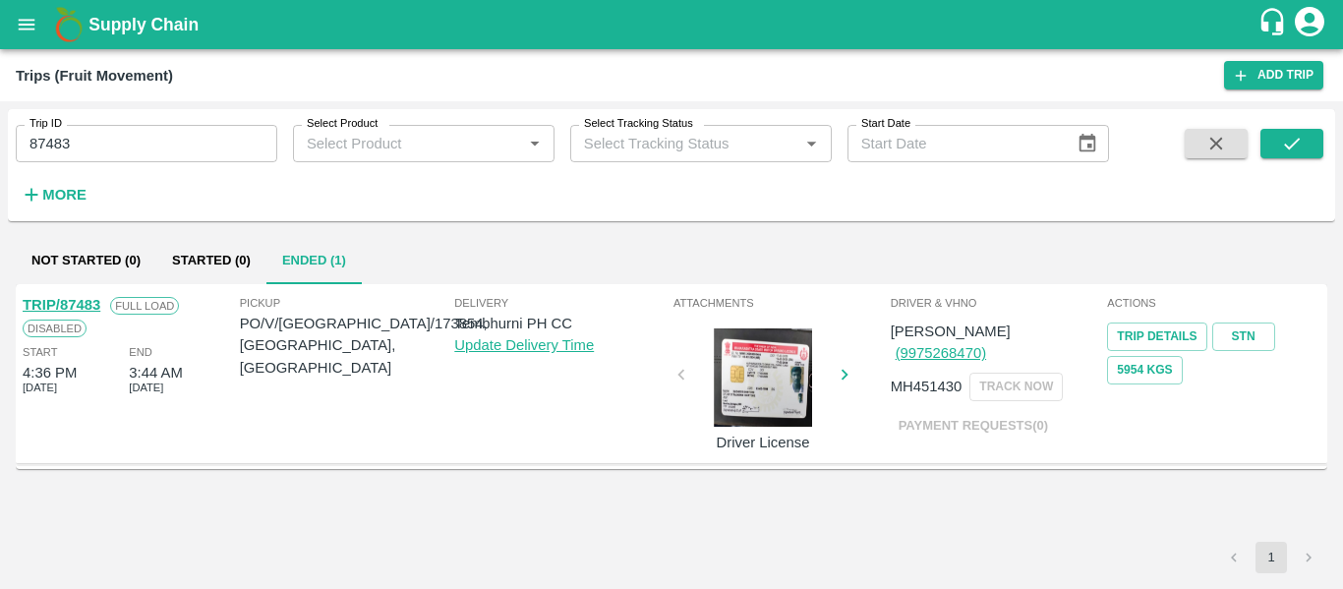
click at [94, 302] on link "TRIP/87483" at bounding box center [62, 305] width 78 height 16
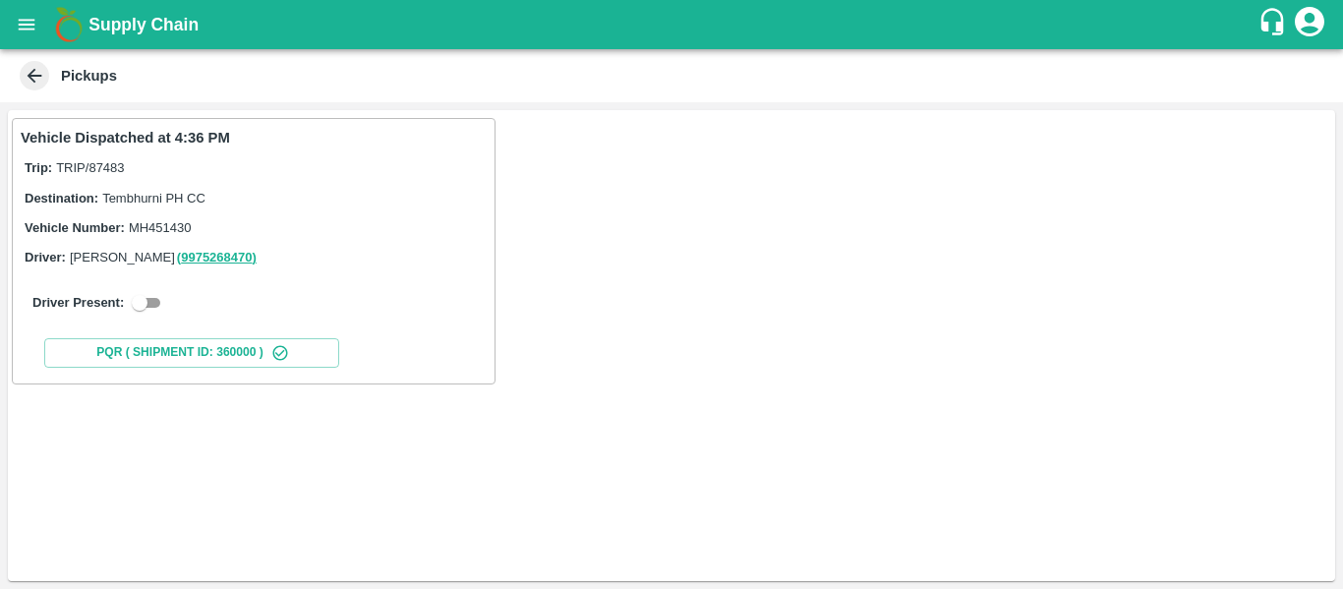
click at [166, 289] on div "Driver Present:" at bounding box center [254, 302] width 466 height 55
click at [157, 304] on input "checkbox" at bounding box center [139, 303] width 71 height 24
checkbox input "true"
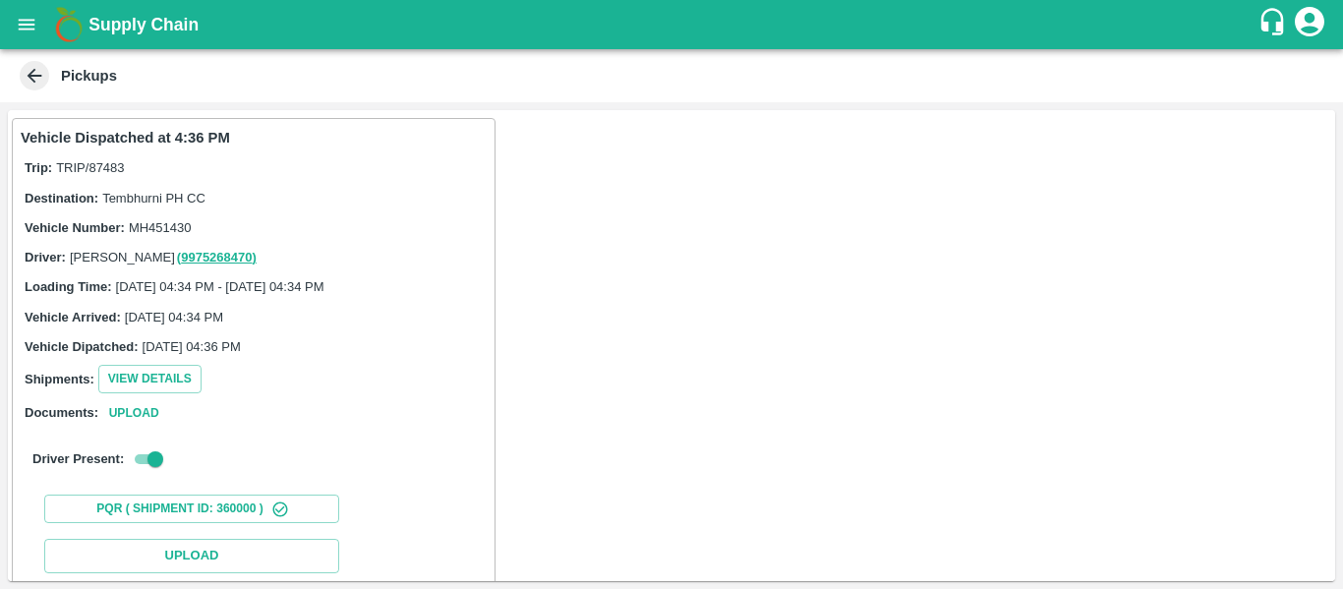
scroll to position [288, 0]
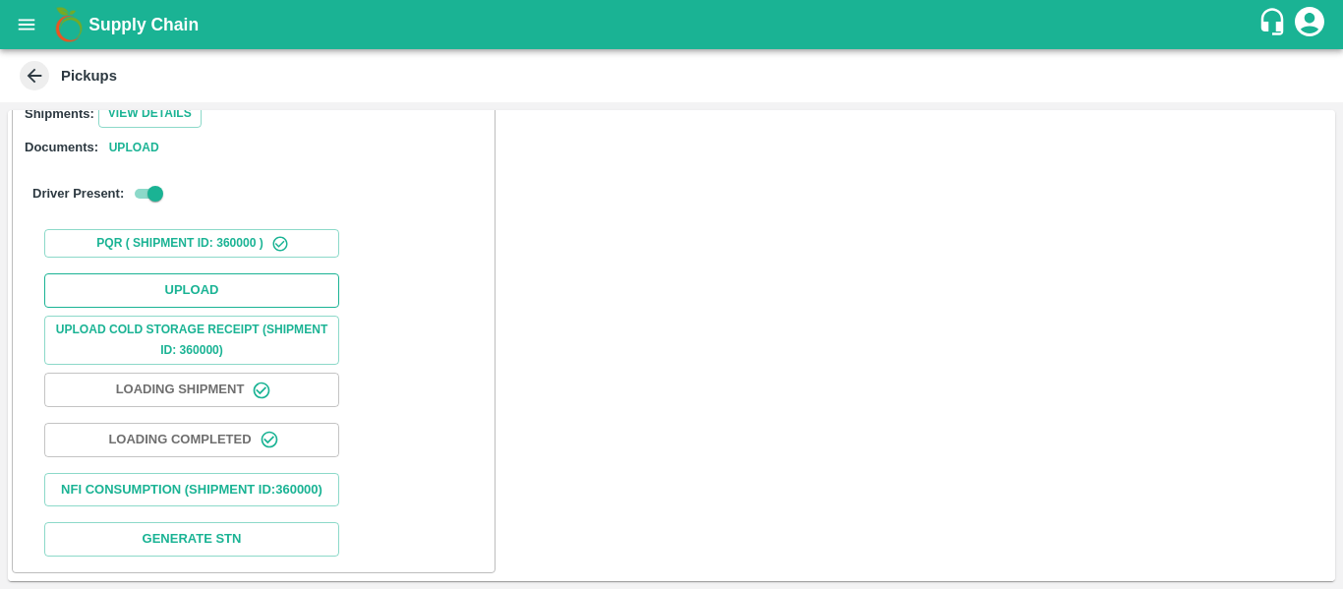
click at [207, 275] on button "Upload" at bounding box center [191, 290] width 295 height 34
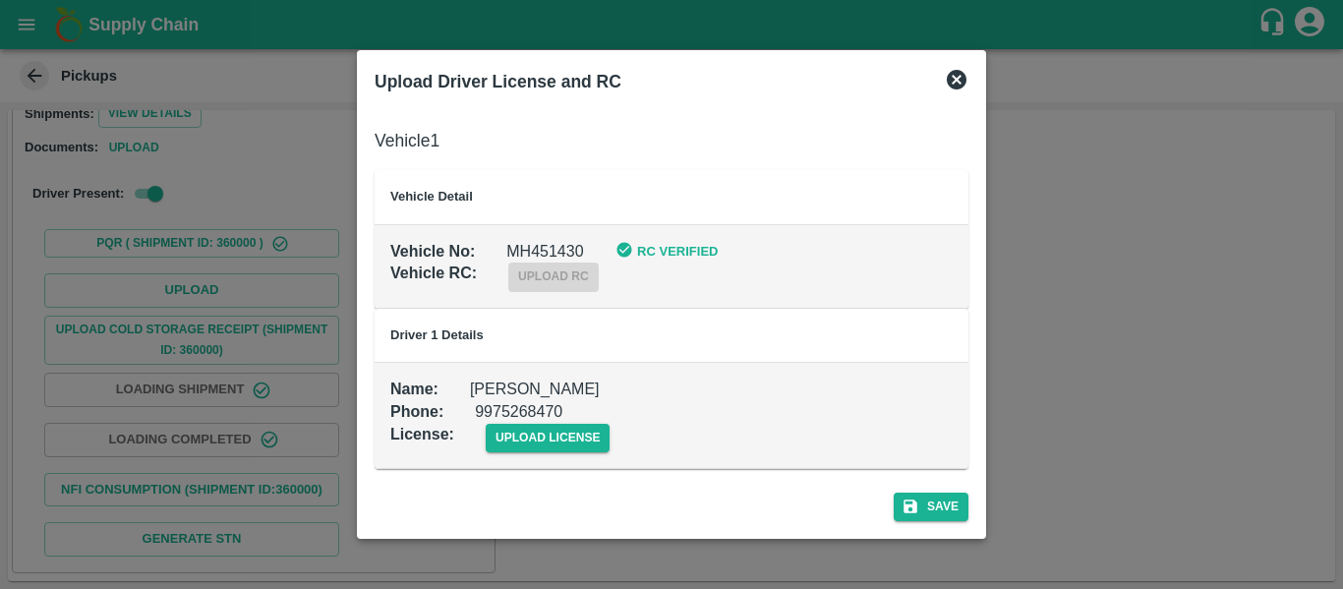
click at [583, 420] on div "upload license" at bounding box center [532, 422] width 156 height 60
click at [583, 445] on span "upload license" at bounding box center [548, 438] width 125 height 29
click at [0, 0] on input "upload license" at bounding box center [0, 0] width 0 height 0
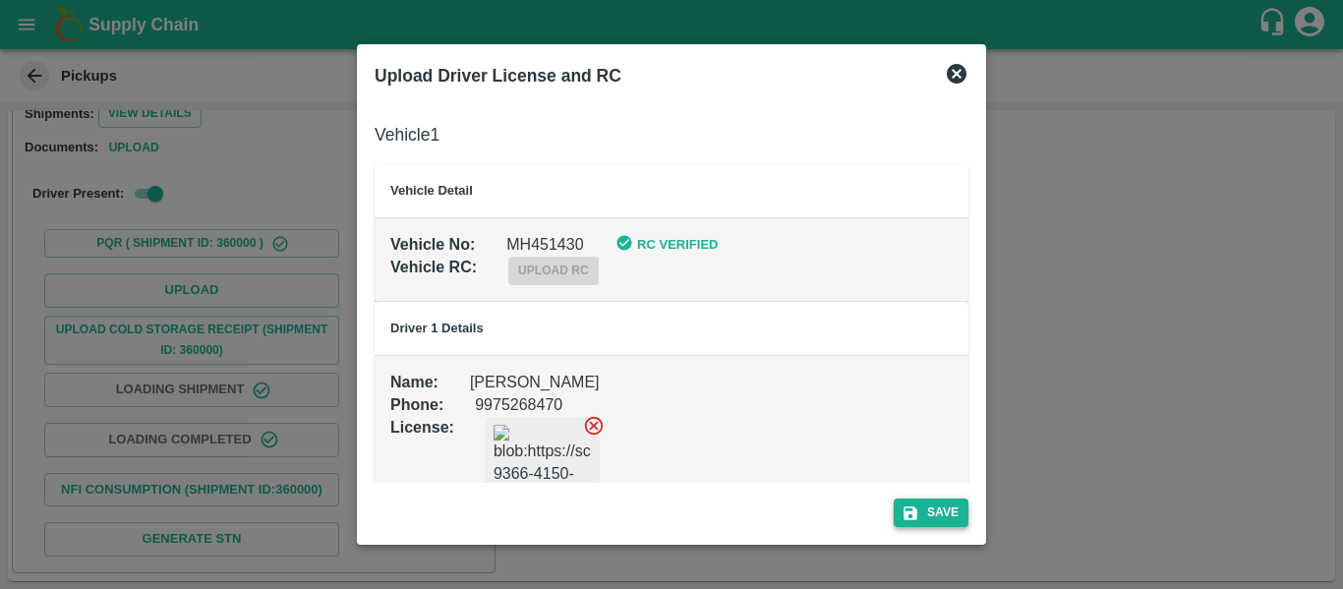
click at [922, 511] on button "Save" at bounding box center [931, 512] width 75 height 29
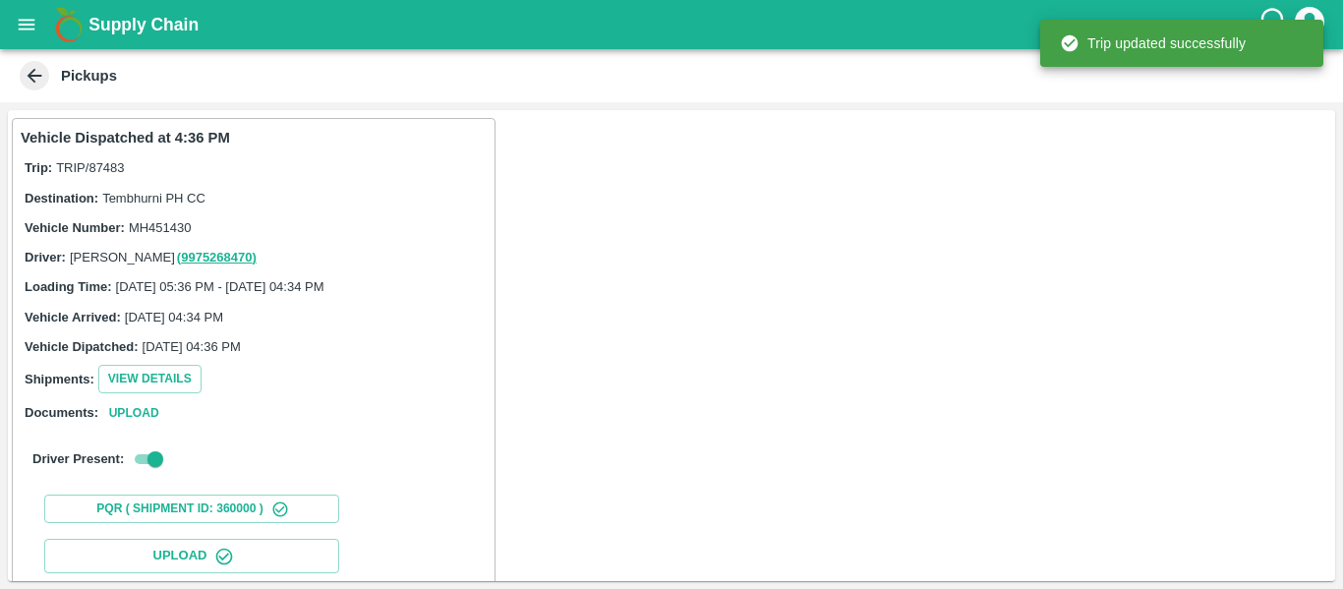
scroll to position [338, 0]
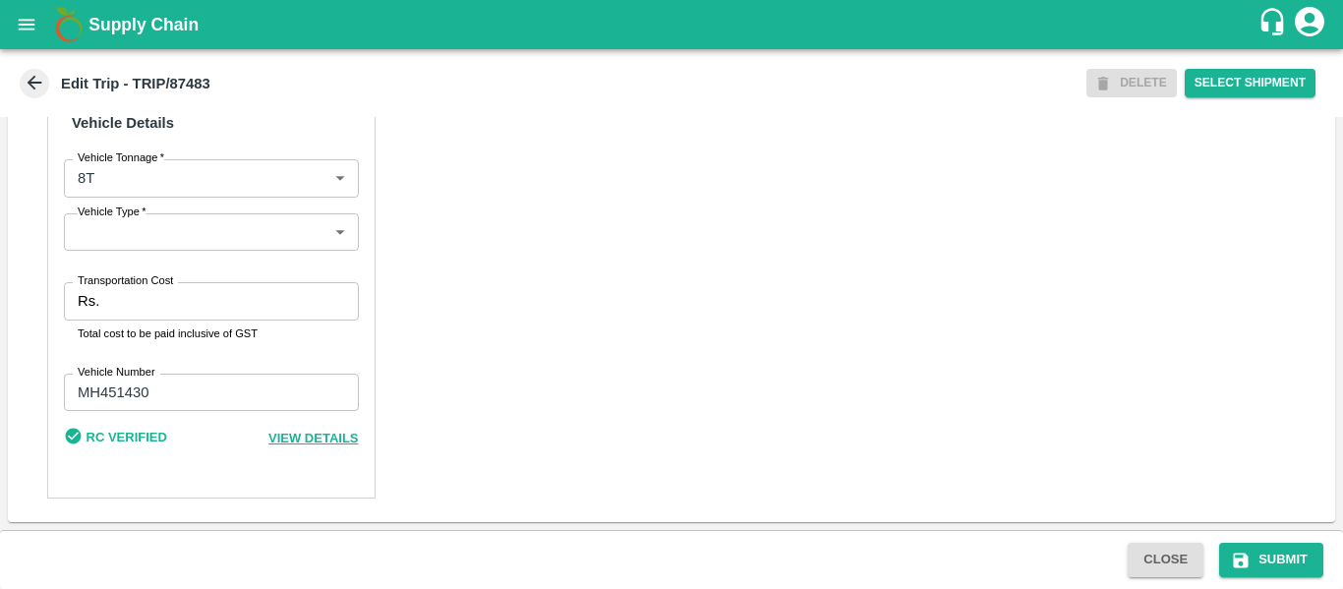
scroll to position [1451, 0]
click at [166, 320] on input "Transportation Cost" at bounding box center [232, 300] width 251 height 37
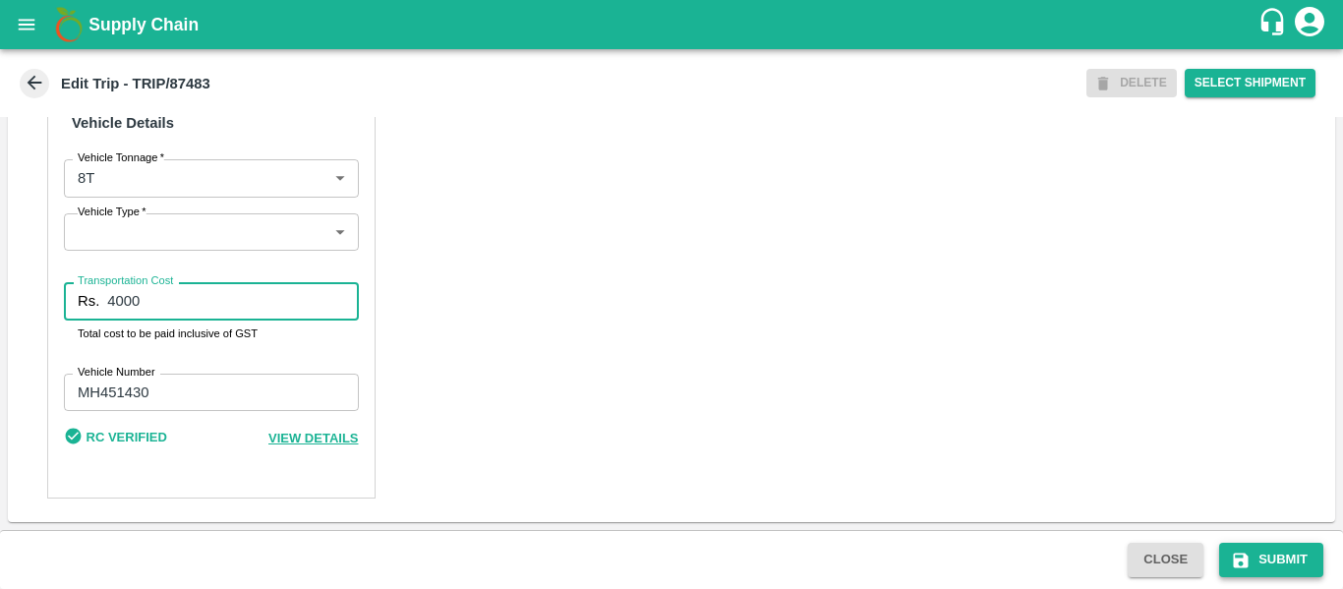
type input "4000"
click at [1291, 563] on button "Submit" at bounding box center [1271, 560] width 104 height 34
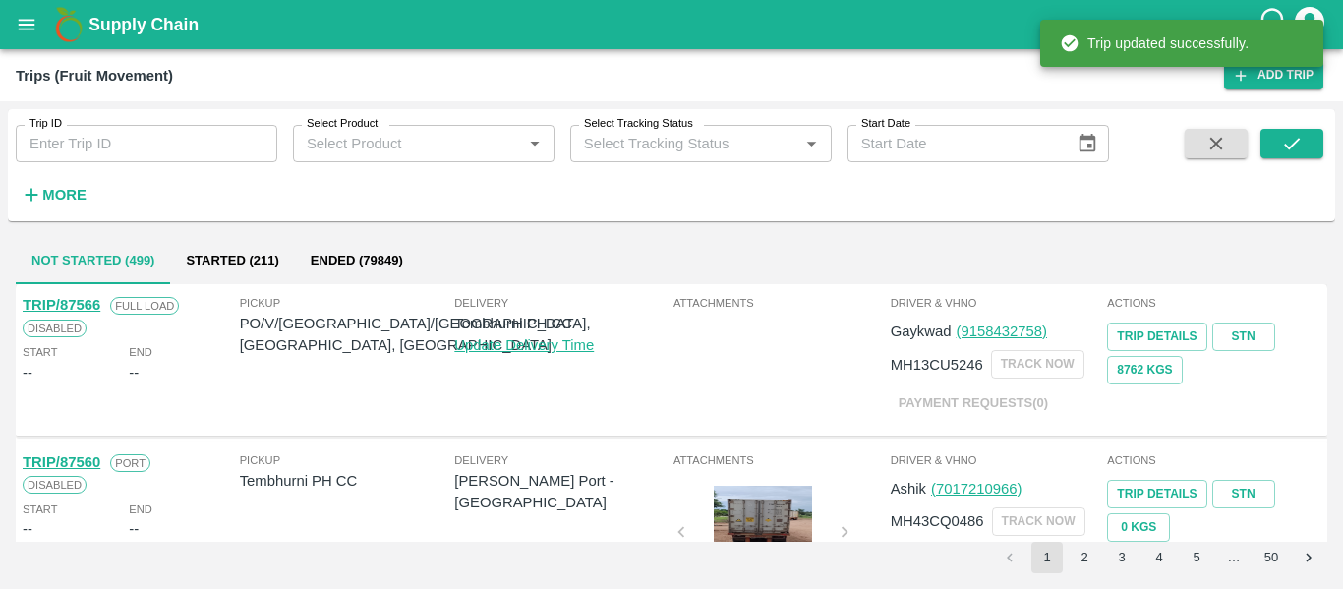
click at [139, 158] on input "Trip ID" at bounding box center [147, 143] width 262 height 37
paste input "87486"
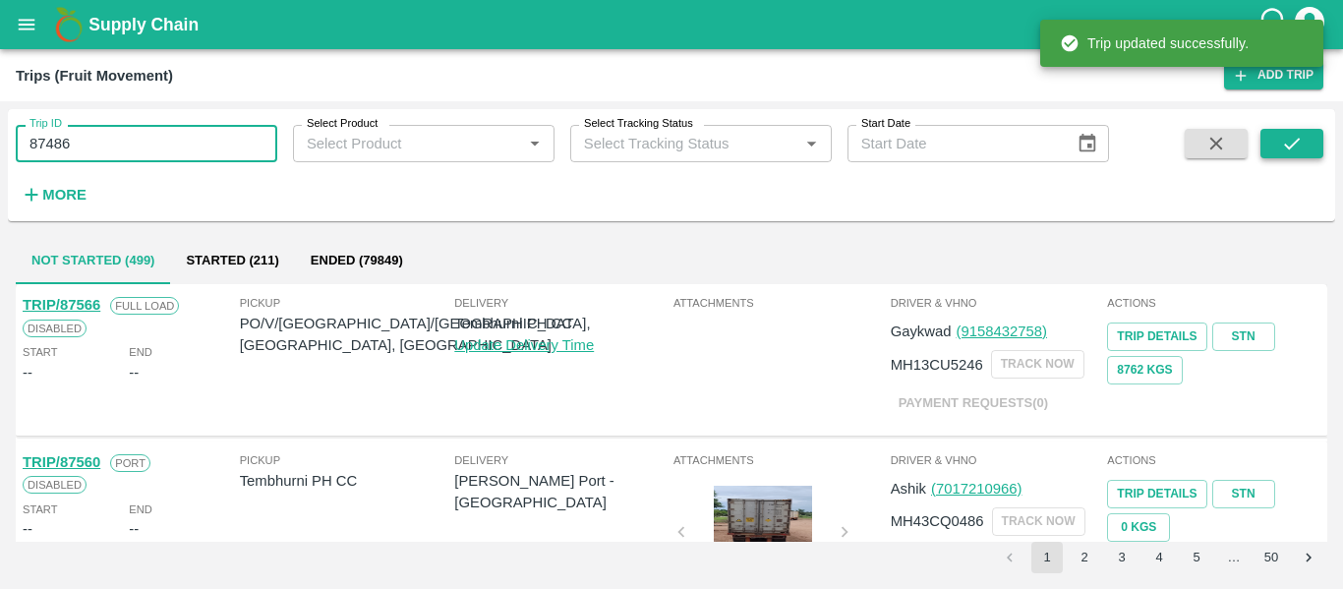
type input "87486"
click at [1294, 142] on icon "submit" at bounding box center [1292, 144] width 22 height 22
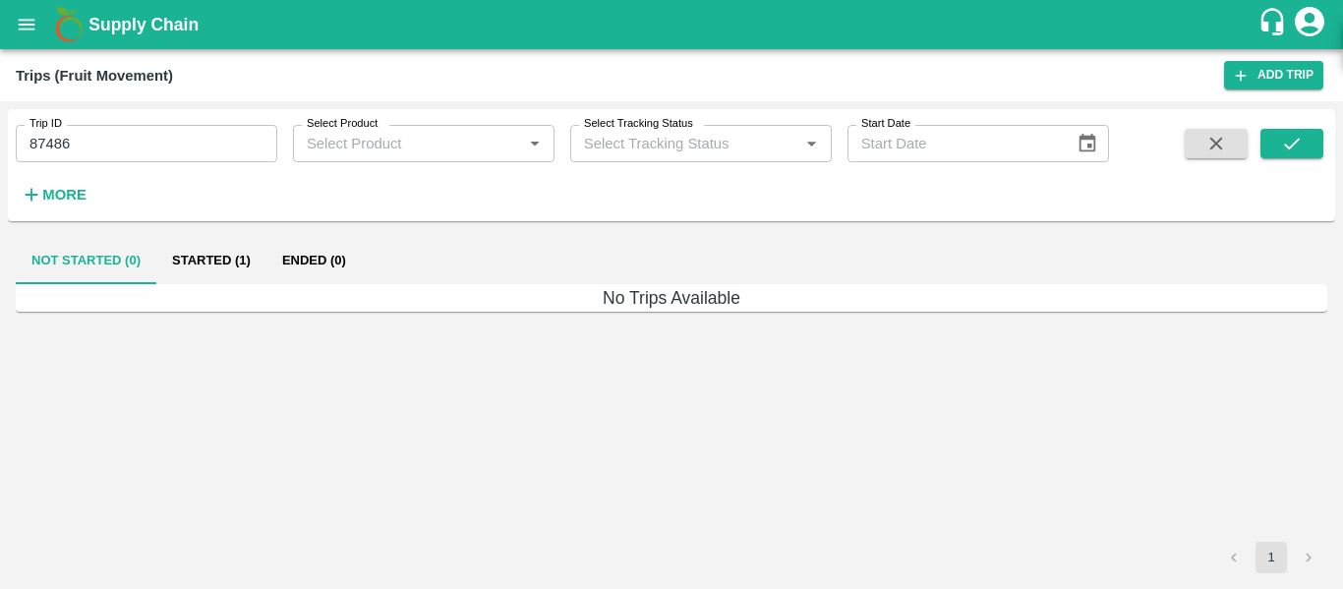
click at [206, 263] on button "Started (1)" at bounding box center [211, 260] width 110 height 47
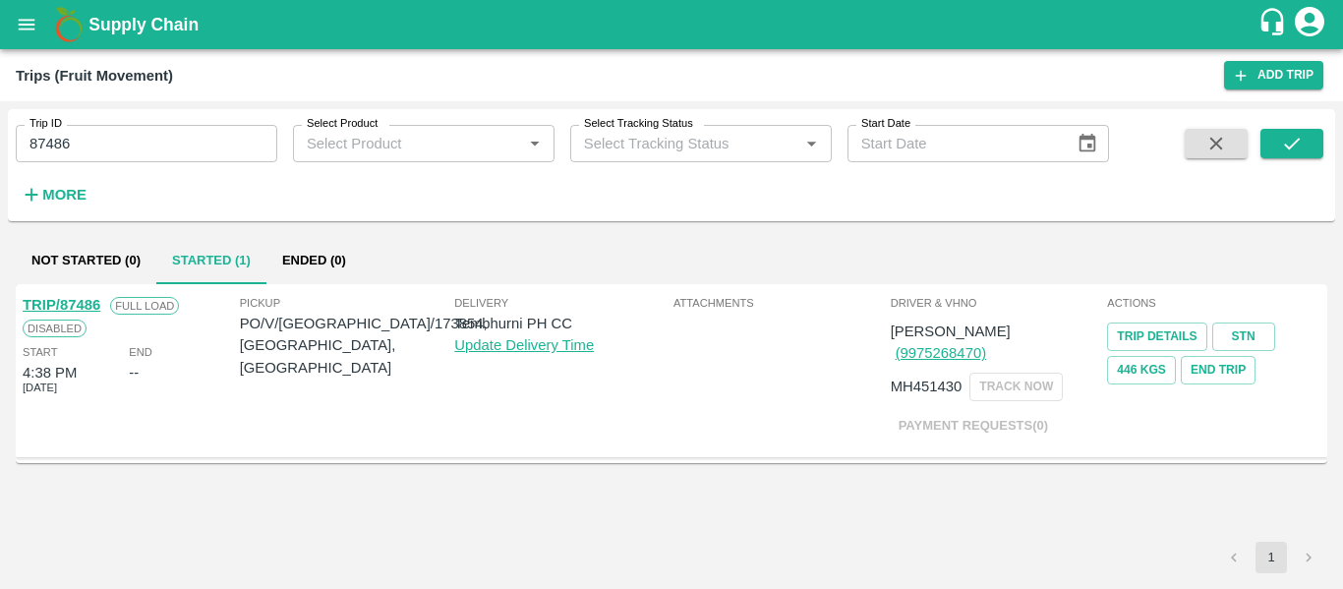
click at [48, 304] on link "TRIP/87486" at bounding box center [62, 305] width 78 height 16
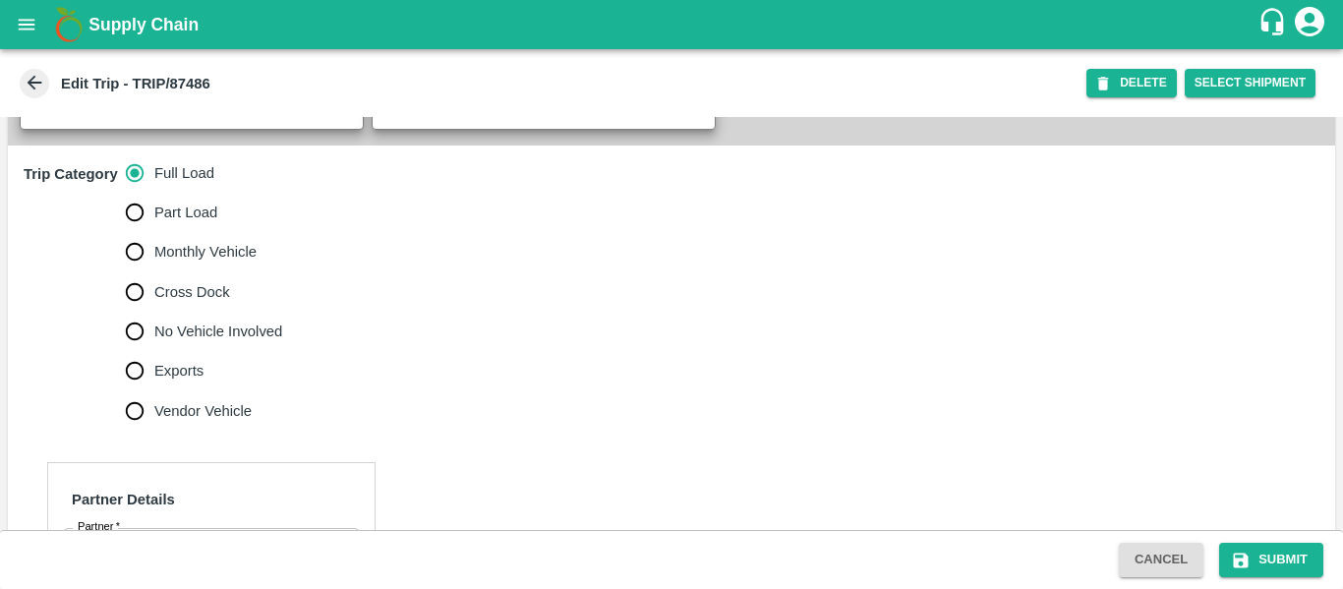
scroll to position [545, 0]
click at [222, 340] on span "No Vehicle Involved" at bounding box center [218, 330] width 128 height 22
click at [154, 349] on input "No Vehicle Involved" at bounding box center [134, 329] width 39 height 39
radio input "true"
click at [116, 508] on textarea "No Vehicle Reason   *" at bounding box center [229, 491] width 392 height 62
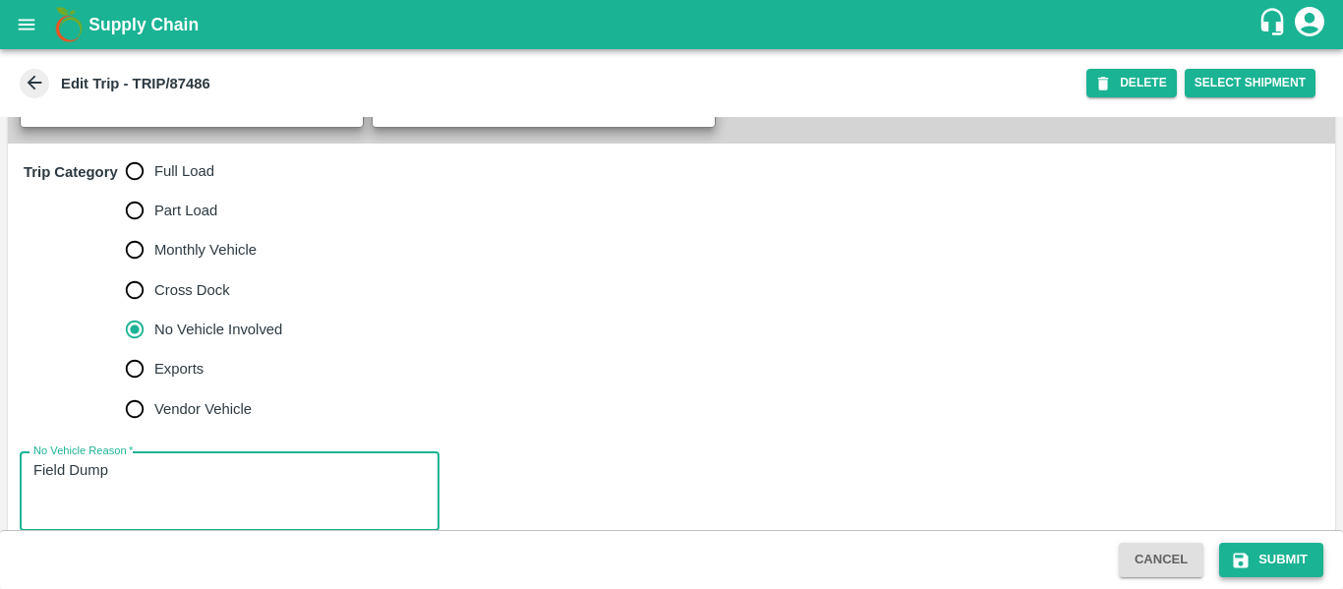
type textarea "Field Dump"
click at [1249, 557] on icon "submit" at bounding box center [1241, 561] width 20 height 20
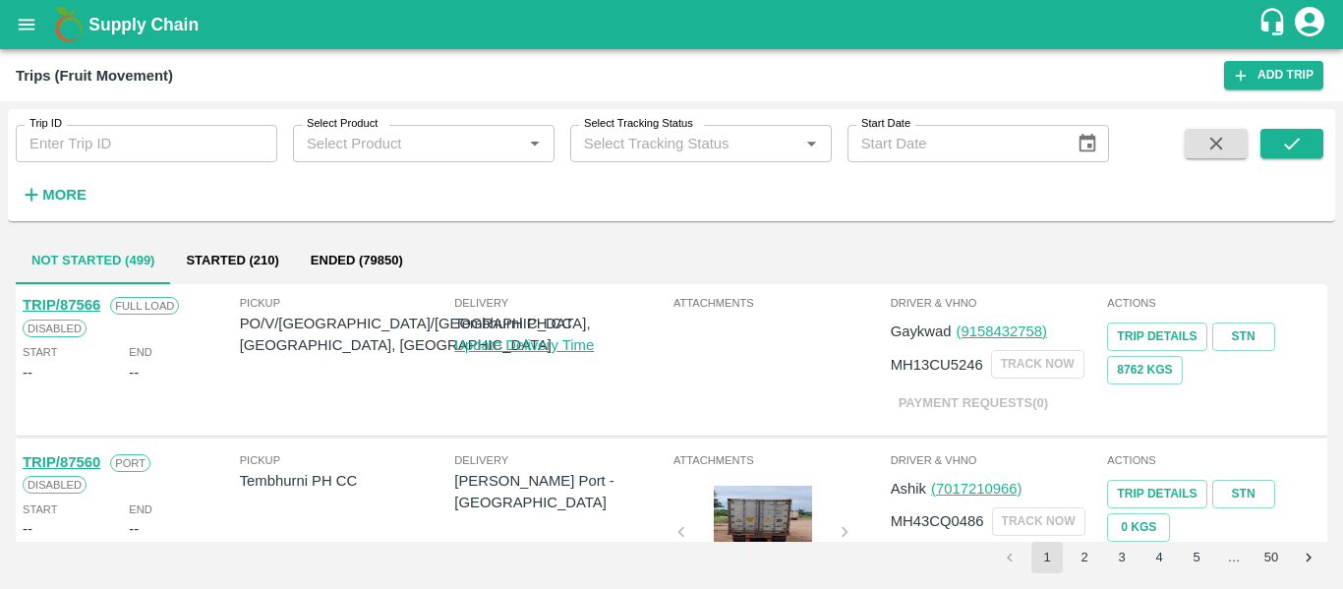
click at [88, 147] on input "Trip ID" at bounding box center [147, 143] width 262 height 37
paste input "87486"
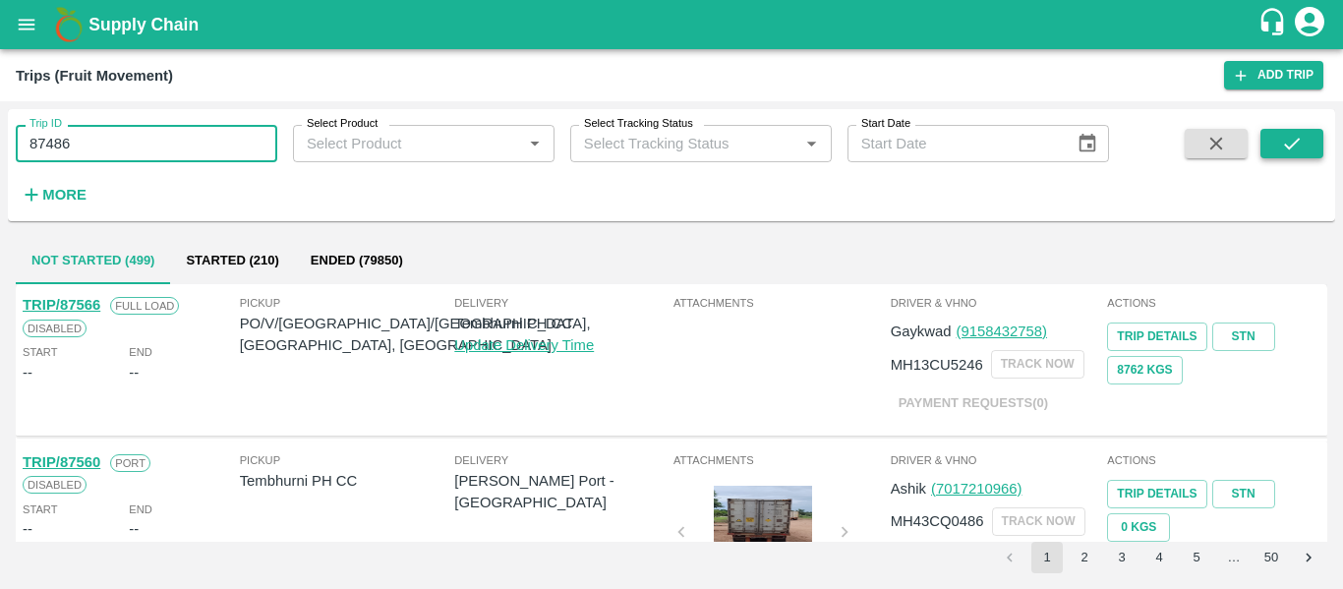
type input "87486"
click at [1293, 142] on icon "submit" at bounding box center [1292, 144] width 22 height 22
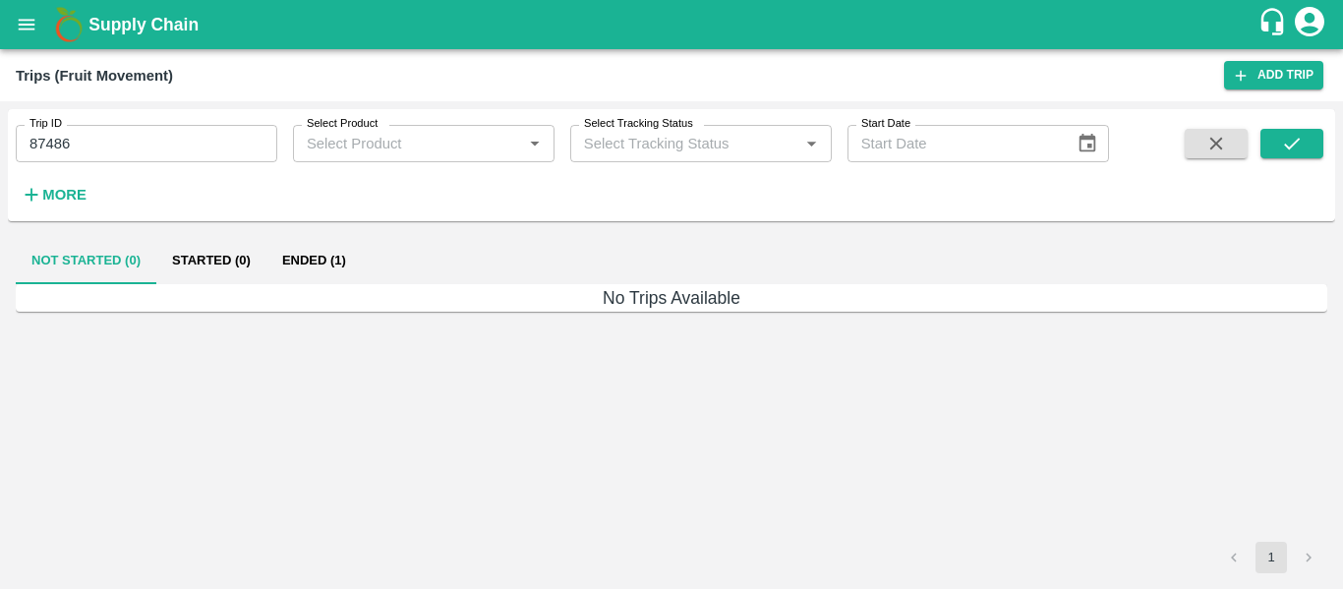
click at [319, 271] on button "Ended (1)" at bounding box center [313, 260] width 95 height 47
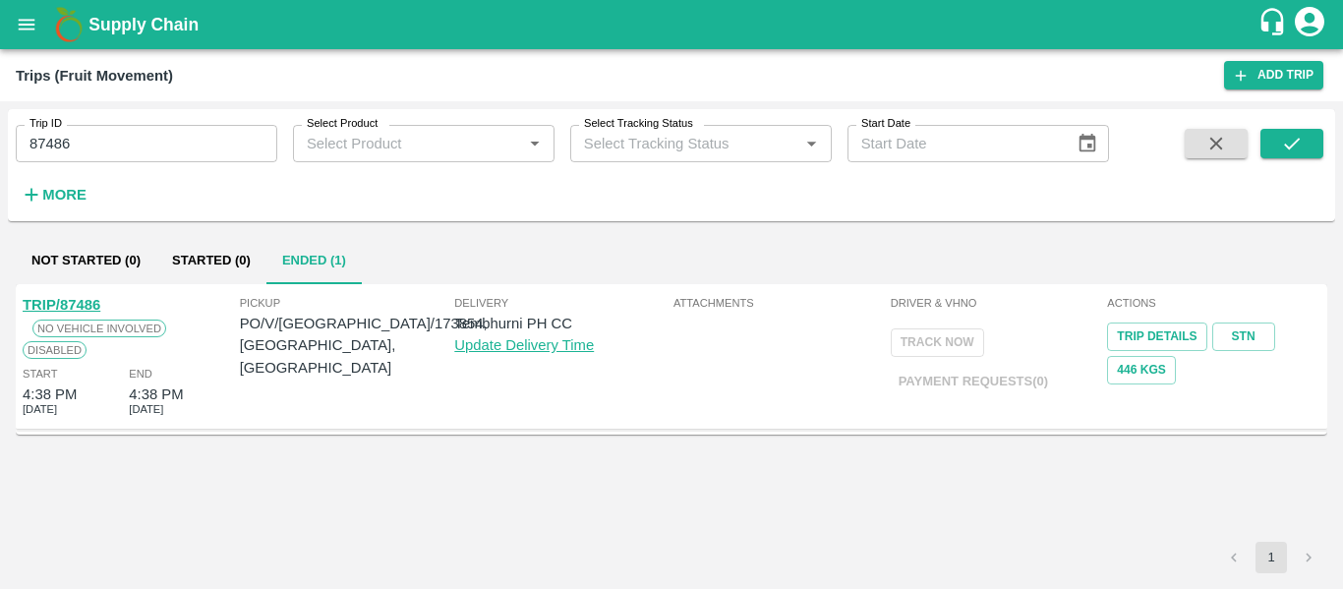
click at [88, 309] on link "TRIP/87486" at bounding box center [62, 305] width 78 height 16
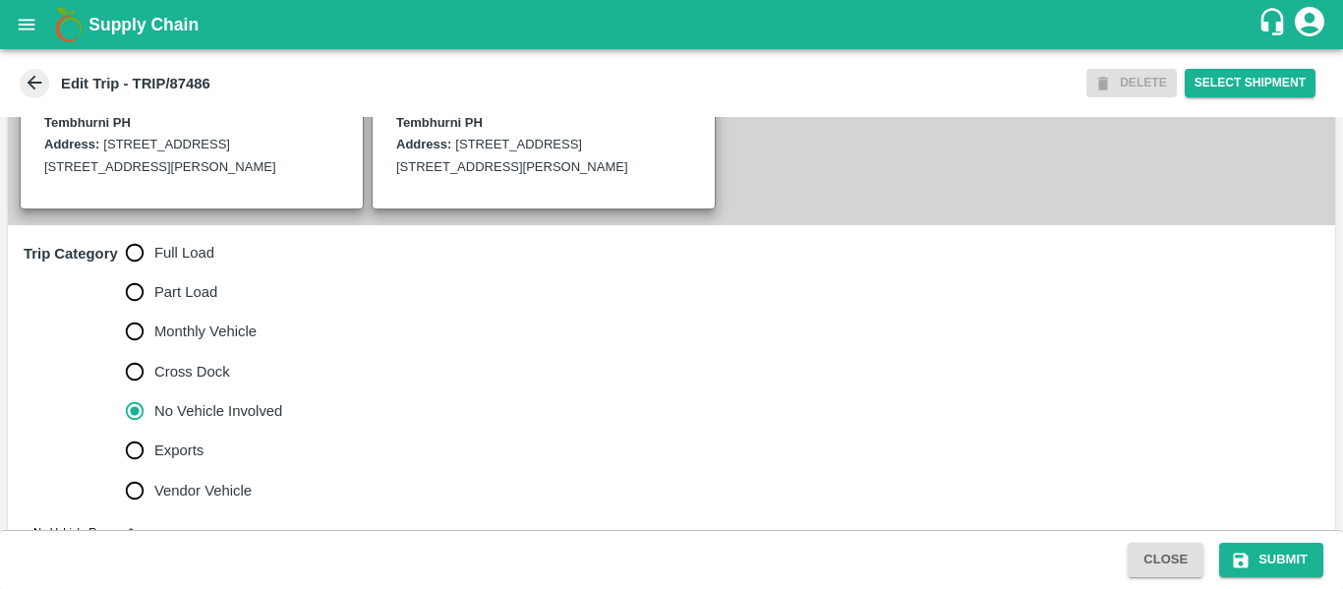
scroll to position [613, 0]
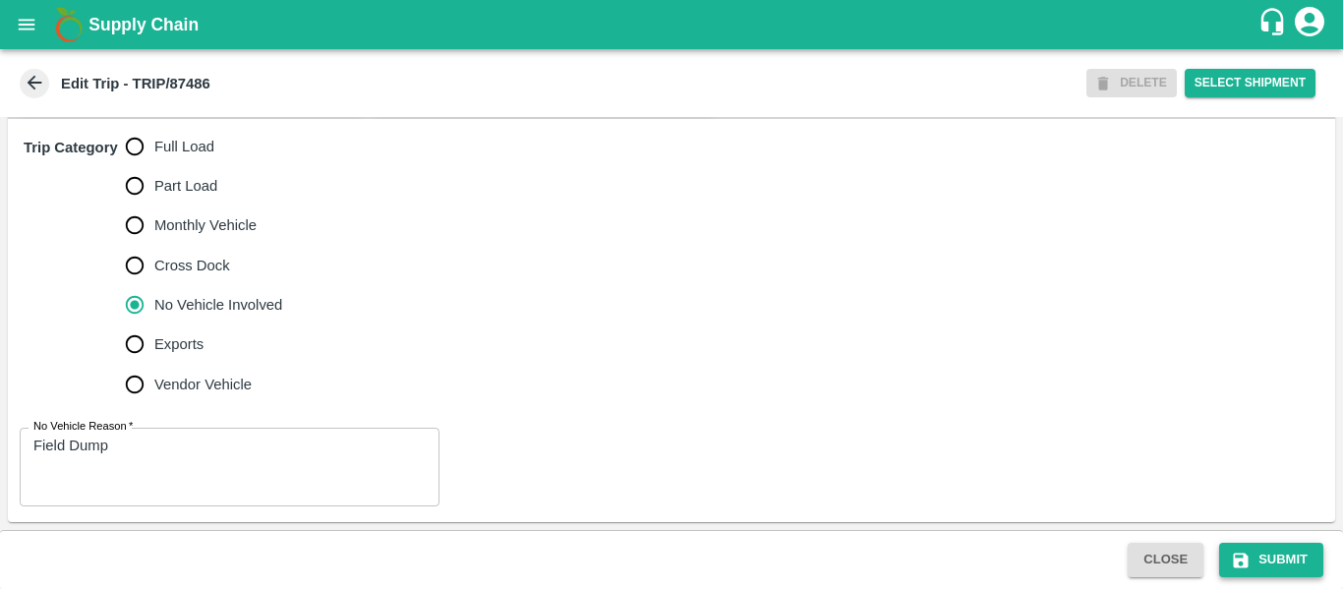
click at [1261, 563] on button "Submit" at bounding box center [1271, 560] width 104 height 34
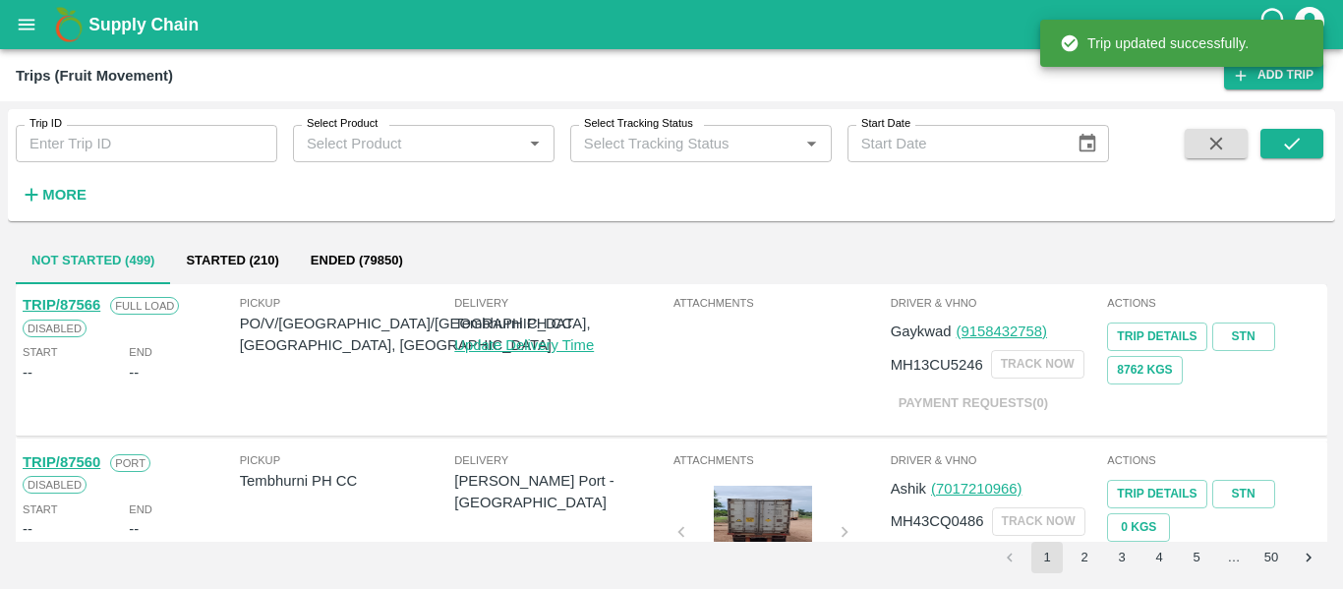
click at [30, 48] on div "Supply Chain" at bounding box center [671, 24] width 1343 height 49
click at [30, 28] on icon "open drawer" at bounding box center [27, 25] width 22 height 22
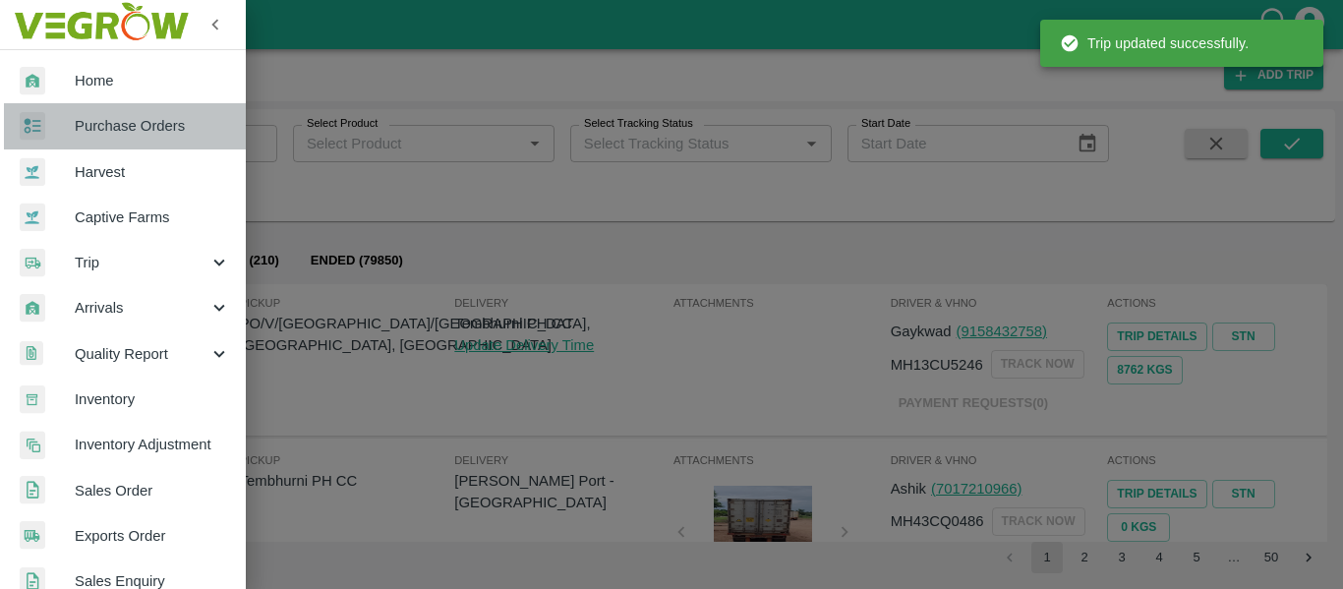
click at [162, 128] on span "Purchase Orders" at bounding box center [152, 126] width 155 height 22
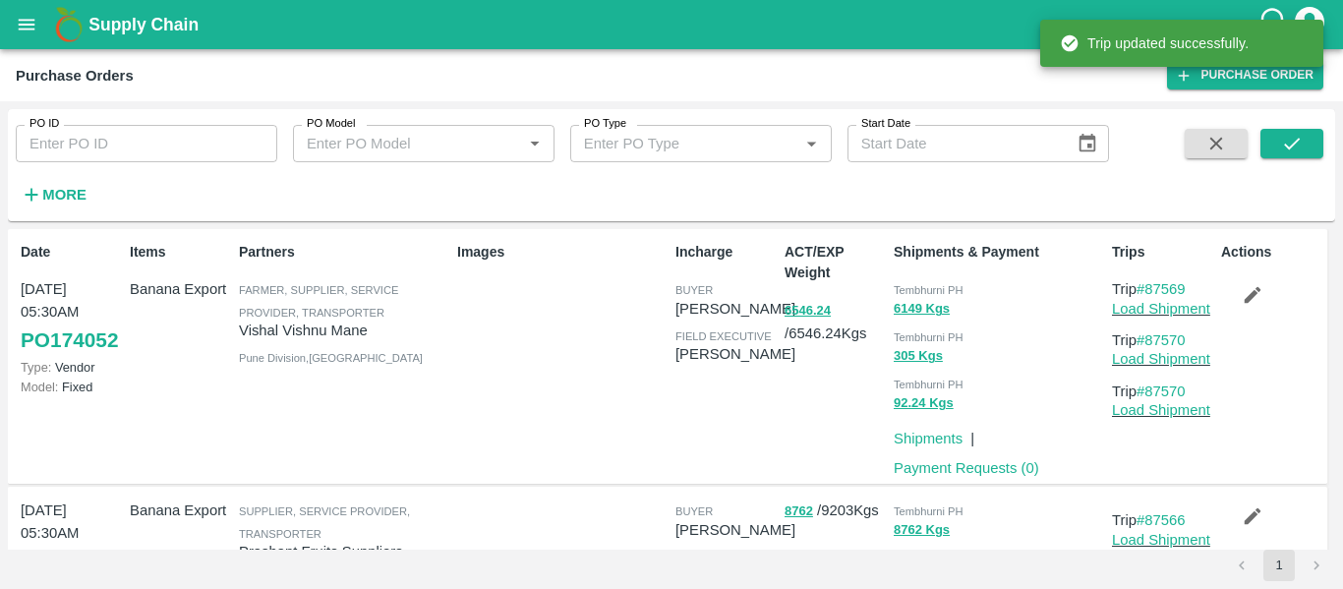
click at [138, 140] on input "PO ID" at bounding box center [147, 143] width 262 height 37
paste input "173854"
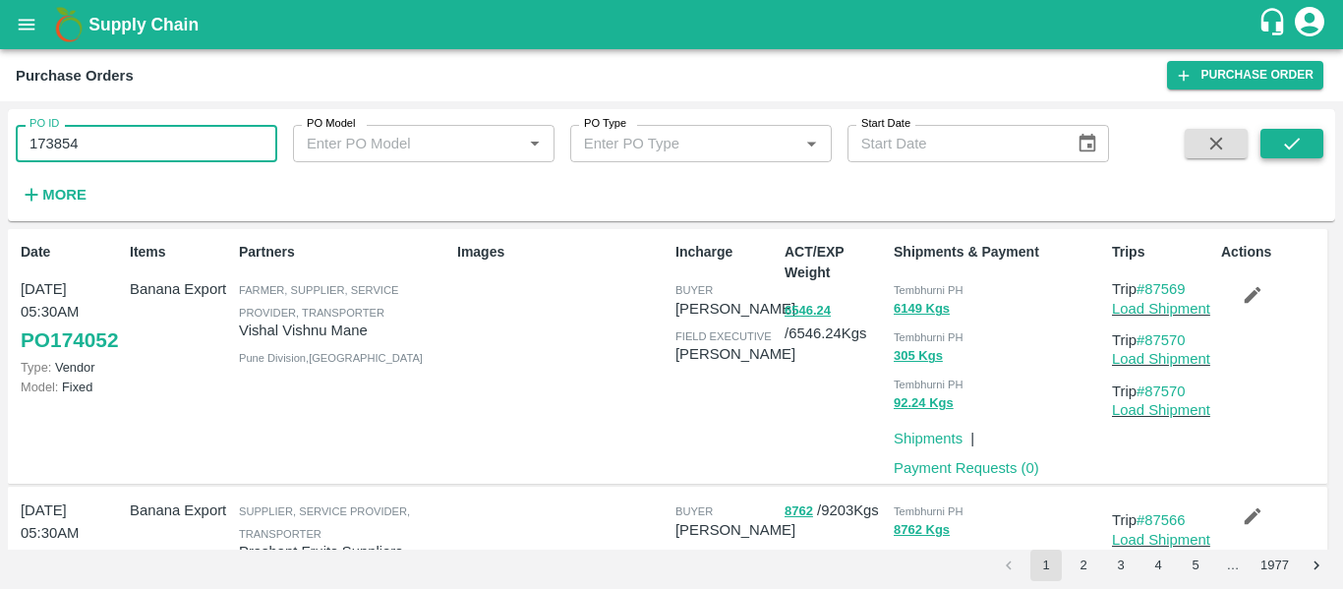
click at [1270, 147] on button "submit" at bounding box center [1291, 143] width 63 height 29
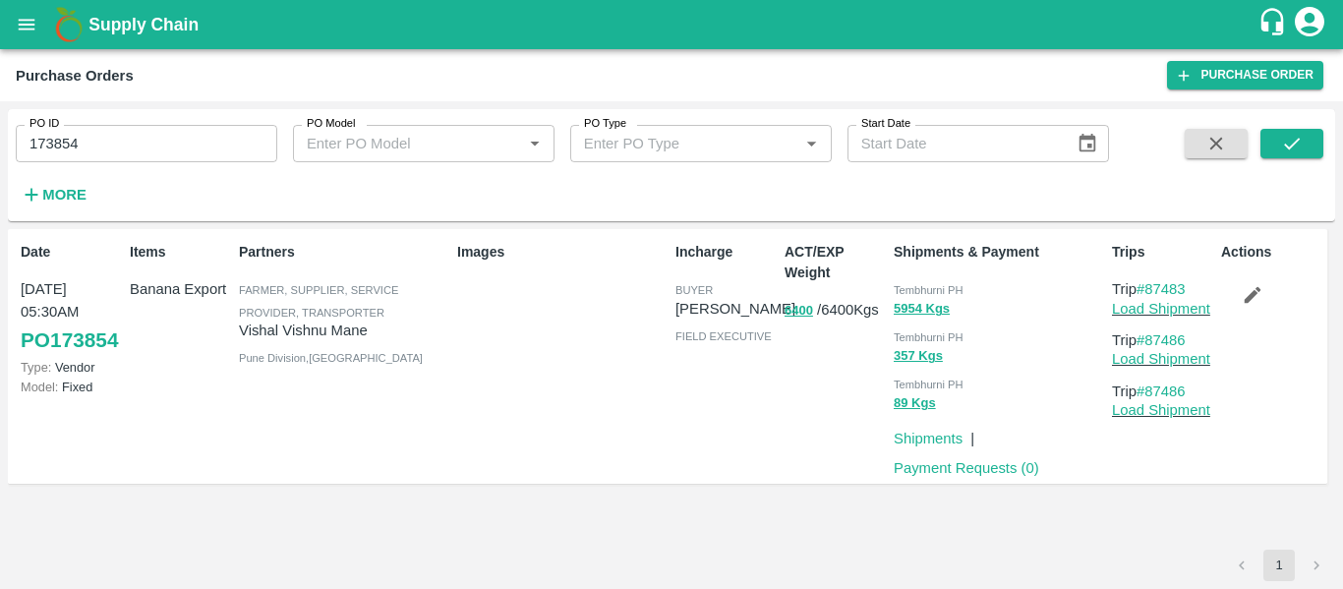
click at [98, 153] on input "173854" at bounding box center [147, 143] width 262 height 37
paste input "text"
type input "173859"
click at [1279, 138] on button "submit" at bounding box center [1291, 143] width 63 height 29
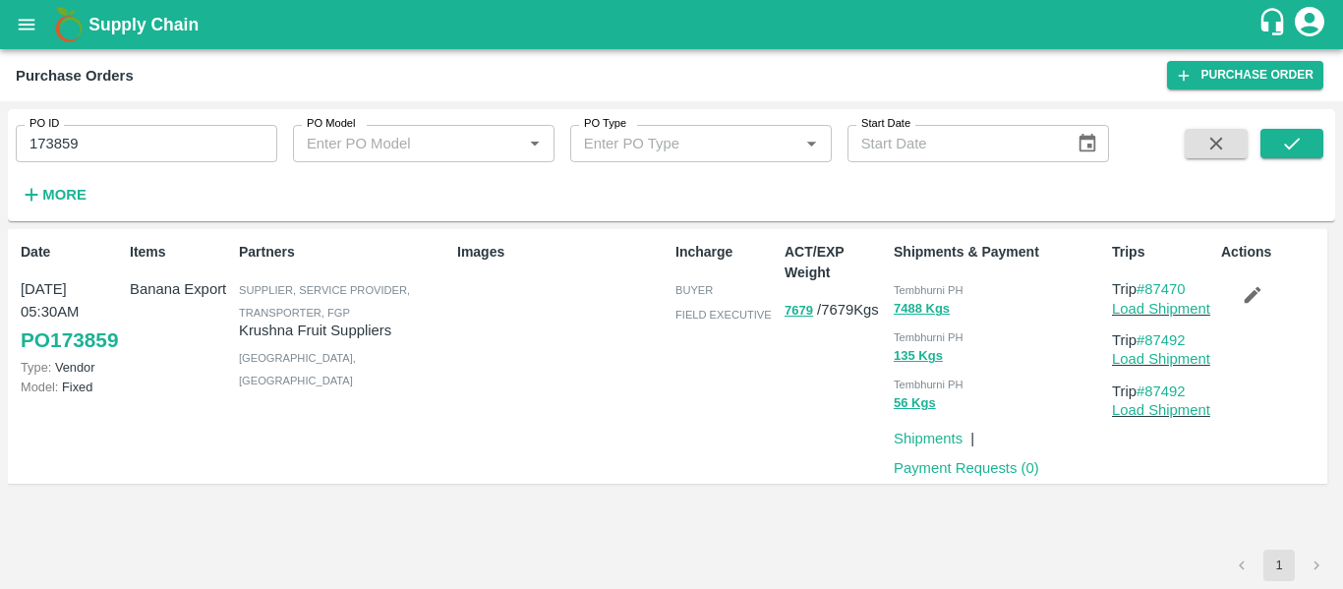
click at [1261, 291] on icon "button" at bounding box center [1253, 295] width 22 height 22
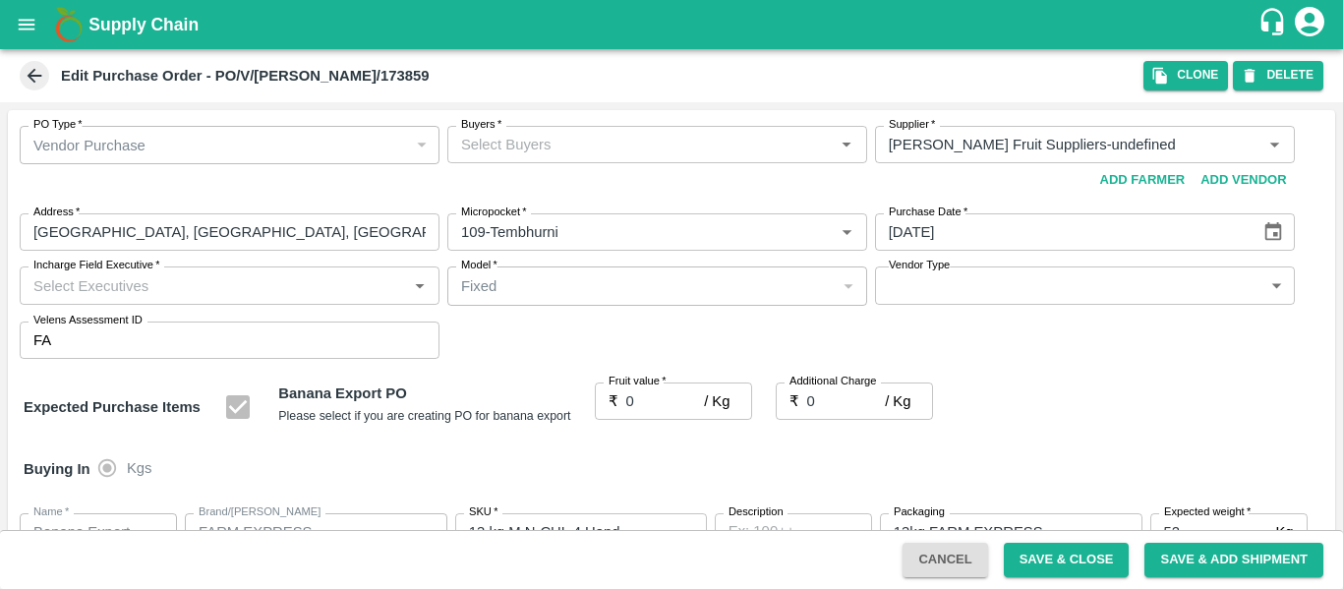
click at [539, 148] on input "Buyers   *" at bounding box center [641, 145] width 376 height 26
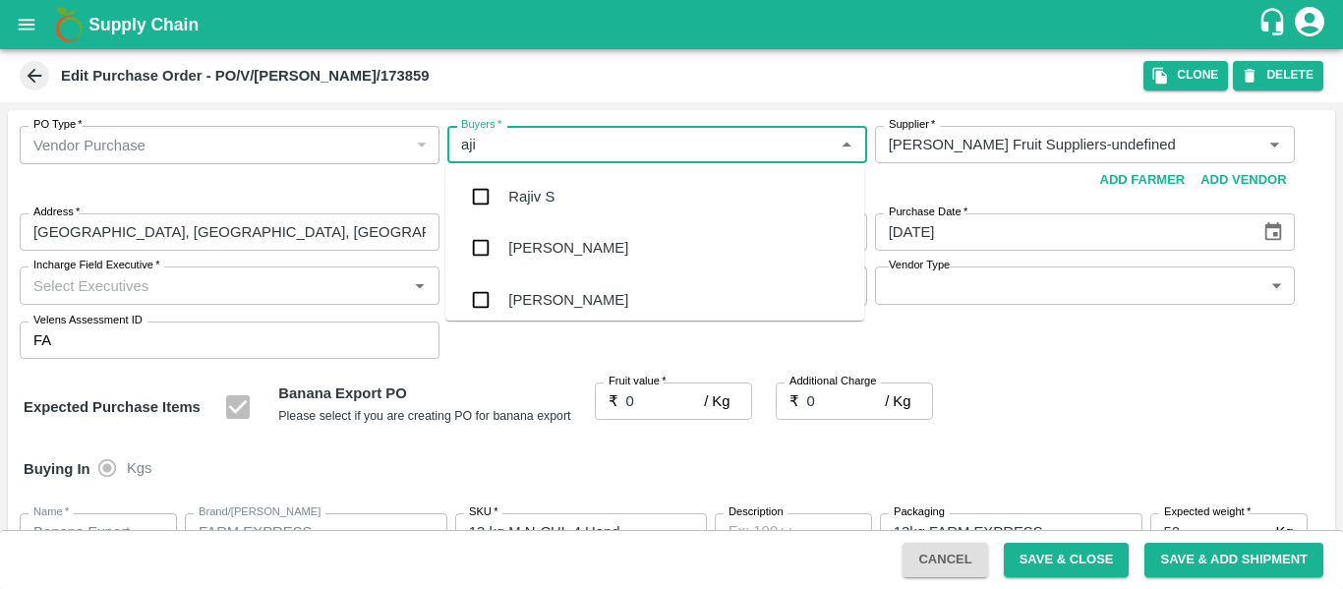
type input "ajit"
click at [540, 191] on div "[PERSON_NAME]" at bounding box center [568, 197] width 120 height 22
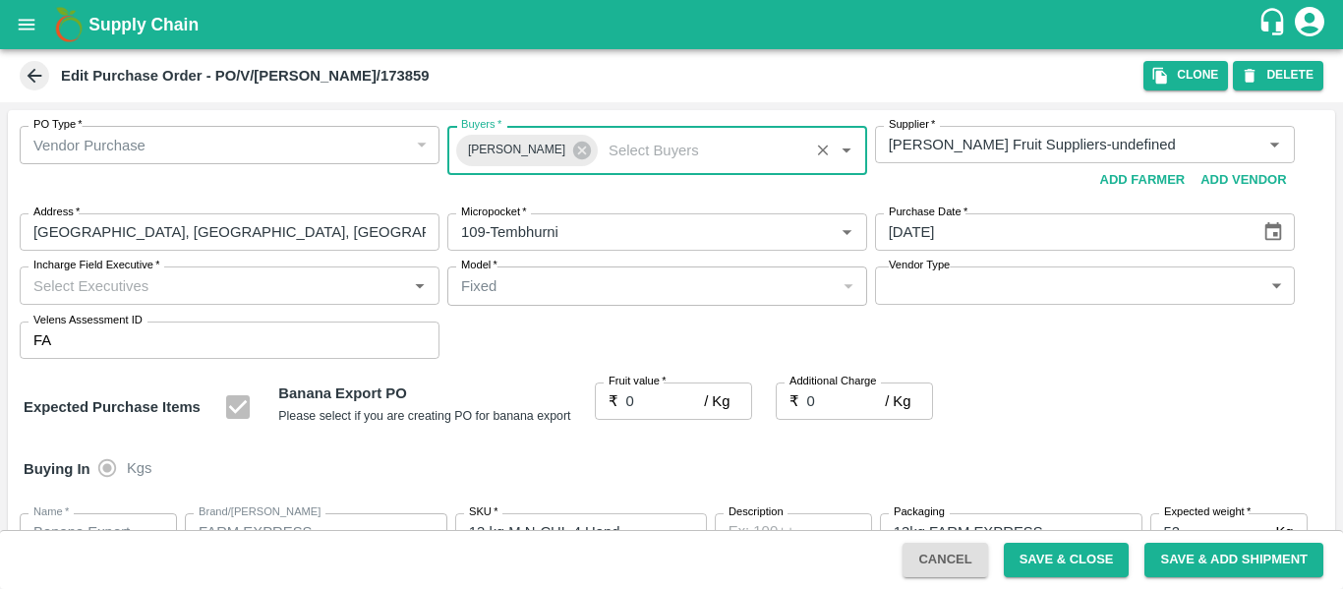
click at [649, 405] on input "0" at bounding box center [665, 400] width 79 height 37
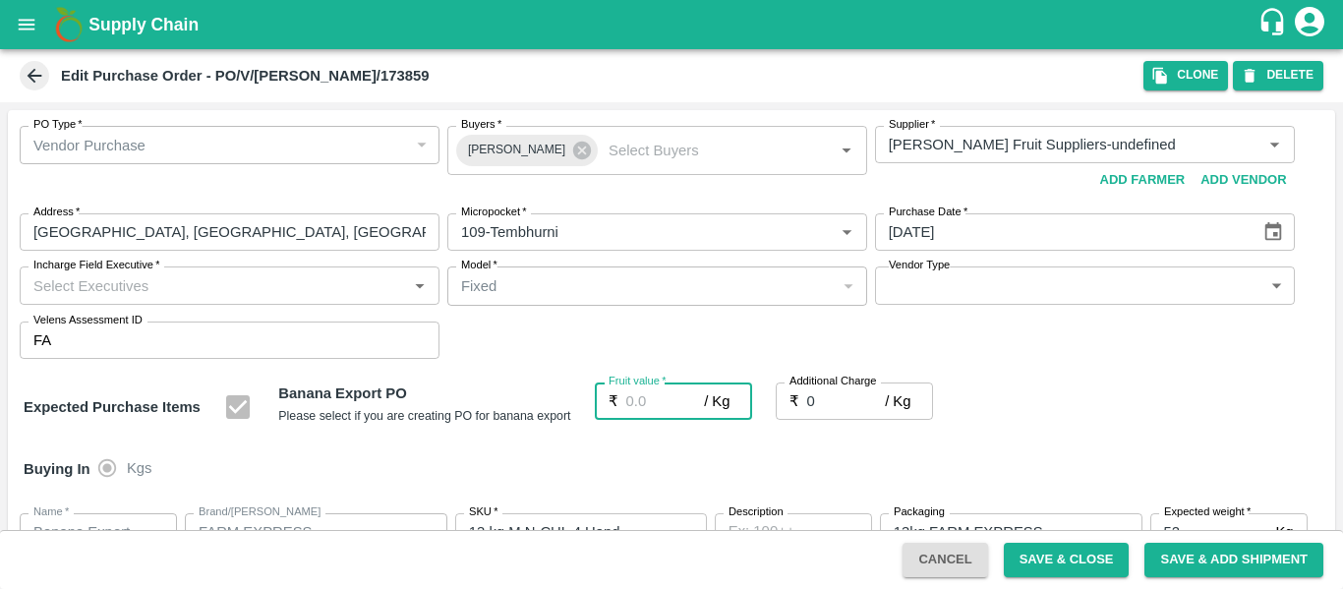
type input "2"
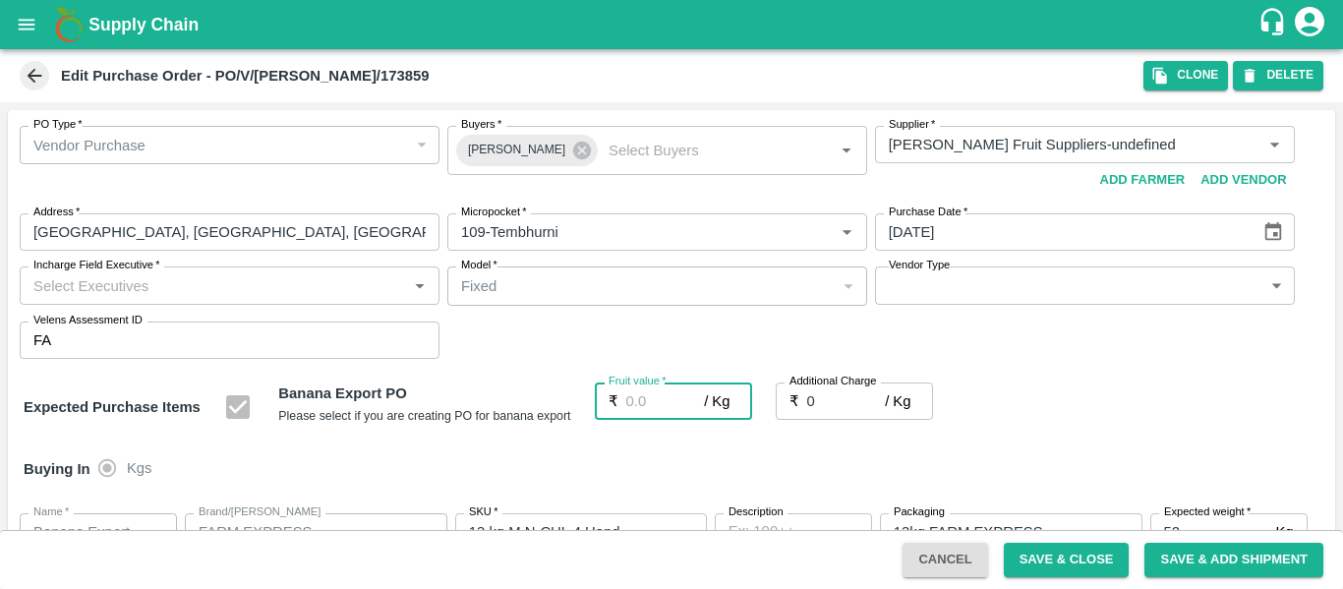
type input "2"
type input "25"
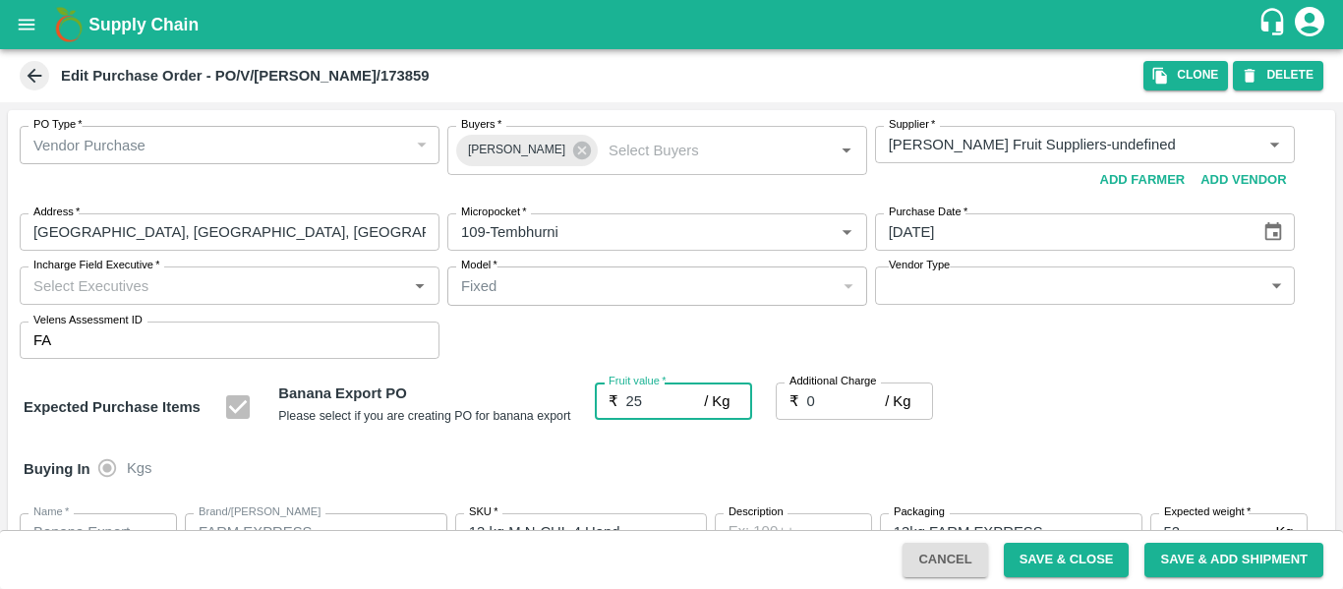
type input "25"
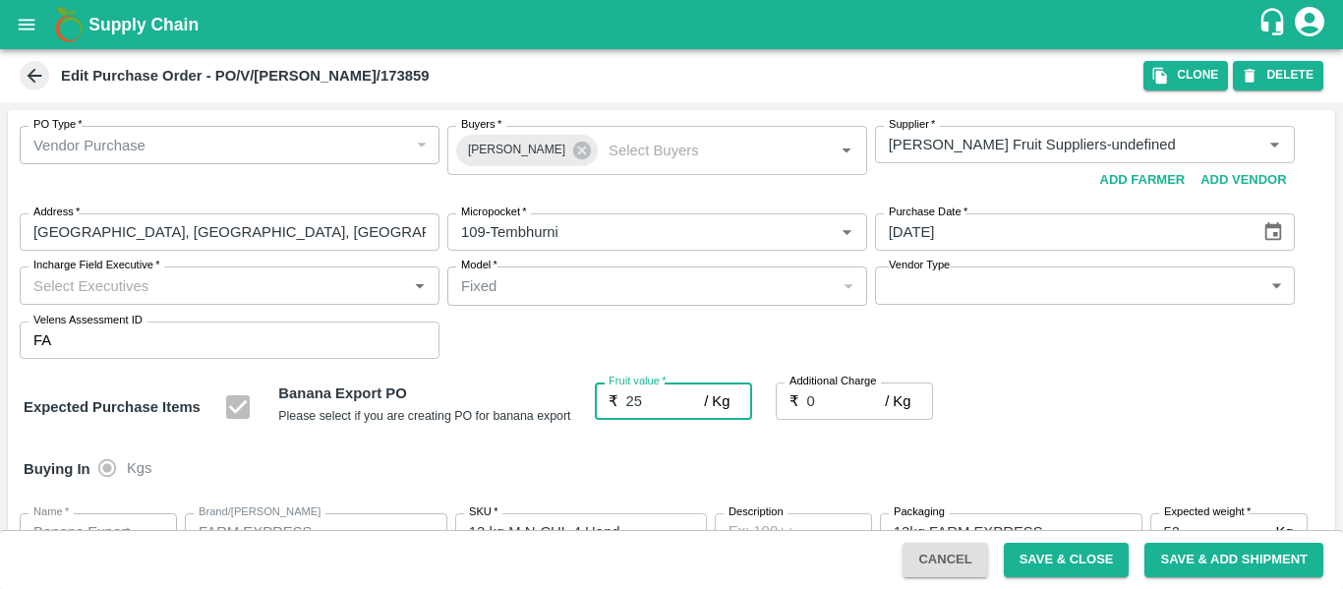
type input "25"
click at [822, 396] on input "0" at bounding box center [846, 400] width 79 height 37
type input "2"
type input "27"
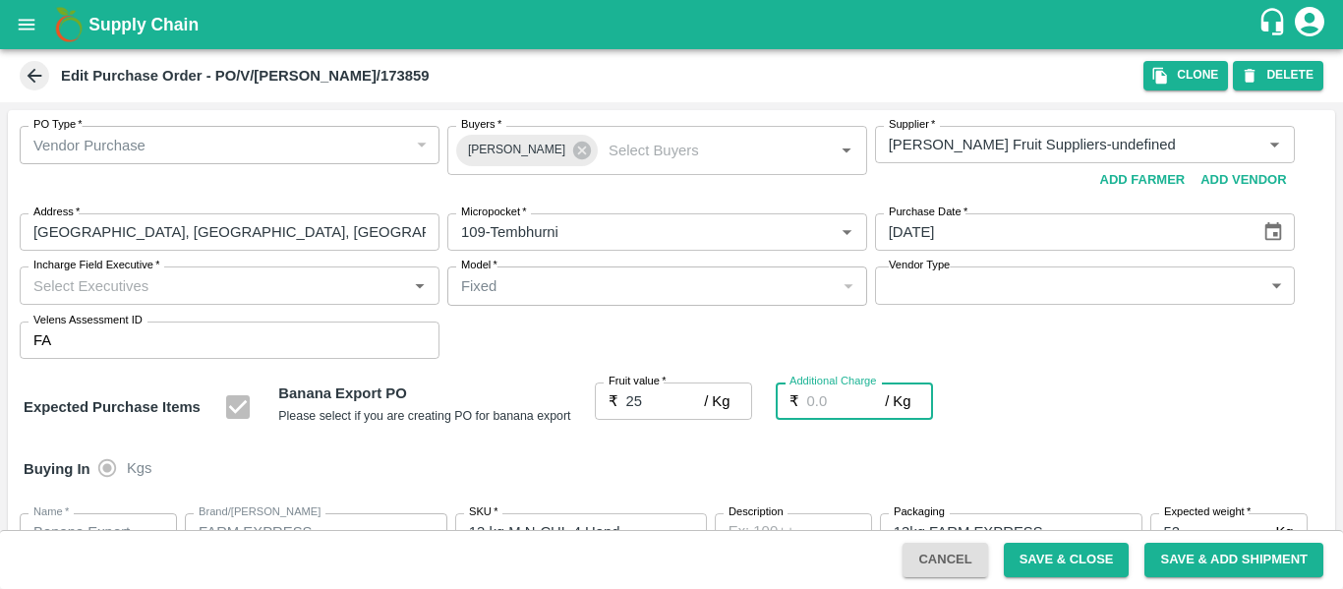
type input "27"
type input "2.7"
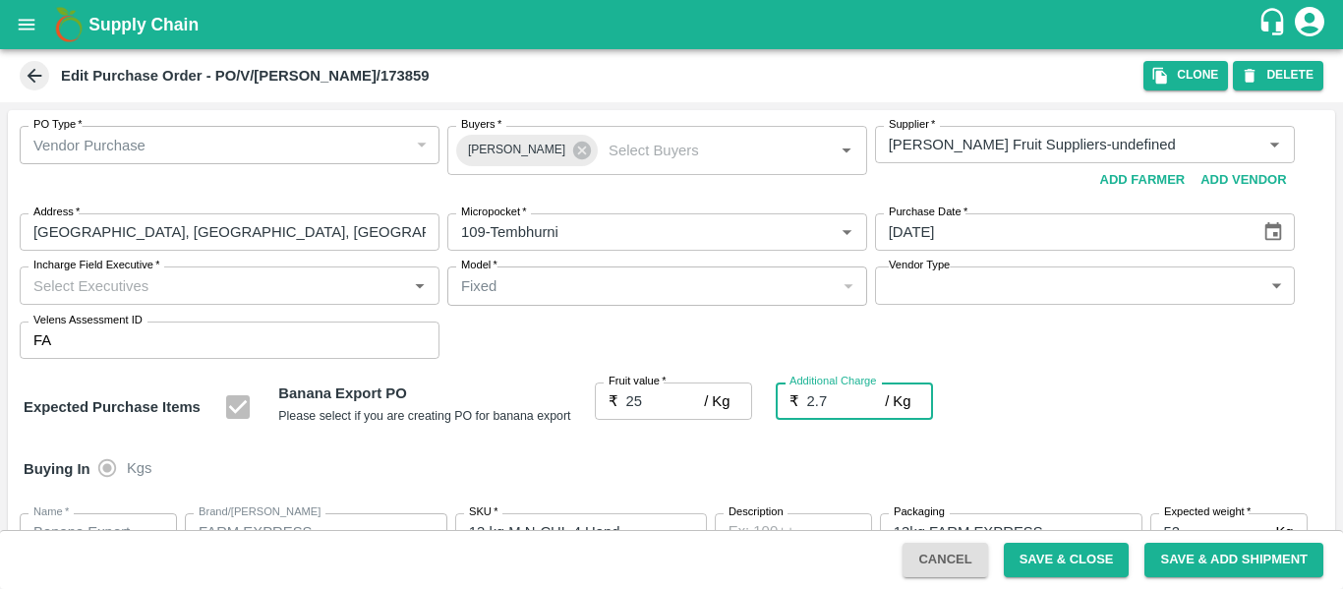
type input "27.7"
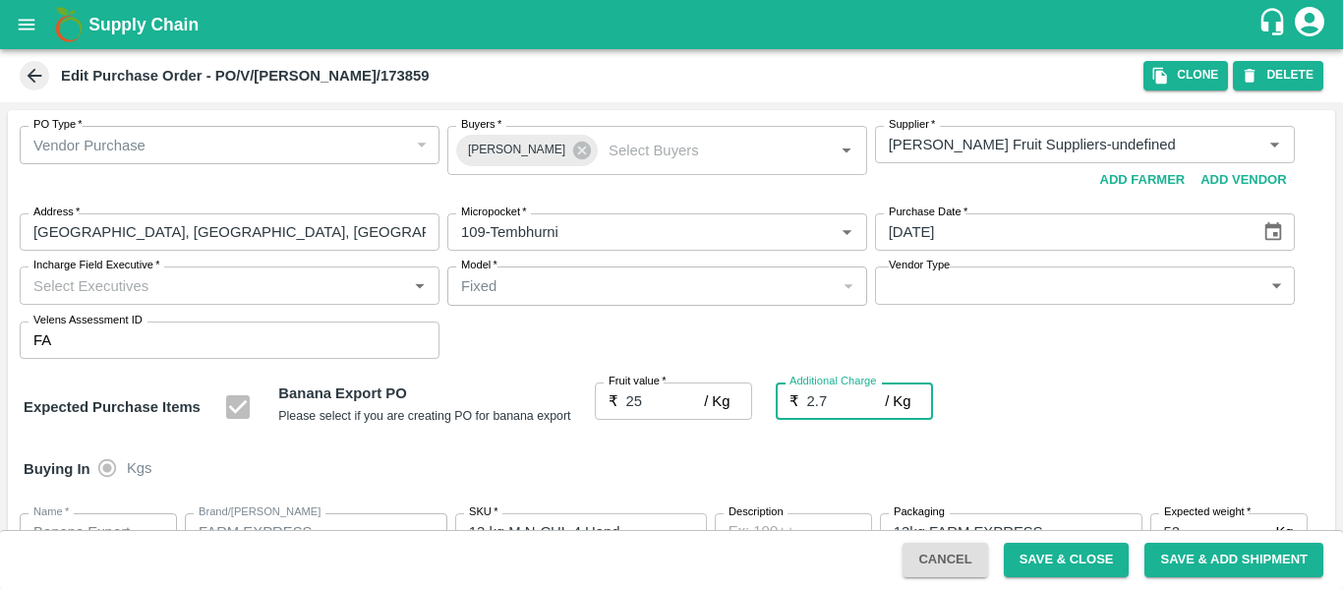
type input "2.75"
type input "27.75"
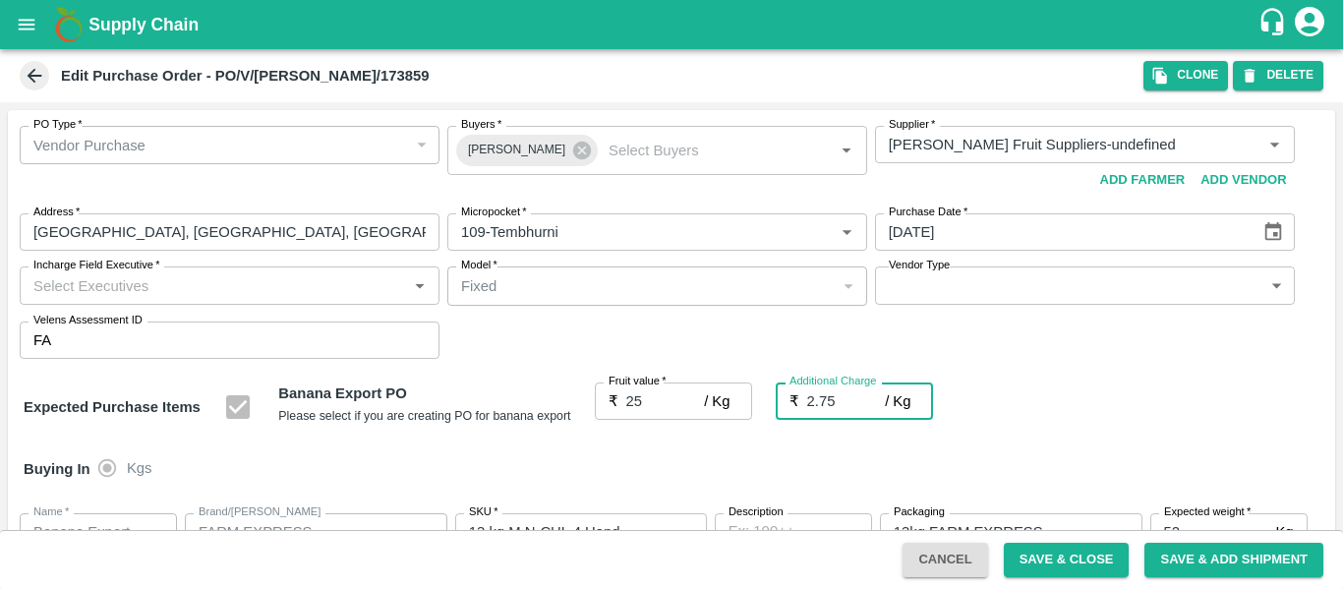
type input "27.75"
type input "2.75"
click at [1093, 405] on div "Expected Purchase Items Banana Export PO Please select if you are creating PO f…" at bounding box center [672, 407] width 1296 height 50
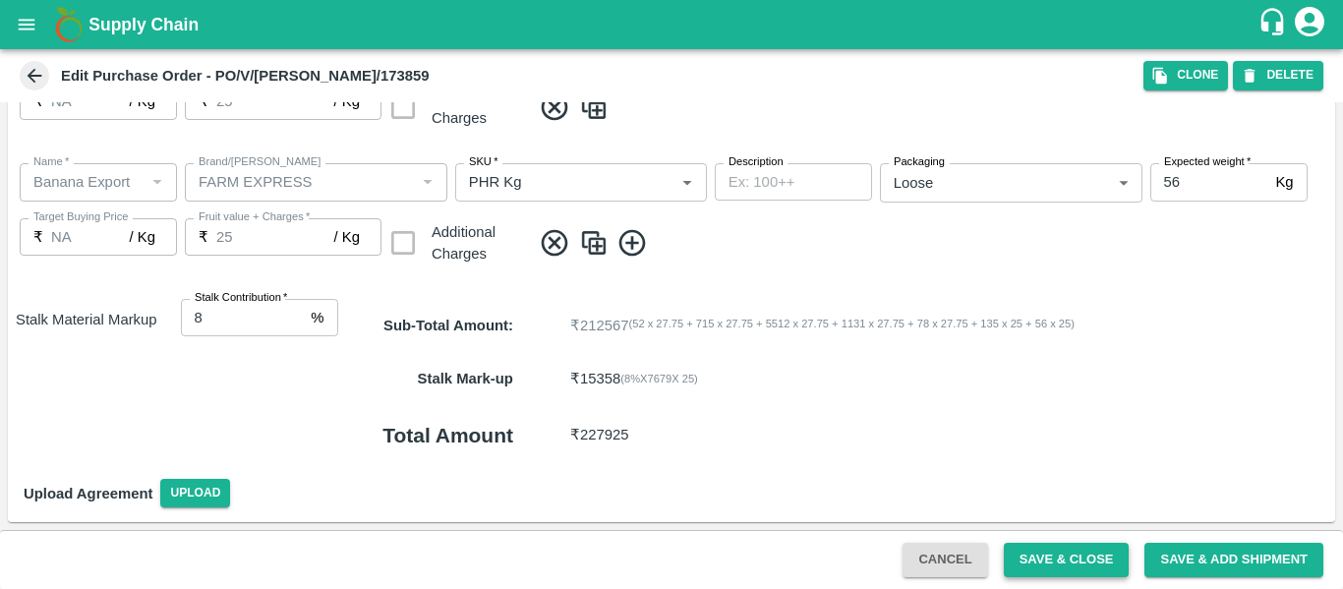
click at [1080, 562] on button "Save & Close" at bounding box center [1067, 560] width 126 height 34
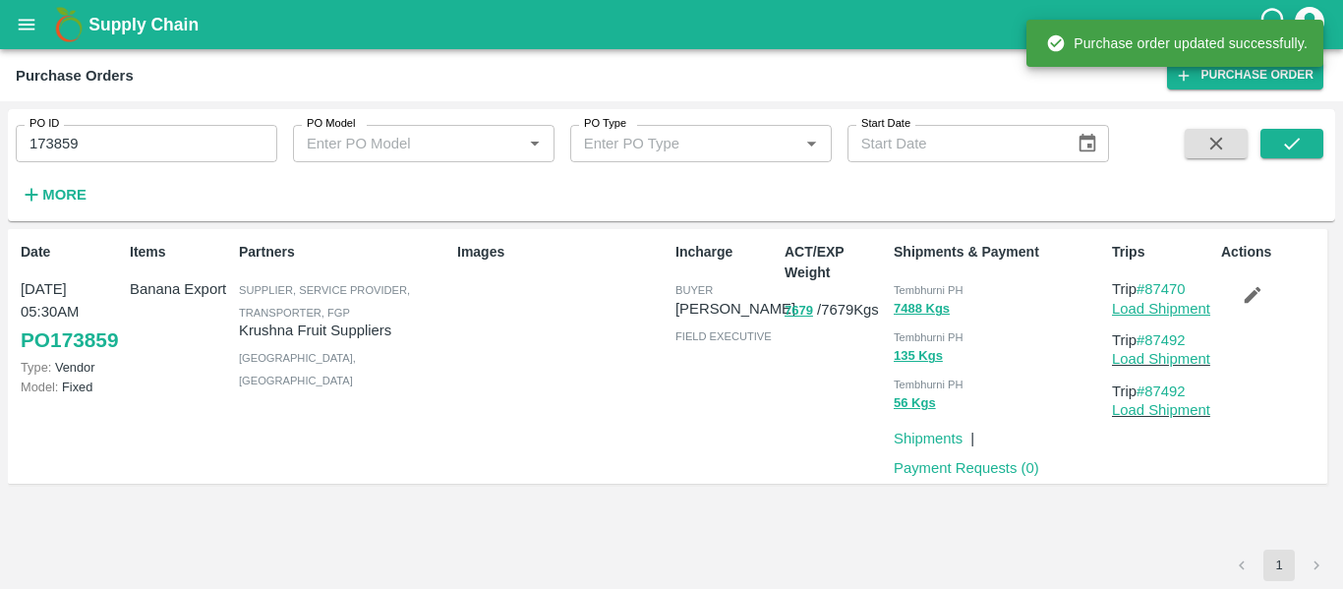
click at [1184, 305] on link "Load Shipment" at bounding box center [1161, 309] width 98 height 16
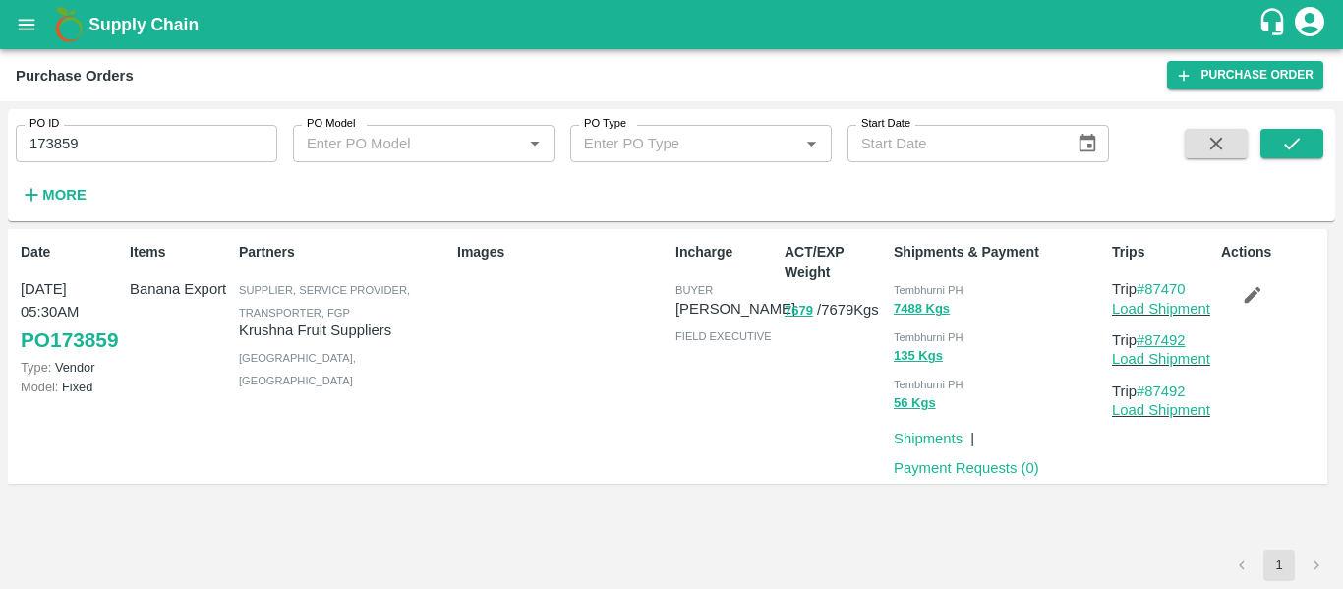
drag, startPoint x: 1205, startPoint y: 334, endPoint x: 1147, endPoint y: 339, distance: 58.2
click at [1147, 339] on p "Trip #87492" at bounding box center [1162, 340] width 101 height 22
copy link "87492"
click at [29, 41] on button "open drawer" at bounding box center [26, 24] width 45 height 45
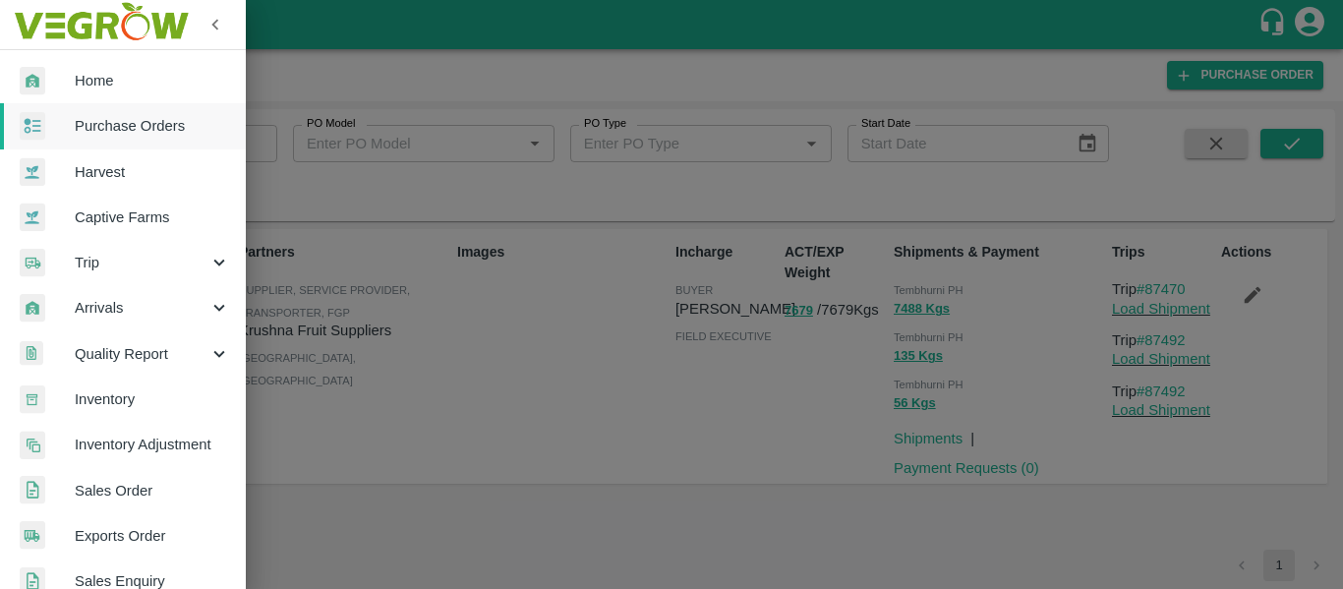
click at [114, 269] on span "Trip" at bounding box center [142, 263] width 134 height 22
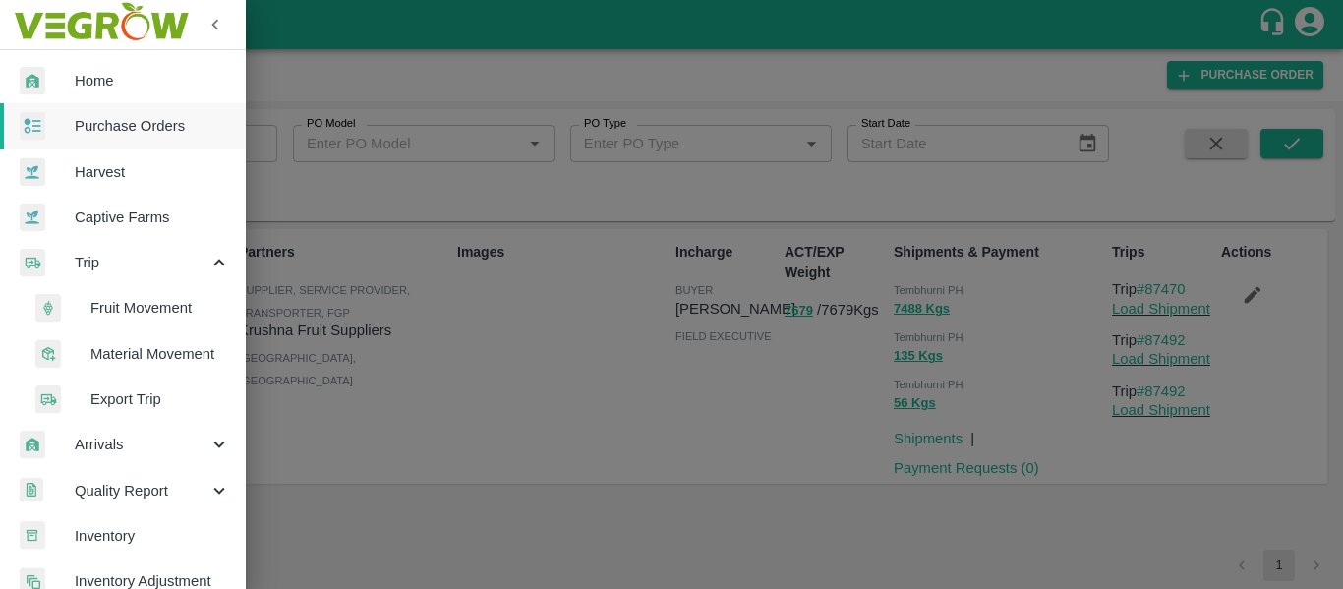
click at [140, 301] on span "Fruit Movement" at bounding box center [160, 308] width 140 height 22
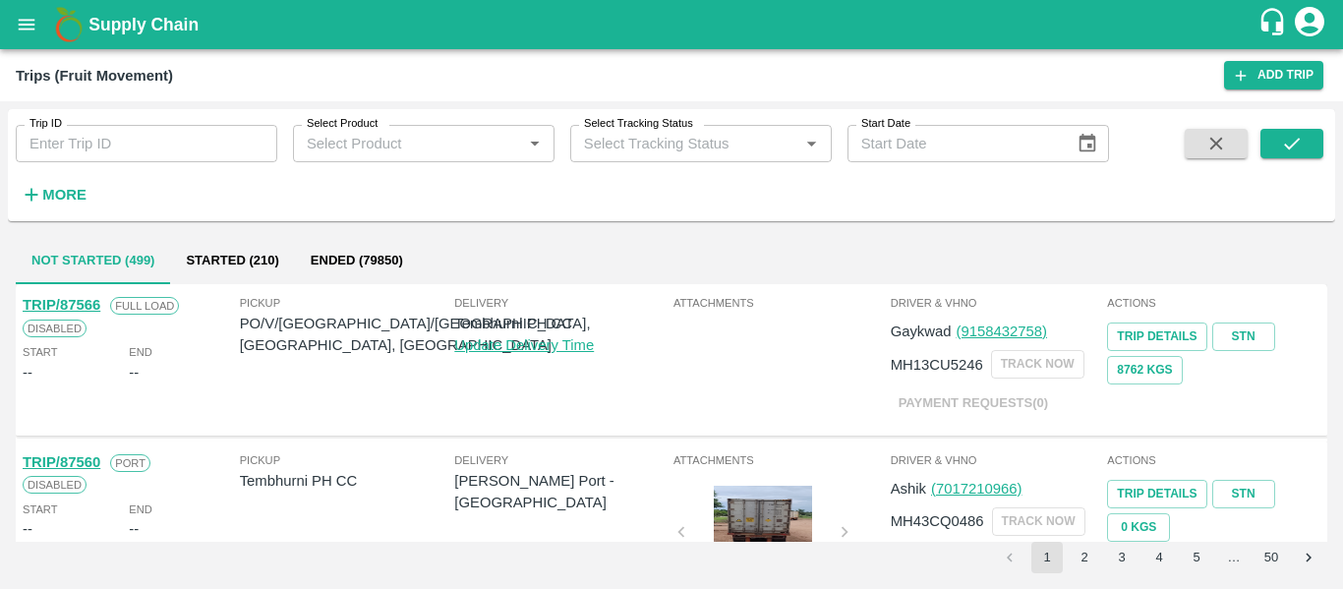
click at [133, 151] on input "Trip ID" at bounding box center [147, 143] width 262 height 37
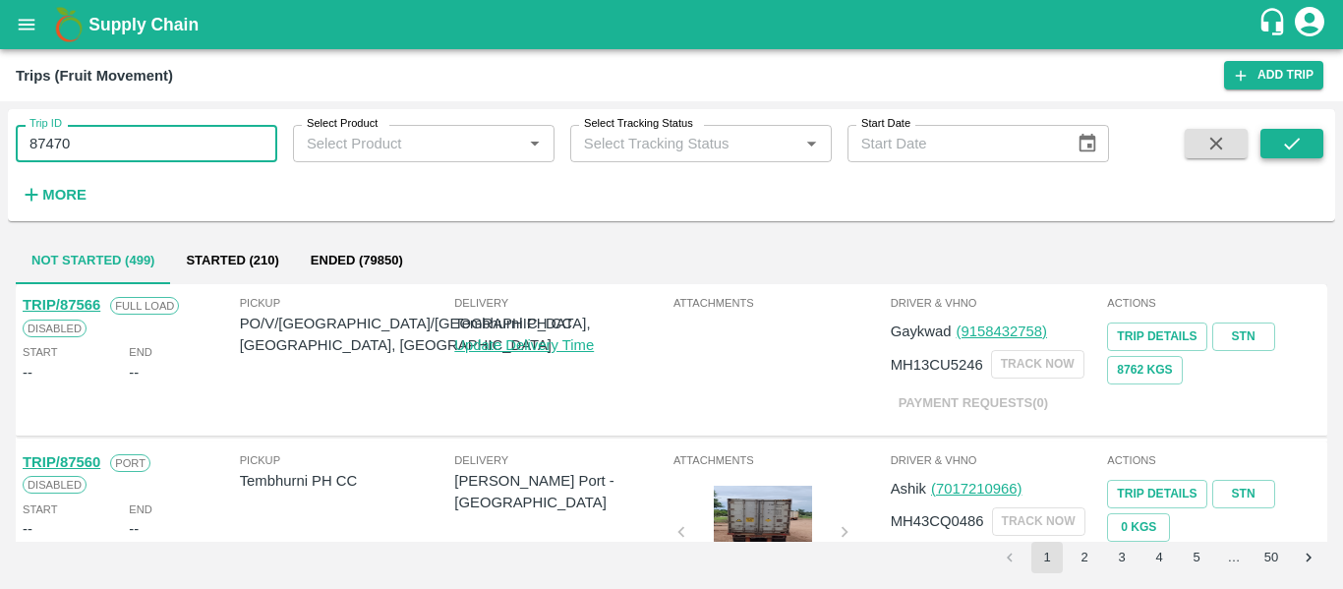
type input "87470"
click at [1297, 138] on icon "submit" at bounding box center [1292, 144] width 22 height 22
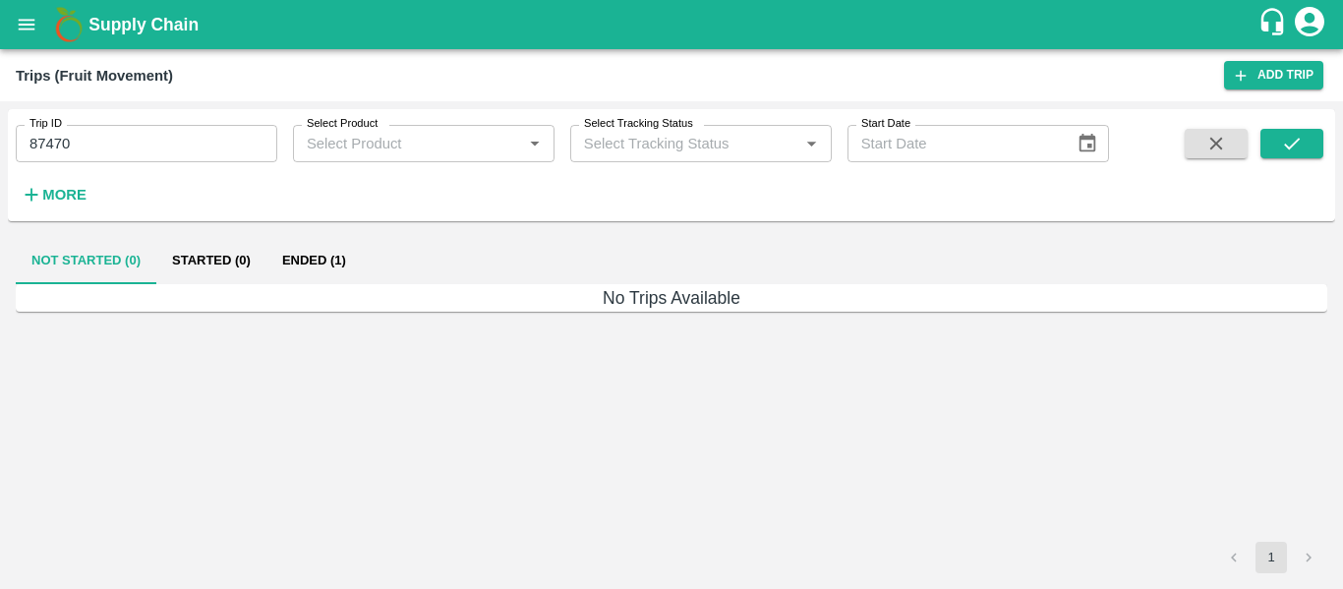
click at [309, 255] on button "Ended (1)" at bounding box center [313, 260] width 95 height 47
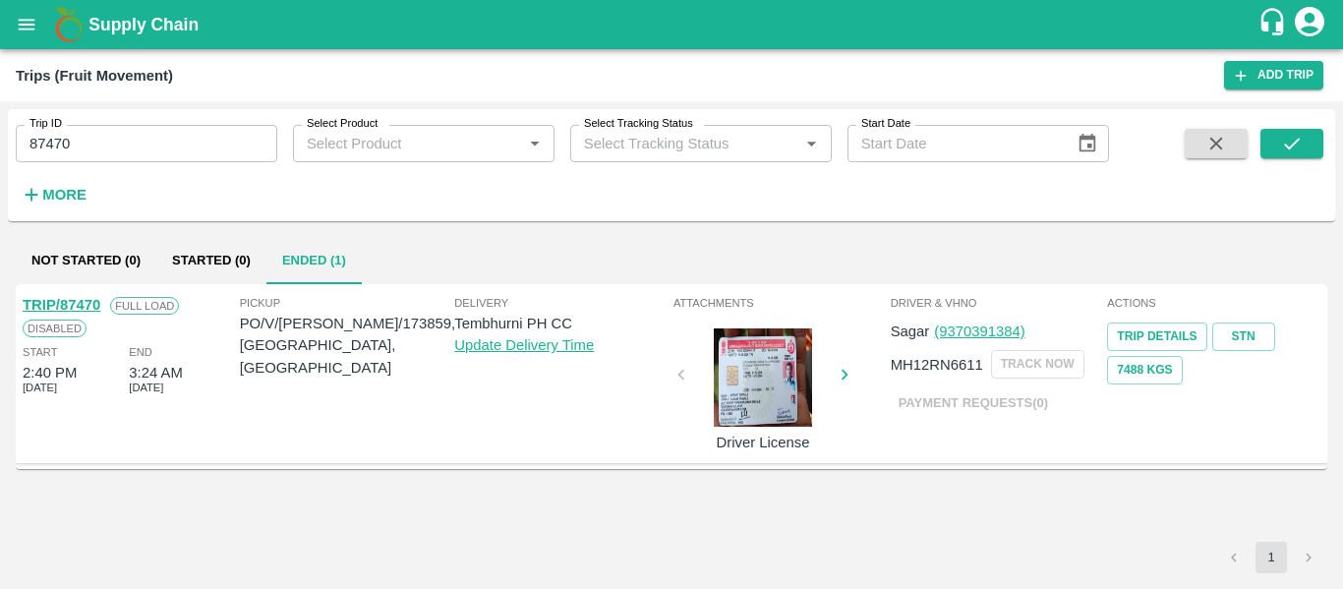
click at [95, 308] on link "TRIP/87470" at bounding box center [62, 305] width 78 height 16
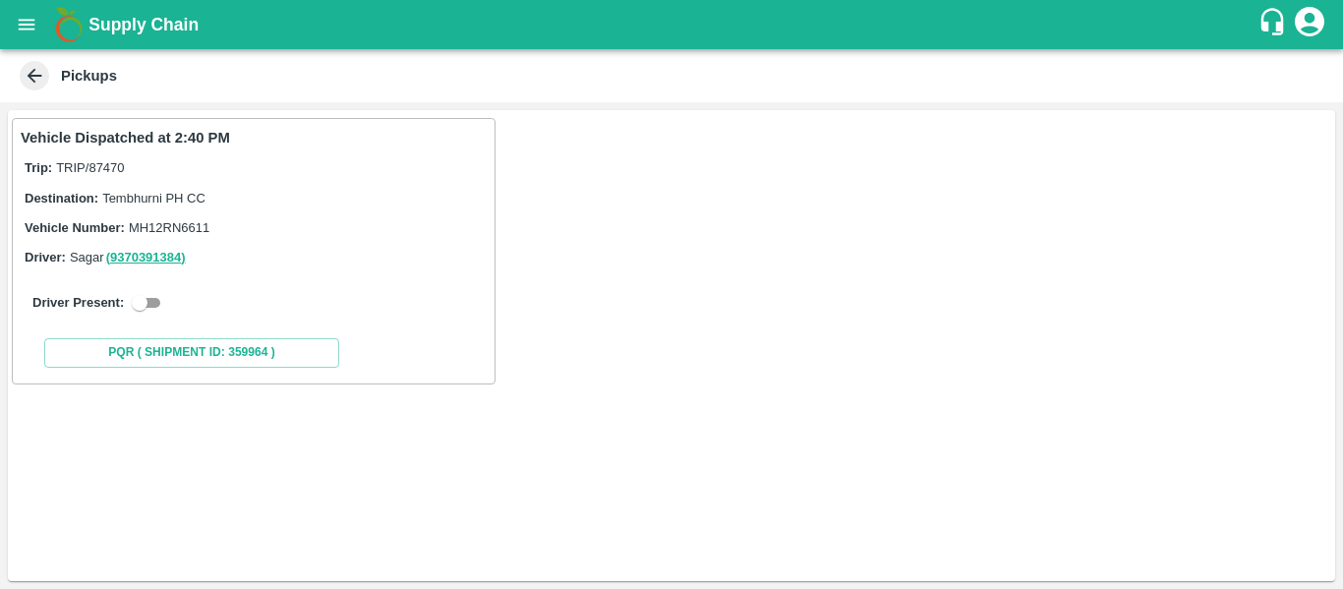
click at [169, 305] on div "Driver Present:" at bounding box center [253, 303] width 442 height 24
click at [156, 302] on input "checkbox" at bounding box center [139, 303] width 71 height 24
checkbox input "true"
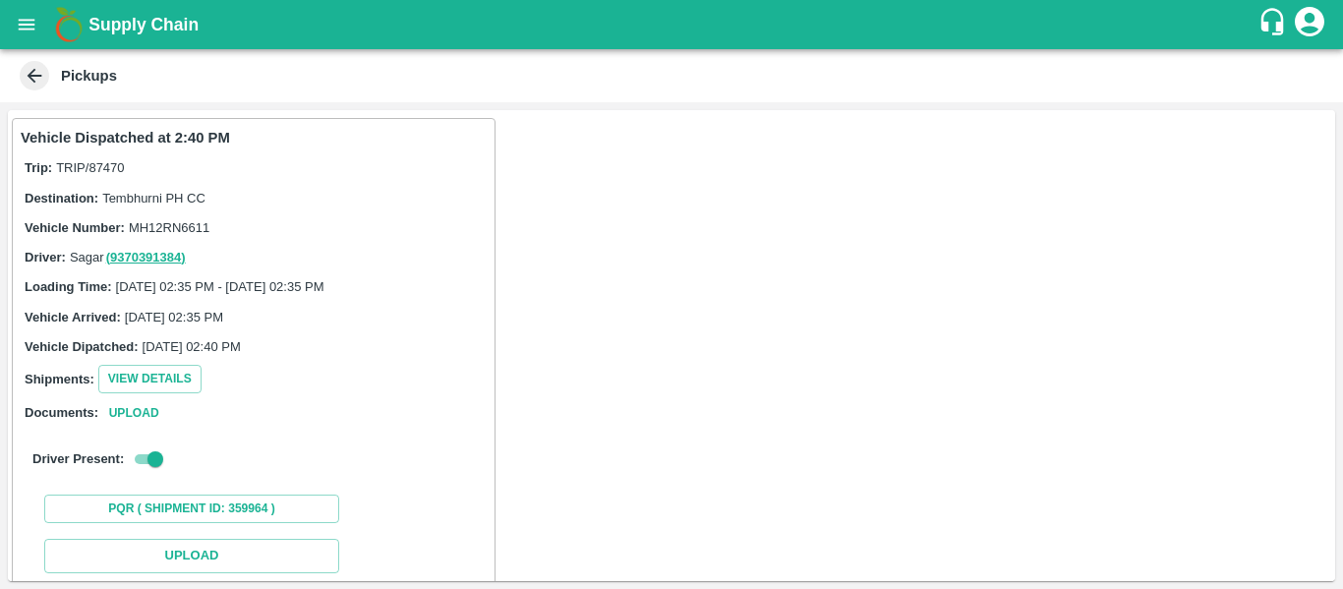
scroll to position [288, 0]
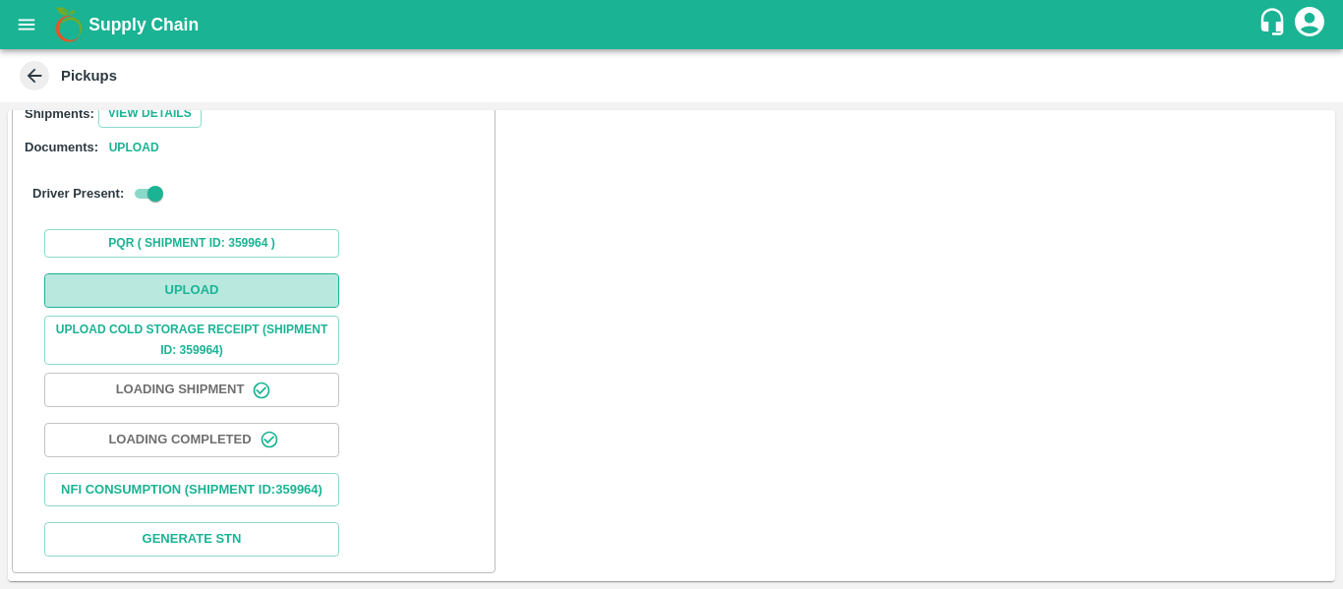
click at [224, 277] on button "Upload" at bounding box center [191, 290] width 295 height 34
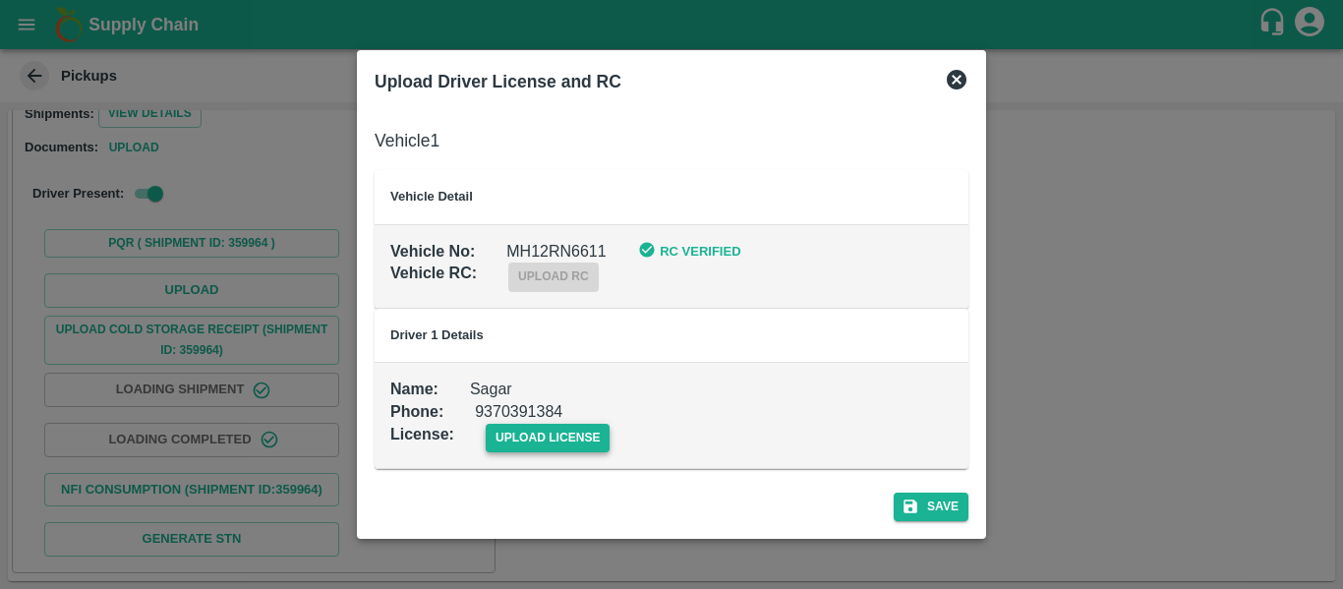
click at [543, 446] on span "upload license" at bounding box center [548, 438] width 125 height 29
click at [0, 0] on input "upload license" at bounding box center [0, 0] width 0 height 0
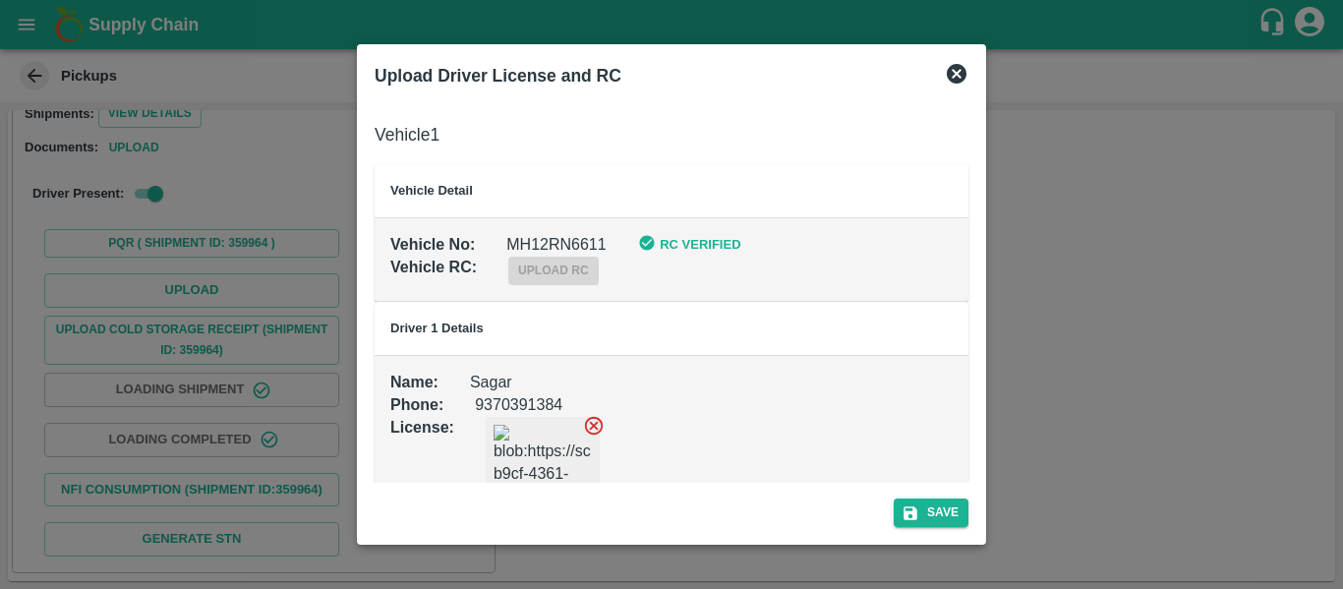
click at [978, 522] on div "Upload Driver License and RC Vehicle 1 Vehicle Detail Vehicle No : MH12RN6611 R…" at bounding box center [671, 294] width 629 height 500
click at [956, 514] on button "Save" at bounding box center [931, 512] width 75 height 29
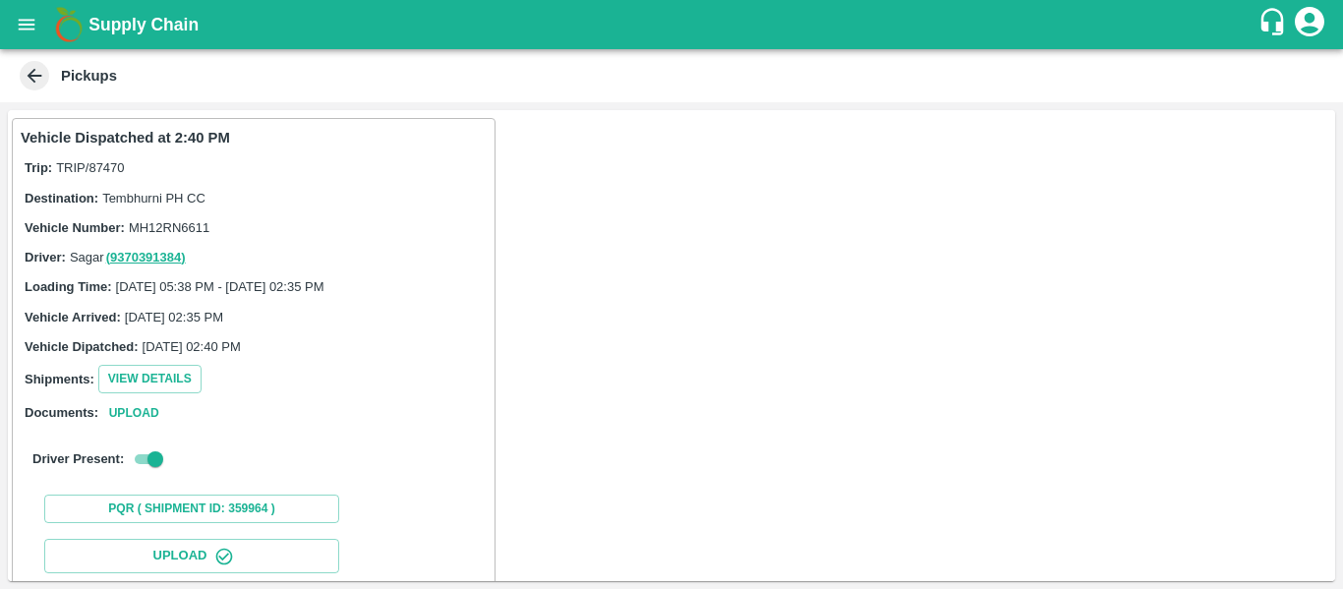
scroll to position [338, 0]
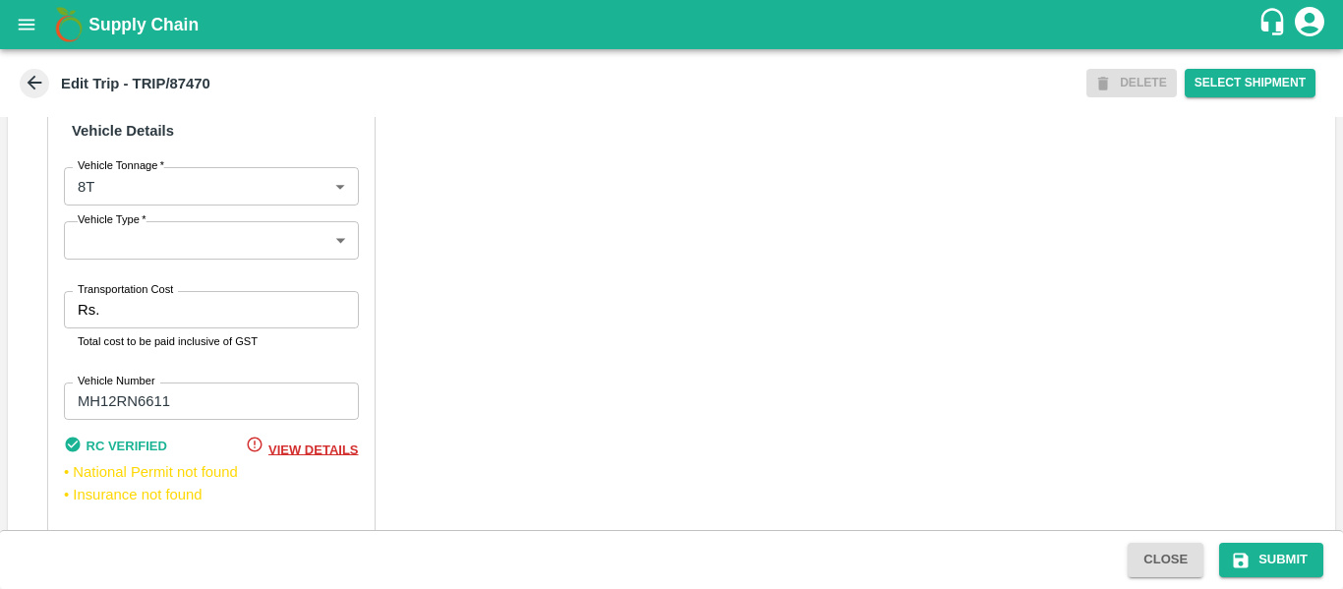
scroll to position [1553, 0]
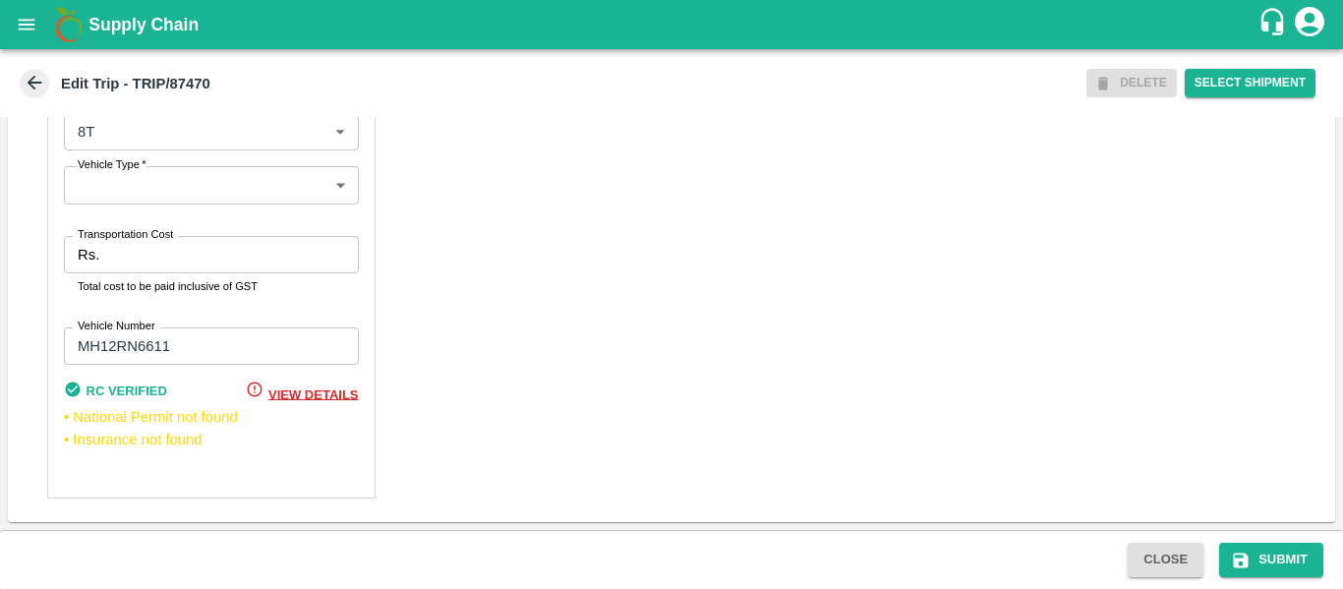
click at [123, 269] on input "Transportation Cost" at bounding box center [232, 254] width 251 height 37
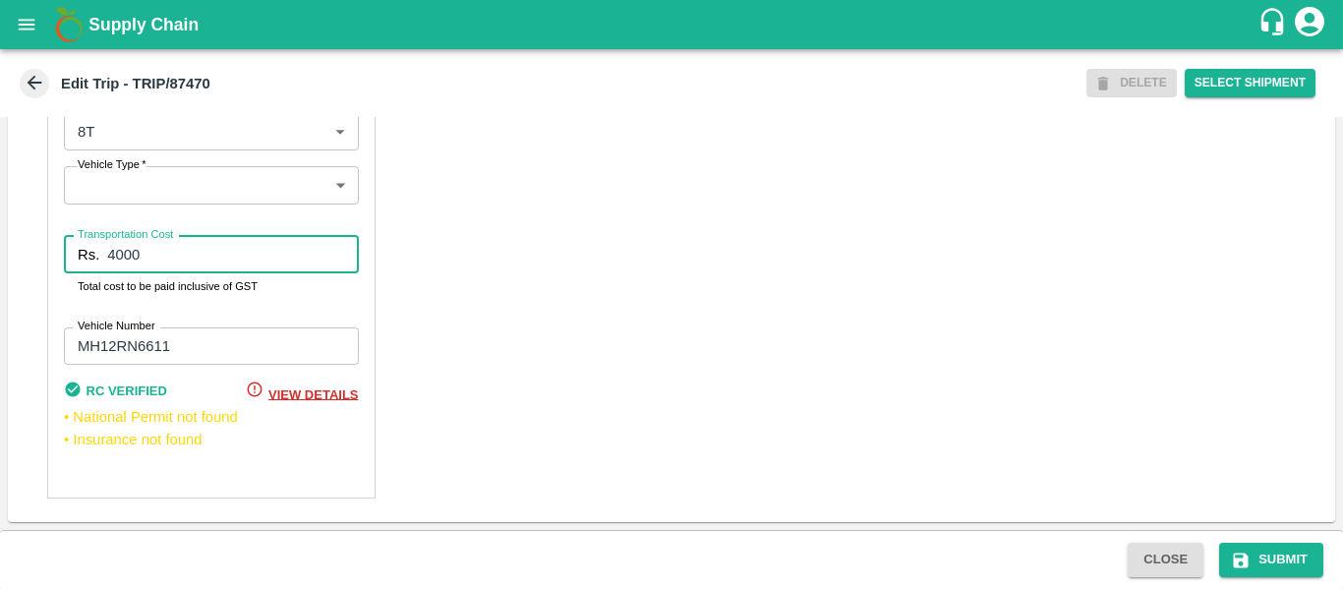
type input "4000"
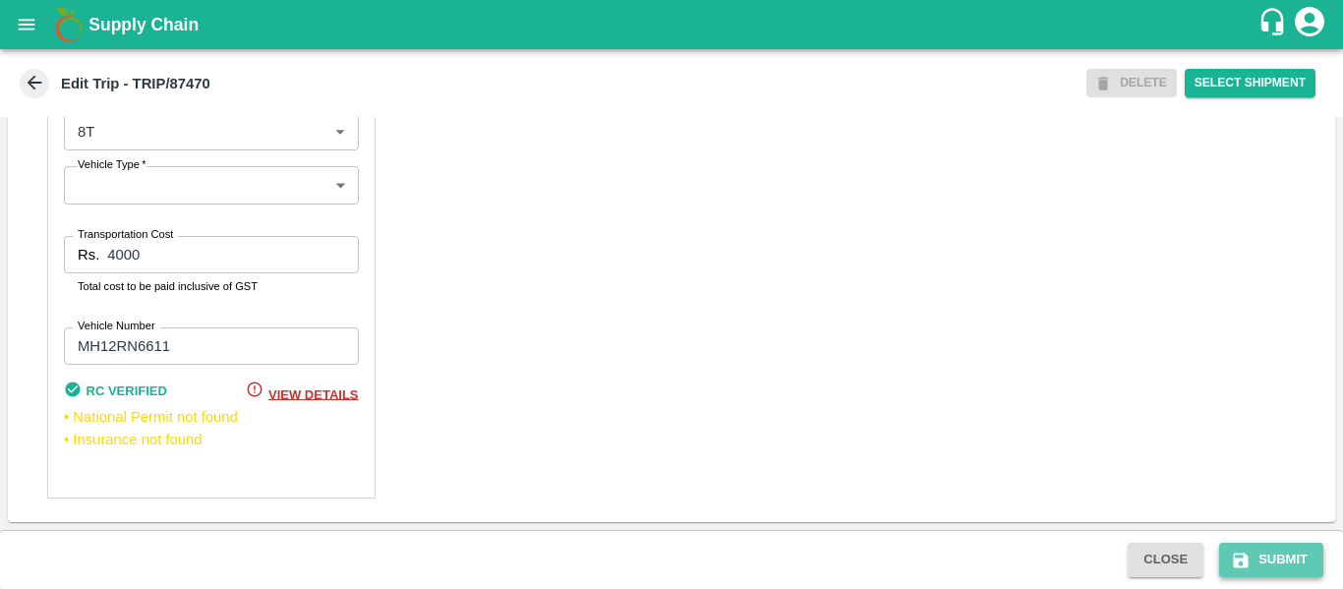
click at [1281, 560] on button "Submit" at bounding box center [1271, 560] width 104 height 34
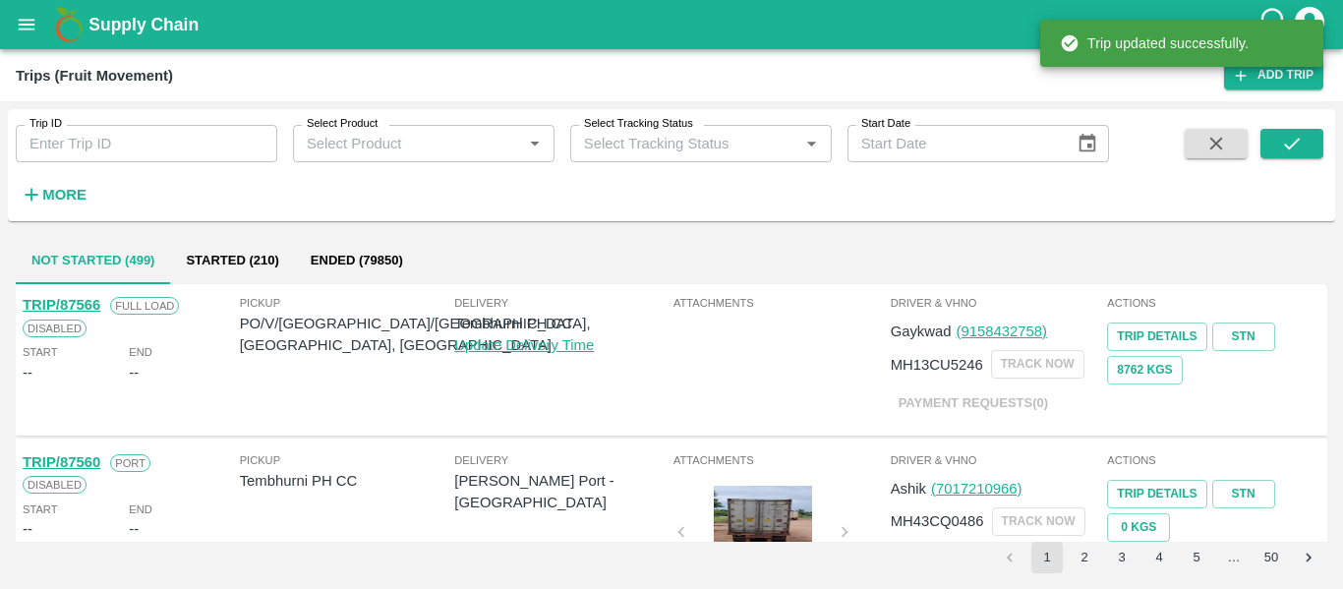
click at [159, 142] on input "Trip ID" at bounding box center [147, 143] width 262 height 37
paste input "87492"
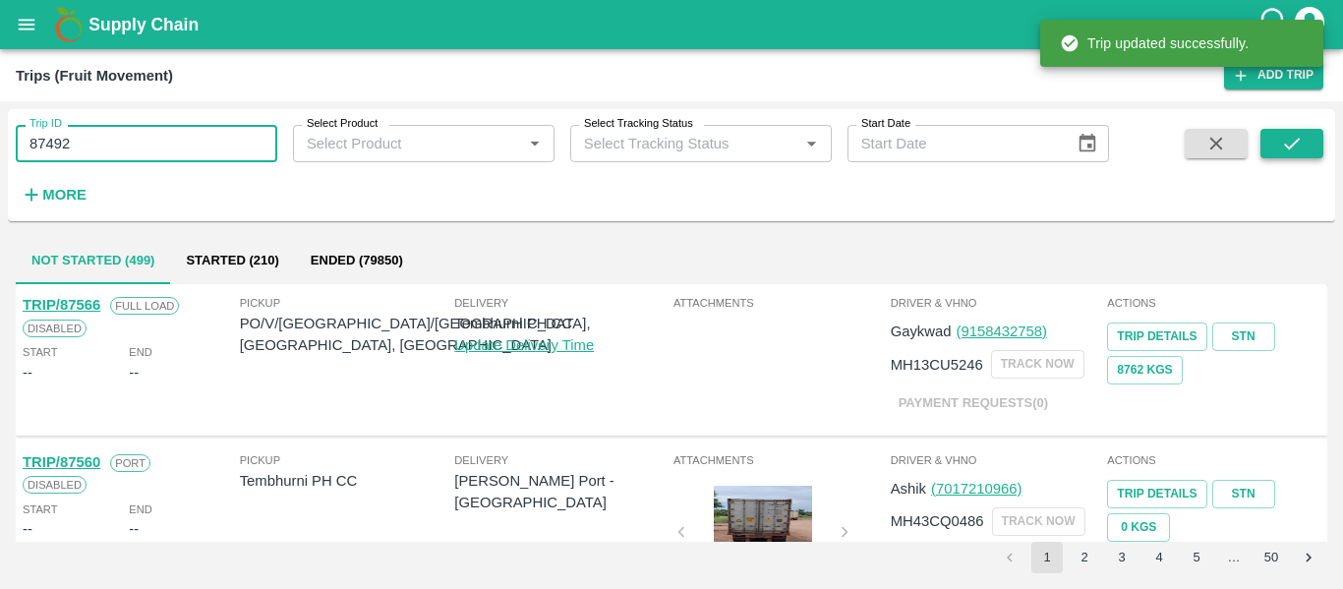
type input "87492"
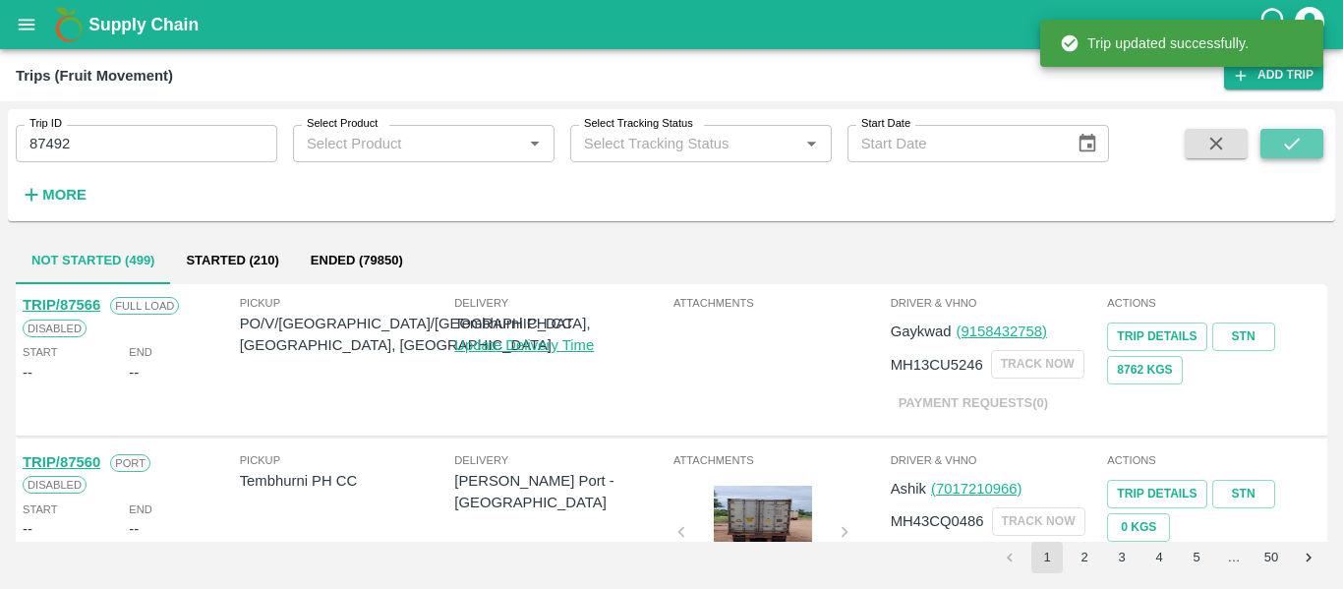
click at [1281, 147] on icon "submit" at bounding box center [1292, 144] width 22 height 22
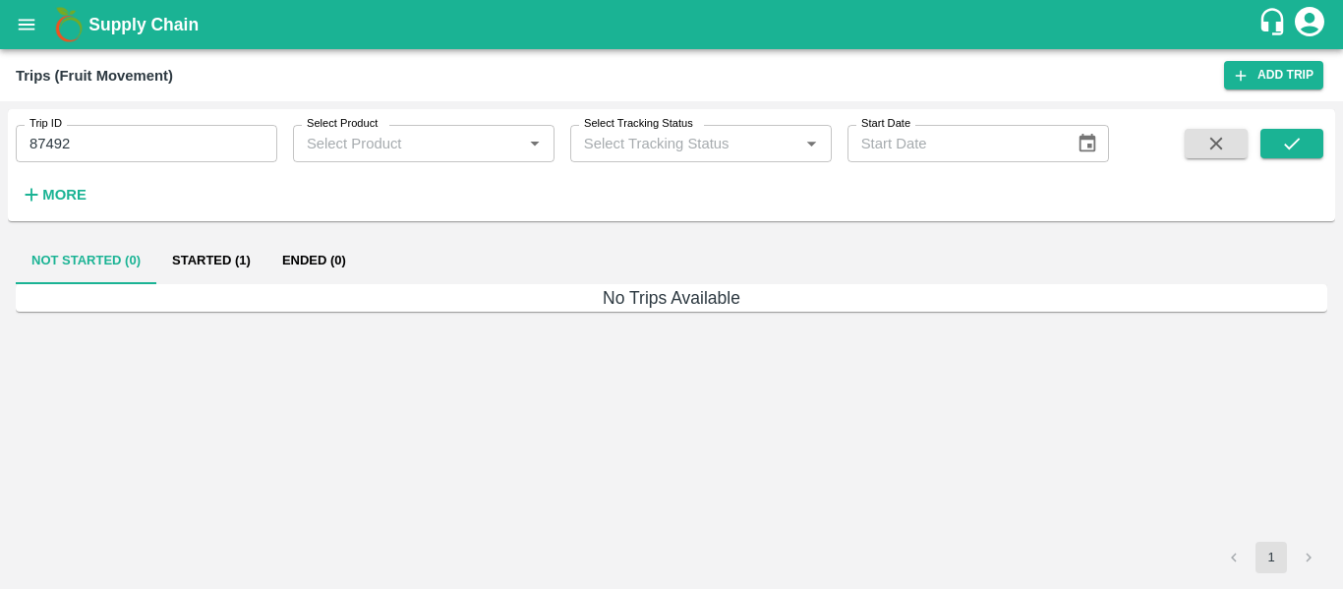
click at [231, 268] on button "Started (1)" at bounding box center [211, 260] width 110 height 47
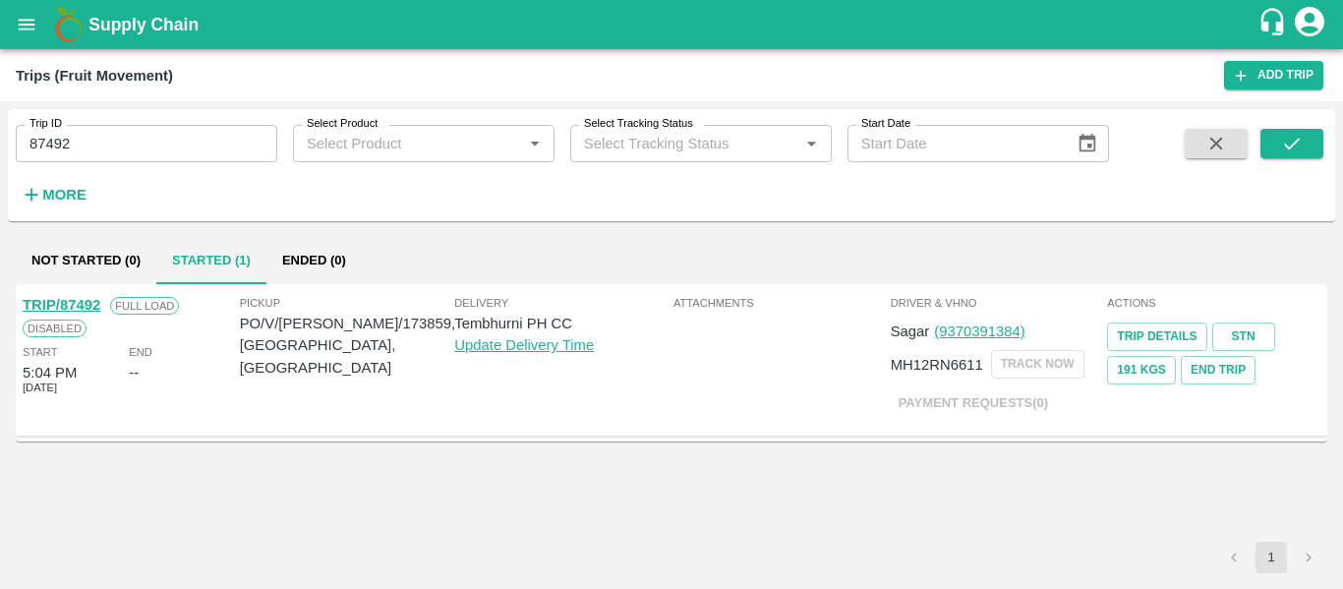
click at [78, 308] on link "TRIP/87492" at bounding box center [62, 305] width 78 height 16
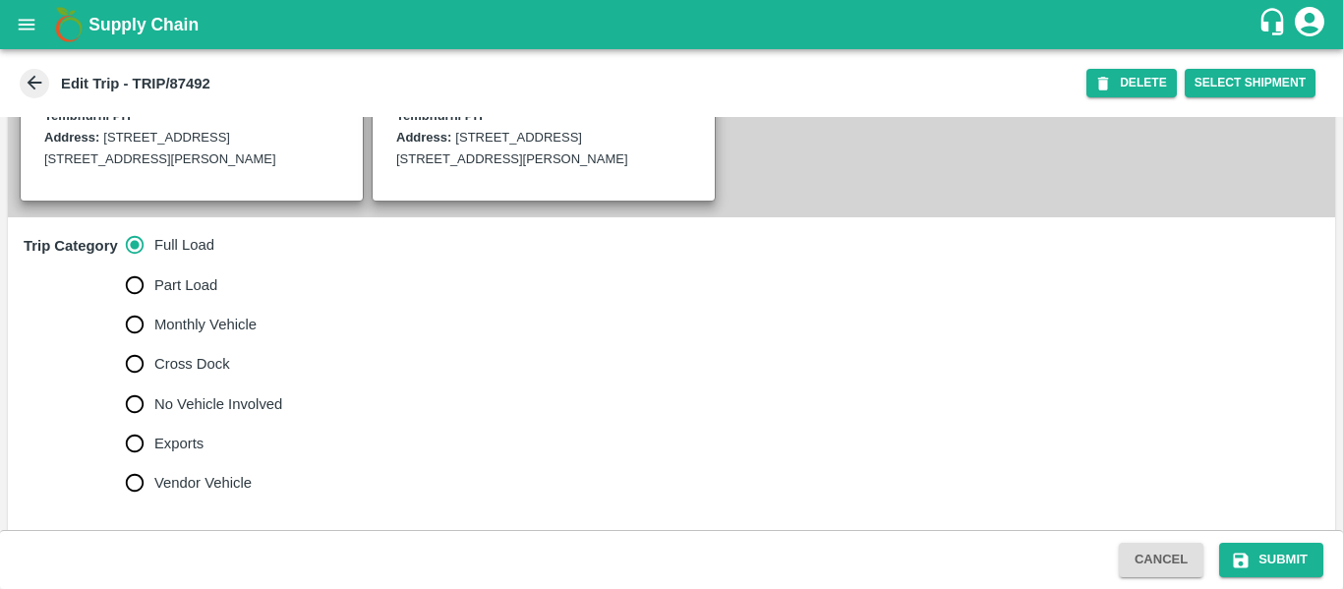
scroll to position [517, 0]
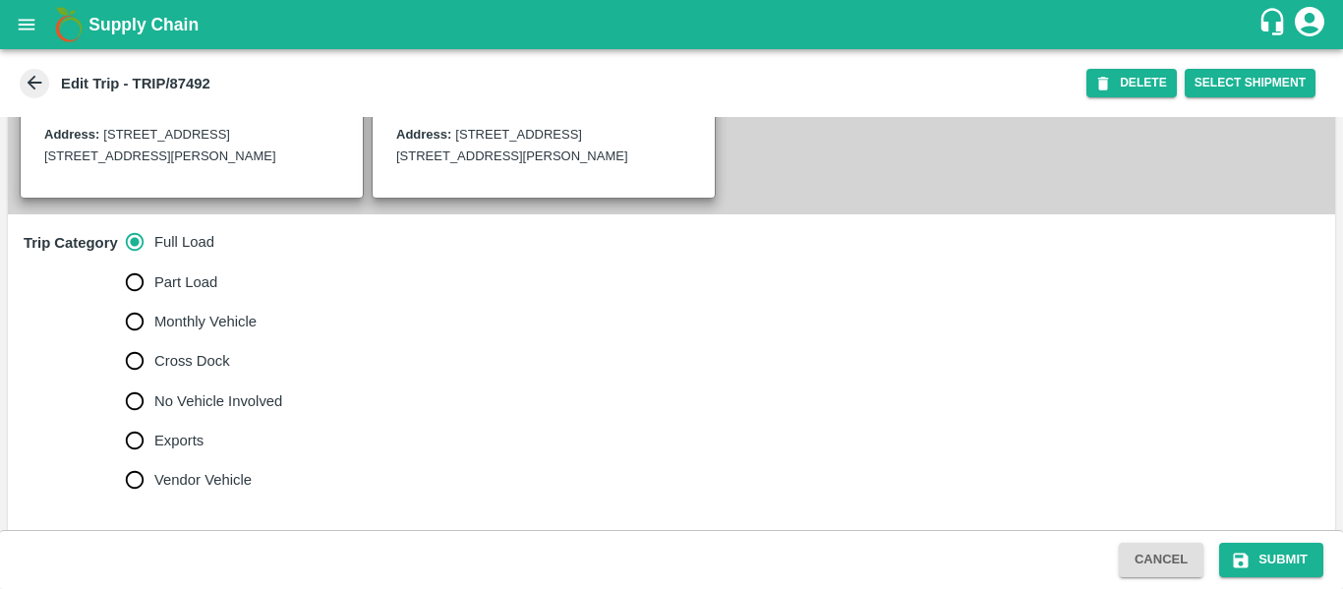
click at [172, 405] on label "No Vehicle Involved" at bounding box center [199, 400] width 168 height 39
click at [154, 405] on input "No Vehicle Involved" at bounding box center [134, 400] width 39 height 39
radio input "true"
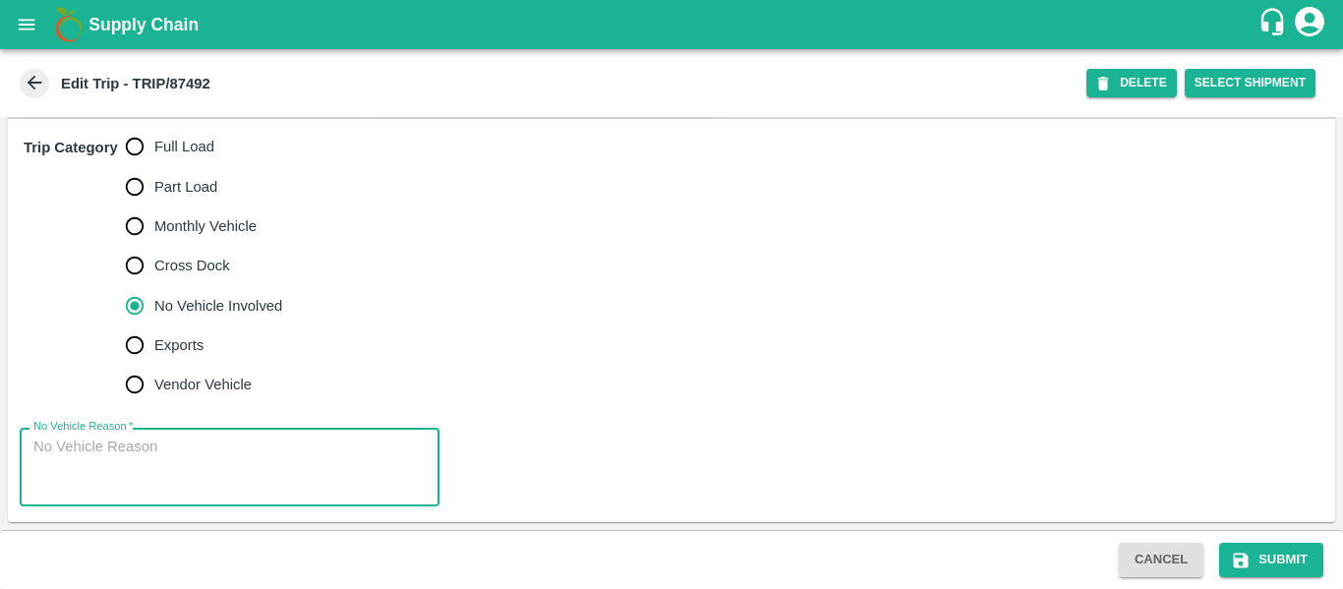
click at [181, 476] on textarea "No Vehicle Reason   *" at bounding box center [229, 468] width 392 height 62
type textarea "Field Dump"
click at [1260, 562] on button "Submit" at bounding box center [1271, 560] width 104 height 34
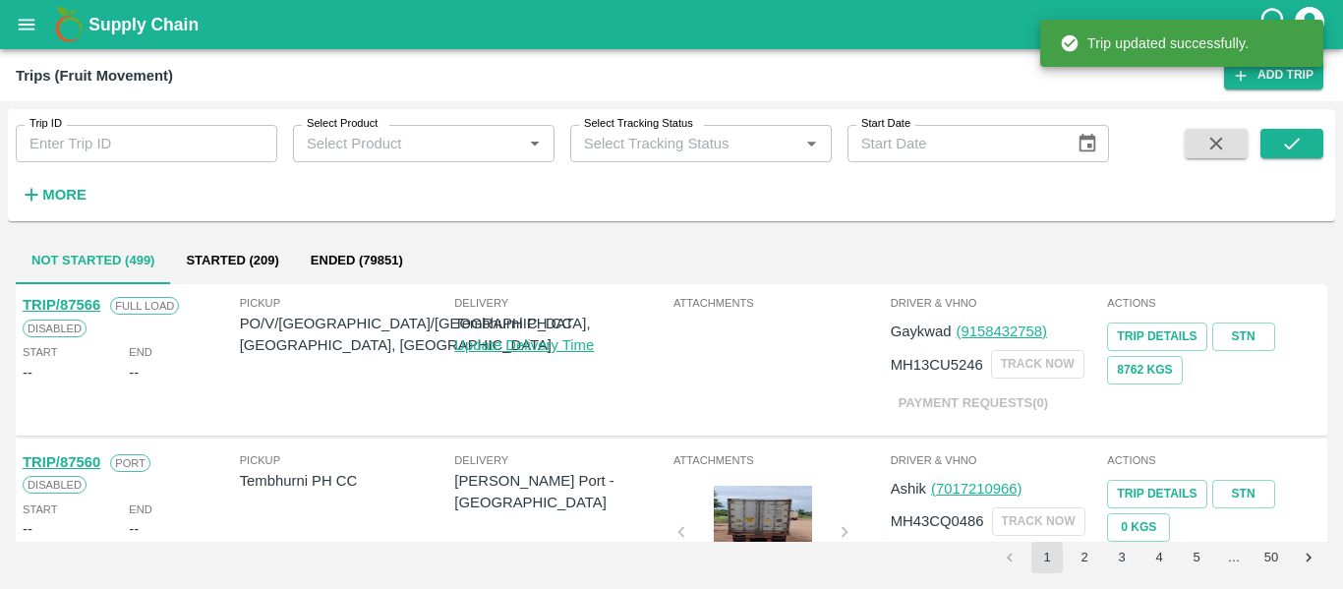
click at [29, 29] on icon "open drawer" at bounding box center [27, 24] width 17 height 11
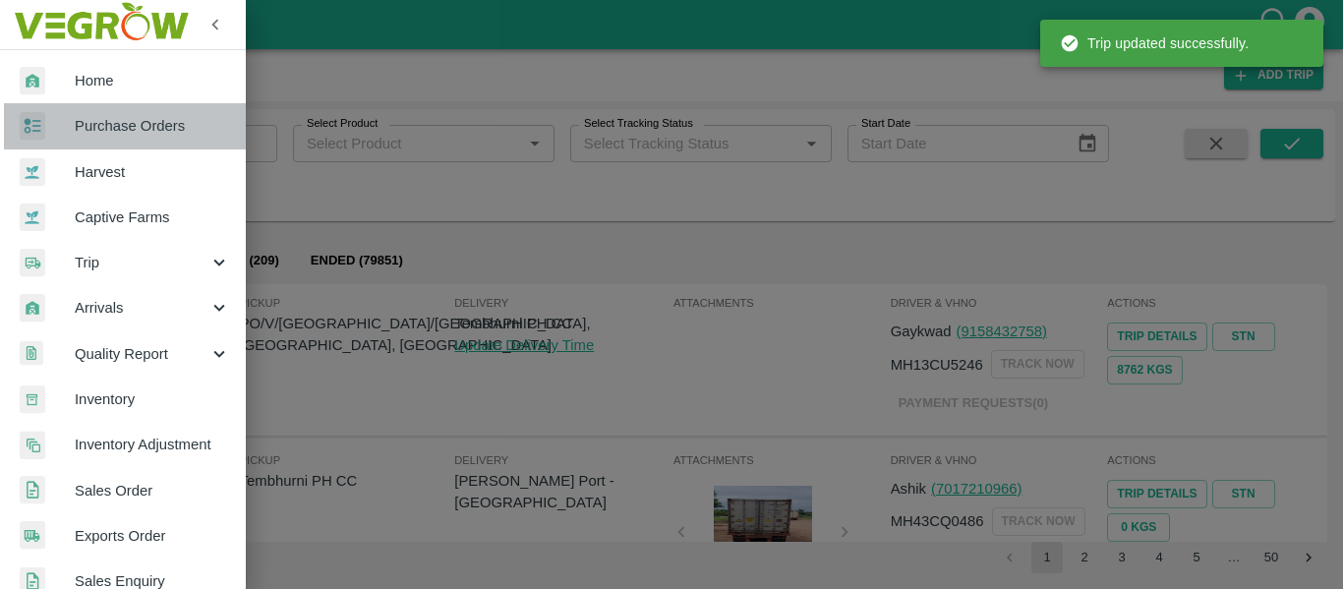
click at [163, 146] on link "Purchase Orders" at bounding box center [123, 125] width 246 height 45
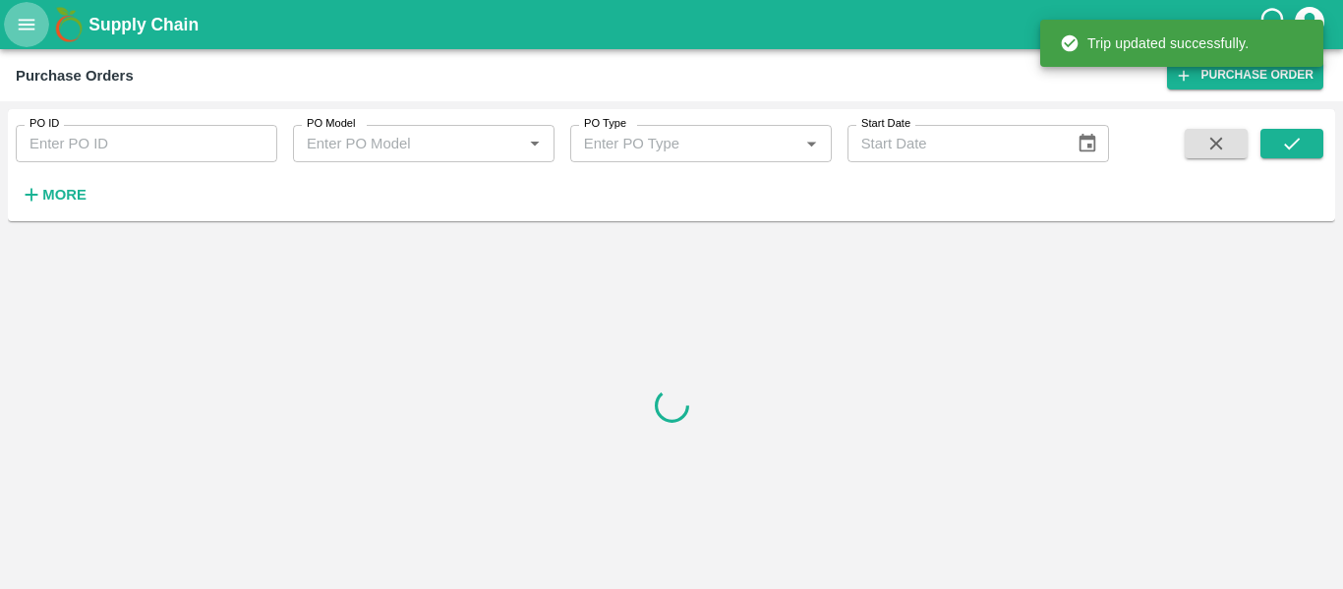
click at [22, 19] on icon "open drawer" at bounding box center [27, 25] width 22 height 22
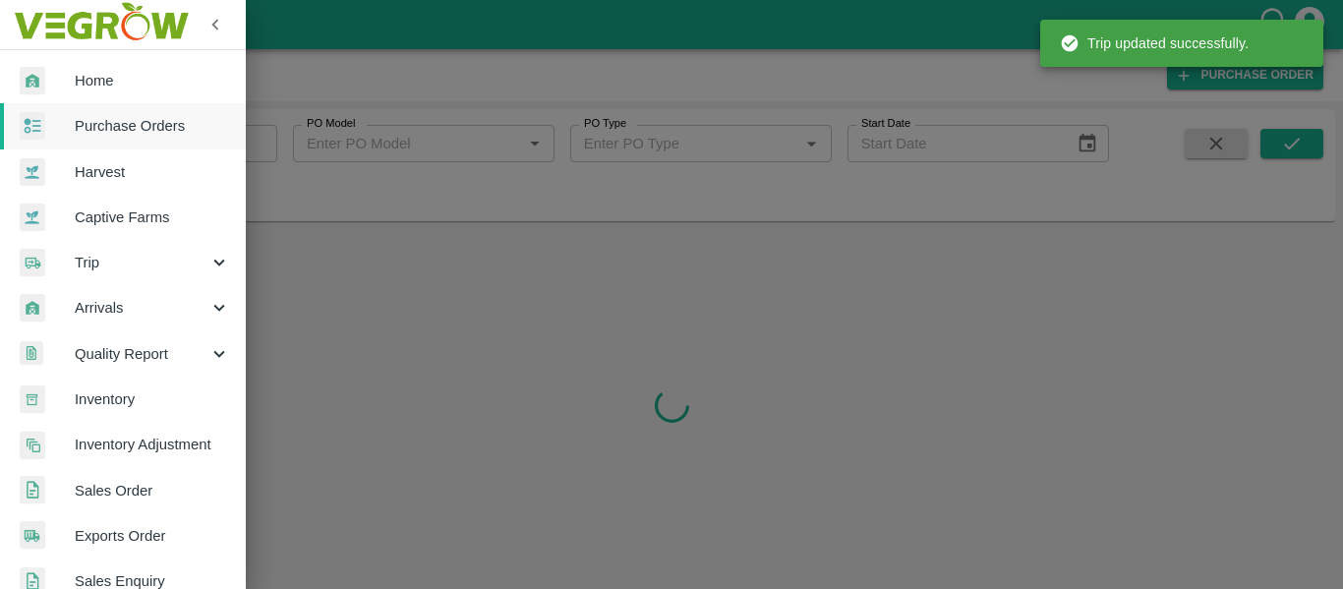
click at [129, 125] on span "Purchase Orders" at bounding box center [152, 126] width 155 height 22
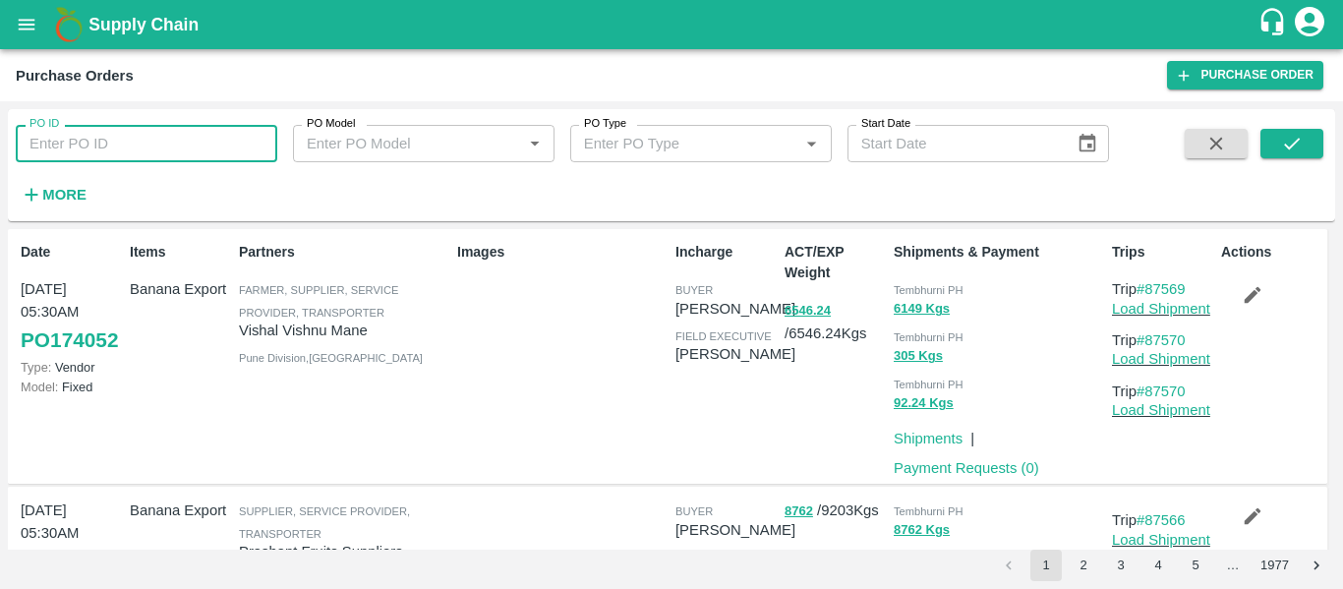
click at [106, 147] on input "PO ID" at bounding box center [147, 143] width 262 height 37
paste input "173878"
type input "173878"
click at [1295, 146] on icon "submit" at bounding box center [1292, 144] width 22 height 22
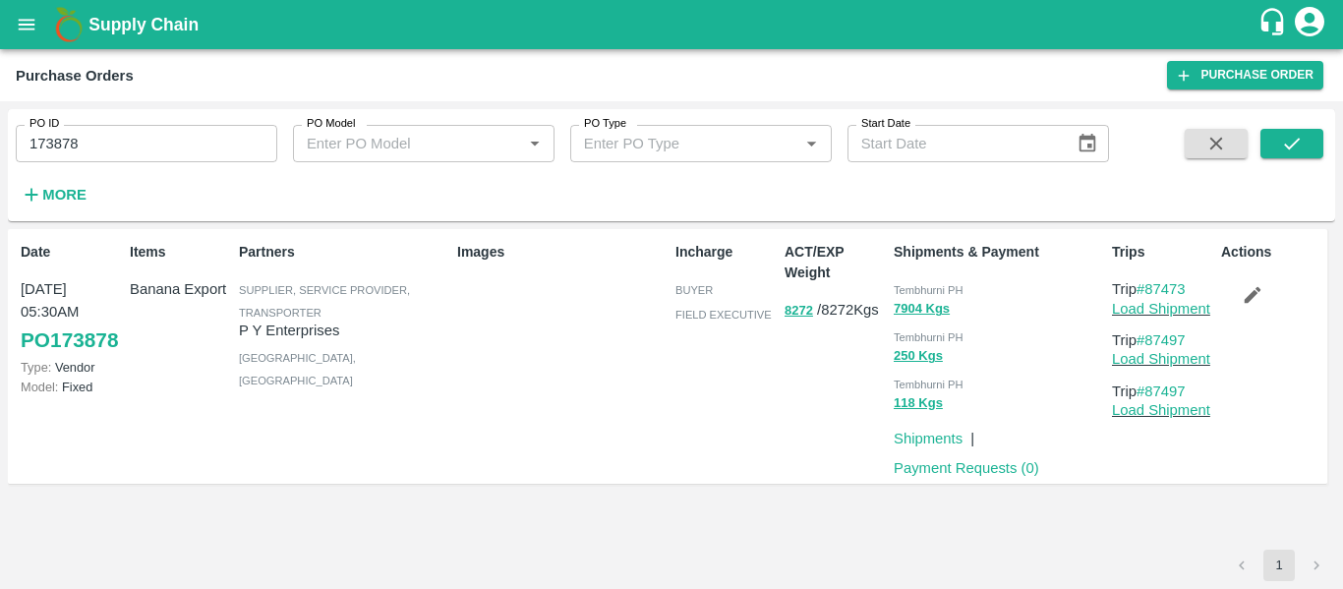
click at [1243, 296] on icon "button" at bounding box center [1253, 295] width 22 height 22
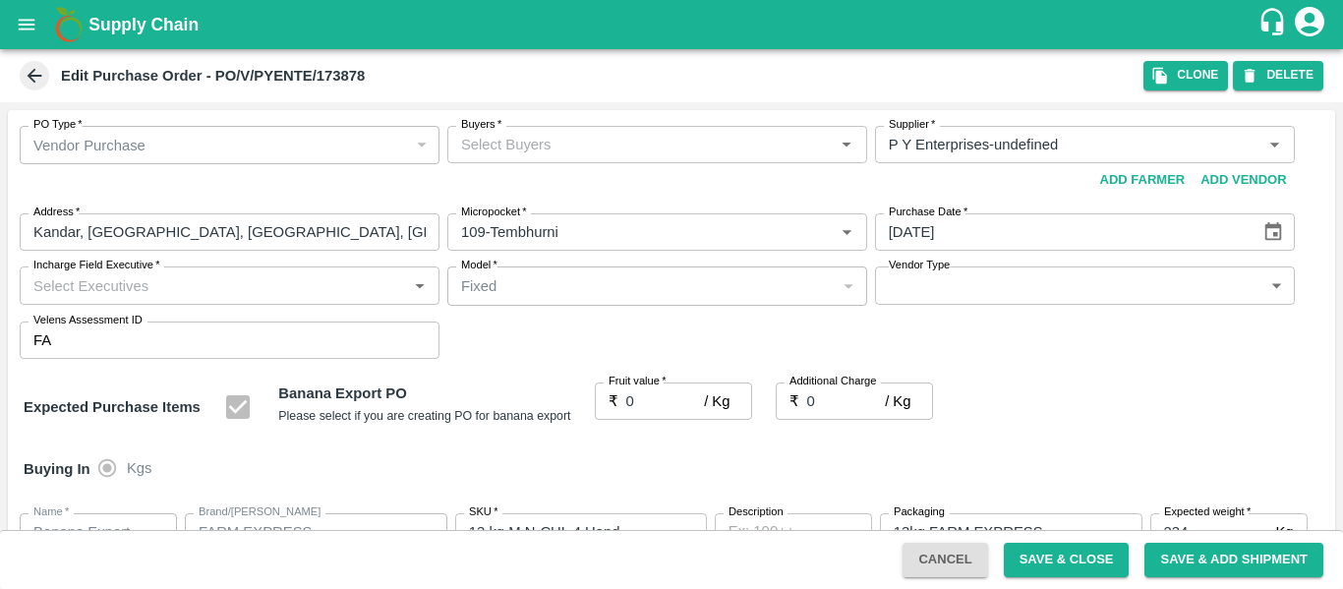
click at [619, 134] on input "Buyers   *" at bounding box center [641, 145] width 376 height 26
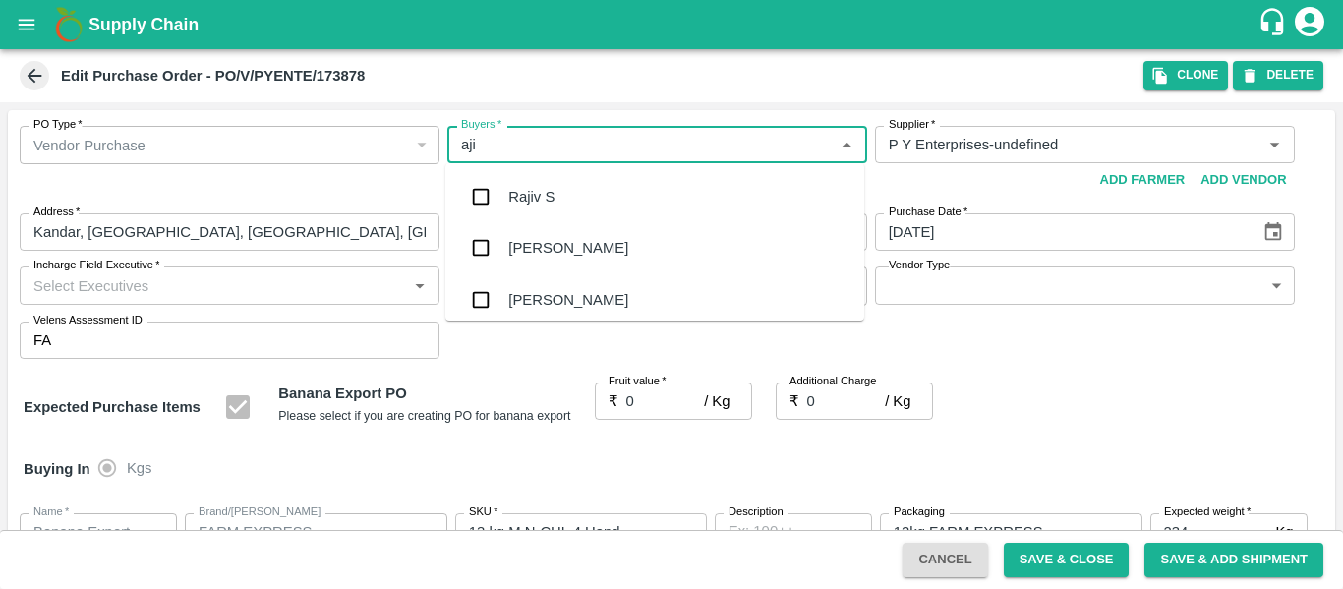
type input "ajit"
click at [590, 191] on div "[PERSON_NAME]" at bounding box center [654, 196] width 419 height 51
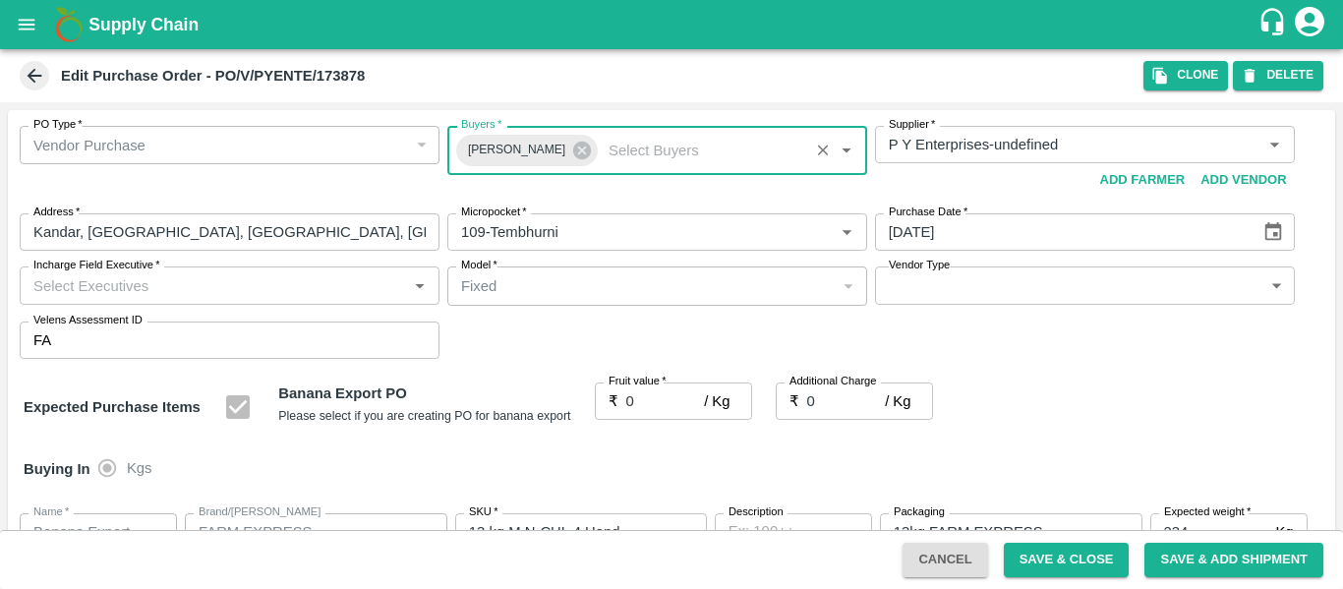
click at [651, 397] on input "0" at bounding box center [665, 400] width 79 height 37
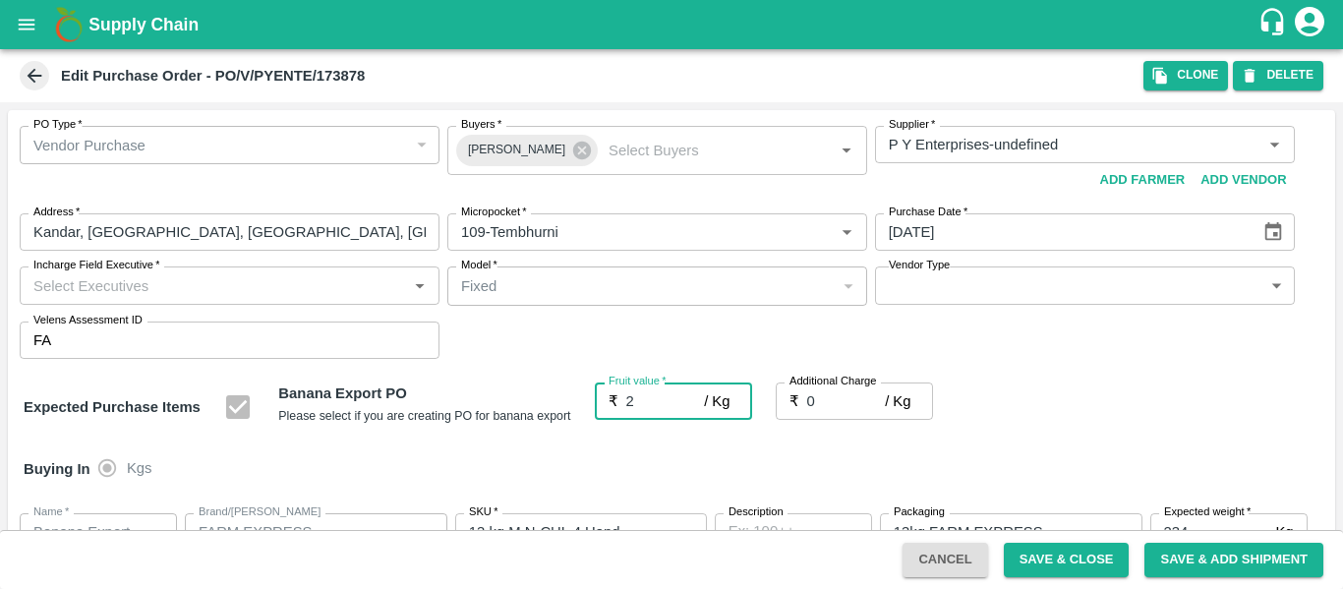
type input "25"
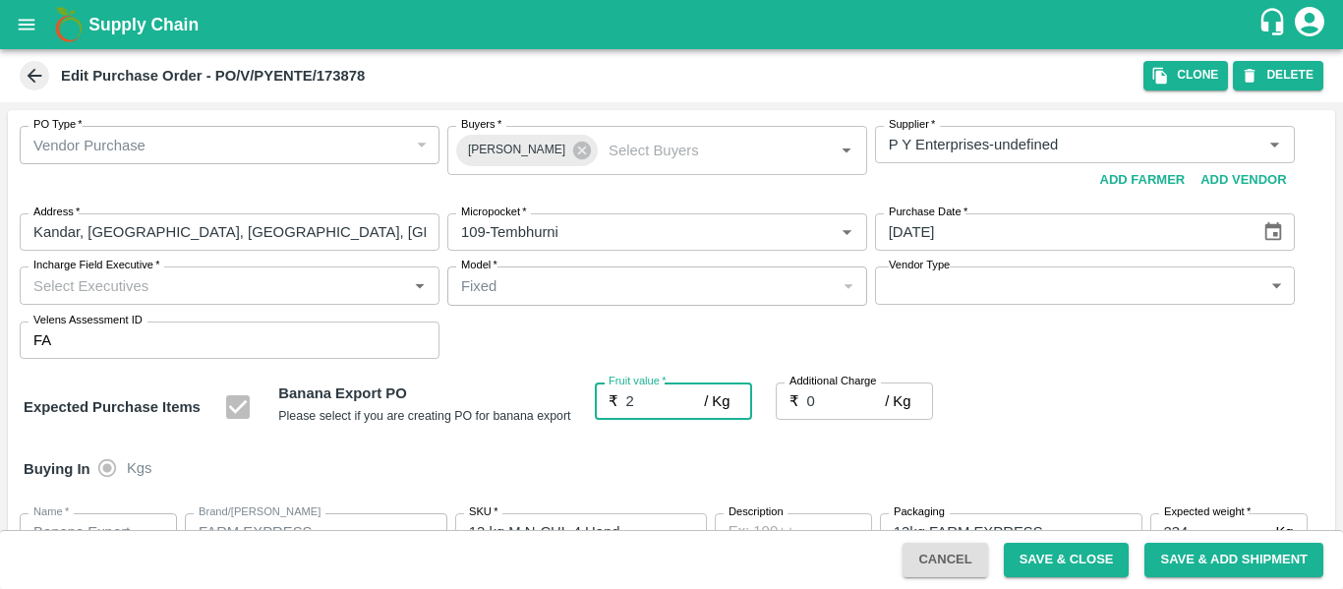
type input "25"
click at [818, 400] on input "0" at bounding box center [846, 400] width 79 height 37
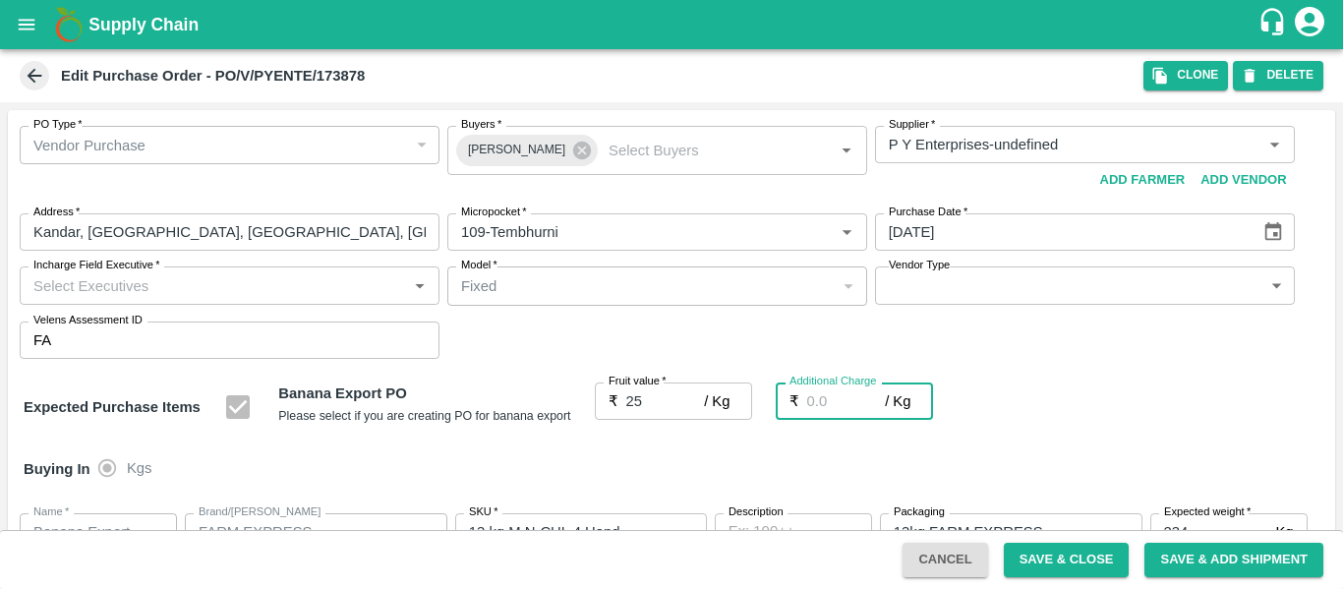
type input "2"
type input "27"
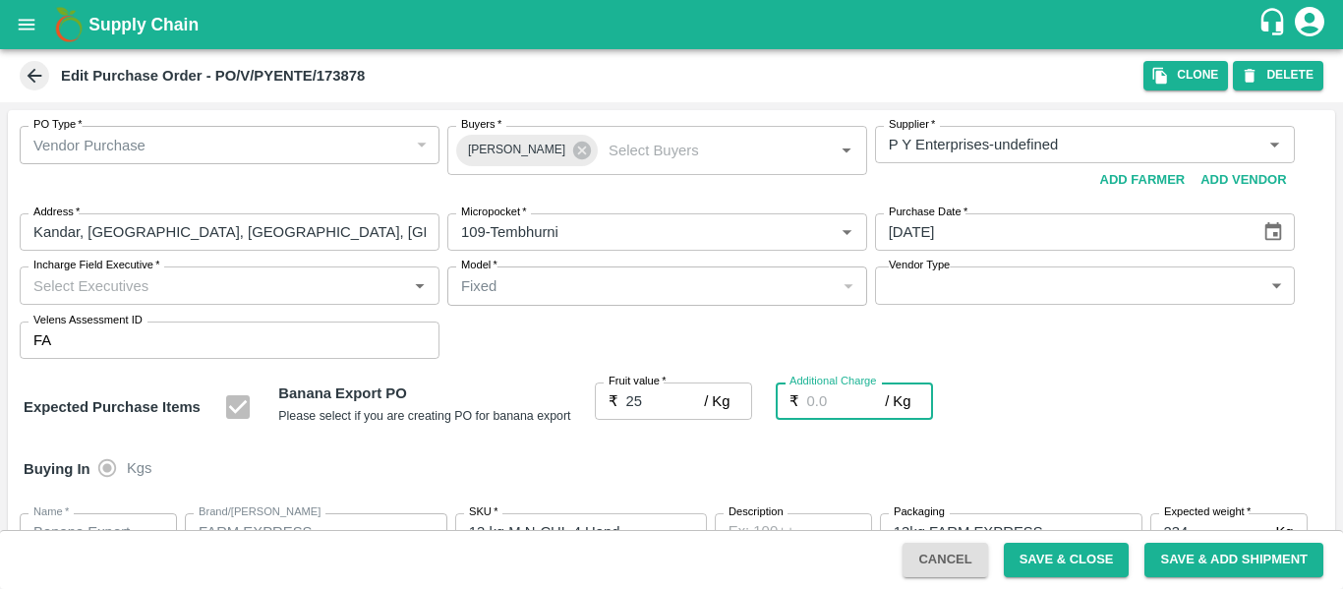
type input "27"
type input "2.7"
type input "27.7"
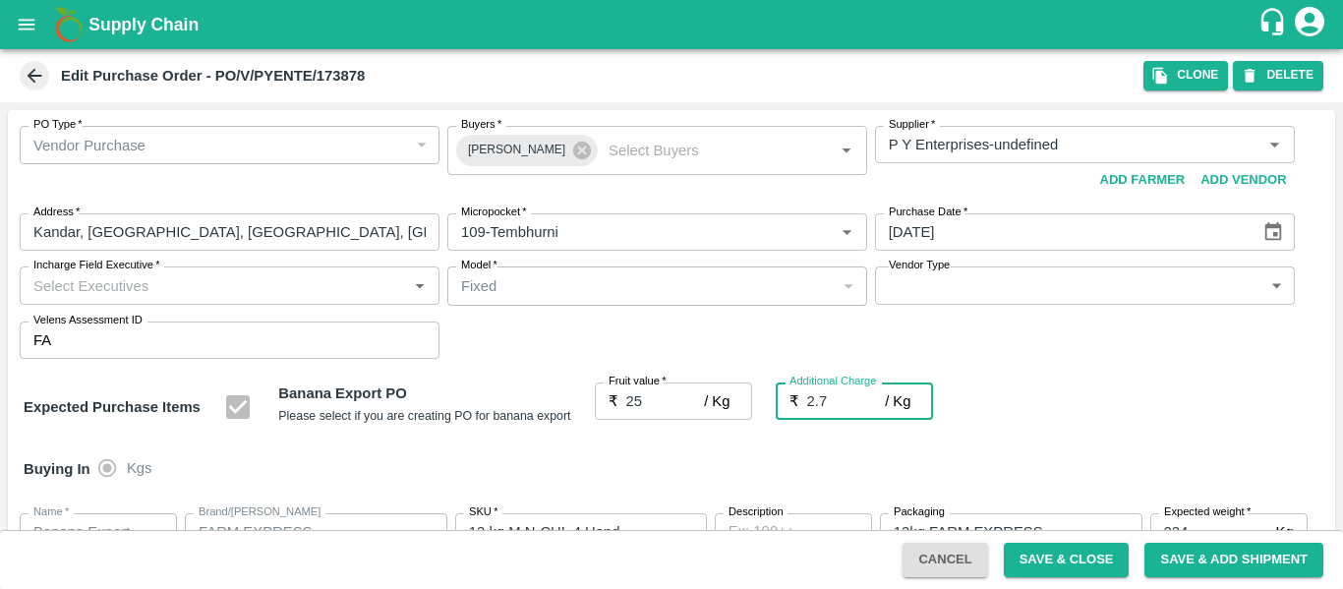
type input "27.7"
type input "2.75"
type input "27.75"
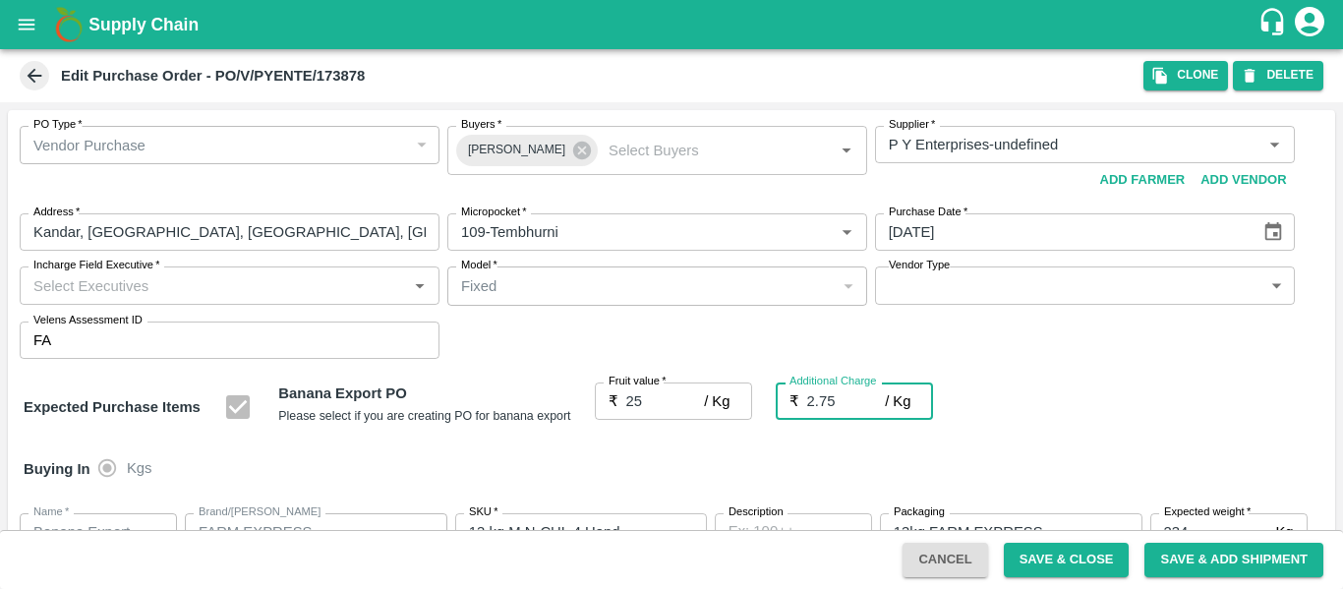
type input "27.75"
type input "2.75"
click at [1044, 552] on button "Save & Close" at bounding box center [1067, 560] width 126 height 34
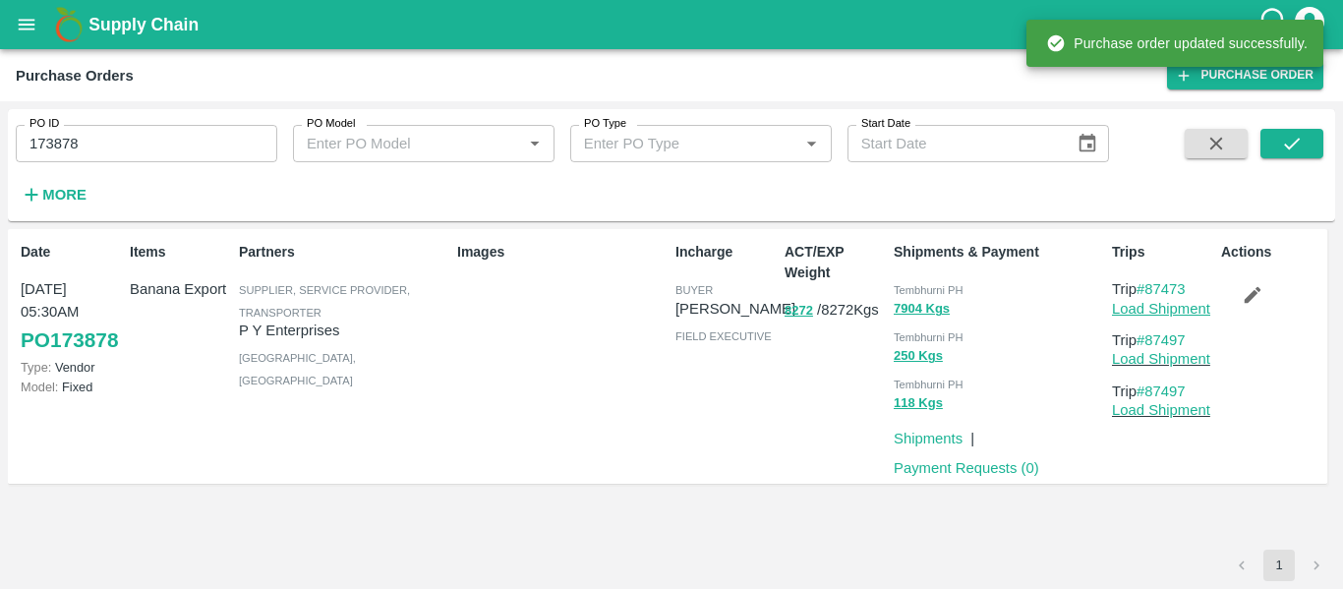
click at [1195, 313] on link "Load Shipment" at bounding box center [1161, 309] width 98 height 16
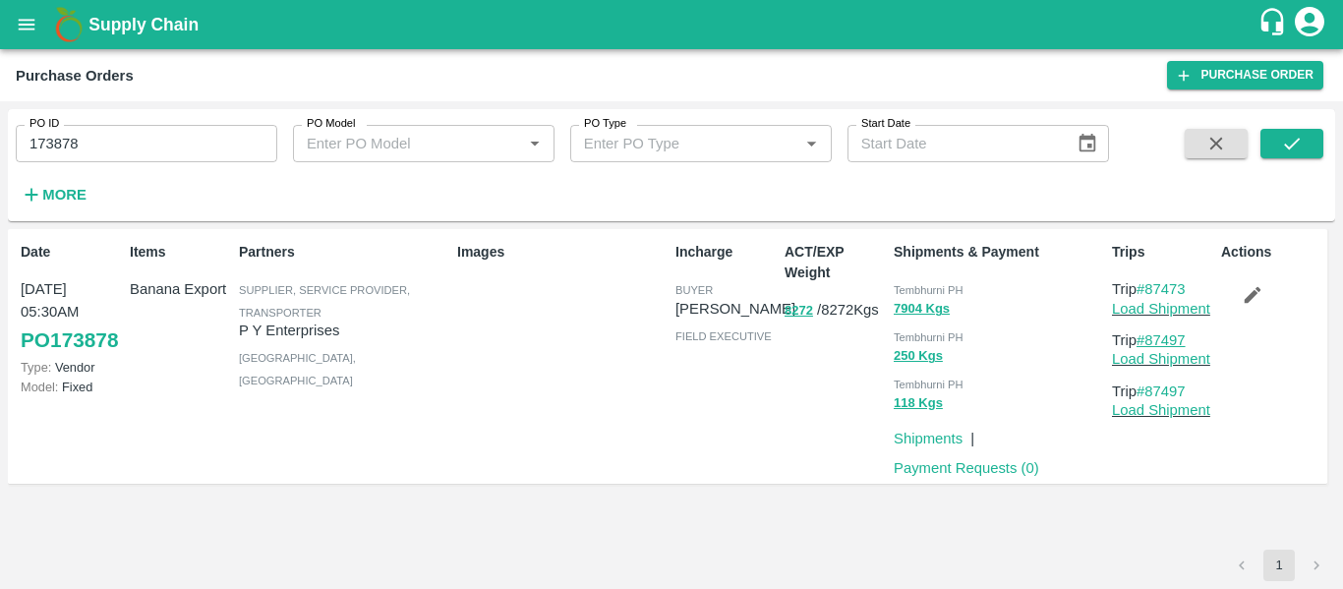
drag, startPoint x: 1190, startPoint y: 336, endPoint x: 1149, endPoint y: 344, distance: 41.1
click at [1149, 344] on p "Trip #87497" at bounding box center [1162, 340] width 101 height 22
copy link "87497"
click at [22, 25] on icon "open drawer" at bounding box center [27, 24] width 17 height 11
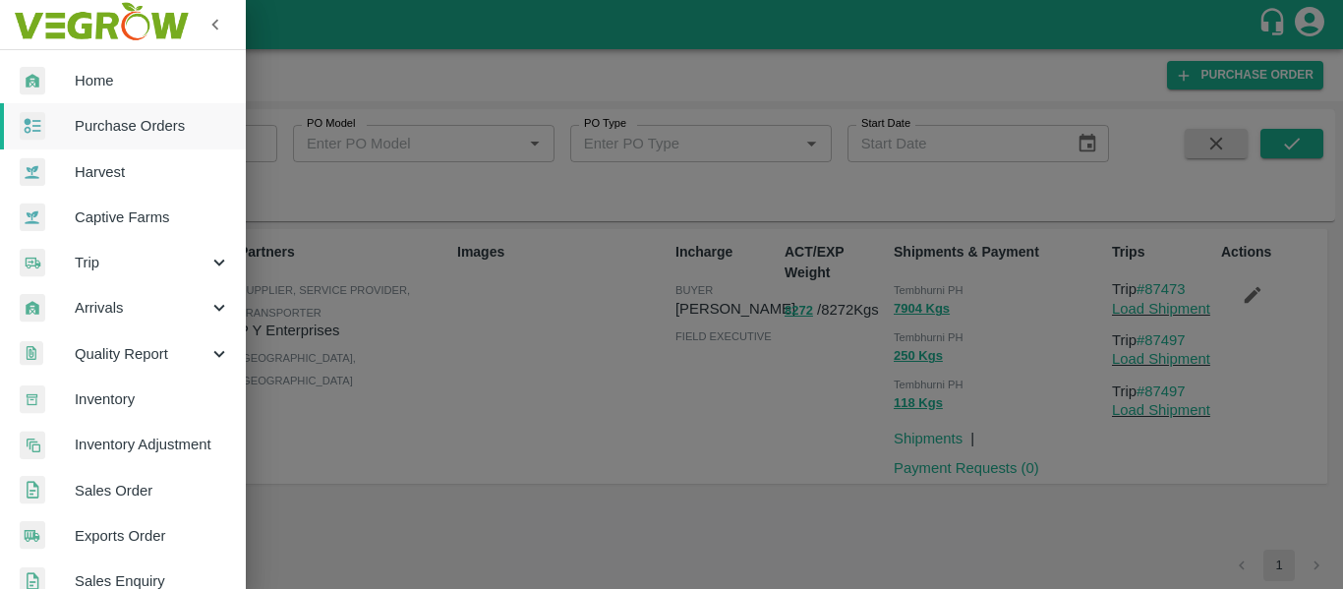
click at [176, 261] on span "Trip" at bounding box center [142, 263] width 134 height 22
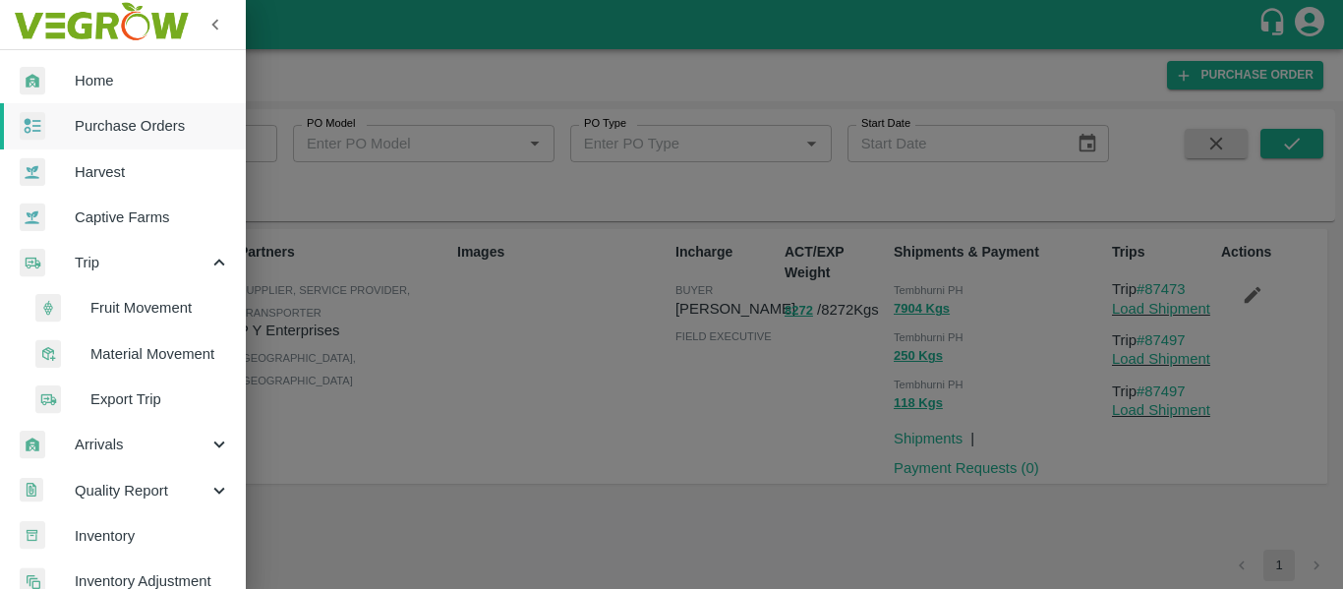
click at [180, 303] on span "Fruit Movement" at bounding box center [160, 308] width 140 height 22
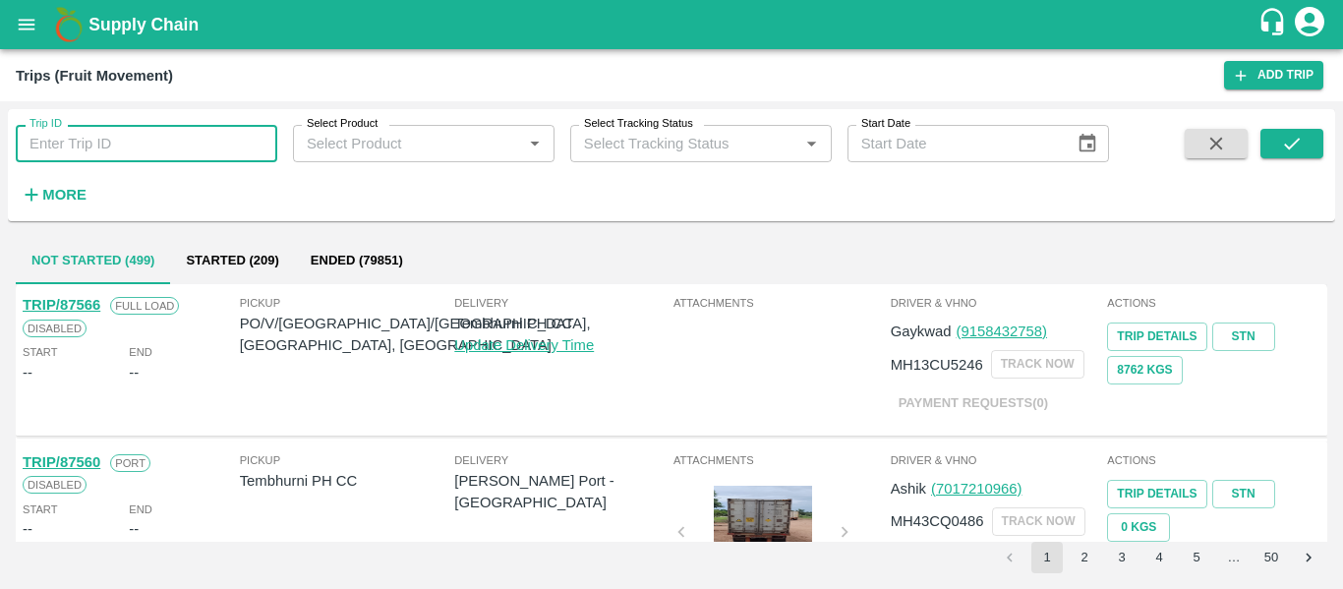
click at [170, 146] on input "Trip ID" at bounding box center [147, 143] width 262 height 37
type input "87473"
click at [1295, 150] on icon "submit" at bounding box center [1292, 144] width 22 height 22
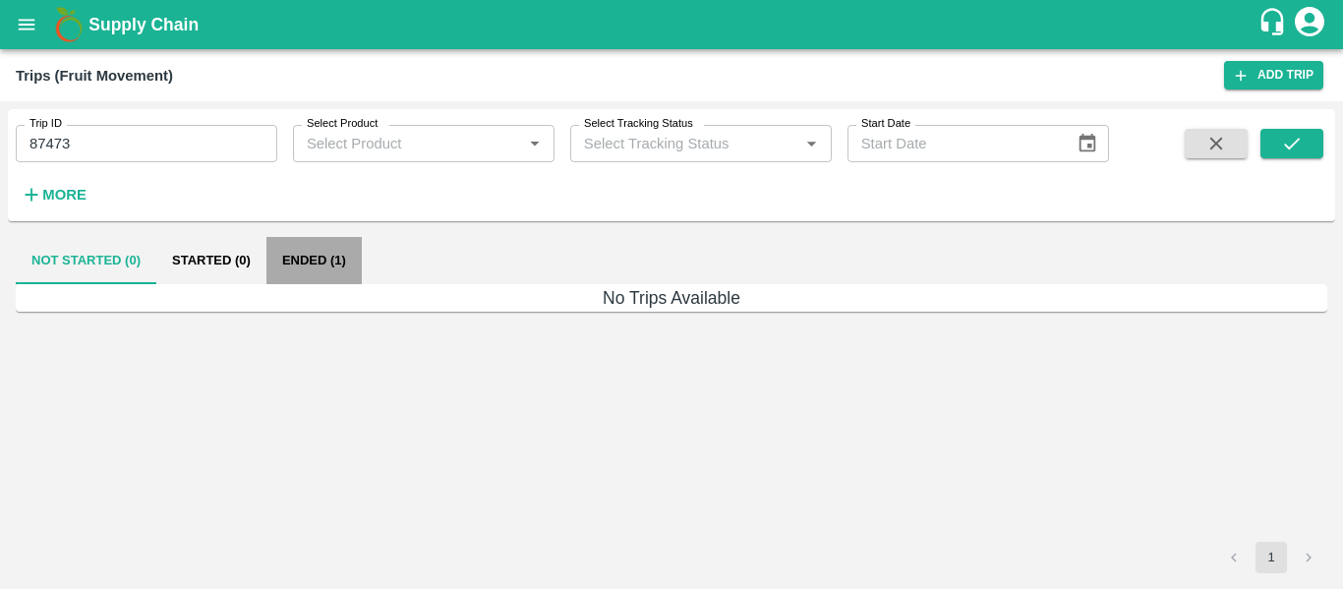
click at [333, 262] on button "Ended (1)" at bounding box center [313, 260] width 95 height 47
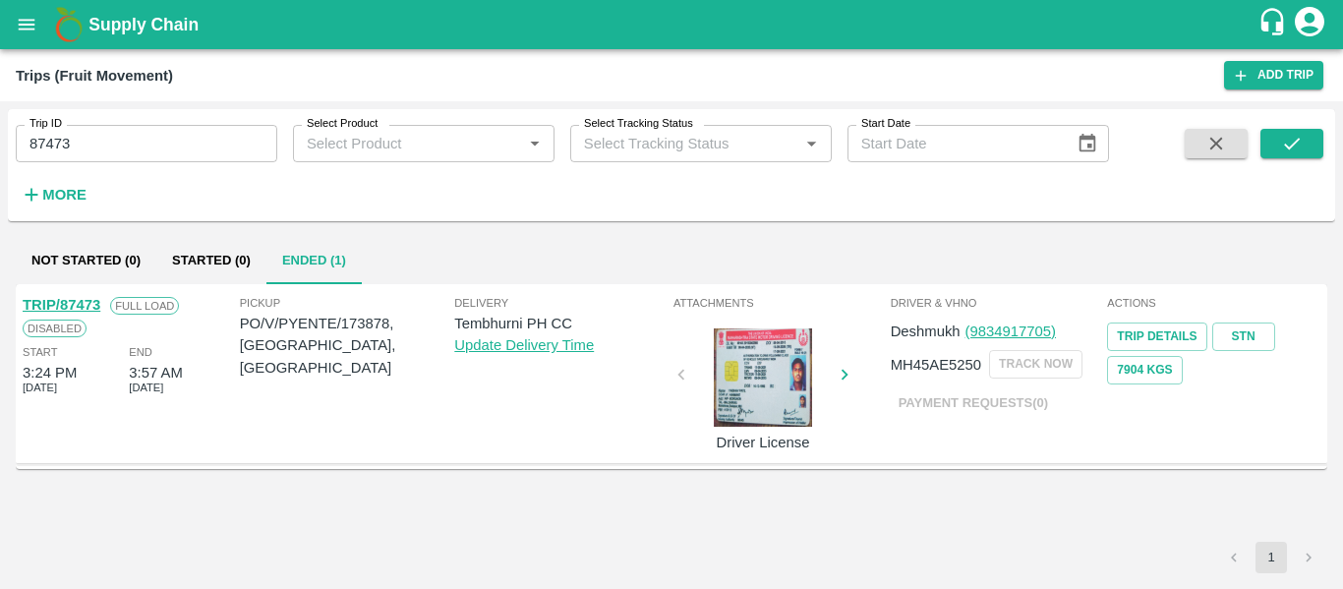
click at [73, 302] on link "TRIP/87473" at bounding box center [62, 305] width 78 height 16
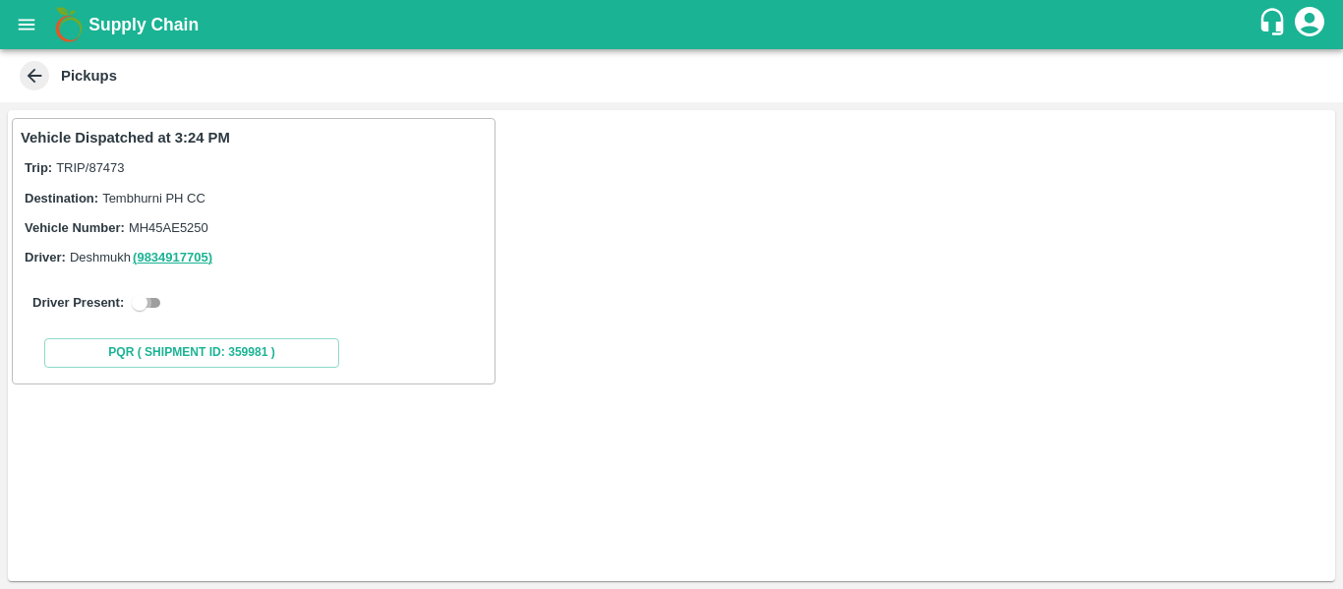
click at [155, 302] on input "checkbox" at bounding box center [139, 303] width 71 height 24
checkbox input "true"
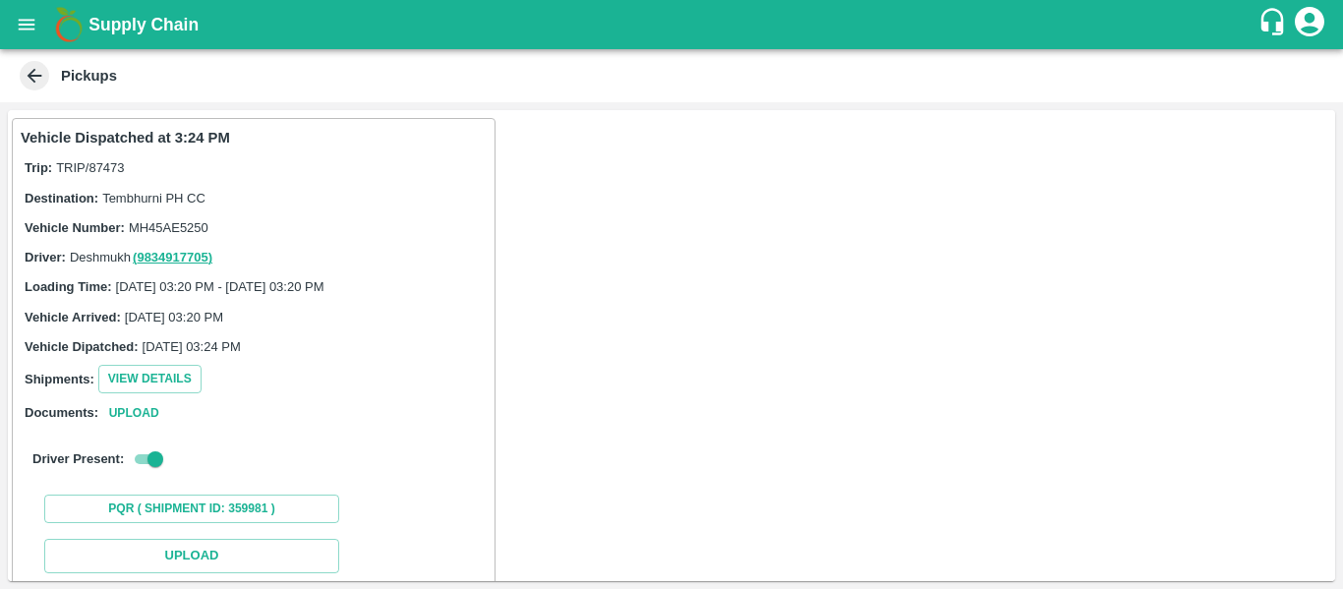
scroll to position [288, 0]
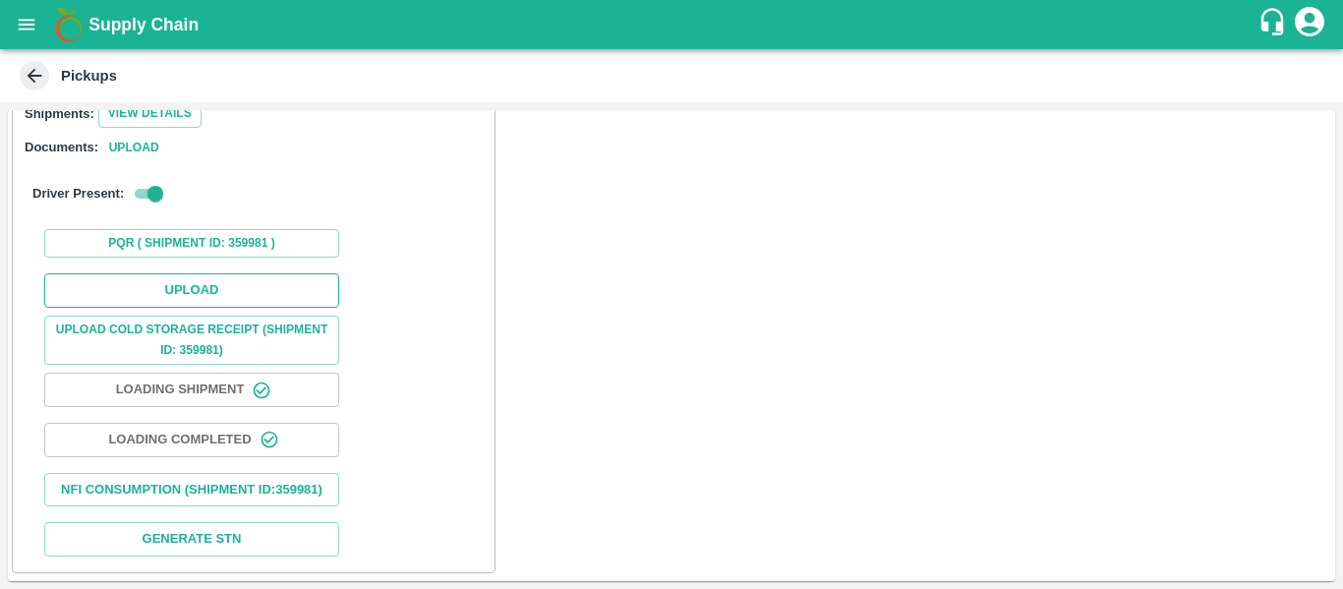
click at [242, 280] on button "Upload" at bounding box center [191, 290] width 295 height 34
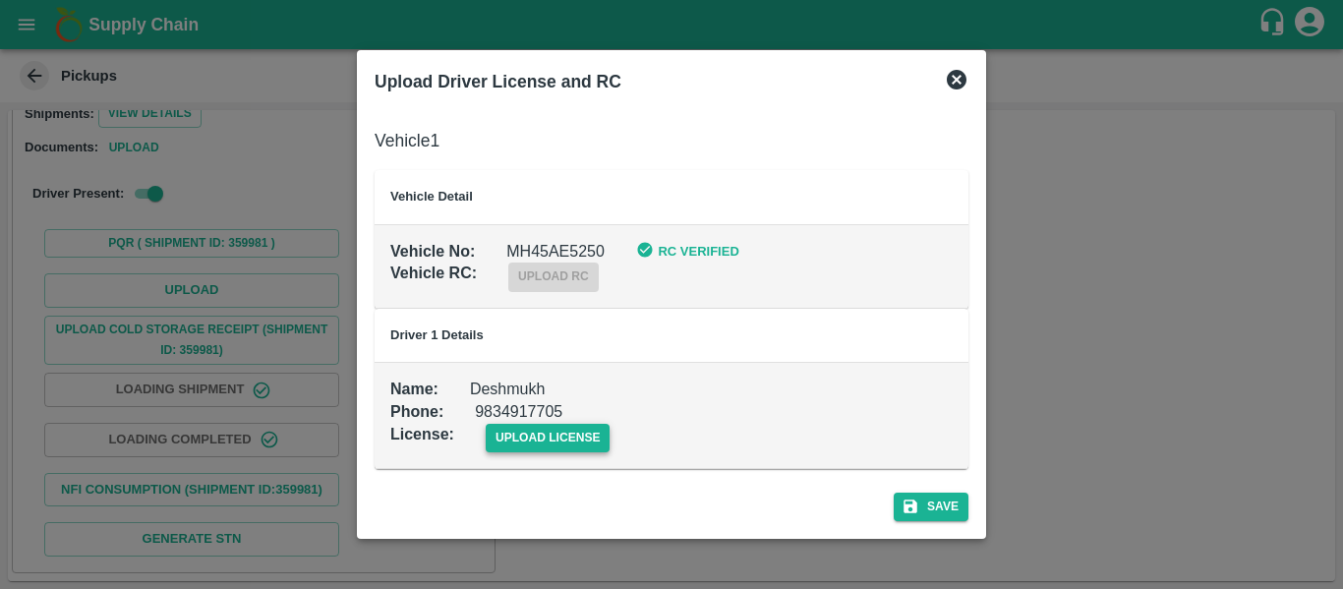
click at [551, 442] on span "upload license" at bounding box center [548, 438] width 125 height 29
click at [0, 0] on input "upload license" at bounding box center [0, 0] width 0 height 0
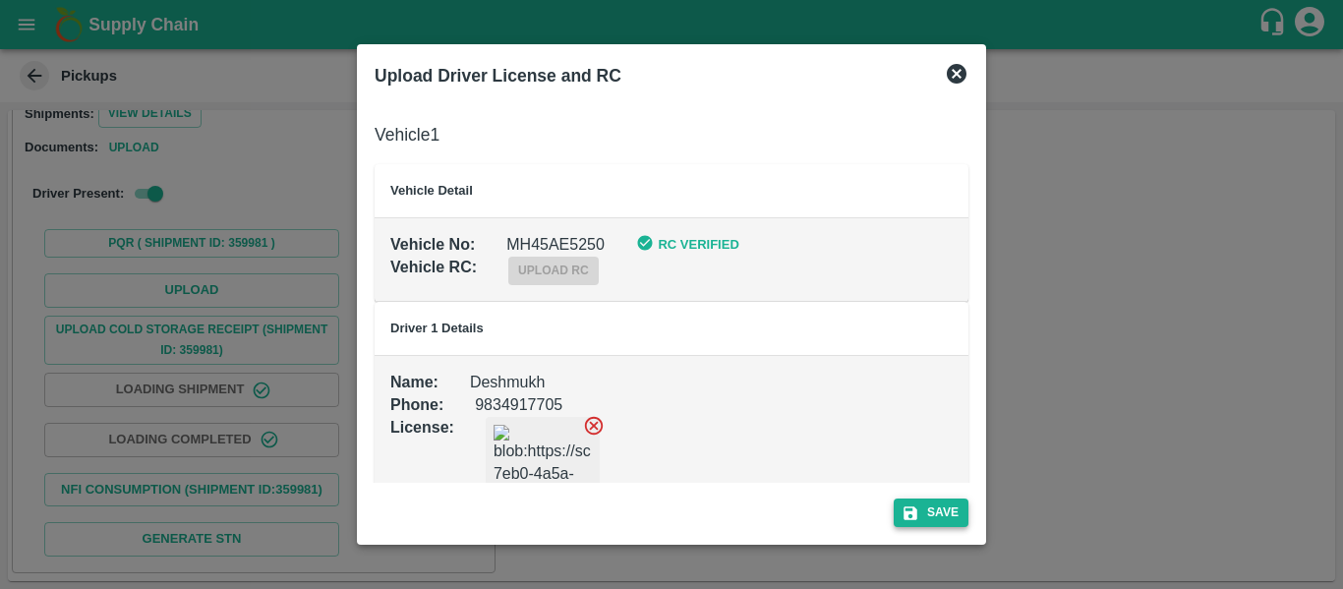
click at [932, 511] on button "Save" at bounding box center [931, 512] width 75 height 29
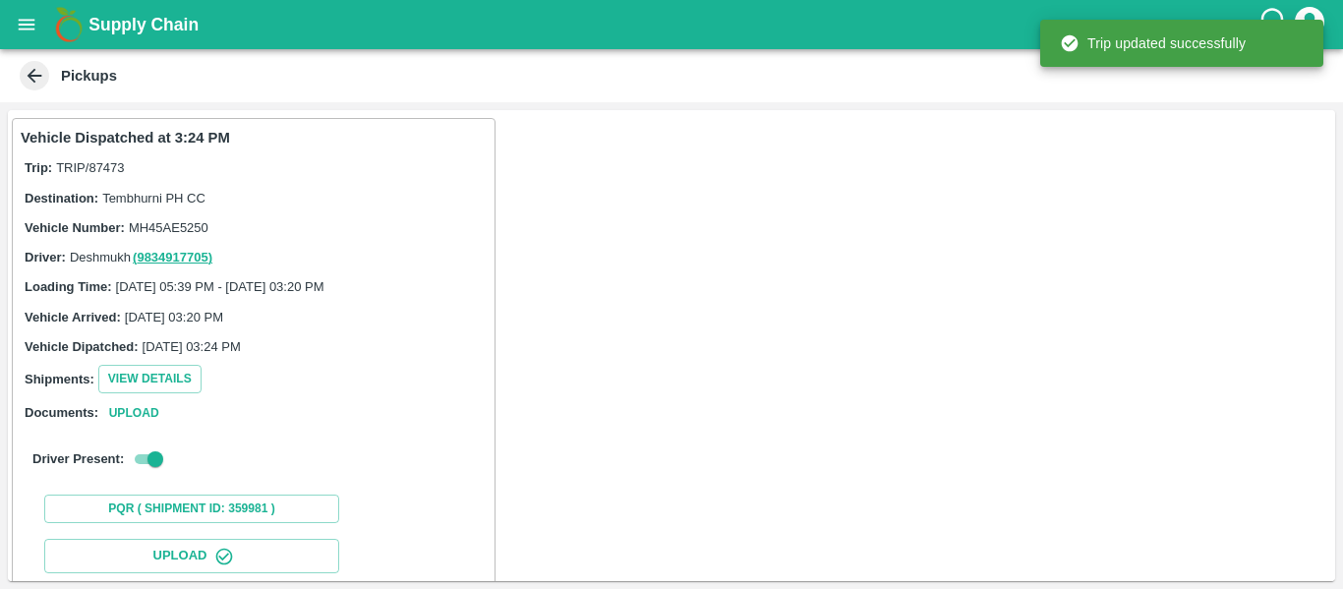
scroll to position [338, 0]
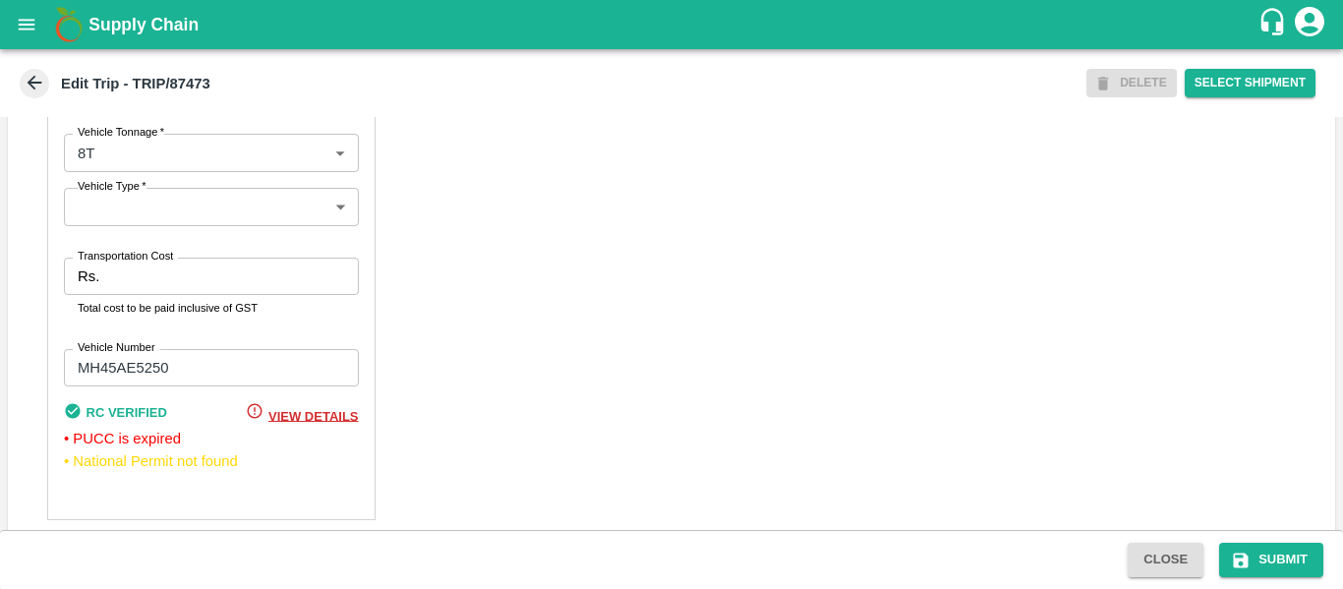
scroll to position [1553, 0]
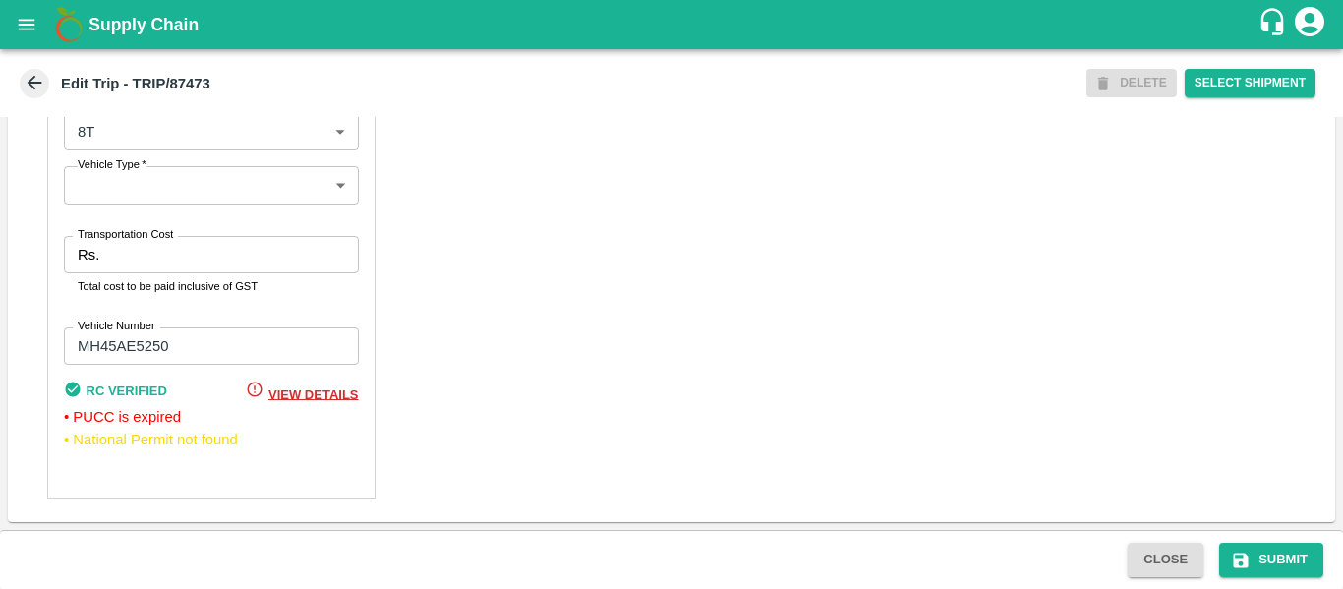
click at [181, 273] on input "Transportation Cost" at bounding box center [232, 254] width 251 height 37
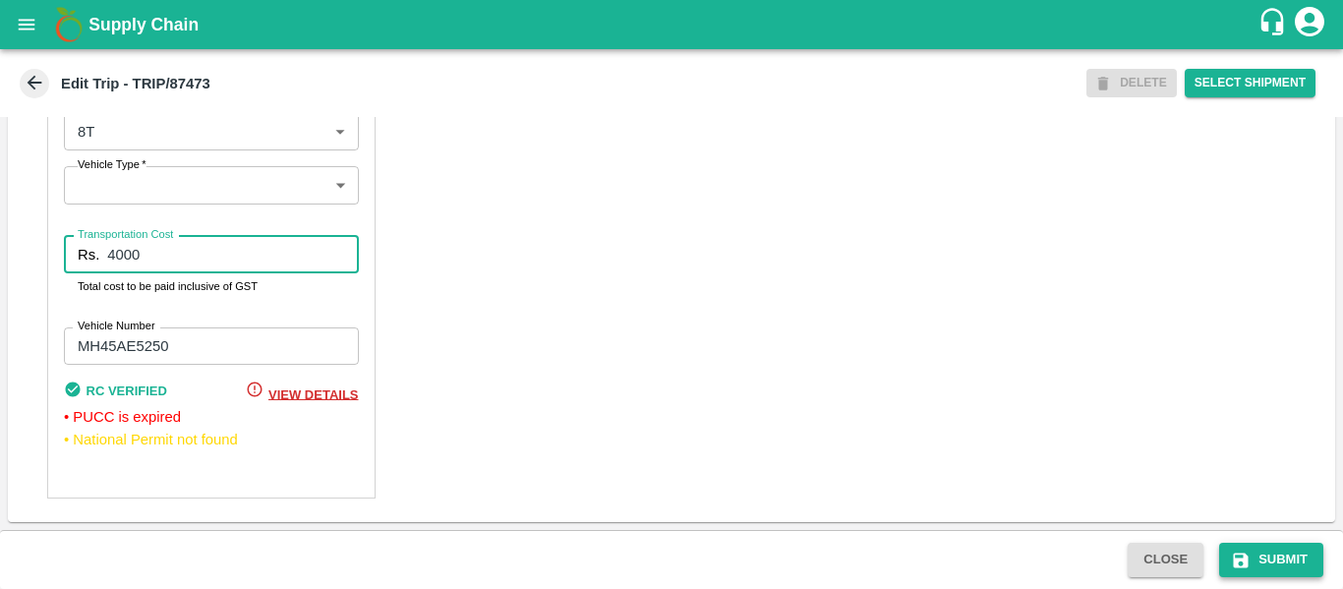
type input "4000"
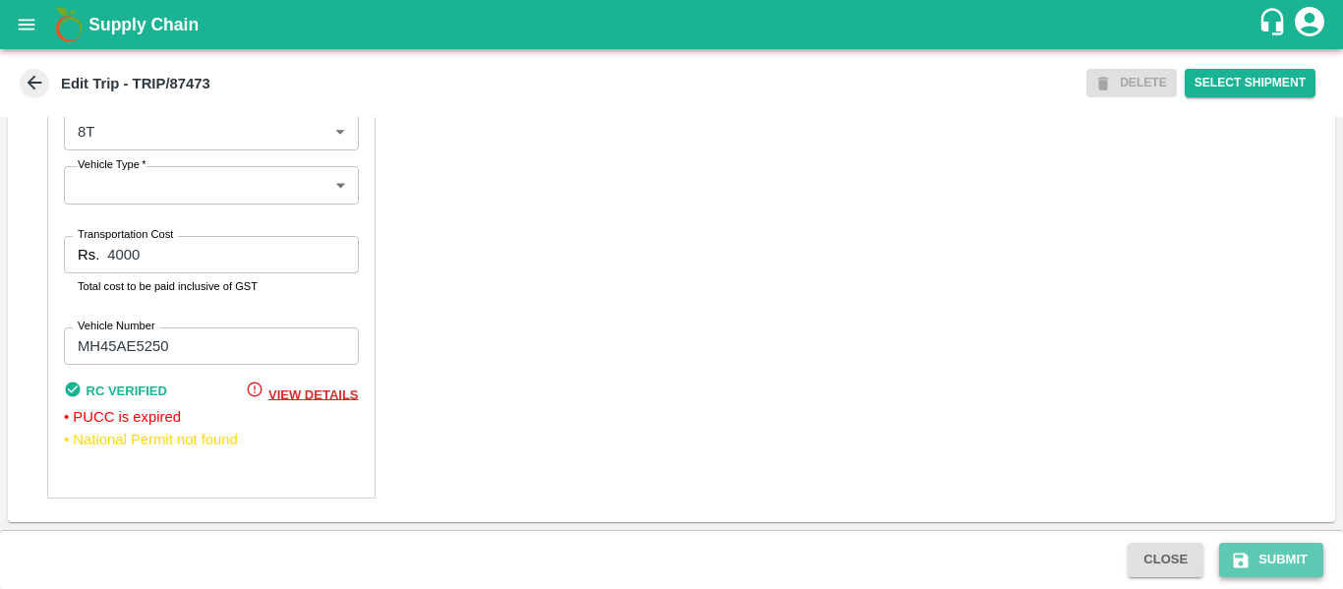
click at [1274, 568] on button "Submit" at bounding box center [1271, 560] width 104 height 34
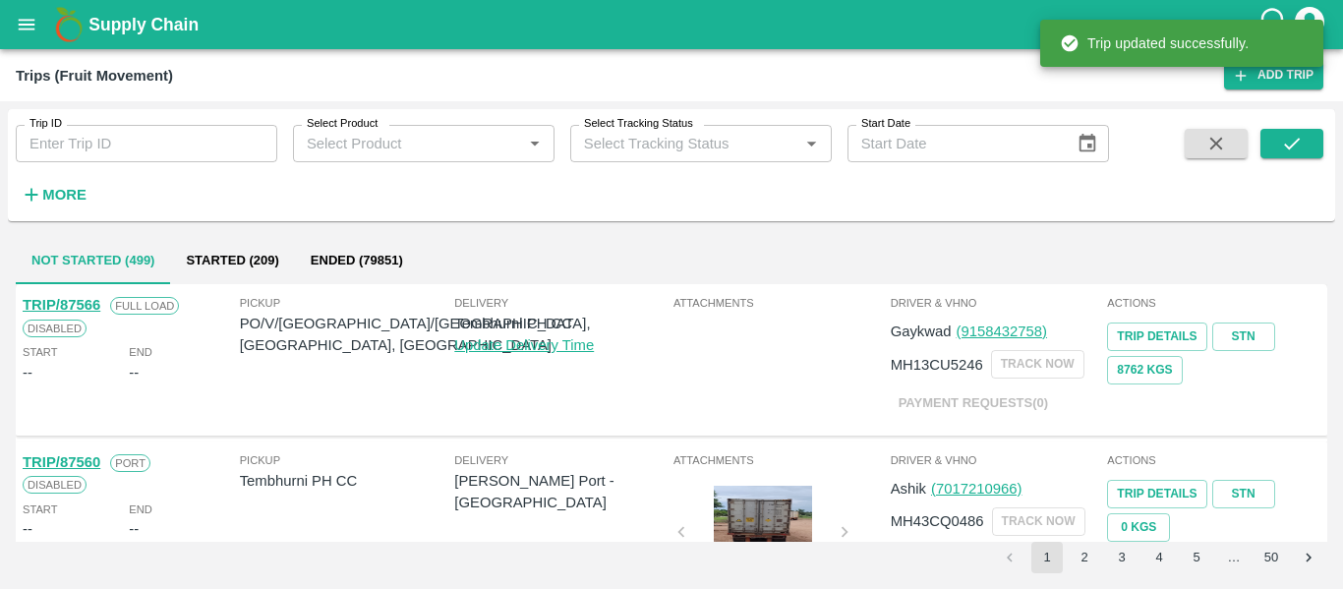
click at [94, 137] on input "Trip ID" at bounding box center [147, 143] width 262 height 37
paste input "87497"
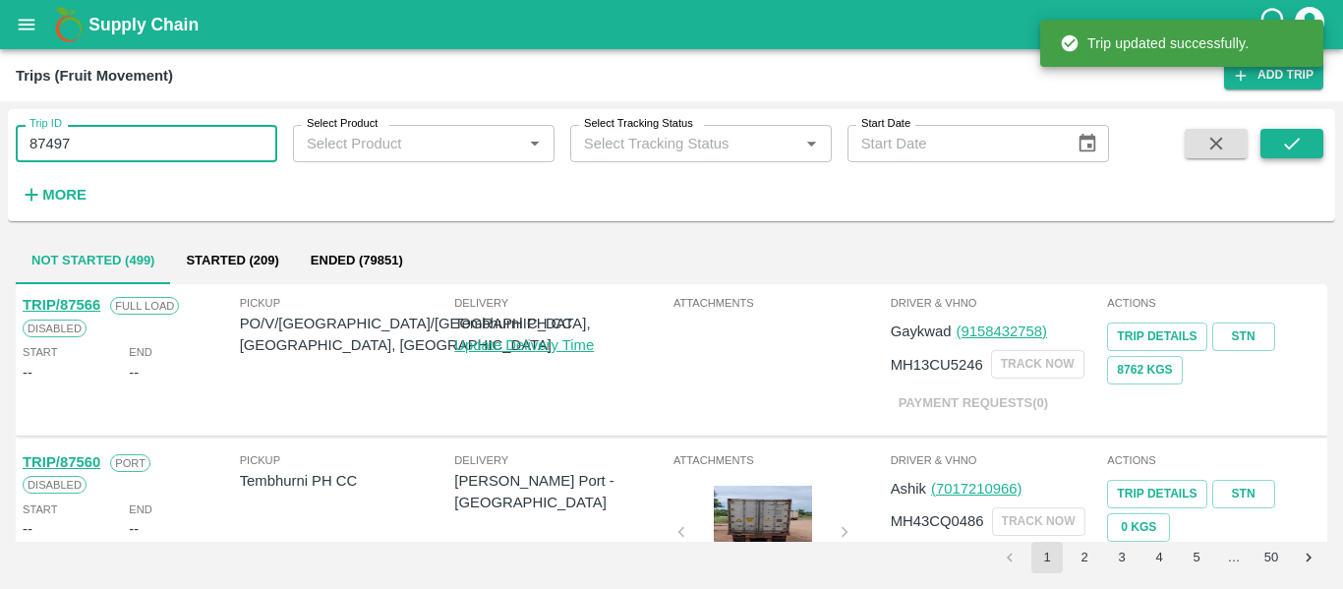
type input "87497"
click at [1288, 151] on icon "submit" at bounding box center [1292, 144] width 22 height 22
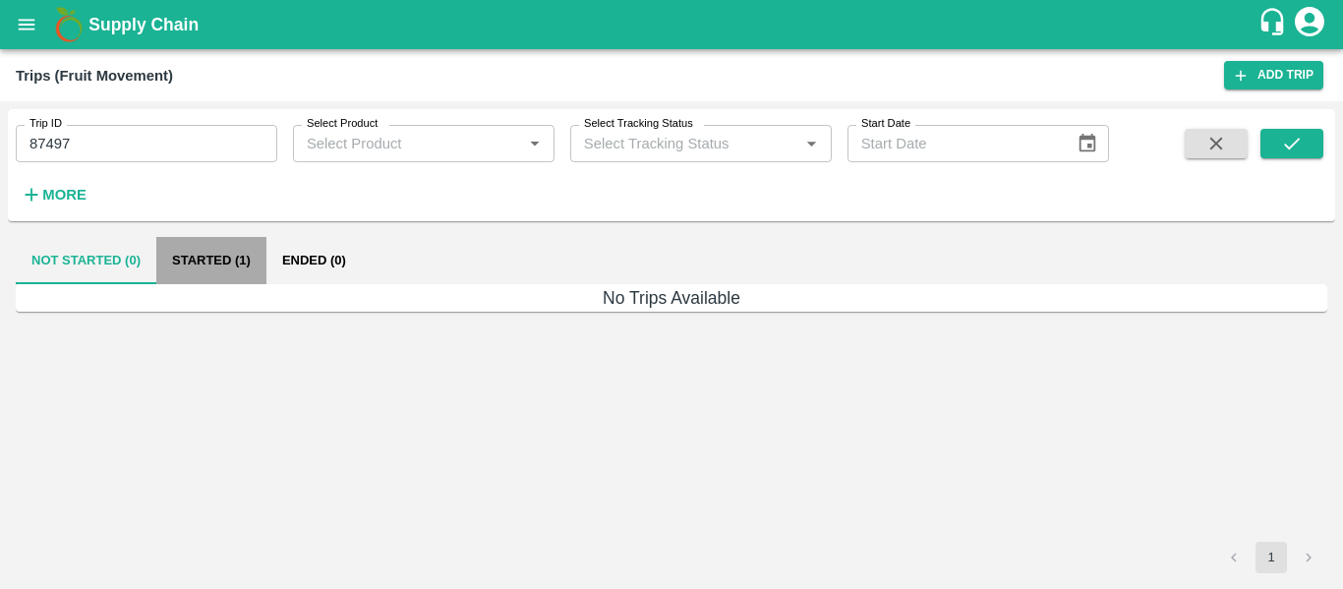
click at [219, 263] on button "Started (1)" at bounding box center [211, 260] width 110 height 47
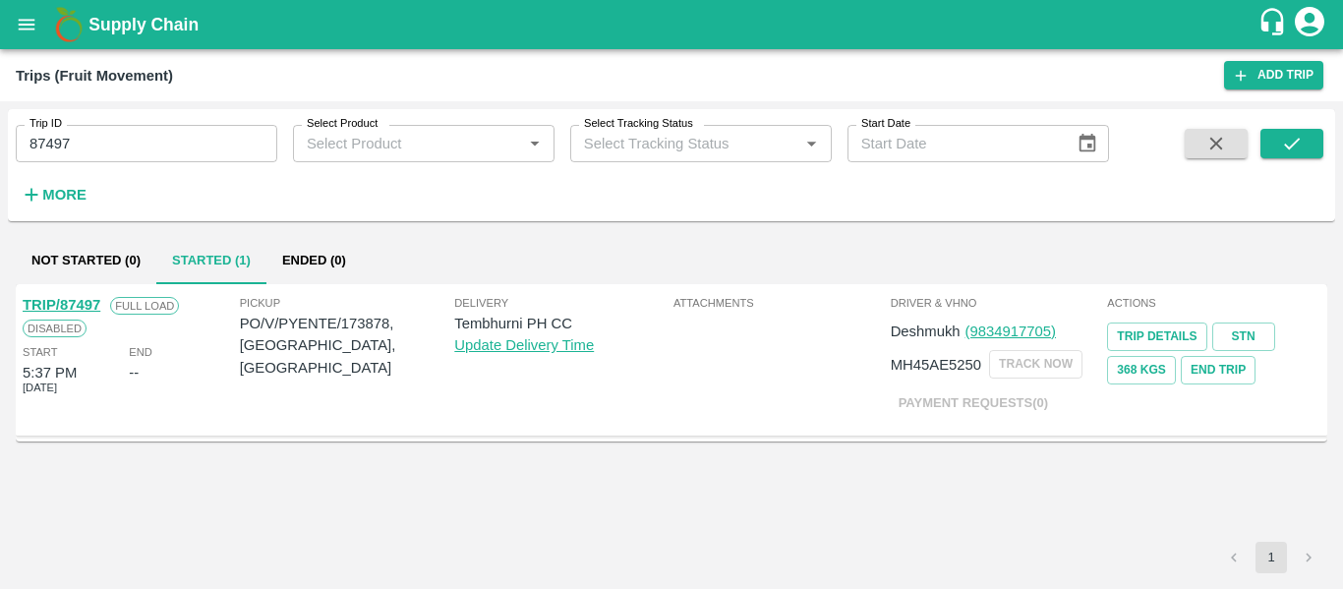
click at [71, 295] on div "TRIP/87497" at bounding box center [62, 305] width 78 height 22
click at [73, 299] on link "TRIP/87497" at bounding box center [62, 305] width 78 height 16
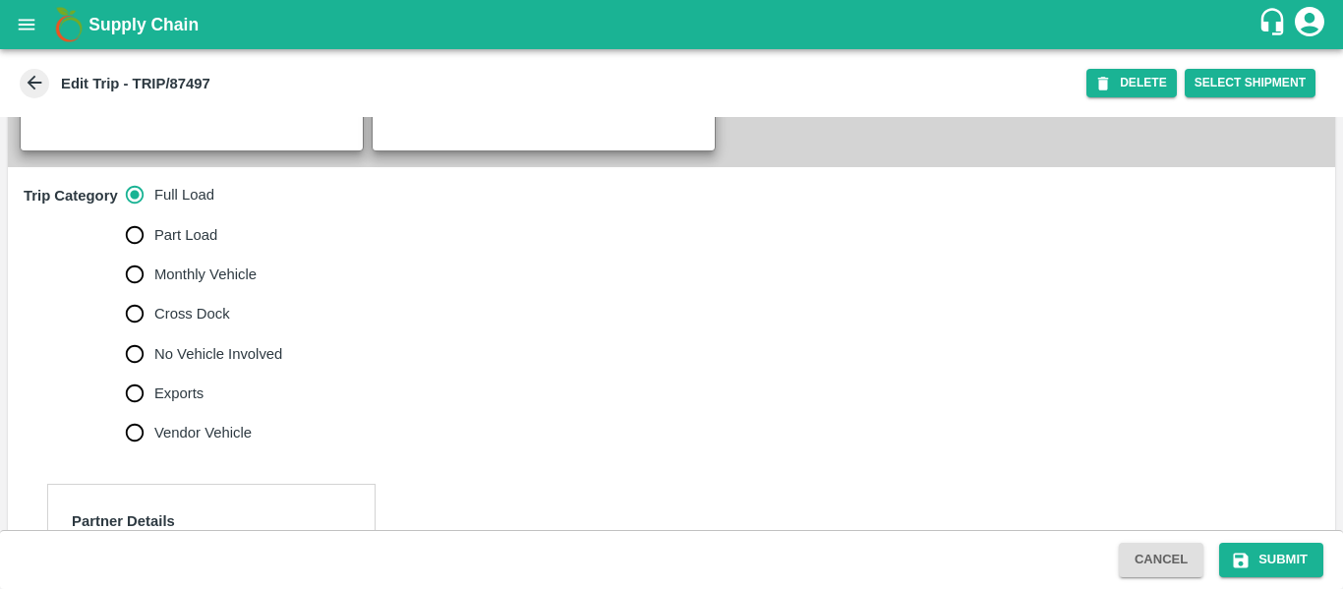
click at [264, 365] on span "No Vehicle Involved" at bounding box center [218, 354] width 128 height 22
click at [154, 374] on input "No Vehicle Involved" at bounding box center [134, 353] width 39 height 39
radio input "true"
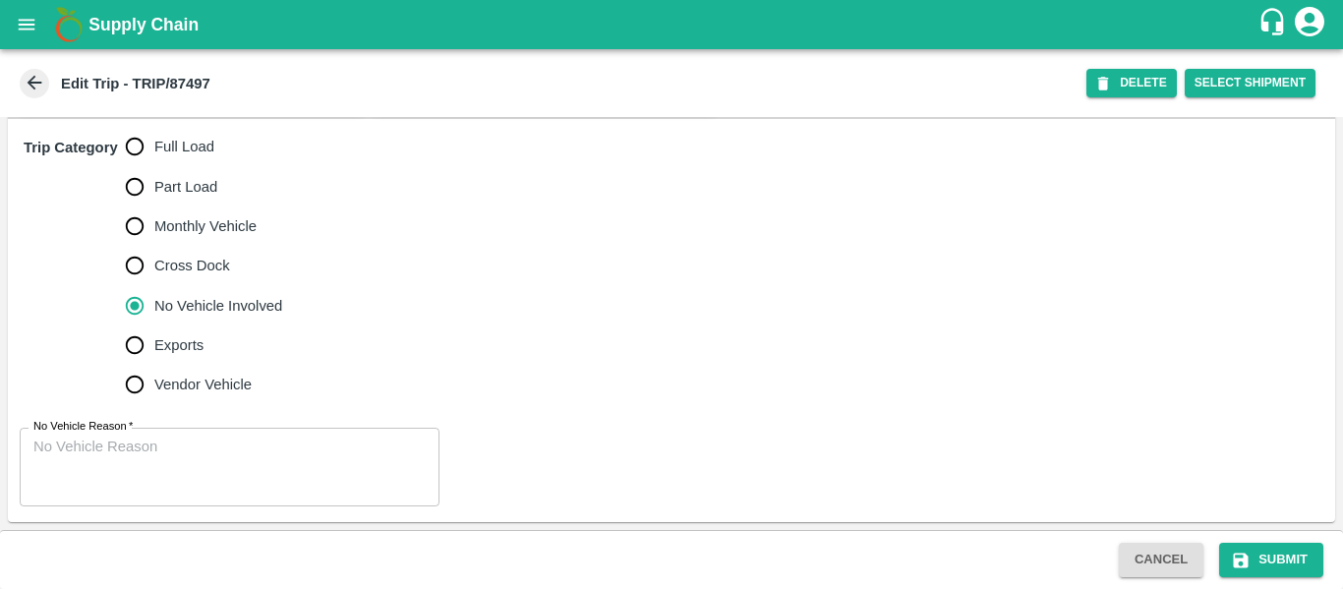
click at [138, 458] on textarea "No Vehicle Reason   *" at bounding box center [229, 468] width 392 height 62
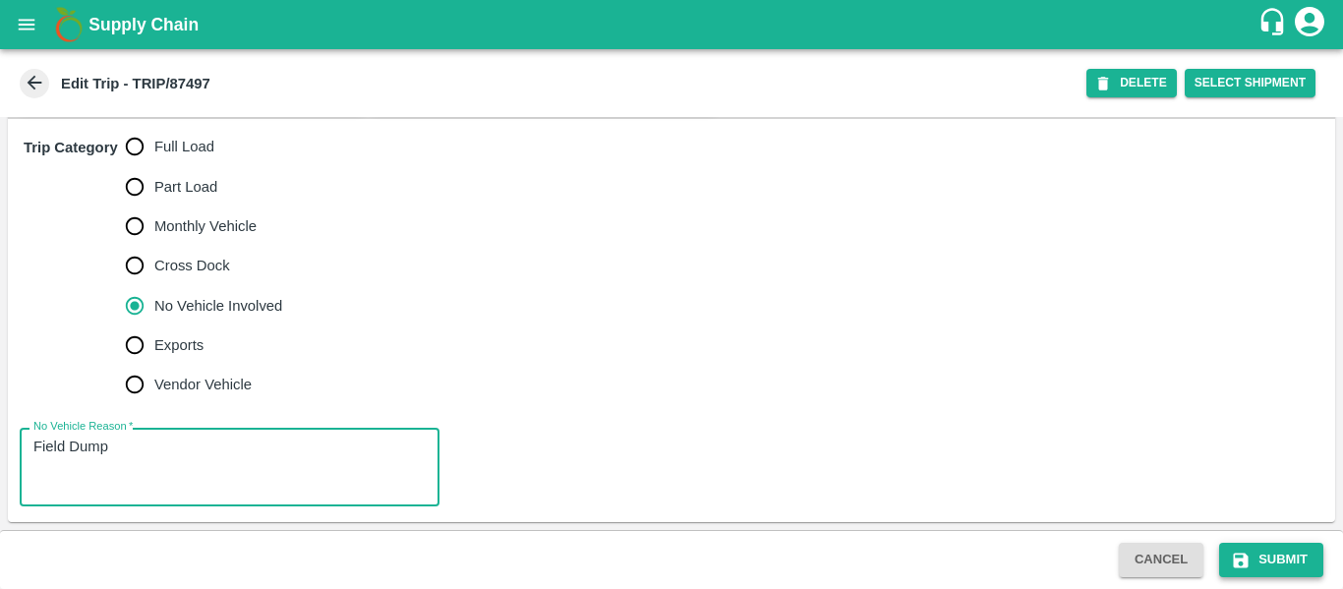
type textarea "Field Dump"
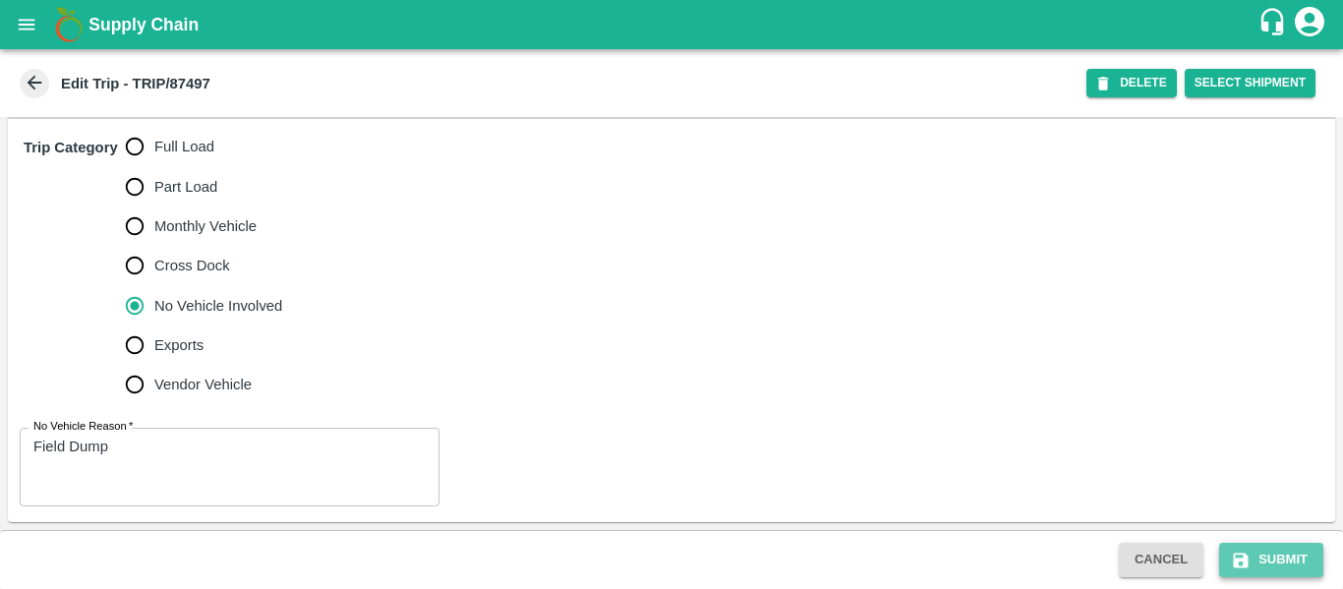
click at [1297, 555] on button "Submit" at bounding box center [1271, 560] width 104 height 34
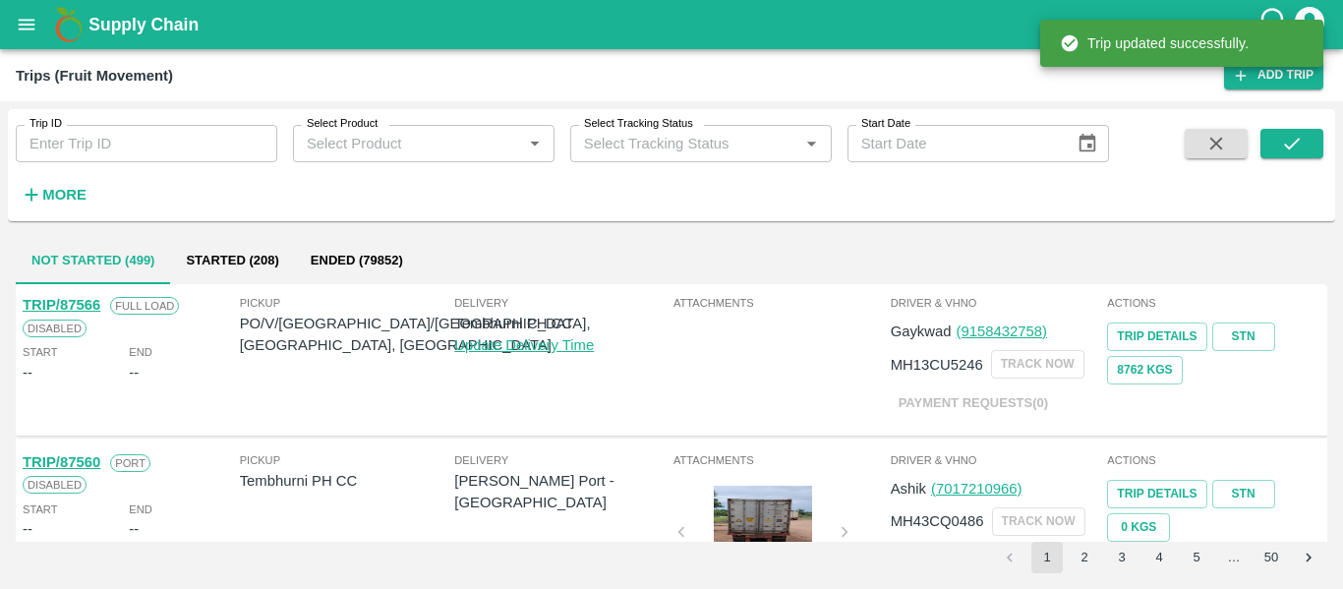
click at [5, 20] on button "open drawer" at bounding box center [26, 24] width 45 height 45
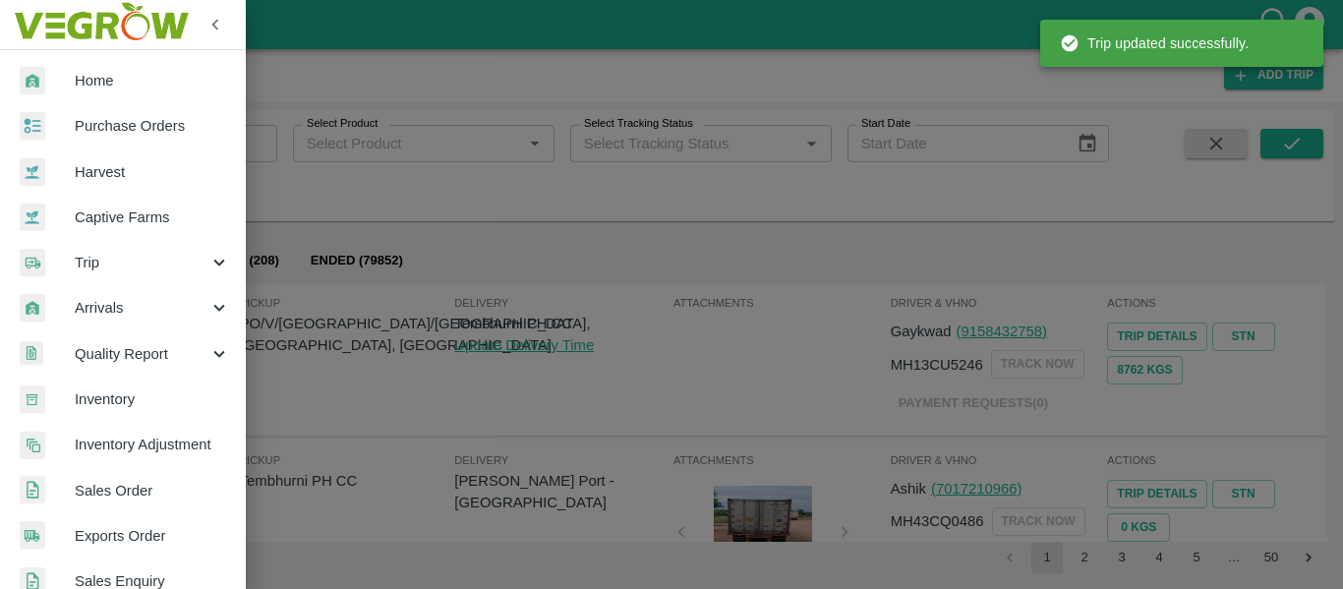
click at [114, 110] on link "Purchase Orders" at bounding box center [123, 125] width 246 height 45
